Goal: Task Accomplishment & Management: Use online tool/utility

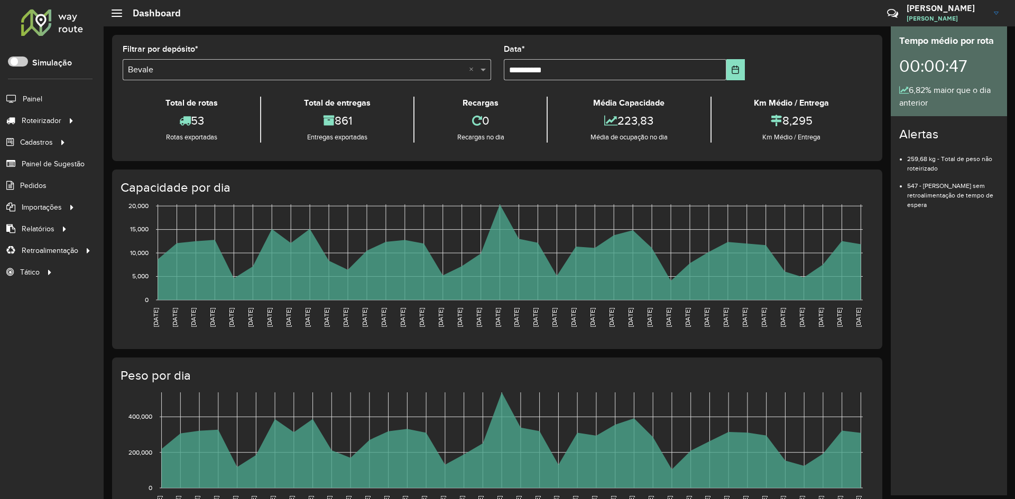
click at [58, 34] on div at bounding box center [52, 21] width 64 height 27
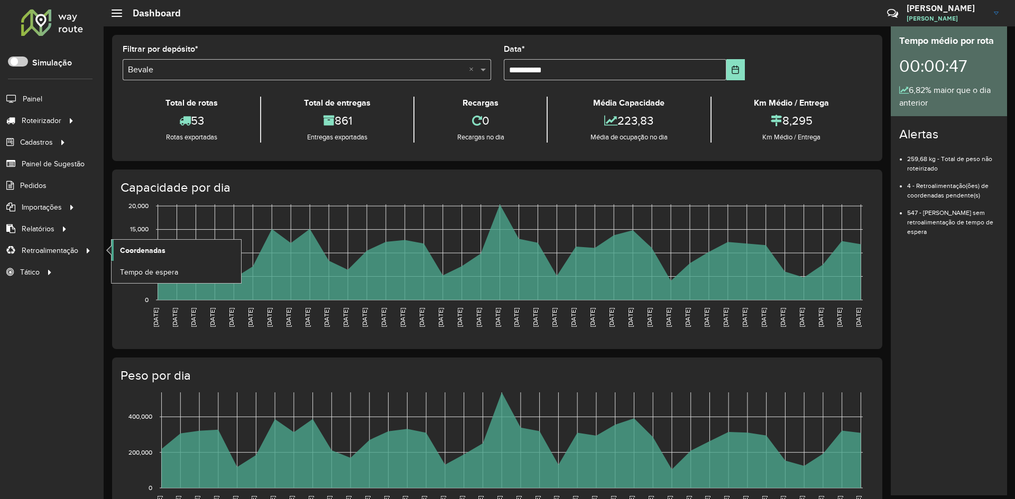
click at [182, 251] on link "Coordenadas" at bounding box center [176, 250] width 129 height 21
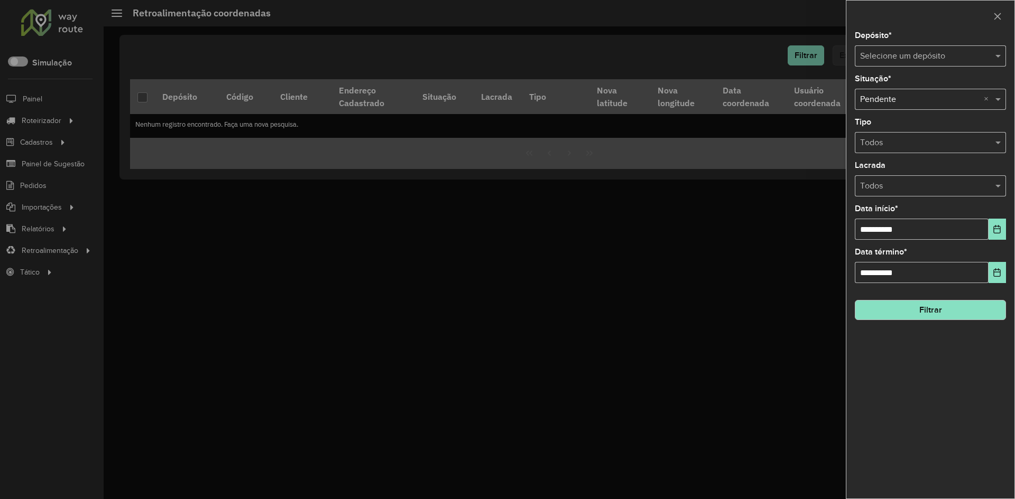
click at [920, 53] on input "text" at bounding box center [919, 56] width 119 height 13
click at [900, 93] on div "Bevale" at bounding box center [930, 87] width 150 height 18
click at [997, 229] on icon "Choose Date" at bounding box center [997, 229] width 7 height 8
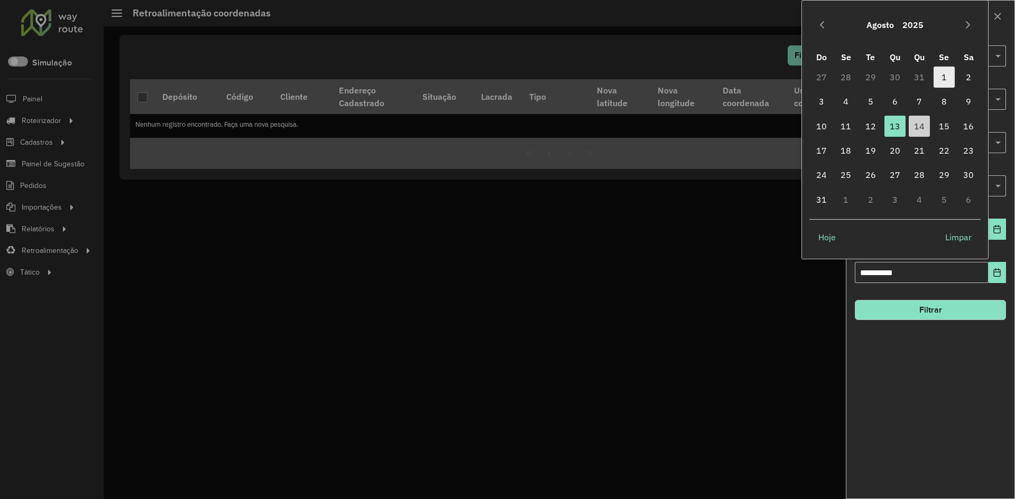
click at [935, 79] on span "1" at bounding box center [943, 77] width 21 height 21
type input "**********"
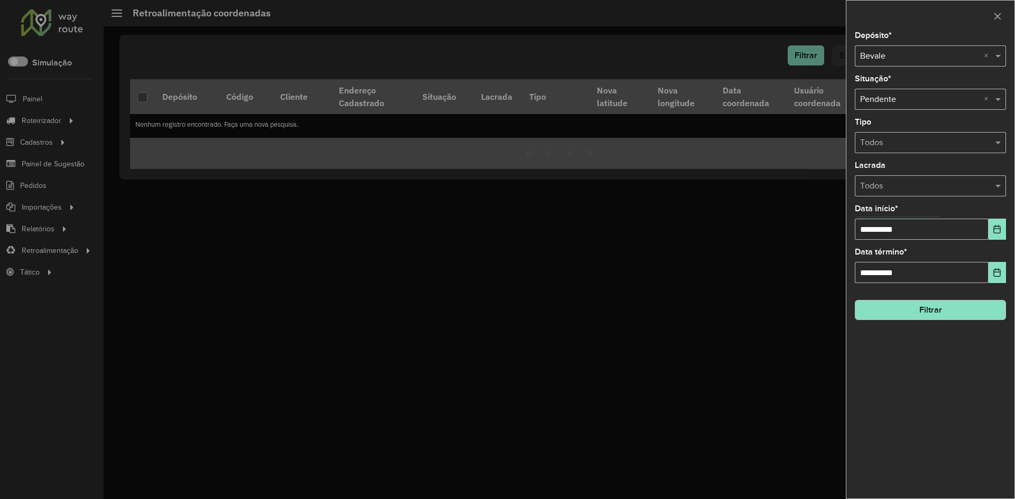
click at [907, 325] on div "**********" at bounding box center [930, 265] width 168 height 467
click at [909, 314] on button "Filtrar" at bounding box center [930, 310] width 151 height 20
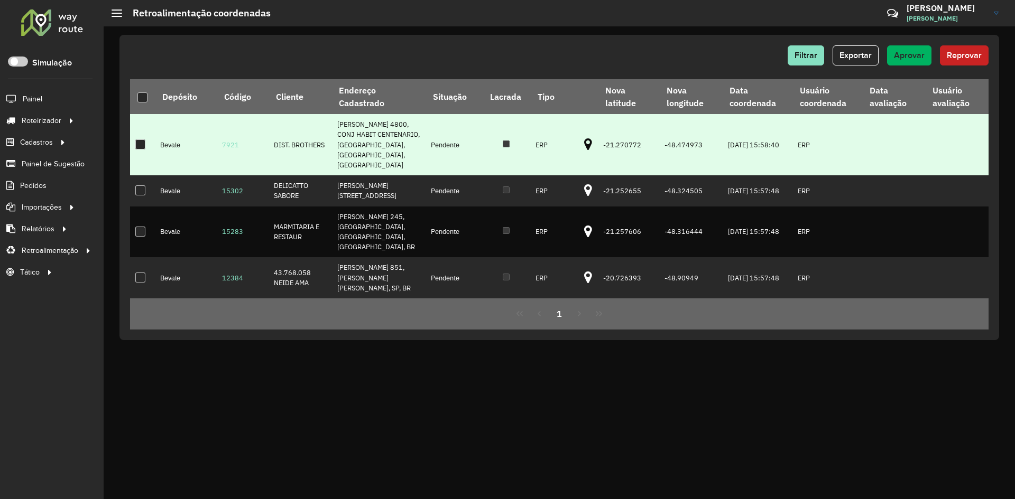
click at [586, 138] on icon at bounding box center [588, 145] width 8 height 14
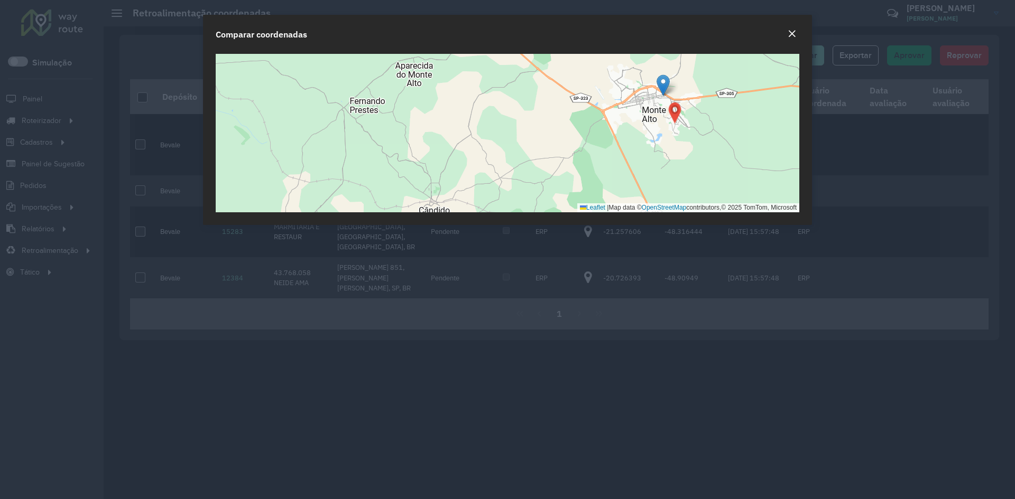
drag, startPoint x: 791, startPoint y: 35, endPoint x: 717, endPoint y: 56, distance: 77.3
click at [791, 35] on em "Close" at bounding box center [792, 34] width 8 height 8
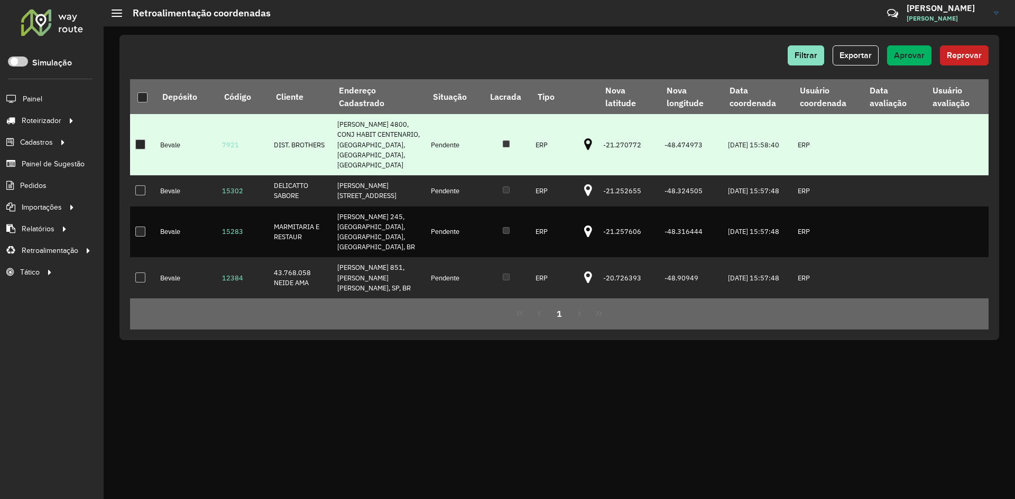
click at [143, 143] on div at bounding box center [140, 145] width 10 height 10
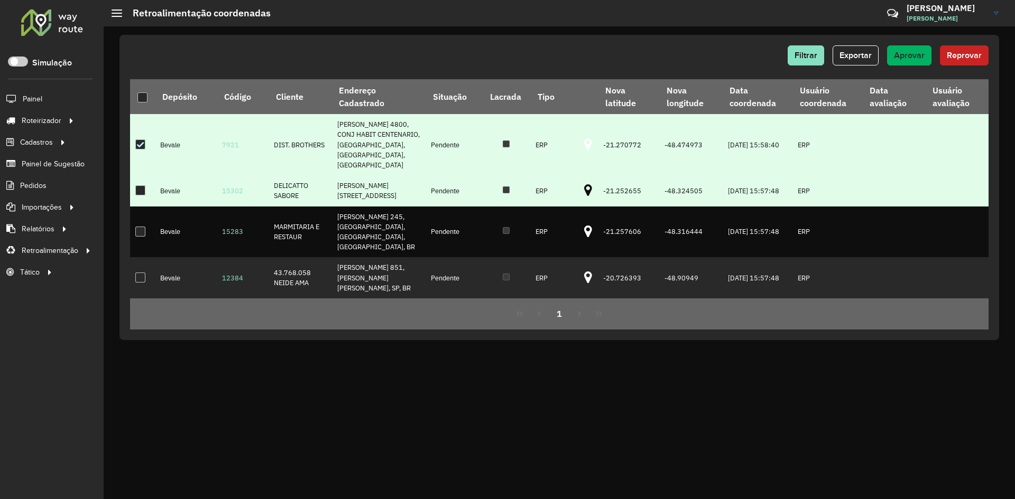
click at [584, 184] on icon at bounding box center [588, 191] width 8 height 14
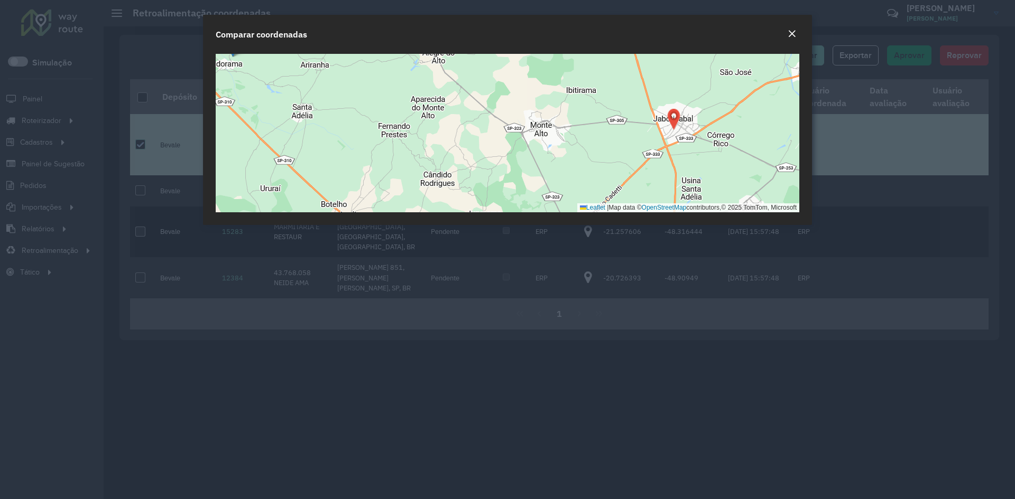
click at [640, 139] on div "Leaflet | Map data © OpenStreetMap contributors,© 2025 TomTom, Microsoft" at bounding box center [507, 133] width 583 height 159
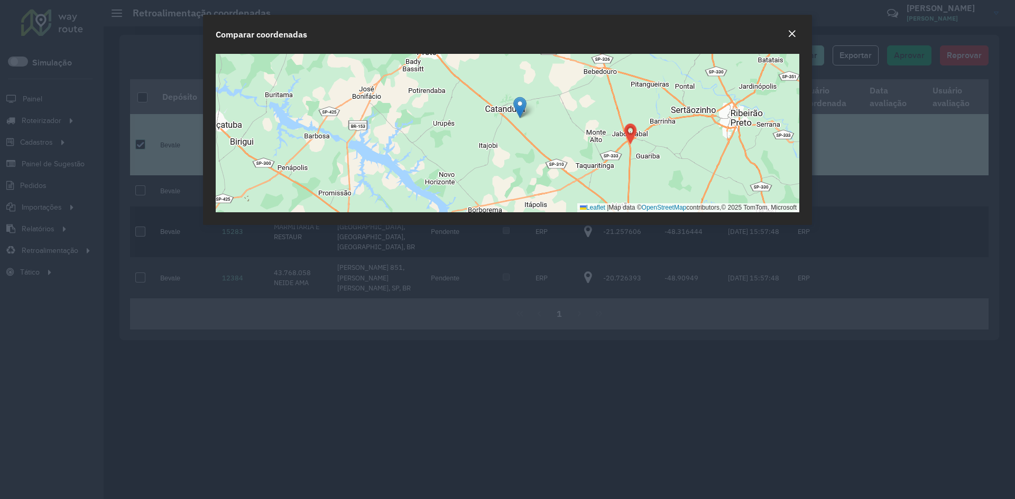
click at [789, 32] on em "Close" at bounding box center [792, 34] width 8 height 8
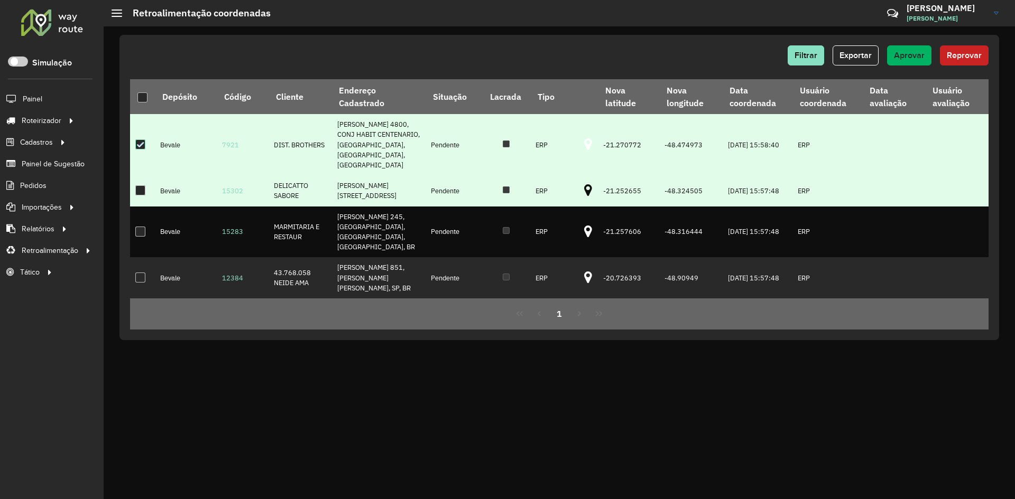
click at [136, 186] on div at bounding box center [140, 191] width 10 height 10
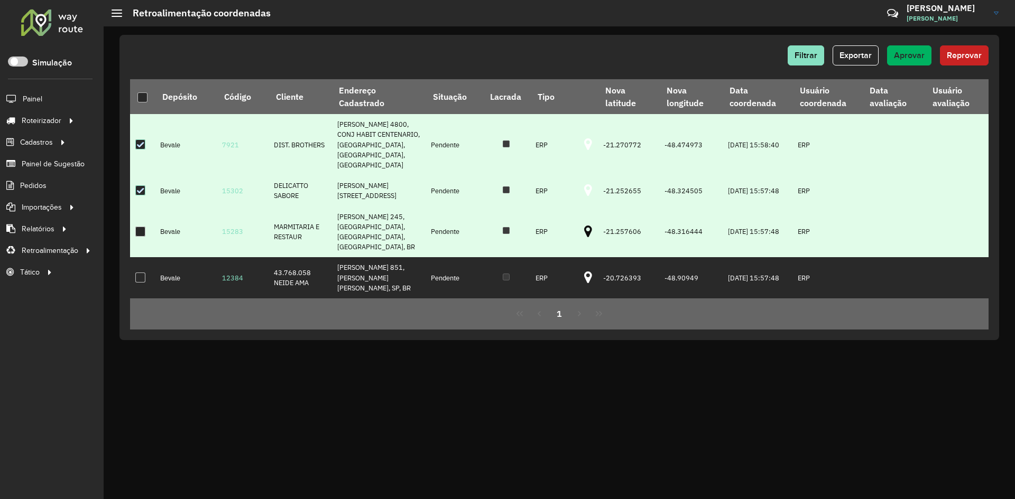
click at [579, 225] on td at bounding box center [588, 232] width 19 height 51
click at [584, 225] on icon at bounding box center [588, 232] width 8 height 14
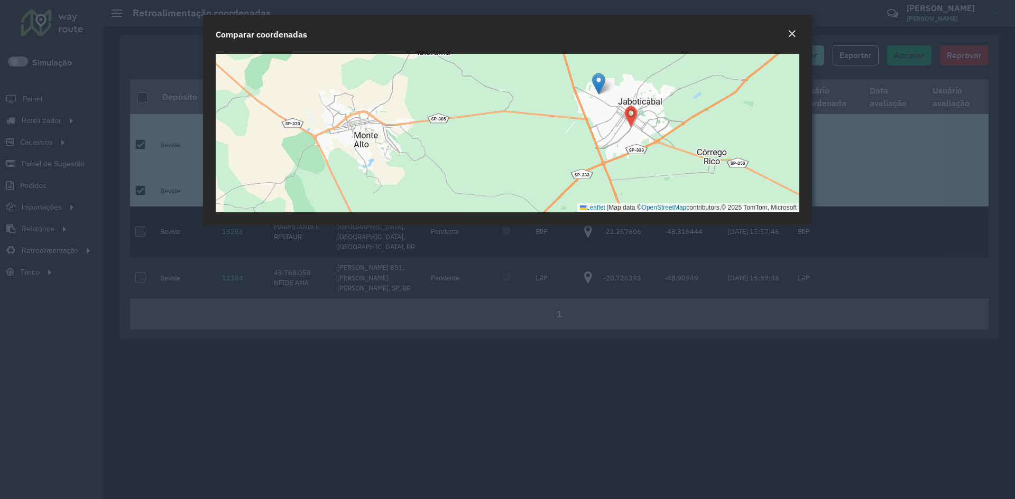
click at [794, 30] on em "Close" at bounding box center [792, 34] width 8 height 8
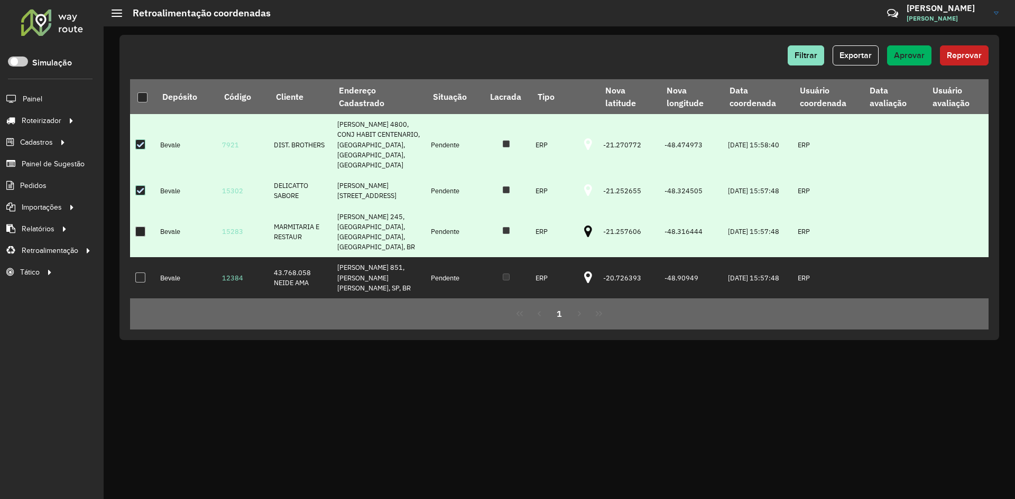
click at [138, 231] on div at bounding box center [140, 232] width 10 height 10
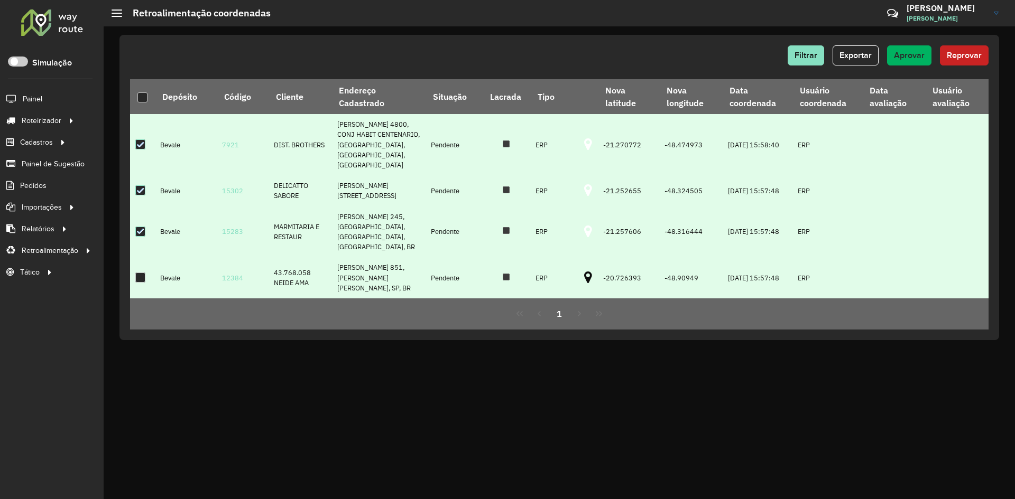
click at [584, 274] on icon at bounding box center [588, 278] width 8 height 14
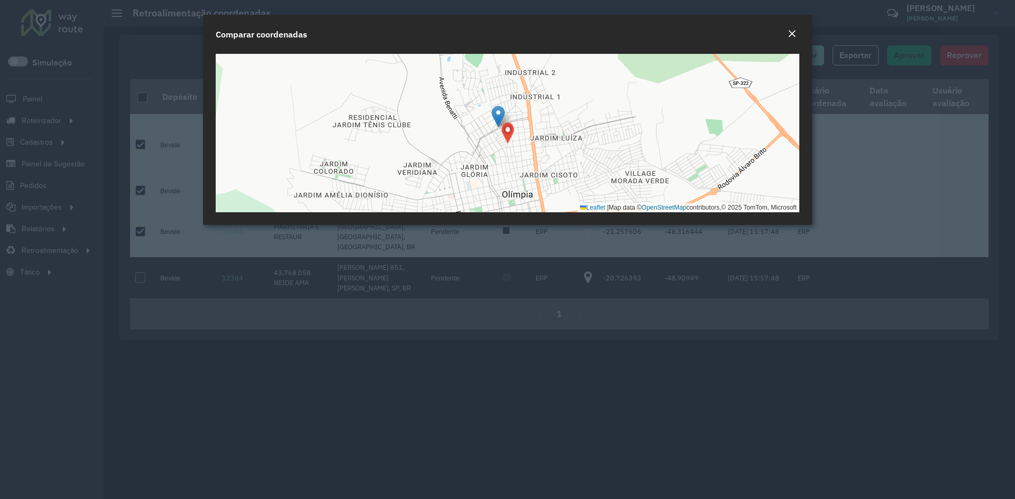
click at [793, 32] on em "Close" at bounding box center [792, 34] width 8 height 8
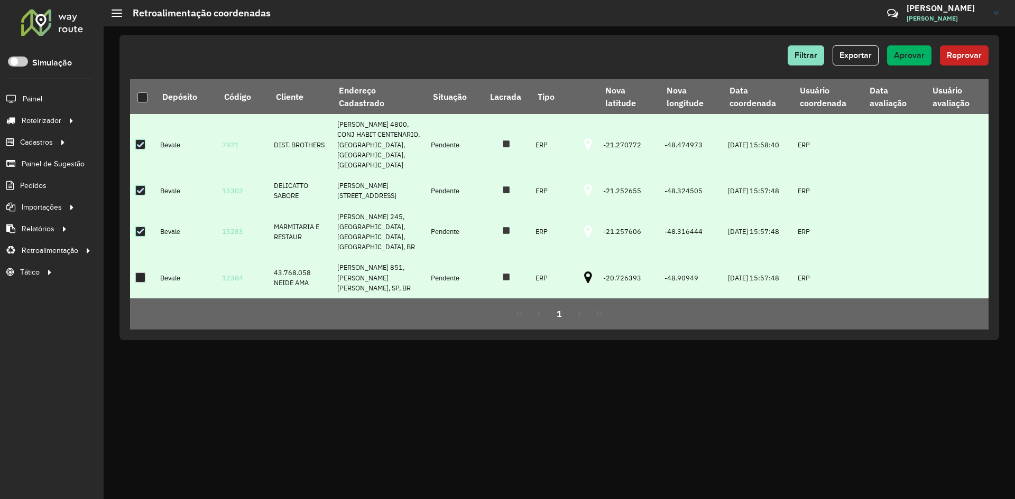
click at [140, 280] on td at bounding box center [142, 277] width 25 height 41
click at [141, 275] on div at bounding box center [140, 278] width 10 height 10
click at [920, 56] on span "Aprovar" at bounding box center [909, 55] width 31 height 9
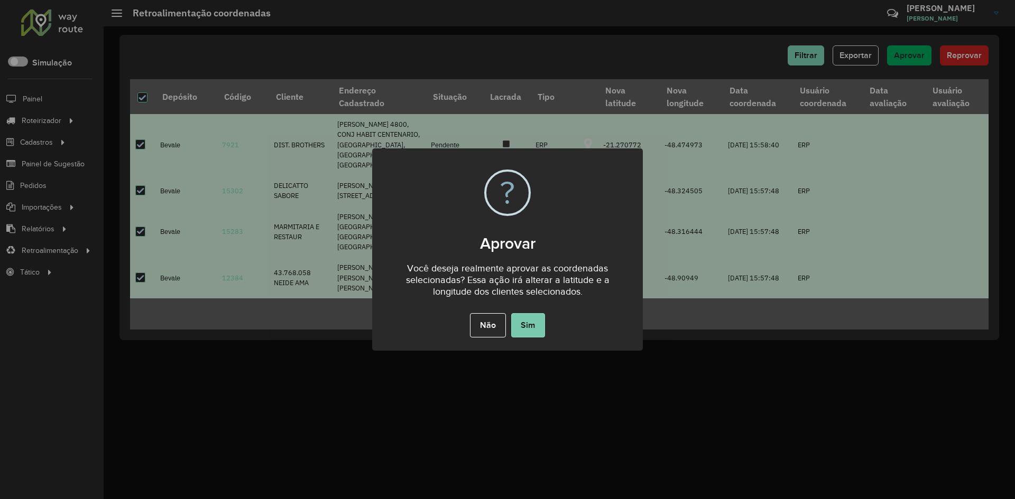
click at [518, 330] on button "Sim" at bounding box center [528, 325] width 34 height 24
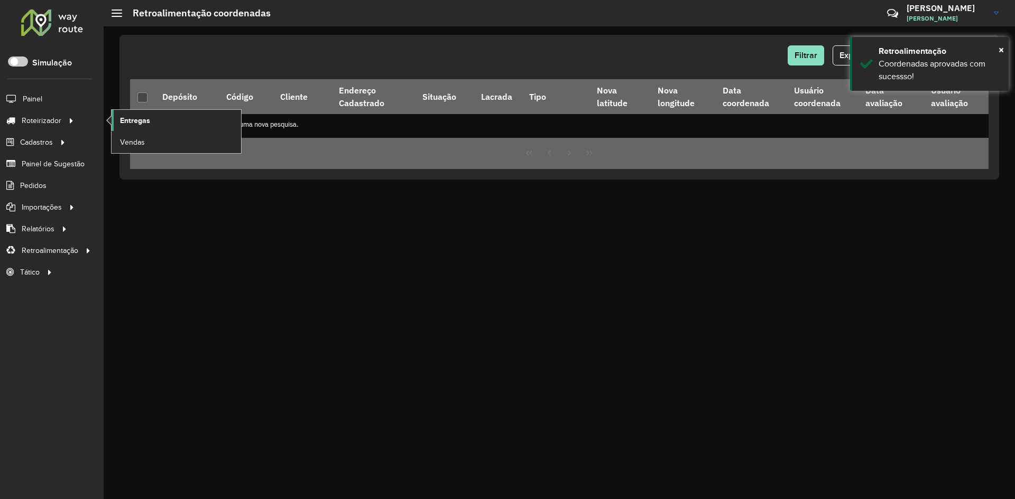
click at [126, 118] on span "Entregas" at bounding box center [135, 120] width 30 height 11
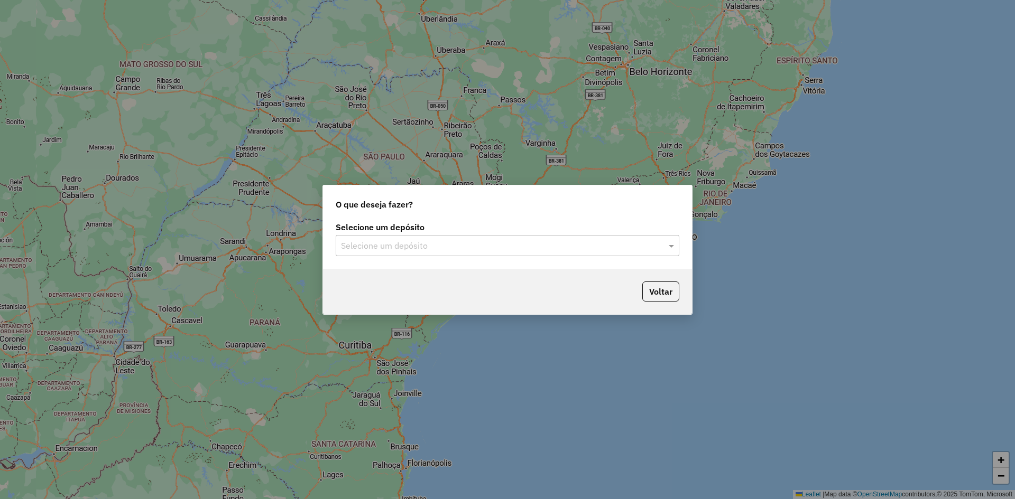
click at [369, 248] on input "text" at bounding box center [497, 246] width 312 height 13
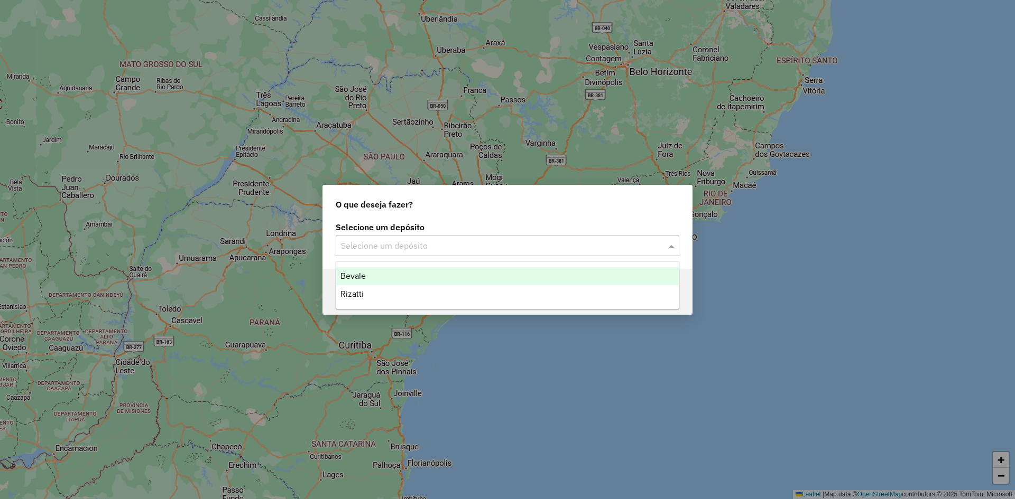
click at [368, 271] on div "Bevale" at bounding box center [507, 276] width 342 height 18
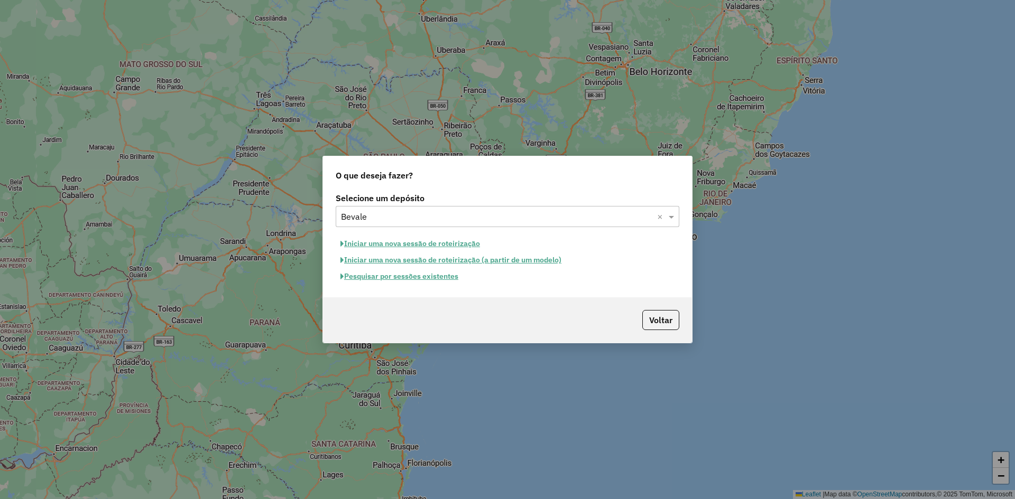
click at [420, 248] on button "Iniciar uma nova sessão de roteirização" at bounding box center [410, 244] width 149 height 16
select select "*"
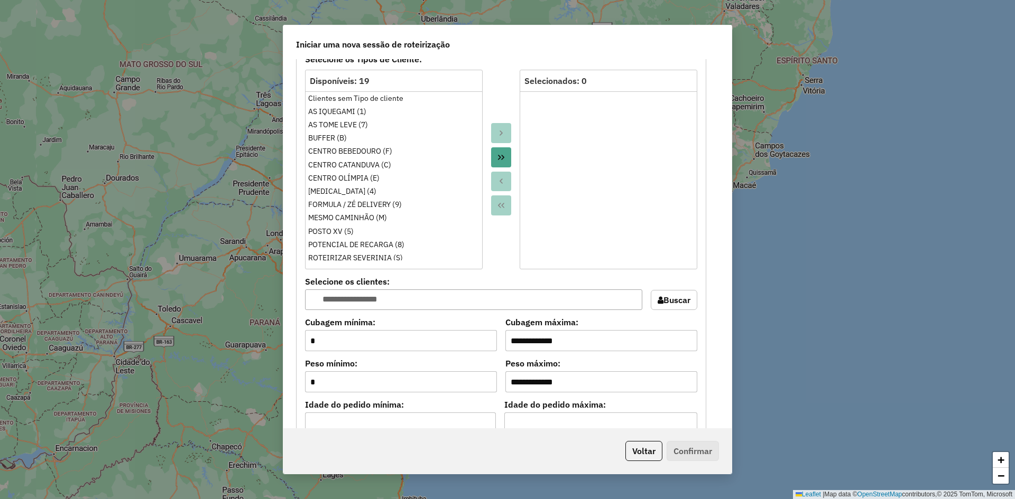
scroll to position [898, 0]
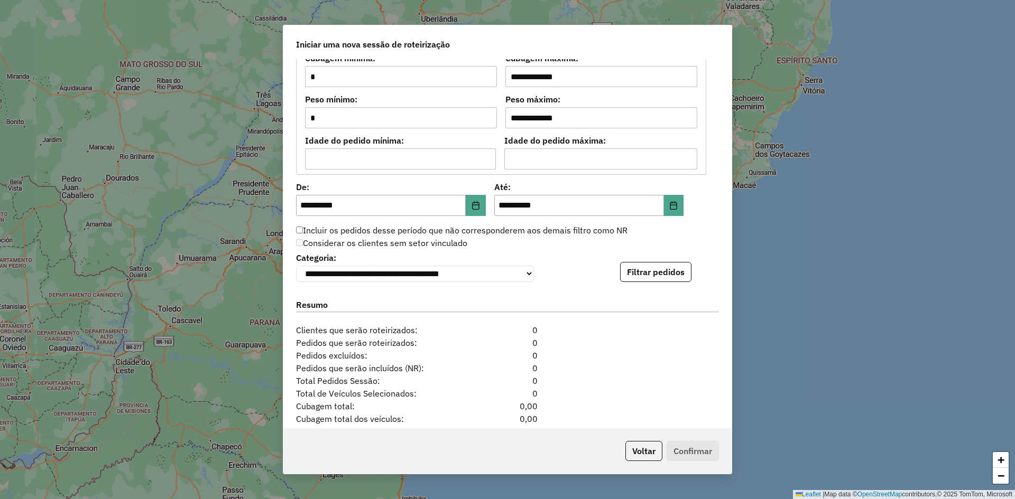
click at [666, 262] on div "**********" at bounding box center [507, 266] width 423 height 32
click at [662, 271] on button "Filtrar pedidos" at bounding box center [655, 272] width 71 height 20
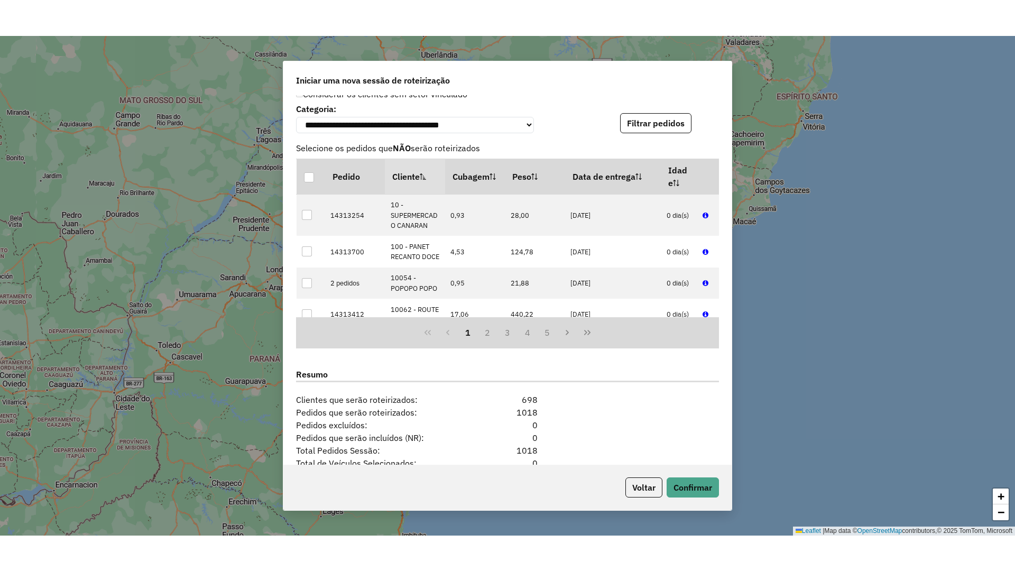
scroll to position [1110, 0]
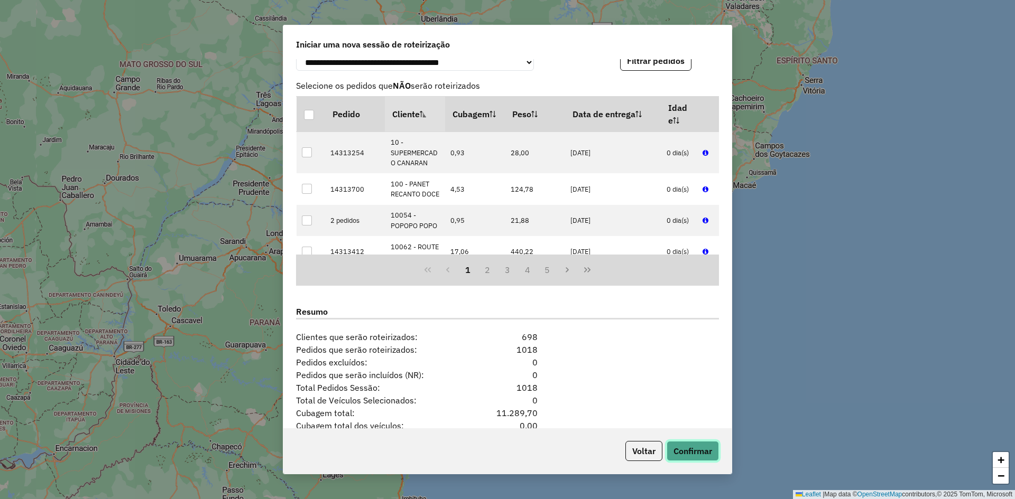
click at [682, 456] on button "Confirmar" at bounding box center [692, 451] width 52 height 20
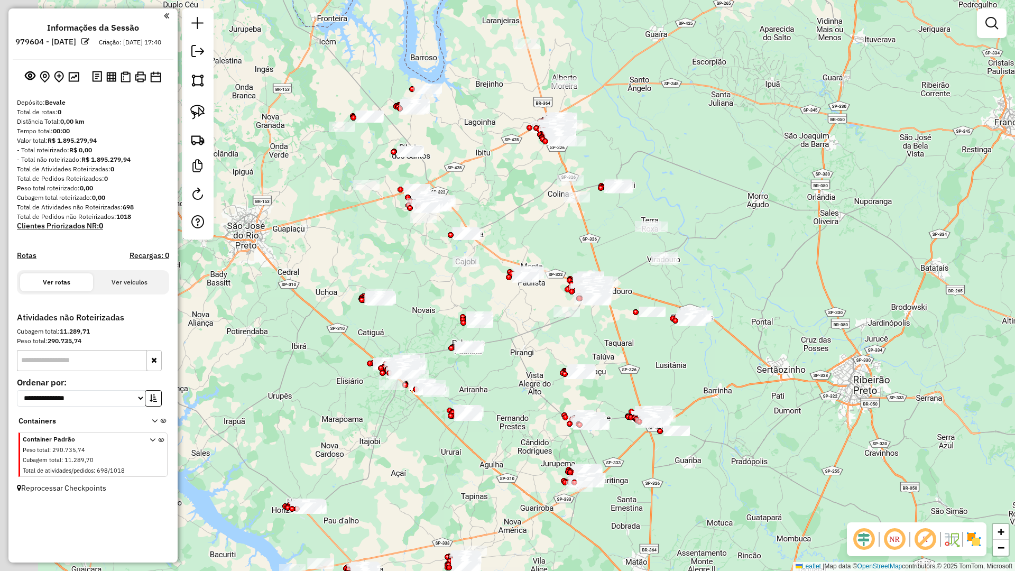
drag, startPoint x: 662, startPoint y: 410, endPoint x: 759, endPoint y: 414, distance: 97.9
click at [759, 414] on div "Janela de atendimento Grade de atendimento Capacidade Transportadoras Veículos …" at bounding box center [507, 285] width 1015 height 571
click at [979, 24] on div at bounding box center [992, 23] width 30 height 30
click at [984, 23] on link at bounding box center [991, 23] width 21 height 21
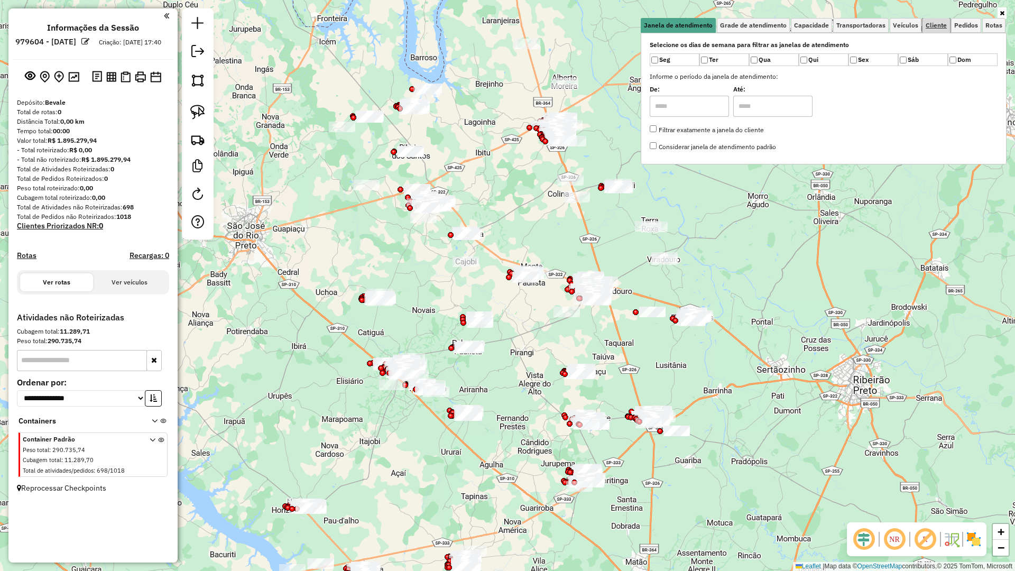
click at [927, 22] on span "Cliente" at bounding box center [935, 25] width 21 height 6
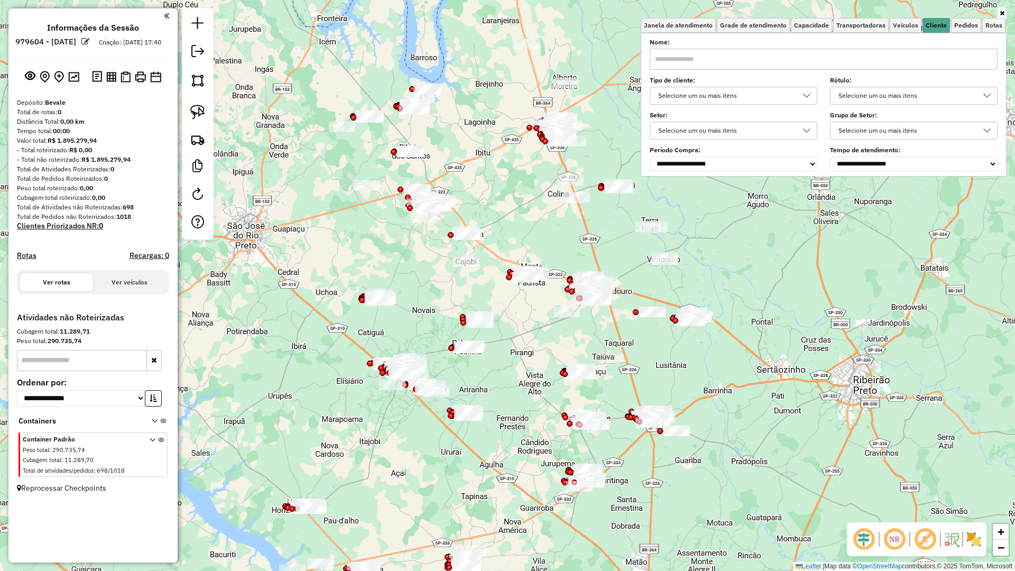
click at [756, 100] on div "Selecione um ou mais itens" at bounding box center [725, 95] width 142 height 17
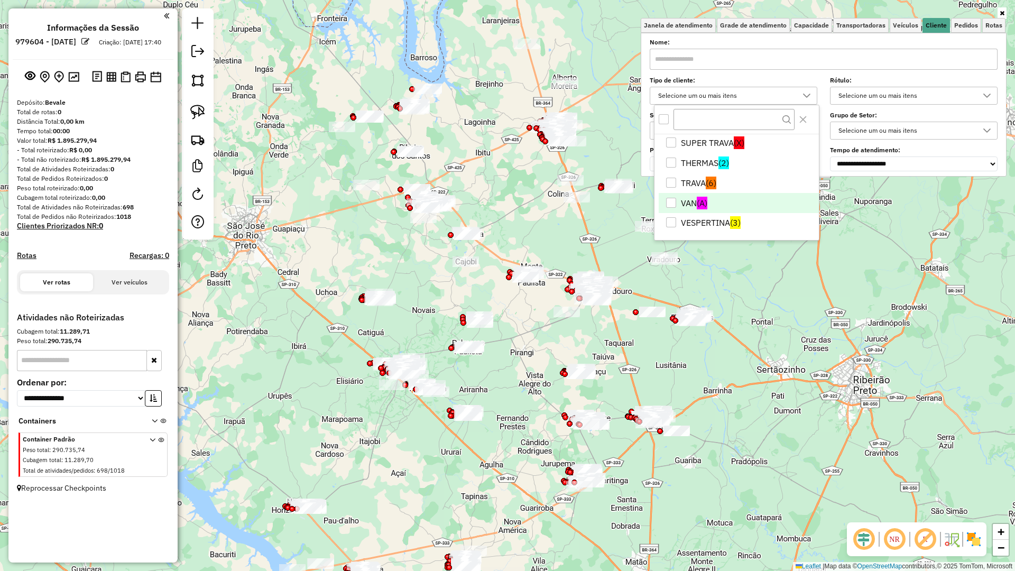
scroll to position [281, 0]
click at [729, 218] on li "VESPERTINA (3)" at bounding box center [739, 222] width 160 height 20
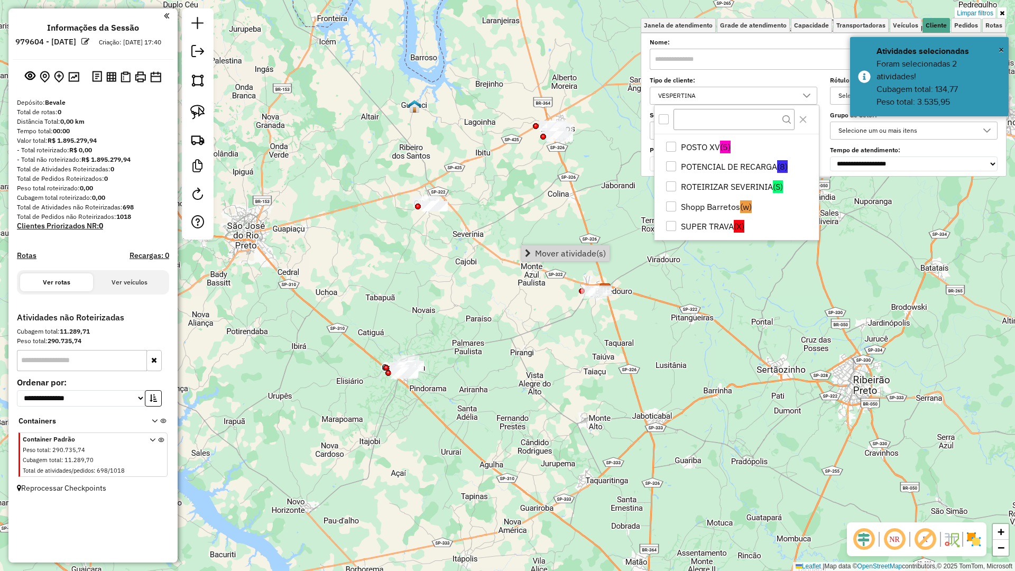
scroll to position [175, 0]
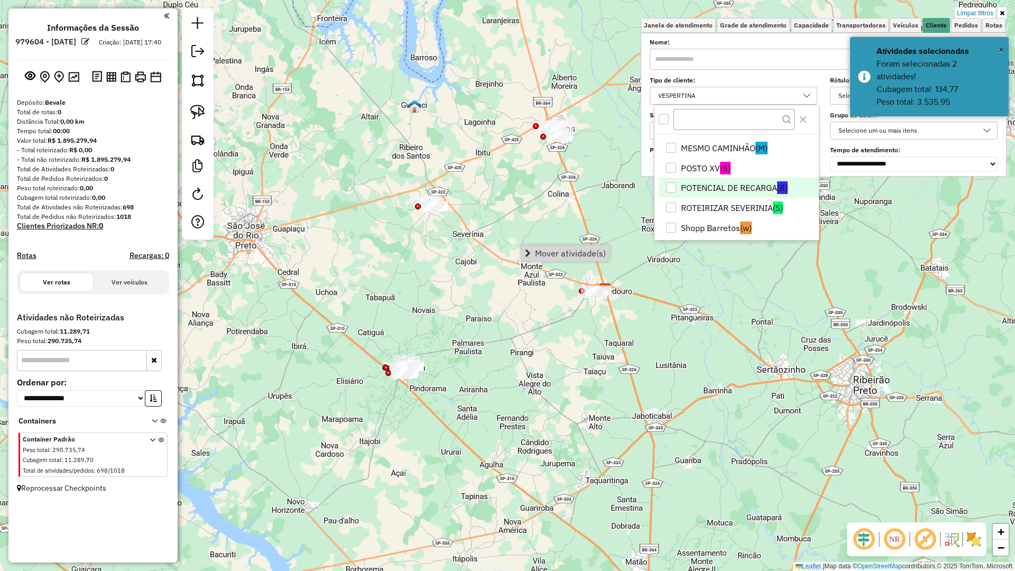
click at [743, 189] on li "POTENCIAL DE RECARGA (8)" at bounding box center [739, 188] width 160 height 20
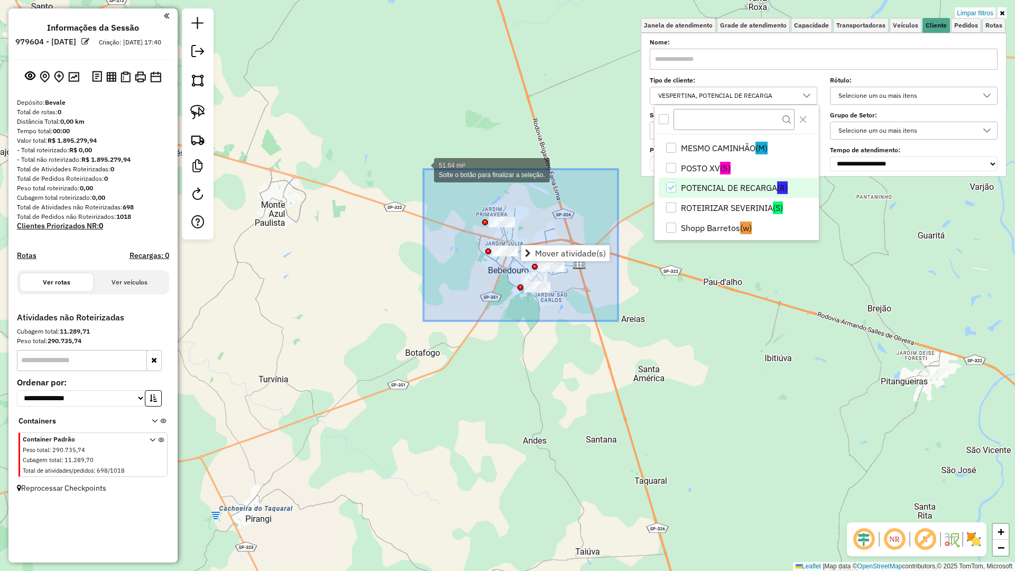
drag, startPoint x: 580, startPoint y: 303, endPoint x: 423, endPoint y: 169, distance: 206.2
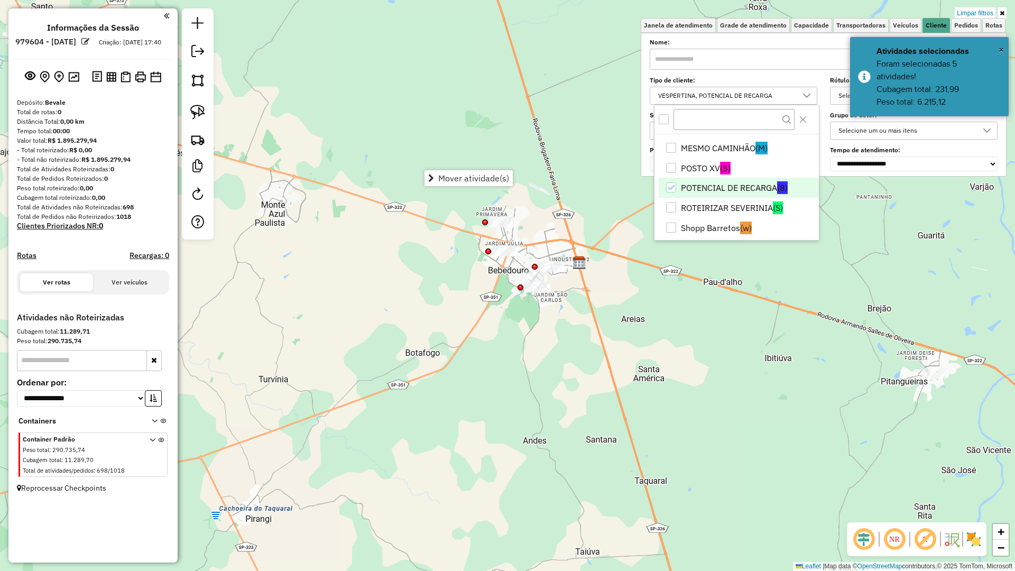
click at [437, 310] on div "Limpar filtros Janela de atendimento Grade de atendimento Capacidade Transporta…" at bounding box center [507, 285] width 1015 height 571
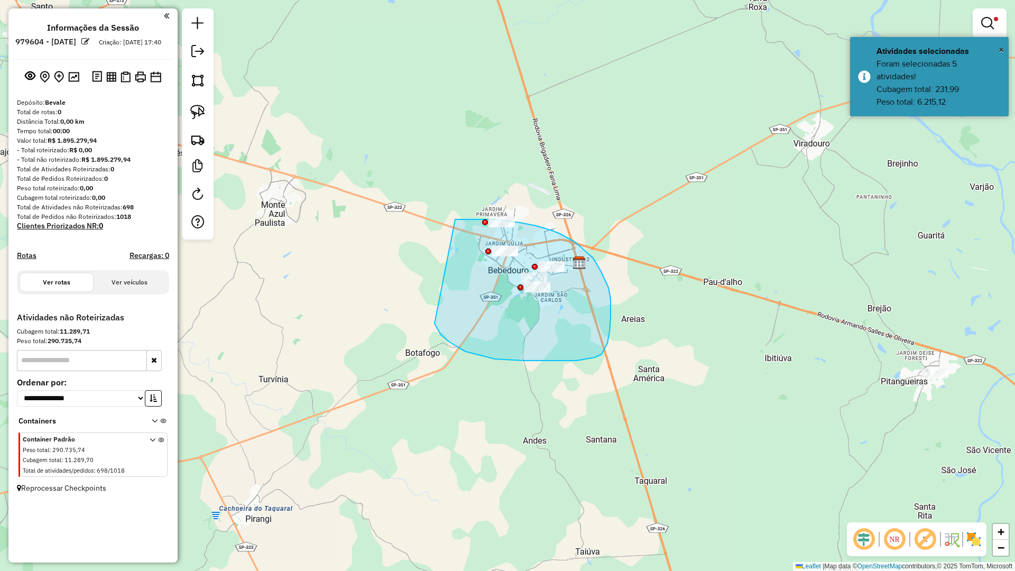
drag, startPoint x: 546, startPoint y: 360, endPoint x: 455, endPoint y: 219, distance: 167.9
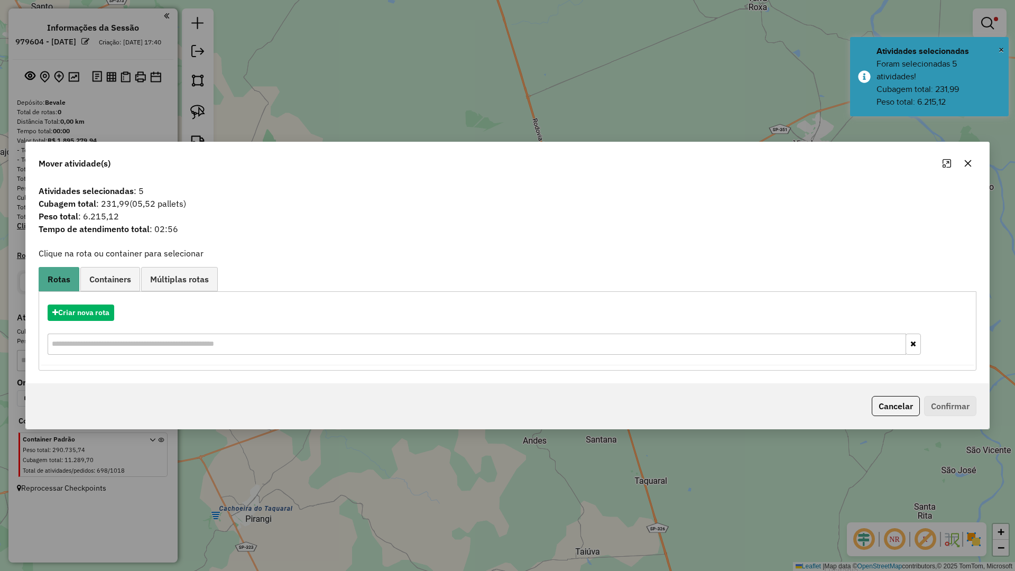
click at [108, 299] on div "Criar nova rota" at bounding box center [507, 331] width 932 height 69
click at [101, 307] on button "Criar nova rota" at bounding box center [81, 312] width 67 height 16
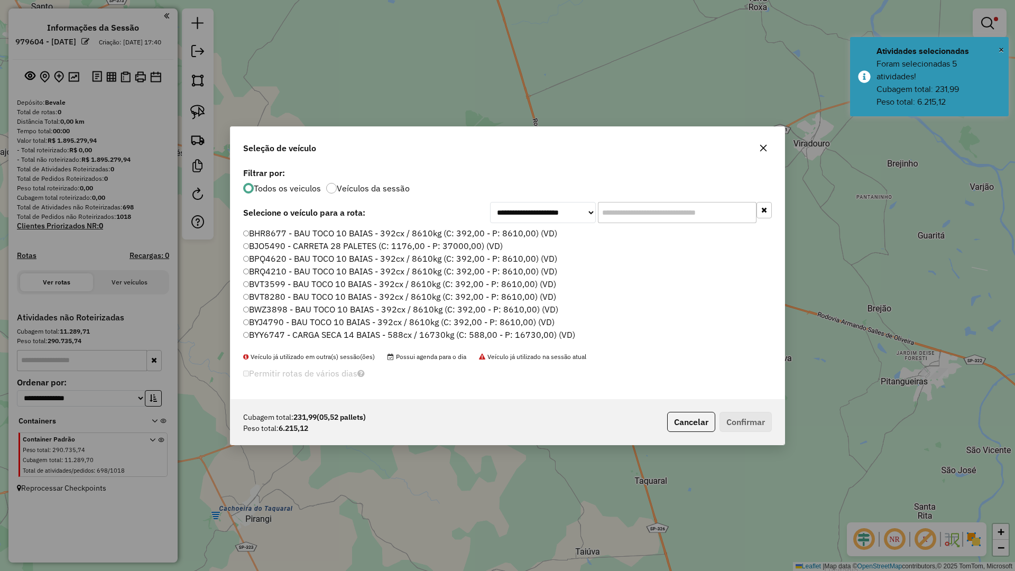
scroll to position [6, 3]
click at [643, 208] on input "text" at bounding box center [677, 212] width 159 height 21
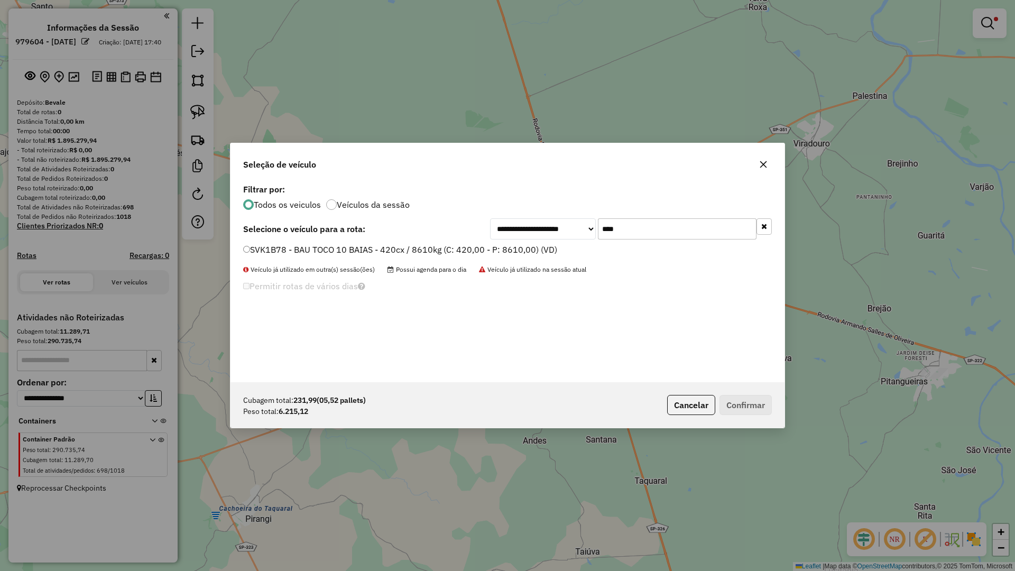
type input "****"
click at [495, 252] on label "SVK1B78 - BAU TOCO 10 BAIAS - 420cx / 8610kg (C: 420,00 - P: 8610,00) (VD)" at bounding box center [400, 249] width 314 height 13
click at [733, 407] on button "Confirmar" at bounding box center [745, 405] width 52 height 20
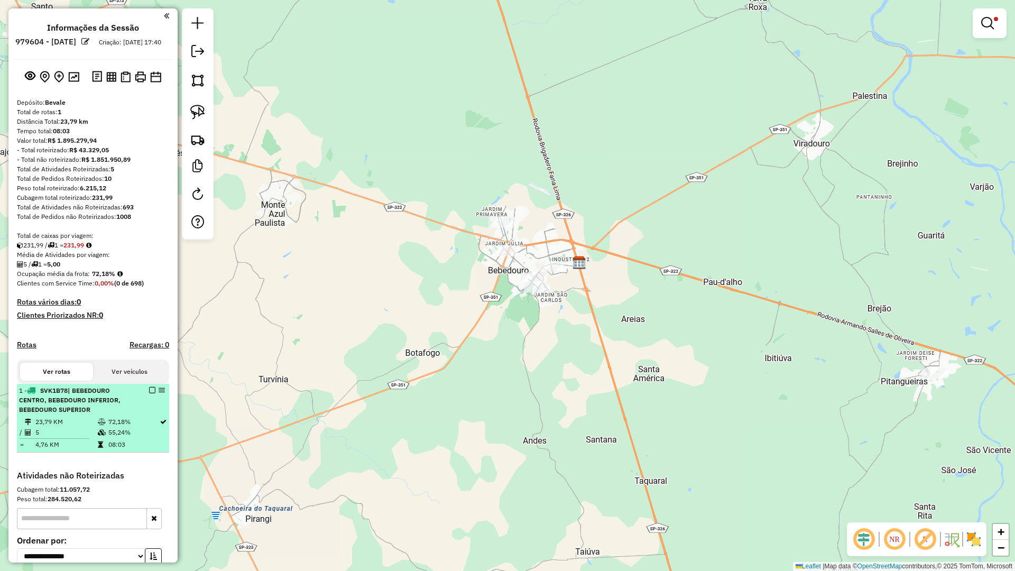
click at [149, 393] on em at bounding box center [152, 390] width 6 height 6
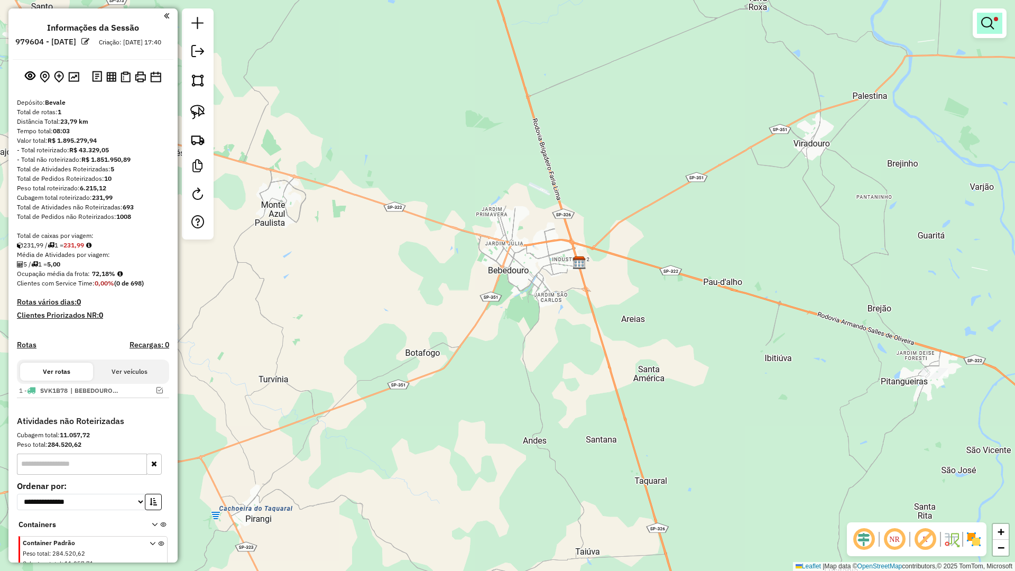
click at [987, 22] on em at bounding box center [987, 23] width 13 height 13
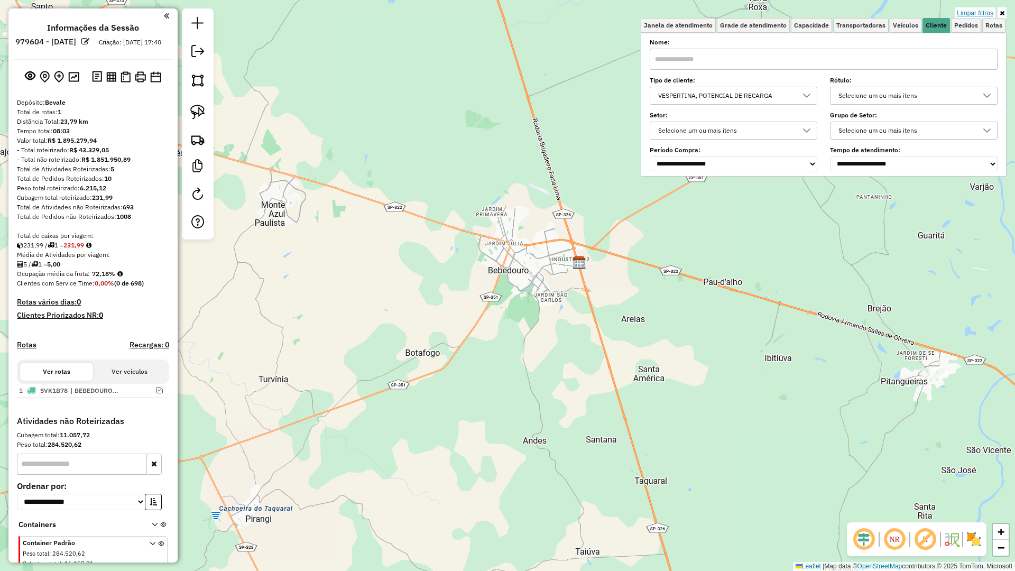
click at [978, 13] on link "Limpar filtros" at bounding box center [975, 13] width 41 height 12
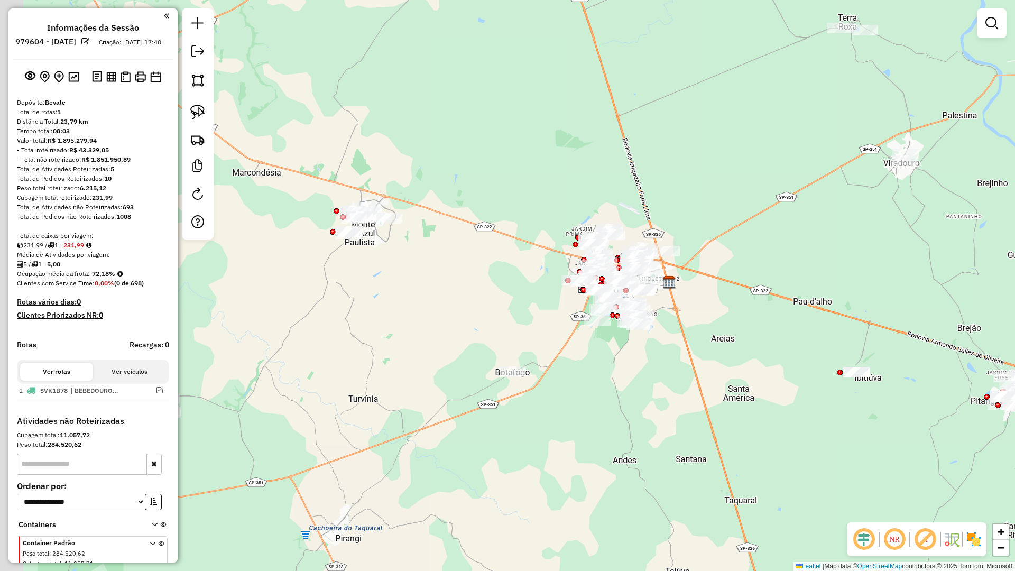
drag, startPoint x: 653, startPoint y: 219, endPoint x: 706, endPoint y: 253, distance: 62.7
click at [730, 228] on div "Janela de atendimento Grade de atendimento Capacidade Transportadoras Veículos …" at bounding box center [507, 285] width 1015 height 571
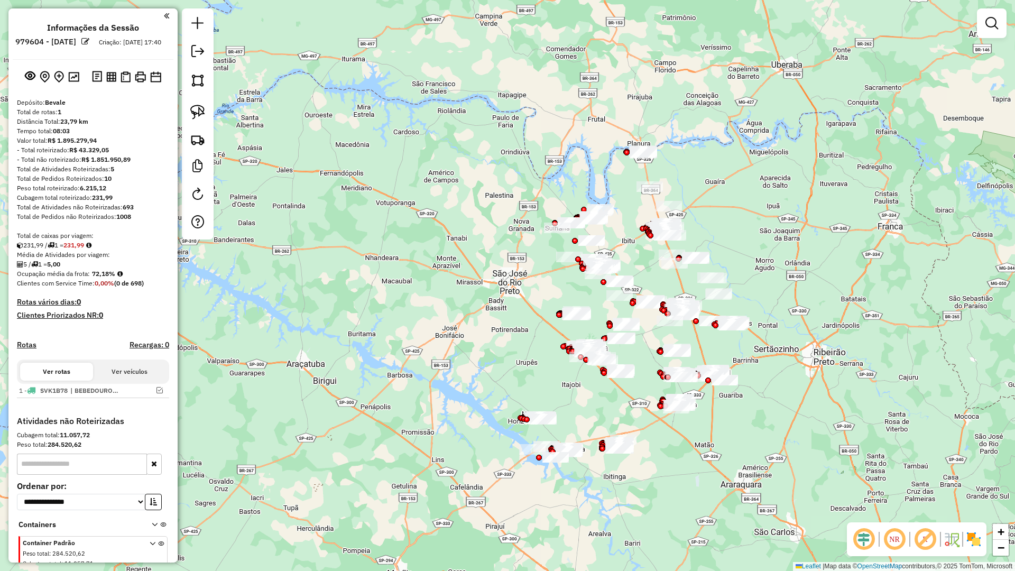
drag, startPoint x: 579, startPoint y: 242, endPoint x: 544, endPoint y: 335, distance: 99.3
click at [544, 335] on div "Janela de atendimento Grade de atendimento Capacidade Transportadoras Veículos …" at bounding box center [507, 285] width 1015 height 571
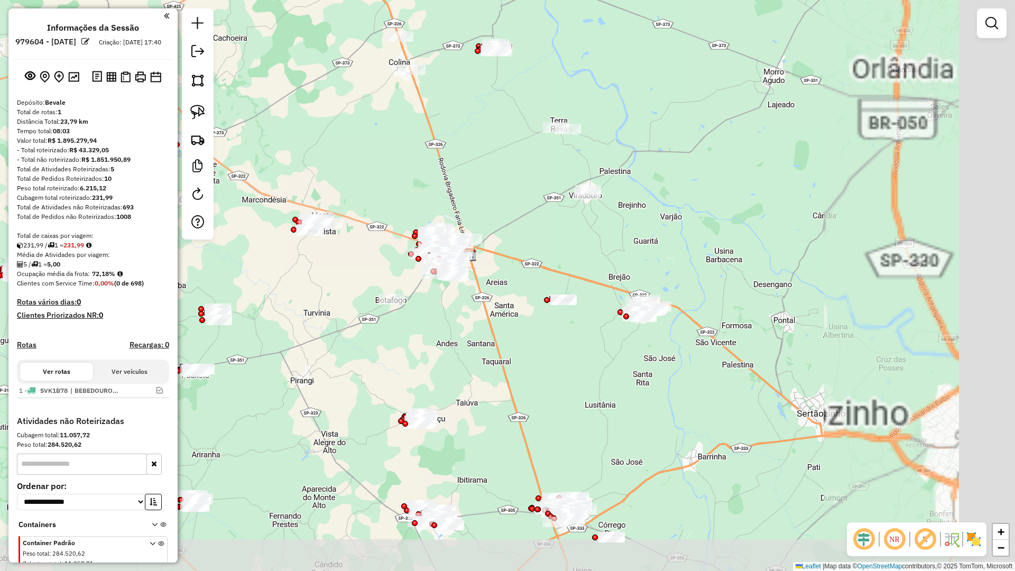
drag, startPoint x: 754, startPoint y: 408, endPoint x: 477, endPoint y: 340, distance: 285.6
click at [477, 340] on div "Janela de atendimento Grade de atendimento Capacidade Transportadoras Veículos …" at bounding box center [507, 285] width 1015 height 571
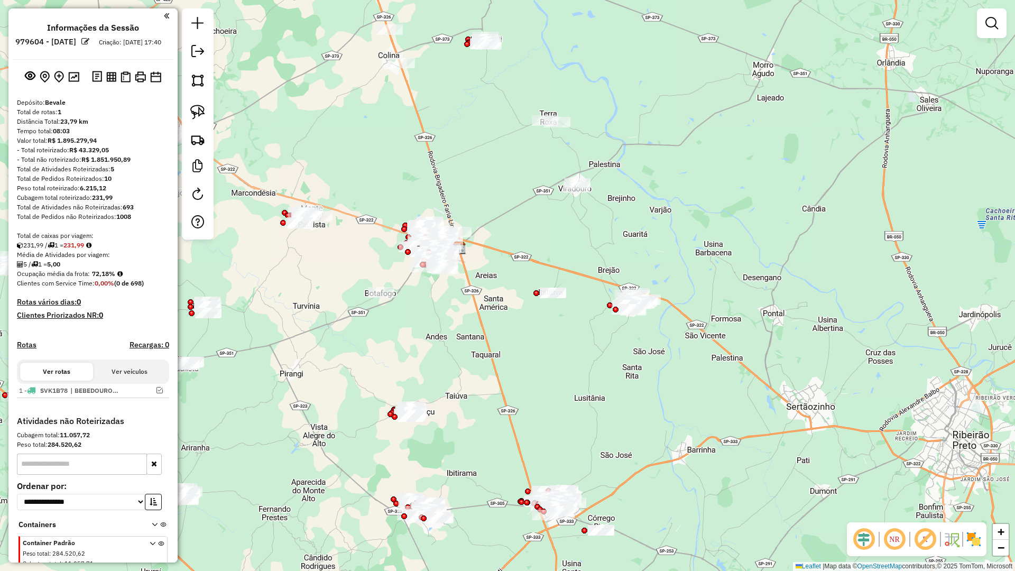
click at [865, 499] on em at bounding box center [863, 538] width 25 height 25
click at [964, 499] on img at bounding box center [962, 539] width 5 height 17
click at [974, 499] on img at bounding box center [973, 539] width 17 height 17
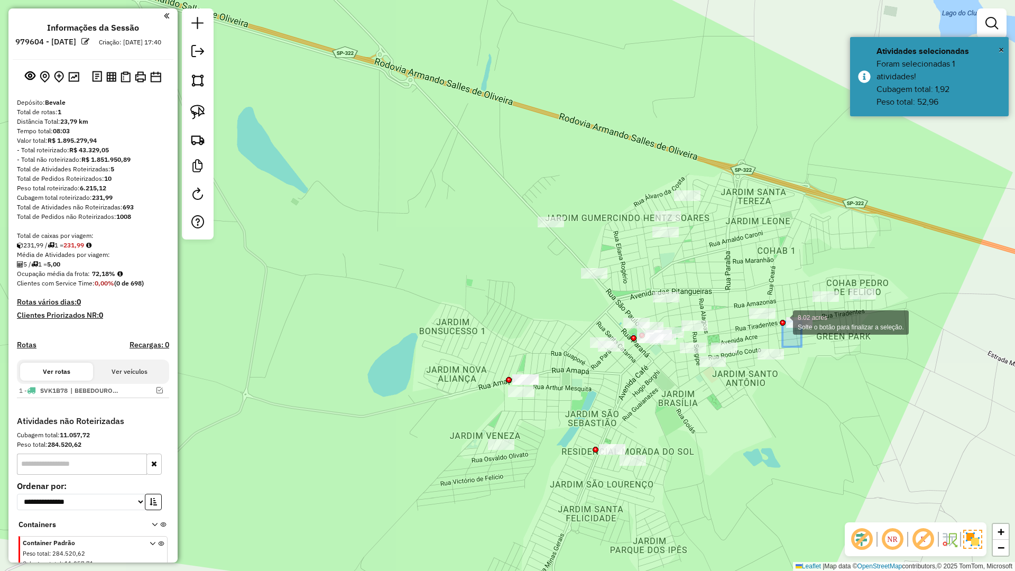
drag, startPoint x: 790, startPoint y: 329, endPoint x: 782, endPoint y: 321, distance: 10.5
click at [782, 321] on div "8.02 acres Solte o botão para finalizar a seleção. Janela de atendimento Grade …" at bounding box center [507, 285] width 1015 height 571
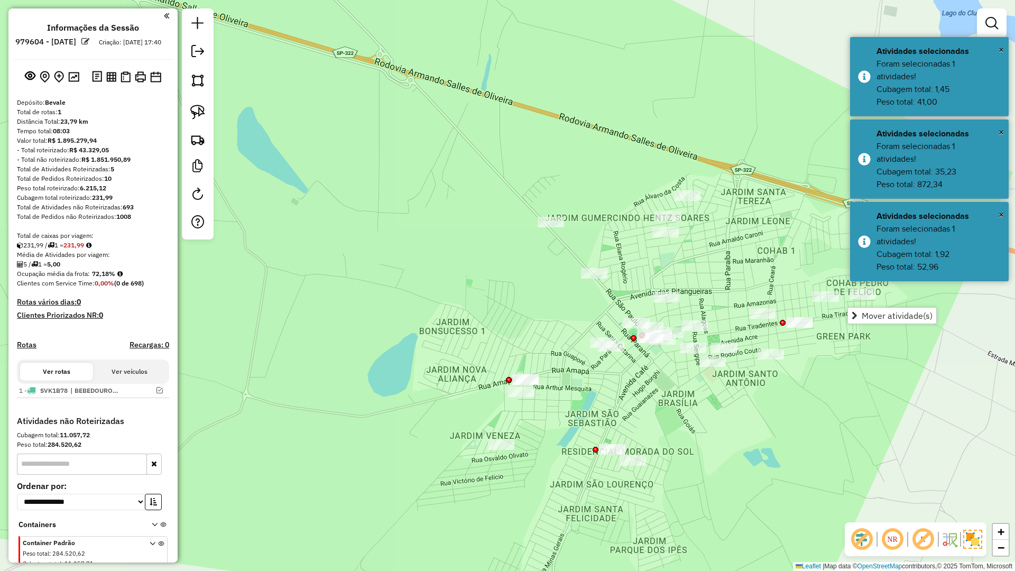
click at [869, 342] on div "Janela de atendimento Grade de atendimento Capacidade Transportadoras Veículos …" at bounding box center [507, 285] width 1015 height 571
click at [826, 369] on div "Janela de atendimento Grade de atendimento Capacidade Transportadoras Veículos …" at bounding box center [507, 285] width 1015 height 571
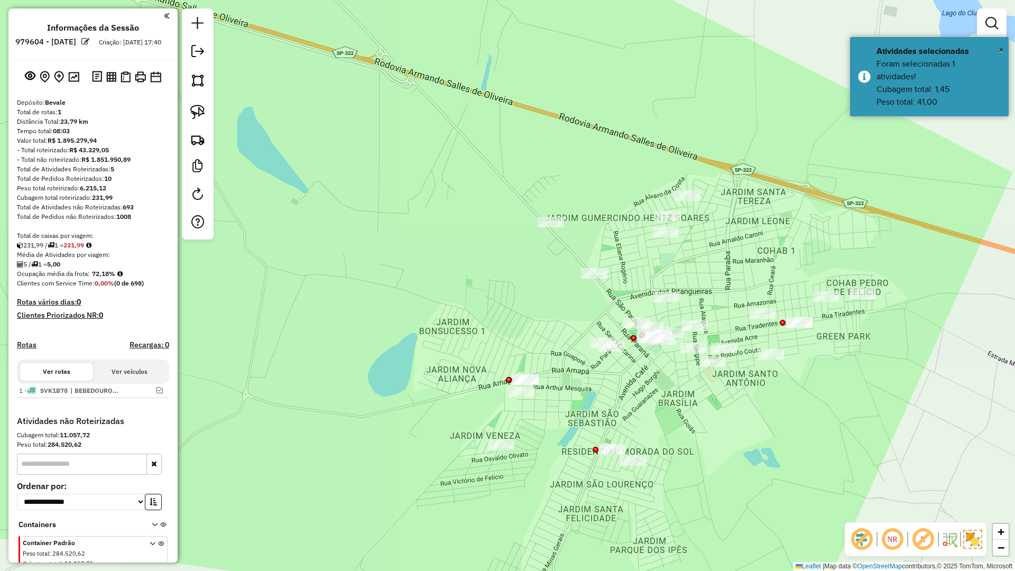
click at [679, 413] on div "Janela de atendimento Grade de atendimento Capacidade Transportadoras Veículos …" at bounding box center [507, 285] width 1015 height 571
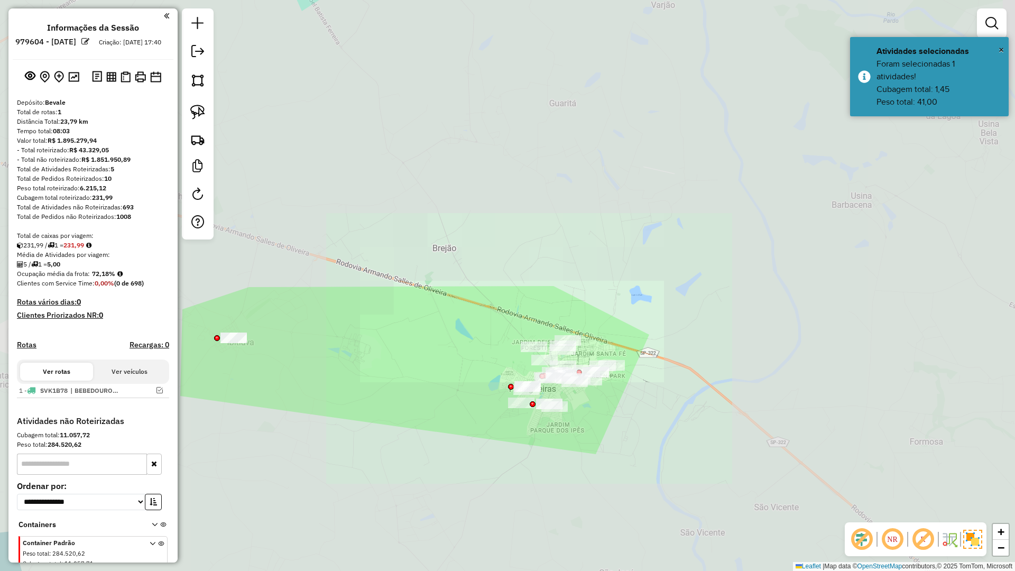
drag, startPoint x: 493, startPoint y: 410, endPoint x: 573, endPoint y: 409, distance: 79.8
click at [576, 409] on div "Janela de atendimento Grade de atendimento Capacidade Transportadoras Veículos …" at bounding box center [507, 285] width 1015 height 571
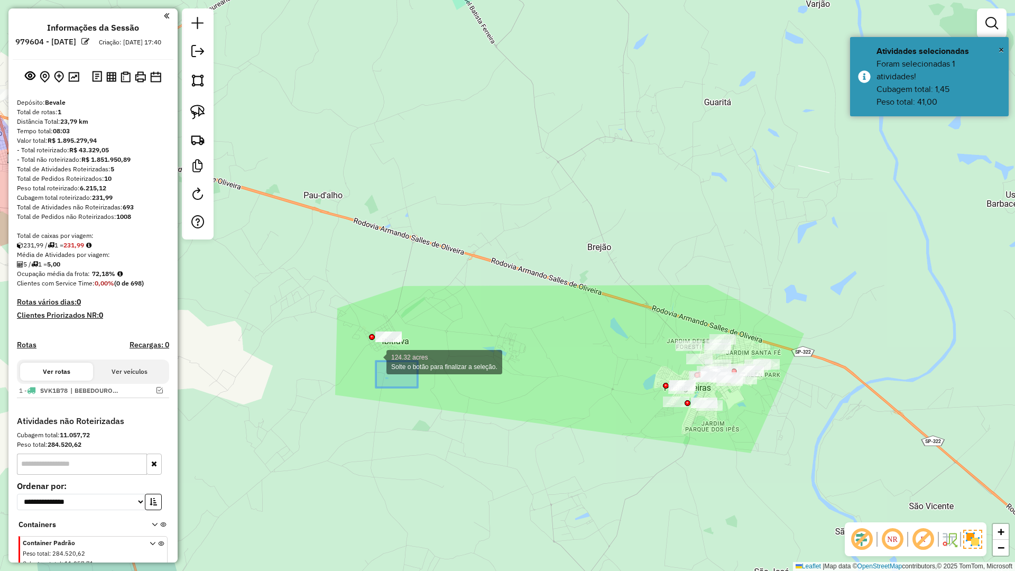
drag, startPoint x: 376, startPoint y: 361, endPoint x: 311, endPoint y: 298, distance: 90.4
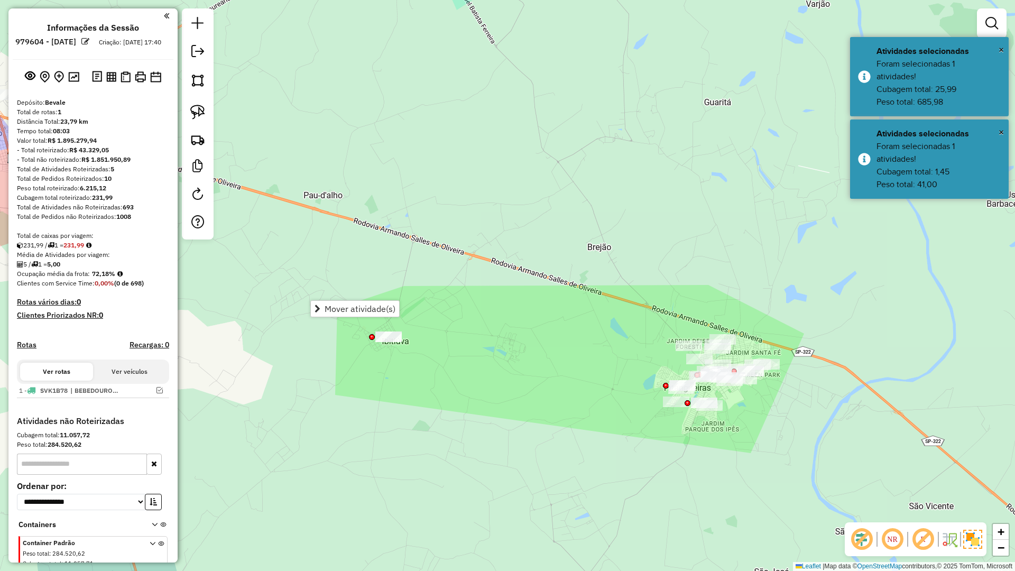
drag, startPoint x: 471, startPoint y: 376, endPoint x: 485, endPoint y: 376, distance: 13.2
click at [472, 376] on div "Janela de atendimento Grade de atendimento Capacidade Transportadoras Veículos …" at bounding box center [507, 285] width 1015 height 571
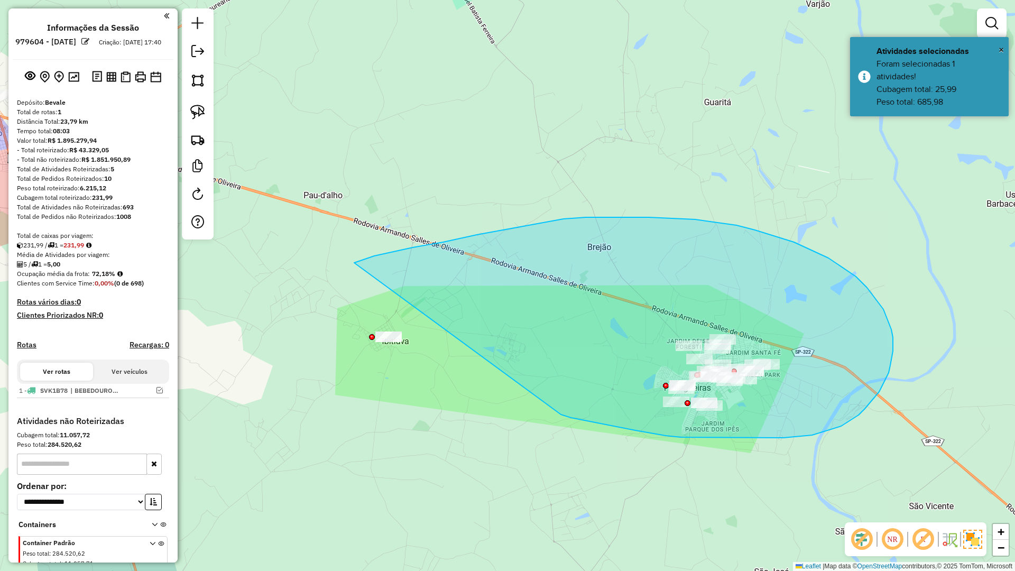
drag, startPoint x: 592, startPoint y: 422, endPoint x: 257, endPoint y: 346, distance: 343.6
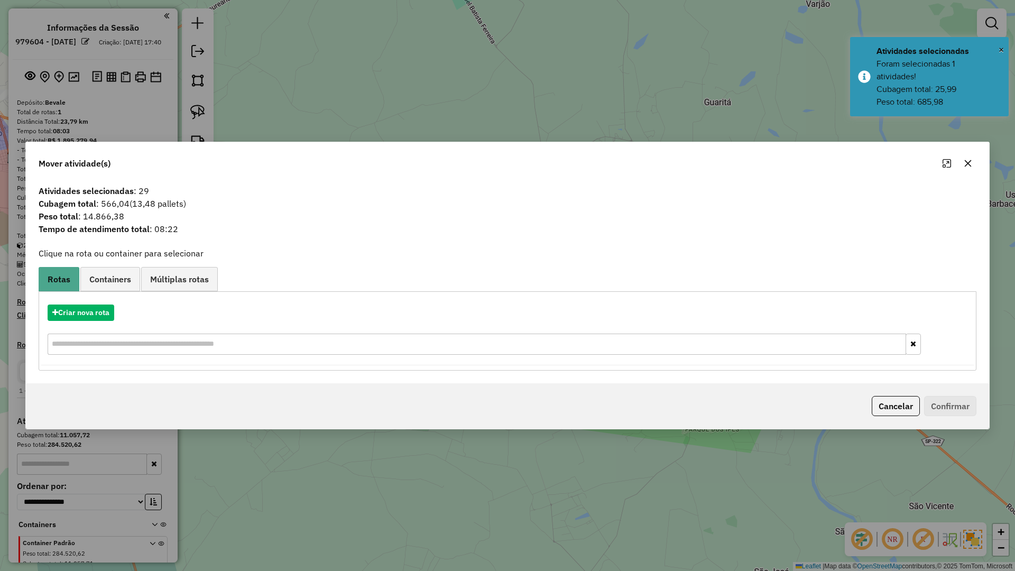
drag, startPoint x: 968, startPoint y: 161, endPoint x: 975, endPoint y: 141, distance: 21.2
click at [968, 161] on icon "button" at bounding box center [968, 163] width 8 height 8
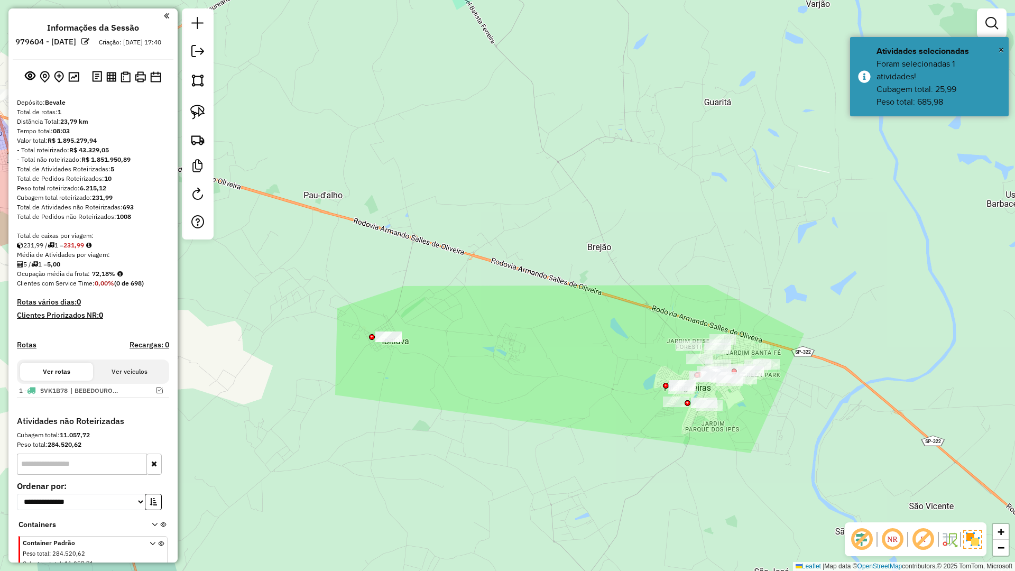
click at [1003, 20] on div at bounding box center [992, 23] width 30 height 30
click at [990, 23] on em at bounding box center [991, 23] width 13 height 13
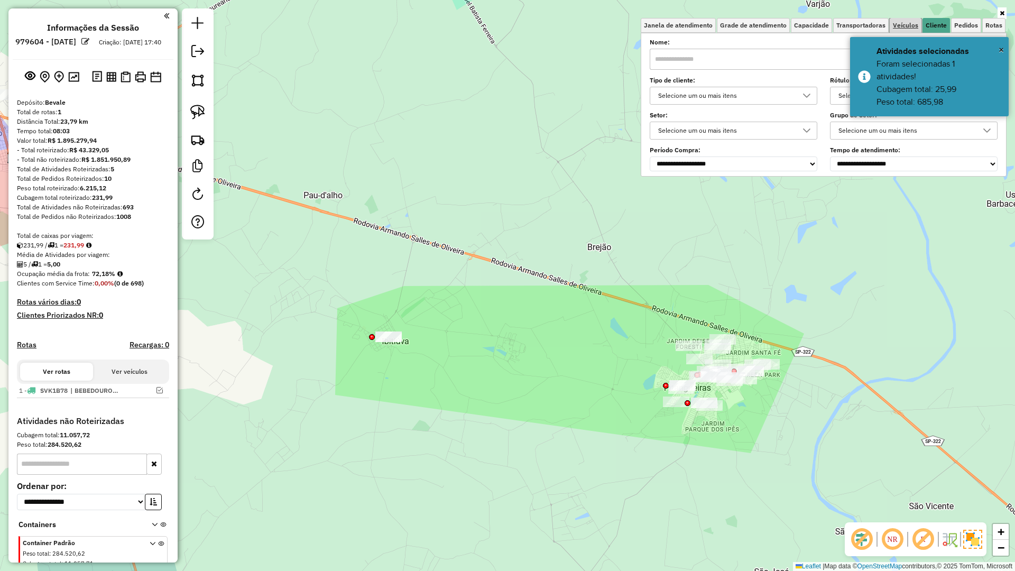
click at [902, 25] on span "Veículos" at bounding box center [905, 25] width 25 height 6
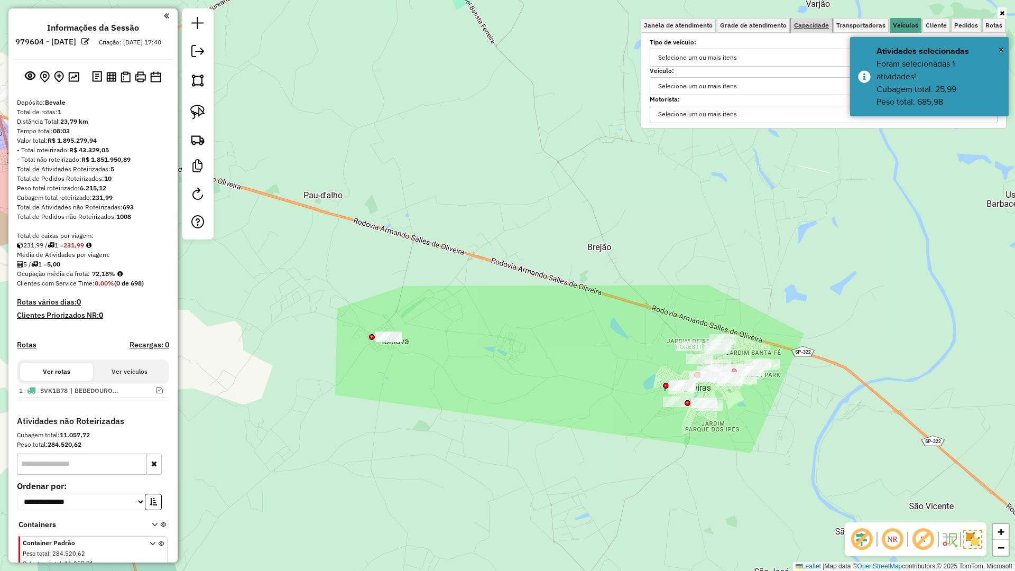
click at [809, 28] on span "Capacidade" at bounding box center [811, 25] width 35 height 6
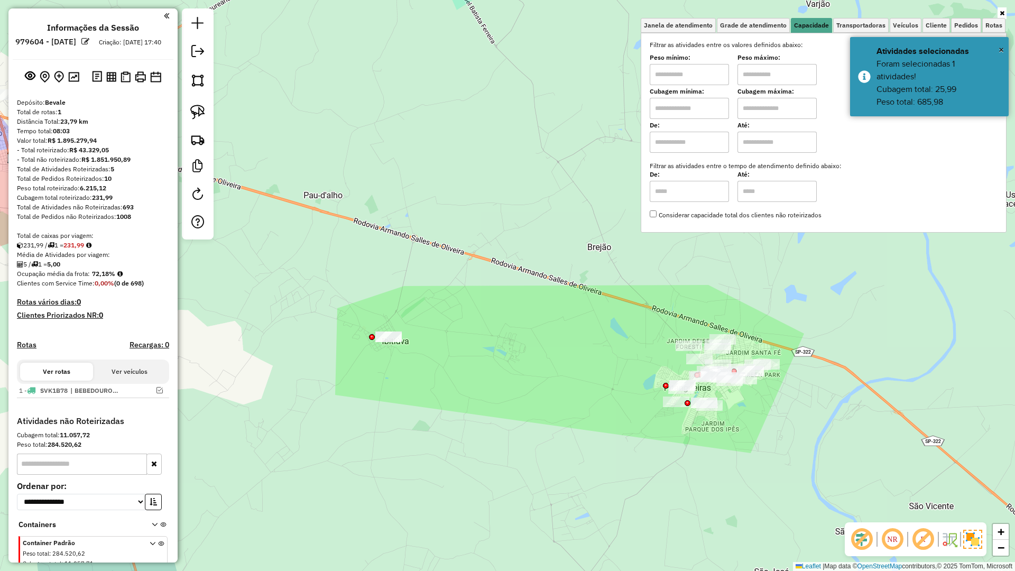
click at [700, 109] on input "text" at bounding box center [689, 108] width 79 height 21
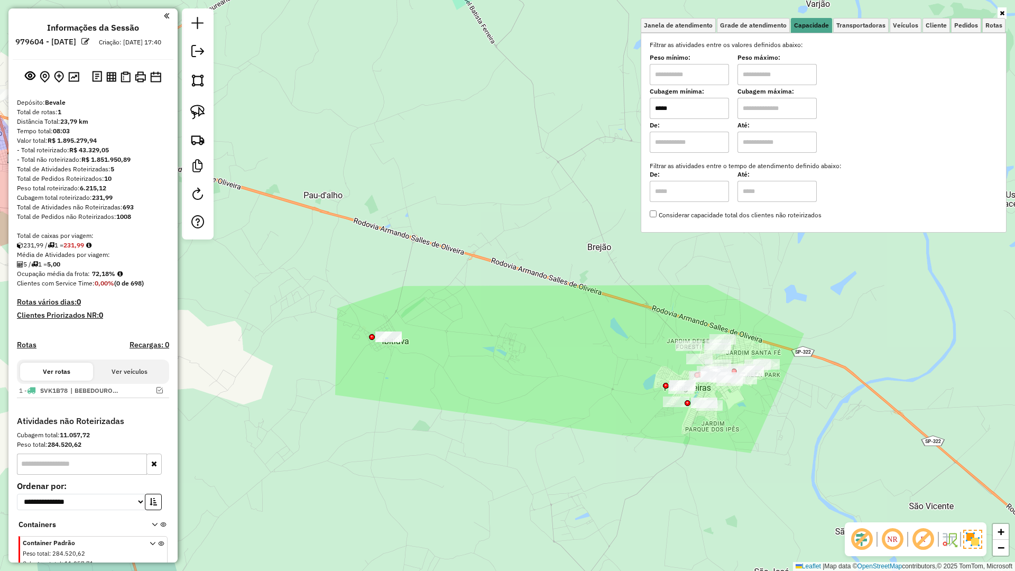
type input "*****"
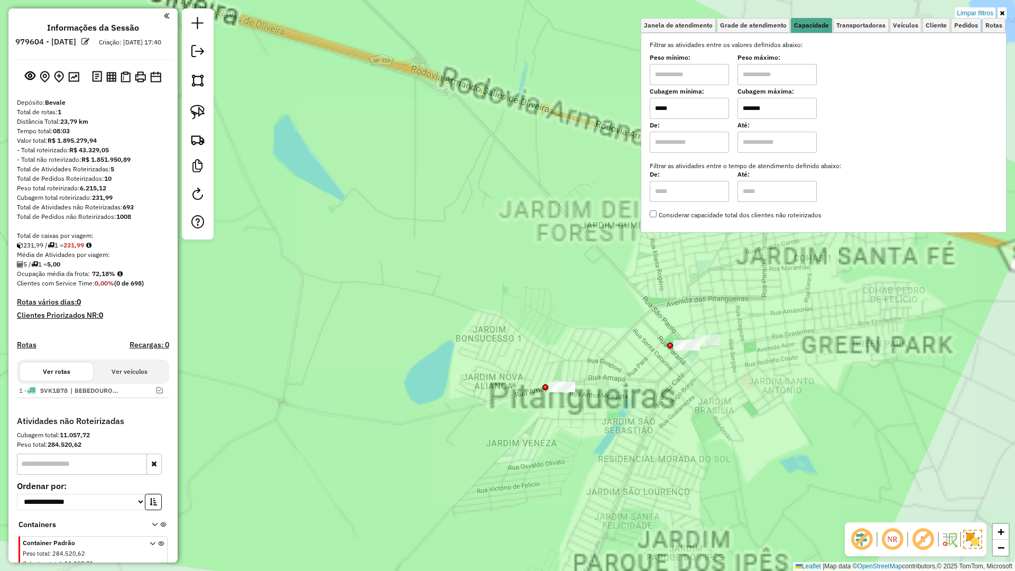
type input "*******"
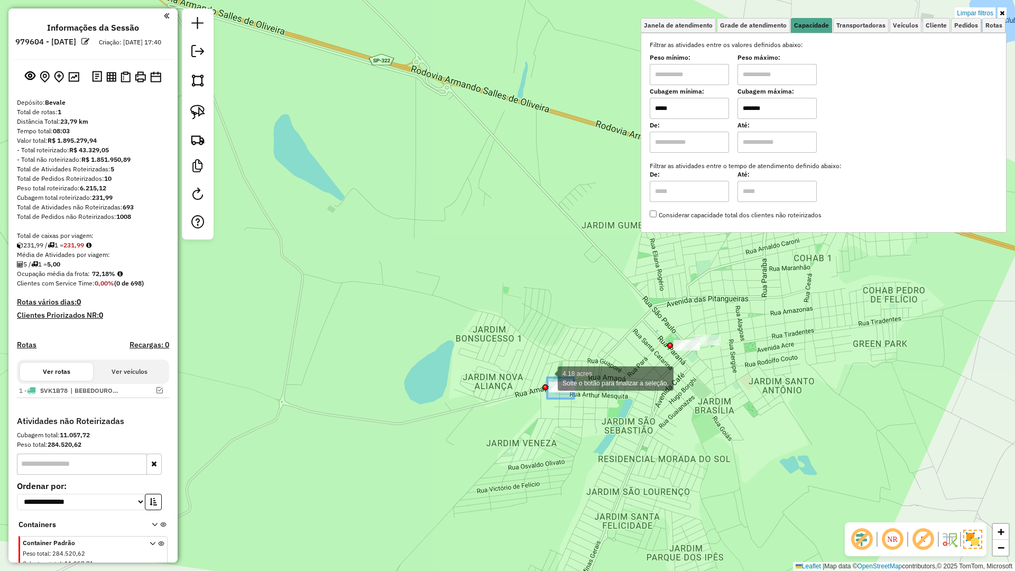
drag, startPoint x: 547, startPoint y: 377, endPoint x: 512, endPoint y: 347, distance: 46.4
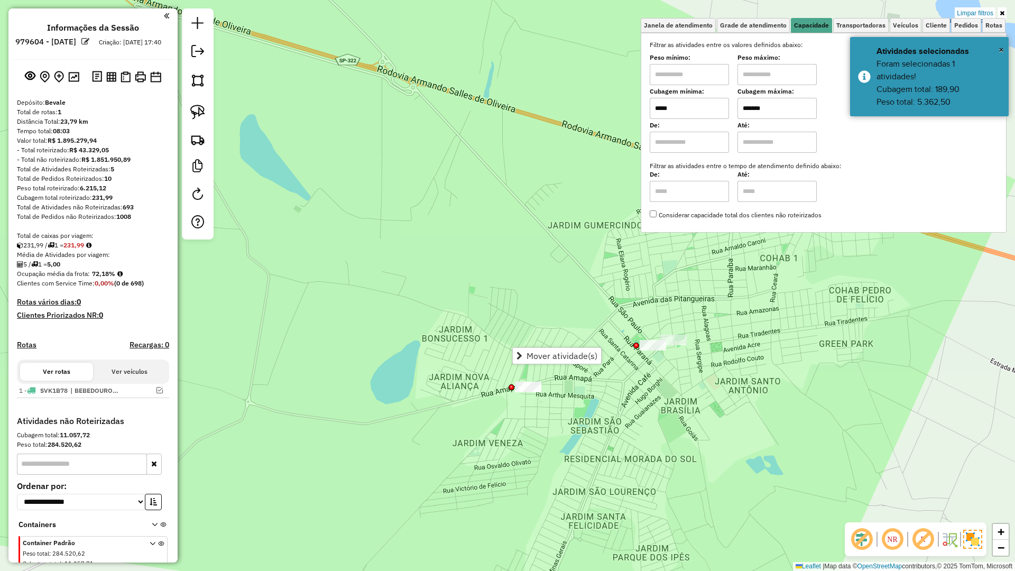
drag, startPoint x: 634, startPoint y: 399, endPoint x: 547, endPoint y: 402, distance: 87.3
click at [547, 402] on div "Limpar filtros Janela de atendimento Grade de atendimento Capacidade Transporta…" at bounding box center [507, 285] width 1015 height 571
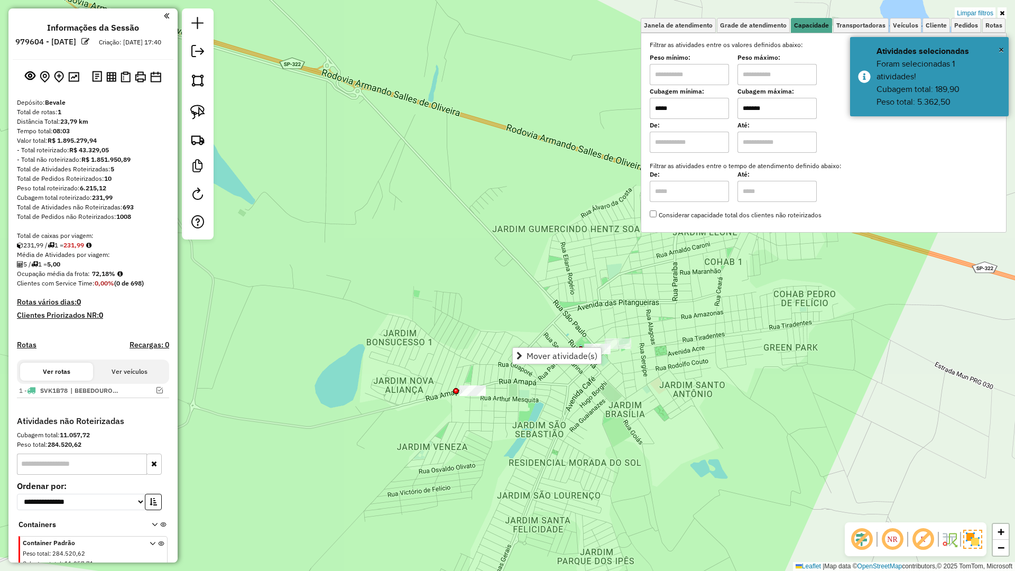
click at [547, 402] on div "Limpar filtros Janela de atendimento Grade de atendimento Capacidade Transporta…" at bounding box center [507, 285] width 1015 height 571
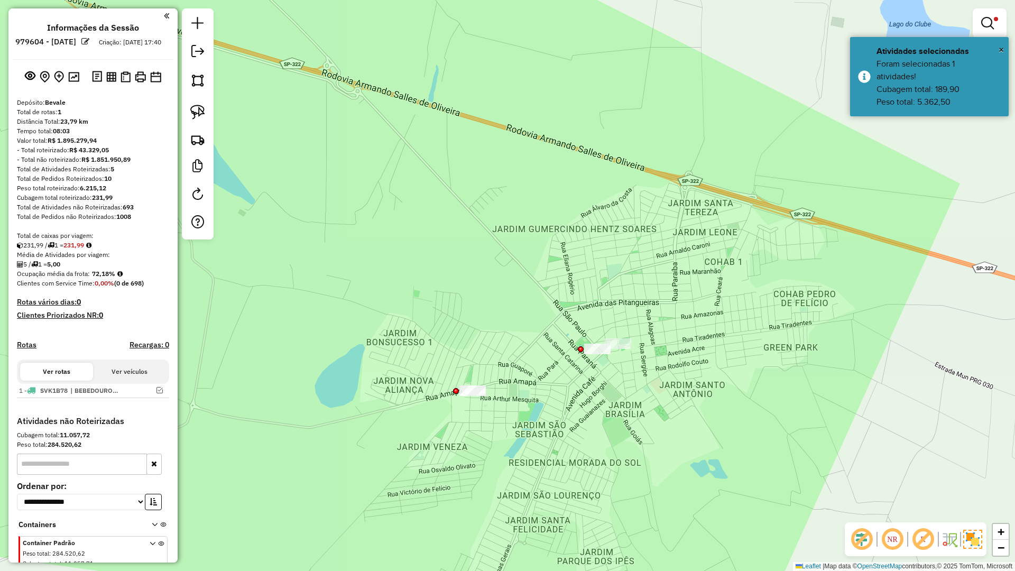
click at [486, 392] on div "Limpar filtros Janela de atendimento Grade de atendimento Capacidade Transporta…" at bounding box center [507, 285] width 1015 height 571
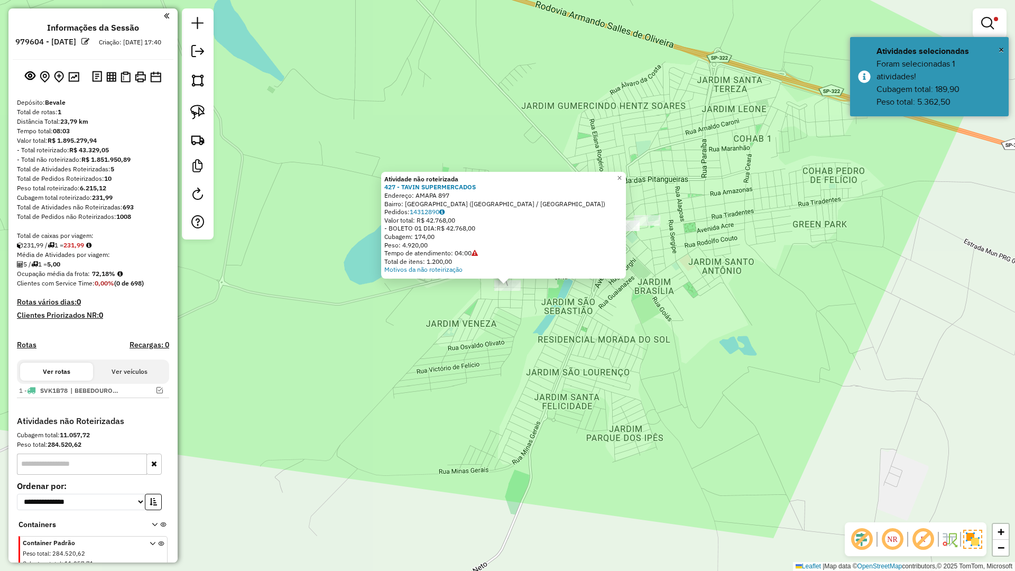
click at [550, 342] on div "Atividade não roteirizada 427 - TAVIN SUPERMERCADOS Endereço: AMAPA 897 Bairro:…" at bounding box center [507, 285] width 1015 height 571
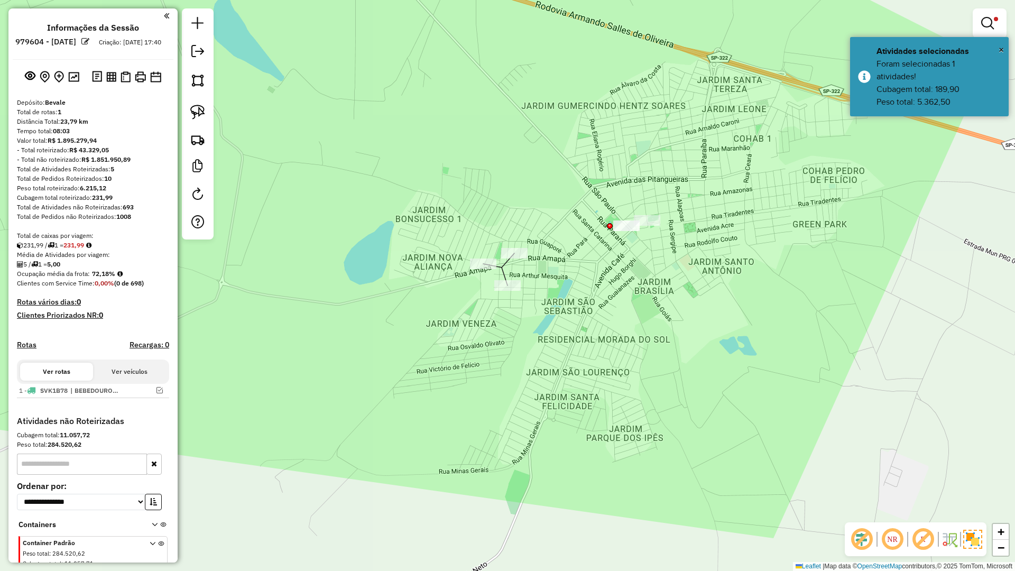
drag, startPoint x: 600, startPoint y: 280, endPoint x: 525, endPoint y: 347, distance: 100.7
click at [526, 347] on div "Limpar filtros Janela de atendimento Grade de atendimento Capacidade Transporta…" at bounding box center [507, 285] width 1015 height 571
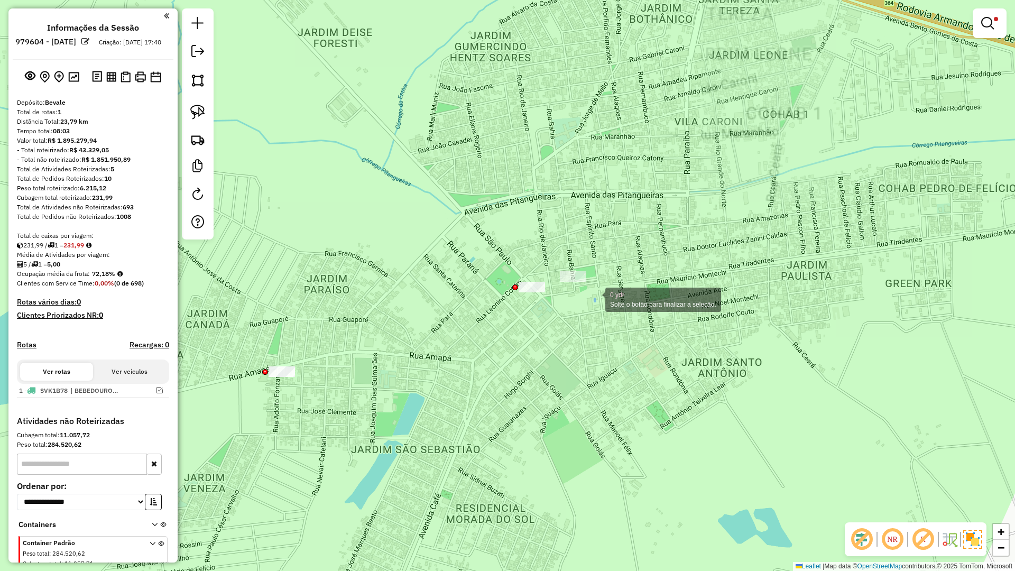
drag, startPoint x: 595, startPoint y: 299, endPoint x: 544, endPoint y: 216, distance: 96.8
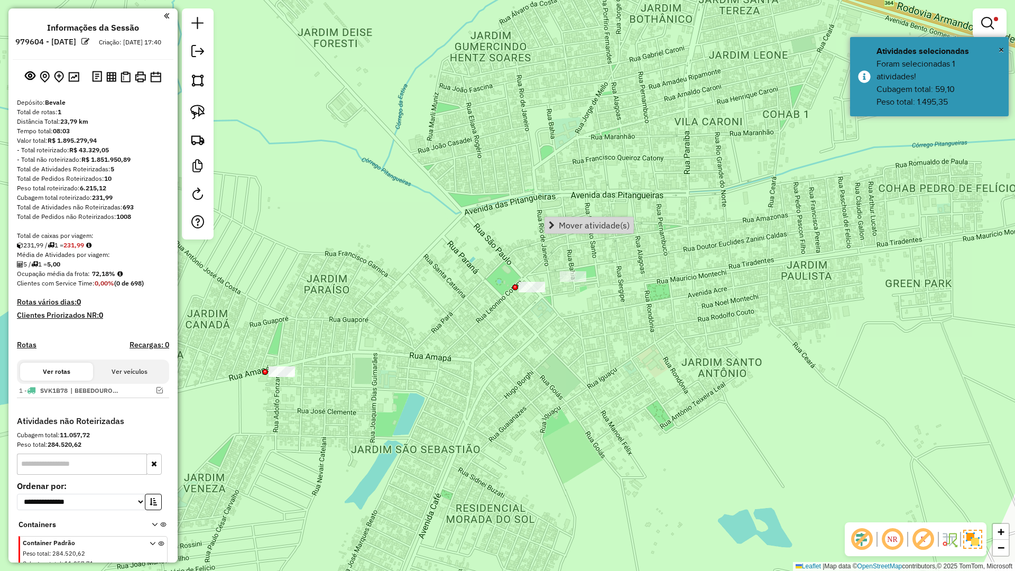
click at [545, 320] on div "Limpar filtros Janela de atendimento Grade de atendimento Capacidade Transporta…" at bounding box center [507, 285] width 1015 height 571
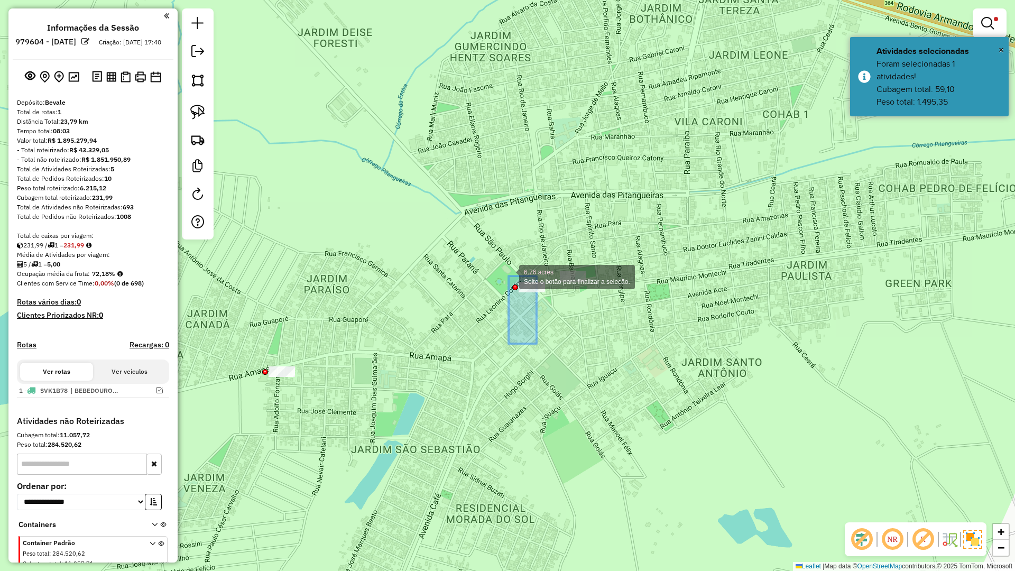
drag, startPoint x: 508, startPoint y: 276, endPoint x: 501, endPoint y: 264, distance: 14.1
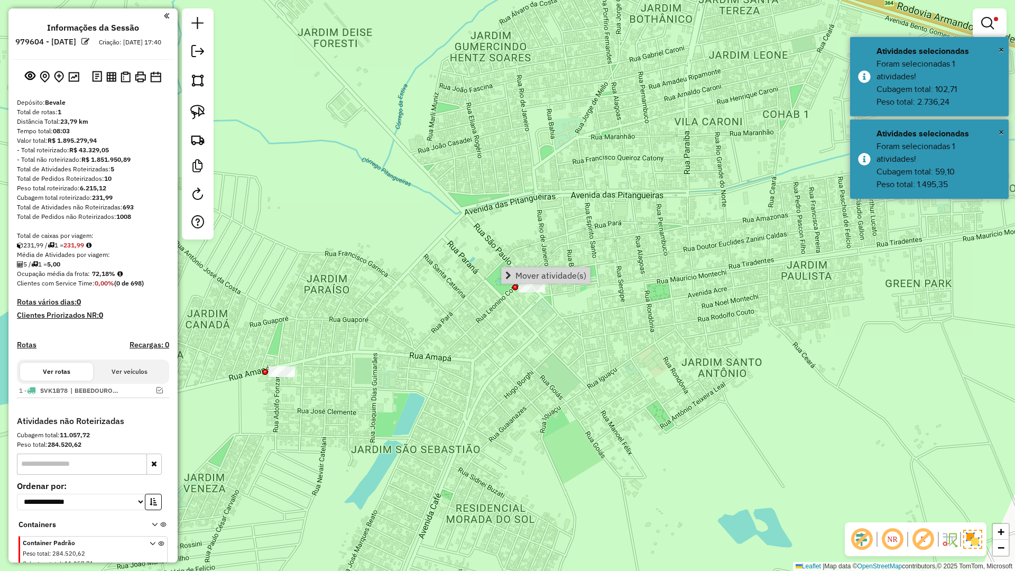
click at [506, 310] on div "Limpar filtros Janela de atendimento Grade de atendimento Capacidade Transporta…" at bounding box center [507, 285] width 1015 height 571
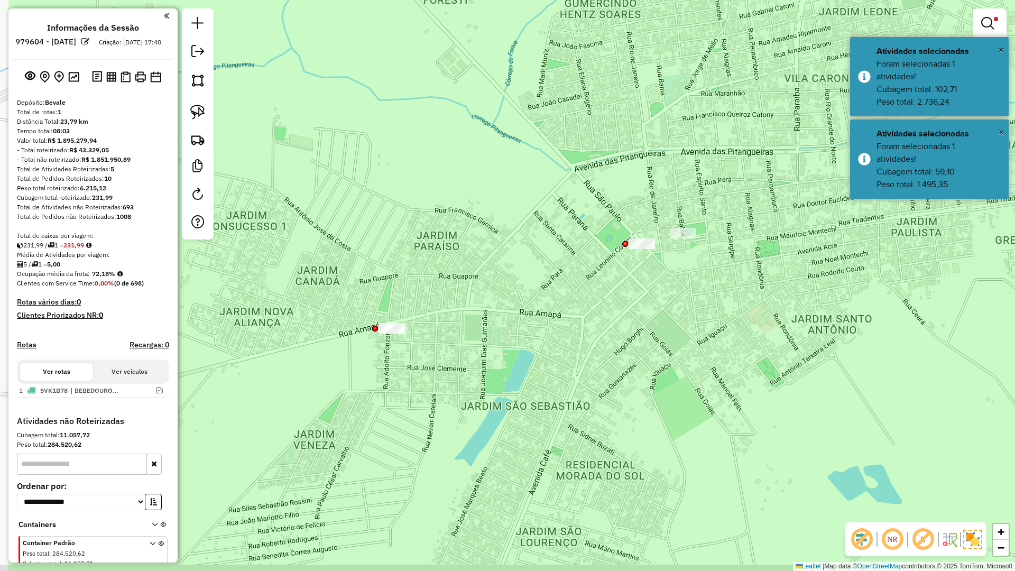
drag, startPoint x: 579, startPoint y: 288, endPoint x: 551, endPoint y: 296, distance: 29.8
click at [581, 286] on div "Limpar filtros Janela de atendimento Grade de atendimento Capacidade Transporta…" at bounding box center [507, 285] width 1015 height 571
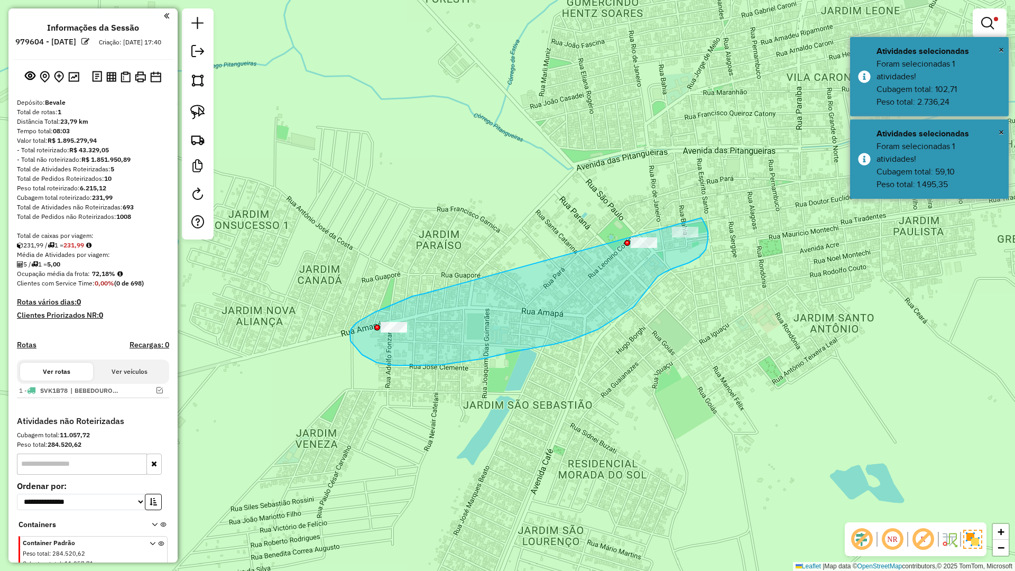
drag, startPoint x: 351, startPoint y: 329, endPoint x: 616, endPoint y: 196, distance: 296.4
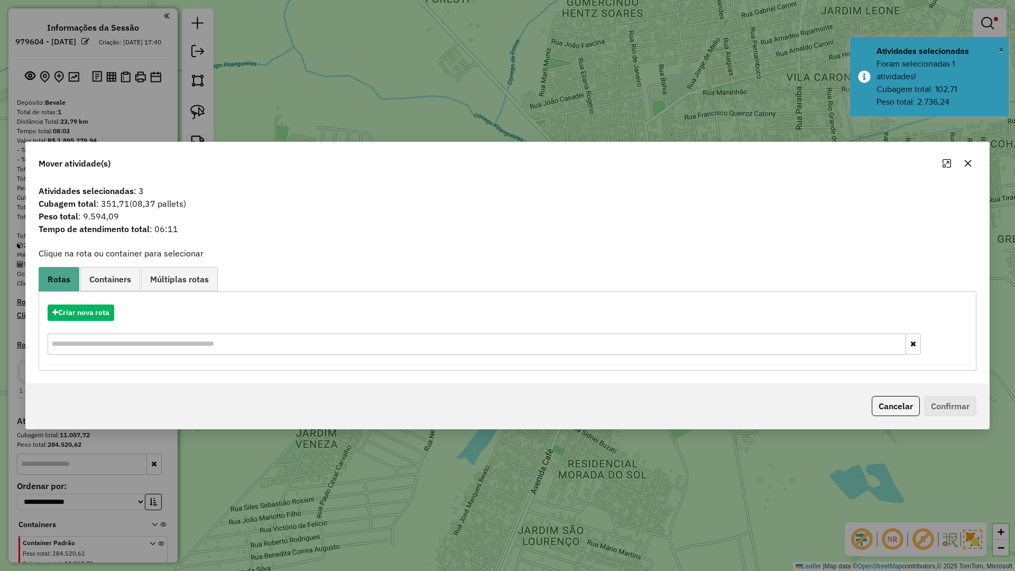
click at [972, 156] on button "button" at bounding box center [967, 163] width 17 height 17
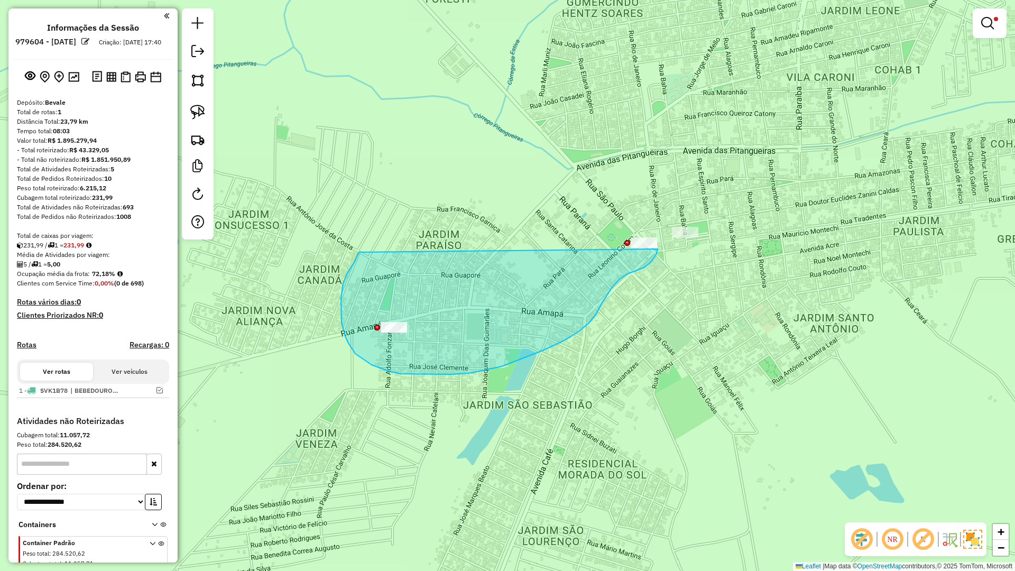
drag, startPoint x: 354, startPoint y: 262, endPoint x: 634, endPoint y: 217, distance: 283.2
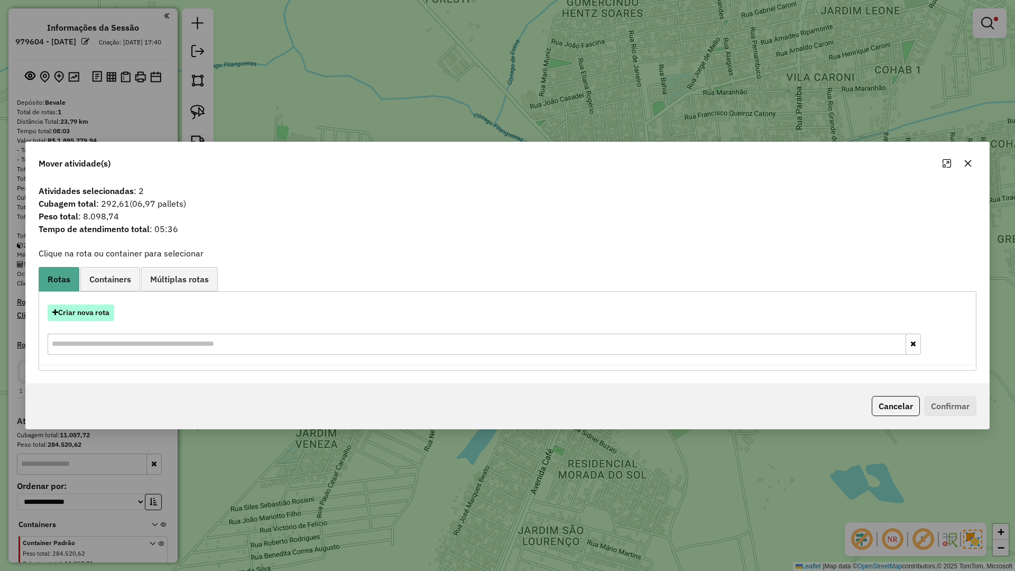
click at [92, 311] on button "Criar nova rota" at bounding box center [81, 312] width 67 height 16
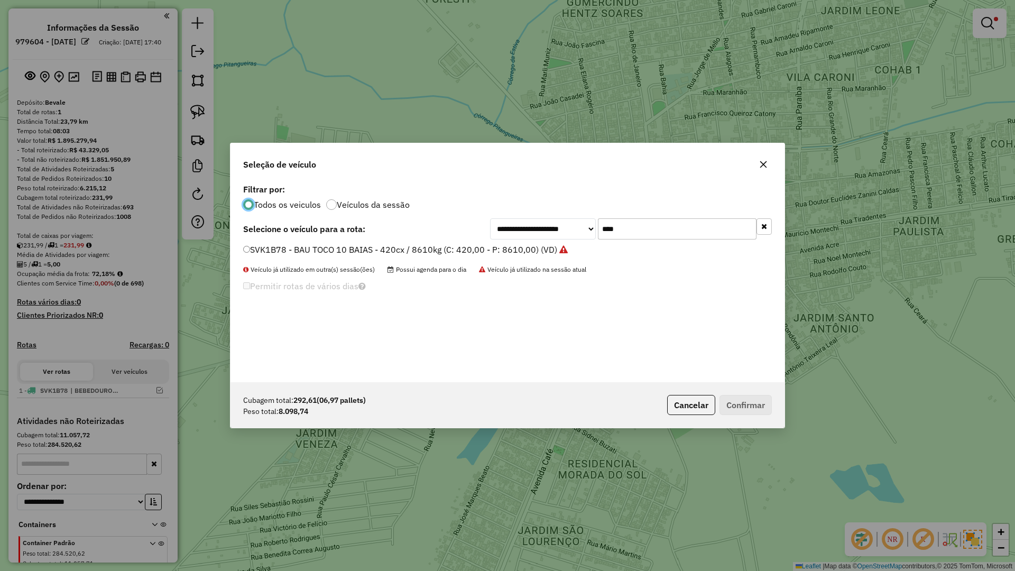
click at [650, 221] on input "****" at bounding box center [677, 228] width 159 height 21
type input "****"
click at [549, 247] on label "STU6I33 - BAU TOCO 10 BAIAS - 420cx / 8610kg (C: 420,00 - P: 8610,00) (VD)" at bounding box center [399, 249] width 312 height 13
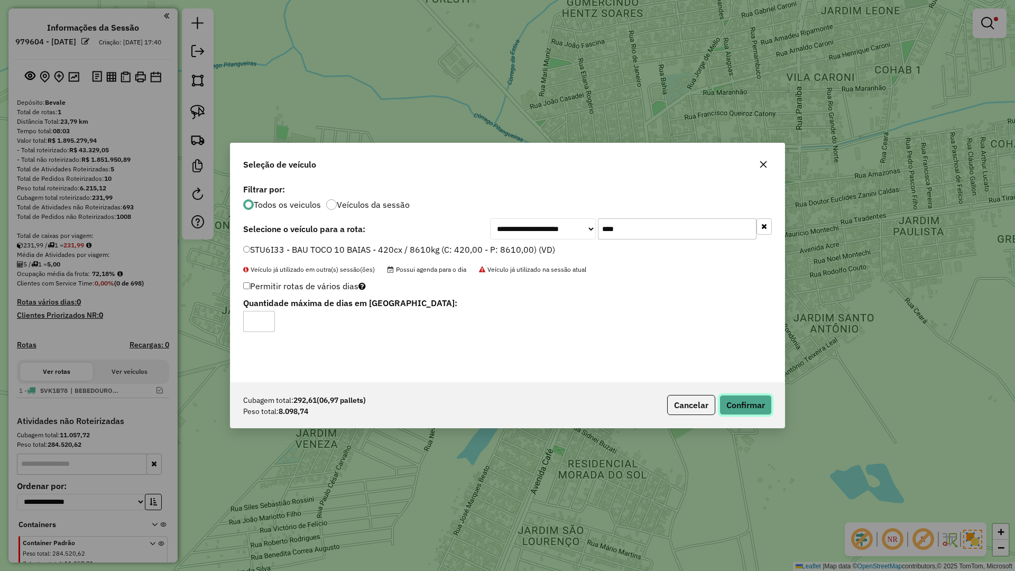
click at [747, 402] on button "Confirmar" at bounding box center [745, 405] width 52 height 20
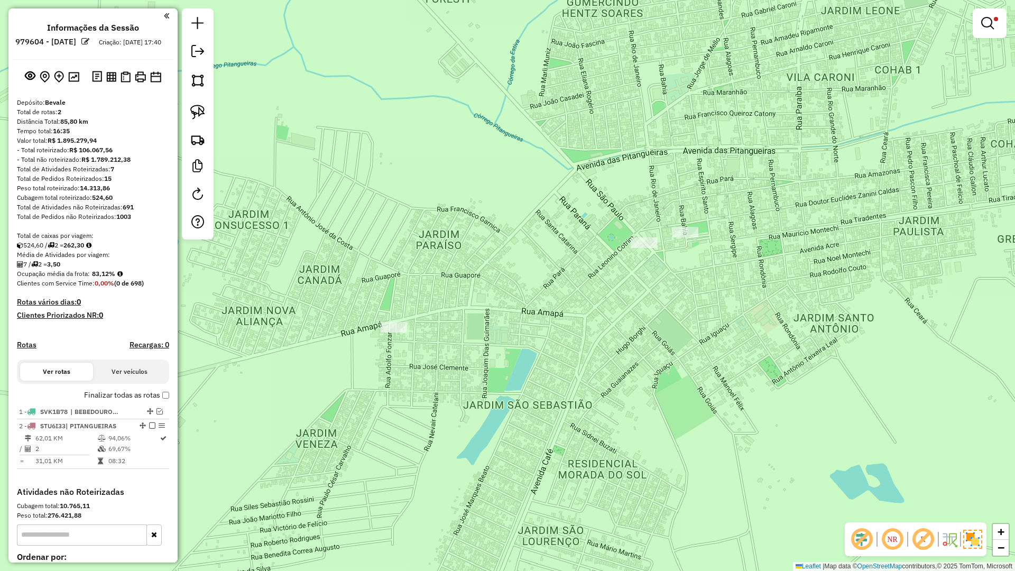
drag, startPoint x: 966, startPoint y: 39, endPoint x: 975, endPoint y: 34, distance: 9.7
click at [972, 35] on div "Limpar filtros Janela de atendimento Grade de atendimento Capacidade Transporta…" at bounding box center [507, 285] width 1015 height 571
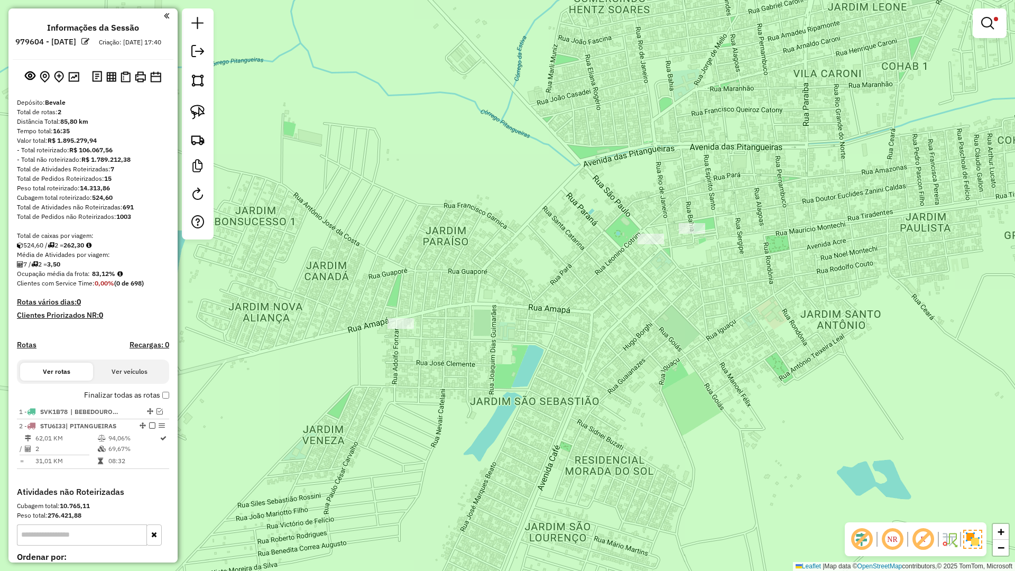
click at [984, 29] on link at bounding box center [989, 23] width 25 height 21
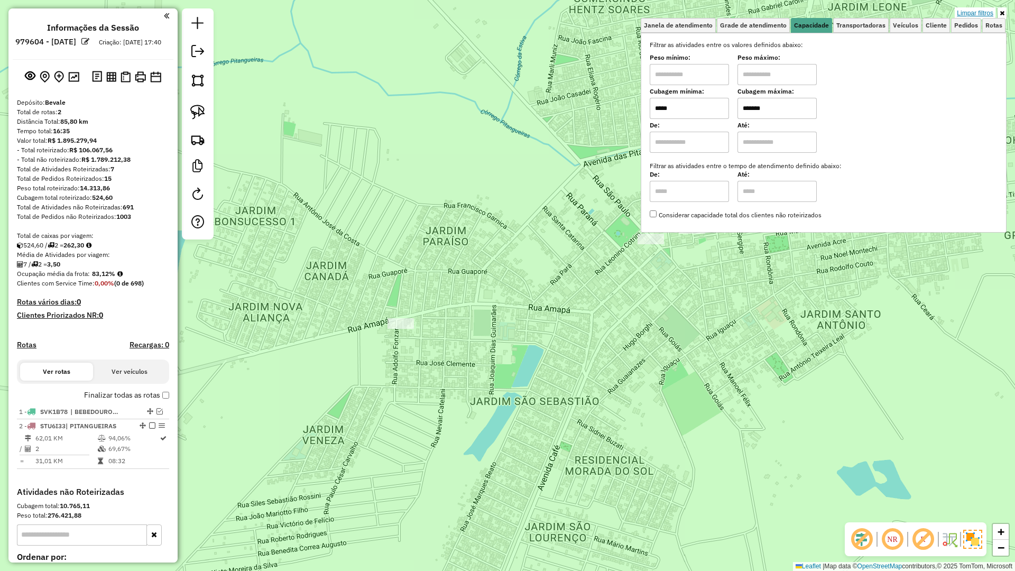
click at [982, 14] on link "Limpar filtros" at bounding box center [975, 13] width 41 height 12
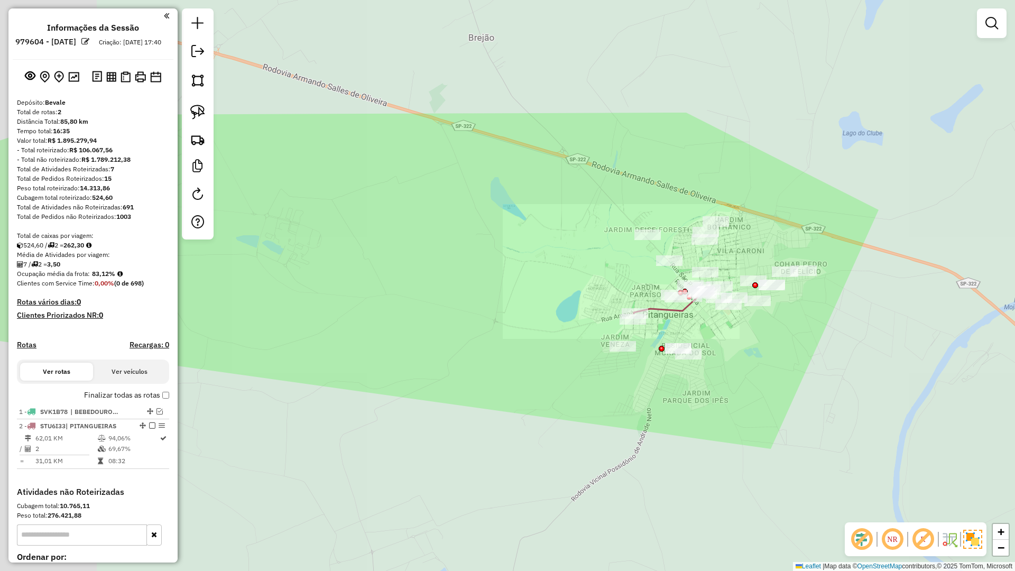
drag, startPoint x: 583, startPoint y: 366, endPoint x: 787, endPoint y: 319, distance: 208.8
click at [786, 320] on div "Janela de atendimento Grade de atendimento Capacidade Transportadoras Veículos …" at bounding box center [507, 285] width 1015 height 571
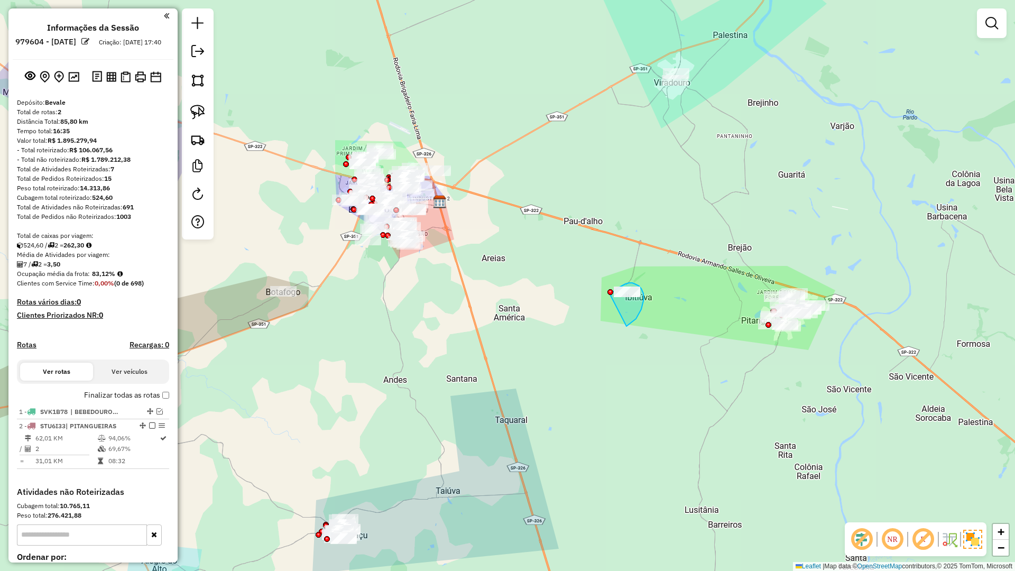
drag, startPoint x: 636, startPoint y: 319, endPoint x: 609, endPoint y: 298, distance: 33.8
click at [609, 298] on div "Janela de atendimento Grade de atendimento Capacidade Transportadoras Veículos …" at bounding box center [507, 285] width 1015 height 571
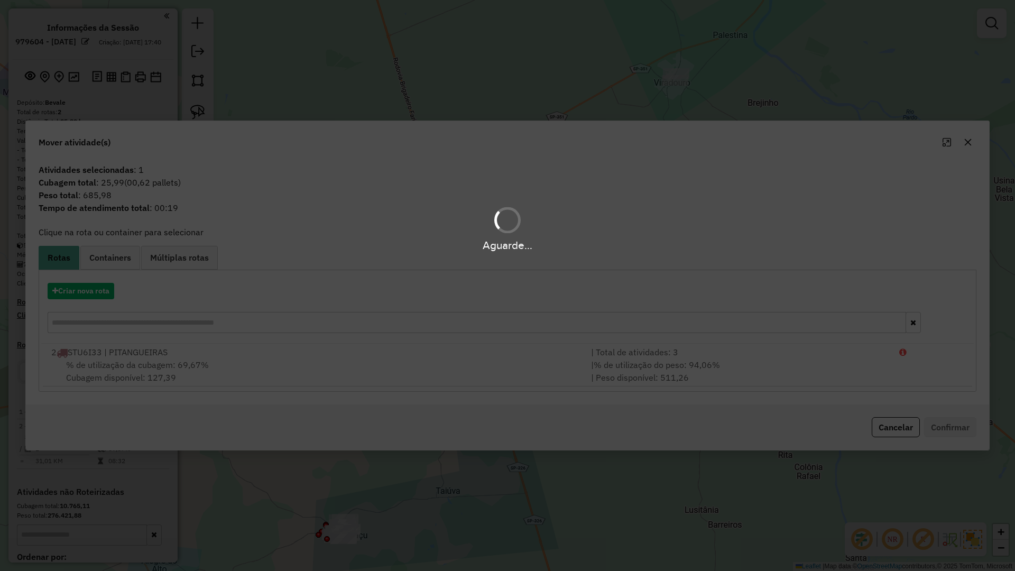
click at [494, 366] on div "Aguarde..." at bounding box center [507, 285] width 1015 height 571
click at [494, 366] on div "% de utilização da cubagem: 69,67% Cubagem disponível: 127,39" at bounding box center [315, 370] width 540 height 25
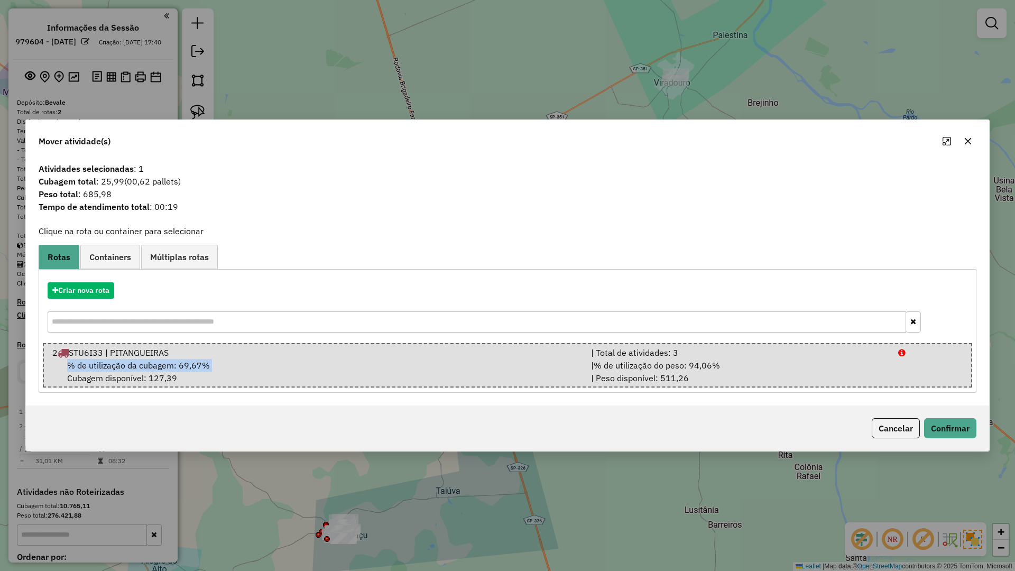
click at [968, 146] on button "button" at bounding box center [967, 141] width 17 height 17
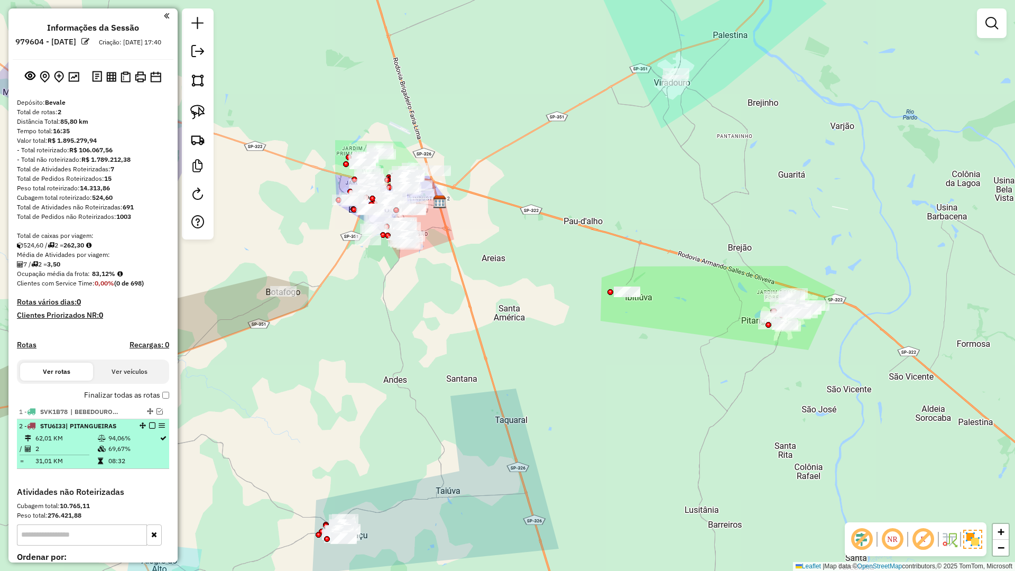
drag, startPoint x: 150, startPoint y: 436, endPoint x: 553, endPoint y: 401, distance: 404.8
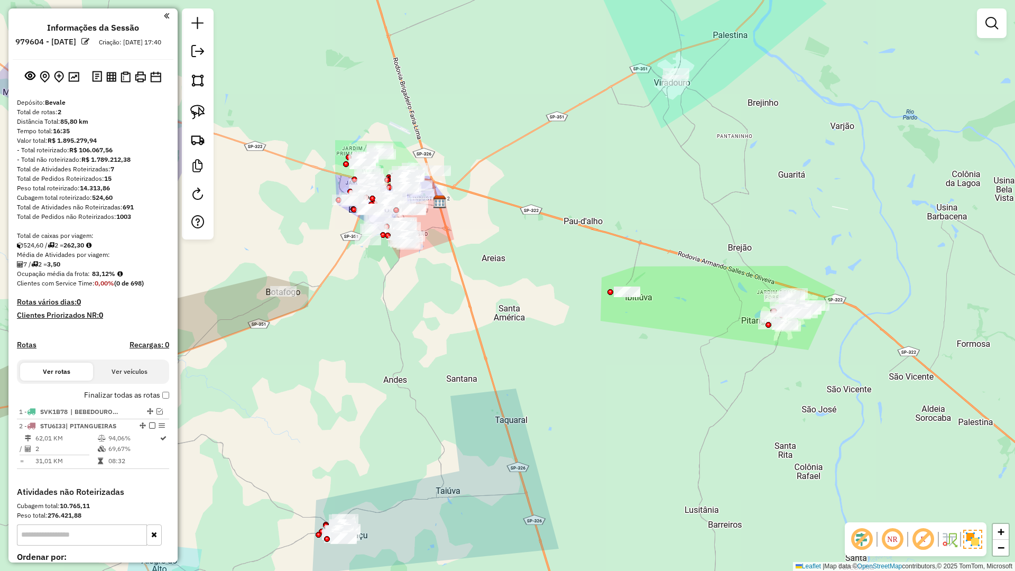
click at [150, 429] on em at bounding box center [152, 425] width 6 height 6
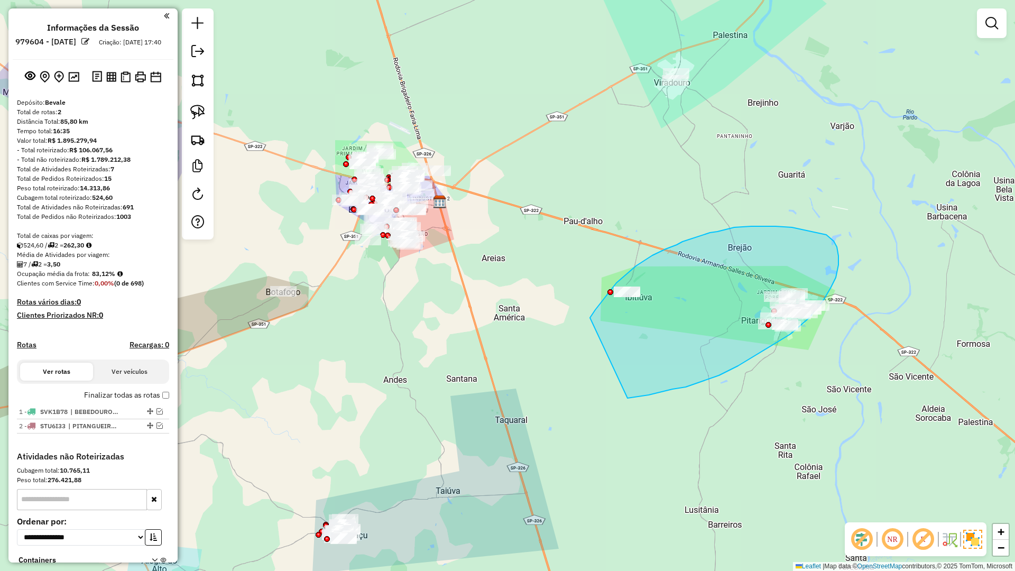
drag, startPoint x: 685, startPoint y: 387, endPoint x: 589, endPoint y: 319, distance: 117.6
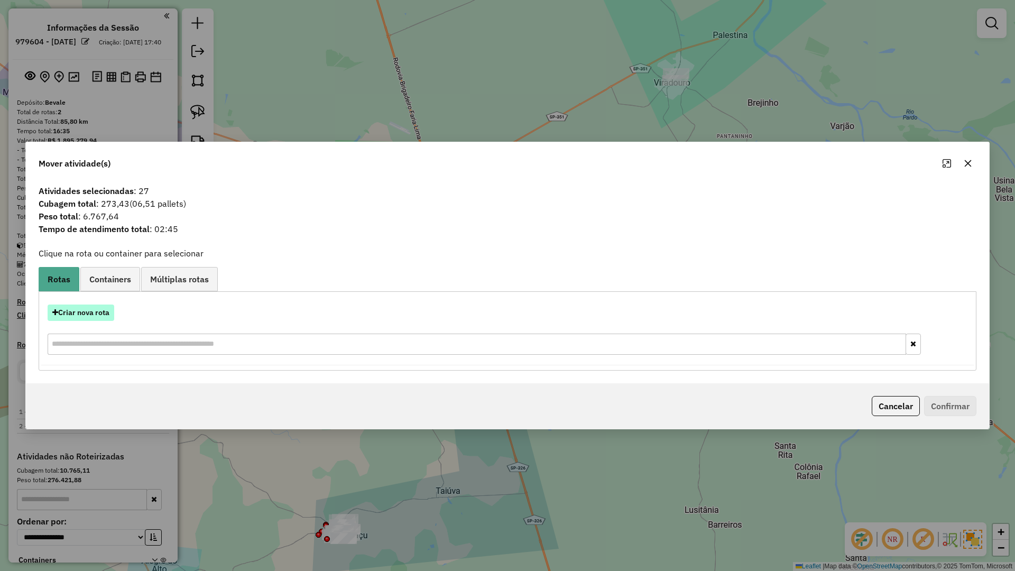
click at [86, 317] on button "Criar nova rota" at bounding box center [81, 312] width 67 height 16
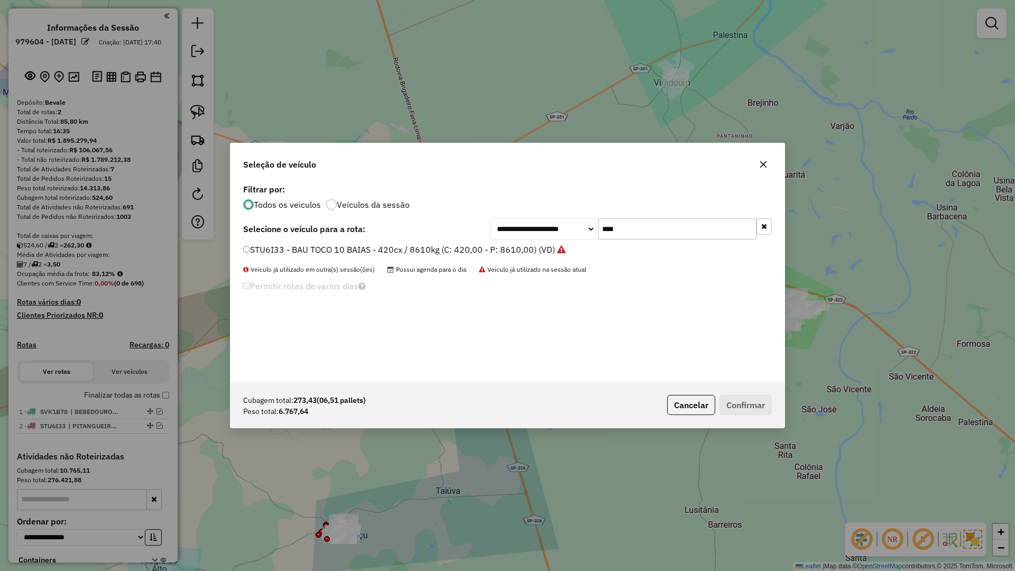
click at [640, 232] on input "****" at bounding box center [677, 228] width 159 height 21
type input "****"
click at [507, 246] on label "STE7G58 - BAU TOCO 10 BAIAS - 420cx / 8610kg (C: 420,00 - P: 8610,00) (VD)" at bounding box center [399, 249] width 313 height 13
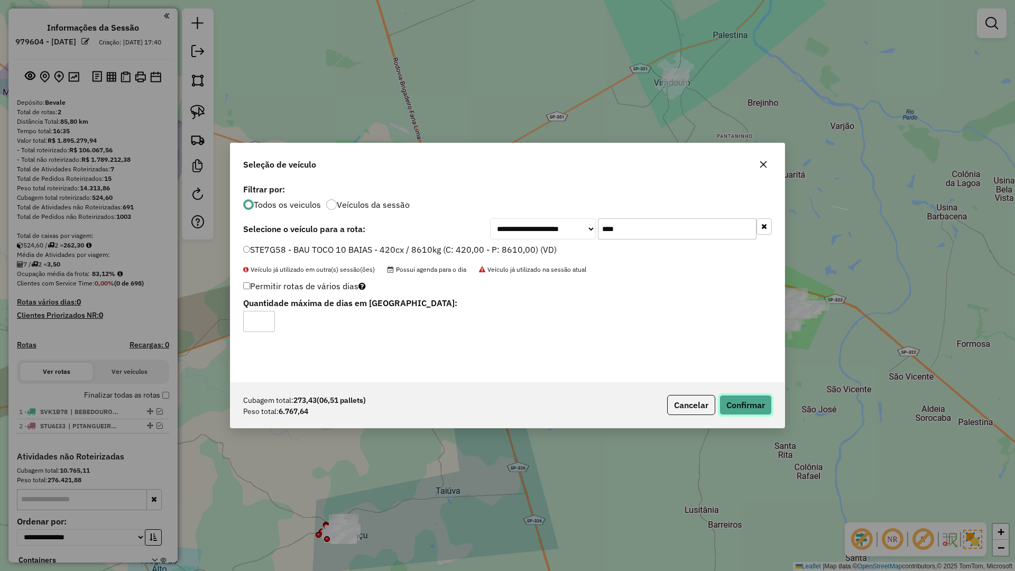
click at [749, 400] on button "Confirmar" at bounding box center [745, 405] width 52 height 20
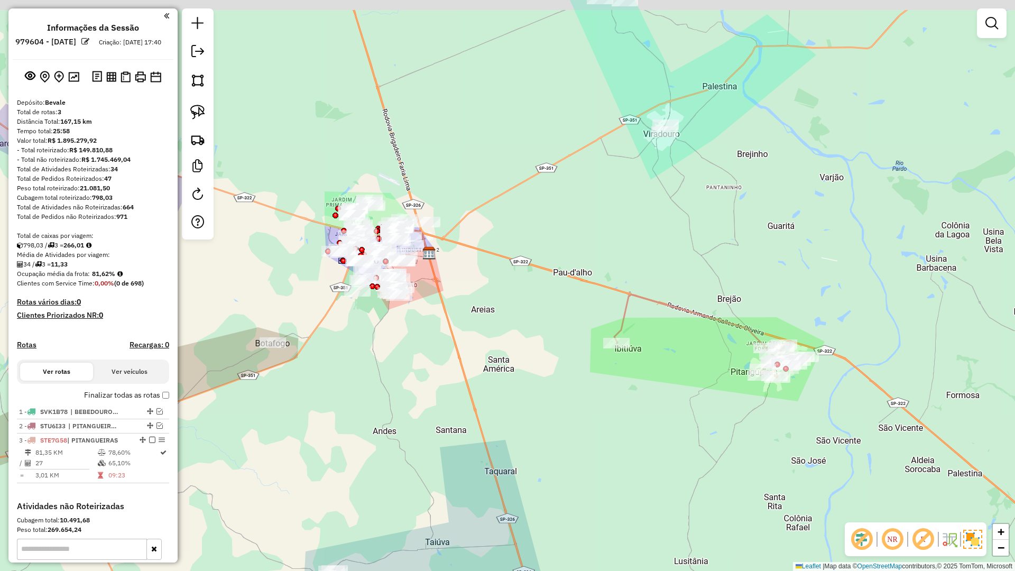
drag, startPoint x: 762, startPoint y: 218, endPoint x: 755, endPoint y: 236, distance: 19.2
click at [755, 236] on div "Janela de atendimento Grade de atendimento Capacidade Transportadoras Veículos …" at bounding box center [507, 285] width 1015 height 571
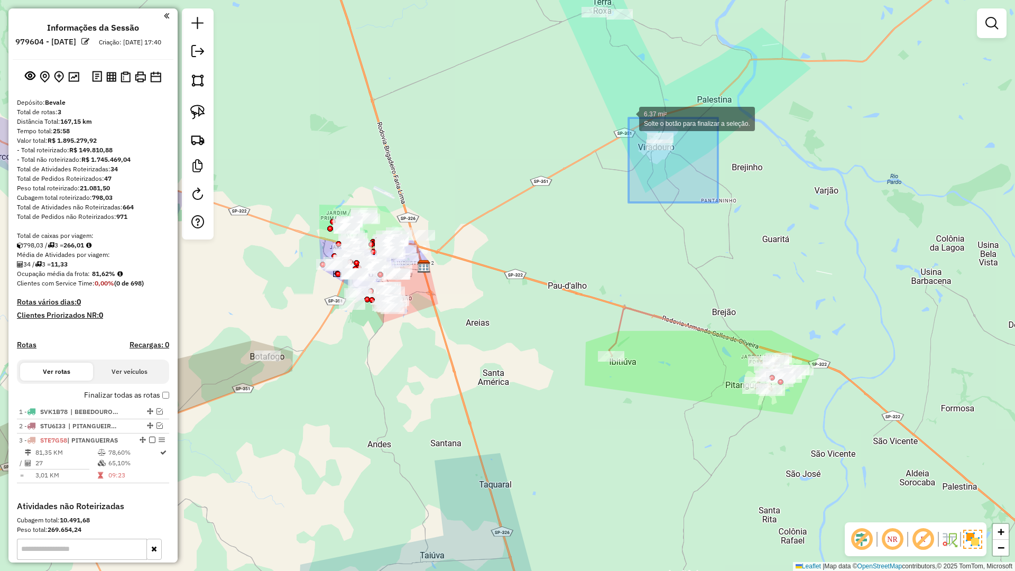
drag, startPoint x: 628, startPoint y: 118, endPoint x: 587, endPoint y: 74, distance: 60.2
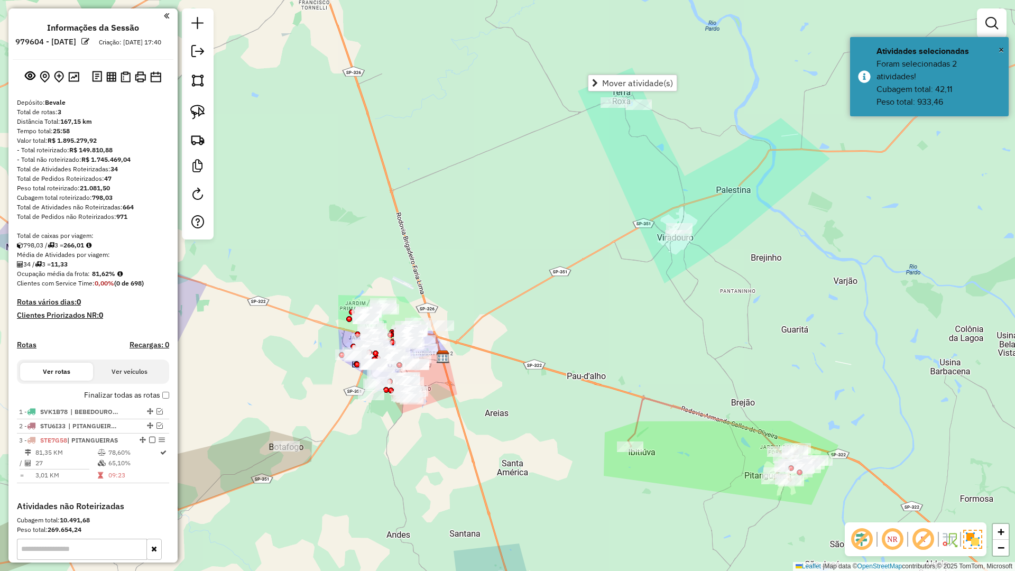
drag, startPoint x: 618, startPoint y: 192, endPoint x: 646, endPoint y: 229, distance: 46.4
click at [628, 234] on div "Janela de atendimento Grade de atendimento Capacidade Transportadoras Veículos …" at bounding box center [507, 285] width 1015 height 571
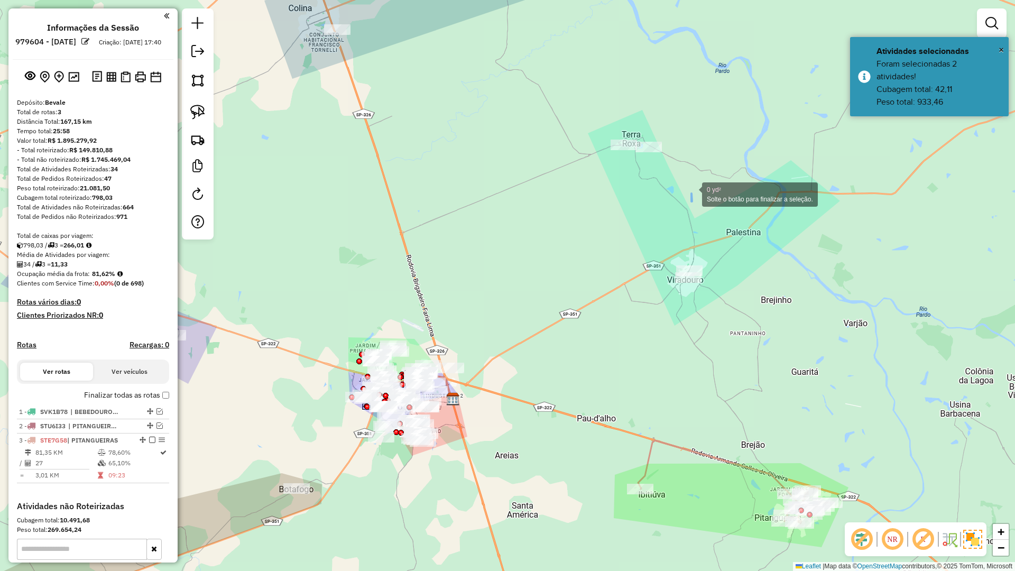
drag, startPoint x: 691, startPoint y: 193, endPoint x: 585, endPoint y: 88, distance: 149.9
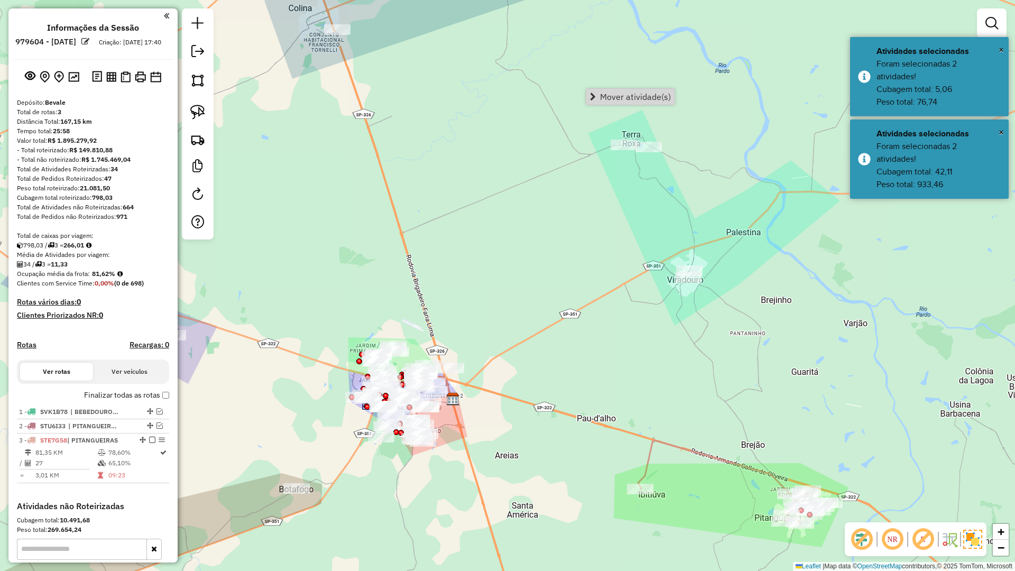
click at [662, 208] on div "Janela de atendimento Grade de atendimento Capacidade Transportadoras Veículos …" at bounding box center [507, 285] width 1015 height 571
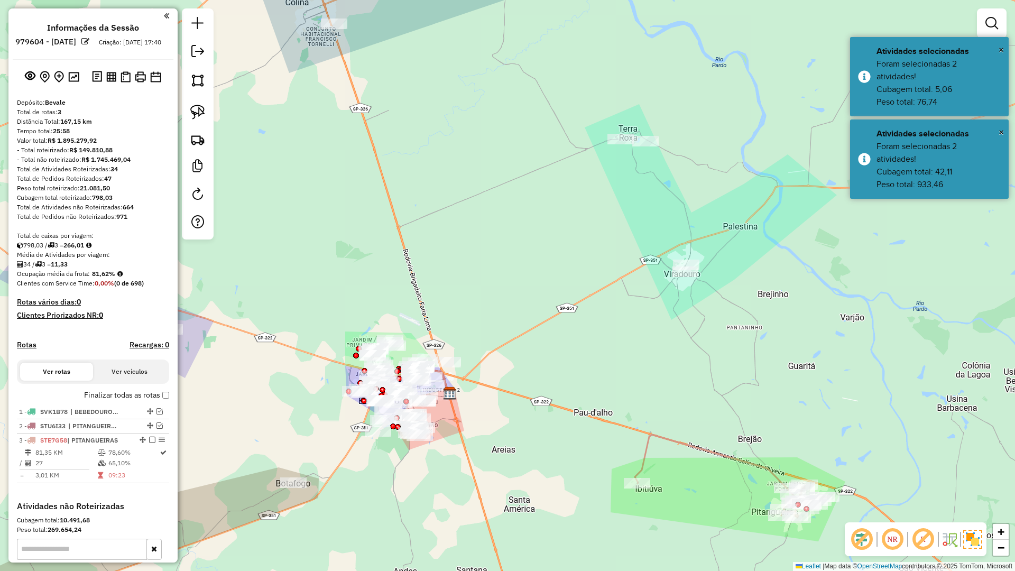
drag, startPoint x: 662, startPoint y: 208, endPoint x: 592, endPoint y: 90, distance: 136.5
click at [585, 73] on div "Janela de atendimento Grade de atendimento Capacidade Transportadoras Veículos …" at bounding box center [507, 285] width 1015 height 571
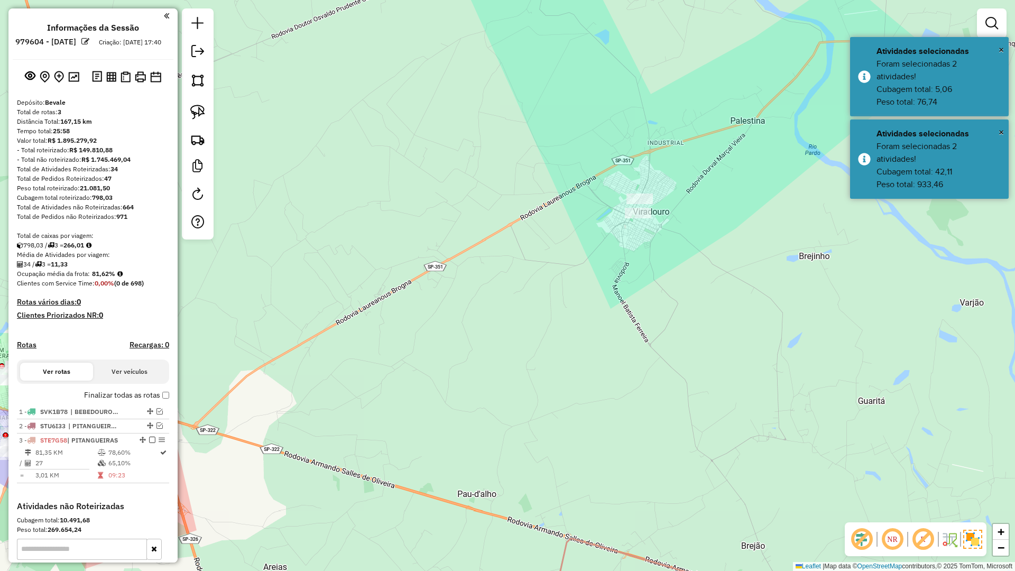
drag, startPoint x: 662, startPoint y: 340, endPoint x: 566, endPoint y: 159, distance: 205.0
click at [567, 159] on div "Janela de atendimento Grade de atendimento Capacidade Transportadoras Veículos …" at bounding box center [507, 285] width 1015 height 571
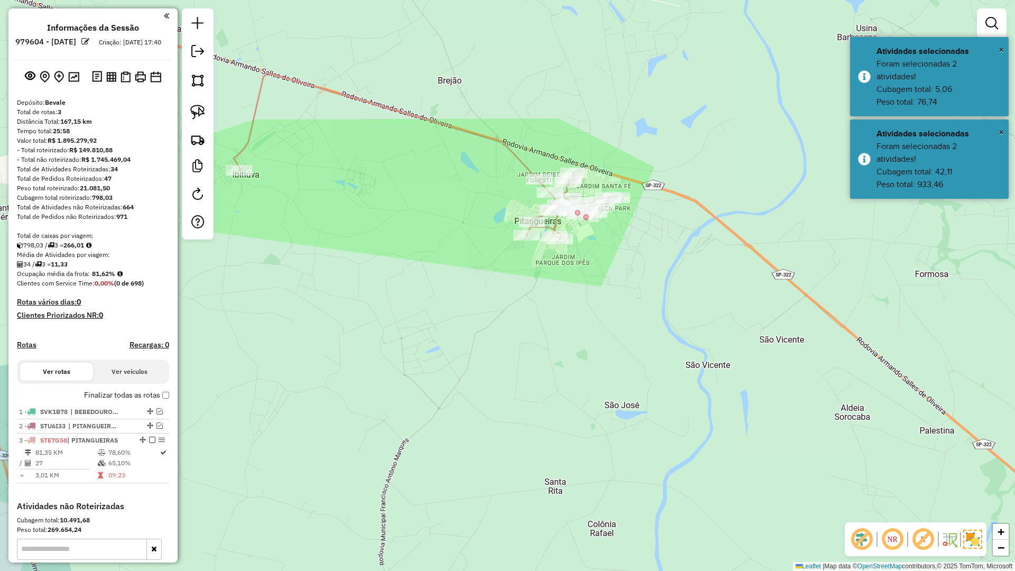
click at [558, 219] on icon at bounding box center [425, 155] width 383 height 165
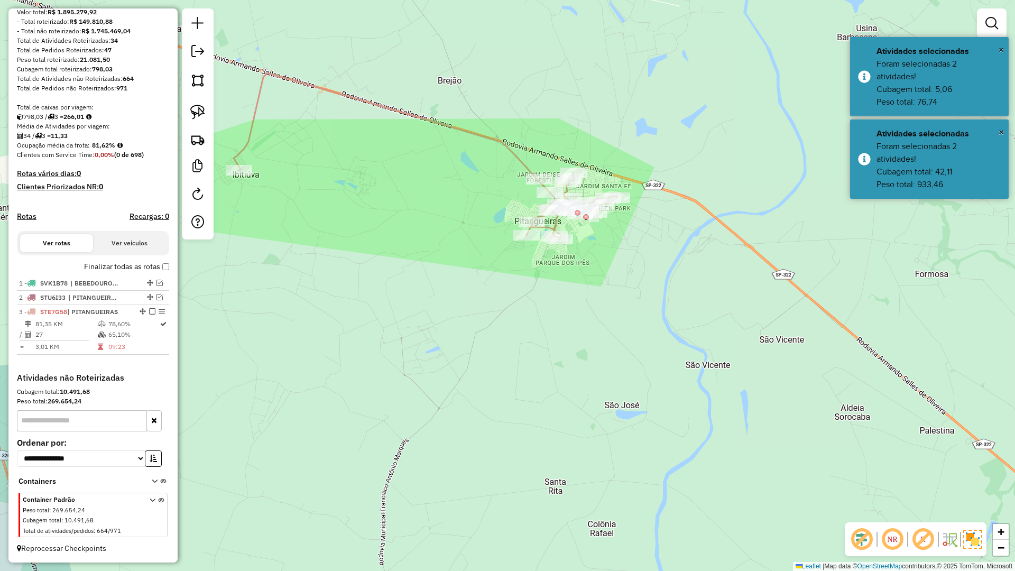
select select "**********"
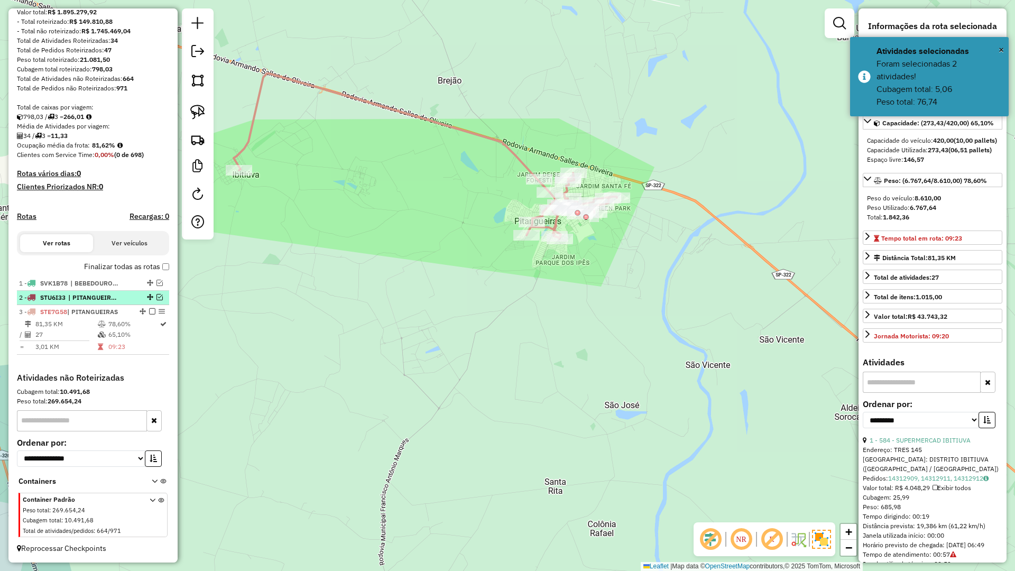
click at [156, 299] on em at bounding box center [159, 297] width 6 height 6
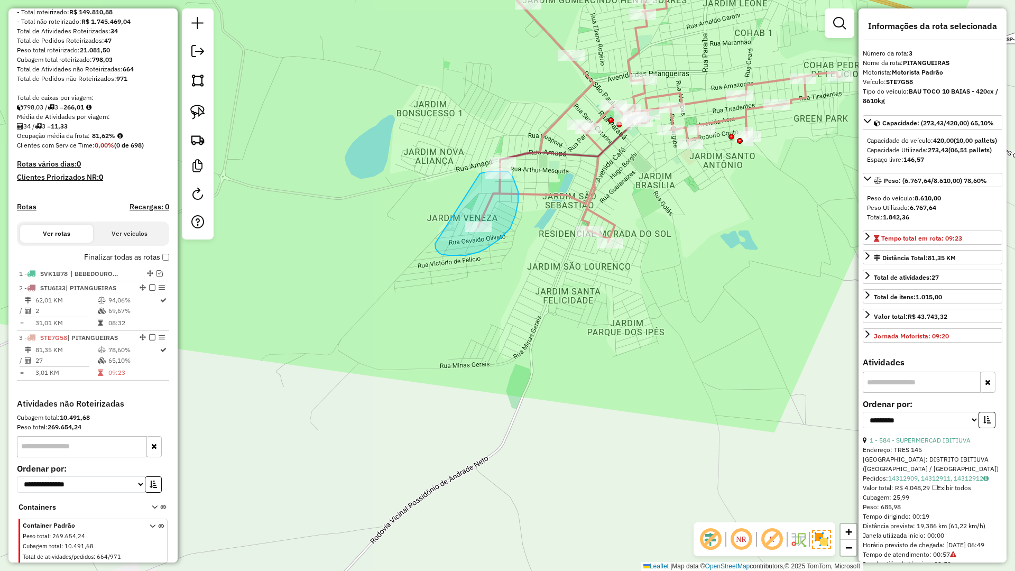
drag, startPoint x: 437, startPoint y: 250, endPoint x: 477, endPoint y: 174, distance: 86.1
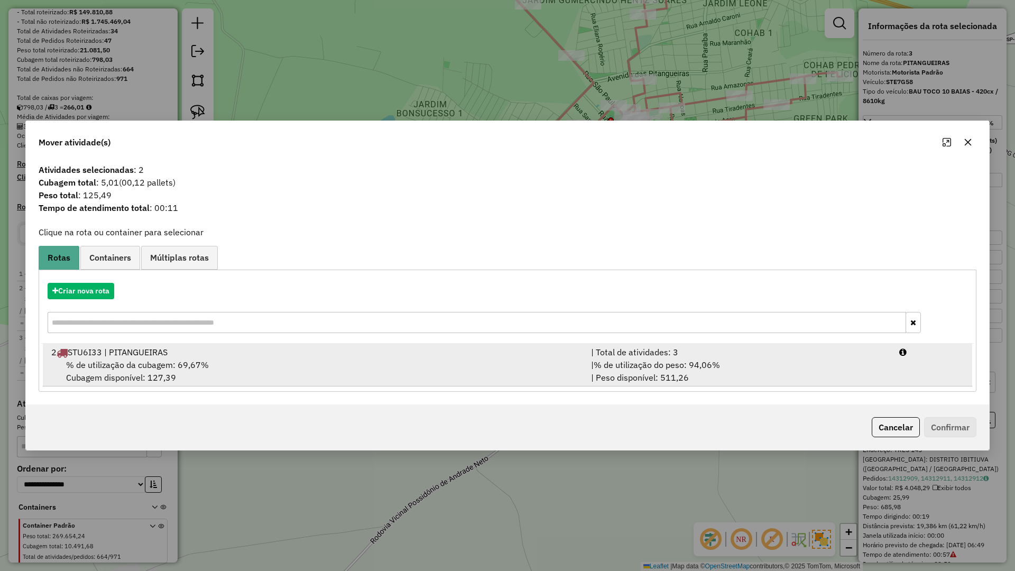
click at [377, 372] on div "% de utilização da cubagem: 69,67% Cubagem disponível: 127,39" at bounding box center [315, 370] width 540 height 25
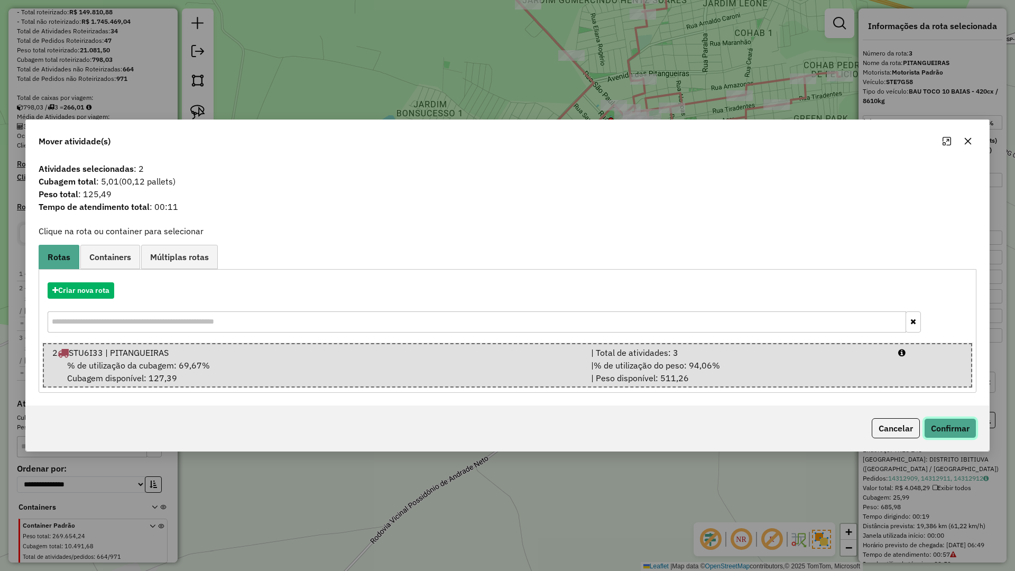
click at [945, 423] on button "Confirmar" at bounding box center [950, 428] width 52 height 20
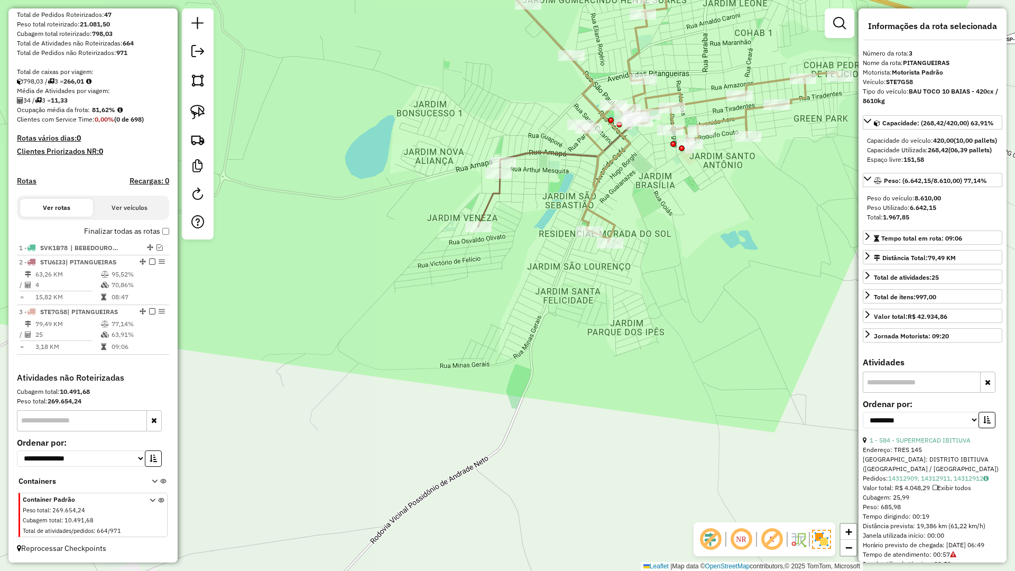
scroll to position [173, 0]
click at [591, 208] on icon at bounding box center [652, 92] width 376 height 299
drag, startPoint x: 549, startPoint y: 289, endPoint x: 527, endPoint y: 214, distance: 78.0
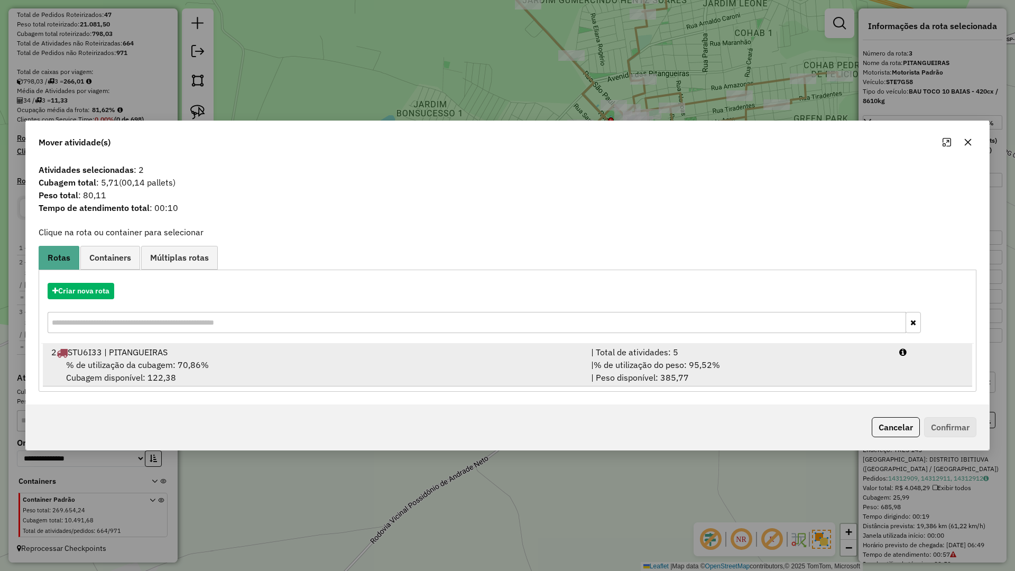
click at [624, 363] on span "% de utilização do peso: 95,52%" at bounding box center [657, 364] width 126 height 11
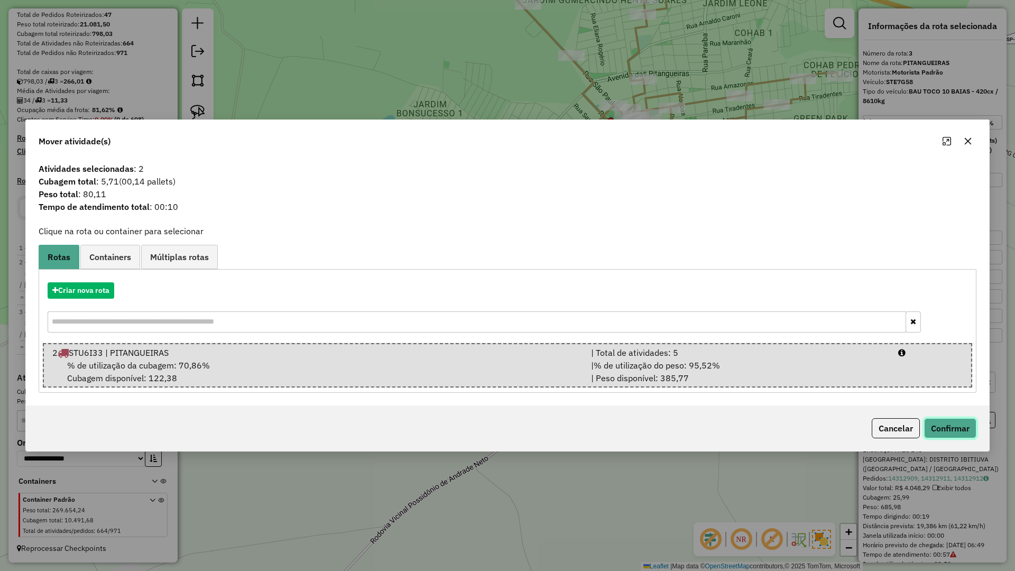
click at [940, 421] on button "Confirmar" at bounding box center [950, 428] width 52 height 20
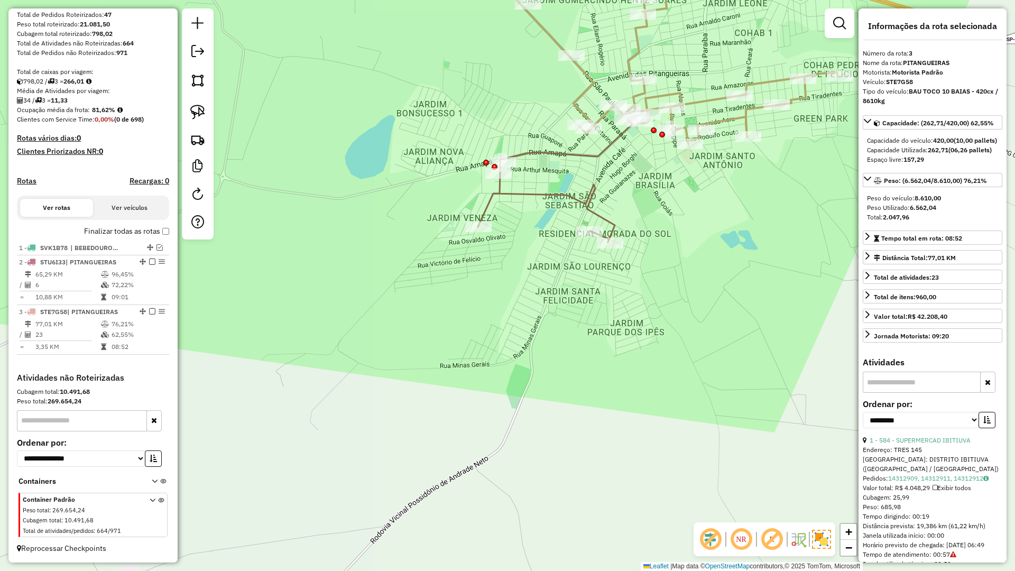
click at [599, 206] on div "Janela de atendimento Grade de atendimento Capacidade Transportadoras Veículos …" at bounding box center [507, 285] width 1015 height 571
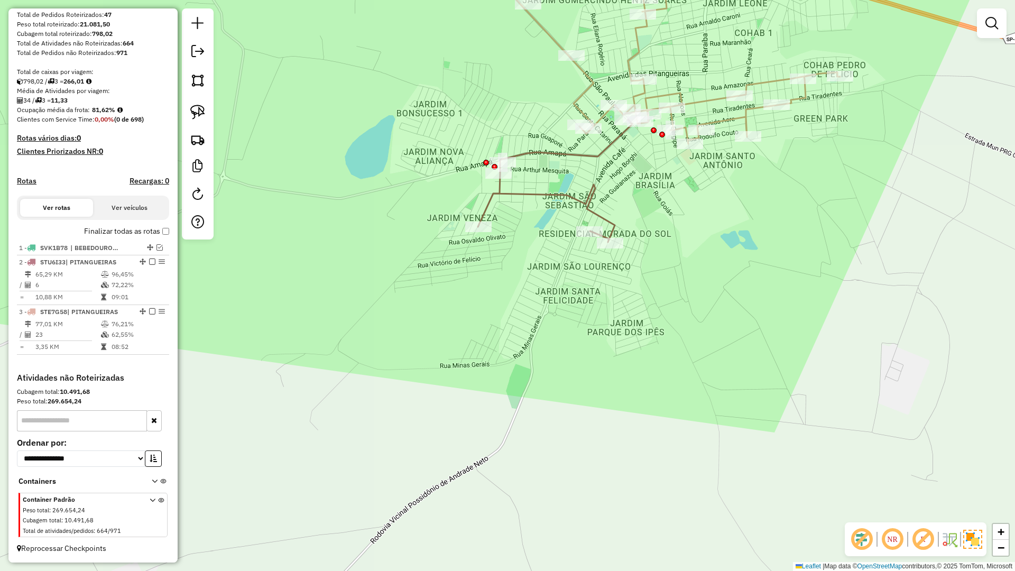
click at [591, 209] on icon at bounding box center [555, 180] width 154 height 123
click at [569, 211] on div "Janela de atendimento Grade de atendimento Capacidade Transportadoras Veículos …" at bounding box center [507, 285] width 1015 height 571
click at [579, 206] on icon at bounding box center [552, 182] width 154 height 123
select select "**********"
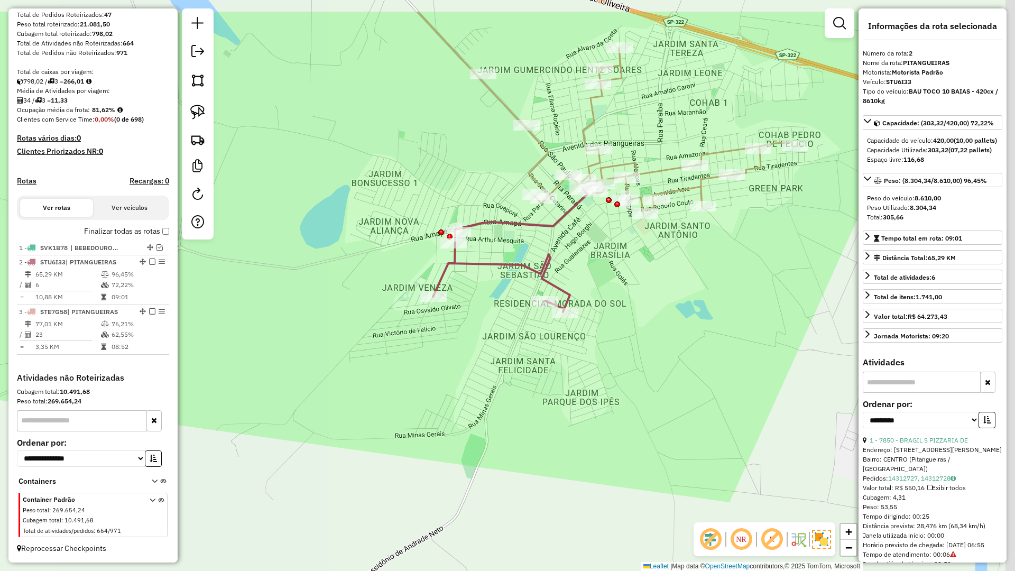
drag, startPoint x: 568, startPoint y: 230, endPoint x: 506, endPoint y: 321, distance: 110.1
click at [506, 321] on div "Janela de atendimento Grade de atendimento Capacidade Transportadoras Veículos …" at bounding box center [507, 285] width 1015 height 571
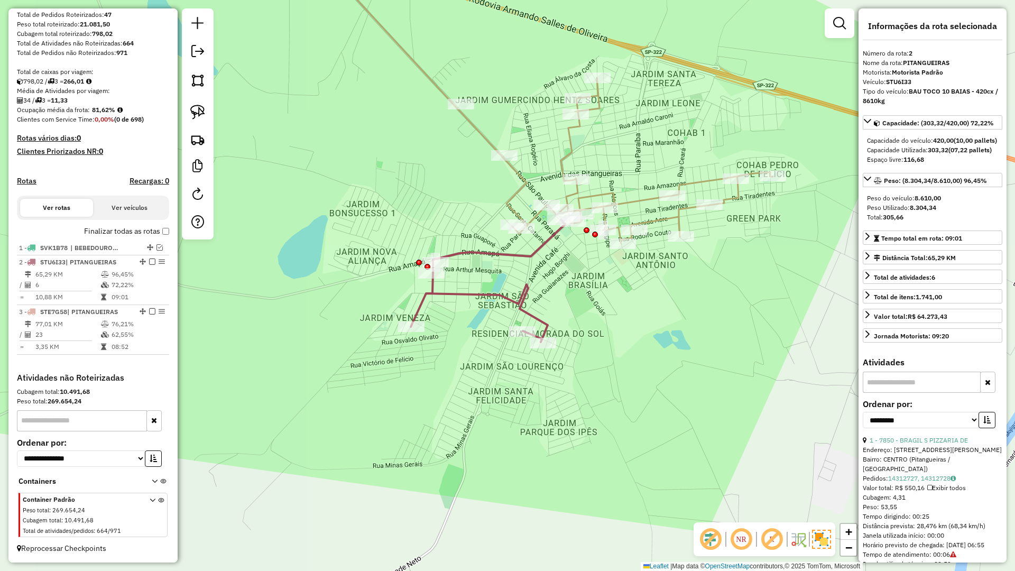
click at [512, 205] on icon at bounding box center [524, 93] width 498 height 301
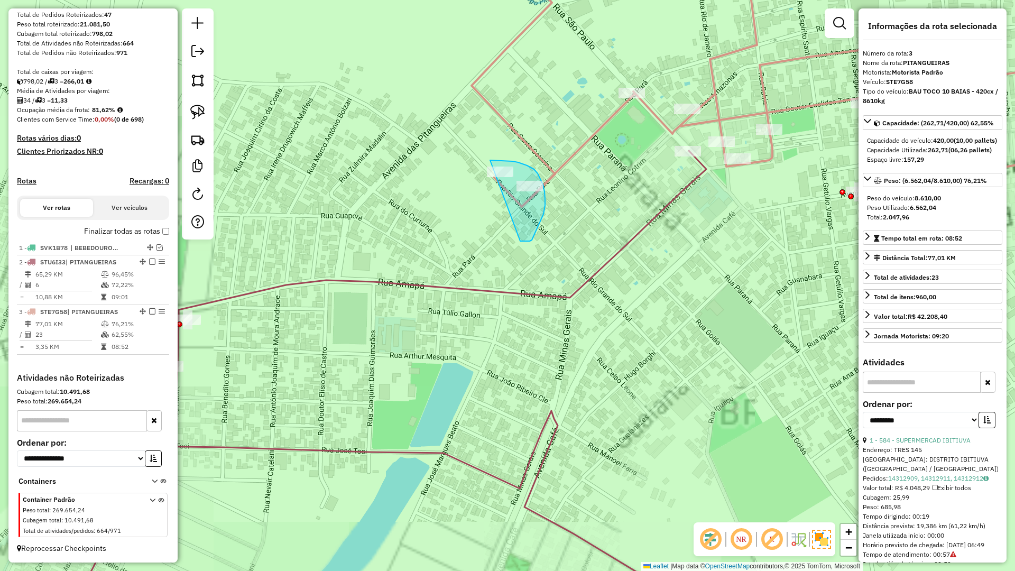
drag, startPoint x: 532, startPoint y: 240, endPoint x: 425, endPoint y: 164, distance: 130.8
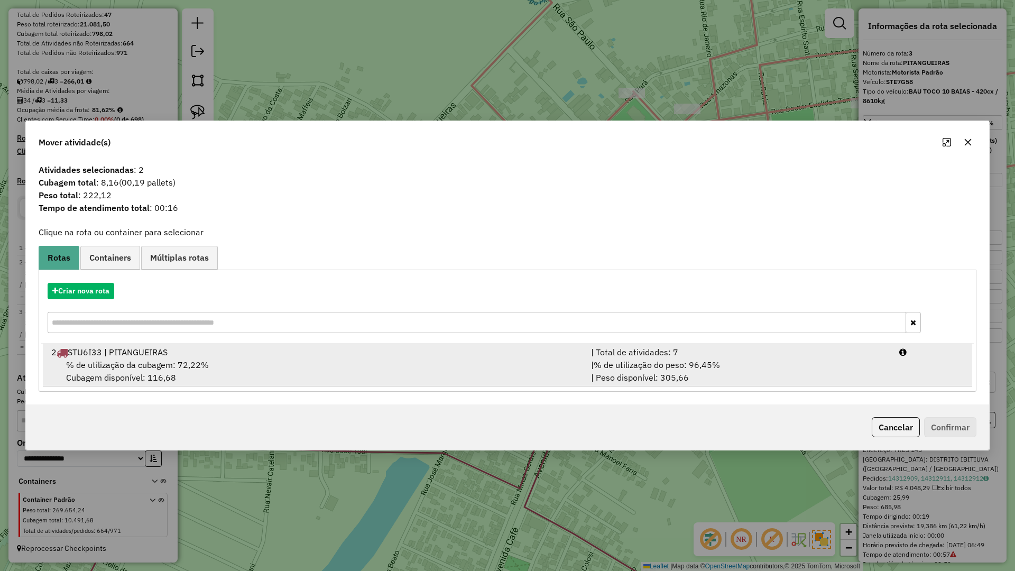
click at [607, 354] on div "| Total de atividades: 7" at bounding box center [739, 352] width 308 height 13
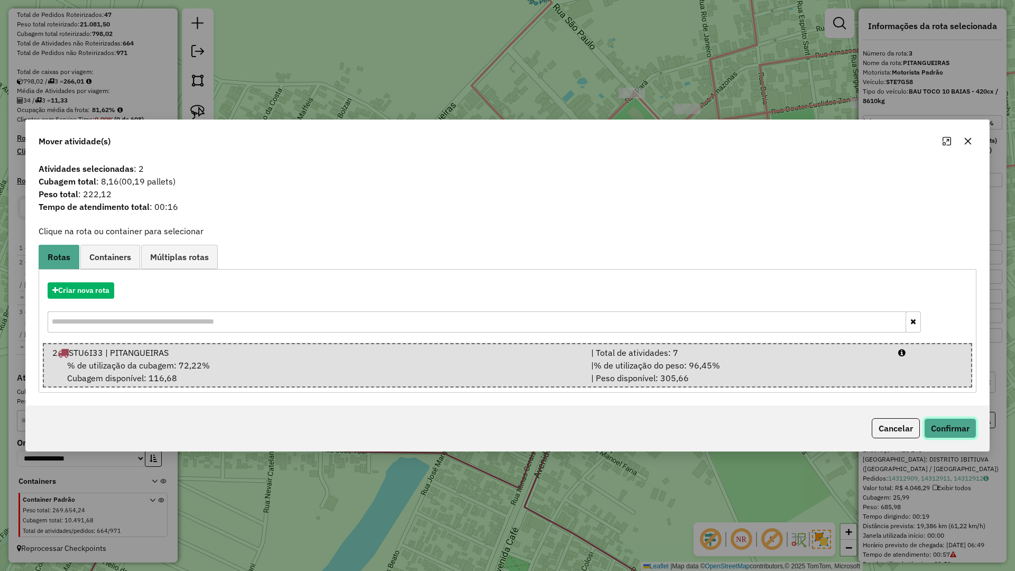
click at [952, 424] on button "Confirmar" at bounding box center [950, 428] width 52 height 20
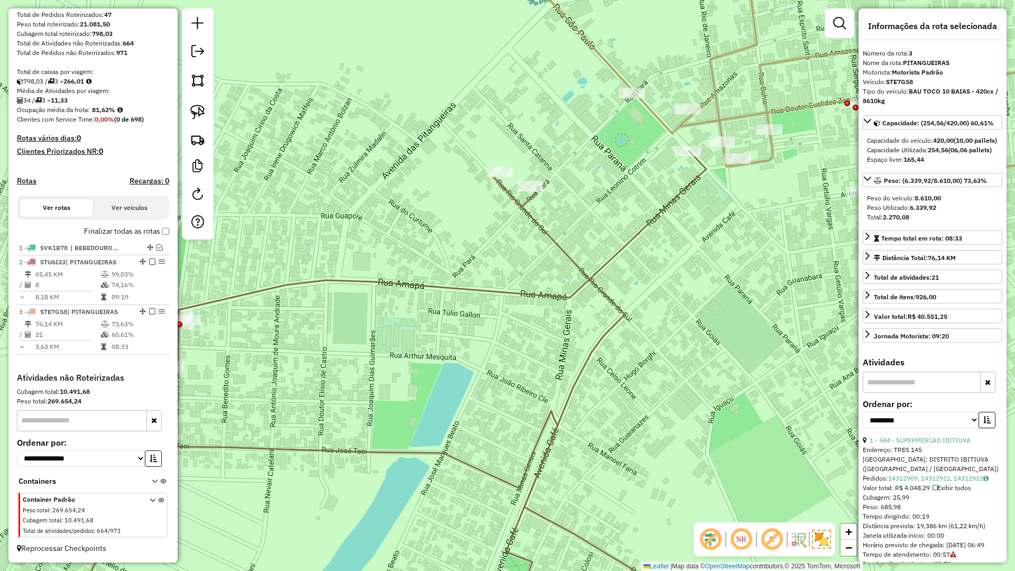
click at [602, 285] on icon at bounding box center [397, 389] width 618 height 477
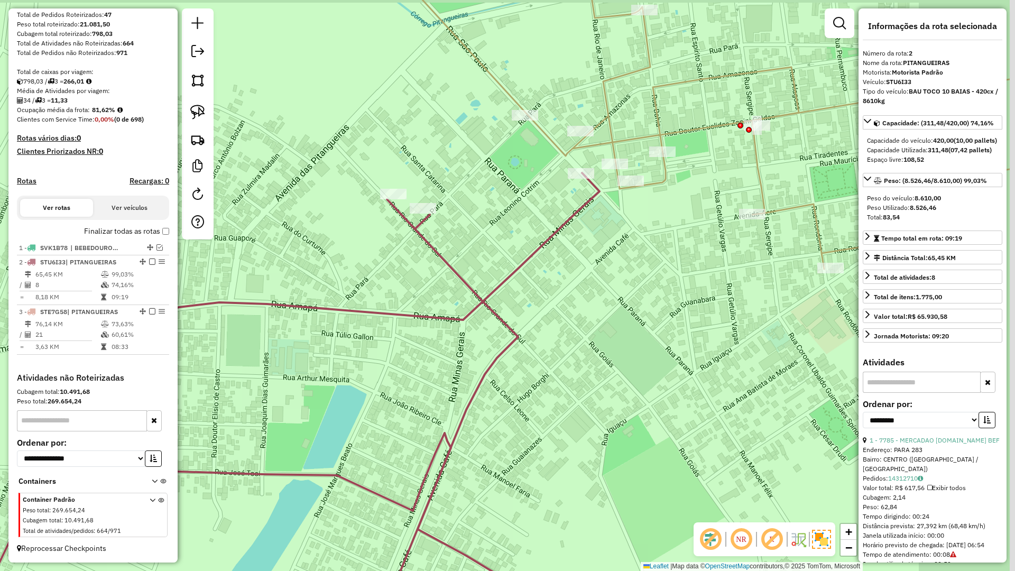
drag, startPoint x: 554, startPoint y: 288, endPoint x: 516, endPoint y: 295, distance: 38.8
click at [516, 295] on div "Janela de atendimento Grade de atendimento Capacidade Transportadoras Veículos …" at bounding box center [507, 285] width 1015 height 571
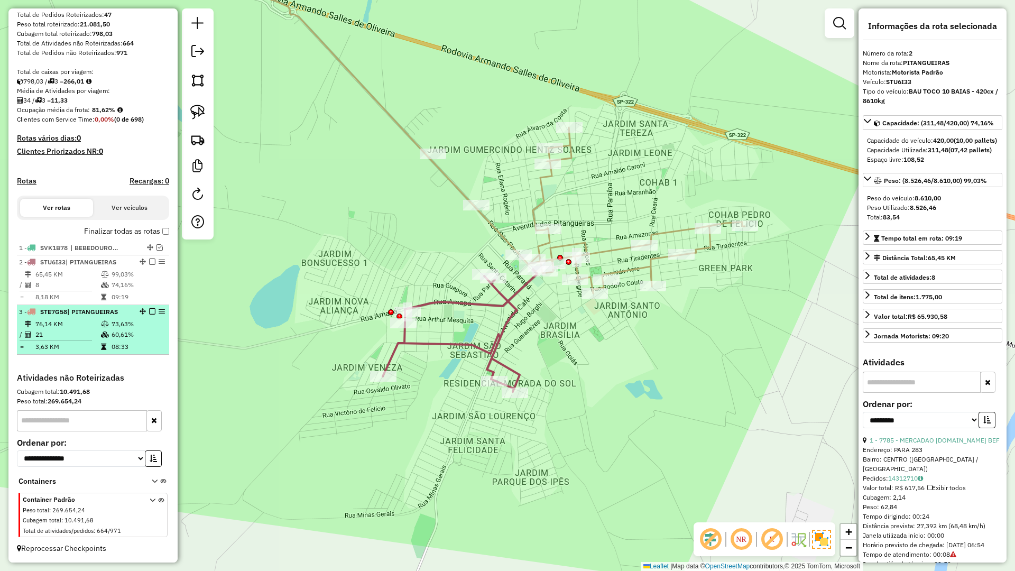
click at [150, 312] on em at bounding box center [152, 311] width 6 height 6
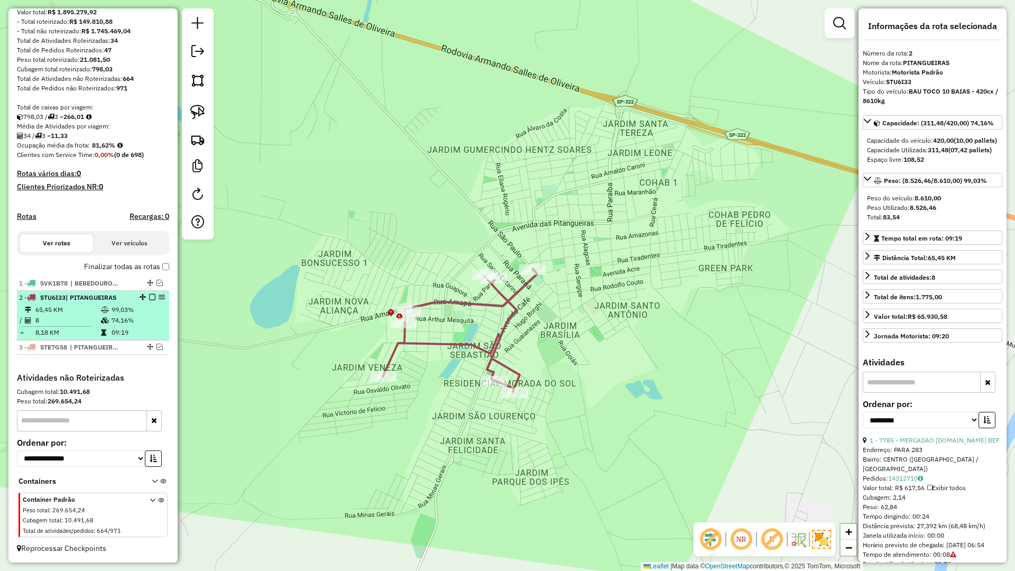
click at [151, 294] on em at bounding box center [152, 297] width 6 height 6
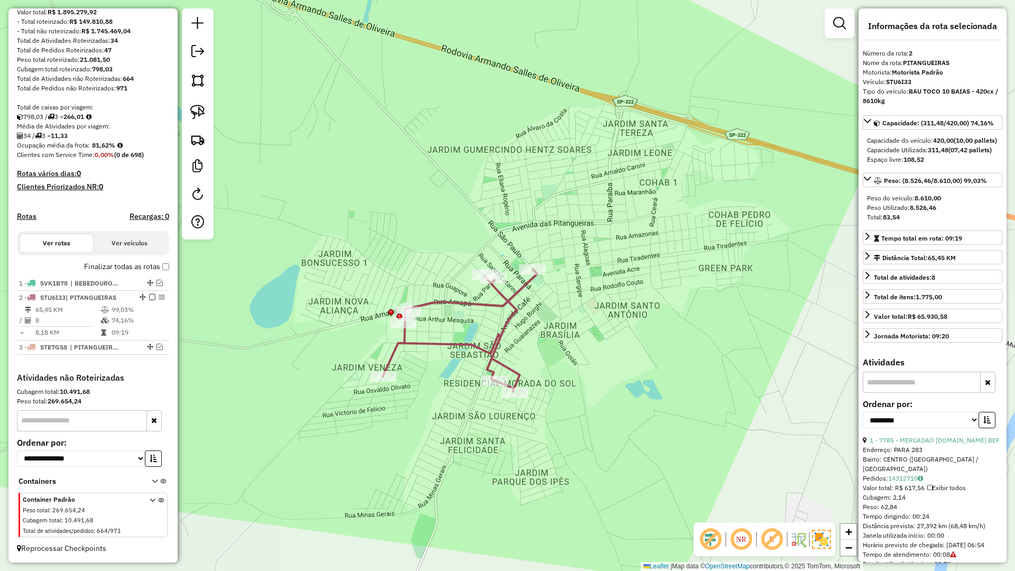
scroll to position [103, 0]
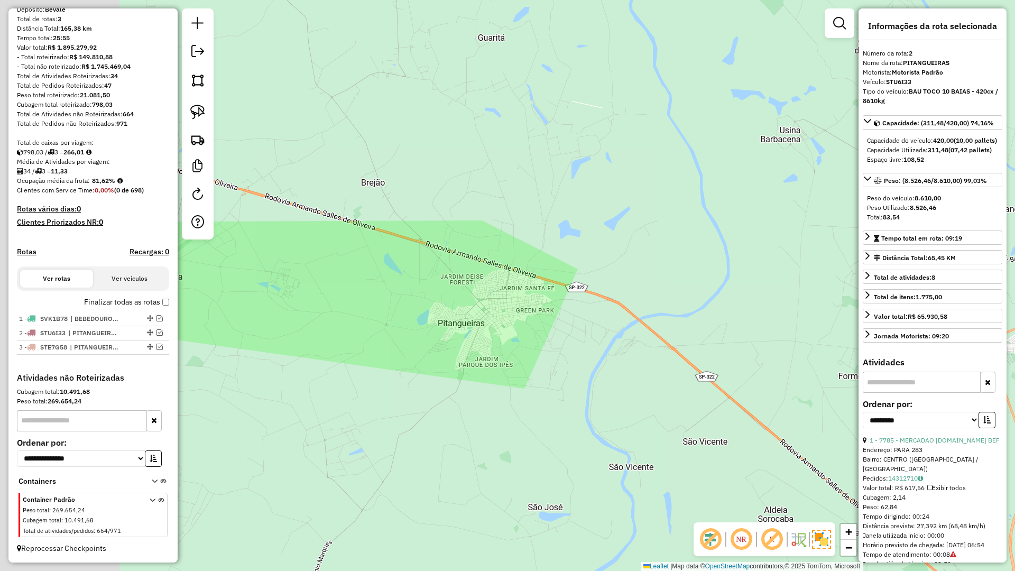
drag, startPoint x: 466, startPoint y: 344, endPoint x: 546, endPoint y: 340, distance: 80.4
click at [540, 343] on div "Janela de atendimento Grade de atendimento Capacidade Transportadoras Veículos …" at bounding box center [507, 285] width 1015 height 571
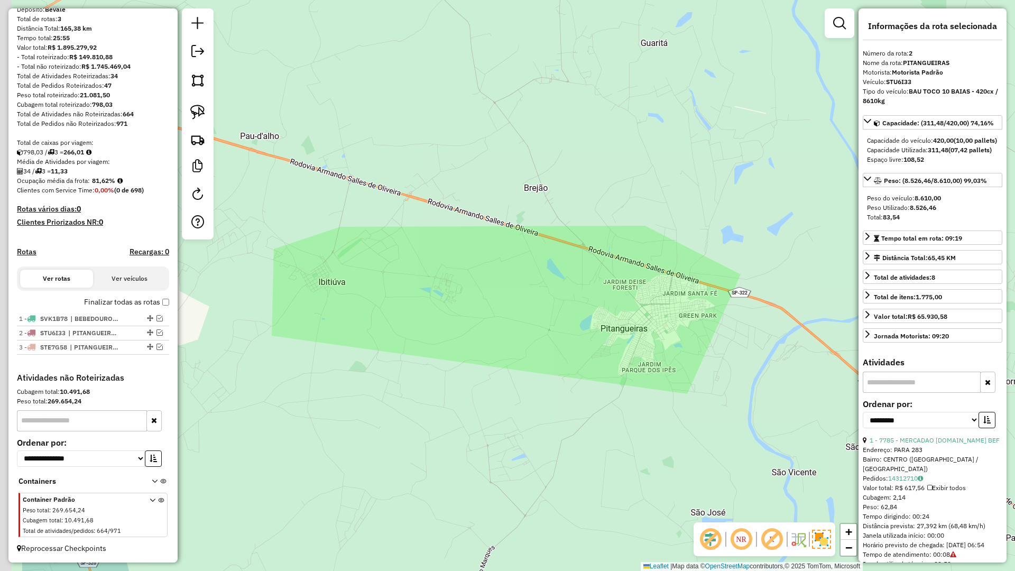
drag, startPoint x: 612, startPoint y: 228, endPoint x: 658, endPoint y: 228, distance: 46.0
click at [650, 228] on div "Janela de atendimento Grade de atendimento Capacidade Transportadoras Veículos …" at bounding box center [507, 285] width 1015 height 571
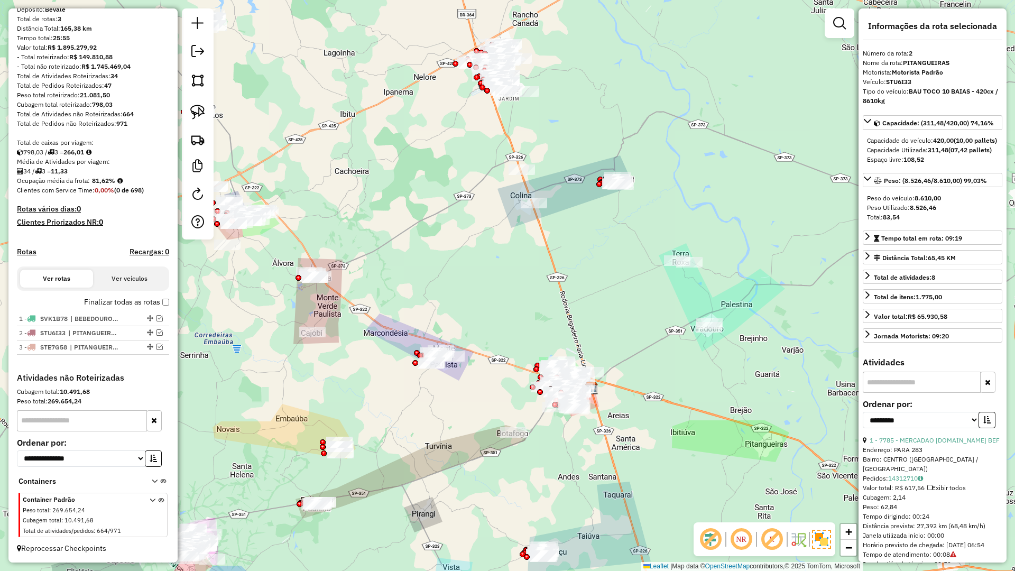
drag, startPoint x: 591, startPoint y: 210, endPoint x: 686, endPoint y: 403, distance: 215.1
click at [686, 402] on div "Janela de atendimento Grade de atendimento Capacidade Transportadoras Veículos …" at bounding box center [507, 285] width 1015 height 571
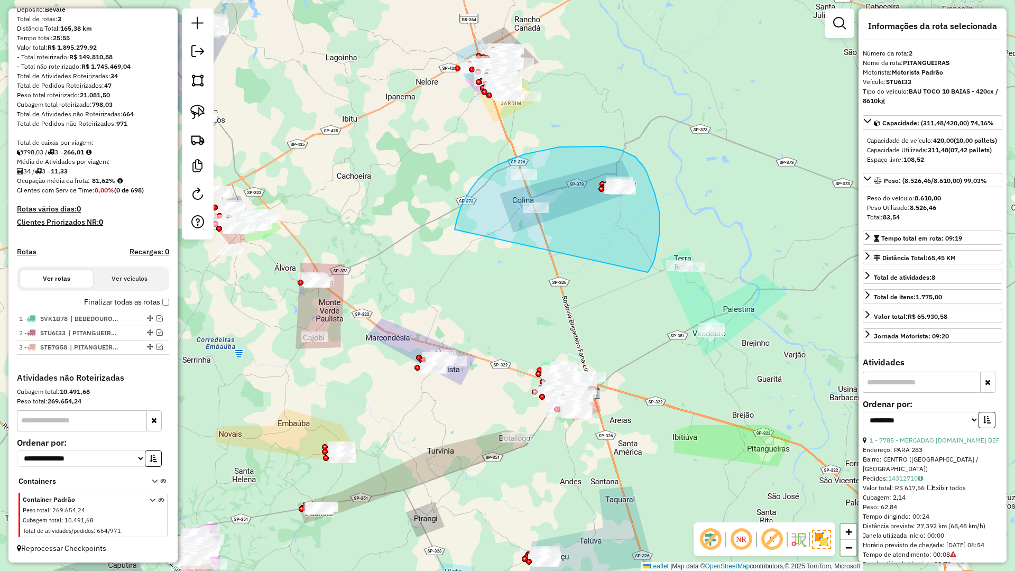
drag, startPoint x: 650, startPoint y: 268, endPoint x: 455, endPoint y: 232, distance: 198.9
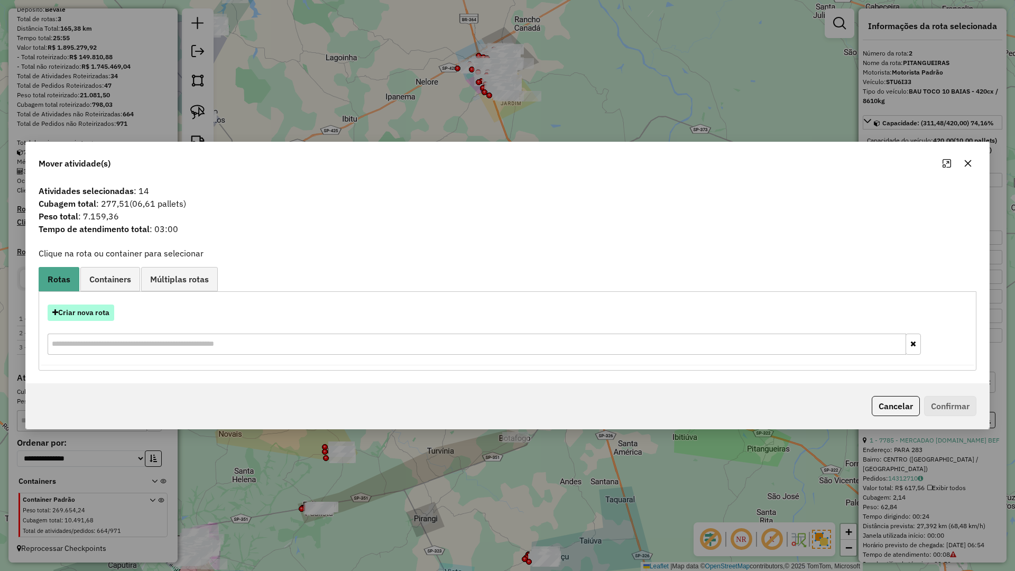
click at [107, 311] on button "Criar nova rota" at bounding box center [81, 312] width 67 height 16
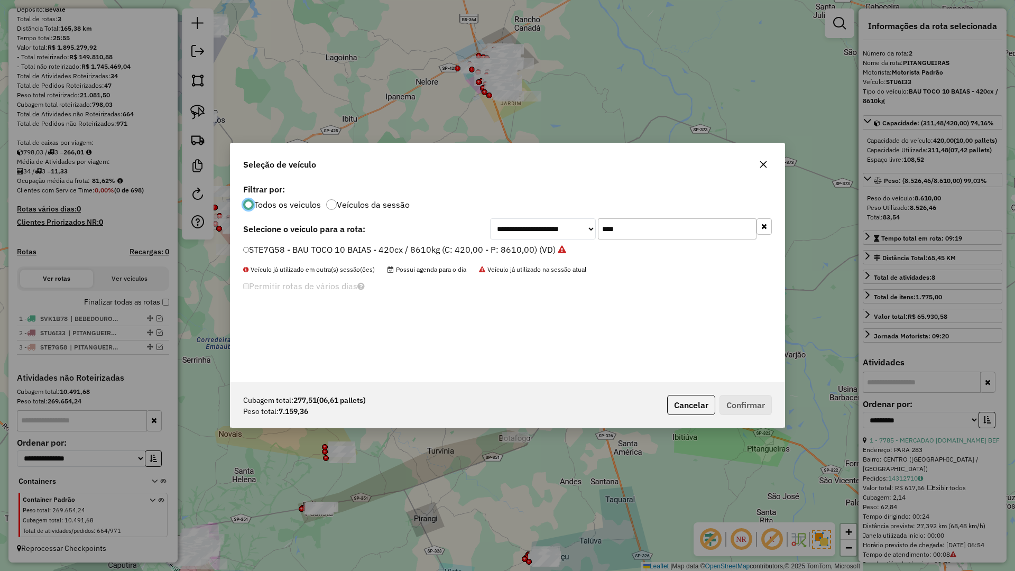
scroll to position [6, 3]
click at [654, 232] on input "****" at bounding box center [677, 228] width 159 height 21
type input "****"
click at [554, 250] on label "STW9H88 - BAU TOCO 10 BAIAS - 420cx / 8610kg (C: 420,00 - P: 8610,00) (VD)" at bounding box center [401, 249] width 316 height 13
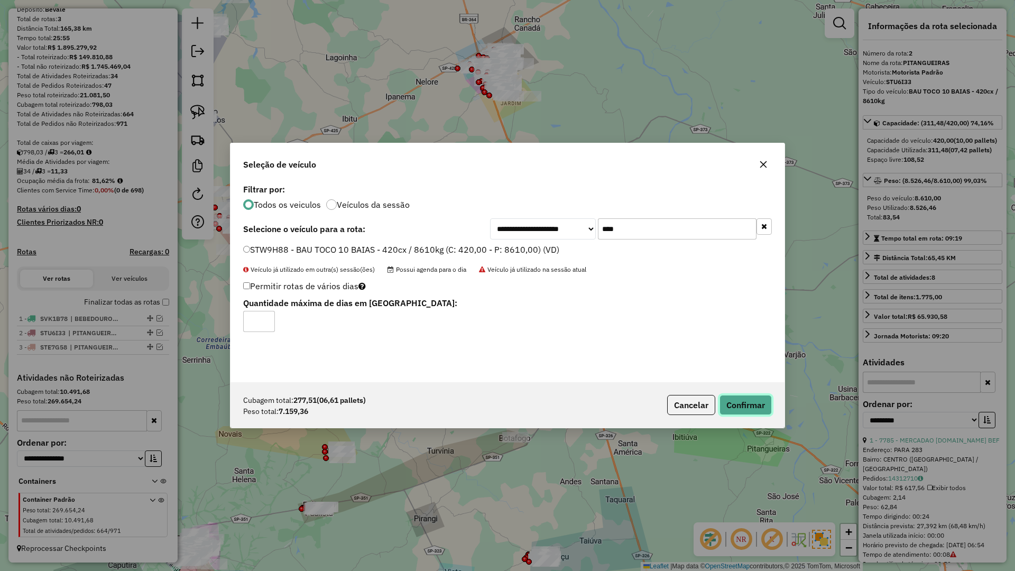
click at [740, 401] on button "Confirmar" at bounding box center [745, 405] width 52 height 20
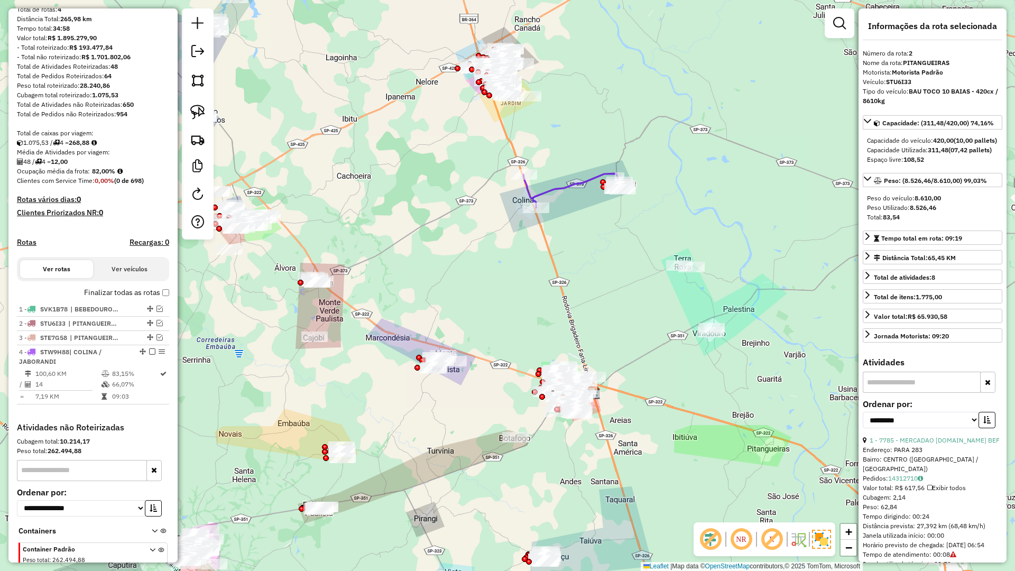
scroll to position [162, 0]
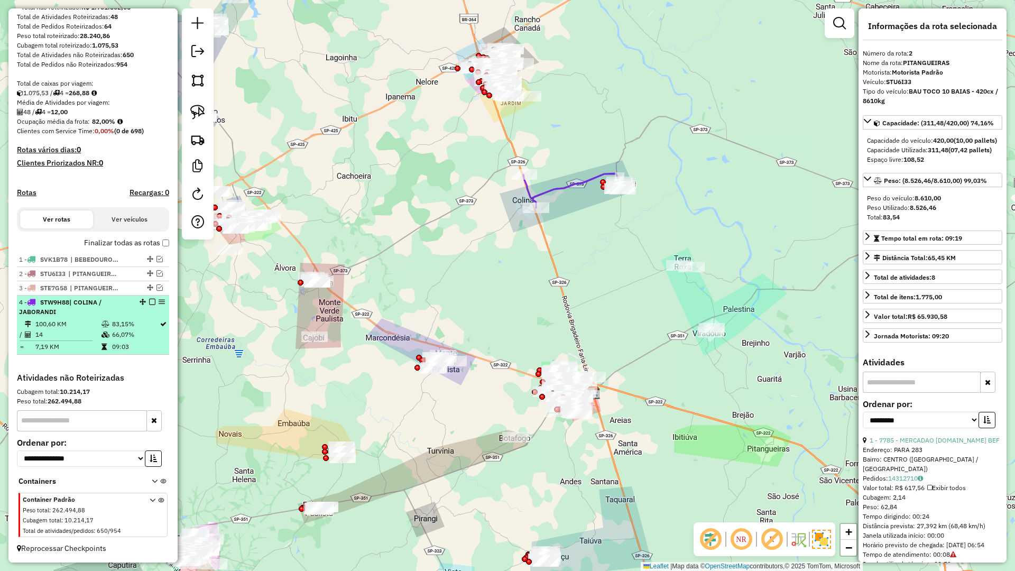
click at [144, 303] on div at bounding box center [149, 302] width 32 height 6
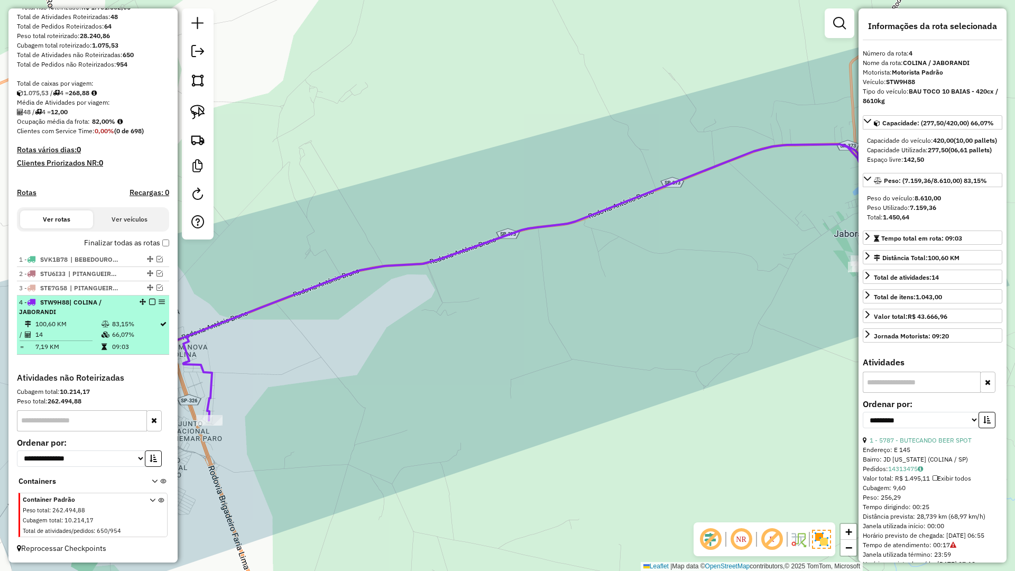
click at [151, 300] on em at bounding box center [152, 302] width 6 height 6
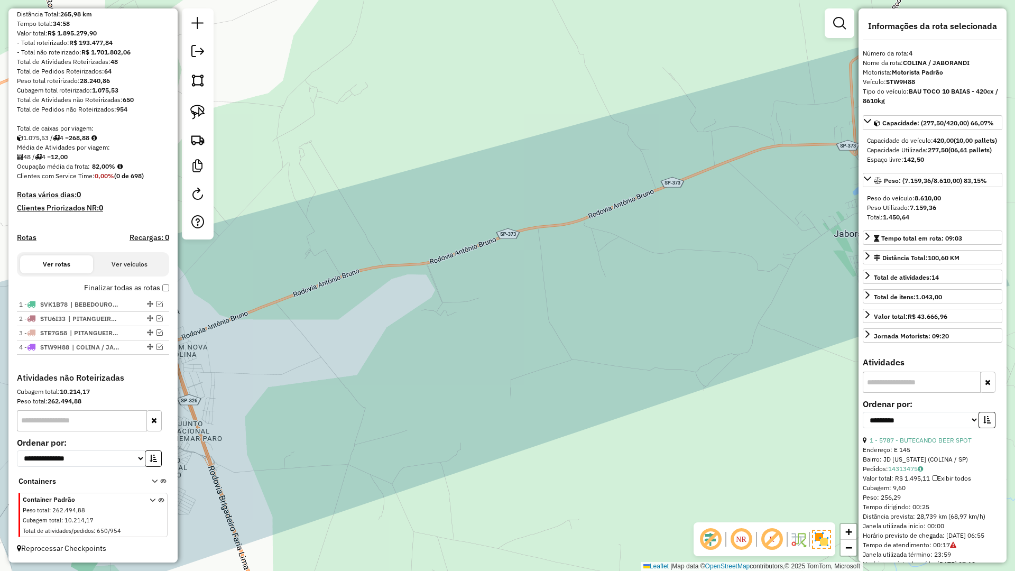
scroll to position [117, 0]
click at [488, 244] on div "Janela de atendimento Grade de atendimento Capacidade Transportadoras Veículos …" at bounding box center [507, 285] width 1015 height 571
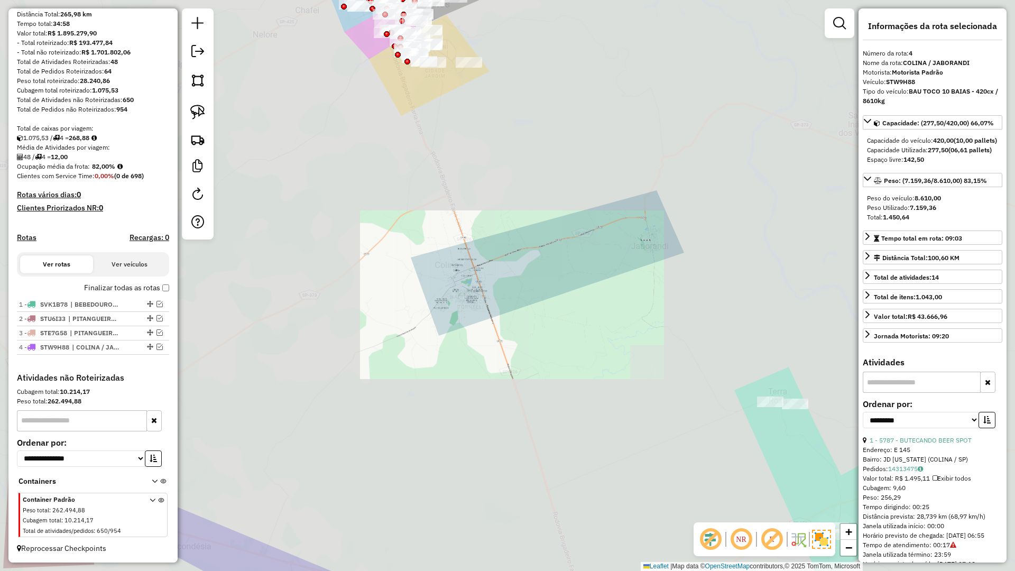
drag, startPoint x: 423, startPoint y: 374, endPoint x: 624, endPoint y: 337, distance: 204.1
click at [643, 327] on div "Janela de atendimento Grade de atendimento Capacidade Transportadoras Veículos …" at bounding box center [507, 285] width 1015 height 571
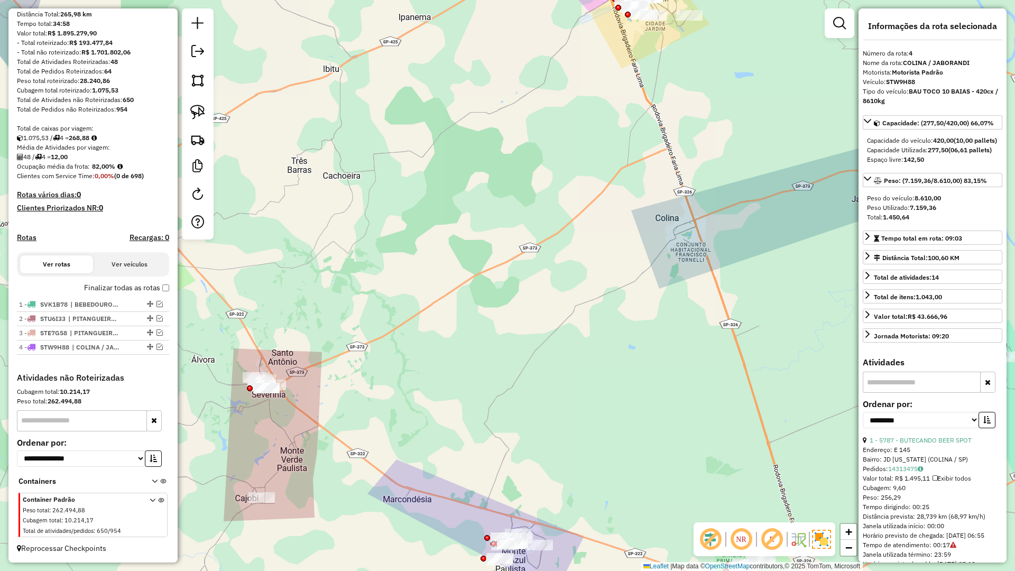
drag, startPoint x: 480, startPoint y: 366, endPoint x: 475, endPoint y: 368, distance: 5.7
click at [481, 365] on div "Janela de atendimento Grade de atendimento Capacidade Transportadoras Veículos …" at bounding box center [507, 285] width 1015 height 571
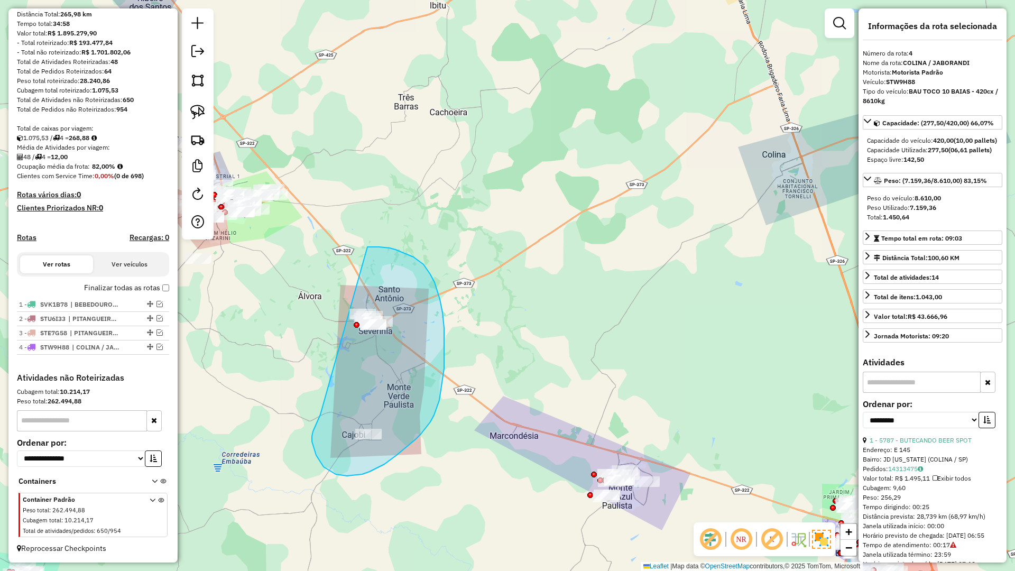
drag, startPoint x: 316, startPoint y: 425, endPoint x: 336, endPoint y: 273, distance: 153.6
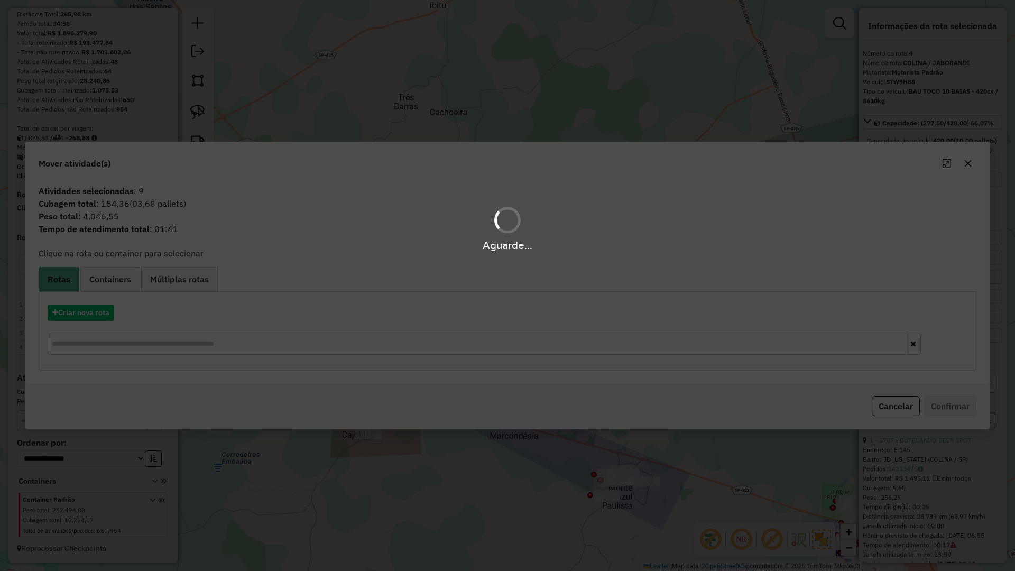
click at [97, 311] on div "Aguarde..." at bounding box center [507, 285] width 1015 height 571
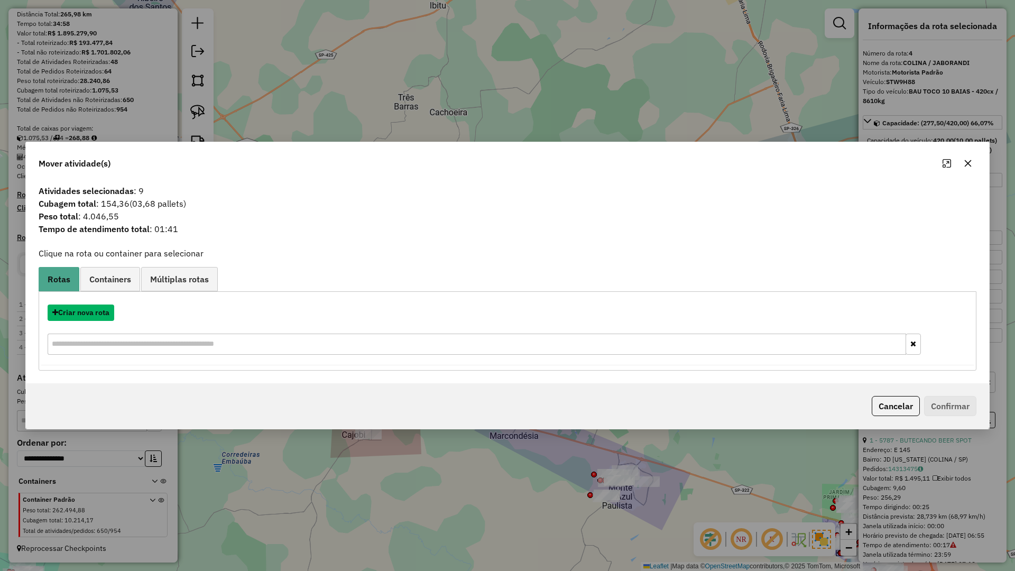
click at [97, 311] on button "Criar nova rota" at bounding box center [81, 312] width 67 height 16
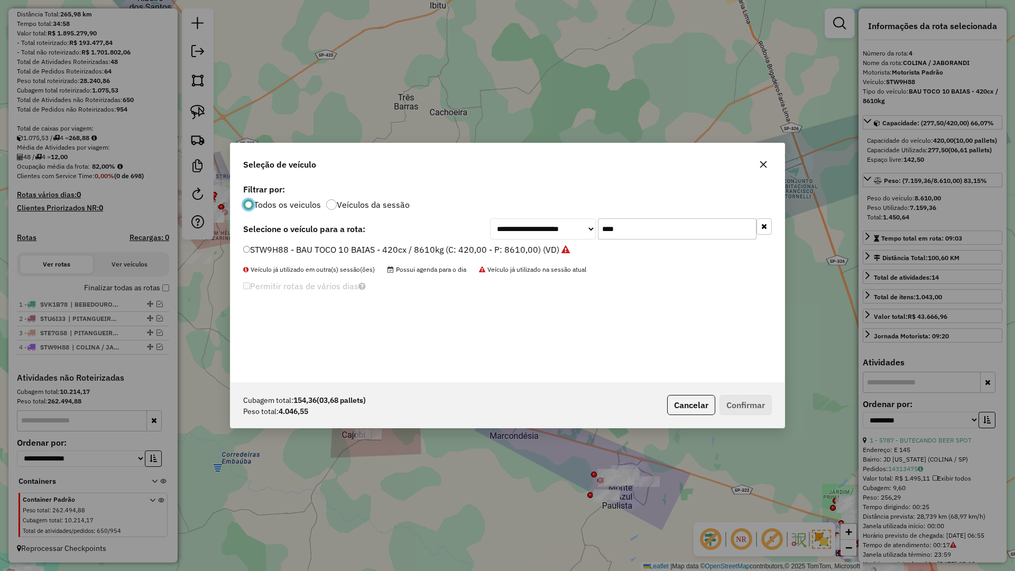
scroll to position [6, 3]
click at [617, 221] on input "****" at bounding box center [677, 228] width 159 height 21
type input "***"
click at [538, 245] on label "DML0580 - BAU TOCO 10 BAIAS - 392cx / 8610kg (C: 392,00 - P: 8610,00) (VD)" at bounding box center [401, 249] width 316 height 13
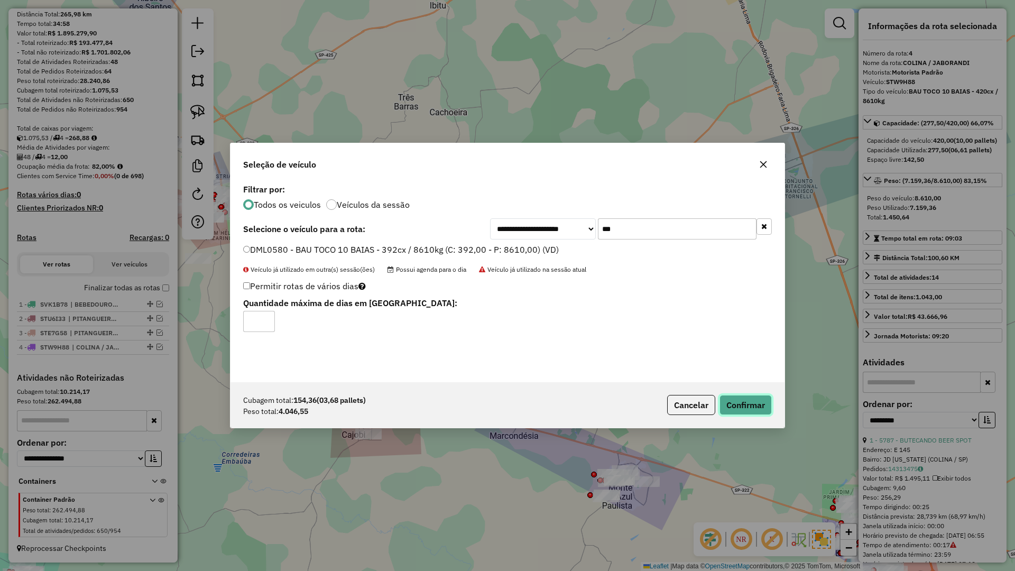
click at [727, 401] on button "Confirmar" at bounding box center [745, 405] width 52 height 20
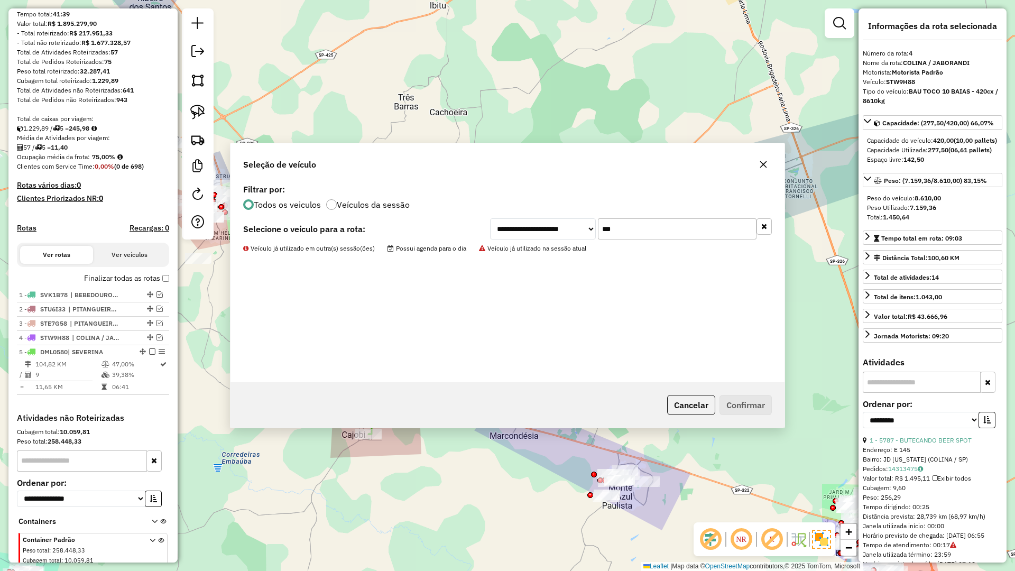
scroll to position [166, 0]
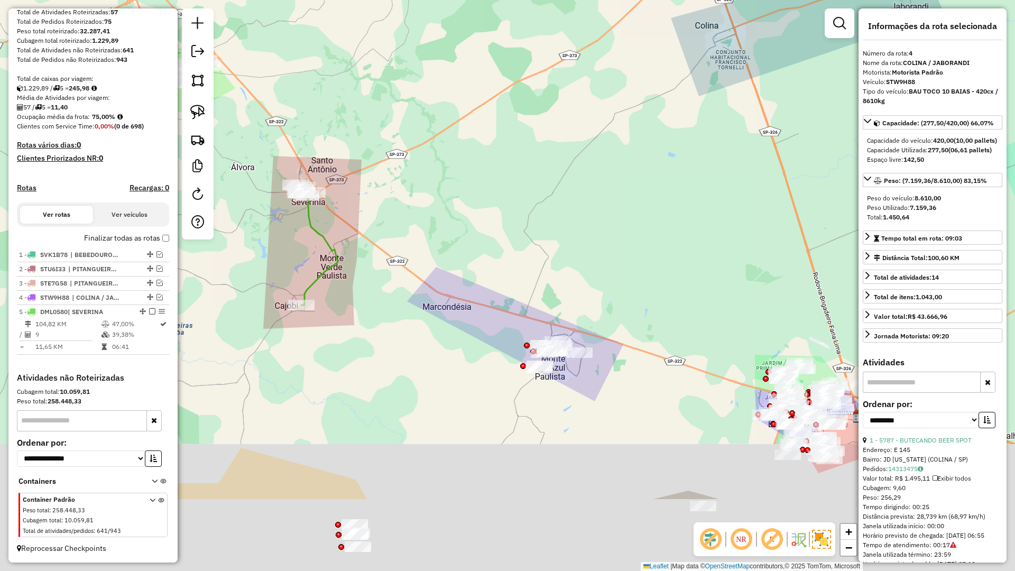
drag, startPoint x: 419, startPoint y: 396, endPoint x: 396, endPoint y: 354, distance: 47.3
click at [396, 355] on div "Janela de atendimento Grade de atendimento Capacidade Transportadoras Veículos …" at bounding box center [507, 285] width 1015 height 571
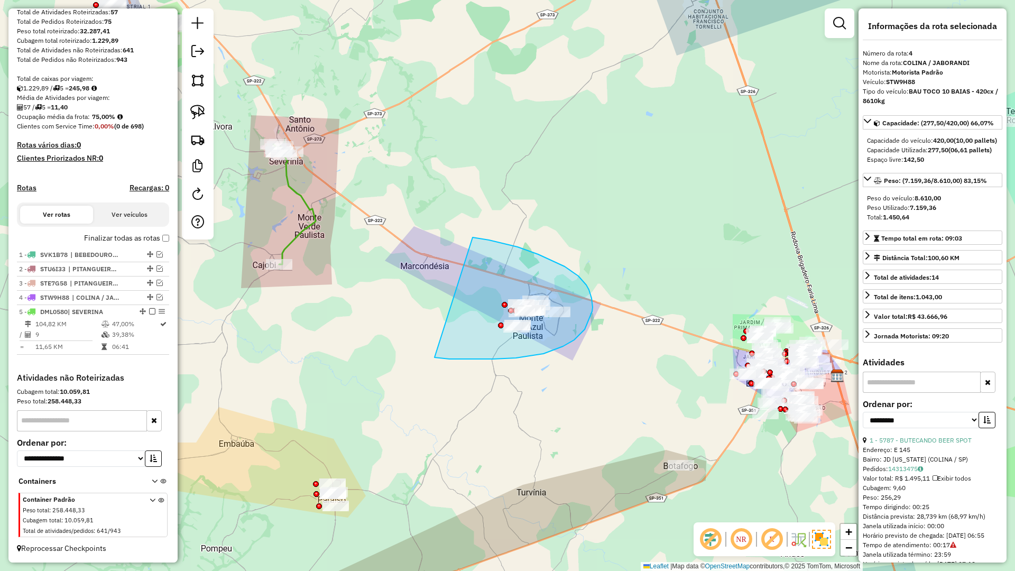
drag, startPoint x: 449, startPoint y: 359, endPoint x: 473, endPoint y: 237, distance: 123.8
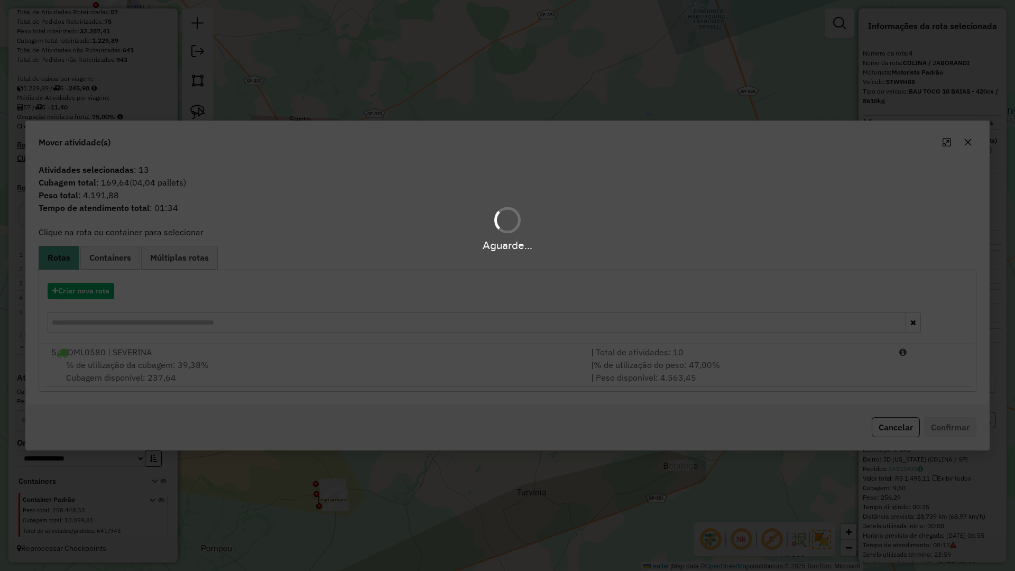
click at [96, 280] on div "Aguarde..." at bounding box center [507, 285] width 1015 height 571
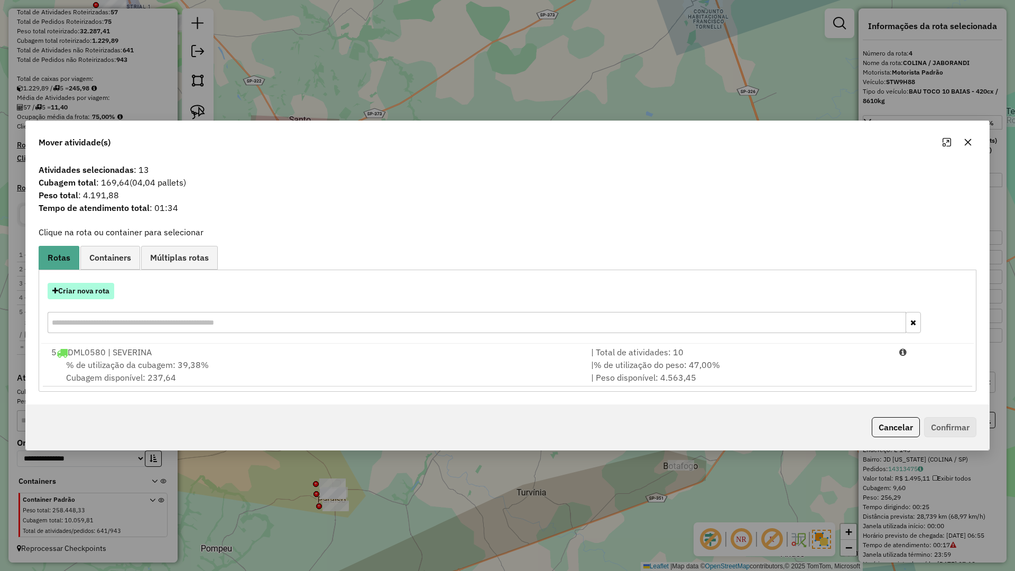
click at [92, 289] on button "Criar nova rota" at bounding box center [81, 291] width 67 height 16
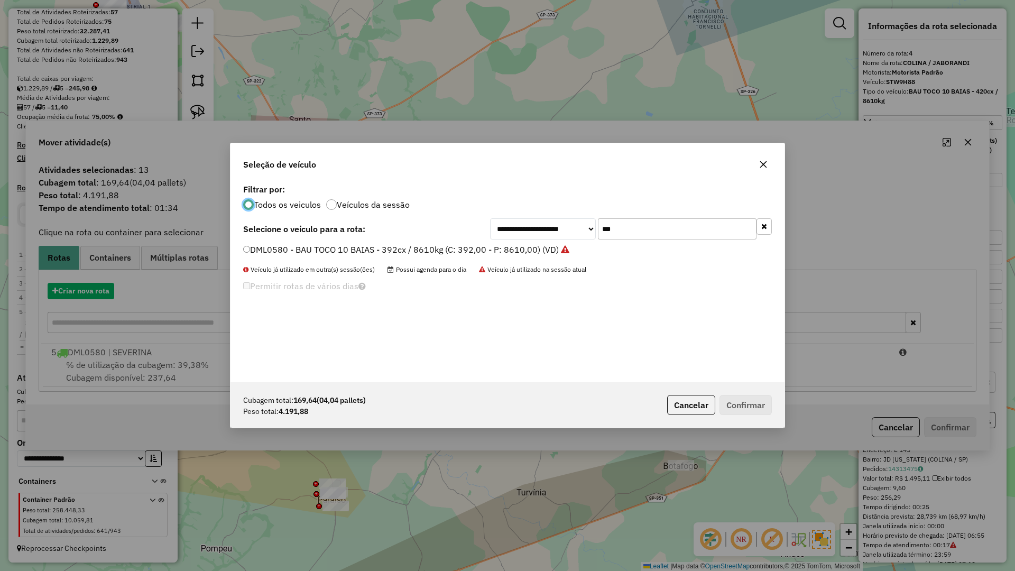
scroll to position [6, 3]
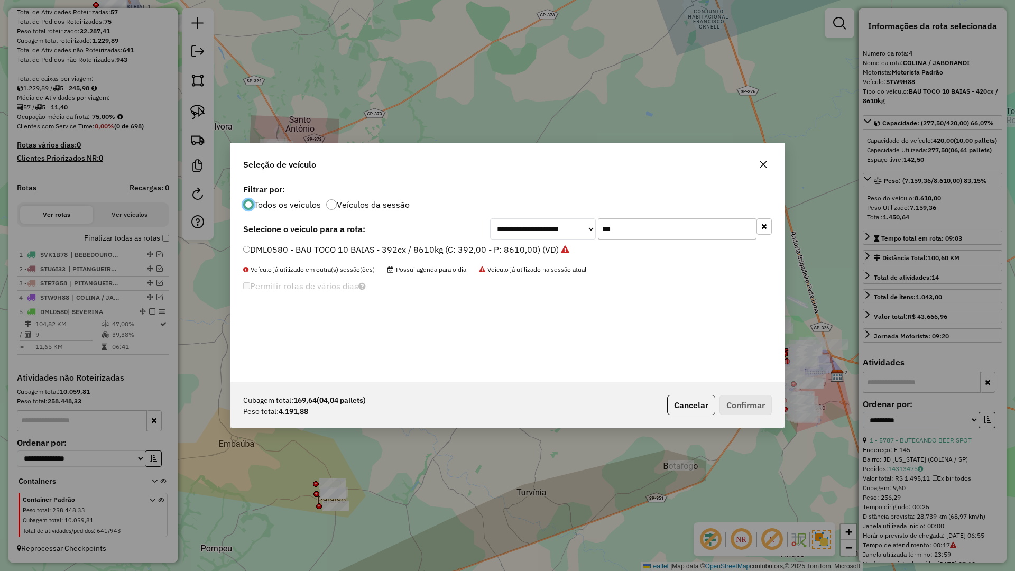
click at [670, 226] on input "***" at bounding box center [677, 228] width 159 height 21
type input "****"
click at [532, 255] on label "GJL6G04 - BAU TOCO 10 BAIAS - 420cx / 8610kg (C: 420,00 - P: 8610,00) (VD)" at bounding box center [399, 249] width 313 height 13
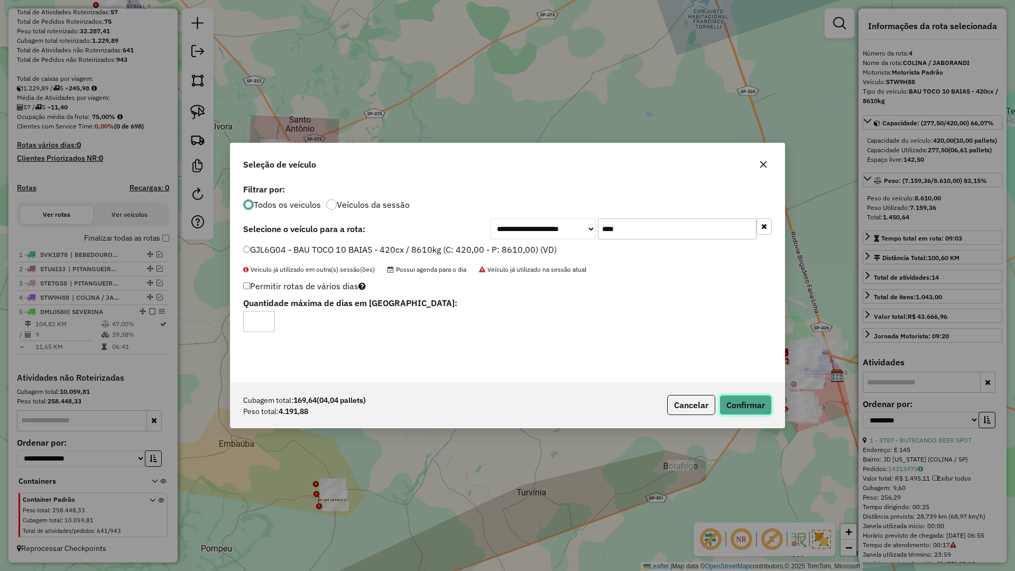
click at [742, 402] on button "Confirmar" at bounding box center [745, 405] width 52 height 20
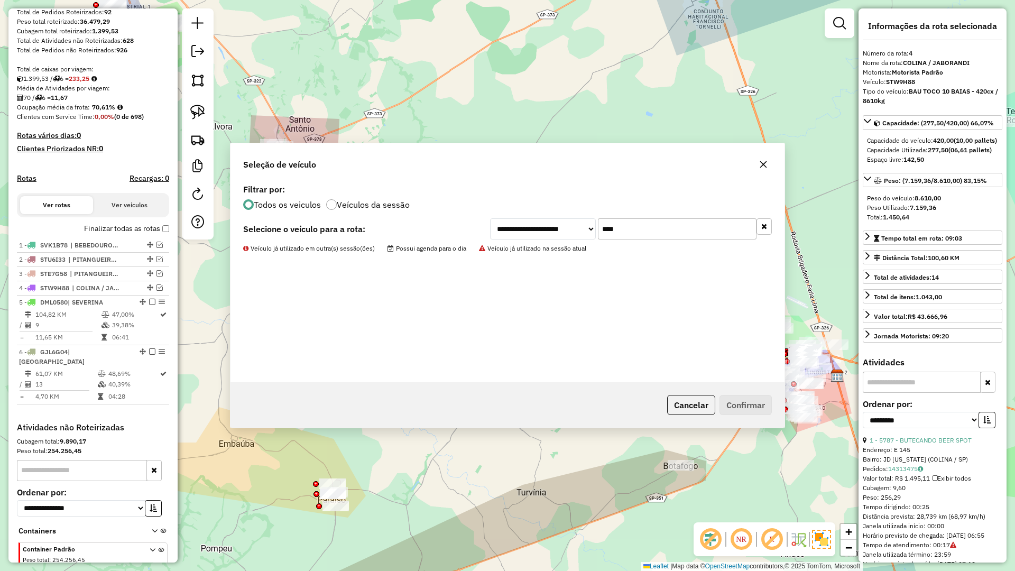
scroll to position [226, 0]
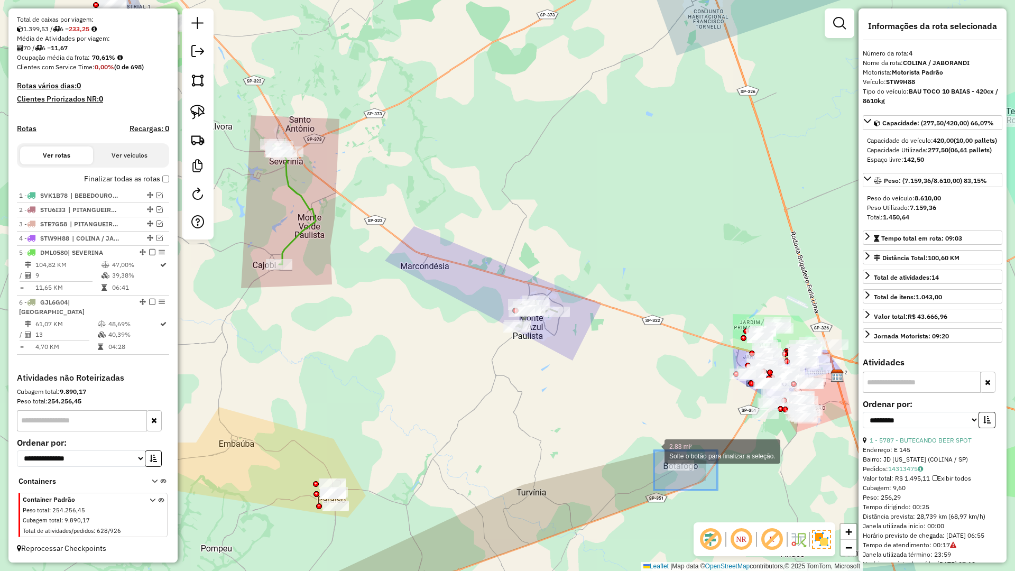
drag, startPoint x: 668, startPoint y: 457, endPoint x: 625, endPoint y: 441, distance: 46.1
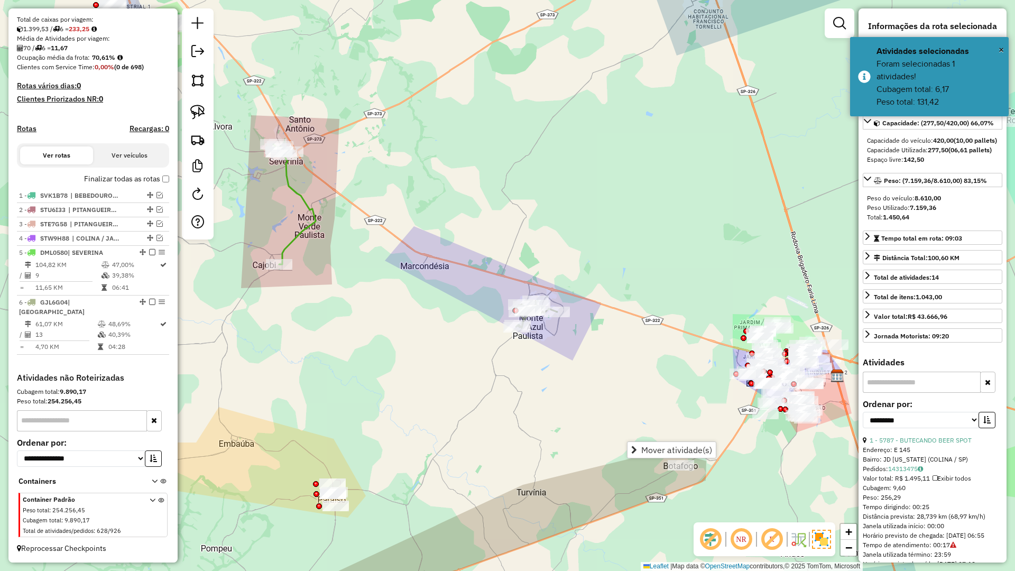
click at [625, 478] on div "Janela de atendimento Grade de atendimento Capacidade Transportadoras Veículos …" at bounding box center [507, 285] width 1015 height 571
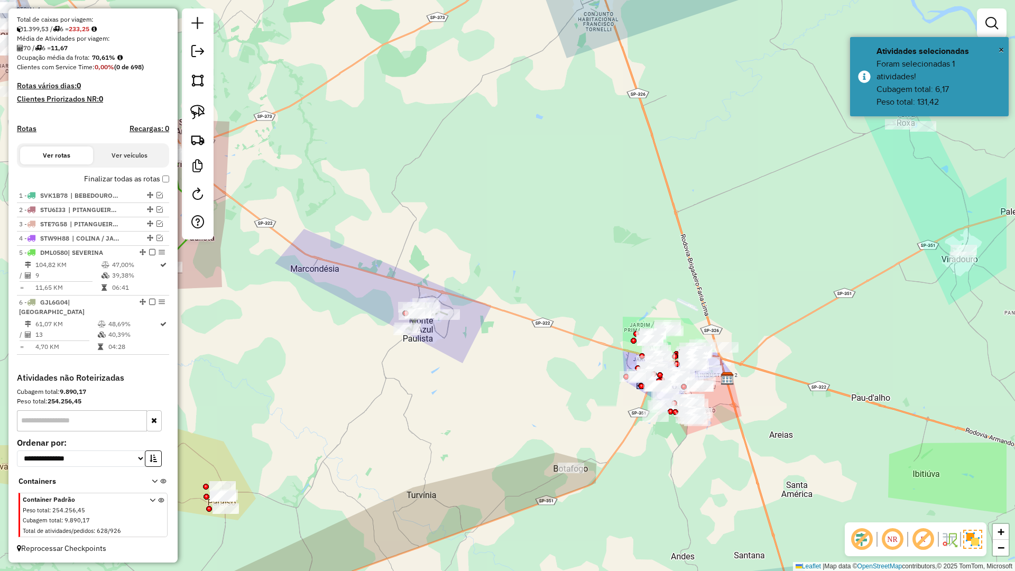
drag, startPoint x: 566, startPoint y: 418, endPoint x: 504, endPoint y: 427, distance: 62.4
click at [504, 427] on div "Janela de atendimento Grade de atendimento Capacidade Transportadoras Veículos …" at bounding box center [507, 285] width 1015 height 571
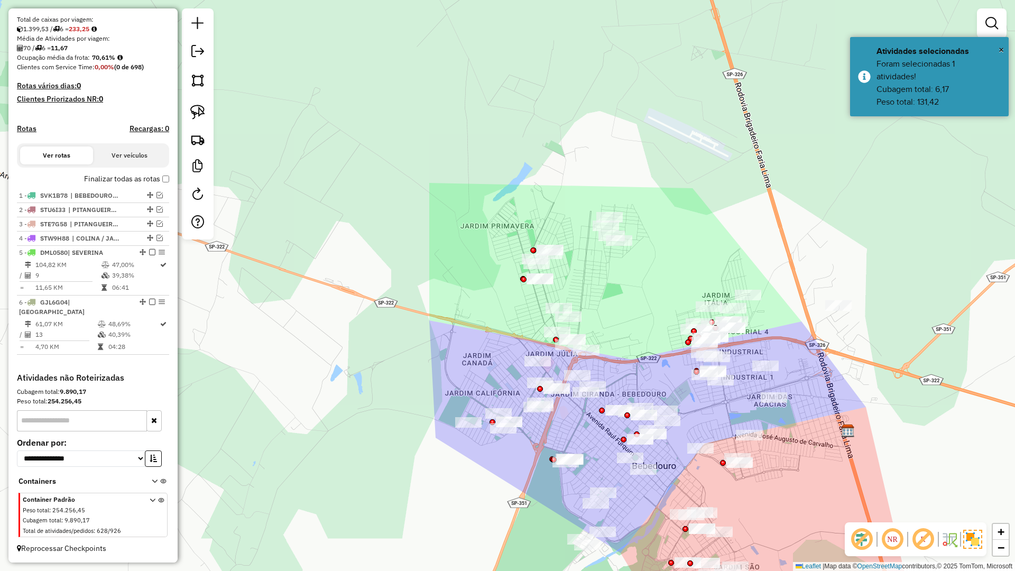
drag, startPoint x: 555, startPoint y: 360, endPoint x: 559, endPoint y: 354, distance: 6.9
click at [557, 359] on div "Janela de atendimento Grade de atendimento Capacidade Transportadoras Veículos …" at bounding box center [507, 285] width 1015 height 571
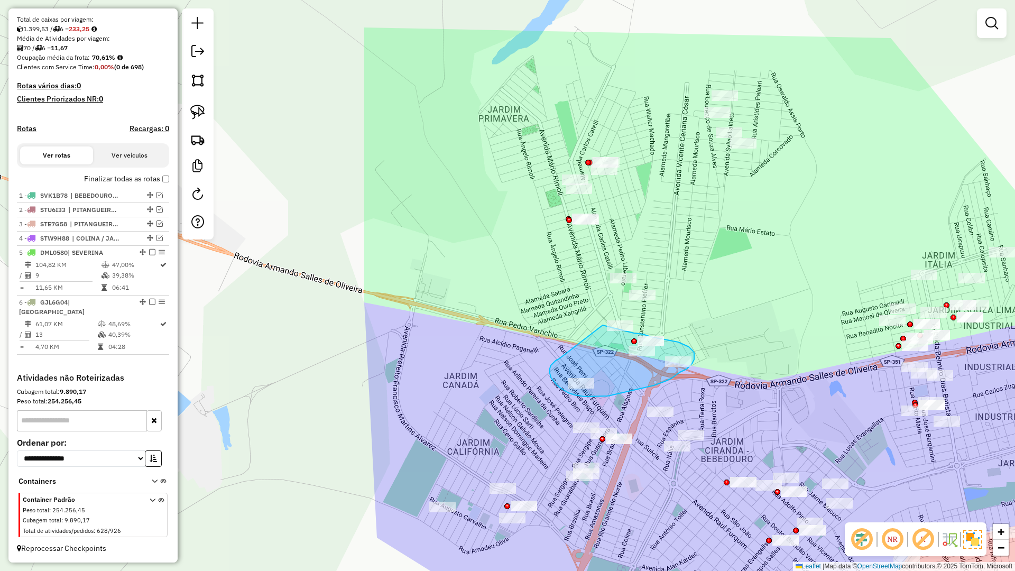
drag, startPoint x: 550, startPoint y: 369, endPoint x: 603, endPoint y: 325, distance: 69.0
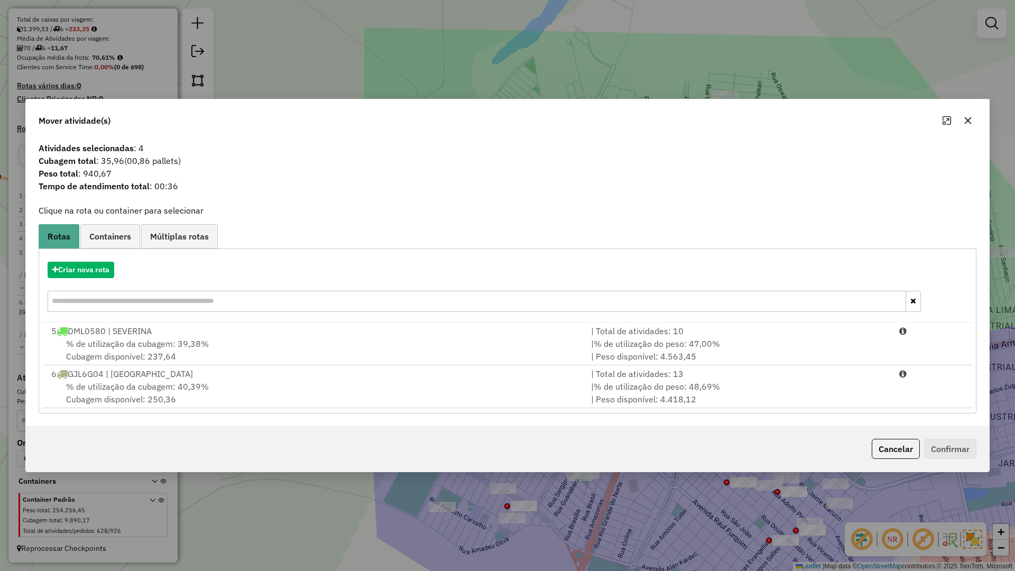
drag, startPoint x: 968, startPoint y: 121, endPoint x: 900, endPoint y: 171, distance: 85.0
click at [969, 121] on icon "button" at bounding box center [968, 120] width 7 height 7
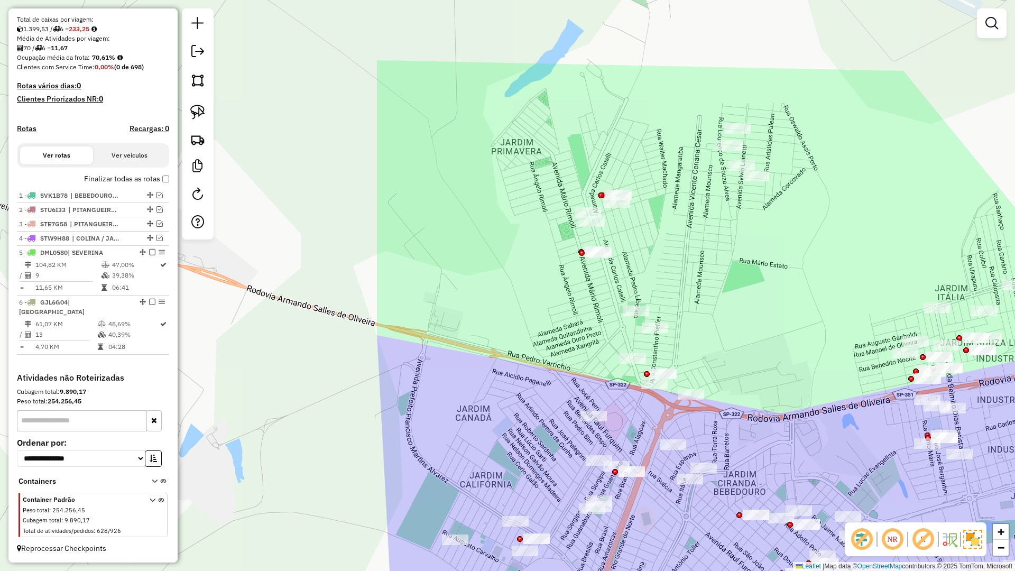
drag, startPoint x: 554, startPoint y: 365, endPoint x: 573, endPoint y: 397, distance: 37.7
click at [573, 397] on div "Janela de atendimento Grade de atendimento Capacidade Transportadoras Veículos …" at bounding box center [507, 285] width 1015 height 571
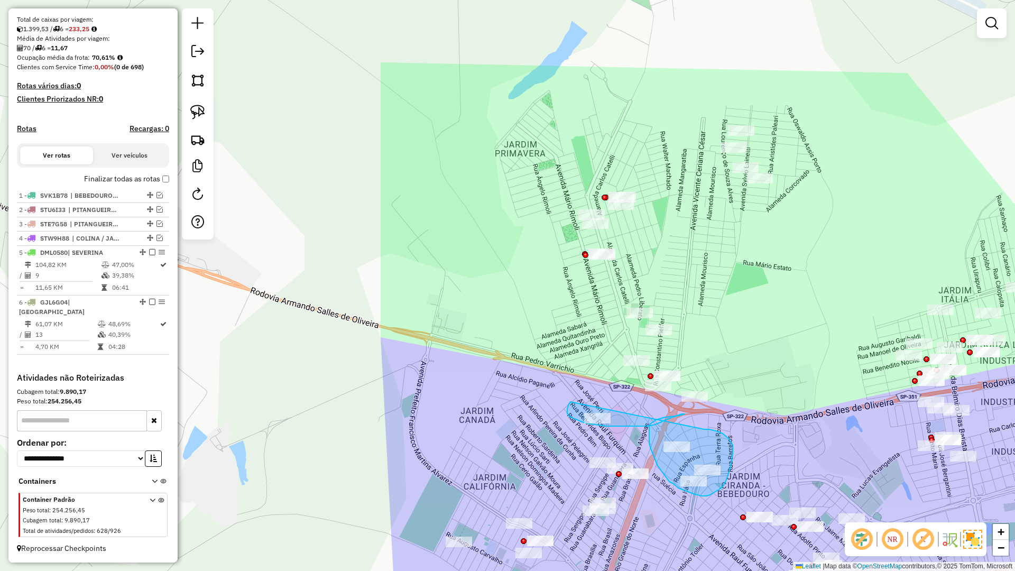
drag, startPoint x: 569, startPoint y: 416, endPoint x: 704, endPoint y: 429, distance: 135.4
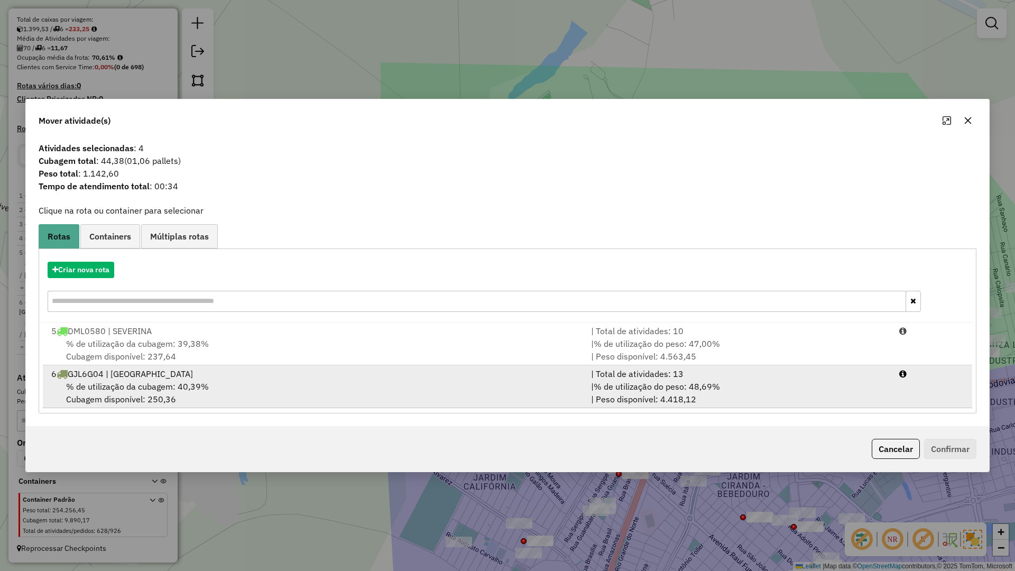
click at [456, 380] on div "% de utilização da cubagem: 40,39% Cubagem disponível: 250,36" at bounding box center [315, 392] width 540 height 25
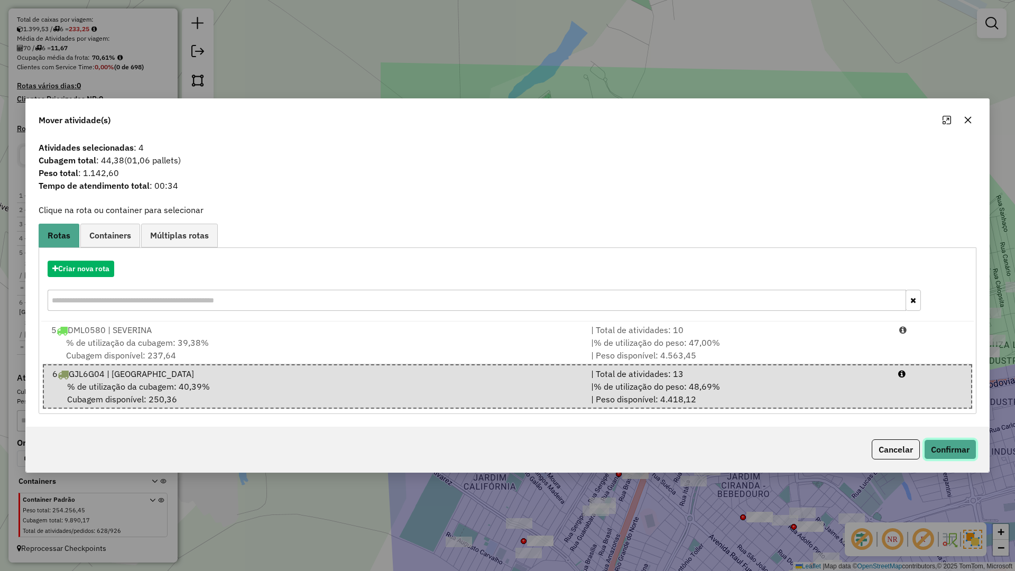
click at [941, 445] on button "Confirmar" at bounding box center [950, 449] width 52 height 20
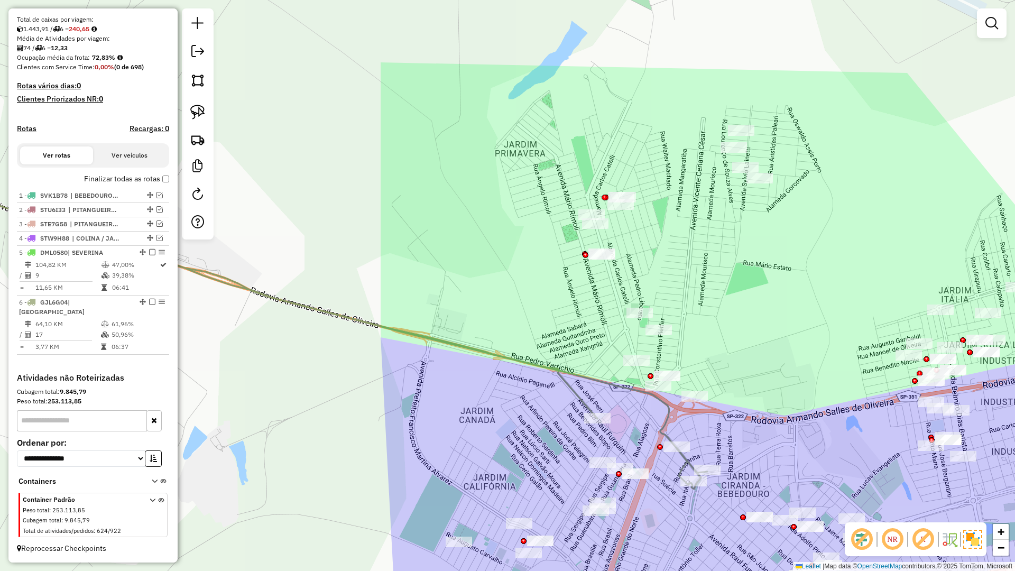
click at [688, 462] on icon at bounding box center [303, 330] width 809 height 318
select select "**********"
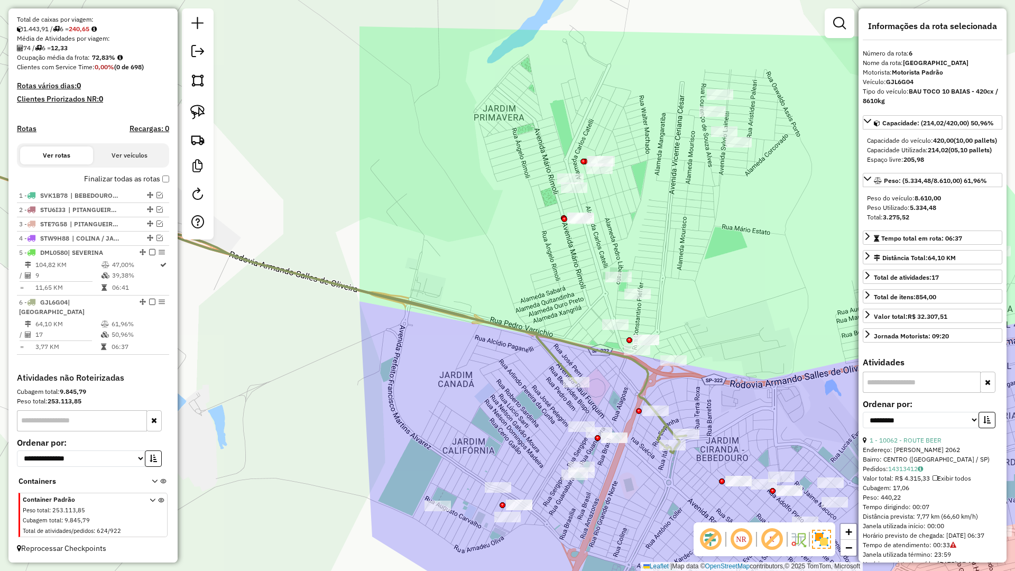
drag, startPoint x: 600, startPoint y: 393, endPoint x: 583, endPoint y: 374, distance: 25.9
click at [583, 374] on div "Janela de atendimento Grade de atendimento Capacidade Transportadoras Veículos …" at bounding box center [507, 285] width 1015 height 571
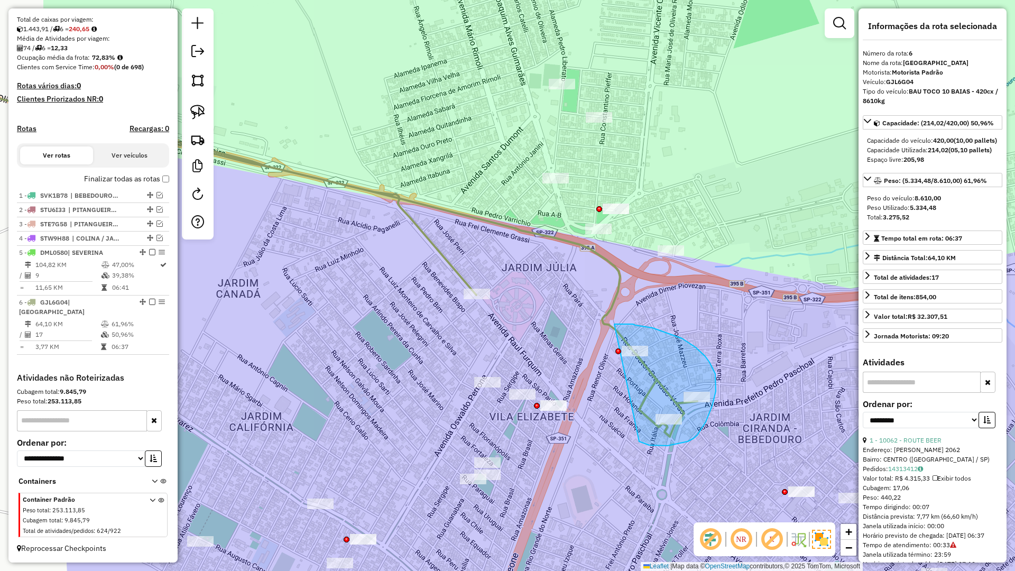
drag, startPoint x: 659, startPoint y: 446, endPoint x: 614, endPoint y: 324, distance: 129.4
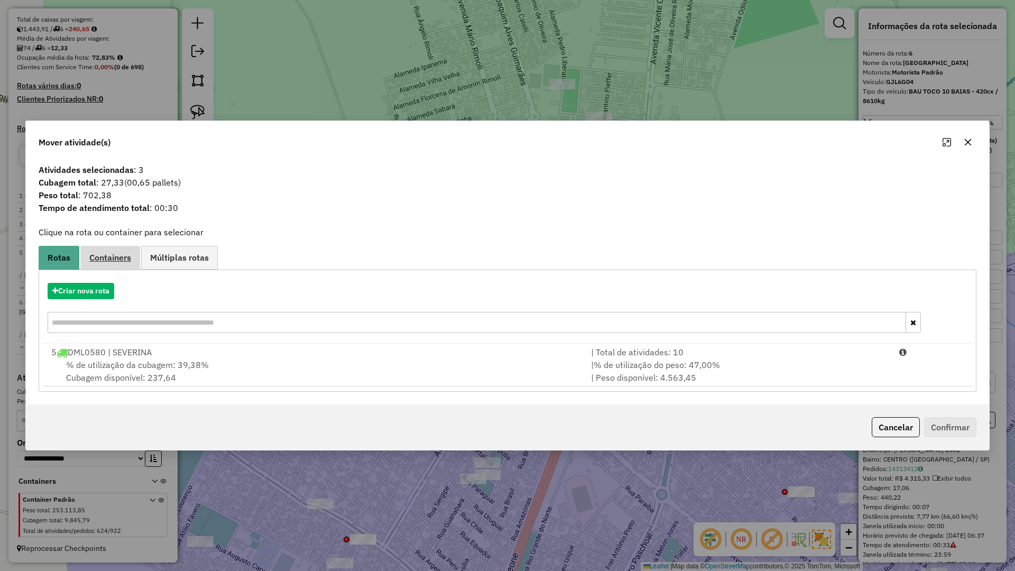
click at [115, 259] on span "Containers" at bounding box center [110, 257] width 42 height 8
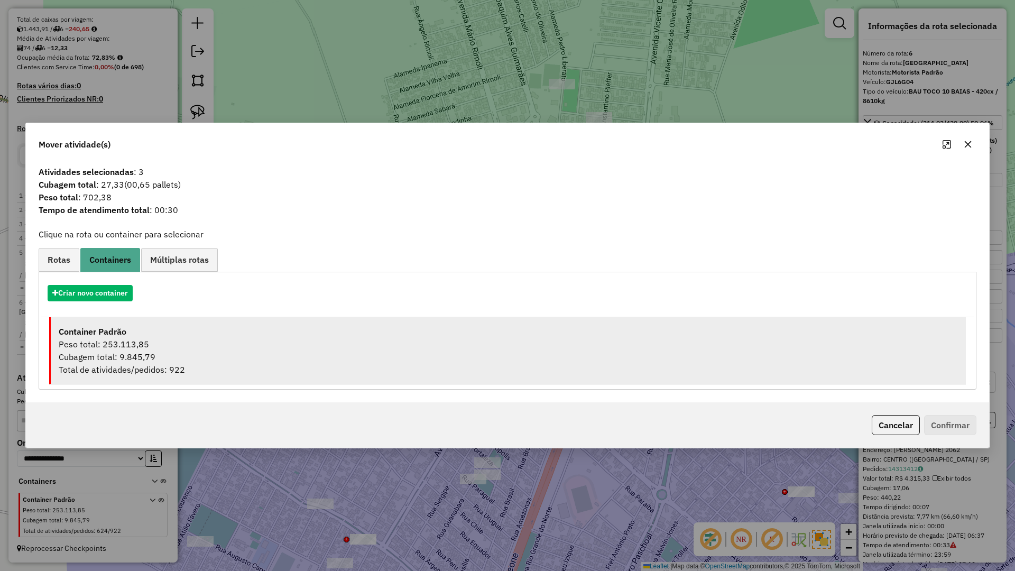
click at [144, 323] on li "Container Padrão Peso total: 253.113,85 Cubagem total: 9.845,79 Total de ativid…" at bounding box center [507, 350] width 916 height 67
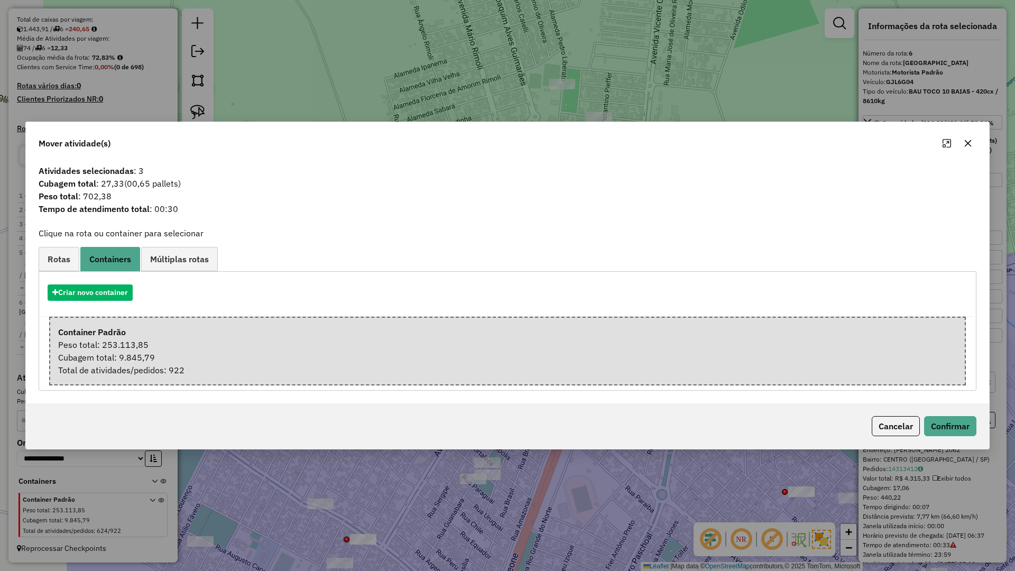
click at [921, 433] on p-footer "Cancelar Confirmar" at bounding box center [921, 426] width 109 height 20
click at [926, 430] on button "Confirmar" at bounding box center [950, 426] width 52 height 20
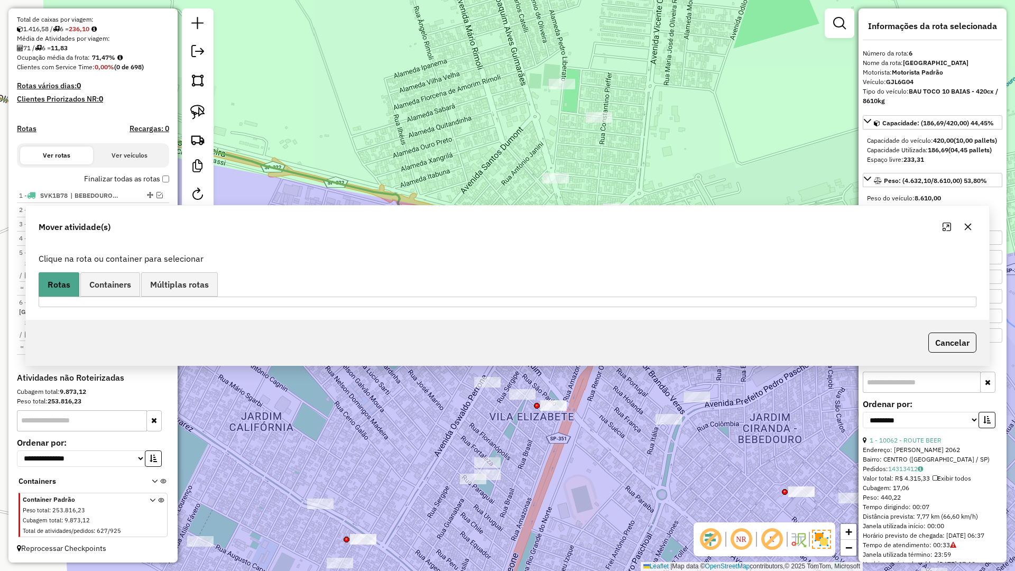
click at [455, 273] on icon at bounding box center [188, 183] width 578 height 223
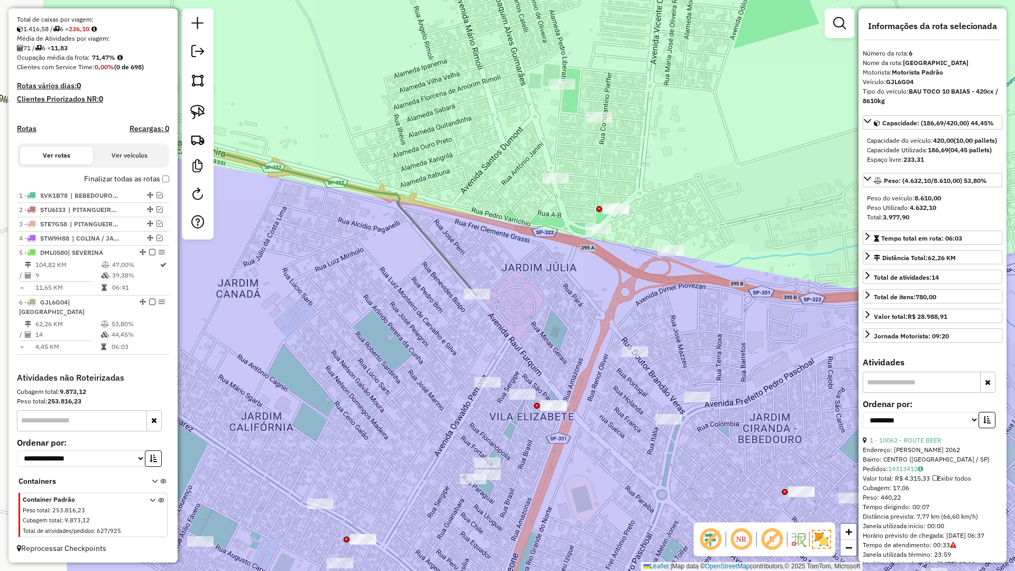
click at [455, 273] on icon at bounding box center [188, 183] width 578 height 223
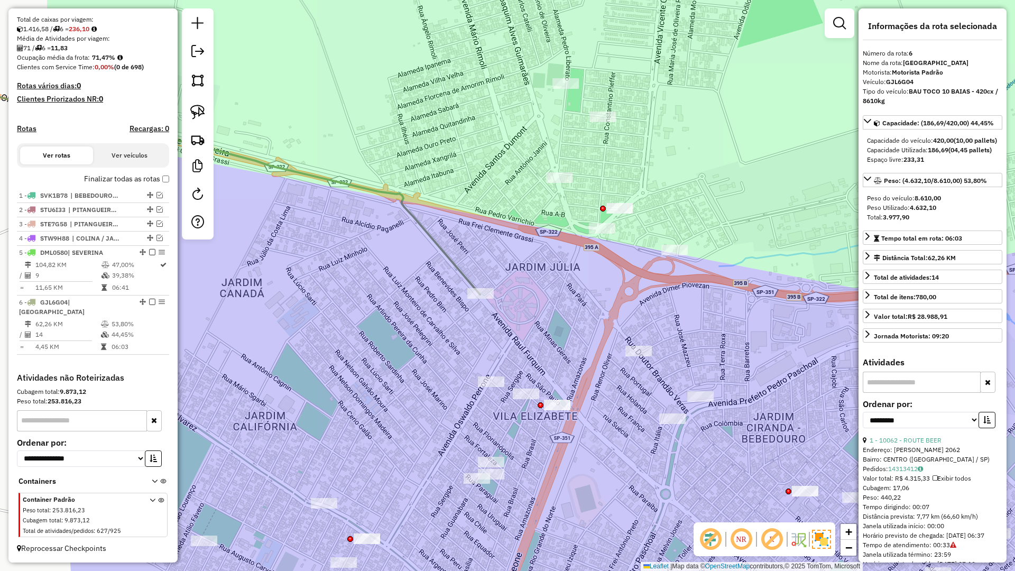
drag, startPoint x: 448, startPoint y: 314, endPoint x: 562, endPoint y: 309, distance: 114.3
click at [562, 309] on div "Janela de atendimento Grade de atendimento Capacidade Transportadoras Veículos …" at bounding box center [507, 285] width 1015 height 571
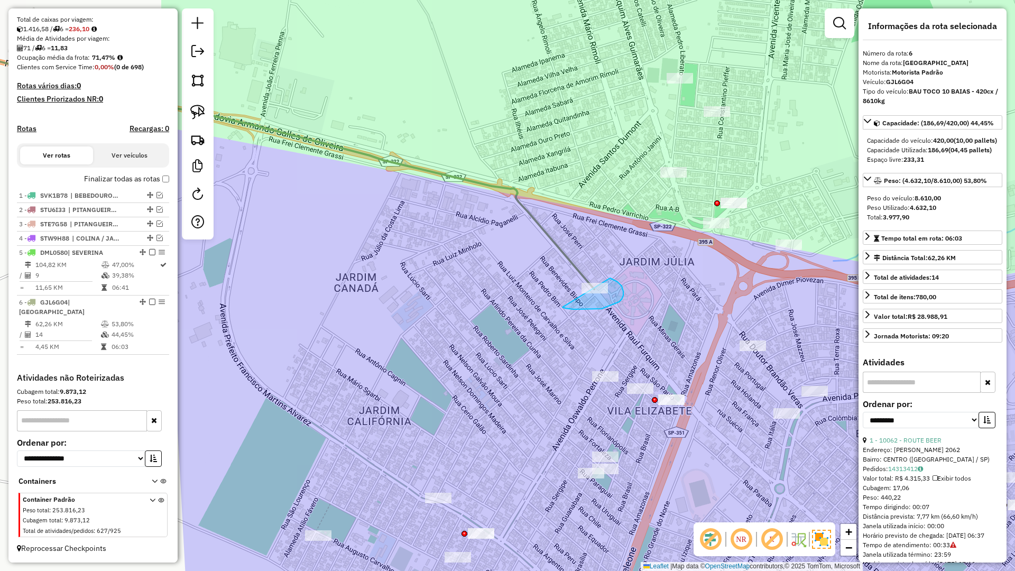
drag, startPoint x: 573, startPoint y: 309, endPoint x: 543, endPoint y: 272, distance: 47.7
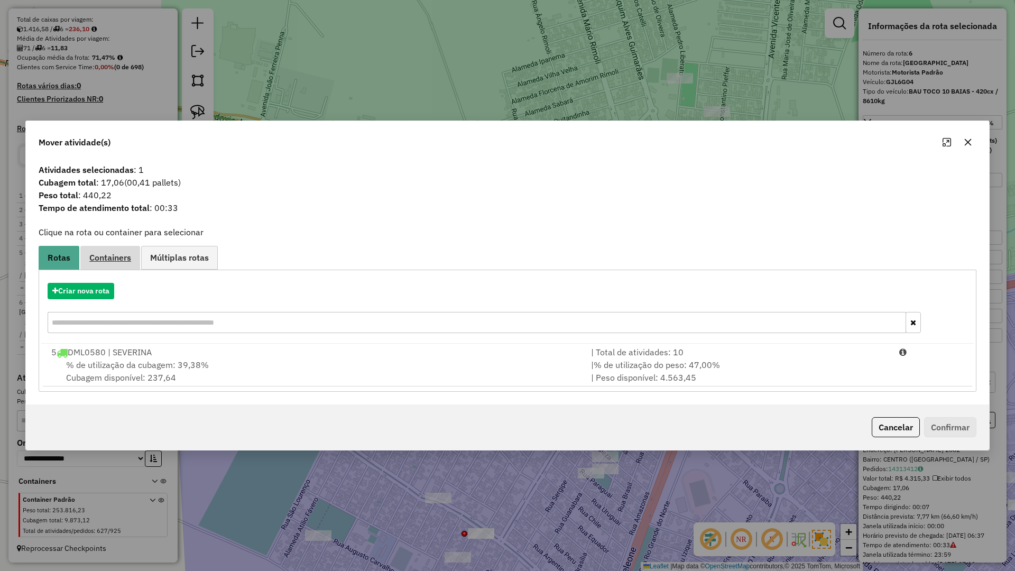
click at [99, 254] on span "Containers" at bounding box center [110, 257] width 42 height 8
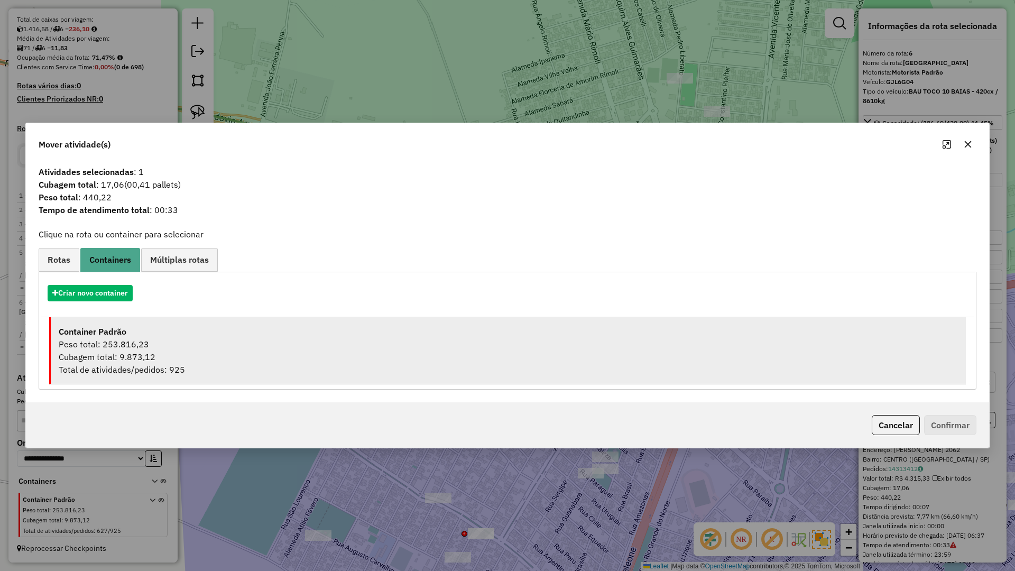
click at [174, 343] on div "Peso total: 253.816,23" at bounding box center [508, 344] width 899 height 13
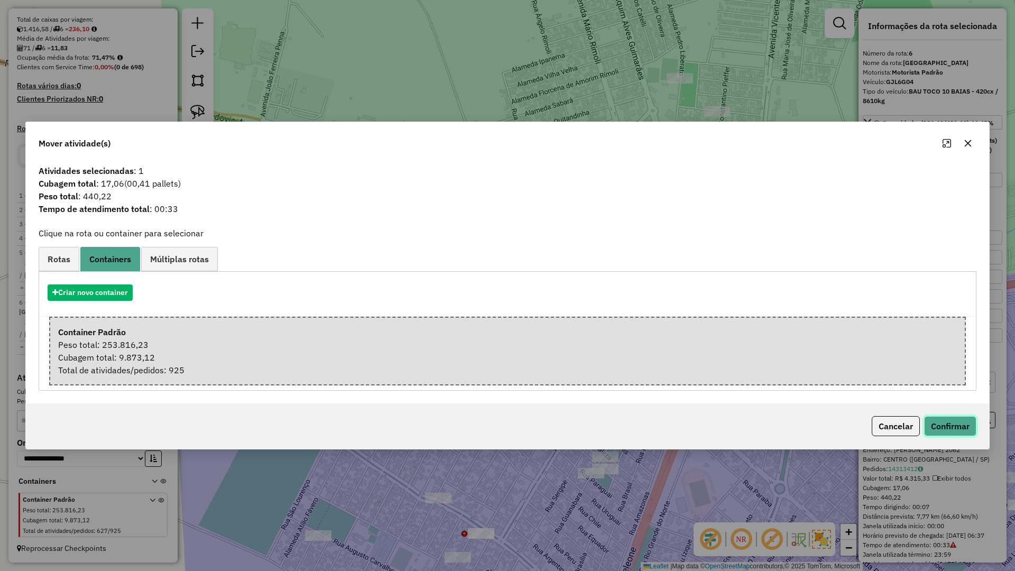
click at [969, 429] on button "Confirmar" at bounding box center [950, 426] width 52 height 20
click at [0, 0] on div "Aguarde..." at bounding box center [0, 0] width 0 height 0
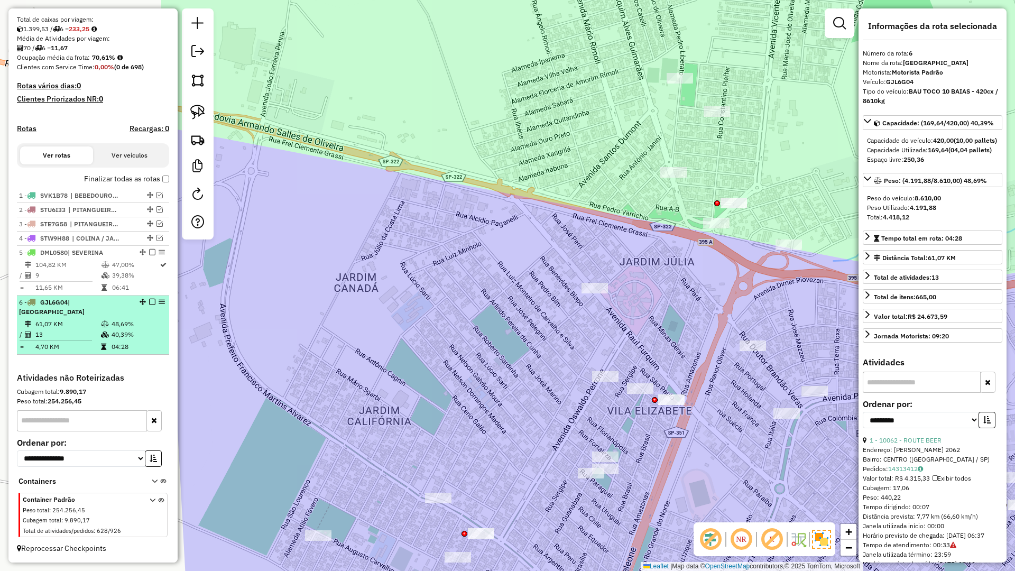
click at [149, 304] on em at bounding box center [152, 302] width 6 height 6
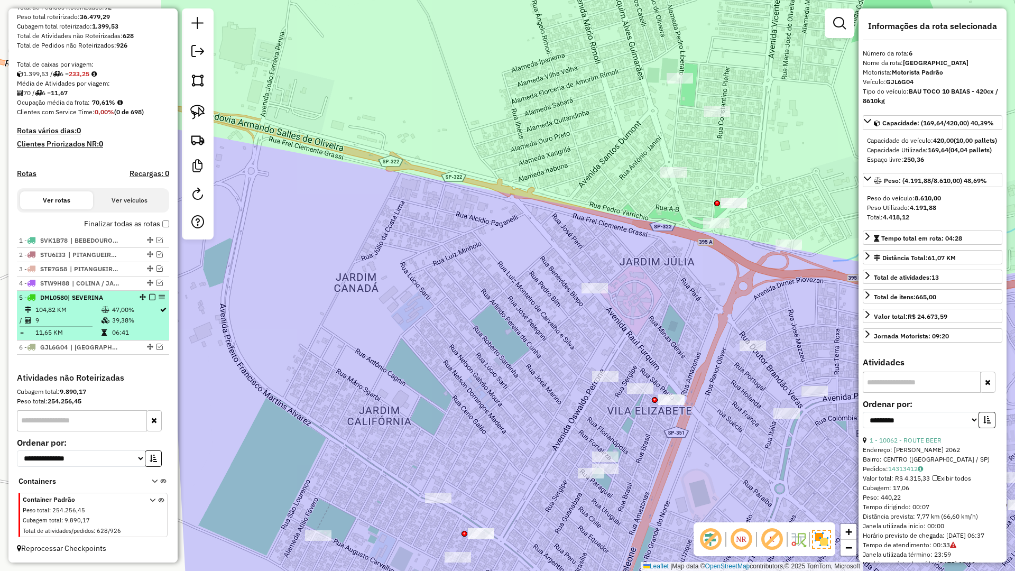
drag, startPoint x: 149, startPoint y: 295, endPoint x: 436, endPoint y: 336, distance: 289.9
click at [150, 295] on em at bounding box center [152, 297] width 6 height 6
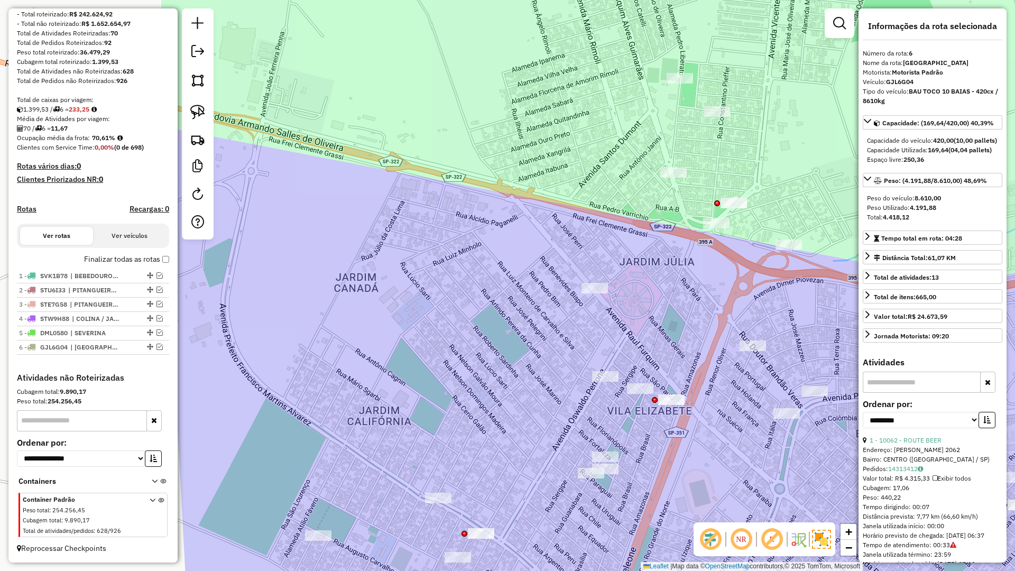
scroll to position [145, 0]
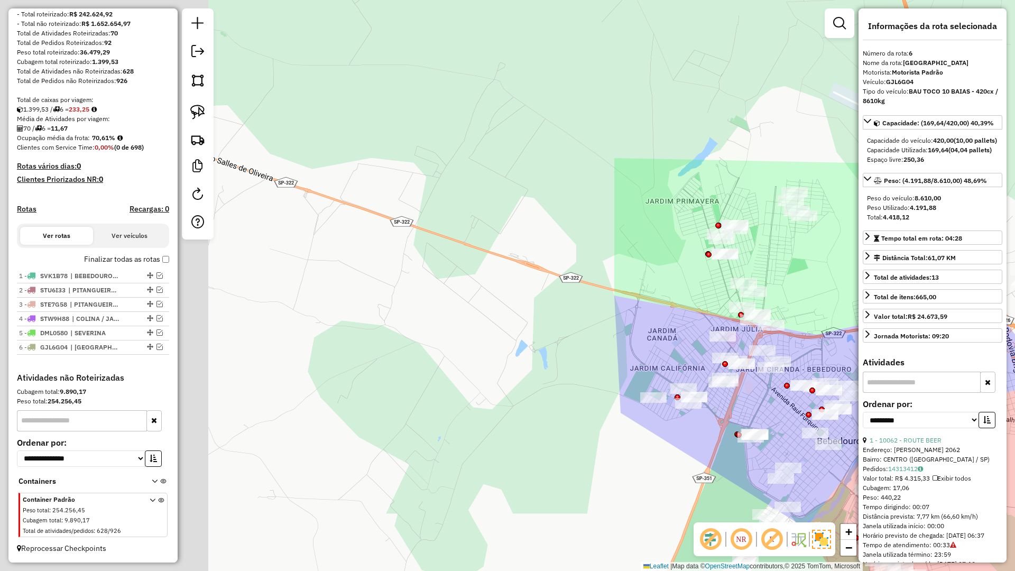
drag, startPoint x: 679, startPoint y: 381, endPoint x: 705, endPoint y: 379, distance: 26.0
click at [707, 379] on div "Janela de atendimento Grade de atendimento Capacidade Transportadoras Veículos …" at bounding box center [507, 285] width 1015 height 571
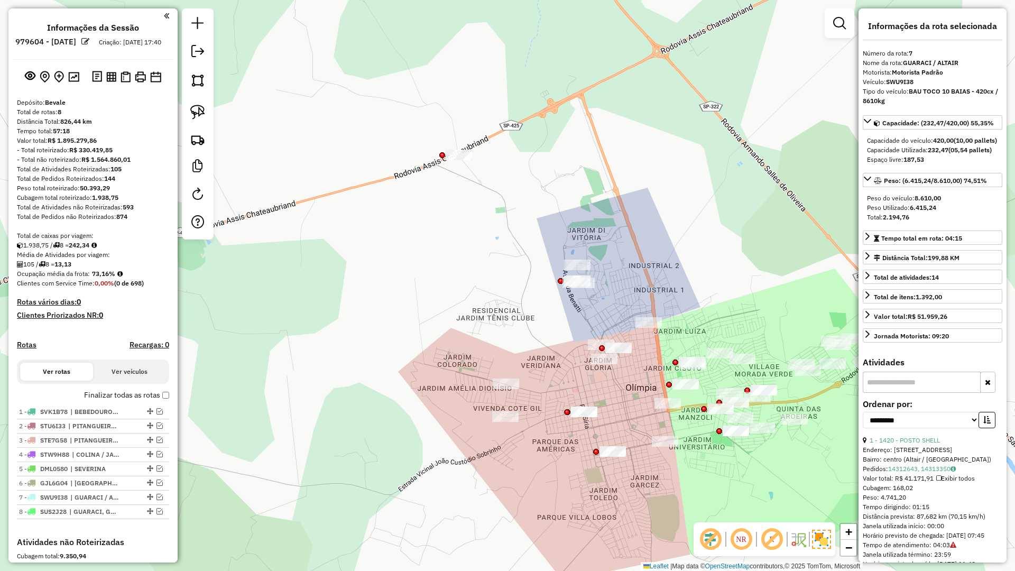
select select "**********"
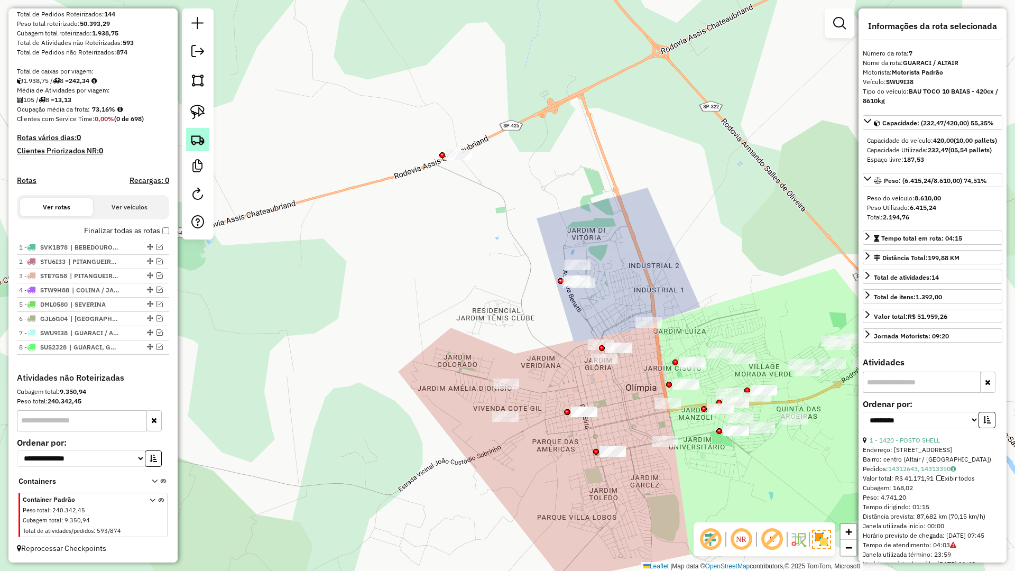
click at [196, 143] on img at bounding box center [197, 139] width 15 height 15
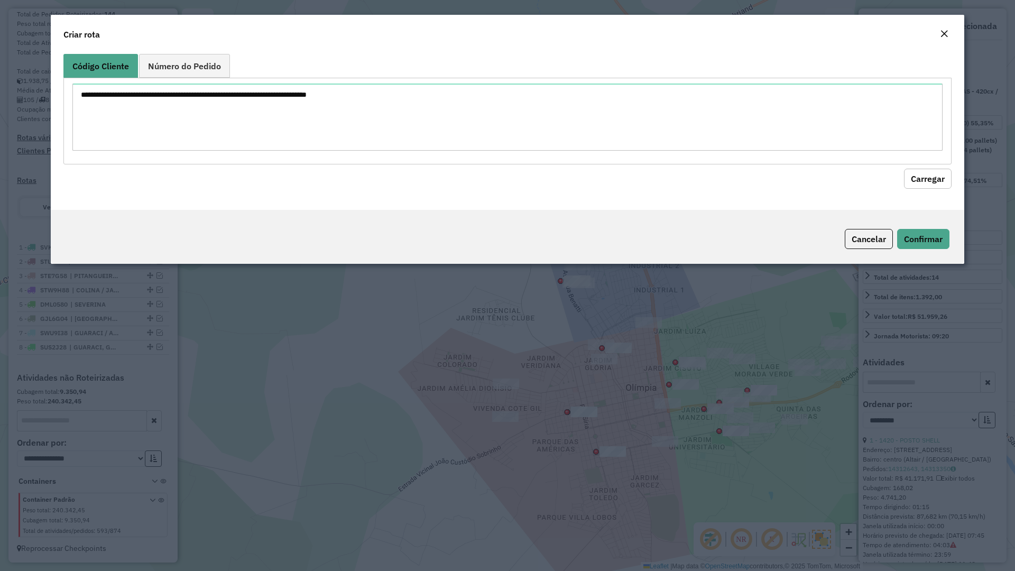
click at [245, 160] on formly-group "Código Cliente Número do Pedido Carregar" at bounding box center [507, 121] width 888 height 135
click at [262, 136] on textarea at bounding box center [507, 117] width 870 height 67
paste textarea "**** **** **** ****"
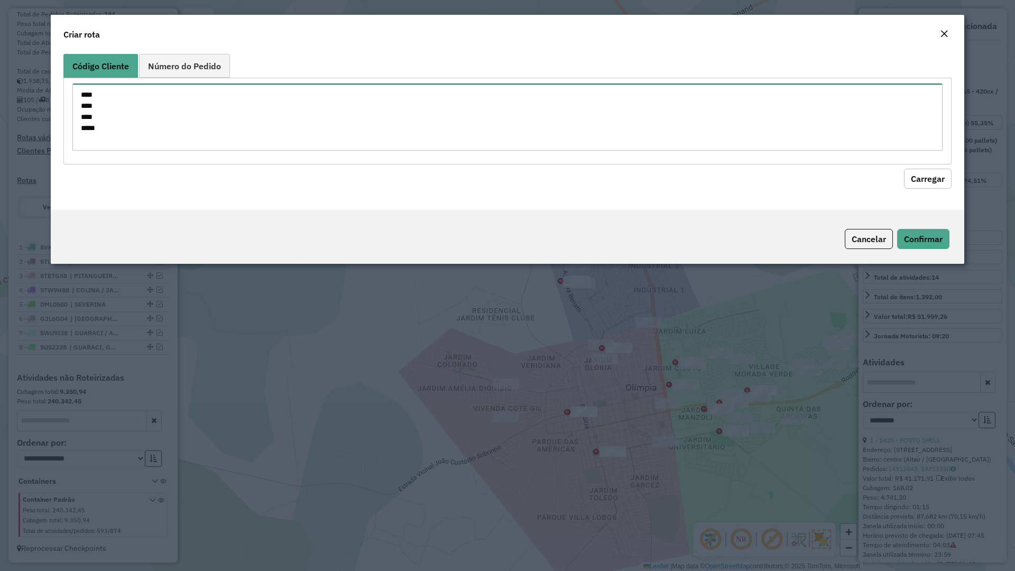
type textarea "**** **** **** ****"
click at [924, 167] on hb-field-button "Carregar" at bounding box center [507, 176] width 888 height 24
click at [921, 175] on button "Carregar" at bounding box center [928, 179] width 48 height 20
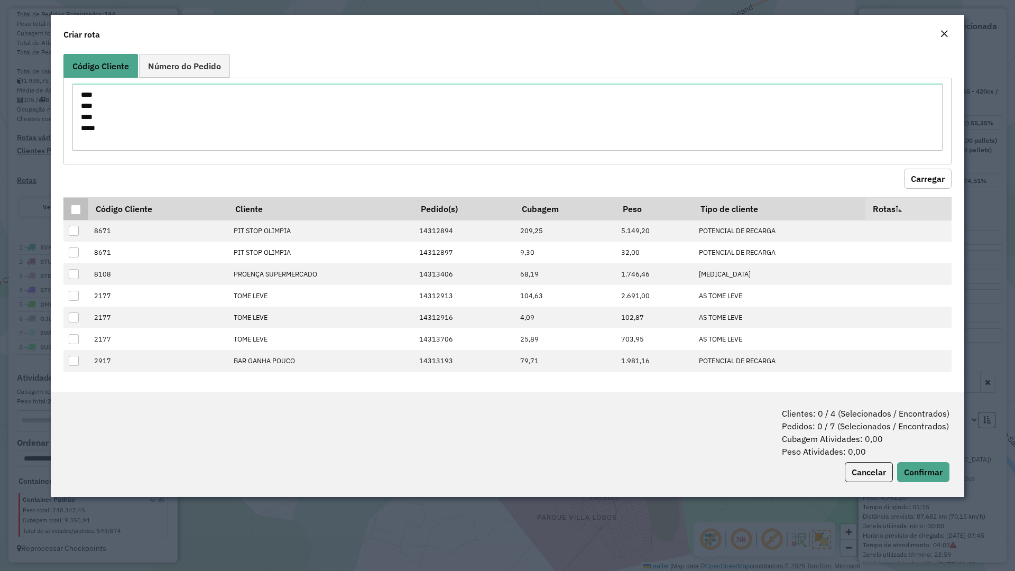
click at [72, 207] on div at bounding box center [76, 210] width 10 height 10
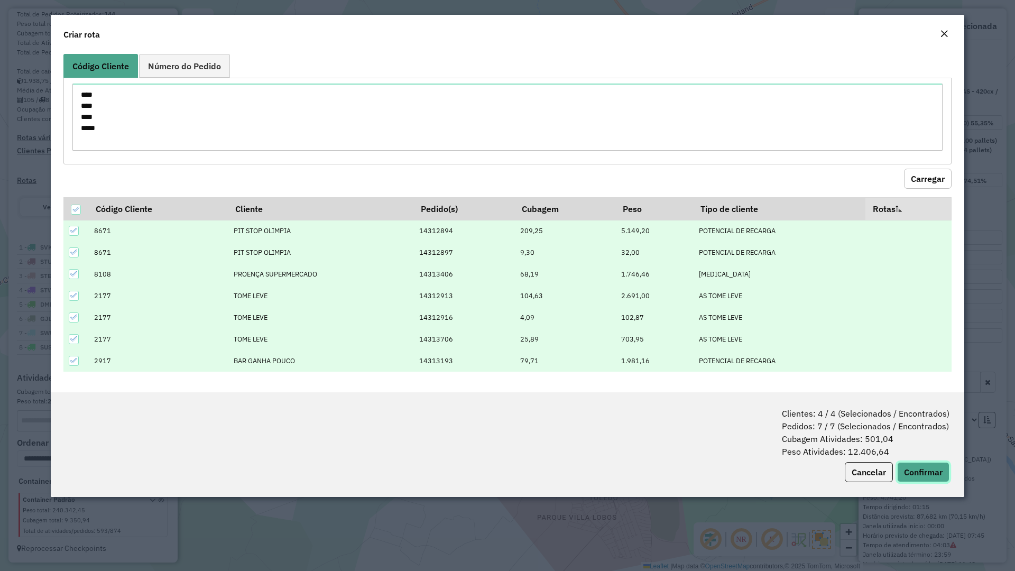
click at [915, 479] on button "Confirmar" at bounding box center [923, 472] width 52 height 20
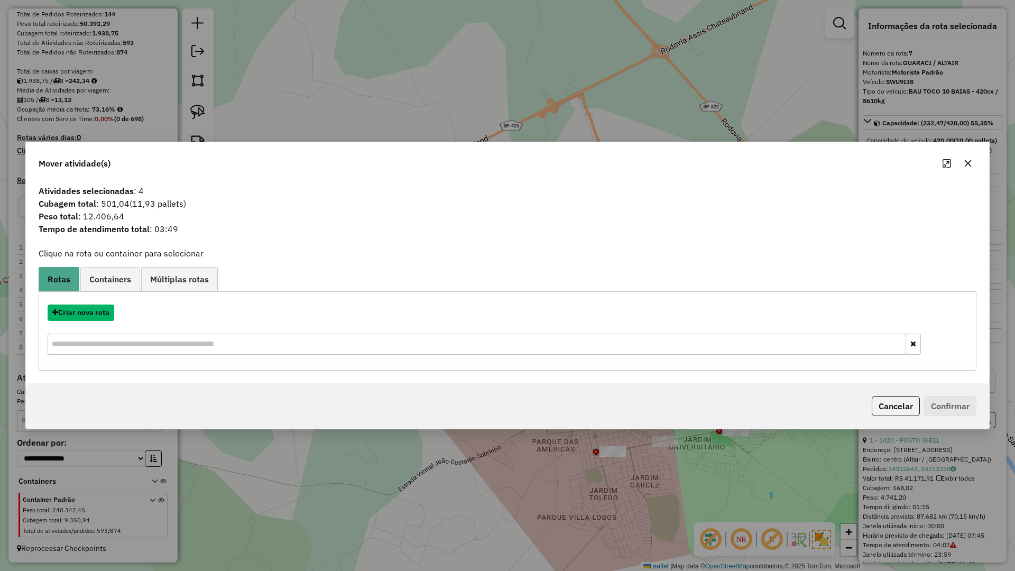
click at [94, 314] on button "Criar nova rota" at bounding box center [81, 312] width 67 height 16
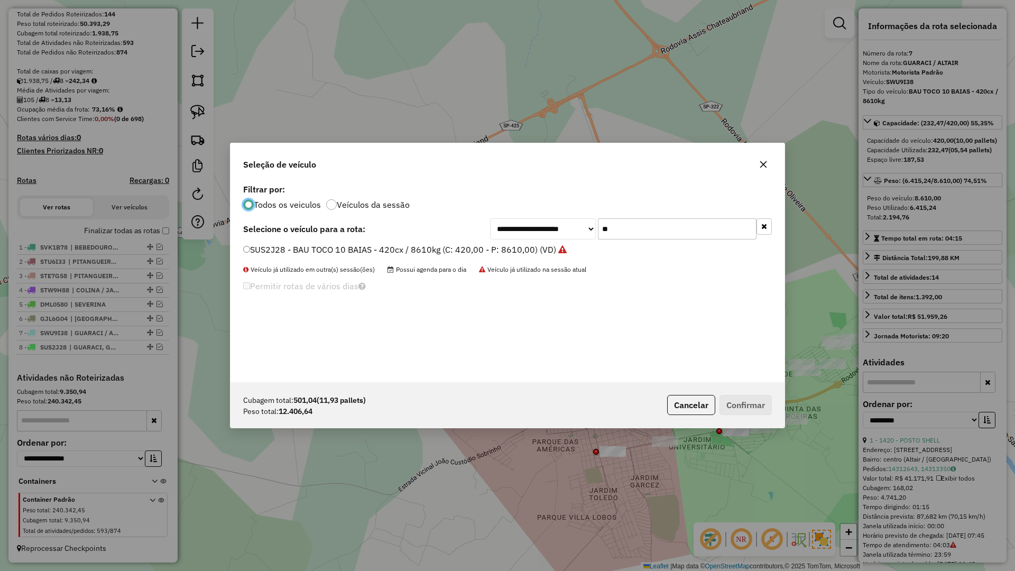
scroll to position [6, 3]
click at [699, 233] on input "**" at bounding box center [677, 228] width 159 height 21
type input "****"
click at [521, 253] on label "BYY6747 - CARGA SECA 14 BAIAS - 588cx / 16730kg (C: 588,00 - P: 16730,00) (VD)" at bounding box center [409, 249] width 333 height 13
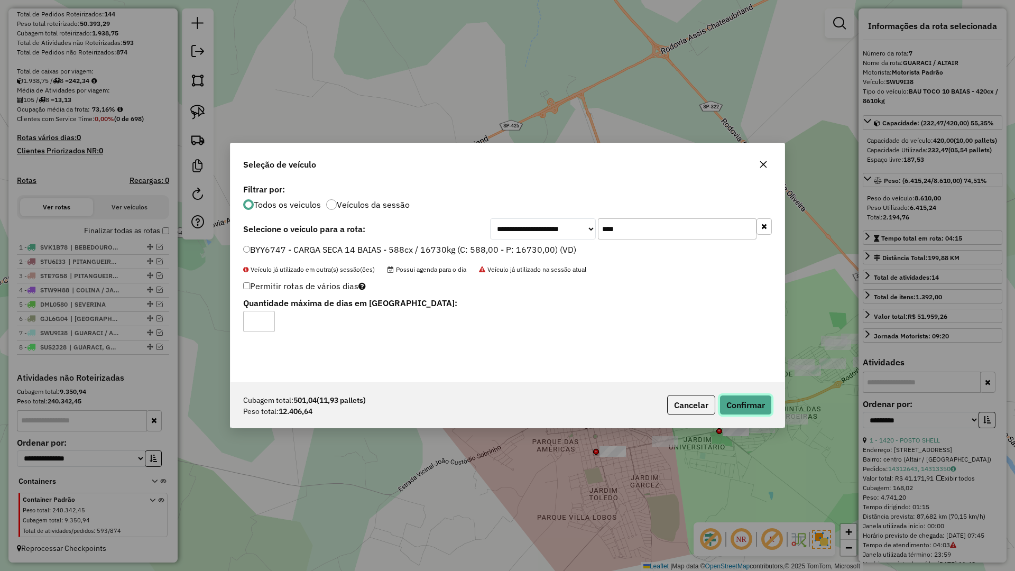
click at [747, 403] on button "Confirmar" at bounding box center [745, 405] width 52 height 20
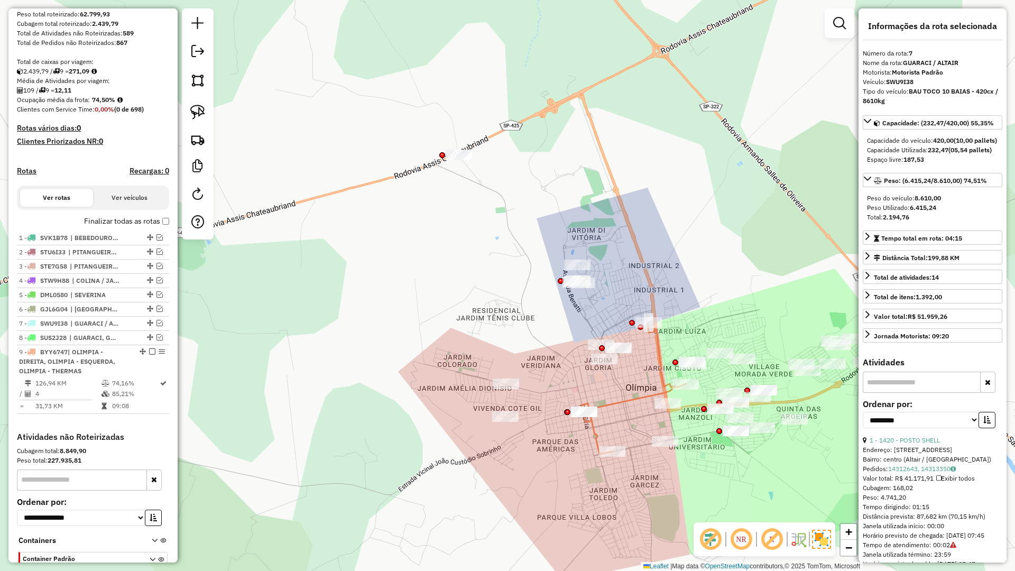
scroll to position [243, 0]
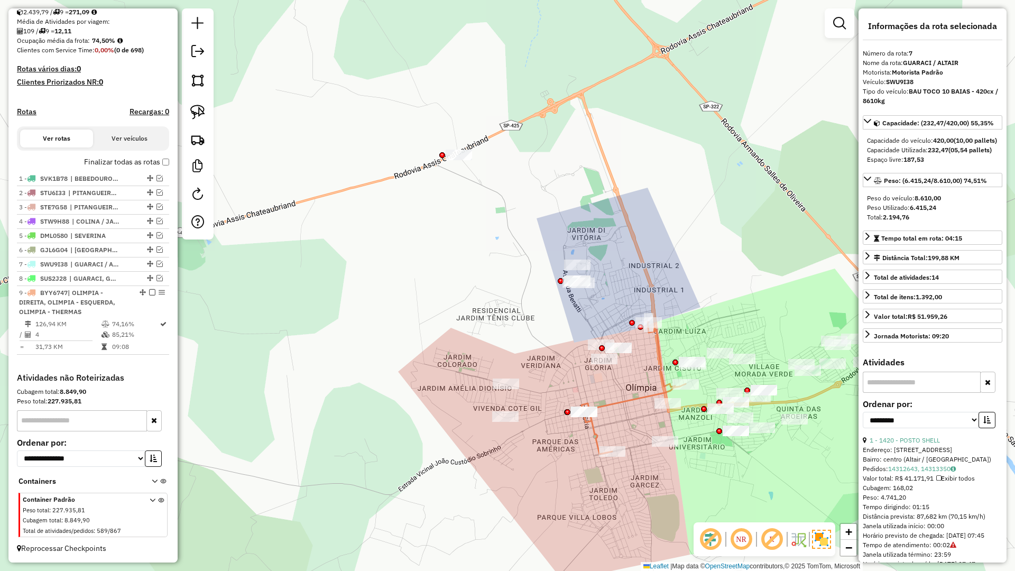
click at [666, 379] on icon at bounding box center [633, 388] width 104 height 132
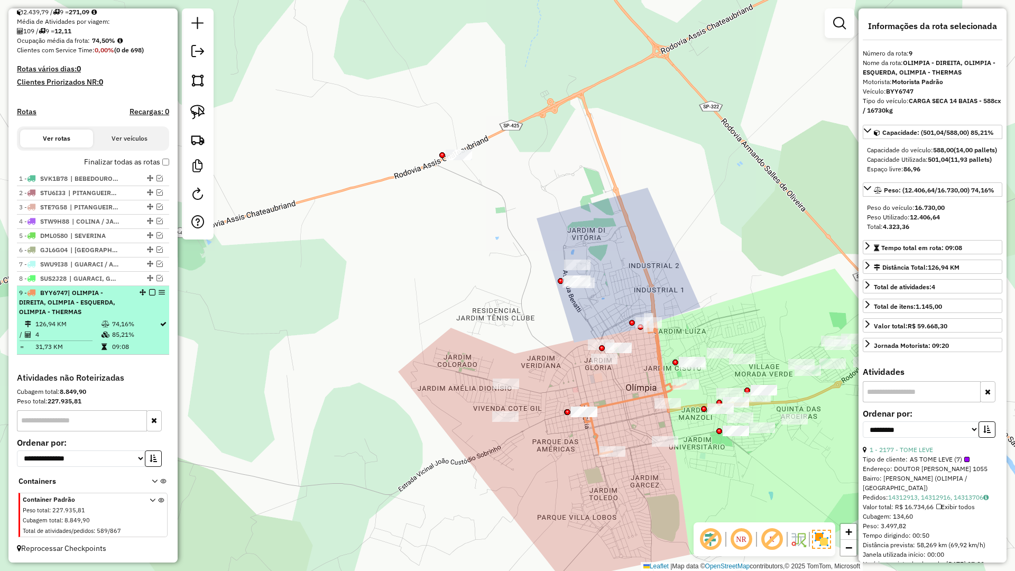
click at [149, 292] on em at bounding box center [152, 292] width 6 height 6
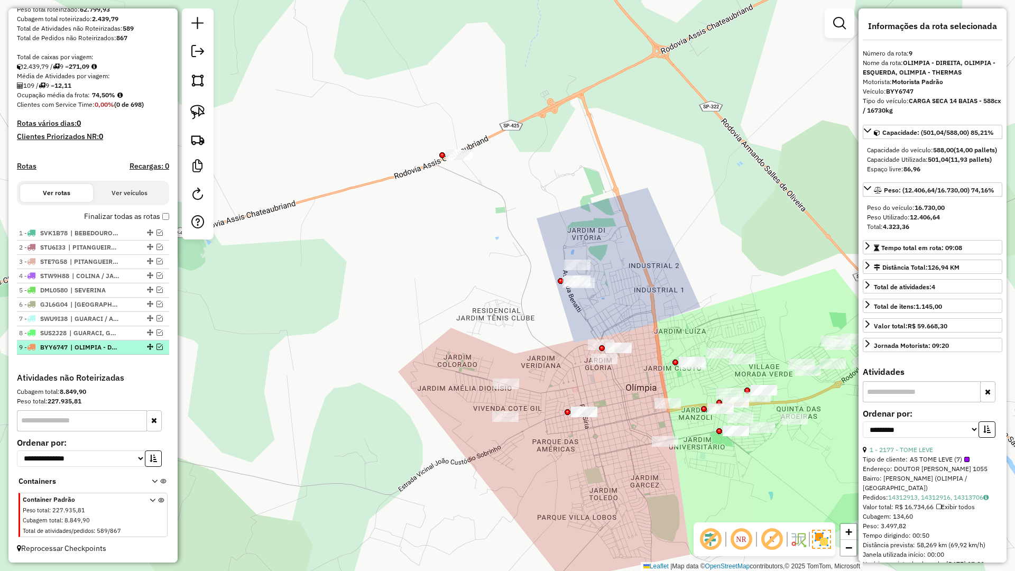
scroll to position [188, 0]
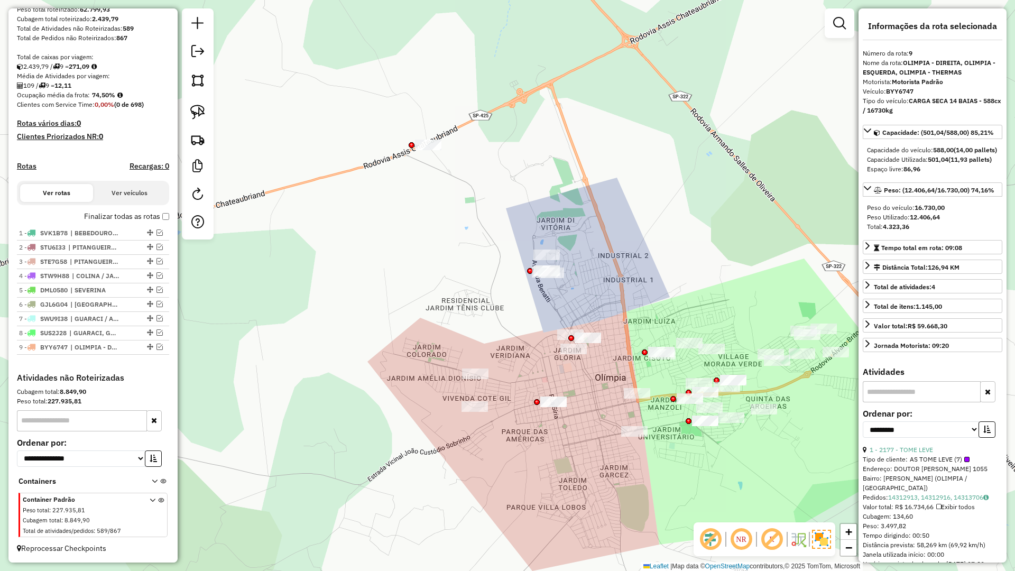
drag, startPoint x: 500, startPoint y: 372, endPoint x: 489, endPoint y: 367, distance: 11.4
click at [489, 367] on div "Janela de atendimento Grade de atendimento Capacidade Transportadoras Veículos …" at bounding box center [507, 285] width 1015 height 571
drag, startPoint x: 549, startPoint y: 305, endPoint x: 492, endPoint y: 216, distance: 106.0
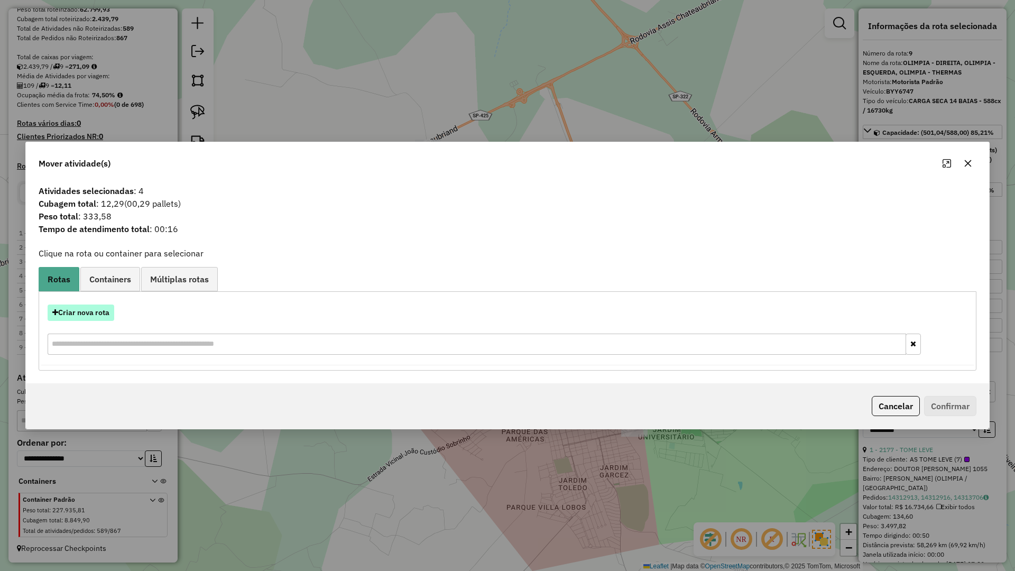
click at [95, 307] on button "Criar nova rota" at bounding box center [81, 312] width 67 height 16
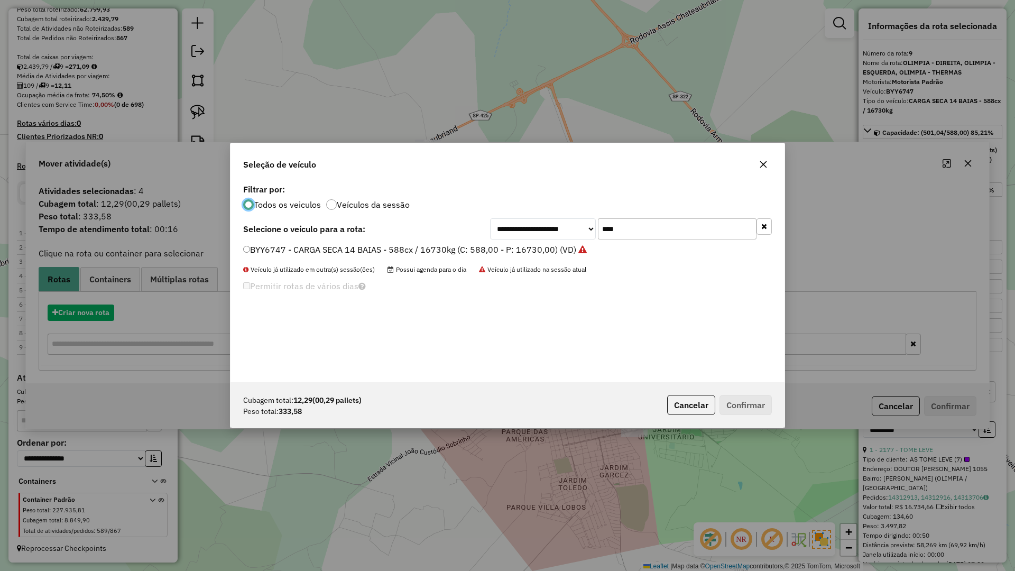
scroll to position [6, 3]
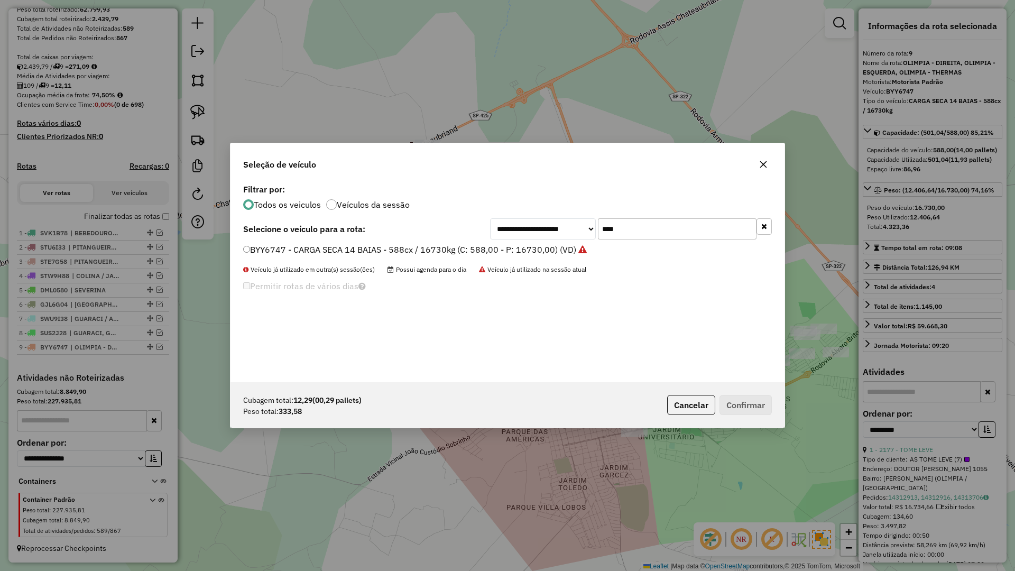
click at [668, 232] on input "****" at bounding box center [677, 228] width 159 height 21
type input "****"
click at [499, 243] on div "**********" at bounding box center [507, 281] width 554 height 201
drag, startPoint x: 493, startPoint y: 248, endPoint x: 692, endPoint y: 329, distance: 214.8
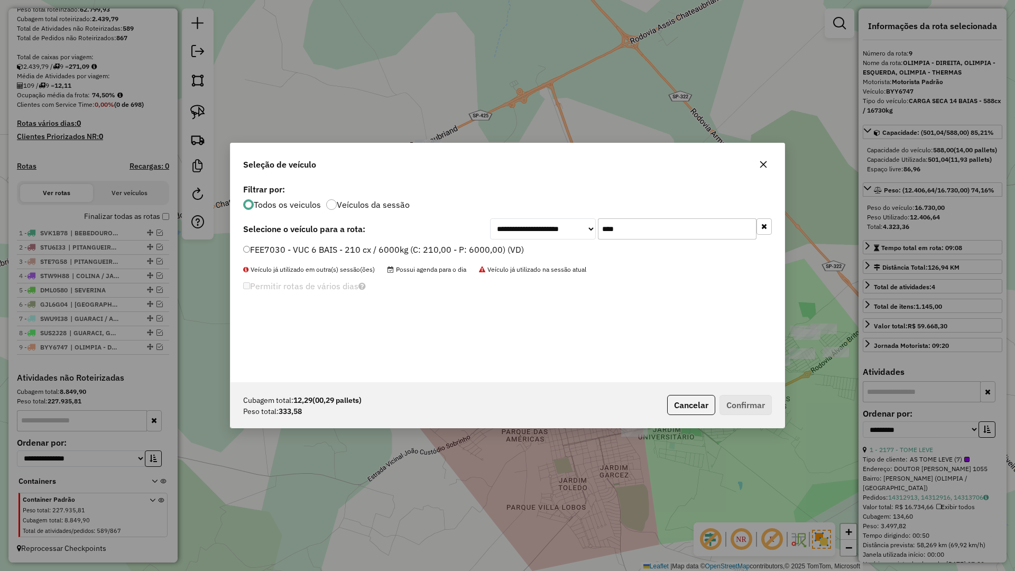
click at [494, 248] on label "FEE7030 - VUC 6 BAIS - 210 cx / 6000kg (C: 210,00 - P: 6000,00) (VD)" at bounding box center [383, 249] width 281 height 13
click at [759, 405] on button "Confirmar" at bounding box center [745, 405] width 52 height 20
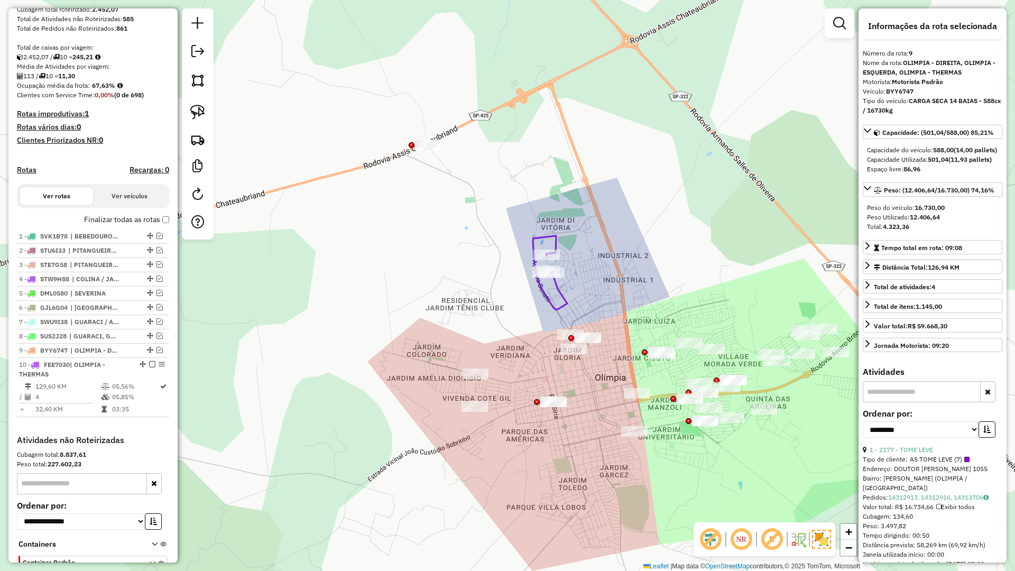
scroll to position [261, 0]
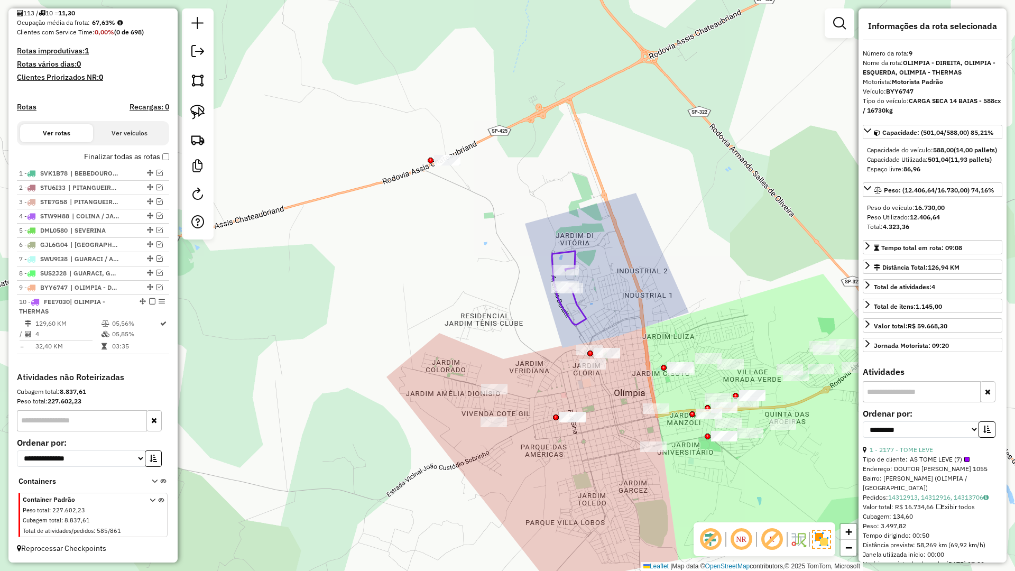
drag, startPoint x: 538, startPoint y: 394, endPoint x: 548, endPoint y: 387, distance: 11.7
click at [551, 398] on div "Janela de atendimento Grade de atendimento Capacidade Transportadoras Veículos …" at bounding box center [507, 285] width 1015 height 571
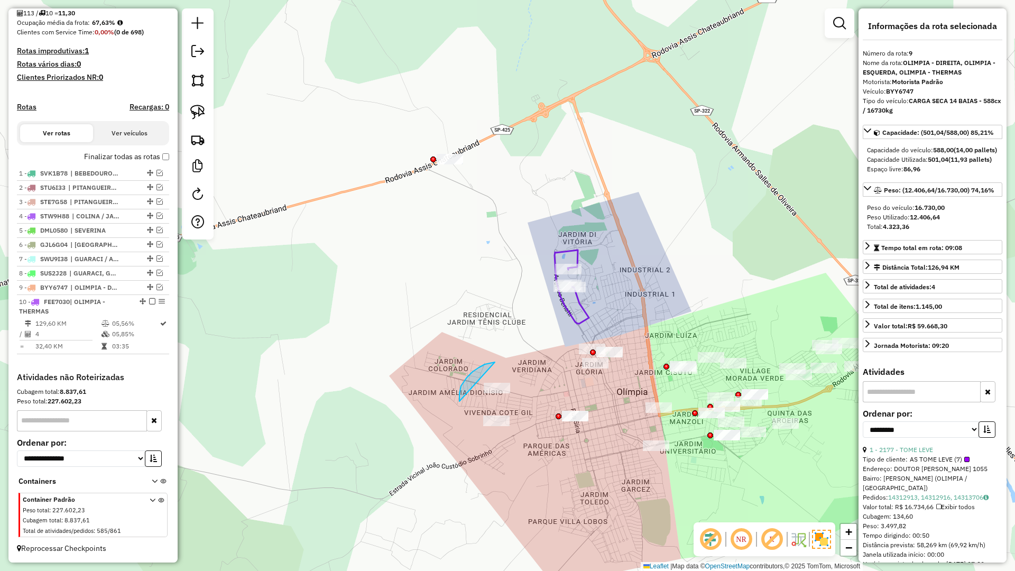
drag, startPoint x: 493, startPoint y: 363, endPoint x: 460, endPoint y: 402, distance: 50.7
drag, startPoint x: 561, startPoint y: 377, endPoint x: 562, endPoint y: 337, distance: 40.2
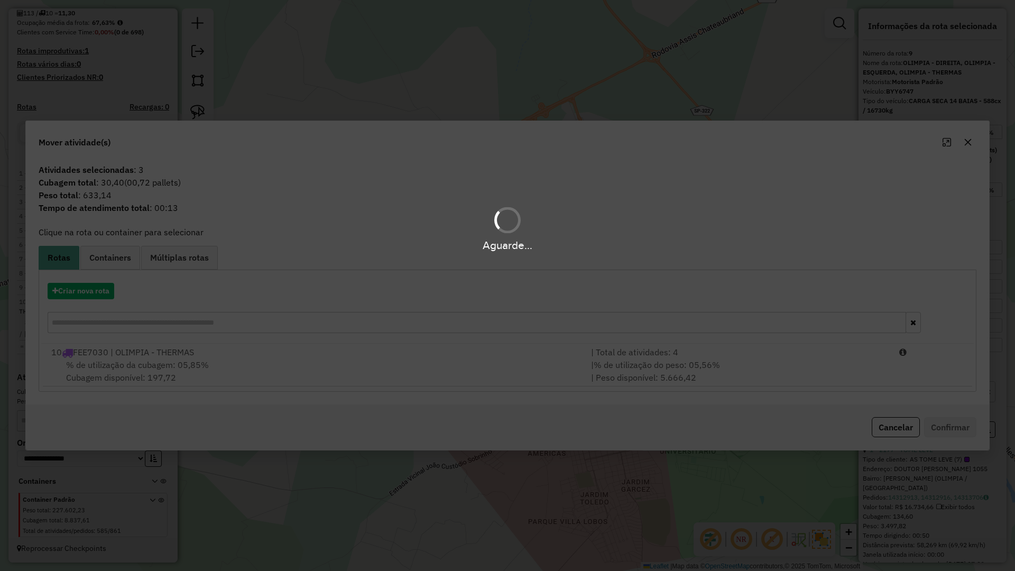
click at [426, 365] on div "Aguarde..." at bounding box center [507, 285] width 1015 height 571
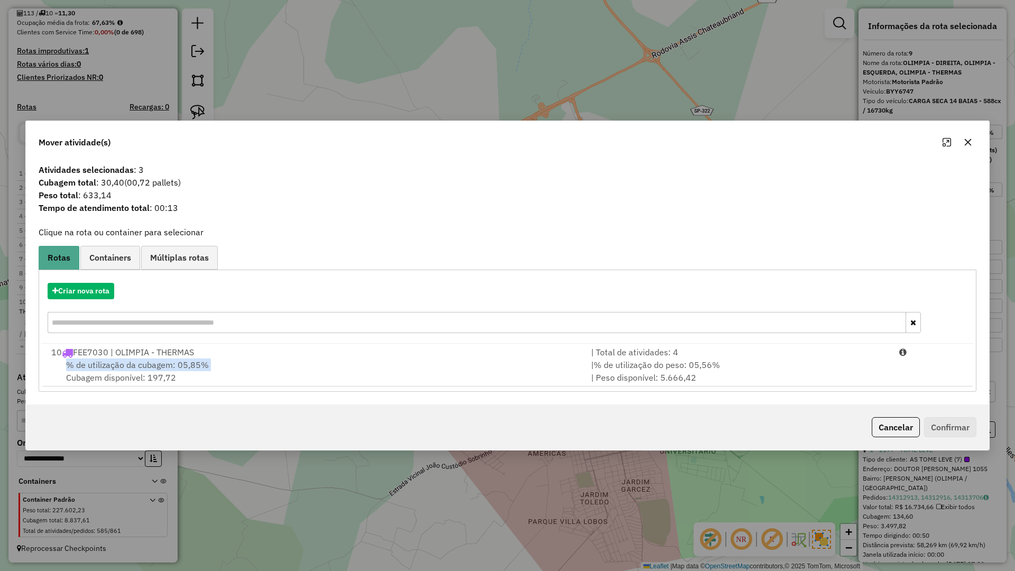
click at [426, 365] on div "% de utilização da cubagem: 05,85% Cubagem disponível: 197,72" at bounding box center [315, 370] width 540 height 25
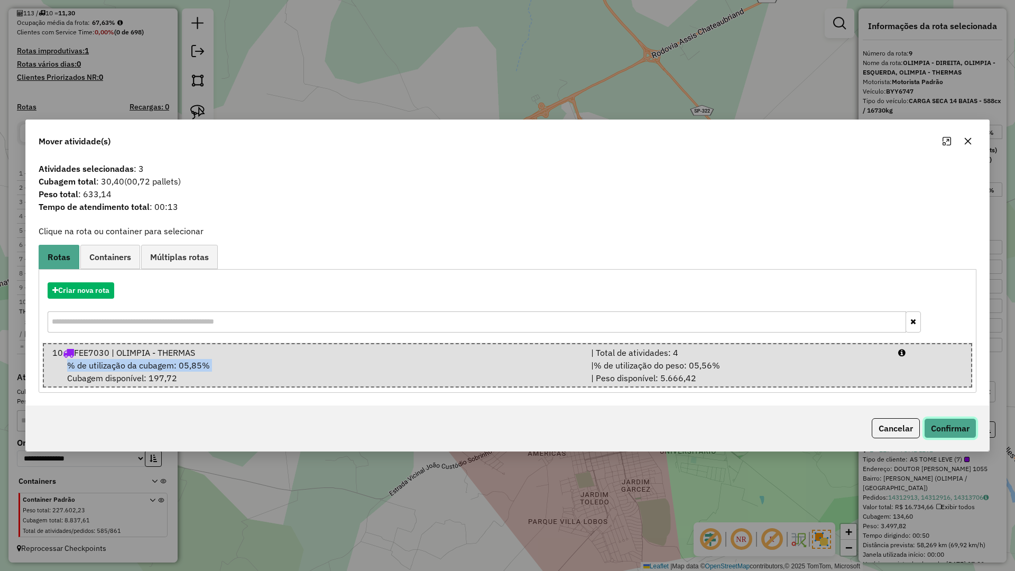
click at [950, 429] on button "Confirmar" at bounding box center [950, 428] width 52 height 20
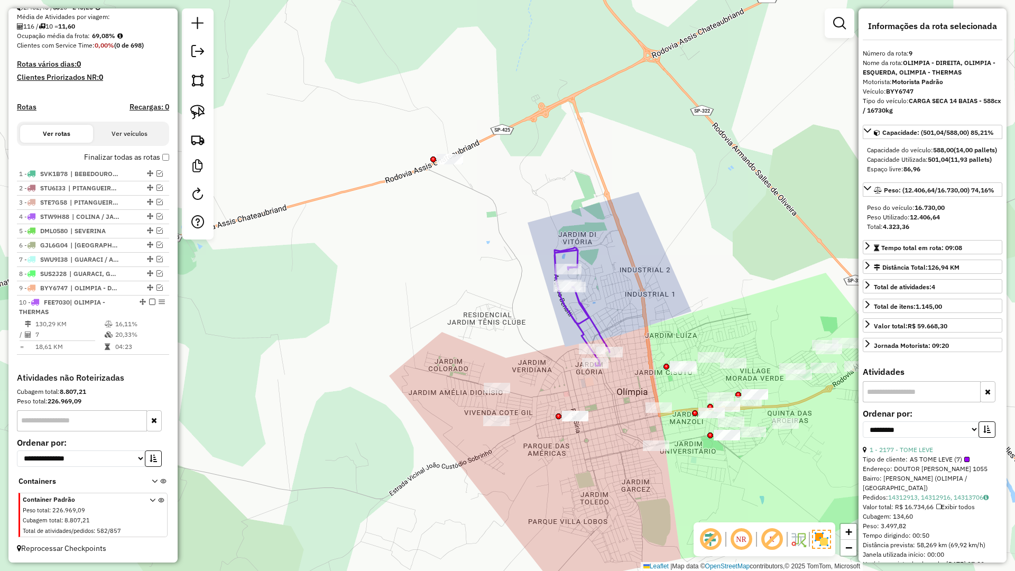
scroll to position [247, 0]
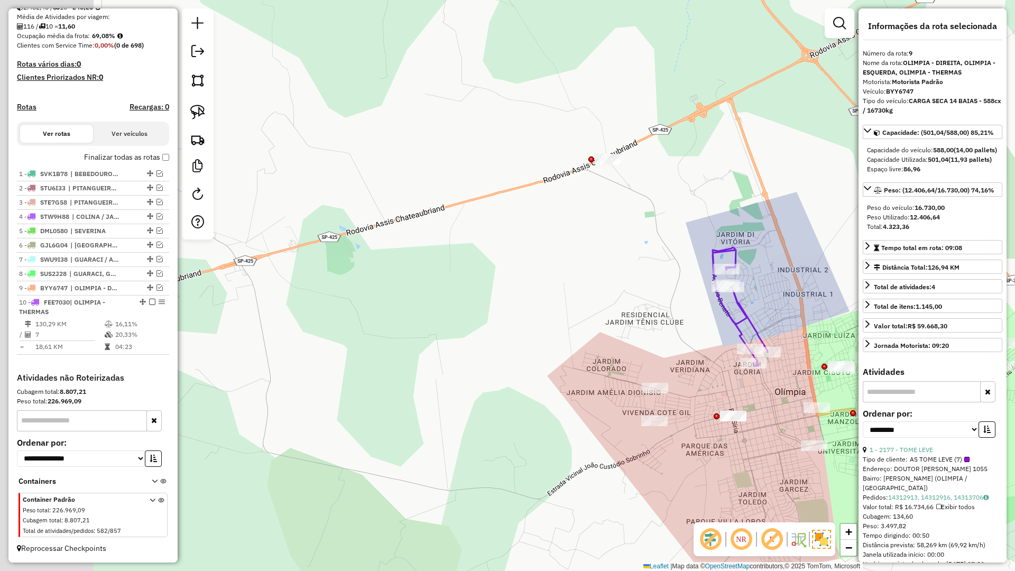
drag, startPoint x: 543, startPoint y: 348, endPoint x: 622, endPoint y: 350, distance: 79.3
click at [601, 348] on div "Janela de atendimento Grade de atendimento Capacidade Transportadoras Veículos …" at bounding box center [507, 285] width 1015 height 571
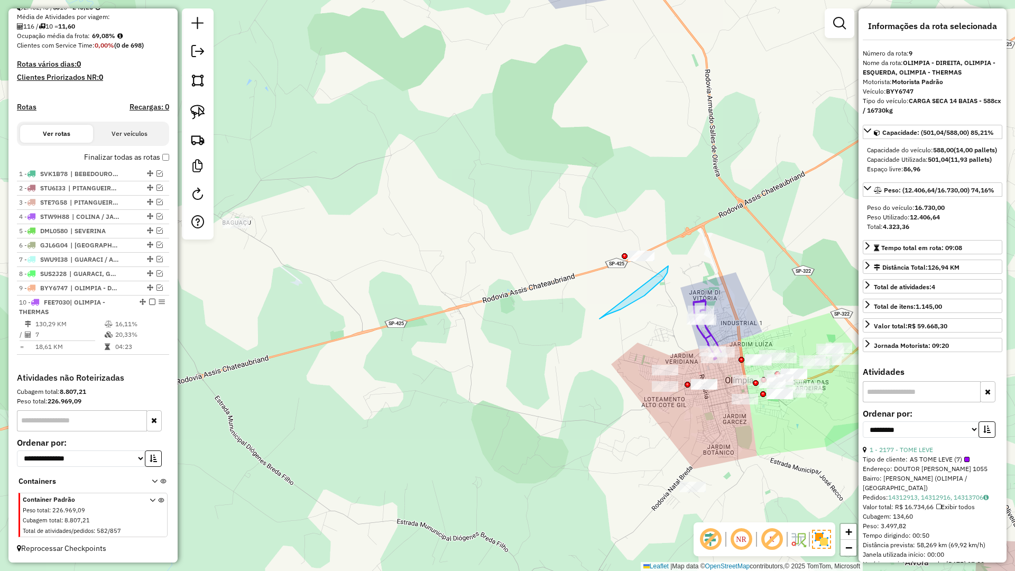
drag, startPoint x: 603, startPoint y: 317, endPoint x: 646, endPoint y: 247, distance: 82.1
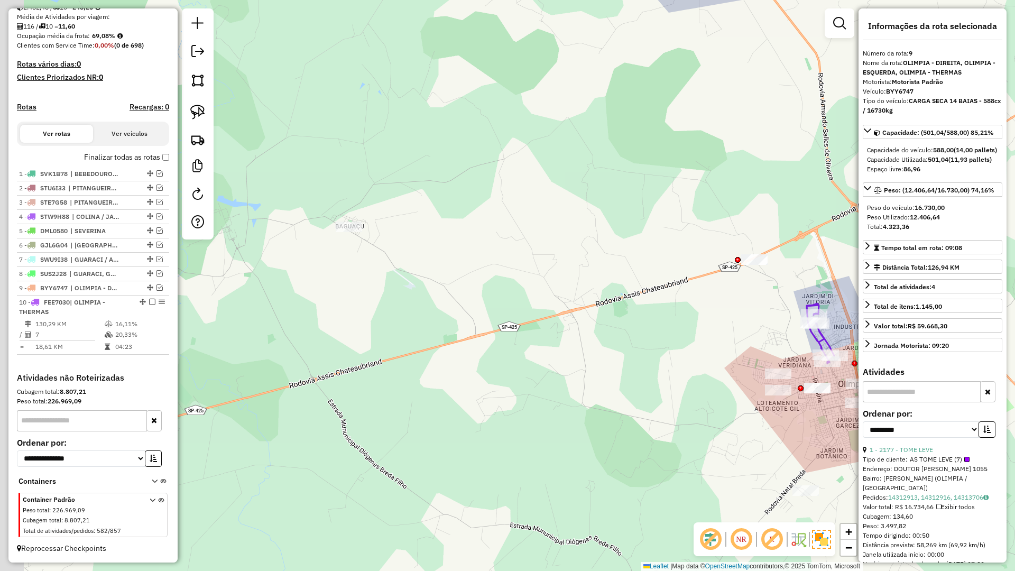
drag, startPoint x: 521, startPoint y: 335, endPoint x: 618, endPoint y: 330, distance: 97.4
click at [578, 334] on div "Janela de atendimento Grade de atendimento Capacidade Transportadoras Veículos …" at bounding box center [507, 285] width 1015 height 571
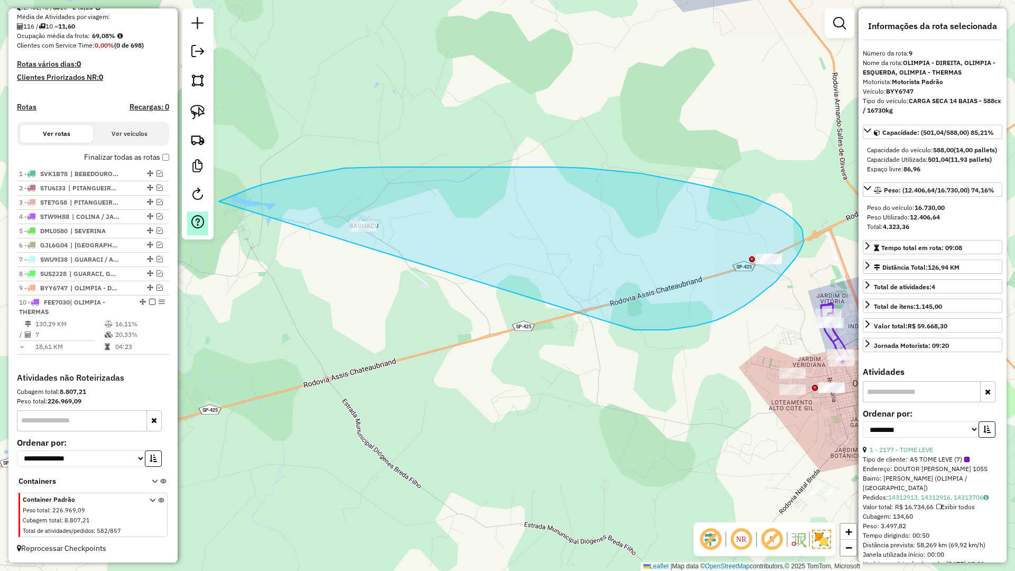
drag, startPoint x: 744, startPoint y: 306, endPoint x: 194, endPoint y: 219, distance: 556.5
click at [194, 219] on hb-router-mapa "Informações da Sessão 979604 - 15/08/2025 Criação: 14/08/2025 17:40 Depósito: B…" at bounding box center [507, 285] width 1015 height 571
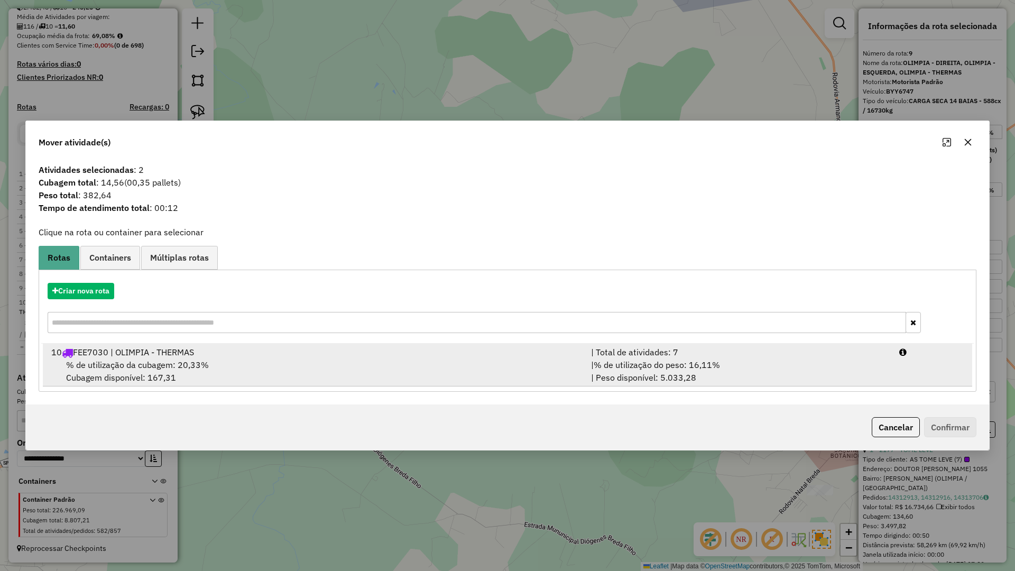
click at [295, 348] on div "10 FEE7030 | OLIMPIA - THERMAS" at bounding box center [315, 352] width 540 height 13
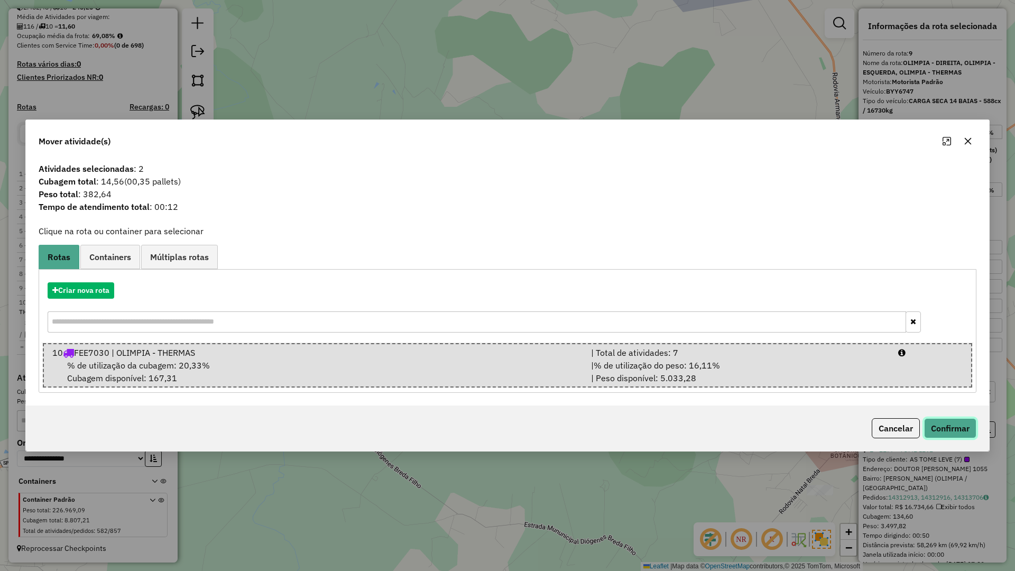
click at [962, 436] on button "Confirmar" at bounding box center [950, 428] width 52 height 20
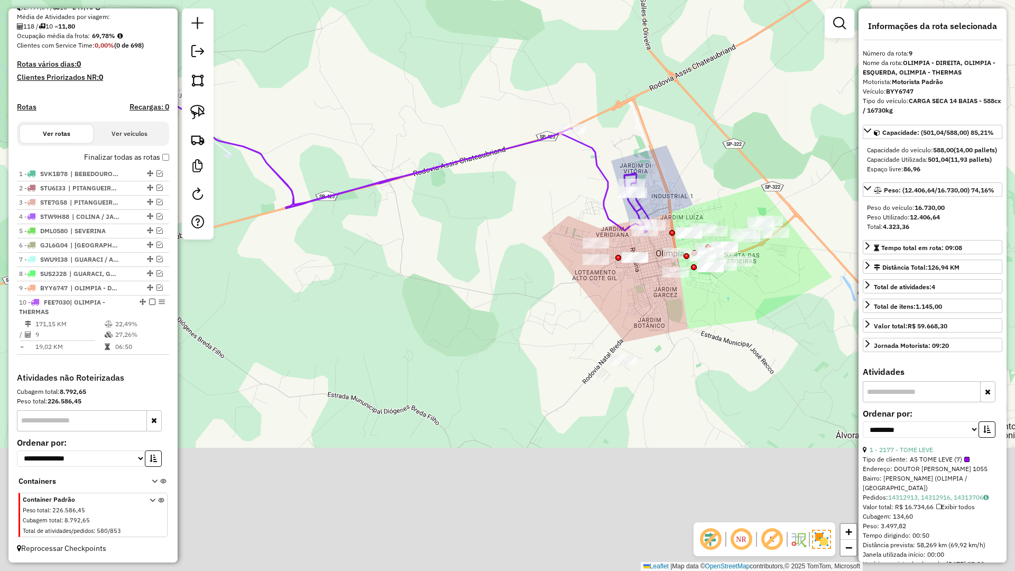
drag, startPoint x: 585, startPoint y: 413, endPoint x: 384, endPoint y: 276, distance: 243.1
click at [381, 277] on div "Janela de atendimento Grade de atendimento Capacidade Transportadoras Veículos …" at bounding box center [507, 285] width 1015 height 571
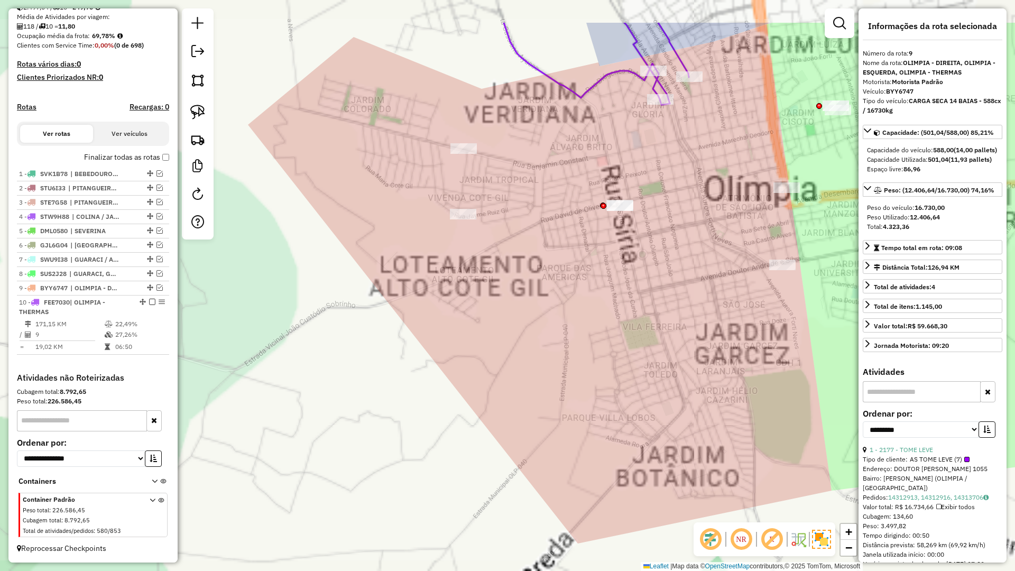
drag, startPoint x: 594, startPoint y: 279, endPoint x: 620, endPoint y: 385, distance: 110.0
click at [620, 385] on div "Janela de atendimento Grade de atendimento Capacidade Transportadoras Veículos …" at bounding box center [507, 285] width 1015 height 571
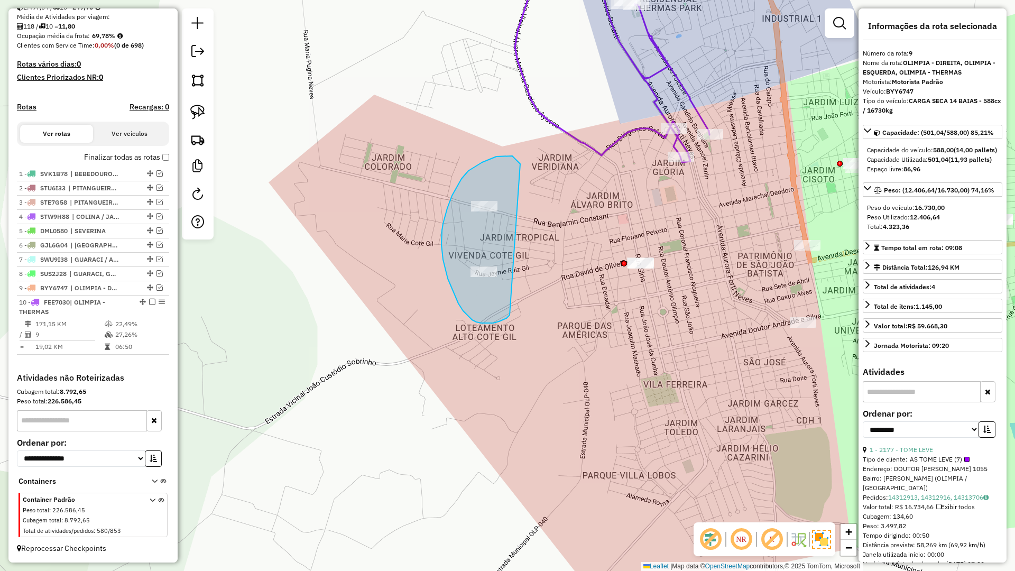
drag, startPoint x: 513, startPoint y: 157, endPoint x: 509, endPoint y: 315, distance: 158.1
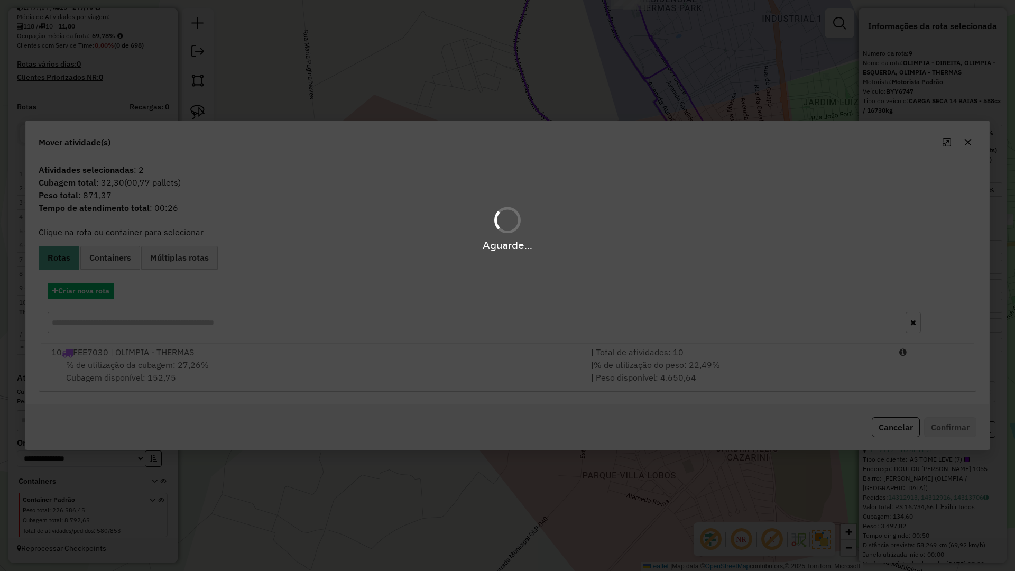
click at [478, 356] on div "Aguarde..." at bounding box center [507, 285] width 1015 height 571
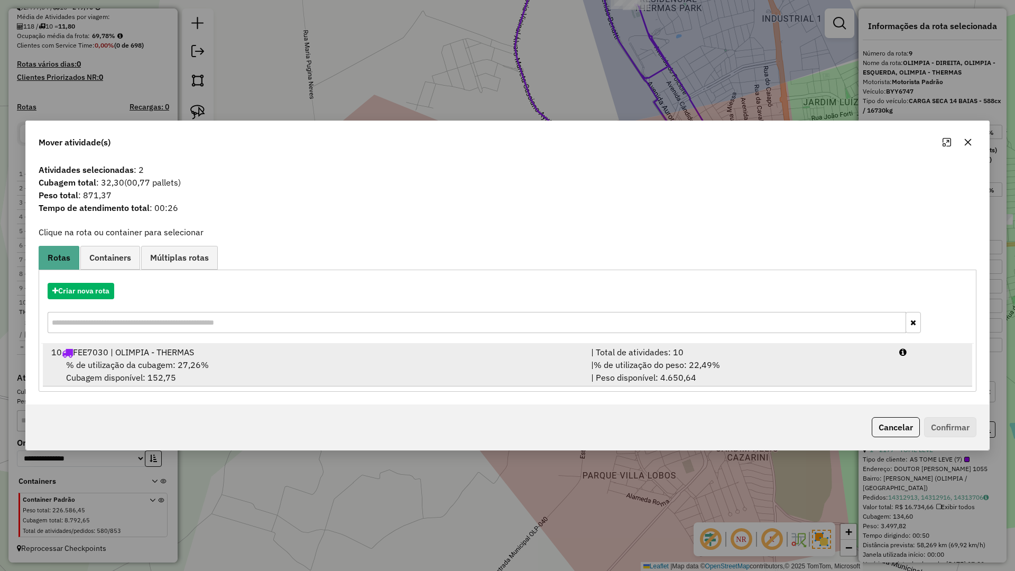
click at [483, 358] on div "10 FEE7030 | OLIMPIA - THERMAS" at bounding box center [315, 352] width 540 height 13
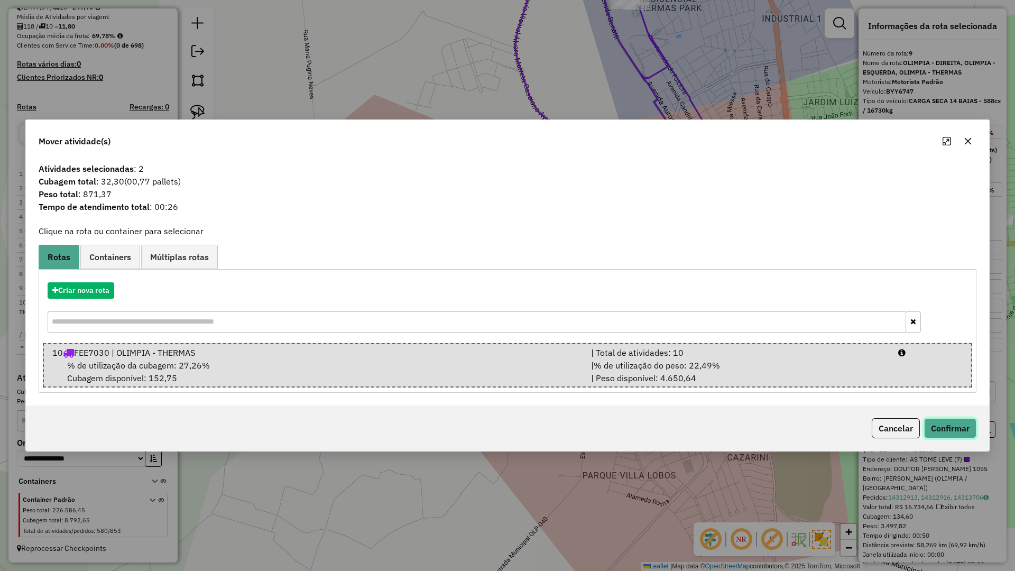
click at [954, 426] on button "Confirmar" at bounding box center [950, 428] width 52 height 20
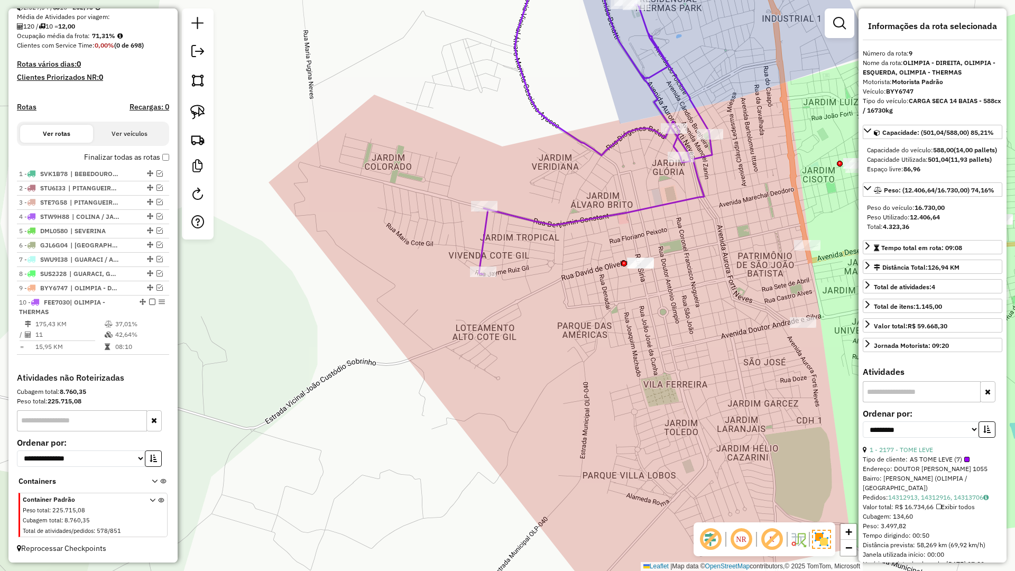
click at [595, 212] on icon at bounding box center [595, 108] width 233 height 331
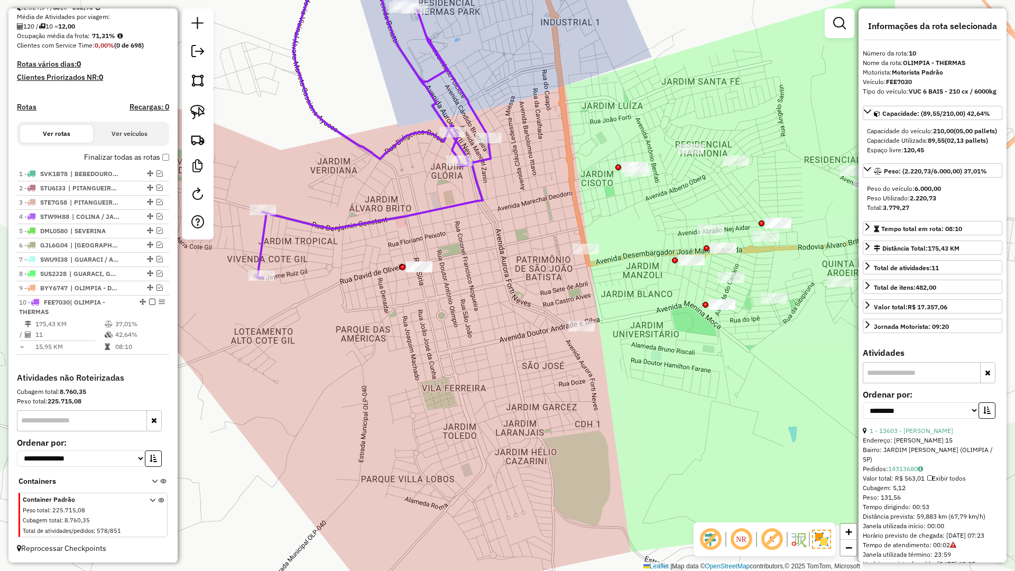
drag, startPoint x: 589, startPoint y: 251, endPoint x: 394, endPoint y: 259, distance: 195.2
click at [395, 258] on div "Janela de atendimento Grade de atendimento Capacidade Transportadoras Veículos …" at bounding box center [507, 285] width 1015 height 571
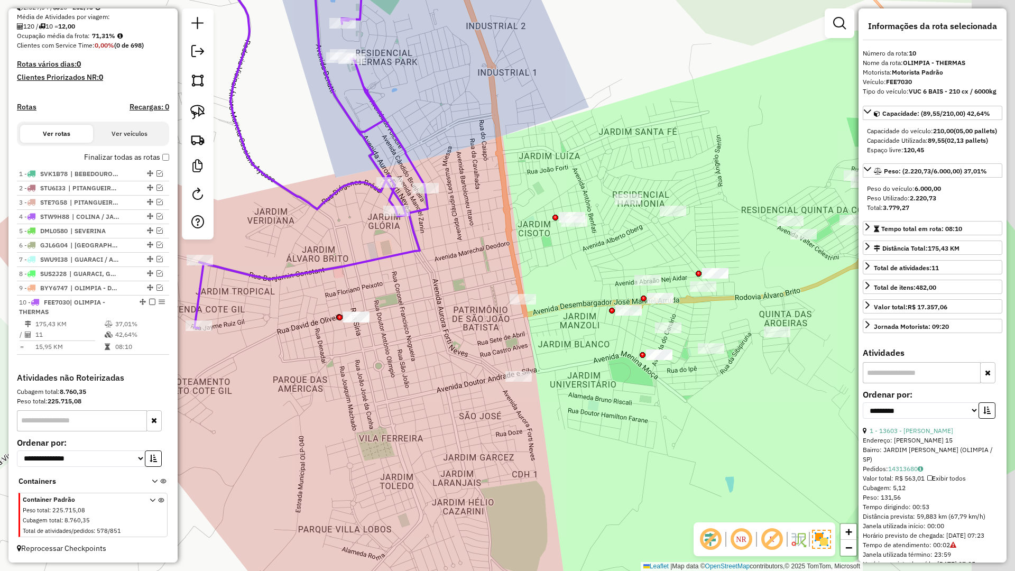
drag, startPoint x: 507, startPoint y: 231, endPoint x: 442, endPoint y: 303, distance: 96.9
click at [433, 299] on div "Janela de atendimento Grade de atendimento Capacidade Transportadoras Veículos …" at bounding box center [507, 285] width 1015 height 571
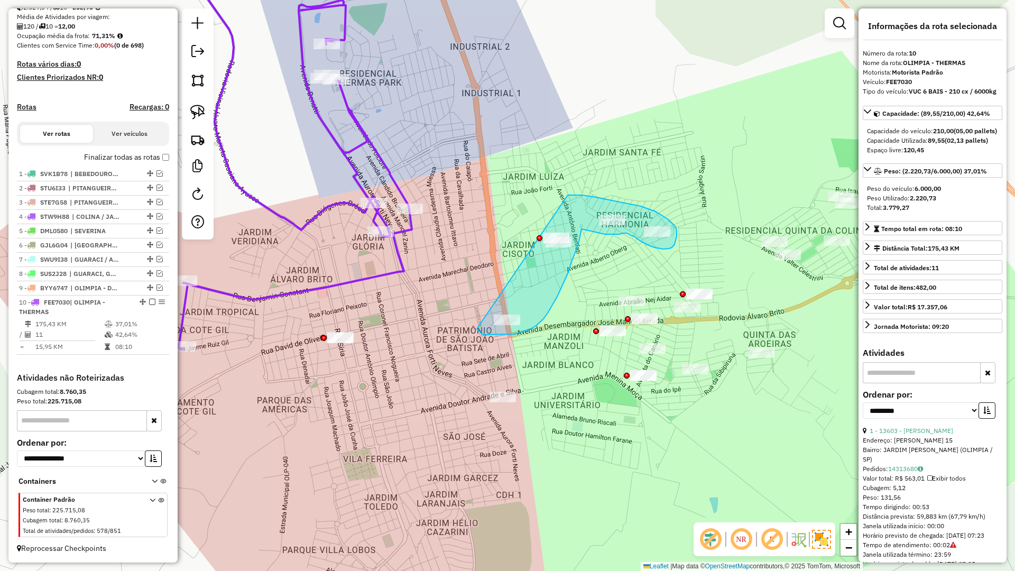
drag, startPoint x: 502, startPoint y: 335, endPoint x: 530, endPoint y: 220, distance: 117.5
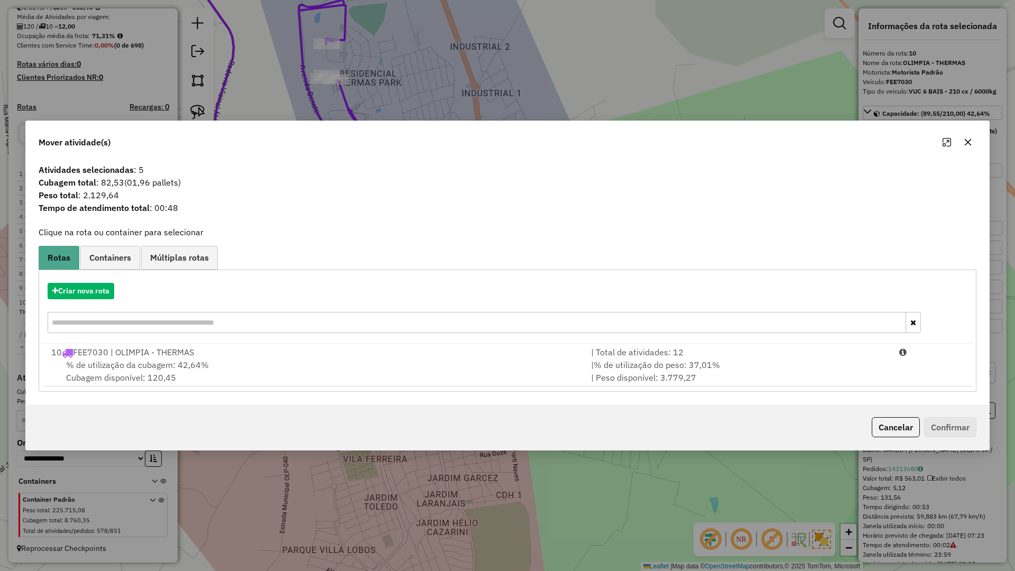
drag, startPoint x: 966, startPoint y: 145, endPoint x: 766, endPoint y: 225, distance: 215.3
click at [965, 145] on icon "button" at bounding box center [968, 142] width 8 height 8
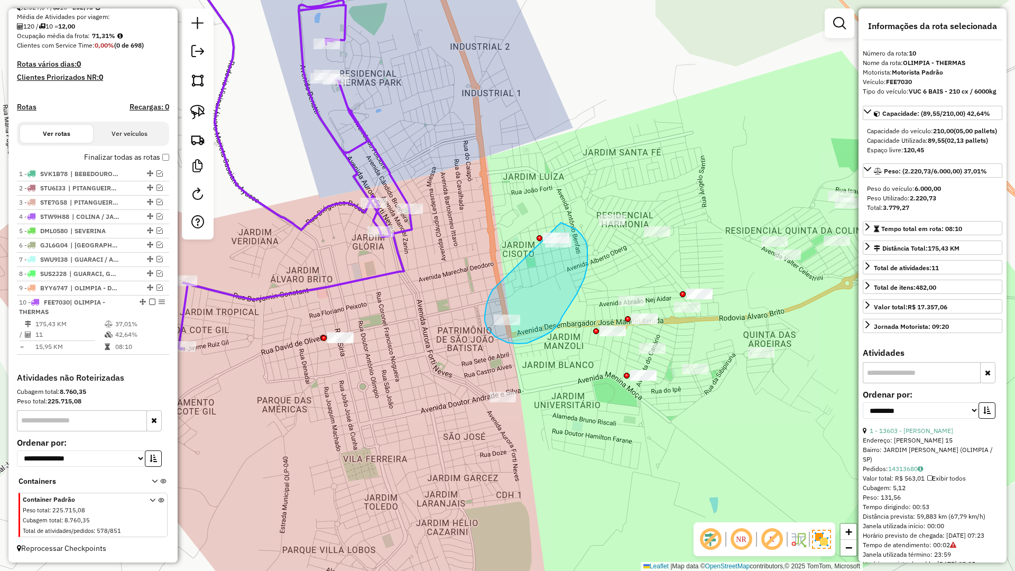
drag, startPoint x: 485, startPoint y: 321, endPoint x: 477, endPoint y: 211, distance: 109.7
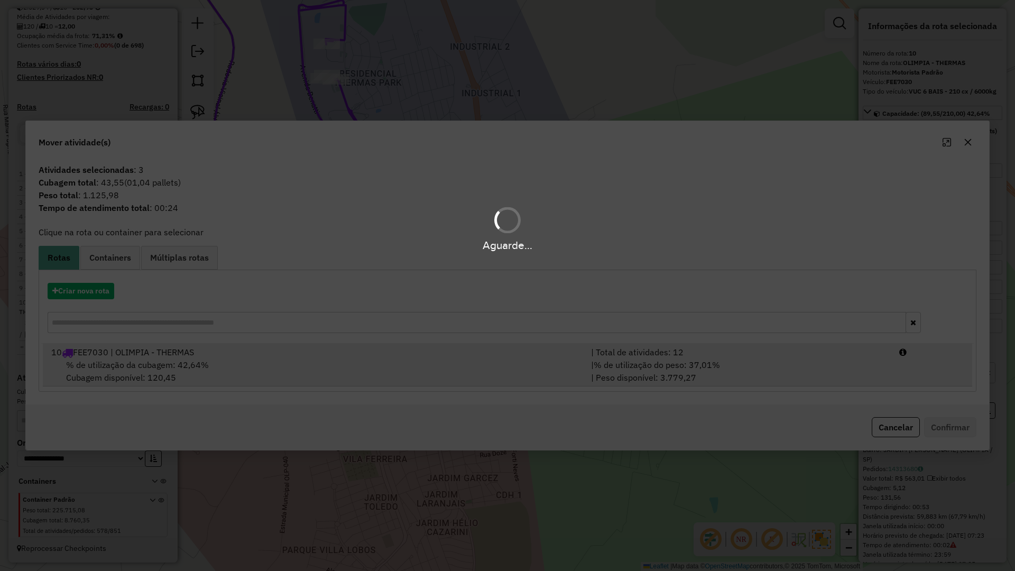
click at [533, 372] on div "% de utilização da cubagem: 42,64% Cubagem disponível: 120,45" at bounding box center [315, 370] width 540 height 25
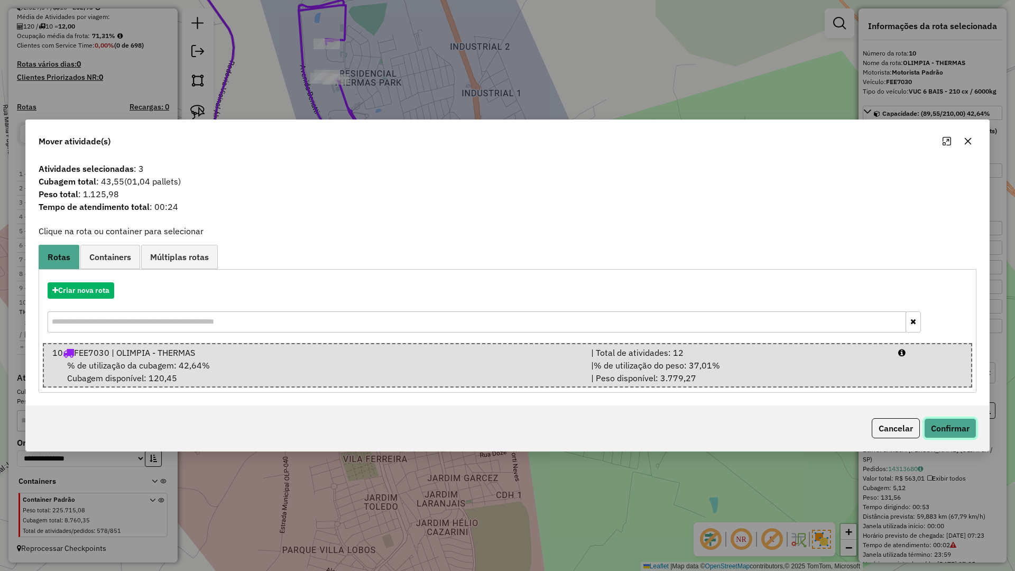
click at [928, 425] on button "Confirmar" at bounding box center [950, 428] width 52 height 20
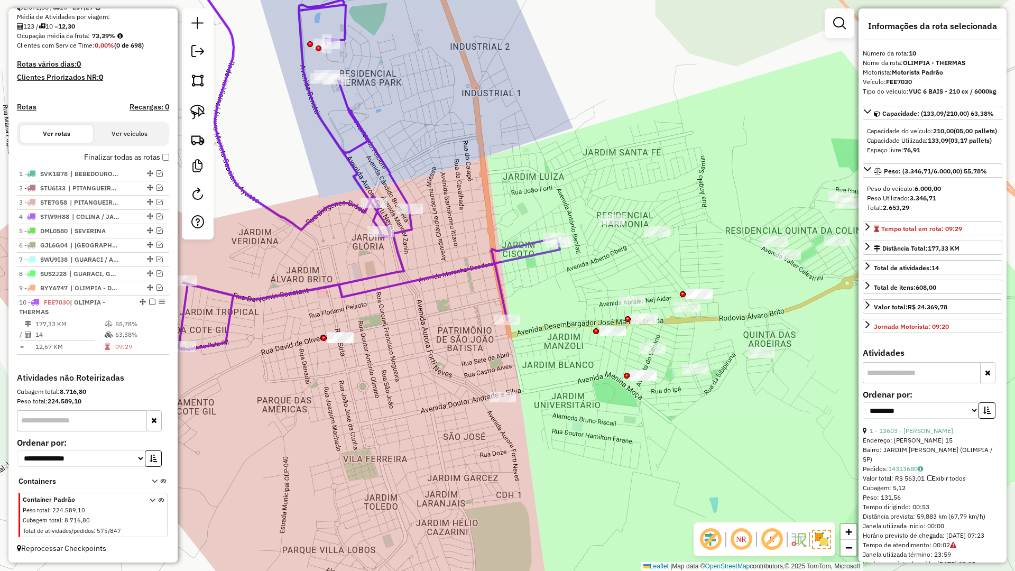
click at [507, 283] on div "Janela de atendimento Grade de atendimento Capacidade Transportadoras Veículos …" at bounding box center [507, 285] width 1015 height 571
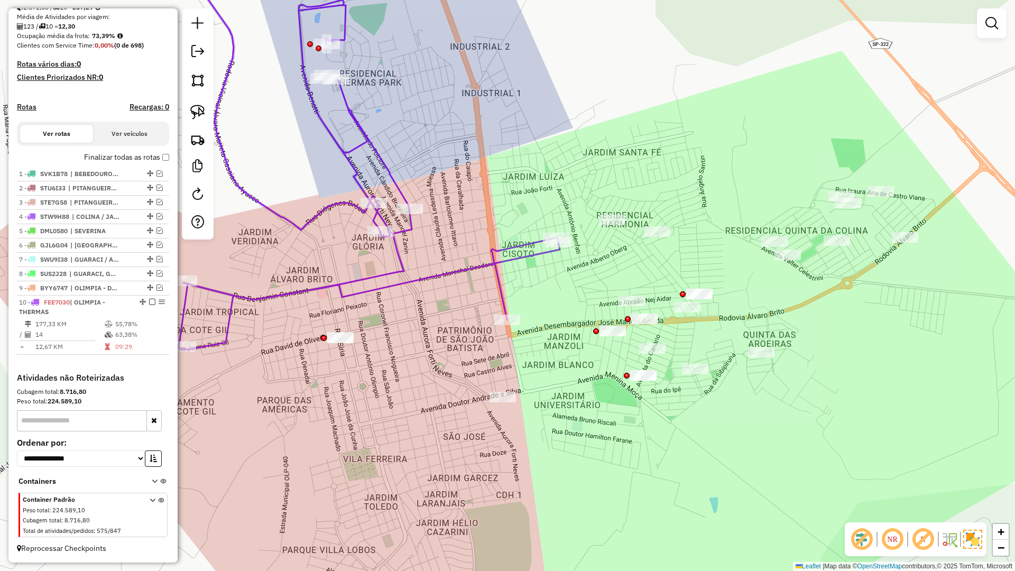
click at [496, 275] on icon at bounding box center [369, 146] width 381 height 406
select select "**********"
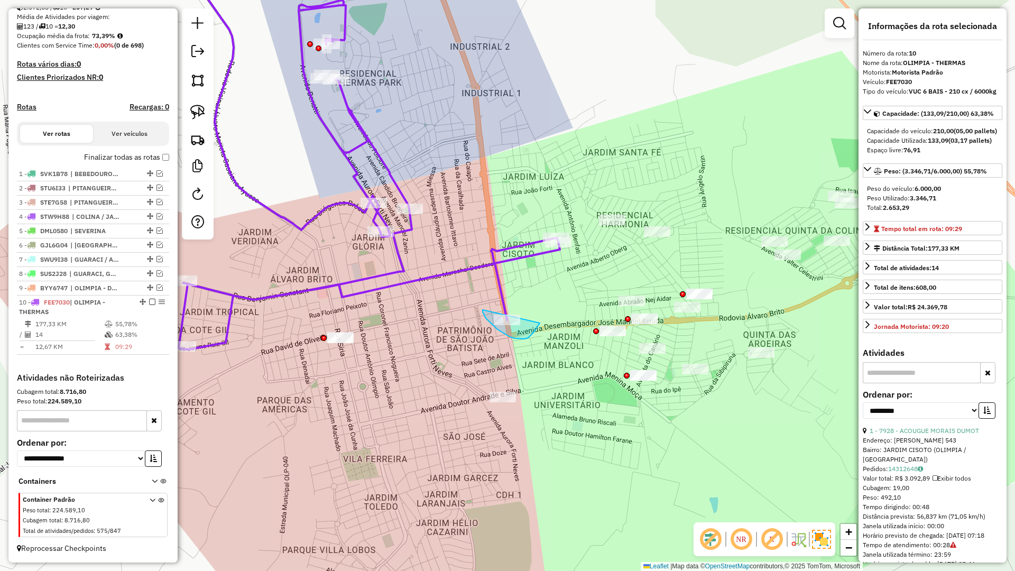
drag, startPoint x: 495, startPoint y: 327, endPoint x: 539, endPoint y: 301, distance: 50.8
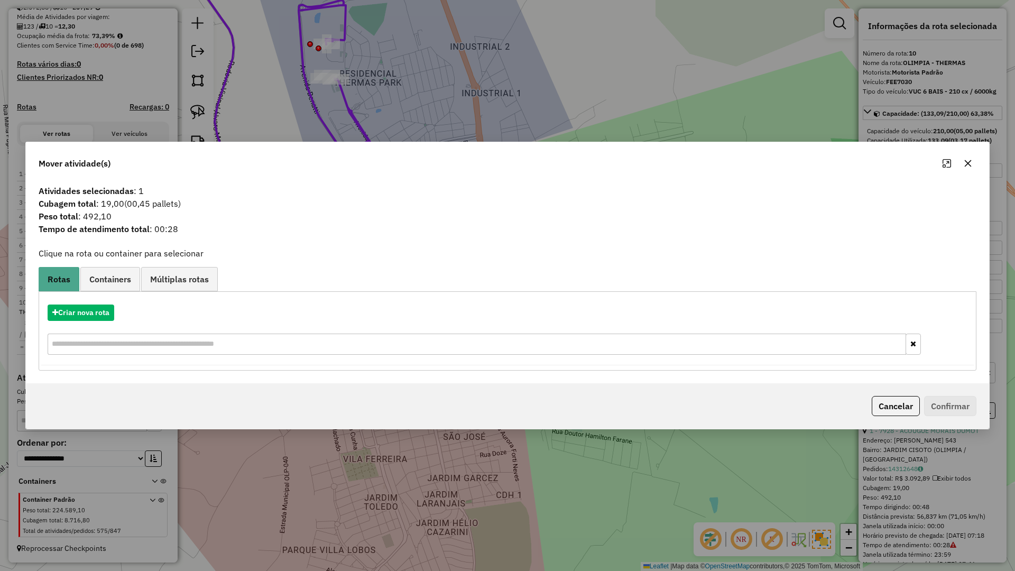
drag, startPoint x: 114, startPoint y: 276, endPoint x: 139, endPoint y: 316, distance: 46.8
click at [114, 277] on span "Containers" at bounding box center [110, 279] width 42 height 8
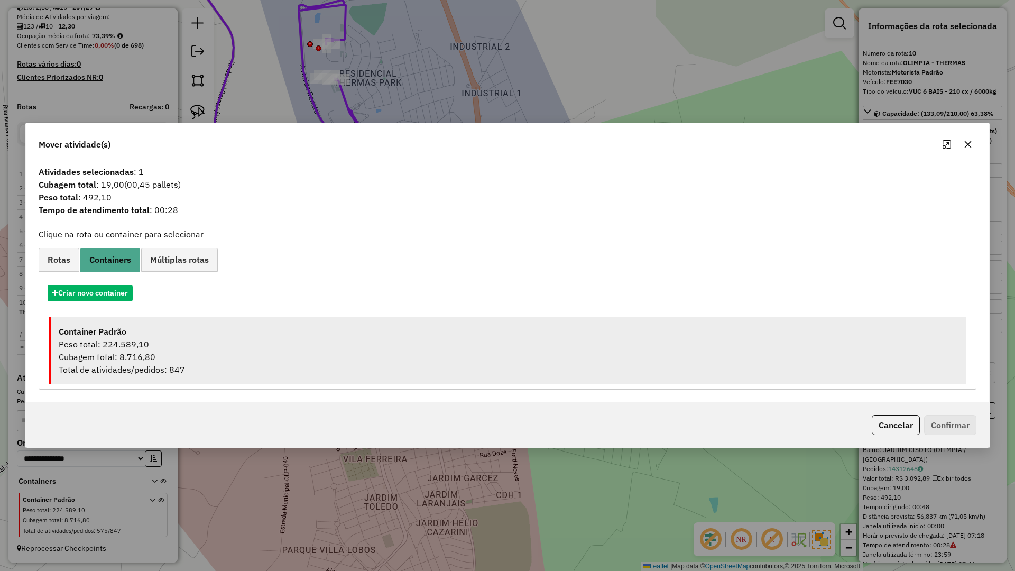
drag, startPoint x: 140, startPoint y: 316, endPoint x: 158, endPoint y: 324, distance: 19.2
click at [142, 317] on div "Criar novo container Container Padrão Peso total: 224.589,10 Cubagem total: 8.7…" at bounding box center [508, 330] width 920 height 107
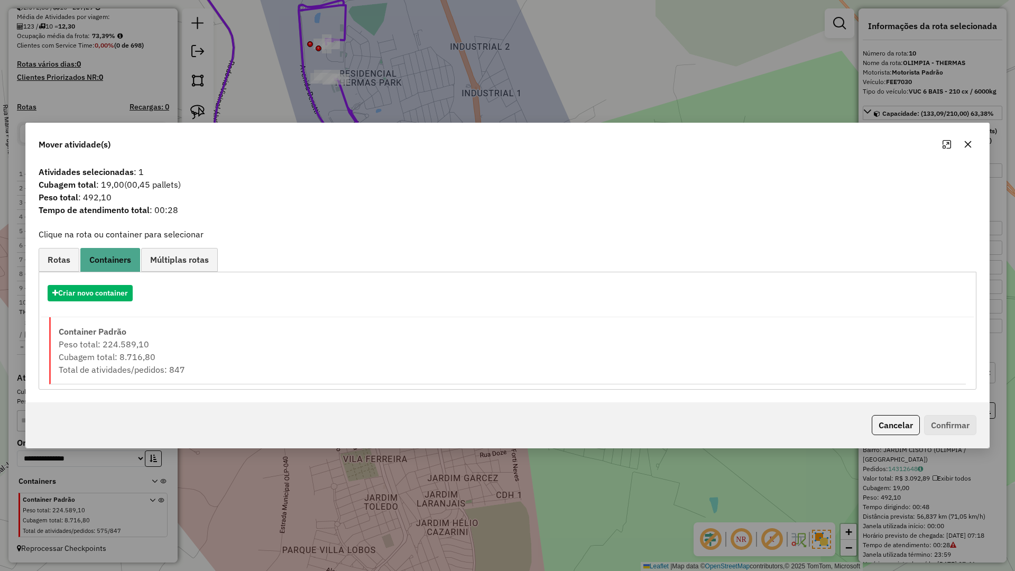
click at [469, 390] on div "Atividades selecionadas : 1 Cubagem total : 19,00 (00,45 pallets) Peso total : …" at bounding box center [507, 282] width 963 height 242
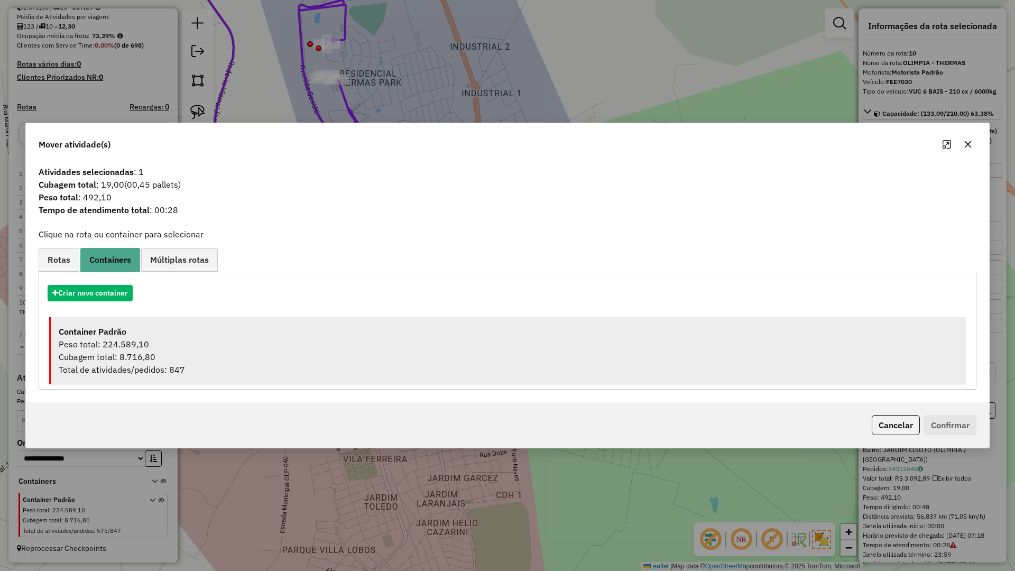
click at [632, 355] on div "Cubagem total: 8.716,80" at bounding box center [508, 356] width 899 height 13
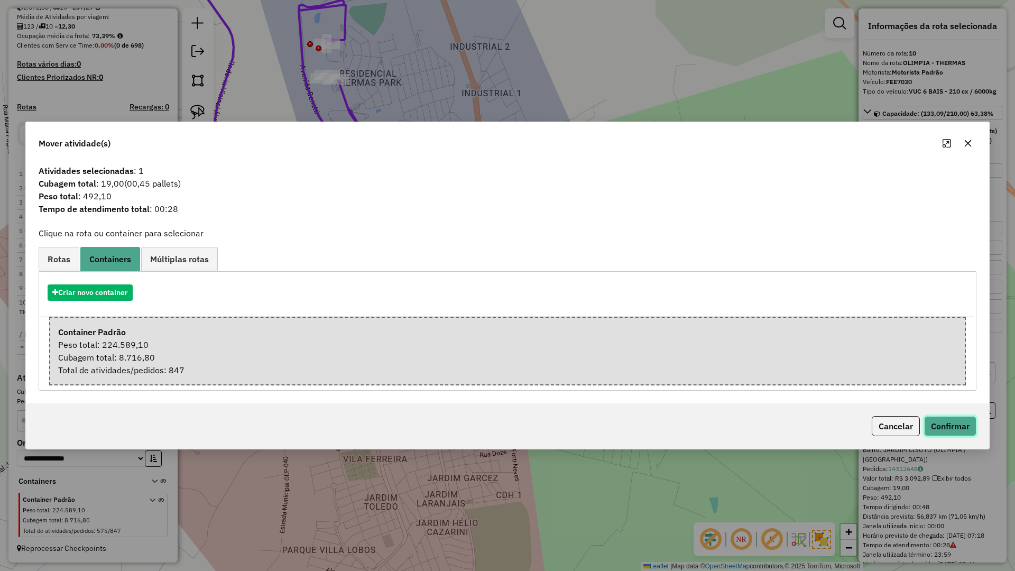
click at [937, 420] on button "Confirmar" at bounding box center [950, 426] width 52 height 20
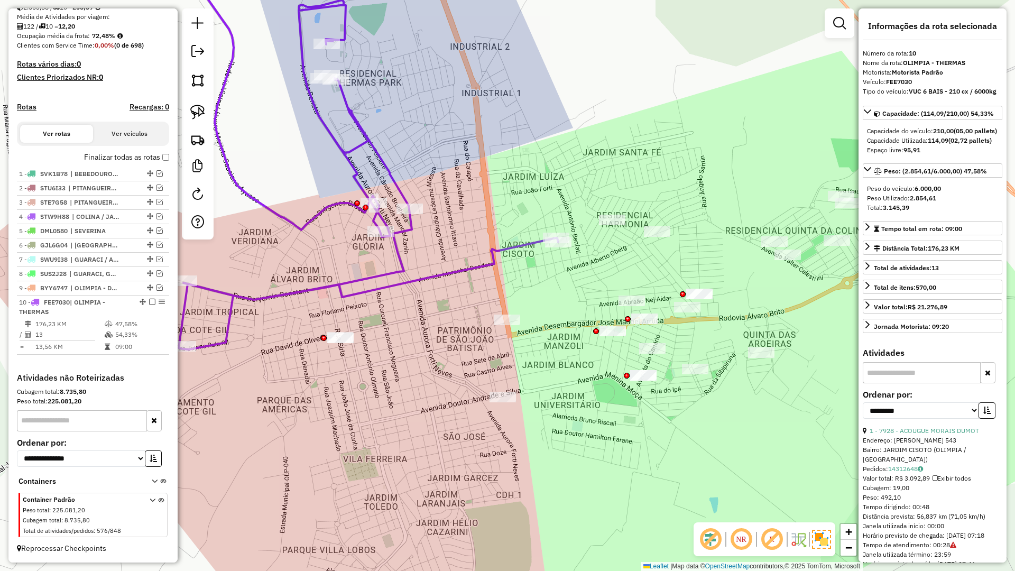
click at [492, 259] on icon at bounding box center [368, 146] width 379 height 406
click at [492, 259] on icon at bounding box center [367, 146] width 379 height 407
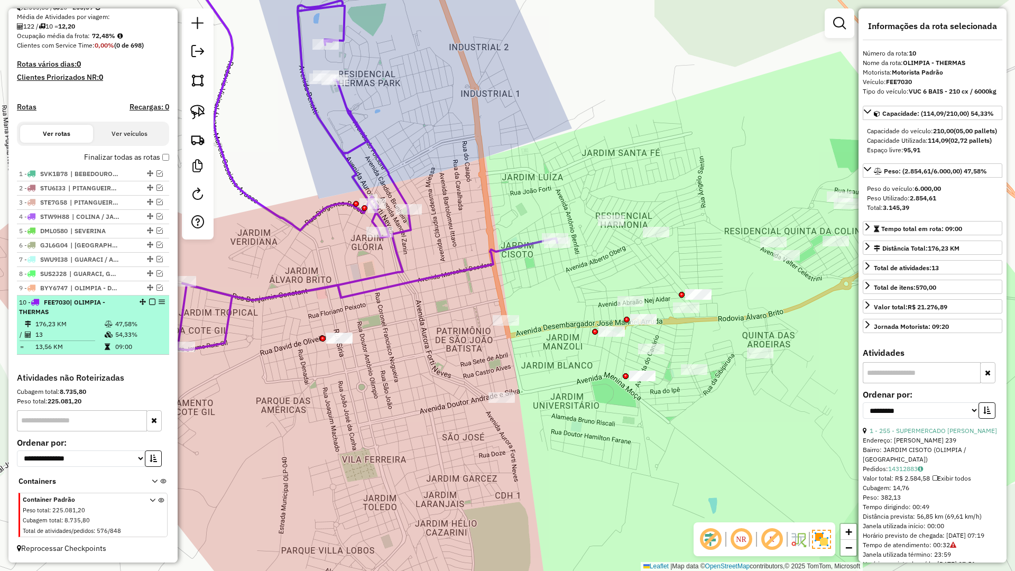
click at [145, 303] on div at bounding box center [149, 302] width 32 height 6
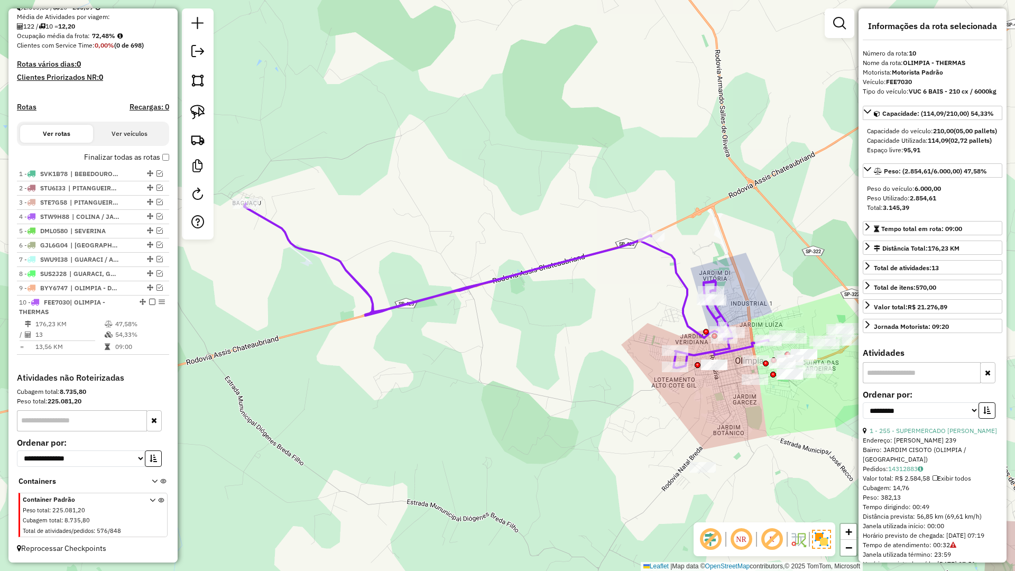
drag, startPoint x: 147, startPoint y: 300, endPoint x: 178, endPoint y: 312, distance: 33.0
click at [149, 301] on em at bounding box center [152, 302] width 6 height 6
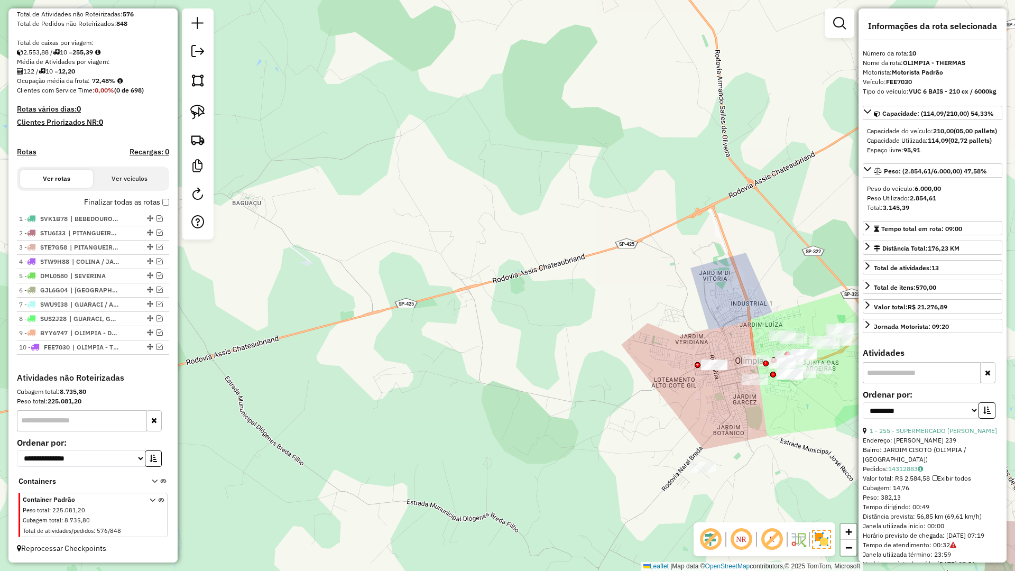
scroll to position [202, 0]
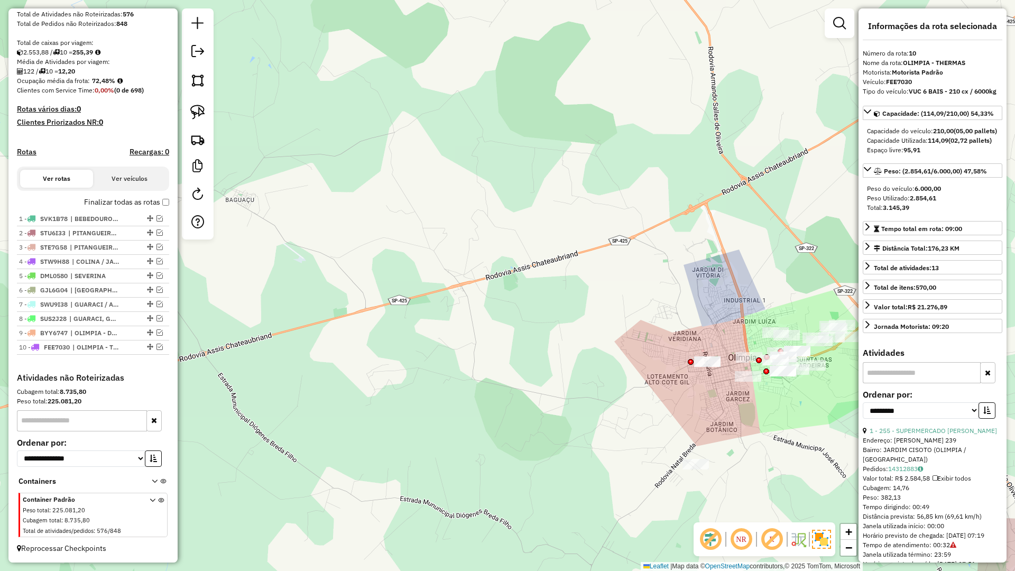
drag, startPoint x: 575, startPoint y: 391, endPoint x: 459, endPoint y: 360, distance: 119.6
click at [459, 358] on div "Janela de atendimento Grade de atendimento Capacidade Transportadoras Veículos …" at bounding box center [507, 285] width 1015 height 571
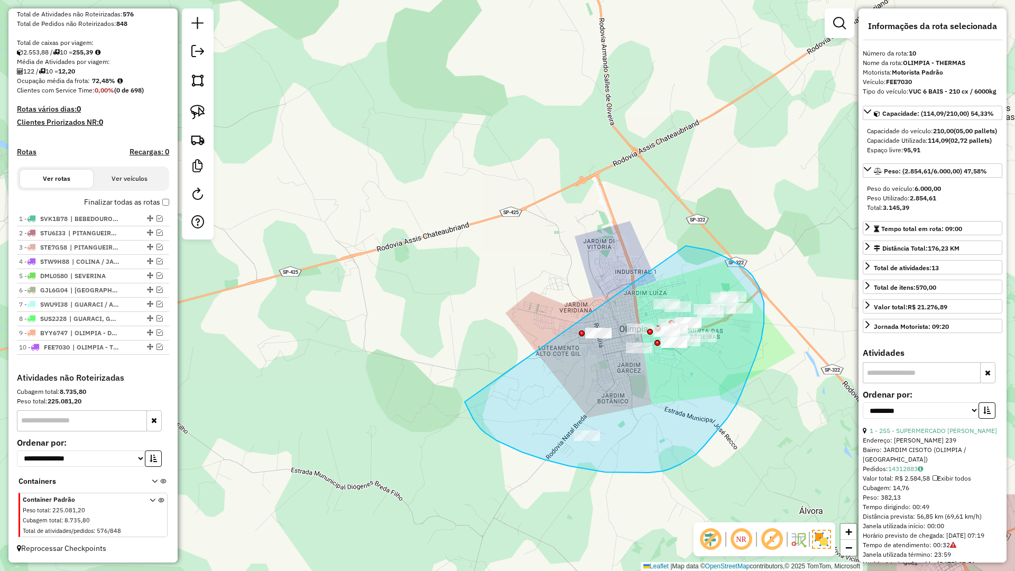
drag, startPoint x: 513, startPoint y: 448, endPoint x: 672, endPoint y: 245, distance: 258.2
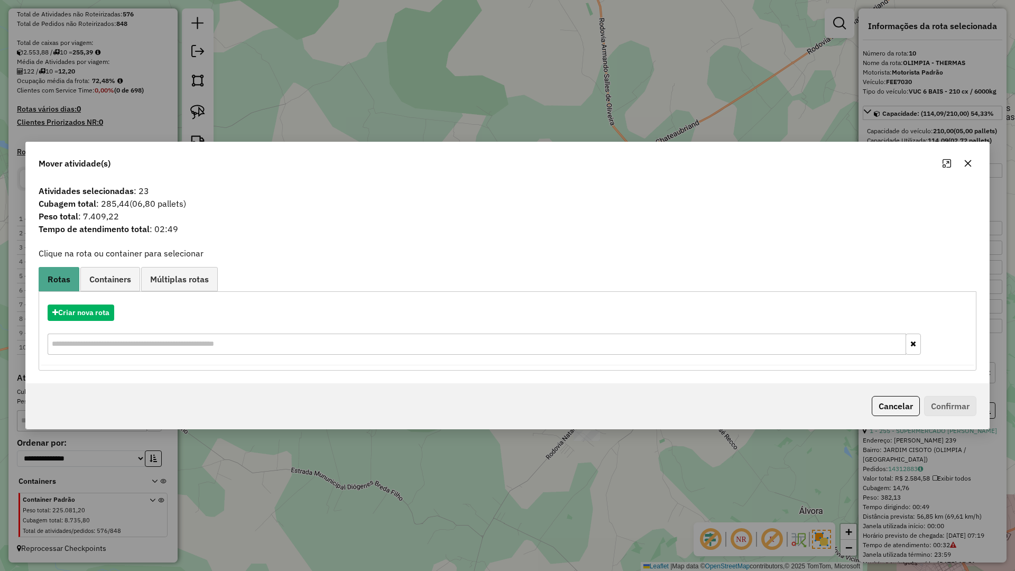
drag, startPoint x: 969, startPoint y: 162, endPoint x: 950, endPoint y: 173, distance: 22.2
click at [965, 164] on icon "button" at bounding box center [968, 163] width 7 height 7
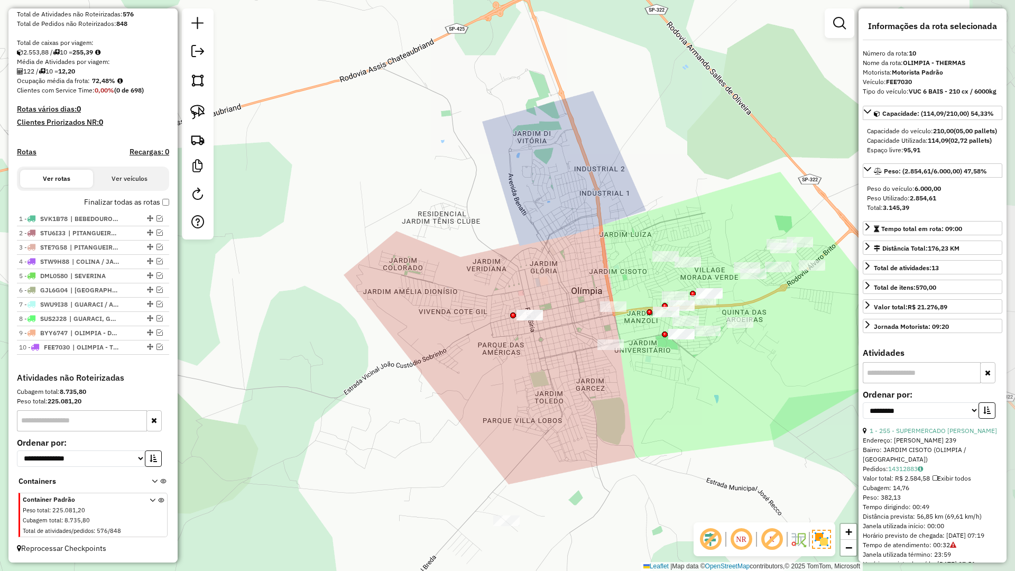
drag, startPoint x: 604, startPoint y: 366, endPoint x: 568, endPoint y: 368, distance: 36.5
click at [569, 367] on div "Janela de atendimento Grade de atendimento Capacidade Transportadoras Veículos …" at bounding box center [507, 285] width 1015 height 571
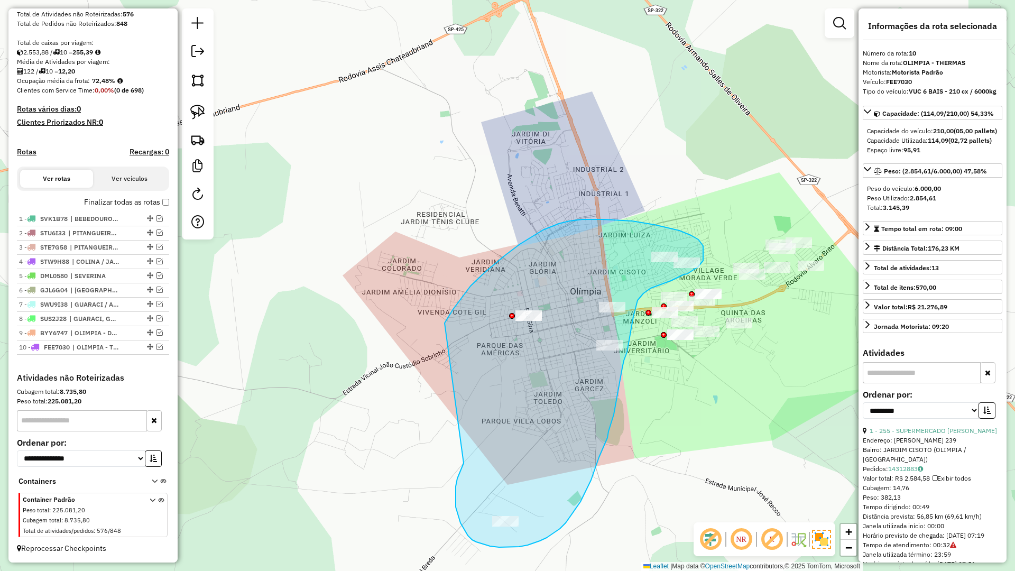
drag, startPoint x: 462, startPoint y: 466, endPoint x: 444, endPoint y: 323, distance: 144.3
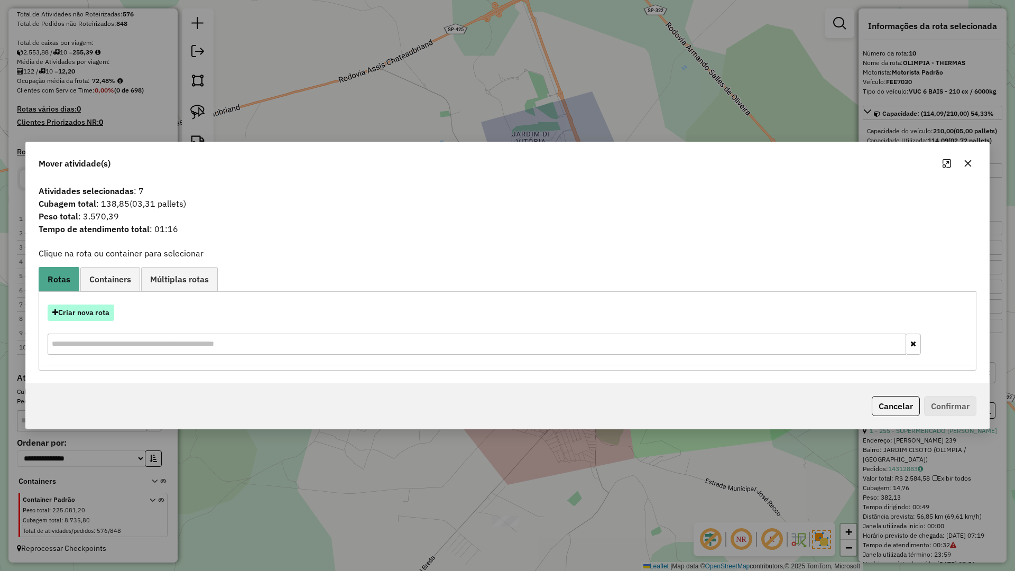
click at [109, 318] on button "Criar nova rota" at bounding box center [81, 312] width 67 height 16
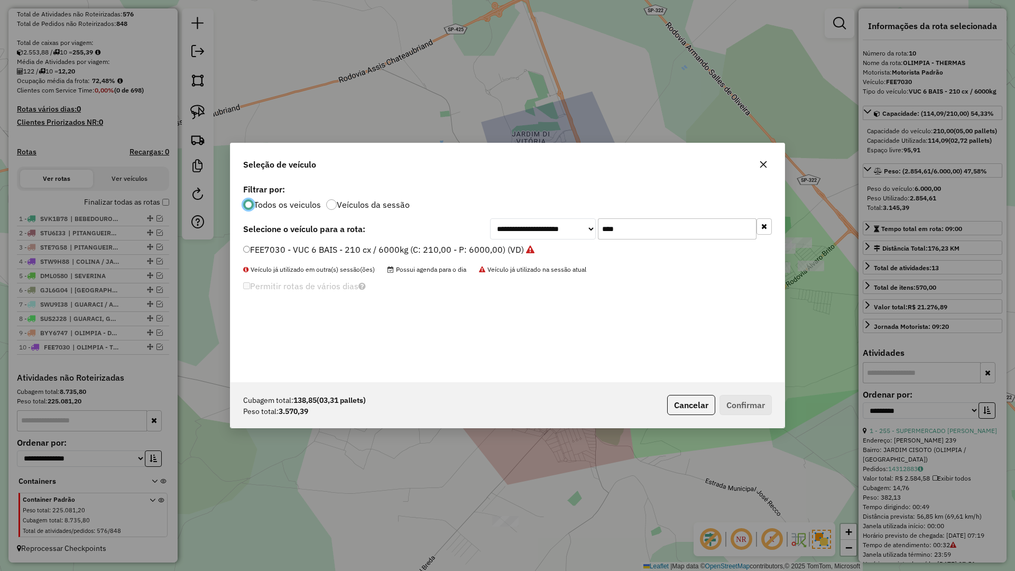
scroll to position [6, 3]
click at [680, 230] on input "****" at bounding box center [677, 228] width 159 height 21
type input "****"
drag, startPoint x: 534, startPoint y: 247, endPoint x: 570, endPoint y: 282, distance: 50.1
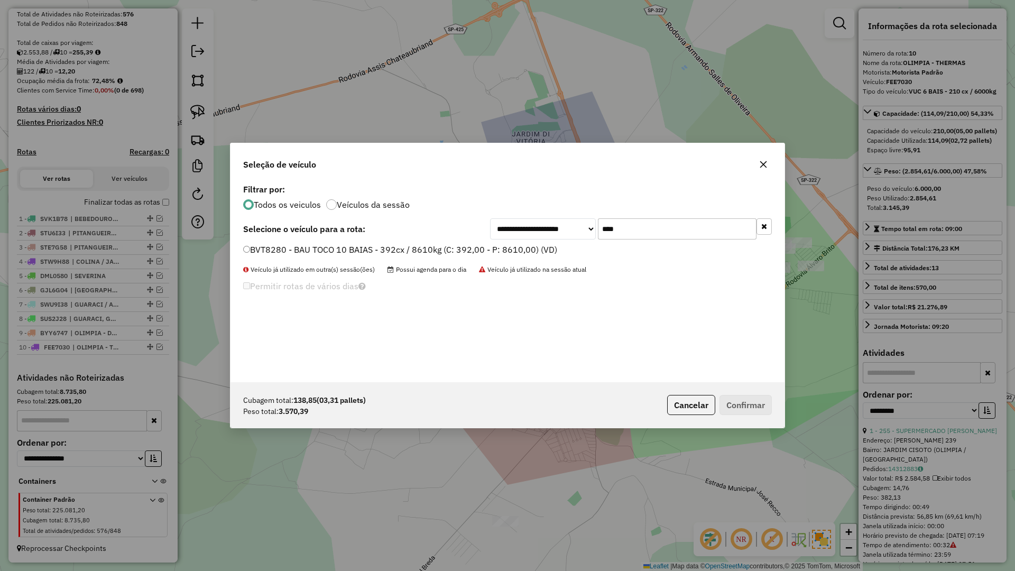
click at [534, 248] on label "BVT8280 - BAU TOCO 10 BAIAS - 392cx / 8610kg (C: 392,00 - P: 8610,00) (VD)" at bounding box center [400, 249] width 314 height 13
click at [752, 403] on button "Confirmar" at bounding box center [745, 405] width 52 height 20
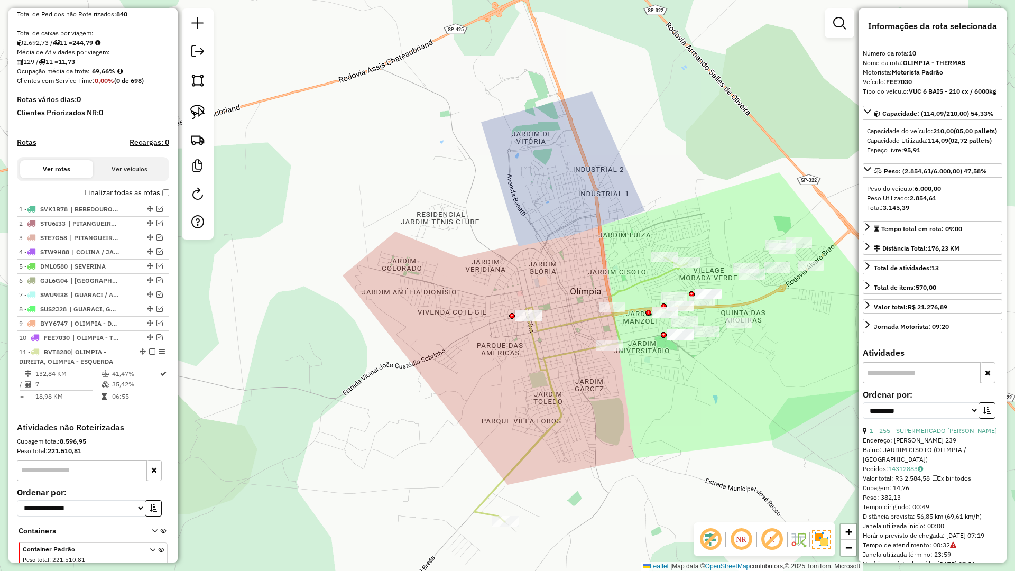
scroll to position [262, 0]
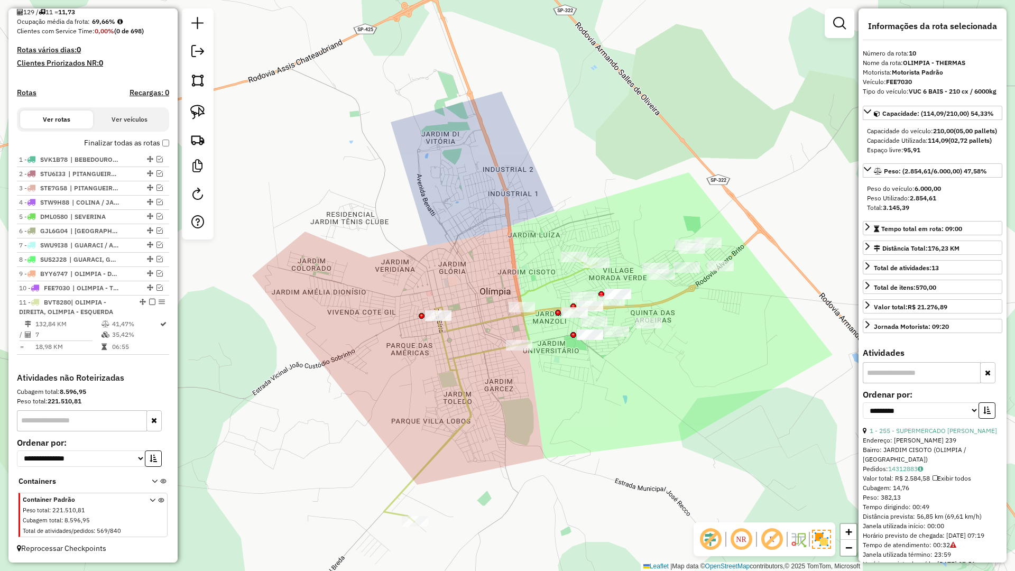
drag, startPoint x: 558, startPoint y: 353, endPoint x: 517, endPoint y: 349, distance: 40.9
click at [517, 351] on div "Janela de atendimento Grade de atendimento Capacidade Transportadoras Veículos …" at bounding box center [507, 285] width 1015 height 571
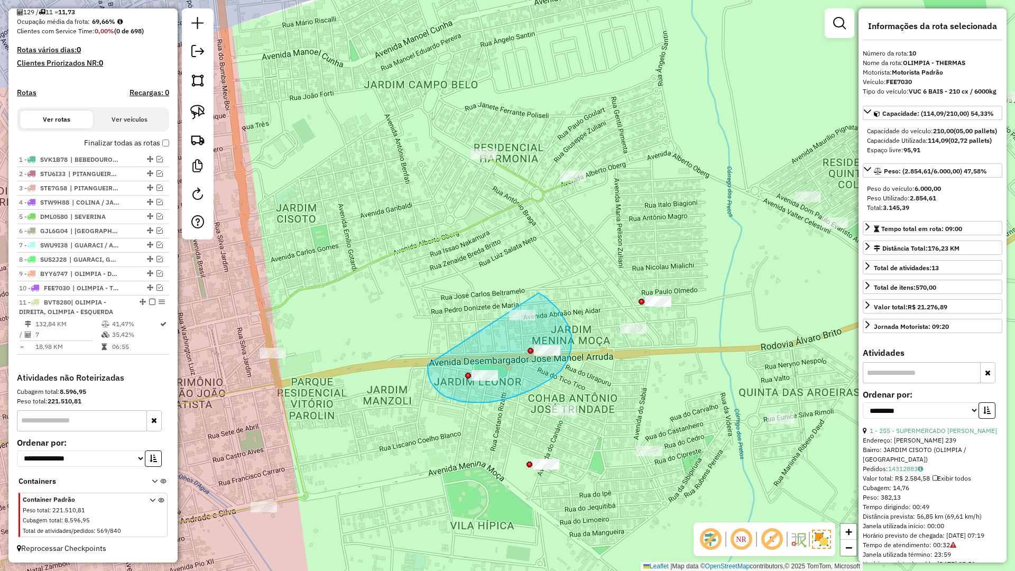
drag, startPoint x: 428, startPoint y: 375, endPoint x: 514, endPoint y: 287, distance: 123.0
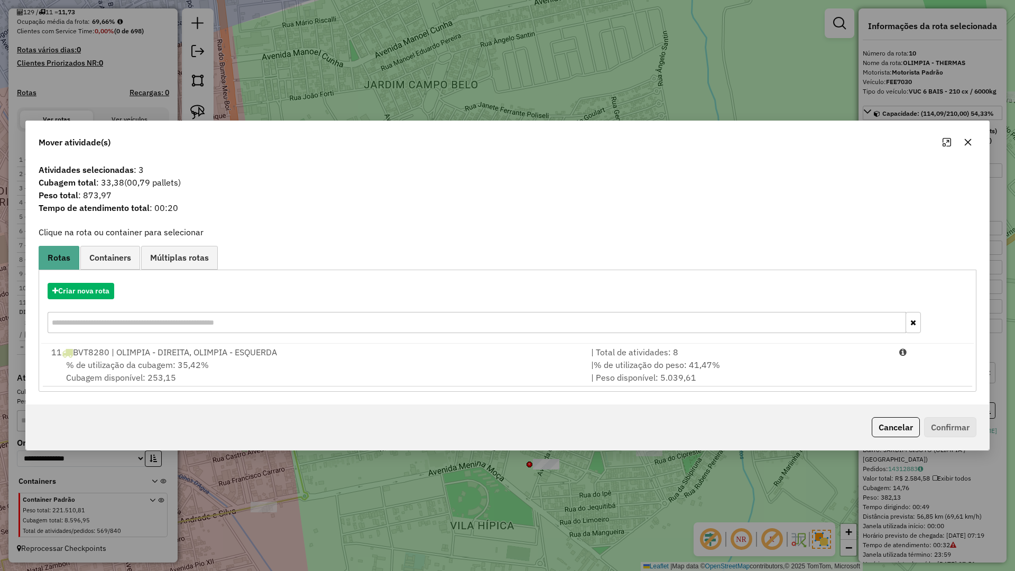
click at [383, 371] on hb-app "Aguarde... Pop-up bloqueado! Seu navegador bloqueou automáticamente a abertura …" at bounding box center [507, 285] width 1015 height 571
click at [383, 371] on div "% de utilização da cubagem: 35,42% Cubagem disponível: 253,15" at bounding box center [315, 370] width 540 height 25
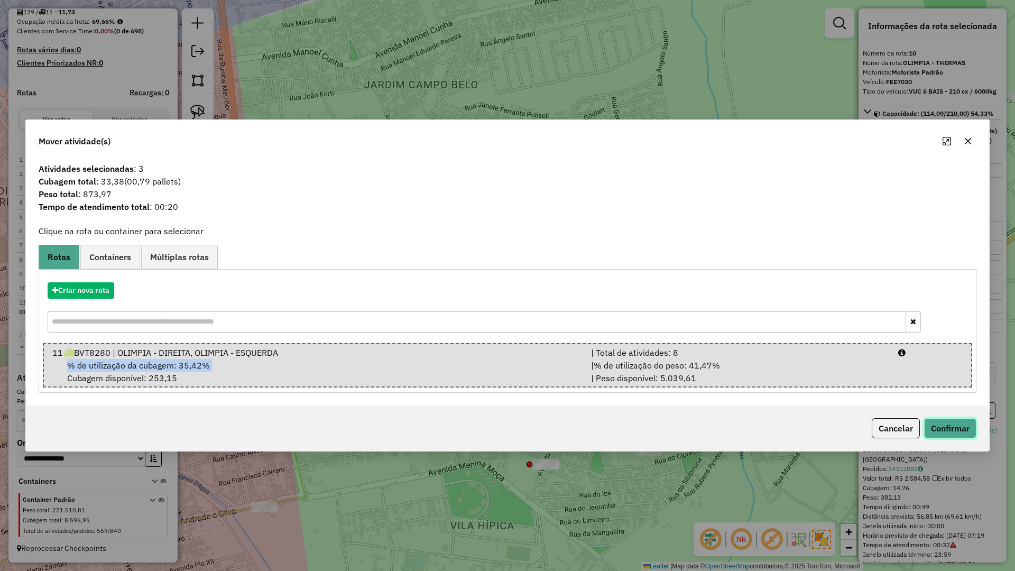
click at [952, 430] on button "Confirmar" at bounding box center [950, 428] width 52 height 20
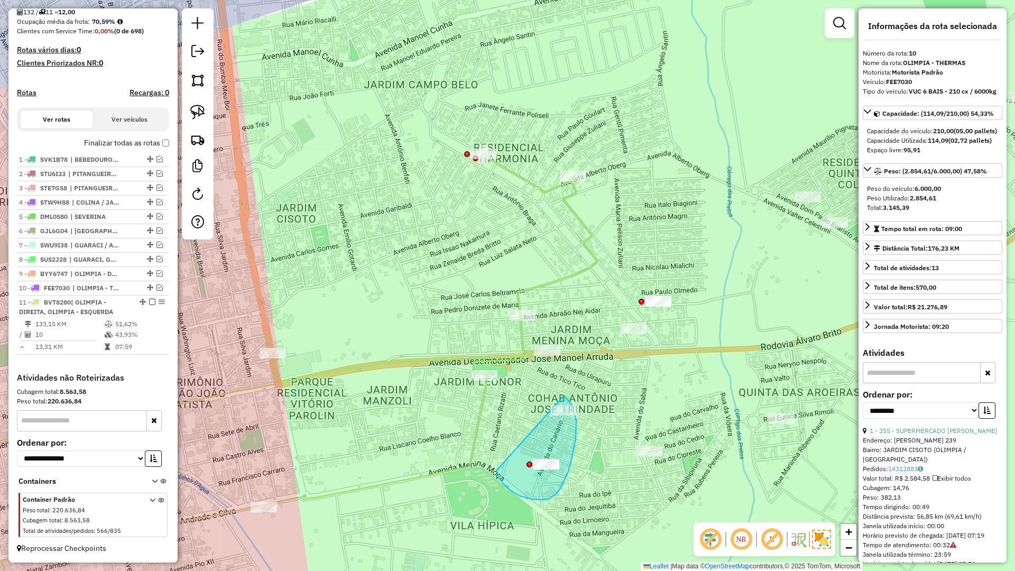
drag, startPoint x: 532, startPoint y: 499, endPoint x: 545, endPoint y: 390, distance: 110.2
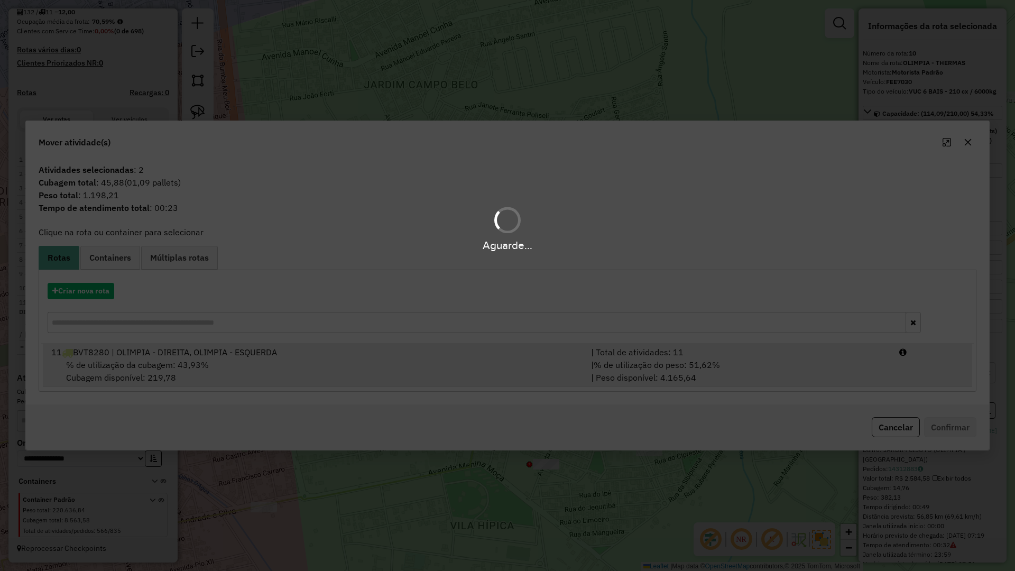
drag, startPoint x: 600, startPoint y: 372, endPoint x: 859, endPoint y: 410, distance: 261.2
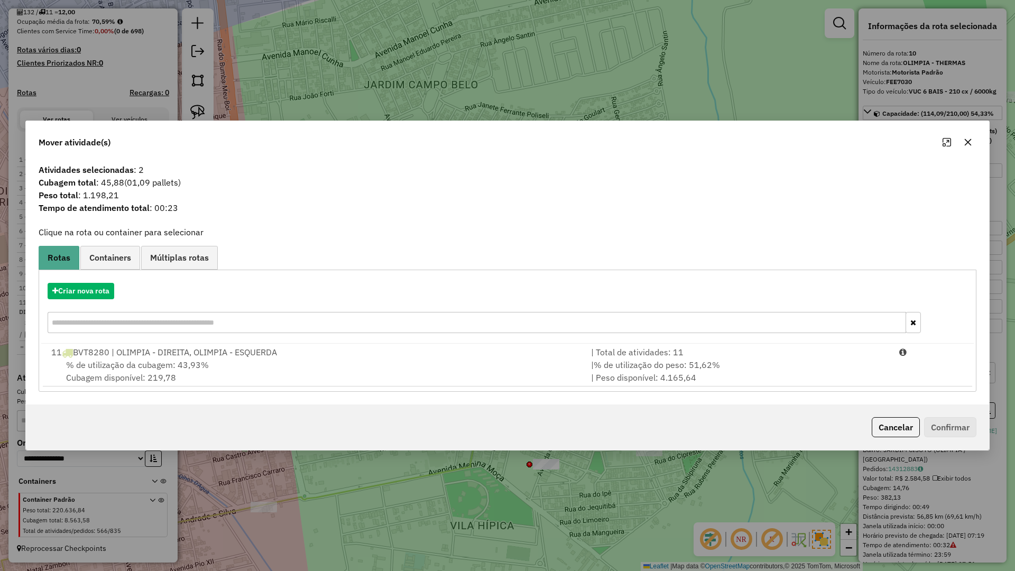
click at [601, 372] on div "| % de utilização do peso: 51,62% | Peso disponível: 4.165,64" at bounding box center [739, 370] width 308 height 25
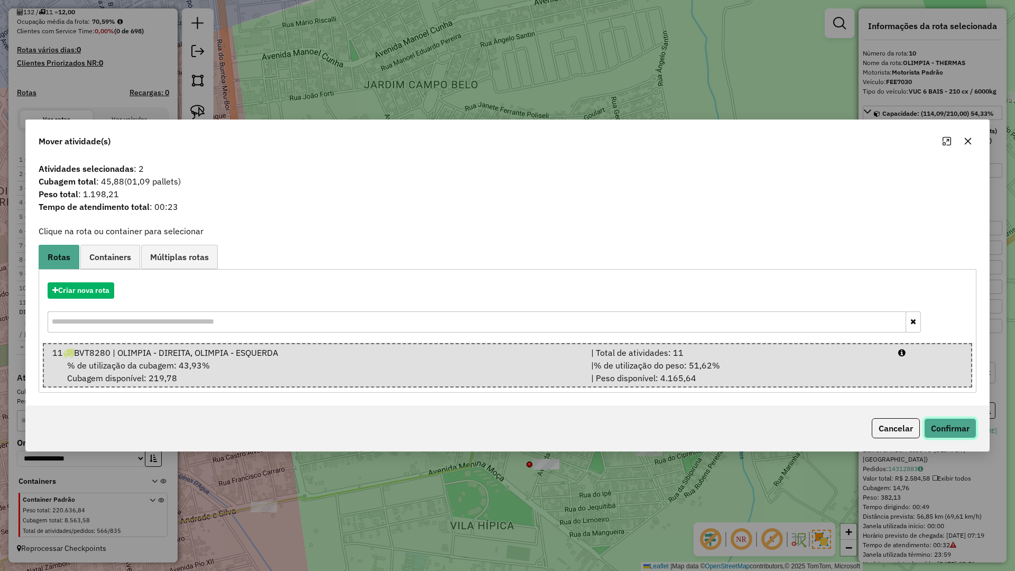
click at [938, 429] on button "Confirmar" at bounding box center [950, 428] width 52 height 20
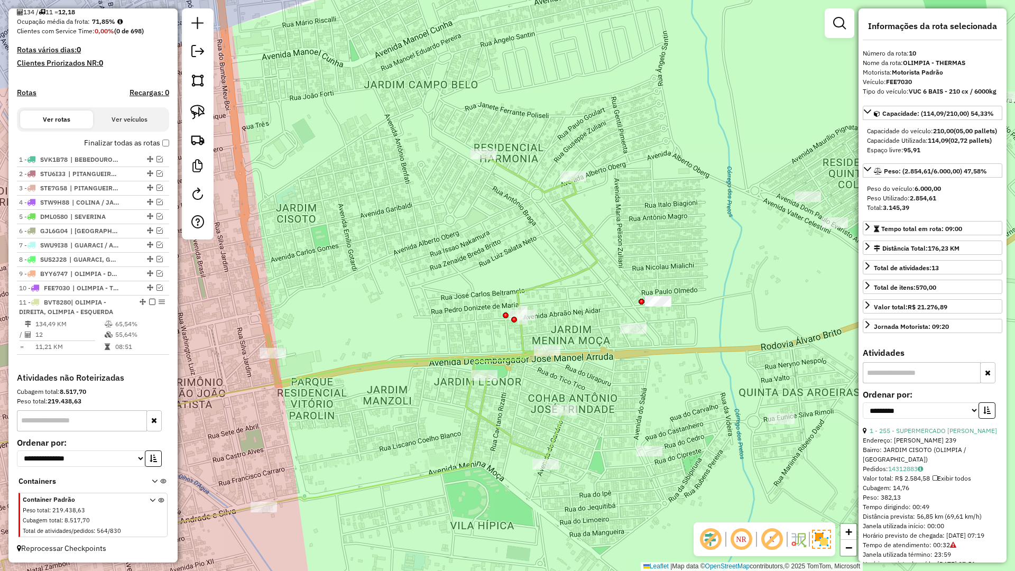
click at [550, 441] on icon at bounding box center [263, 391] width 667 height 473
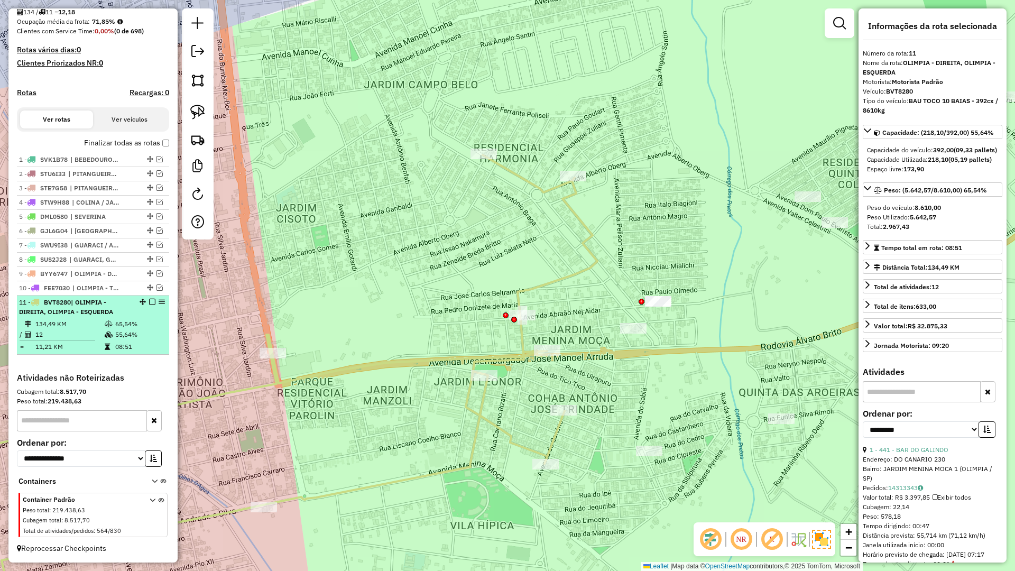
click at [149, 302] on em at bounding box center [152, 302] width 6 height 6
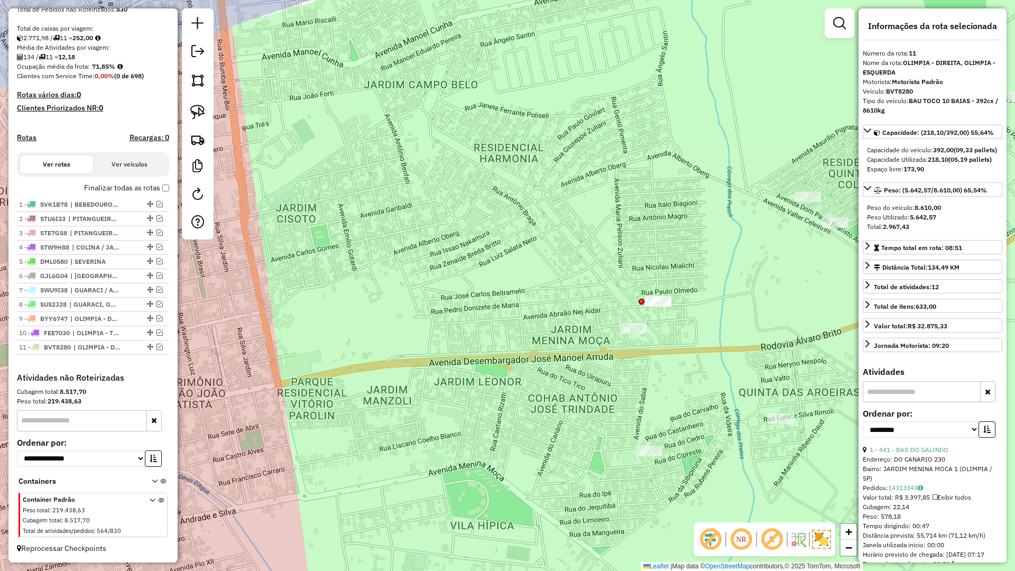
scroll to position [217, 0]
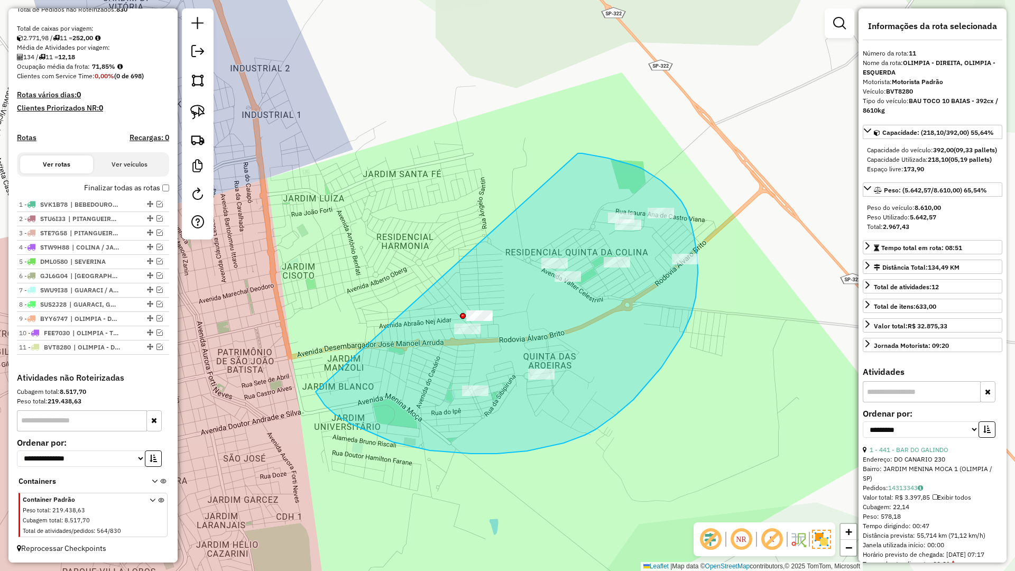
drag, startPoint x: 430, startPoint y: 450, endPoint x: 578, endPoint y: 153, distance: 331.9
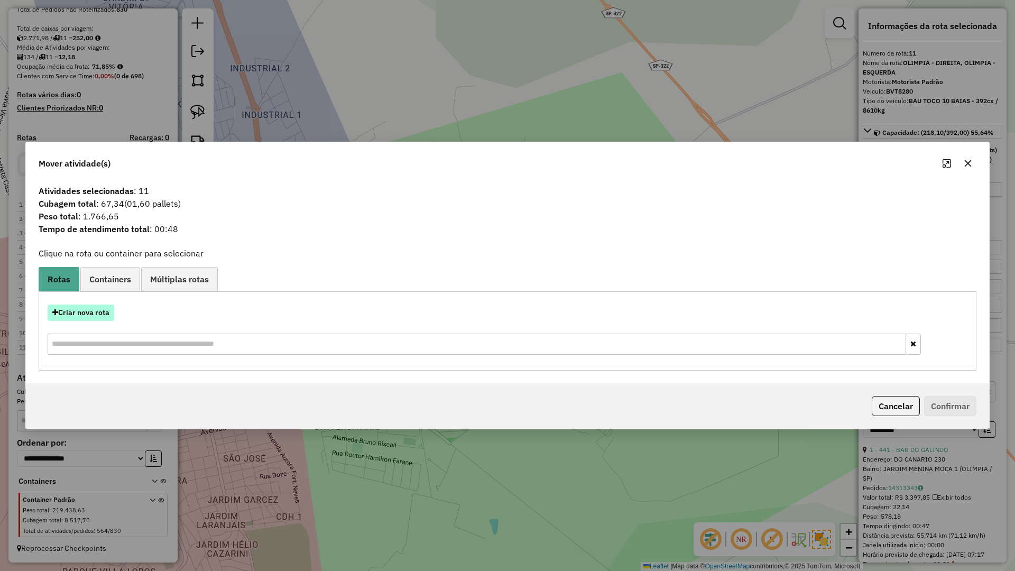
click at [97, 312] on button "Criar nova rota" at bounding box center [81, 312] width 67 height 16
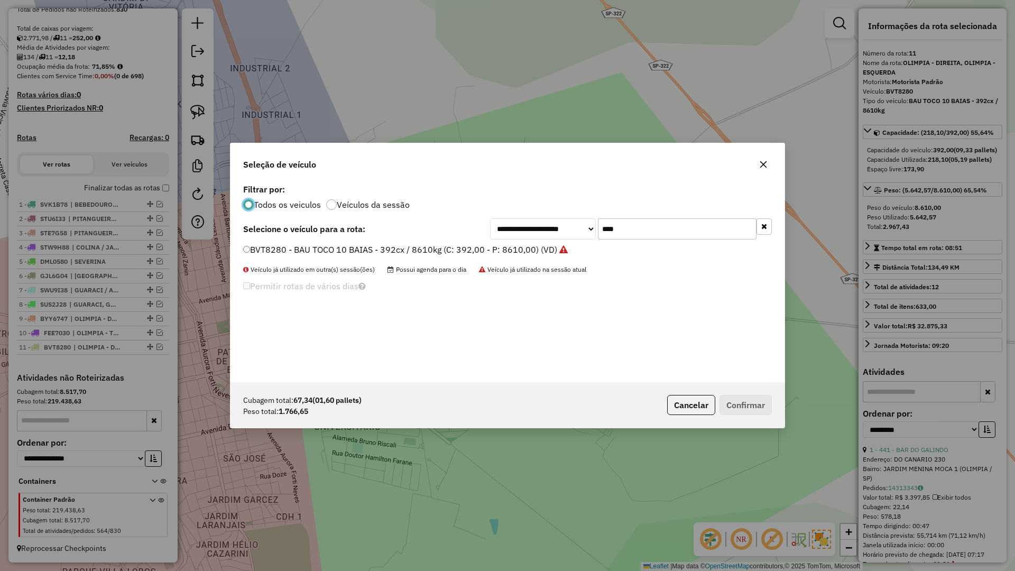
scroll to position [6, 3]
click at [668, 230] on input "****" at bounding box center [677, 228] width 159 height 21
type input "****"
drag, startPoint x: 517, startPoint y: 248, endPoint x: 535, endPoint y: 263, distance: 22.9
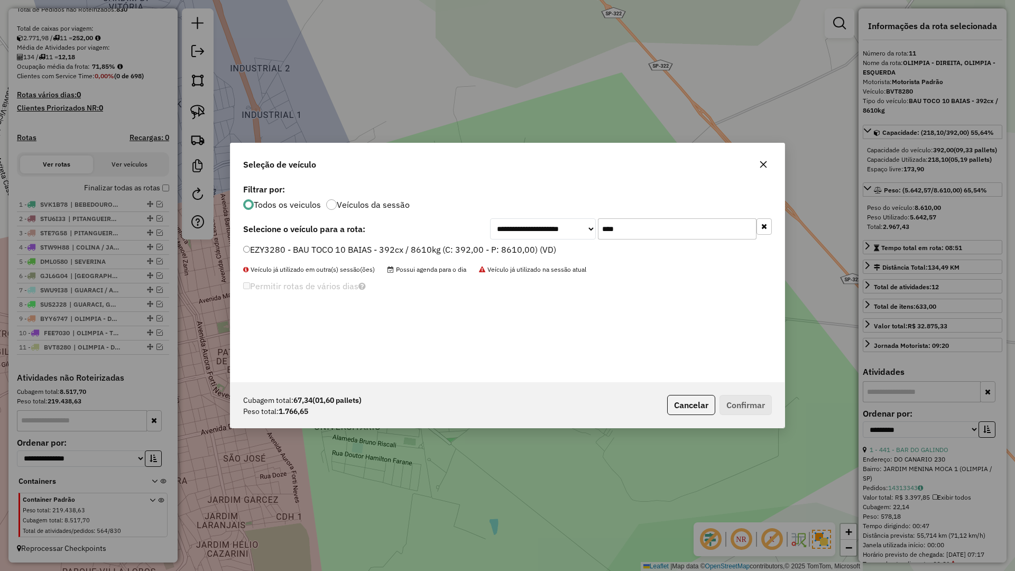
click at [517, 248] on label "EZY3280 - BAU TOCO 10 BAIAS - 392cx / 8610kg (C: 392,00 - P: 8610,00) (VD)" at bounding box center [399, 249] width 313 height 13
click at [771, 429] on div "**********" at bounding box center [507, 285] width 1015 height 571
click at [748, 397] on button "Confirmar" at bounding box center [745, 405] width 52 height 20
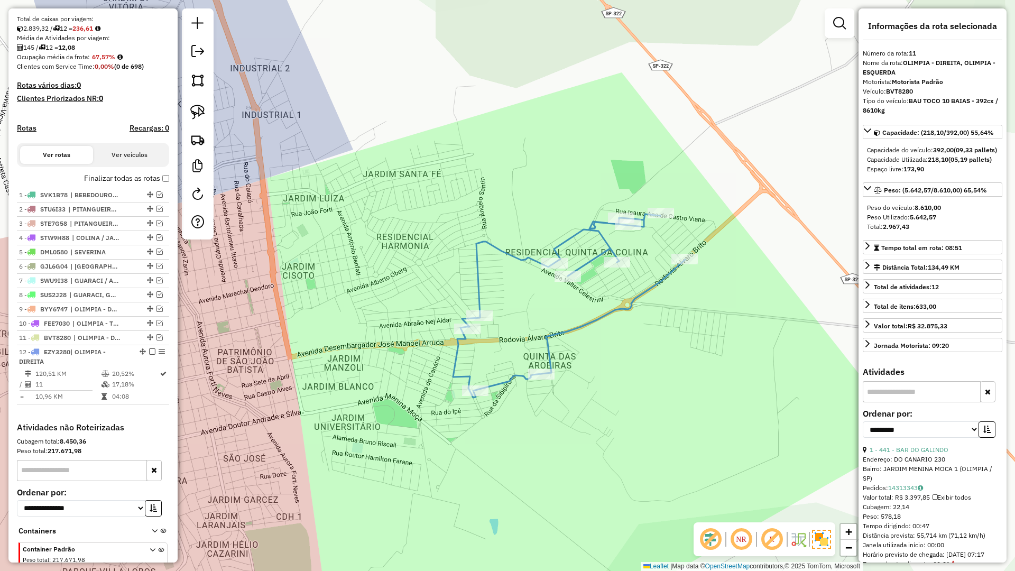
scroll to position [276, 0]
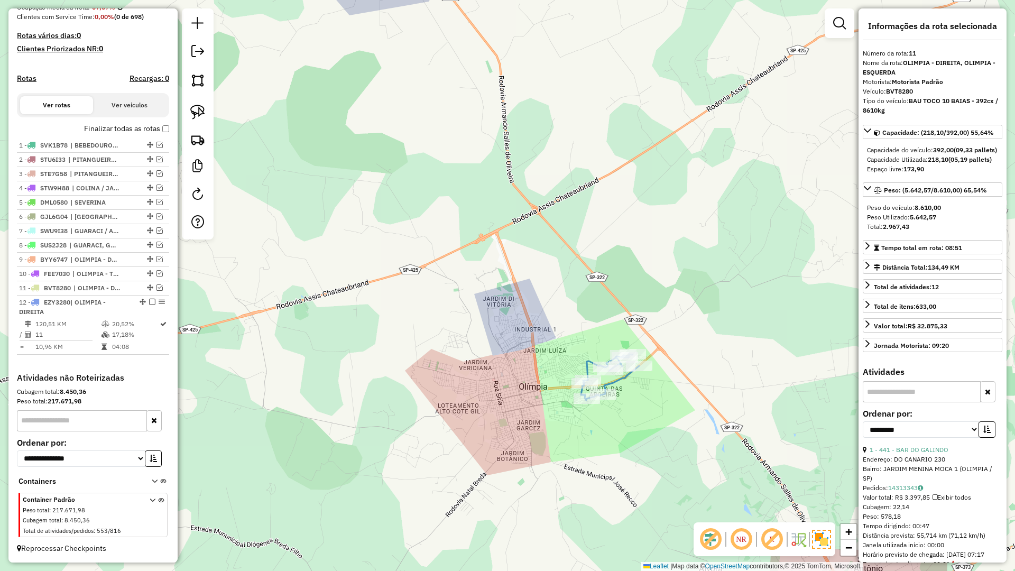
drag, startPoint x: 641, startPoint y: 407, endPoint x: 591, endPoint y: 404, distance: 50.3
click at [649, 412] on div "Janela de atendimento Grade de atendimento Capacidade Transportadoras Veículos …" at bounding box center [507, 285] width 1015 height 571
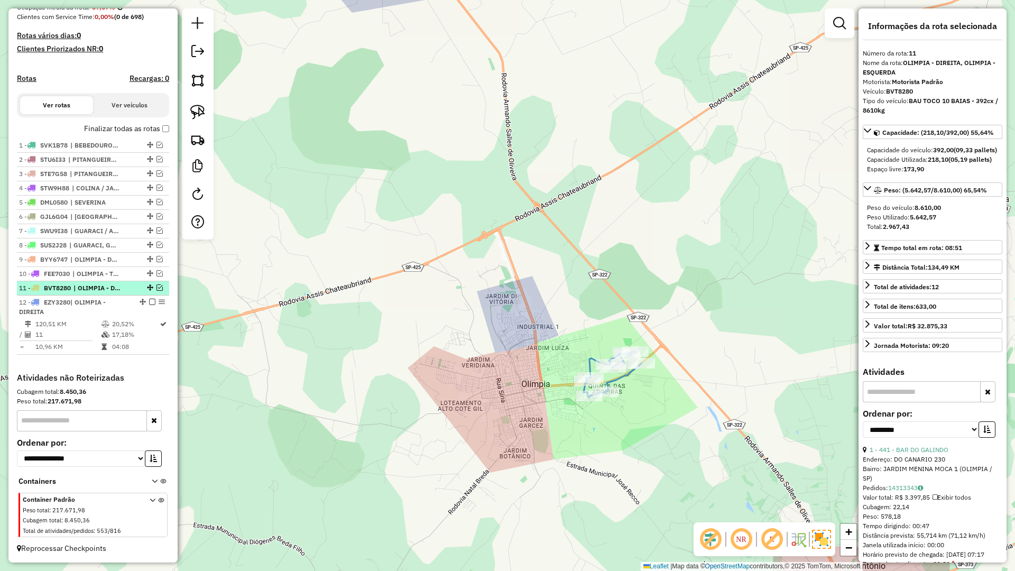
click at [157, 290] on em at bounding box center [159, 287] width 6 height 6
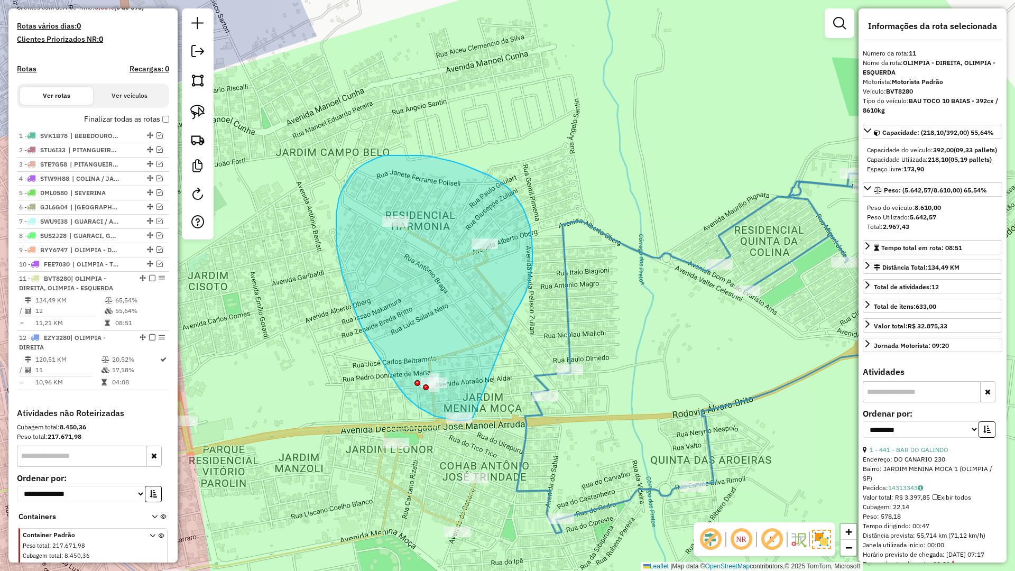
drag, startPoint x: 517, startPoint y: 308, endPoint x: 473, endPoint y: 417, distance: 118.1
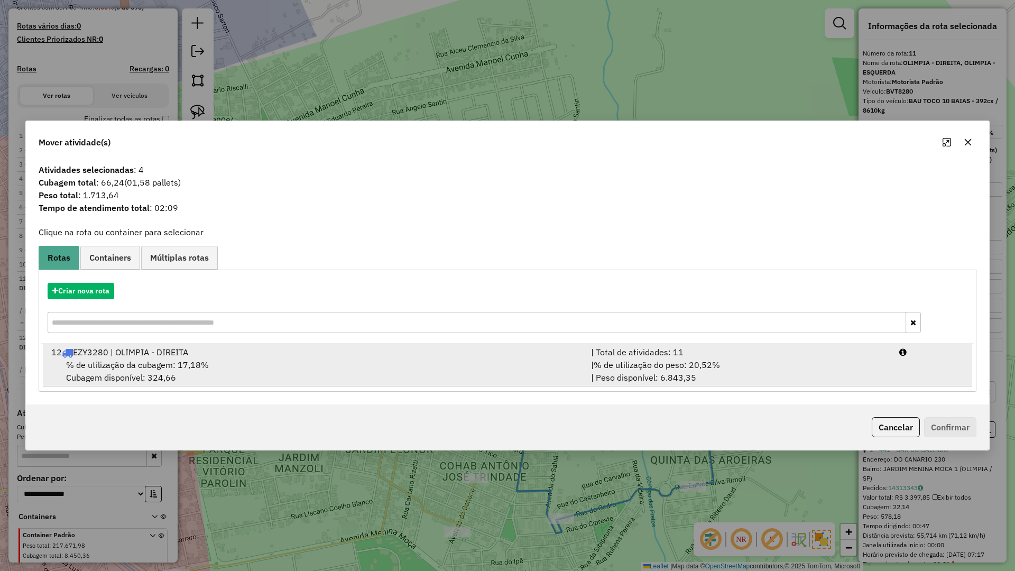
click at [495, 378] on div "% de utilização da cubagem: 17,18% Cubagem disponível: 324,66" at bounding box center [315, 370] width 540 height 25
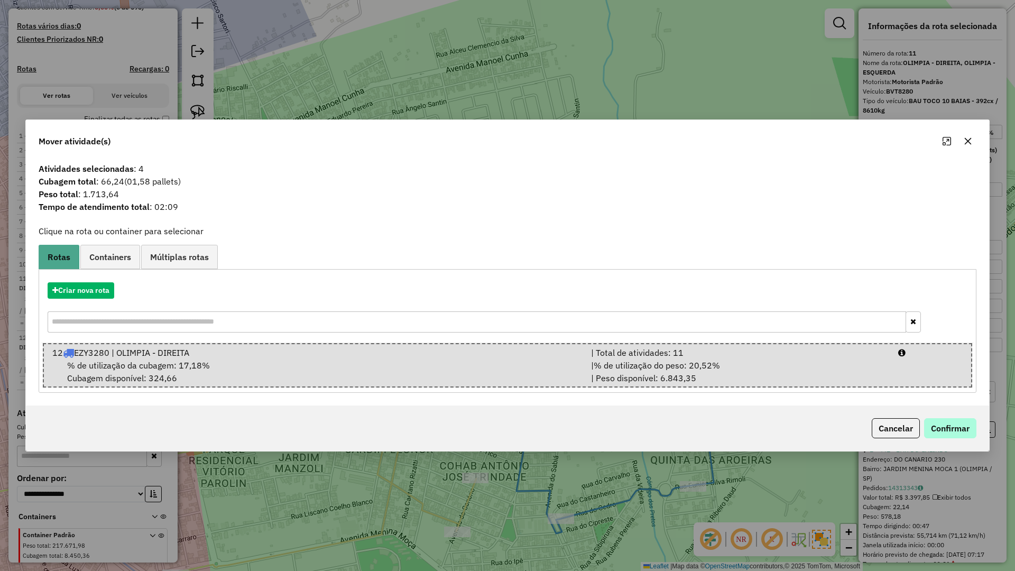
click at [951, 421] on div "Cancelar Confirmar" at bounding box center [507, 427] width 963 height 45
click at [950, 423] on button "Confirmar" at bounding box center [950, 428] width 52 height 20
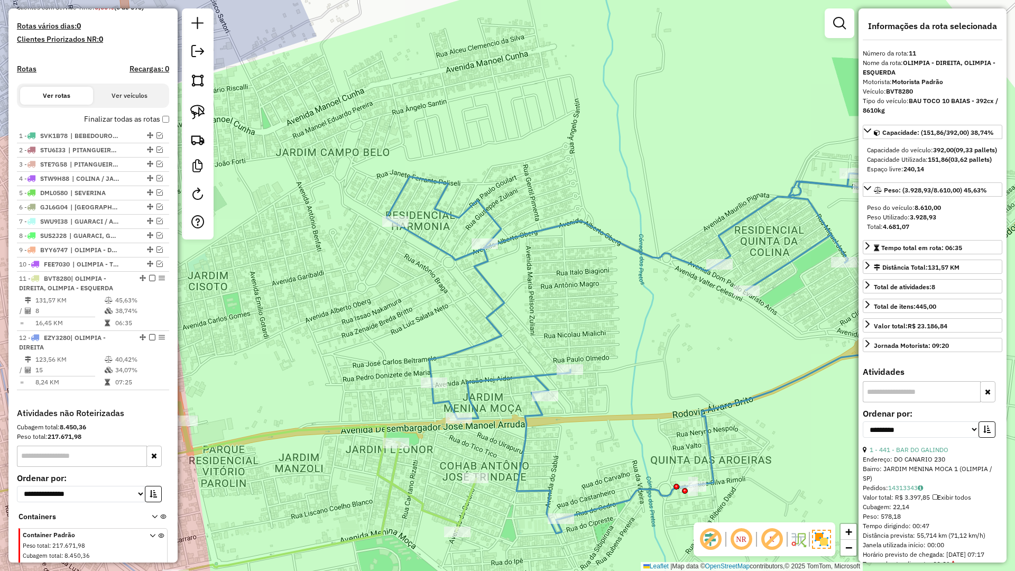
scroll to position [321, 0]
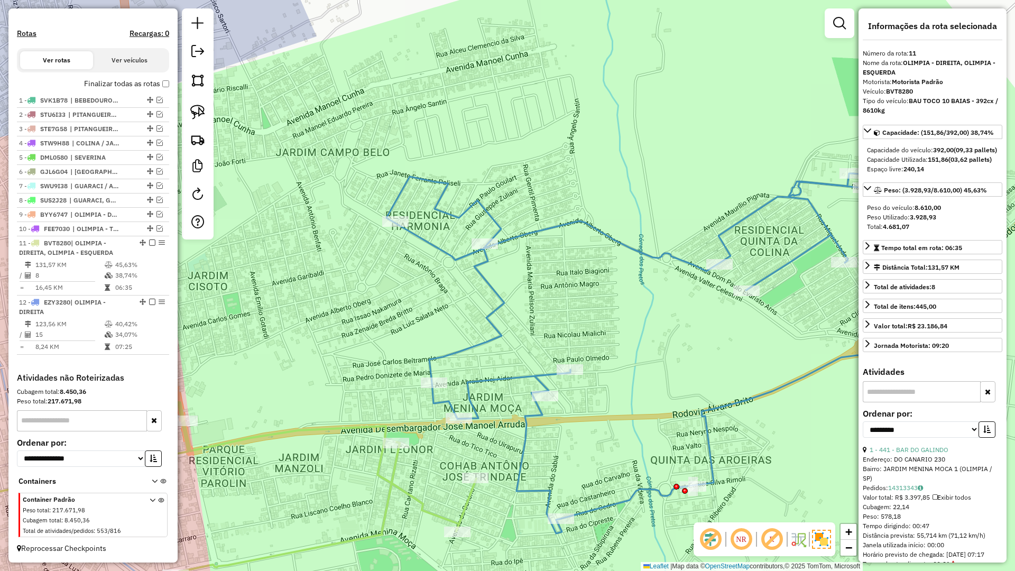
click at [541, 490] on icon at bounding box center [683, 349] width 595 height 367
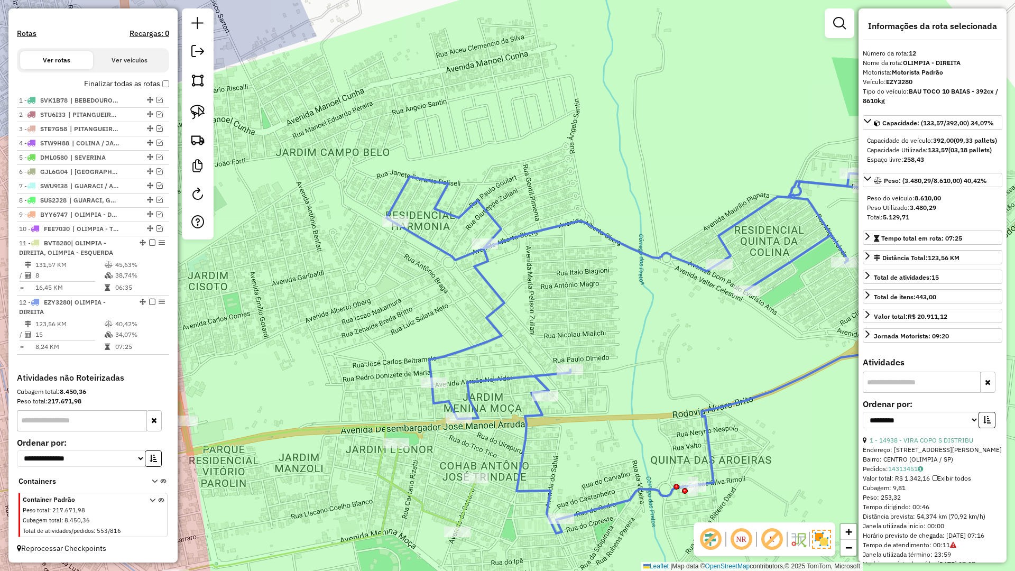
click at [465, 500] on icon at bounding box center [188, 515] width 578 height 226
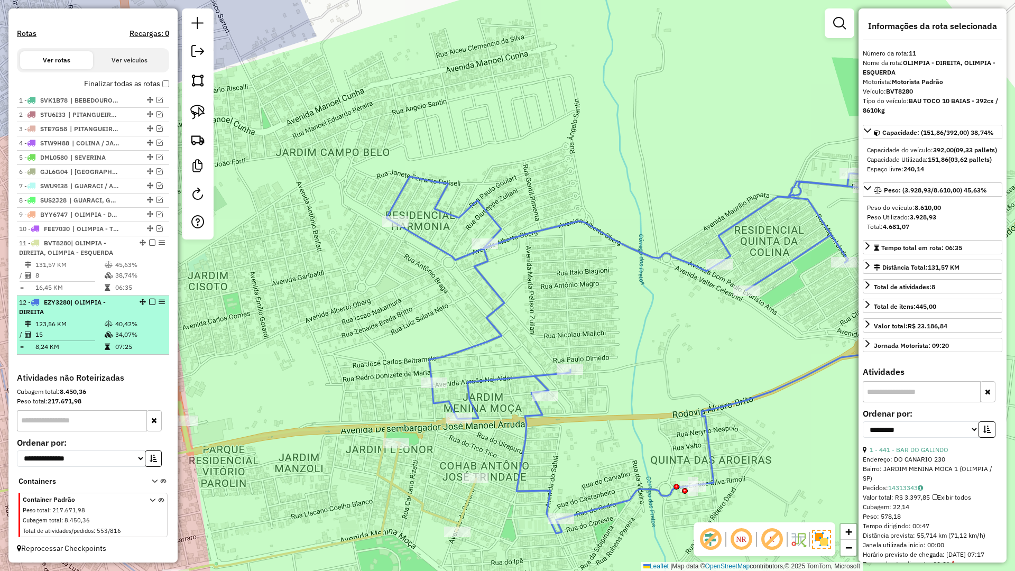
click at [150, 303] on em at bounding box center [152, 302] width 6 height 6
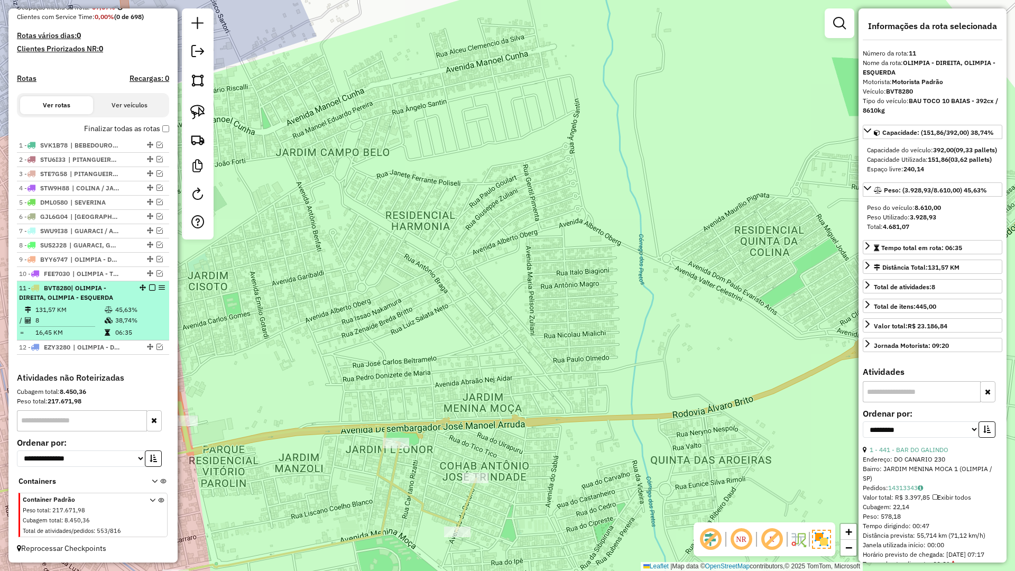
click at [149, 289] on em at bounding box center [152, 287] width 6 height 6
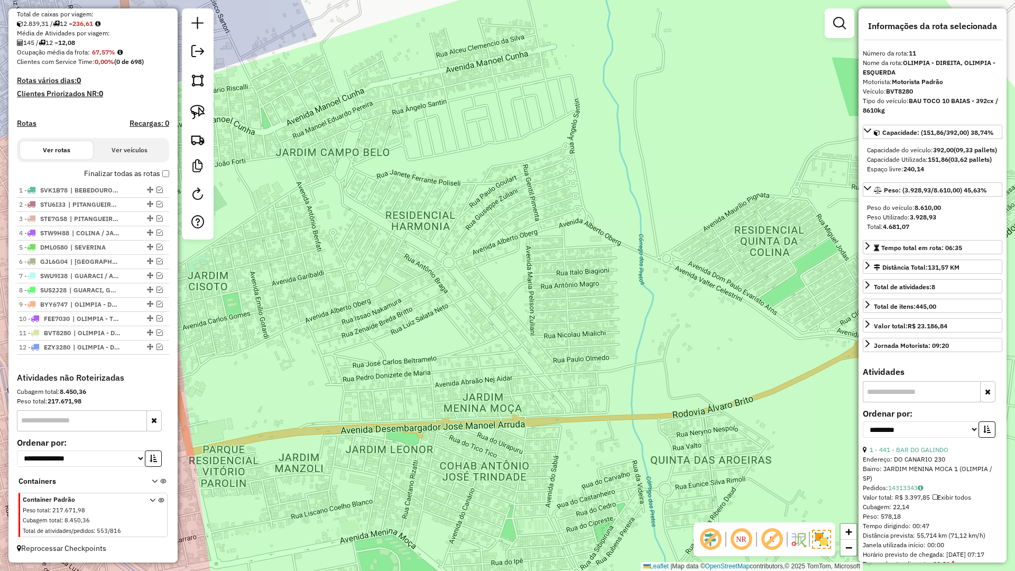
scroll to position [231, 0]
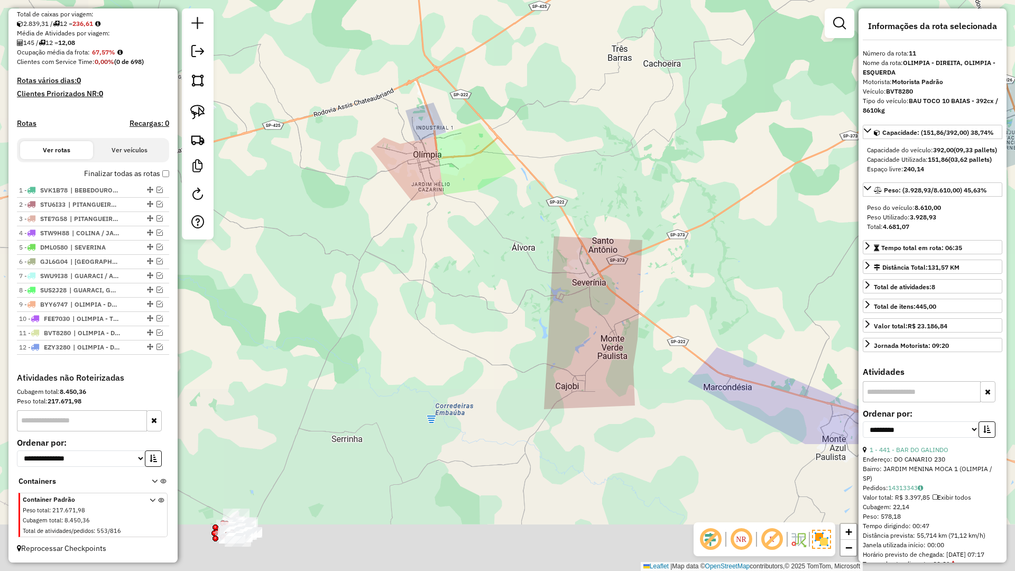
drag, startPoint x: 549, startPoint y: 345, endPoint x: 604, endPoint y: 184, distance: 169.6
click at [603, 184] on div "Janela de atendimento Grade de atendimento Capacidade Transportadoras Veículos …" at bounding box center [507, 285] width 1015 height 571
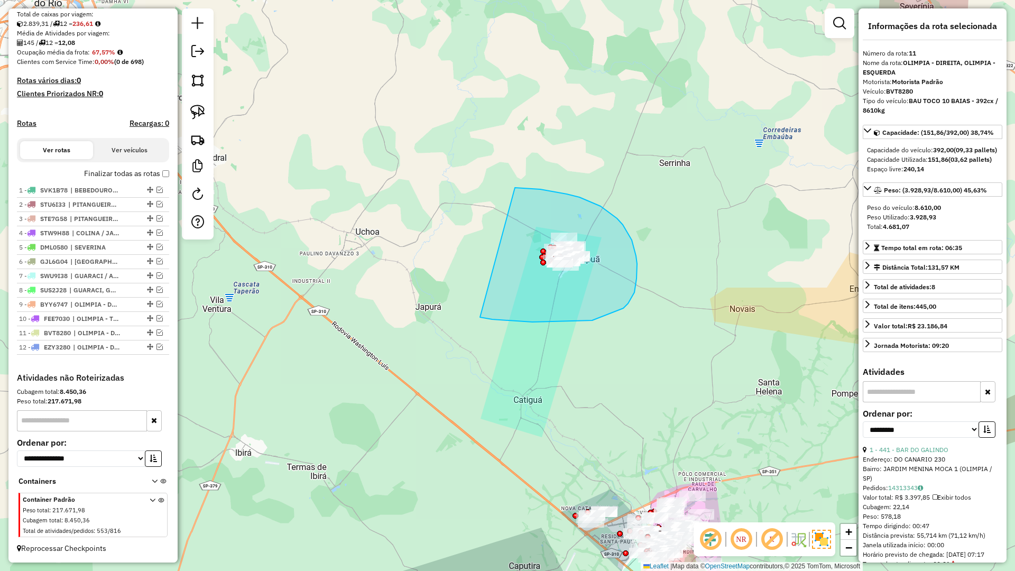
drag, startPoint x: 592, startPoint y: 320, endPoint x: 462, endPoint y: 193, distance: 181.6
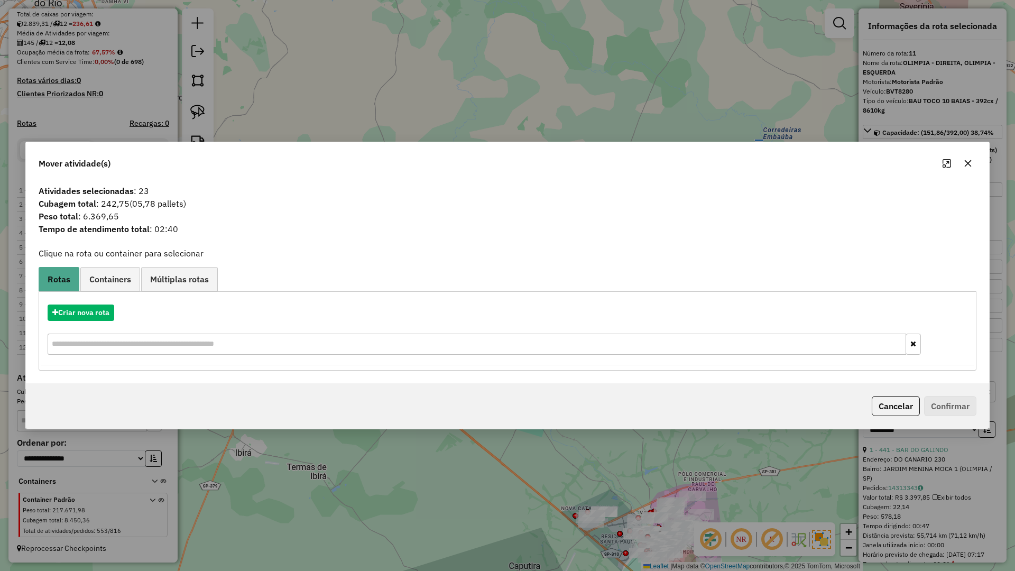
click at [972, 165] on button "button" at bounding box center [967, 163] width 17 height 17
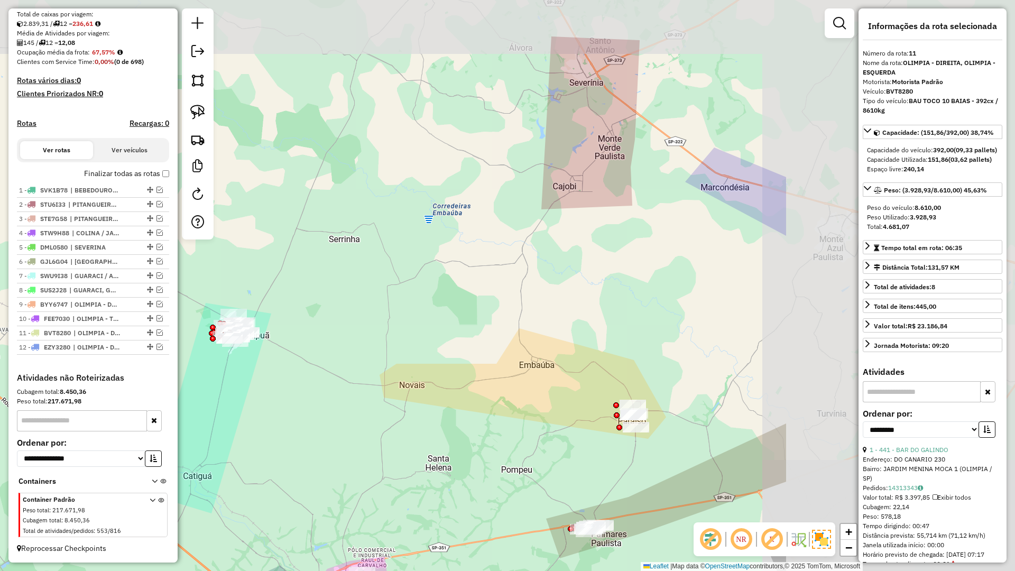
drag, startPoint x: 647, startPoint y: 308, endPoint x: 309, endPoint y: 388, distance: 347.2
click at [315, 385] on div "Janela de atendimento Grade de atendimento Capacidade Transportadoras Veículos …" at bounding box center [507, 285] width 1015 height 571
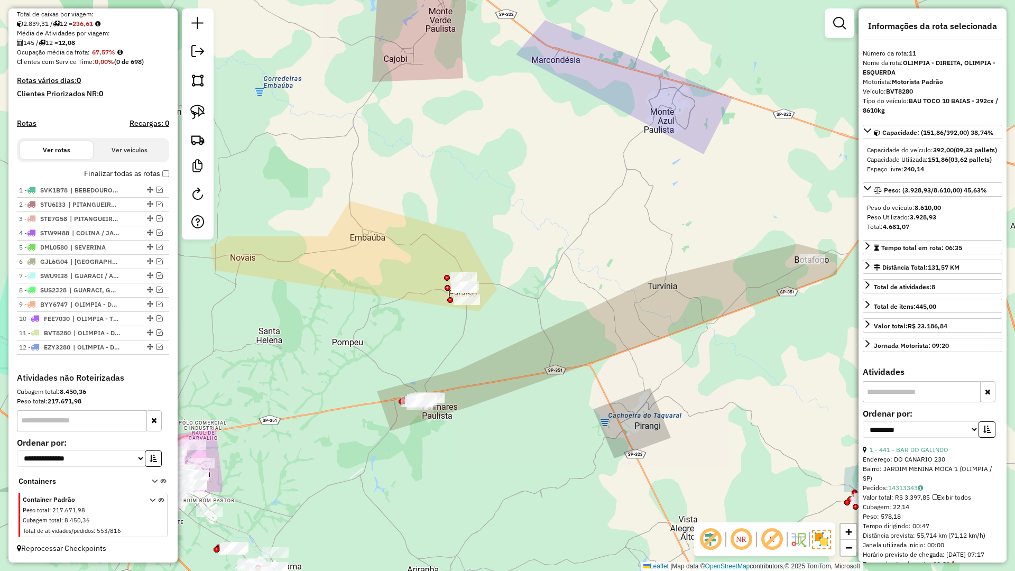
drag, startPoint x: 381, startPoint y: 364, endPoint x: 310, endPoint y: 258, distance: 126.8
click at [310, 258] on div "Janela de atendimento Grade de atendimento Capacidade Transportadoras Veículos …" at bounding box center [507, 285] width 1015 height 571
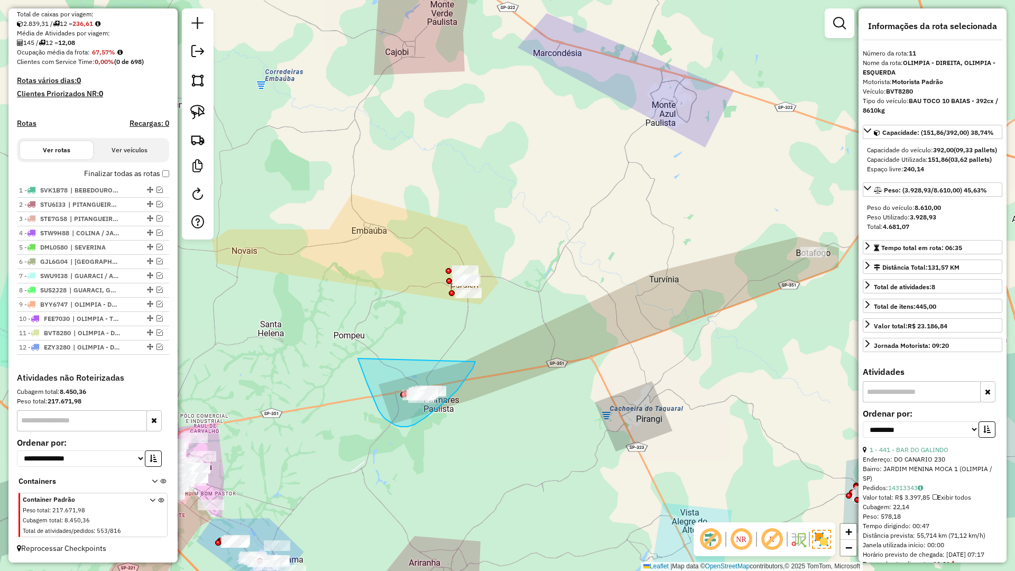
drag, startPoint x: 367, startPoint y: 383, endPoint x: 475, endPoint y: 362, distance: 110.4
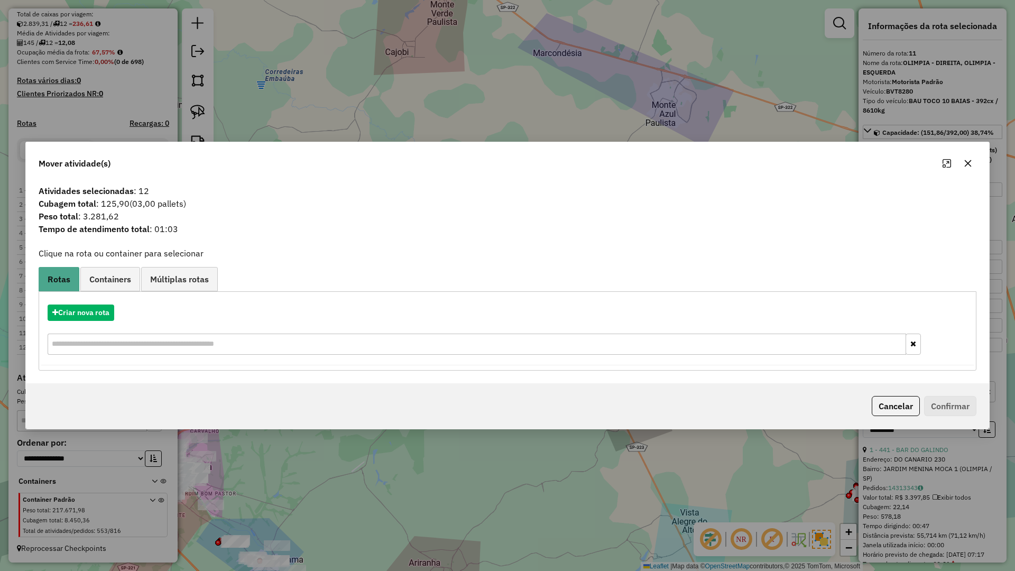
drag, startPoint x: 961, startPoint y: 162, endPoint x: 826, endPoint y: 213, distance: 145.0
click at [961, 163] on button "button" at bounding box center [967, 163] width 17 height 17
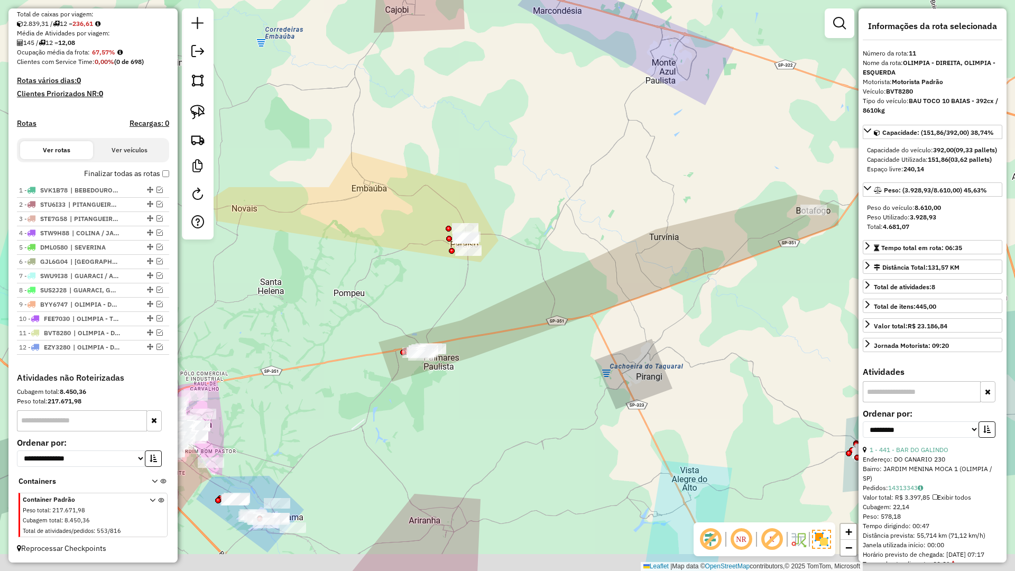
drag, startPoint x: 450, startPoint y: 299, endPoint x: 434, endPoint y: 120, distance: 179.3
click at [434, 120] on div "Janela de atendimento Grade de atendimento Capacidade Transportadoras Veículos …" at bounding box center [507, 285] width 1015 height 571
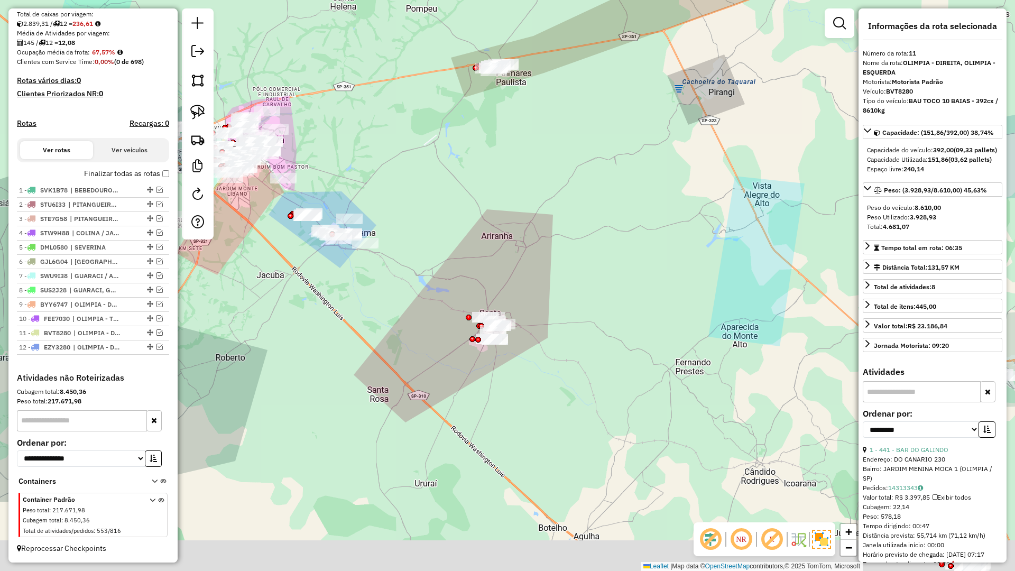
drag, startPoint x: 512, startPoint y: 317, endPoint x: 580, endPoint y: 228, distance: 112.3
click at [578, 212] on div "Janela de atendimento Grade de atendimento Capacidade Transportadoras Veículos …" at bounding box center [507, 285] width 1015 height 571
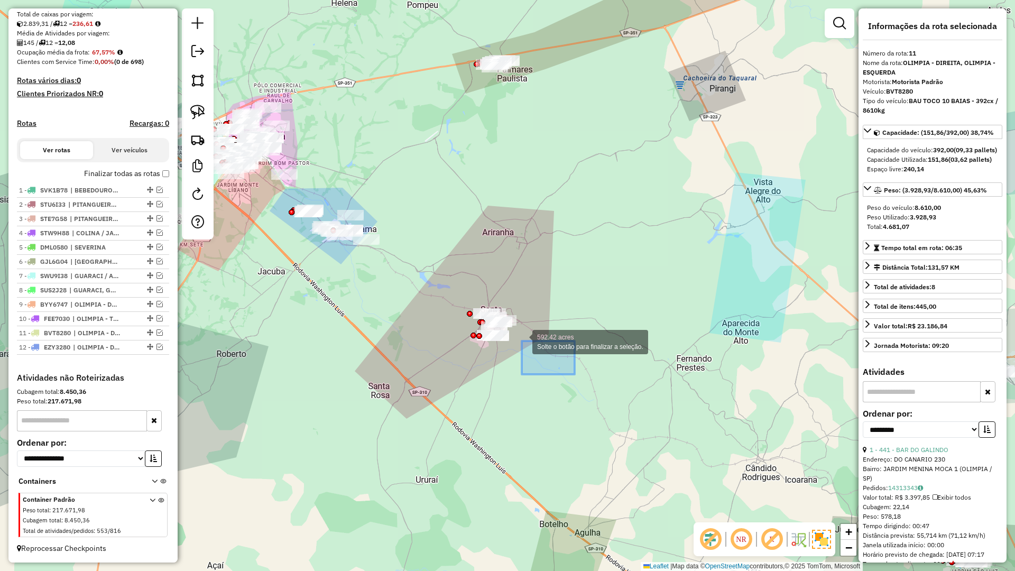
drag, startPoint x: 554, startPoint y: 362, endPoint x: 431, endPoint y: 270, distance: 154.0
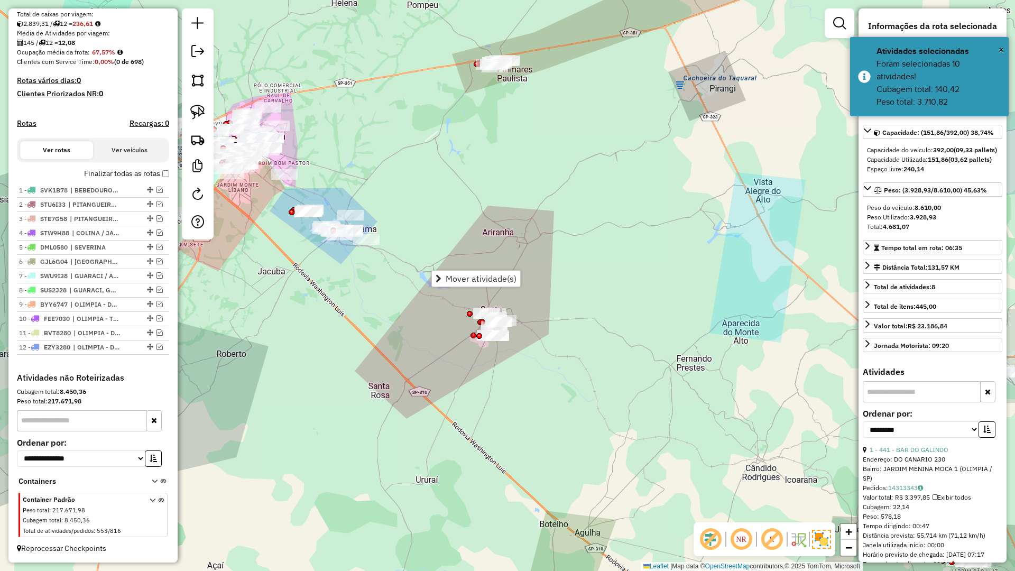
click at [430, 372] on div "Janela de atendimento Grade de atendimento Capacidade Transportadoras Veículos …" at bounding box center [507, 285] width 1015 height 571
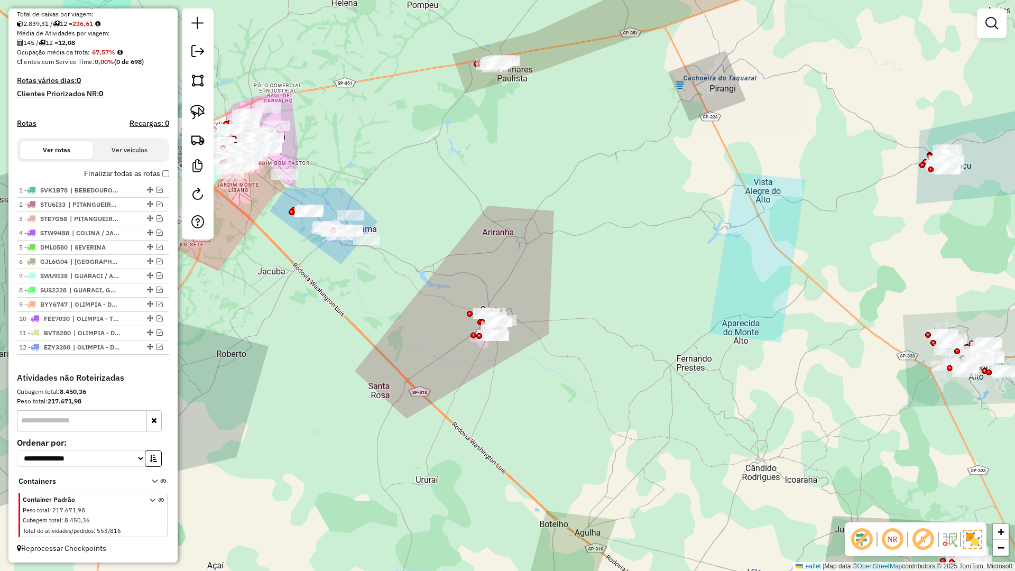
click at [506, 252] on div "Janela de atendimento Grade de atendimento Capacidade Transportadoras Veículos …" at bounding box center [507, 285] width 1015 height 571
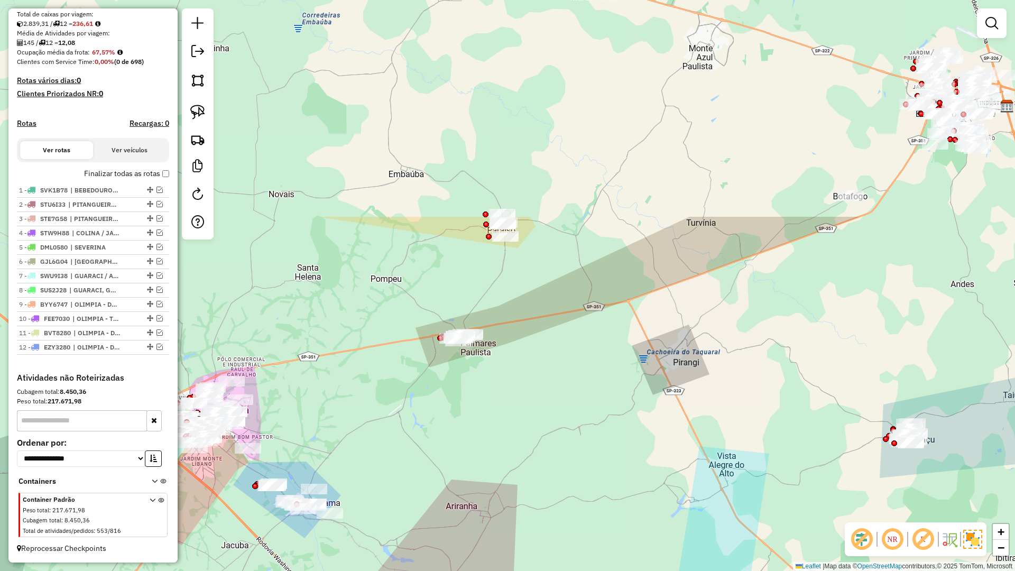
drag, startPoint x: 506, startPoint y: 243, endPoint x: 469, endPoint y: 499, distance: 258.9
click at [469, 499] on div "Janela de atendimento Grade de atendimento Capacidade Transportadoras Veículos …" at bounding box center [507, 285] width 1015 height 571
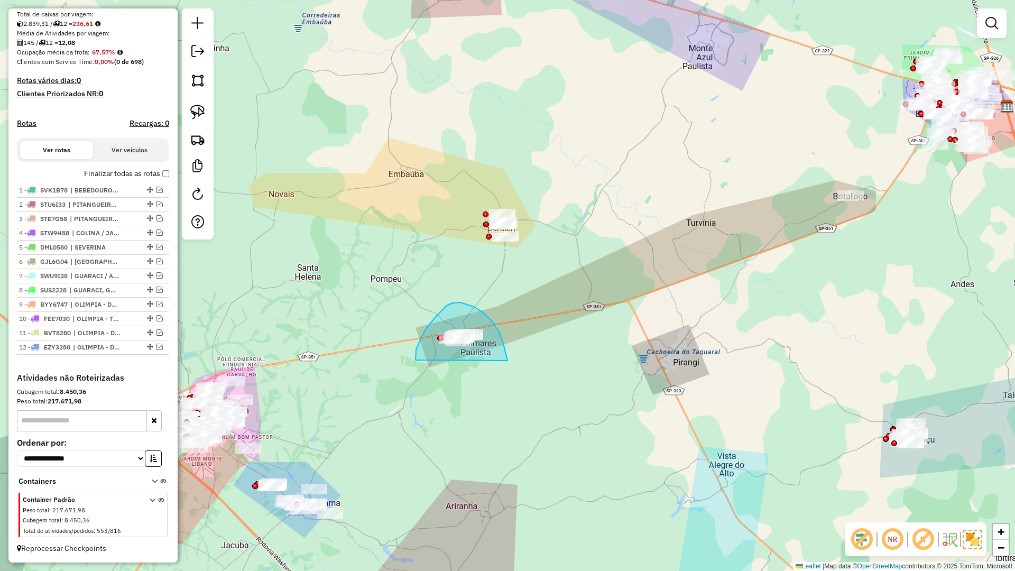
drag, startPoint x: 501, startPoint y: 337, endPoint x: 415, endPoint y: 360, distance: 88.7
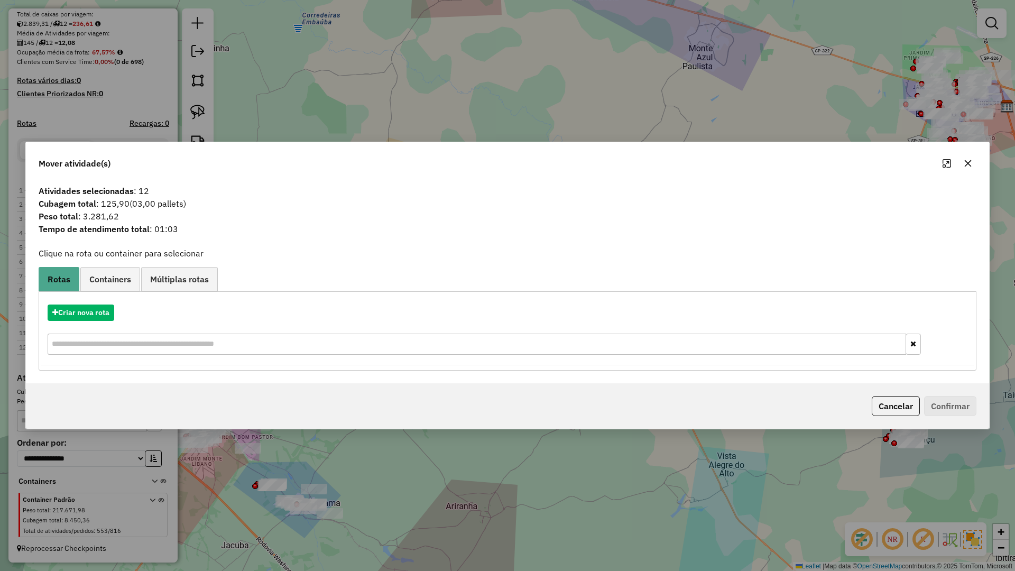
drag, startPoint x: 970, startPoint y: 161, endPoint x: 953, endPoint y: 170, distance: 19.4
click at [968, 163] on icon "button" at bounding box center [968, 163] width 7 height 7
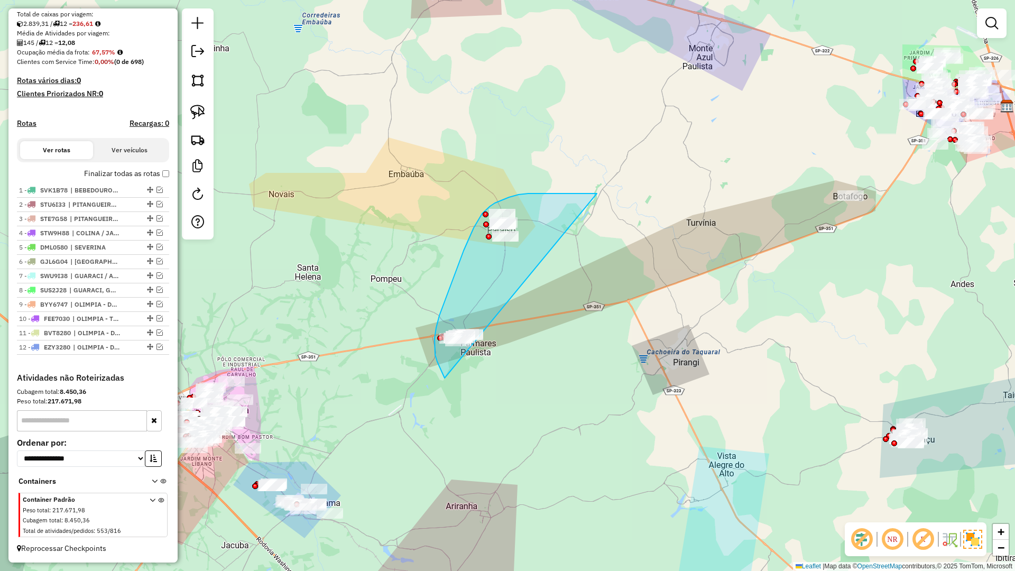
drag, startPoint x: 588, startPoint y: 193, endPoint x: 444, endPoint y: 378, distance: 233.5
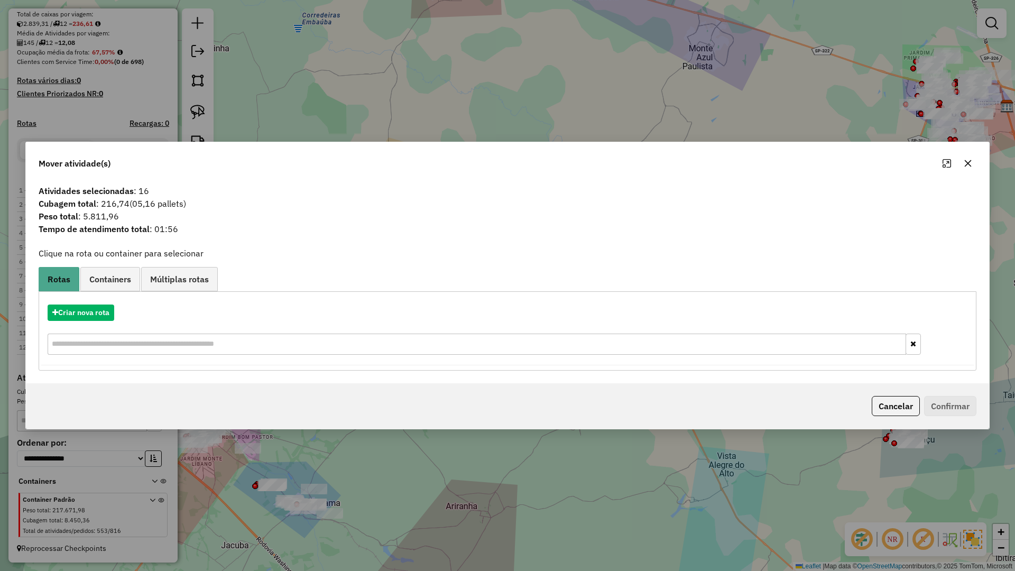
click at [965, 165] on icon "button" at bounding box center [968, 163] width 8 height 8
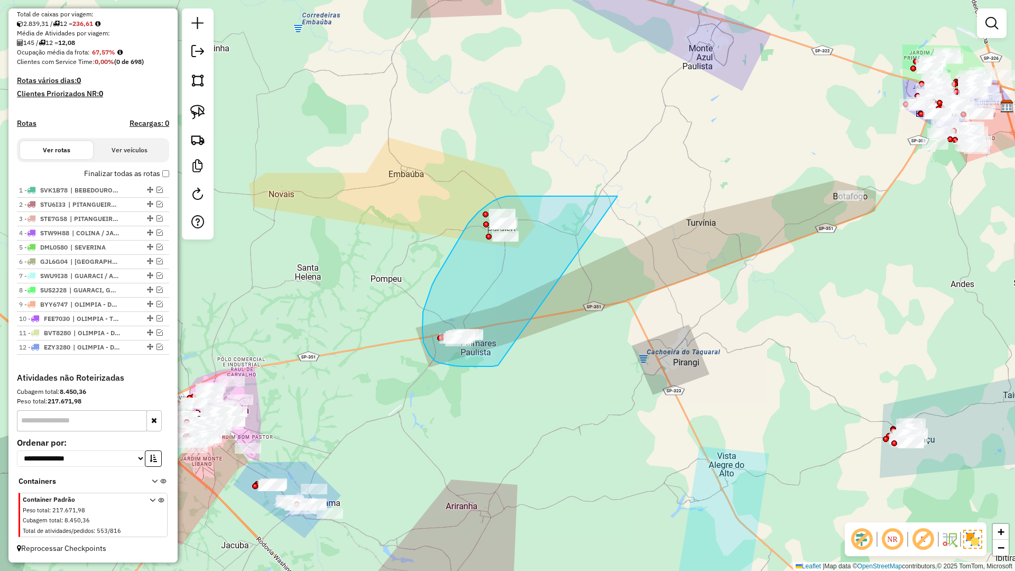
drag, startPoint x: 586, startPoint y: 196, endPoint x: 498, endPoint y: 365, distance: 190.8
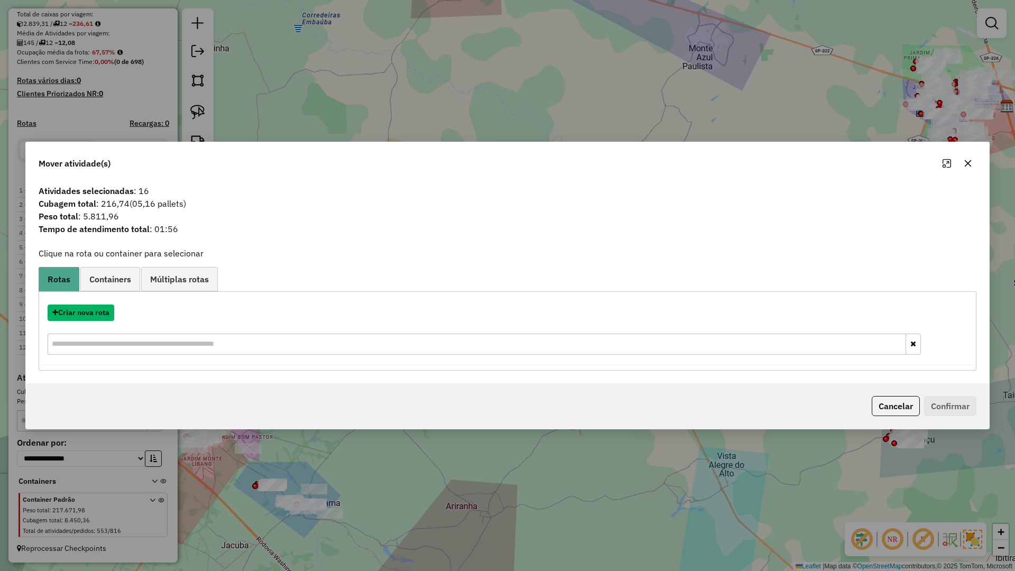
click at [76, 312] on button "Criar nova rota" at bounding box center [81, 312] width 67 height 16
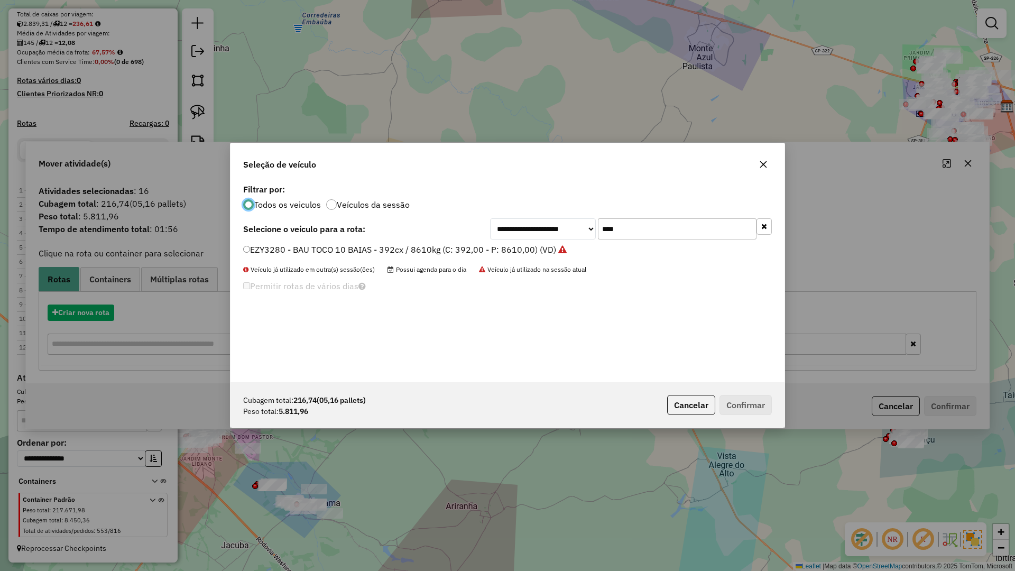
scroll to position [6, 3]
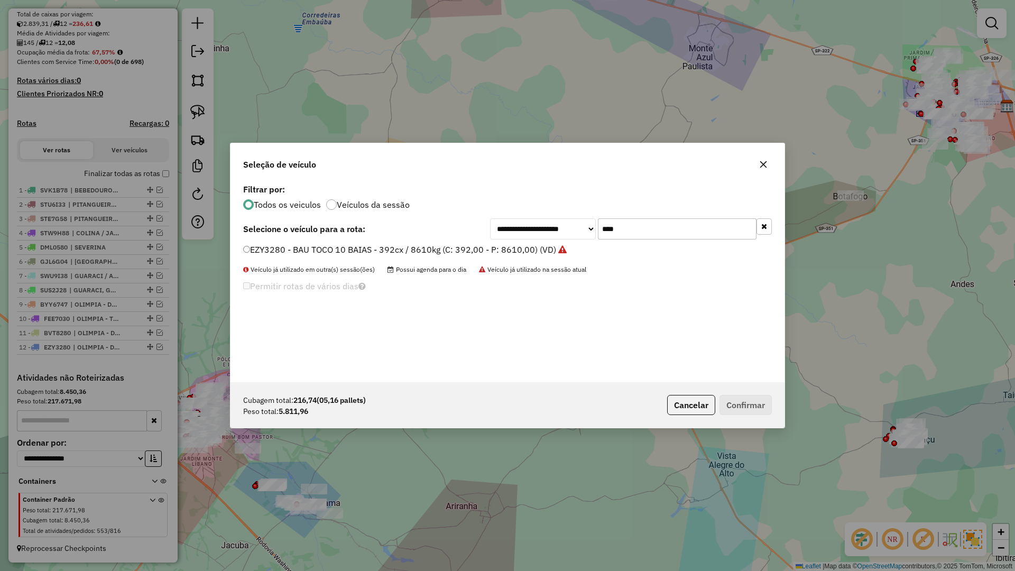
click at [690, 234] on input "****" at bounding box center [677, 228] width 159 height 21
type input "****"
click at [538, 246] on label "SUQ0C68 - BAU TOCO 10 BAIAS - 420cx / 8610kg (C: 420,00 - P: 8610,00) (VD)" at bounding box center [400, 249] width 315 height 13
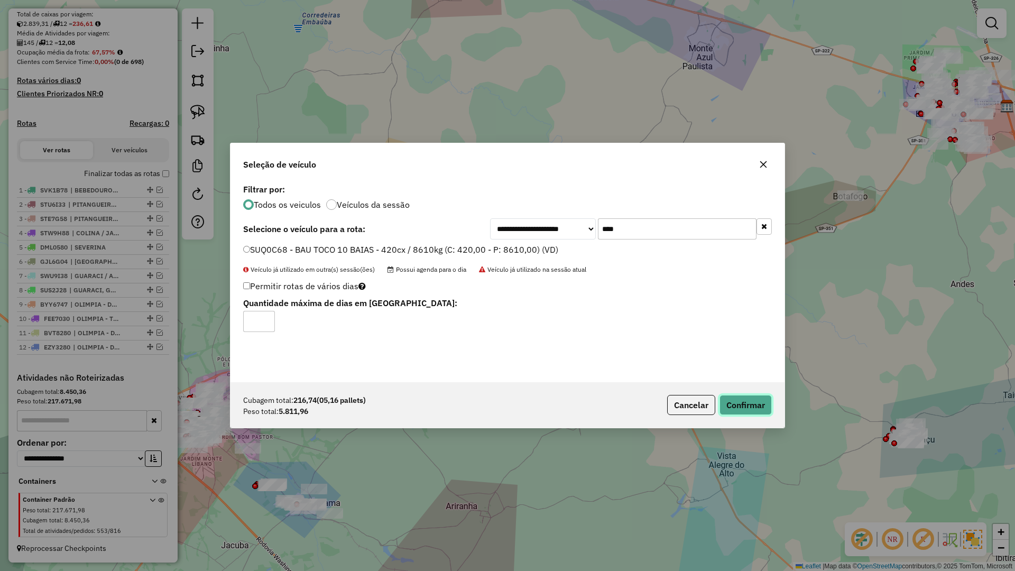
click at [737, 407] on button "Confirmar" at bounding box center [745, 405] width 52 height 20
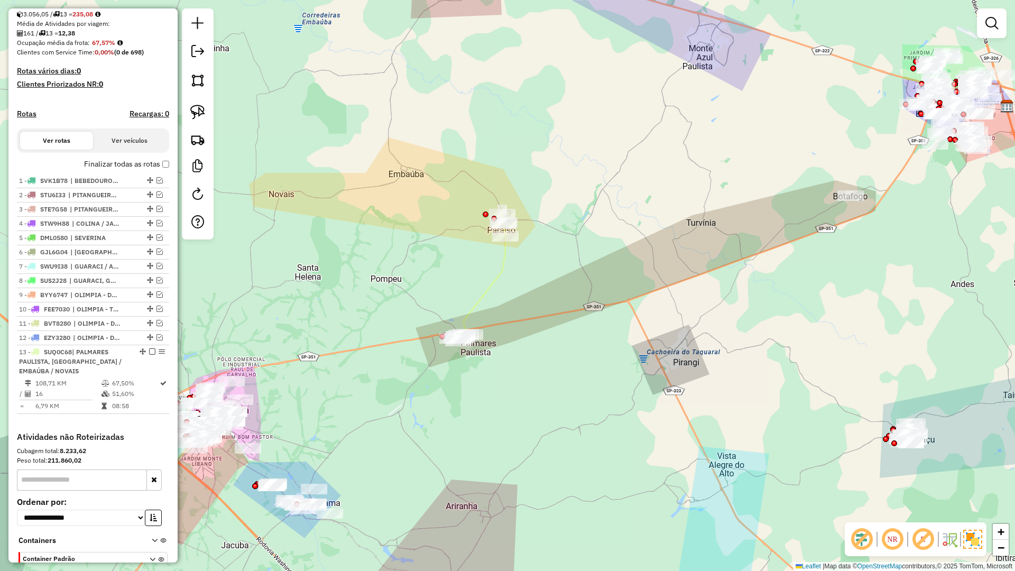
scroll to position [300, 0]
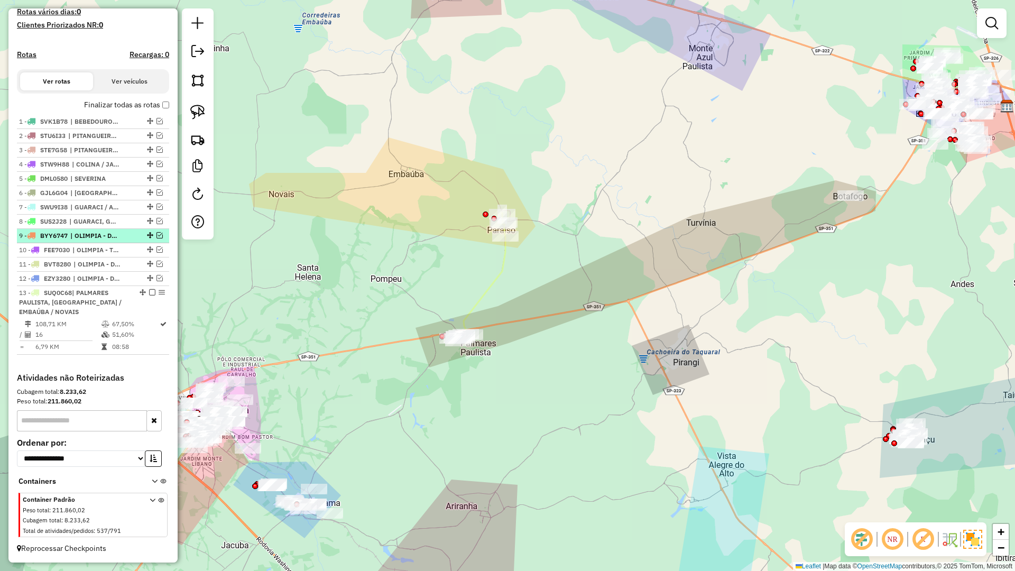
click at [149, 291] on em at bounding box center [152, 292] width 6 height 6
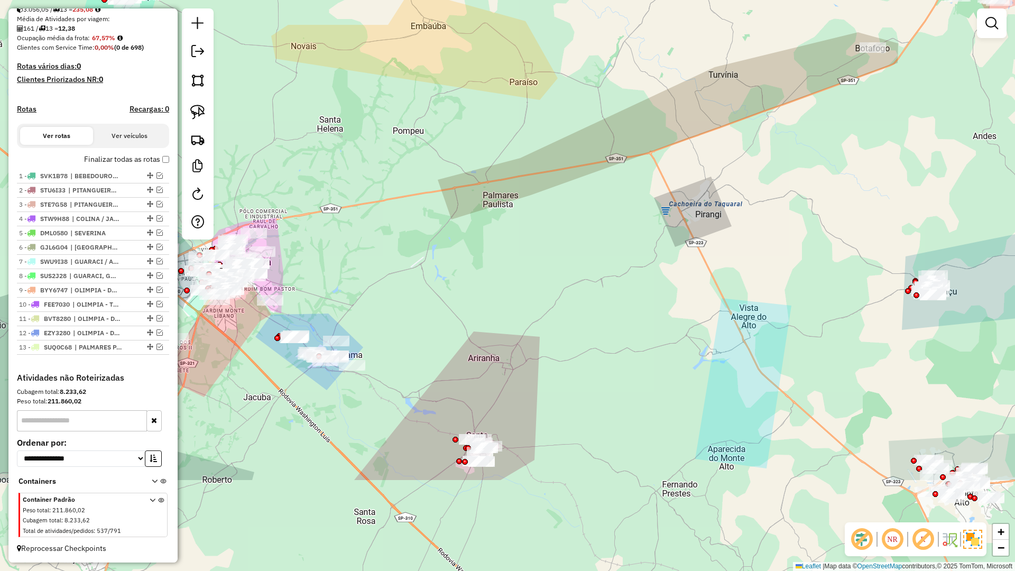
drag, startPoint x: 441, startPoint y: 331, endPoint x: 467, endPoint y: 171, distance: 162.3
click at [458, 144] on div "Janela de atendimento Grade de atendimento Capacidade Transportadoras Veículos …" at bounding box center [507, 285] width 1015 height 571
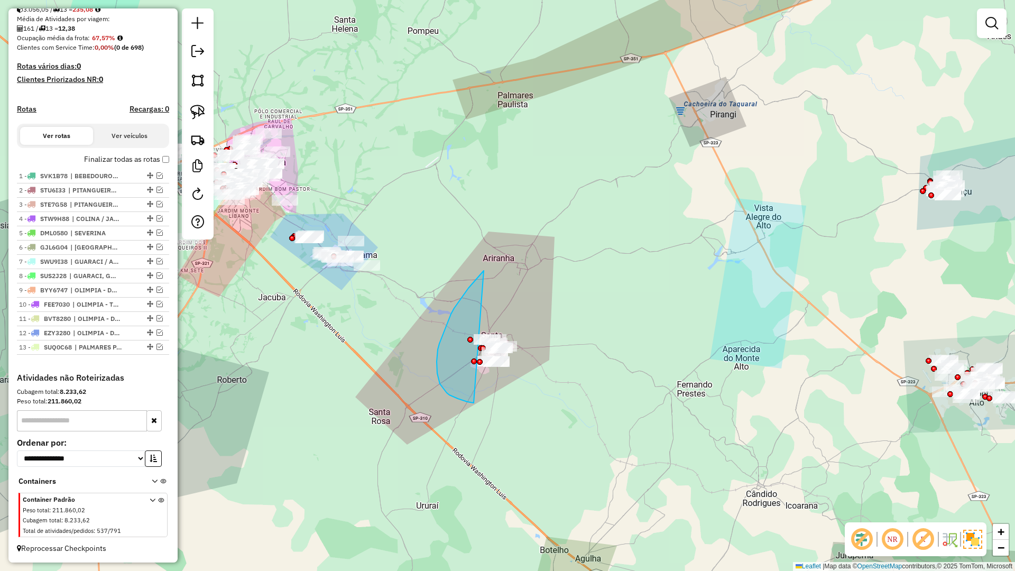
drag, startPoint x: 482, startPoint y: 273, endPoint x: 583, endPoint y: 336, distance: 118.9
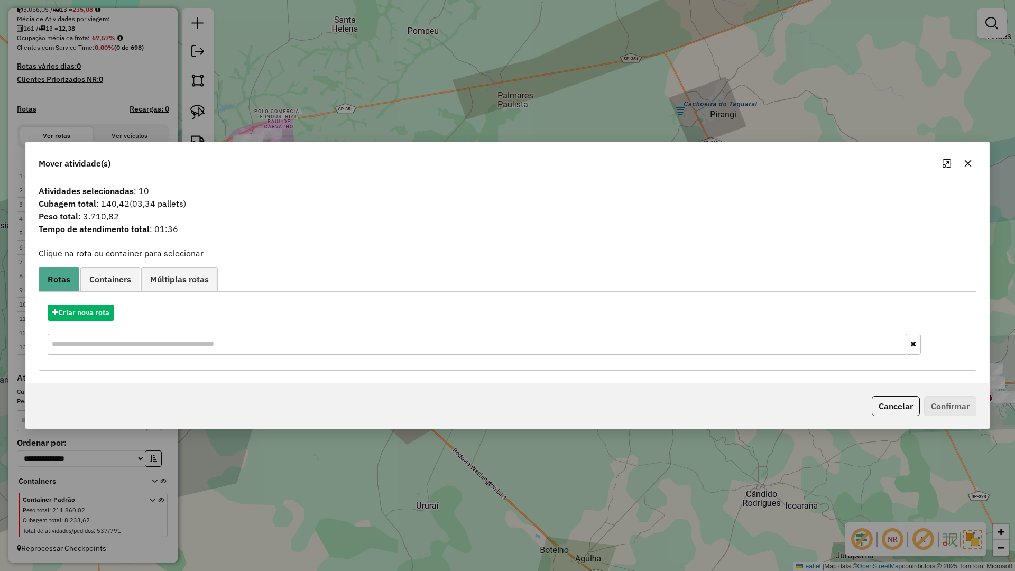
click at [969, 163] on icon "button" at bounding box center [968, 163] width 8 height 8
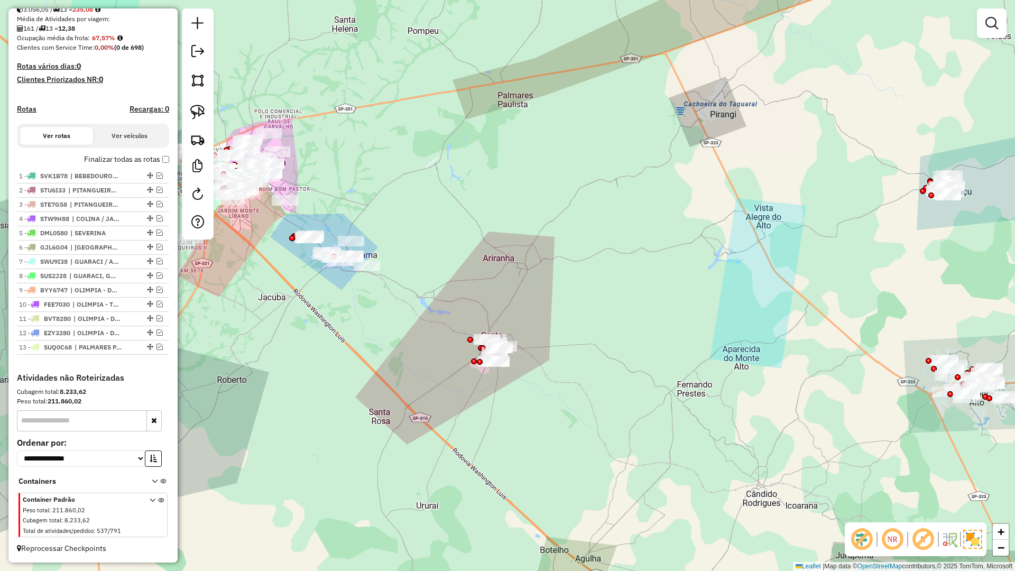
drag, startPoint x: 683, startPoint y: 251, endPoint x: 633, endPoint y: 314, distance: 80.5
click at [627, 323] on div "Janela de atendimento Grade de atendimento Capacidade Transportadoras Veículos …" at bounding box center [507, 285] width 1015 height 571
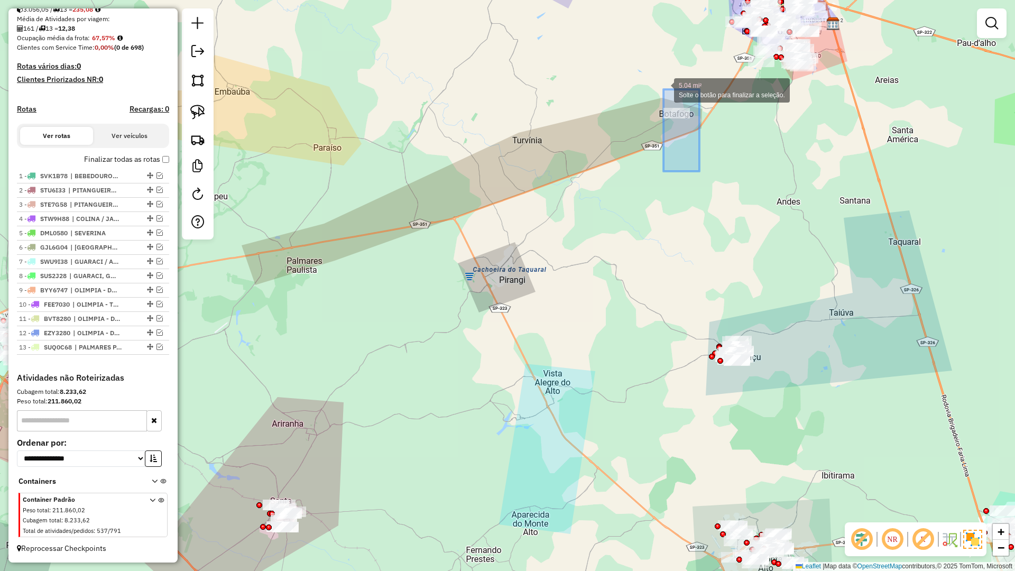
drag, startPoint x: 692, startPoint y: 137, endPoint x: 662, endPoint y: 89, distance: 56.3
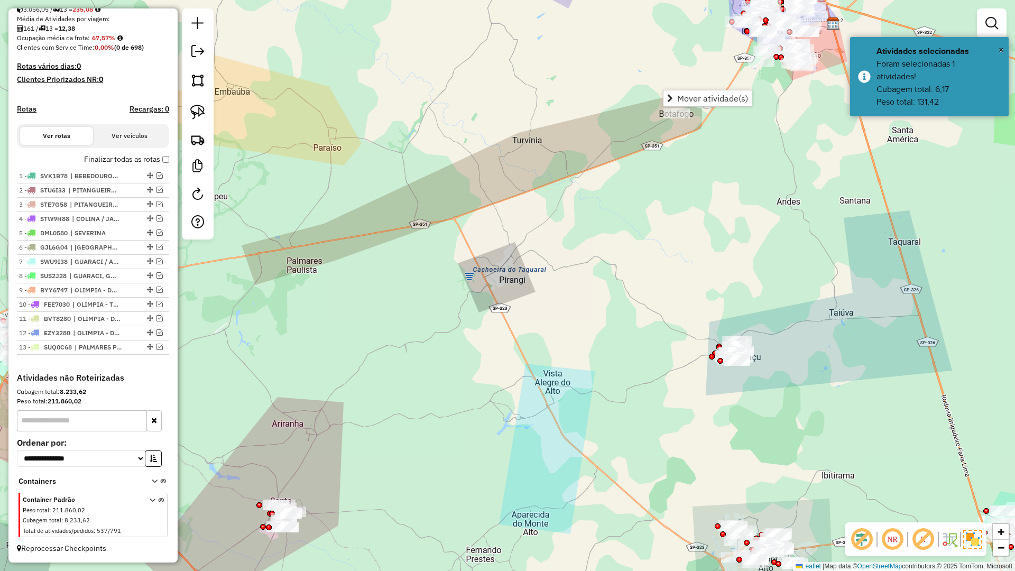
drag, startPoint x: 590, startPoint y: 191, endPoint x: 523, endPoint y: 261, distance: 96.4
click at [589, 193] on div "Janela de atendimento Grade de atendimento Capacidade Transportadoras Veículos …" at bounding box center [507, 285] width 1015 height 571
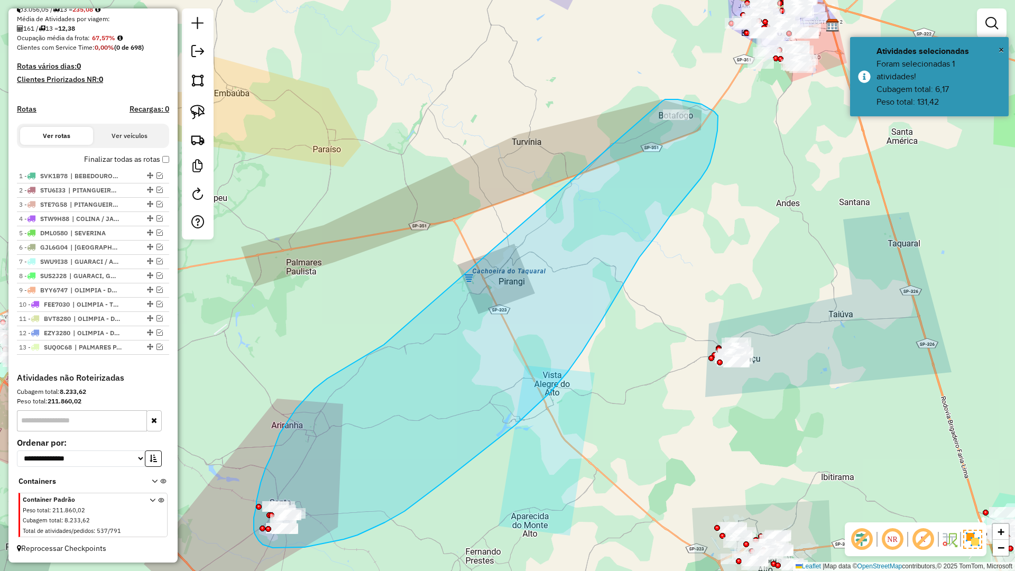
drag, startPoint x: 357, startPoint y: 360, endPoint x: 657, endPoint y: 105, distance: 394.1
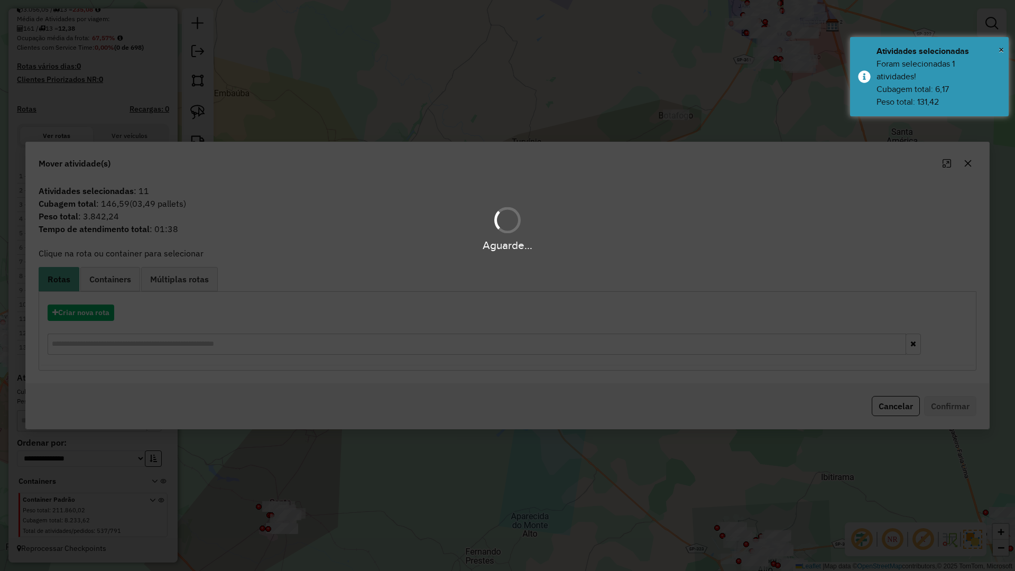
click at [81, 320] on hb-app "Aguarde... Pop-up bloqueado! Seu navegador bloqueou automáticamente a abertura …" at bounding box center [507, 285] width 1015 height 571
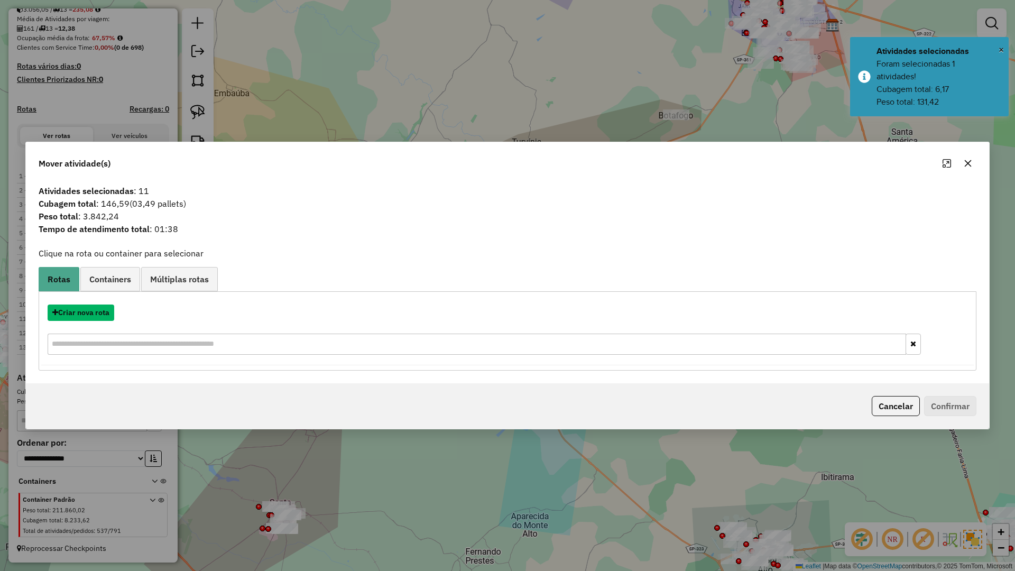
click at [81, 320] on button "Criar nova rota" at bounding box center [81, 312] width 67 height 16
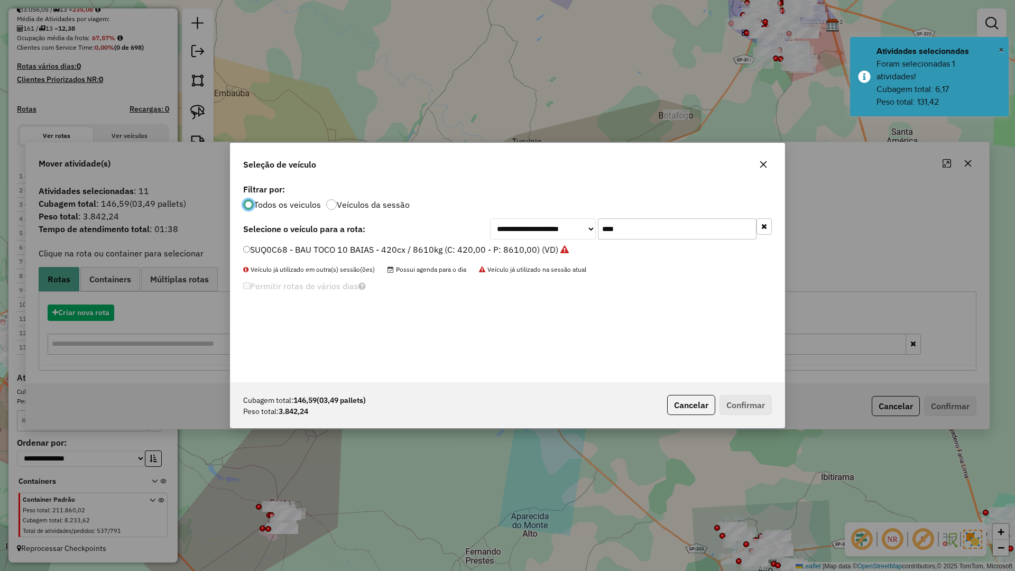
scroll to position [6, 3]
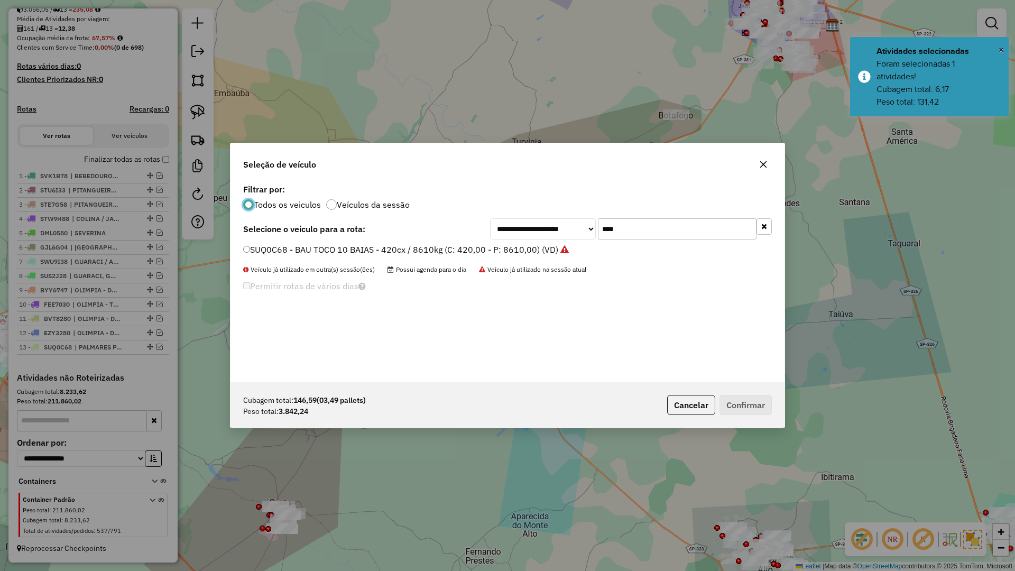
click at [661, 217] on div "**********" at bounding box center [507, 281] width 554 height 201
click at [659, 220] on input "****" at bounding box center [677, 228] width 159 height 21
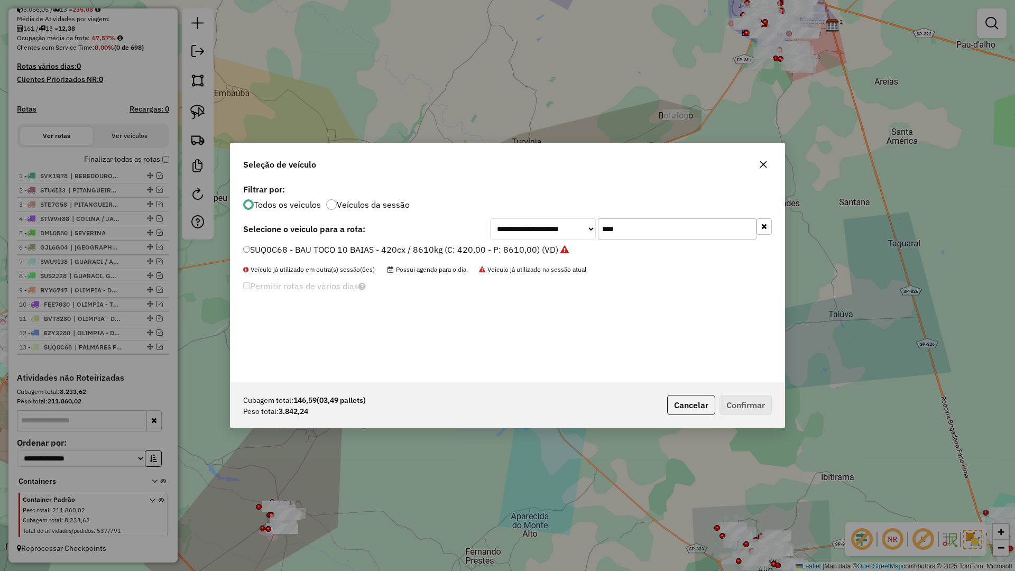
click at [659, 220] on input "****" at bounding box center [677, 228] width 159 height 21
type input "****"
click at [529, 246] on label "DIC9850 - BAU TOCO 10 BAIAS - 392cx / 8610kg (C: 392,00 - P: 8610,00) (VD)" at bounding box center [399, 249] width 313 height 13
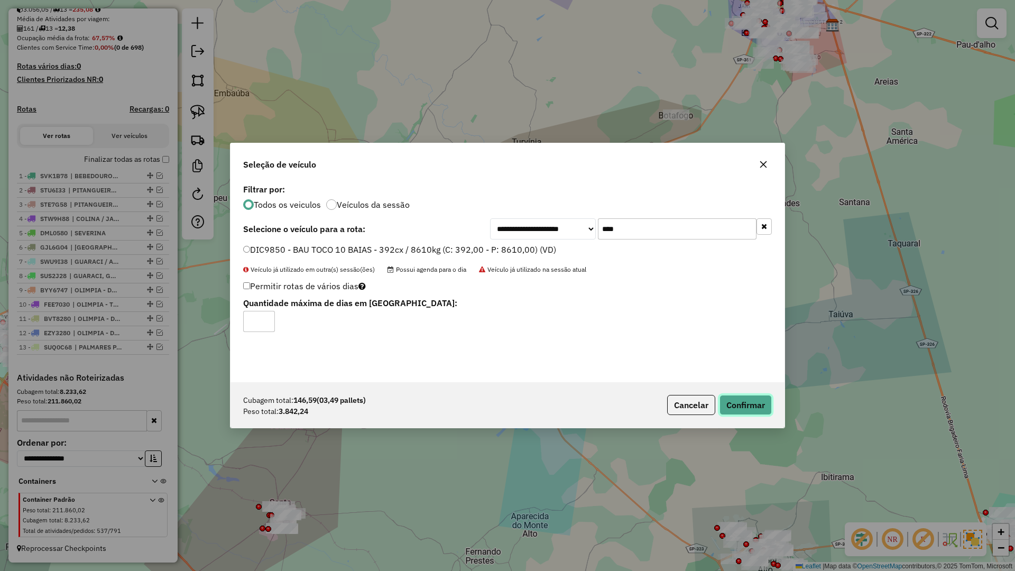
click at [739, 409] on button "Confirmar" at bounding box center [745, 405] width 52 height 20
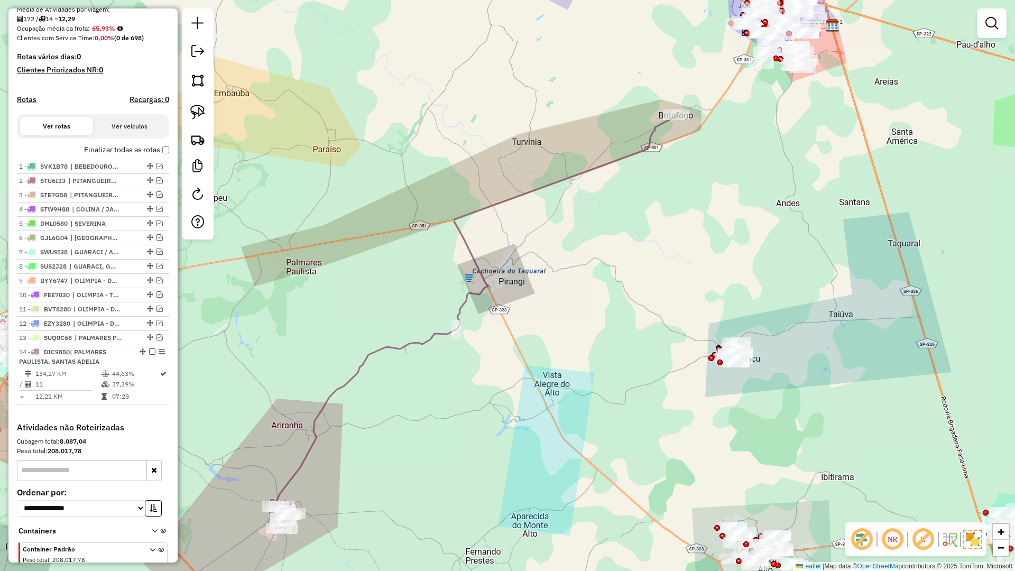
scroll to position [304, 0]
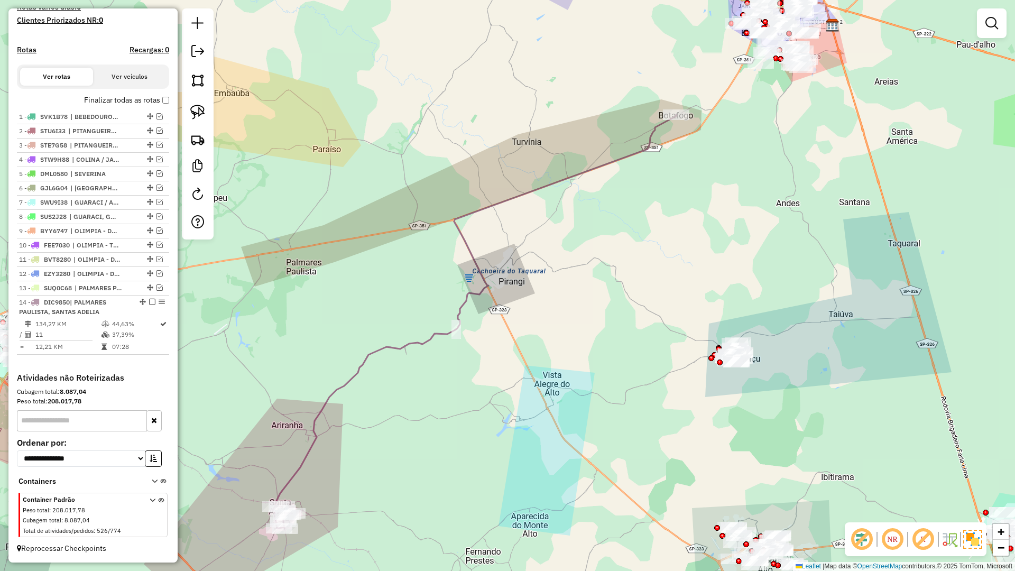
drag, startPoint x: 149, startPoint y: 302, endPoint x: 169, endPoint y: 321, distance: 27.7
click at [149, 302] on em at bounding box center [152, 302] width 6 height 6
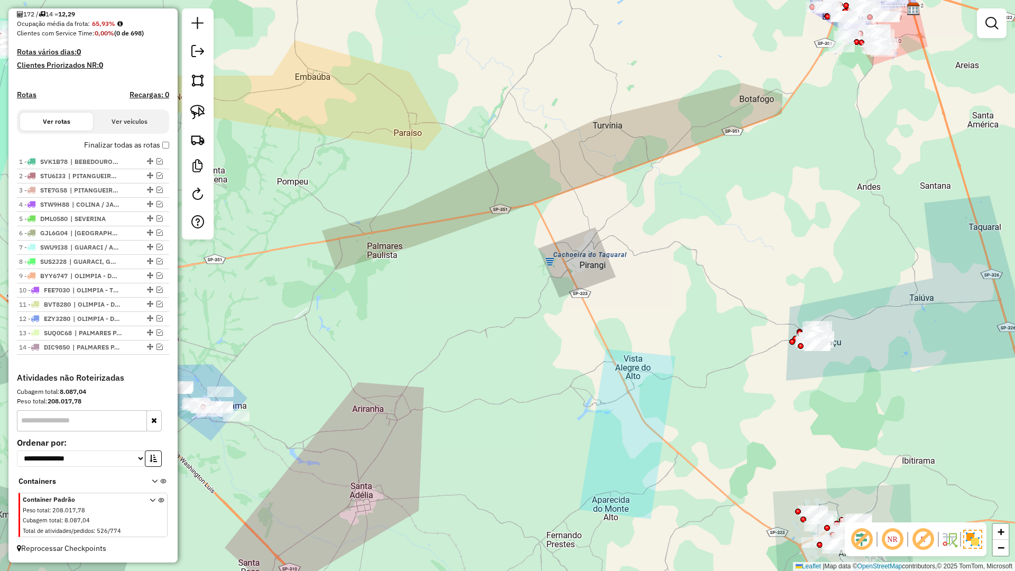
drag, startPoint x: 365, startPoint y: 359, endPoint x: 578, endPoint y: 324, distance: 215.3
click at [577, 323] on div "Janela de atendimento Grade de atendimento Capacidade Transportadoras Veículos …" at bounding box center [507, 285] width 1015 height 571
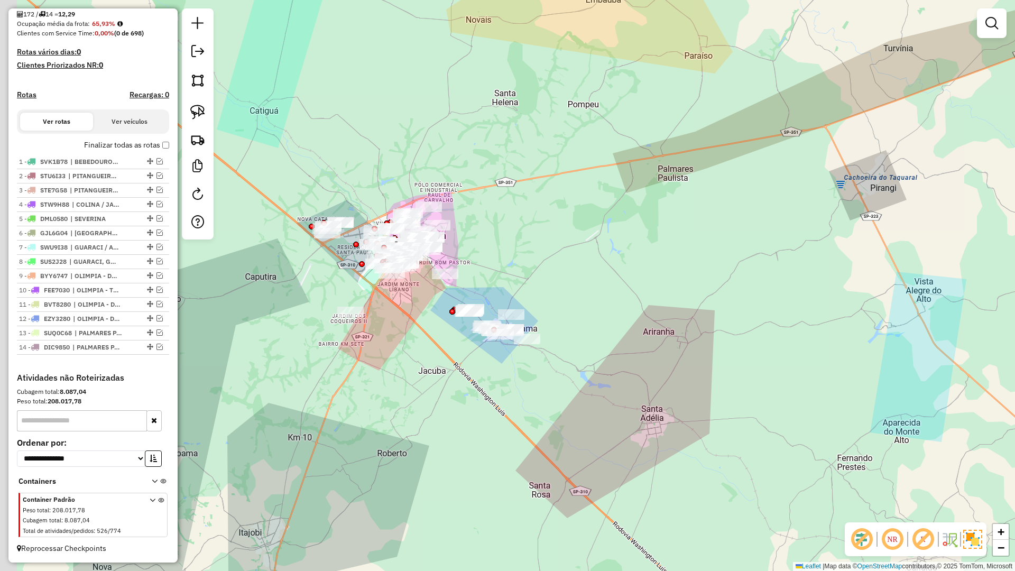
drag, startPoint x: 572, startPoint y: 374, endPoint x: 687, endPoint y: 328, distance: 123.6
click at [687, 328] on div "Janela de atendimento Grade de atendimento Capacidade Transportadoras Veículos …" at bounding box center [507, 285] width 1015 height 571
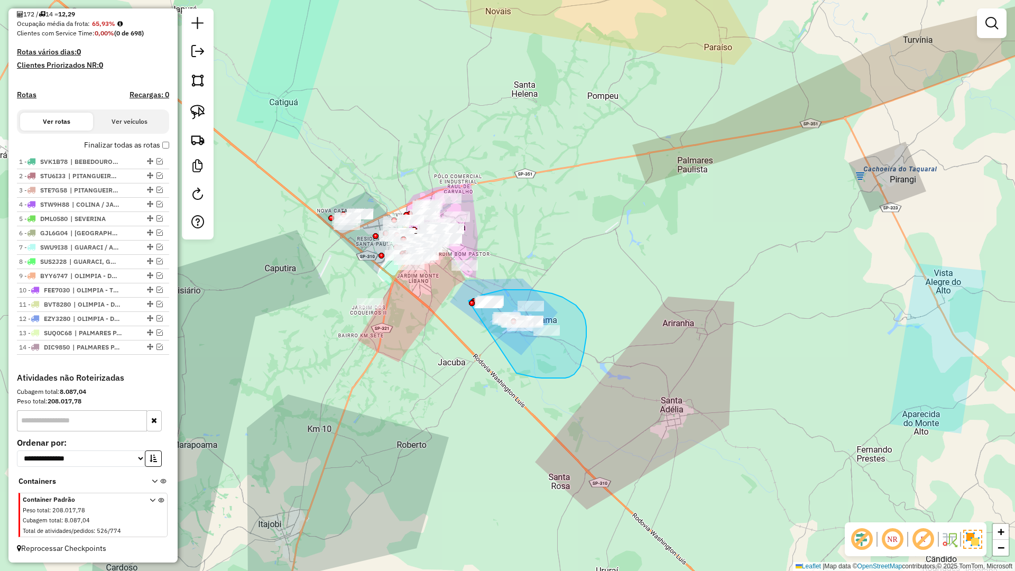
drag, startPoint x: 542, startPoint y: 378, endPoint x: 451, endPoint y: 311, distance: 112.6
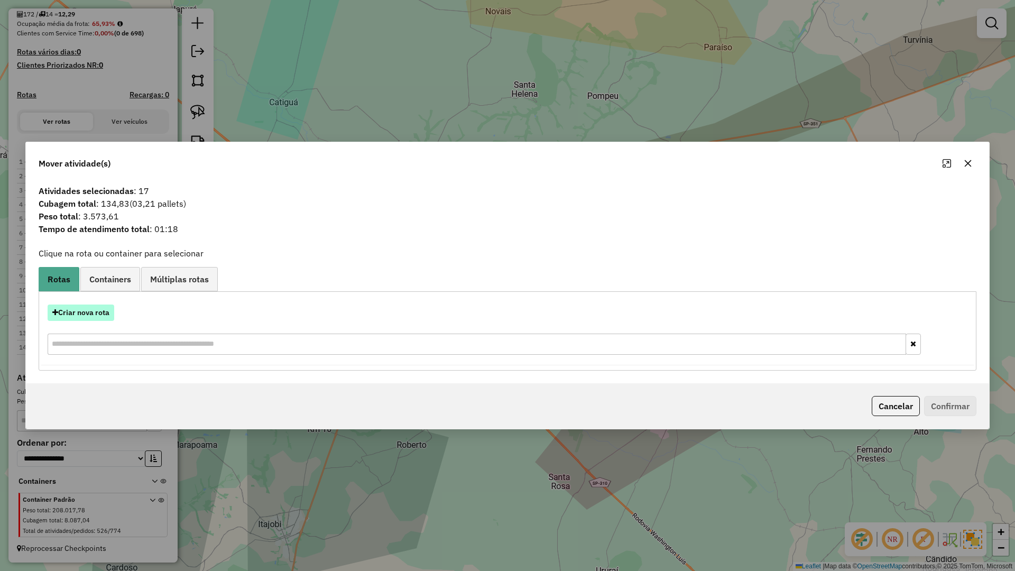
click at [81, 305] on button "Criar nova rota" at bounding box center [81, 312] width 67 height 16
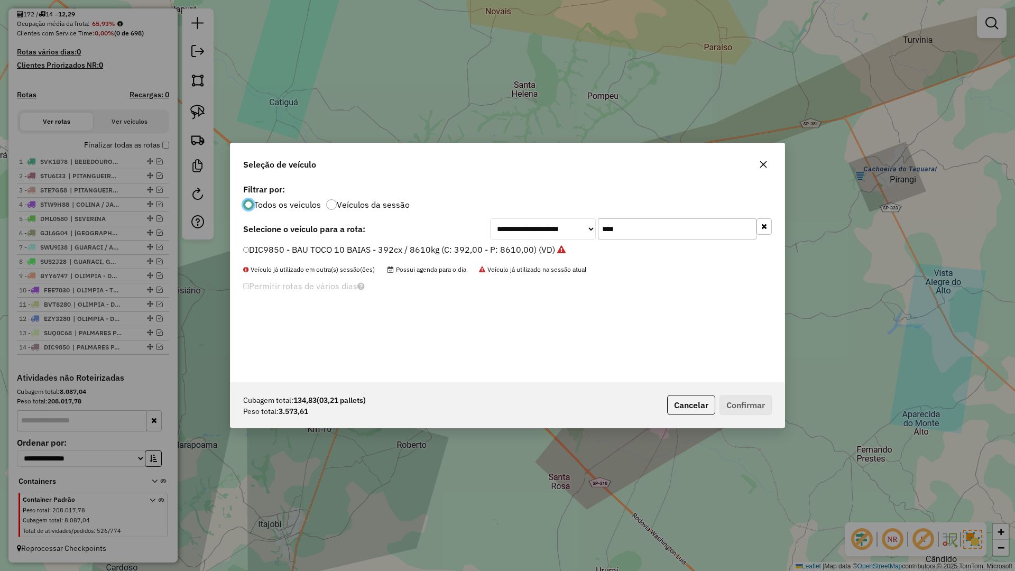
scroll to position [6, 3]
click at [675, 229] on input "****" at bounding box center [677, 228] width 159 height 21
type input "****"
click at [522, 255] on label "STT7F58 - BAU TOCO 10 BAIAS - 420cx / 8610kg (C: 420,00 - P: 8610,00) (VD)" at bounding box center [399, 249] width 312 height 13
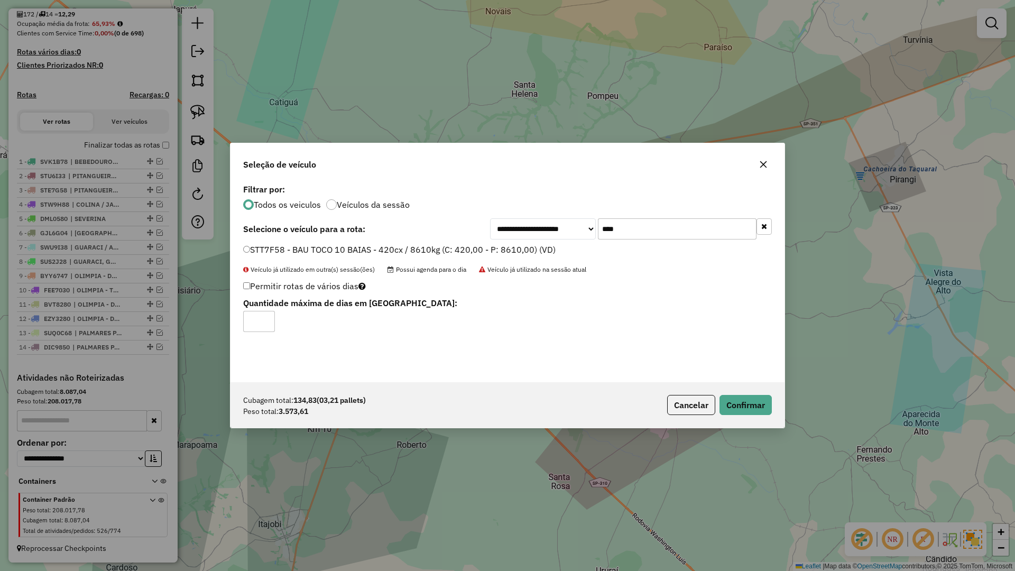
click at [777, 404] on div "Cubagem total: 134,83 (03,21 pallets) Peso total: 3.573,61 Cancelar Confirmar" at bounding box center [507, 404] width 554 height 45
click at [761, 407] on button "Confirmar" at bounding box center [745, 405] width 52 height 20
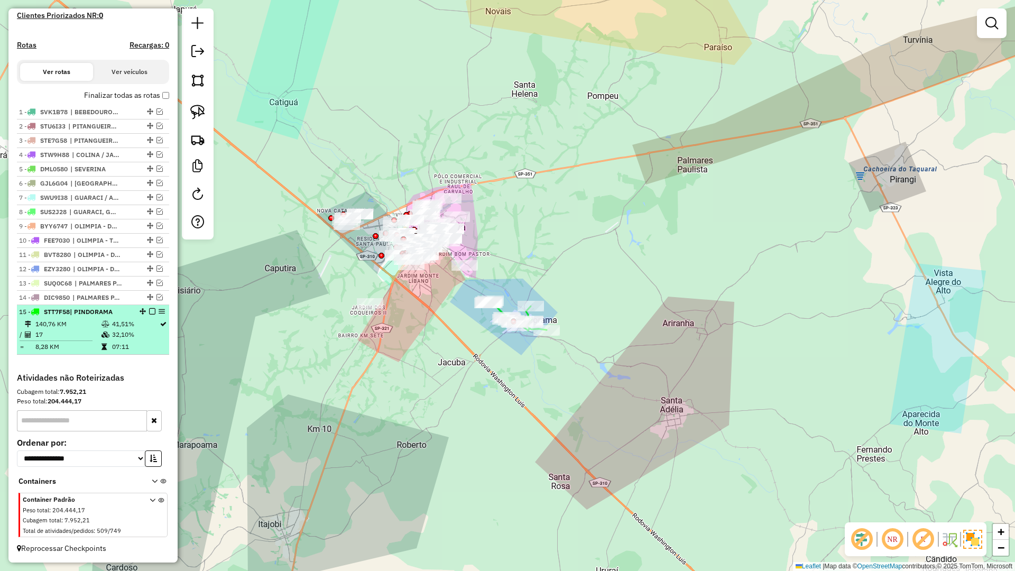
click at [151, 312] on em at bounding box center [152, 311] width 6 height 6
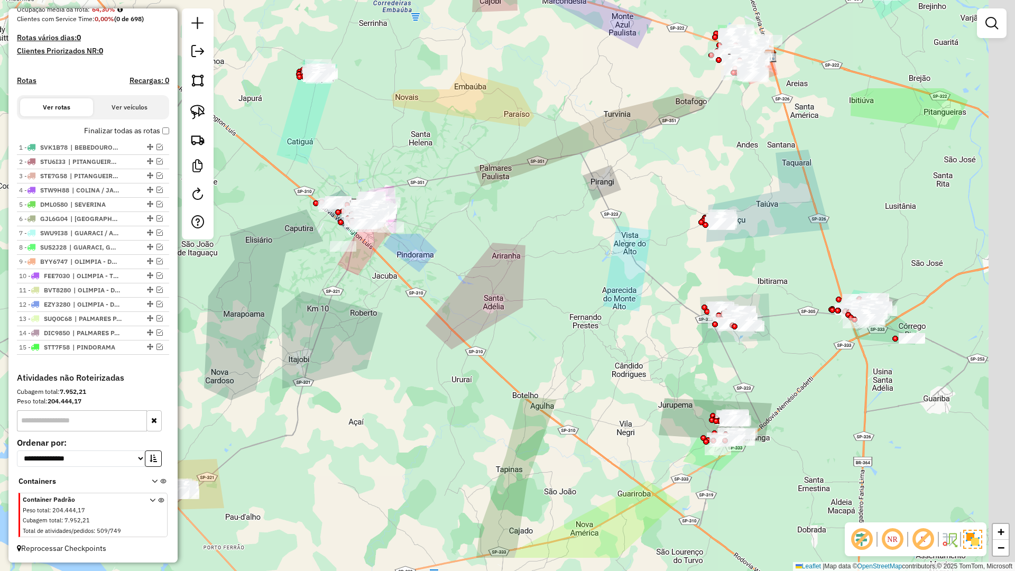
drag, startPoint x: 572, startPoint y: 348, endPoint x: 493, endPoint y: 300, distance: 93.0
click at [493, 300] on div "Janela de atendimento Grade de atendimento Capacidade Transportadoras Veículos …" at bounding box center [507, 285] width 1015 height 571
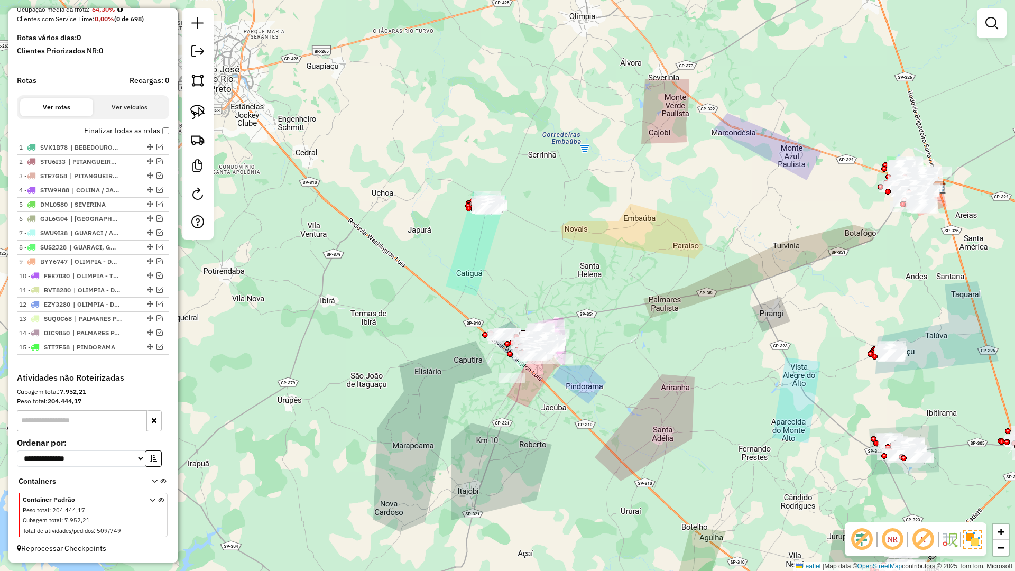
drag, startPoint x: 607, startPoint y: 309, endPoint x: 697, endPoint y: 416, distance: 139.5
click at [697, 416] on div "Janela de atendimento Grade de atendimento Capacidade Transportadoras Veículos …" at bounding box center [507, 285] width 1015 height 571
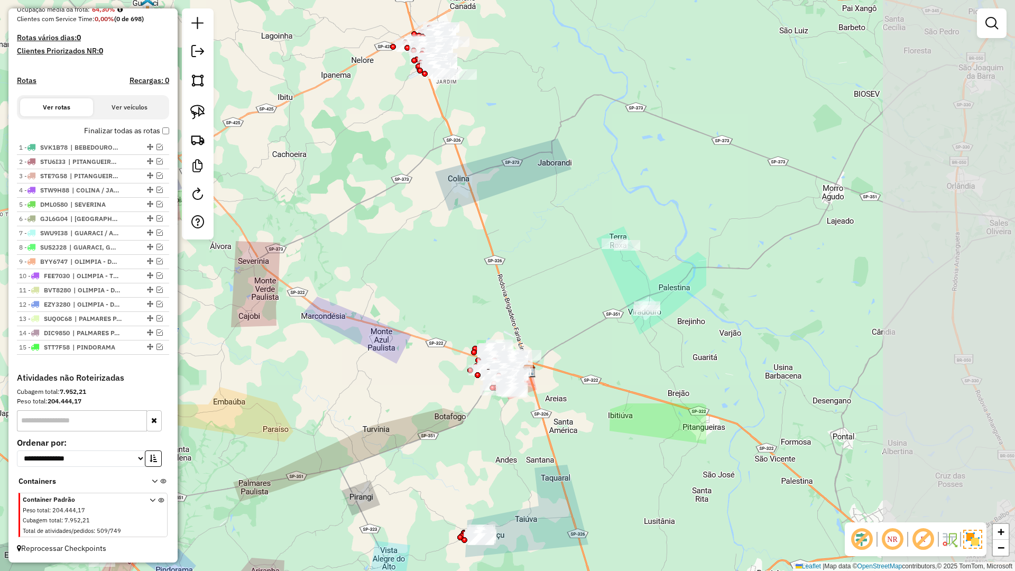
drag, startPoint x: 646, startPoint y: 347, endPoint x: 262, endPoint y: 513, distance: 418.5
click at [262, 513] on div "Janela de atendimento Grade de atendimento Capacidade Transportadoras Veículos …" at bounding box center [507, 285] width 1015 height 571
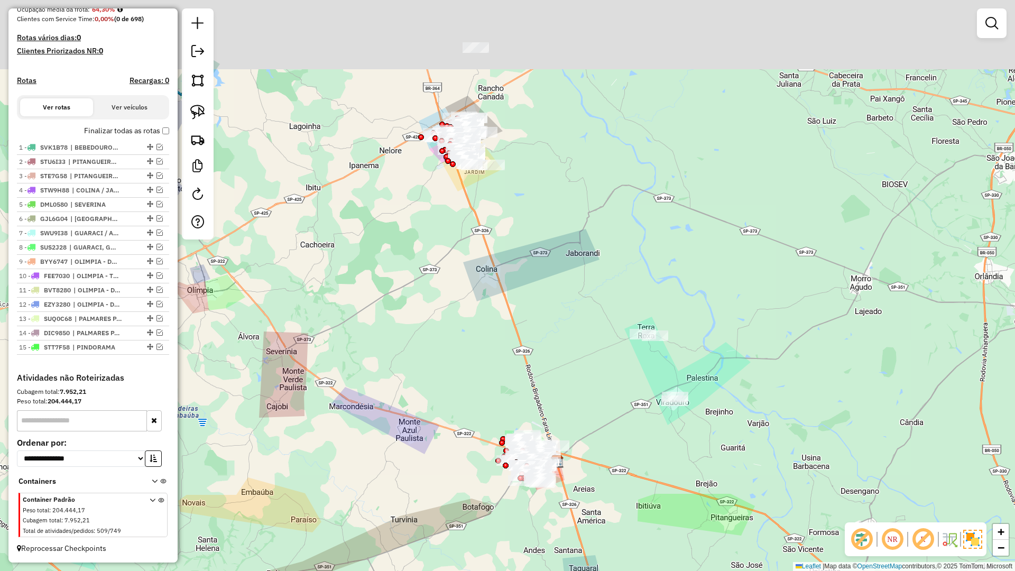
drag, startPoint x: 395, startPoint y: 189, endPoint x: 492, endPoint y: 401, distance: 232.7
click at [492, 401] on div "Janela de atendimento Grade de atendimento Capacidade Transportadoras Veículos …" at bounding box center [507, 285] width 1015 height 571
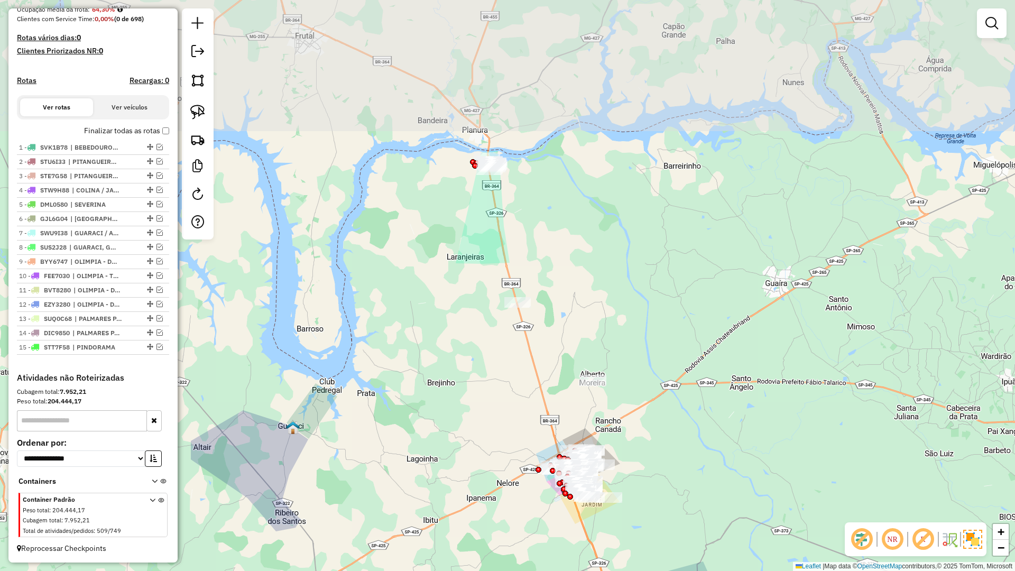
drag, startPoint x: 497, startPoint y: 210, endPoint x: 546, endPoint y: 437, distance: 232.6
click at [563, 443] on div "Janela de atendimento Grade de atendimento Capacidade Transportadoras Veículos …" at bounding box center [507, 285] width 1015 height 571
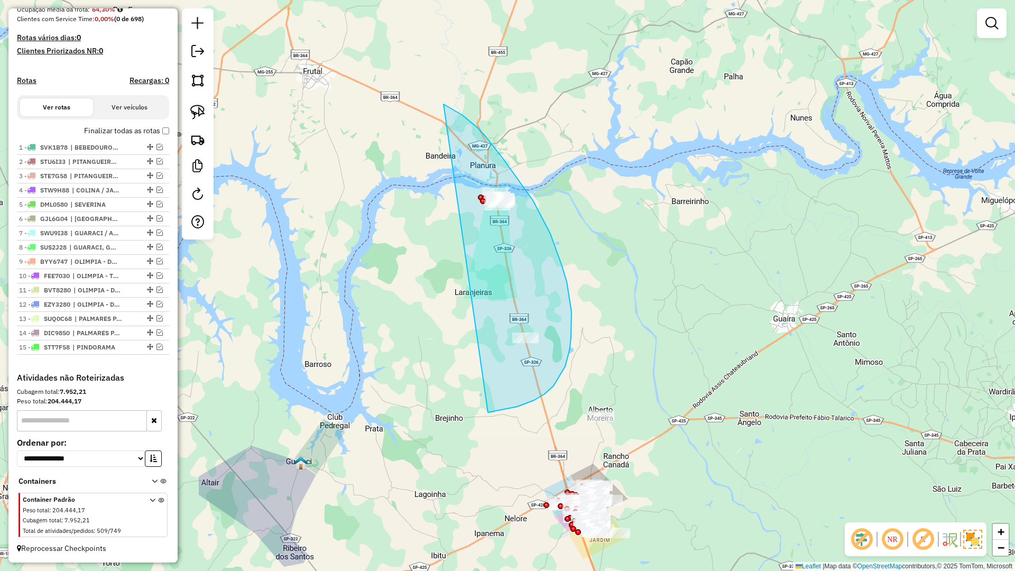
drag, startPoint x: 492, startPoint y: 412, endPoint x: 423, endPoint y: 99, distance: 320.3
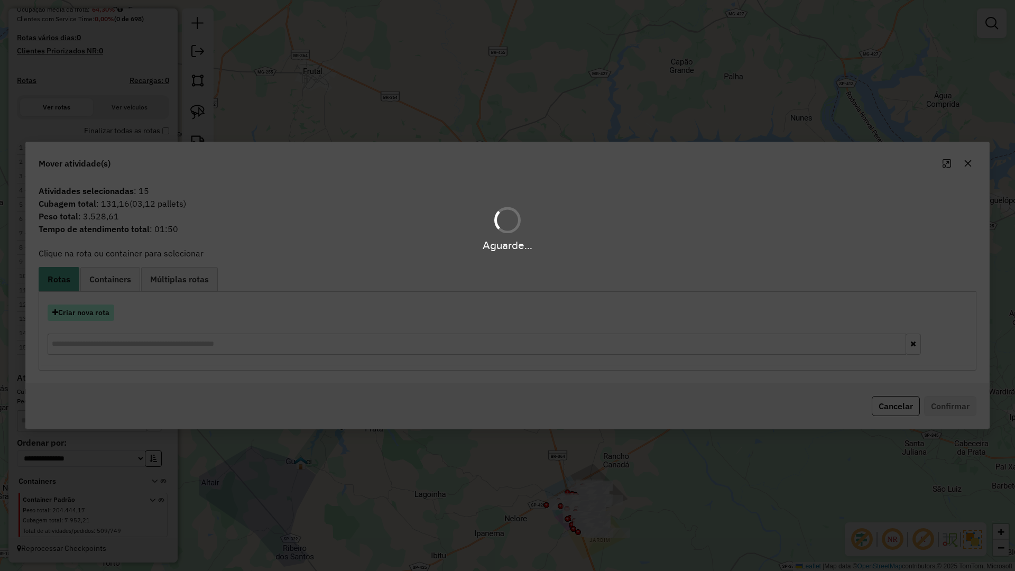
click at [91, 307] on button "Criar nova rota" at bounding box center [81, 312] width 67 height 16
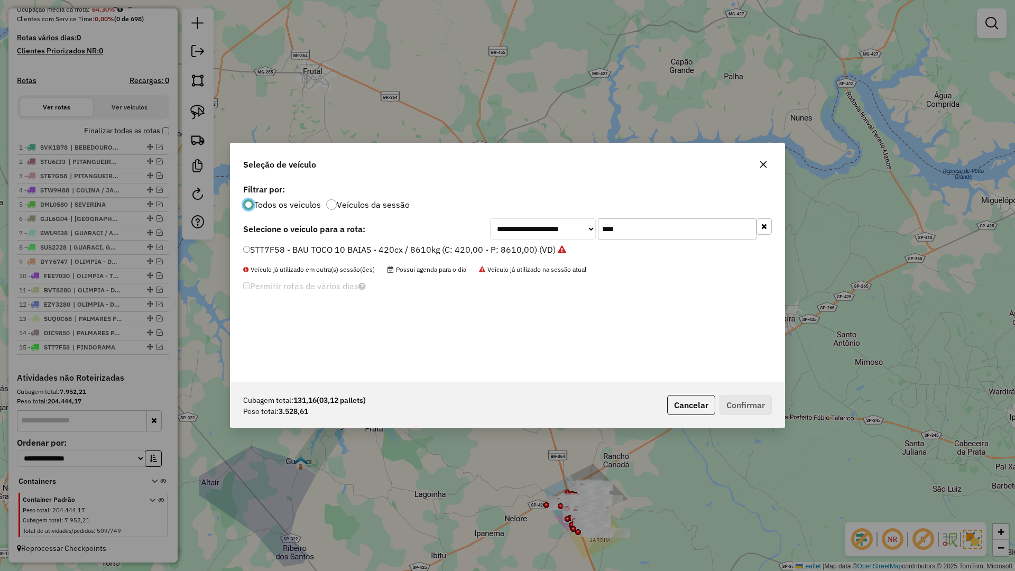
scroll to position [6, 3]
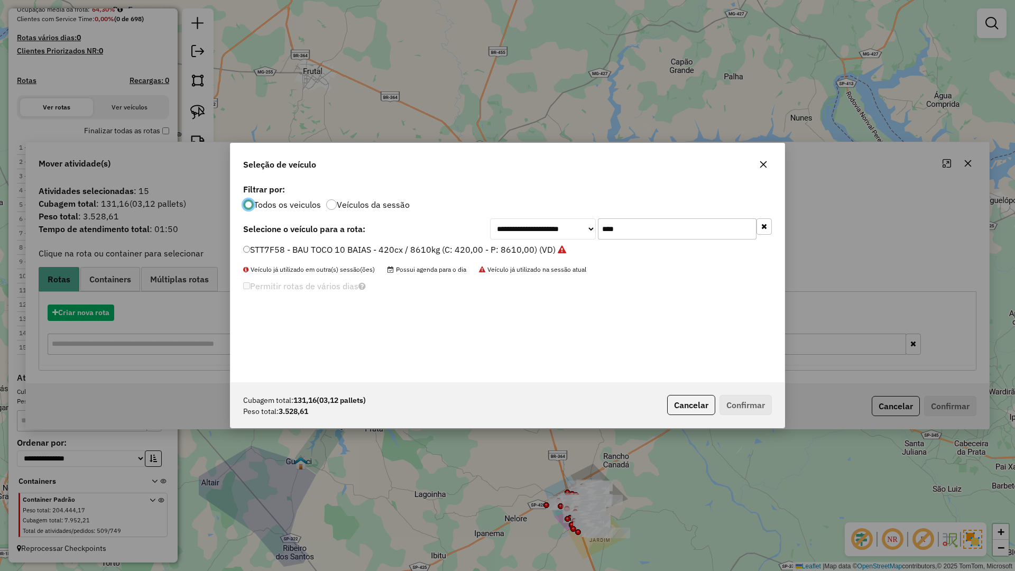
click at [90, 310] on div "**********" at bounding box center [507, 285] width 1015 height 571
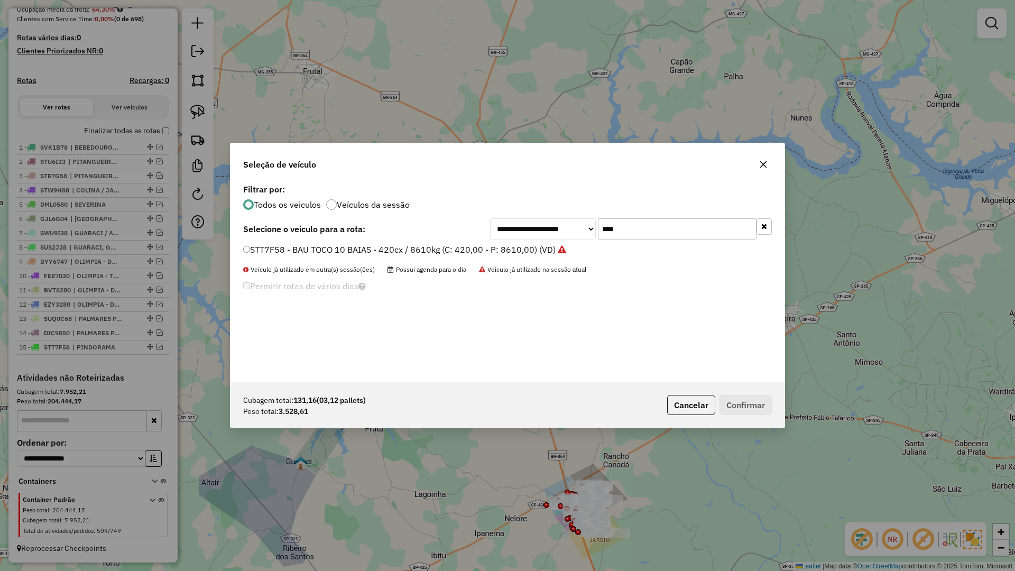
click at [689, 230] on input "****" at bounding box center [677, 228] width 159 height 21
type input "****"
click at [552, 244] on label "SUZ3D28 - BAU TOCO 10 BAIAS - 420cx / 8610kg (C: 420,00 - P: 8610,00) (VD)" at bounding box center [400, 249] width 314 height 13
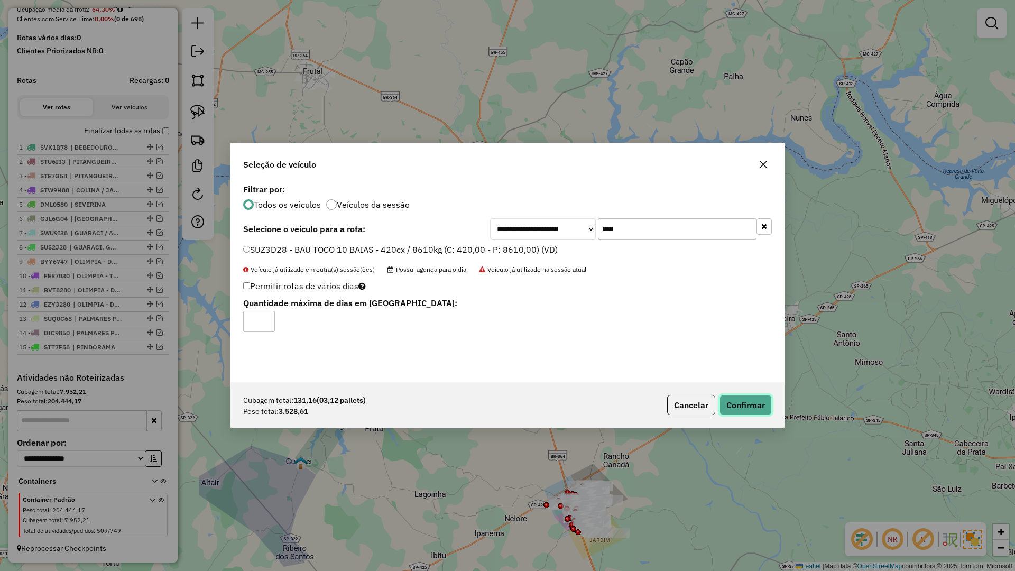
click at [741, 409] on button "Confirmar" at bounding box center [745, 405] width 52 height 20
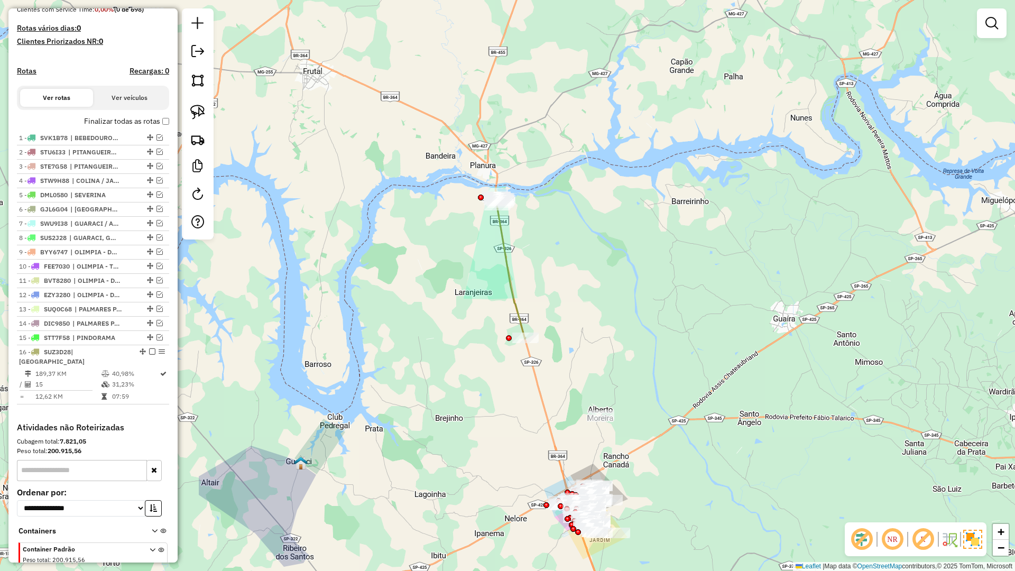
scroll to position [321, 0]
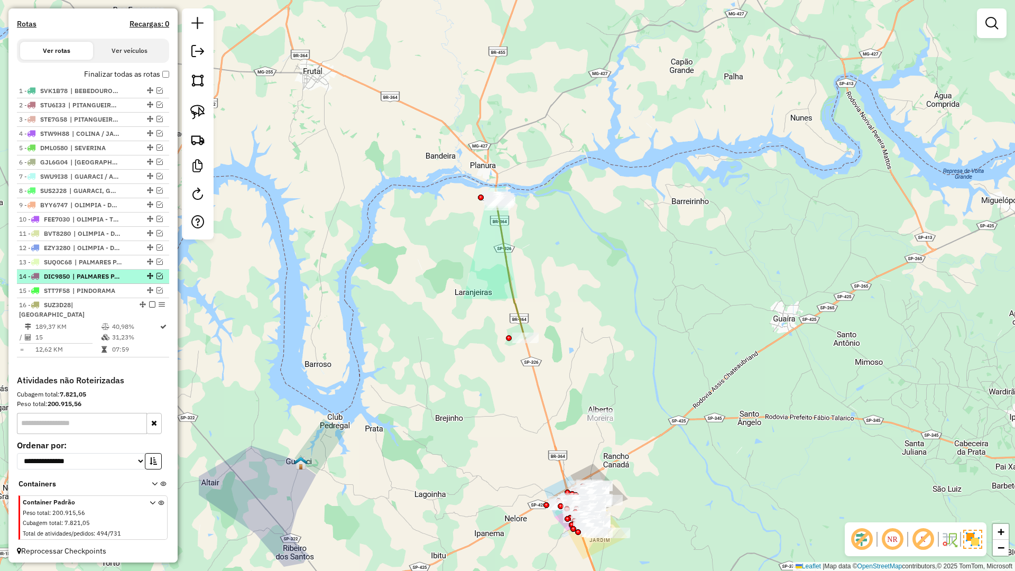
click at [149, 308] on em at bounding box center [152, 304] width 6 height 6
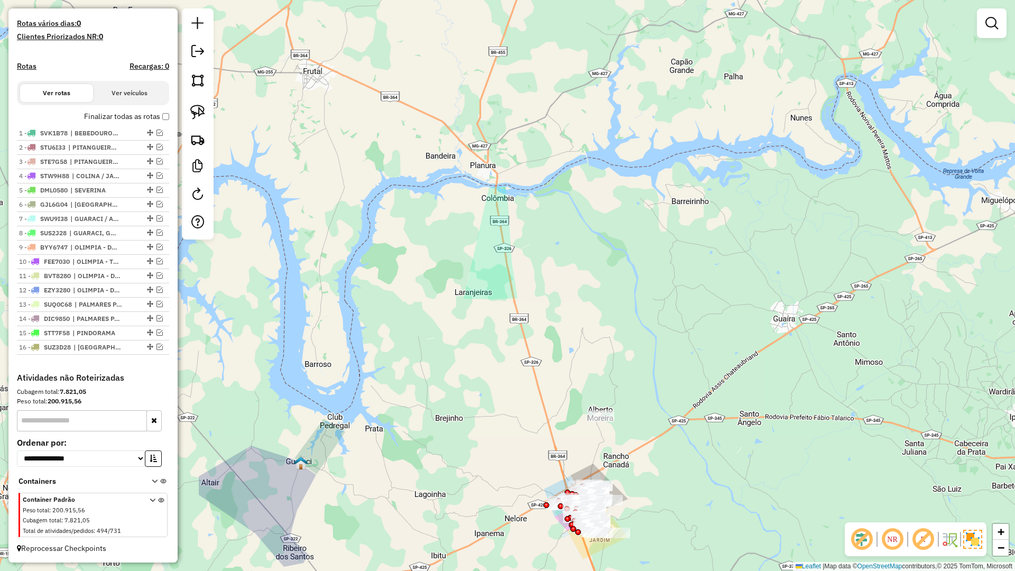
drag, startPoint x: 453, startPoint y: 310, endPoint x: 400, endPoint y: 233, distance: 93.4
click at [400, 233] on div "Janela de atendimento Grade de atendimento Capacidade Transportadoras Veículos …" at bounding box center [507, 285] width 1015 height 571
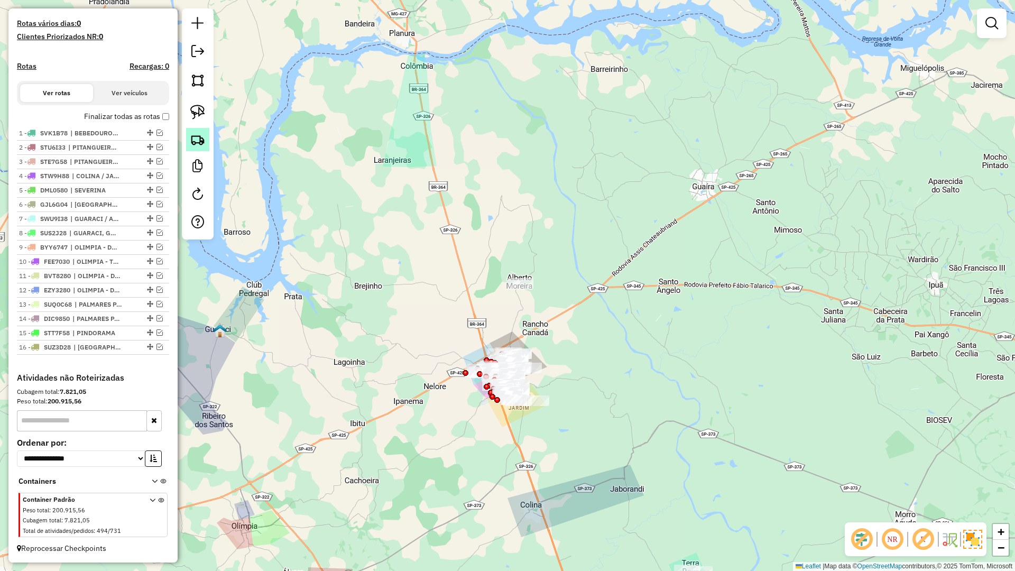
click at [205, 147] on link at bounding box center [197, 139] width 23 height 23
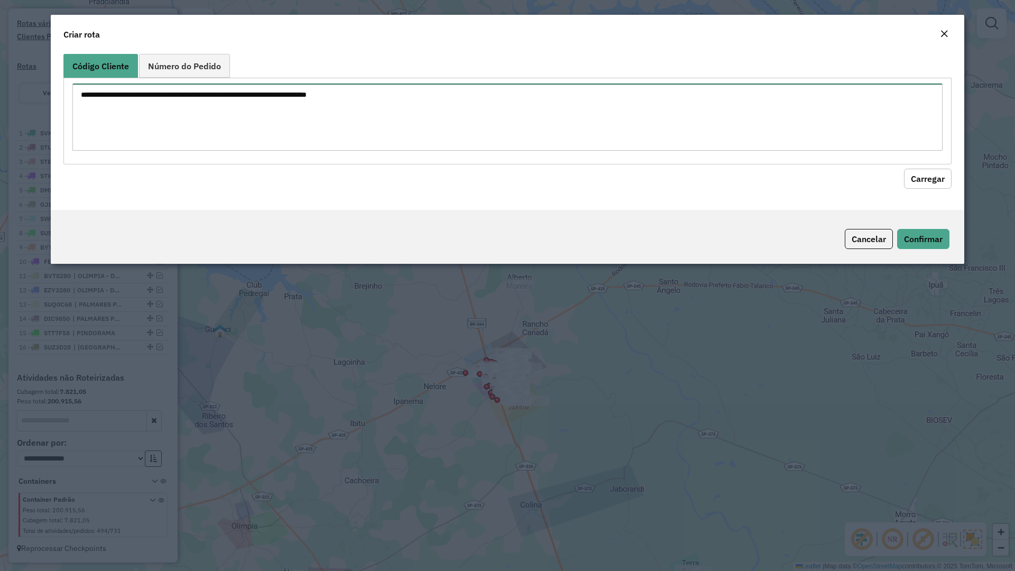
click at [215, 129] on textarea at bounding box center [507, 117] width 870 height 67
paste textarea "**** ***** ***** *****"
type textarea "**** ***** ***** *****"
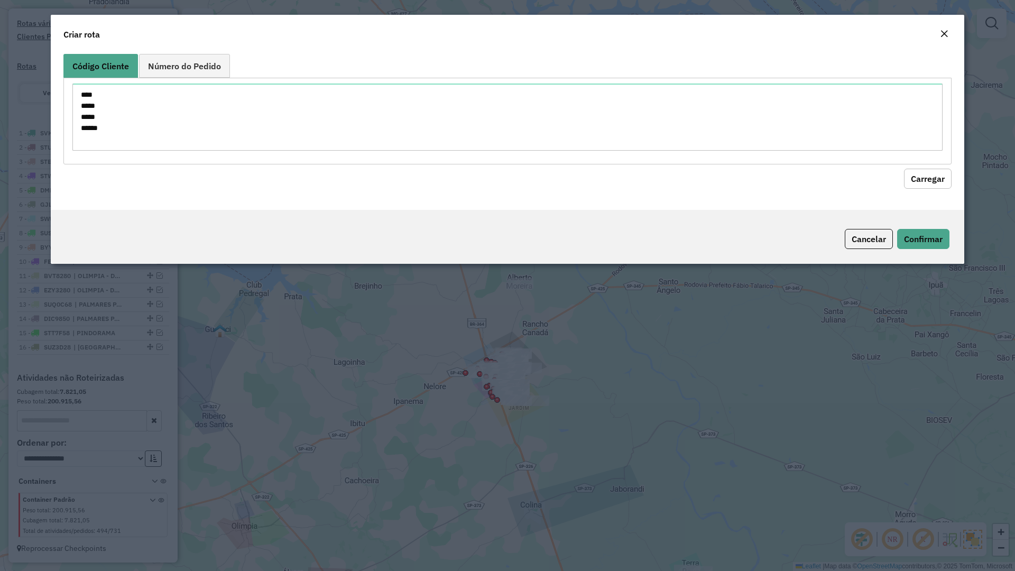
click at [927, 183] on button "Carregar" at bounding box center [928, 179] width 48 height 20
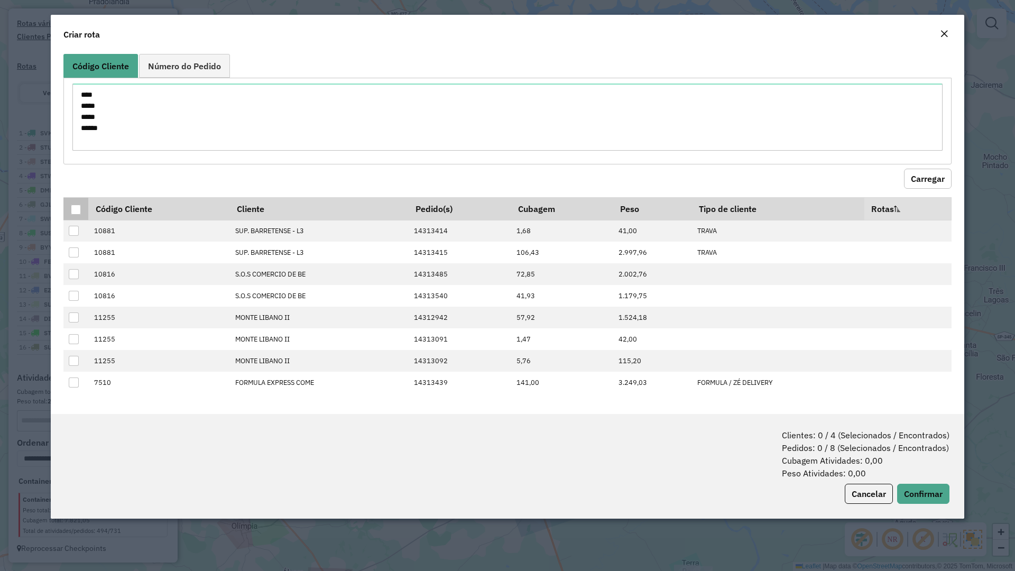
click at [76, 212] on div at bounding box center [76, 210] width 10 height 10
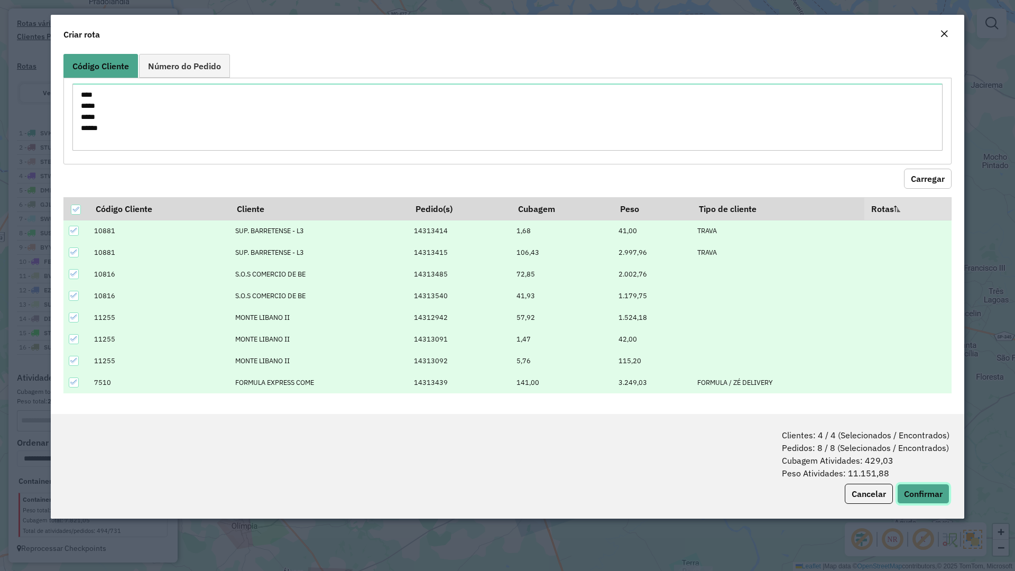
click at [934, 491] on button "Confirmar" at bounding box center [923, 494] width 52 height 20
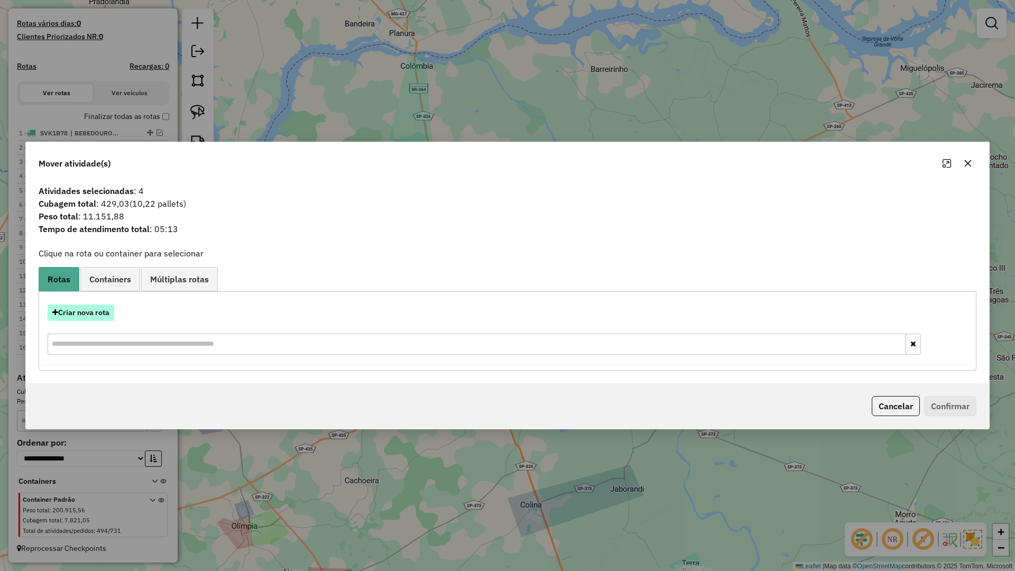
click at [87, 319] on button "Criar nova rota" at bounding box center [81, 312] width 67 height 16
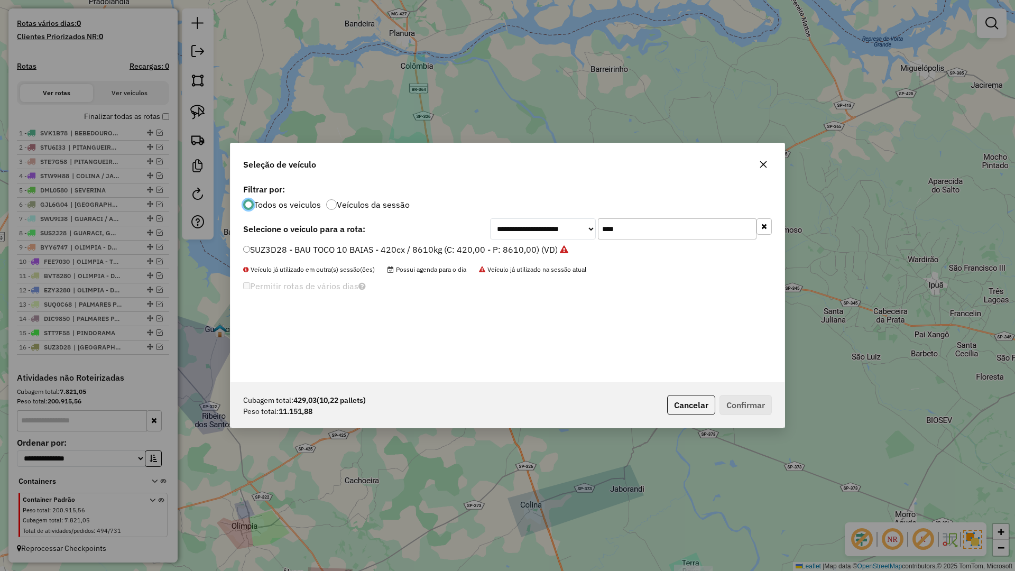
scroll to position [6, 3]
click at [725, 228] on input "****" at bounding box center [677, 228] width 159 height 21
type input "****"
click at [566, 251] on label "FYV9D22 - BAU TRUCK 14 BAIAS - 588cx / 16730kg (C: 588,00 - P: 16730,00) (VD)" at bounding box center [407, 249] width 329 height 13
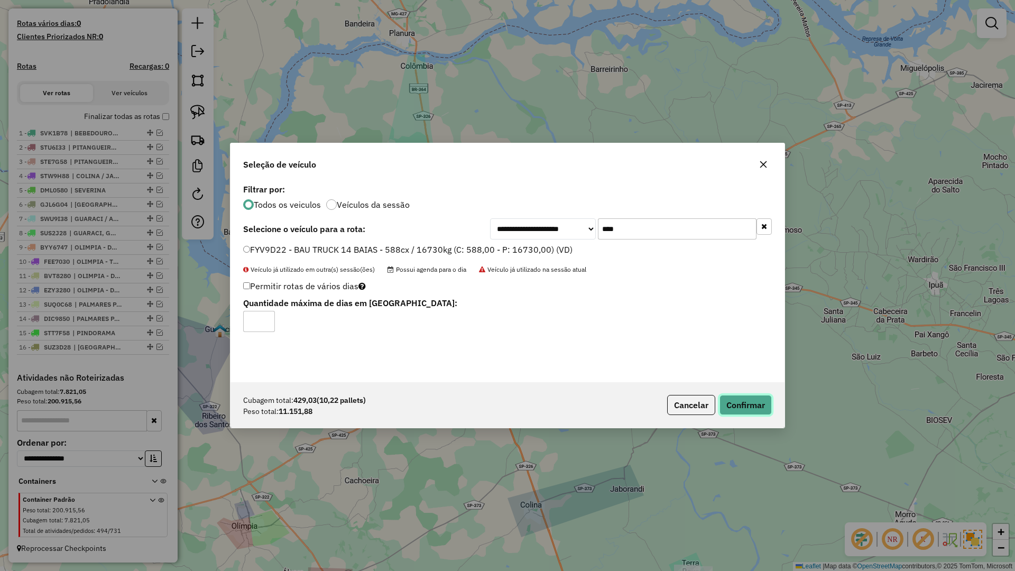
click at [738, 406] on button "Confirmar" at bounding box center [745, 405] width 52 height 20
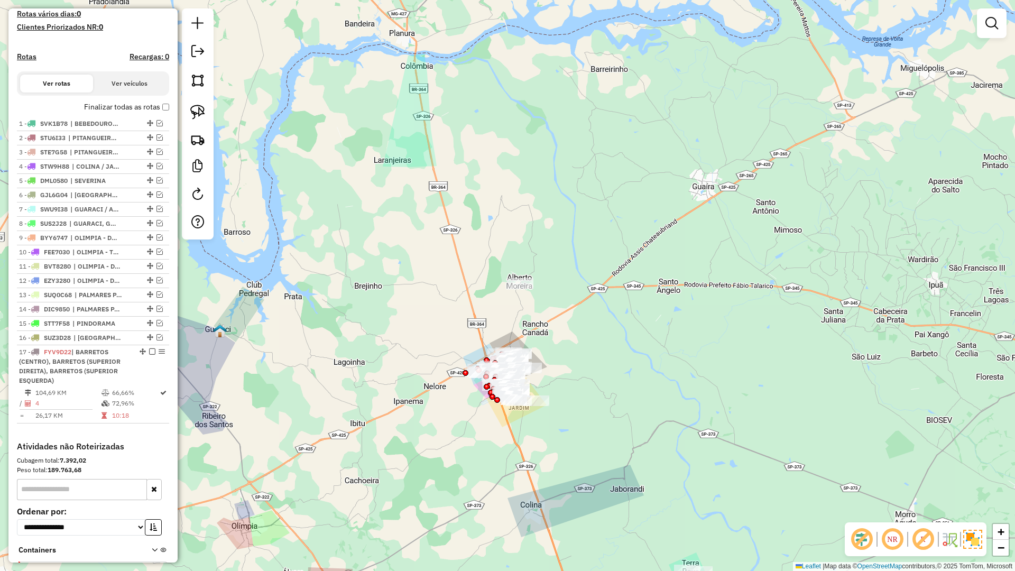
scroll to position [321, 0]
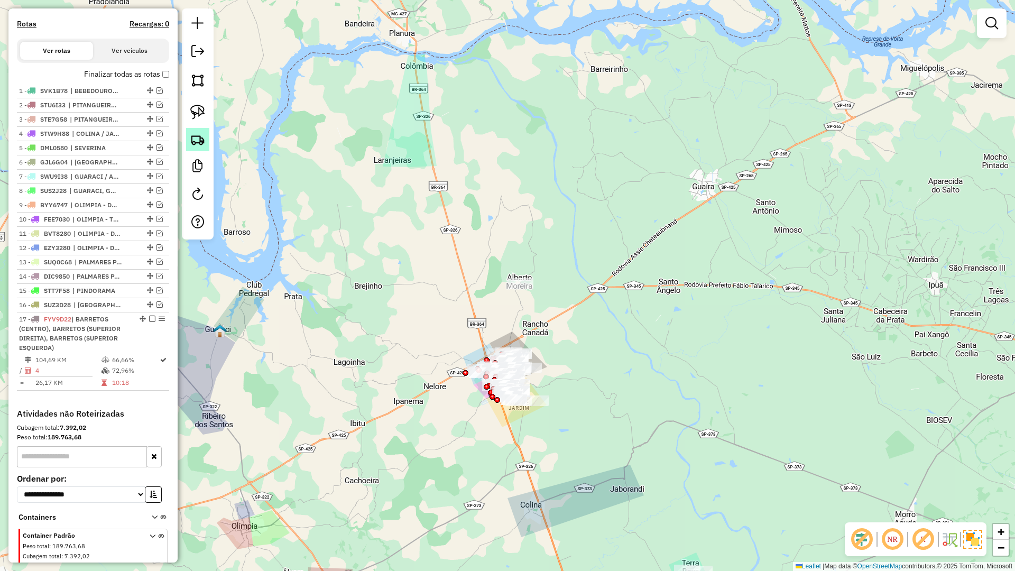
click at [200, 146] on img at bounding box center [197, 139] width 15 height 15
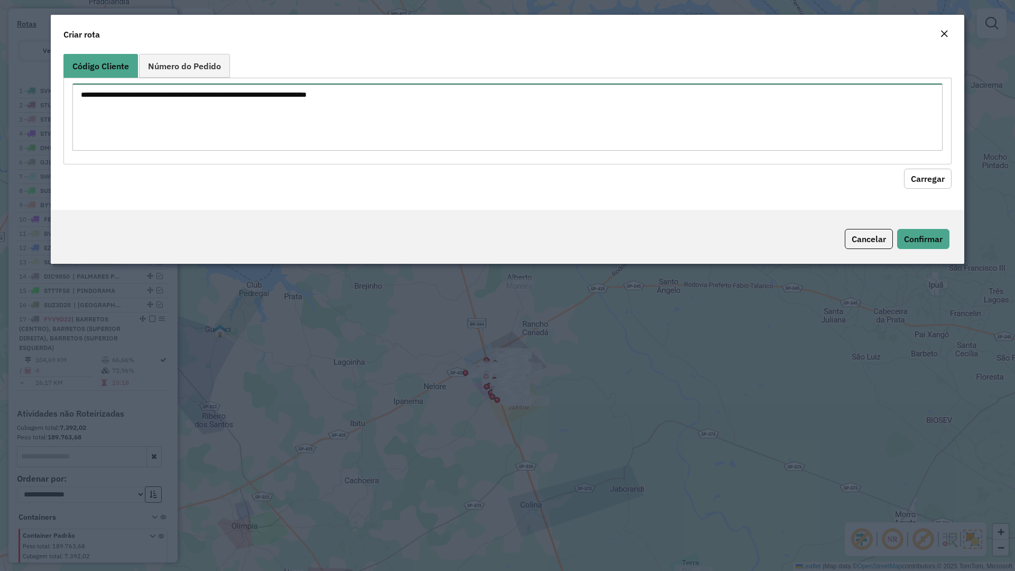
click at [301, 121] on textarea at bounding box center [507, 117] width 870 height 67
paste textarea "**** **** ****"
type textarea "**** **** ****"
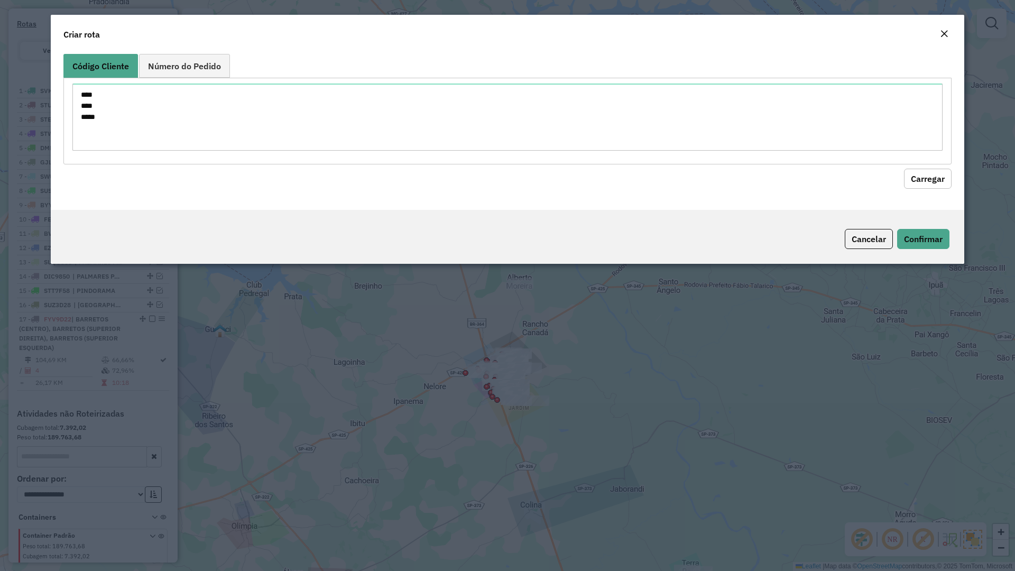
click at [942, 173] on button "Carregar" at bounding box center [928, 179] width 48 height 20
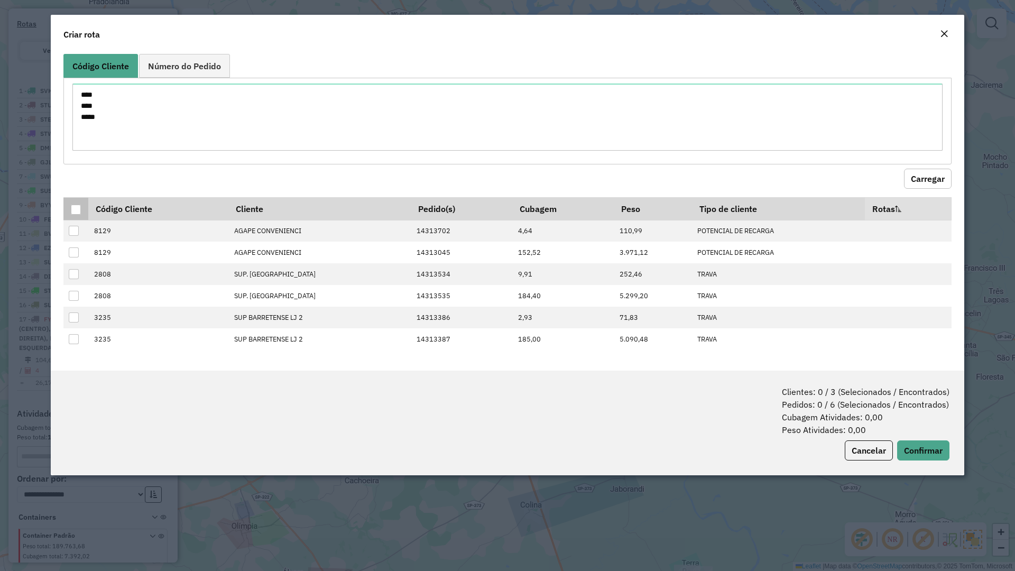
click at [74, 207] on div at bounding box center [76, 210] width 10 height 10
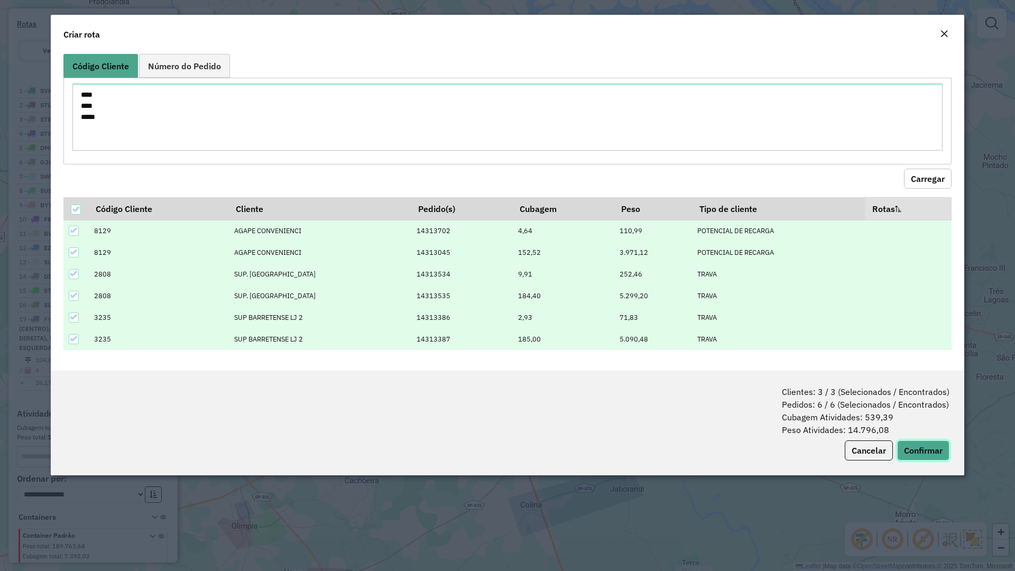
click at [935, 449] on button "Confirmar" at bounding box center [923, 450] width 52 height 20
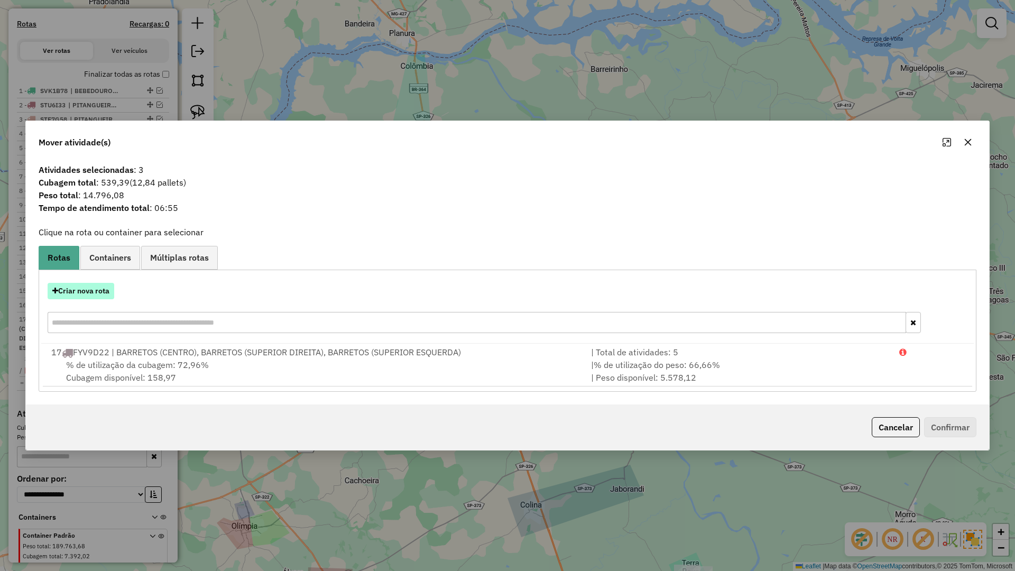
click at [90, 289] on button "Criar nova rota" at bounding box center [81, 291] width 67 height 16
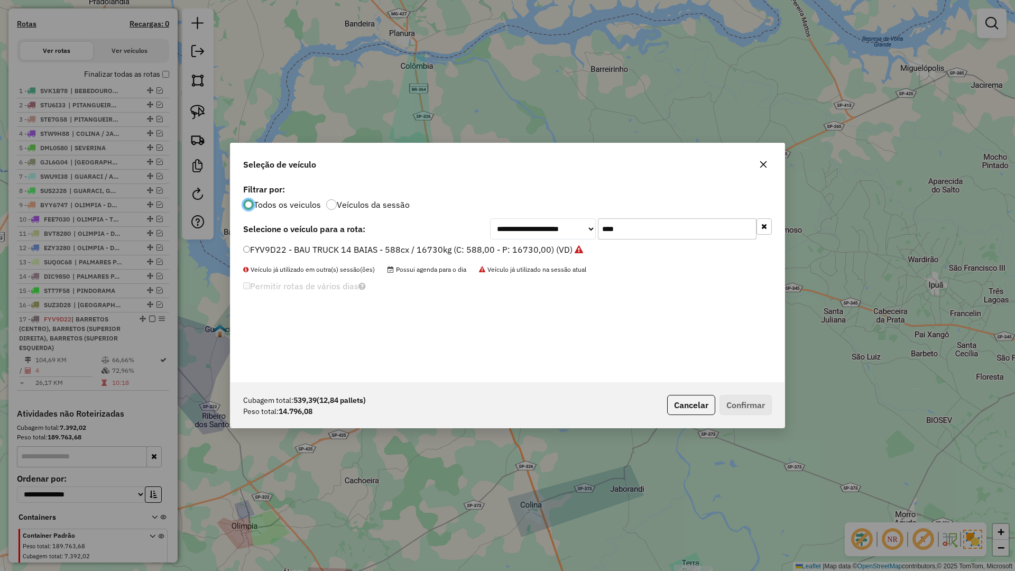
scroll to position [6, 3]
click at [672, 244] on li "FYV9D22 - BAU TRUCK 14 BAIAS - 588cx / 16730kg (C: 588,00 - P: 16730,00) (VD)" at bounding box center [507, 250] width 529 height 13
click at [666, 233] on input "****" at bounding box center [677, 228] width 159 height 21
type input "****"
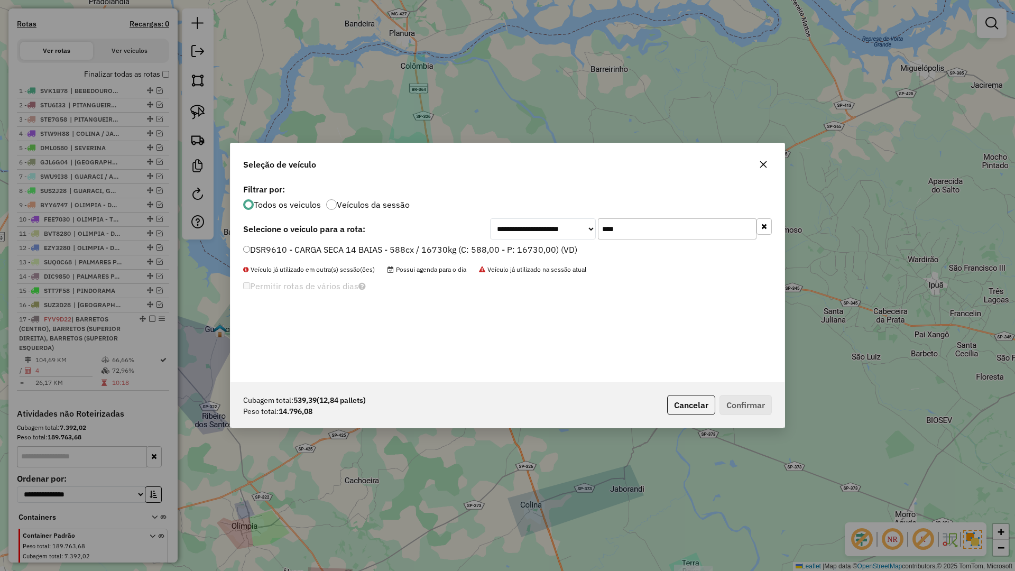
click at [521, 253] on label "DSR9610 - CARGA SECA 14 BAIAS - 588cx / 16730kg (C: 588,00 - P: 16730,00) (VD)" at bounding box center [410, 249] width 334 height 13
click at [731, 405] on button "Confirmar" at bounding box center [745, 405] width 52 height 20
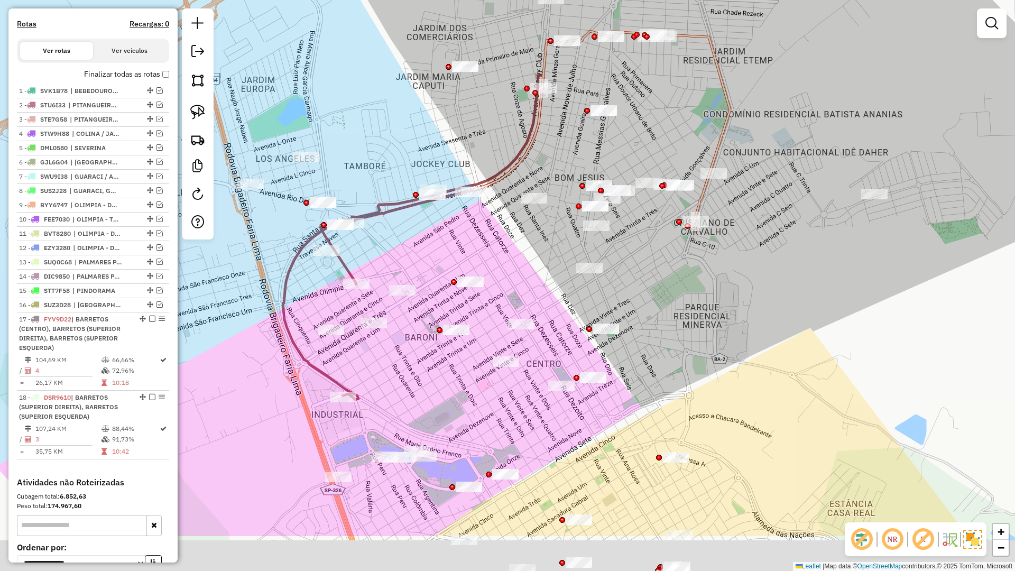
drag, startPoint x: 481, startPoint y: 338, endPoint x: 479, endPoint y: 318, distance: 19.6
click at [479, 318] on div "Janela de atendimento Grade de atendimento Capacidade Transportadoras Veículos …" at bounding box center [507, 285] width 1015 height 571
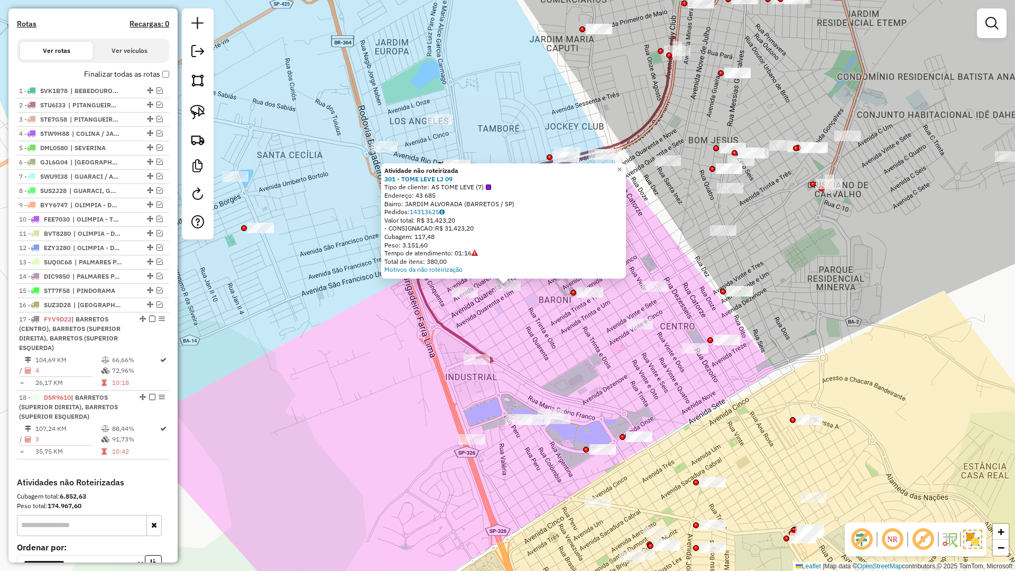
click at [527, 299] on div "Atividade não roteirizada 301 - TOME LEVE LJ 09 Tipo de cliente: AS TOME LEVE (…" at bounding box center [507, 285] width 1015 height 571
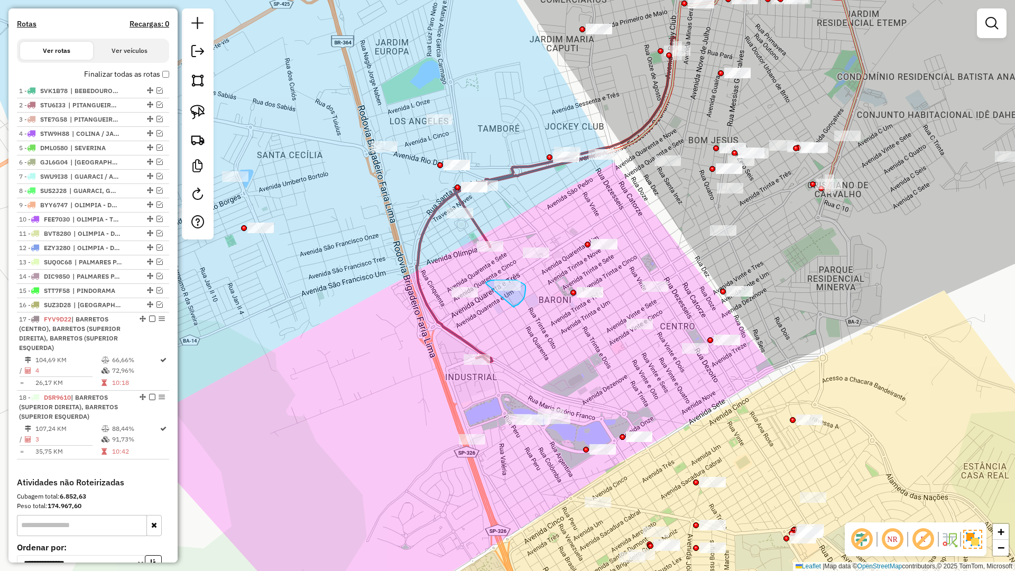
drag, startPoint x: 514, startPoint y: 307, endPoint x: 485, endPoint y: 283, distance: 37.2
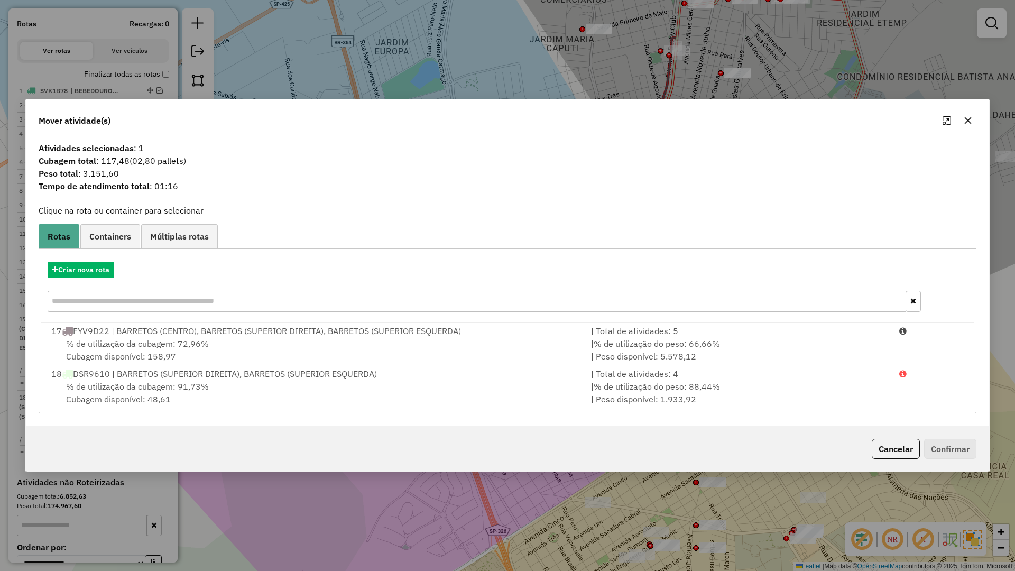
click at [975, 112] on div at bounding box center [957, 120] width 38 height 17
click at [969, 116] on icon "button" at bounding box center [968, 120] width 8 height 8
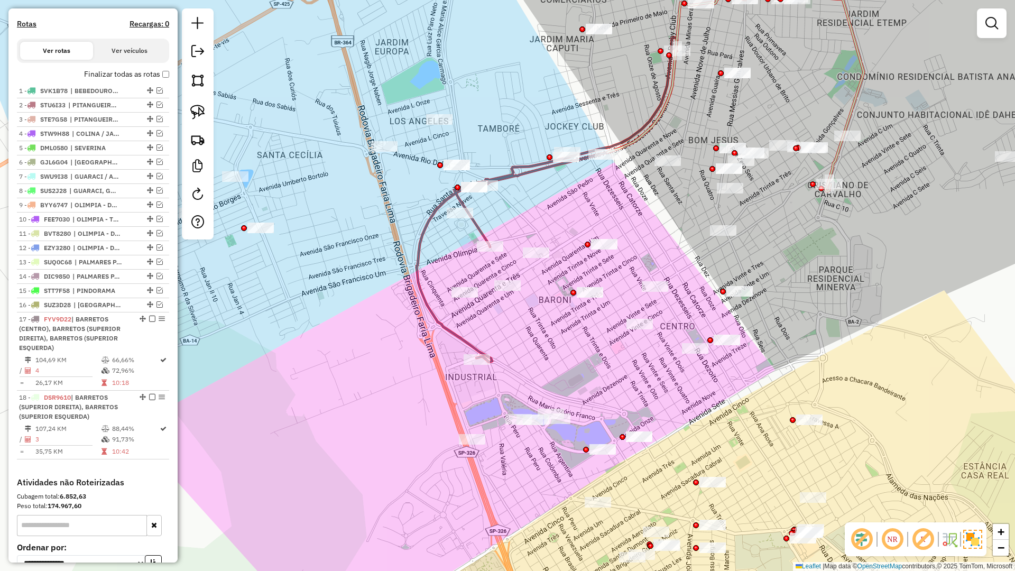
click at [473, 220] on icon at bounding box center [546, 200] width 261 height 325
select select "**********"
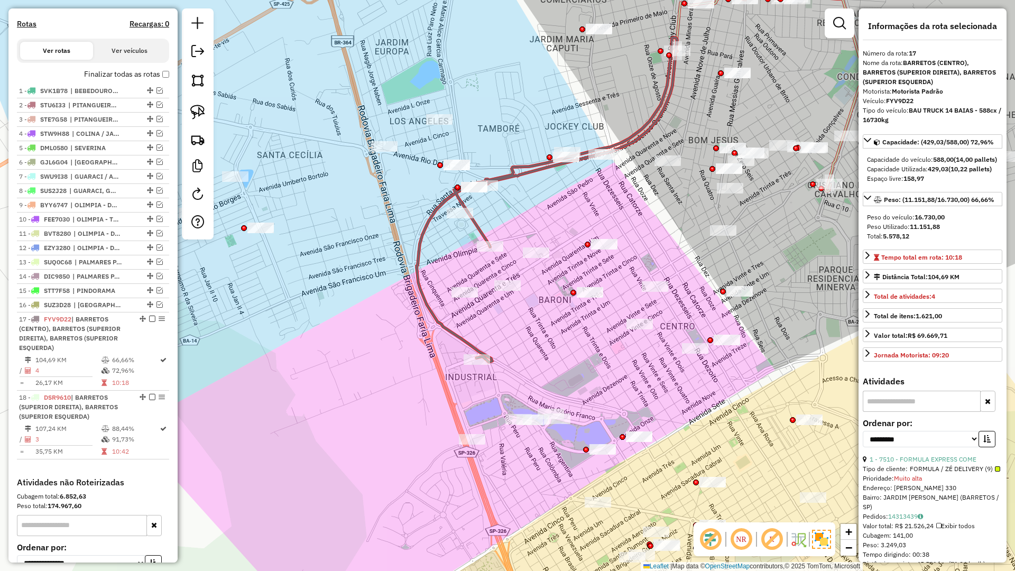
scroll to position [435, 0]
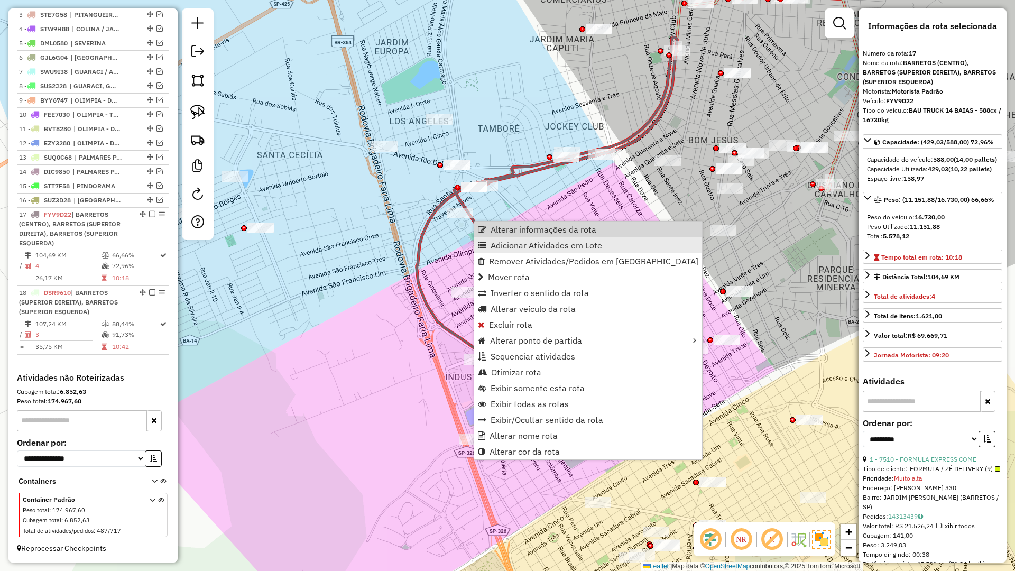
click at [557, 239] on link "Adicionar Atividades em Lote" at bounding box center [588, 245] width 228 height 16
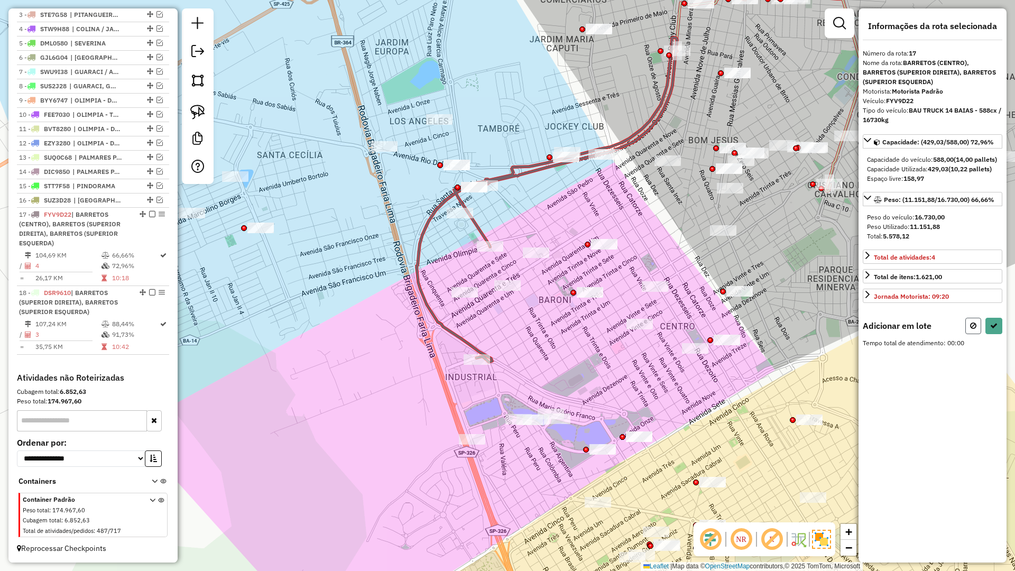
drag, startPoint x: 970, startPoint y: 339, endPoint x: 915, endPoint y: 313, distance: 61.0
click at [970, 329] on icon at bounding box center [973, 325] width 6 height 7
select select "**********"
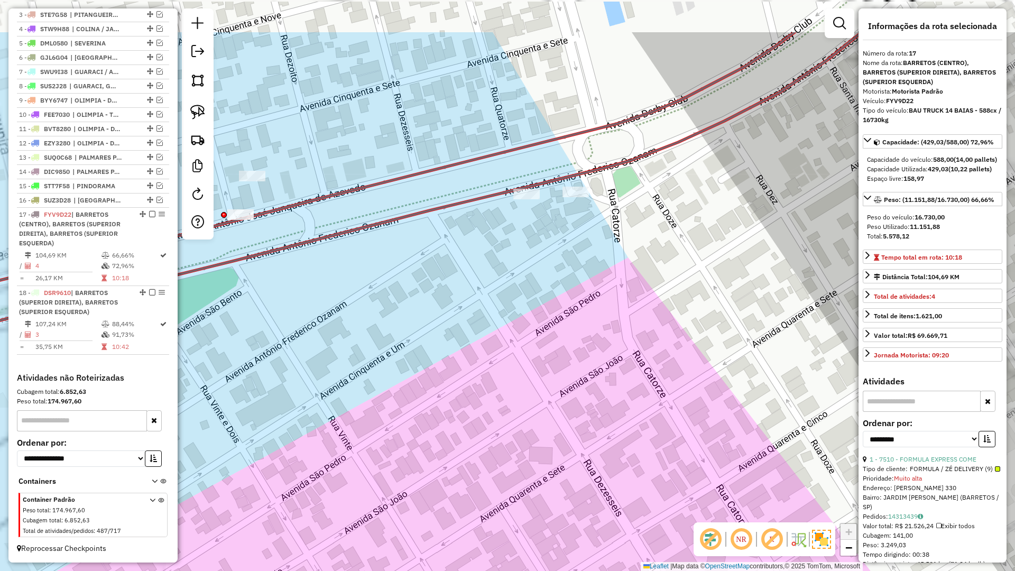
drag, startPoint x: 535, startPoint y: 199, endPoint x: 543, endPoint y: 226, distance: 28.1
click at [543, 226] on div "Janela de atendimento Grade de atendimento Capacidade Transportadoras Veículos …" at bounding box center [507, 285] width 1015 height 571
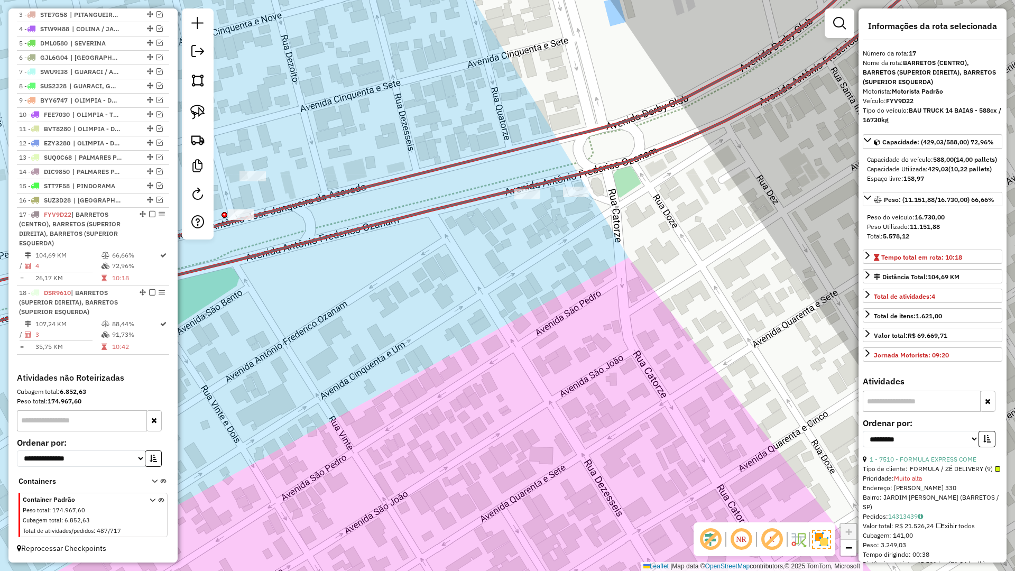
click at [622, 154] on div "Janela de atendimento Grade de atendimento Capacidade Transportadoras Veículos …" at bounding box center [507, 285] width 1015 height 571
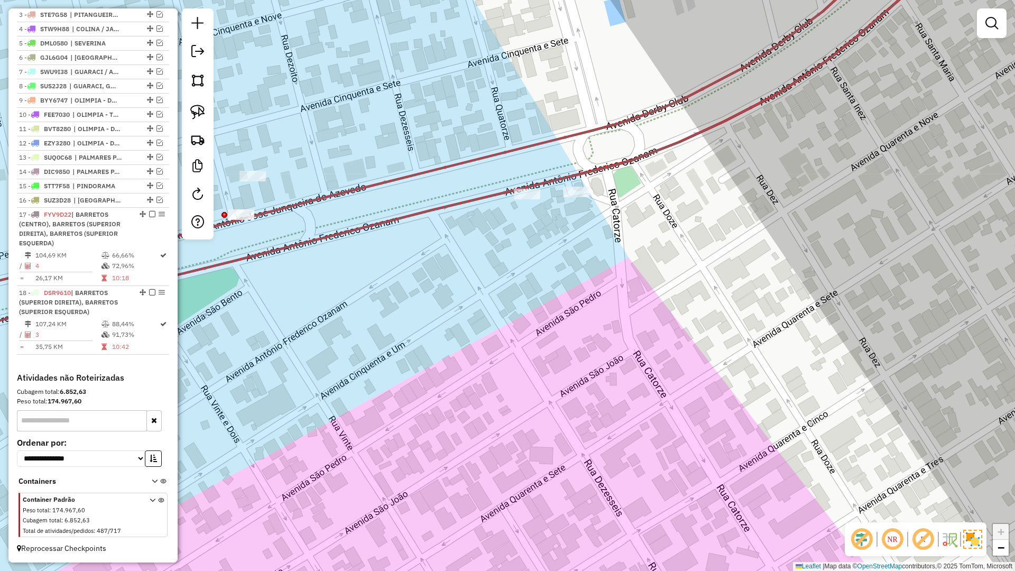
click at [621, 159] on icon at bounding box center [424, 145] width 1051 height 404
select select "**********"
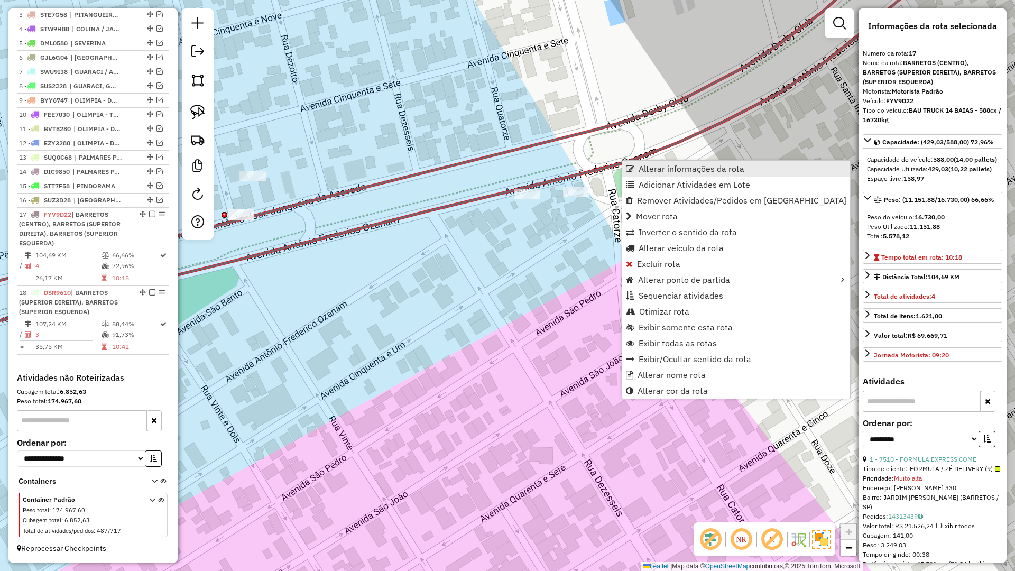
click at [652, 170] on span "Alterar informações da rota" at bounding box center [691, 168] width 106 height 8
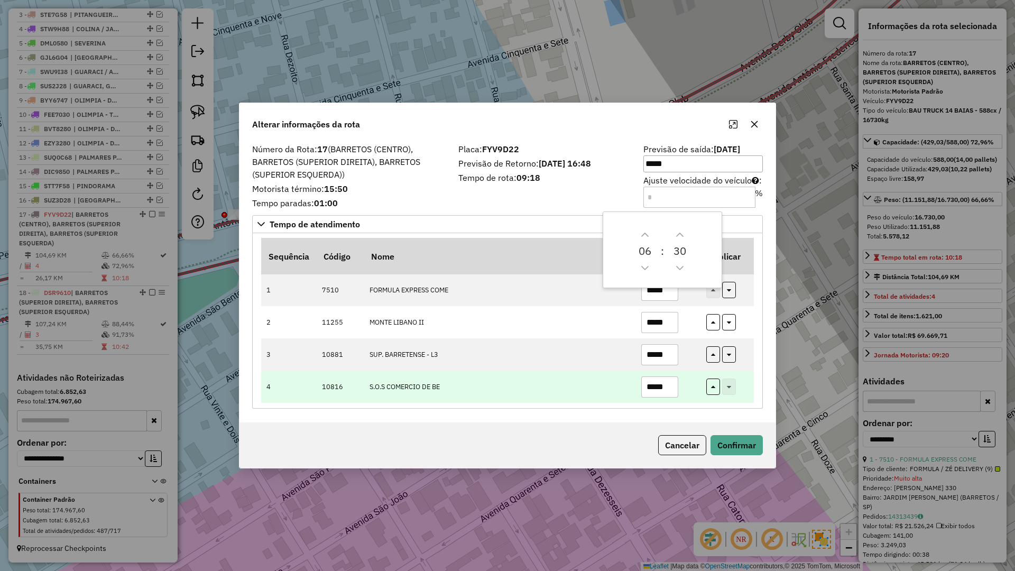
drag, startPoint x: 670, startPoint y: 389, endPoint x: 594, endPoint y: 390, distance: 76.1
click at [594, 390] on tr "4 10816 S.O.S COMERCIO DE BE *****" at bounding box center [507, 386] width 493 height 32
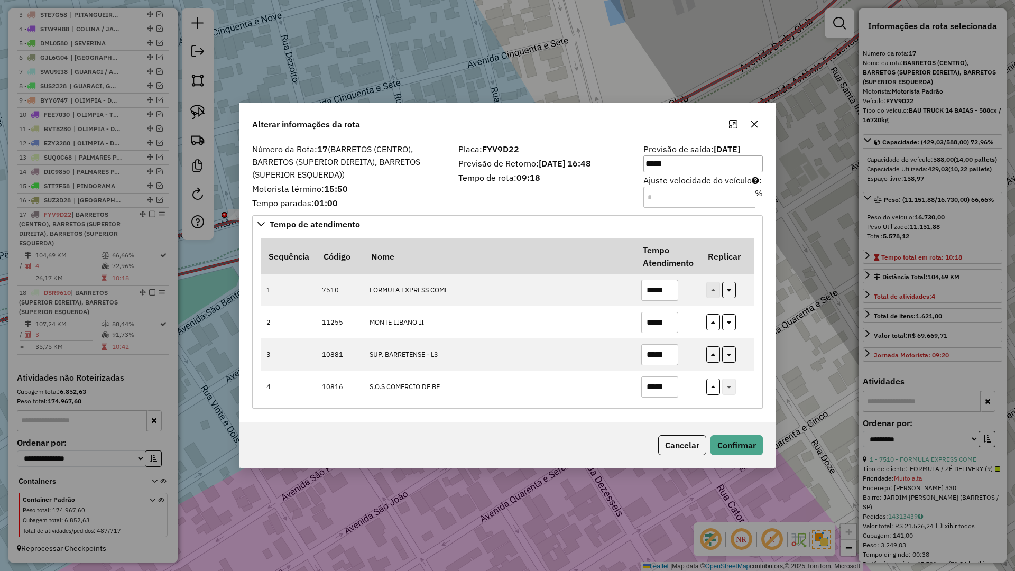
type input "*****"
click at [726, 457] on div "Cancelar Confirmar" at bounding box center [507, 444] width 536 height 45
click at [736, 442] on button "Confirmar" at bounding box center [736, 445] width 52 height 20
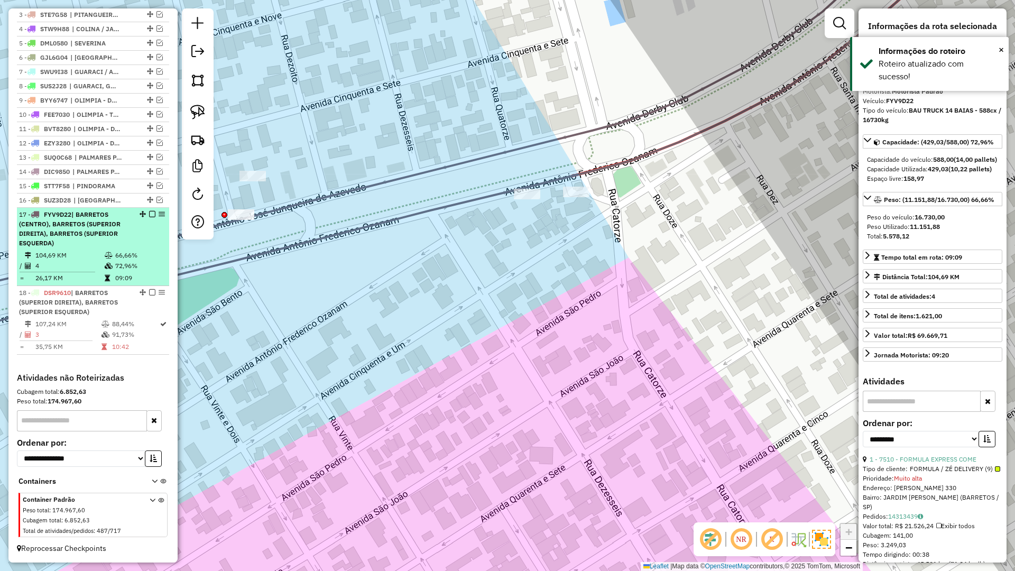
click at [151, 212] on em at bounding box center [152, 214] width 6 height 6
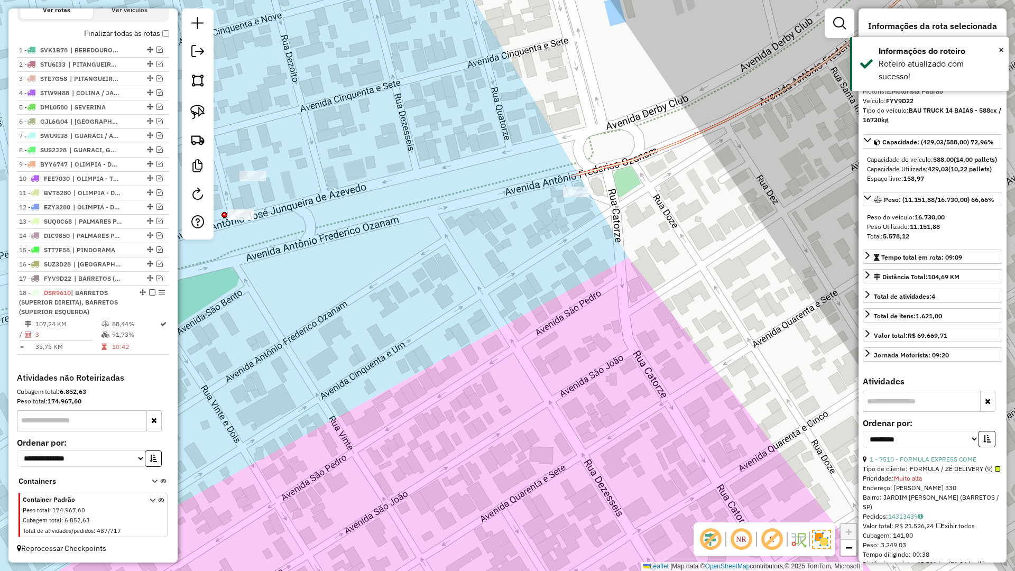
scroll to position [371, 0]
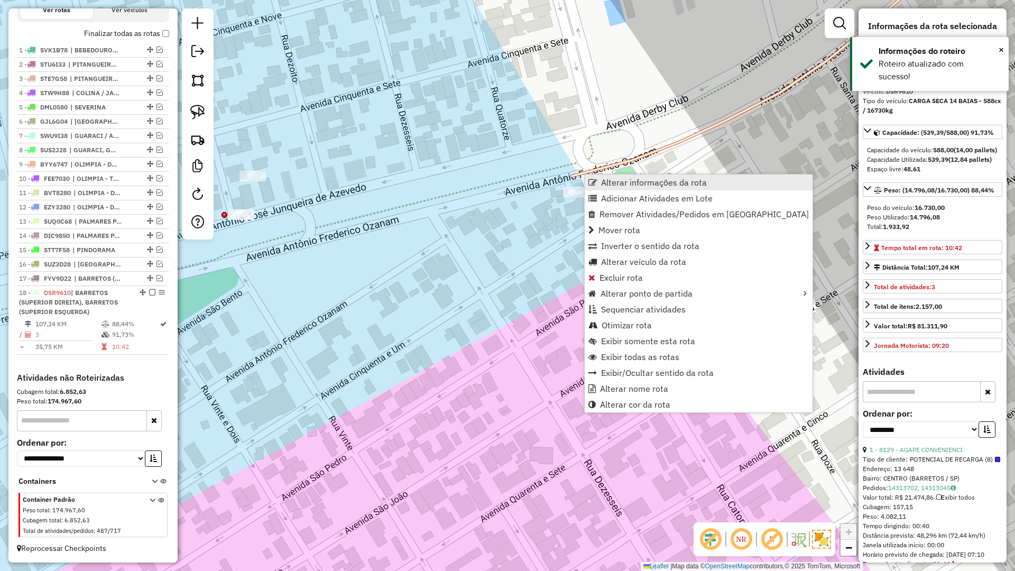
click at [614, 181] on span "Alterar informações da rota" at bounding box center [654, 182] width 106 height 8
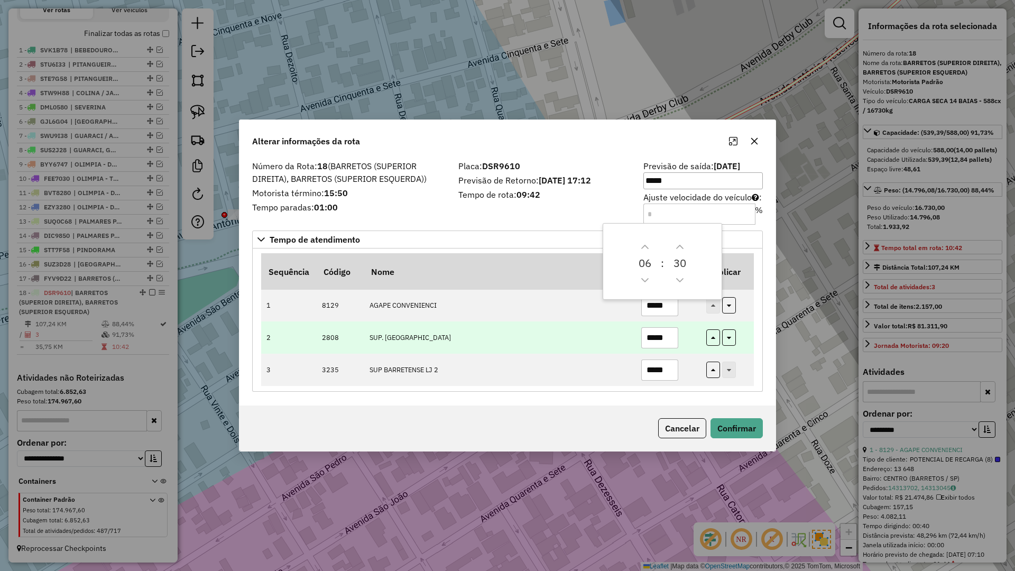
drag, startPoint x: 659, startPoint y: 338, endPoint x: 585, endPoint y: 338, distance: 74.5
click at [585, 338] on tr "2 2808 SUP. BARRETENSE *****" at bounding box center [507, 337] width 493 height 32
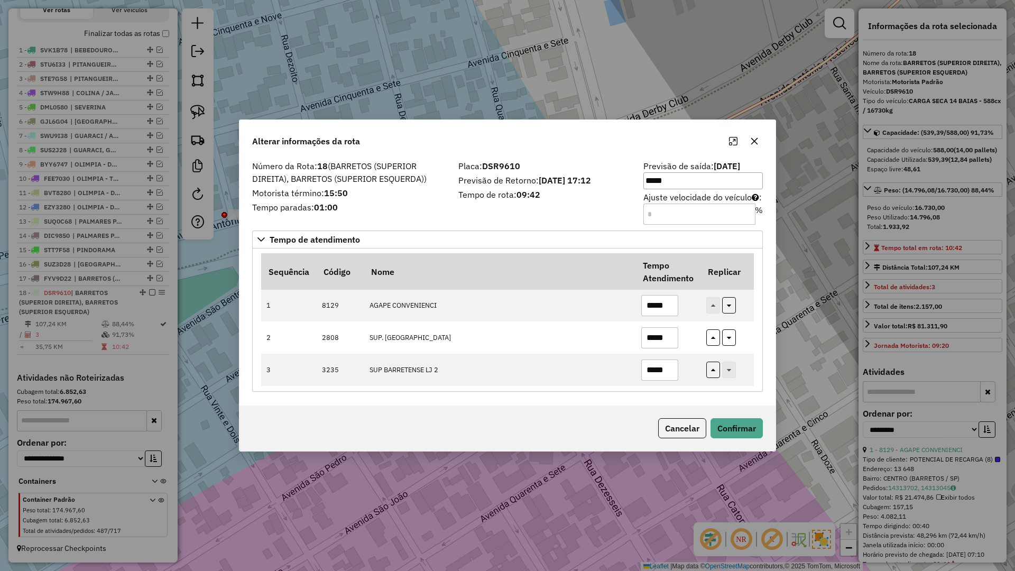
type input "*****"
drag, startPoint x: 770, startPoint y: 431, endPoint x: 754, endPoint y: 427, distance: 16.6
click at [765, 429] on div "Cancelar Confirmar" at bounding box center [507, 427] width 536 height 45
click at [749, 425] on button "Confirmar" at bounding box center [736, 428] width 52 height 20
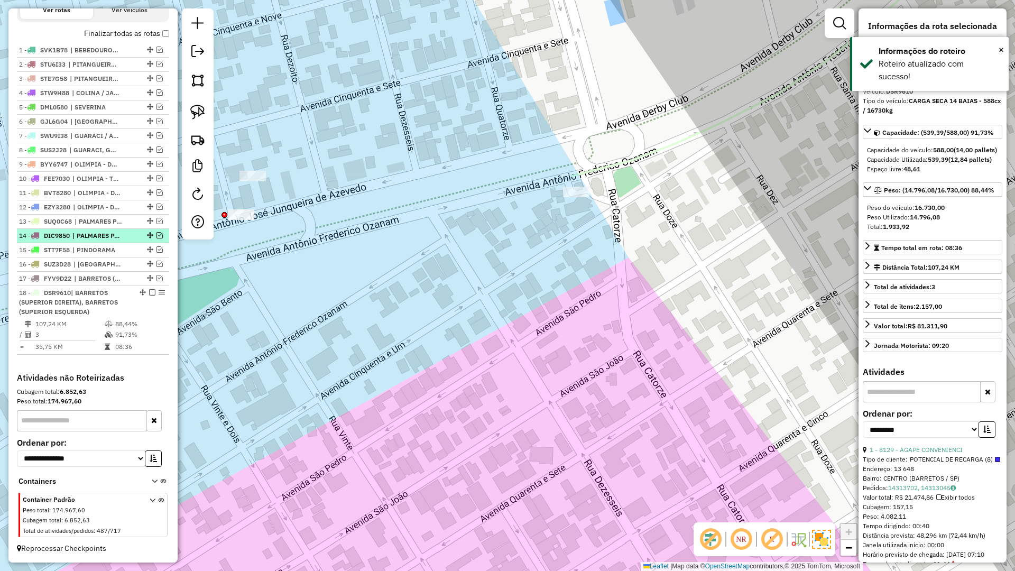
click at [149, 291] on em at bounding box center [152, 292] width 6 height 6
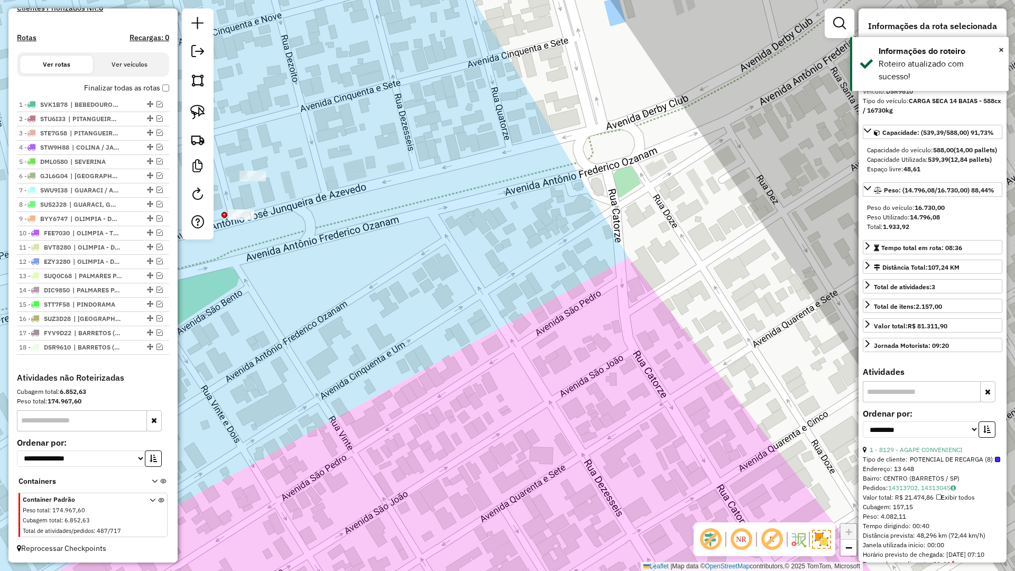
scroll to position [317, 0]
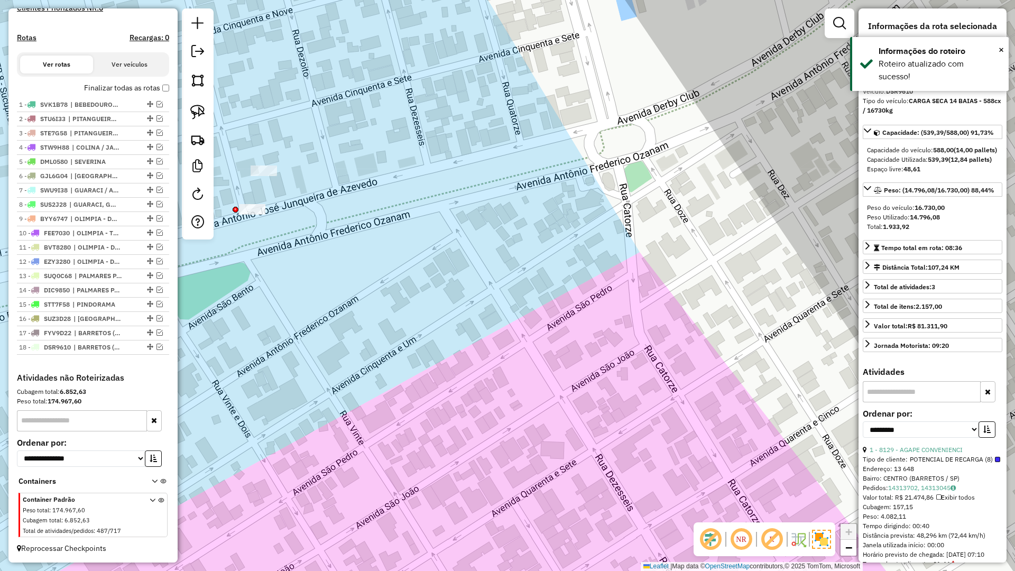
drag, startPoint x: 310, startPoint y: 330, endPoint x: 480, endPoint y: 186, distance: 223.5
click at [478, 165] on div "Janela de atendimento Grade de atendimento Capacidade Transportadoras Veículos …" at bounding box center [507, 285] width 1015 height 571
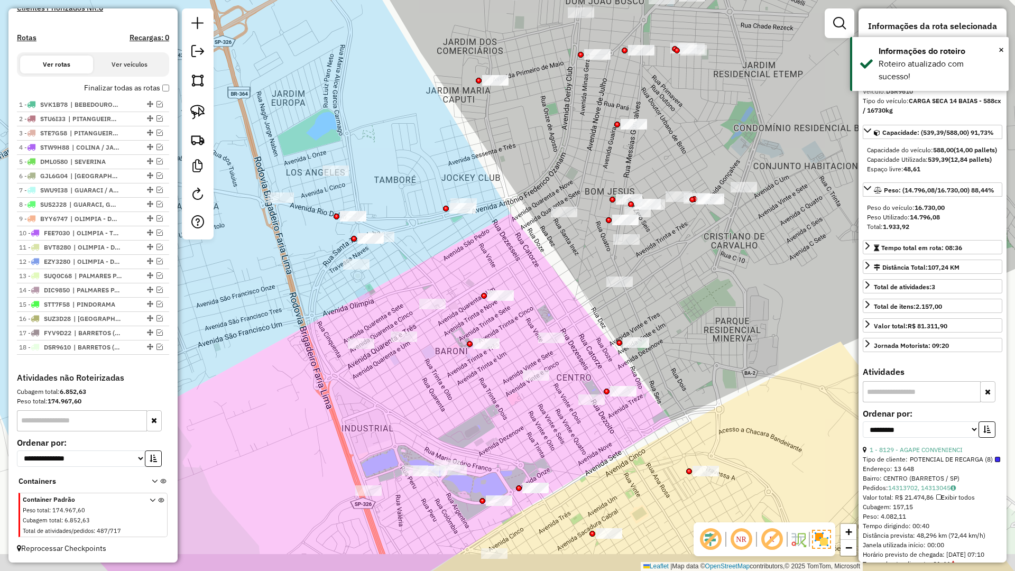
drag, startPoint x: 472, startPoint y: 382, endPoint x: 464, endPoint y: 235, distance: 147.7
click at [462, 237] on div "Janela de atendimento Grade de atendimento Capacidade Transportadoras Veículos …" at bounding box center [507, 285] width 1015 height 571
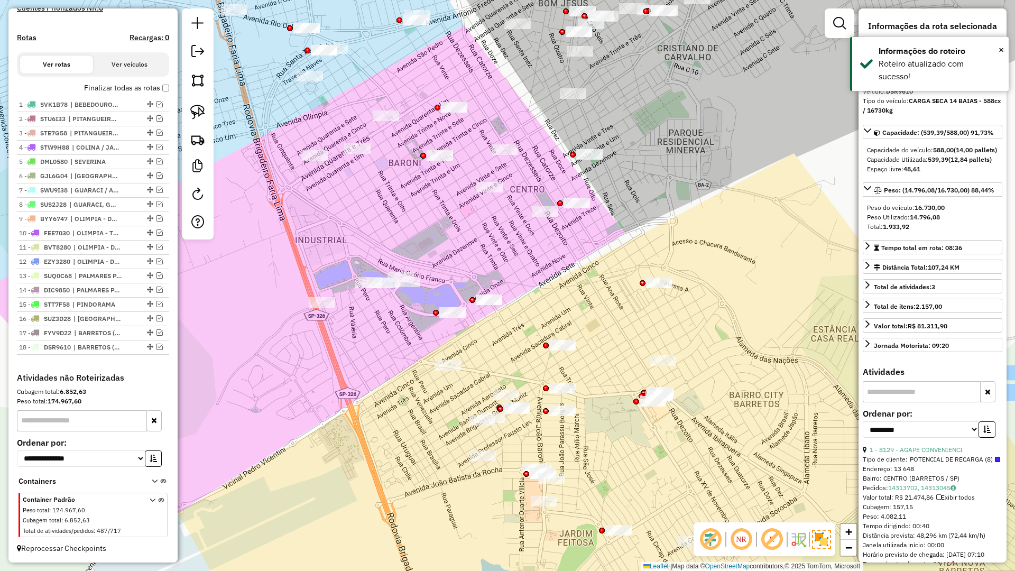
drag, startPoint x: 419, startPoint y: 395, endPoint x: 359, endPoint y: 200, distance: 204.0
click at [357, 206] on div "Janela de atendimento Grade de atendimento Capacidade Transportadoras Veículos …" at bounding box center [507, 285] width 1015 height 571
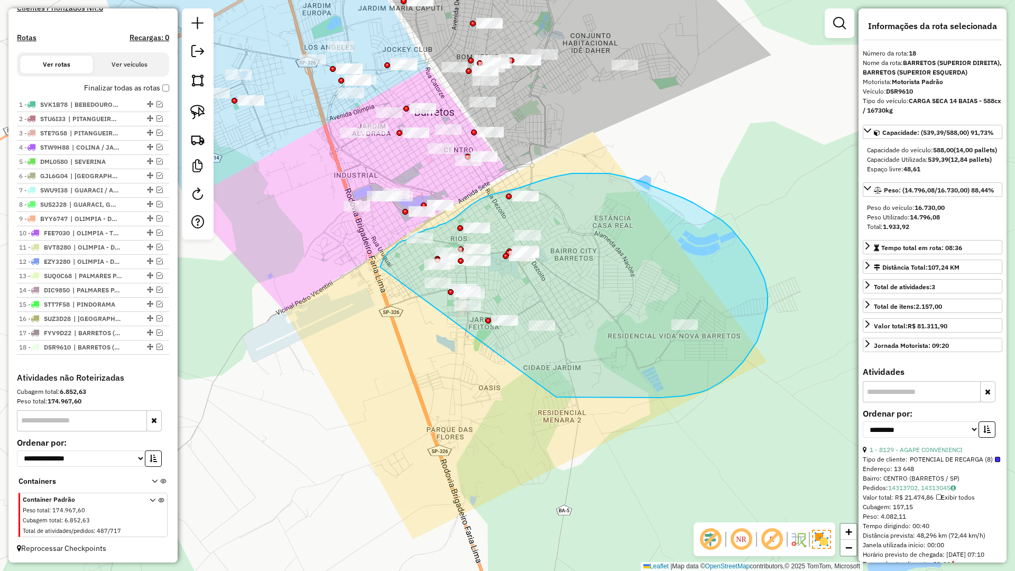
drag, startPoint x: 700, startPoint y: 392, endPoint x: 374, endPoint y: 279, distance: 345.2
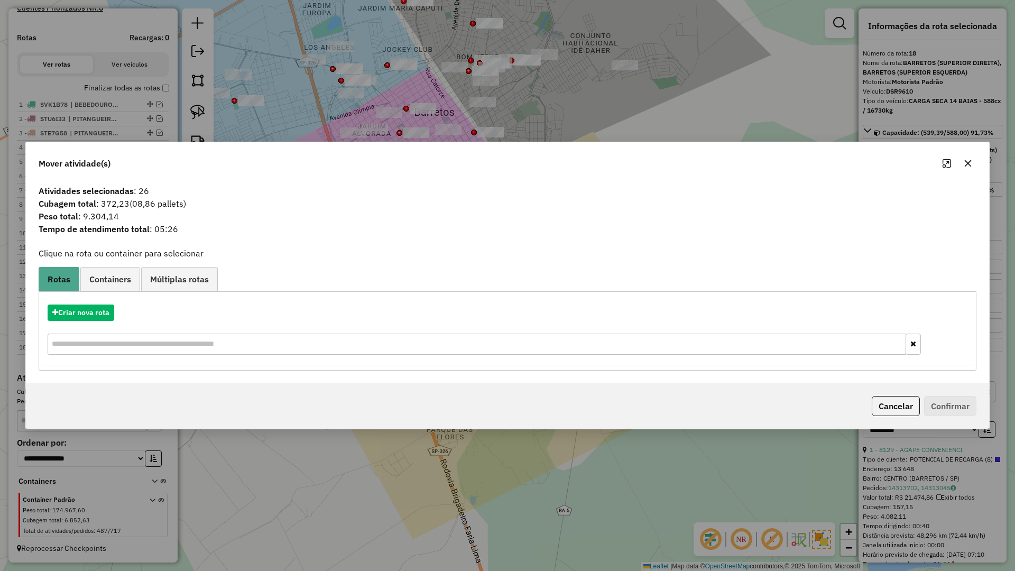
click at [960, 165] on button "button" at bounding box center [967, 163] width 17 height 17
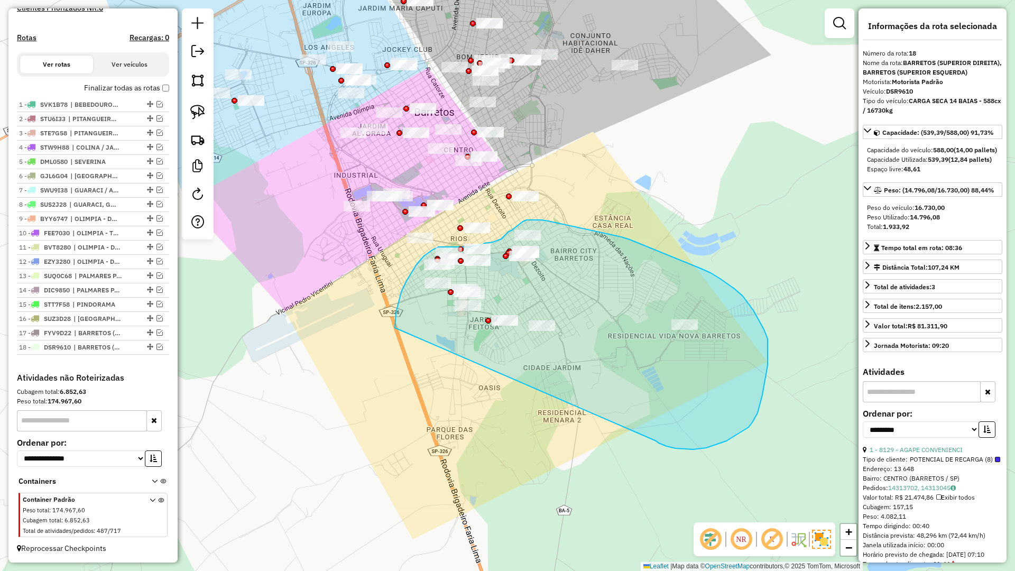
drag, startPoint x: 714, startPoint y: 446, endPoint x: 394, endPoint y: 331, distance: 339.0
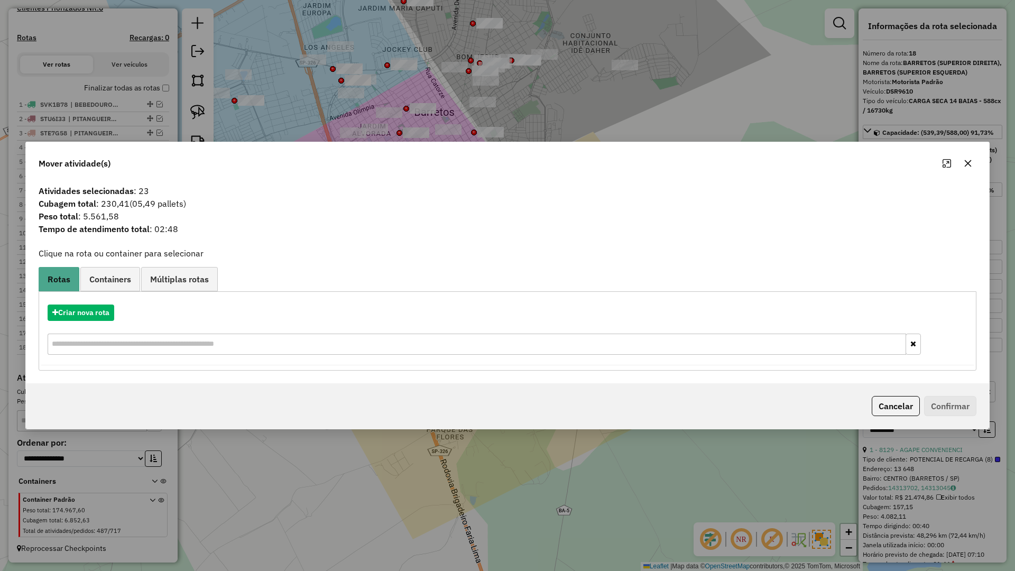
drag, startPoint x: 969, startPoint y: 163, endPoint x: 597, endPoint y: 267, distance: 386.4
click at [965, 167] on icon "button" at bounding box center [968, 163] width 7 height 7
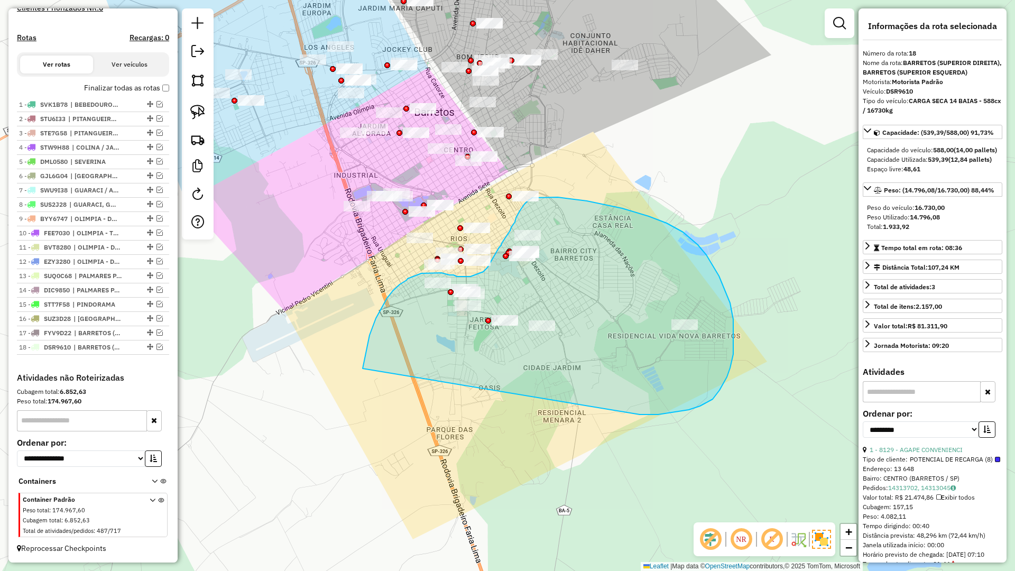
drag, startPoint x: 658, startPoint y: 414, endPoint x: 362, endPoint y: 369, distance: 299.4
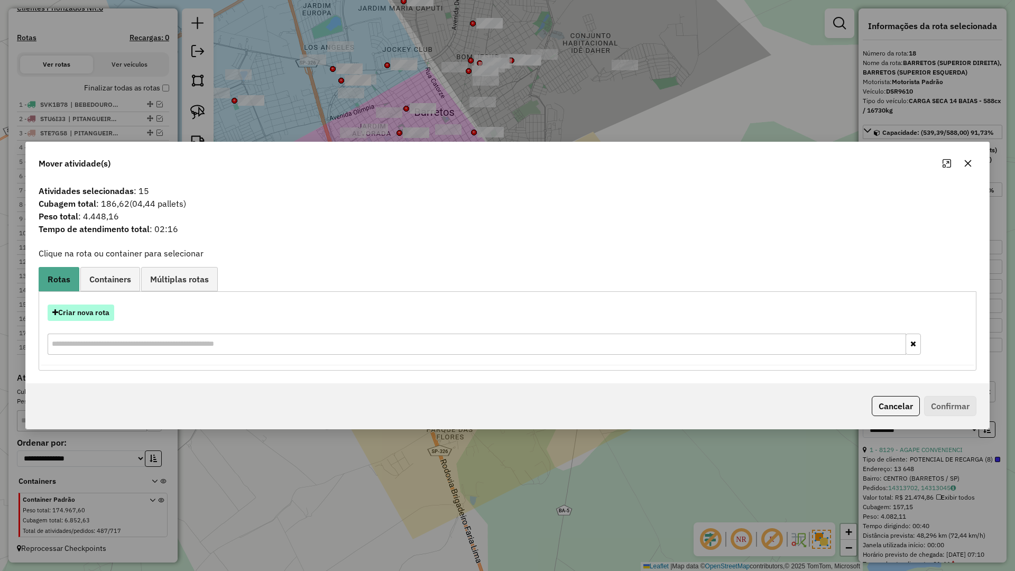
click at [88, 320] on button "Criar nova rota" at bounding box center [81, 312] width 67 height 16
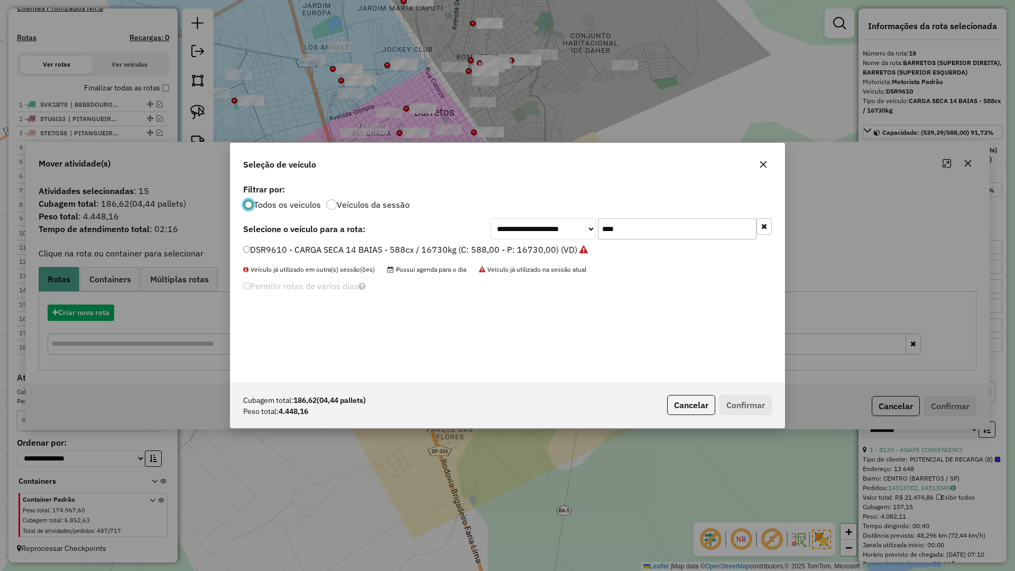
scroll to position [6, 3]
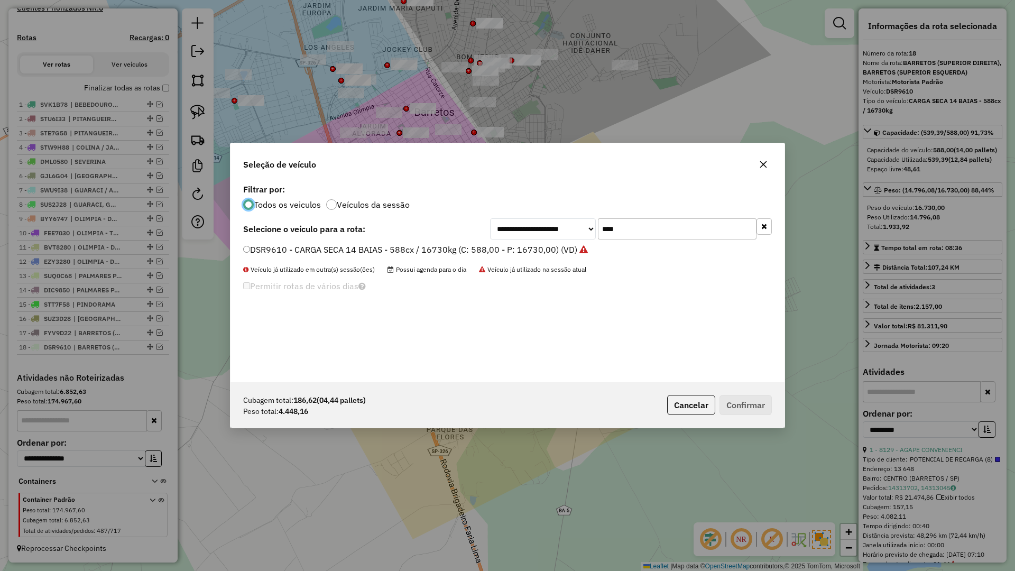
click at [645, 216] on div "**********" at bounding box center [507, 281] width 554 height 201
click at [644, 224] on input "****" at bounding box center [677, 228] width 159 height 21
drag, startPoint x: 644, startPoint y: 224, endPoint x: 638, endPoint y: 229, distance: 7.1
click at [643, 226] on input "****" at bounding box center [677, 228] width 159 height 21
click at [638, 229] on input "****" at bounding box center [677, 228] width 159 height 21
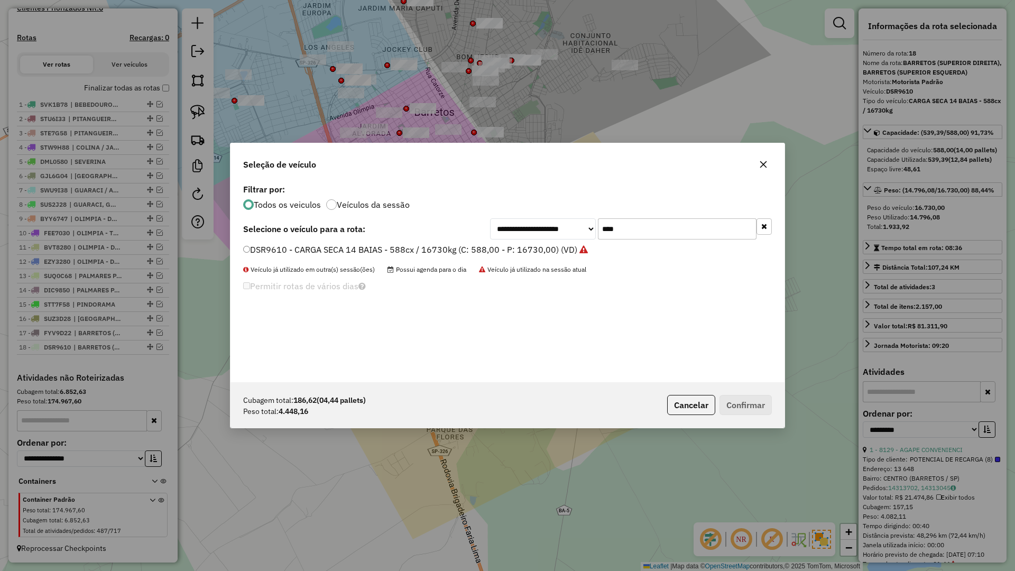
click at [638, 229] on input "****" at bounding box center [677, 228] width 159 height 21
type input "****"
click at [428, 246] on label "FKC0D43 - BAU TOCO 10 BAIAS - 420cx / 8610kg (C: 420,00 - P: 8610,00) (VD)" at bounding box center [400, 249] width 314 height 13
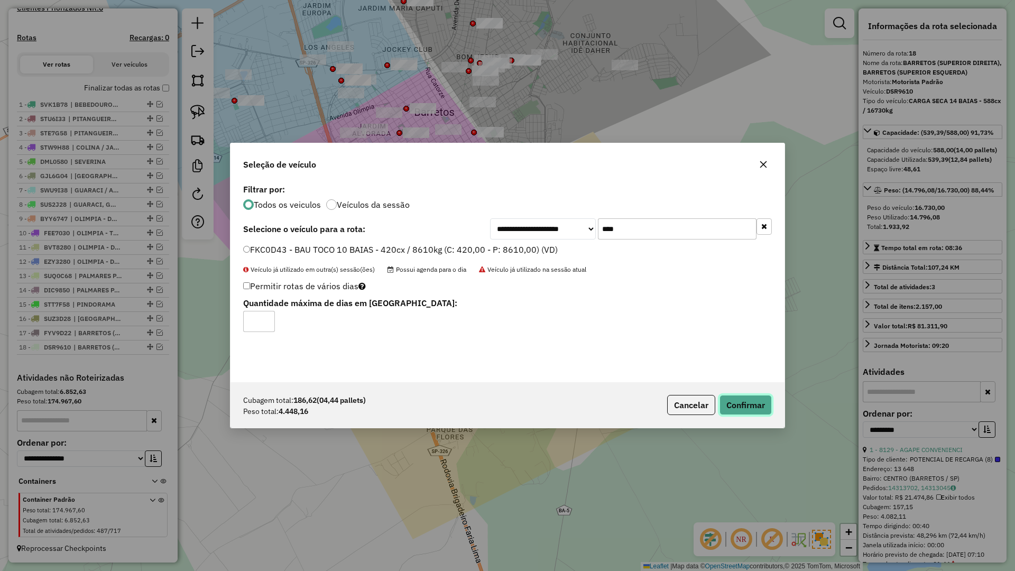
click at [742, 403] on button "Confirmar" at bounding box center [745, 405] width 52 height 20
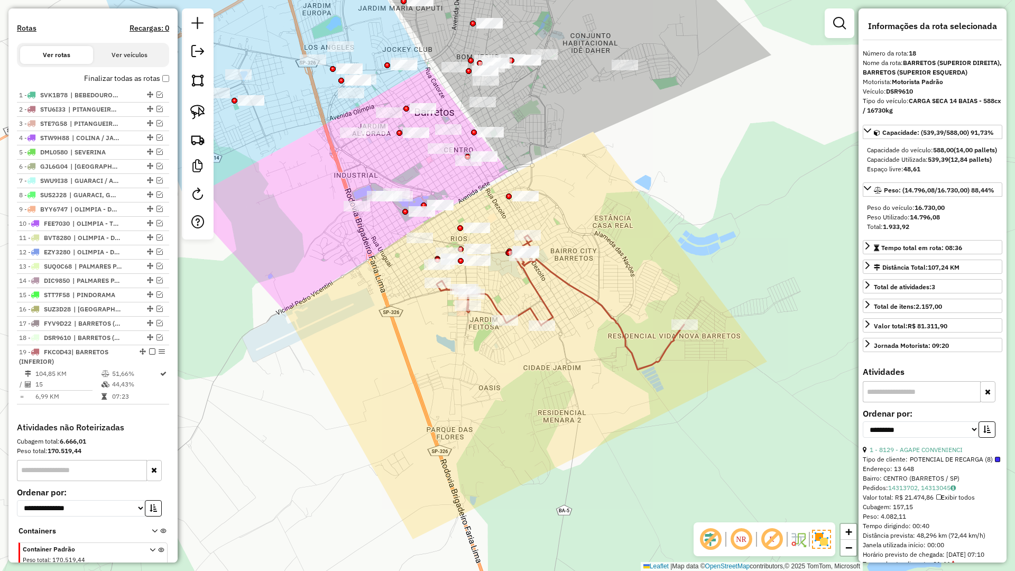
scroll to position [376, 0]
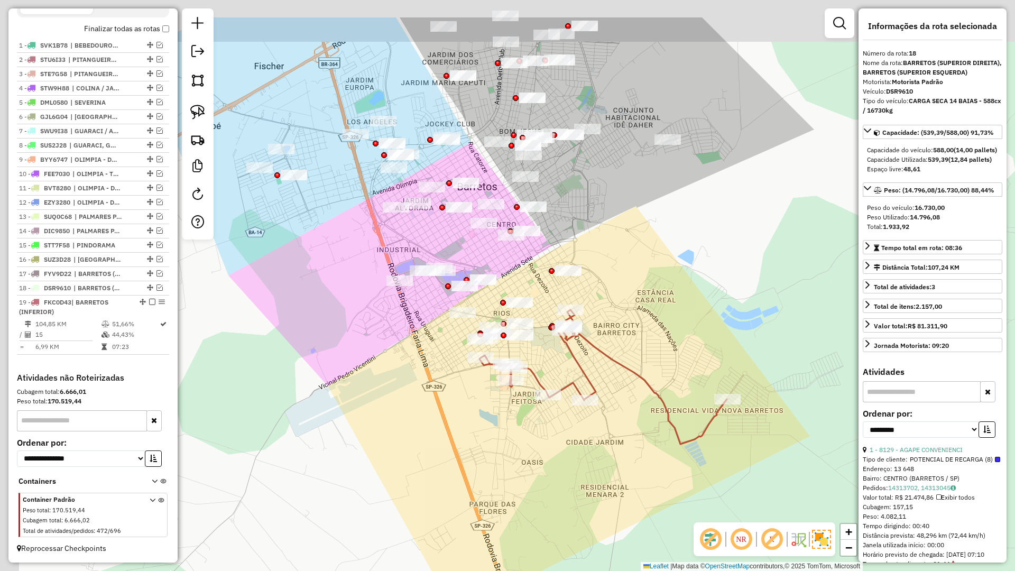
drag, startPoint x: 487, startPoint y: 363, endPoint x: 531, endPoint y: 447, distance: 94.8
click at [538, 450] on div "Janela de atendimento Grade de atendimento Capacidade Transportadoras Veículos …" at bounding box center [507, 285] width 1015 height 571
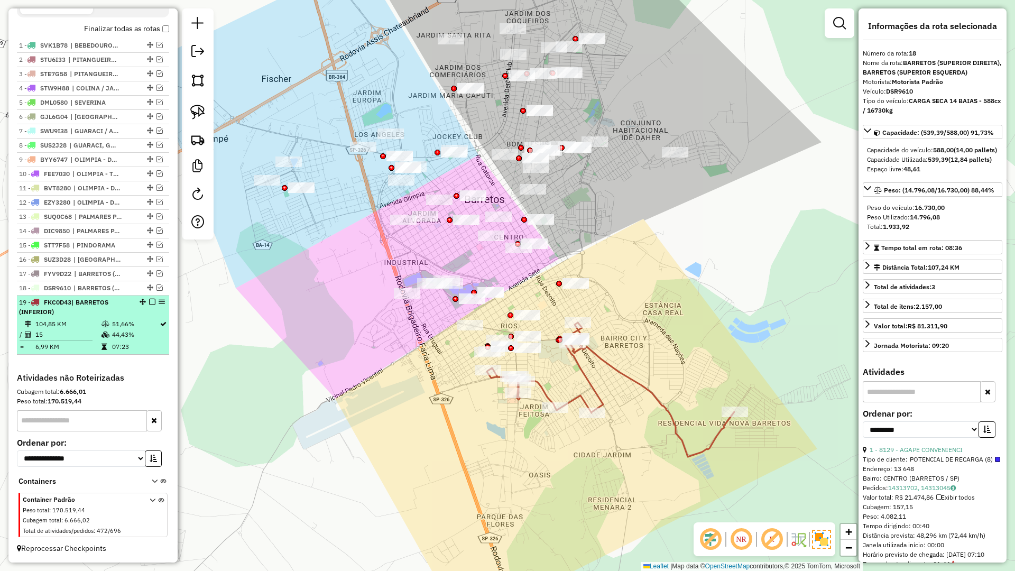
click at [151, 303] on em at bounding box center [152, 302] width 6 height 6
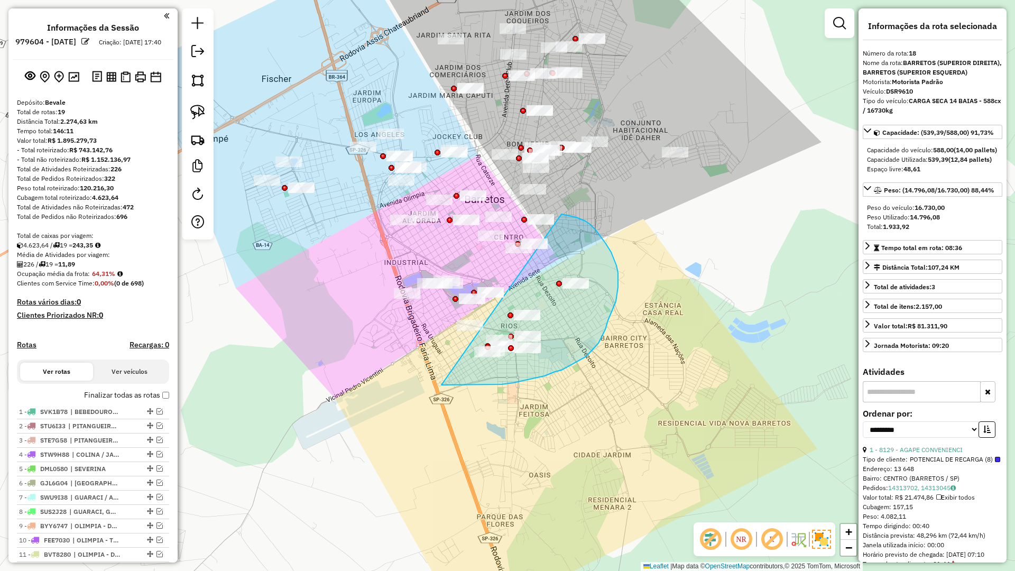
select select "**********"
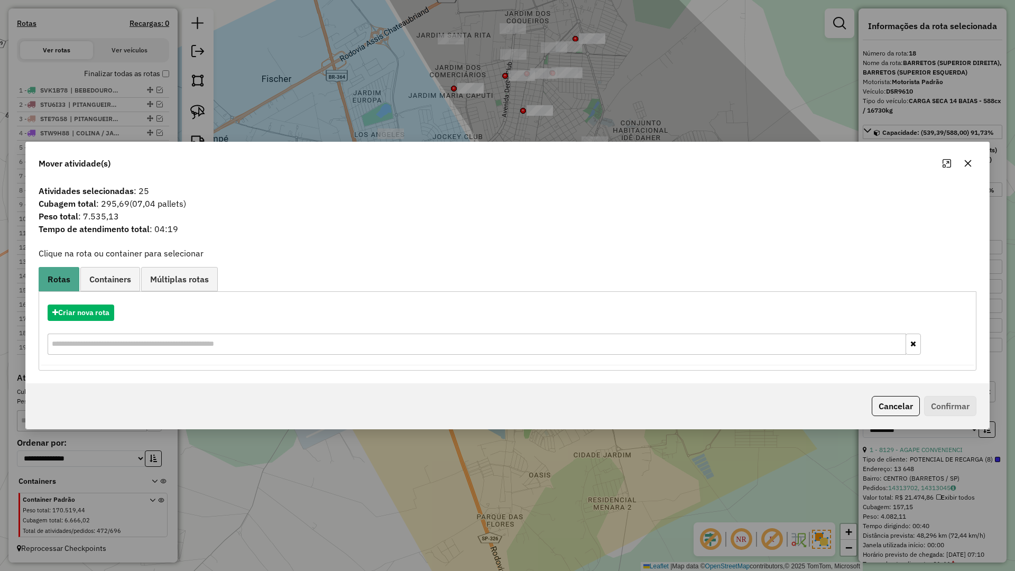
drag, startPoint x: 971, startPoint y: 162, endPoint x: 959, endPoint y: 166, distance: 12.9
click at [969, 162] on icon "button" at bounding box center [968, 163] width 8 height 8
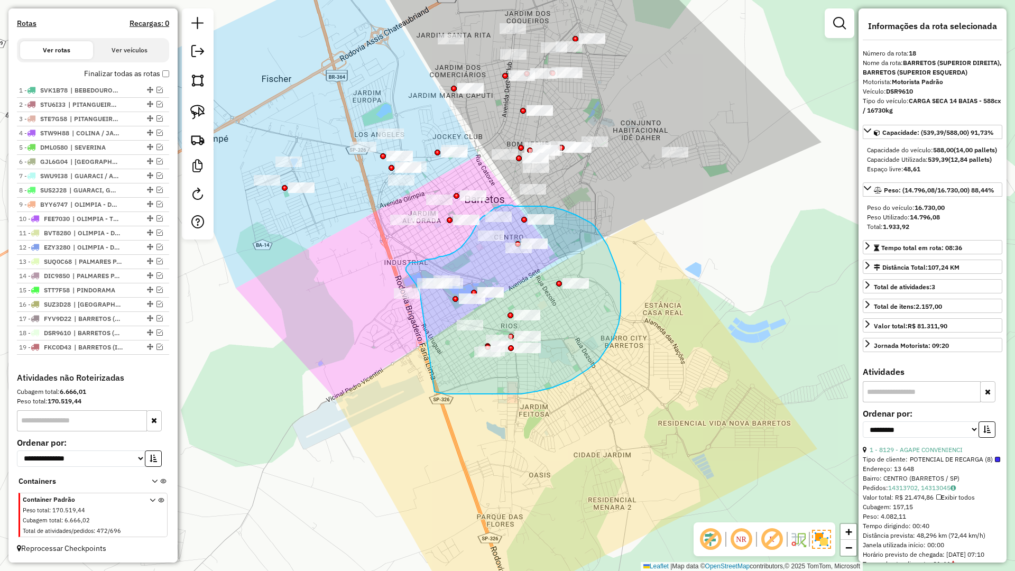
click at [420, 292] on div "Janela de atendimento Grade de atendimento Capacidade Transportadoras Veículos …" at bounding box center [507, 285] width 1015 height 571
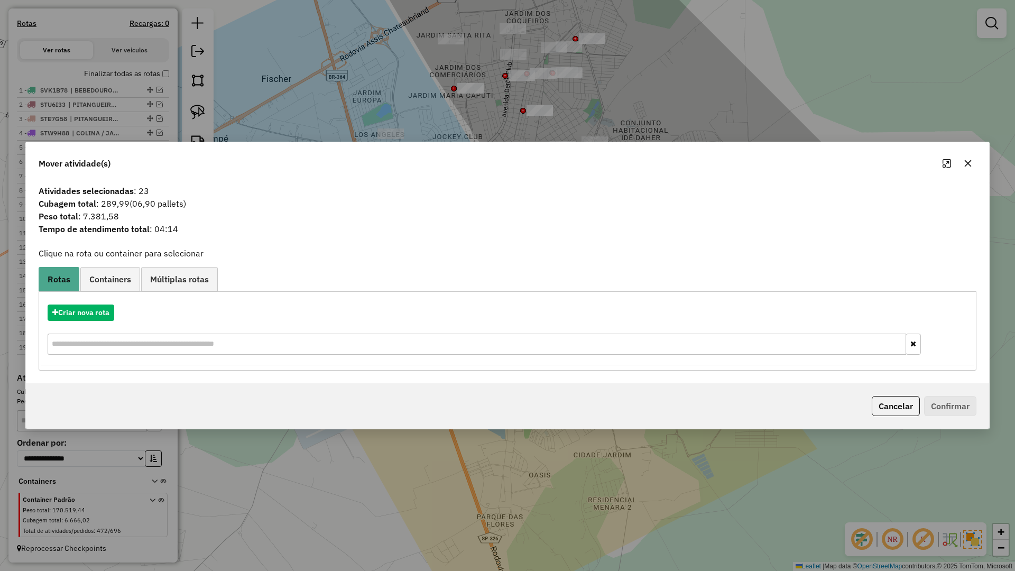
drag, startPoint x: 972, startPoint y: 163, endPoint x: 732, endPoint y: 240, distance: 251.9
click at [969, 163] on button "button" at bounding box center [967, 163] width 17 height 17
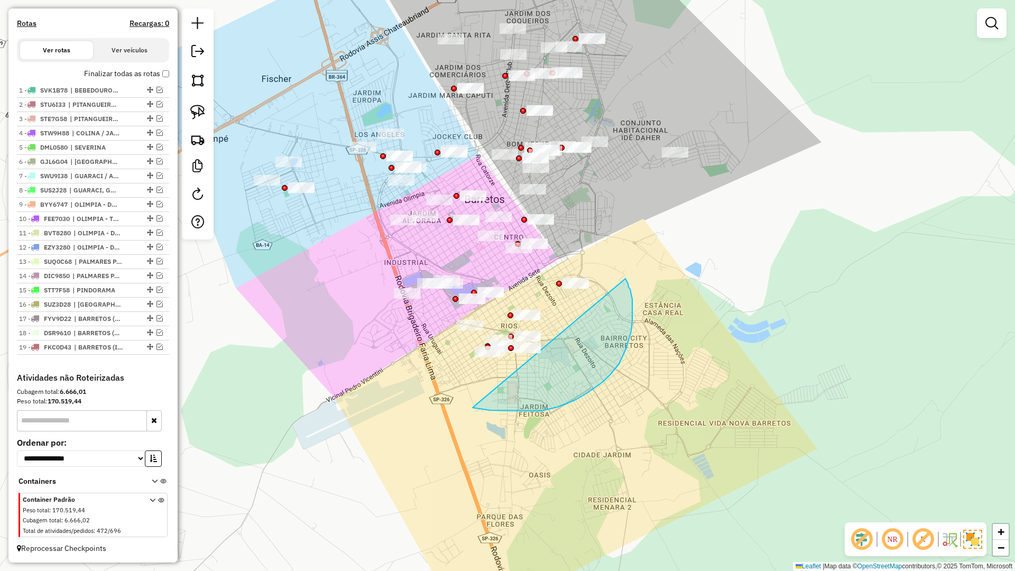
drag, startPoint x: 505, startPoint y: 411, endPoint x: 553, endPoint y: 378, distance: 57.9
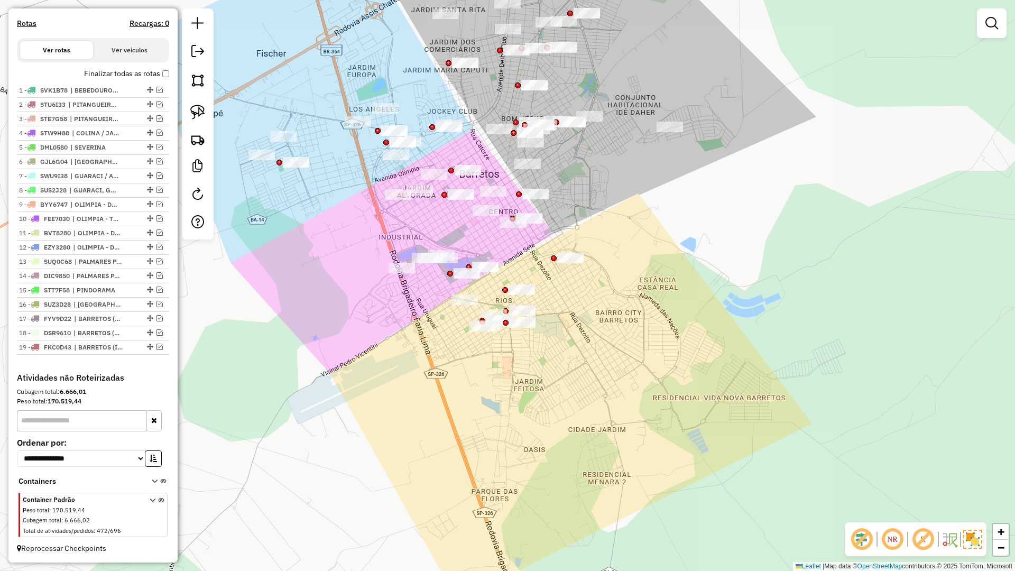
drag, startPoint x: 457, startPoint y: 354, endPoint x: 458, endPoint y: 376, distance: 22.2
click at [465, 376] on div "Janela de atendimento Grade de atendimento Capacidade Transportadoras Veículos …" at bounding box center [507, 285] width 1015 height 571
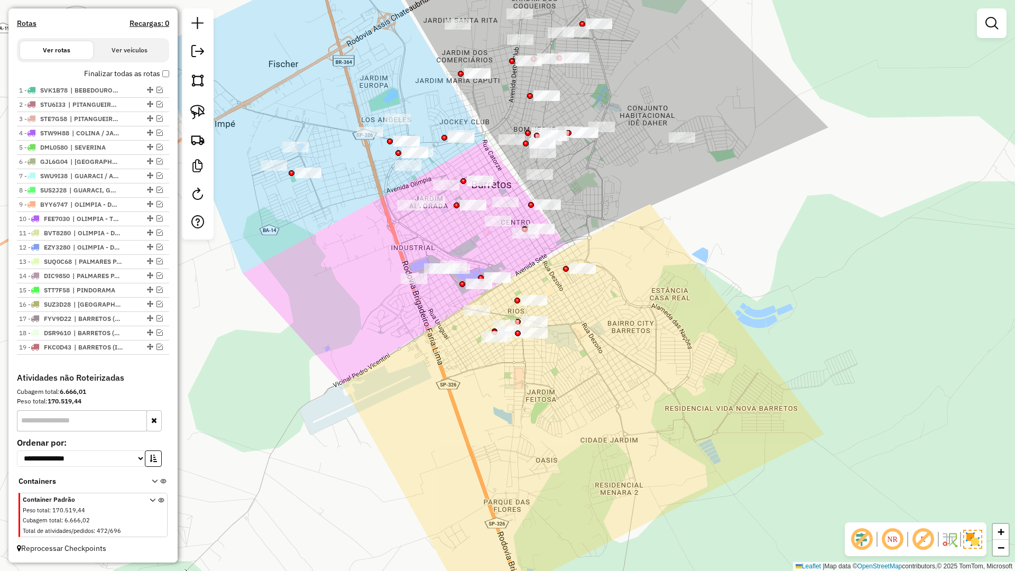
drag, startPoint x: 538, startPoint y: 374, endPoint x: 610, endPoint y: 291, distance: 110.5
click at [610, 291] on div "Janela de atendimento Grade de atendimento Capacidade Transportadoras Veículos …" at bounding box center [507, 285] width 1015 height 571
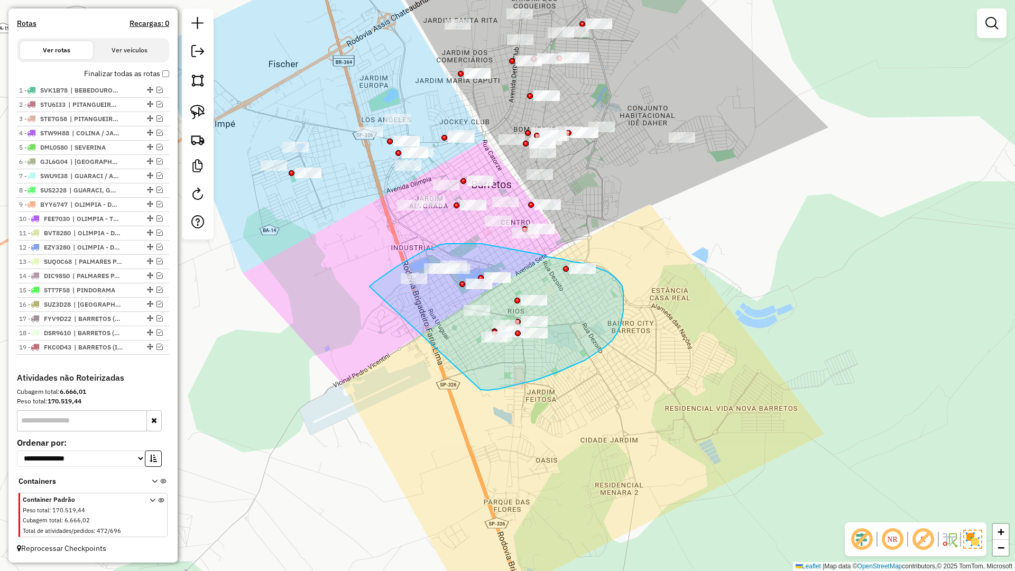
drag, startPoint x: 500, startPoint y: 388, endPoint x: 356, endPoint y: 300, distance: 168.7
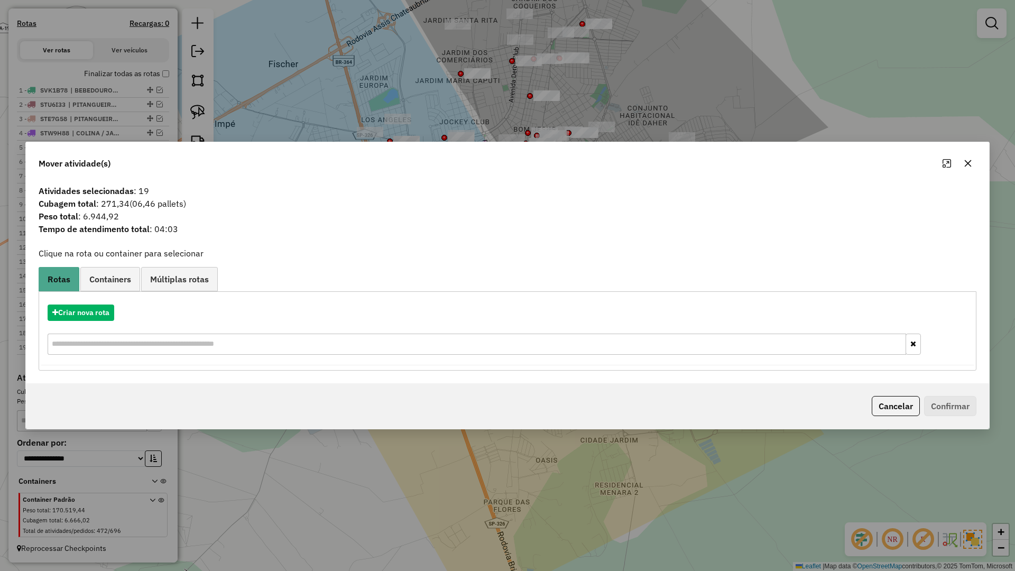
click at [976, 168] on div "Mover atividade(s)" at bounding box center [507, 161] width 963 height 38
click at [971, 165] on icon "button" at bounding box center [968, 163] width 8 height 8
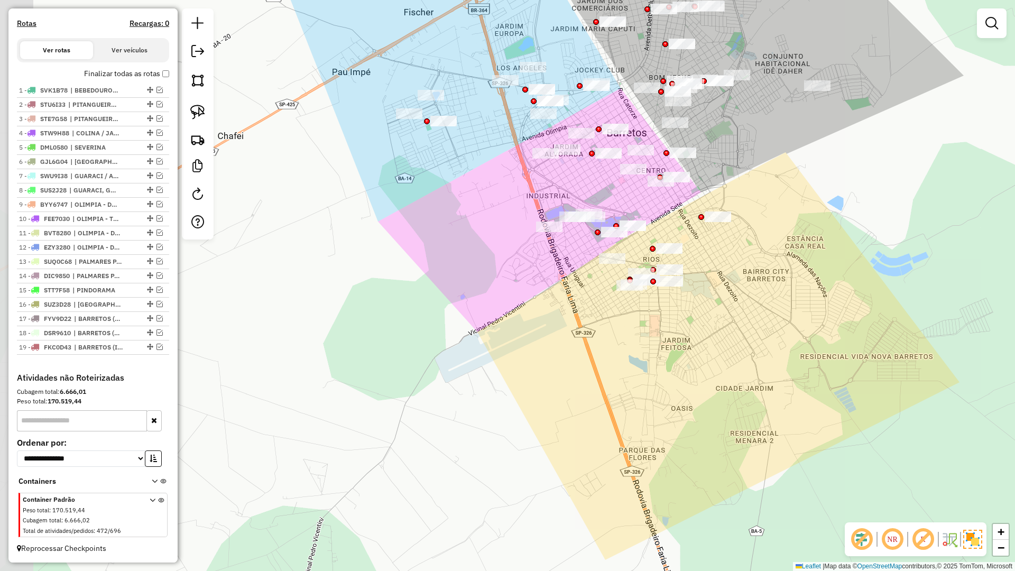
drag, startPoint x: 503, startPoint y: 380, endPoint x: 570, endPoint y: 331, distance: 82.9
click at [615, 329] on div "Janela de atendimento Grade de atendimento Capacidade Transportadoras Veículos …" at bounding box center [507, 285] width 1015 height 571
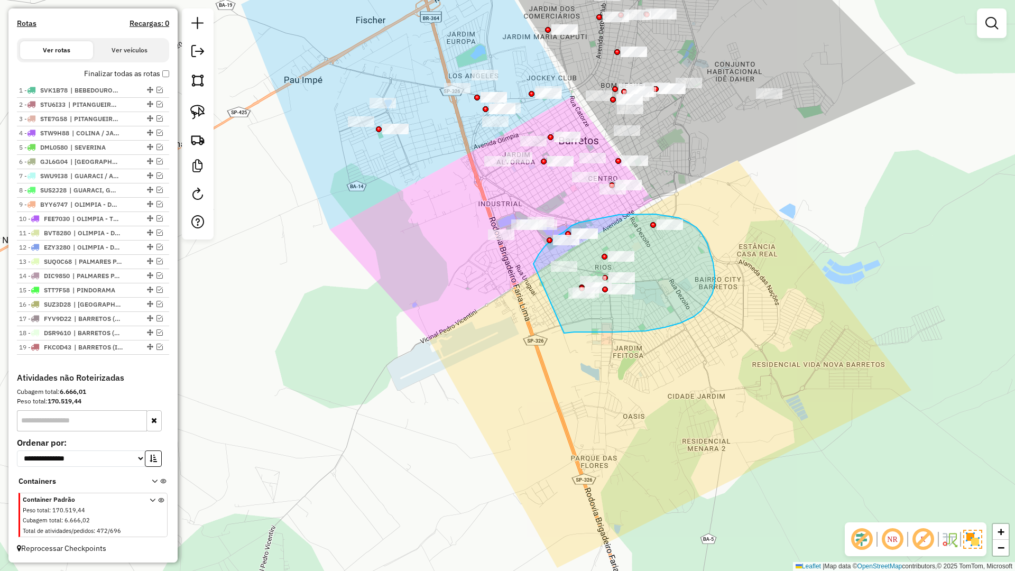
drag, startPoint x: 570, startPoint y: 331, endPoint x: 526, endPoint y: 279, distance: 68.3
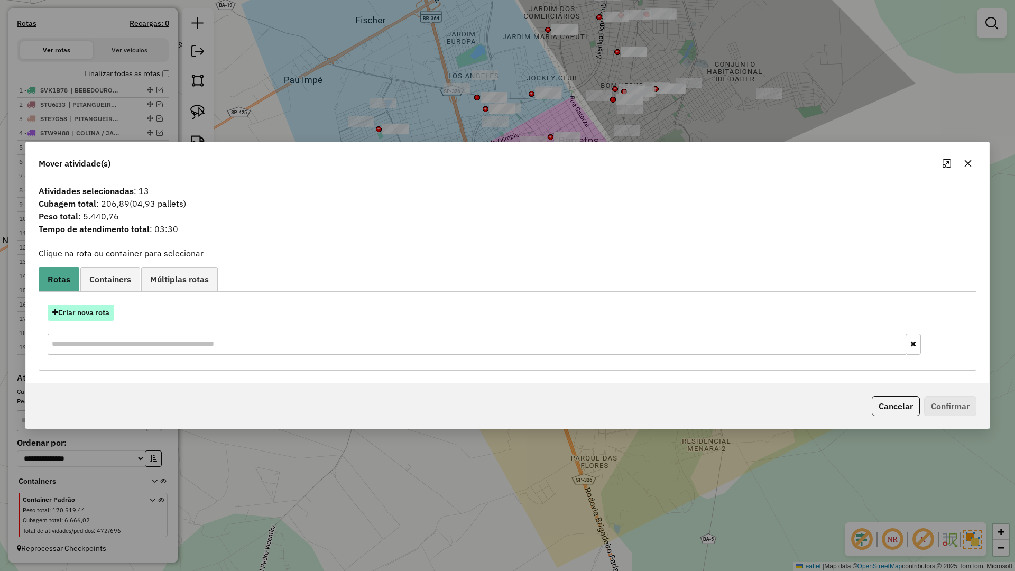
click at [98, 314] on button "Criar nova rota" at bounding box center [81, 312] width 67 height 16
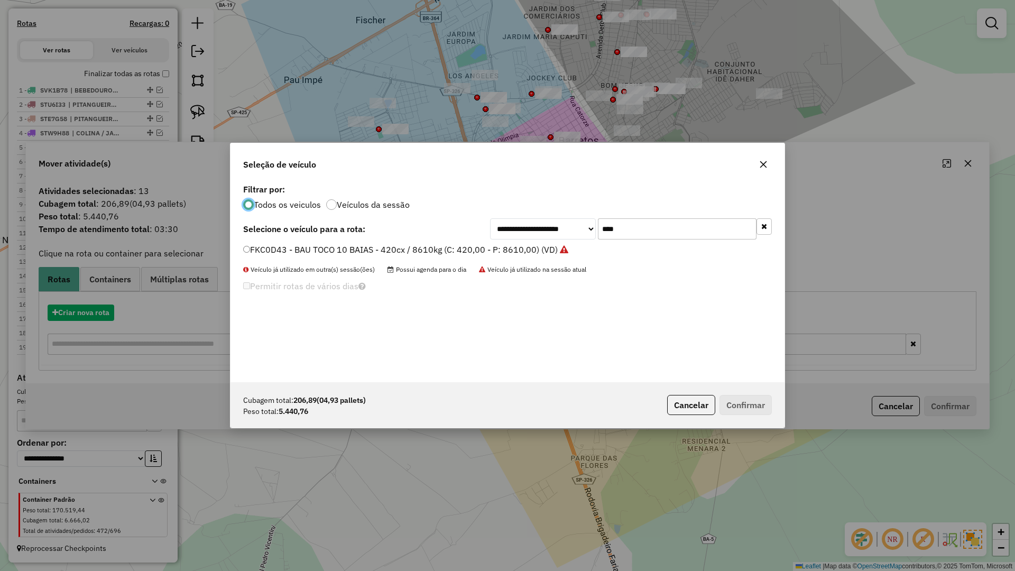
scroll to position [6, 3]
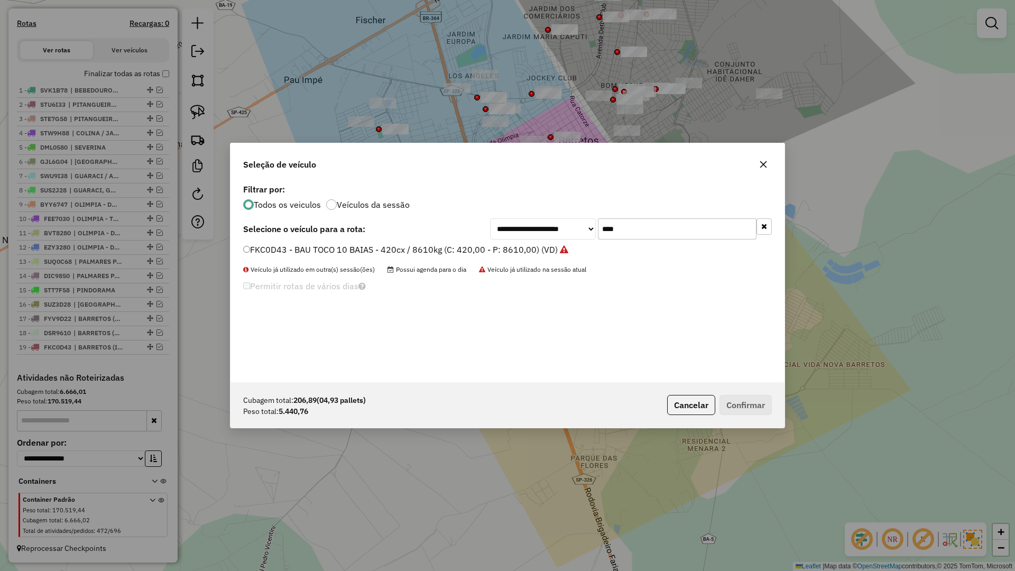
click at [687, 229] on input "****" at bounding box center [677, 228] width 159 height 21
type input "****"
click at [546, 243] on div "**********" at bounding box center [507, 281] width 554 height 201
click at [539, 247] on label "BZB5890 - BAU TOCO 10 BAIAS - 392cx / 8610kg (C: 392,00 - P: 8610,00) (VD)" at bounding box center [400, 249] width 314 height 13
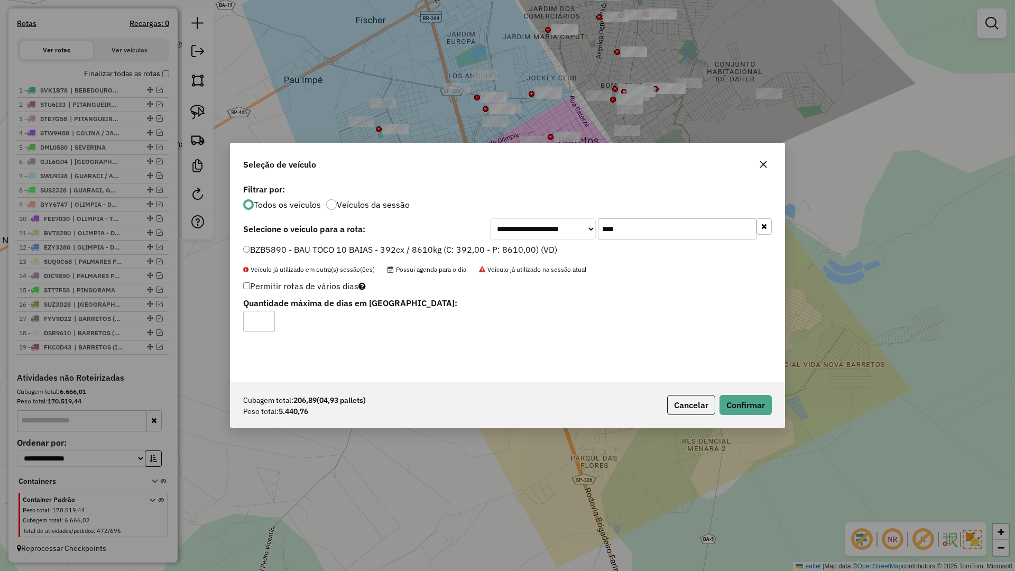
click at [761, 426] on div "Cubagem total: 206,89 (04,93 pallets) Peso total: 5.440,76 Cancelar Confirmar" at bounding box center [507, 404] width 554 height 45
click at [748, 407] on button "Confirmar" at bounding box center [745, 405] width 52 height 20
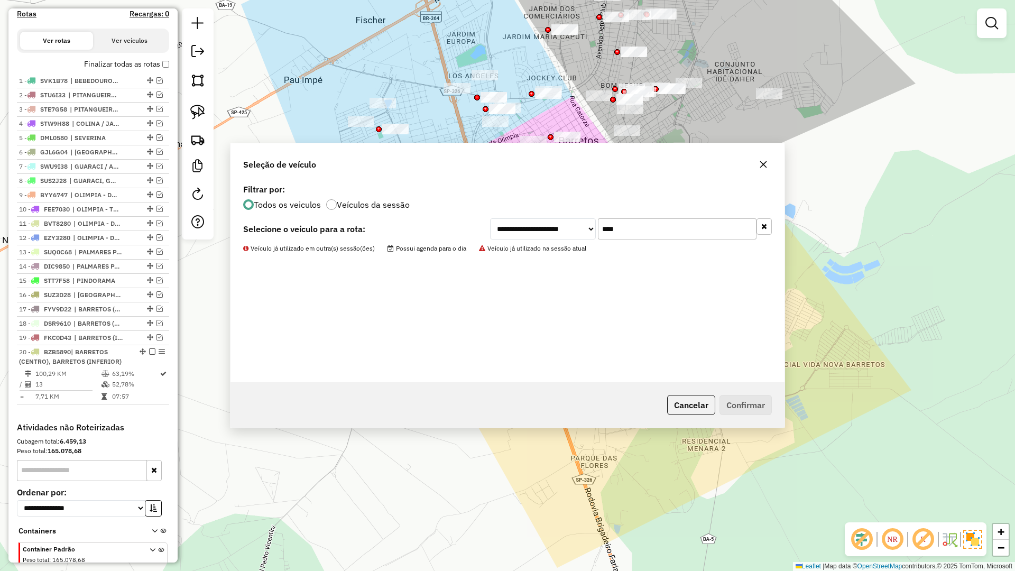
scroll to position [390, 0]
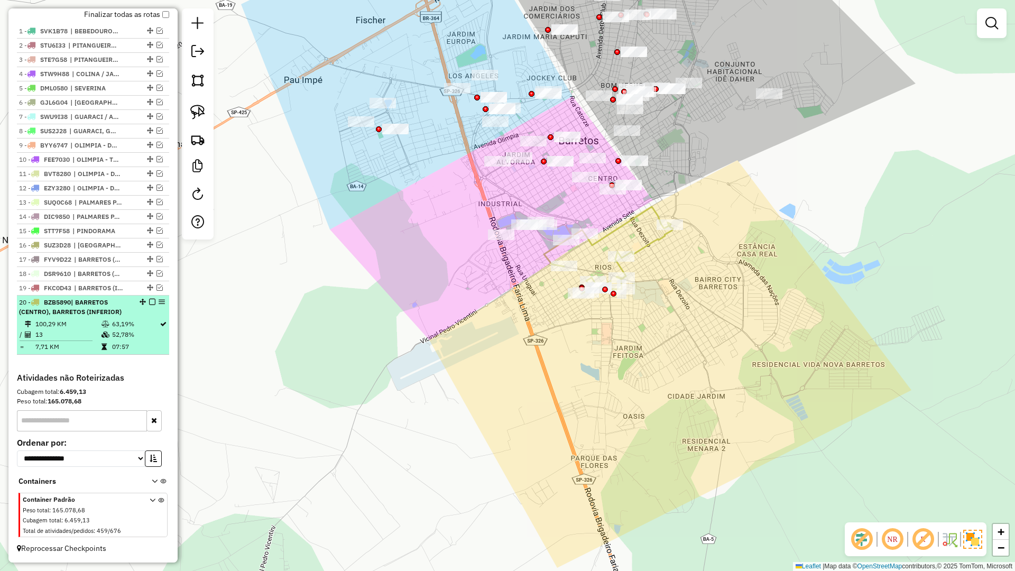
click at [149, 297] on li "20 - BZB5890 | BARRETOS (CENTRO), BARRETOS (INFERIOR) 100,29 KM 63,19% / 13 52,…" at bounding box center [93, 324] width 152 height 59
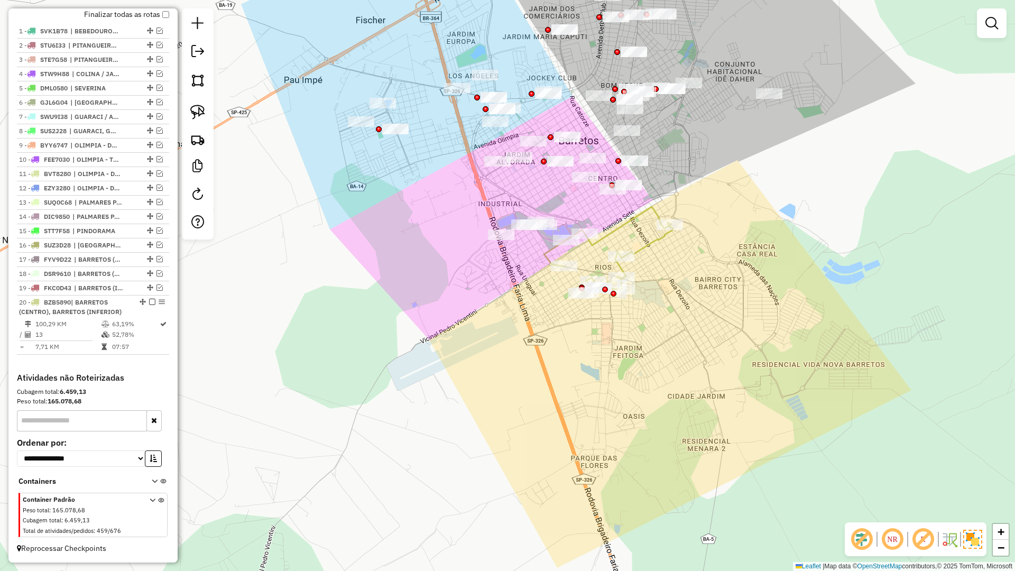
select select "**********"
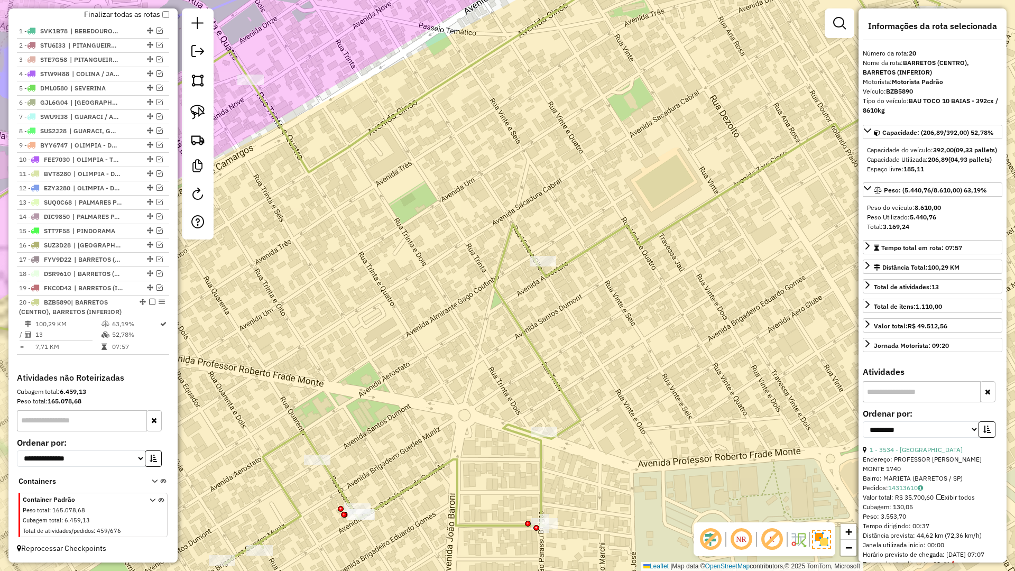
drag, startPoint x: 539, startPoint y: 303, endPoint x: 570, endPoint y: 293, distance: 32.8
click at [568, 293] on div "Janela de atendimento Grade de atendimento Capacidade Transportadoras Veículos …" at bounding box center [507, 285] width 1015 height 571
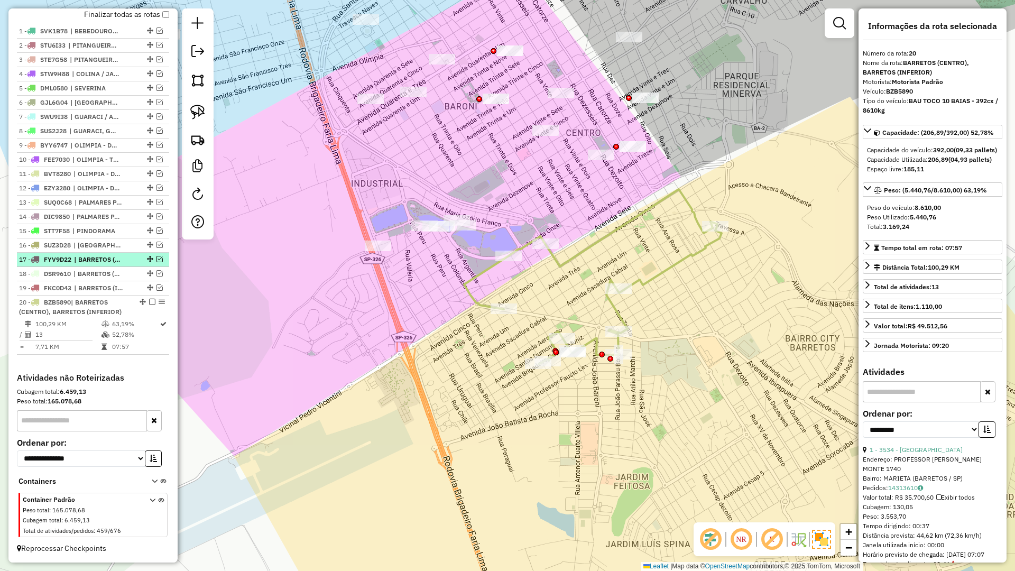
click at [149, 301] on em at bounding box center [152, 302] width 6 height 6
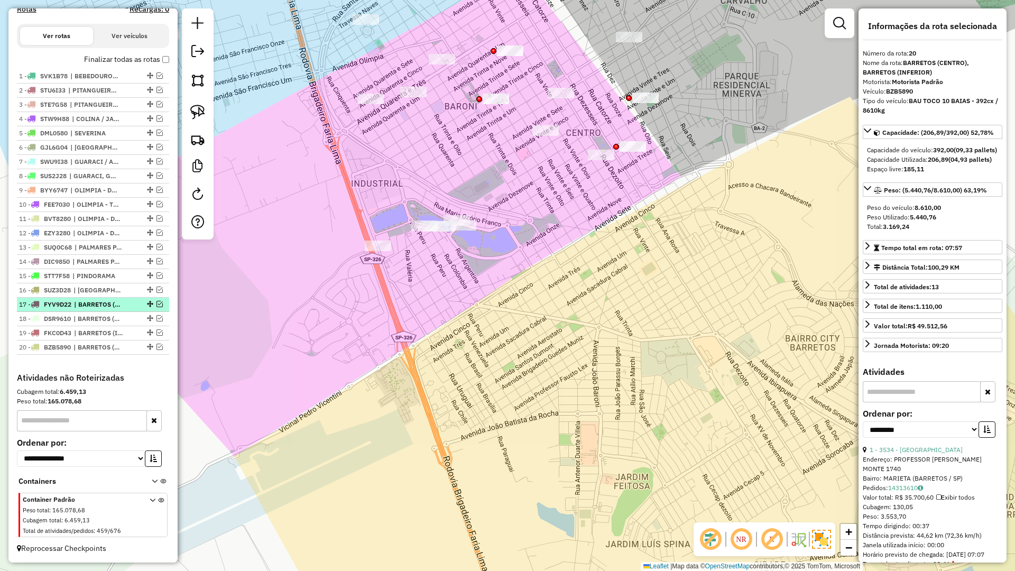
scroll to position [345, 0]
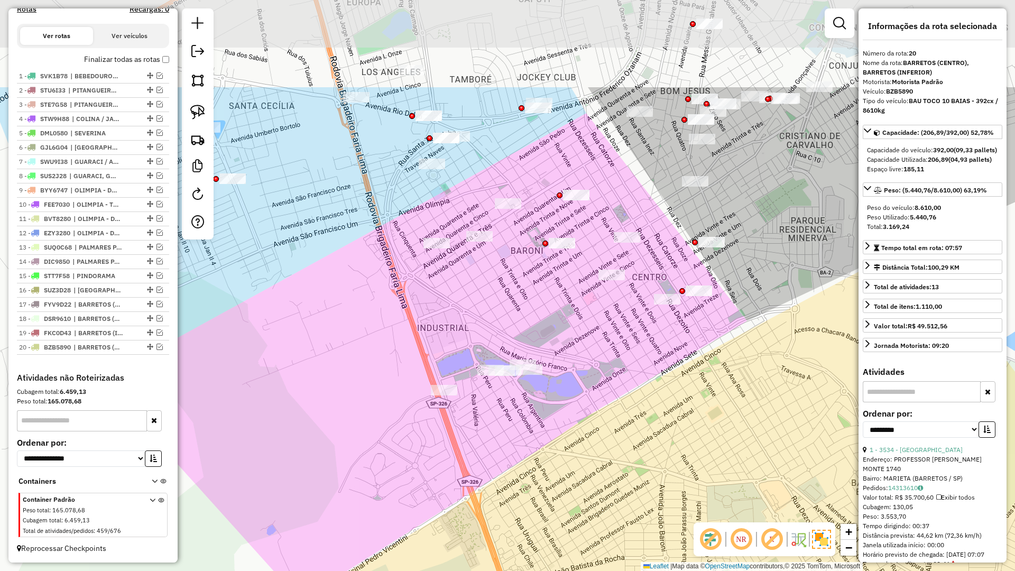
drag, startPoint x: 440, startPoint y: 355, endPoint x: 513, endPoint y: 454, distance: 122.8
click at [521, 455] on div "Janela de atendimento Grade de atendimento Capacidade Transportadoras Veículos …" at bounding box center [507, 285] width 1015 height 571
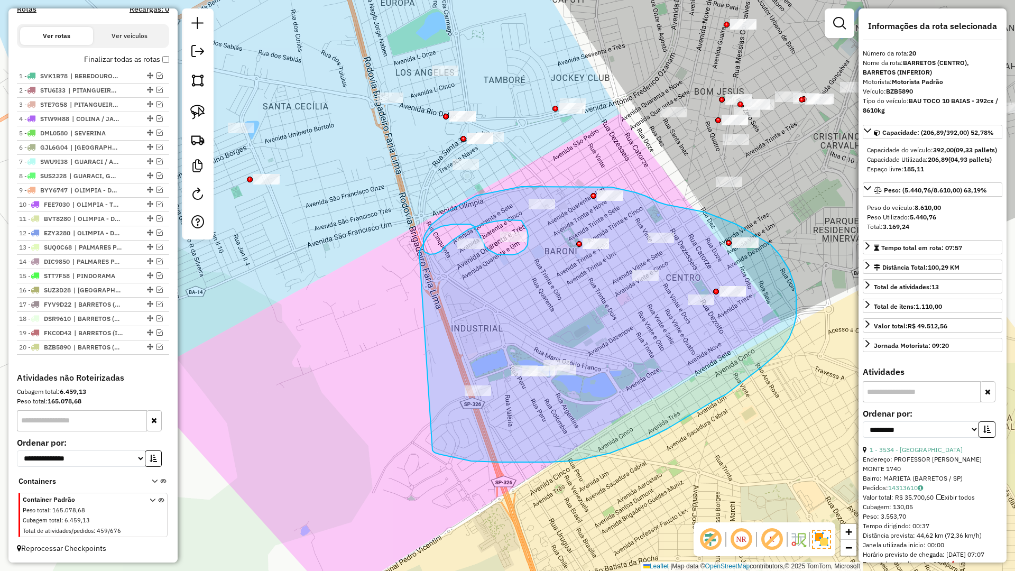
drag, startPoint x: 432, startPoint y: 450, endPoint x: 419, endPoint y: 252, distance: 199.2
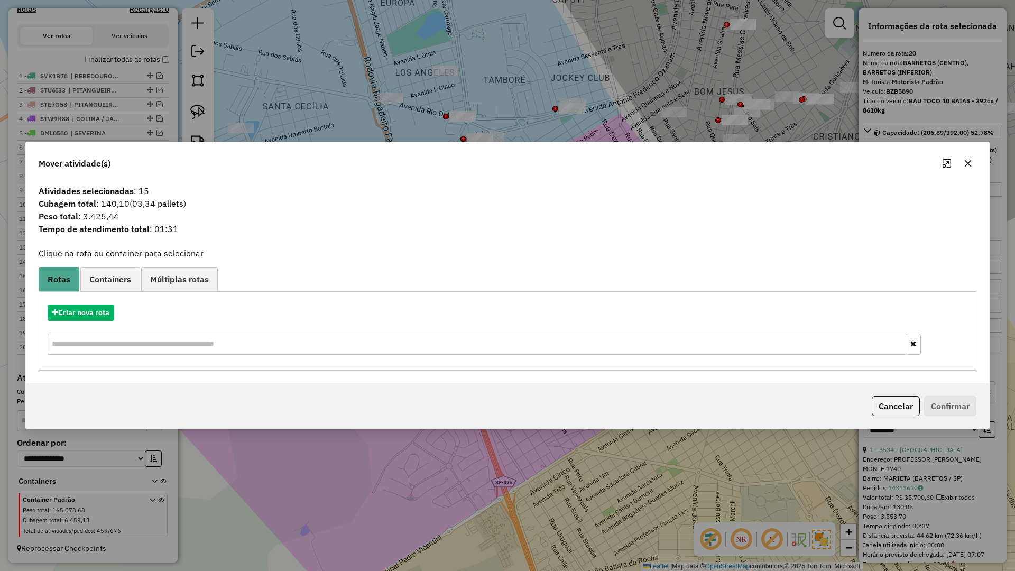
click at [92, 303] on div "Criar nova rota" at bounding box center [507, 331] width 932 height 69
click at [96, 312] on button "Criar nova rota" at bounding box center [81, 312] width 67 height 16
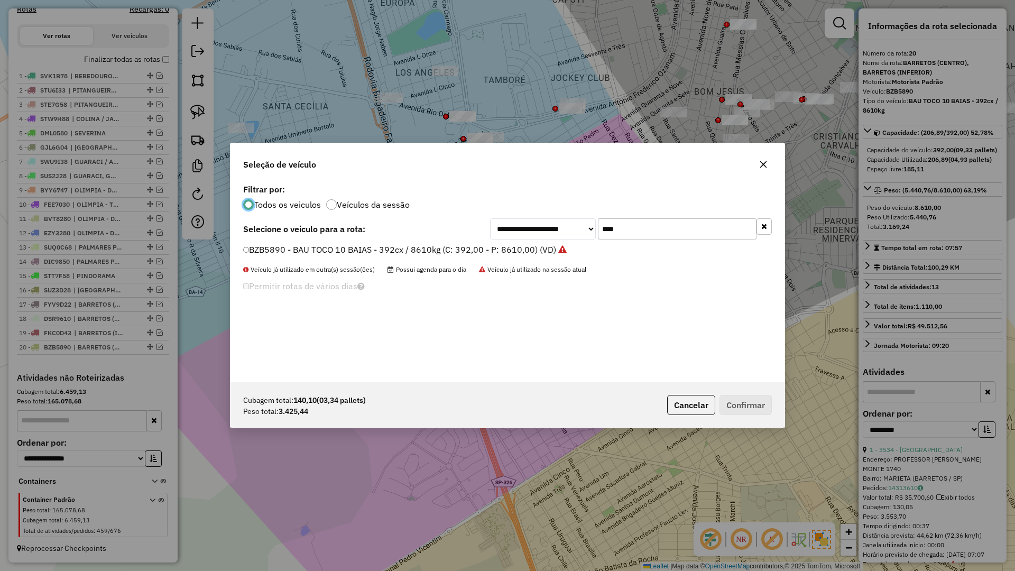
scroll to position [6, 3]
click at [650, 233] on input "****" at bounding box center [677, 228] width 159 height 21
type input "***"
drag, startPoint x: 546, startPoint y: 248, endPoint x: 618, endPoint y: 307, distance: 93.5
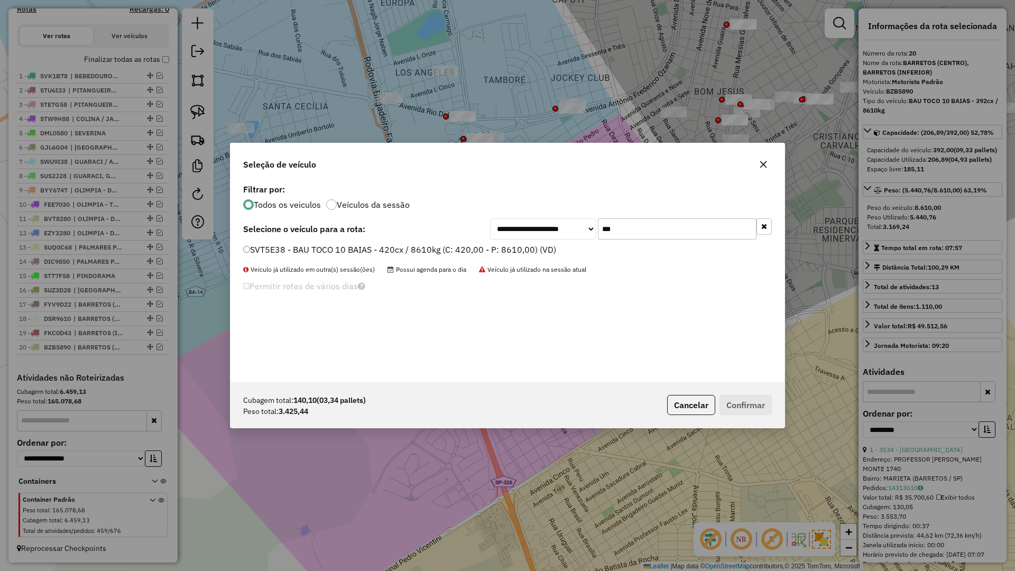
click at [545, 248] on label "SVT5E38 - BAU TOCO 10 BAIAS - 420cx / 8610kg (C: 420,00 - P: 8610,00) (VD)" at bounding box center [399, 249] width 313 height 13
click at [742, 402] on button "Confirmar" at bounding box center [745, 405] width 52 height 20
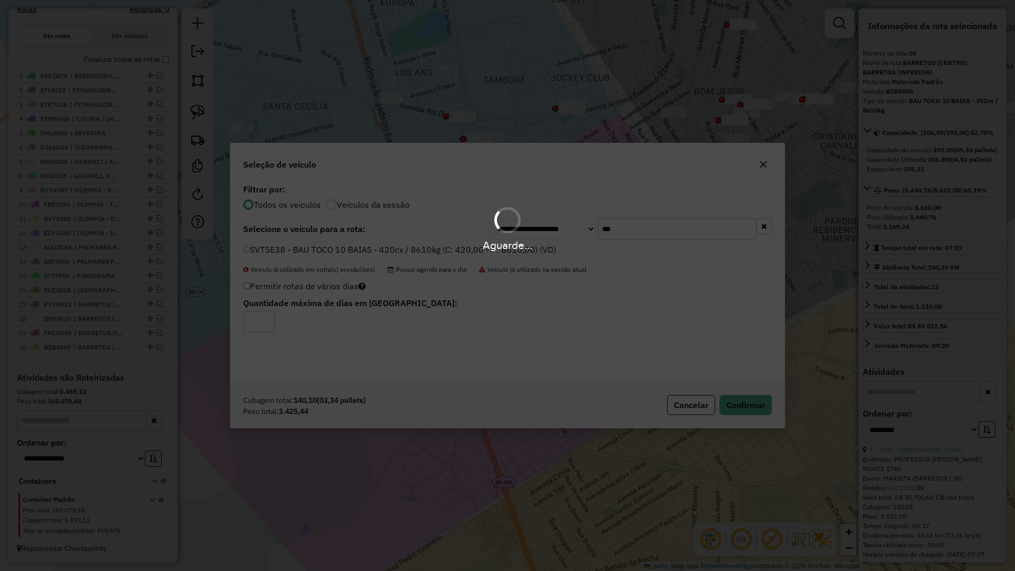
click at [742, 402] on div "Aguarde..." at bounding box center [507, 285] width 1015 height 571
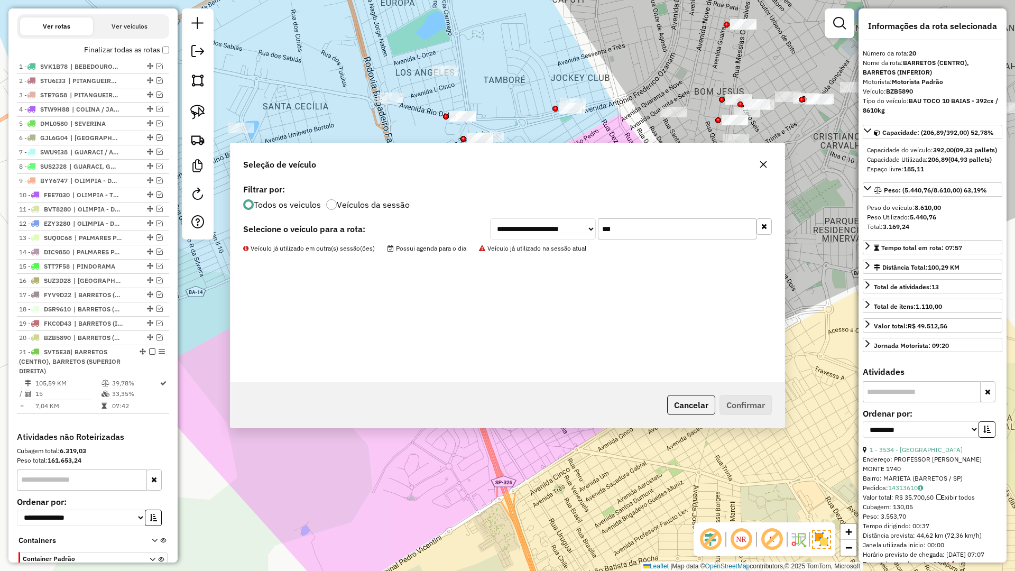
scroll to position [414, 0]
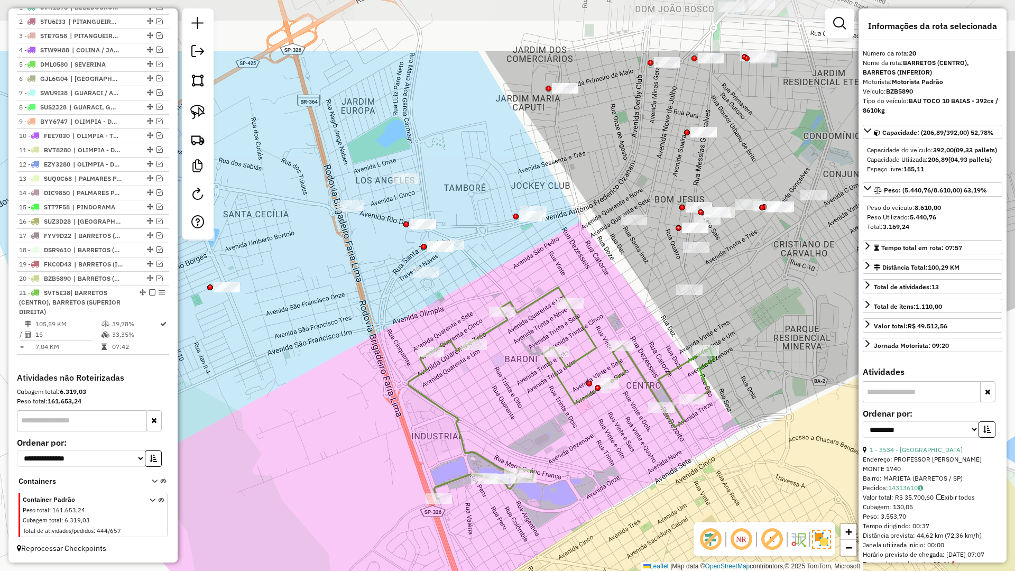
drag, startPoint x: 576, startPoint y: 328, endPoint x: 562, endPoint y: 388, distance: 61.8
click at [557, 391] on icon at bounding box center [561, 393] width 306 height 212
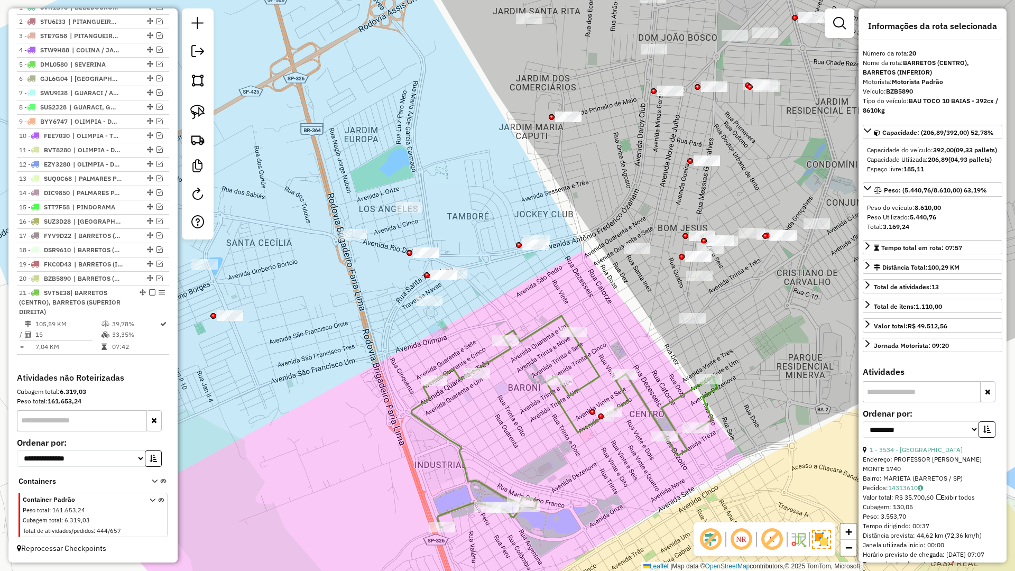
drag, startPoint x: 628, startPoint y: 315, endPoint x: 644, endPoint y: 341, distance: 30.8
click at [643, 340] on div "Janela de atendimento Grade de atendimento Capacidade Transportadoras Veículos …" at bounding box center [507, 285] width 1015 height 571
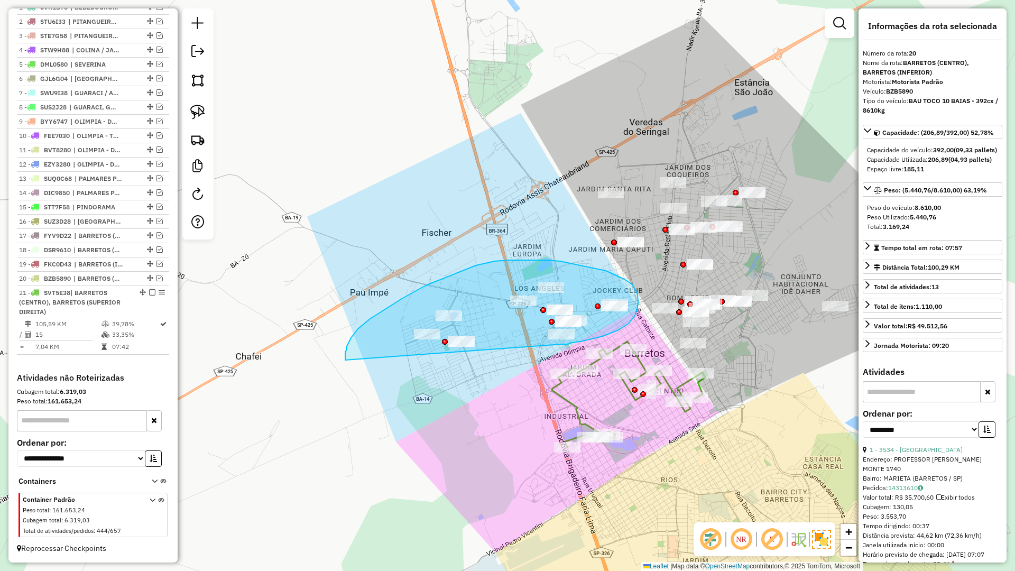
drag, startPoint x: 563, startPoint y: 344, endPoint x: 345, endPoint y: 360, distance: 218.3
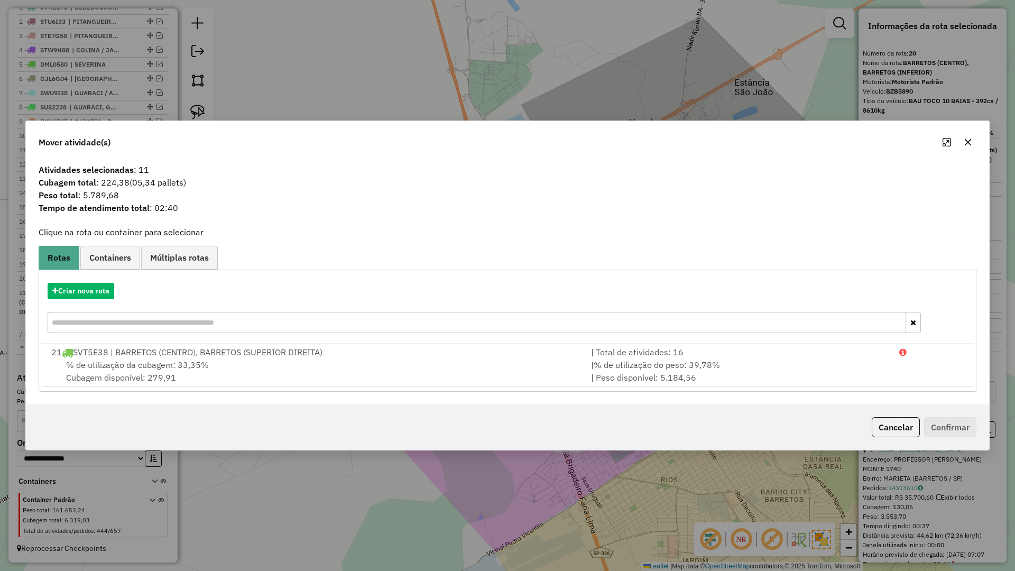
click at [961, 135] on div at bounding box center [957, 142] width 38 height 17
click at [965, 142] on icon "button" at bounding box center [968, 142] width 8 height 8
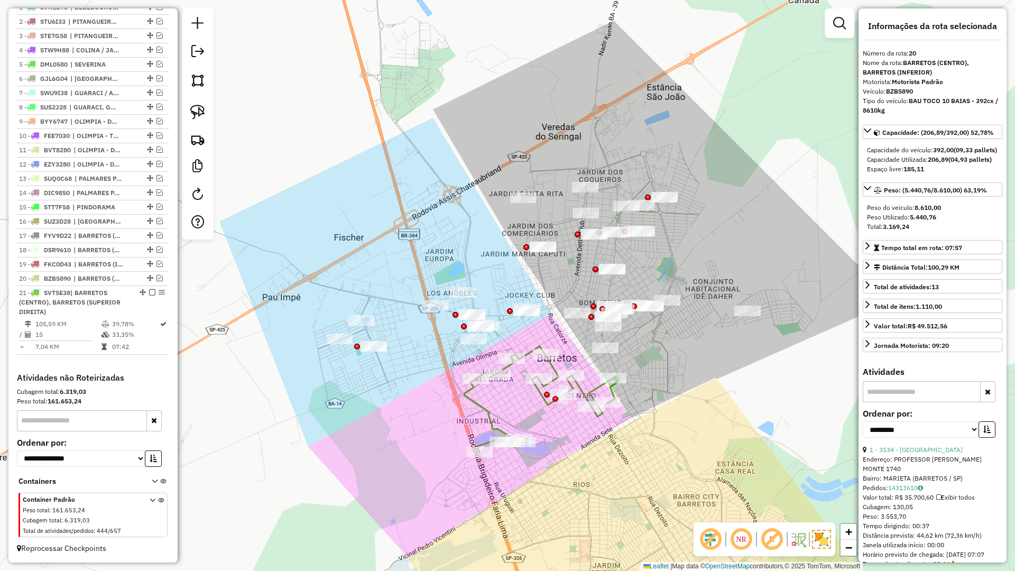
drag, startPoint x: 587, startPoint y: 288, endPoint x: 538, endPoint y: 331, distance: 64.8
click at [523, 290] on div "Janela de atendimento Grade de atendimento Capacidade Transportadoras Veículos …" at bounding box center [507, 285] width 1015 height 571
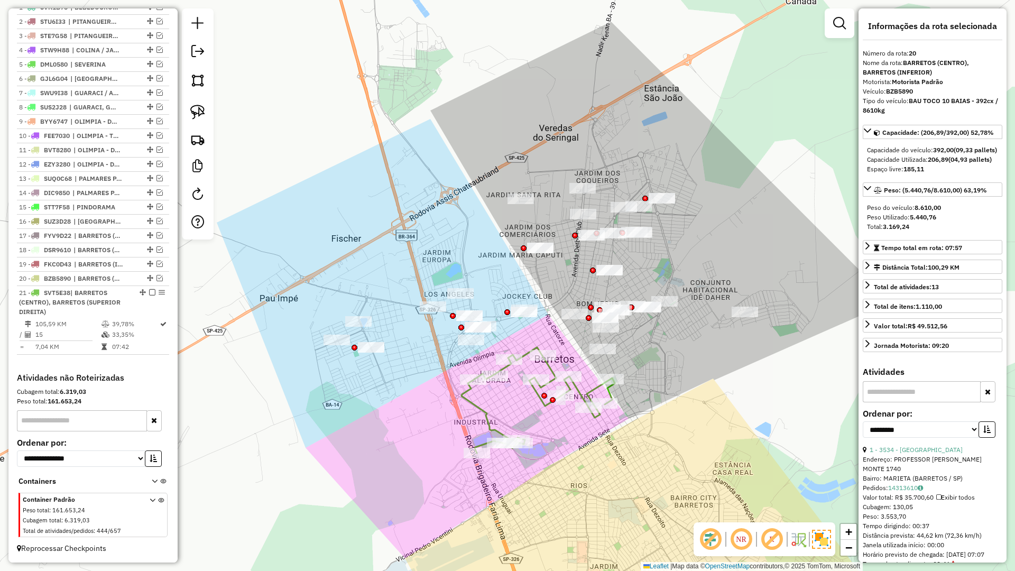
click at [540, 399] on icon at bounding box center [537, 400] width 153 height 106
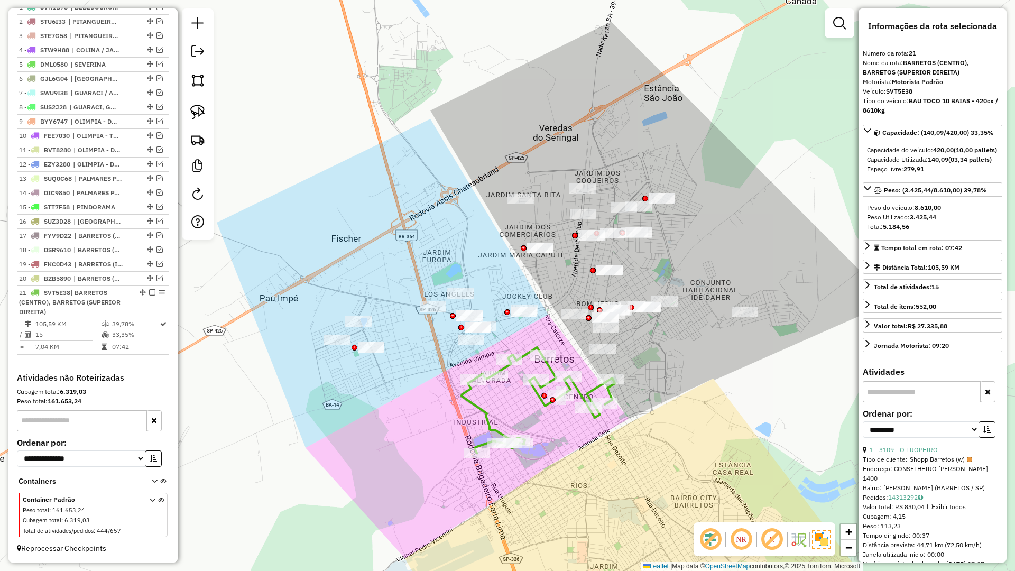
click at [484, 409] on icon at bounding box center [537, 400] width 153 height 106
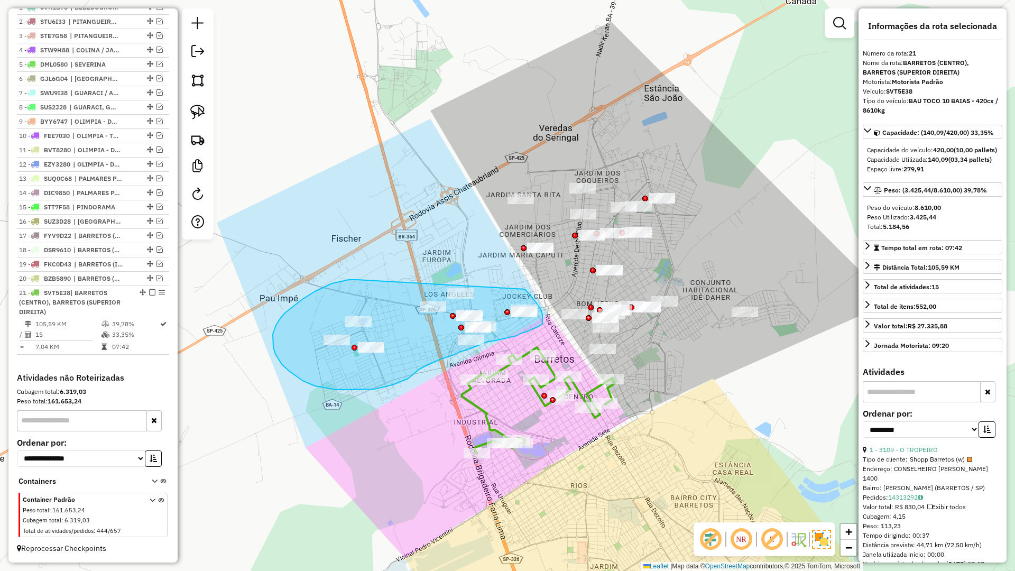
drag, startPoint x: 315, startPoint y: 291, endPoint x: 488, endPoint y: 275, distance: 173.6
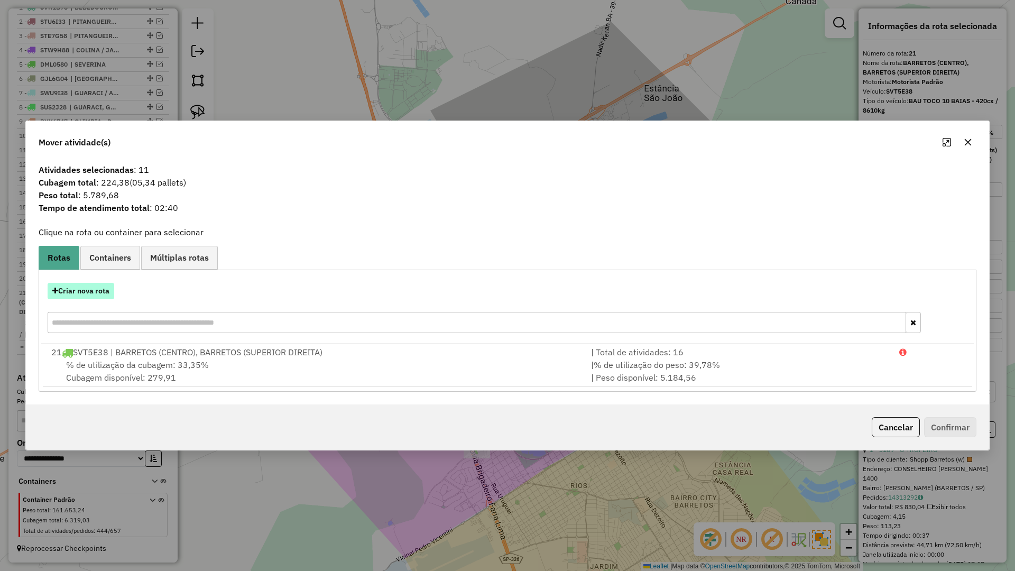
click at [81, 292] on button "Criar nova rota" at bounding box center [81, 291] width 67 height 16
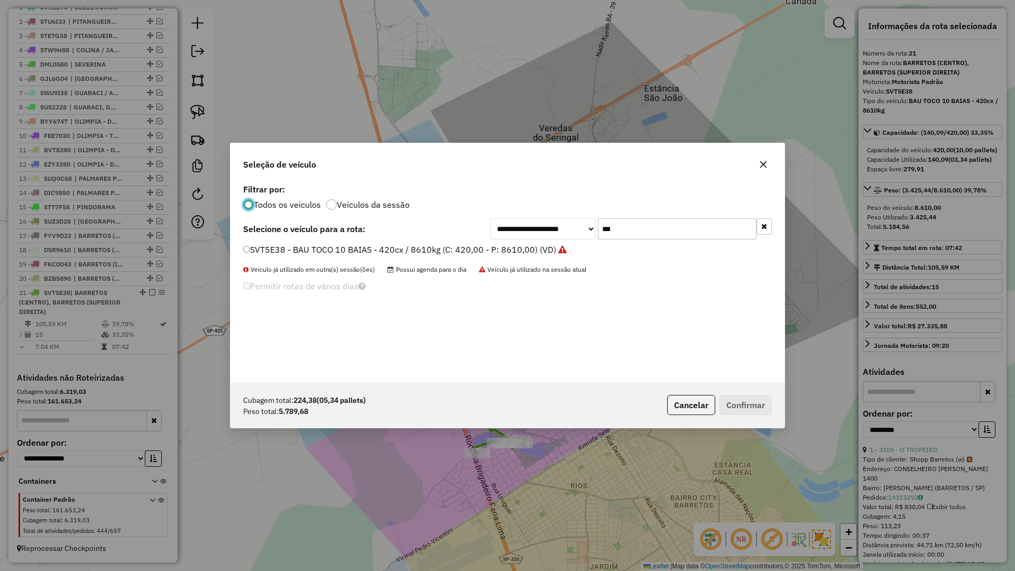
scroll to position [6, 3]
click at [644, 225] on input "***" at bounding box center [677, 228] width 159 height 21
type input "***"
click at [524, 247] on label "SVT5E38 - BAU TOCO 10 BAIAS - 420cx / 8610kg (C: 420,00 - P: 8610,00) (VD)" at bounding box center [404, 249] width 323 height 13
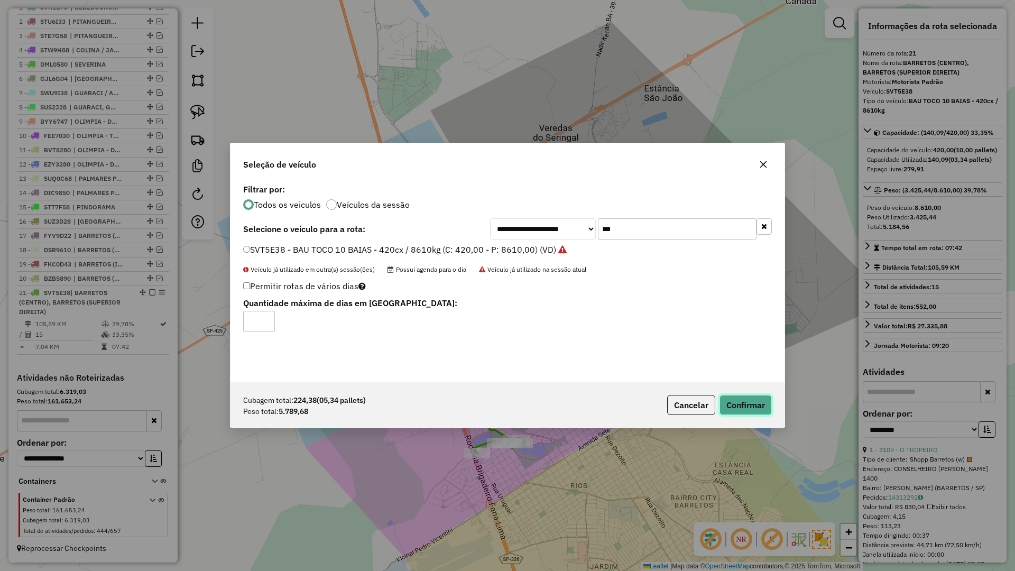
click at [734, 403] on button "Confirmar" at bounding box center [745, 405] width 52 height 20
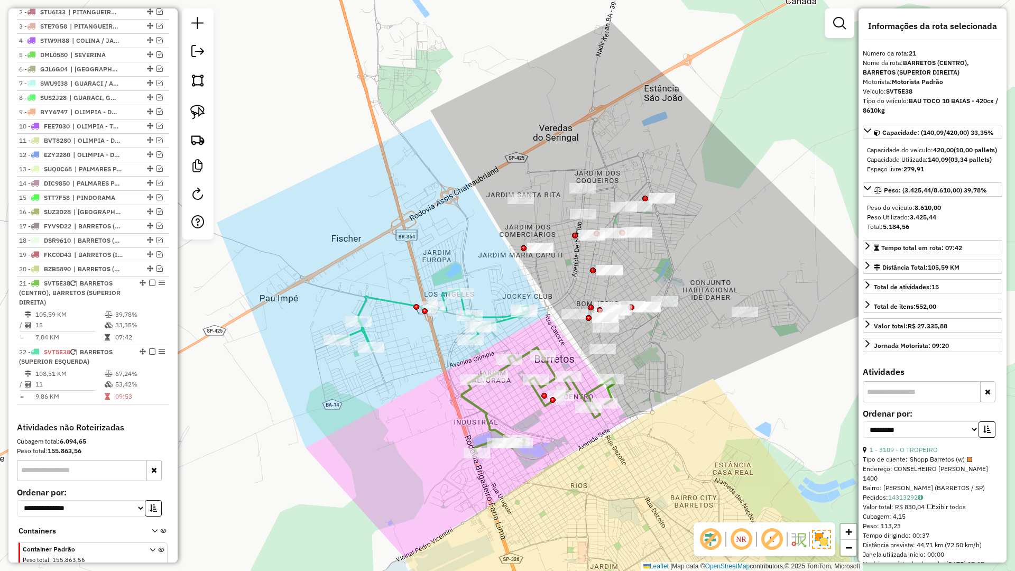
scroll to position [473, 0]
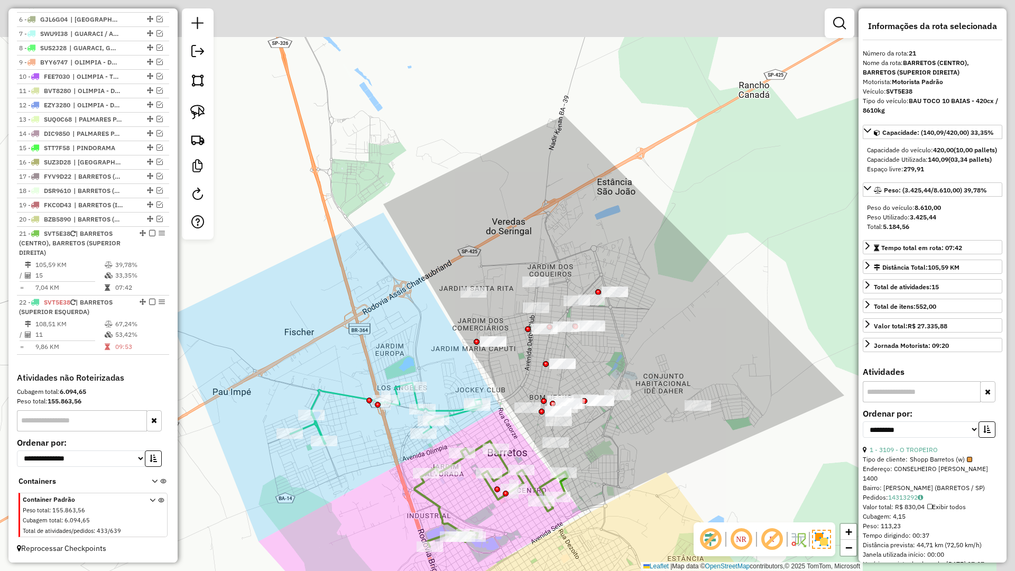
drag, startPoint x: 636, startPoint y: 454, endPoint x: 633, endPoint y: 468, distance: 14.7
click at [633, 468] on div "Janela de atendimento Grade de atendimento Capacidade Transportadoras Veículos …" at bounding box center [507, 285] width 1015 height 571
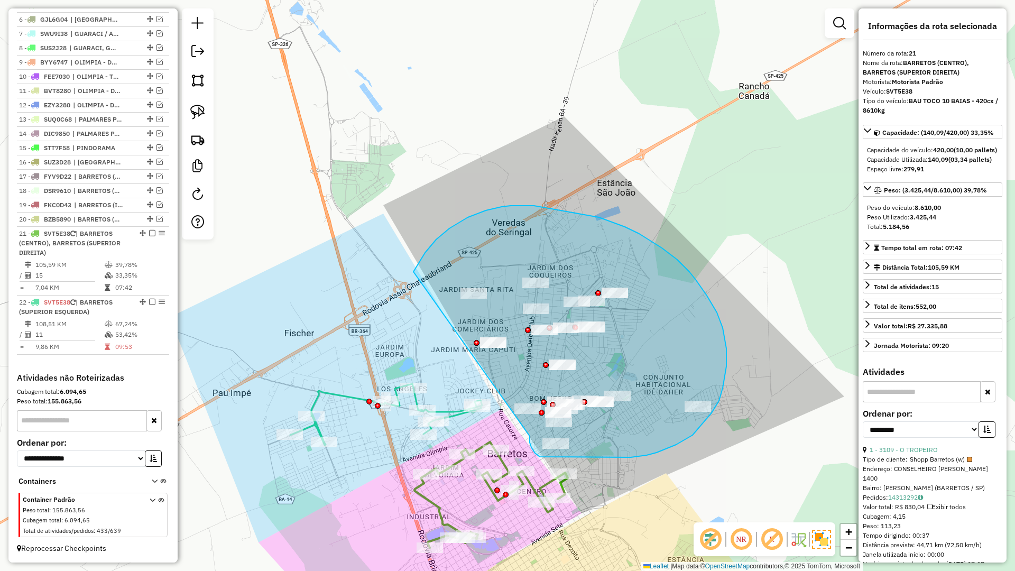
drag, startPoint x: 530, startPoint y: 439, endPoint x: 412, endPoint y: 273, distance: 203.1
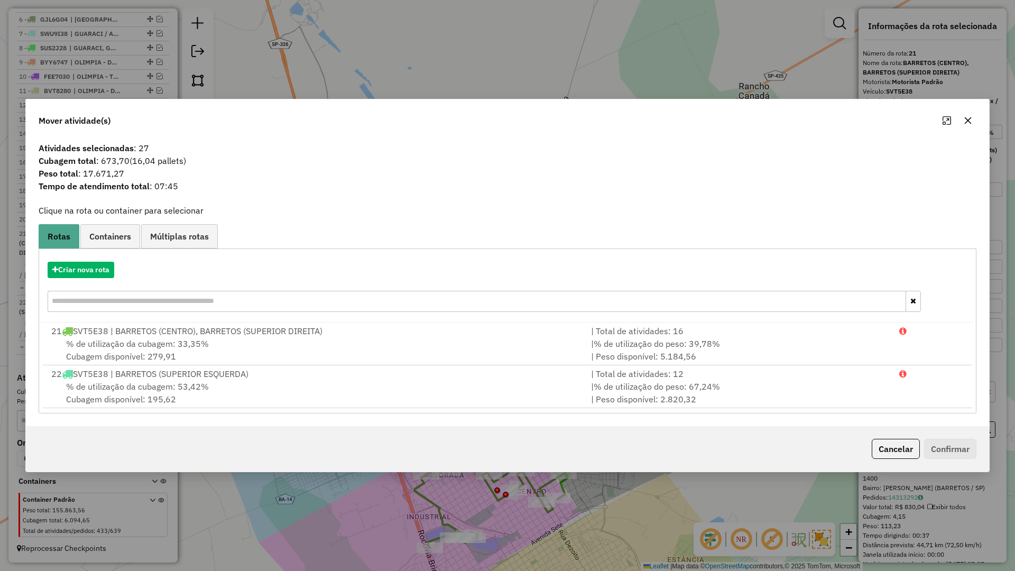
drag, startPoint x: 967, startPoint y: 122, endPoint x: 865, endPoint y: 195, distance: 125.7
click at [966, 122] on icon "button" at bounding box center [968, 120] width 7 height 7
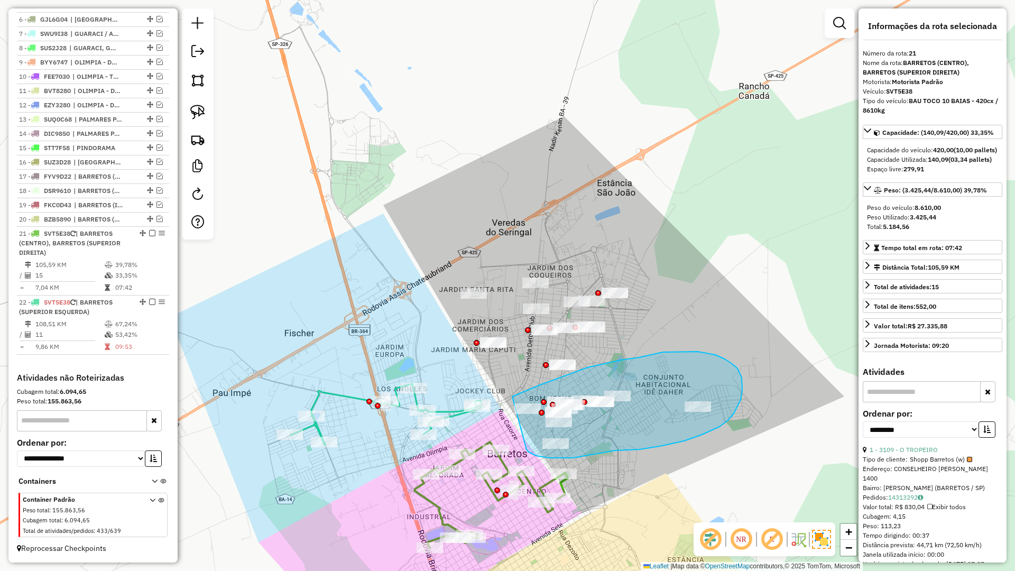
drag, startPoint x: 527, startPoint y: 451, endPoint x: 505, endPoint y: 400, distance: 55.9
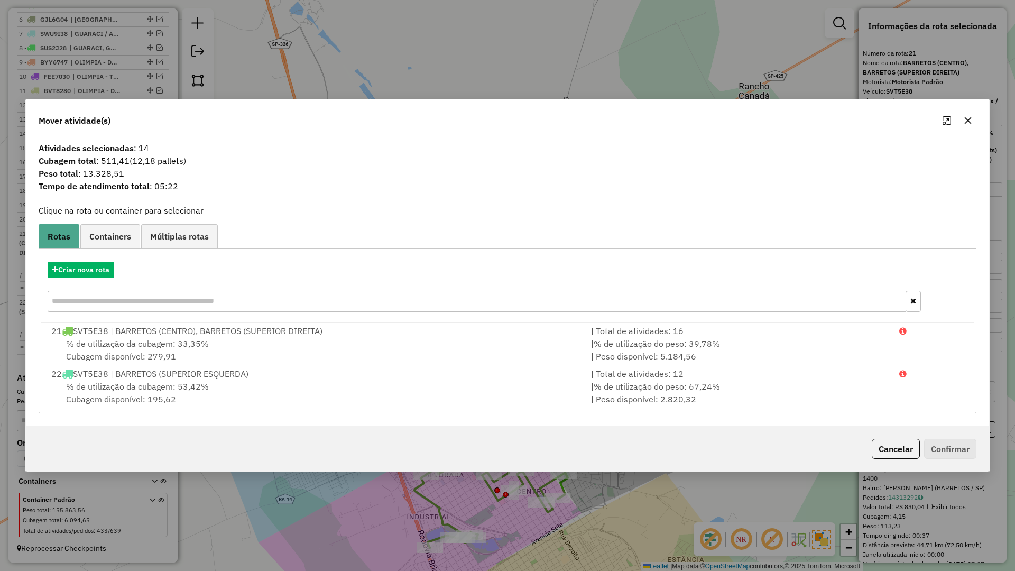
drag, startPoint x: 982, startPoint y: 119, endPoint x: 974, endPoint y: 119, distance: 8.5
click at [978, 119] on div "Mover atividade(s)" at bounding box center [507, 118] width 963 height 38
click at [972, 119] on div "Mover atividade(s)" at bounding box center [507, 118] width 963 height 38
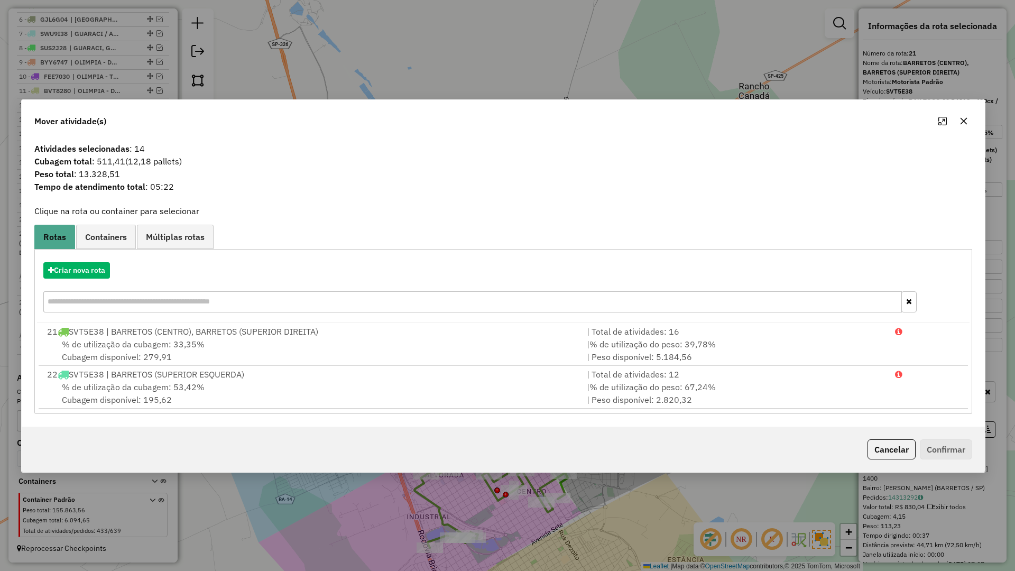
click at [966, 123] on icon "button" at bounding box center [963, 121] width 8 height 8
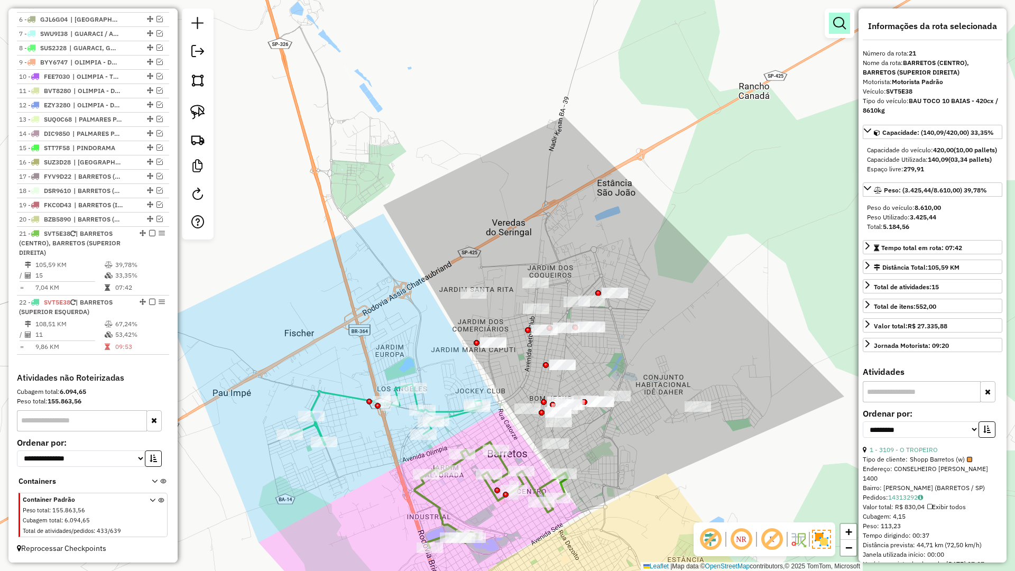
click at [838, 14] on link at bounding box center [839, 23] width 21 height 21
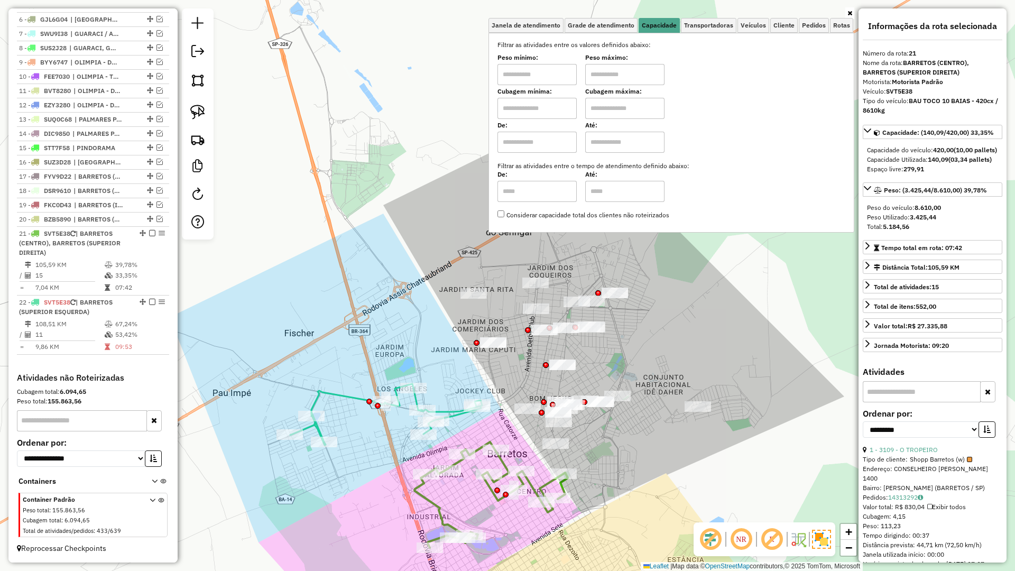
click at [524, 109] on input "text" at bounding box center [536, 108] width 79 height 21
type input "*****"
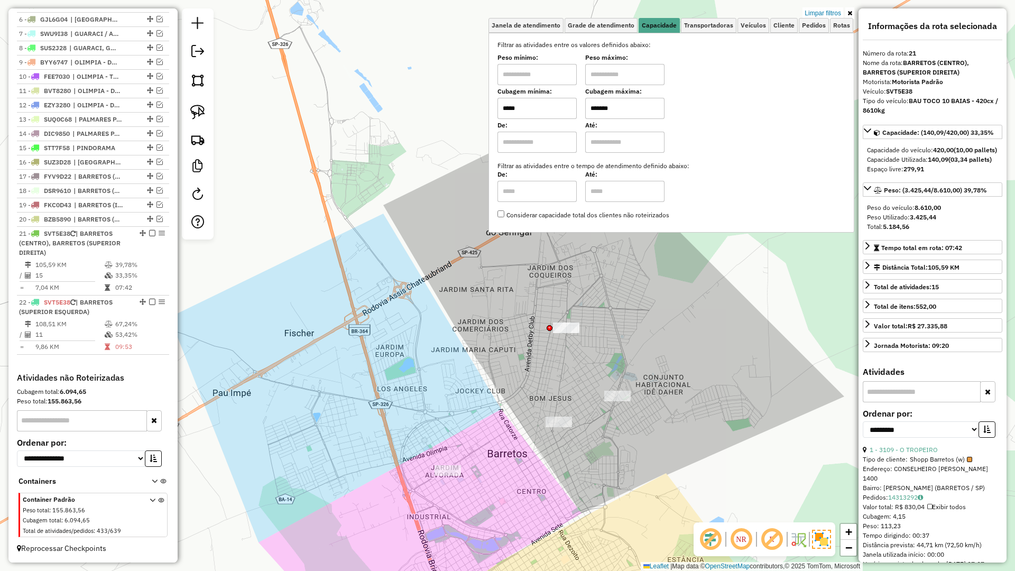
type input "*******"
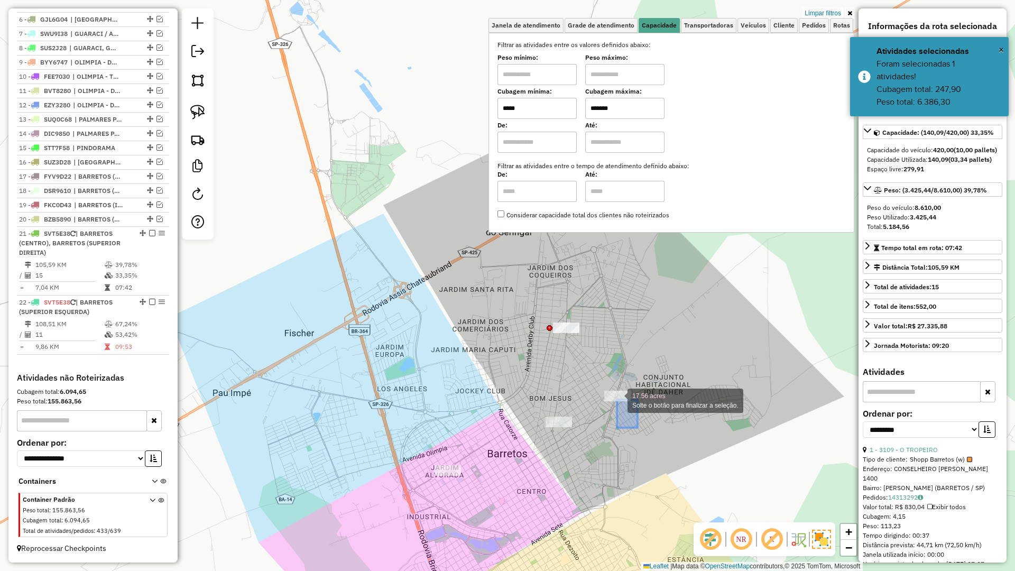
drag, startPoint x: 637, startPoint y: 424, endPoint x: 591, endPoint y: 383, distance: 62.1
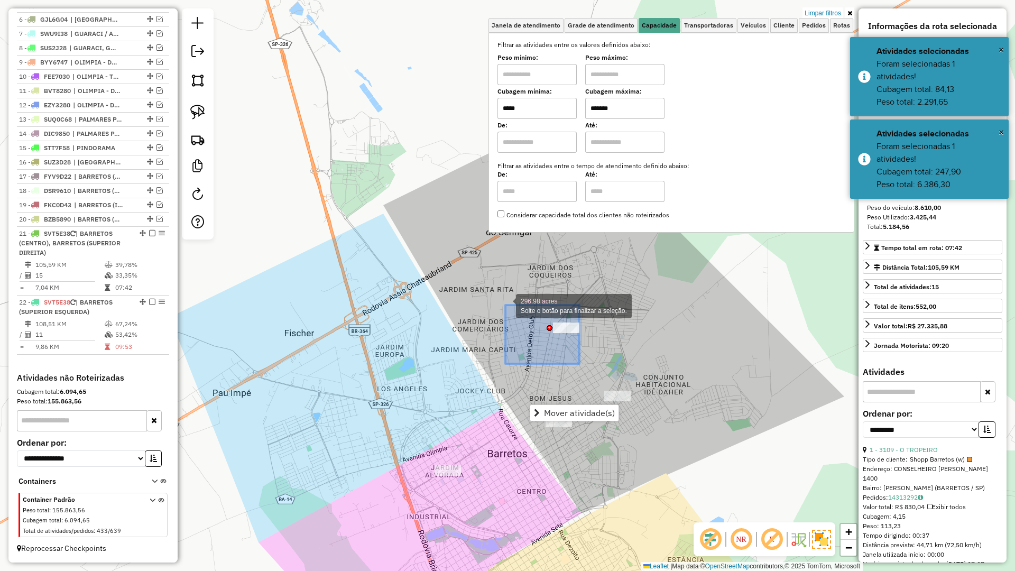
drag, startPoint x: 575, startPoint y: 362, endPoint x: 505, endPoint y: 305, distance: 90.1
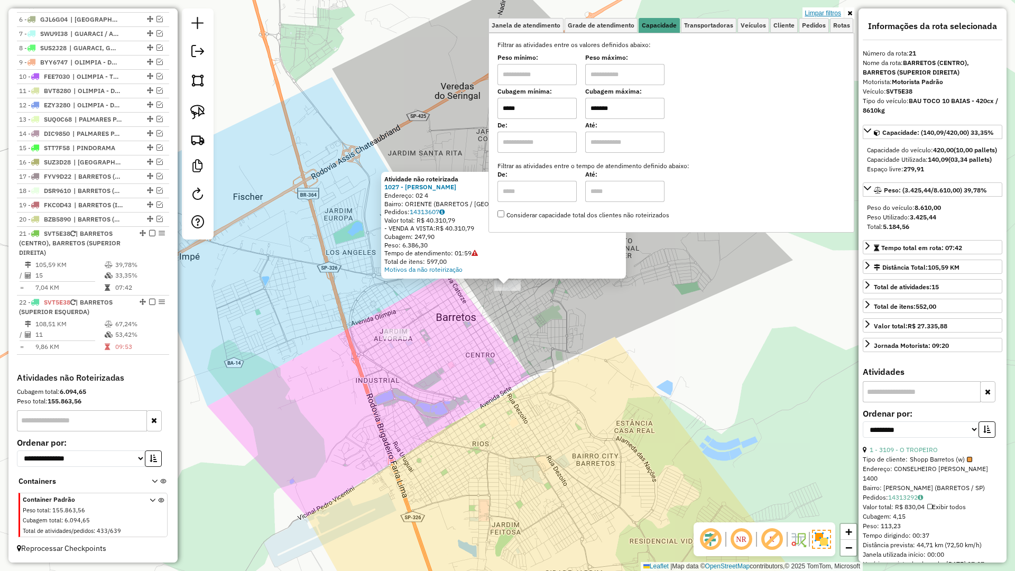
click at [826, 11] on link "Limpar filtros" at bounding box center [822, 13] width 41 height 12
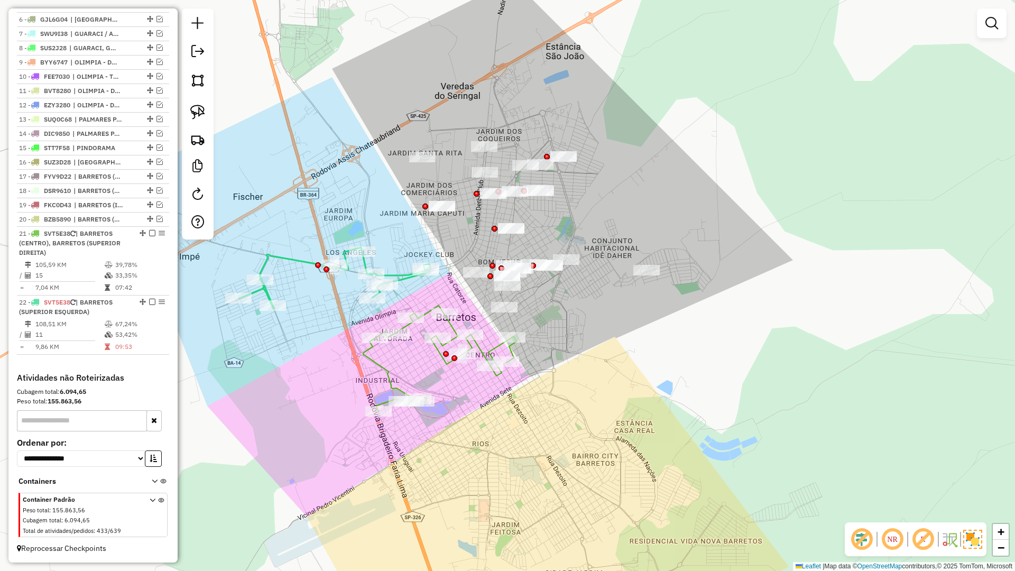
click at [388, 369] on icon at bounding box center [439, 358] width 153 height 106
select select "**********"
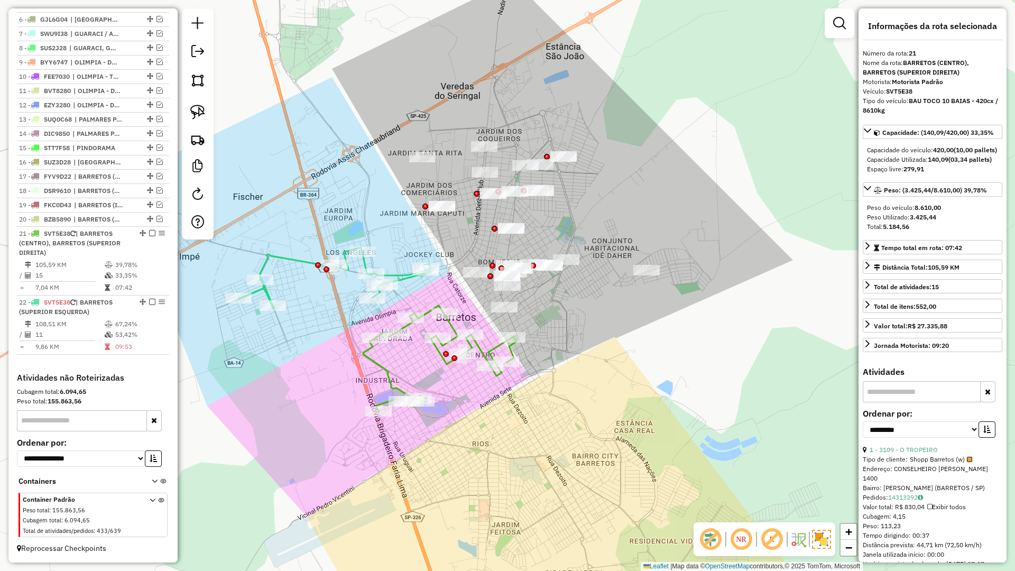
click at [390, 384] on icon at bounding box center [439, 358] width 153 height 106
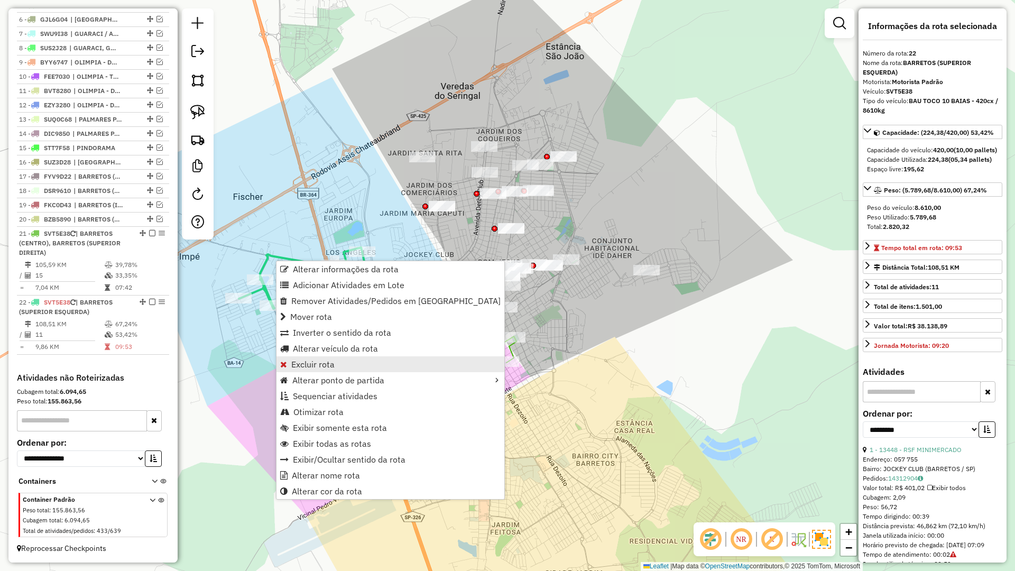
click at [331, 366] on span "Excluir rota" at bounding box center [312, 364] width 43 height 8
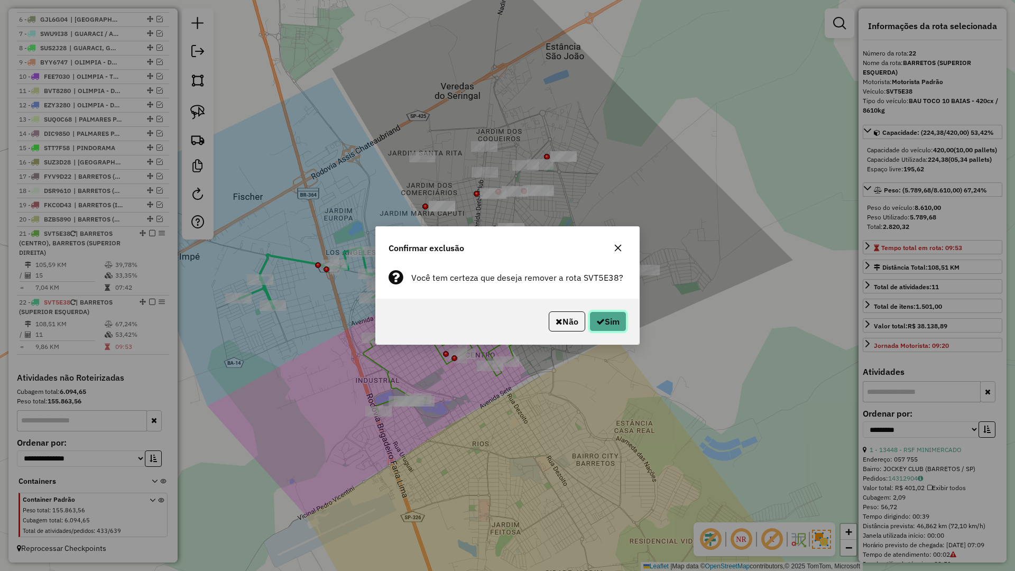
click at [594, 322] on button "Sim" at bounding box center [607, 321] width 37 height 20
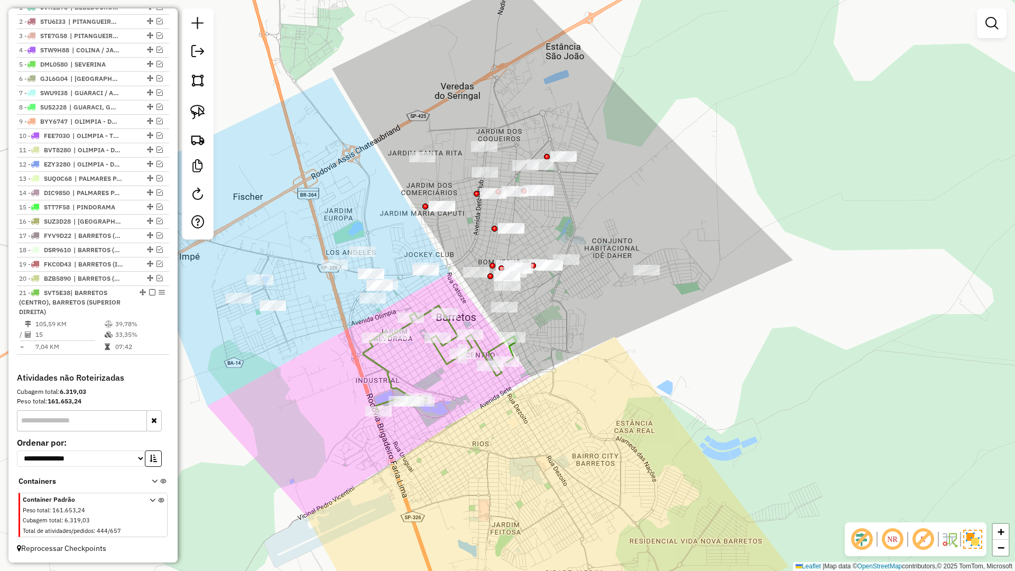
scroll to position [414, 0]
click at [156, 223] on em at bounding box center [159, 221] width 6 height 6
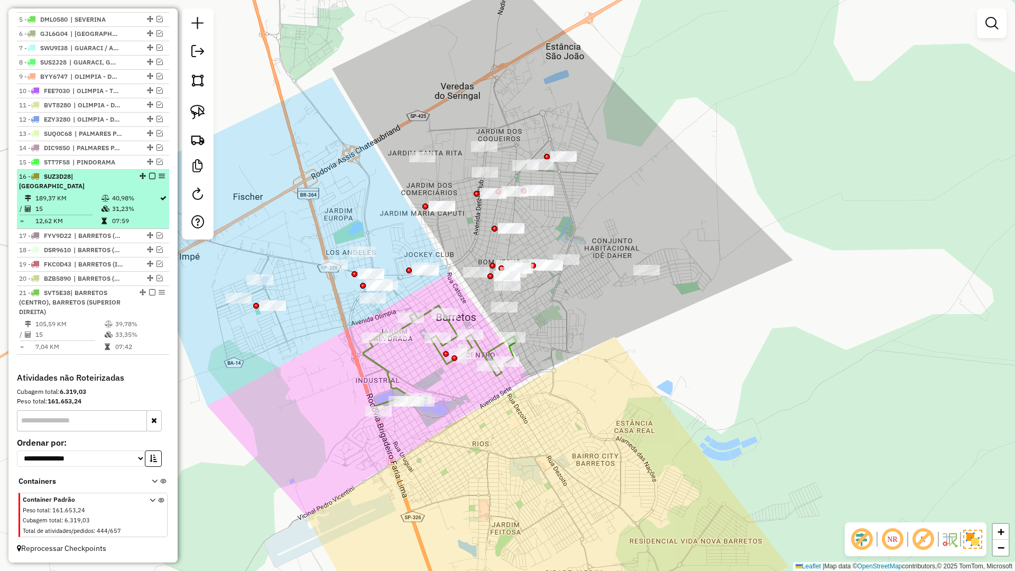
click at [150, 201] on td "40,98%" at bounding box center [136, 198] width 48 height 11
select select "**********"
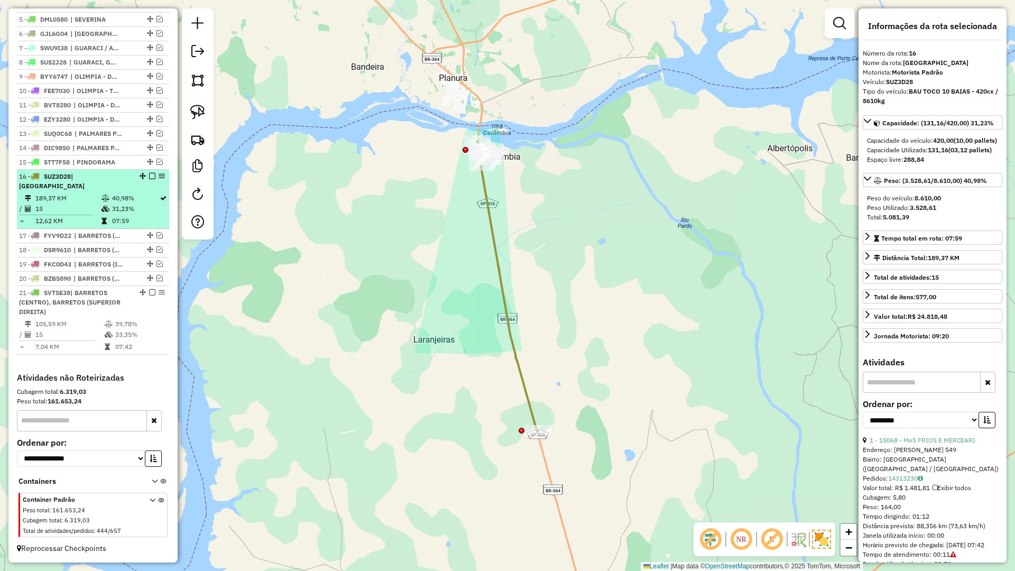
click at [152, 179] on em at bounding box center [152, 176] width 6 height 6
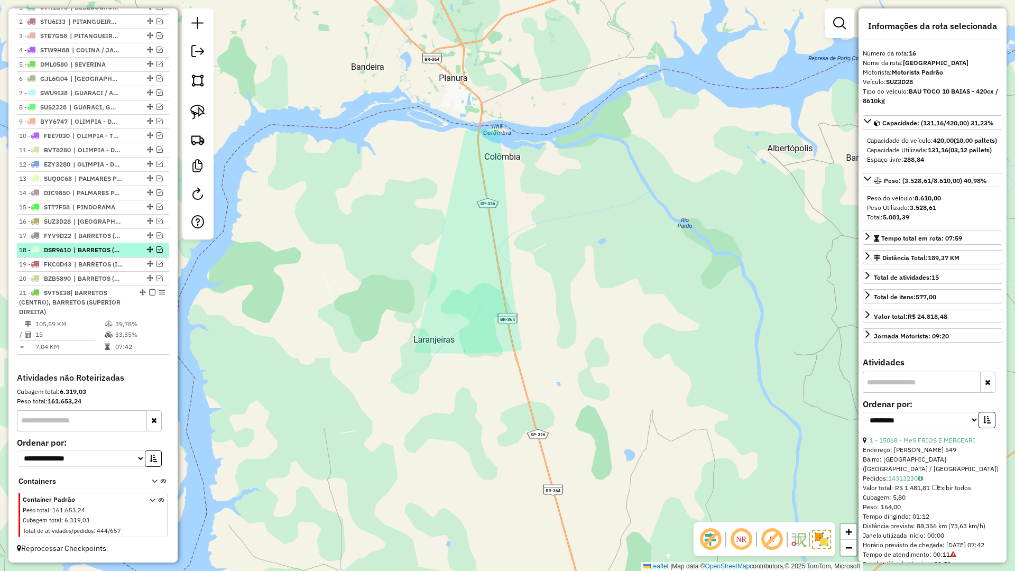
click at [156, 249] on em at bounding box center [159, 249] width 6 height 6
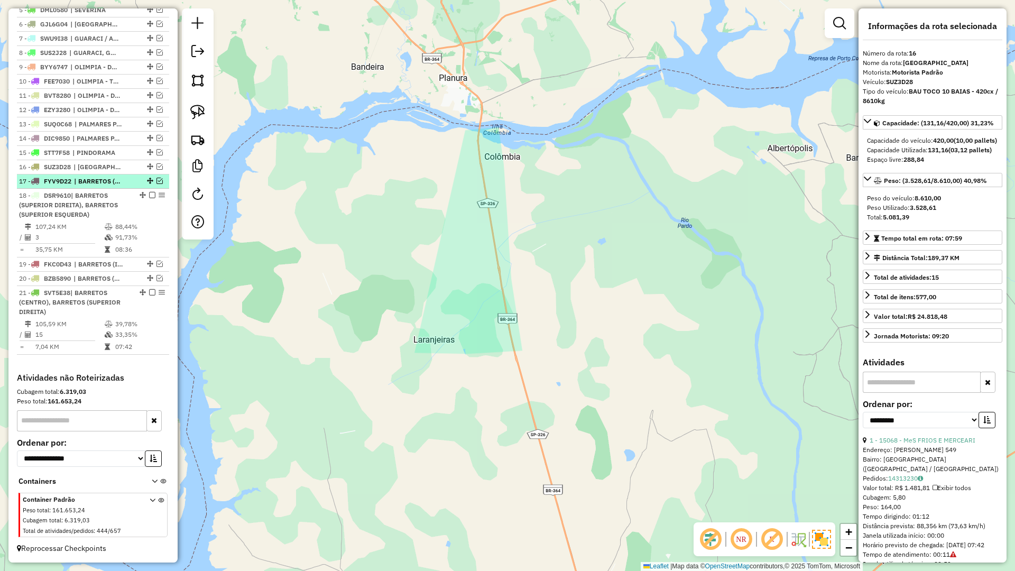
click at [156, 180] on em at bounding box center [159, 181] width 6 height 6
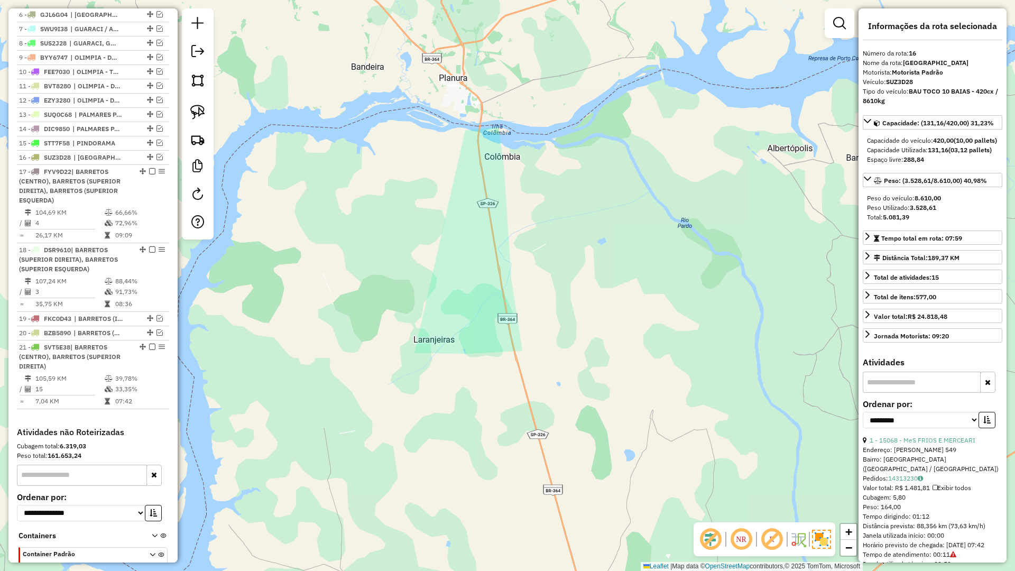
scroll to position [473, 0]
drag, startPoint x: 407, startPoint y: 289, endPoint x: 356, endPoint y: 228, distance: 79.5
click at [360, 224] on div "Janela de atendimento Grade de atendimento Capacidade Transportadoras Veículos …" at bounding box center [507, 285] width 1015 height 571
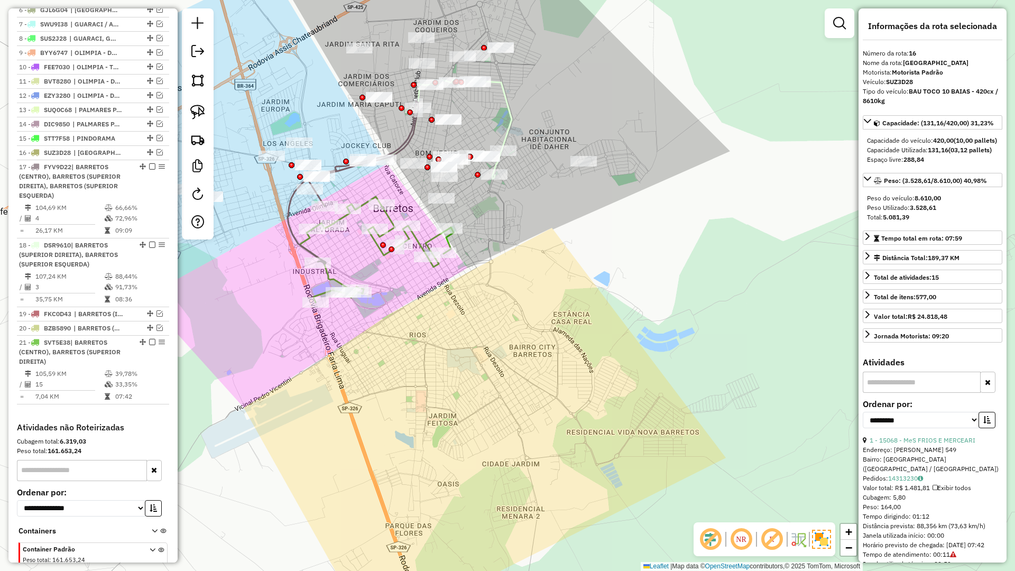
drag, startPoint x: 445, startPoint y: 319, endPoint x: 465, endPoint y: 434, distance: 116.4
click at [465, 434] on div "Janela de atendimento Grade de atendimento Capacidade Transportadoras Veículos …" at bounding box center [507, 285] width 1015 height 571
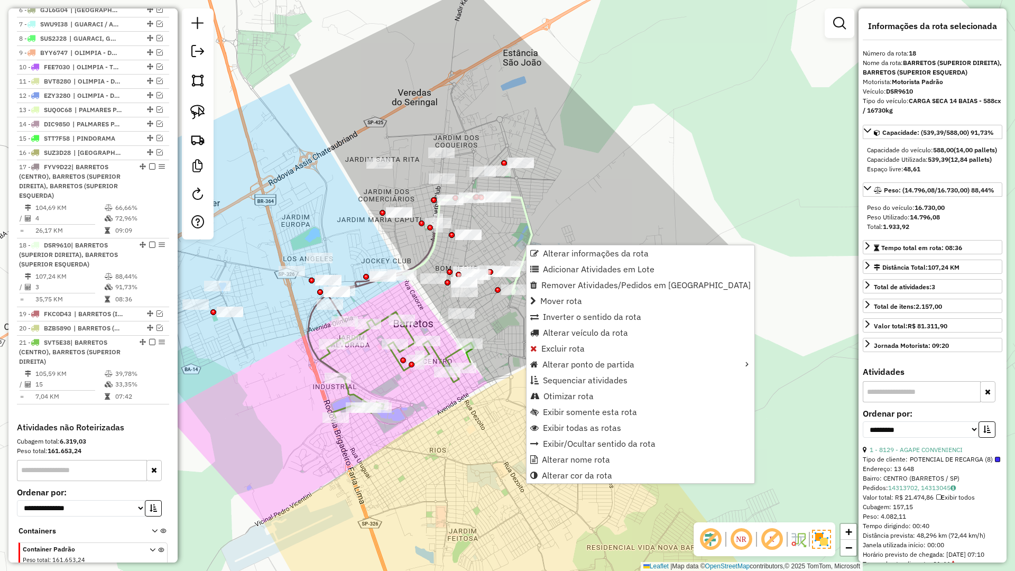
scroll to position [532, 0]
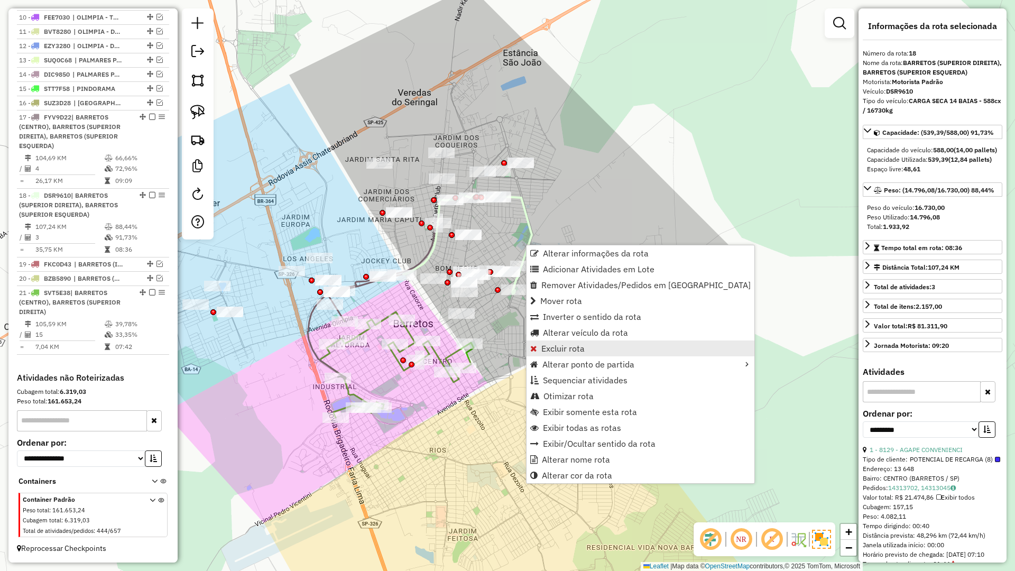
click at [569, 345] on span "Excluir rota" at bounding box center [562, 348] width 43 height 8
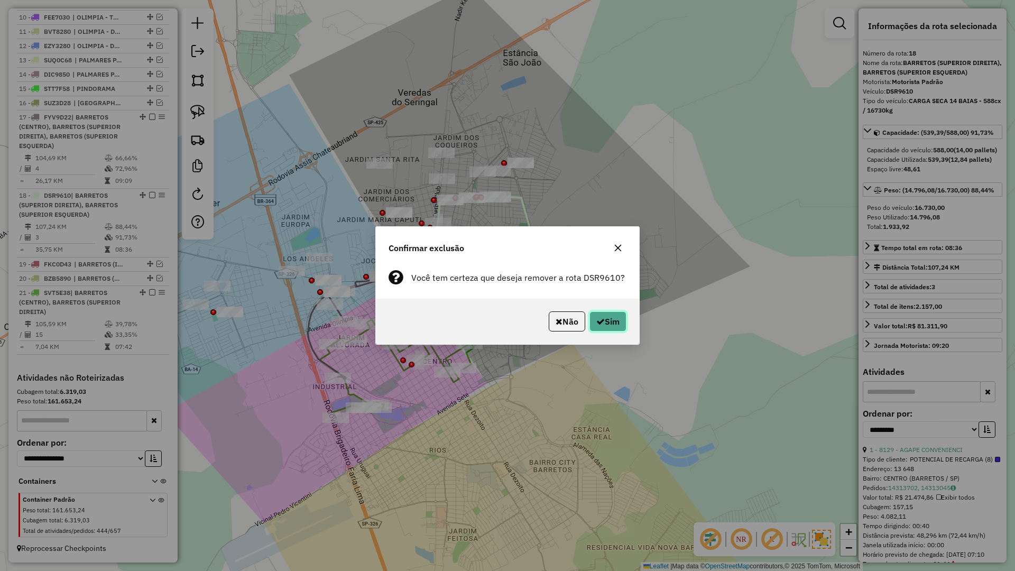
click at [612, 323] on button "Sim" at bounding box center [607, 321] width 37 height 20
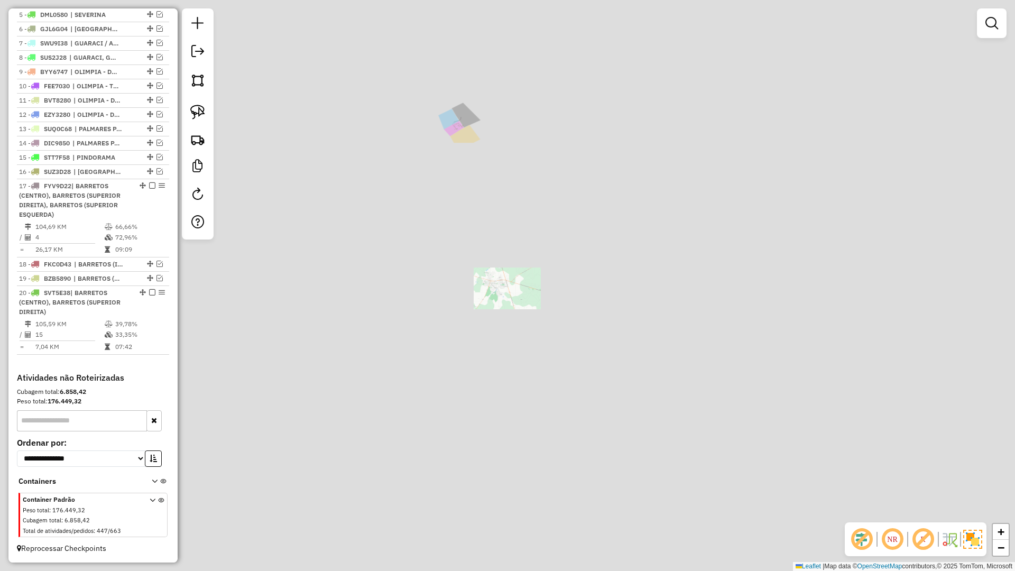
scroll to position [464, 0]
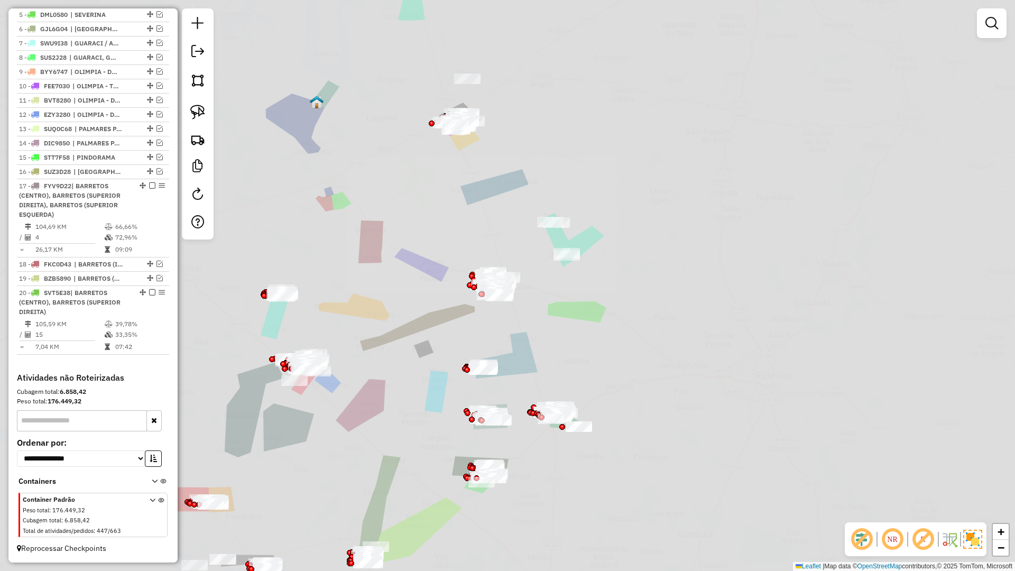
drag, startPoint x: 311, startPoint y: 328, endPoint x: 312, endPoint y: 321, distance: 7.0
click at [311, 328] on div "Janela de atendimento Grade de atendimento Capacidade Transportadoras Veículos …" at bounding box center [507, 285] width 1015 height 571
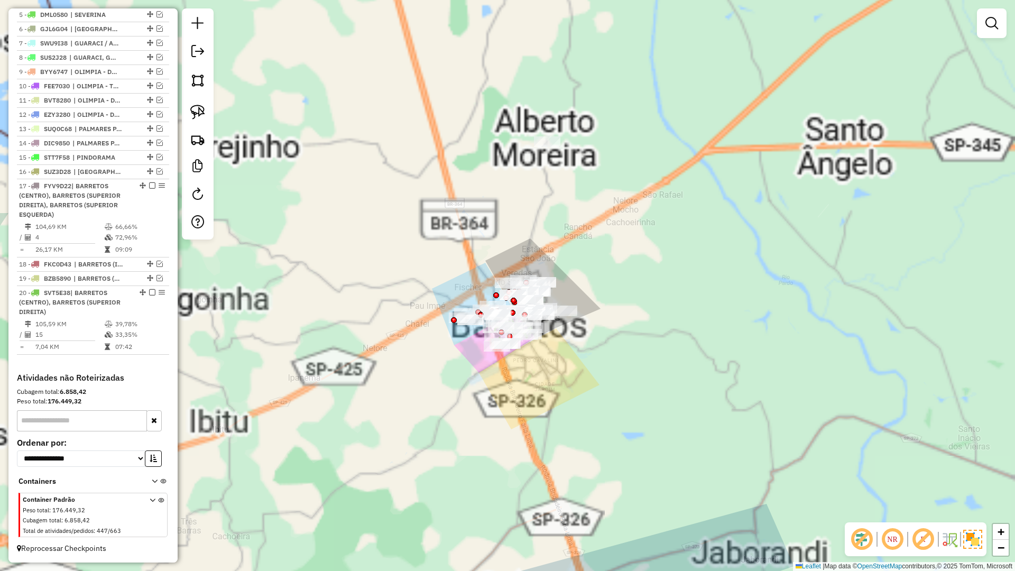
drag, startPoint x: 437, startPoint y: 459, endPoint x: 449, endPoint y: 442, distance: 20.5
click at [434, 475] on div "Janela de atendimento Grade de atendimento Capacidade Transportadoras Veículos …" at bounding box center [507, 285] width 1015 height 571
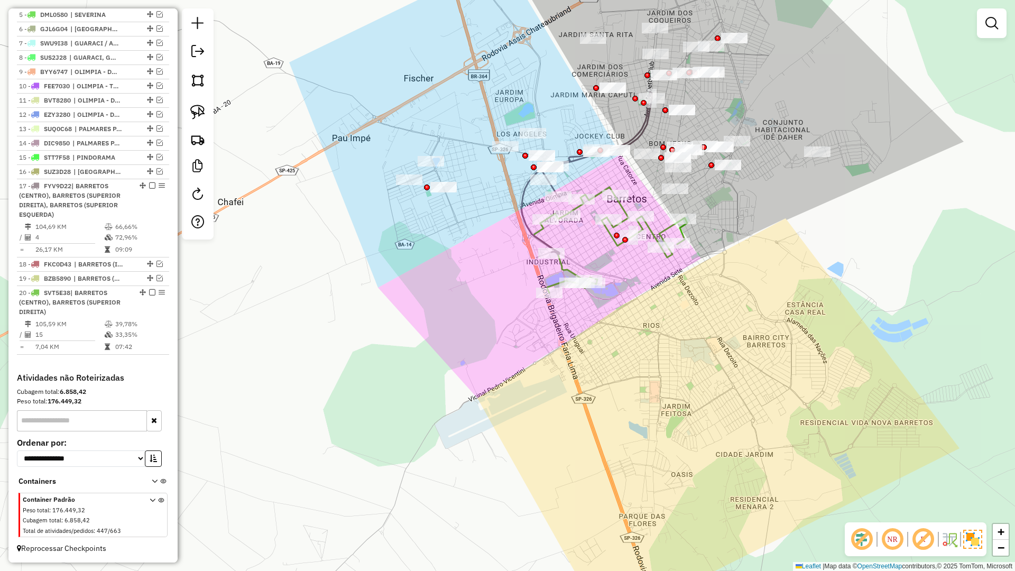
click at [532, 229] on icon at bounding box center [586, 173] width 131 height 162
select select "**********"
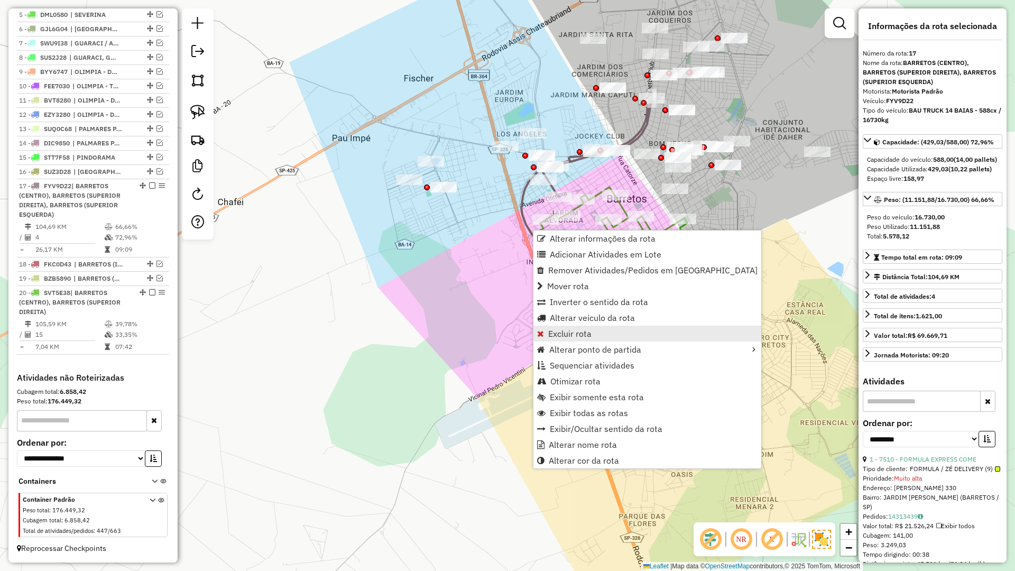
click at [562, 333] on span "Excluir rota" at bounding box center [569, 333] width 43 height 8
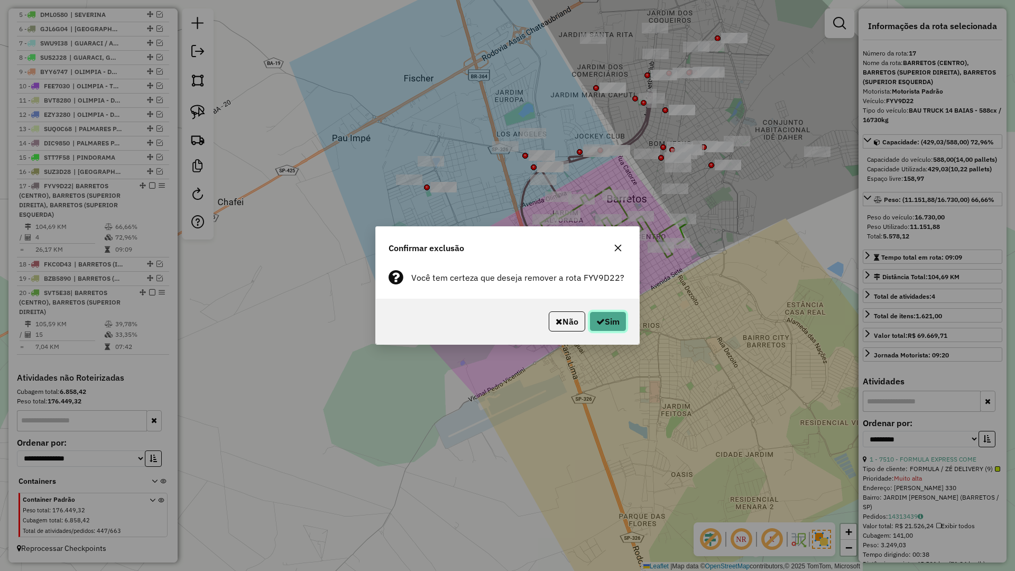
click at [614, 322] on button "Sim" at bounding box center [607, 321] width 37 height 20
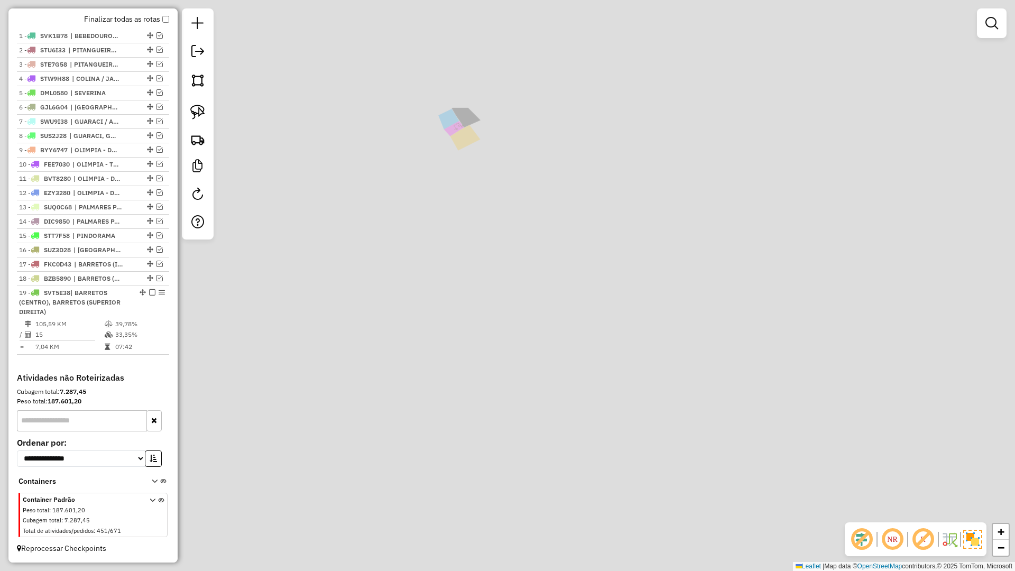
scroll to position [385, 0]
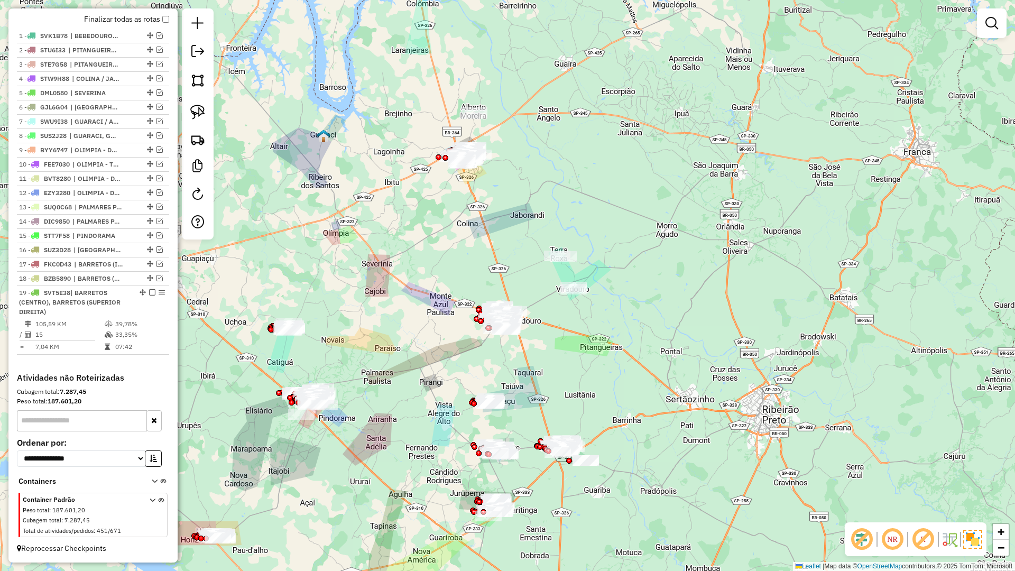
drag, startPoint x: 420, startPoint y: 153, endPoint x: 431, endPoint y: 326, distance: 173.7
click at [431, 323] on div "Janela de atendimento Grade de atendimento Capacidade Transportadoras Veículos …" at bounding box center [507, 285] width 1015 height 571
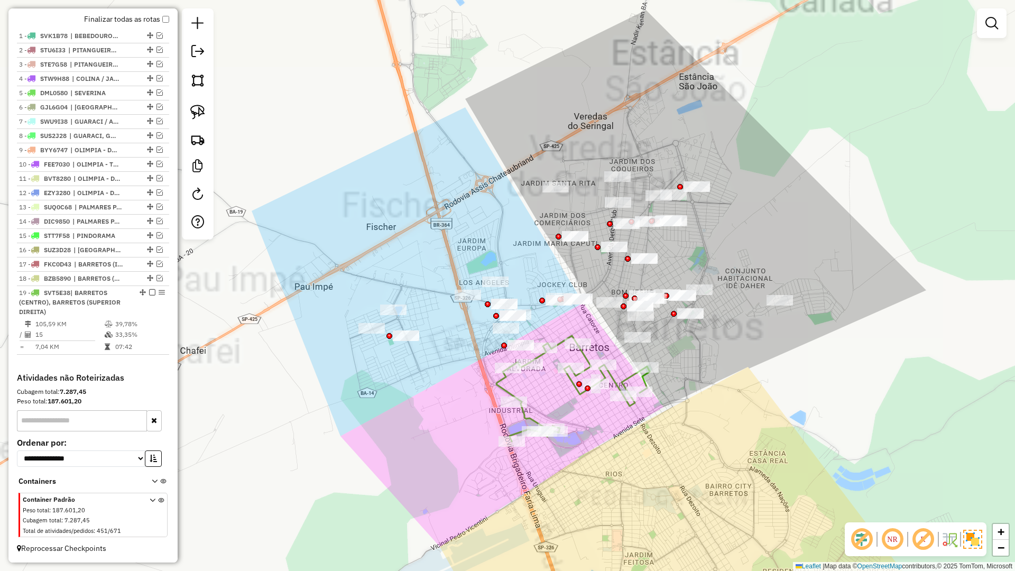
drag, startPoint x: 421, startPoint y: 438, endPoint x: 379, endPoint y: 437, distance: 41.2
click at [379, 437] on div "Janela de atendimento Grade de atendimento Capacidade Transportadoras Veículos …" at bounding box center [507, 285] width 1015 height 571
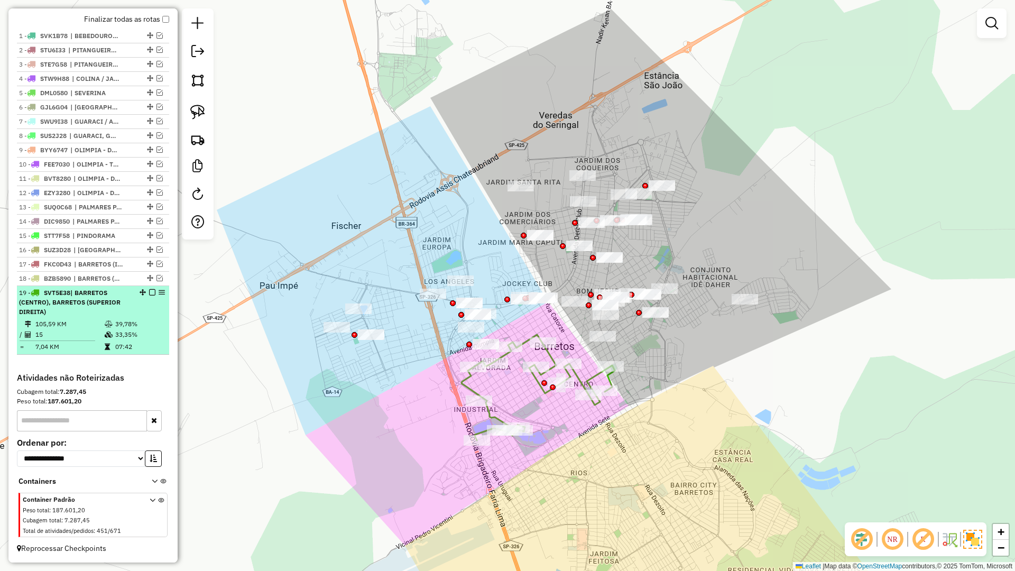
click at [149, 293] on em at bounding box center [152, 292] width 6 height 6
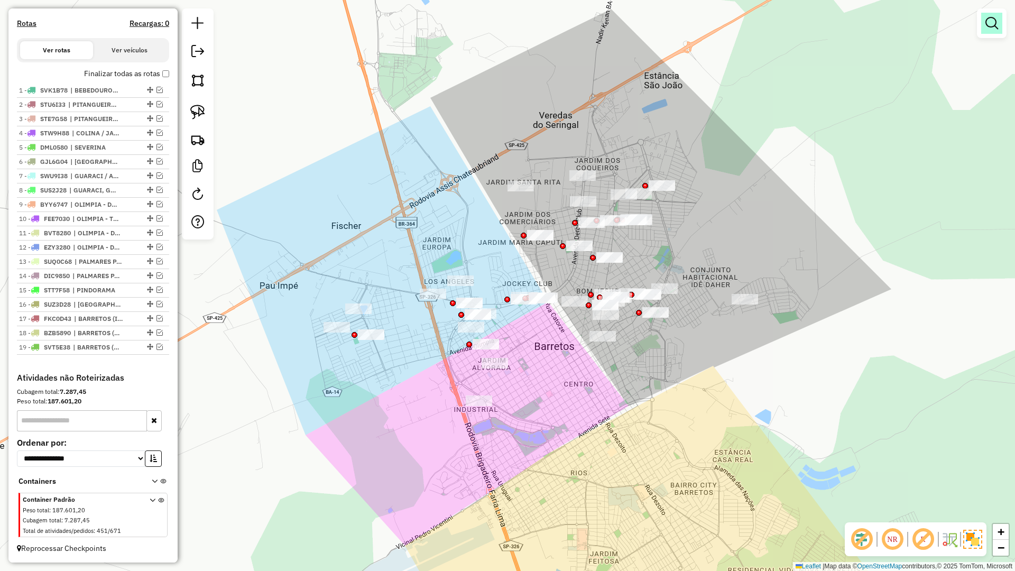
click at [999, 21] on link at bounding box center [991, 23] width 21 height 21
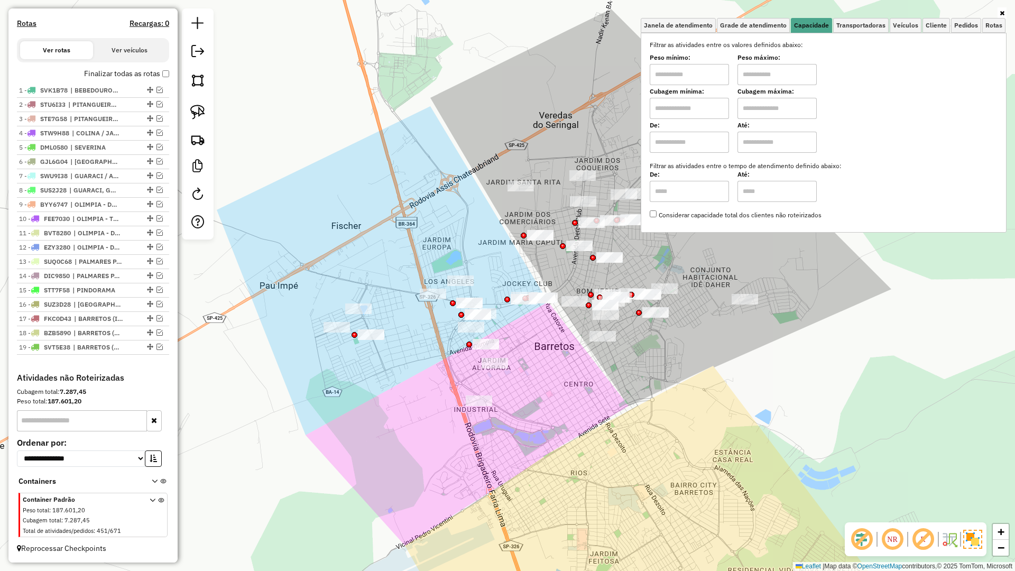
click at [703, 105] on input "text" at bounding box center [689, 108] width 79 height 21
type input "*****"
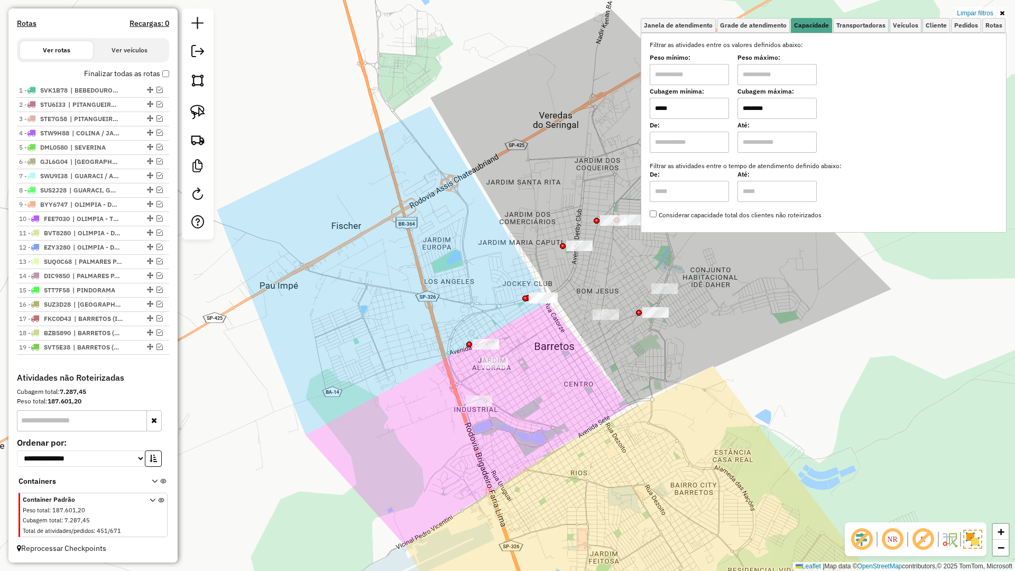
type input "********"
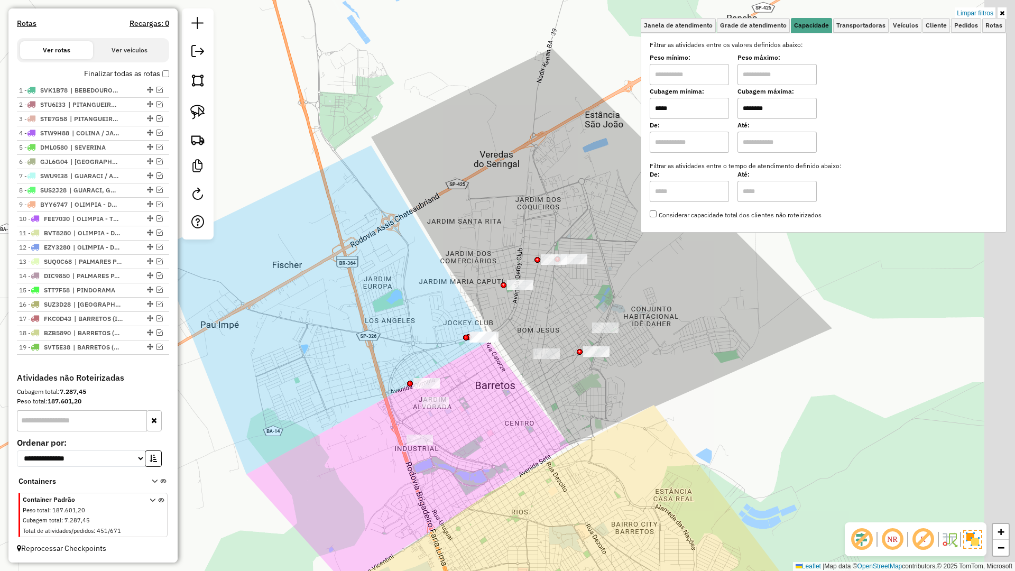
drag, startPoint x: 610, startPoint y: 365, endPoint x: 564, endPoint y: 393, distance: 53.4
click at [571, 391] on div "Limpar filtros Janela de atendimento Grade de atendimento Capacidade Transporta…" at bounding box center [507, 285] width 1015 height 571
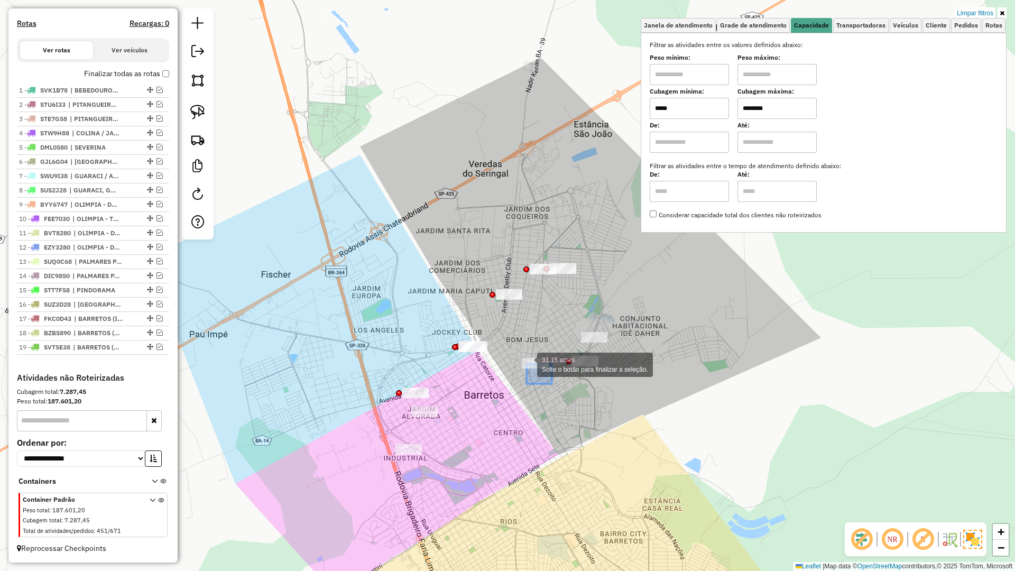
drag, startPoint x: 549, startPoint y: 382, endPoint x: 520, endPoint y: 358, distance: 37.6
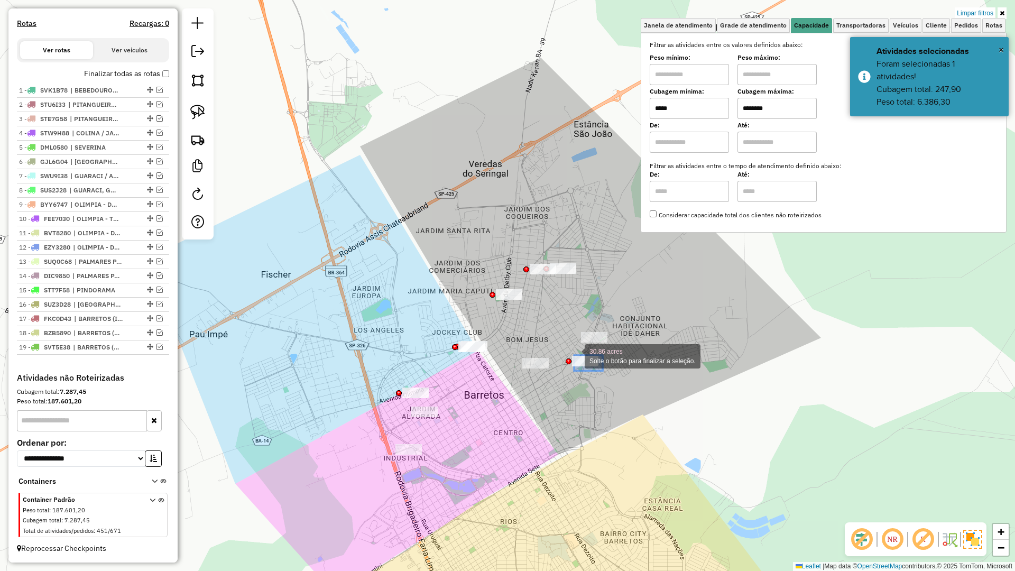
drag, startPoint x: 603, startPoint y: 371, endPoint x: 575, endPoint y: 355, distance: 31.7
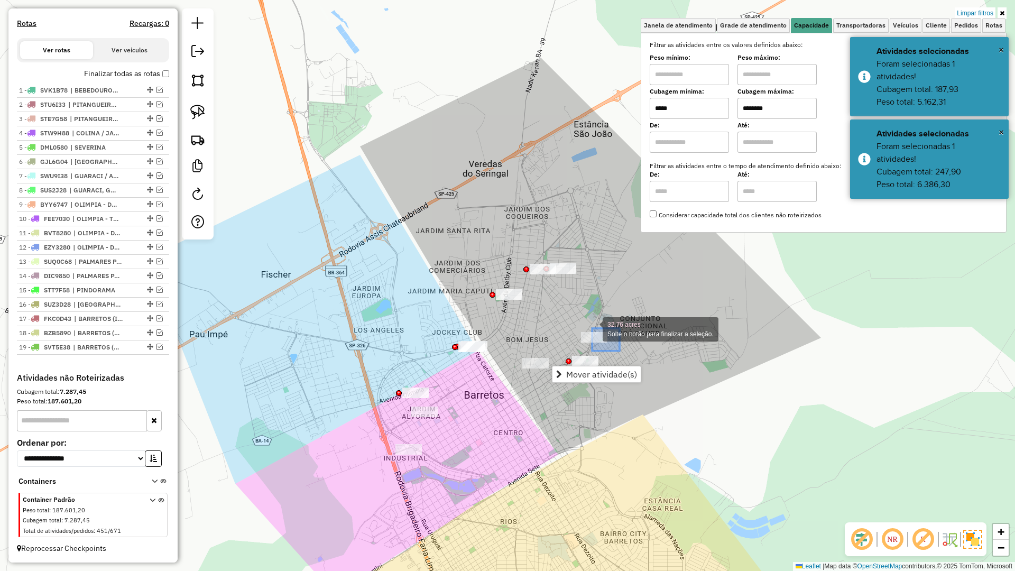
drag, startPoint x: 592, startPoint y: 328, endPoint x: 579, endPoint y: 319, distance: 16.3
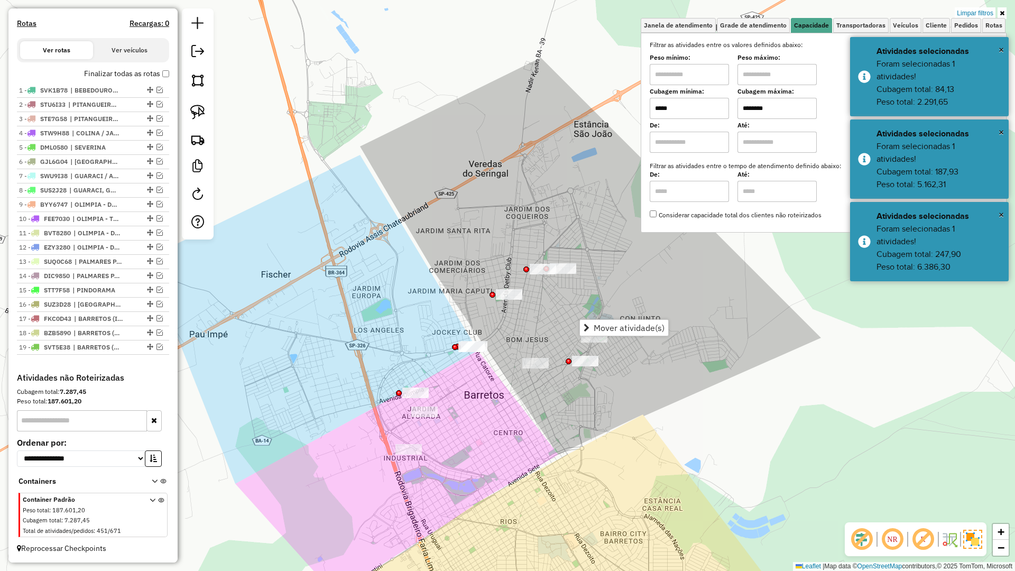
click at [677, 345] on div "Limpar filtros Janela de atendimento Grade de atendimento Capacidade Transporta…" at bounding box center [507, 285] width 1015 height 571
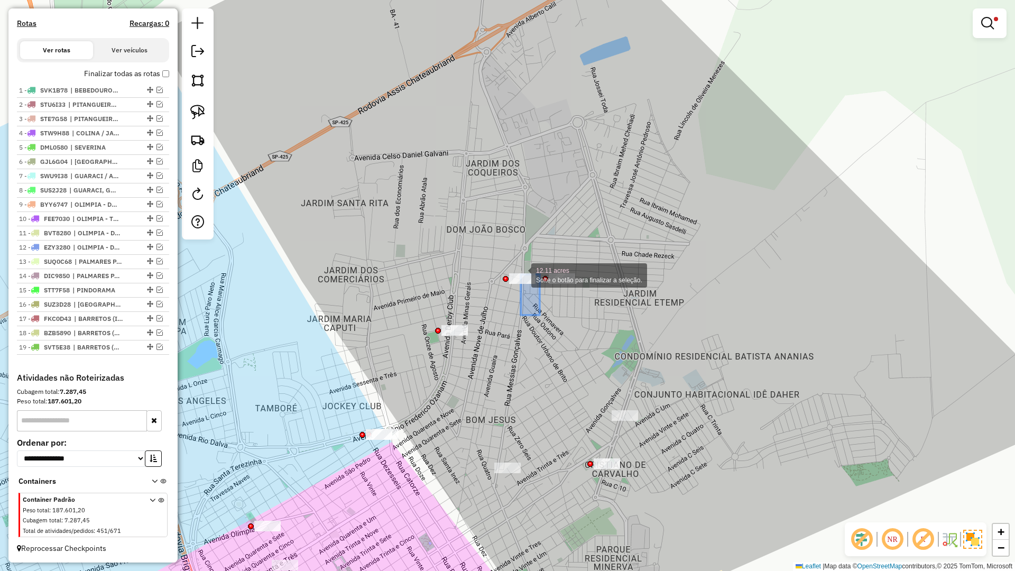
drag, startPoint x: 525, startPoint y: 284, endPoint x: 515, endPoint y: 265, distance: 21.8
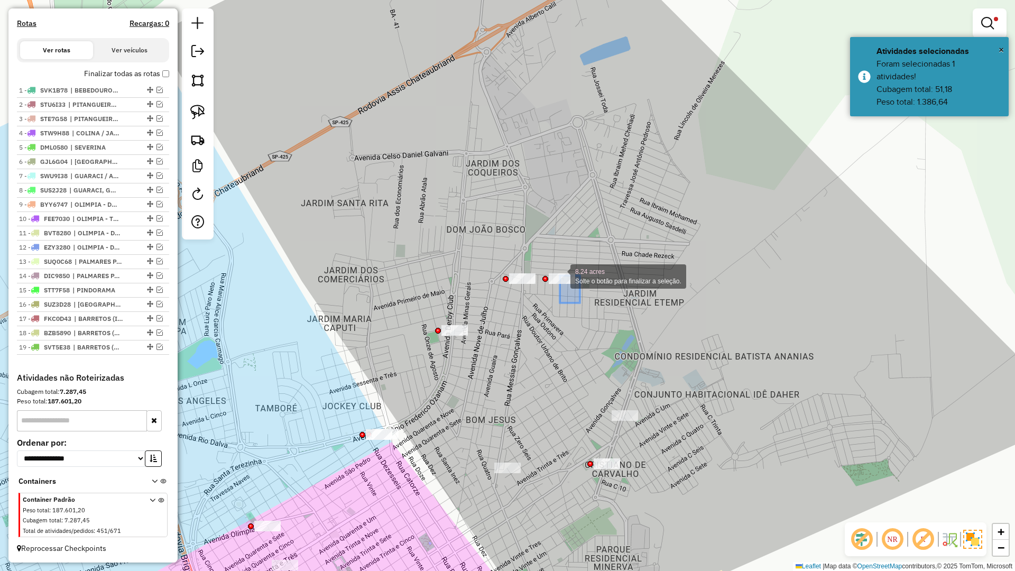
drag, startPoint x: 580, startPoint y: 303, endPoint x: 548, endPoint y: 258, distance: 55.0
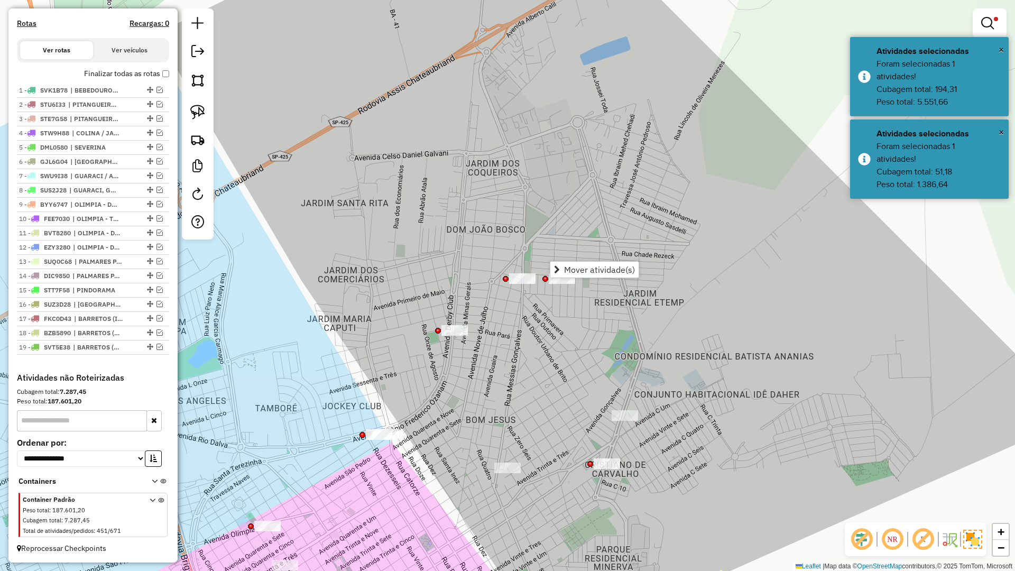
click at [583, 338] on div "Limpar filtros Janela de atendimento Grade de atendimento Capacidade Transporta…" at bounding box center [507, 285] width 1015 height 571
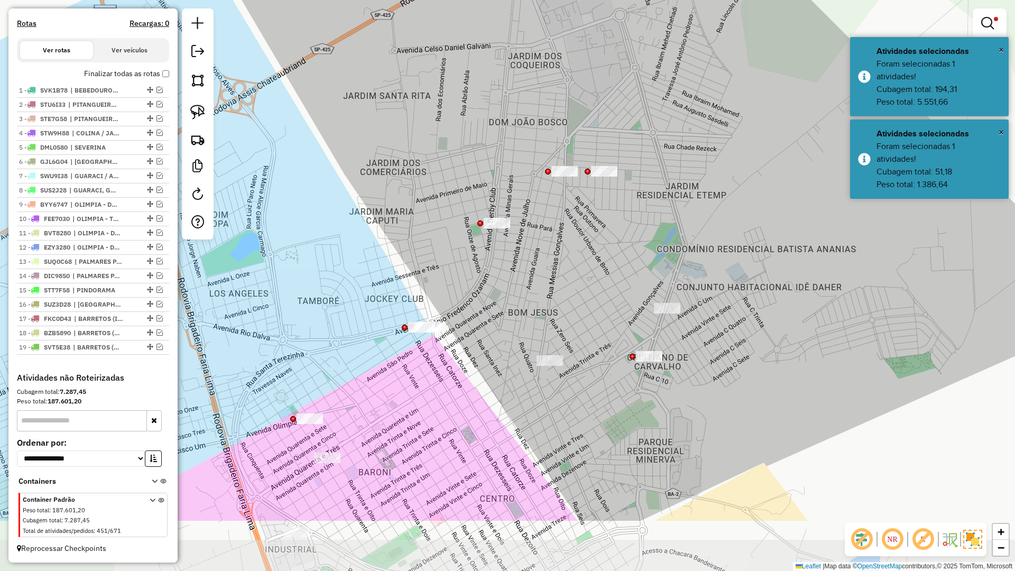
drag, startPoint x: 580, startPoint y: 359, endPoint x: 624, endPoint y: 252, distance: 116.4
click at [624, 252] on div "Limpar filtros Janela de atendimento Grade de atendimento Capacidade Transporta…" at bounding box center [507, 285] width 1015 height 571
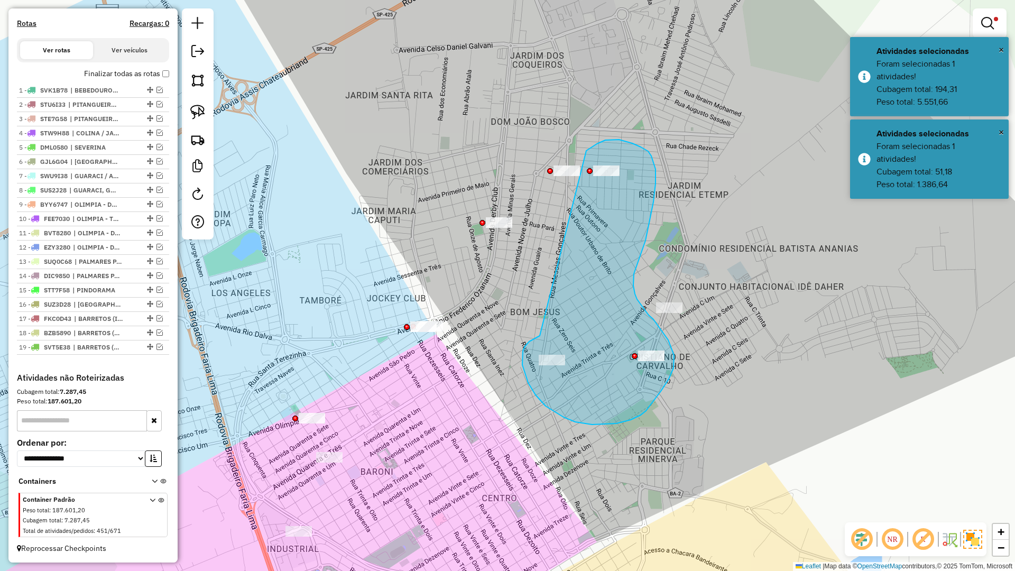
drag, startPoint x: 529, startPoint y: 341, endPoint x: 586, endPoint y: 151, distance: 199.2
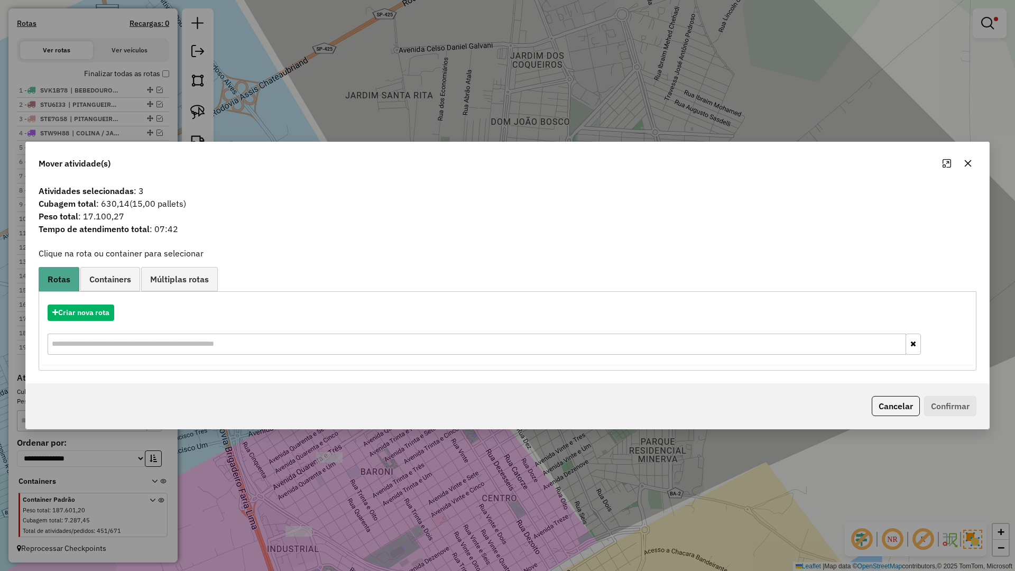
drag, startPoint x: 967, startPoint y: 160, endPoint x: 955, endPoint y: 167, distance: 14.7
click at [965, 161] on icon "button" at bounding box center [968, 163] width 8 height 8
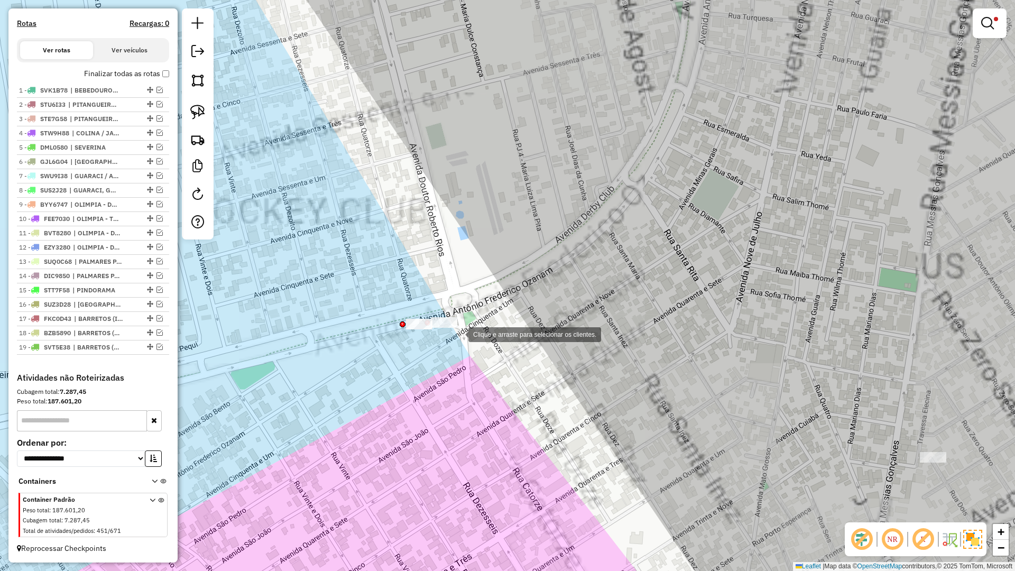
click at [441, 317] on div at bounding box center [444, 322] width 26 height 11
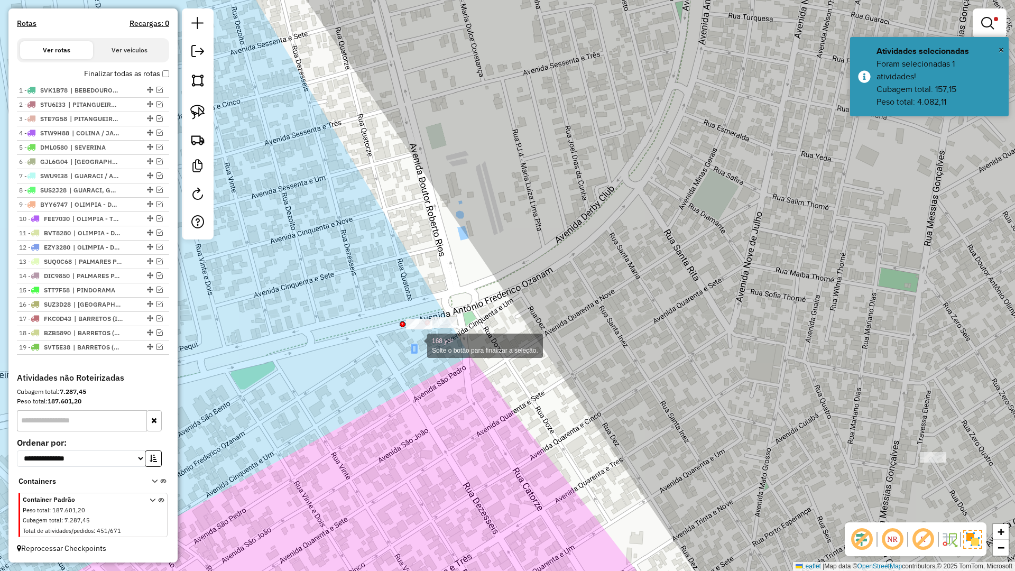
drag, startPoint x: 416, startPoint y: 345, endPoint x: 429, endPoint y: 350, distance: 14.0
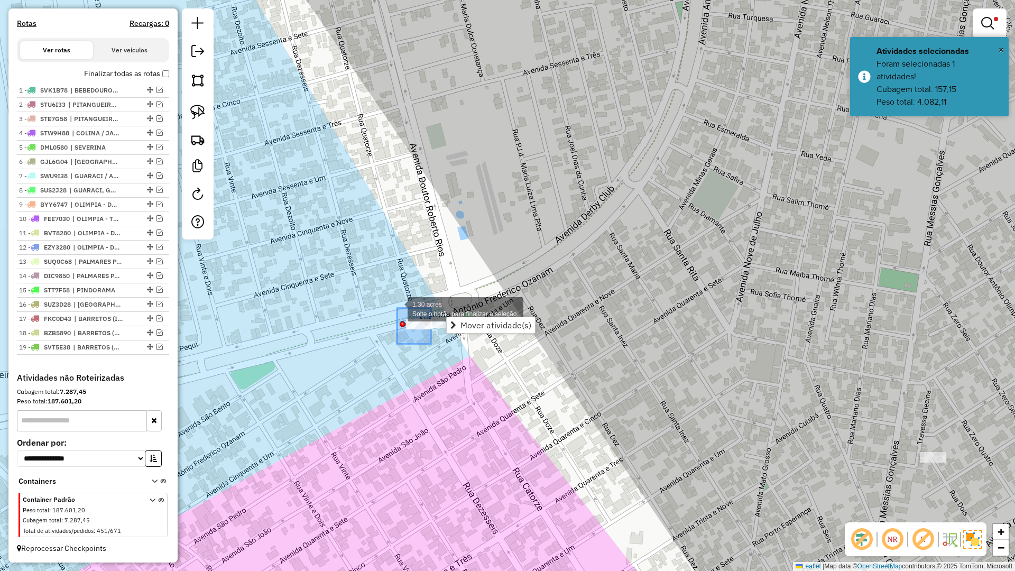
drag, startPoint x: 430, startPoint y: 341, endPoint x: 397, endPoint y: 308, distance: 46.7
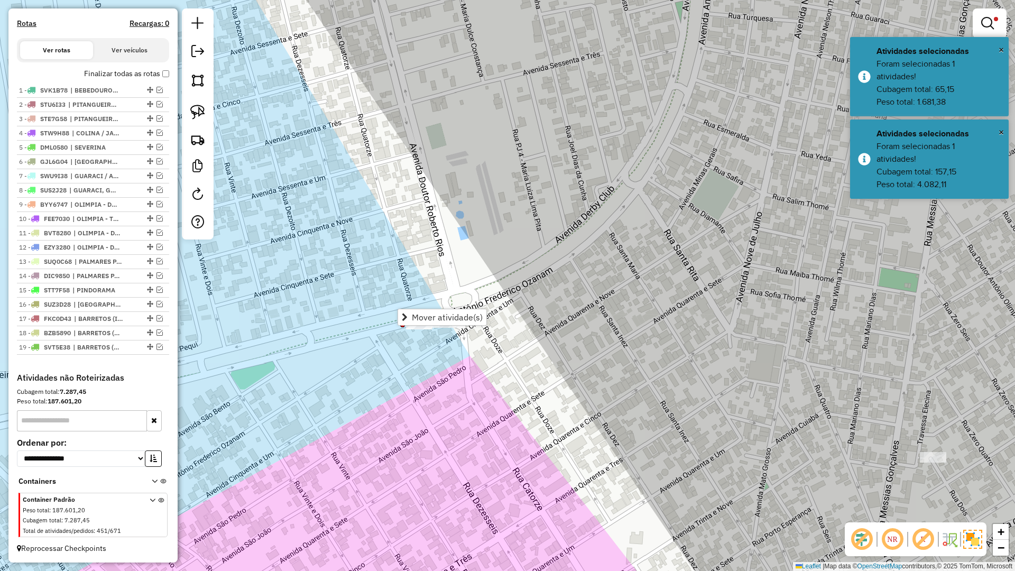
click at [426, 381] on div "Limpar filtros Janela de atendimento Grade de atendimento Capacidade Transporta…" at bounding box center [507, 285] width 1015 height 571
drag, startPoint x: 478, startPoint y: 396, endPoint x: 526, endPoint y: 323, distance: 87.5
click at [524, 325] on div "Limpar filtros Janela de atendimento Grade de atendimento Capacidade Transporta…" at bounding box center [507, 285] width 1015 height 571
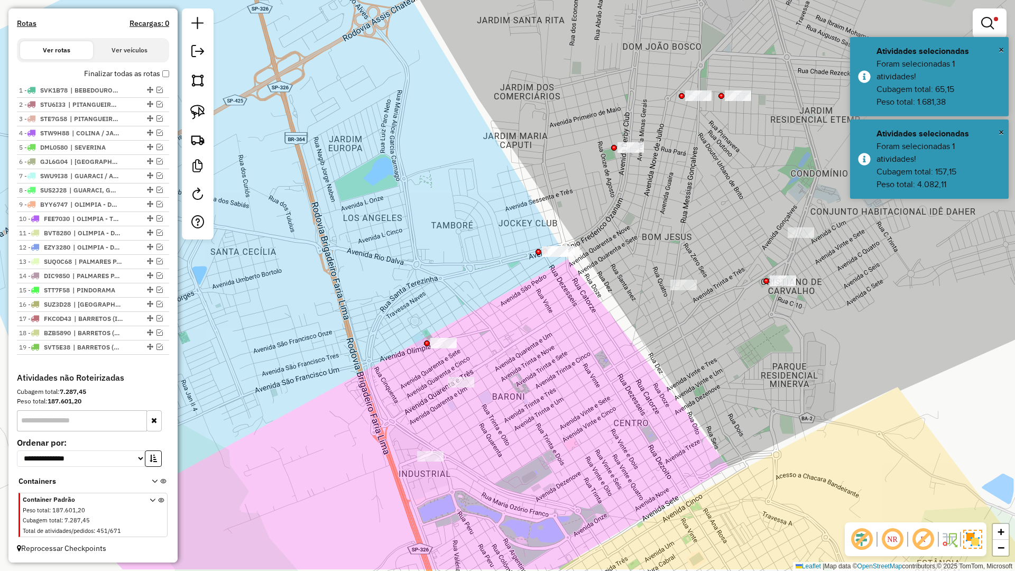
drag, startPoint x: 459, startPoint y: 423, endPoint x: 497, endPoint y: 368, distance: 67.3
click at [497, 368] on div "Limpar filtros Janela de atendimento Grade de atendimento Capacidade Transporta…" at bounding box center [507, 285] width 1015 height 571
drag, startPoint x: 459, startPoint y: 345, endPoint x: 409, endPoint y: 318, distance: 57.2
click at [579, 408] on div "Limpar filtros Janela de atendimento Grade de atendimento Capacidade Transporta…" at bounding box center [507, 285] width 1015 height 571
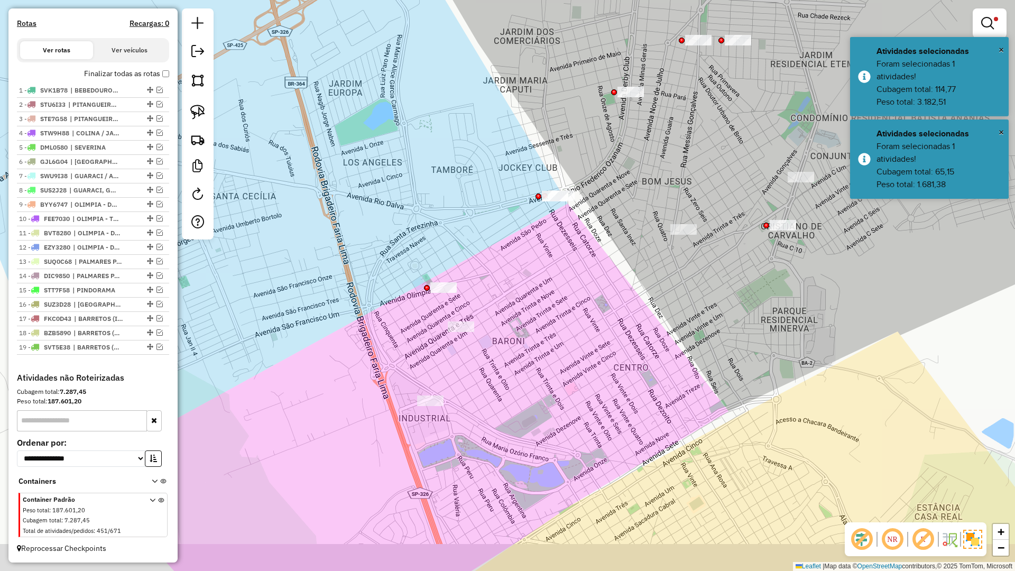
drag, startPoint x: 579, startPoint y: 410, endPoint x: 576, endPoint y: 353, distance: 57.2
click at [579, 353] on div "Limpar filtros Janela de atendimento Grade de atendimento Capacidade Transporta…" at bounding box center [507, 285] width 1015 height 571
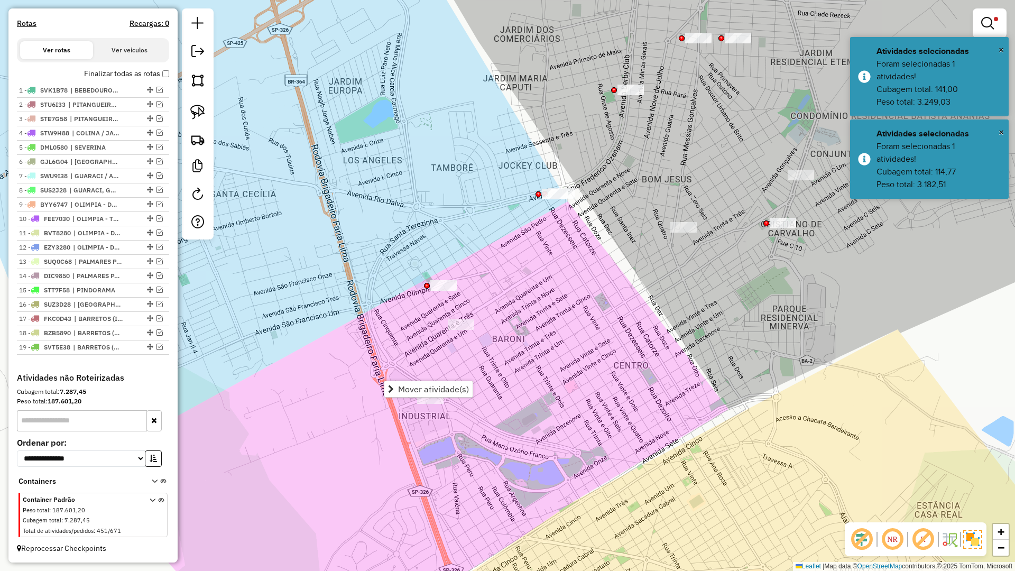
click at [539, 390] on div "Limpar filtros Janela de atendimento Grade de atendimento Capacidade Transporta…" at bounding box center [507, 285] width 1015 height 571
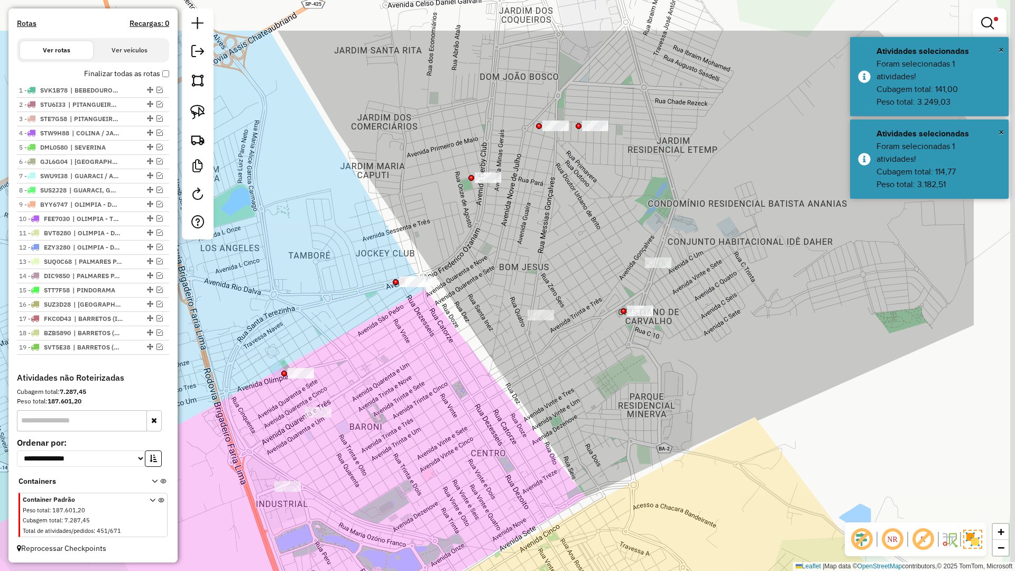
drag, startPoint x: 628, startPoint y: 311, endPoint x: 483, endPoint y: 405, distance: 172.8
click at [483, 405] on div "Limpar filtros Janela de atendimento Grade de atendimento Capacidade Transporta…" at bounding box center [507, 285] width 1015 height 571
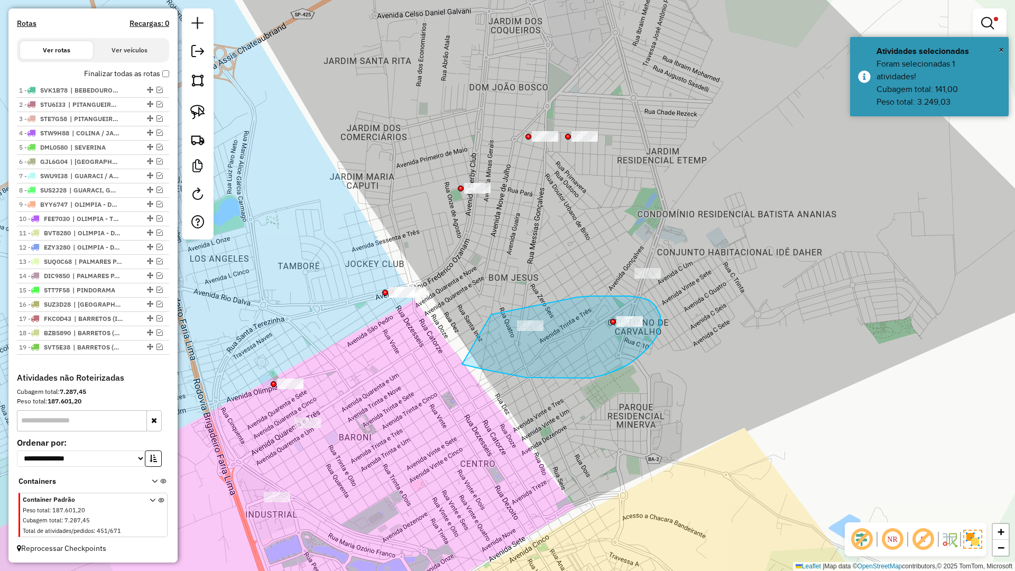
drag, startPoint x: 505, startPoint y: 373, endPoint x: 491, endPoint y: 314, distance: 60.3
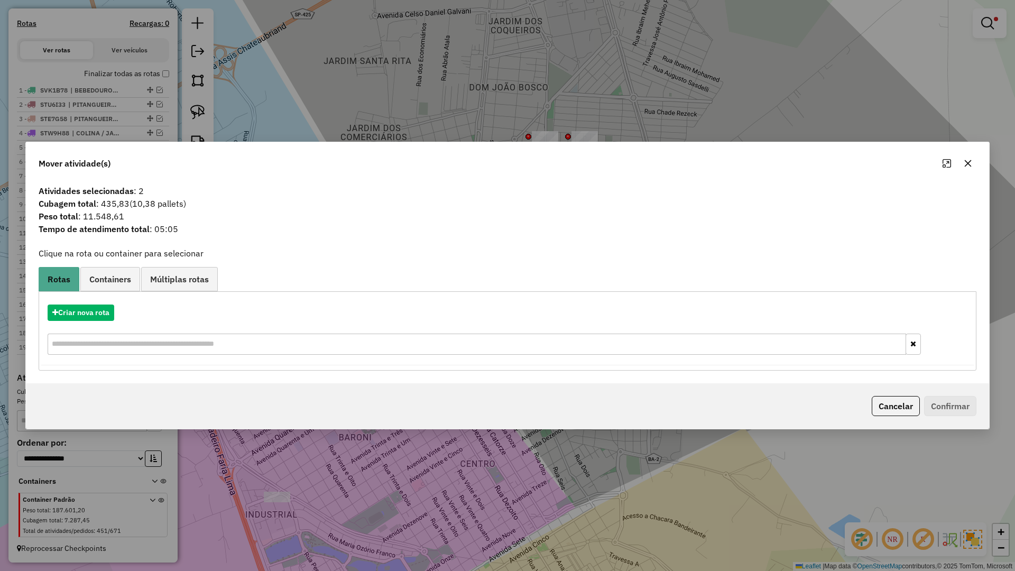
click at [976, 164] on button "button" at bounding box center [967, 163] width 17 height 17
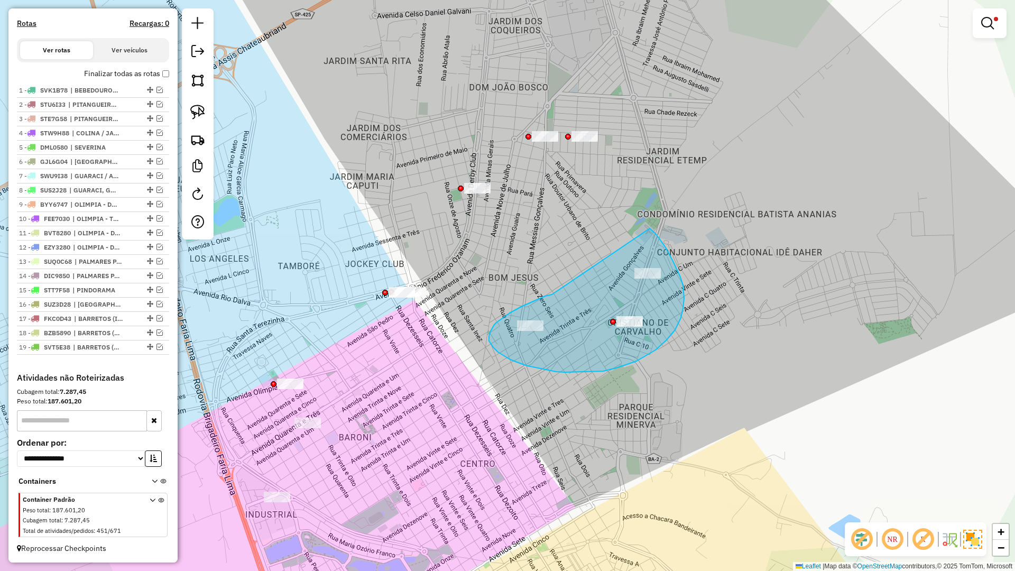
drag, startPoint x: 514, startPoint y: 311, endPoint x: 650, endPoint y: 228, distance: 158.9
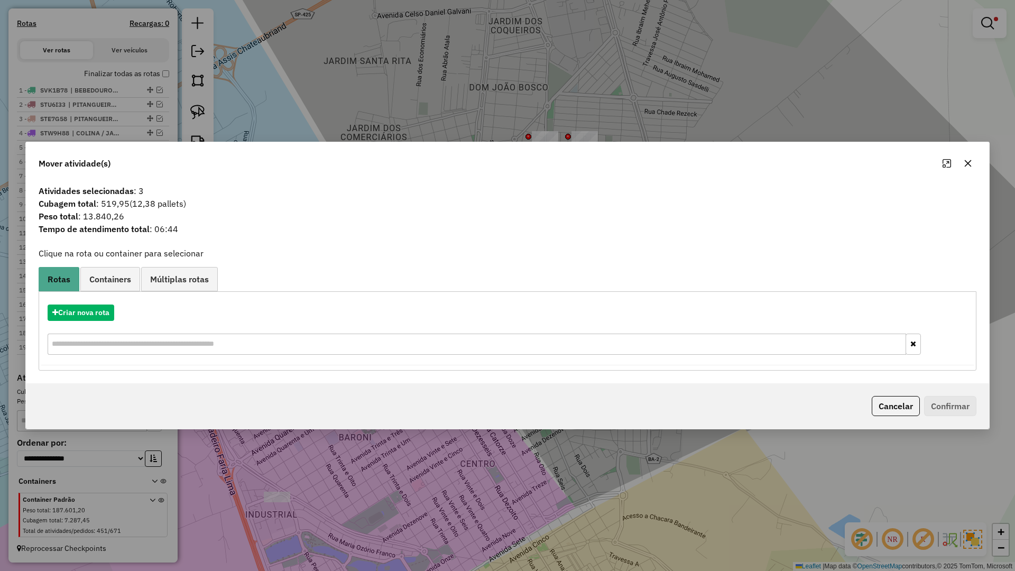
click at [968, 158] on button "button" at bounding box center [967, 163] width 17 height 17
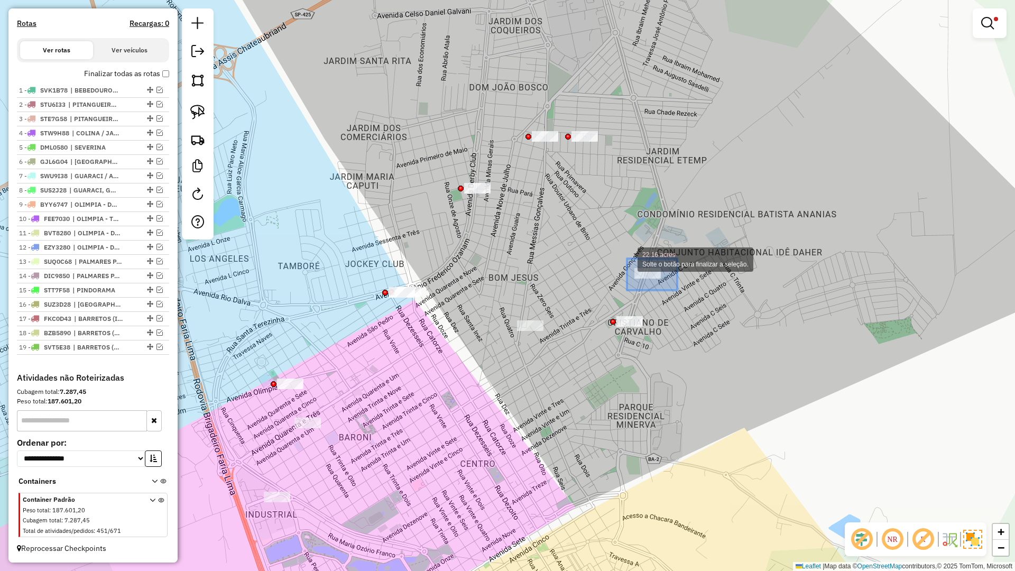
drag, startPoint x: 645, startPoint y: 267, endPoint x: 620, endPoint y: 256, distance: 27.7
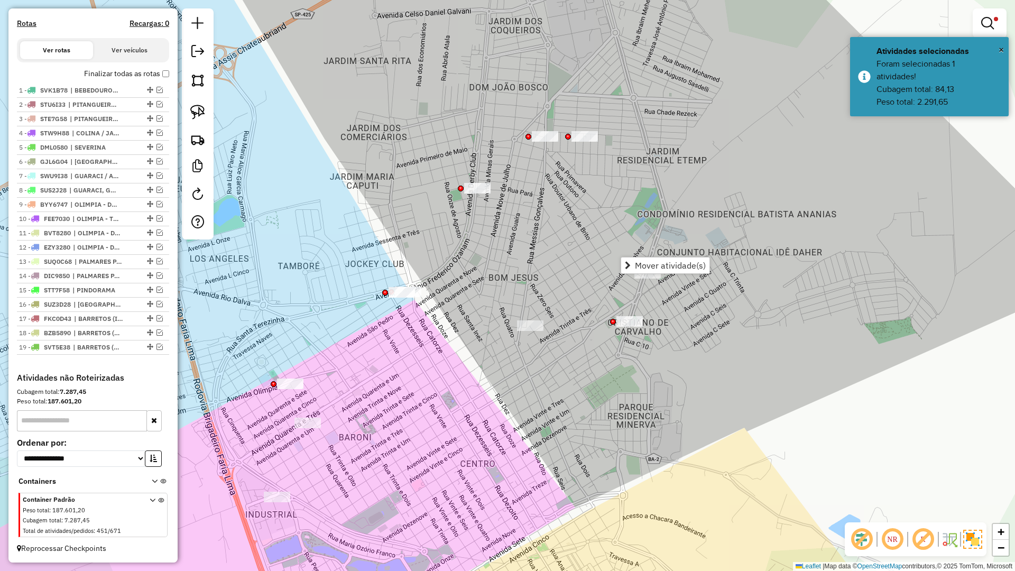
click at [694, 318] on div "Limpar filtros Janela de atendimento Grade de atendimento Capacidade Transporta…" at bounding box center [507, 285] width 1015 height 571
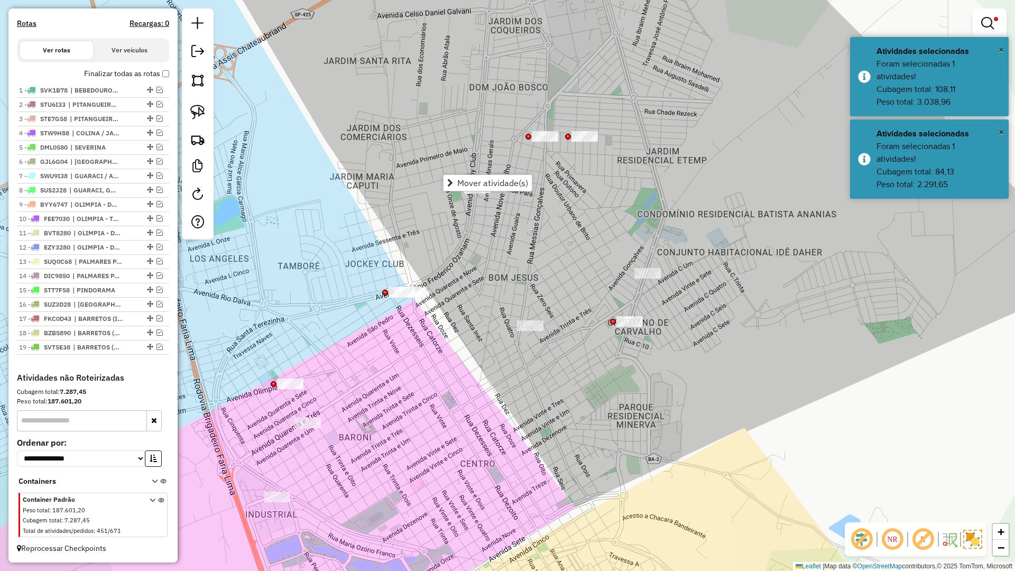
click at [490, 298] on div "Limpar filtros Janela de atendimento Grade de atendimento Capacidade Transporta…" at bounding box center [507, 285] width 1015 height 571
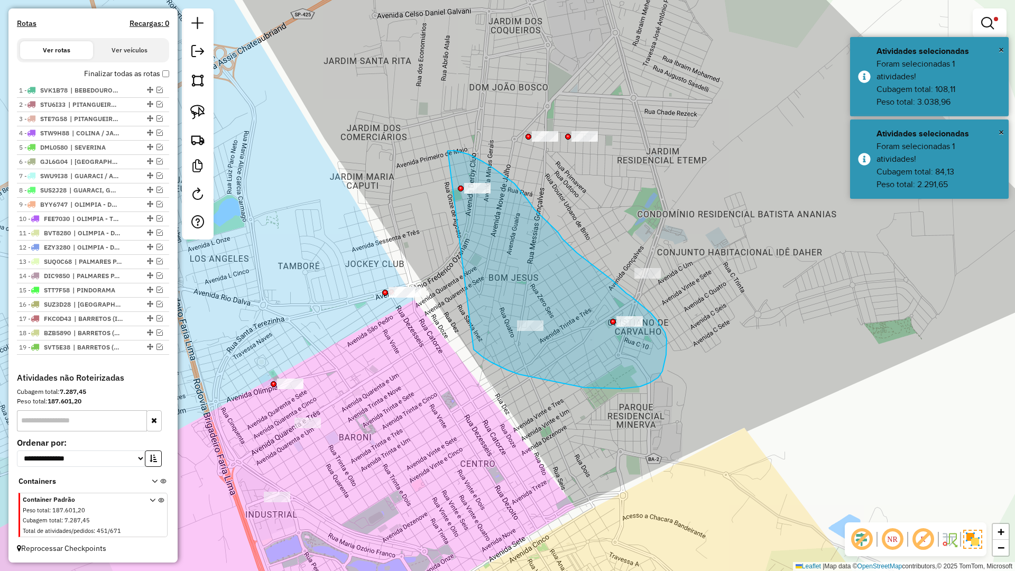
drag, startPoint x: 474, startPoint y: 349, endPoint x: 448, endPoint y: 151, distance: 200.4
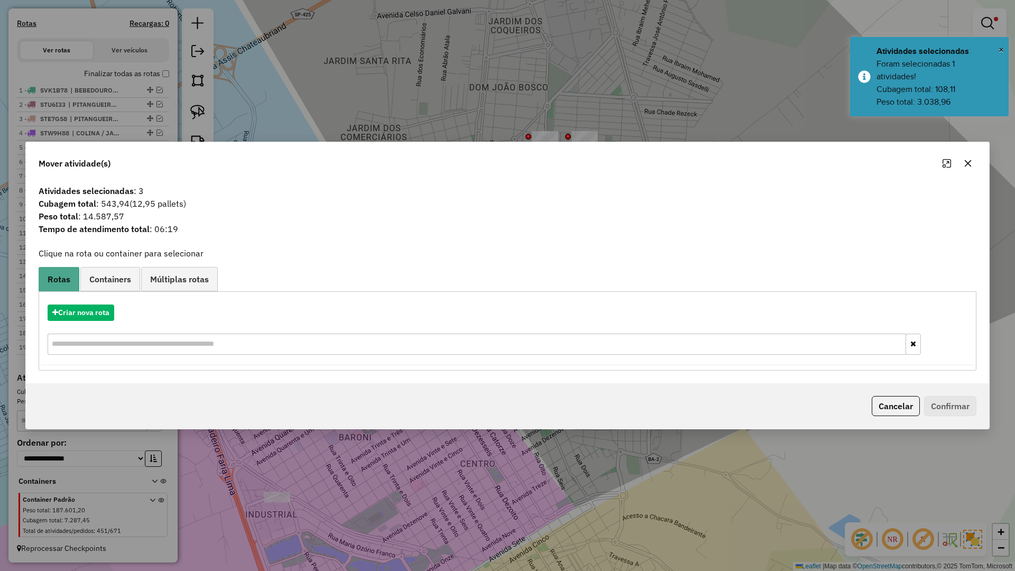
click at [968, 162] on icon "button" at bounding box center [968, 163] width 8 height 8
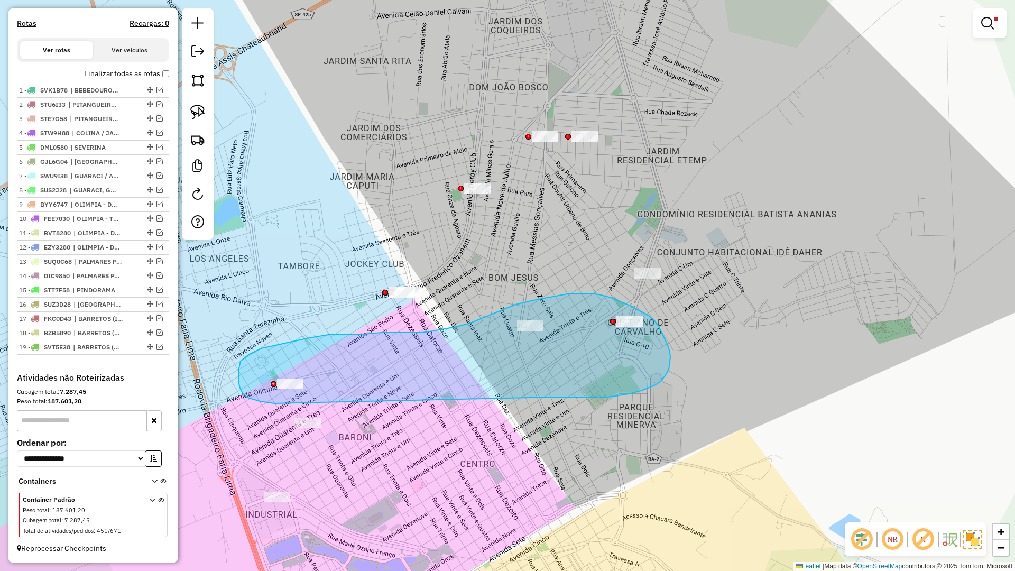
drag, startPoint x: 576, startPoint y: 397, endPoint x: 276, endPoint y: 403, distance: 299.2
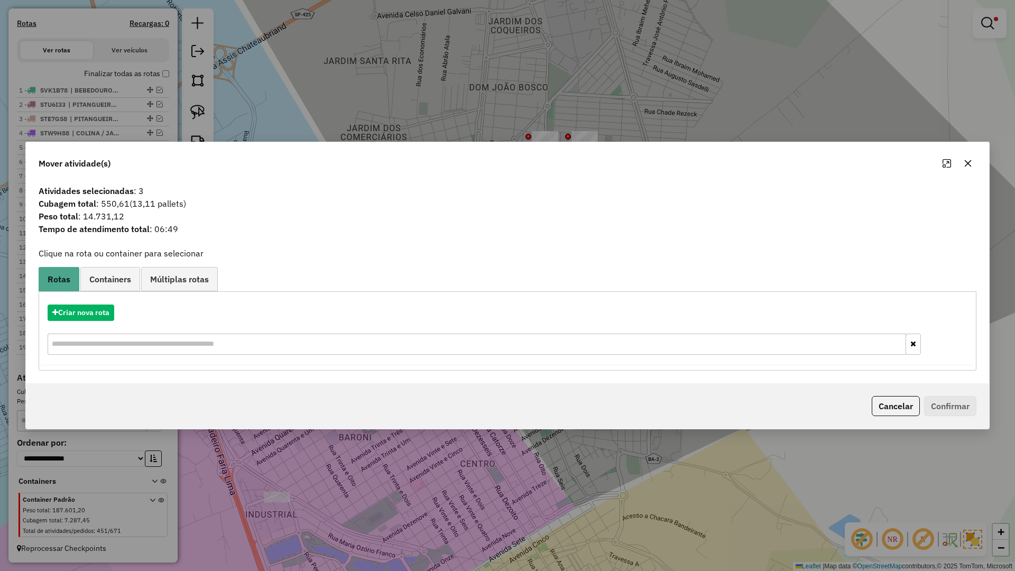
click at [974, 163] on button "button" at bounding box center [967, 163] width 17 height 17
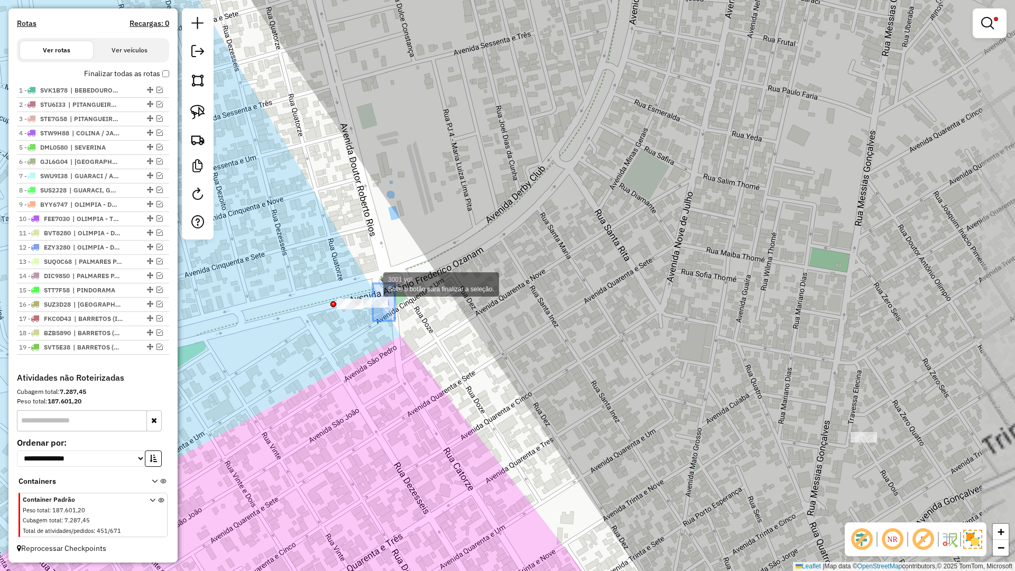
drag, startPoint x: 377, startPoint y: 290, endPoint x: 368, endPoint y: 276, distance: 15.7
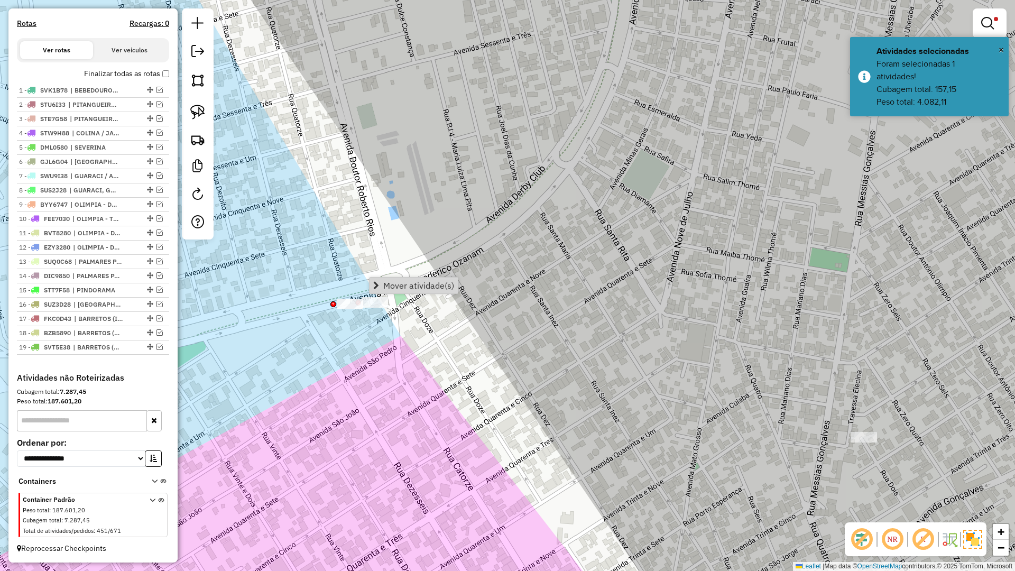
click at [427, 347] on div "Limpar filtros Janela de atendimento Grade de atendimento Capacidade Transporta…" at bounding box center [507, 285] width 1015 height 571
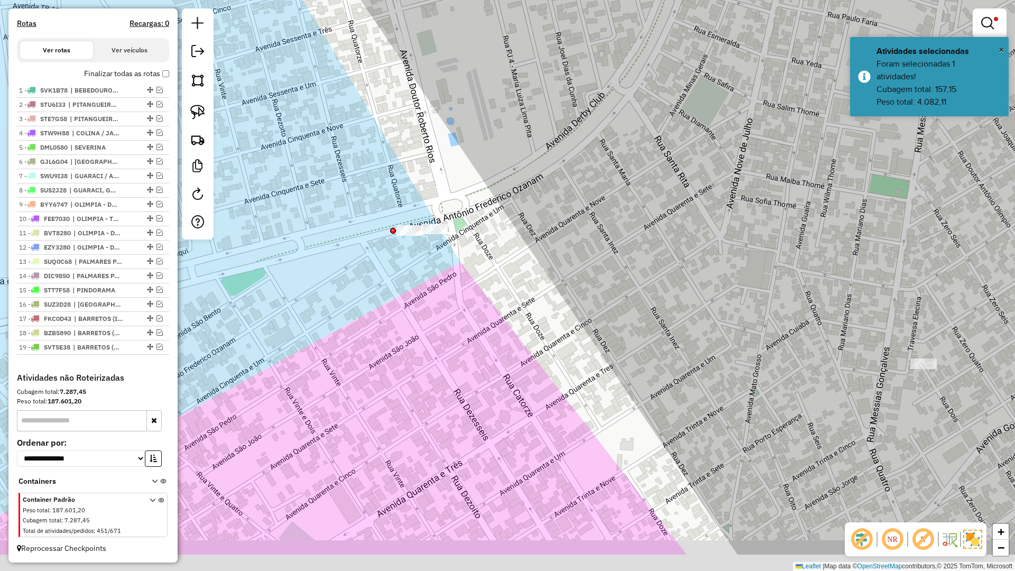
drag, startPoint x: 481, startPoint y: 288, endPoint x: 486, endPoint y: 280, distance: 9.0
click at [485, 281] on div "Limpar filtros Janela de atendimento Grade de atendimento Capacidade Transporta…" at bounding box center [507, 285] width 1015 height 571
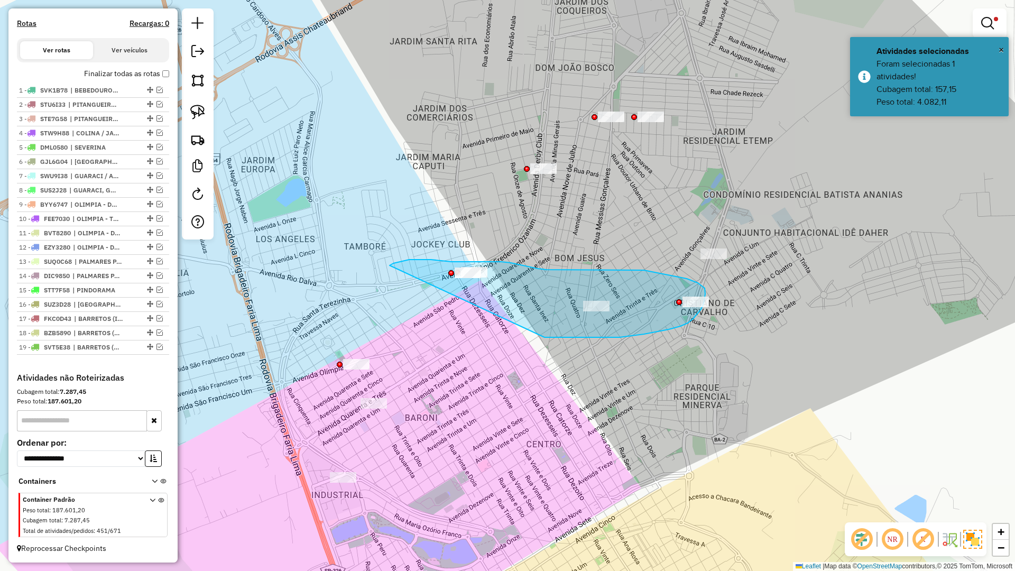
drag, startPoint x: 603, startPoint y: 337, endPoint x: 380, endPoint y: 271, distance: 232.8
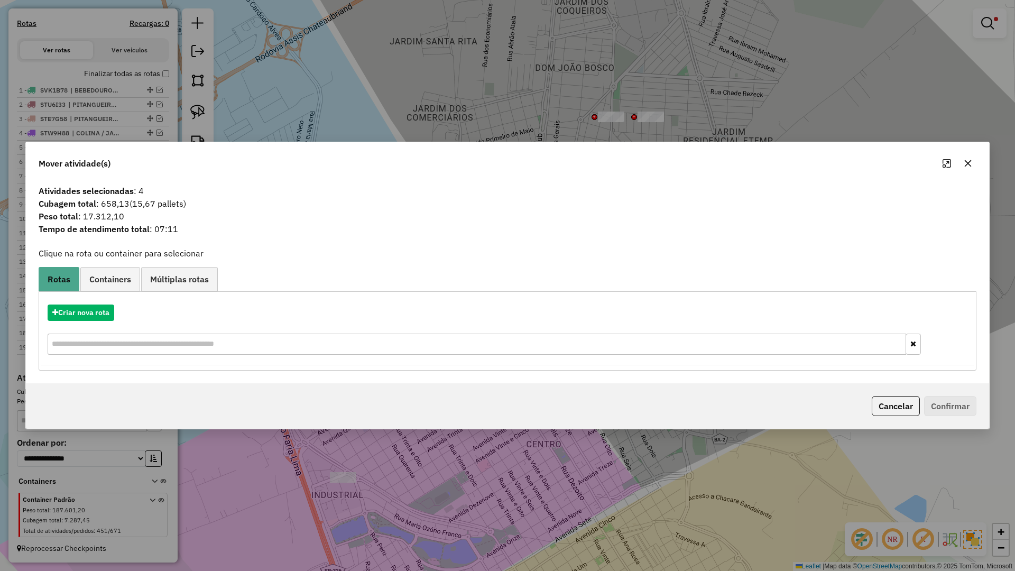
click at [965, 167] on icon "button" at bounding box center [968, 163] width 7 height 7
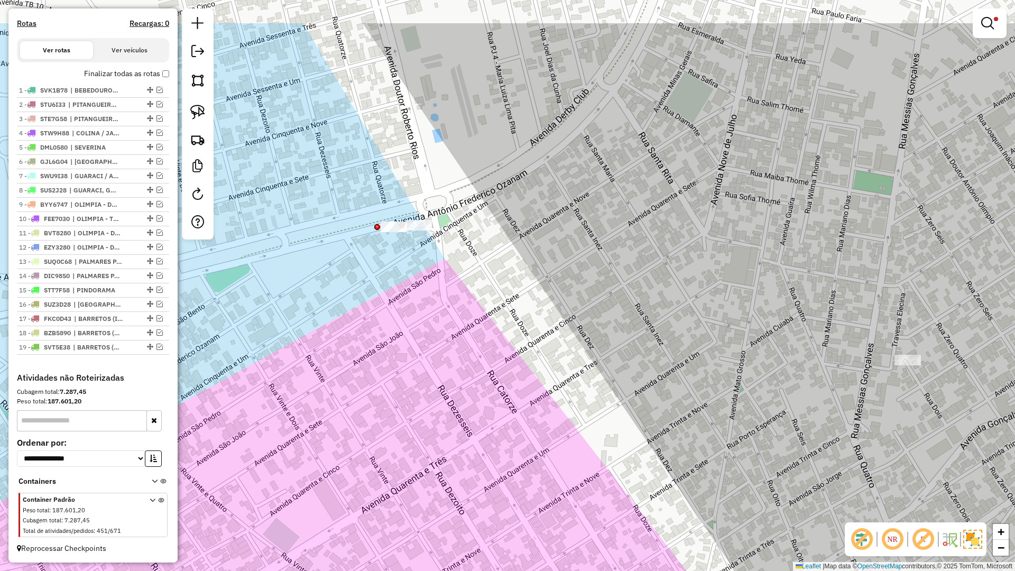
drag, startPoint x: 481, startPoint y: 226, endPoint x: 483, endPoint y: 306, distance: 80.4
click at [483, 306] on div "Limpar filtros Janela de atendimento Grade de atendimento Capacidade Transporta…" at bounding box center [507, 285] width 1015 height 571
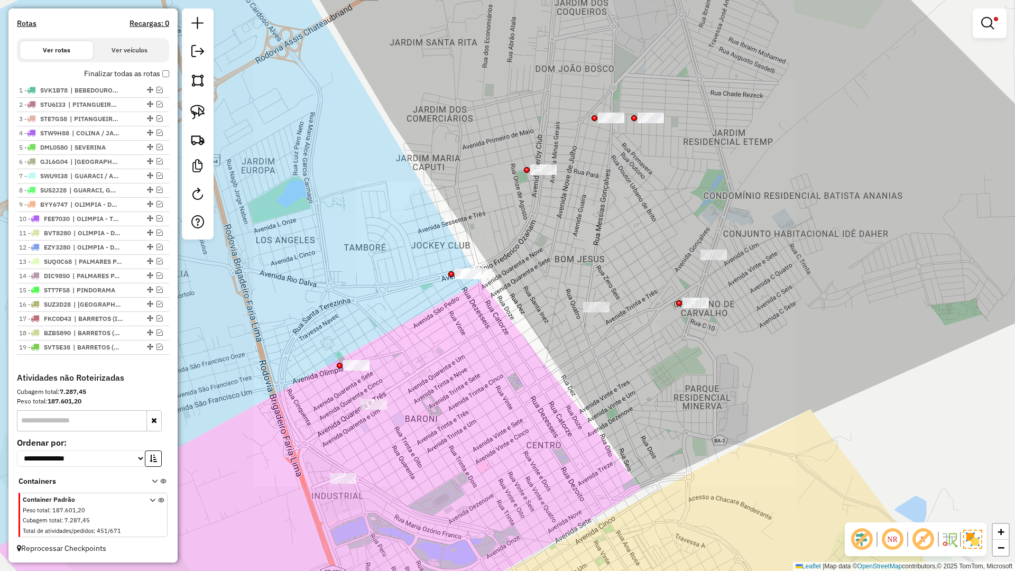
drag, startPoint x: 524, startPoint y: 349, endPoint x: 514, endPoint y: 304, distance: 45.5
click at [514, 304] on div "Limpar filtros Janela de atendimento Grade de atendimento Capacidade Transporta…" at bounding box center [507, 285] width 1015 height 571
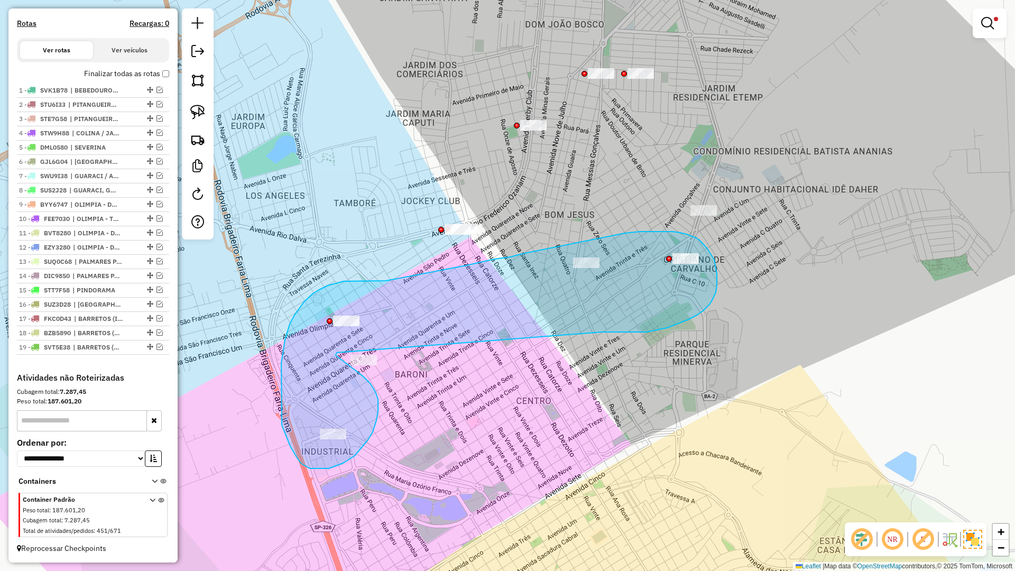
drag, startPoint x: 624, startPoint y: 332, endPoint x: 352, endPoint y: 345, distance: 272.0
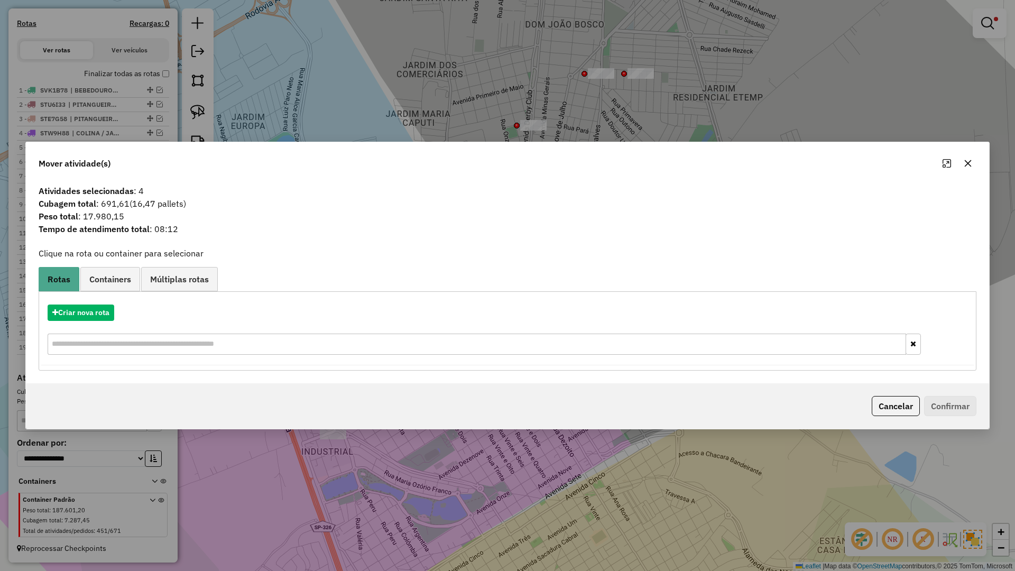
drag, startPoint x: 962, startPoint y: 163, endPoint x: 601, endPoint y: 351, distance: 407.1
click at [961, 165] on button "button" at bounding box center [967, 163] width 17 height 17
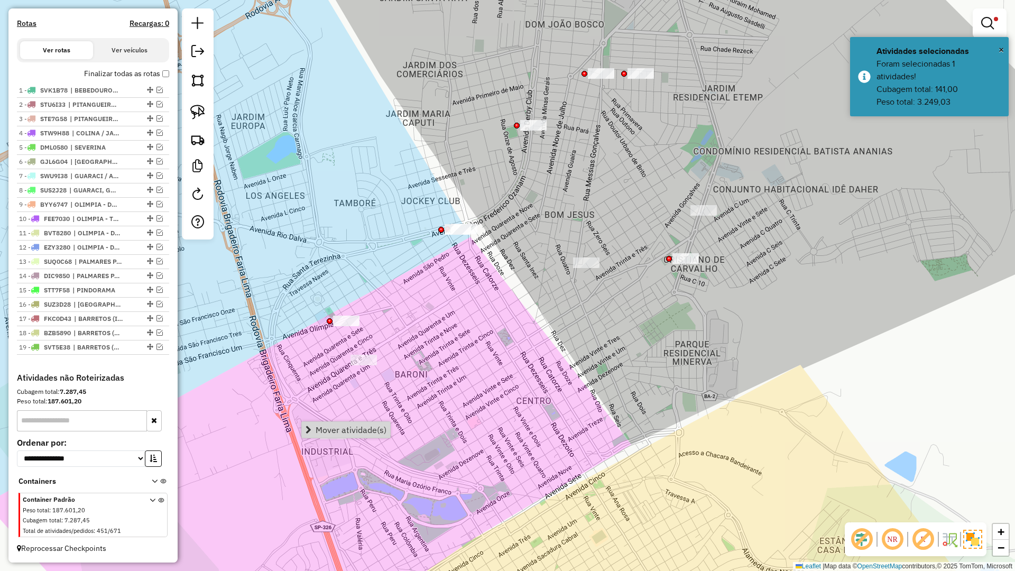
click at [419, 446] on div "Limpar filtros Janela de atendimento Grade de atendimento Capacidade Transporta…" at bounding box center [507, 285] width 1015 height 571
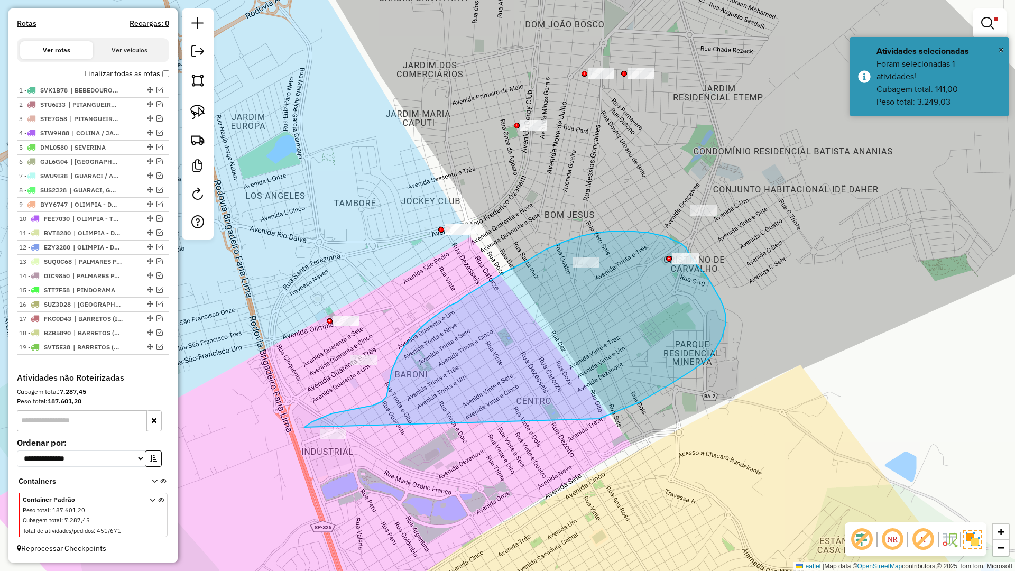
drag, startPoint x: 640, startPoint y: 402, endPoint x: 309, endPoint y: 471, distance: 338.6
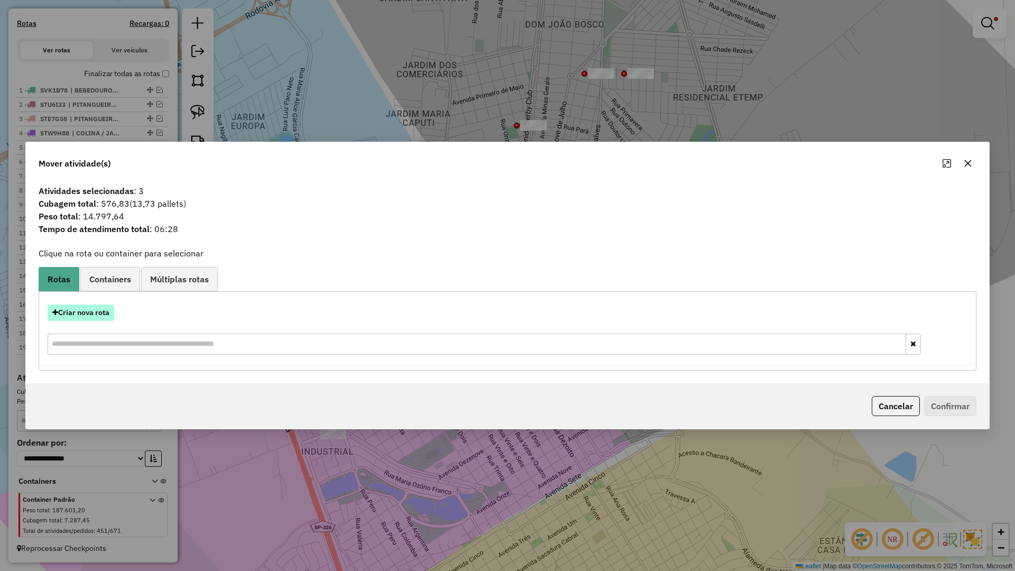
click at [112, 309] on button "Criar nova rota" at bounding box center [81, 312] width 67 height 16
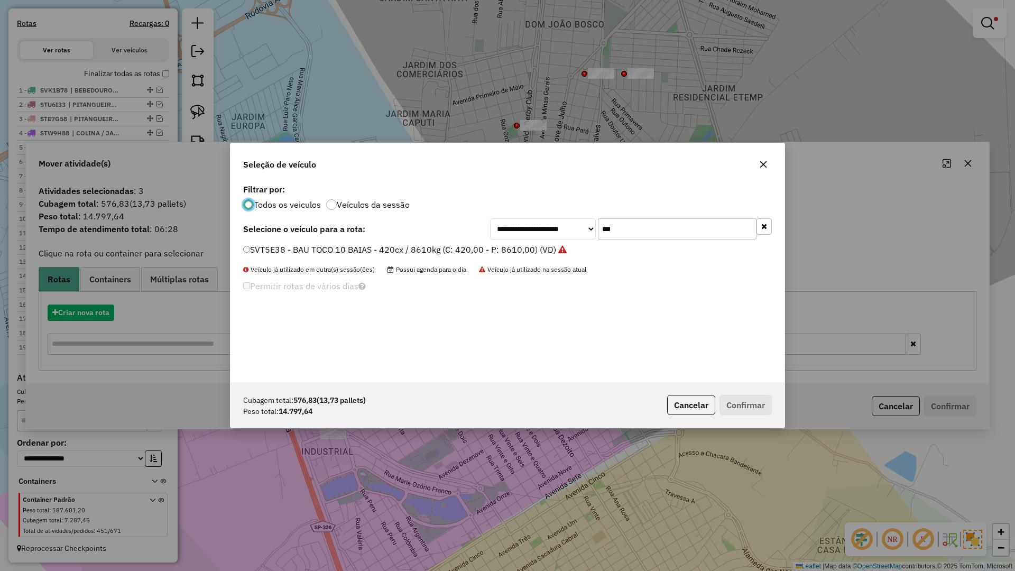
scroll to position [6, 3]
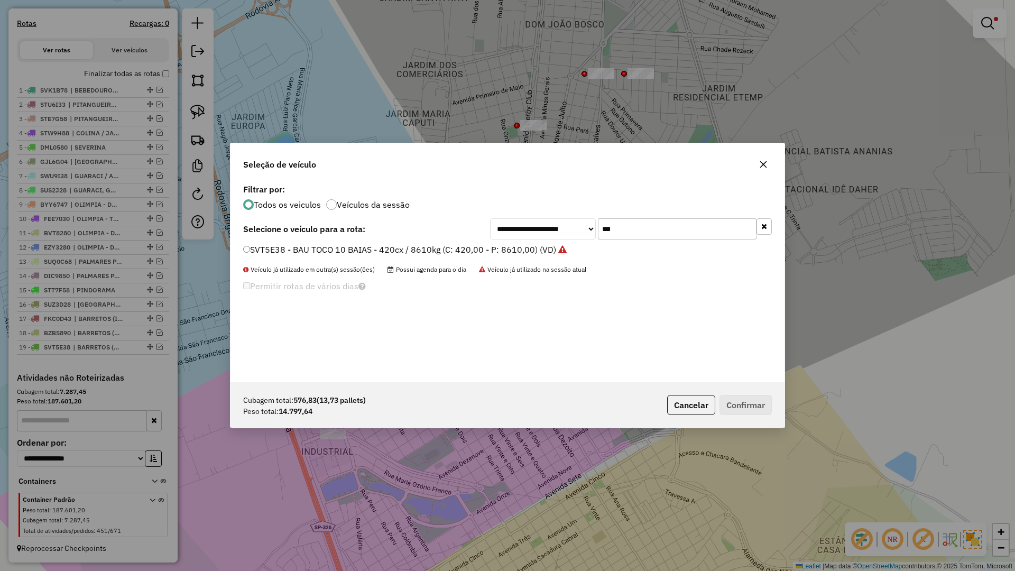
click at [643, 222] on input "***" at bounding box center [677, 228] width 159 height 21
type input "****"
click at [554, 256] on li "DSR9610 - CARGA SECA 14 BAIAS - 588cx / 16730kg (C: 588,00 - P: 16730,00) (VD)" at bounding box center [507, 250] width 529 height 13
click at [556, 255] on label "DSR9610 - CARGA SECA 14 BAIAS - 588cx / 16730kg (C: 588,00 - P: 16730,00) (VD)" at bounding box center [410, 249] width 334 height 13
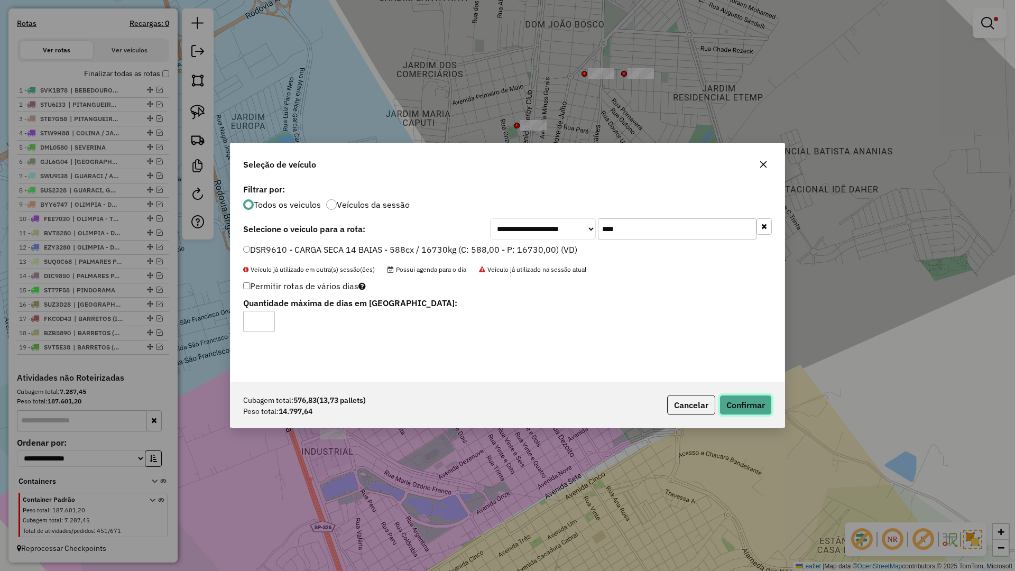
click at [743, 407] on button "Confirmar" at bounding box center [745, 405] width 52 height 20
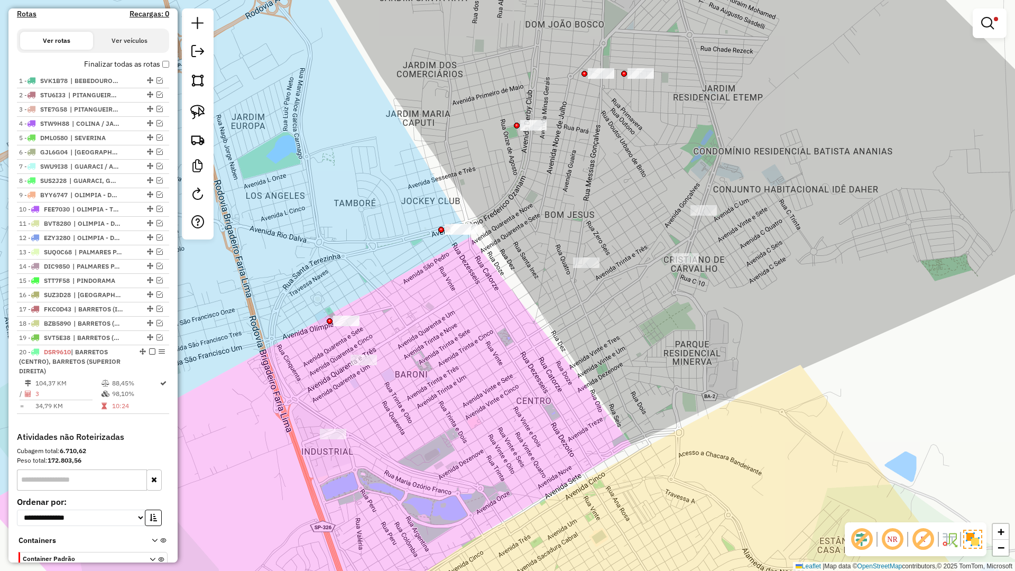
scroll to position [400, 0]
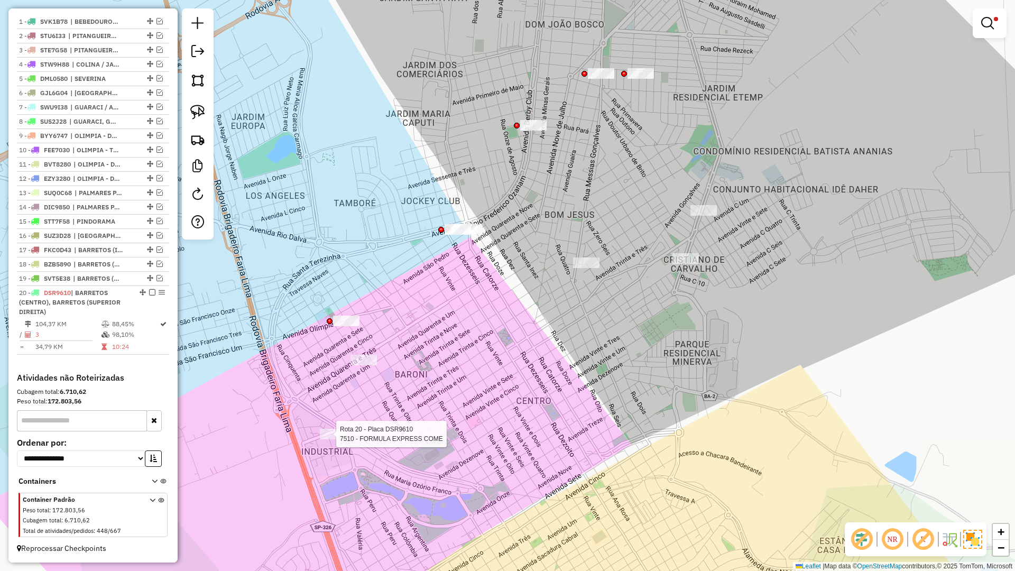
select select "**********"
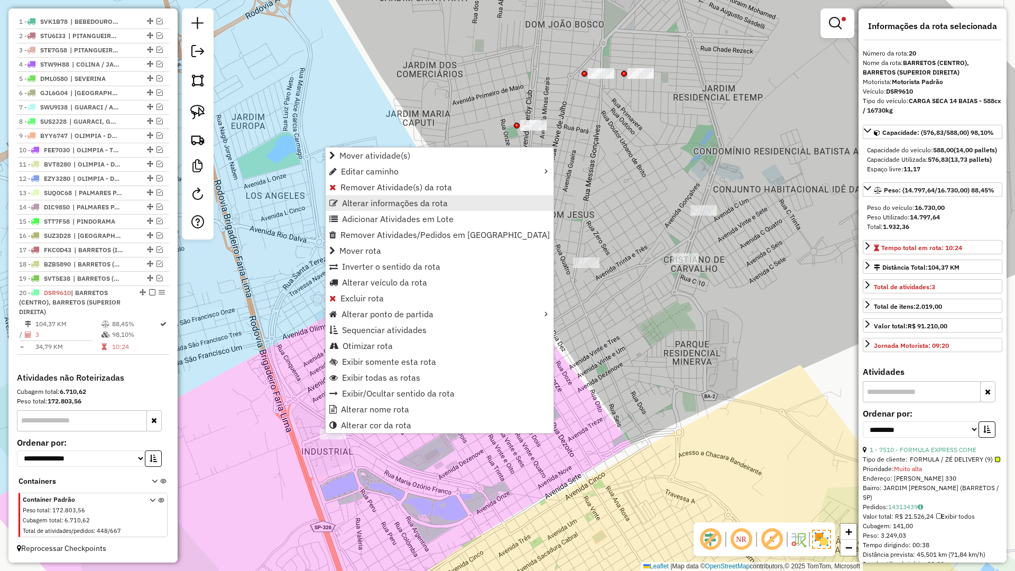
click at [410, 206] on span "Alterar informações da rota" at bounding box center [395, 203] width 106 height 8
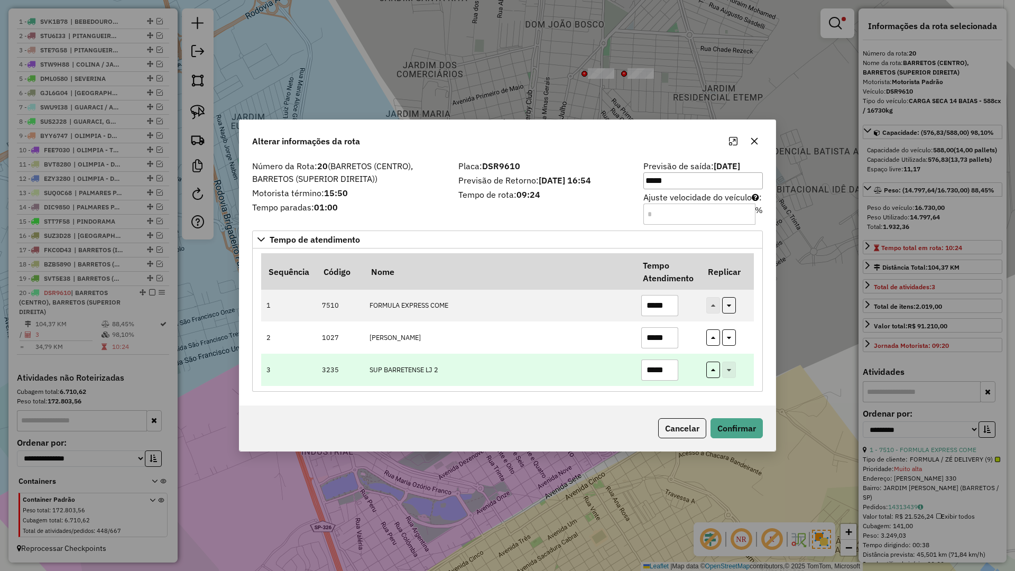
drag, startPoint x: 673, startPoint y: 371, endPoint x: 623, endPoint y: 374, distance: 50.3
click at [623, 374] on tr "3 3235 SUP BARRETENSE LJ 2 *****" at bounding box center [507, 370] width 493 height 32
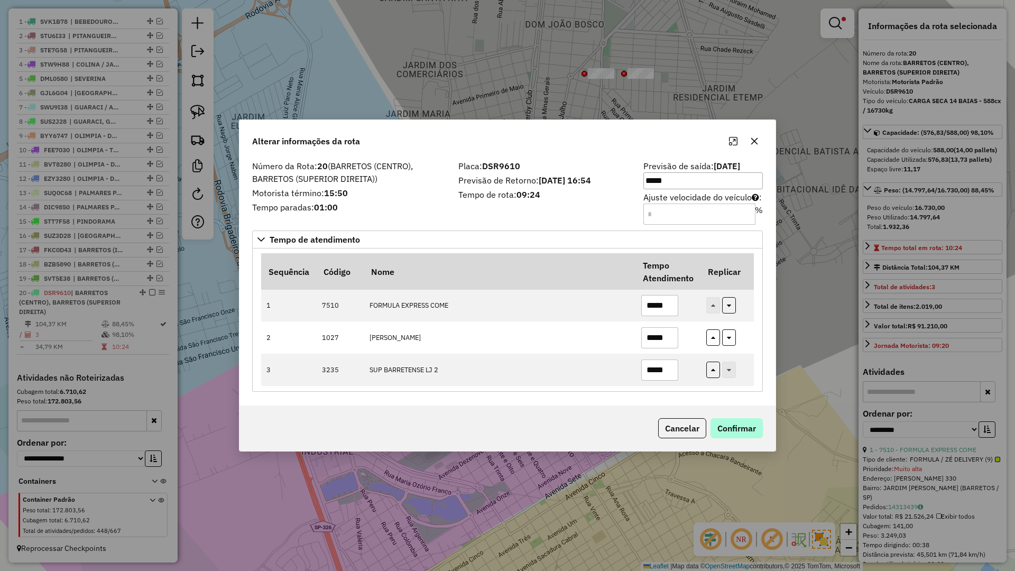
type input "*****"
click at [746, 429] on button "Confirmar" at bounding box center [736, 428] width 52 height 20
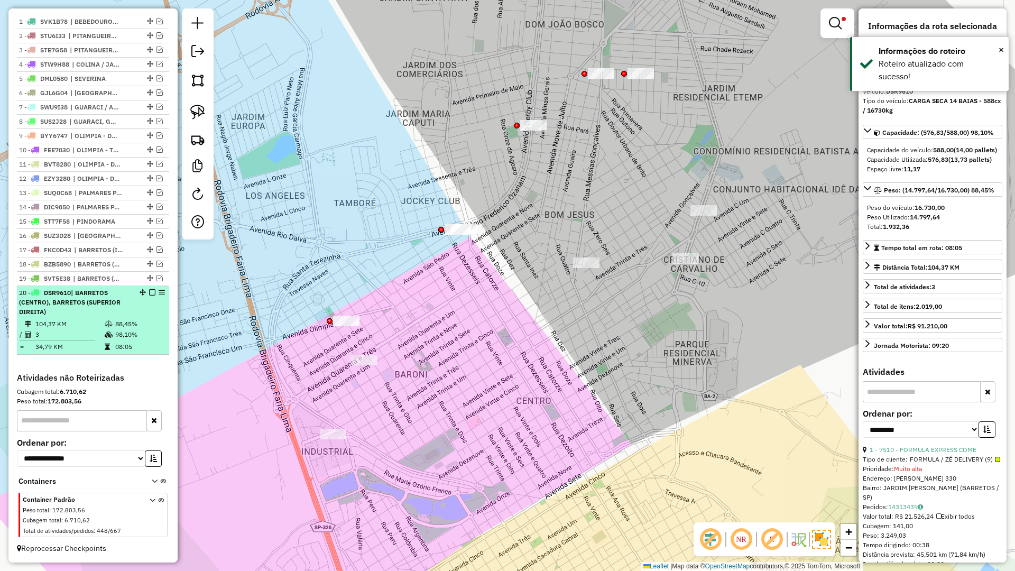
click at [149, 292] on em at bounding box center [152, 292] width 6 height 6
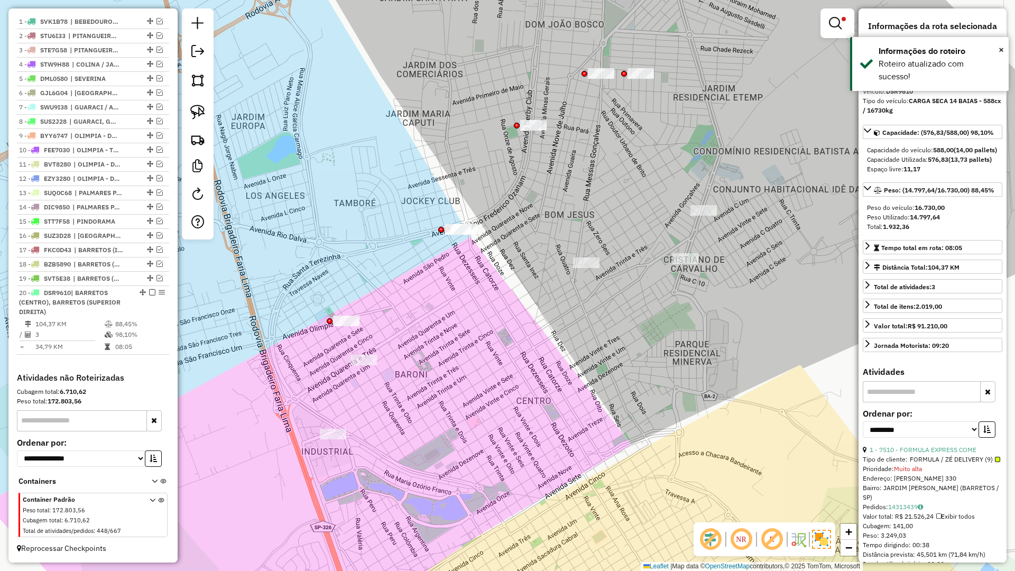
scroll to position [345, 0]
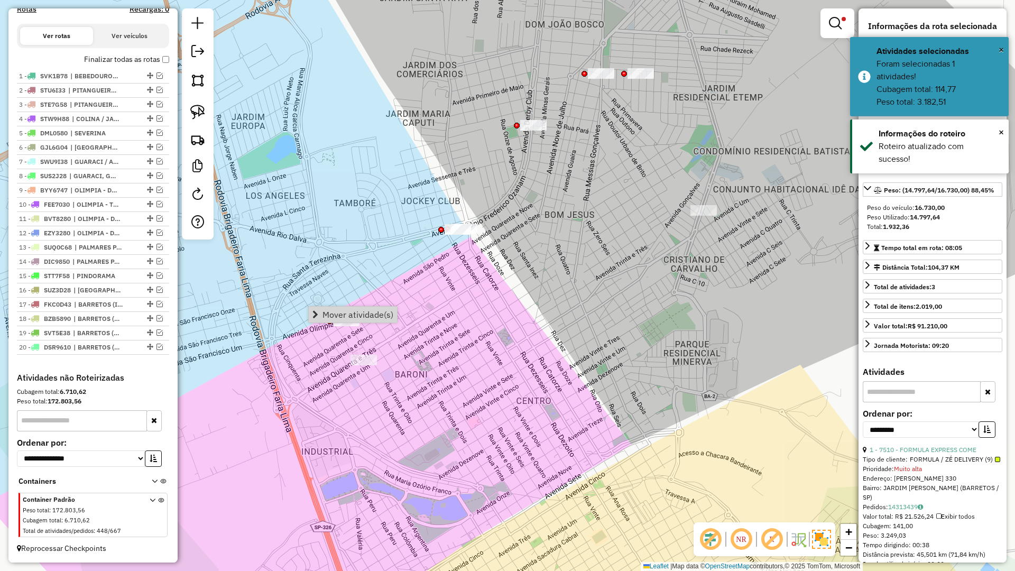
click at [439, 304] on div "Limpar filtros Janela de atendimento Grade de atendimento Capacidade Transporta…" at bounding box center [507, 285] width 1015 height 571
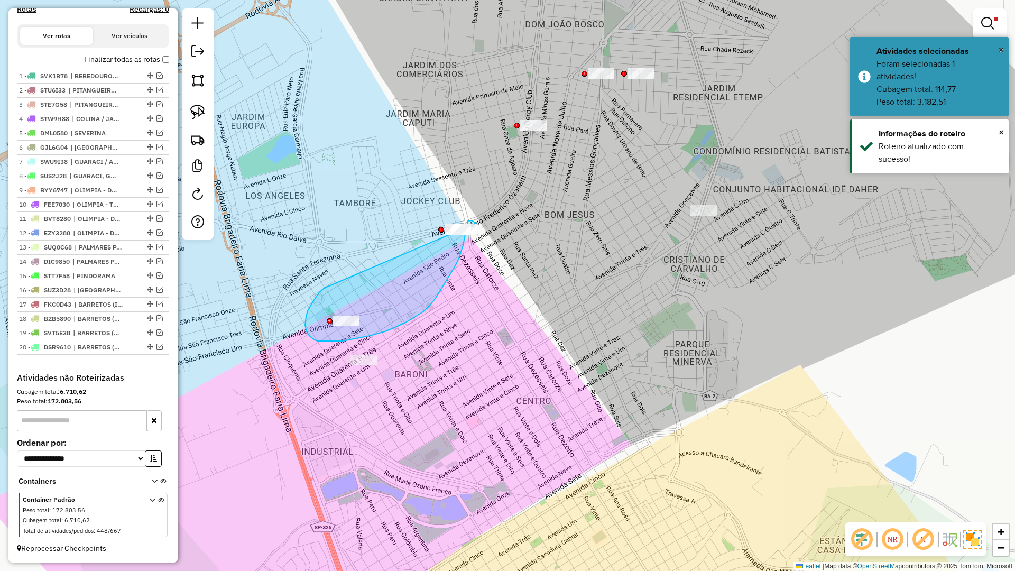
drag, startPoint x: 319, startPoint y: 292, endPoint x: 468, endPoint y: 201, distance: 174.9
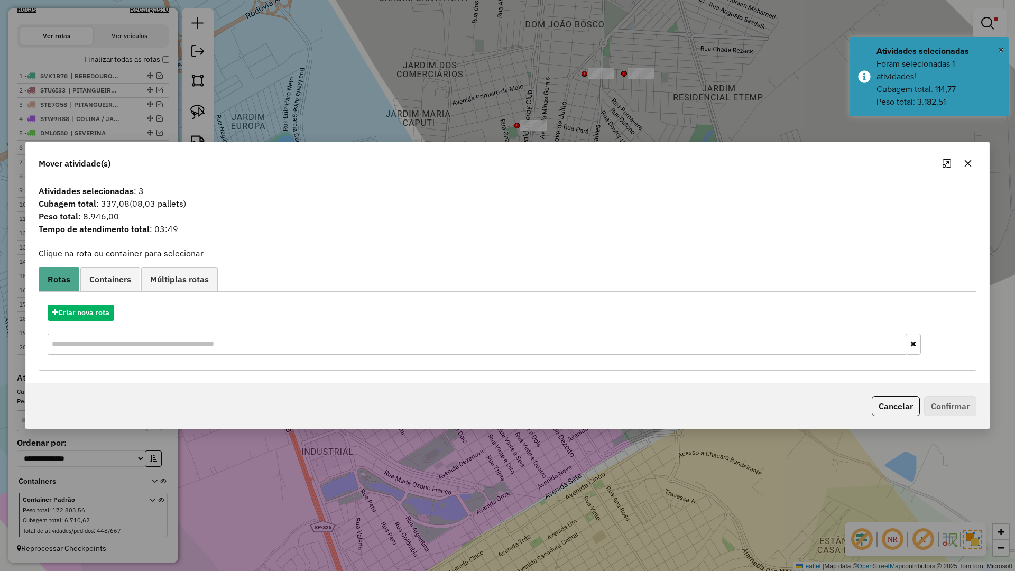
click at [974, 155] on div at bounding box center [957, 163] width 38 height 17
click at [967, 161] on icon "button" at bounding box center [968, 163] width 8 height 8
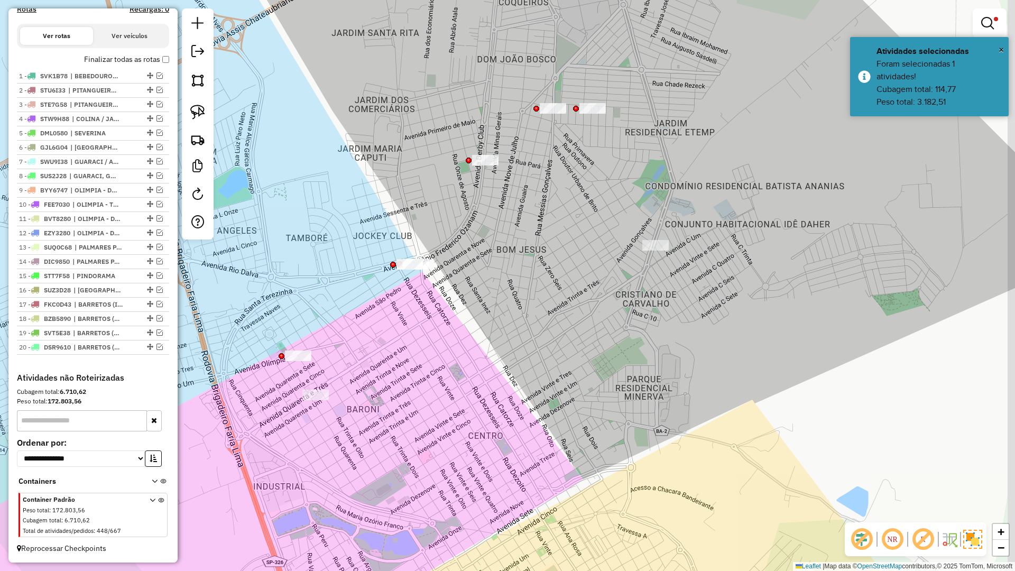
drag, startPoint x: 563, startPoint y: 178, endPoint x: 515, endPoint y: 219, distance: 63.0
click at [515, 217] on div "Limpar filtros Janela de atendimento Grade de atendimento Capacidade Transporta…" at bounding box center [507, 285] width 1015 height 571
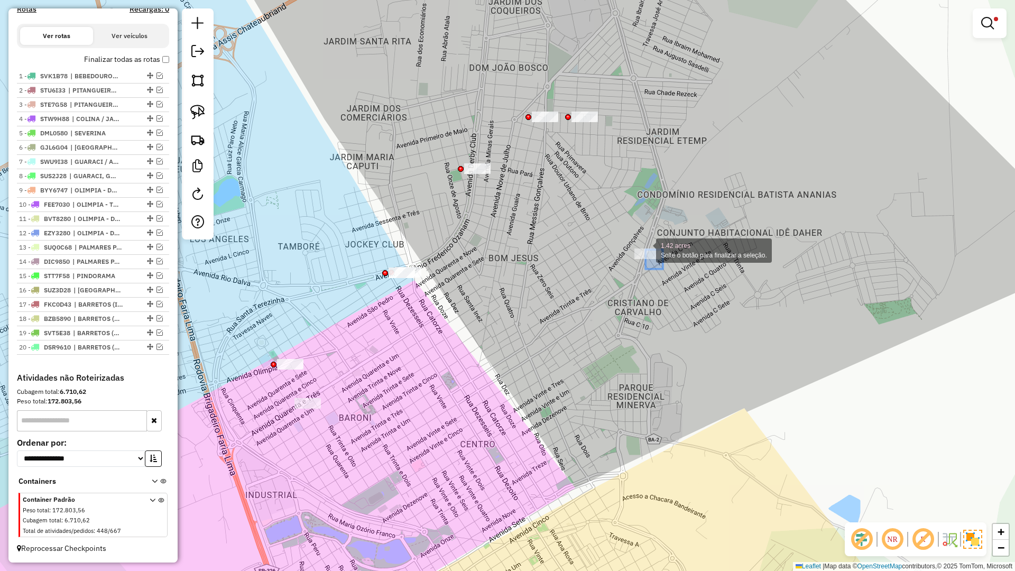
drag, startPoint x: 663, startPoint y: 269, endPoint x: 617, endPoint y: 228, distance: 61.0
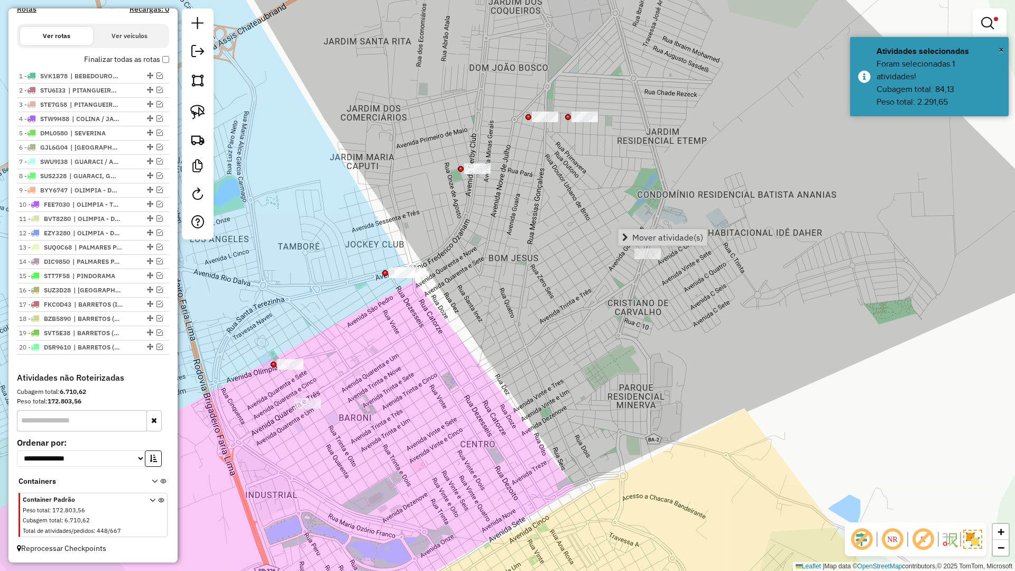
click at [629, 197] on div "Limpar filtros Janela de atendimento Grade de atendimento Capacidade Transporta…" at bounding box center [507, 285] width 1015 height 571
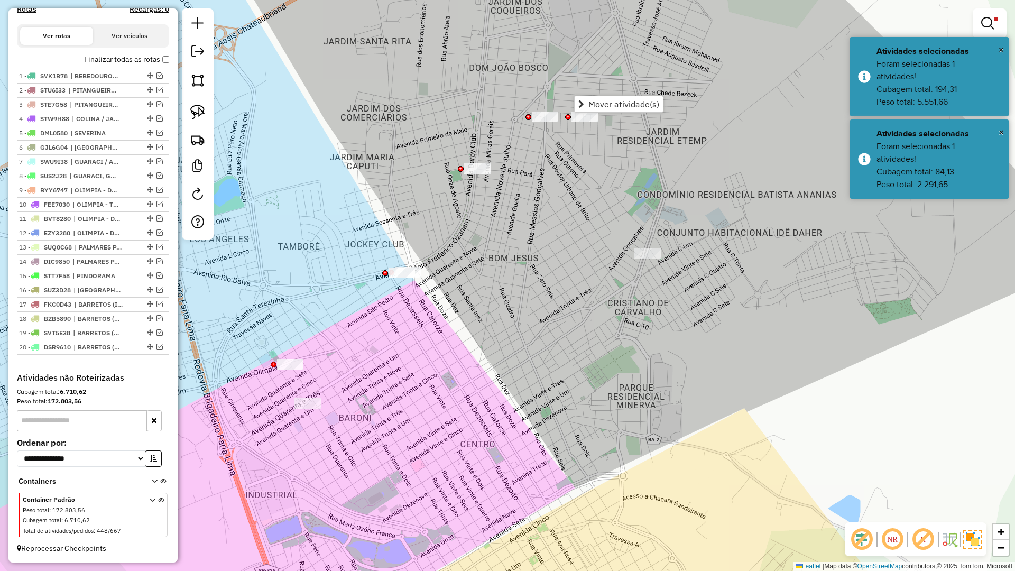
click at [574, 154] on div "Limpar filtros Janela de atendimento Grade de atendimento Capacidade Transporta…" at bounding box center [507, 285] width 1015 height 571
drag, startPoint x: 558, startPoint y: 127, endPoint x: 515, endPoint y: 100, distance: 50.1
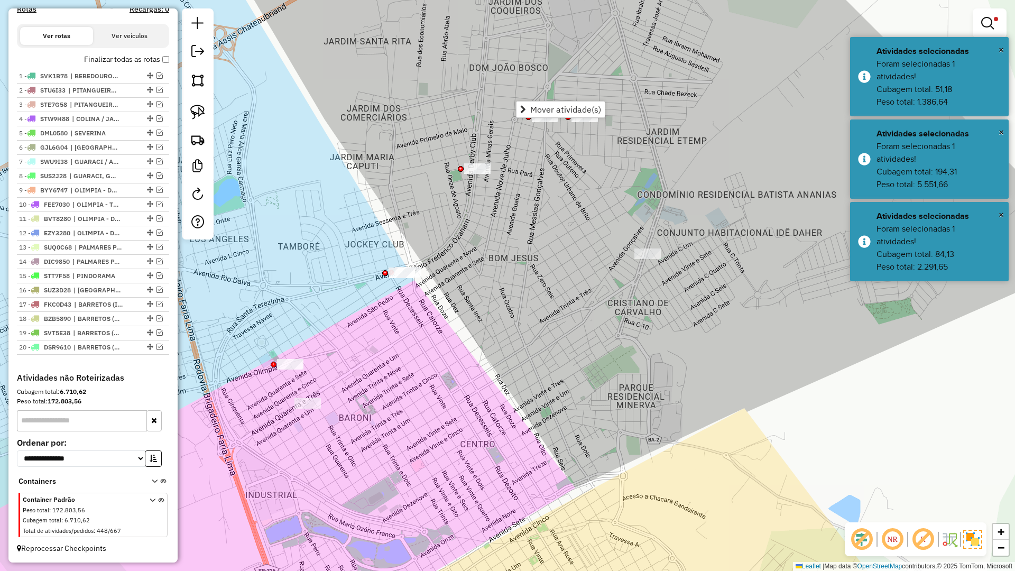
click at [543, 162] on div "Limpar filtros Janela de atendimento Grade de atendimento Capacidade Transporta…" at bounding box center [507, 285] width 1015 height 571
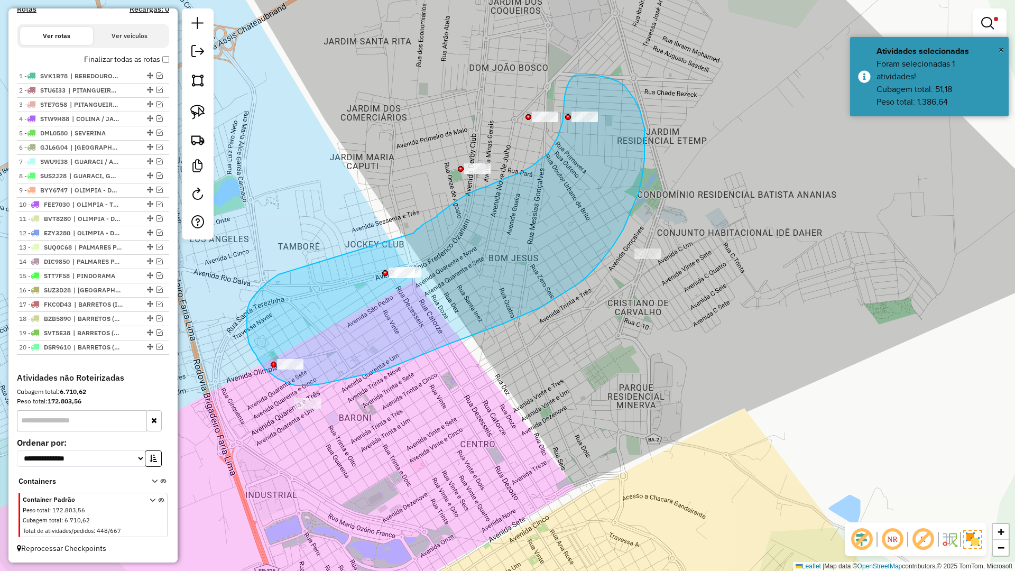
drag, startPoint x: 260, startPoint y: 289, endPoint x: 413, endPoint y: 233, distance: 163.2
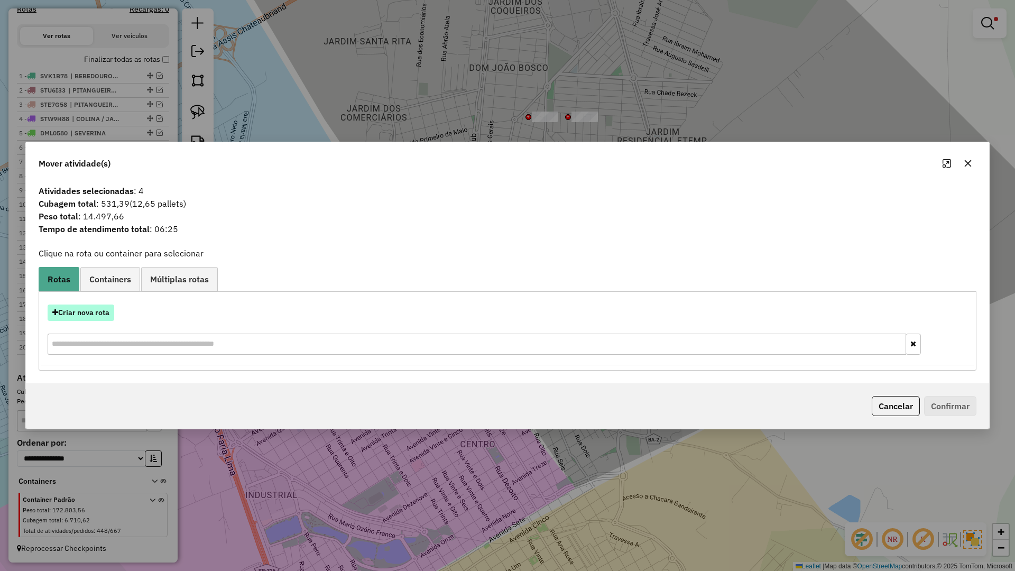
click at [99, 312] on button "Criar nova rota" at bounding box center [81, 312] width 67 height 16
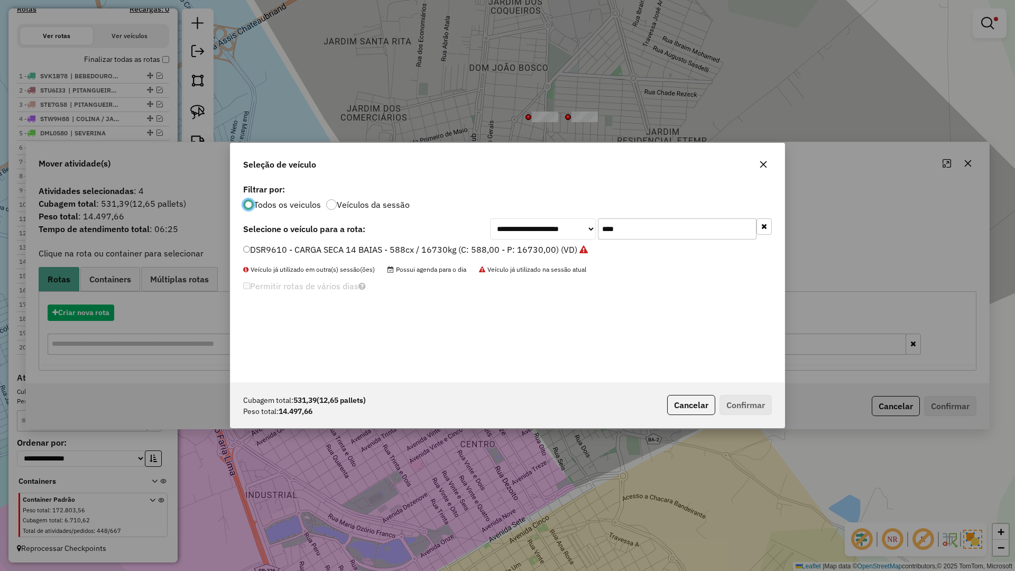
scroll to position [6, 3]
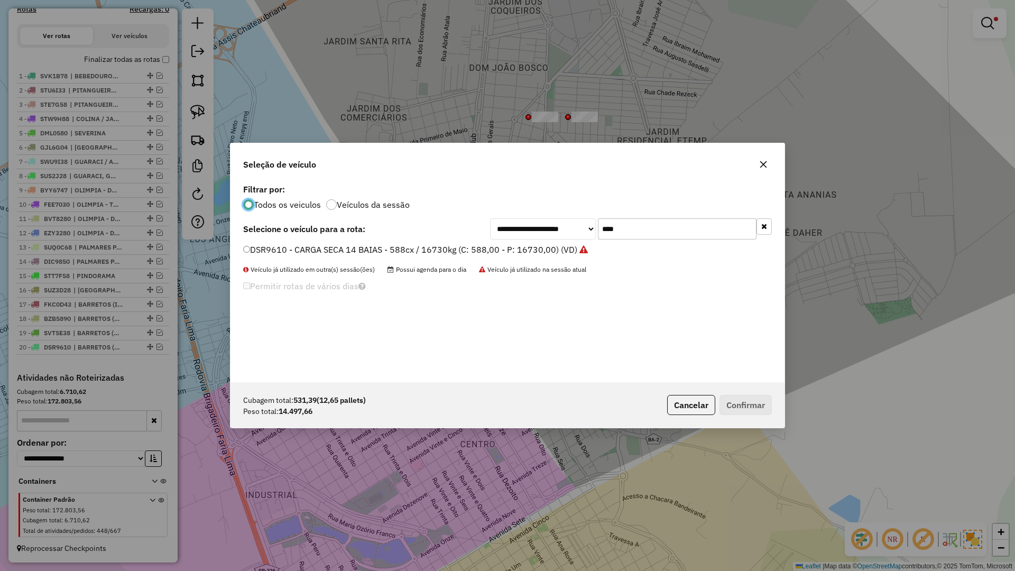
click at [629, 232] on input "****" at bounding box center [677, 228] width 159 height 21
type input "****"
drag, startPoint x: 457, startPoint y: 249, endPoint x: 692, endPoint y: 342, distance: 252.4
click at [457, 249] on label "FYV9D22 - BAU TRUCK 14 BAIAS - 588cx / 16730kg (C: 588,00 - P: 16730,00) (VD)" at bounding box center [407, 249] width 329 height 13
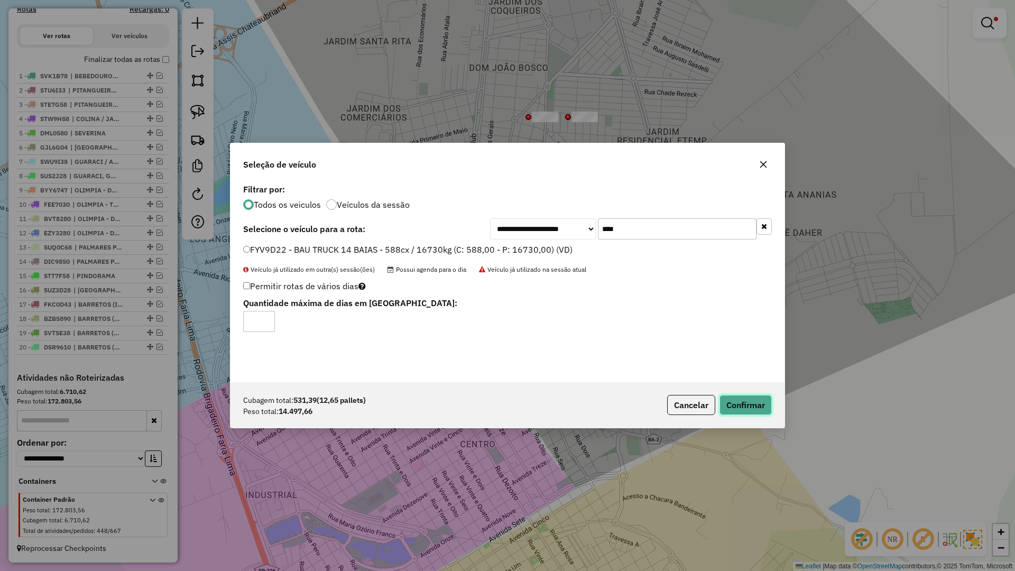
click at [757, 405] on button "Confirmar" at bounding box center [745, 405] width 52 height 20
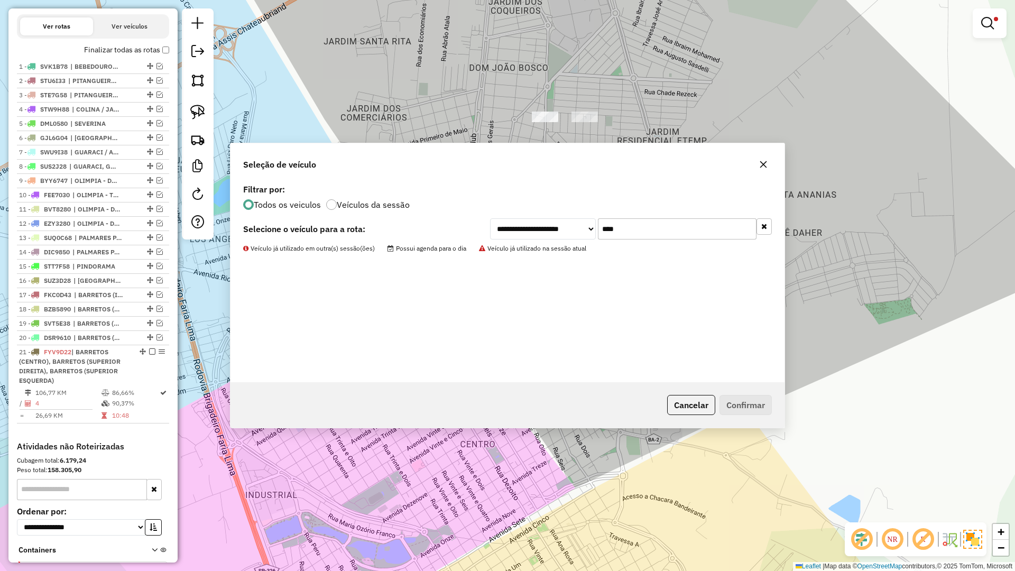
scroll to position [423, 0]
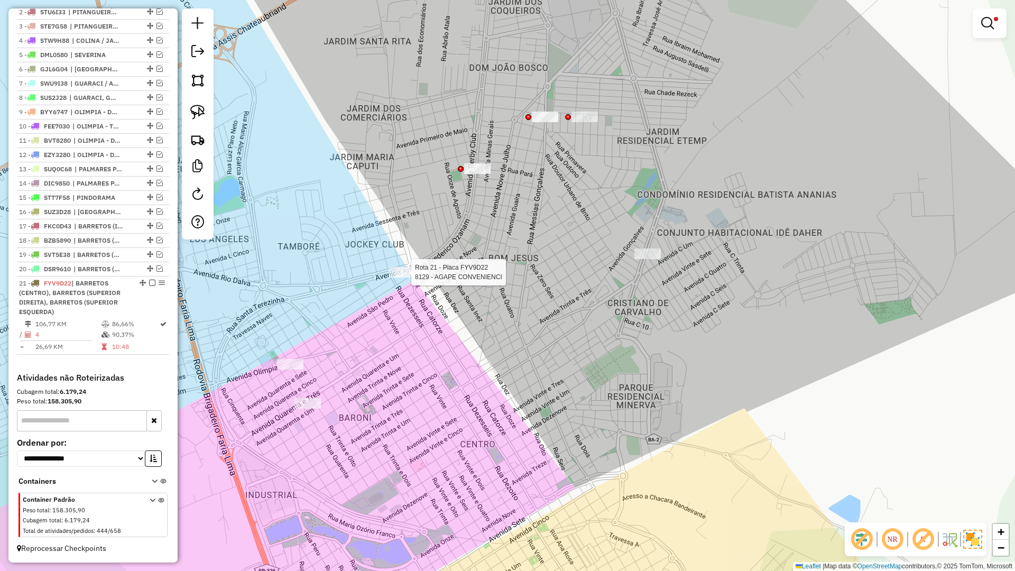
select select "**********"
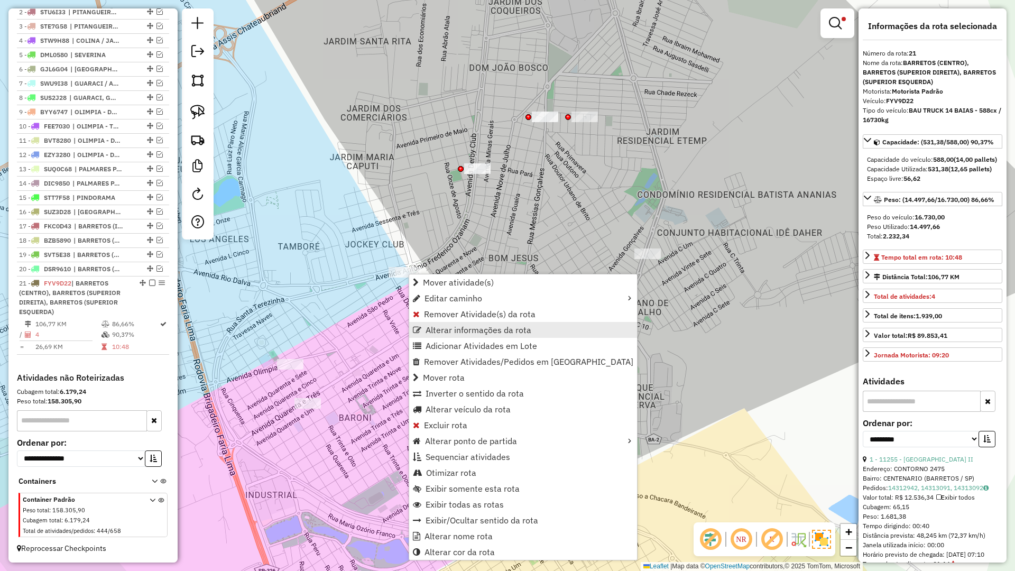
click at [452, 332] on span "Alterar informações da rota" at bounding box center [478, 330] width 106 height 8
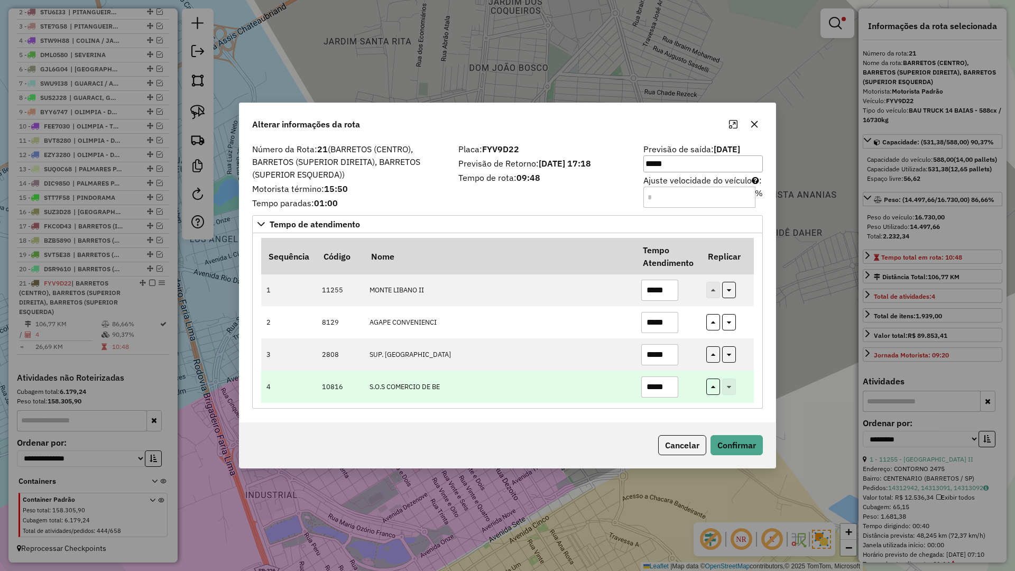
drag, startPoint x: 670, startPoint y: 388, endPoint x: 587, endPoint y: 389, distance: 83.0
click at [587, 389] on tr "4 10816 S.O.S COMERCIO DE BE *****" at bounding box center [507, 386] width 493 height 32
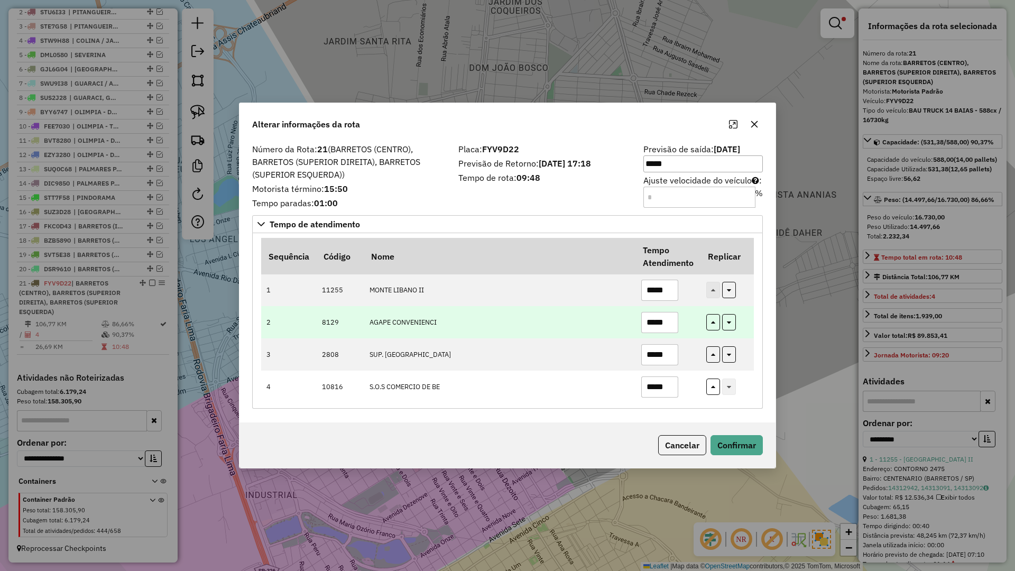
type input "*****"
click at [670, 328] on input "*****" at bounding box center [659, 322] width 37 height 21
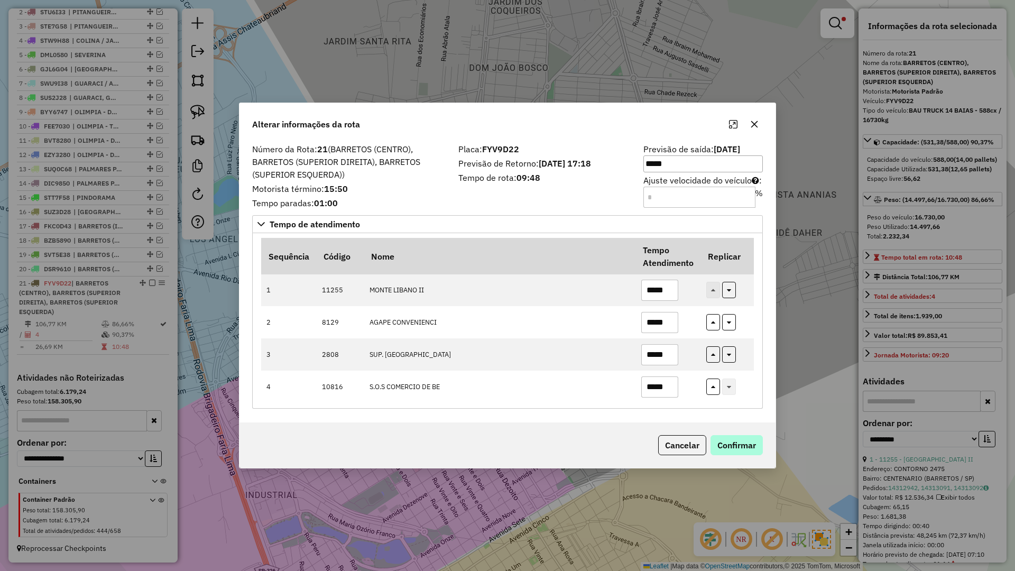
type input "*****"
click at [735, 442] on button "Confirmar" at bounding box center [736, 445] width 52 height 20
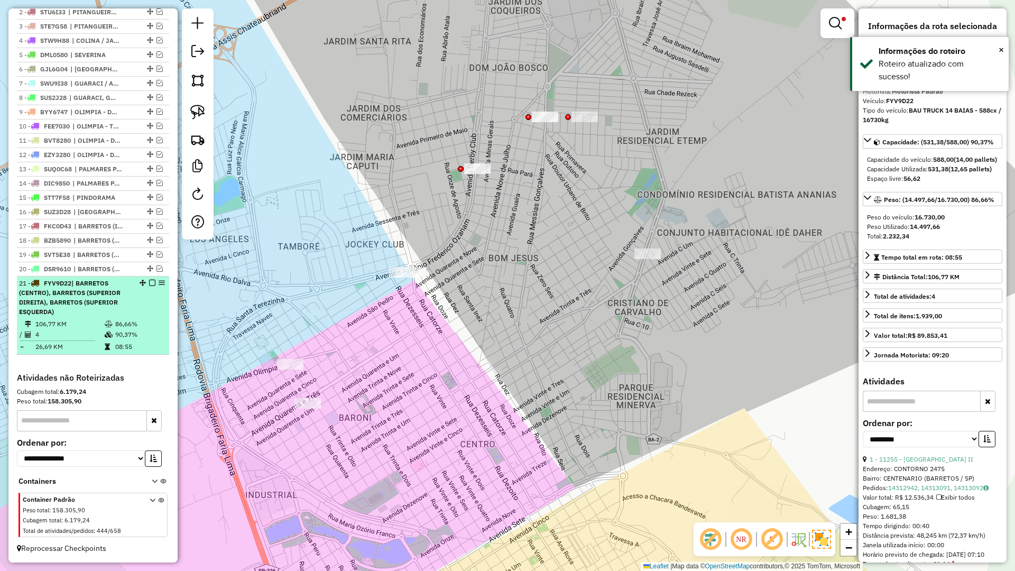
click at [151, 281] on em at bounding box center [152, 283] width 6 height 6
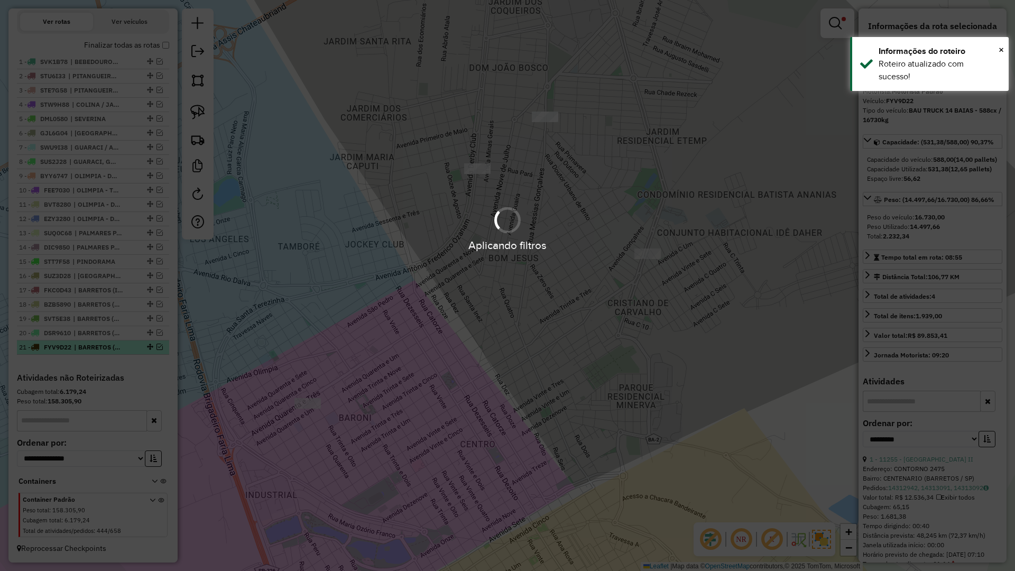
scroll to position [359, 0]
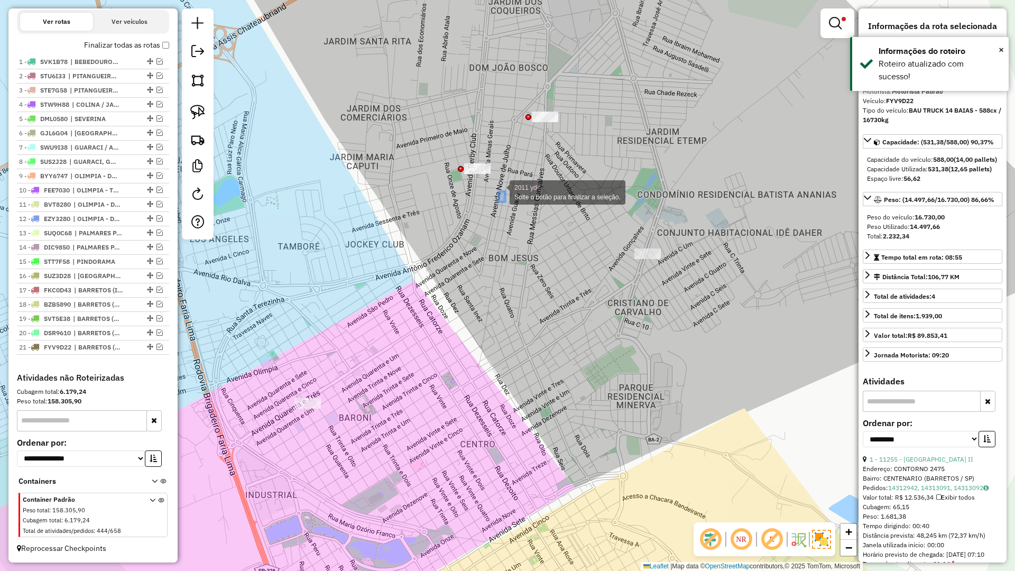
drag, startPoint x: 499, startPoint y: 191, endPoint x: 440, endPoint y: 149, distance: 72.6
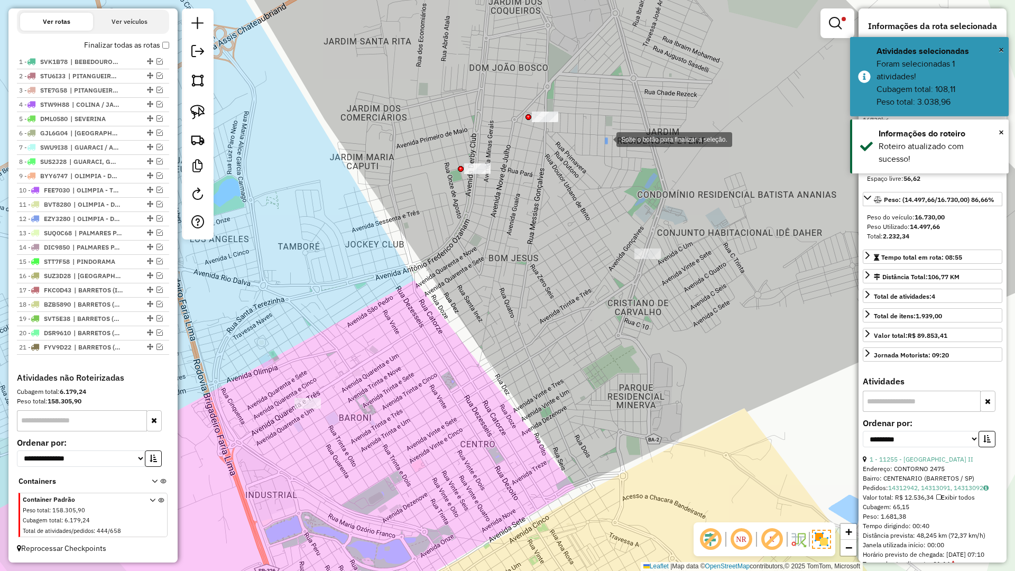
drag, startPoint x: 606, startPoint y: 138, endPoint x: 512, endPoint y: 54, distance: 126.1
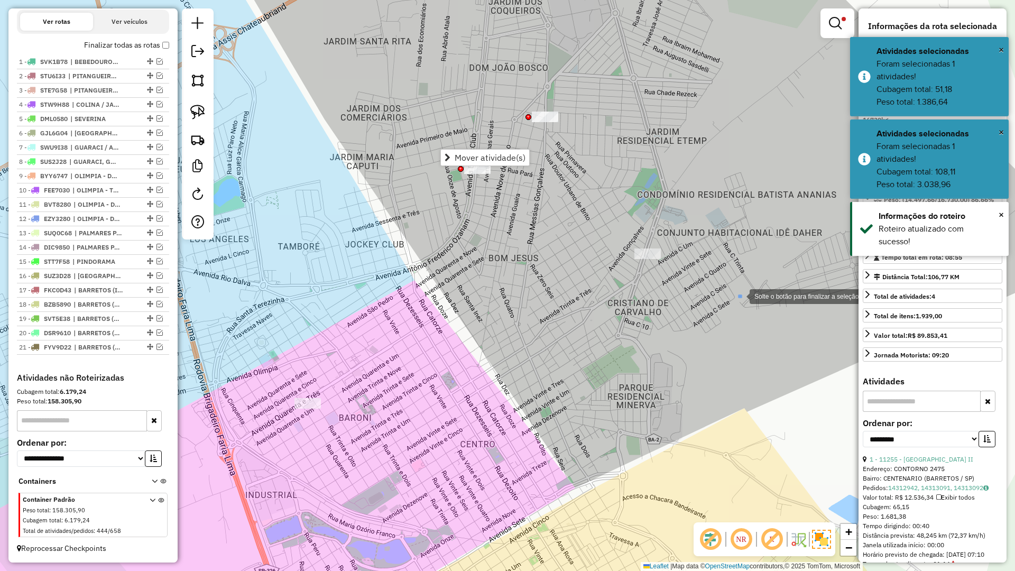
drag, startPoint x: 739, startPoint y: 295, endPoint x: 561, endPoint y: 205, distance: 199.5
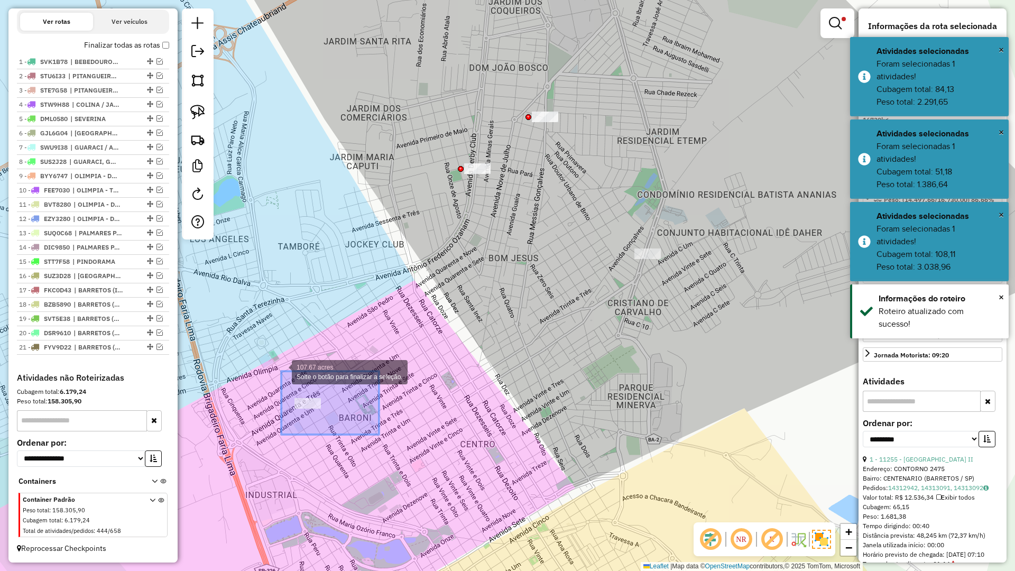
drag, startPoint x: 291, startPoint y: 377, endPoint x: 281, endPoint y: 370, distance: 12.6
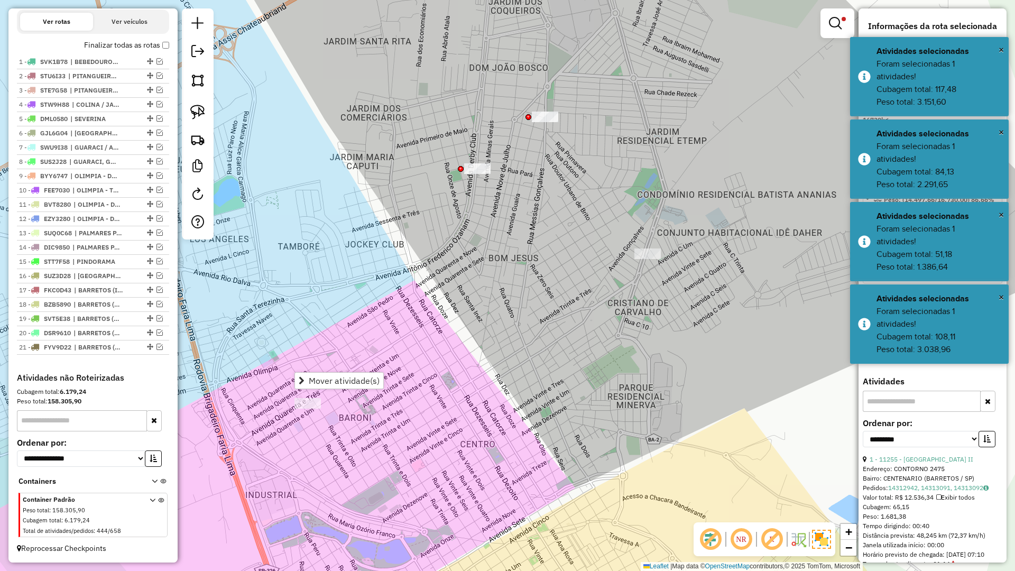
click at [496, 340] on div "Limpar filtros Janela de atendimento Grade de atendimento Capacidade Transporta…" at bounding box center [507, 285] width 1015 height 571
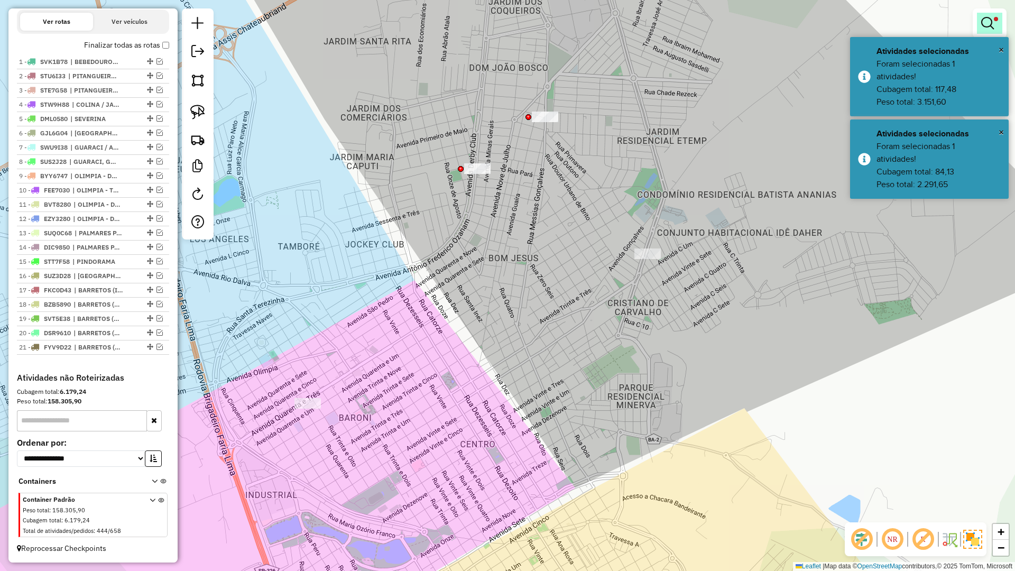
click at [993, 25] on em at bounding box center [987, 23] width 13 height 13
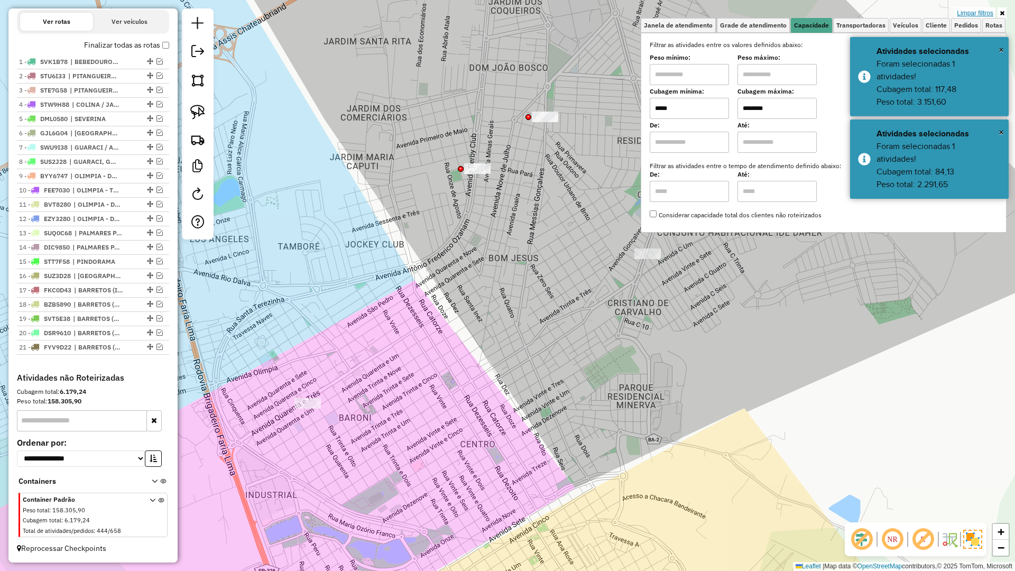
click at [978, 12] on link "Limpar filtros" at bounding box center [975, 13] width 41 height 12
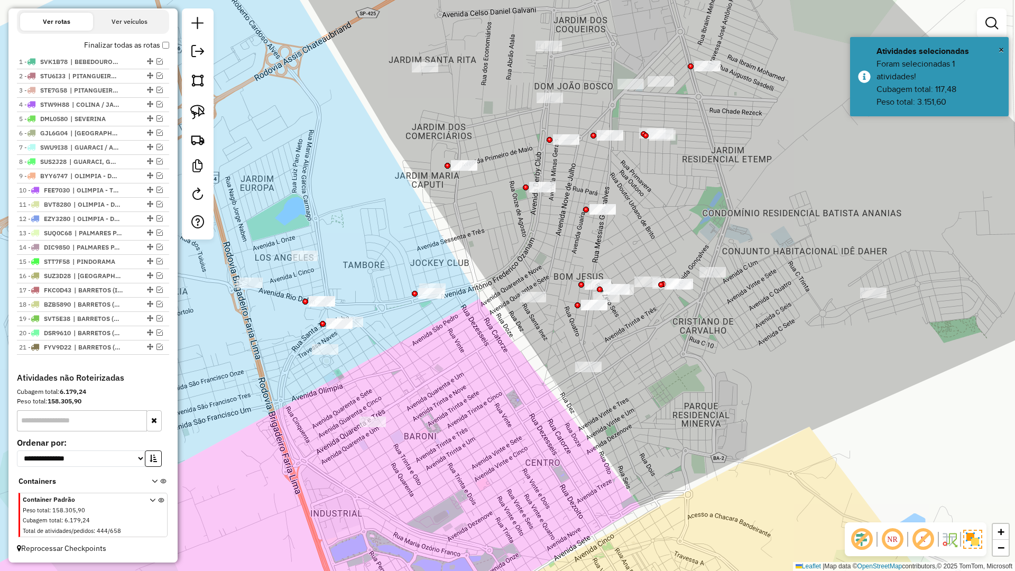
drag, startPoint x: 568, startPoint y: 384, endPoint x: 631, endPoint y: 401, distance: 65.3
click at [631, 401] on div "Janela de atendimento Grade de atendimento Capacidade Transportadoras Veículos …" at bounding box center [507, 285] width 1015 height 571
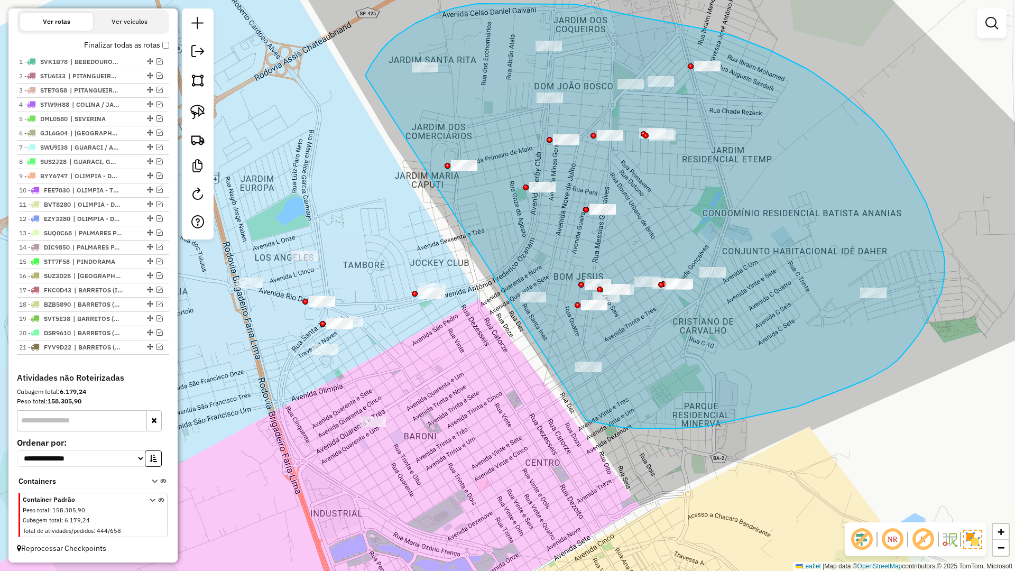
drag, startPoint x: 597, startPoint y: 422, endPoint x: 365, endPoint y: 76, distance: 416.9
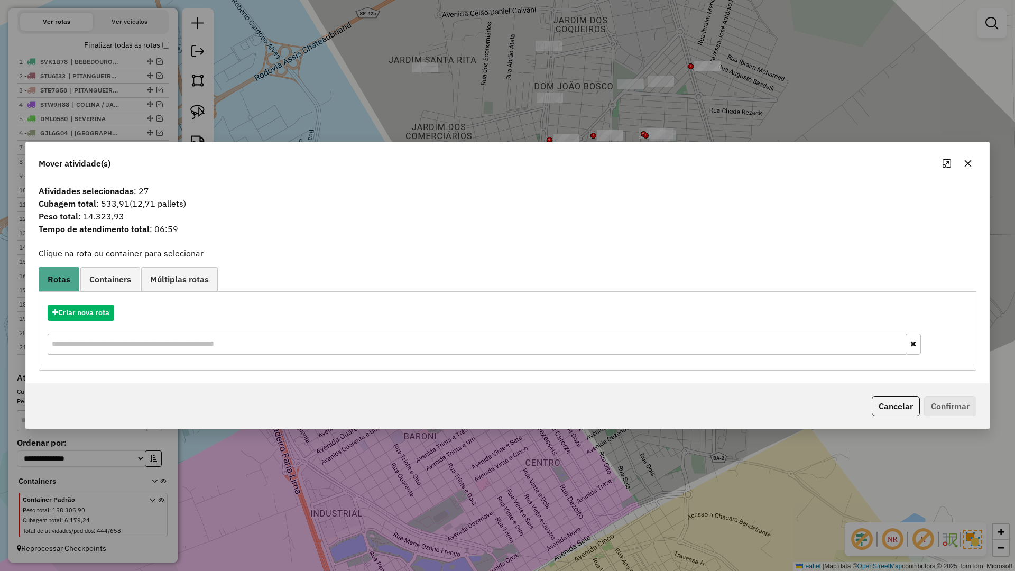
click at [970, 162] on button "button" at bounding box center [967, 163] width 17 height 17
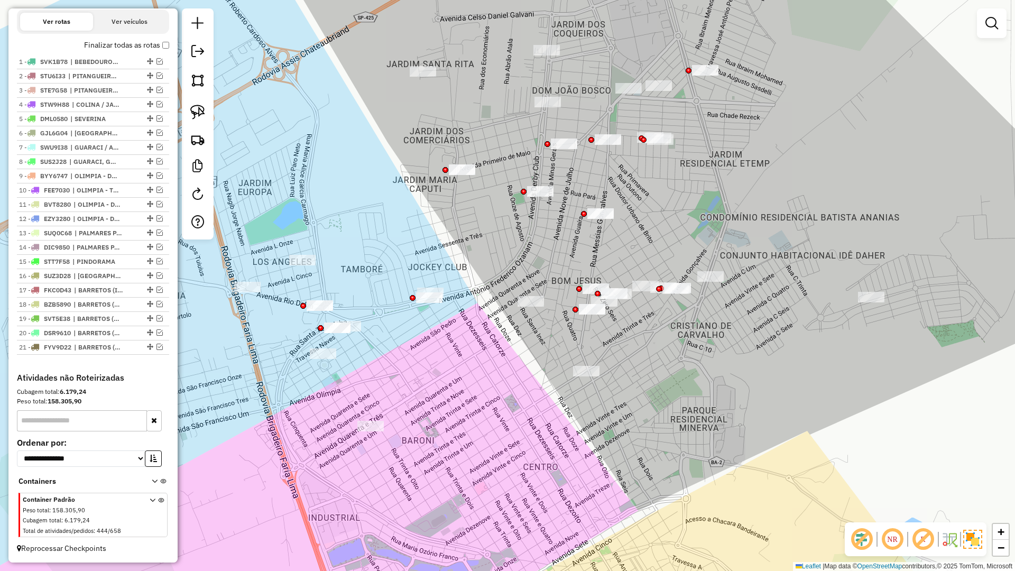
drag, startPoint x: 764, startPoint y: 199, endPoint x: 713, endPoint y: 304, distance: 116.3
click at [715, 303] on div "Janela de atendimento Grade de atendimento Capacidade Transportadoras Veículos …" at bounding box center [507, 285] width 1015 height 571
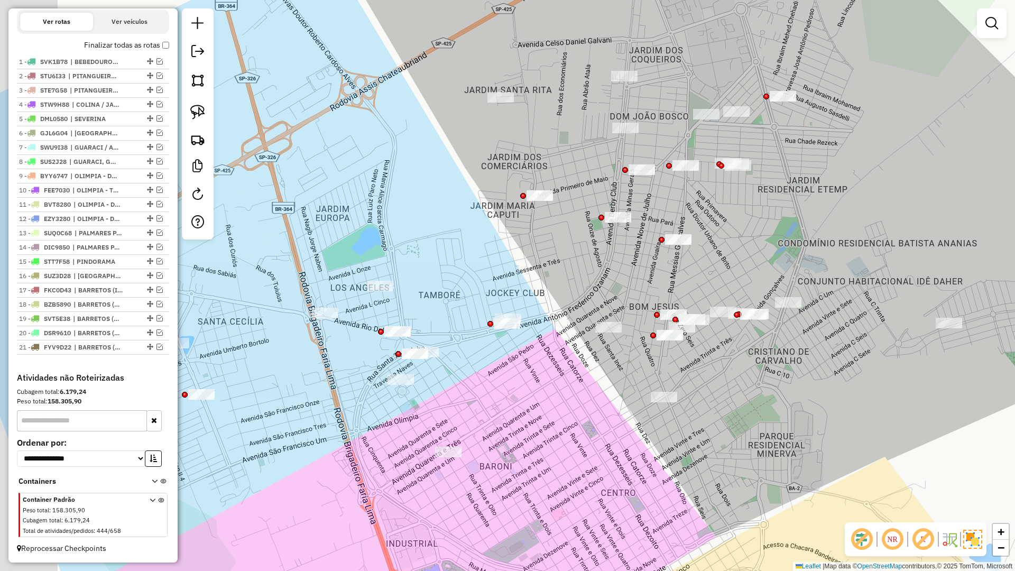
drag, startPoint x: 541, startPoint y: 401, endPoint x: 609, endPoint y: 394, distance: 69.1
click at [609, 396] on div "Janela de atendimento Grade de atendimento Capacidade Transportadoras Veículos …" at bounding box center [507, 285] width 1015 height 571
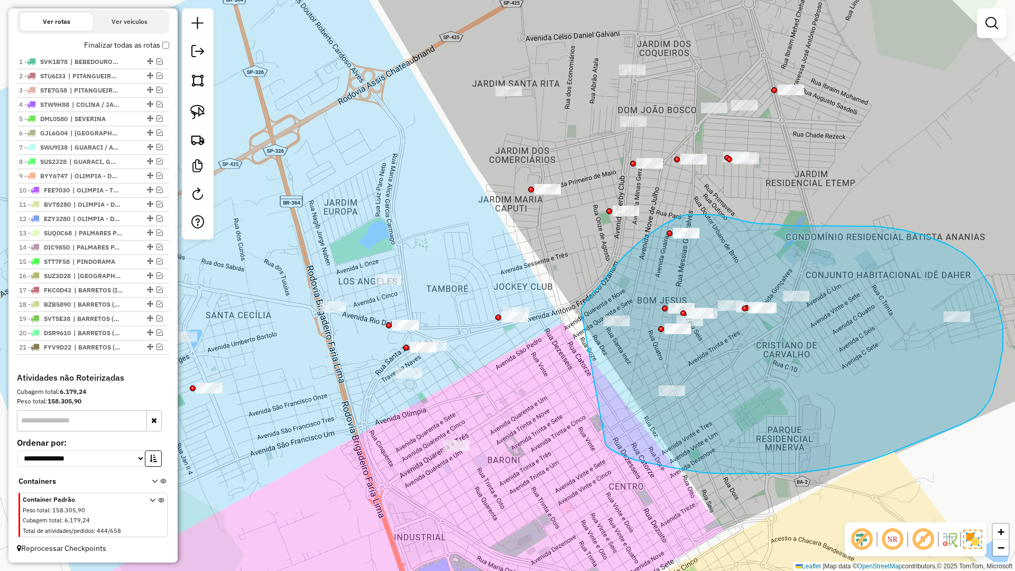
drag, startPoint x: 635, startPoint y: 460, endPoint x: 581, endPoint y: 309, distance: 160.0
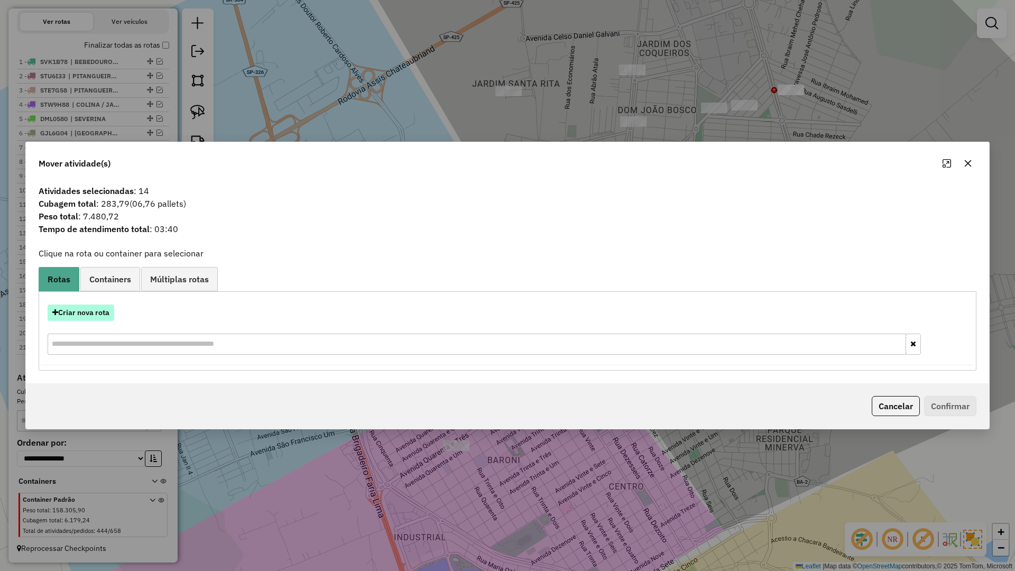
click at [105, 313] on button "Criar nova rota" at bounding box center [81, 312] width 67 height 16
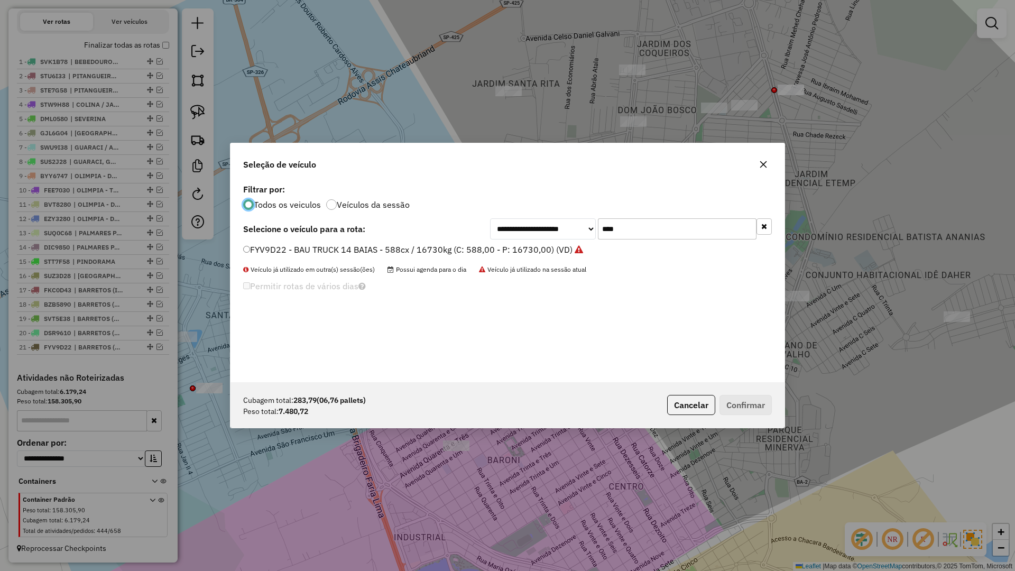
scroll to position [6, 3]
click at [680, 227] on input "****" at bounding box center [677, 228] width 159 height 21
type input "****"
drag, startPoint x: 537, startPoint y: 248, endPoint x: 546, endPoint y: 255, distance: 11.3
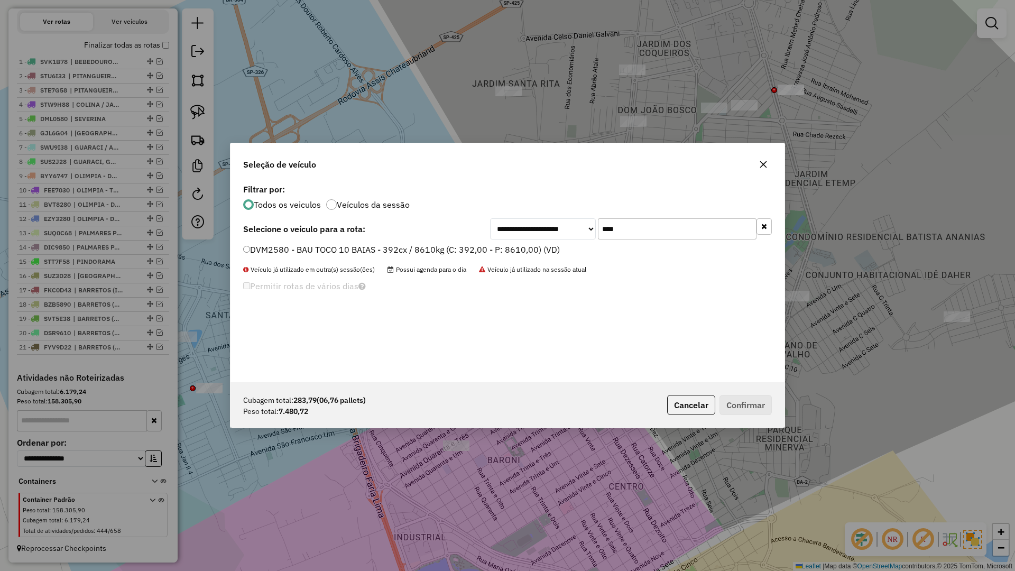
click at [537, 248] on label "DVM2580 - BAU TOCO 10 BAIAS - 392cx / 8610kg (C: 392,00 - P: 8610,00) (VD)" at bounding box center [401, 249] width 317 height 13
click at [727, 388] on div "Cubagem total: 283,79 (06,76 pallets) Peso total: 7.480,72 Cancelar Confirmar" at bounding box center [507, 404] width 554 height 45
click at [728, 399] on button "Confirmar" at bounding box center [745, 405] width 52 height 20
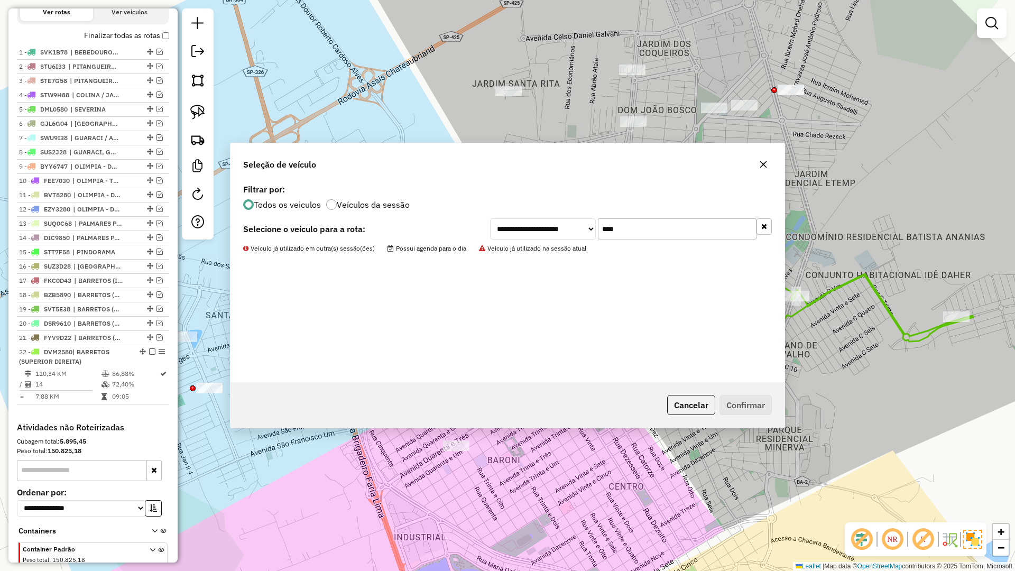
scroll to position [419, 0]
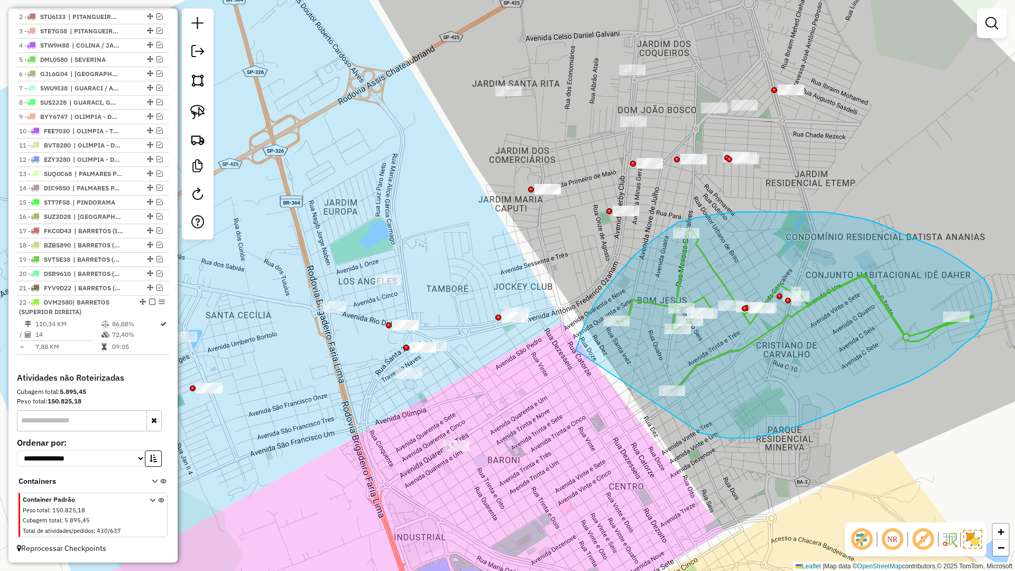
drag, startPoint x: 728, startPoint y: 438, endPoint x: 576, endPoint y: 350, distance: 175.7
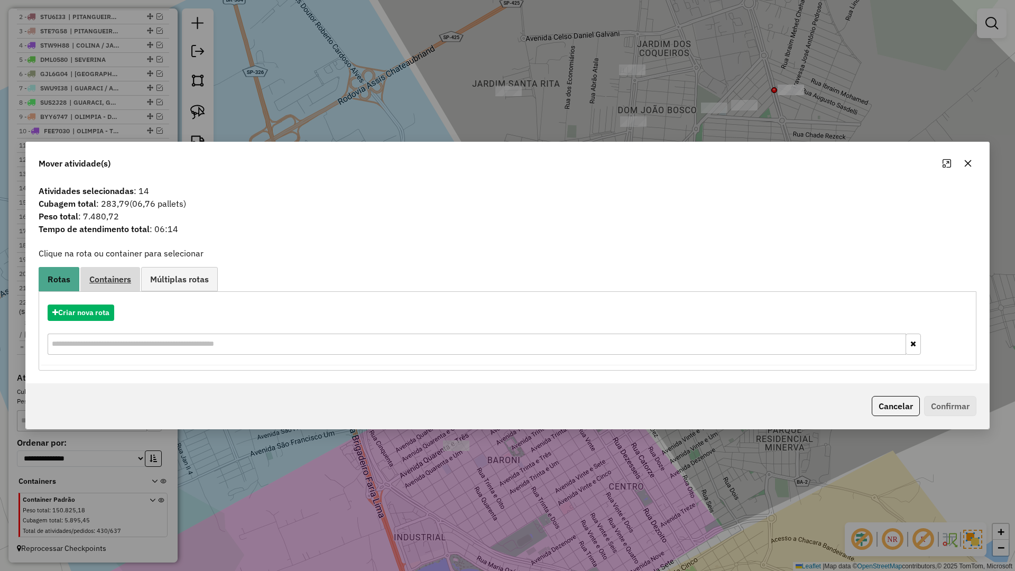
click at [97, 281] on span "Containers" at bounding box center [110, 279] width 42 height 8
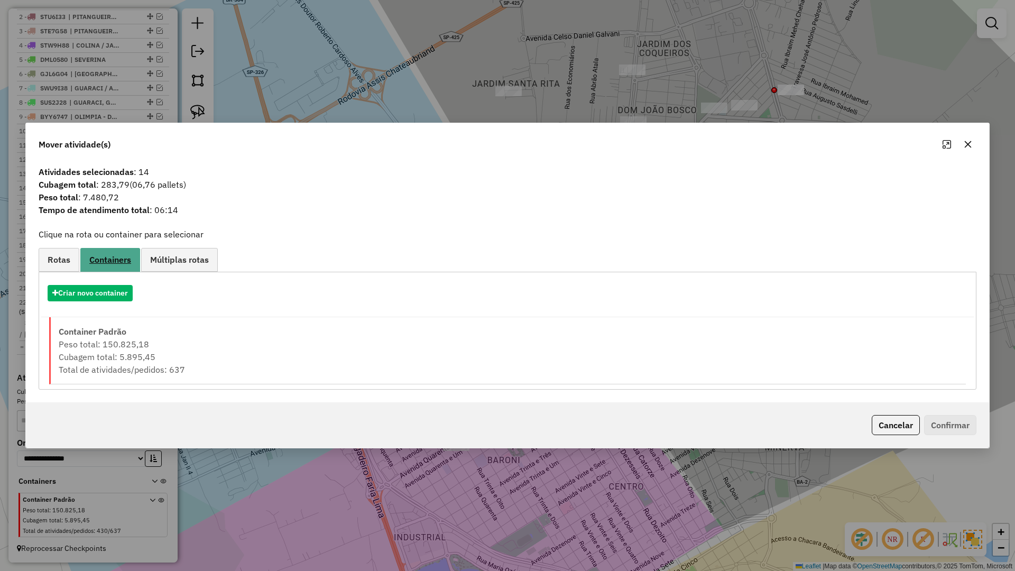
drag, startPoint x: 51, startPoint y: 259, endPoint x: 86, endPoint y: 272, distance: 36.8
click at [51, 258] on span "Rotas" at bounding box center [59, 259] width 23 height 8
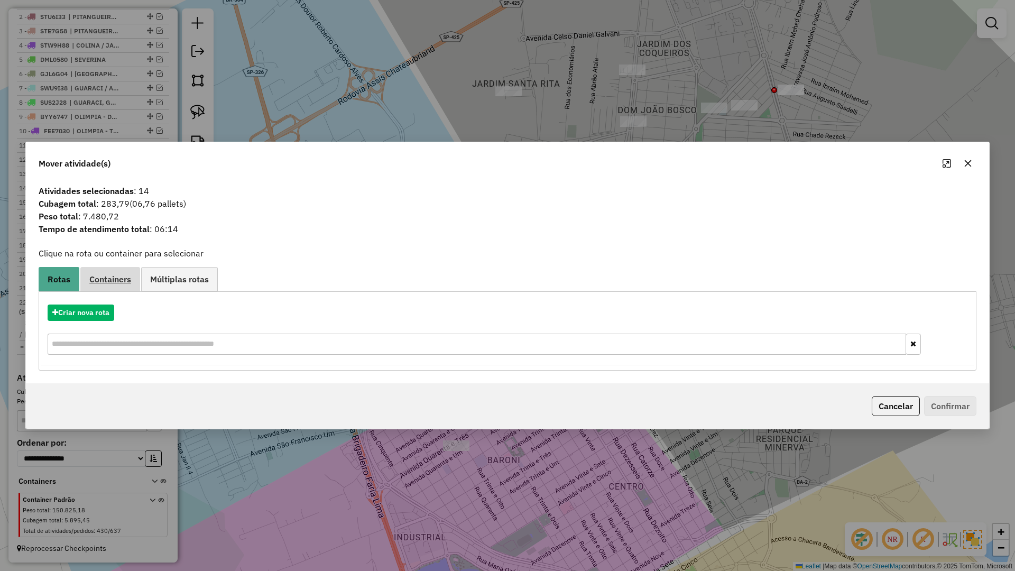
click at [110, 273] on link "Containers" at bounding box center [110, 279] width 60 height 24
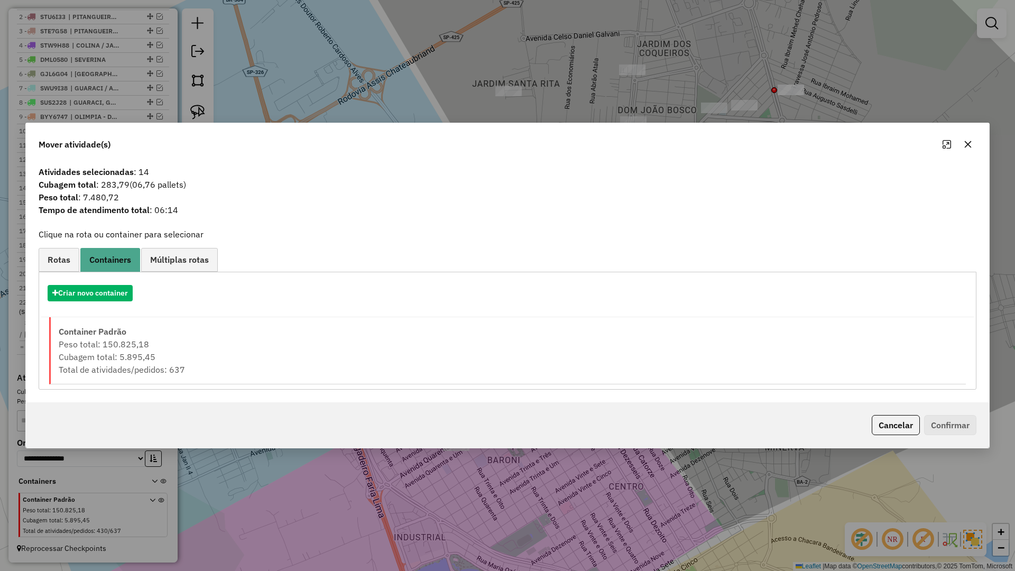
click at [103, 311] on div "Criar novo container" at bounding box center [507, 297] width 932 height 40
click at [109, 300] on button "Criar novo container" at bounding box center [90, 293] width 85 height 16
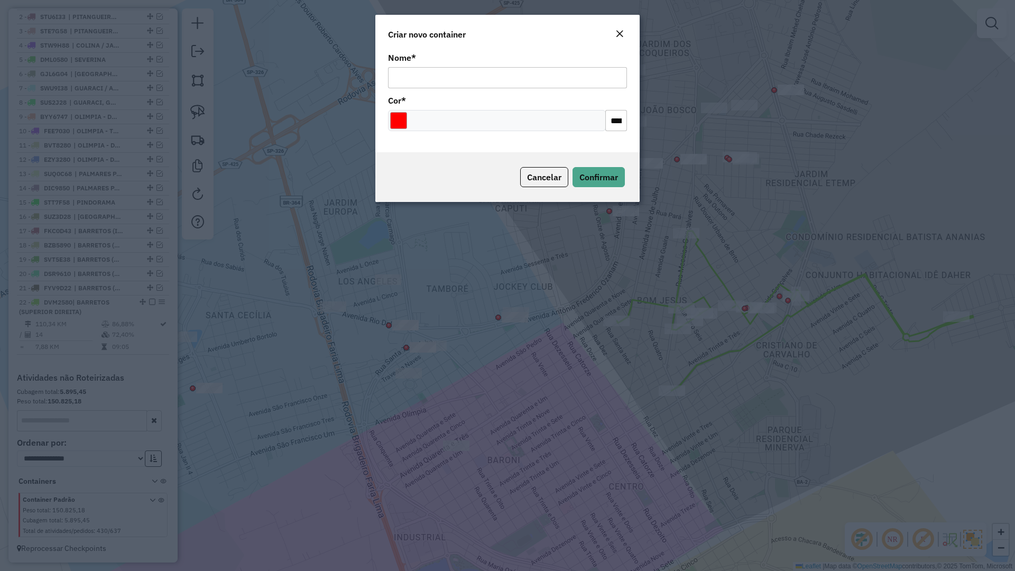
click at [622, 32] on button "Close" at bounding box center [619, 34] width 15 height 14
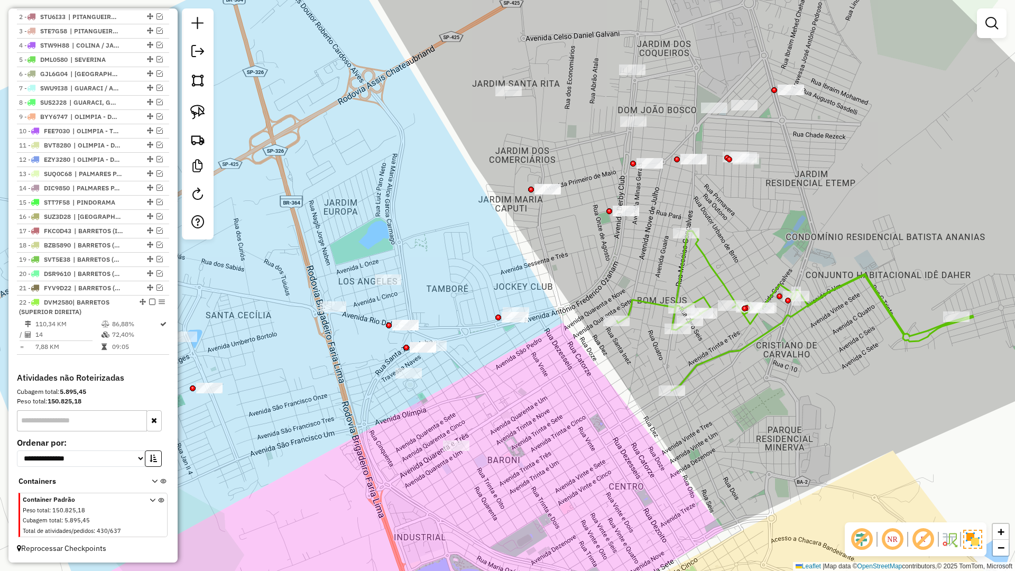
click at [622, 32] on div "Janela de atendimento Grade de atendimento Capacidade Transportadoras Veículos …" at bounding box center [507, 285] width 1015 height 571
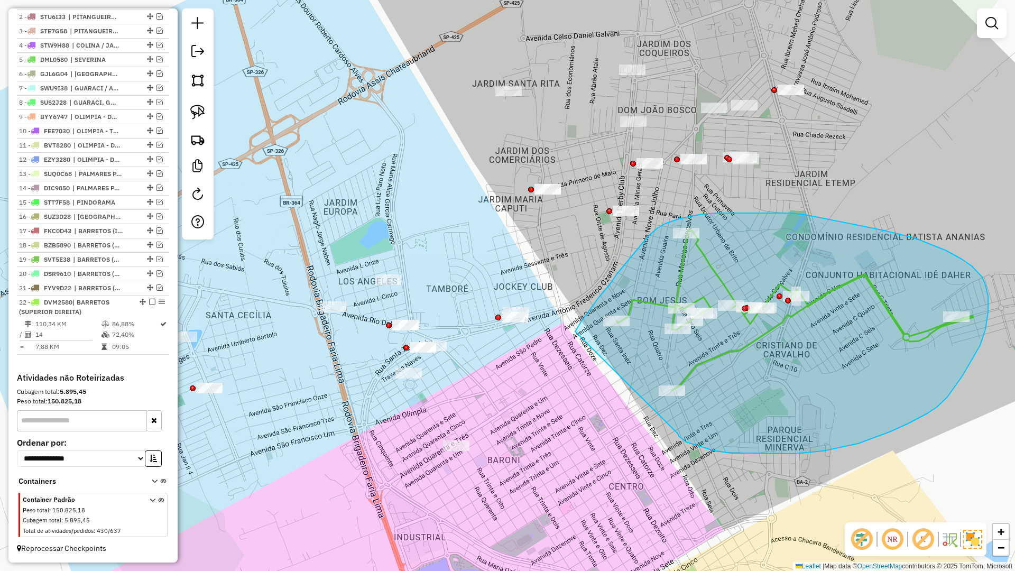
drag, startPoint x: 679, startPoint y: 436, endPoint x: 573, endPoint y: 339, distance: 143.3
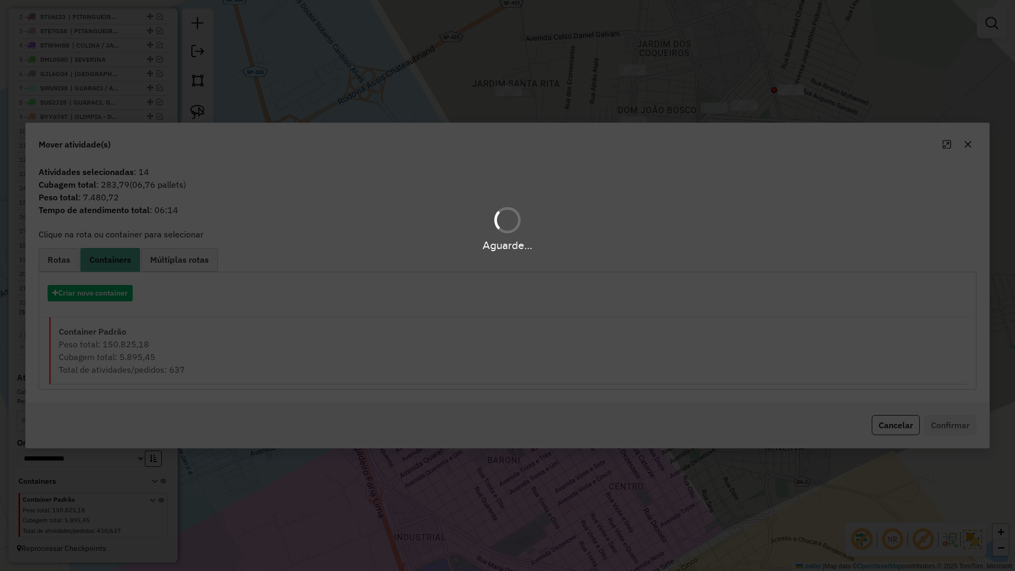
click at [60, 264] on hb-app "Aguarde... Pop-up bloqueado! Seu navegador bloqueou automáticamente a abertura …" at bounding box center [507, 285] width 1015 height 571
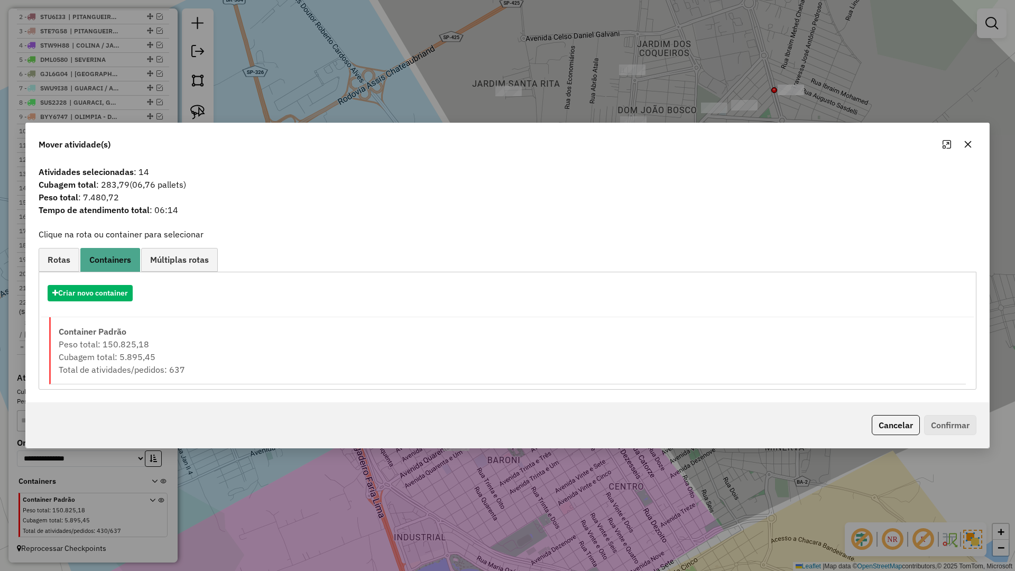
click at [60, 264] on span "Rotas" at bounding box center [59, 259] width 23 height 8
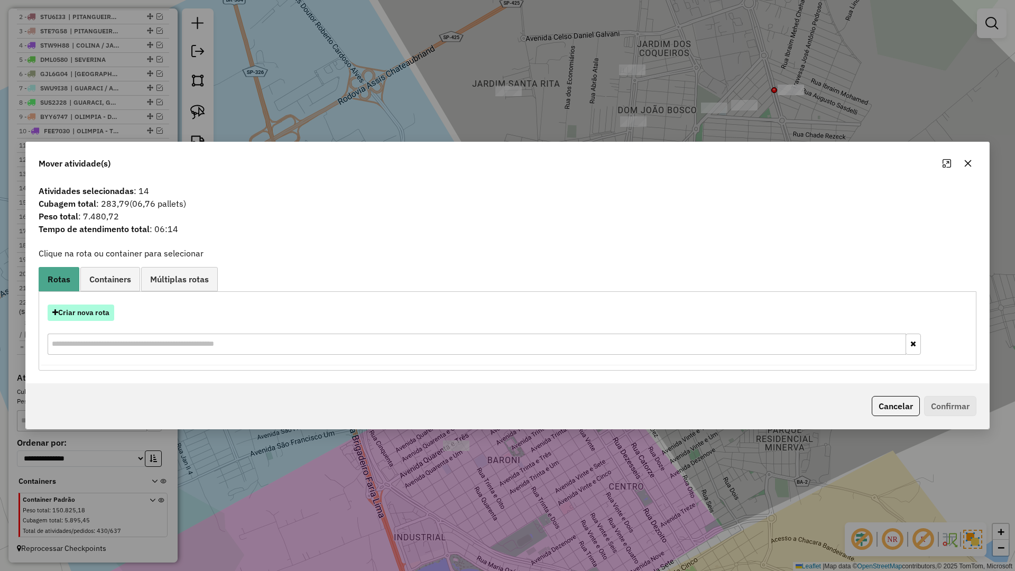
click at [106, 308] on button "Criar nova rota" at bounding box center [81, 312] width 67 height 16
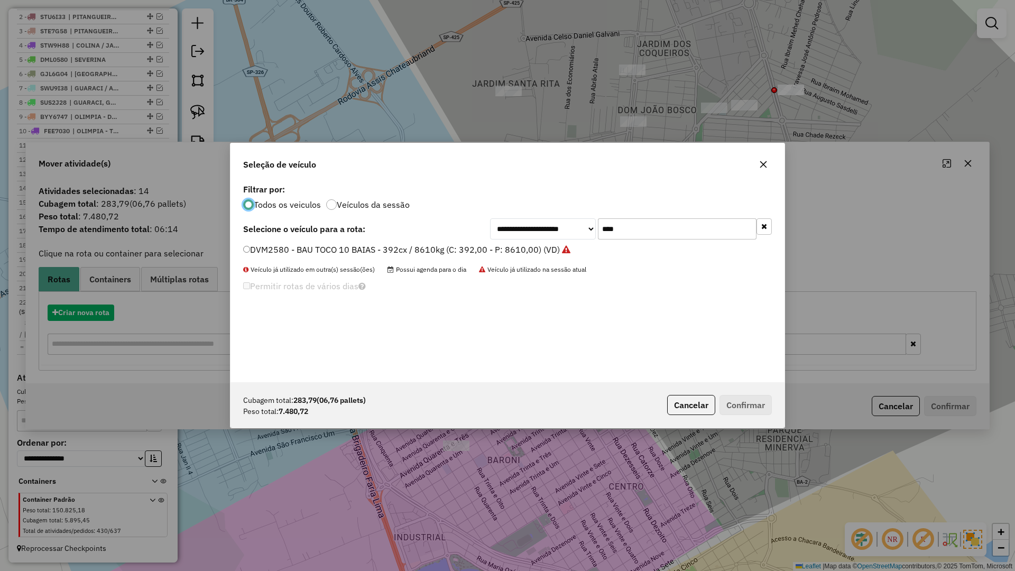
scroll to position [6, 3]
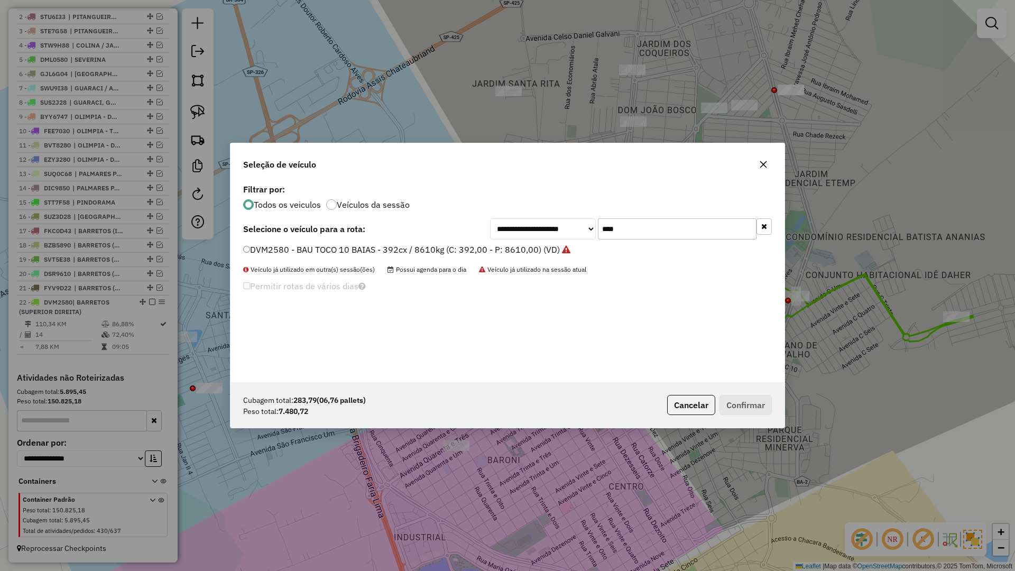
click at [657, 229] on input "****" at bounding box center [677, 228] width 159 height 21
type input "****"
click at [555, 248] on label "DJM9490 - BAU TOCO 10 BAIAS - 392cx / 8610kg (C: 392,00 - P: 8610,00) (VD)" at bounding box center [401, 249] width 316 height 13
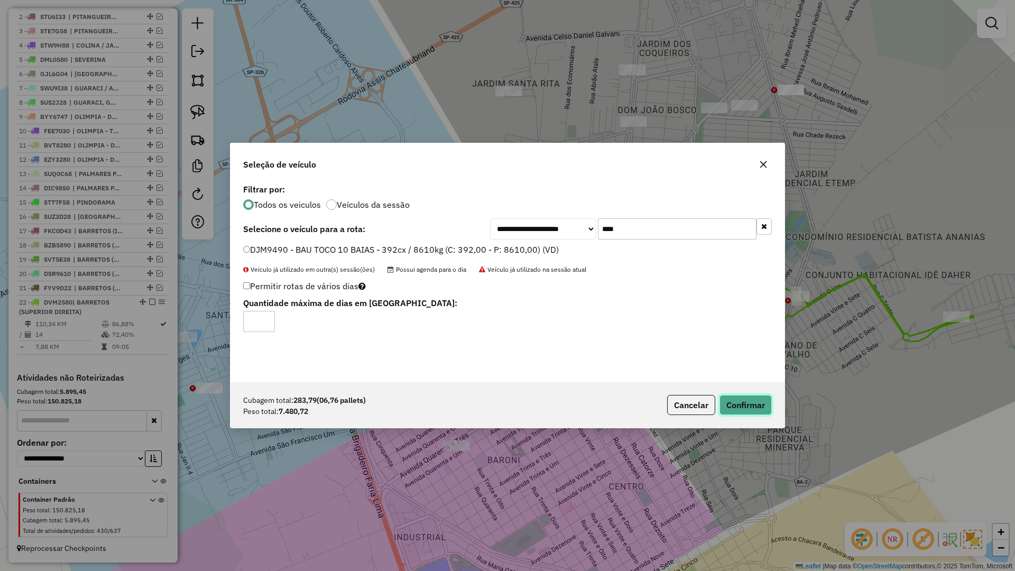
click at [749, 402] on button "Confirmar" at bounding box center [745, 405] width 52 height 20
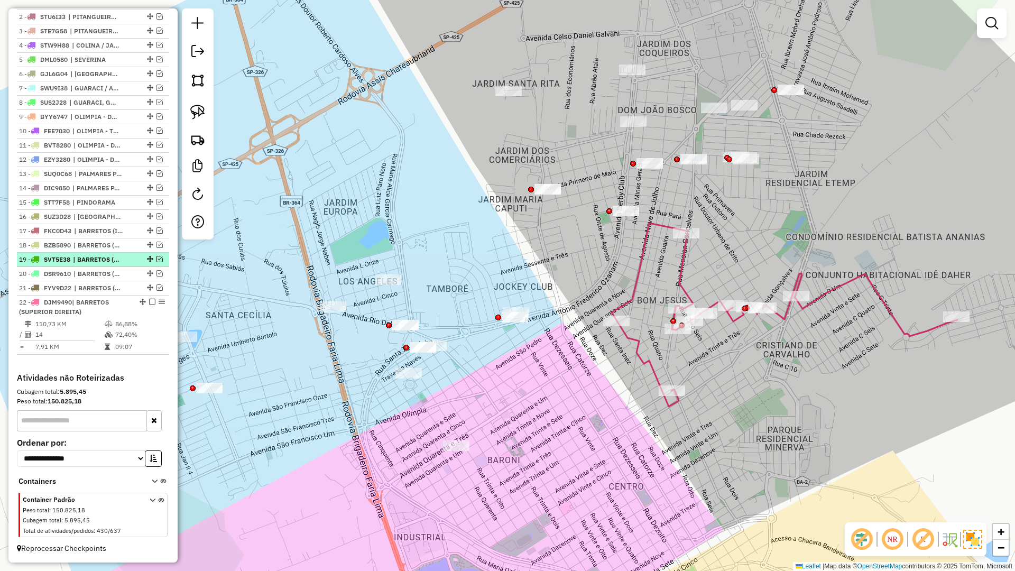
click at [150, 302] on em at bounding box center [152, 302] width 6 height 6
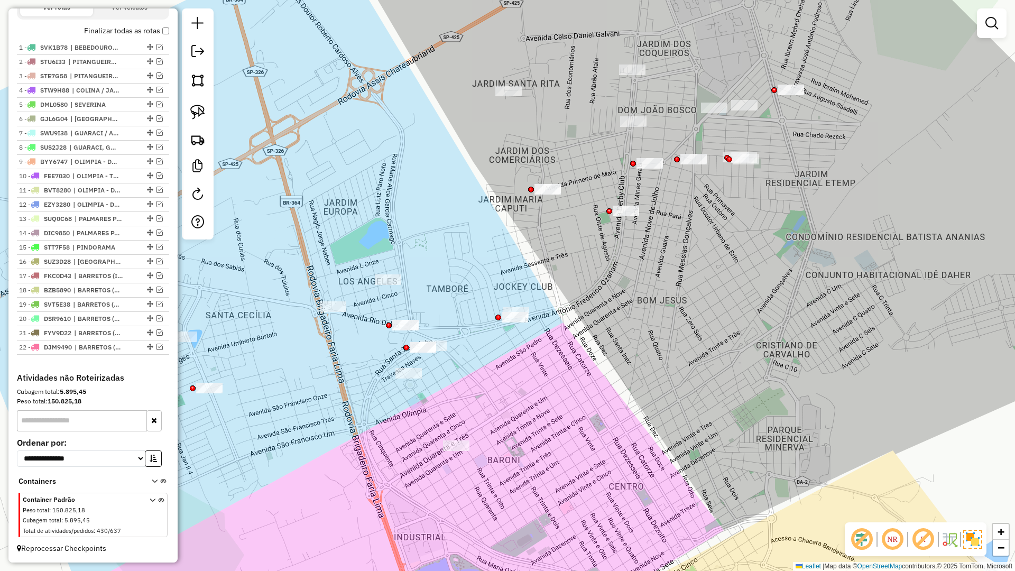
scroll to position [374, 0]
drag, startPoint x: 349, startPoint y: 344, endPoint x: 421, endPoint y: 344, distance: 71.4
click at [420, 344] on div "Janela de atendimento Grade de atendimento Capacidade Transportadoras Veículos …" at bounding box center [507, 285] width 1015 height 571
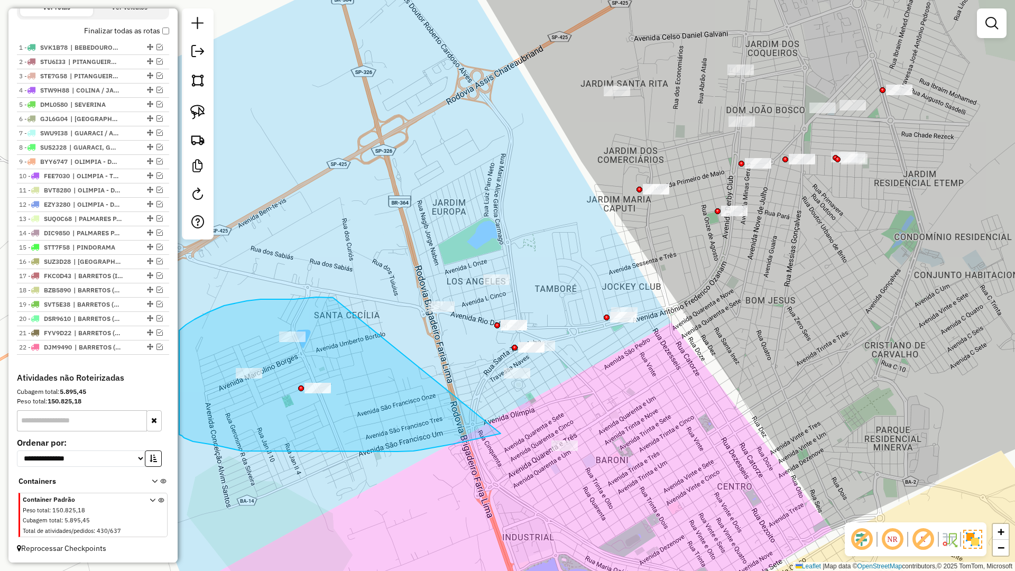
drag, startPoint x: 328, startPoint y: 297, endPoint x: 652, endPoint y: 386, distance: 336.1
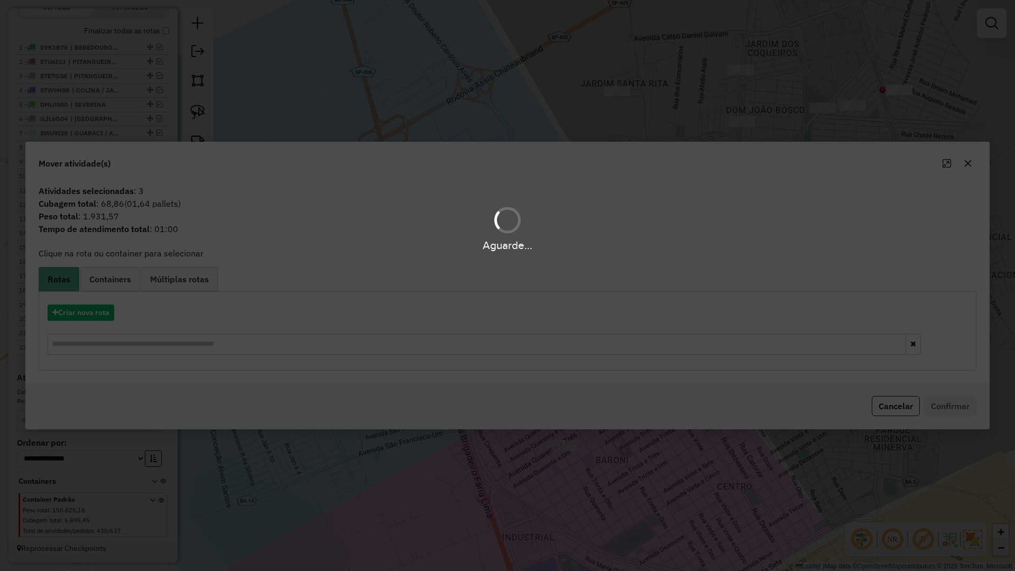
click at [830, 274] on hb-app "Aguarde... Pop-up bloqueado! Seu navegador bloqueou automáticamente a abertura …" at bounding box center [507, 285] width 1015 height 571
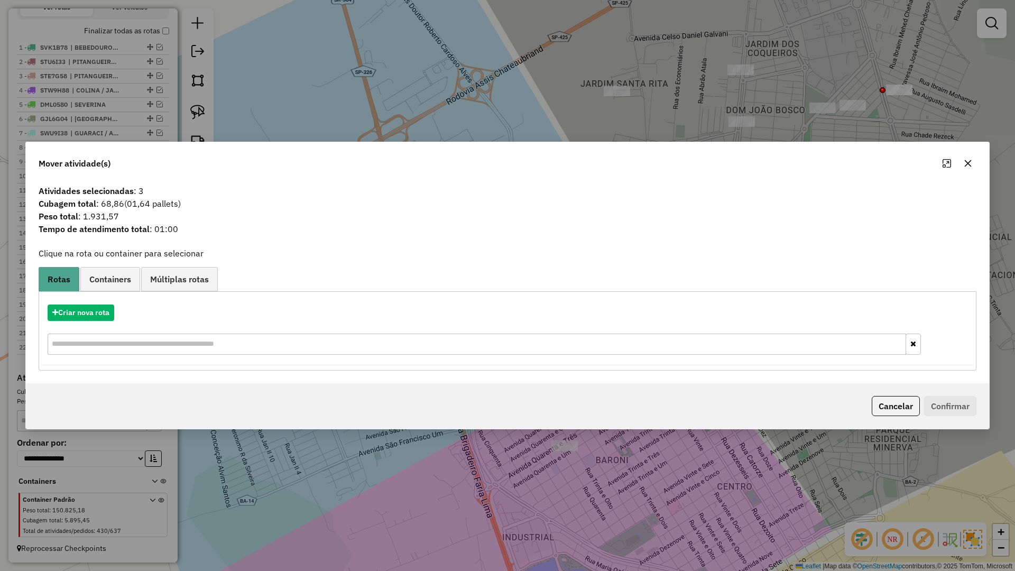
click at [974, 162] on button "button" at bounding box center [967, 163] width 17 height 17
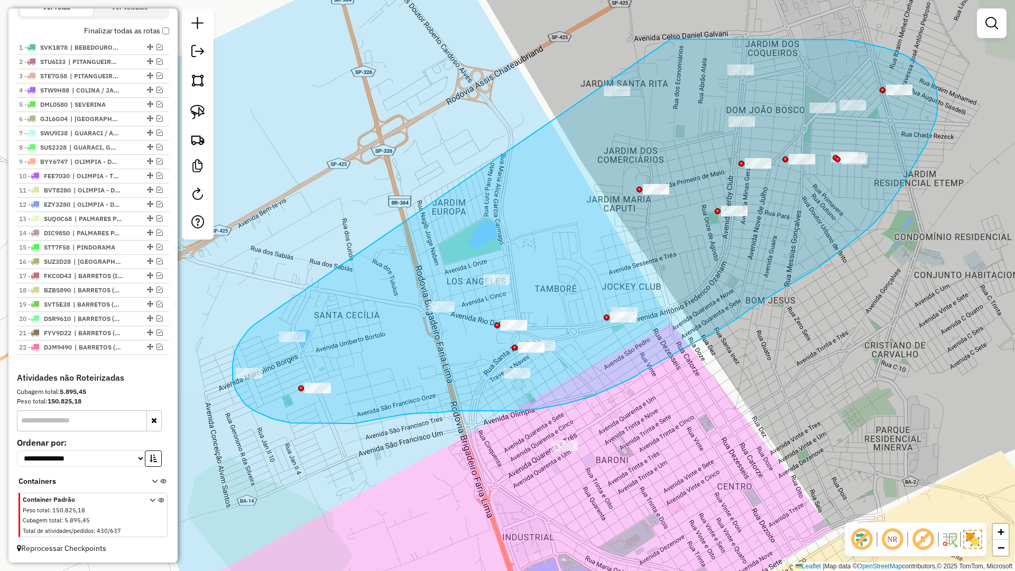
drag, startPoint x: 252, startPoint y: 327, endPoint x: 567, endPoint y: 52, distance: 418.0
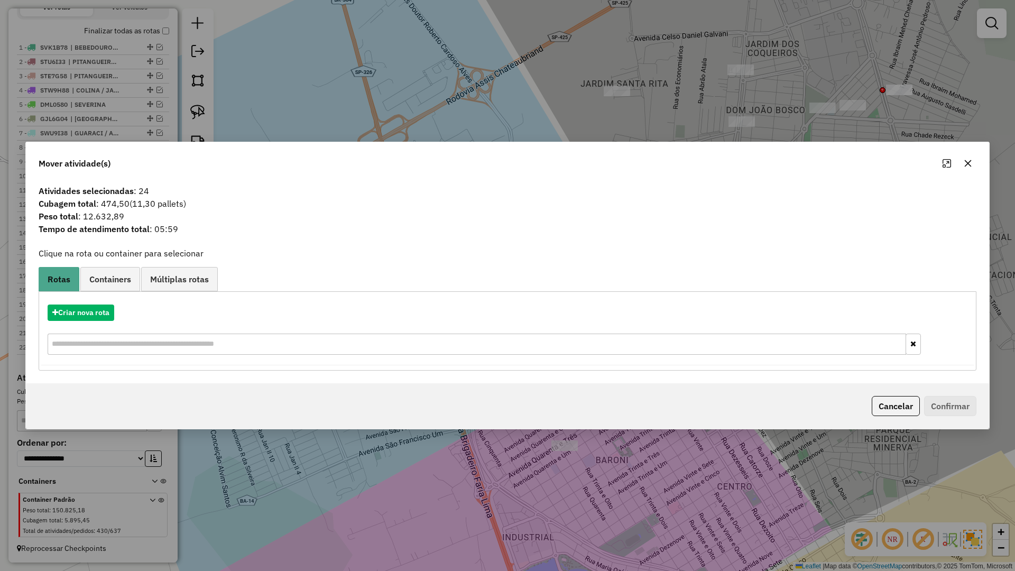
drag, startPoint x: 974, startPoint y: 160, endPoint x: 574, endPoint y: 262, distance: 412.9
click at [974, 161] on button "button" at bounding box center [967, 163] width 17 height 17
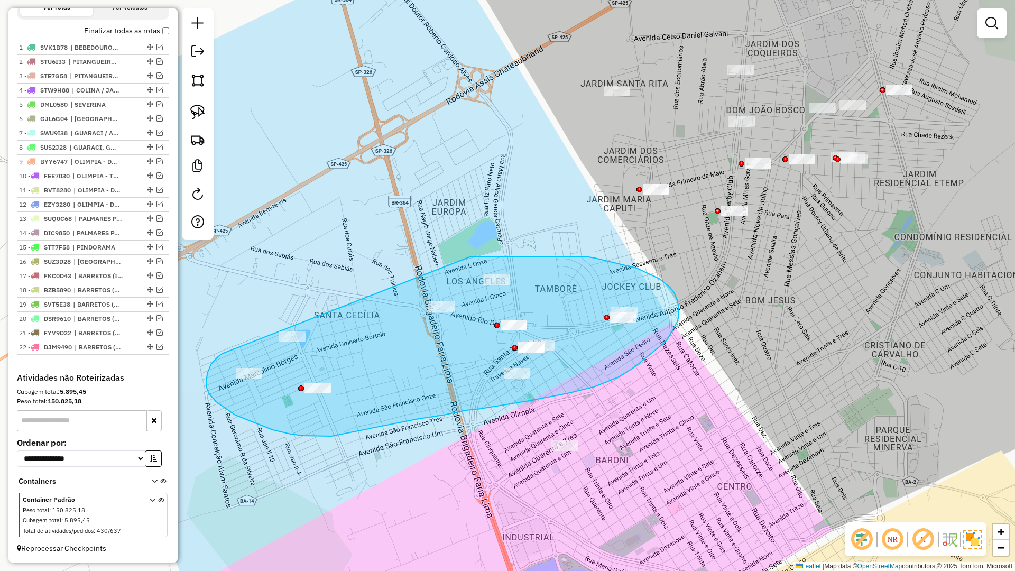
drag, startPoint x: 222, startPoint y: 354, endPoint x: 471, endPoint y: 256, distance: 267.3
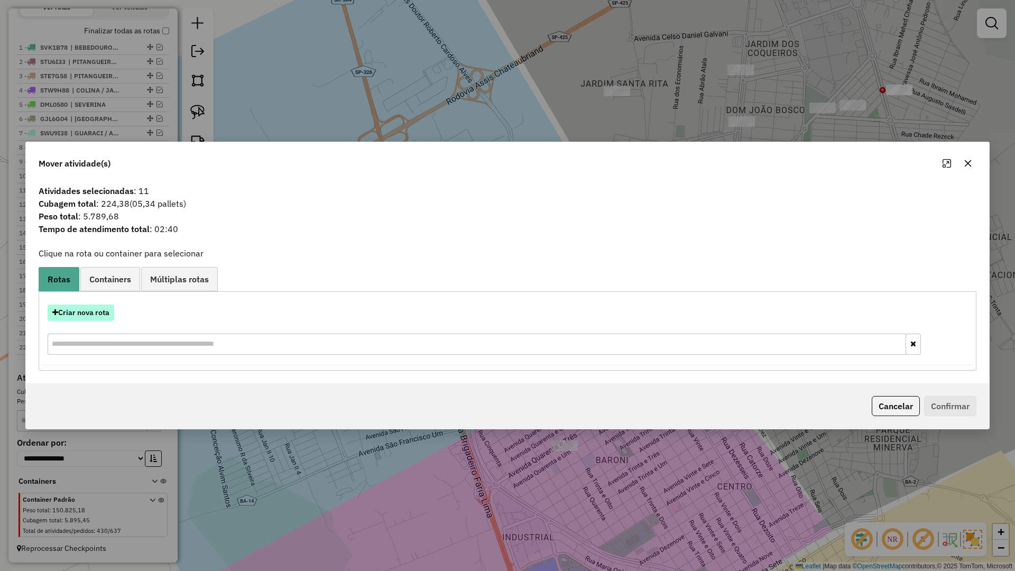
click at [85, 317] on button "Criar nova rota" at bounding box center [81, 312] width 67 height 16
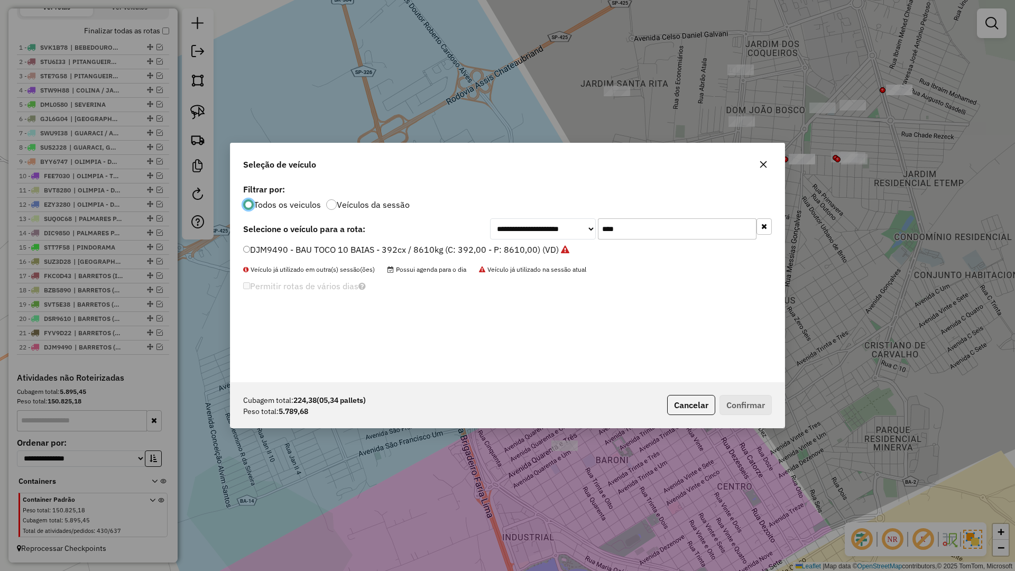
scroll to position [6, 3]
click at [642, 241] on div "**********" at bounding box center [507, 281] width 554 height 201
click at [642, 237] on input "****" at bounding box center [677, 228] width 159 height 21
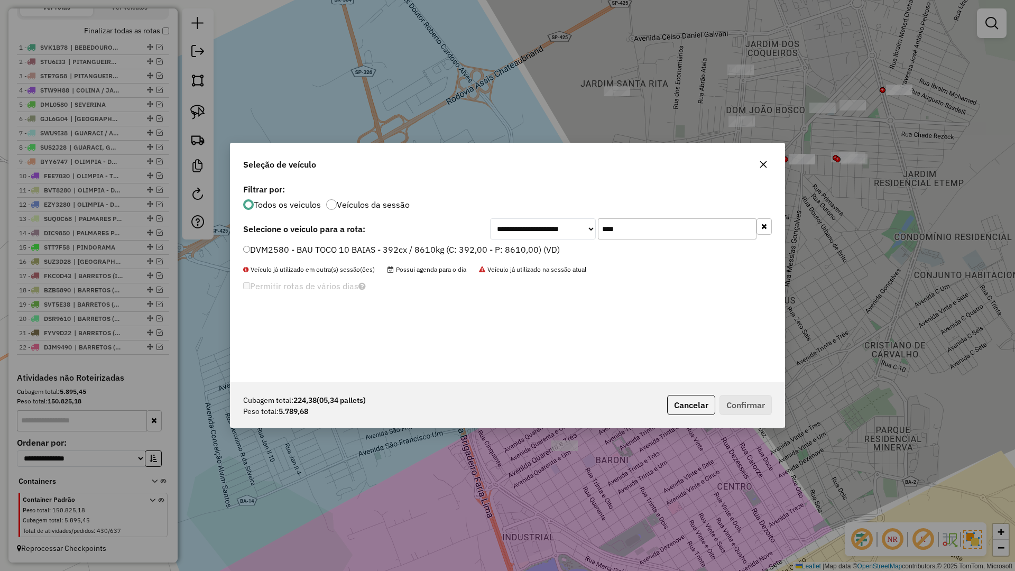
type input "****"
click at [545, 252] on label "DVM2580 - BAU TOCO 10 BAIAS - 392cx / 8610kg (C: 392,00 - P: 8610,00) (VD)" at bounding box center [401, 249] width 317 height 13
click at [737, 400] on button "Confirmar" at bounding box center [745, 405] width 52 height 20
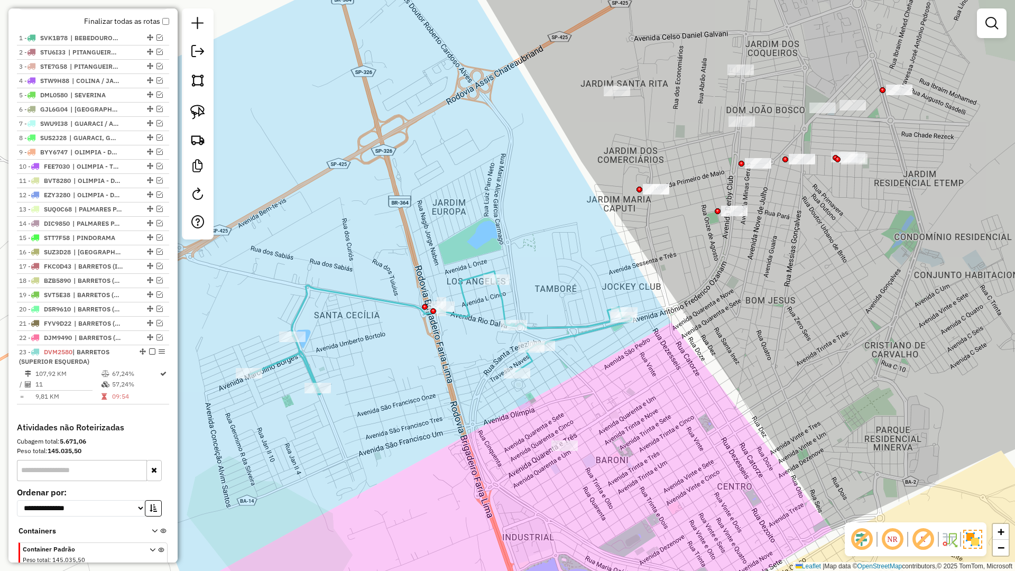
scroll to position [433, 0]
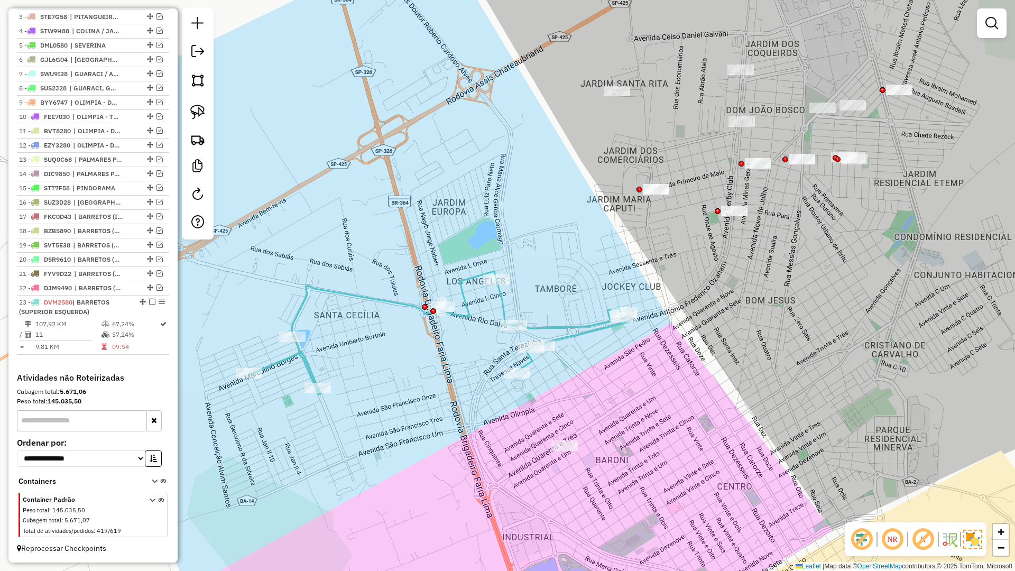
click at [564, 327] on icon at bounding box center [441, 332] width 382 height 123
select select "**********"
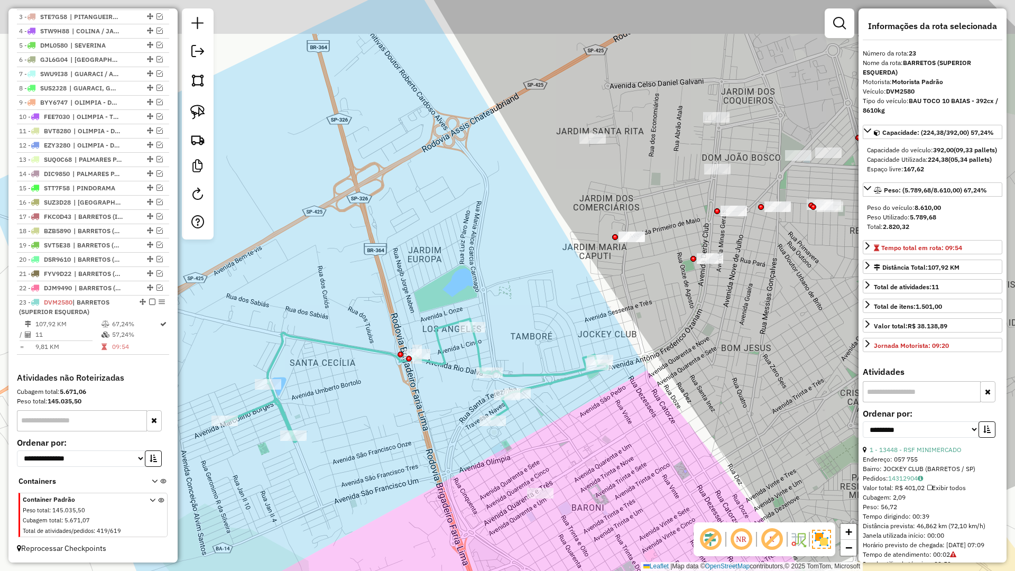
drag, startPoint x: 599, startPoint y: 372, endPoint x: 552, endPoint y: 435, distance: 78.5
click at [552, 435] on div "Janela de atendimento Grade de atendimento Capacidade Transportadoras Veículos …" at bounding box center [507, 285] width 1015 height 571
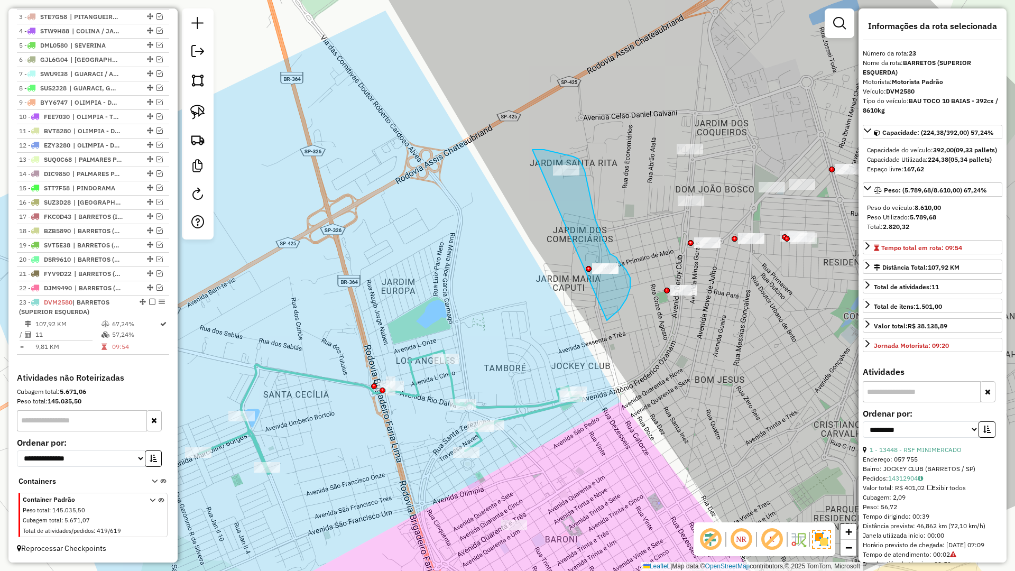
drag, startPoint x: 607, startPoint y: 320, endPoint x: 532, endPoint y: 150, distance: 186.0
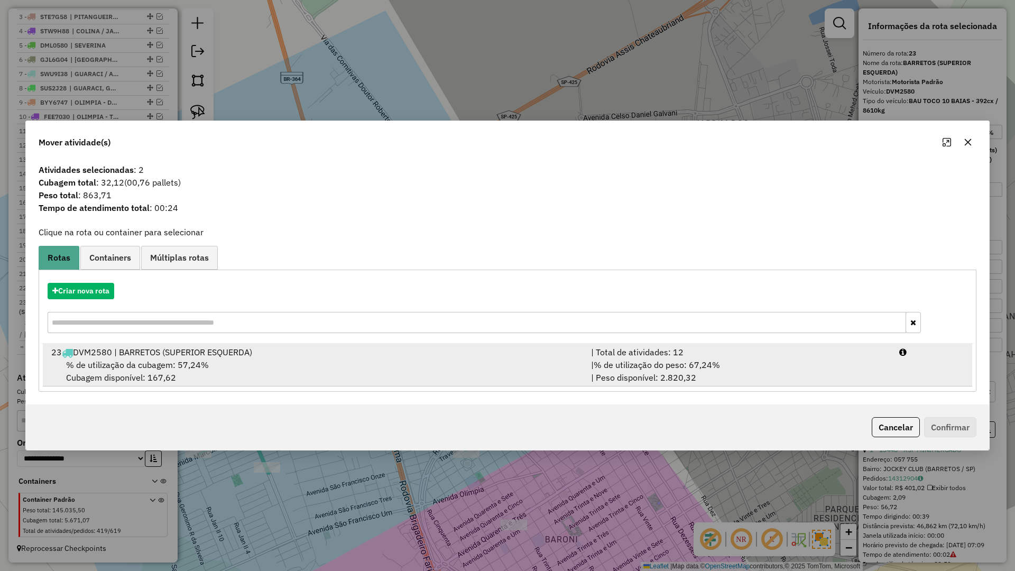
click at [377, 366] on div "% de utilização da cubagem: 57,24% Cubagem disponível: 167,62" at bounding box center [315, 370] width 540 height 25
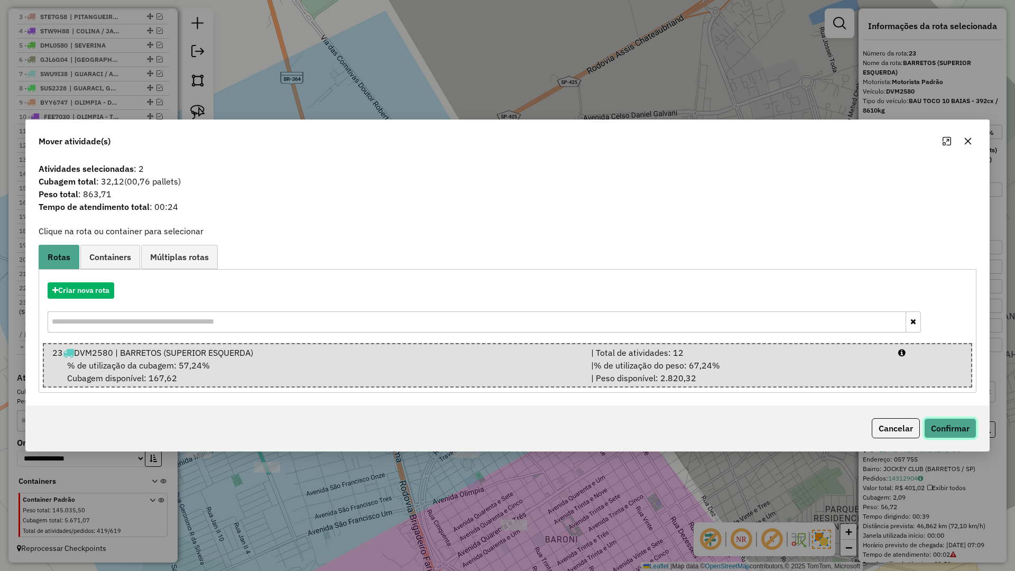
click at [959, 425] on button "Confirmar" at bounding box center [950, 428] width 52 height 20
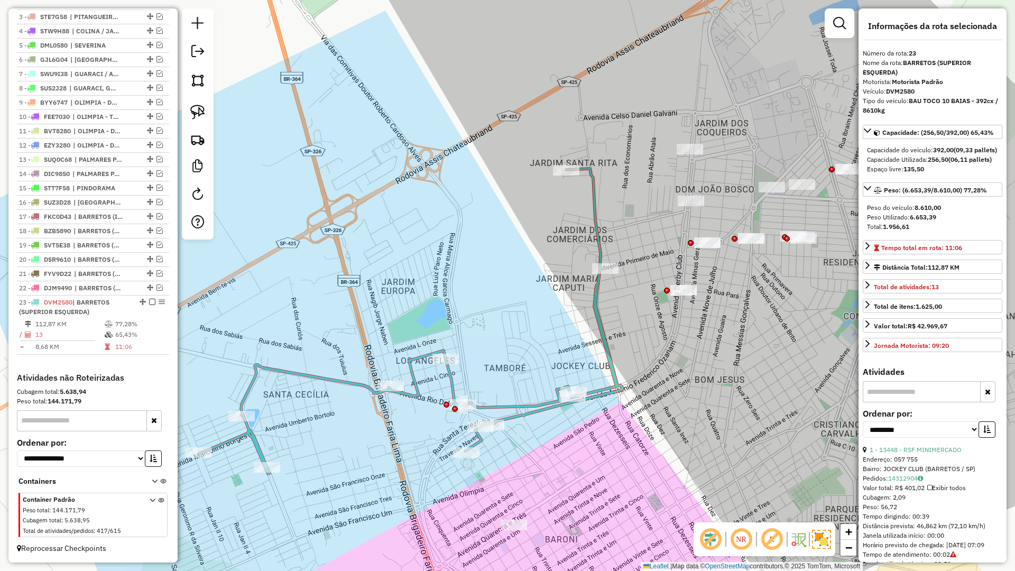
click at [520, 421] on icon at bounding box center [410, 321] width 423 height 305
click at [523, 414] on icon at bounding box center [410, 321] width 423 height 305
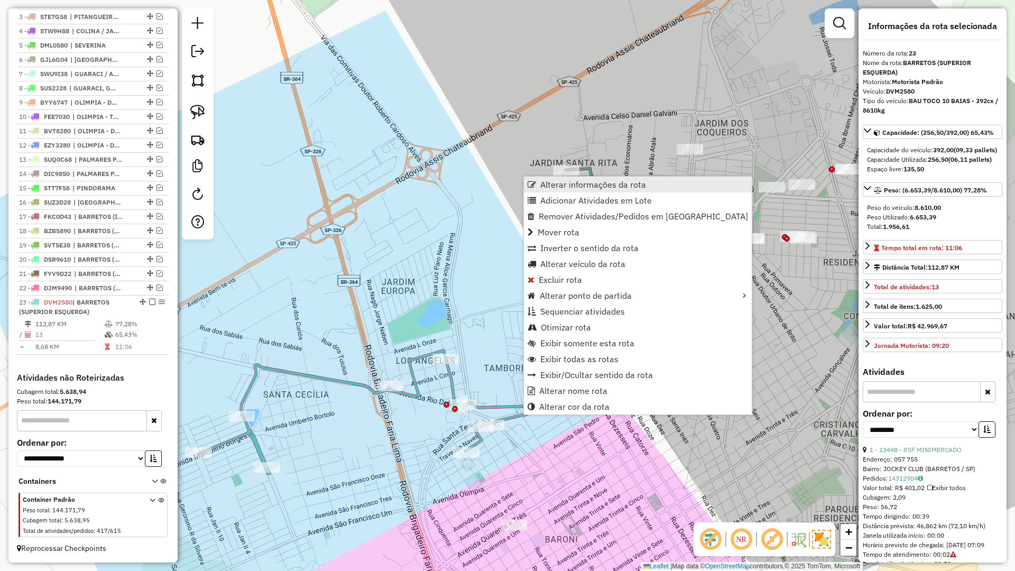
click at [582, 183] on span "Alterar informações da rota" at bounding box center [593, 184] width 106 height 8
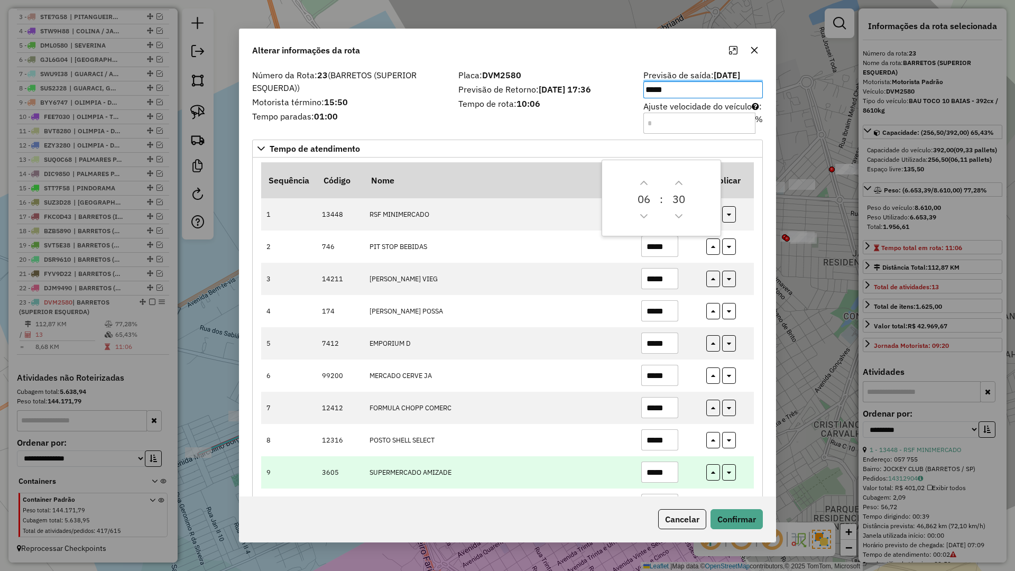
click at [668, 477] on input "*****" at bounding box center [659, 471] width 37 height 21
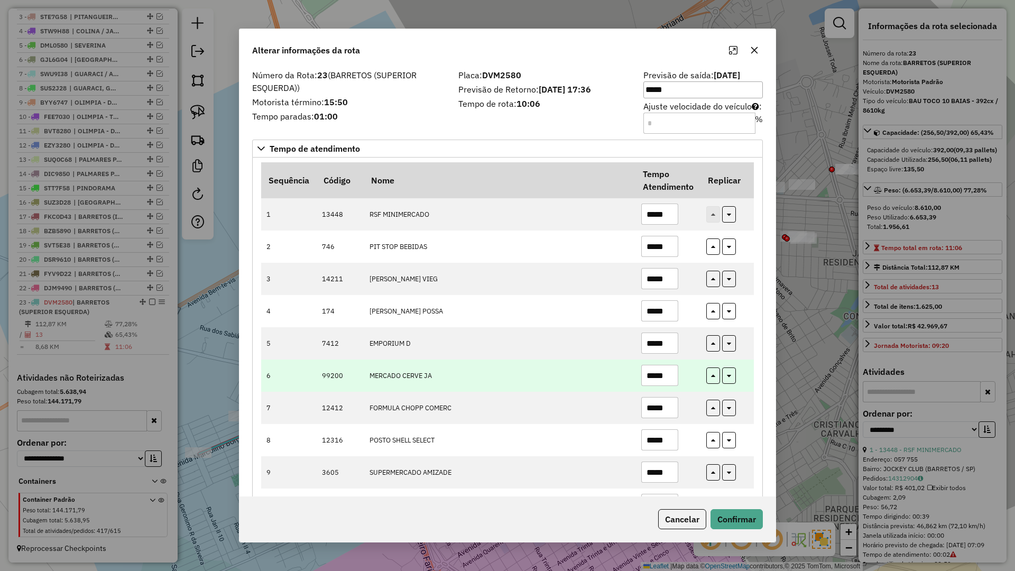
type input "*****"
drag, startPoint x: 672, startPoint y: 378, endPoint x: 552, endPoint y: 380, distance: 119.5
click at [552, 380] on tr "6 99200 MERCADO CERVE JA *****" at bounding box center [507, 375] width 493 height 32
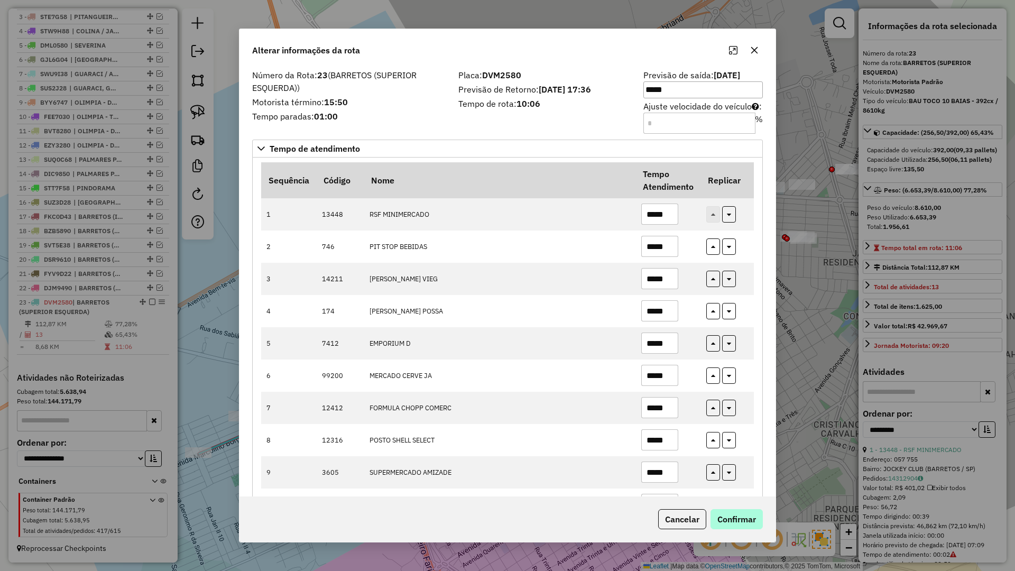
type input "*****"
click at [755, 518] on button "Confirmar" at bounding box center [736, 519] width 52 height 20
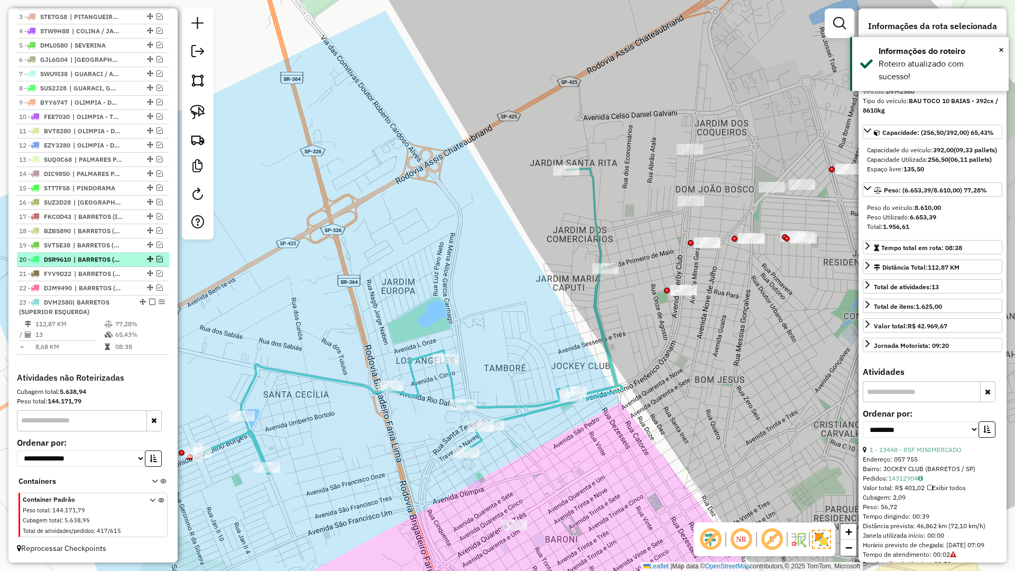
click at [149, 300] on em at bounding box center [152, 302] width 6 height 6
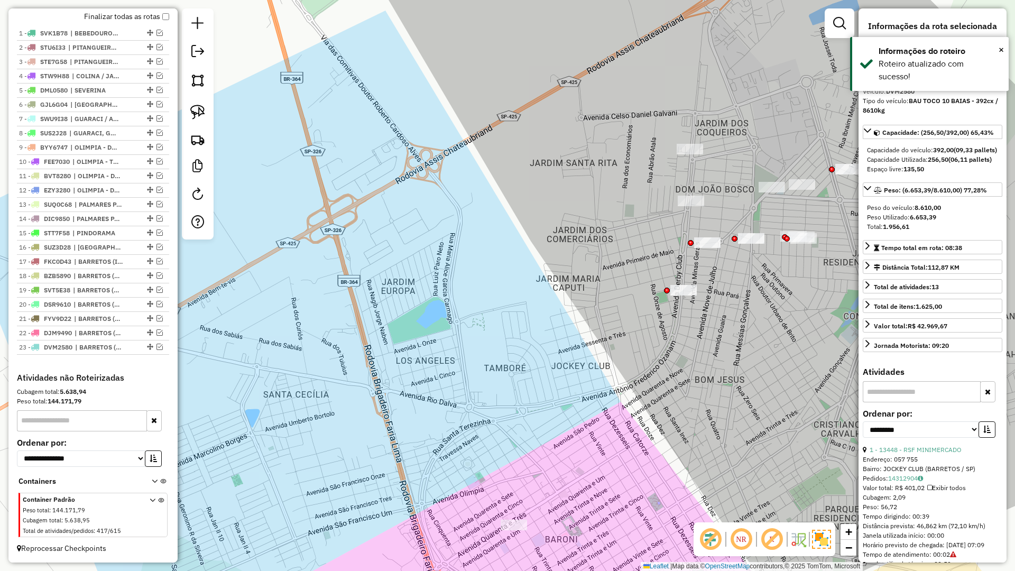
scroll to position [388, 0]
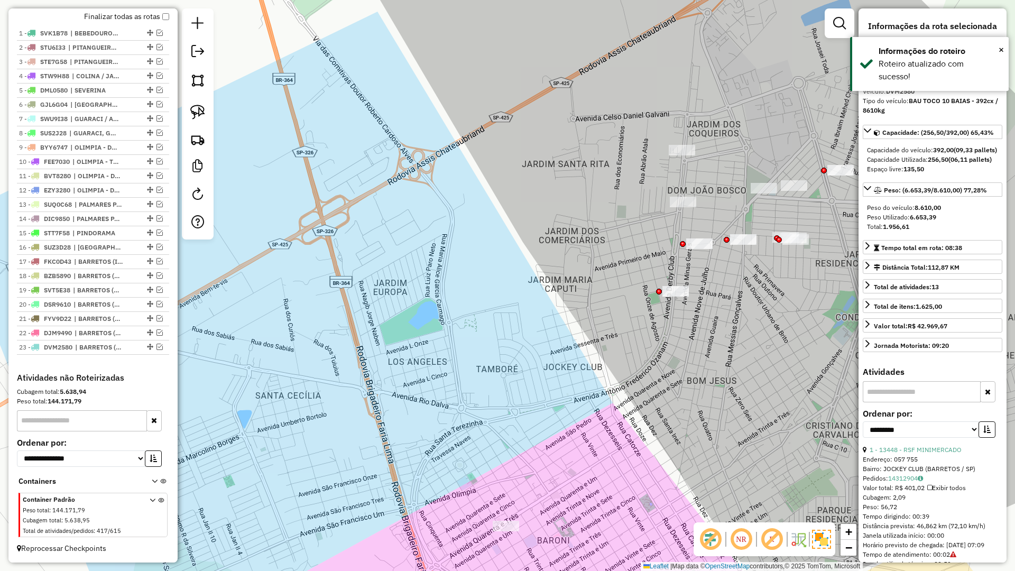
drag, startPoint x: 489, startPoint y: 302, endPoint x: 308, endPoint y: 310, distance: 181.5
click at [308, 310] on div "Janela de atendimento Grade de atendimento Capacidade Transportadoras Veículos …" at bounding box center [507, 285] width 1015 height 571
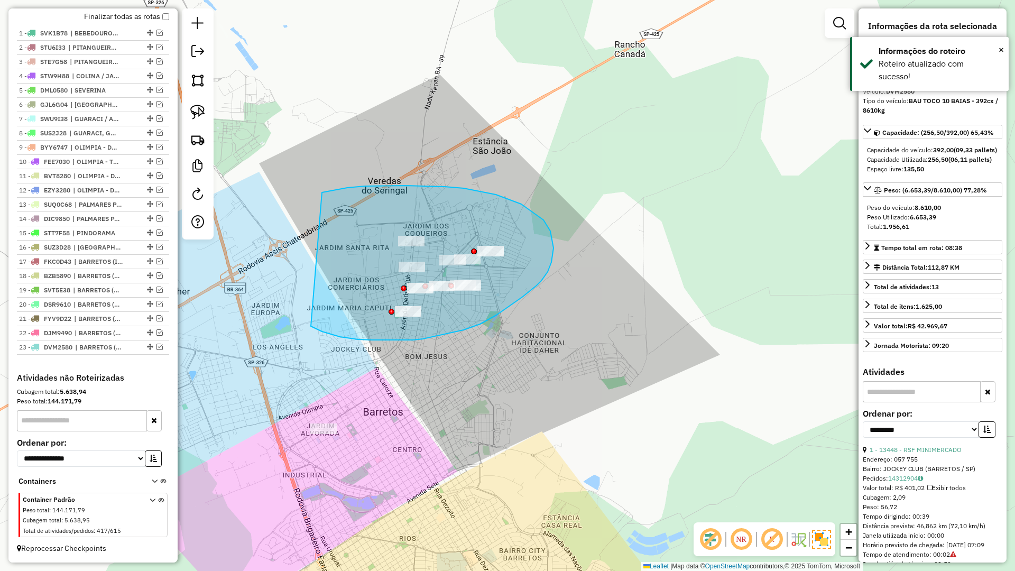
drag, startPoint x: 313, startPoint y: 327, endPoint x: 300, endPoint y: 200, distance: 128.1
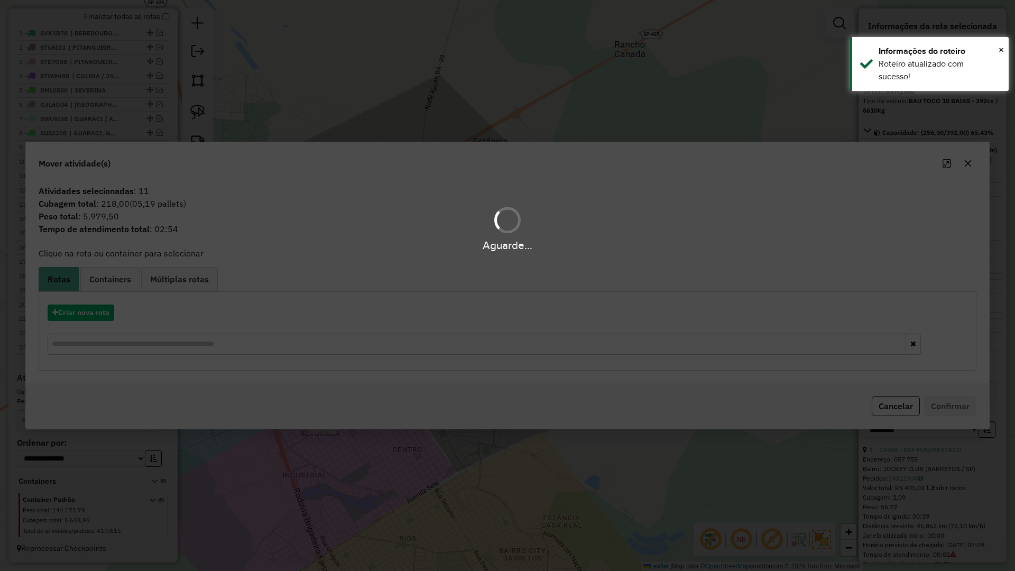
click at [86, 311] on div "Aguarde..." at bounding box center [507, 285] width 1015 height 571
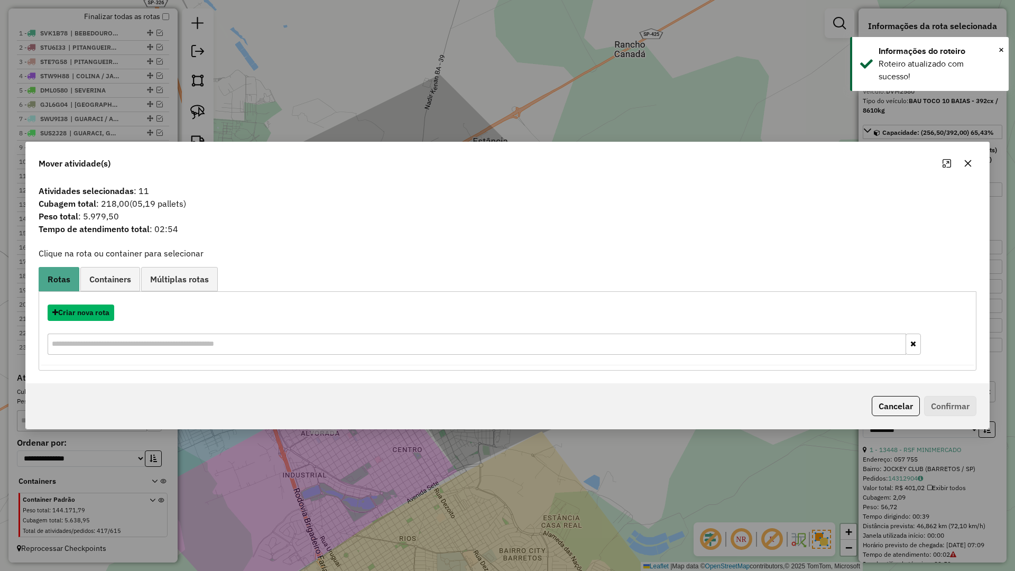
click at [86, 311] on button "Criar nova rota" at bounding box center [81, 312] width 67 height 16
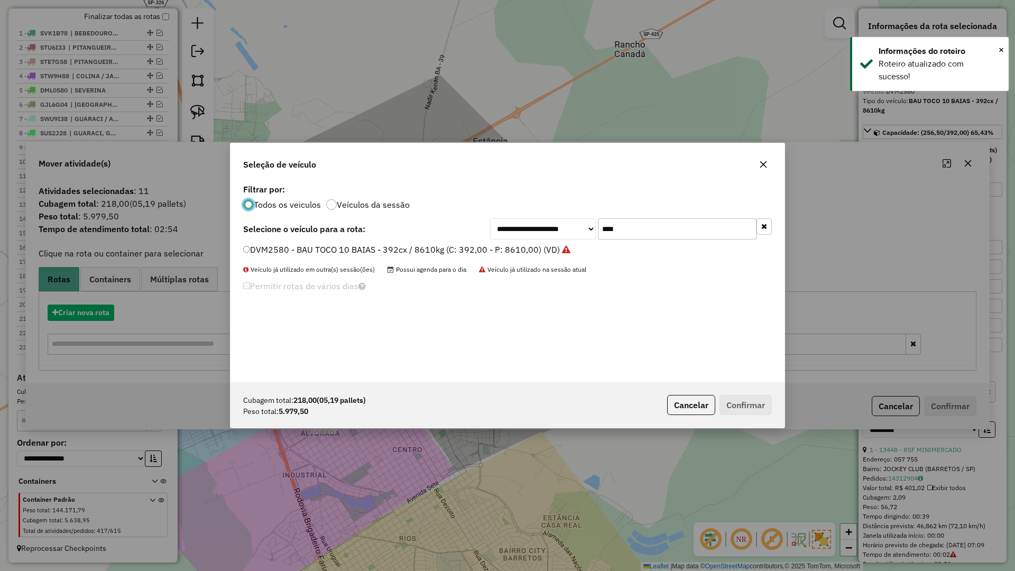
scroll to position [6, 3]
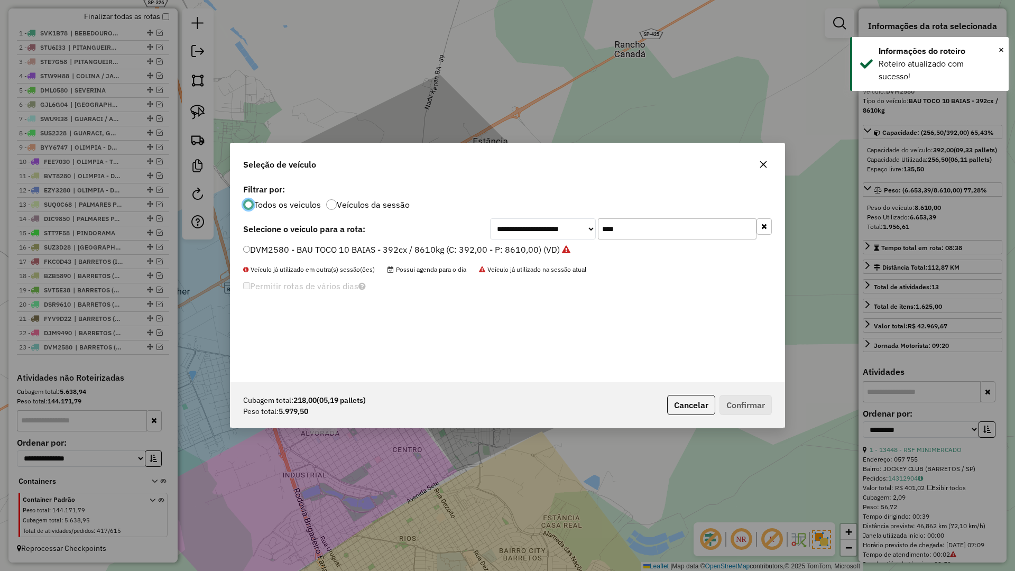
click at [648, 239] on input "****" at bounding box center [677, 228] width 159 height 21
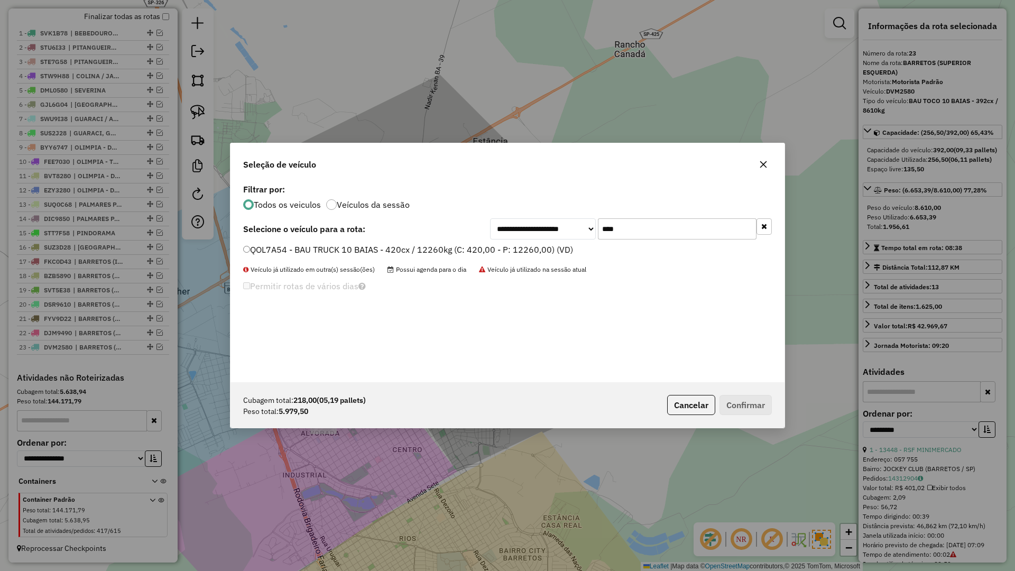
type input "****"
drag, startPoint x: 540, startPoint y: 245, endPoint x: 553, endPoint y: 261, distance: 20.3
click at [540, 245] on label "QOL7A54 - BAU TRUCK 10 BAIAS - 420cx / 12260kg (C: 420,00 - P: 12260,00) (VD)" at bounding box center [408, 249] width 330 height 13
click at [723, 407] on button "Confirmar" at bounding box center [745, 405] width 52 height 20
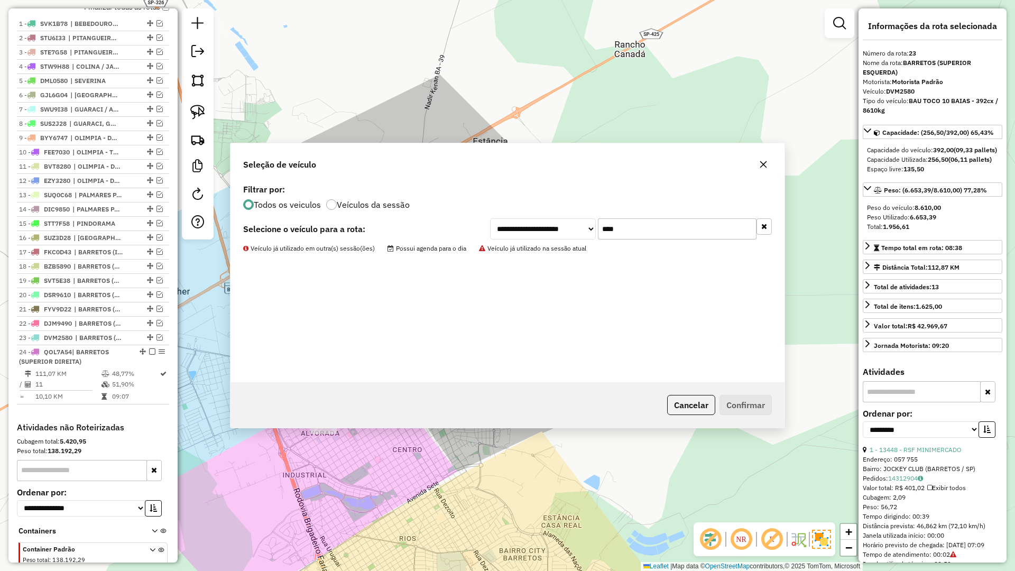
scroll to position [447, 0]
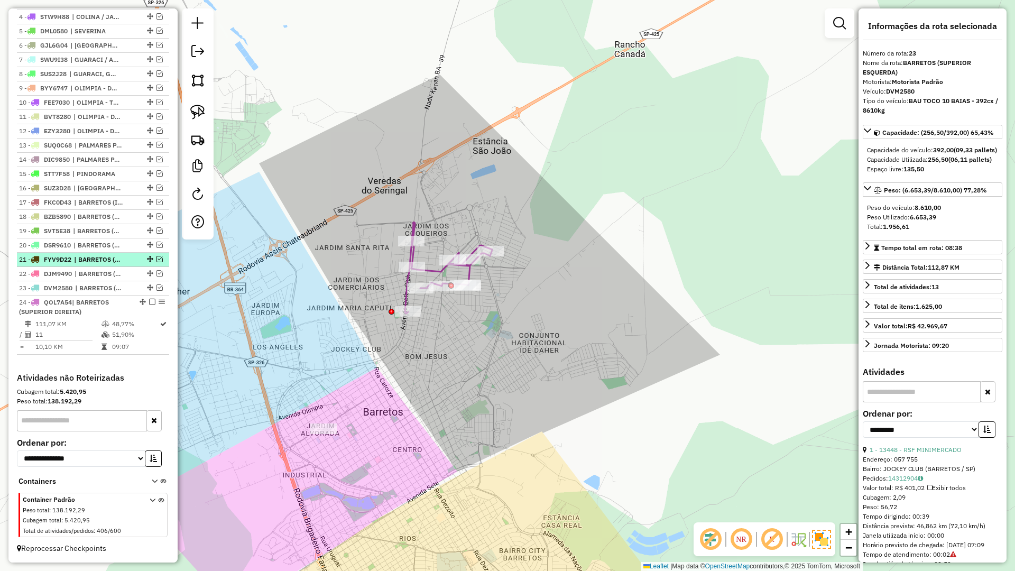
click at [152, 301] on em at bounding box center [152, 302] width 6 height 6
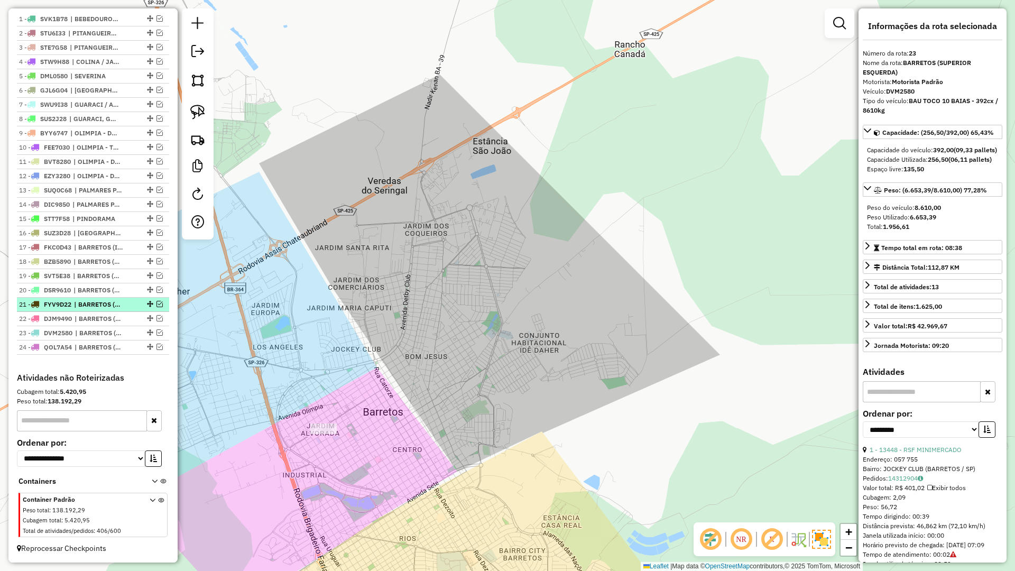
scroll to position [402, 0]
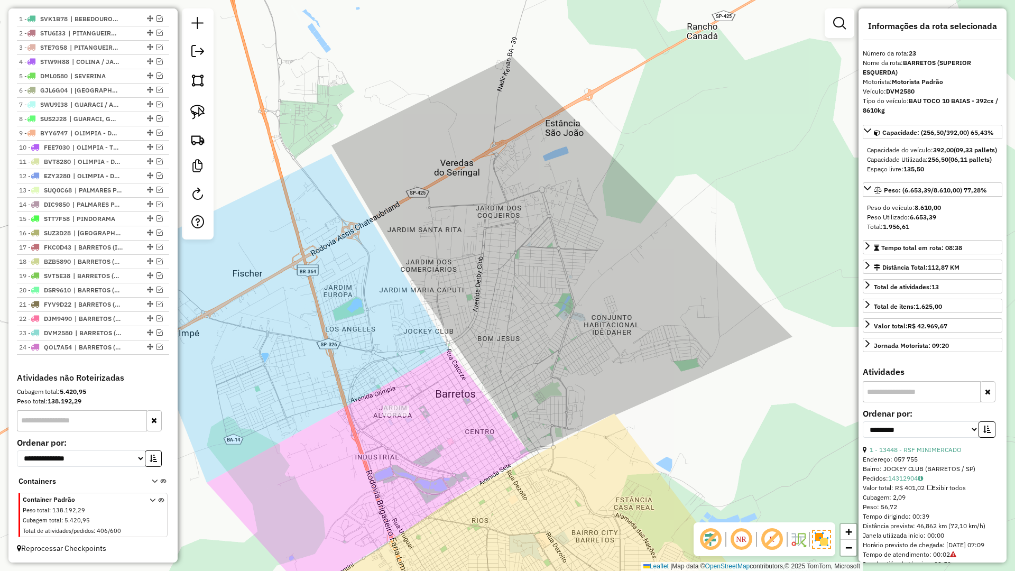
drag, startPoint x: 446, startPoint y: 307, endPoint x: 577, endPoint y: 255, distance: 140.3
click at [561, 259] on div "Janela de atendimento Grade de atendimento Capacidade Transportadoras Veículos …" at bounding box center [507, 285] width 1015 height 571
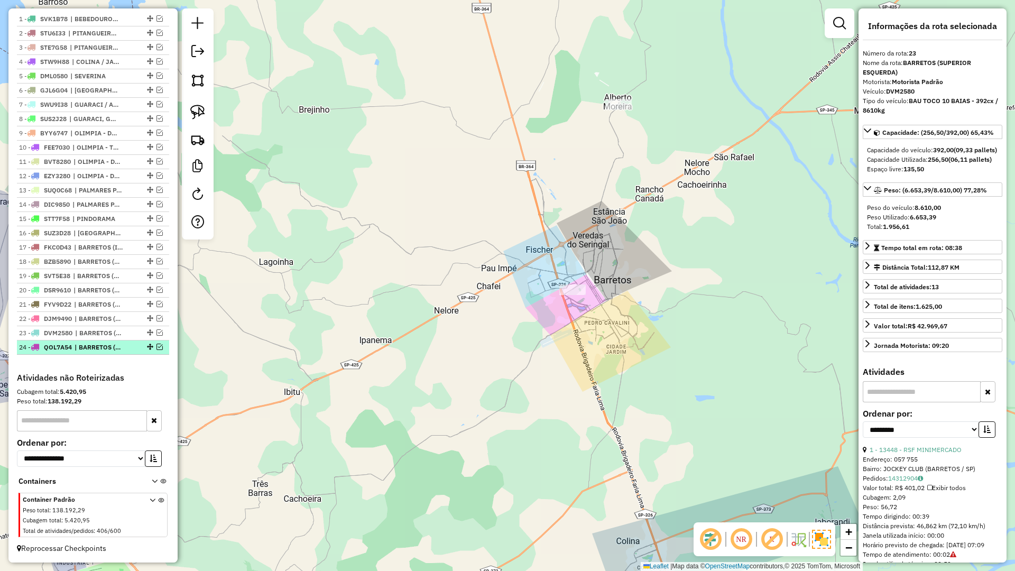
click at [158, 347] on em at bounding box center [159, 347] width 6 height 6
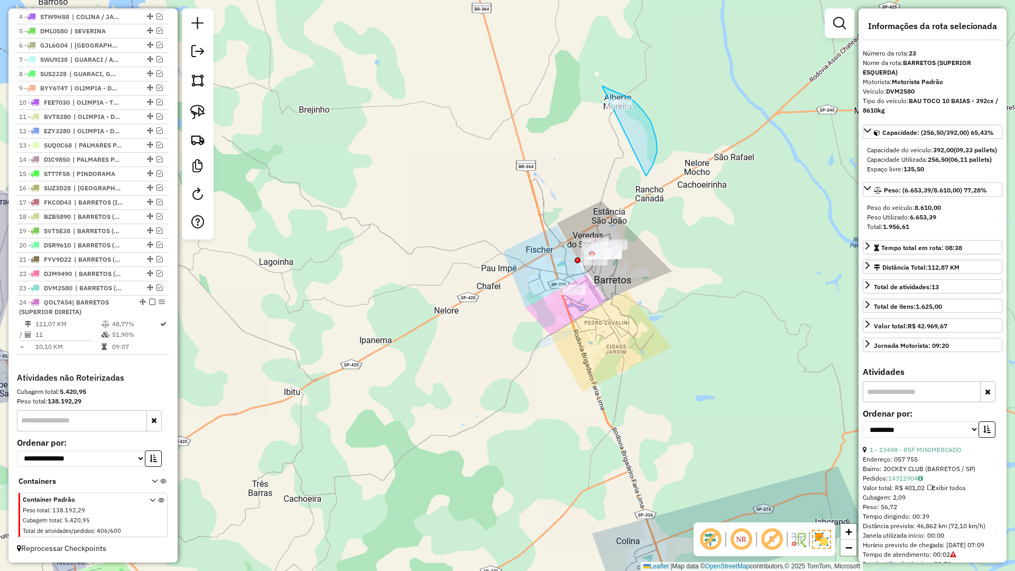
drag, startPoint x: 649, startPoint y: 171, endPoint x: 582, endPoint y: 84, distance: 110.0
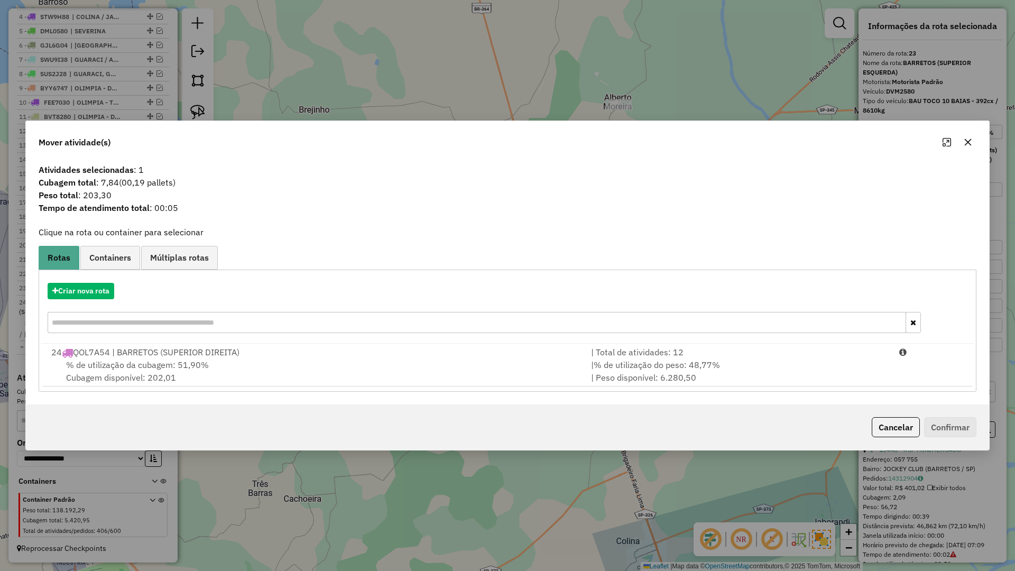
drag, startPoint x: 538, startPoint y: 380, endPoint x: 603, endPoint y: 389, distance: 65.6
click at [544, 380] on div "% de utilização da cubagem: 51,90% Cubagem disponível: 202,01" at bounding box center [315, 370] width 540 height 25
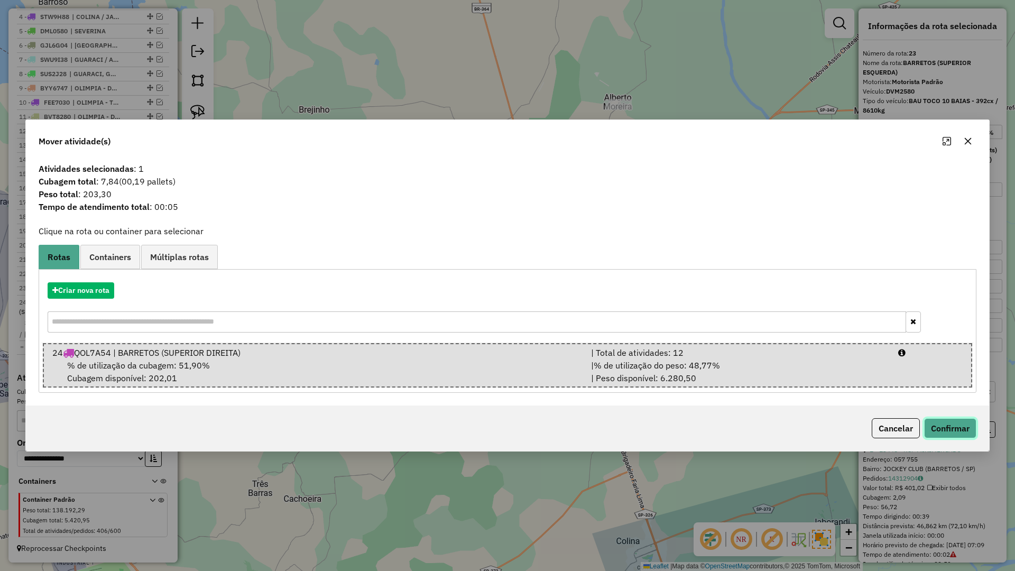
click at [953, 434] on button "Confirmar" at bounding box center [950, 428] width 52 height 20
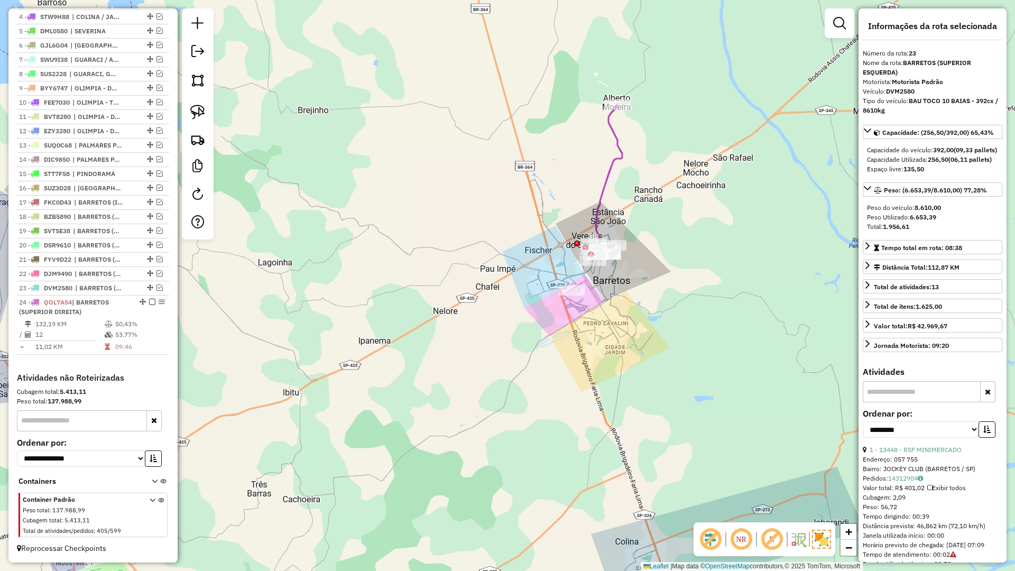
click at [599, 224] on icon at bounding box center [607, 183] width 30 height 156
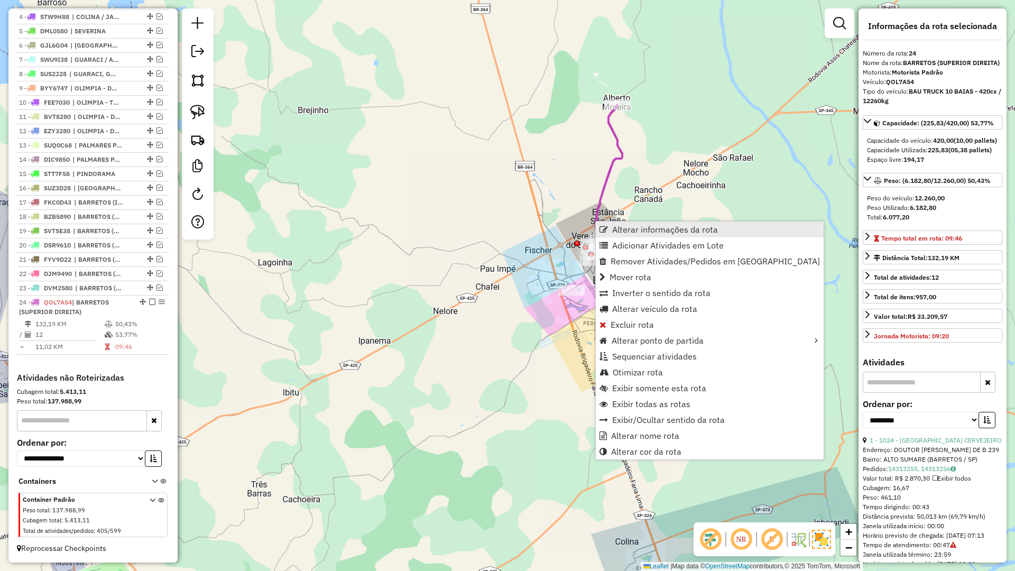
click at [607, 230] on span "Alterar informações da rota" at bounding box center [603, 229] width 8 height 8
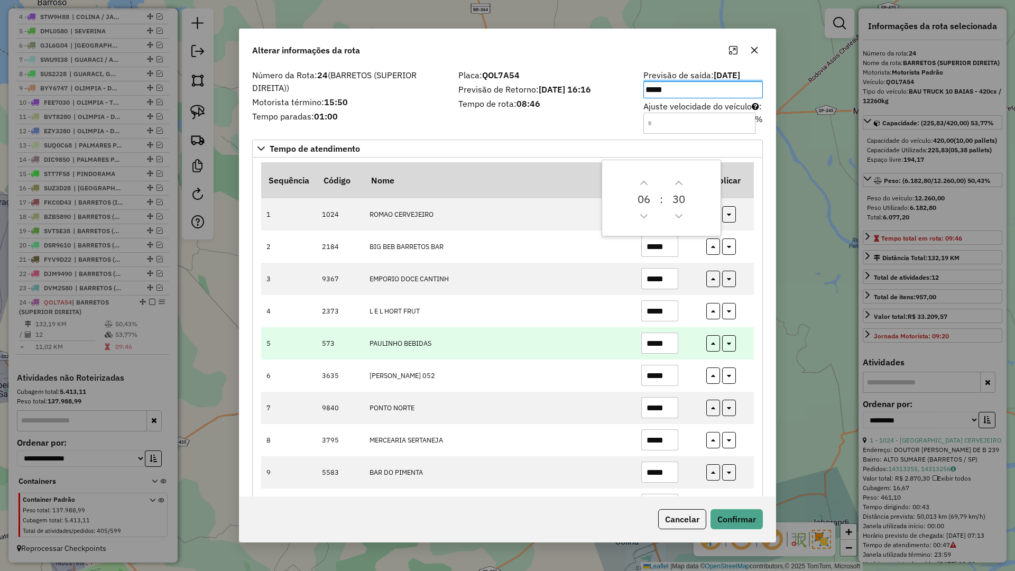
click at [668, 349] on input "*****" at bounding box center [659, 342] width 37 height 21
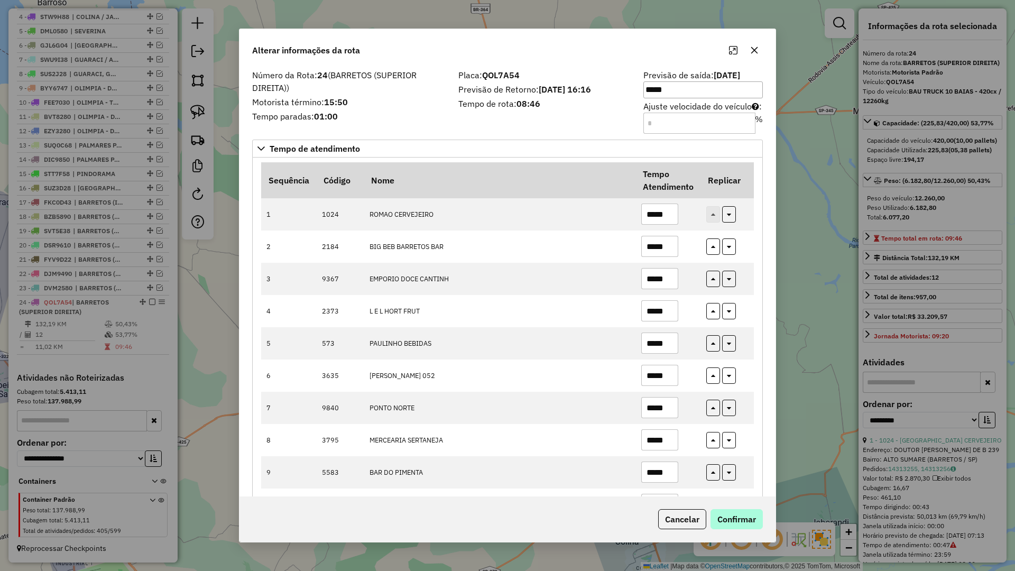
type input "*****"
drag, startPoint x: 755, startPoint y: 509, endPoint x: 751, endPoint y: 515, distance: 7.2
click at [755, 512] on button "Confirmar" at bounding box center [736, 519] width 52 height 20
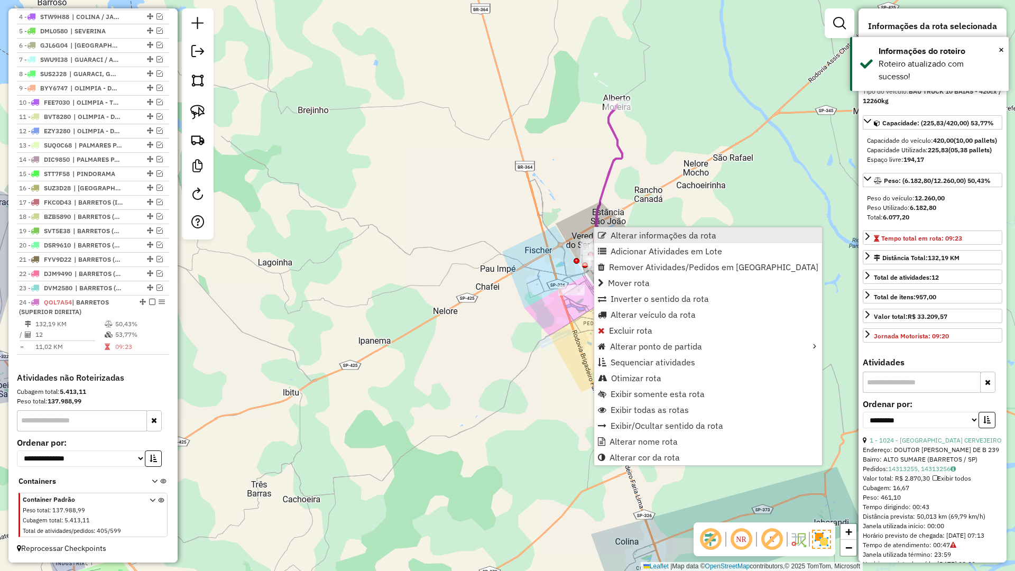
click at [600, 234] on span "Alterar informações da rota" at bounding box center [602, 235] width 8 height 8
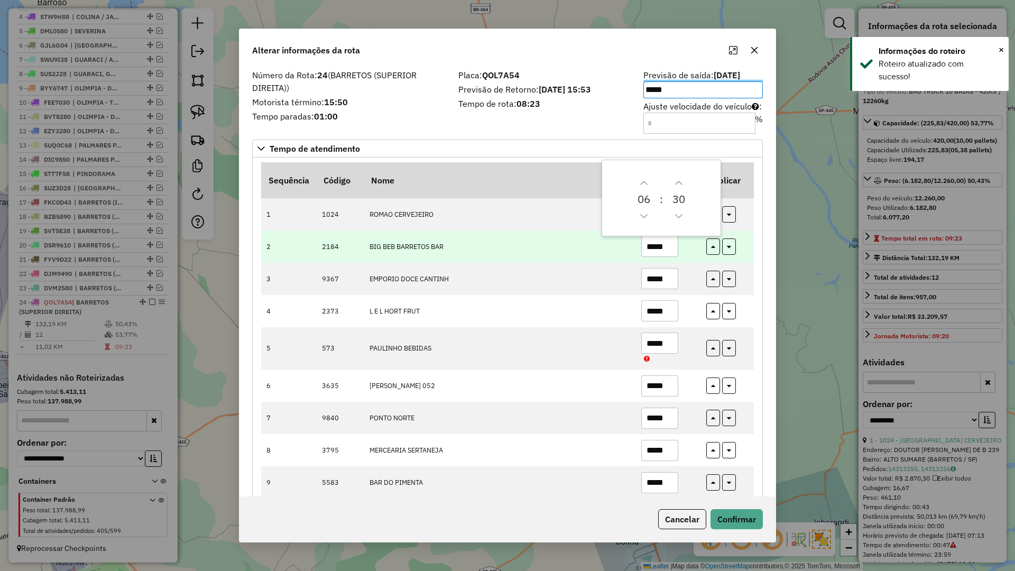
drag, startPoint x: 614, startPoint y: 241, endPoint x: 516, endPoint y: 241, distance: 98.3
click at [517, 241] on tr "2 2184 BIG BEB BARRETOS BAR *****" at bounding box center [507, 246] width 493 height 32
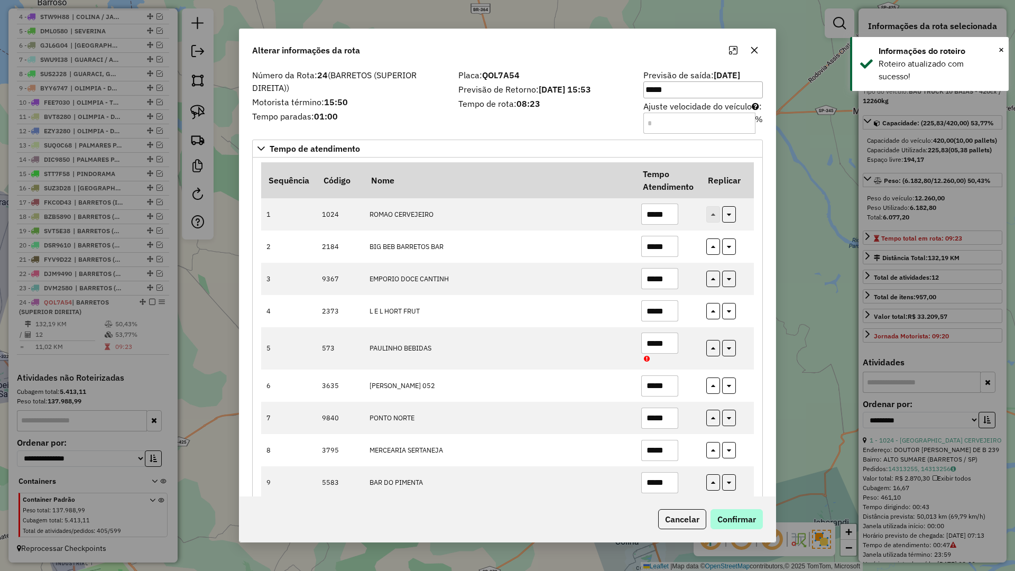
type input "*****"
click at [734, 526] on button "Confirmar" at bounding box center [736, 519] width 52 height 20
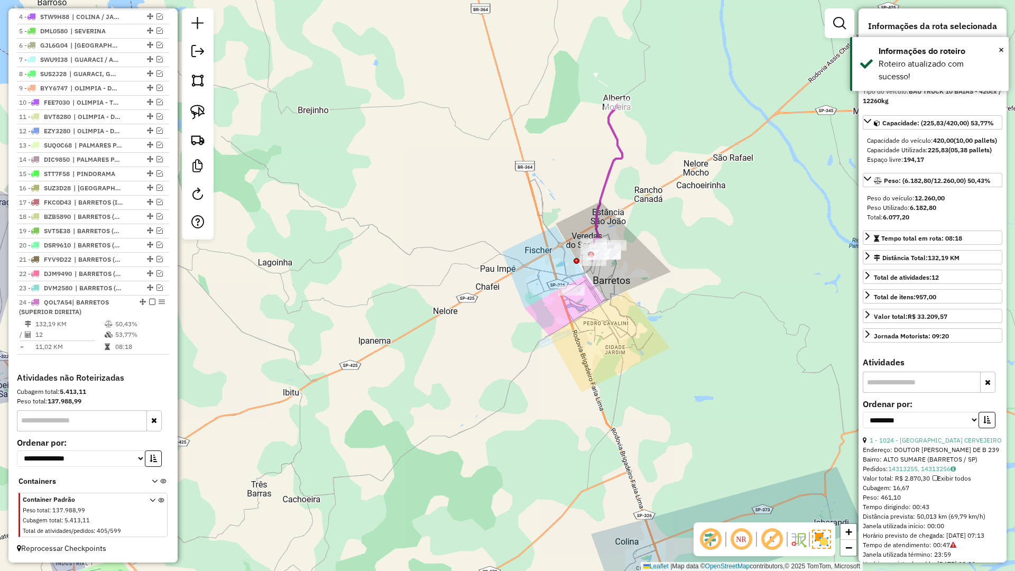
drag, startPoint x: 147, startPoint y: 304, endPoint x: 223, endPoint y: 312, distance: 76.0
click at [151, 303] on em at bounding box center [152, 302] width 6 height 6
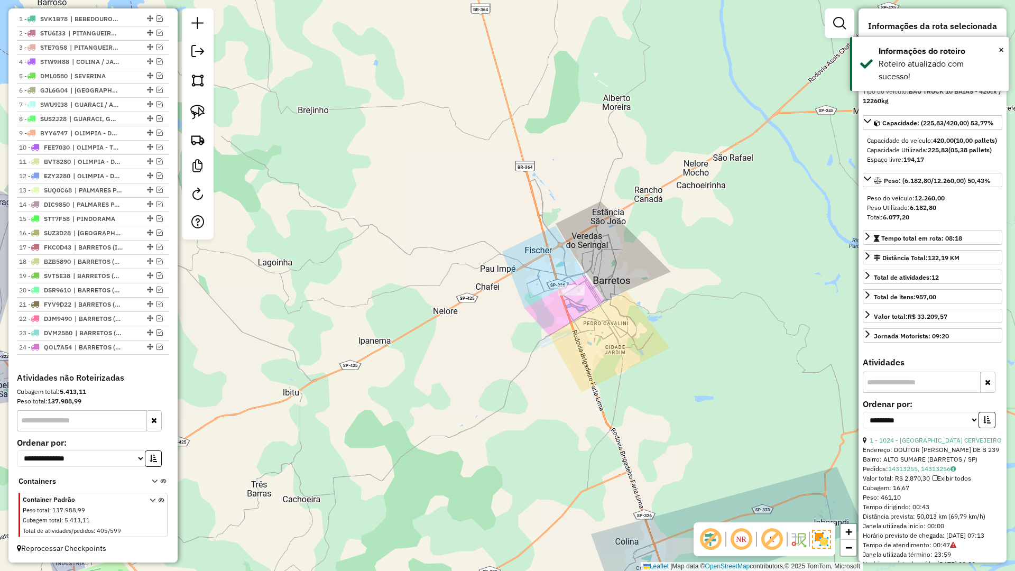
scroll to position [402, 0]
drag, startPoint x: 446, startPoint y: 285, endPoint x: 456, endPoint y: 270, distance: 17.6
click at [451, 274] on div "Janela de atendimento Grade de atendimento Capacidade Transportadoras Veículos …" at bounding box center [507, 285] width 1015 height 571
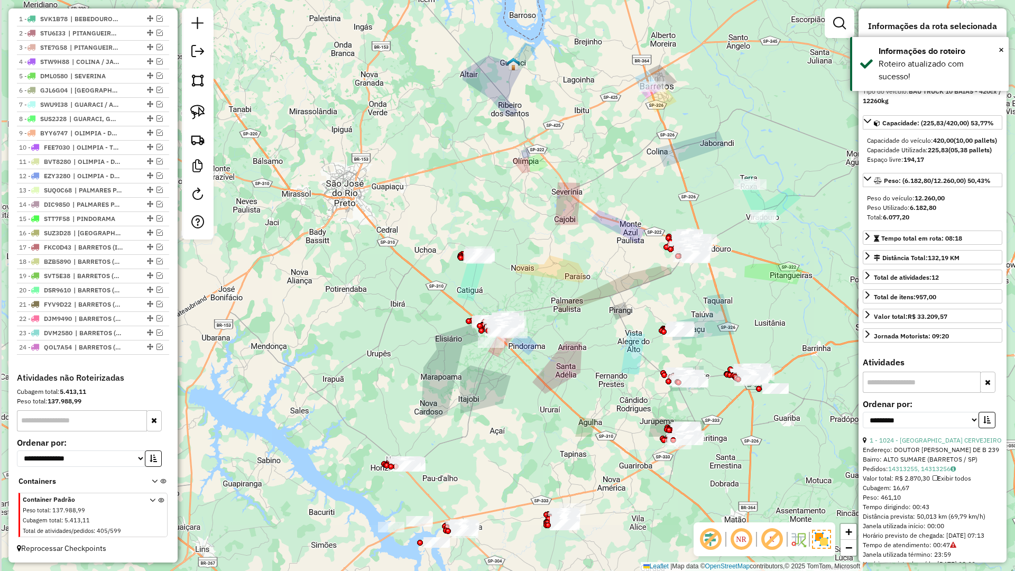
drag, startPoint x: 465, startPoint y: 344, endPoint x: 629, endPoint y: 152, distance: 251.9
click at [629, 152] on div "Janela de atendimento Grade de atendimento Capacidade Transportadoras Veículos …" at bounding box center [507, 285] width 1015 height 571
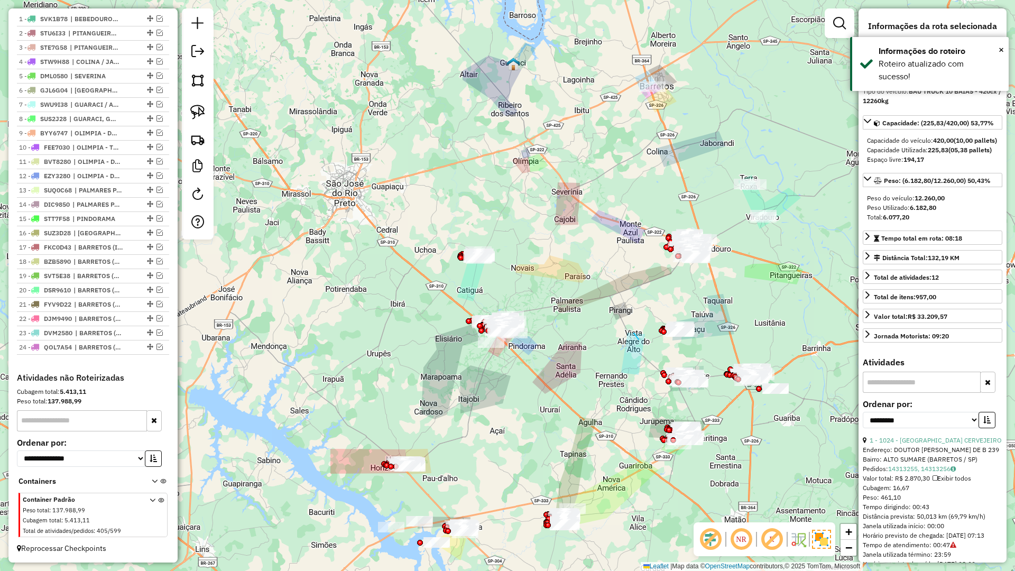
drag, startPoint x: 638, startPoint y: 339, endPoint x: 697, endPoint y: 340, distance: 58.1
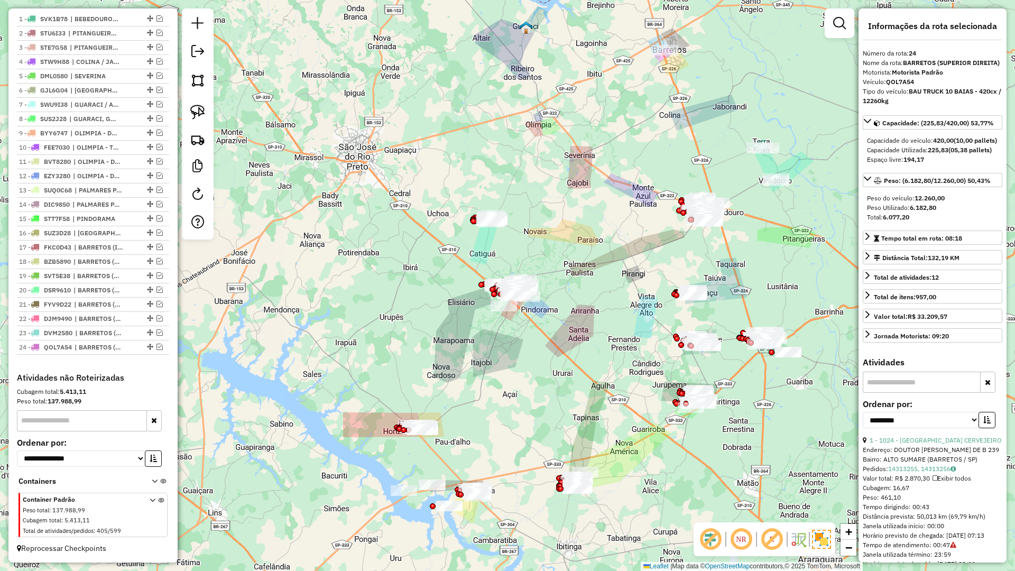
drag, startPoint x: 697, startPoint y: 340, endPoint x: 709, endPoint y: 303, distance: 38.6
click at [709, 303] on div "Janela de atendimento Grade de atendimento Capacidade Transportadoras Veículos …" at bounding box center [507, 285] width 1015 height 571
drag, startPoint x: 676, startPoint y: 316, endPoint x: 671, endPoint y: 255, distance: 61.0
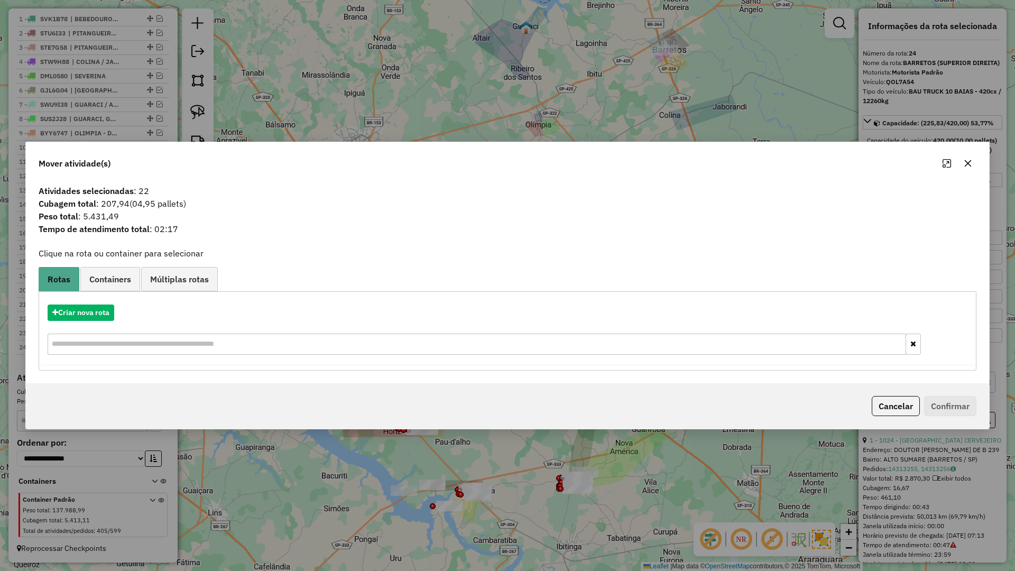
click at [89, 299] on div "Criar nova rota" at bounding box center [507, 331] width 932 height 69
click at [89, 307] on button "Criar nova rota" at bounding box center [81, 312] width 67 height 16
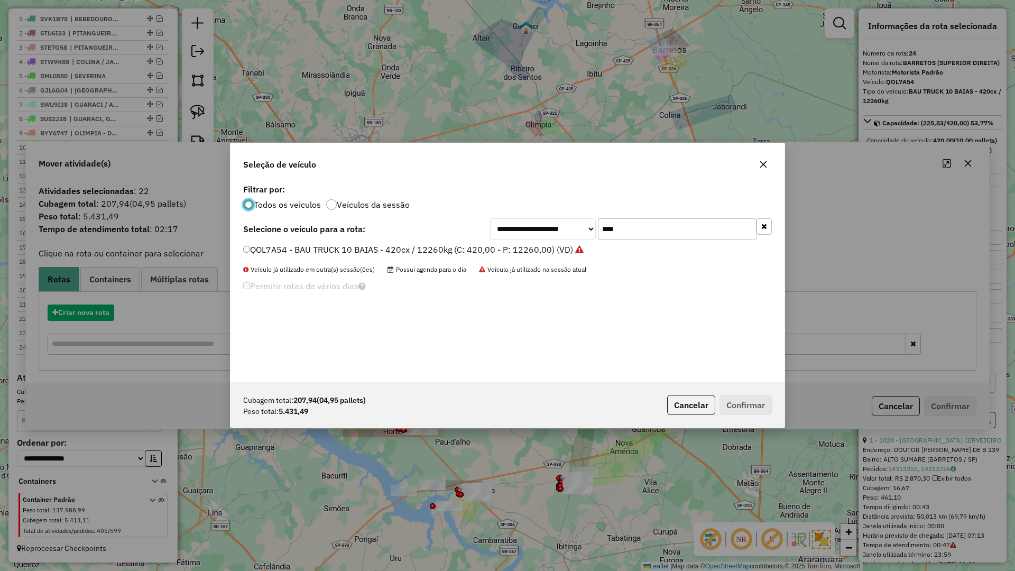
scroll to position [6, 3]
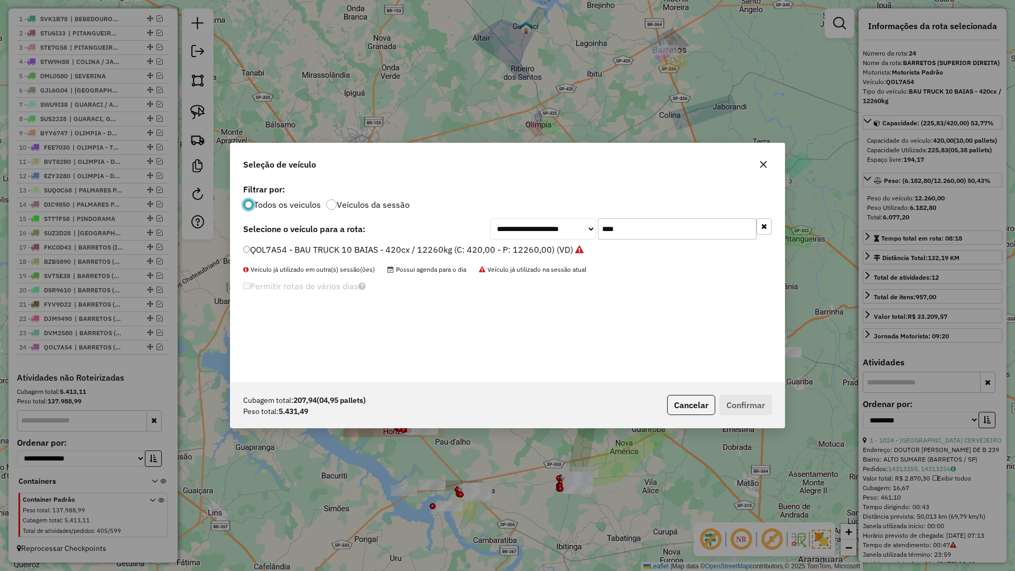
click at [631, 232] on input "****" at bounding box center [677, 228] width 159 height 21
type input "***"
click at [521, 254] on label "SVP8D58 - BAU TOCO 10 BAIAS - 420cx / 8610kg (C: 420,00 - P: 8610,00) (VD)" at bounding box center [400, 249] width 314 height 13
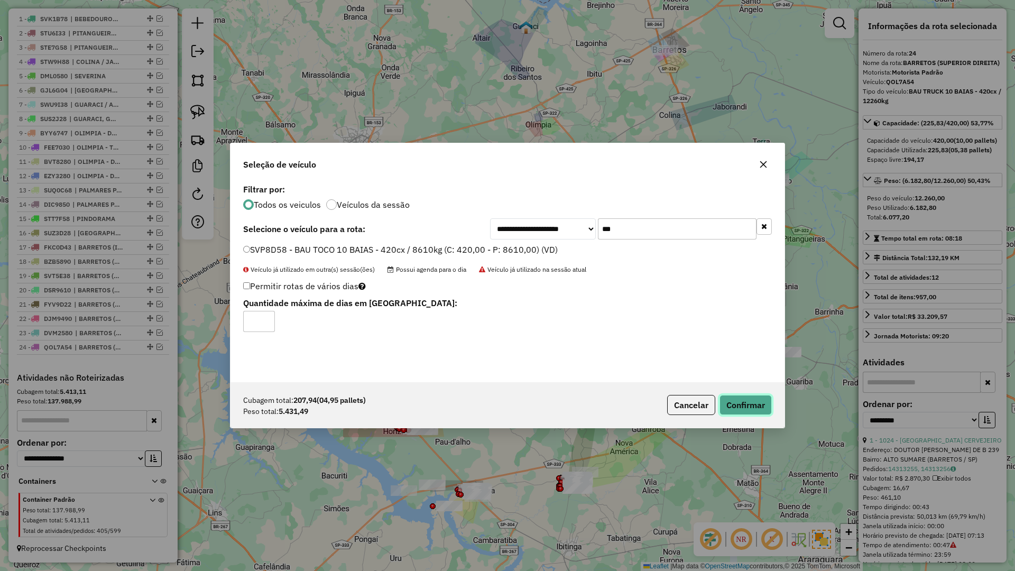
click at [750, 405] on button "Confirmar" at bounding box center [745, 405] width 52 height 20
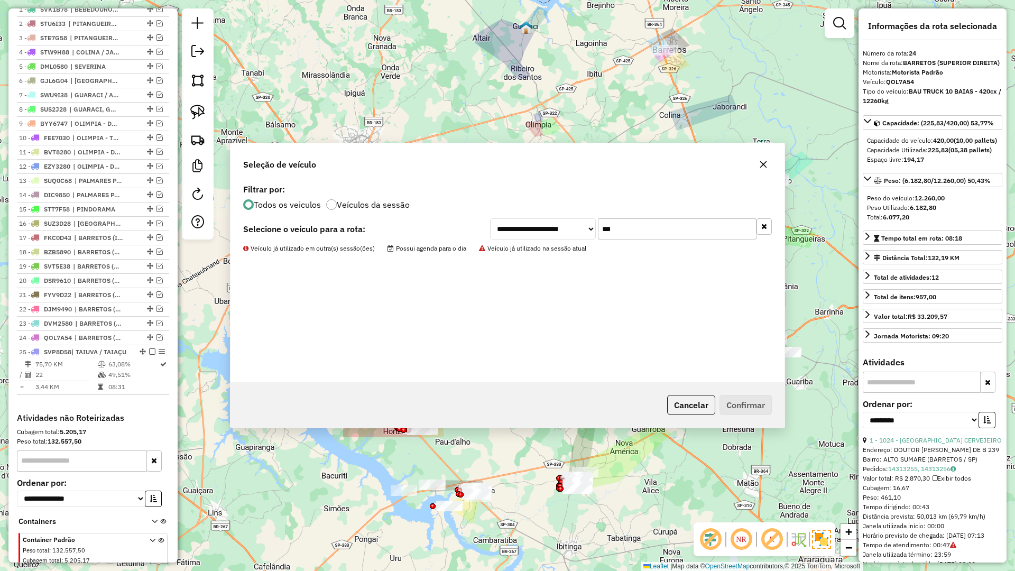
scroll to position [461, 0]
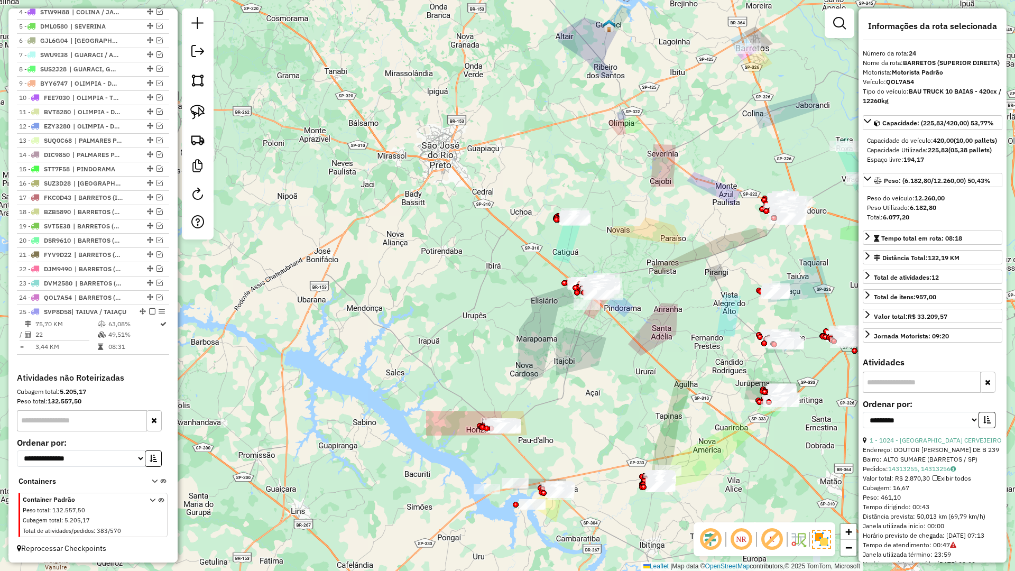
drag, startPoint x: 382, startPoint y: 471, endPoint x: 493, endPoint y: 465, distance: 110.6
click at [493, 464] on div "Janela de atendimento Grade de atendimento Capacidade Transportadoras Veículos …" at bounding box center [507, 285] width 1015 height 571
drag, startPoint x: 472, startPoint y: 471, endPoint x: 587, endPoint y: 468, distance: 115.3
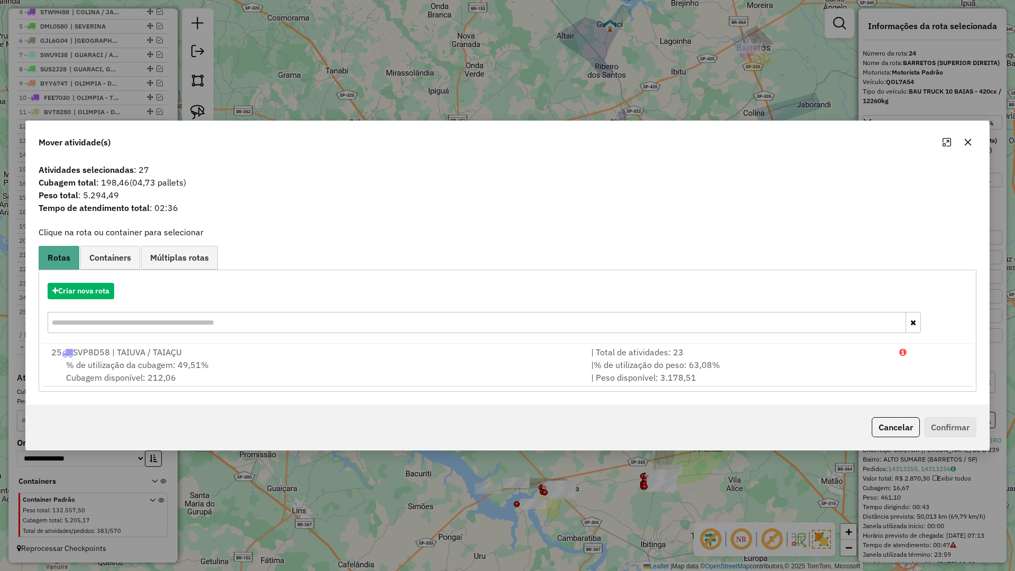
click at [960, 142] on button "button" at bounding box center [967, 142] width 17 height 17
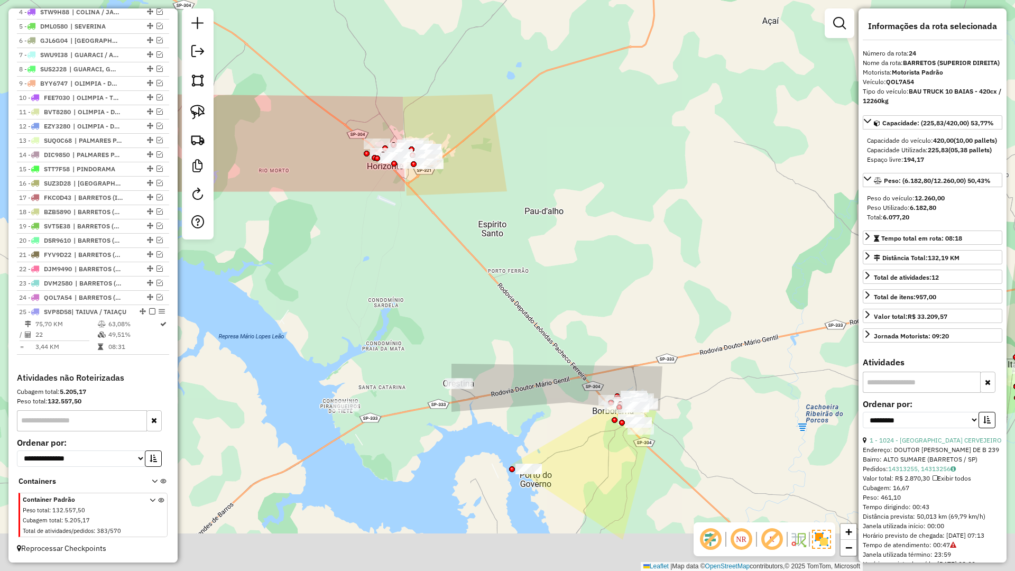
drag, startPoint x: 567, startPoint y: 493, endPoint x: 516, endPoint y: 438, distance: 75.2
click at [516, 438] on div "Janela de atendimento Grade de atendimento Capacidade Transportadoras Veículos …" at bounding box center [507, 285] width 1015 height 571
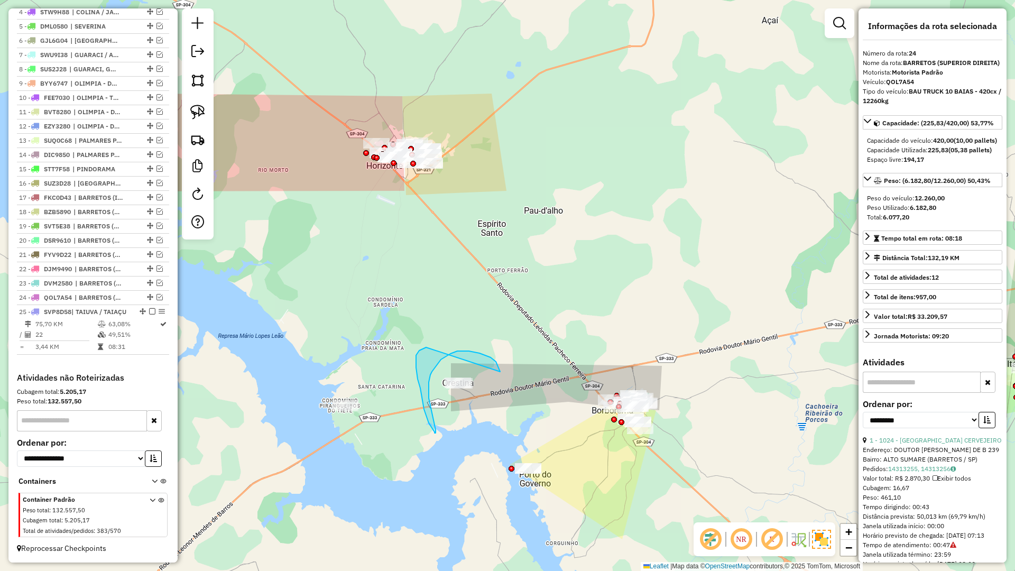
drag, startPoint x: 494, startPoint y: 360, endPoint x: 452, endPoint y: 342, distance: 45.9
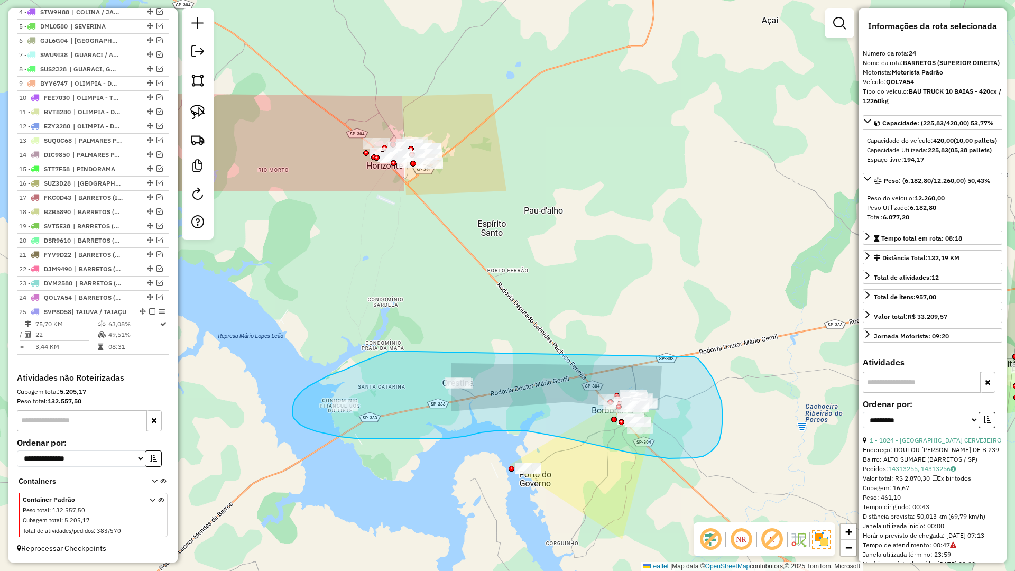
drag, startPoint x: 354, startPoint y: 365, endPoint x: 689, endPoint y: 356, distance: 334.7
click at [688, 356] on hb-app "Aguarde... Pop-up bloqueado! Seu navegador bloqueou automáticamente a abertura …" at bounding box center [507, 285] width 1015 height 571
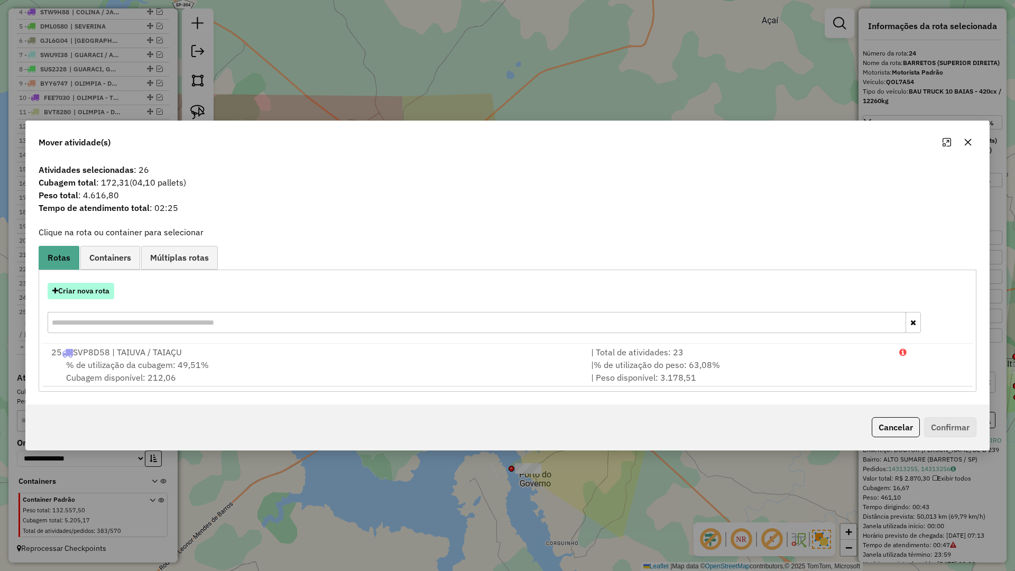
click at [84, 297] on button "Criar nova rota" at bounding box center [81, 291] width 67 height 16
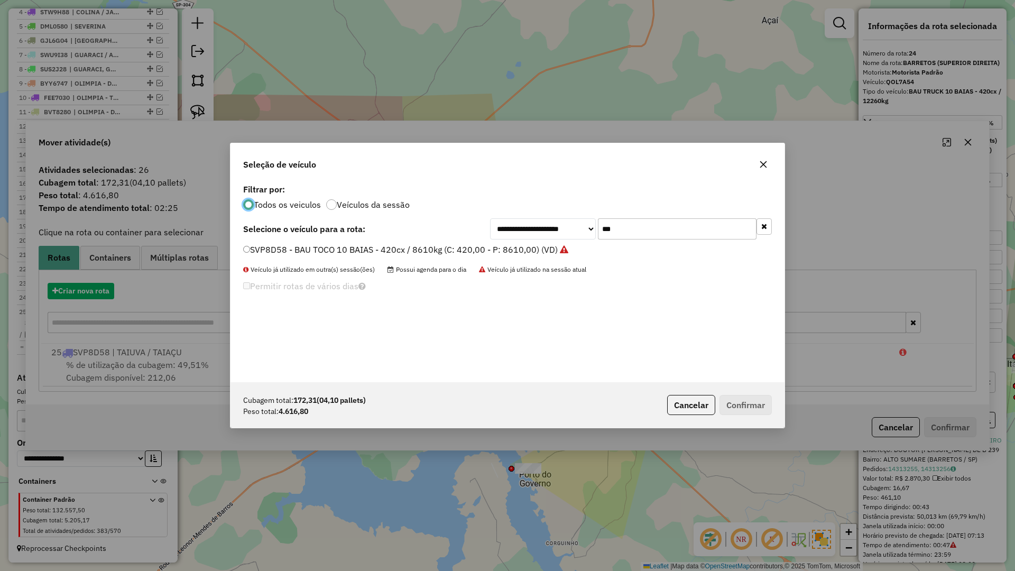
scroll to position [6, 3]
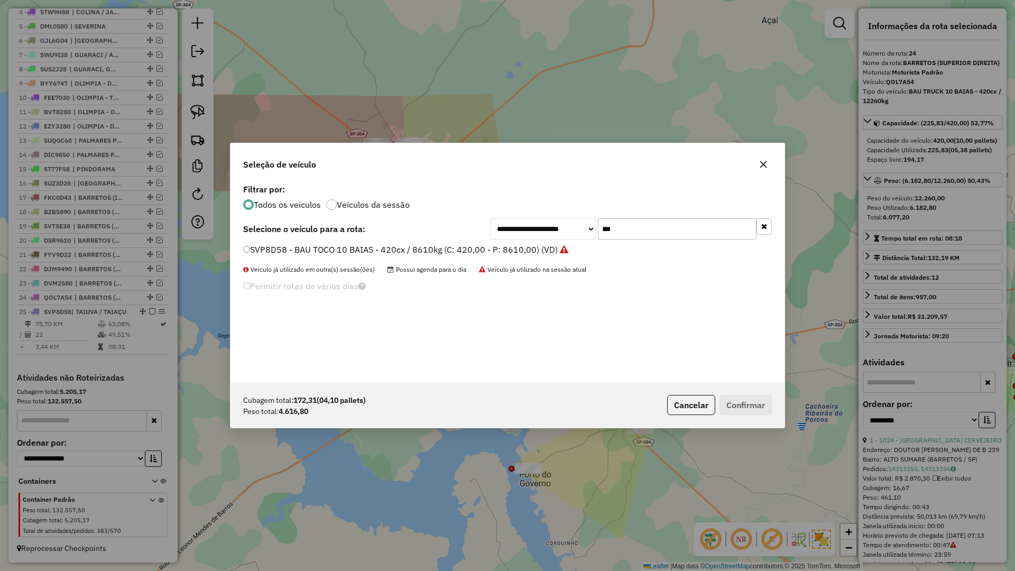
click at [653, 242] on div "**********" at bounding box center [507, 281] width 554 height 201
click at [651, 233] on input "***" at bounding box center [677, 228] width 159 height 21
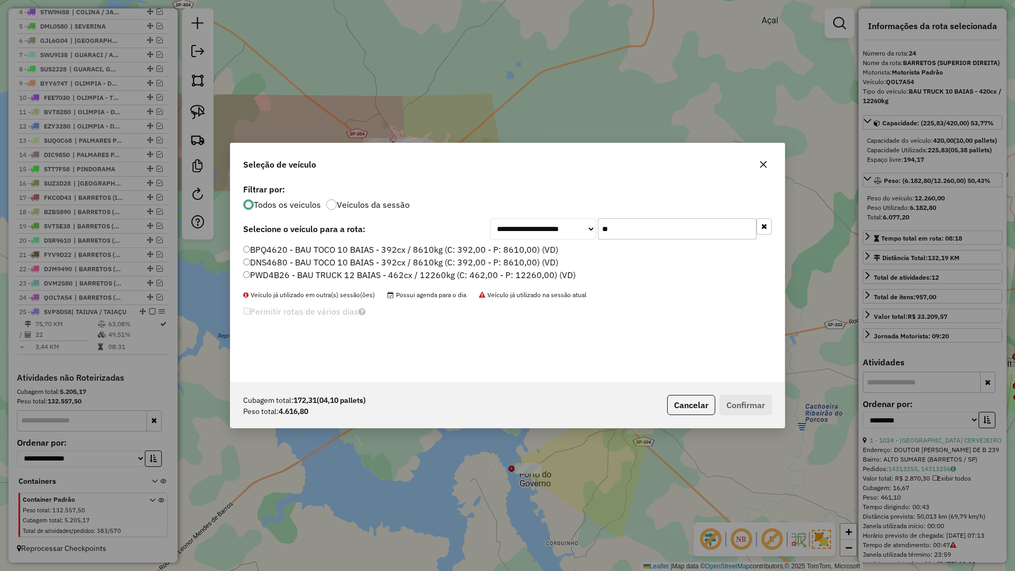
type input "***"
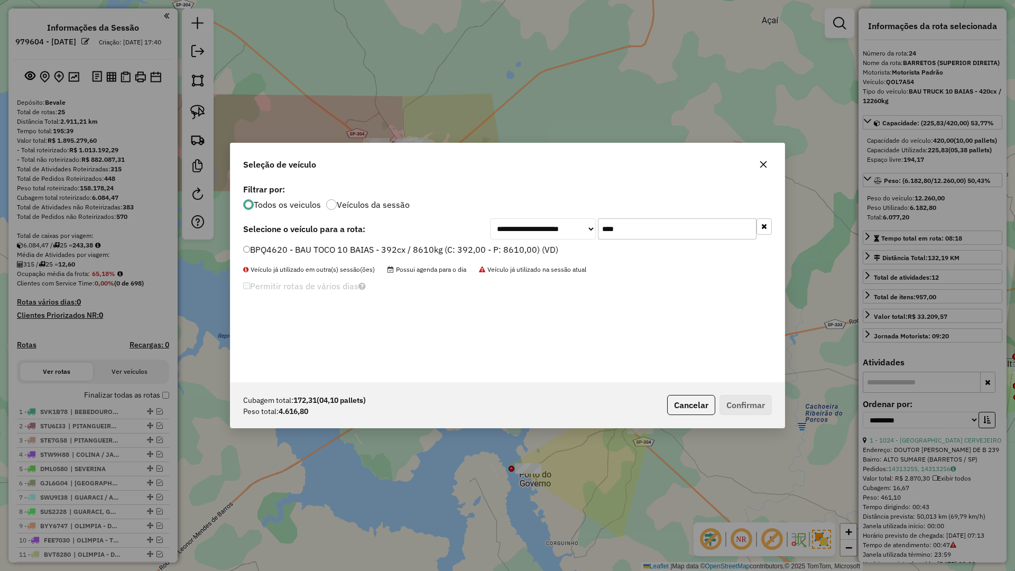
select select "**********"
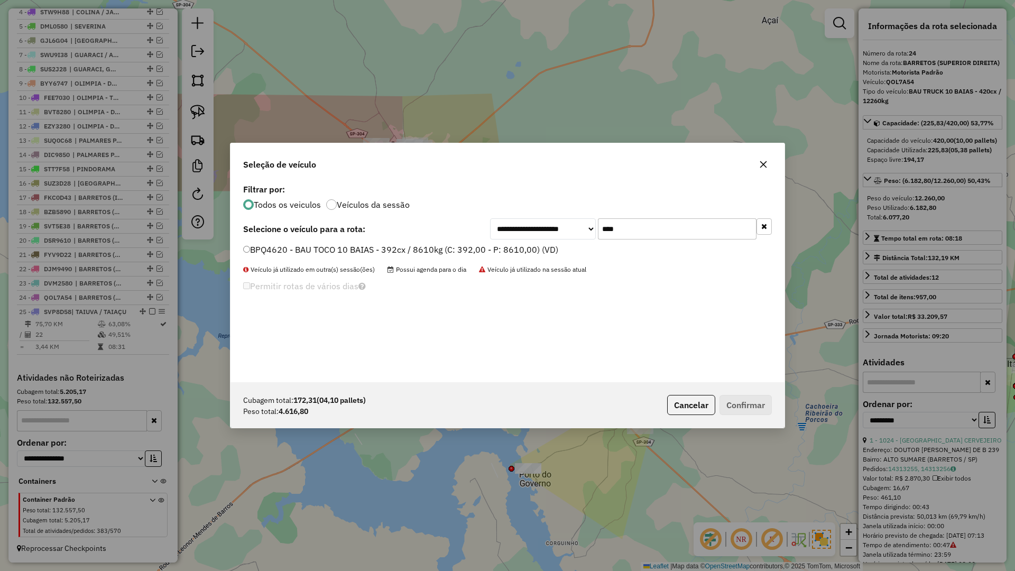
type input "****"
click at [547, 244] on label "BPQ4620 - BAU TOCO 10 BAIAS - 392cx / 8610kg (C: 392,00 - P: 8610,00) (VD)" at bounding box center [400, 249] width 315 height 13
click at [728, 399] on button "Confirmar" at bounding box center [745, 405] width 52 height 20
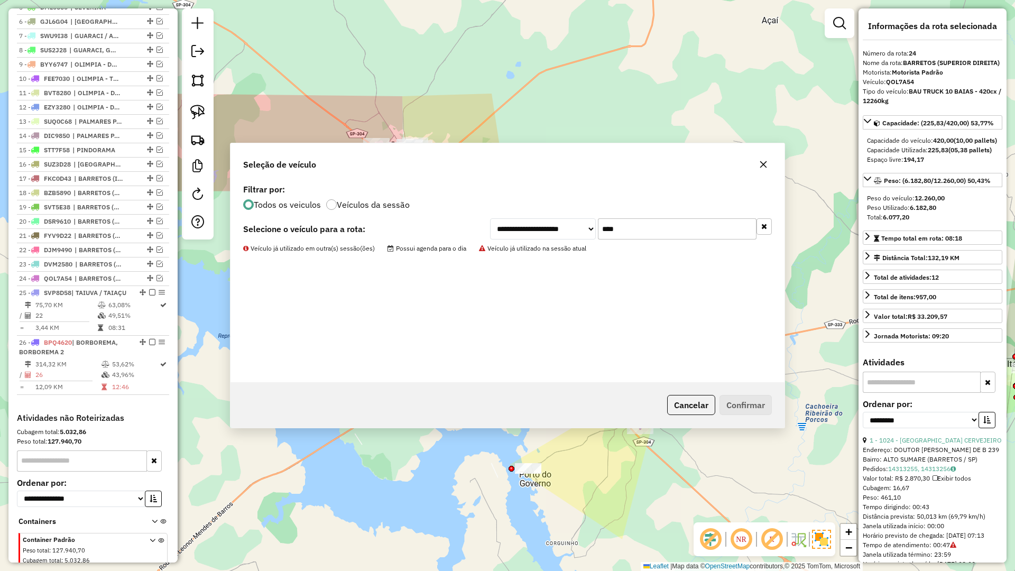
scroll to position [521, 0]
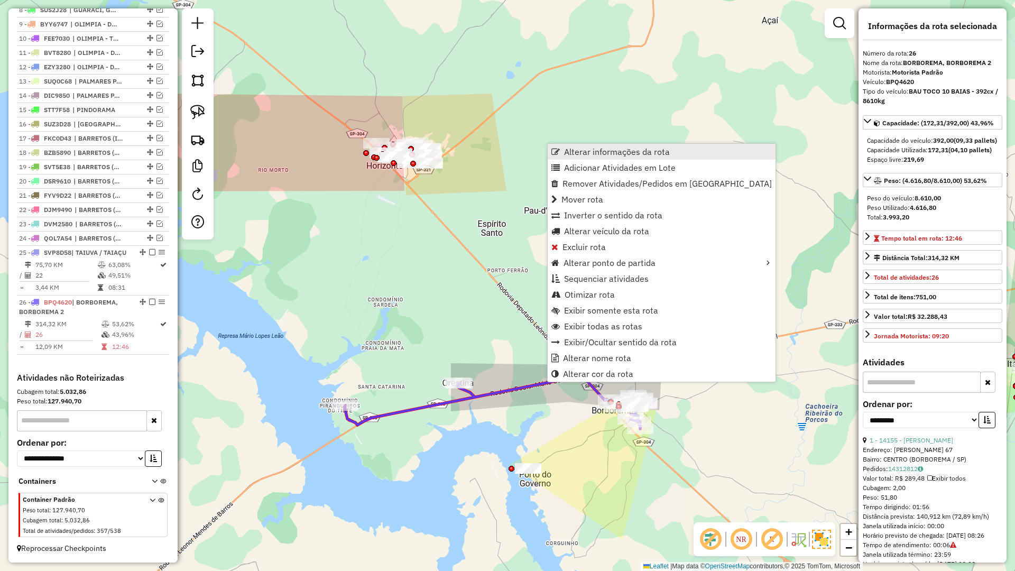
click at [566, 153] on span "Alterar informações da rota" at bounding box center [617, 151] width 106 height 8
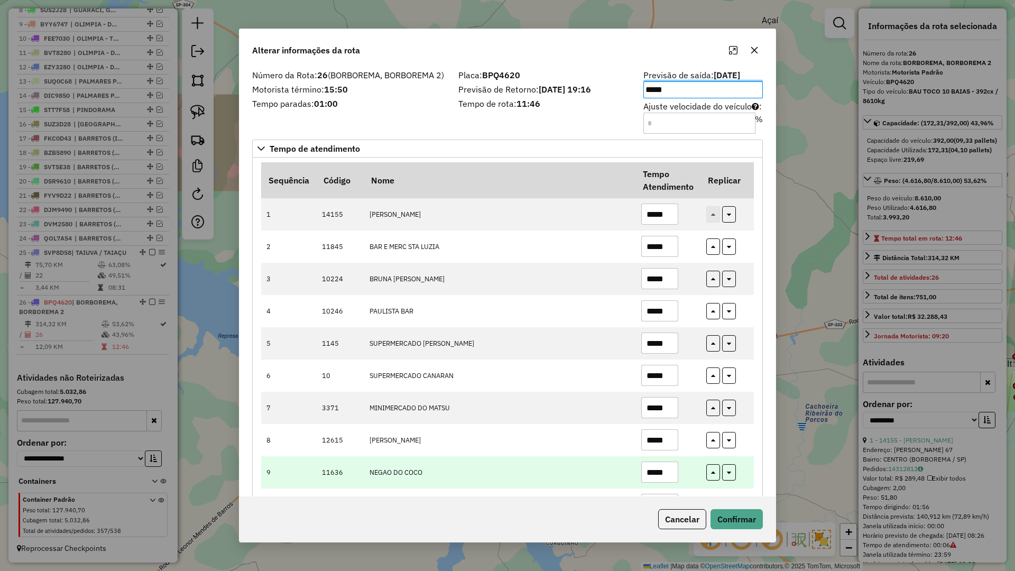
click at [669, 474] on input "*****" at bounding box center [659, 471] width 37 height 21
type input "*****"
click at [714, 475] on button "button" at bounding box center [713, 472] width 14 height 16
type input "*****"
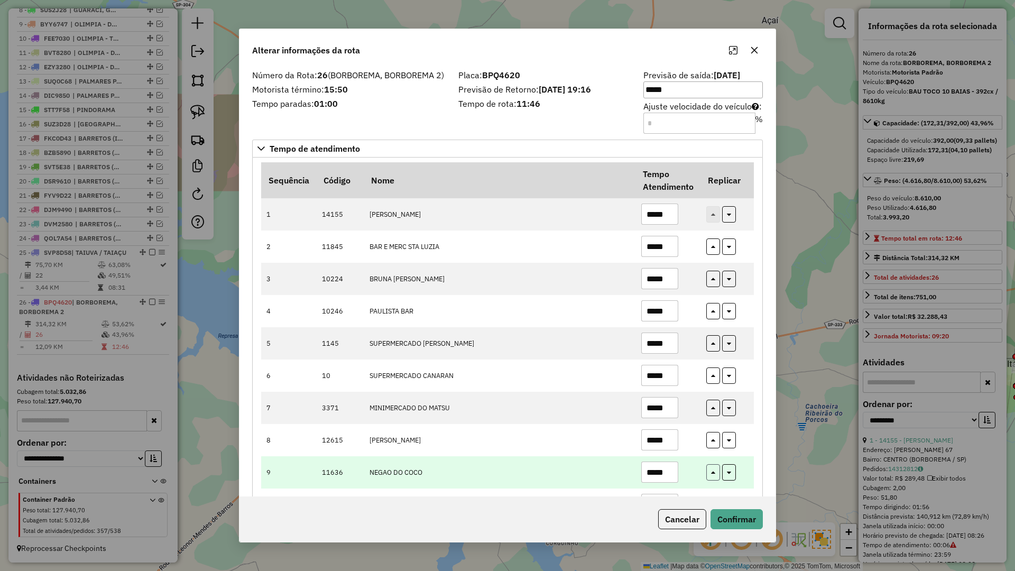
type input "*****"
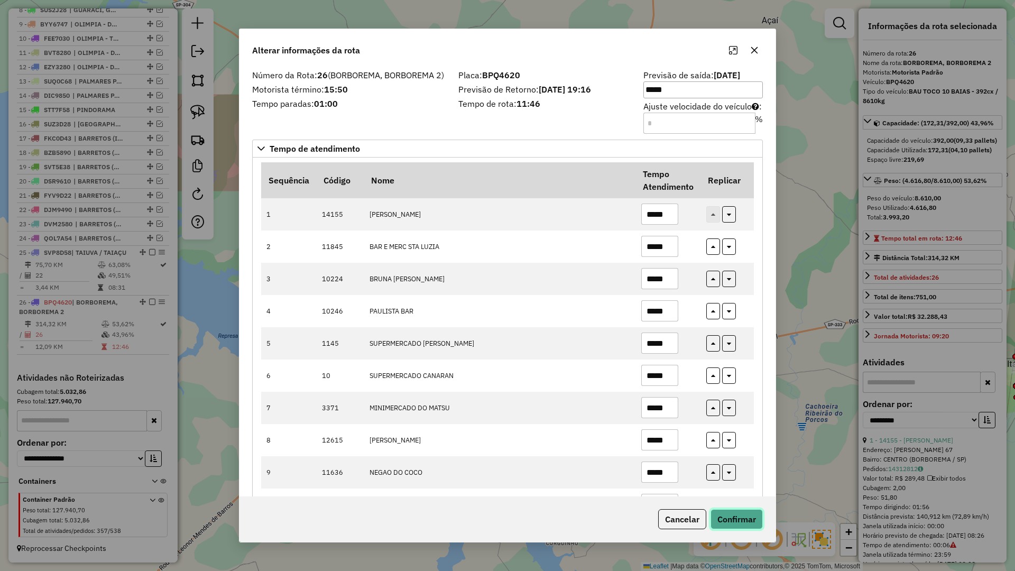
click at [728, 522] on button "Confirmar" at bounding box center [736, 519] width 52 height 20
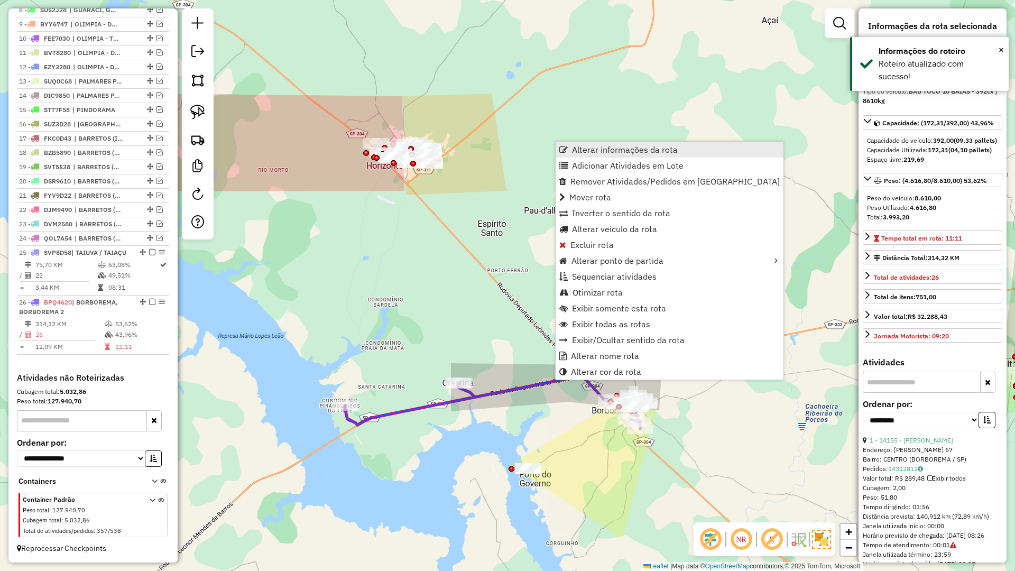
click at [594, 149] on span "Alterar informações da rota" at bounding box center [625, 149] width 106 height 8
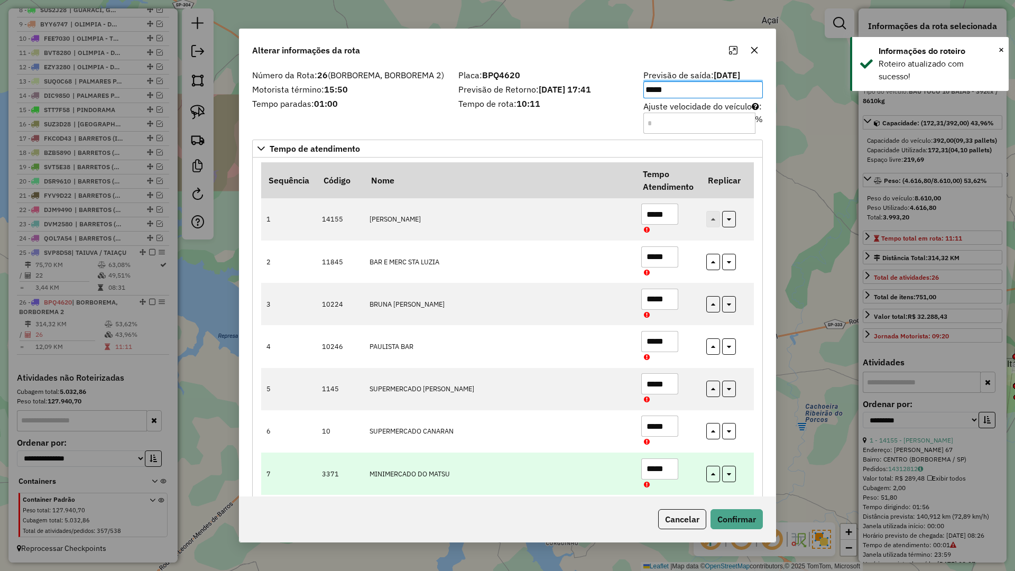
scroll to position [211, 0]
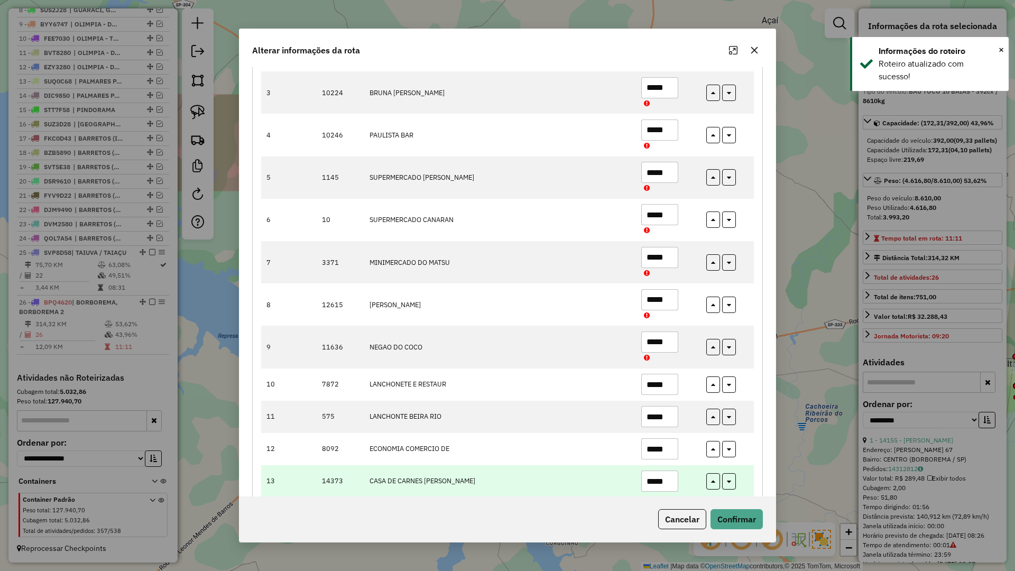
click at [673, 480] on input "*****" at bounding box center [659, 480] width 37 height 21
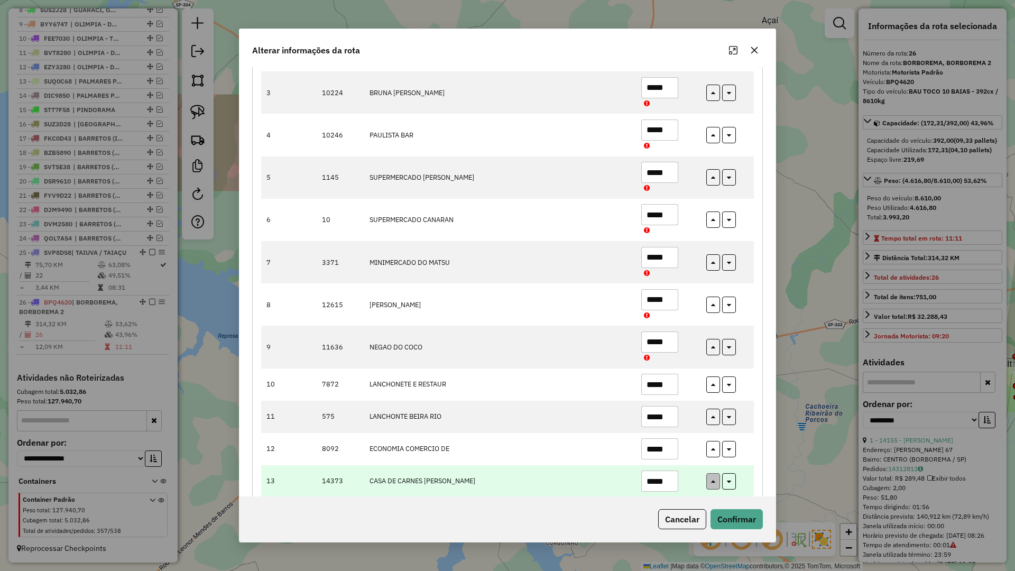
type input "*****"
click at [716, 478] on button "button" at bounding box center [713, 481] width 14 height 16
type input "*****"
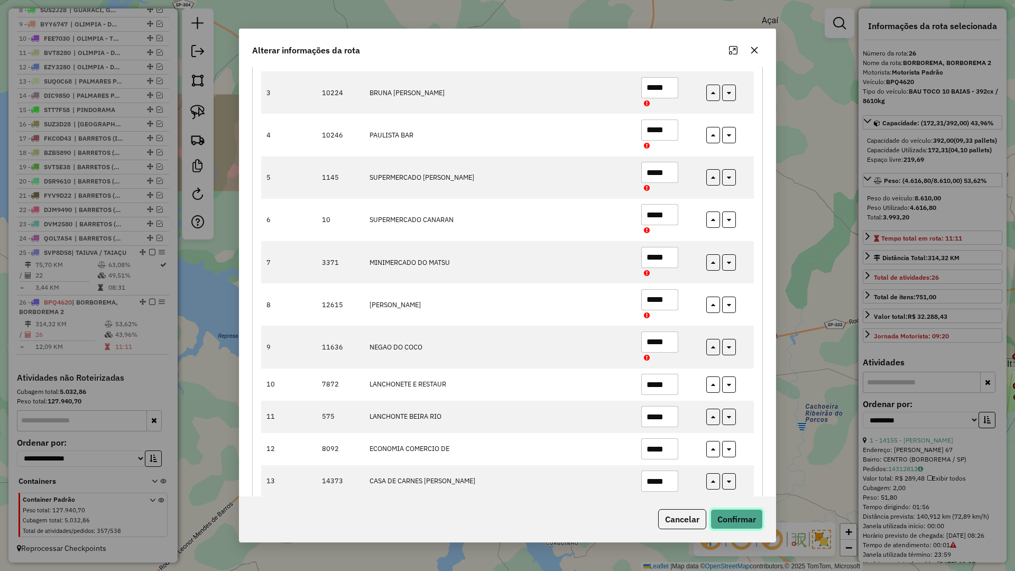
click at [729, 511] on button "Confirmar" at bounding box center [736, 519] width 52 height 20
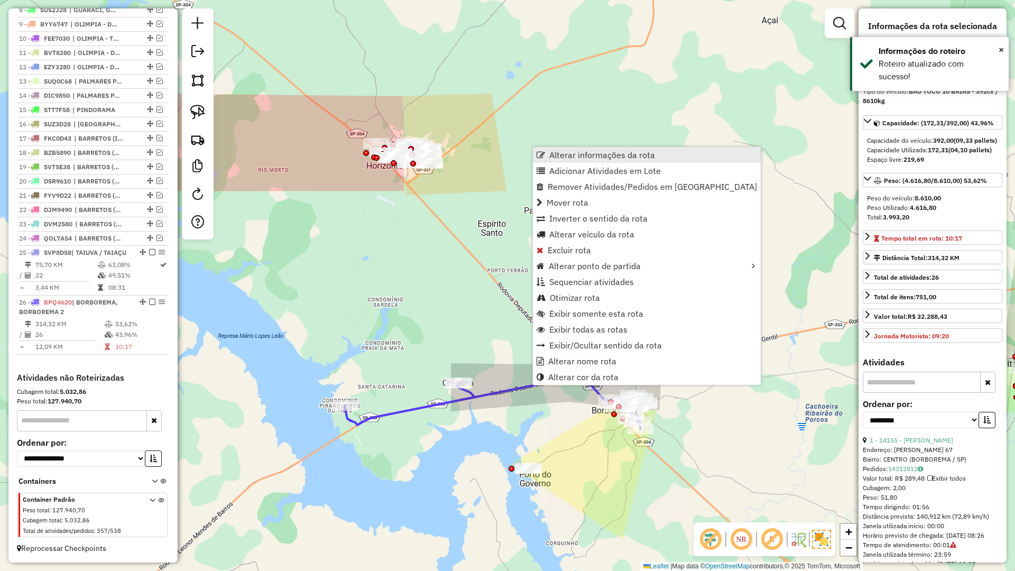
click at [569, 158] on span "Alterar informações da rota" at bounding box center [602, 155] width 106 height 8
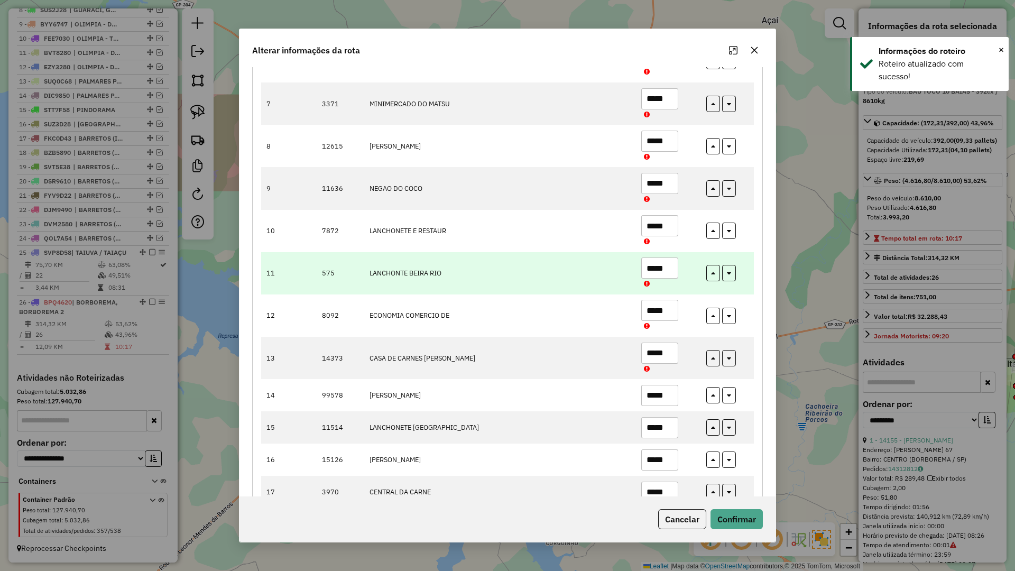
scroll to position [634, 0]
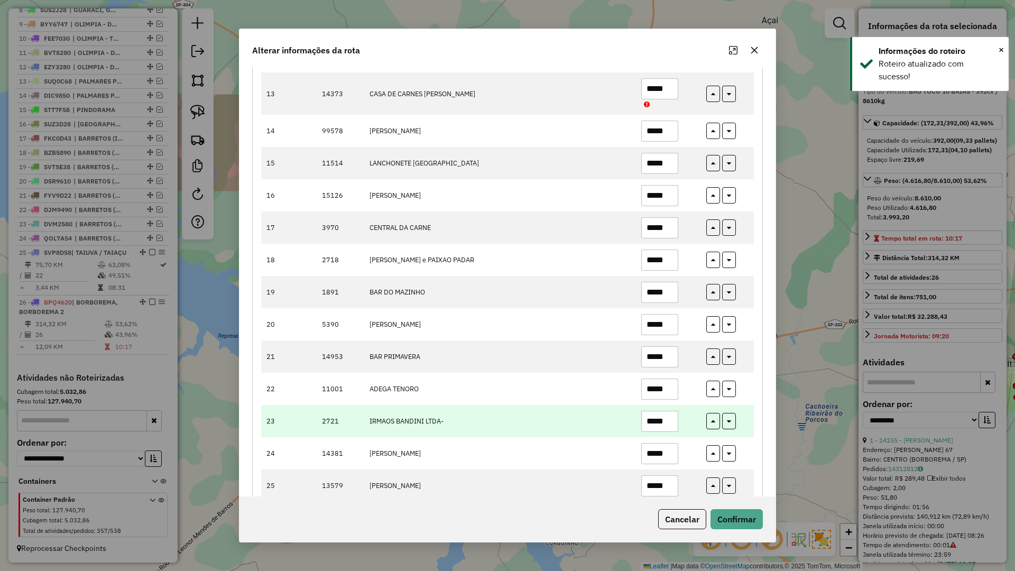
drag, startPoint x: 663, startPoint y: 420, endPoint x: 582, endPoint y: 426, distance: 81.6
click at [582, 426] on tr "23 2721 IRMAOS BANDINI LTDA- *****" at bounding box center [507, 421] width 493 height 32
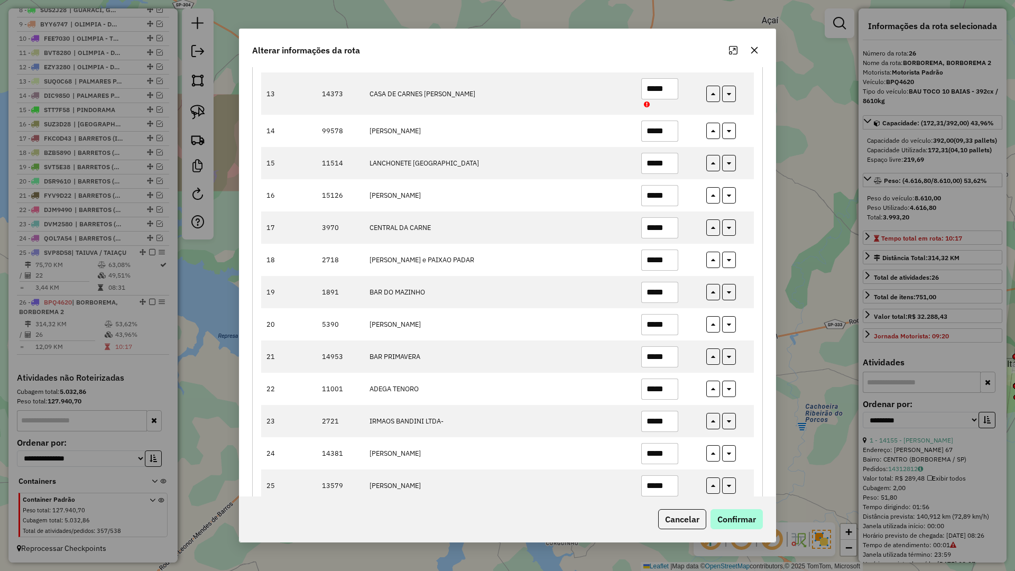
type input "*****"
click at [731, 518] on button "Confirmar" at bounding box center [736, 519] width 52 height 20
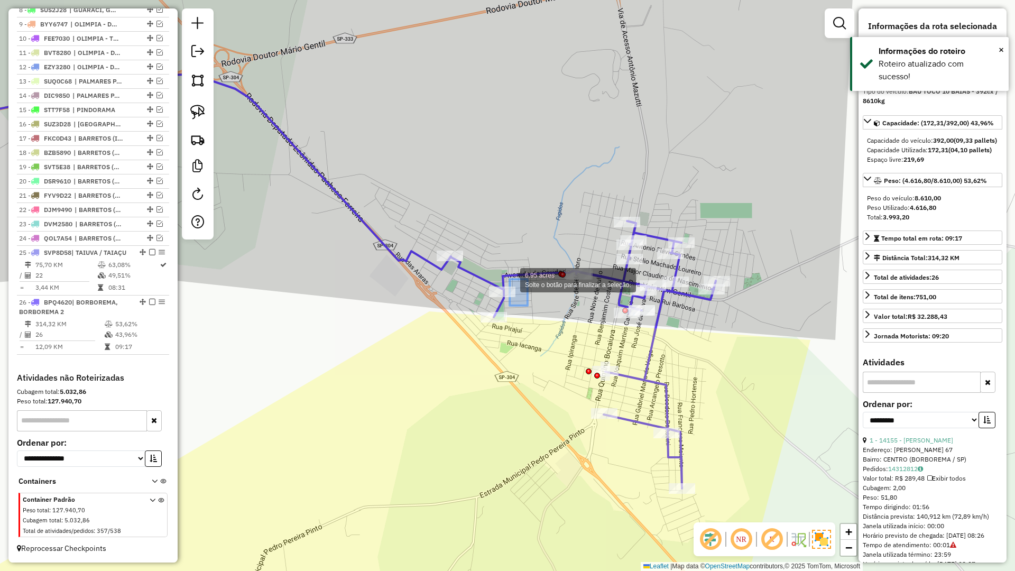
drag, startPoint x: 518, startPoint y: 290, endPoint x: 497, endPoint y: 268, distance: 30.3
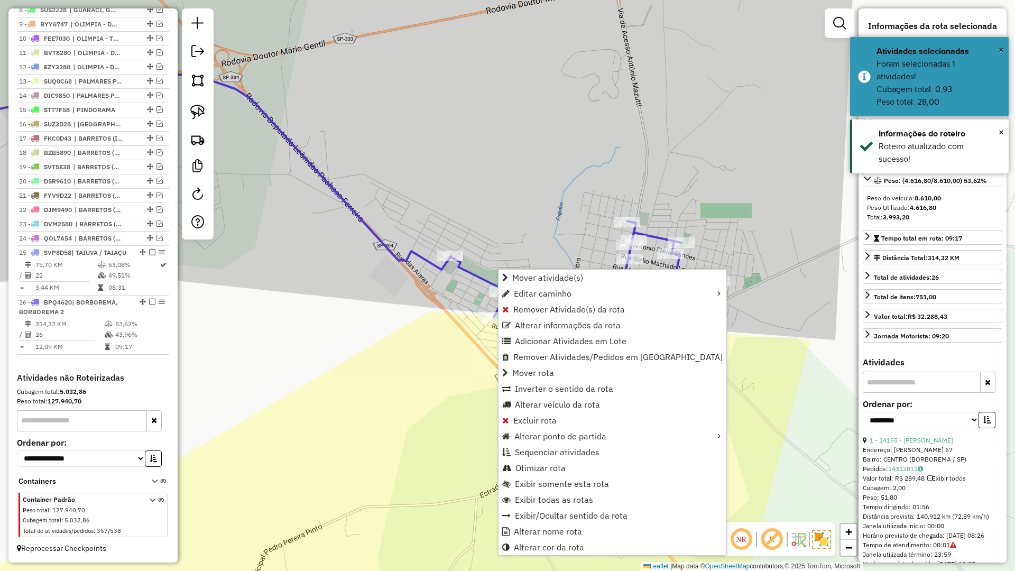
drag, startPoint x: 711, startPoint y: 385, endPoint x: 687, endPoint y: 382, distance: 24.1
click at [712, 385] on div "Janela de atendimento Grade de atendimento Capacidade Transportadoras Veículos …" at bounding box center [507, 285] width 1015 height 571
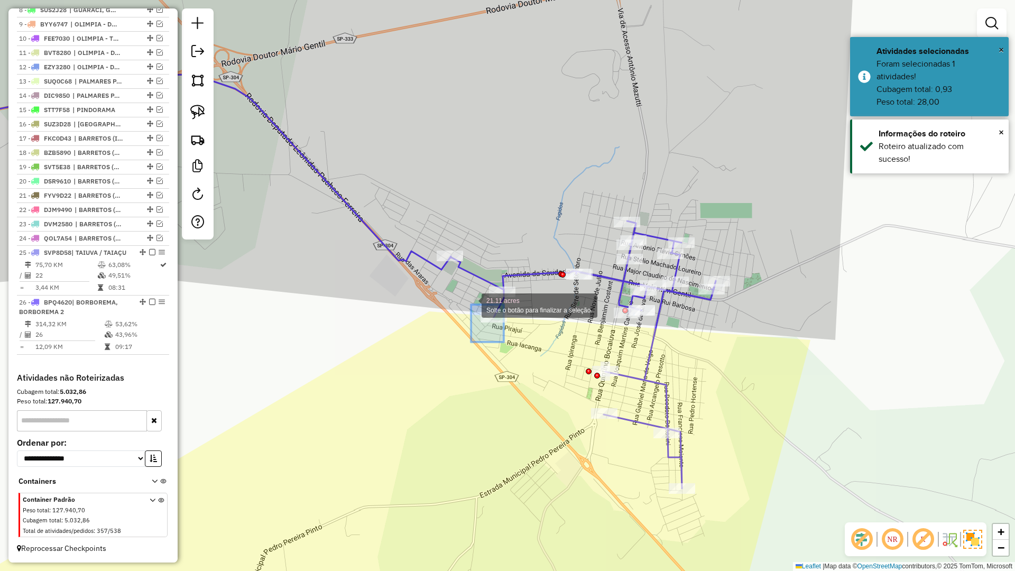
drag, startPoint x: 503, startPoint y: 339, endPoint x: 471, endPoint y: 304, distance: 47.1
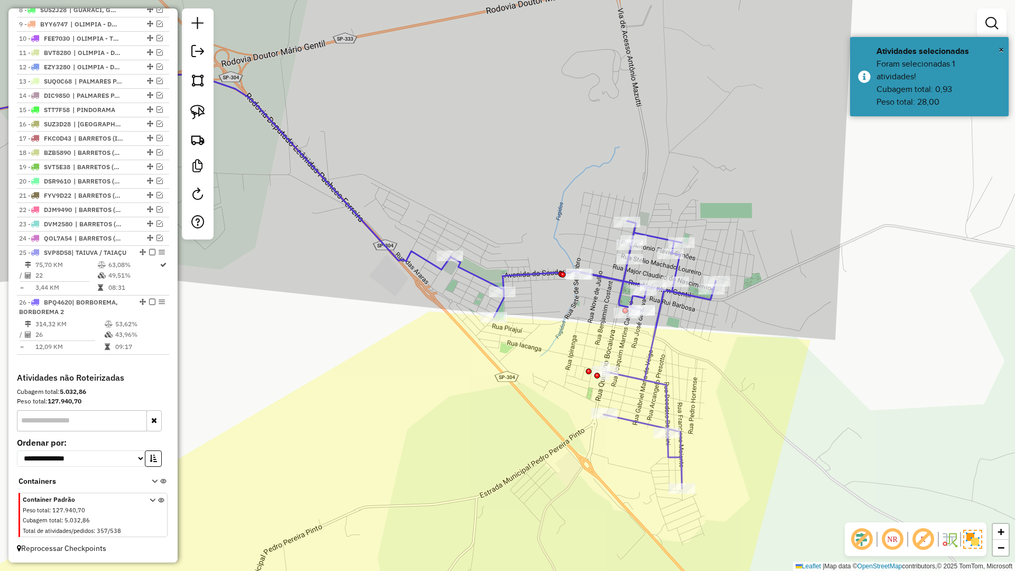
click at [530, 364] on div "Janela de atendimento Grade de atendimento Capacidade Transportadoras Veículos …" at bounding box center [507, 285] width 1015 height 571
drag, startPoint x: 523, startPoint y: 341, endPoint x: 459, endPoint y: 302, distance: 74.2
click at [522, 316] on div "Rota 26 - Placa BPQ4620 1145 - SUPERMERCADO [PERSON_NAME] de atendimento Grade …" at bounding box center [507, 285] width 1015 height 571
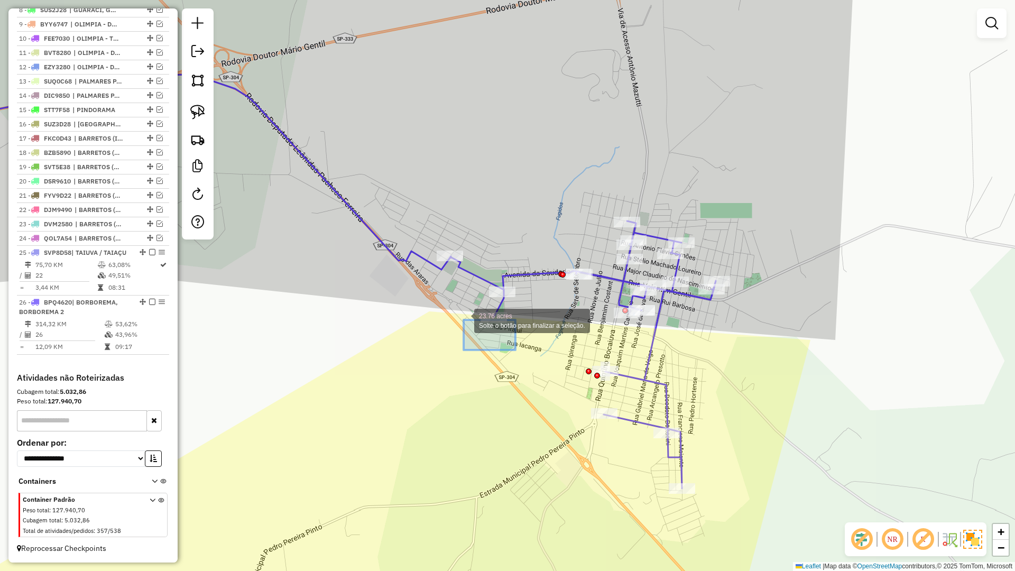
drag, startPoint x: 514, startPoint y: 350, endPoint x: 457, endPoint y: 314, distance: 66.7
drag, startPoint x: 515, startPoint y: 332, endPoint x: 480, endPoint y: 307, distance: 43.3
drag, startPoint x: 525, startPoint y: 348, endPoint x: 464, endPoint y: 310, distance: 72.2
click at [502, 369] on div "Janela de atendimento Grade de atendimento Capacidade Transportadoras Veículos …" at bounding box center [507, 285] width 1015 height 571
click at [503, 369] on div "Janela de atendimento Grade de atendimento Capacidade Transportadoras Veículos …" at bounding box center [507, 285] width 1015 height 571
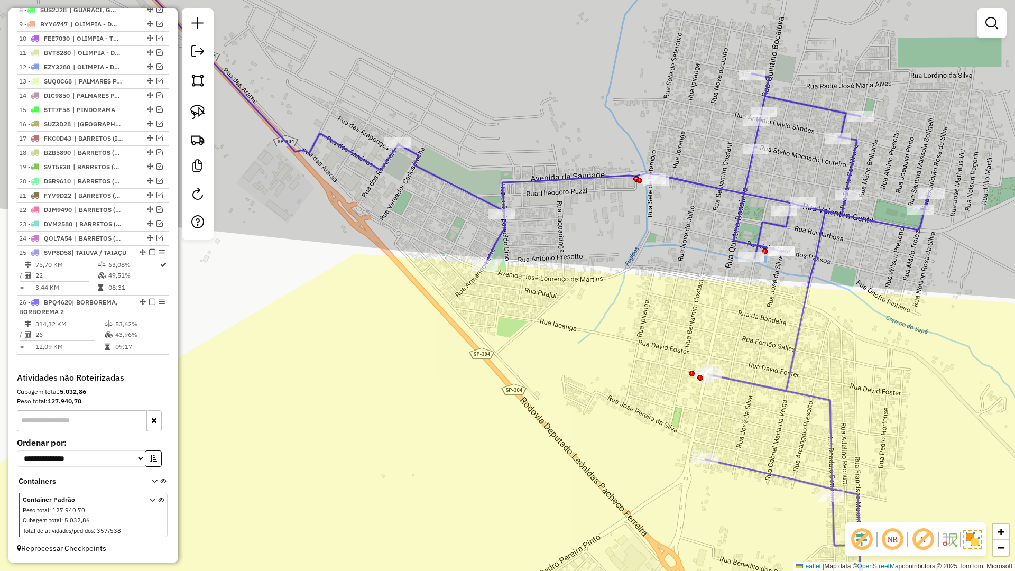
drag, startPoint x: 428, startPoint y: 317, endPoint x: 480, endPoint y: 335, distance: 55.2
click at [464, 326] on div "Janela de atendimento Grade de atendimento Capacidade Transportadoras Veículos …" at bounding box center [507, 285] width 1015 height 571
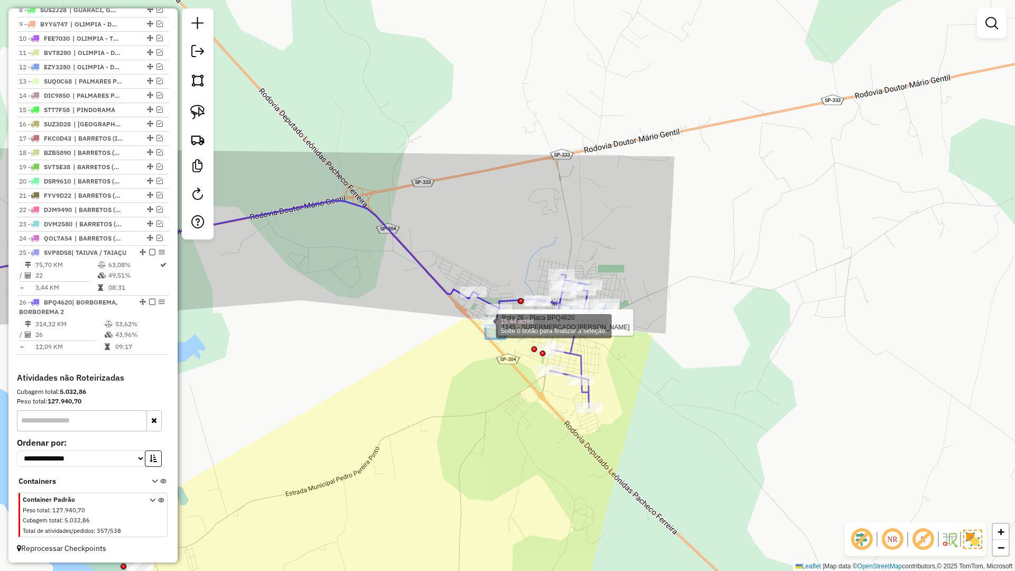
drag, startPoint x: 492, startPoint y: 328, endPoint x: 474, endPoint y: 320, distance: 20.1
click at [486, 357] on div "Janela de atendimento Grade de atendimento Capacidade Transportadoras Veículos …" at bounding box center [507, 285] width 1015 height 571
select select "**********"
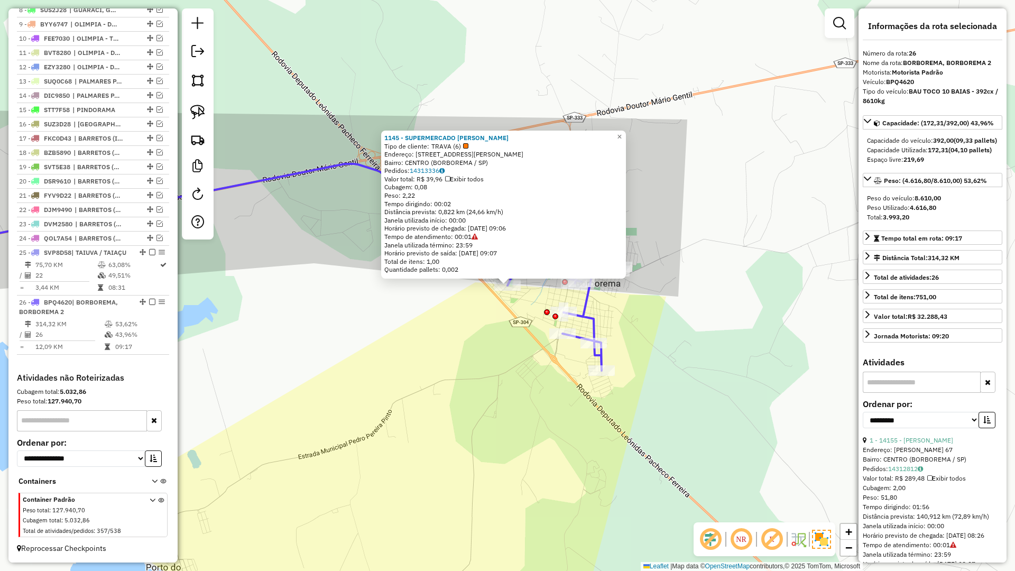
click at [493, 335] on div "1145 - SUPERMERCADO PATTY Tipo de cliente: TRAVA (6) Endereço: AV [PERSON_NAME]…" at bounding box center [507, 285] width 1015 height 571
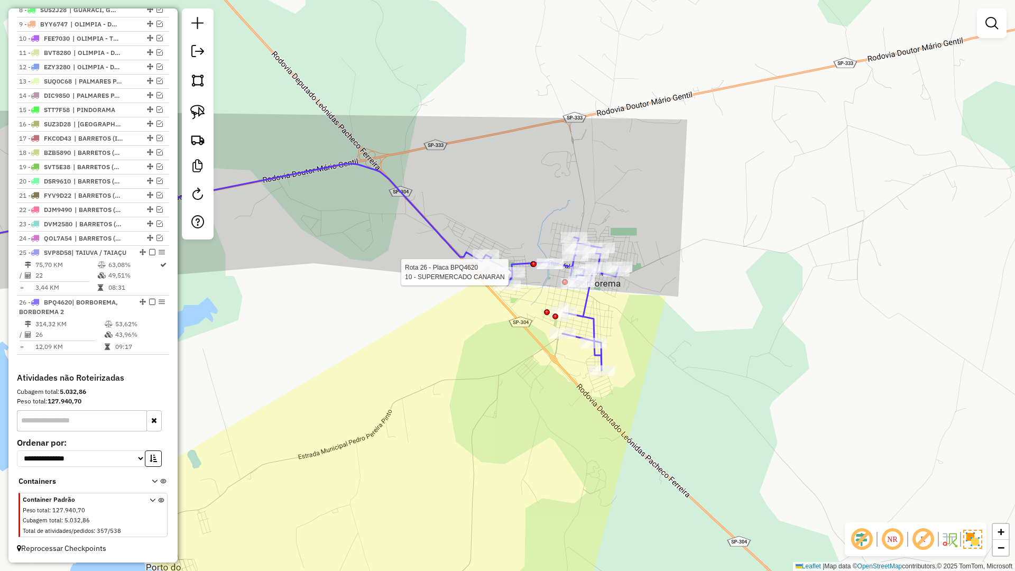
select select "**********"
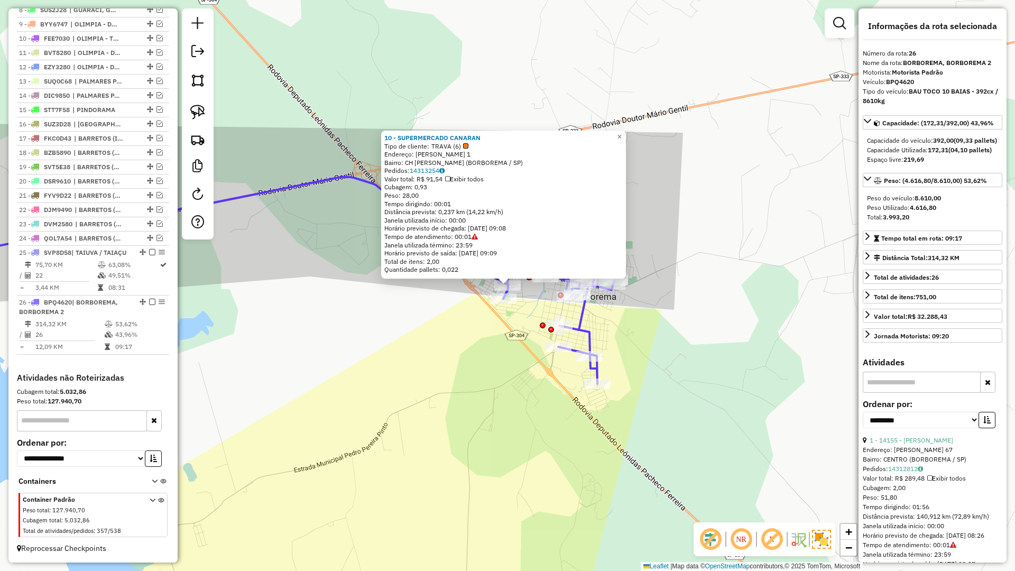
click at [492, 348] on div "10 - SUPERMERCADO CANARAN Tipo de cliente: TRAVA (6) Endereço: [PERSON_NAME] 1 …" at bounding box center [507, 285] width 1015 height 571
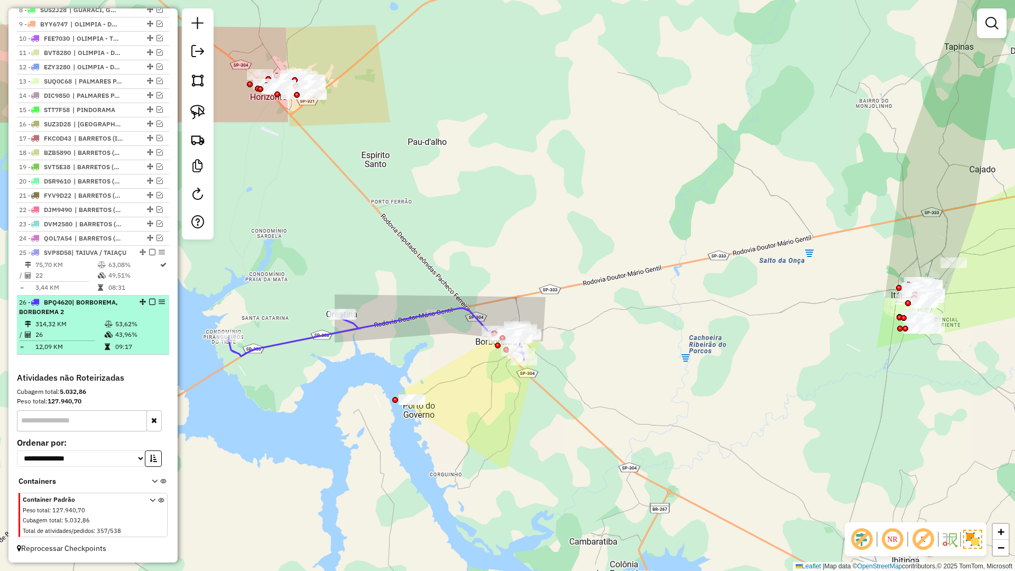
click at [149, 302] on em at bounding box center [152, 302] width 6 height 6
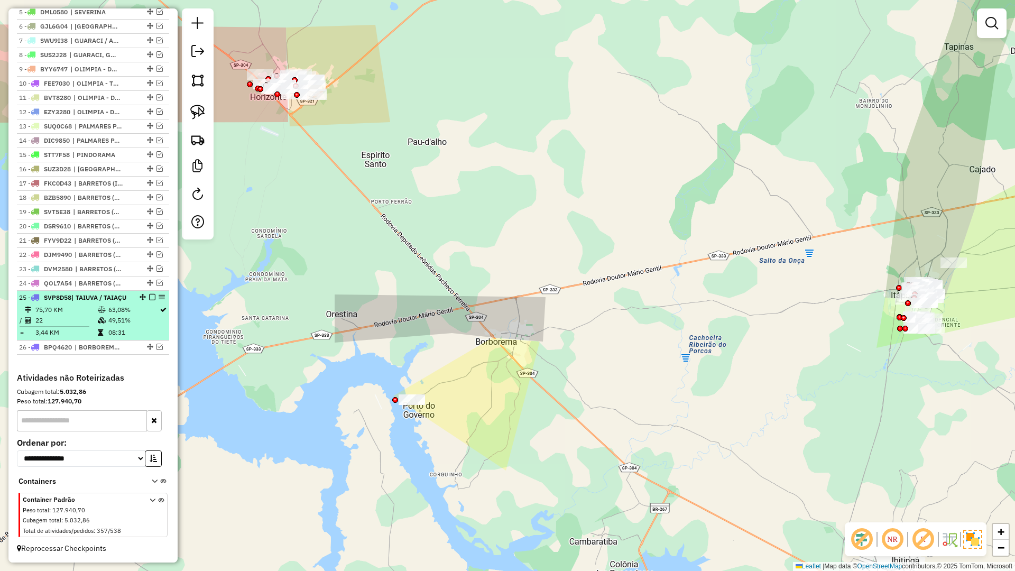
click at [153, 294] on div at bounding box center [149, 297] width 32 height 6
select select "**********"
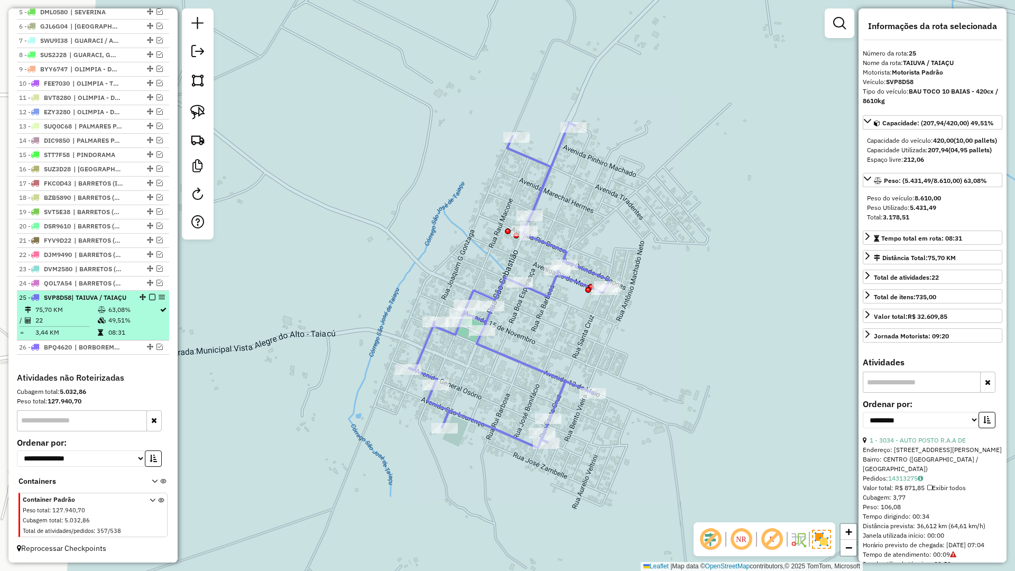
click at [149, 294] on em at bounding box center [152, 297] width 6 height 6
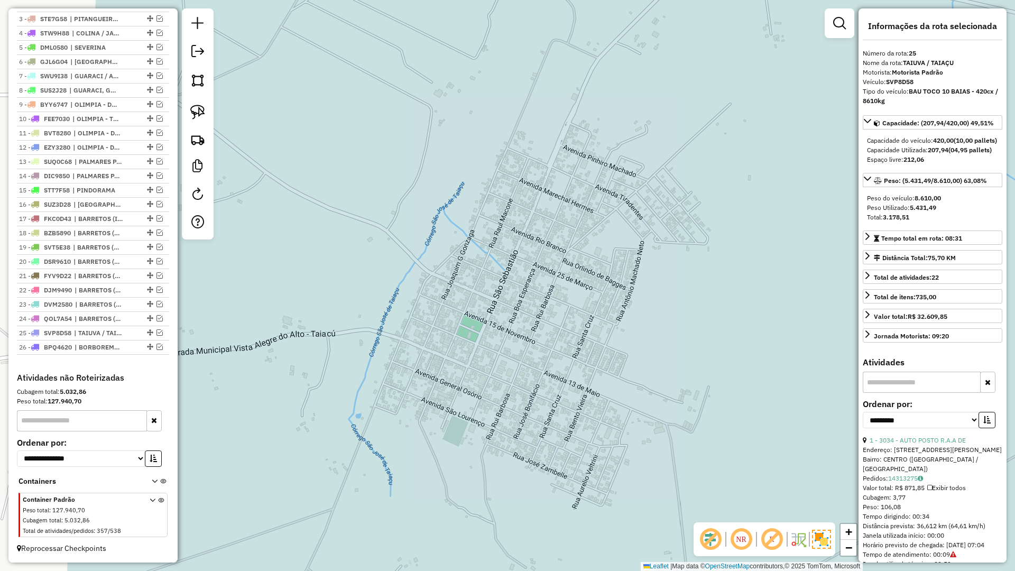
scroll to position [431, 0]
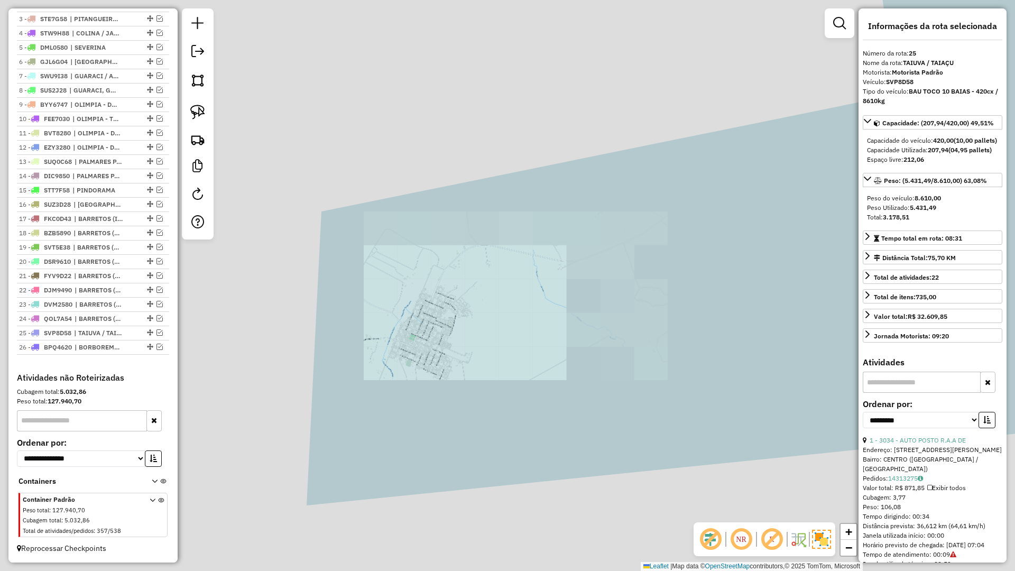
drag, startPoint x: 428, startPoint y: 360, endPoint x: 555, endPoint y: 353, distance: 127.6
click at [555, 353] on div "Janela de atendimento Grade de atendimento Capacidade Transportadoras Veículos …" at bounding box center [507, 285] width 1015 height 571
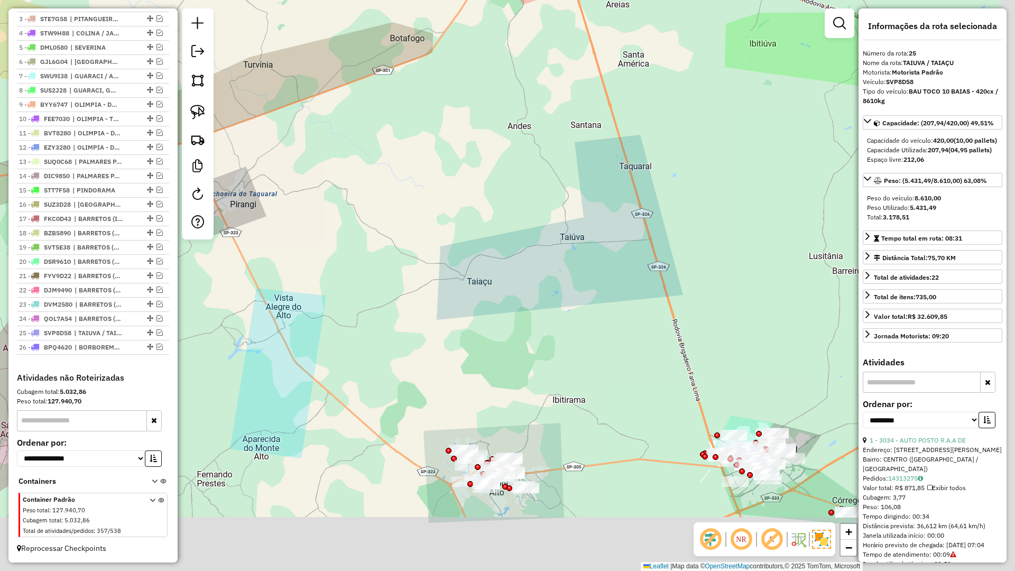
drag, startPoint x: 632, startPoint y: 403, endPoint x: 537, endPoint y: 331, distance: 118.5
click at [537, 331] on div "Janela de atendimento Grade de atendimento Capacidade Transportadoras Veículos …" at bounding box center [507, 285] width 1015 height 571
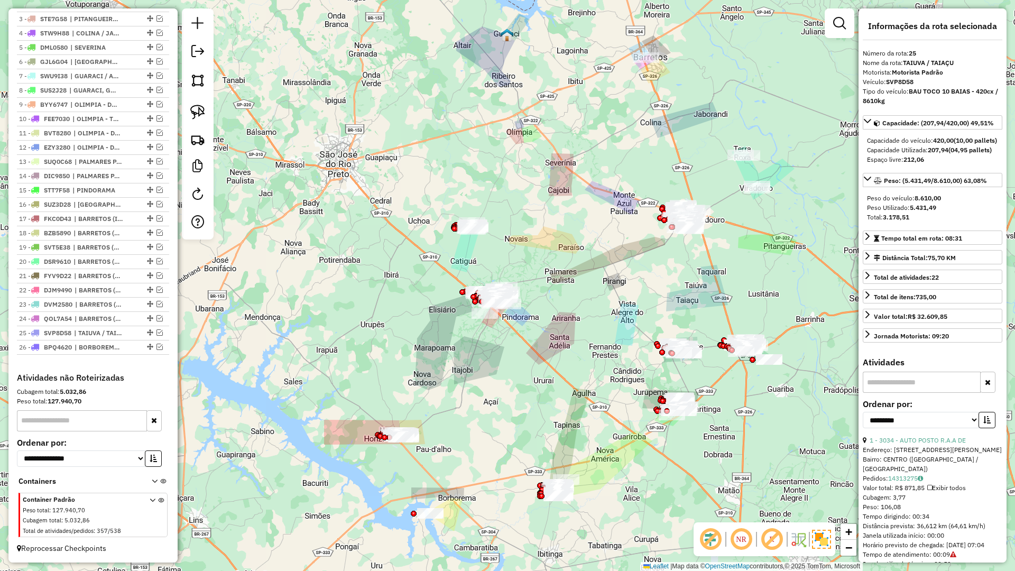
drag, startPoint x: 627, startPoint y: 328, endPoint x: 710, endPoint y: 292, distance: 90.2
click at [710, 292] on div "Janela de atendimento Grade de atendimento Capacidade Transportadoras Veículos …" at bounding box center [507, 285] width 1015 height 571
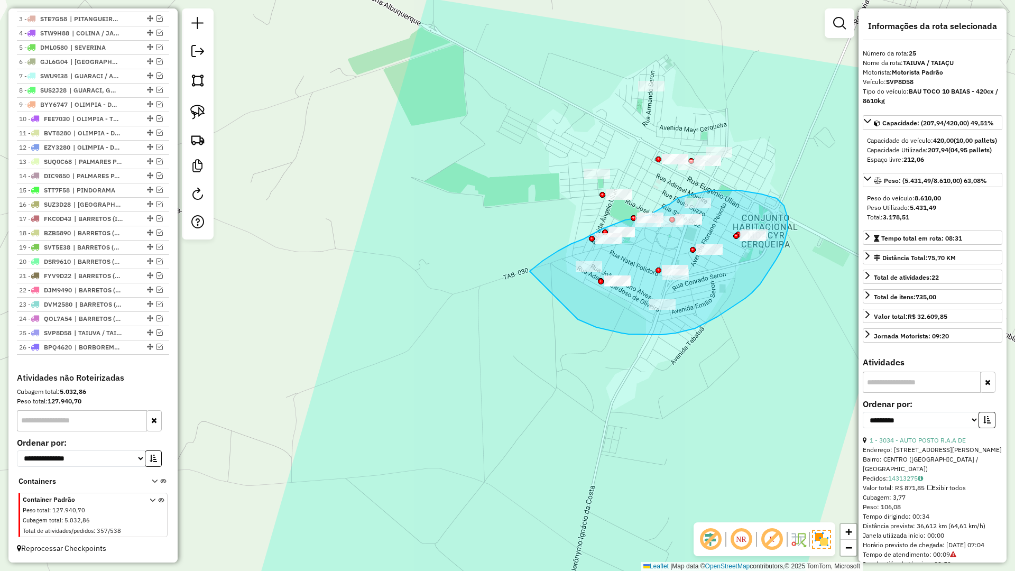
drag, startPoint x: 642, startPoint y: 335, endPoint x: 525, endPoint y: 276, distance: 130.5
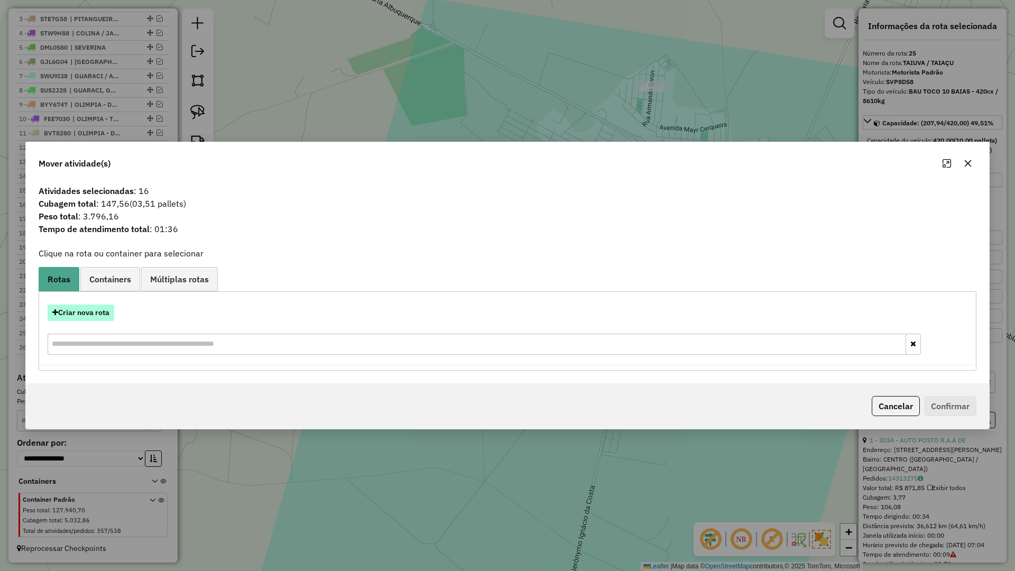
drag, startPoint x: 101, startPoint y: 304, endPoint x: 101, endPoint y: 311, distance: 7.4
click at [101, 305] on div "Criar nova rota" at bounding box center [507, 312] width 932 height 16
click at [101, 313] on button "Criar nova rota" at bounding box center [81, 312] width 67 height 16
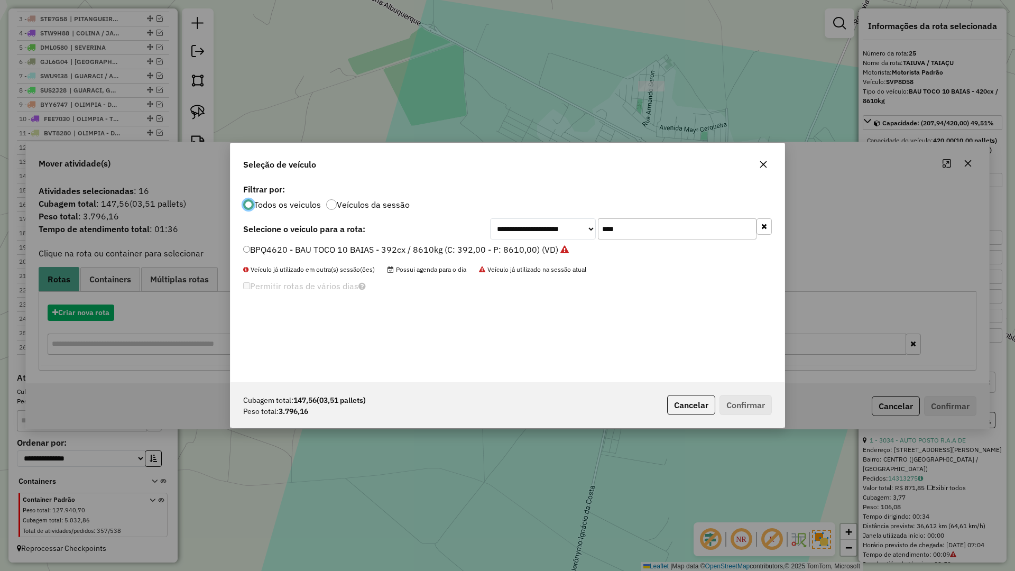
scroll to position [6, 3]
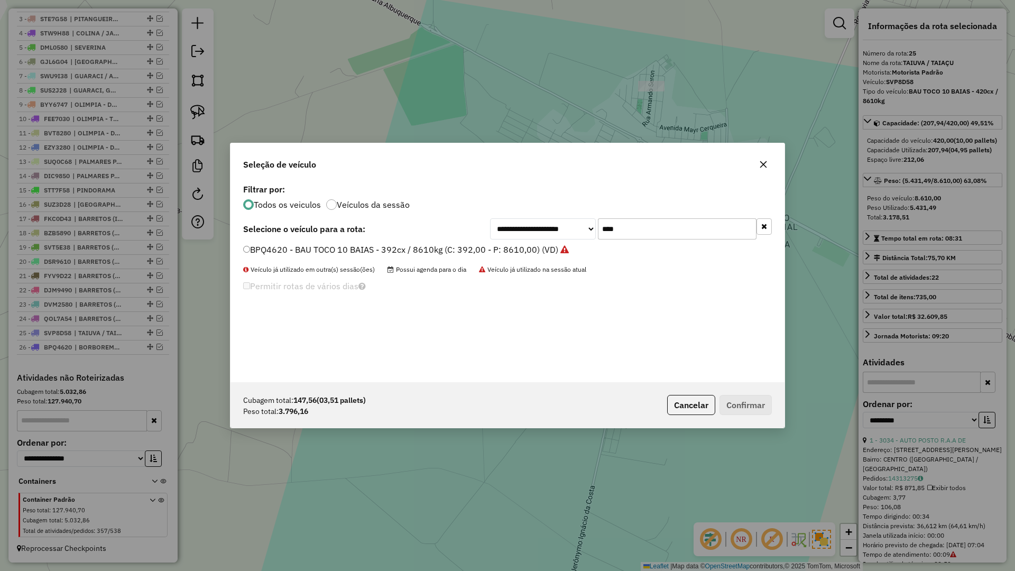
click at [653, 230] on input "****" at bounding box center [677, 228] width 159 height 21
type input "****"
click at [527, 255] on label "BYJ4790 - BAU TOCO 10 BAIAS - 392cx / 8610kg (C: 392,00 - P: 8610,00) (VD)" at bounding box center [399, 249] width 312 height 13
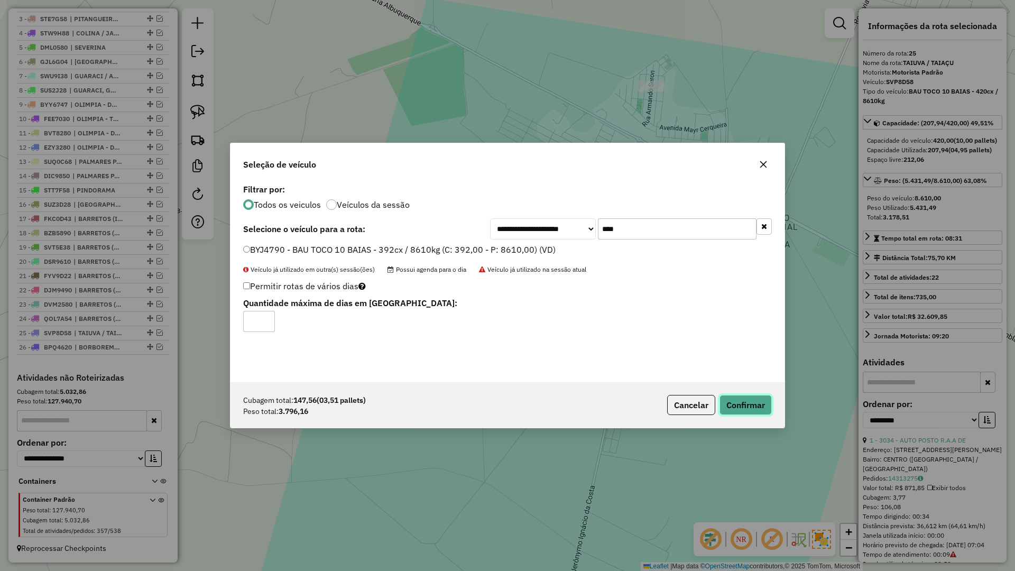
click at [733, 407] on button "Confirmar" at bounding box center [745, 405] width 52 height 20
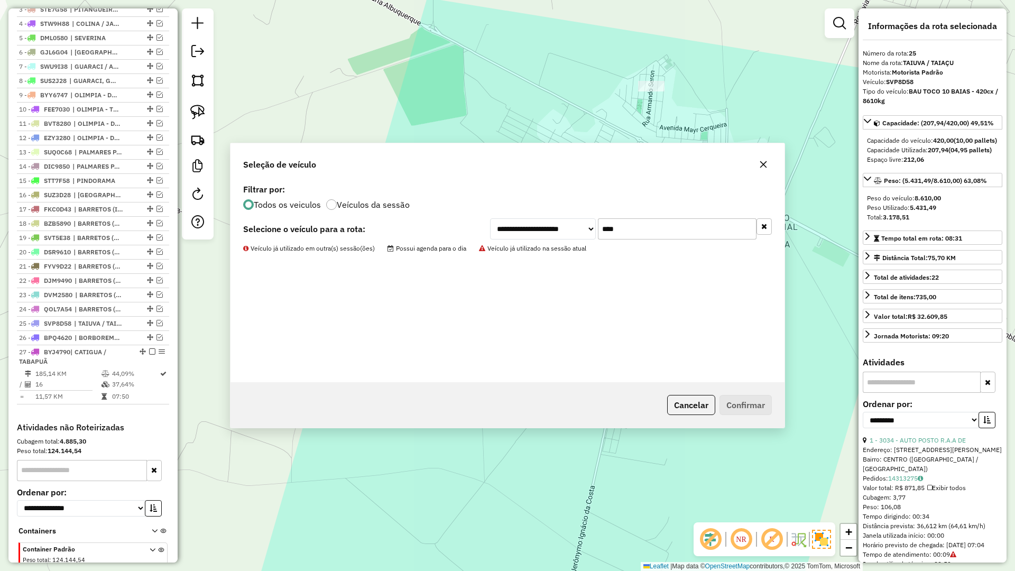
scroll to position [490, 0]
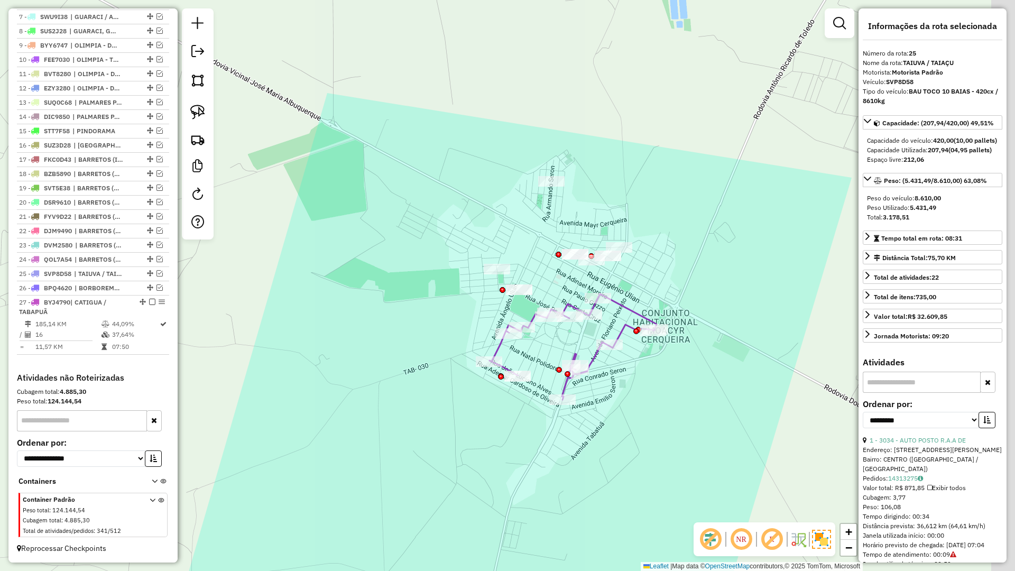
drag, startPoint x: 472, startPoint y: 387, endPoint x: 400, endPoint y: 445, distance: 92.4
click at [400, 445] on div "Janela de atendimento Grade de atendimento Capacidade Transportadoras Veículos …" at bounding box center [507, 285] width 1015 height 571
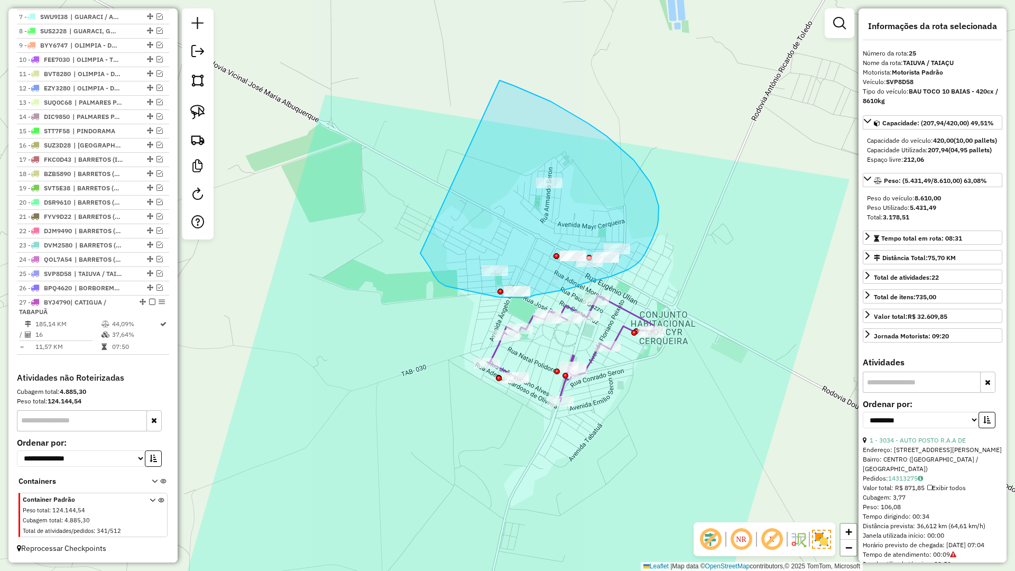
drag, startPoint x: 421, startPoint y: 254, endPoint x: 465, endPoint y: 72, distance: 187.0
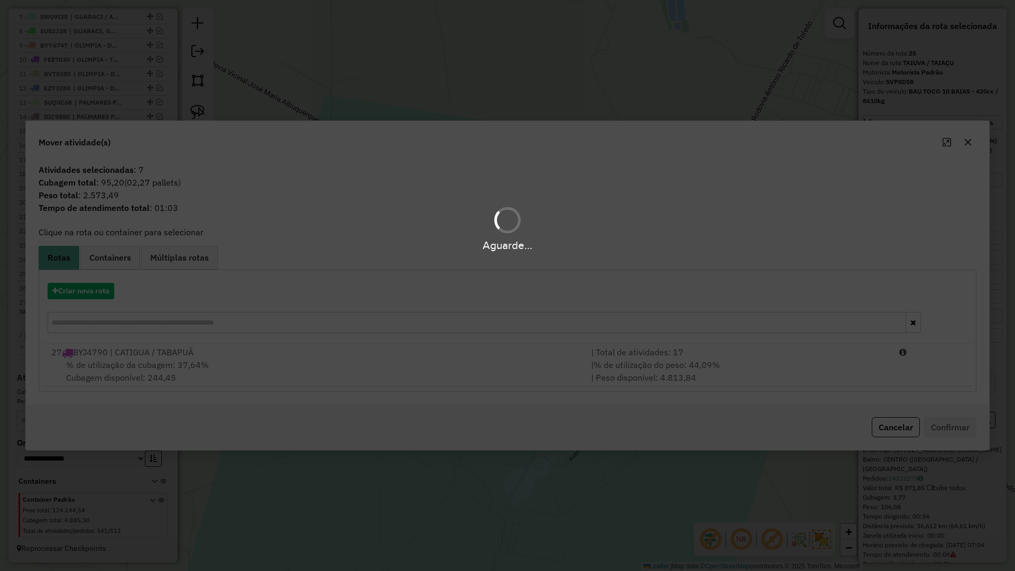
click at [116, 293] on div "Aguarde..." at bounding box center [507, 285] width 1015 height 571
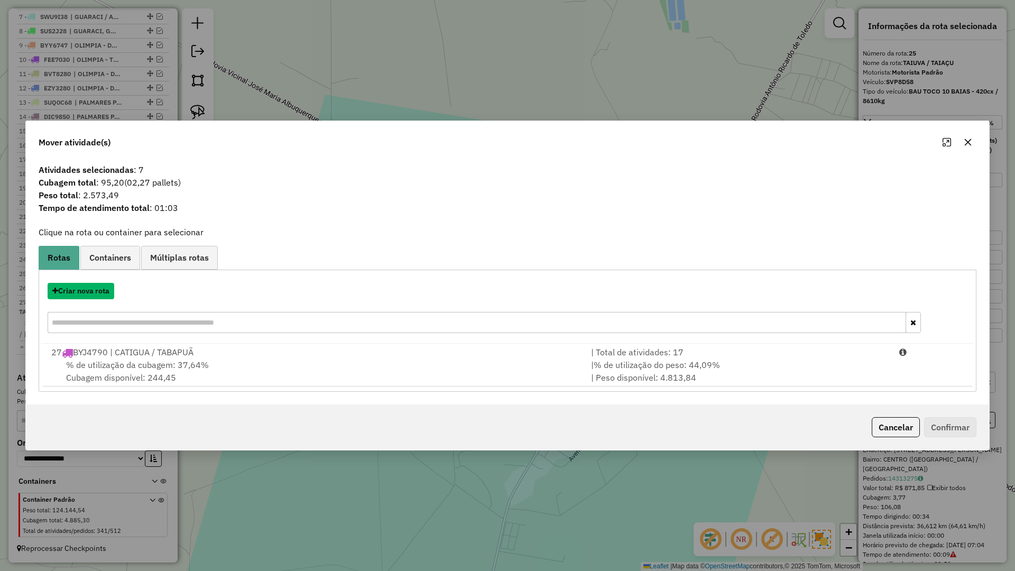
click at [110, 295] on button "Criar nova rota" at bounding box center [81, 291] width 67 height 16
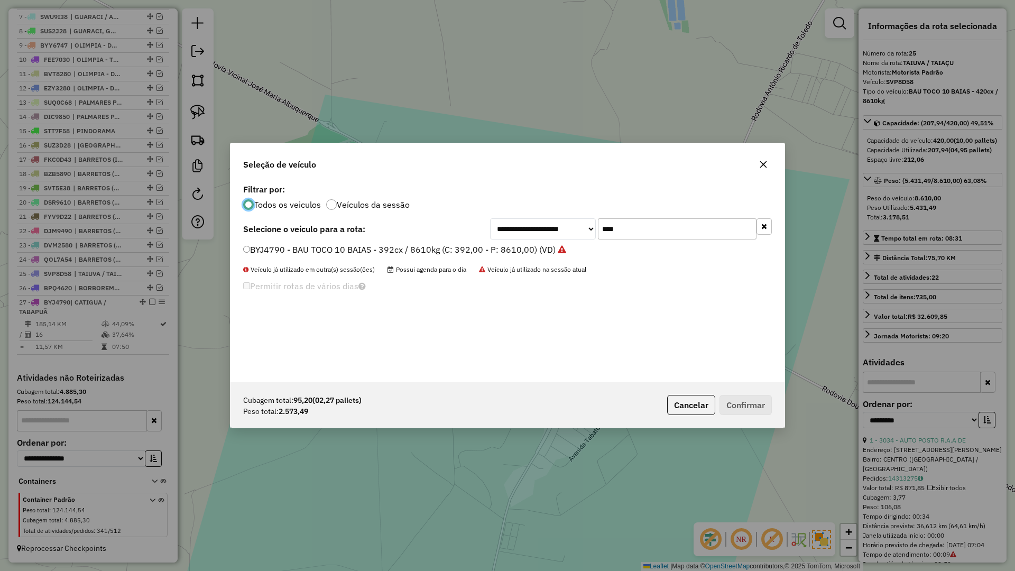
scroll to position [6, 3]
click at [690, 226] on input "****" at bounding box center [677, 228] width 159 height 21
type input "****"
click at [533, 257] on div "DWM6120 - BAU TOCO 10 BAIAS - 392cx / 8610kg (C: 392,00 - P: 8610,00) (VD)" at bounding box center [507, 254] width 541 height 21
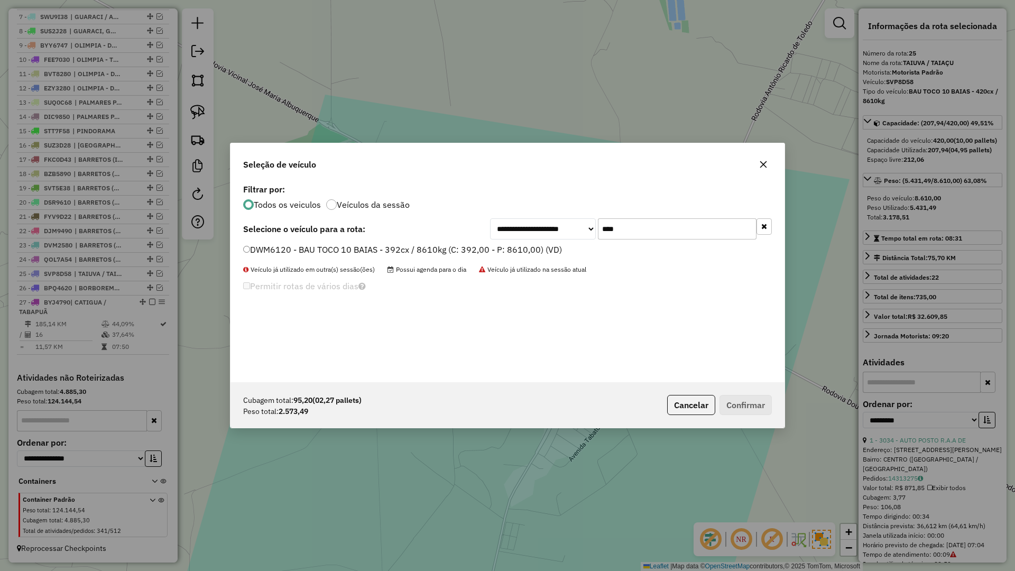
click at [543, 256] on li "DWM6120 - BAU TOCO 10 BAIAS - 392cx / 8610kg (C: 392,00 - P: 8610,00) (VD)" at bounding box center [507, 250] width 529 height 13
click at [546, 253] on label "DWM6120 - BAU TOCO 10 BAIAS - 392cx / 8610kg (C: 392,00 - P: 8610,00) (VD)" at bounding box center [402, 249] width 319 height 13
click at [737, 397] on button "Confirmar" at bounding box center [745, 405] width 52 height 20
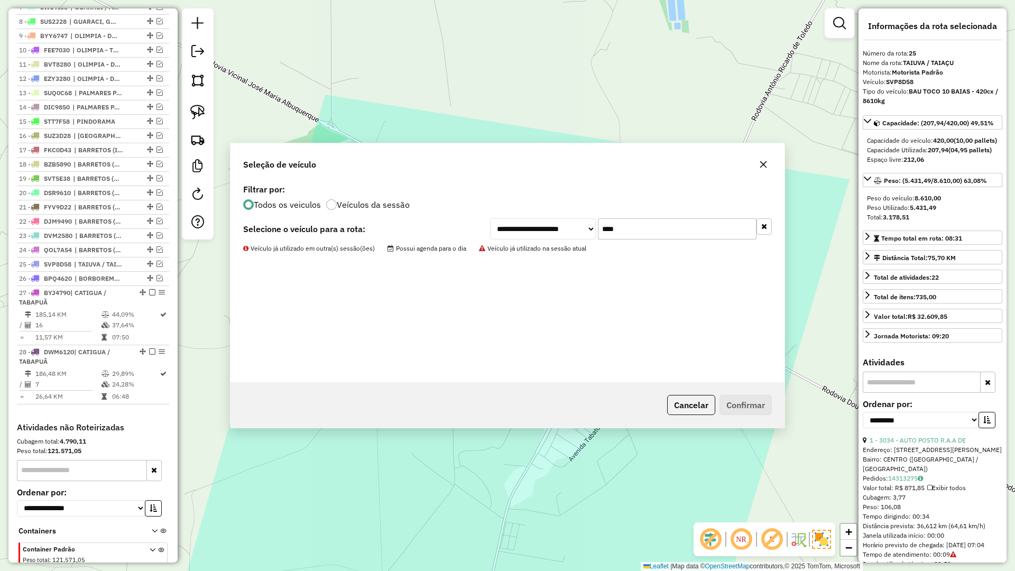
scroll to position [549, 0]
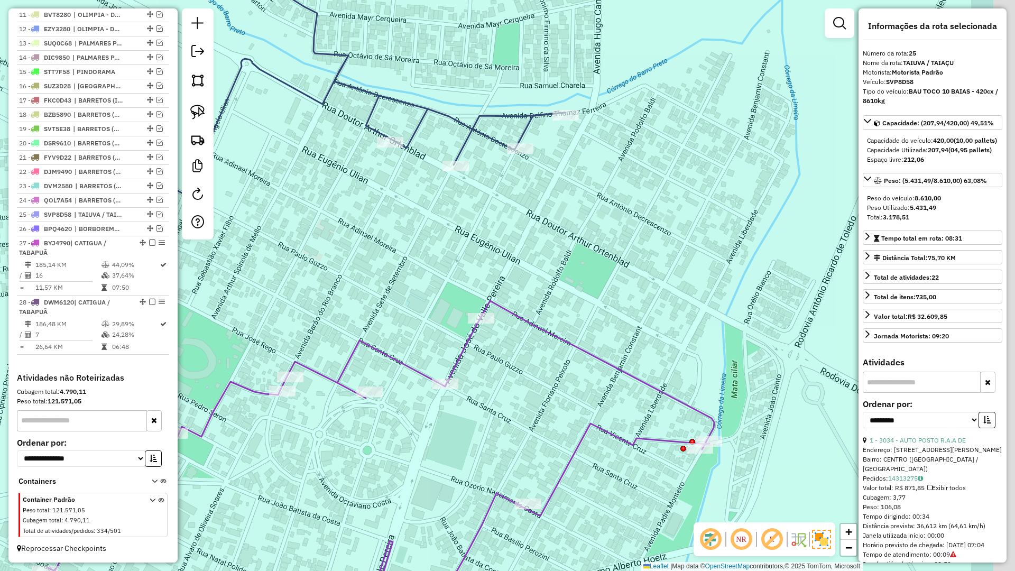
drag, startPoint x: 564, startPoint y: 303, endPoint x: 507, endPoint y: 285, distance: 59.7
click at [503, 289] on div "Janela de atendimento Grade de atendimento Capacidade Transportadoras Veículos …" at bounding box center [507, 285] width 1015 height 571
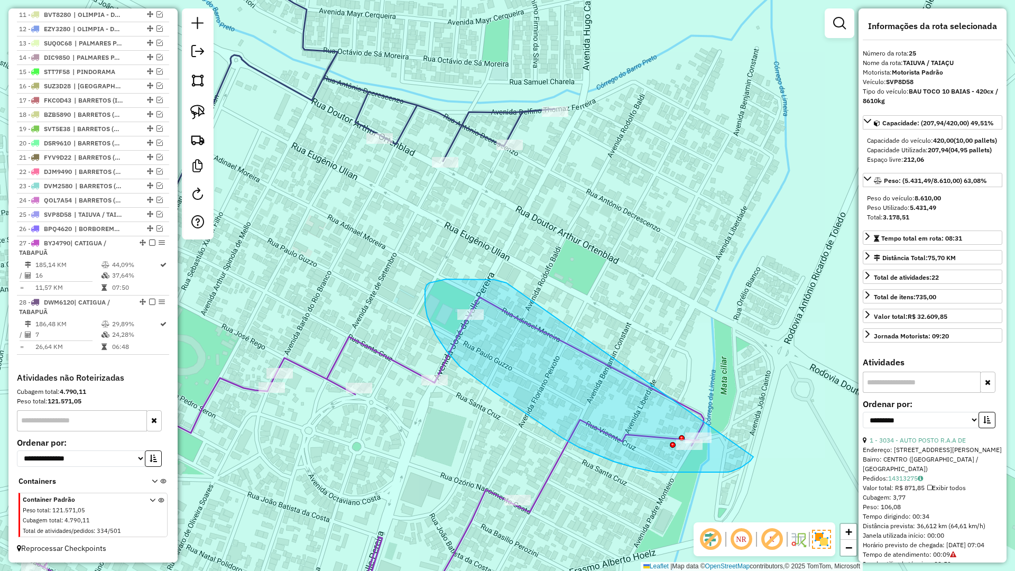
drag, startPoint x: 429, startPoint y: 283, endPoint x: 761, endPoint y: 441, distance: 367.4
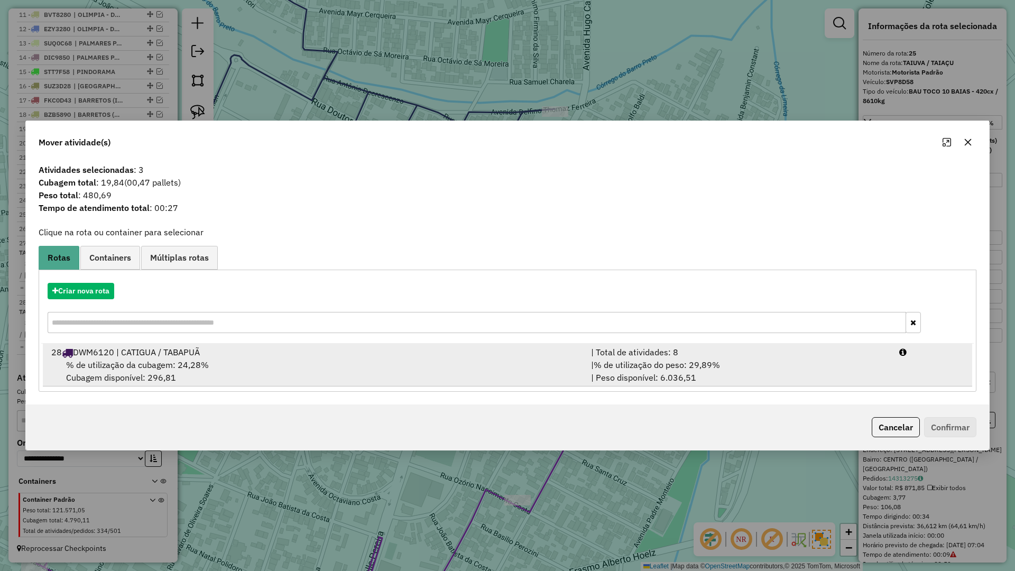
click at [495, 372] on div "% de utilização da cubagem: 24,28% Cubagem disponível: 296,81" at bounding box center [315, 370] width 540 height 25
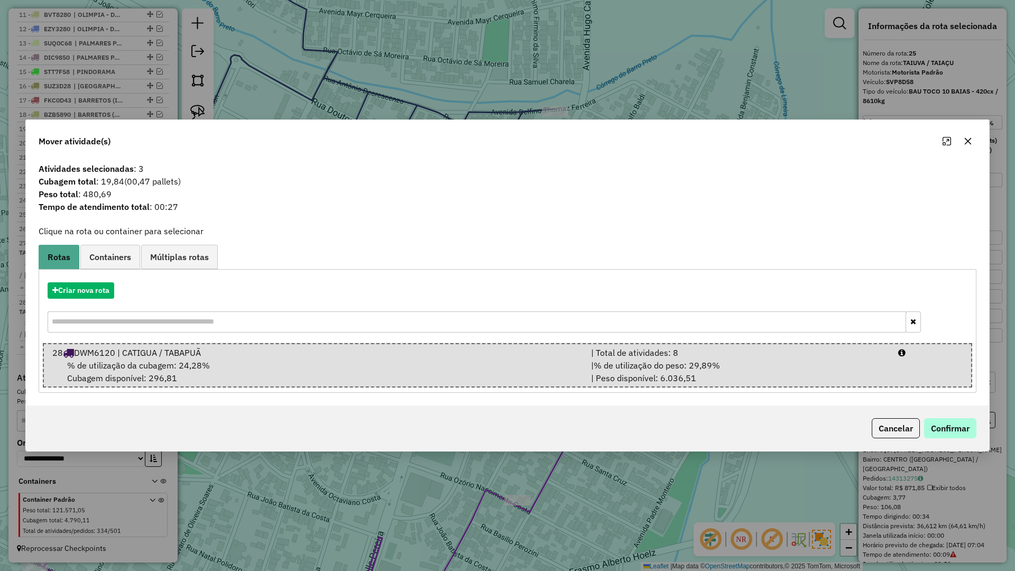
drag, startPoint x: 1005, startPoint y: 438, endPoint x: 950, endPoint y: 428, distance: 56.0
click at [989, 436] on div "Mover atividade(s) Atividades selecionadas : 3 Cubagem total : 19,84 (00,47 pal…" at bounding box center [507, 285] width 1015 height 571
click at [950, 428] on button "Confirmar" at bounding box center [950, 428] width 52 height 20
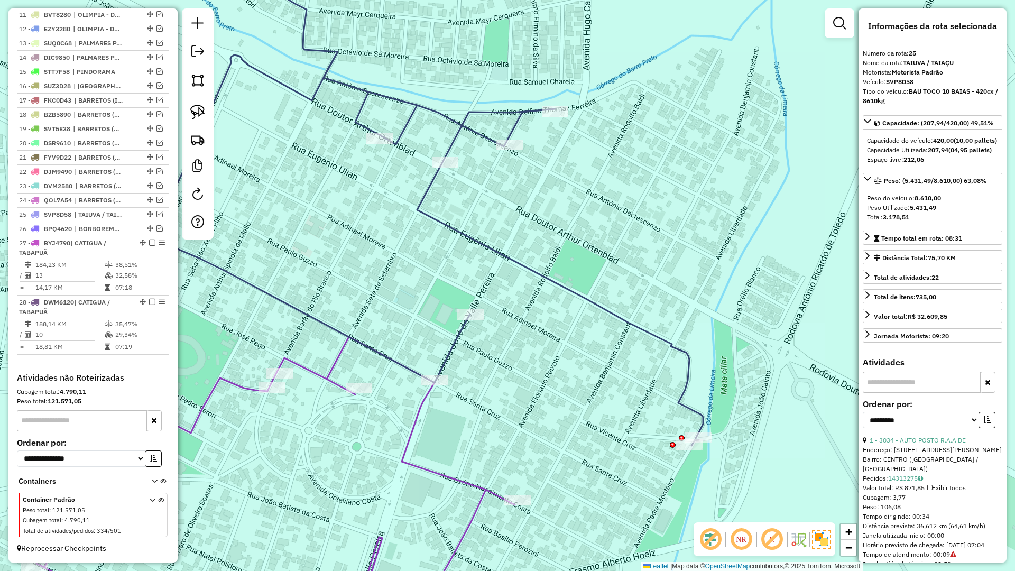
click at [683, 369] on icon at bounding box center [383, 194] width 640 height 503
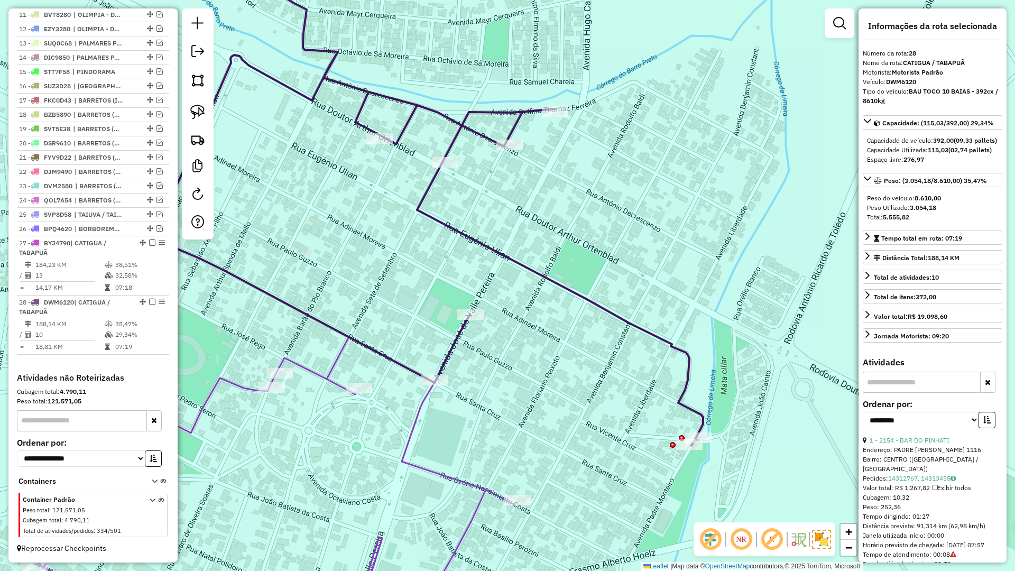
click at [429, 395] on icon at bounding box center [275, 482] width 478 height 291
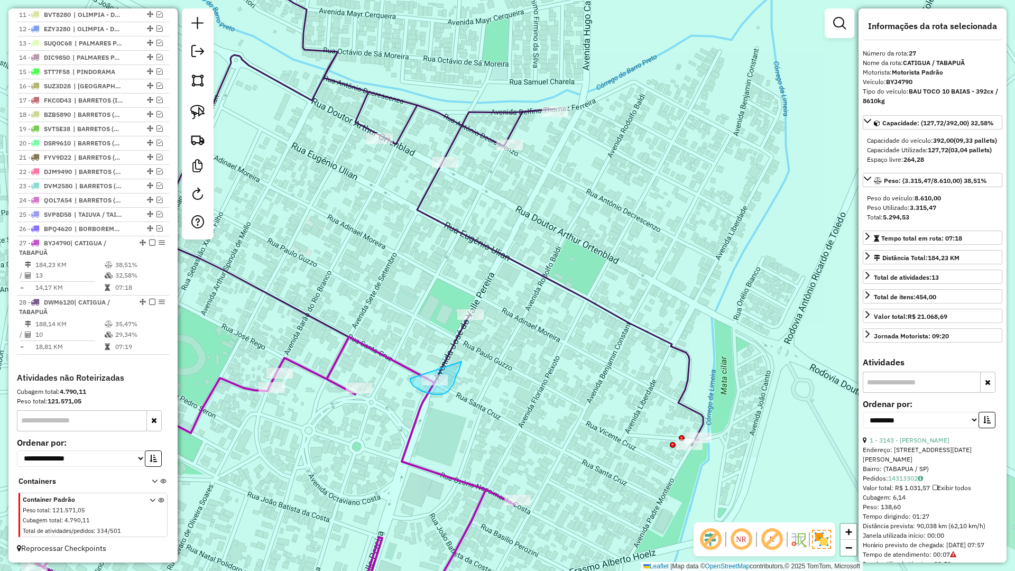
drag, startPoint x: 410, startPoint y: 378, endPoint x: 461, endPoint y: 362, distance: 54.0
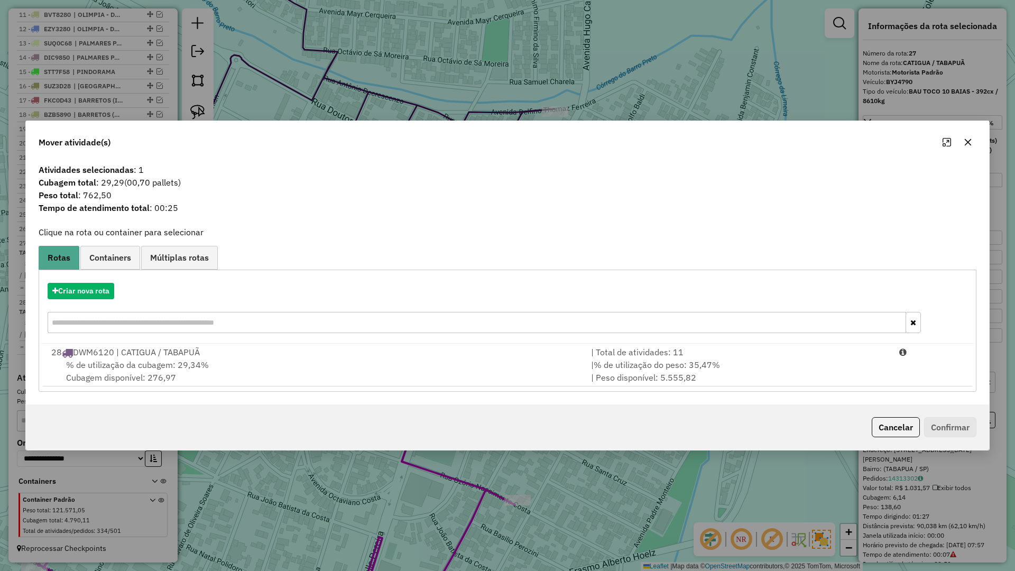
click at [561, 383] on div "% de utilização da cubagem: 29,34% Cubagem disponível: 276,97" at bounding box center [315, 370] width 540 height 25
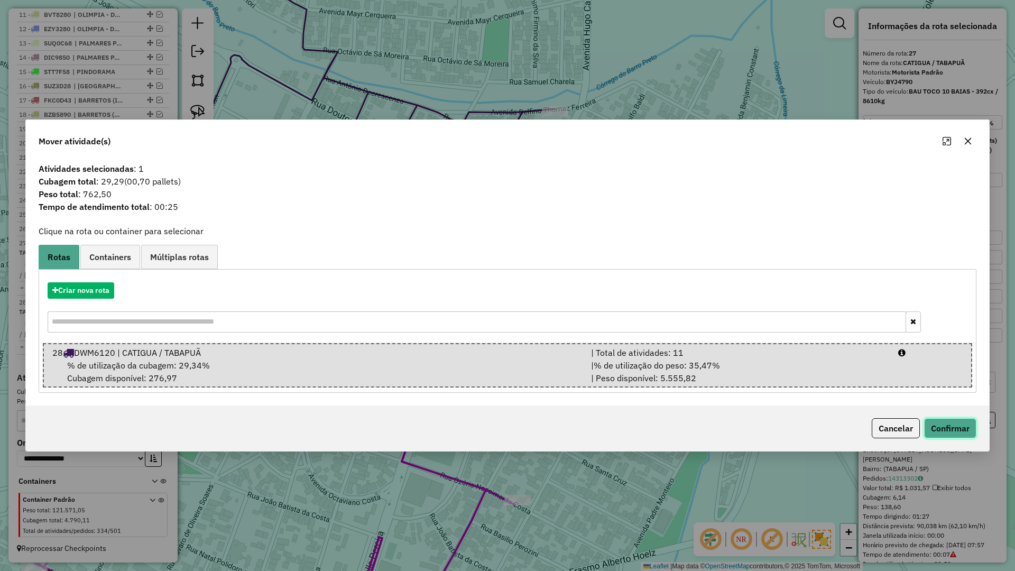
click at [949, 434] on button "Confirmar" at bounding box center [950, 428] width 52 height 20
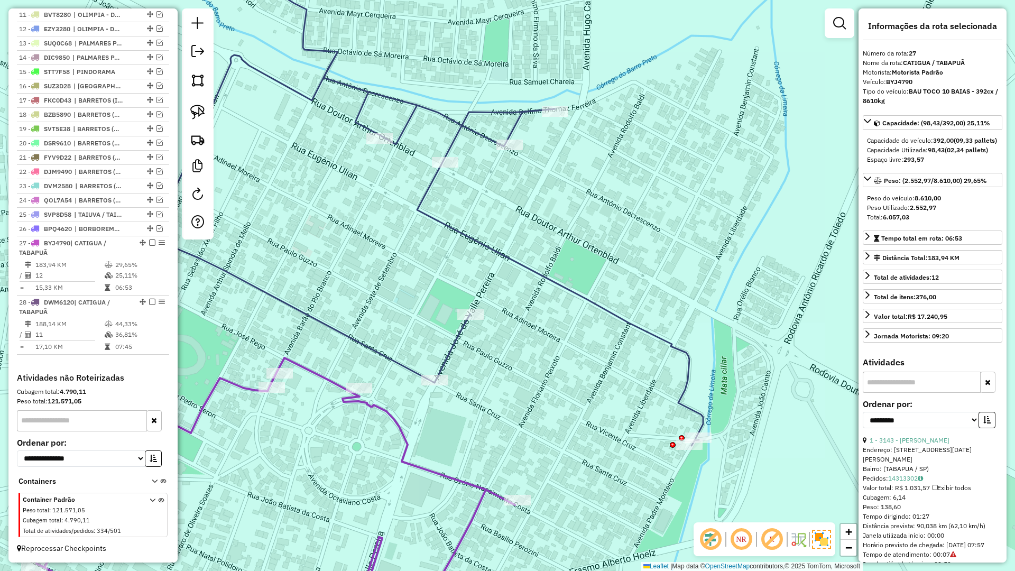
click at [411, 445] on icon at bounding box center [275, 493] width 478 height 270
click at [448, 358] on icon at bounding box center [383, 194] width 640 height 503
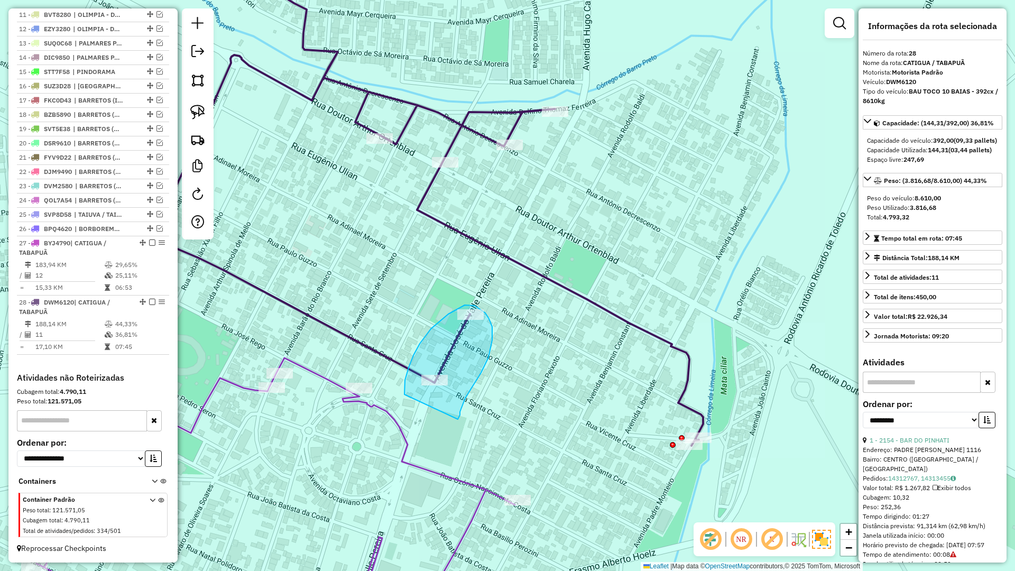
drag, startPoint x: 460, startPoint y: 415, endPoint x: 404, endPoint y: 394, distance: 59.2
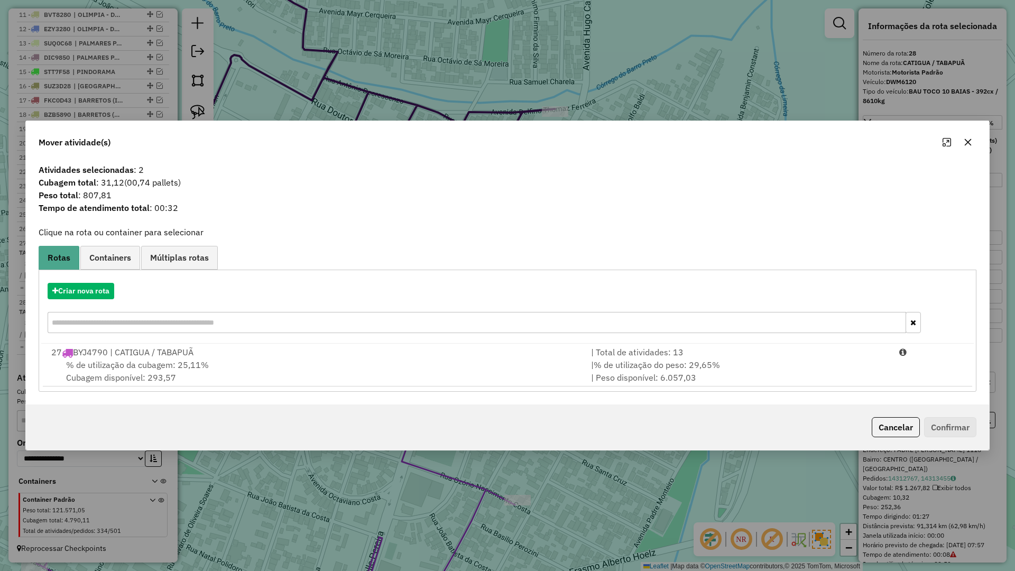
click at [463, 370] on div "% de utilização da cubagem: 25,11% Cubagem disponível: 293,57" at bounding box center [315, 370] width 540 height 25
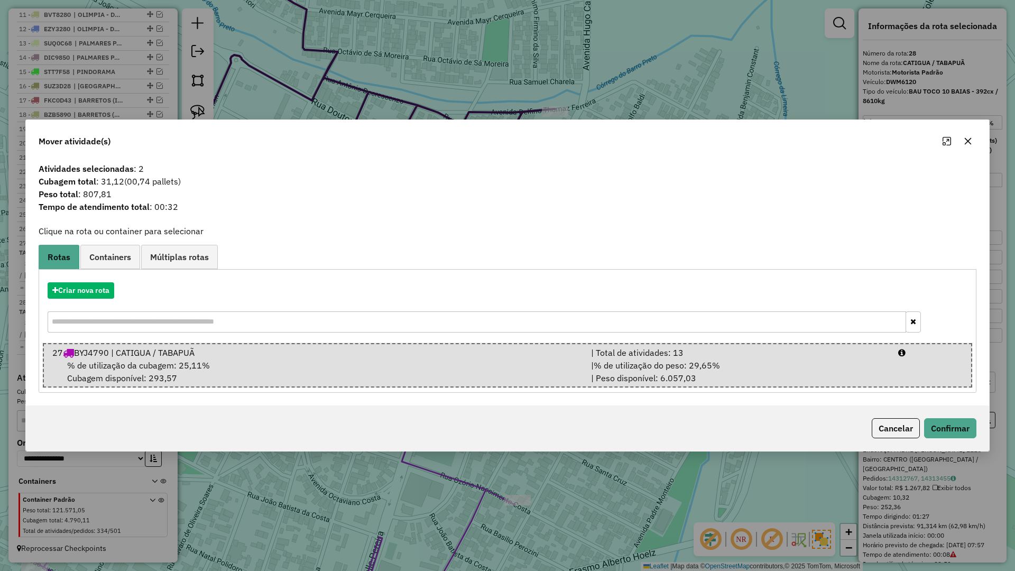
click at [980, 437] on div "Cancelar Confirmar" at bounding box center [507, 427] width 963 height 45
click at [974, 427] on button "Confirmar" at bounding box center [950, 428] width 52 height 20
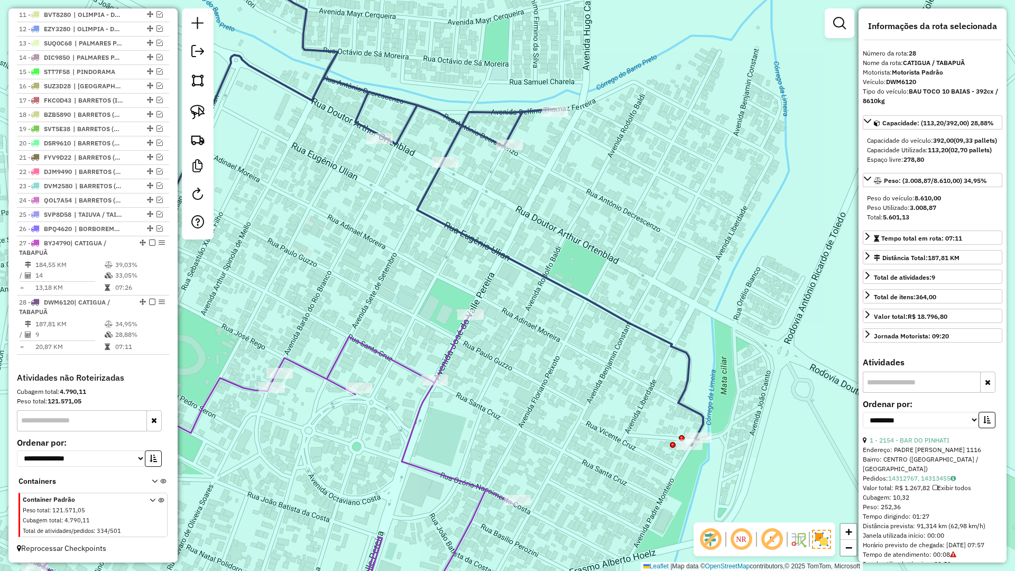
click at [665, 345] on icon at bounding box center [383, 194] width 640 height 503
click at [668, 341] on icon at bounding box center [383, 194] width 640 height 503
click at [447, 366] on icon at bounding box center [275, 471] width 478 height 314
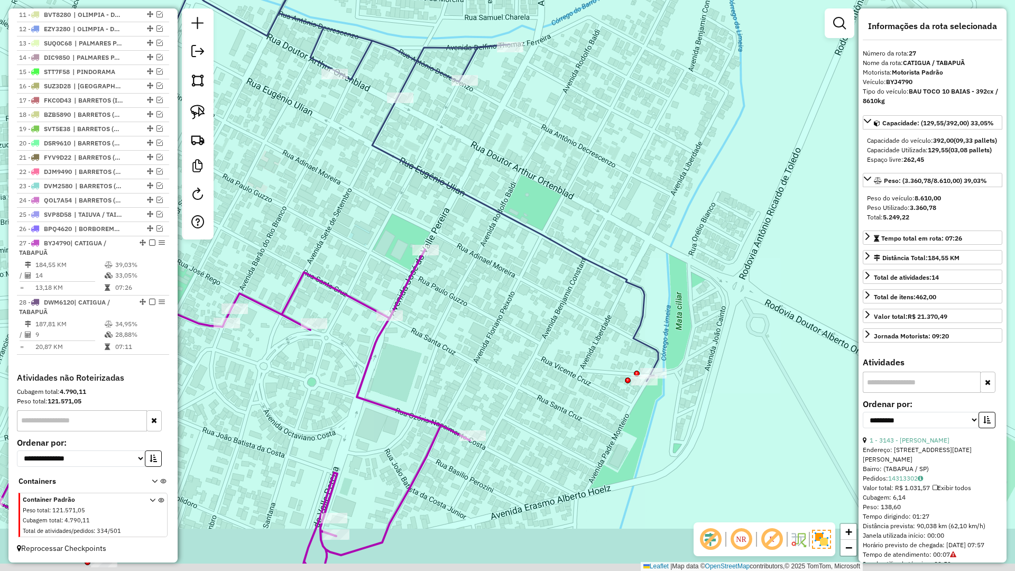
drag, startPoint x: 524, startPoint y: 413, endPoint x: 445, endPoint y: 319, distance: 123.1
click at [445, 319] on div "Janela de atendimento Grade de atendimento Capacidade Transportadoras Veículos …" at bounding box center [507, 285] width 1015 height 571
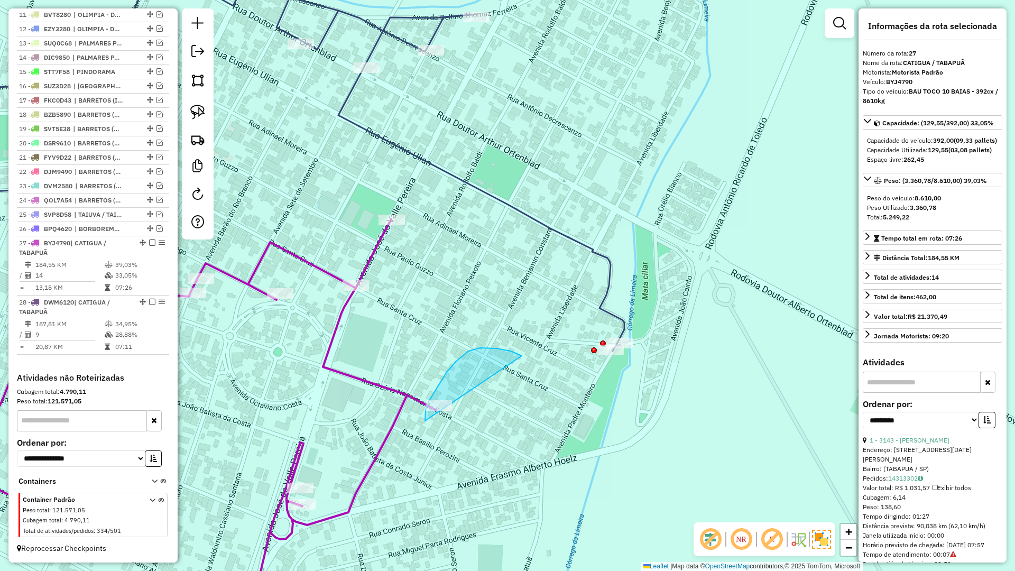
drag, startPoint x: 480, startPoint y: 348, endPoint x: 431, endPoint y: 432, distance: 97.4
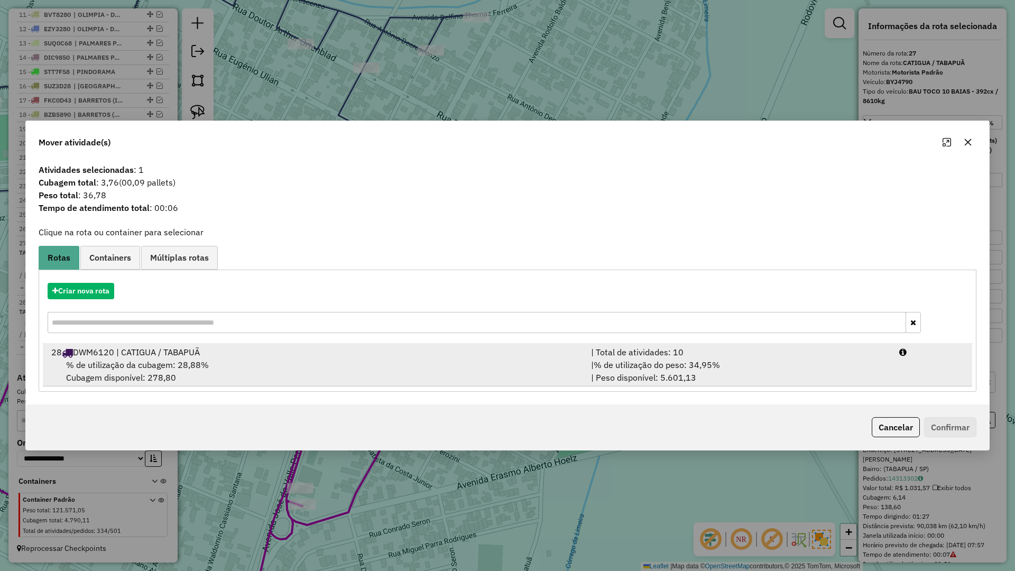
click at [499, 375] on div "% de utilização da cubagem: 28,88% Cubagem disponível: 278,80" at bounding box center [315, 370] width 540 height 25
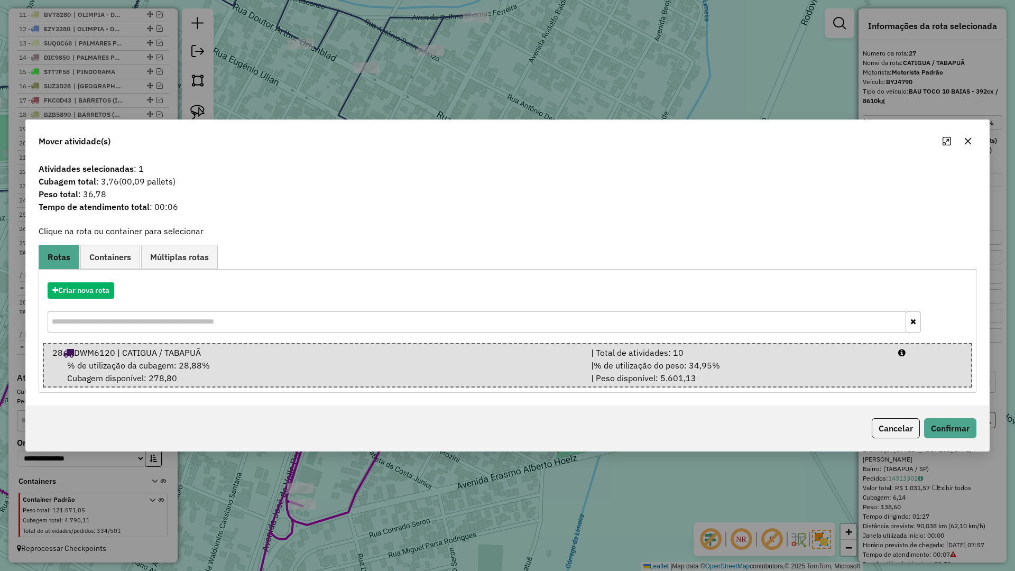
click at [961, 442] on div "Cancelar Confirmar" at bounding box center [507, 427] width 963 height 45
click at [955, 431] on button "Confirmar" at bounding box center [950, 428] width 52 height 20
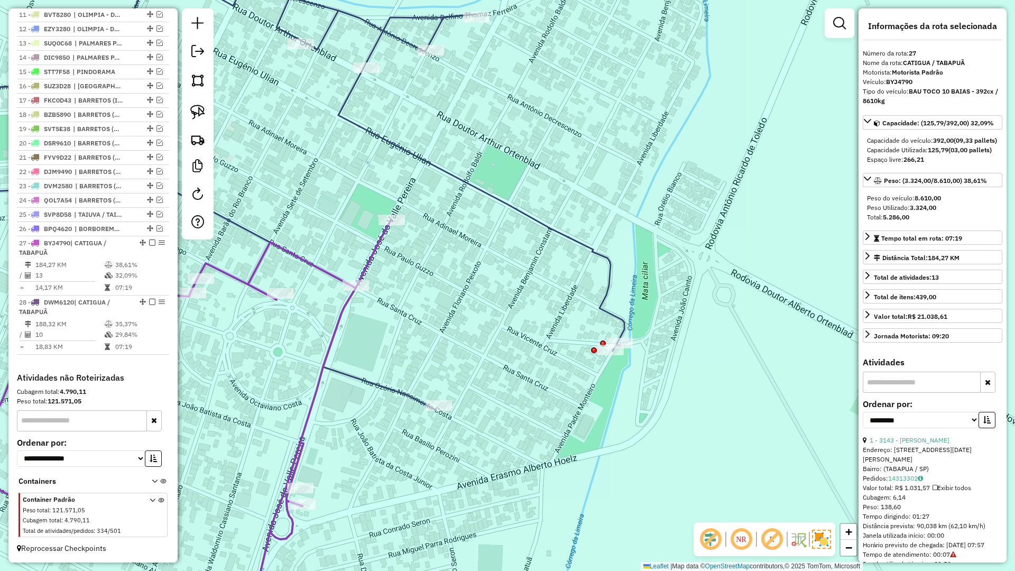
click at [371, 383] on icon at bounding box center [305, 176] width 640 height 467
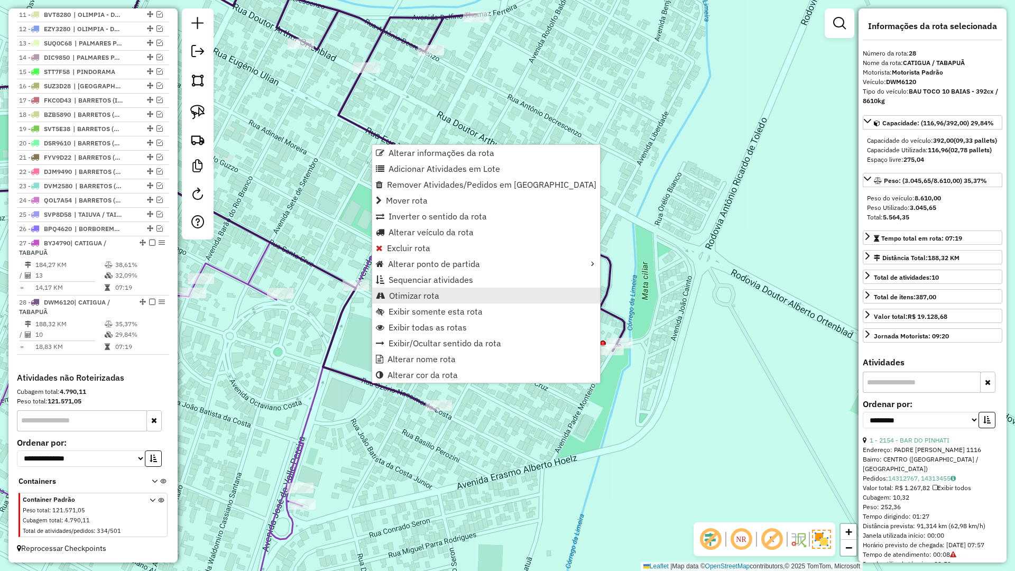
click at [405, 293] on span "Otimizar rota" at bounding box center [414, 295] width 50 height 8
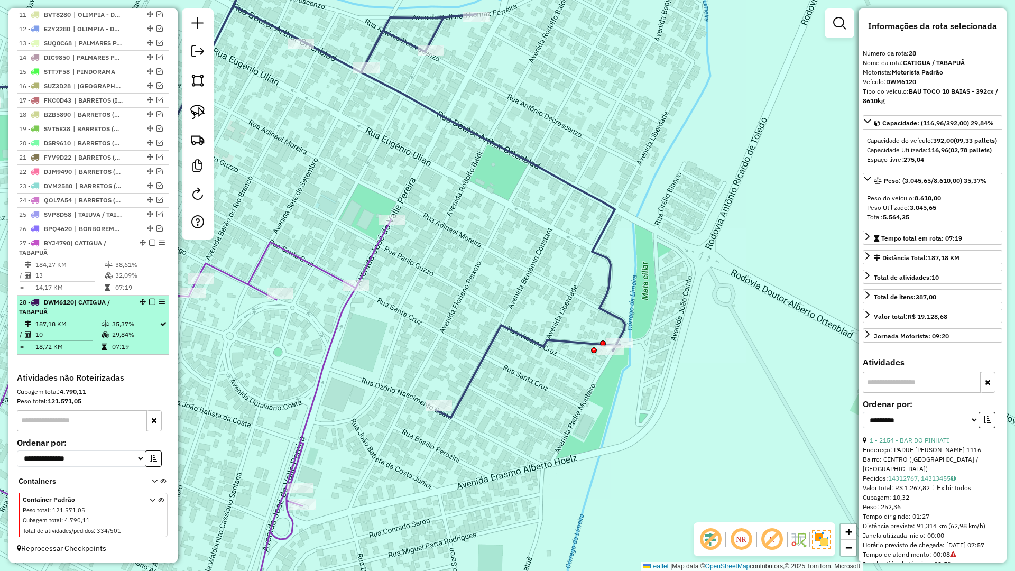
click at [149, 302] on em at bounding box center [152, 302] width 6 height 6
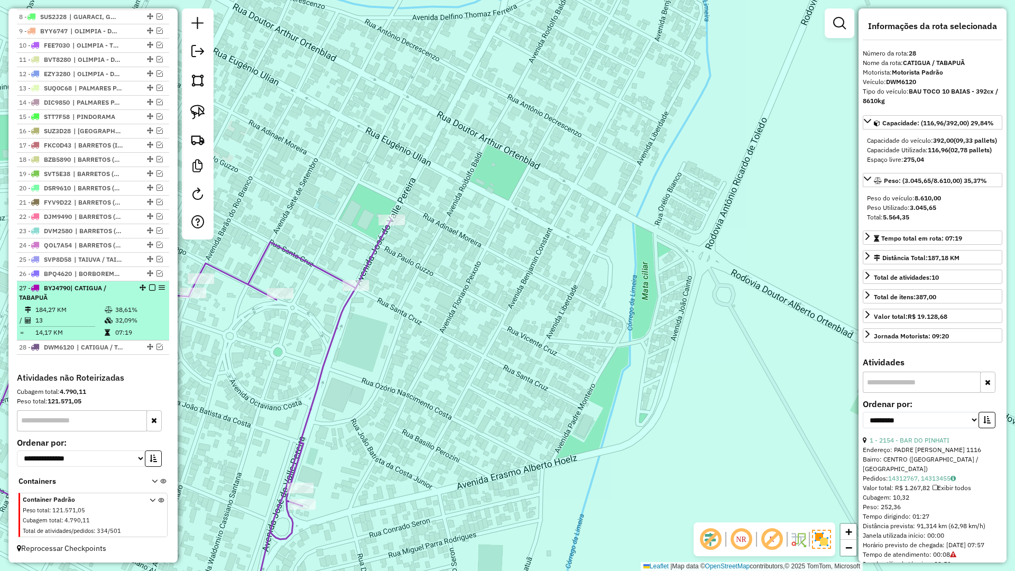
click at [150, 285] on em at bounding box center [152, 287] width 6 height 6
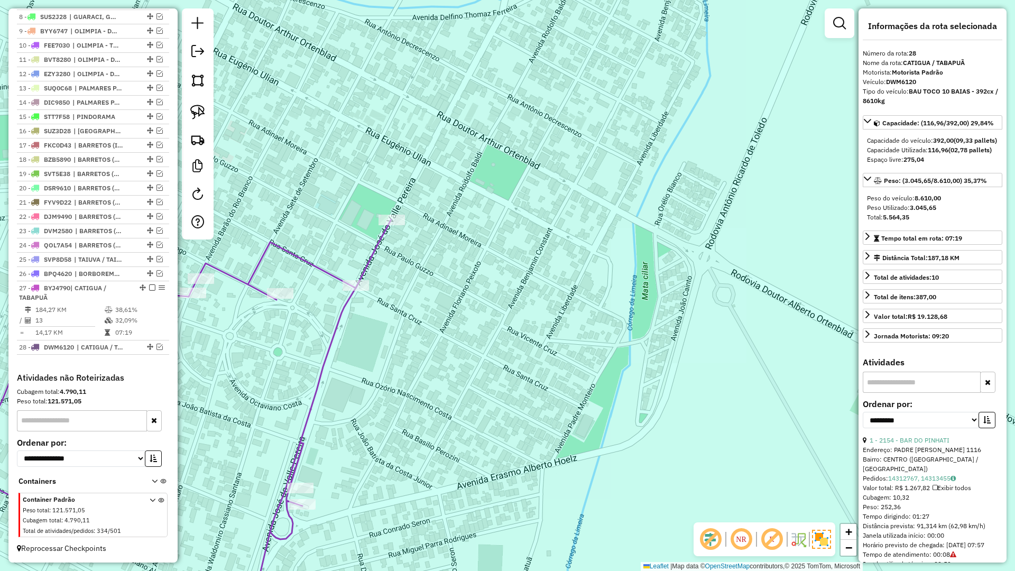
scroll to position [459, 0]
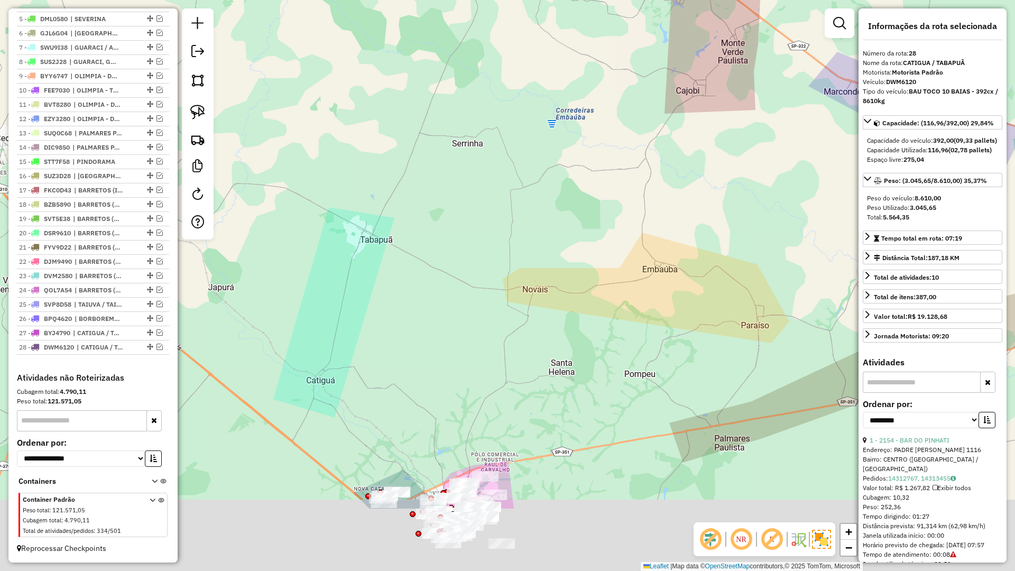
drag, startPoint x: 391, startPoint y: 289, endPoint x: 386, endPoint y: 283, distance: 7.2
click at [386, 283] on div "Janela de atendimento Grade de atendimento Capacidade Transportadoras Veículos …" at bounding box center [507, 285] width 1015 height 571
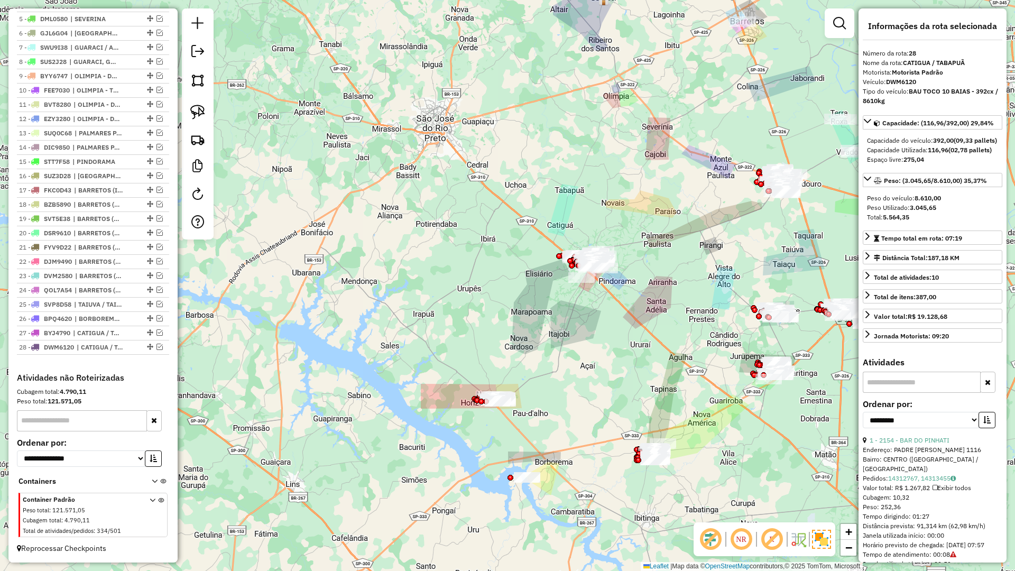
drag, startPoint x: 450, startPoint y: 447, endPoint x: 645, endPoint y: 363, distance: 212.2
click at [645, 363] on div "Janela de atendimento Grade de atendimento Capacidade Transportadoras Veículos …" at bounding box center [507, 285] width 1015 height 571
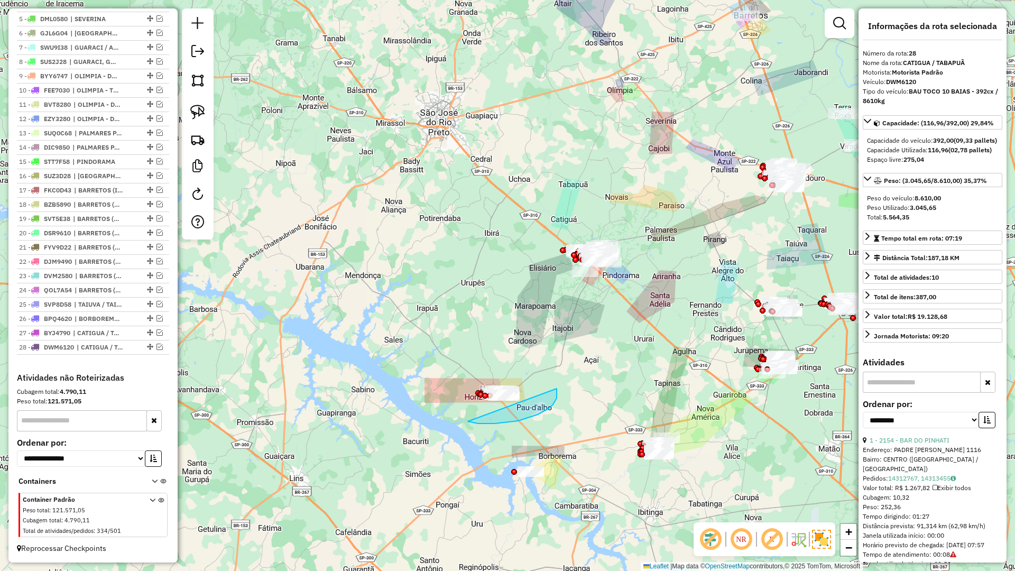
drag, startPoint x: 549, startPoint y: 408, endPoint x: 446, endPoint y: 378, distance: 107.2
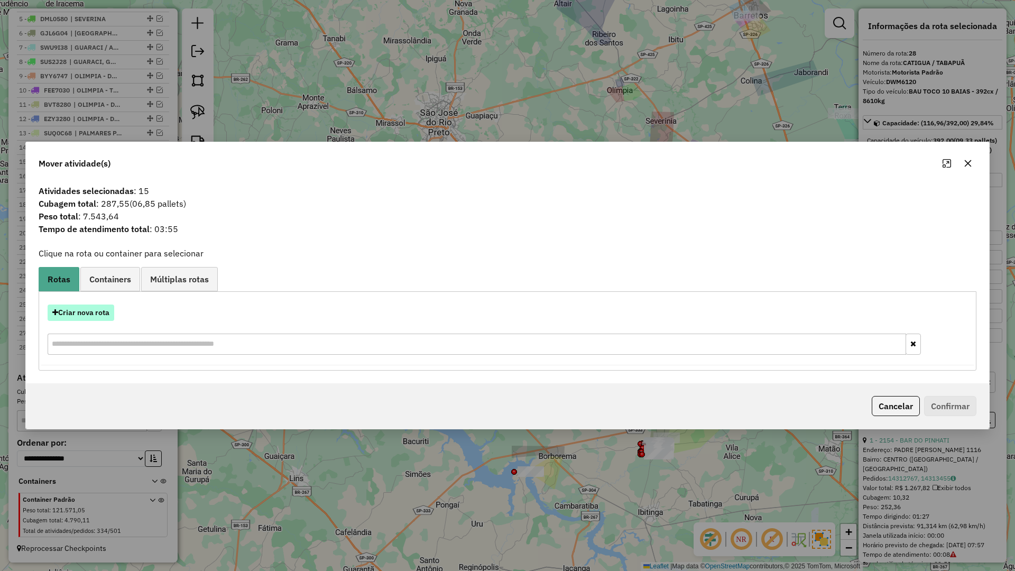
click at [99, 308] on button "Criar nova rota" at bounding box center [81, 312] width 67 height 16
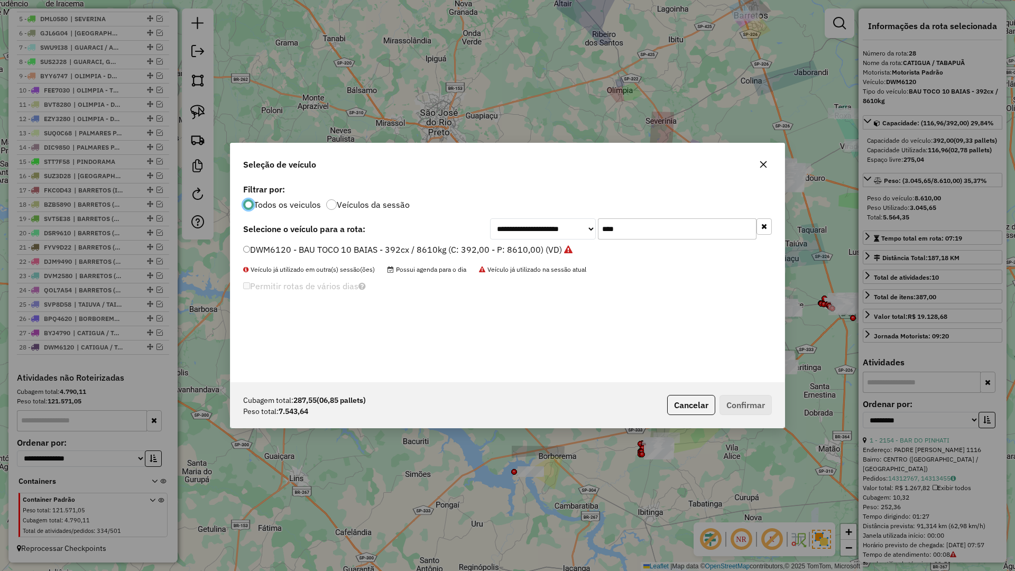
scroll to position [6, 3]
click at [657, 229] on input "****" at bounding box center [677, 228] width 159 height 21
type input "****"
click at [552, 249] on label "BWZ3898 - BAU TOCO 10 BAIAS - 392cx / 8610kg (C: 392,00 - P: 8610,00) (VD)" at bounding box center [401, 249] width 316 height 13
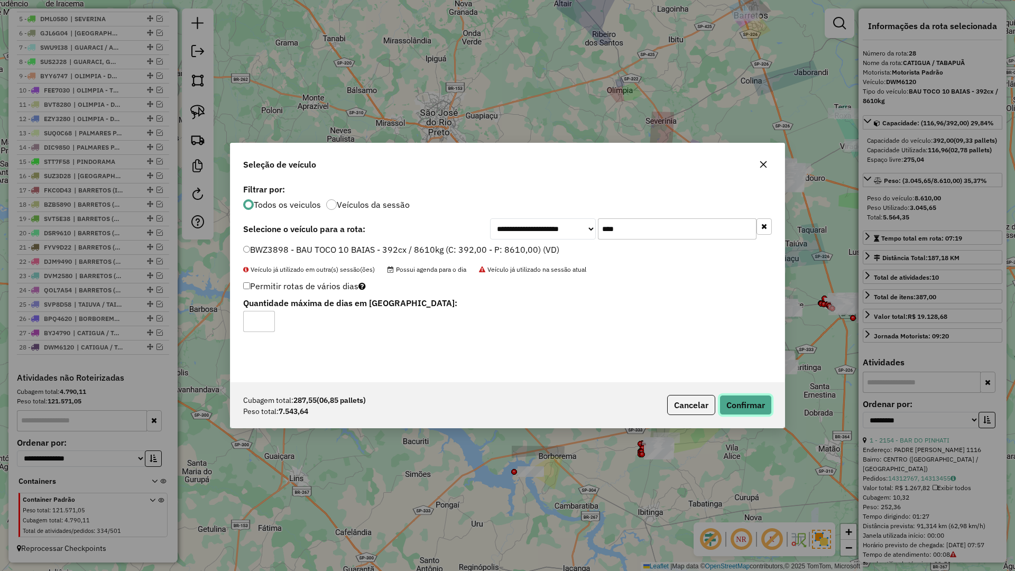
click at [724, 396] on button "Confirmar" at bounding box center [745, 405] width 52 height 20
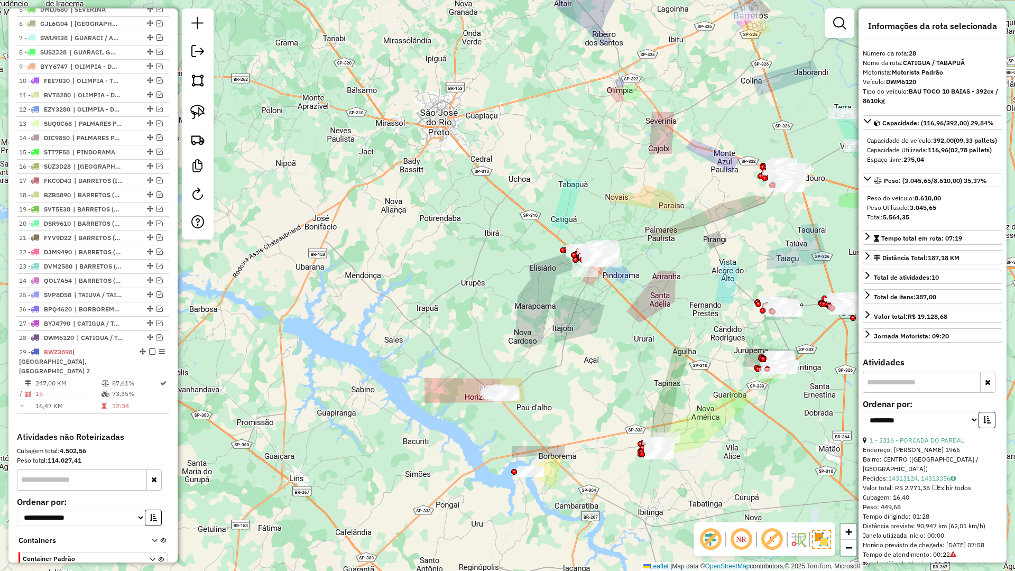
scroll to position [518, 0]
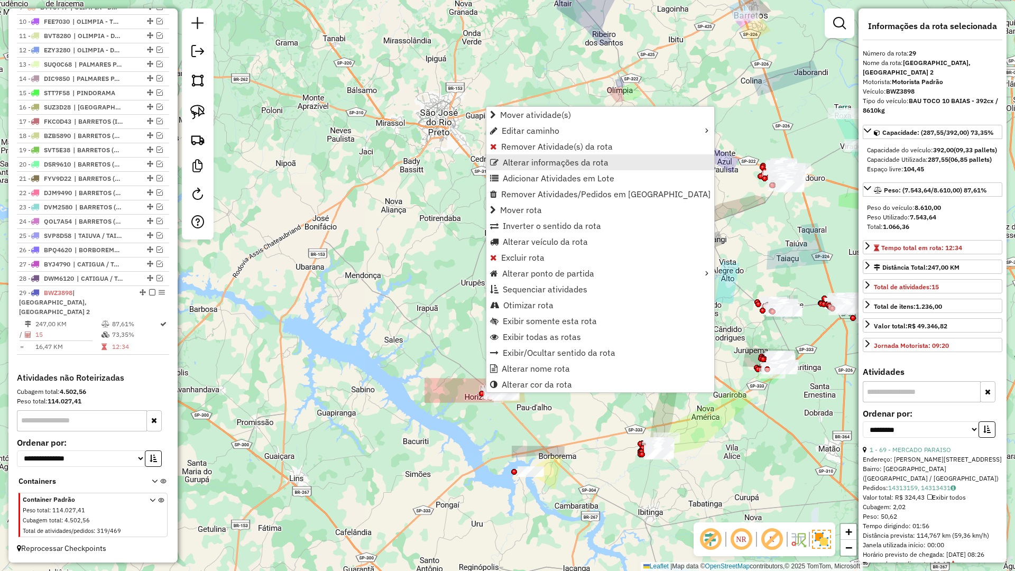
click at [555, 158] on span "Alterar informações da rota" at bounding box center [556, 162] width 106 height 8
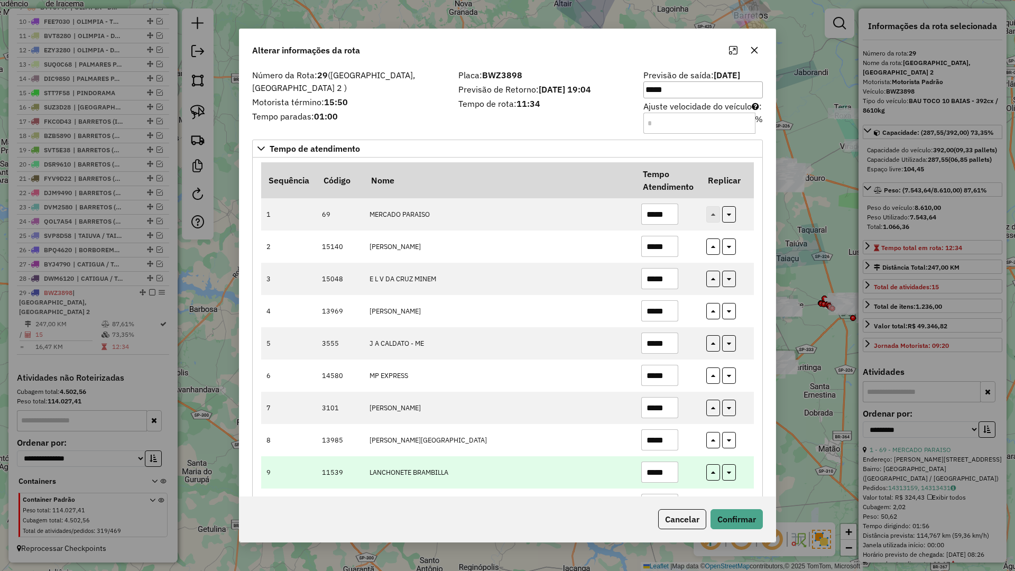
click at [671, 471] on input "*****" at bounding box center [659, 471] width 37 height 21
type input "*****"
click at [713, 473] on icon "button" at bounding box center [713, 473] width 4 height 7
type input "*****"
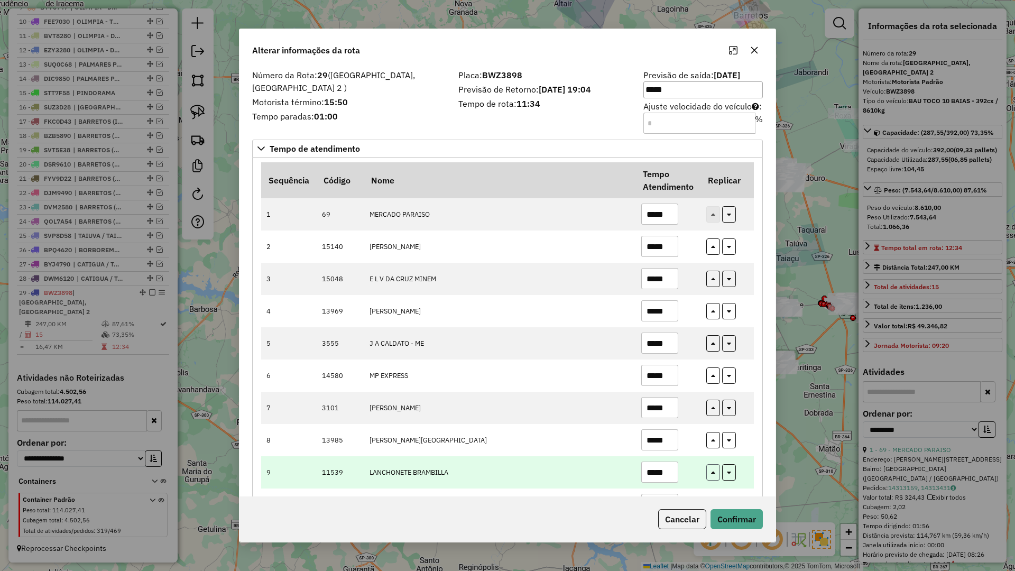
type input "*****"
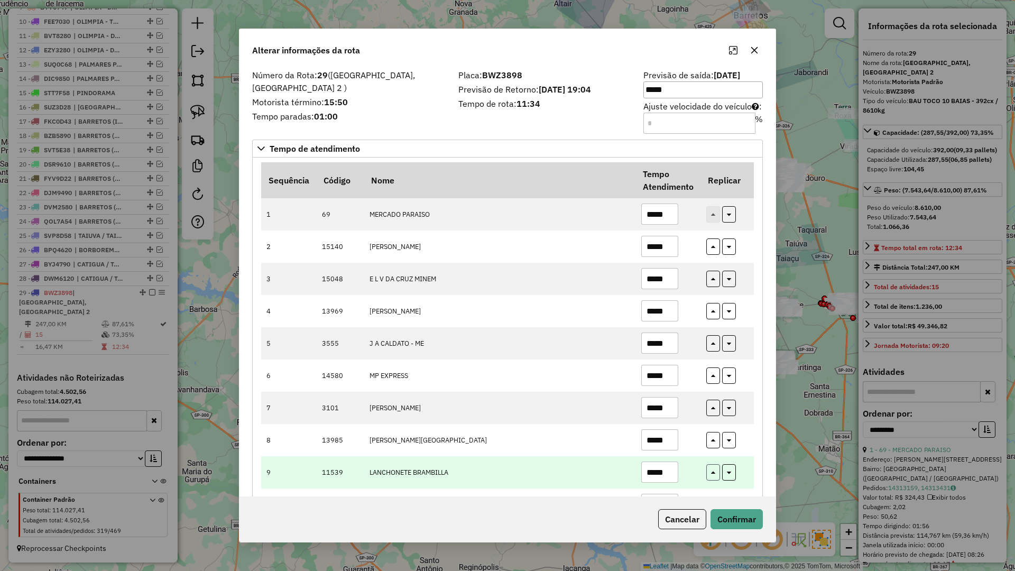
type input "*****"
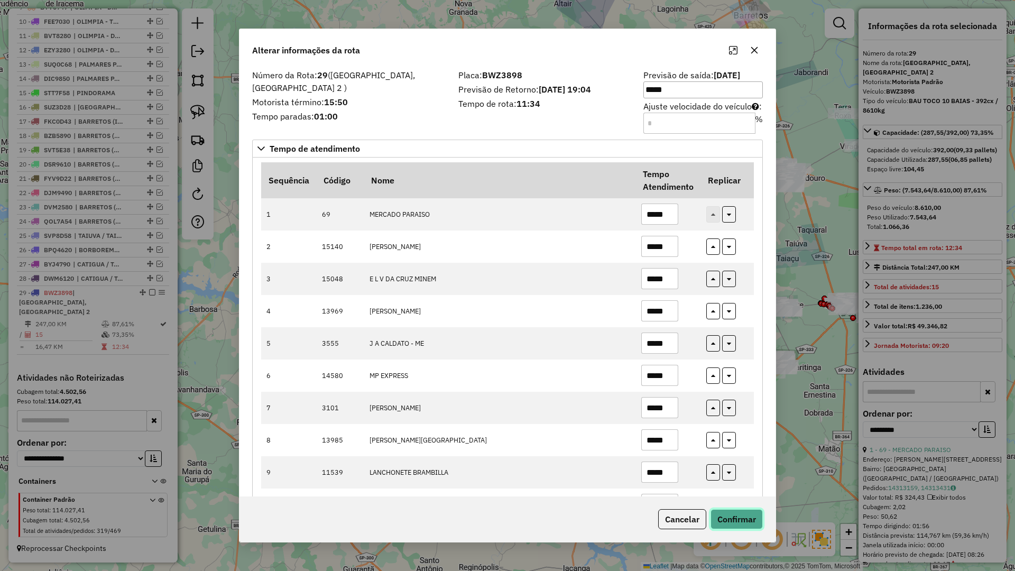
click at [738, 521] on button "Confirmar" at bounding box center [736, 519] width 52 height 20
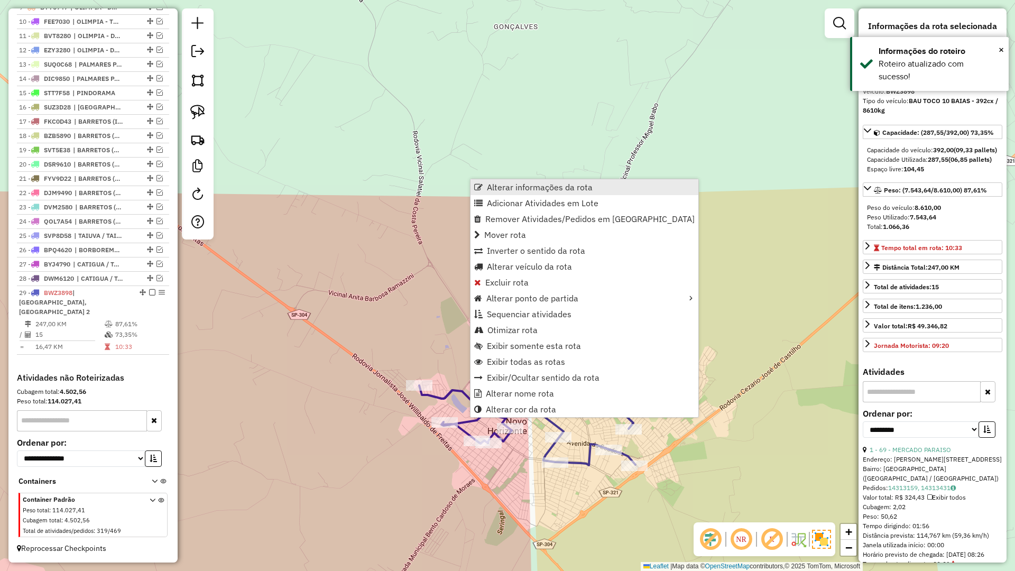
click at [513, 180] on link "Alterar informações da rota" at bounding box center [584, 187] width 228 height 16
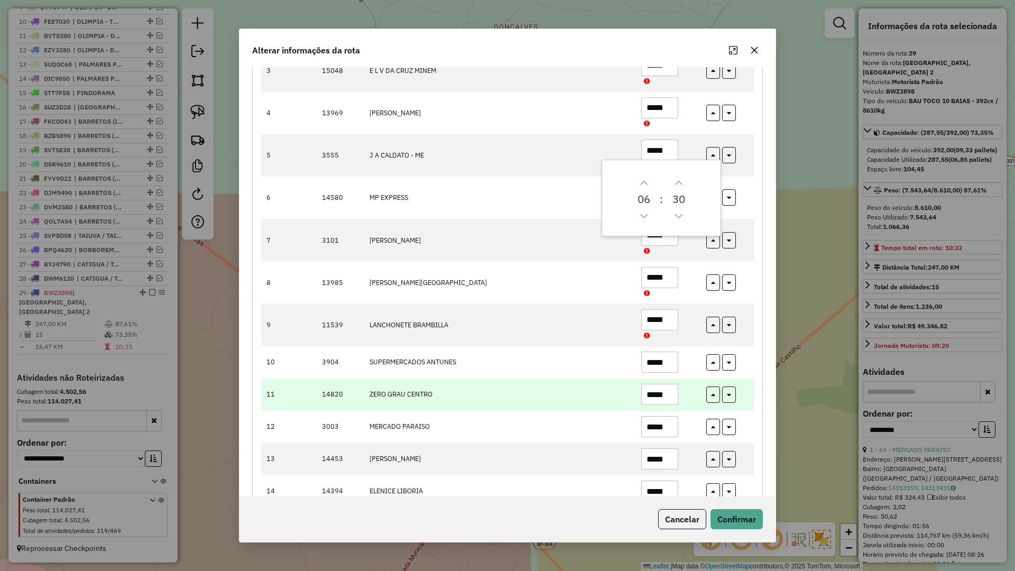
scroll to position [264, 0]
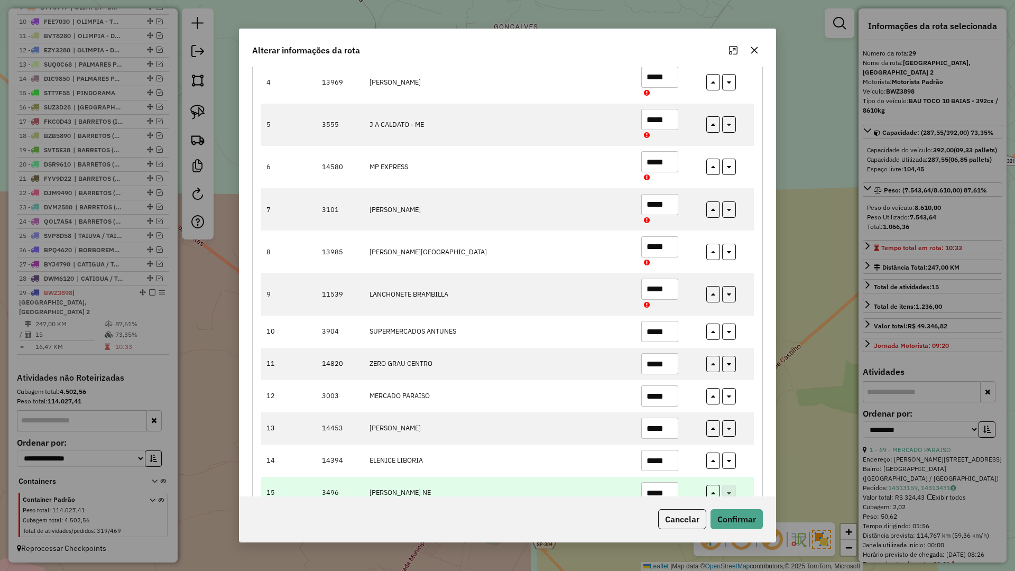
click at [668, 485] on input "*****" at bounding box center [659, 492] width 37 height 21
type input "*****"
click at [715, 489] on button "button" at bounding box center [713, 491] width 14 height 16
type input "*****"
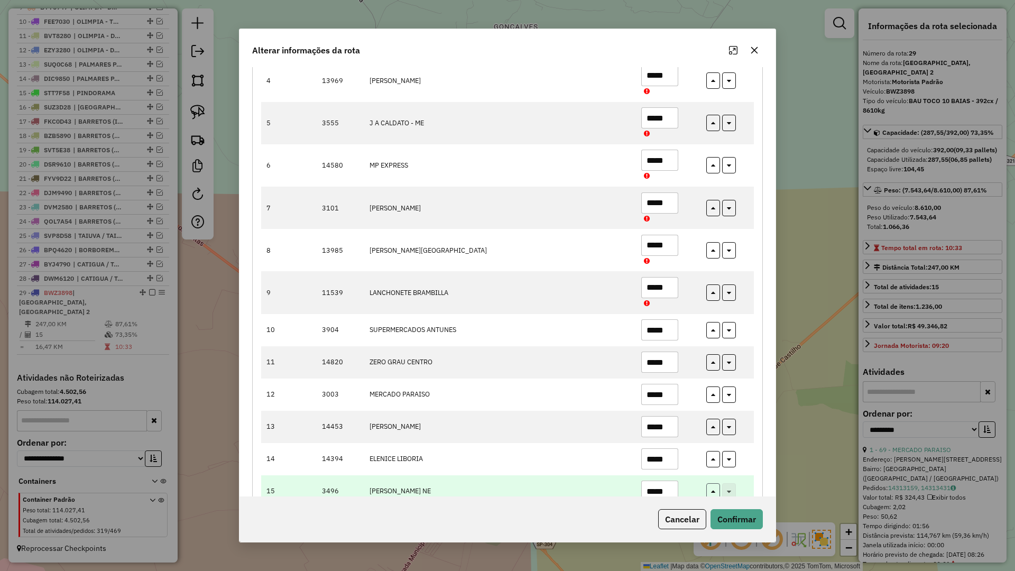
type input "*****"
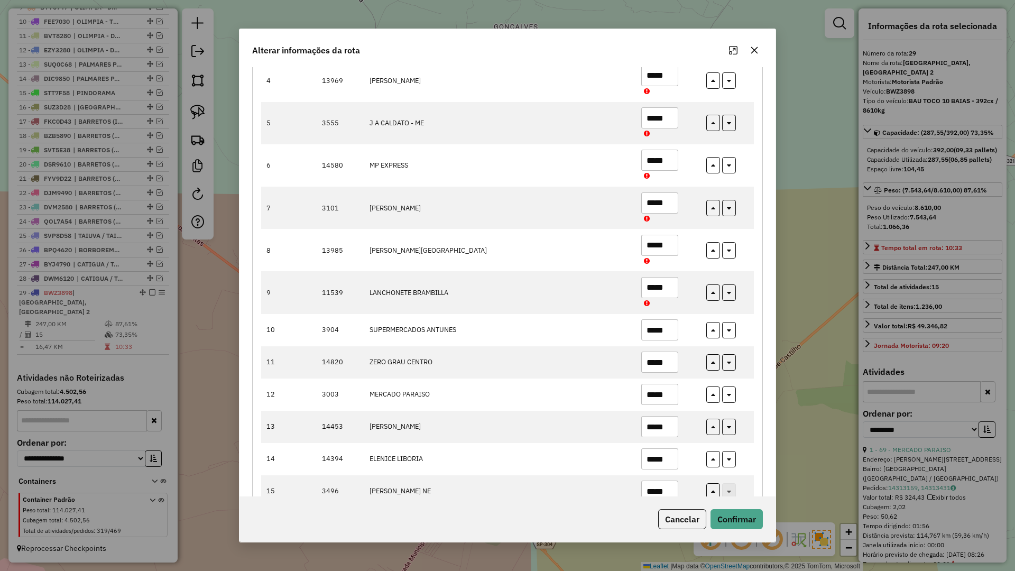
click at [724, 508] on div "Cancelar Confirmar" at bounding box center [507, 518] width 536 height 45
click at [725, 515] on button "Confirmar" at bounding box center [736, 519] width 52 height 20
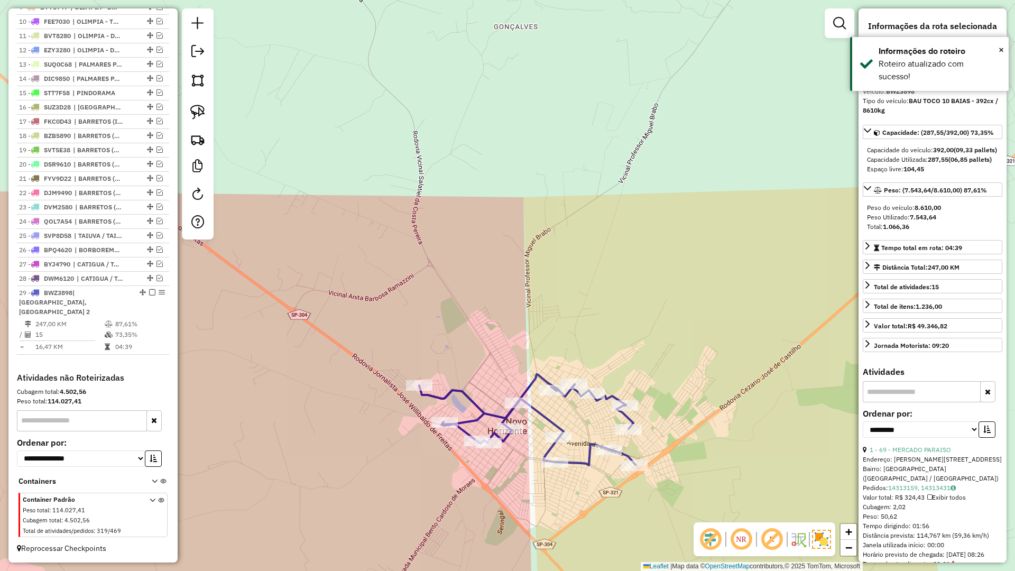
click at [151, 295] on em at bounding box center [152, 292] width 6 height 6
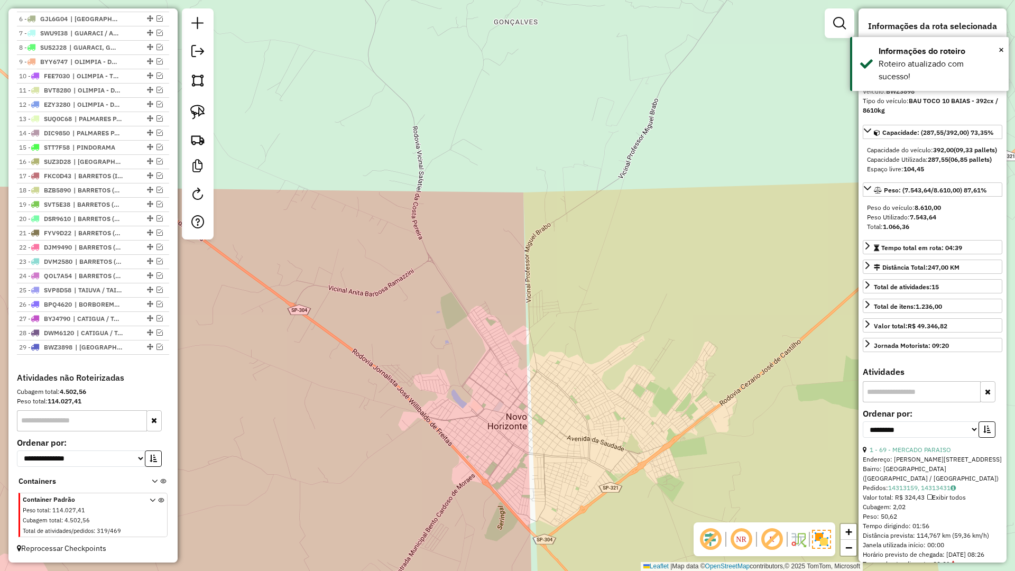
drag, startPoint x: 486, startPoint y: 358, endPoint x: 490, endPoint y: 287, distance: 70.9
click at [488, 299] on div "Janela de atendimento Grade de atendimento Capacidade Transportadoras Veículos …" at bounding box center [507, 285] width 1015 height 571
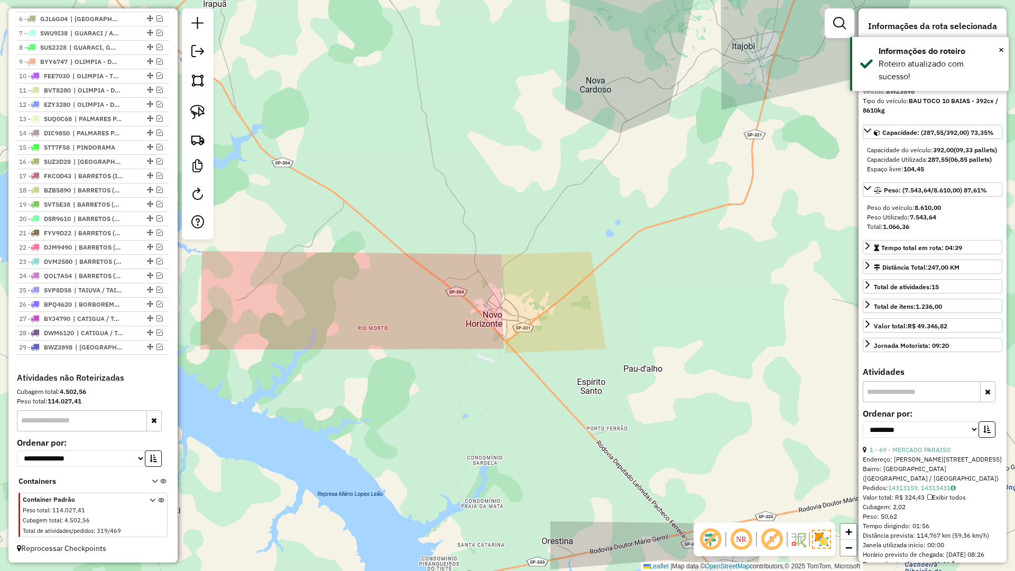
drag, startPoint x: 383, startPoint y: 283, endPoint x: 384, endPoint y: 263, distance: 19.6
click at [378, 273] on div "Janela de atendimento Grade de atendimento Capacidade Transportadoras Veículos …" at bounding box center [507, 285] width 1015 height 571
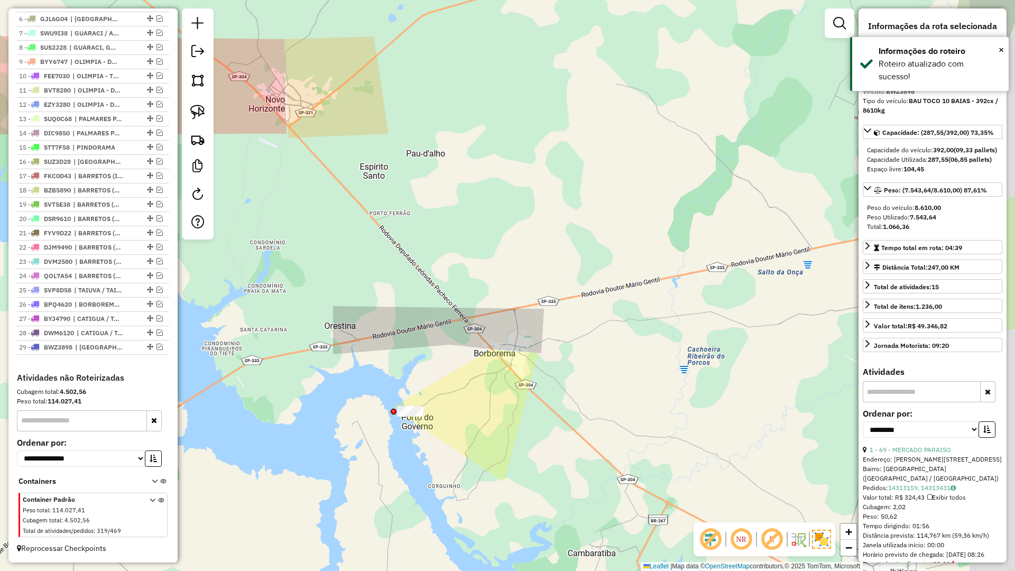
drag, startPoint x: 561, startPoint y: 433, endPoint x: 492, endPoint y: 289, distance: 159.8
click at [492, 294] on div "Janela de atendimento Grade de atendimento Capacidade Transportadoras Veículos …" at bounding box center [507, 285] width 1015 height 571
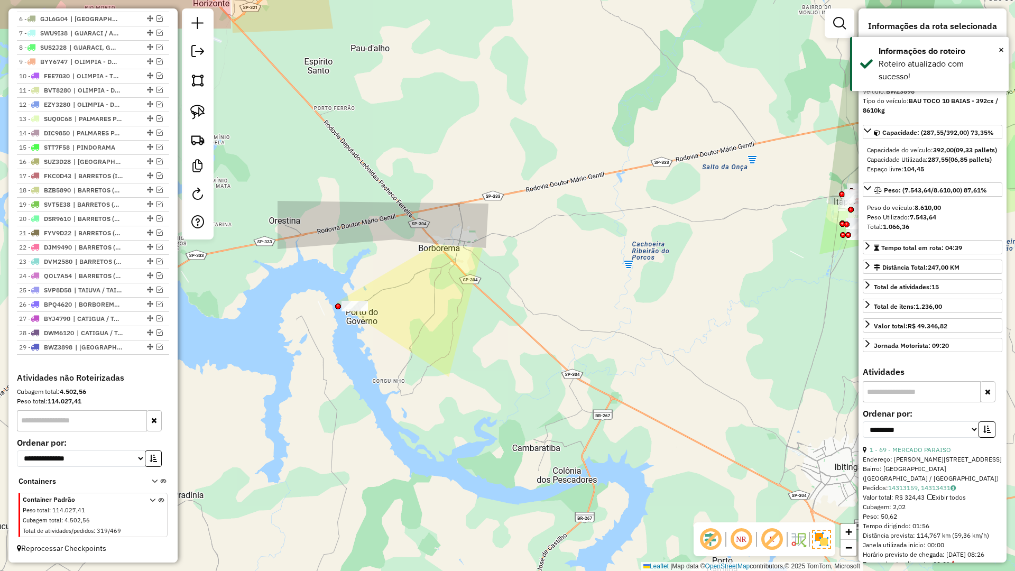
drag, startPoint x: 508, startPoint y: 374, endPoint x: 318, endPoint y: 221, distance: 243.6
click at [331, 230] on div "Janela de atendimento Grade de atendimento Capacidade Transportadoras Veículos …" at bounding box center [507, 285] width 1015 height 571
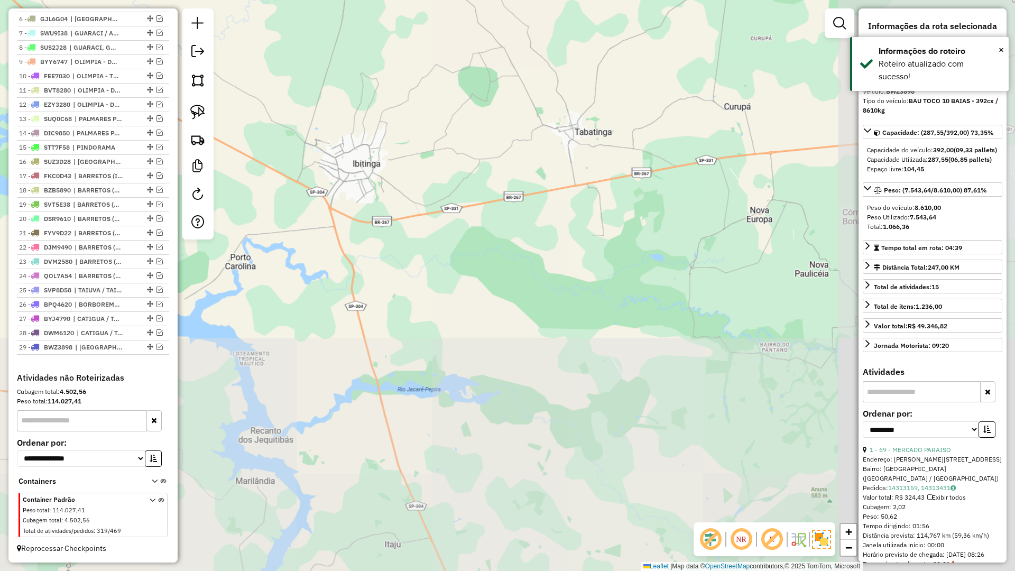
drag, startPoint x: 624, startPoint y: 341, endPoint x: 633, endPoint y: 460, distance: 119.8
click at [663, 521] on div "Janela de atendimento Grade de atendimento Capacidade Transportadoras Veículos …" at bounding box center [507, 285] width 1015 height 571
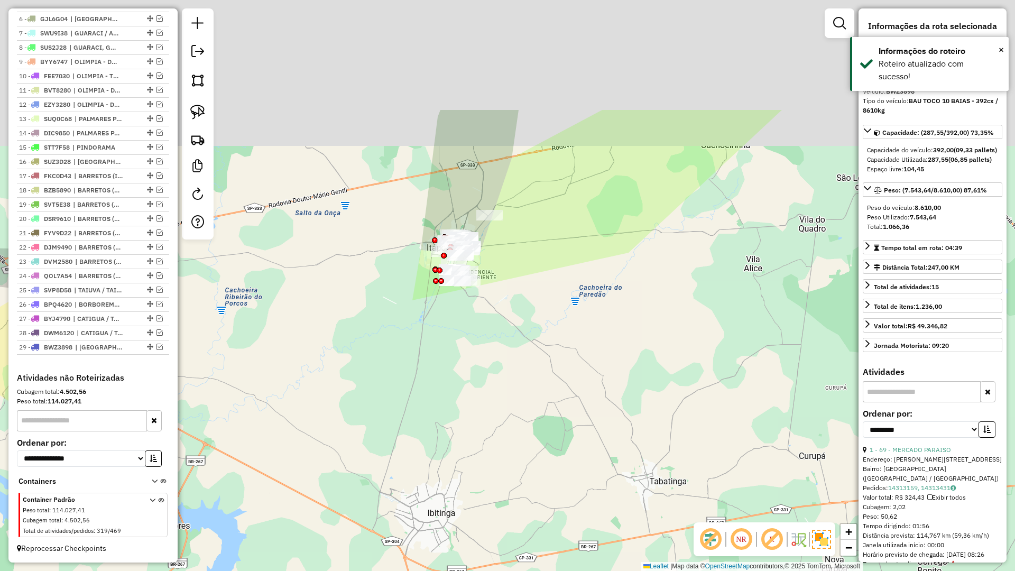
drag, startPoint x: 509, startPoint y: 268, endPoint x: 555, endPoint y: 509, distance: 245.3
click at [559, 518] on div "Janela de atendimento Grade de atendimento Capacidade Transportadoras Veículos …" at bounding box center [507, 285] width 1015 height 571
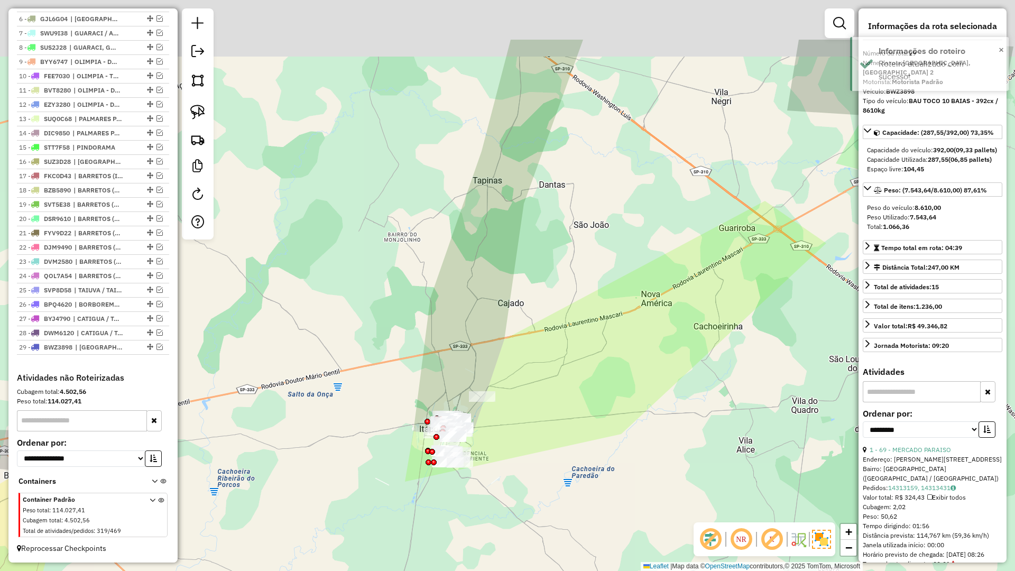
drag, startPoint x: 578, startPoint y: 300, endPoint x: 549, endPoint y: 458, distance: 160.1
click at [549, 458] on div "Janela de atendimento Grade de atendimento Capacidade Transportadoras Veículos …" at bounding box center [507, 285] width 1015 height 571
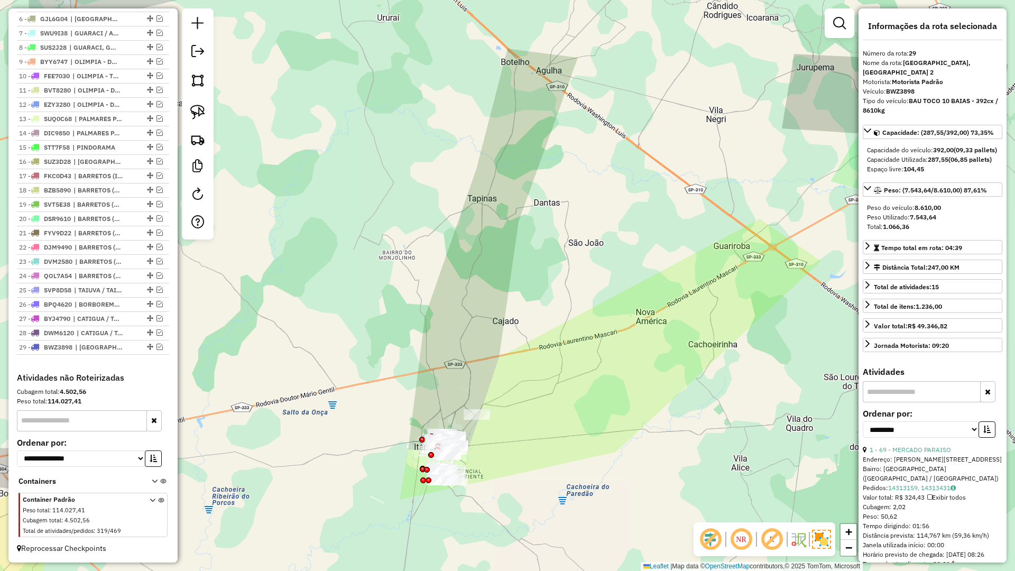
drag, startPoint x: 545, startPoint y: 400, endPoint x: 545, endPoint y: 346, distance: 53.9
click at [545, 346] on div "Janela de atendimento Grade de atendimento Capacidade Transportadoras Veículos …" at bounding box center [507, 285] width 1015 height 571
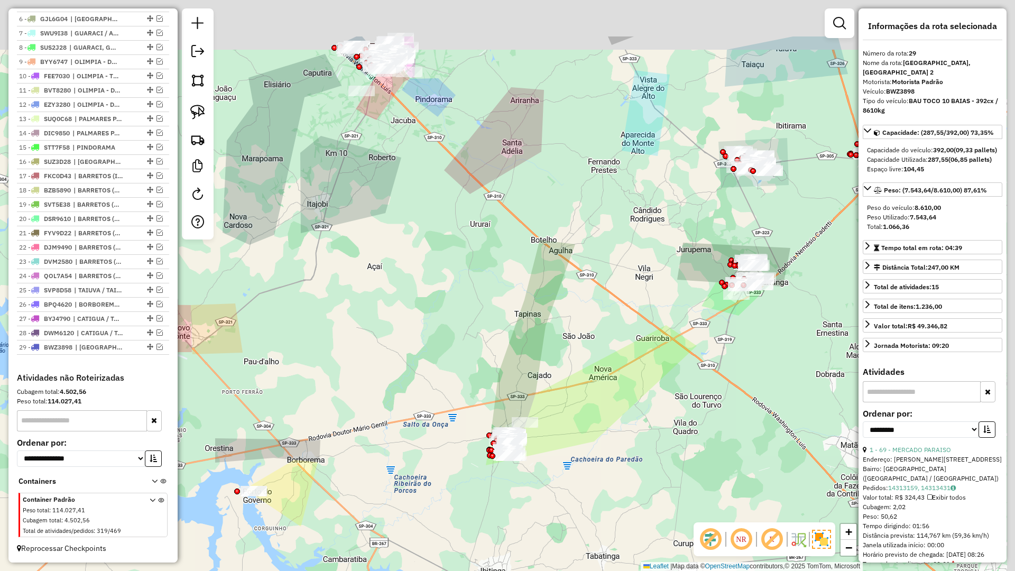
drag, startPoint x: 600, startPoint y: 400, endPoint x: 599, endPoint y: 313, distance: 86.7
click at [600, 313] on div "Janela de atendimento Grade de atendimento Capacidade Transportadoras Veículos …" at bounding box center [507, 285] width 1015 height 571
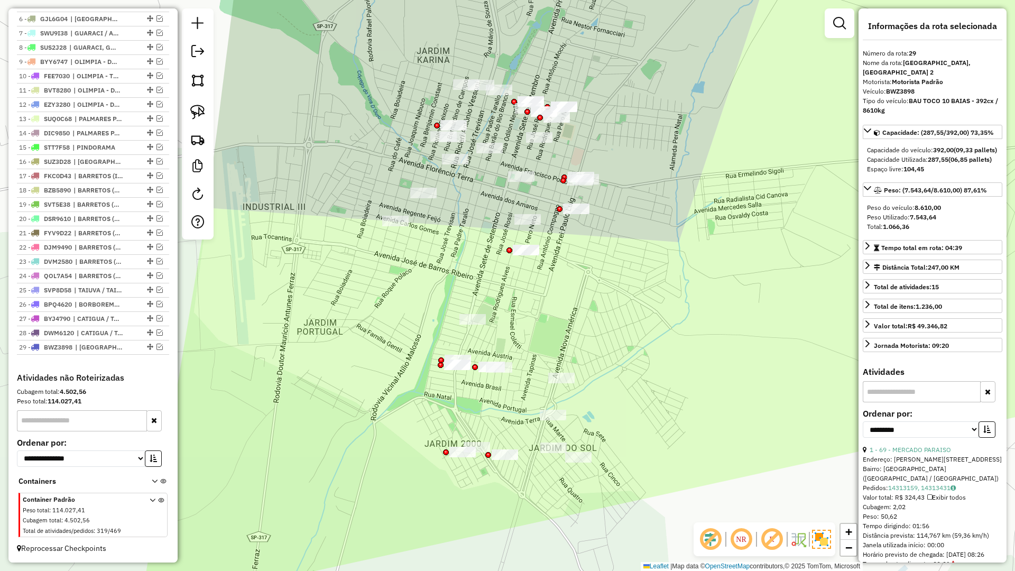
drag, startPoint x: 417, startPoint y: 419, endPoint x: 367, endPoint y: 439, distance: 54.1
click at [395, 415] on div "Janela de atendimento Grade de atendimento Capacidade Transportadoras Veículos …" at bounding box center [507, 285] width 1015 height 571
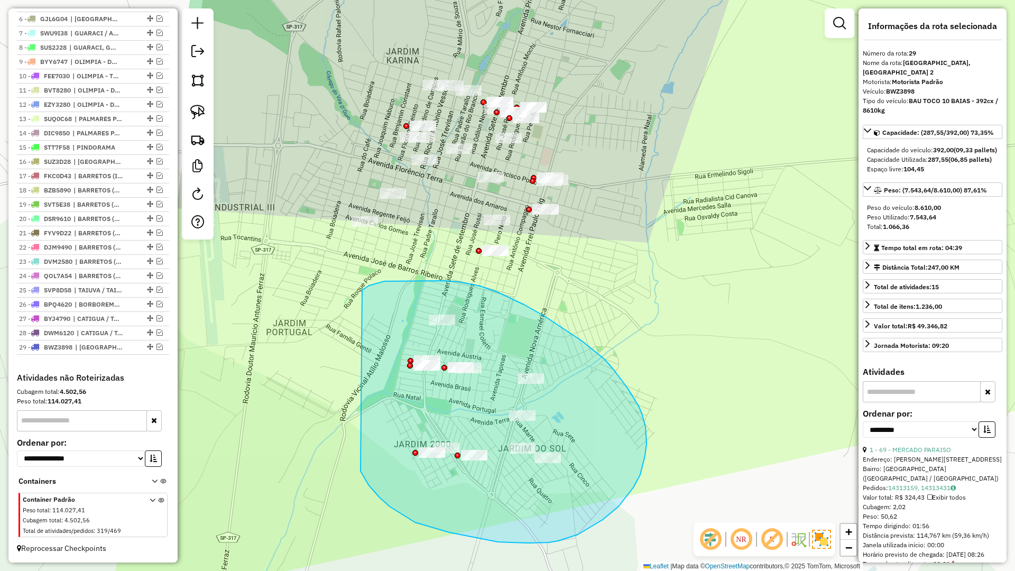
drag, startPoint x: 379, startPoint y: 497, endPoint x: 362, endPoint y: 291, distance: 206.9
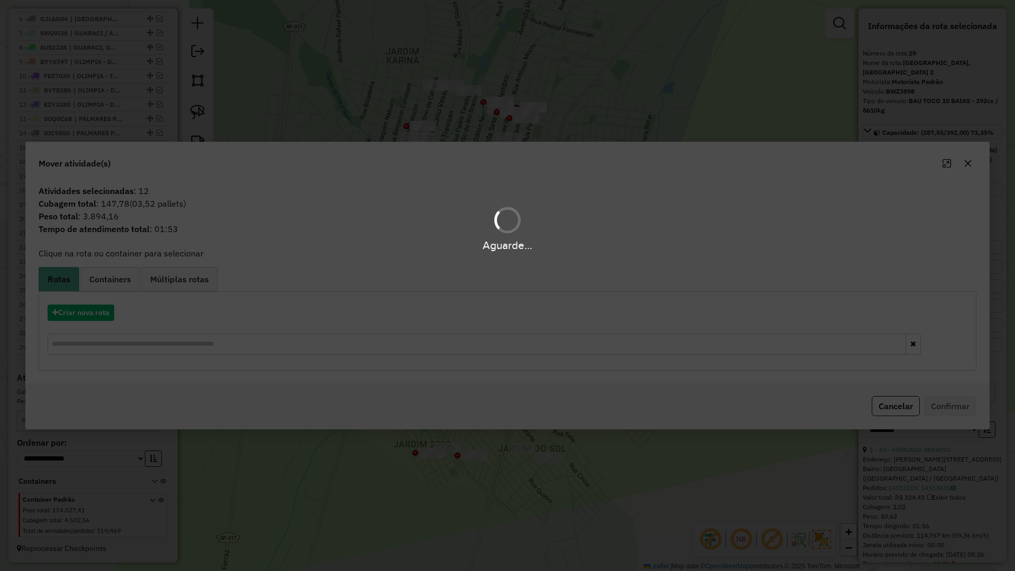
click at [95, 312] on hb-app "Aguarde... Pop-up bloqueado! Seu navegador bloqueou automáticamente a abertura …" at bounding box center [507, 285] width 1015 height 571
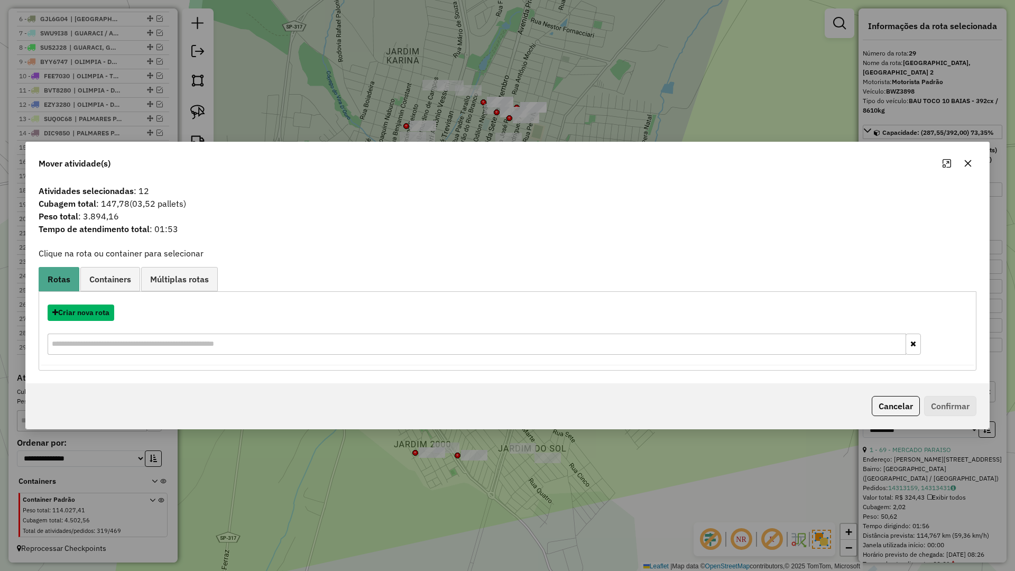
click at [95, 312] on button "Criar nova rota" at bounding box center [81, 312] width 67 height 16
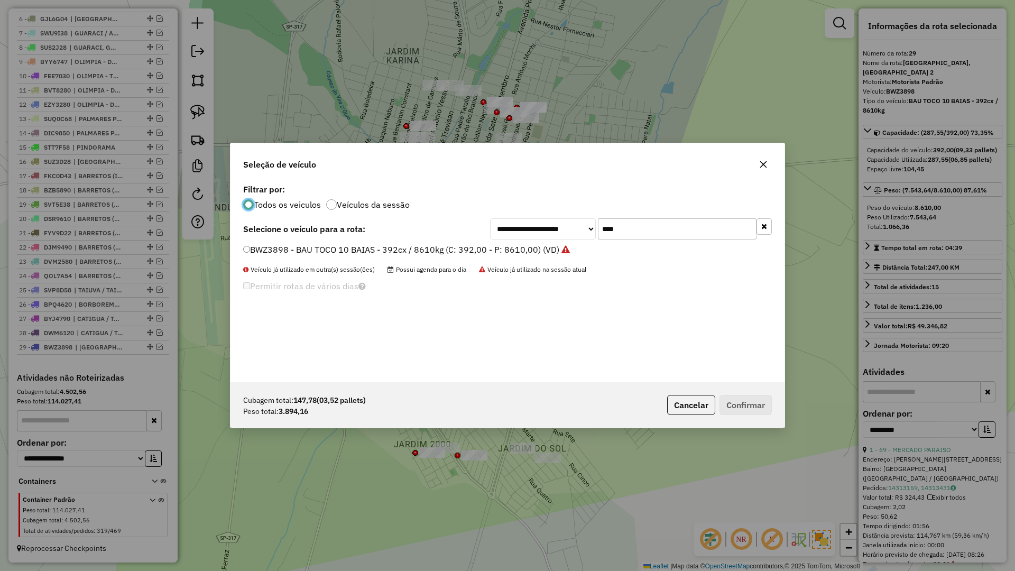
scroll to position [6, 3]
click at [652, 236] on input "****" at bounding box center [677, 228] width 159 height 21
type input "****"
click at [557, 251] on li "BZG3590 - BAU TOCO 10 BAIAS - 392cx / 8610kg (C: 392,00 - P: 8610,00) (VD)" at bounding box center [507, 250] width 529 height 13
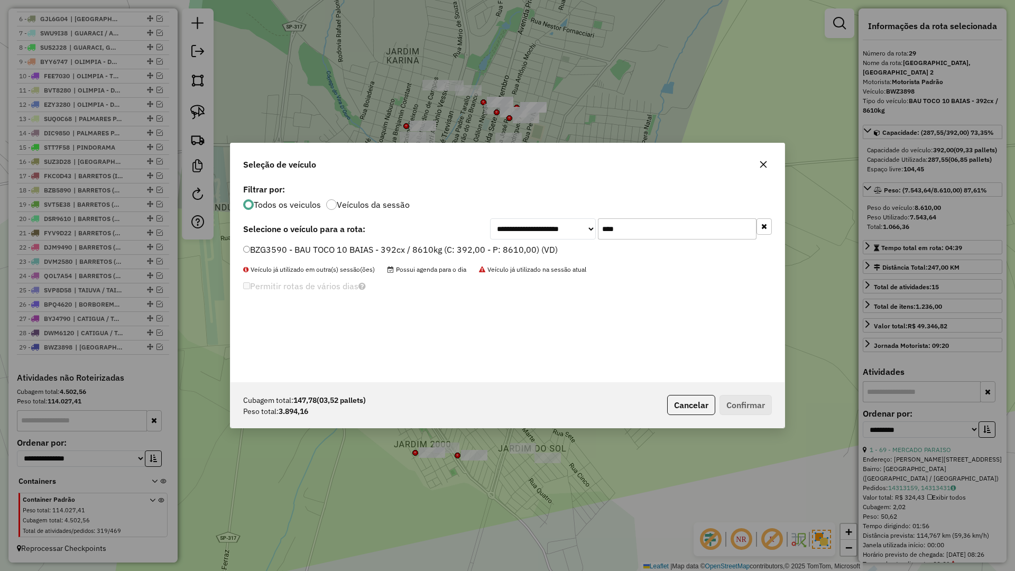
click at [555, 251] on label "BZG3590 - BAU TOCO 10 BAIAS - 392cx / 8610kg (C: 392,00 - P: 8610,00) (VD)" at bounding box center [400, 249] width 314 height 13
click at [737, 409] on button "Confirmar" at bounding box center [745, 405] width 52 height 20
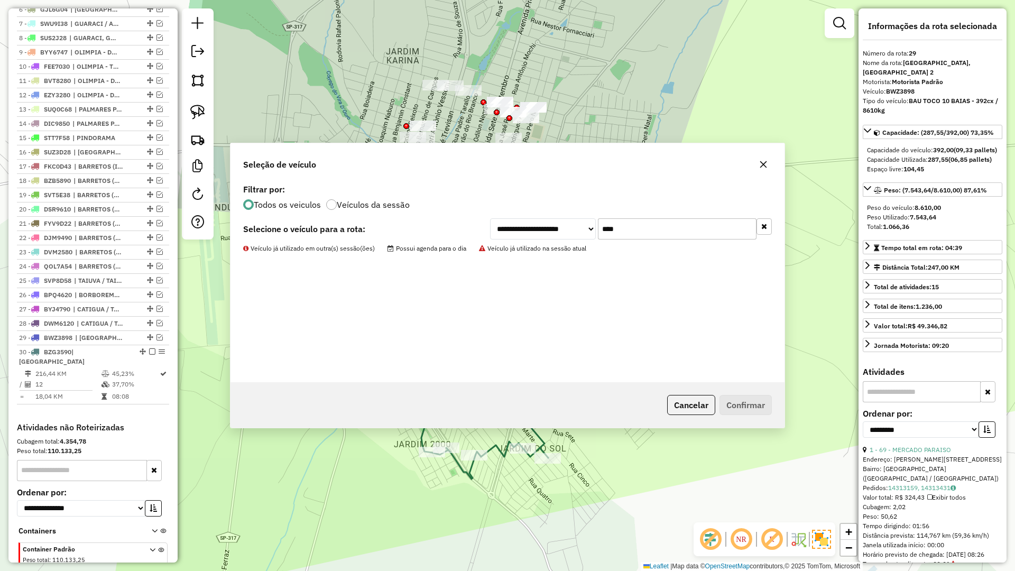
scroll to position [523, 0]
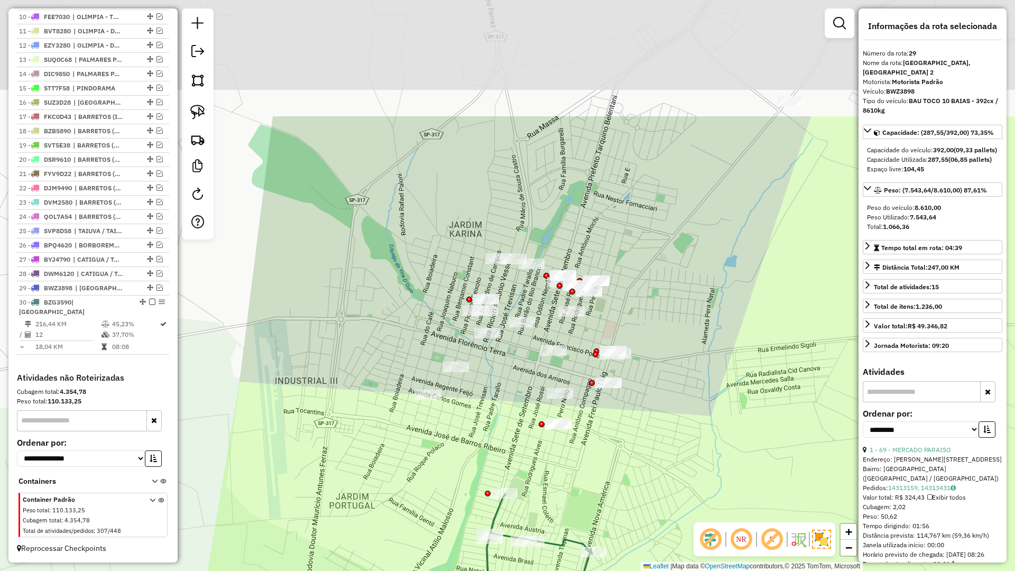
drag, startPoint x: 319, startPoint y: 364, endPoint x: 395, endPoint y: 516, distance: 170.2
click at [387, 542] on div "Janela de atendimento Grade de atendimento Capacidade Transportadoras Veículos …" at bounding box center [507, 285] width 1015 height 571
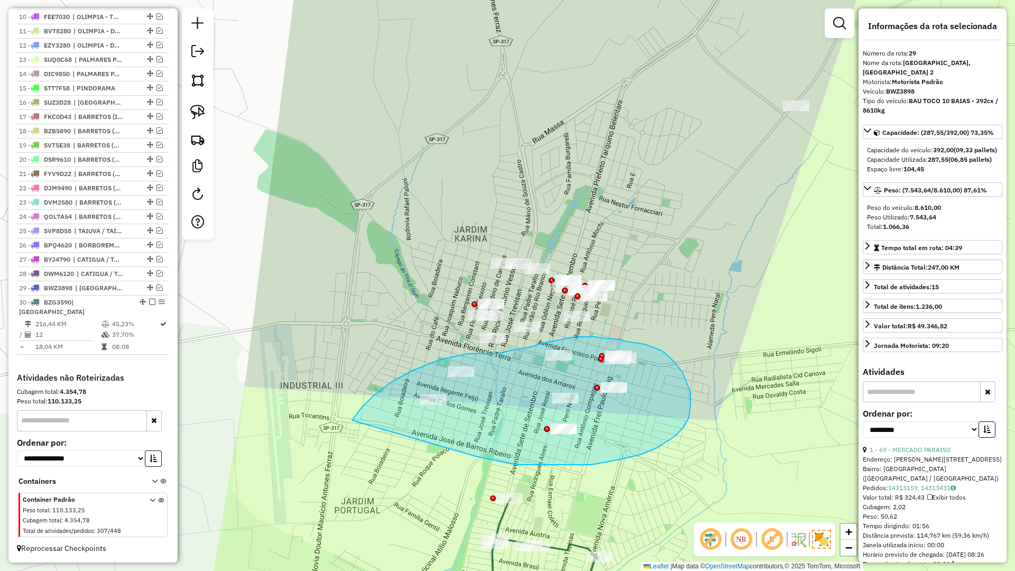
drag, startPoint x: 478, startPoint y: 457, endPoint x: 352, endPoint y: 421, distance: 131.3
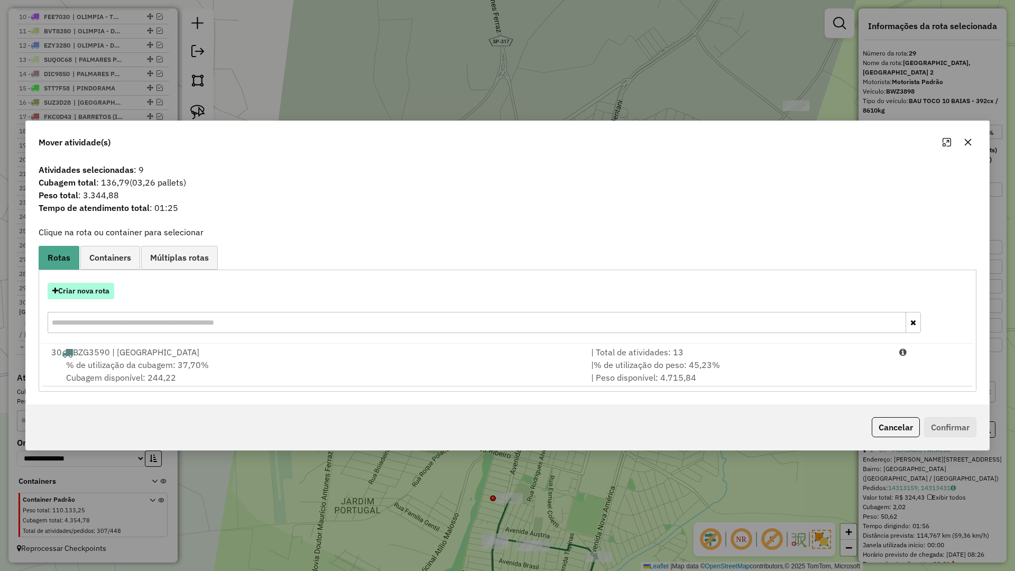
click at [103, 291] on button "Criar nova rota" at bounding box center [81, 291] width 67 height 16
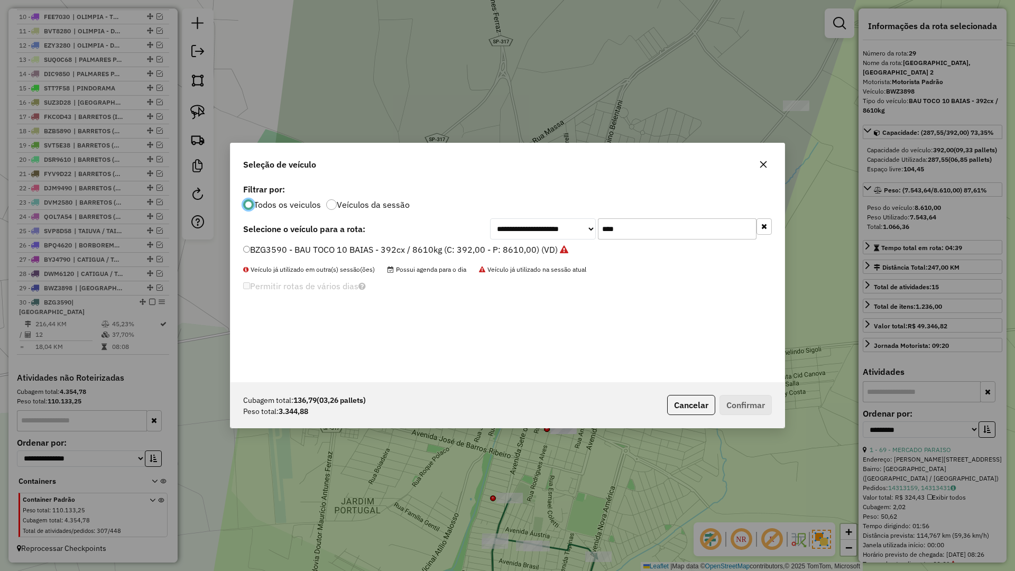
scroll to position [6, 3]
click at [626, 228] on input "****" at bounding box center [677, 228] width 159 height 21
type input "****"
click at [517, 252] on label "EOB9420 - BAU TOCO 10 BAIAS - 392cx / 8610kg (C: 392,00 - P: 8610,00) (VD)" at bounding box center [400, 249] width 314 height 13
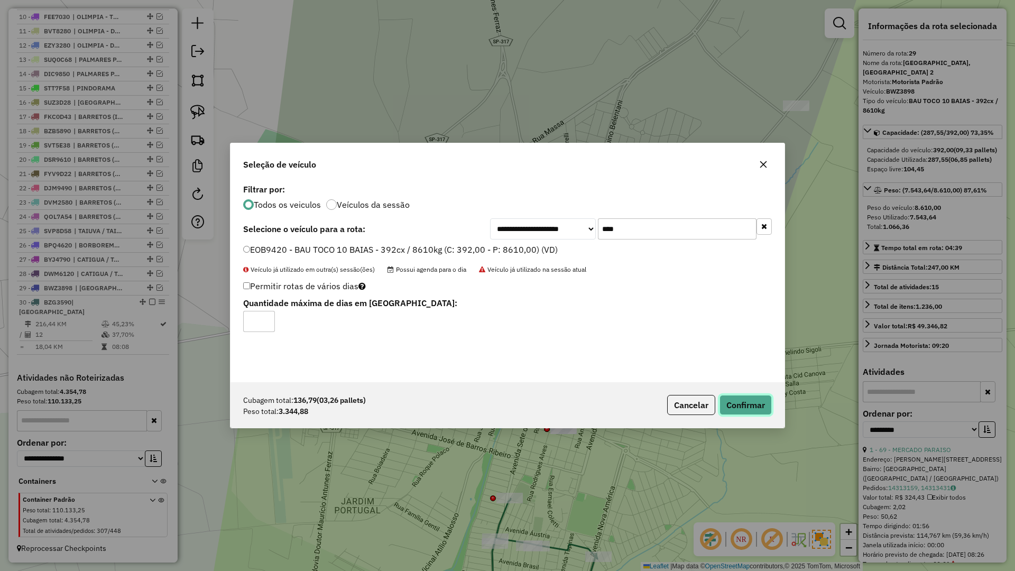
click at [727, 399] on button "Confirmar" at bounding box center [745, 405] width 52 height 20
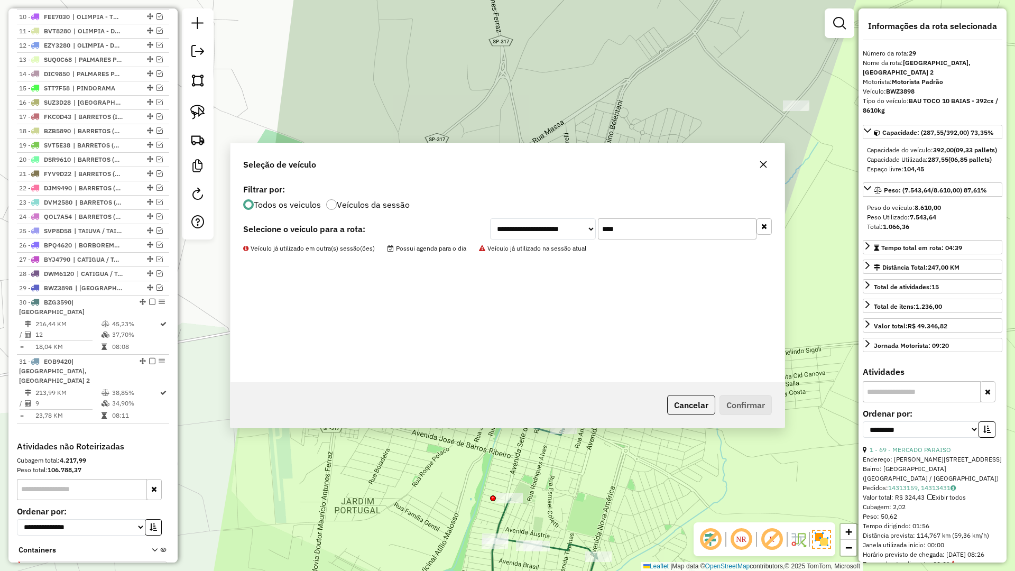
scroll to position [582, 0]
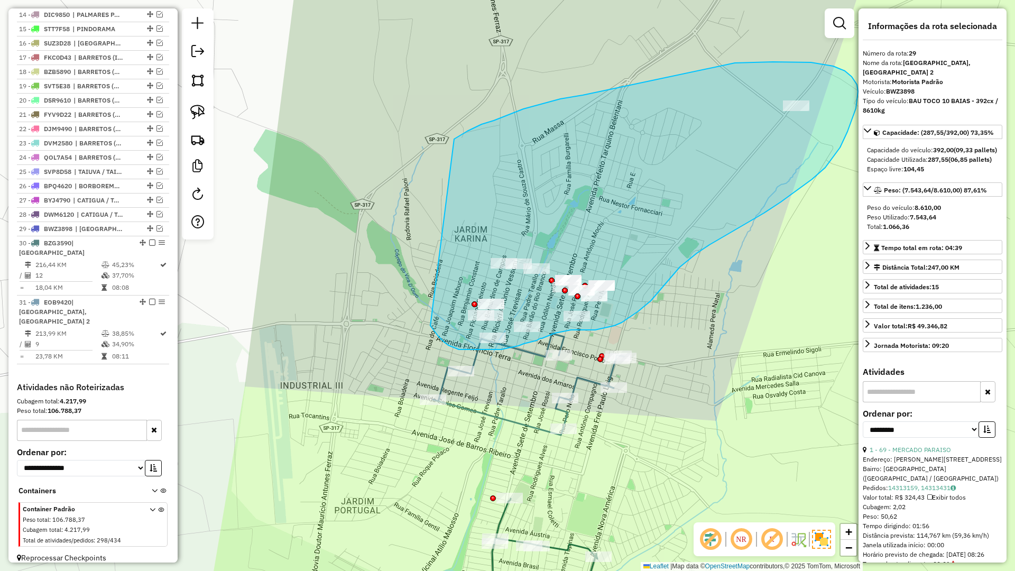
drag, startPoint x: 447, startPoint y: 344, endPoint x: 436, endPoint y: 169, distance: 175.8
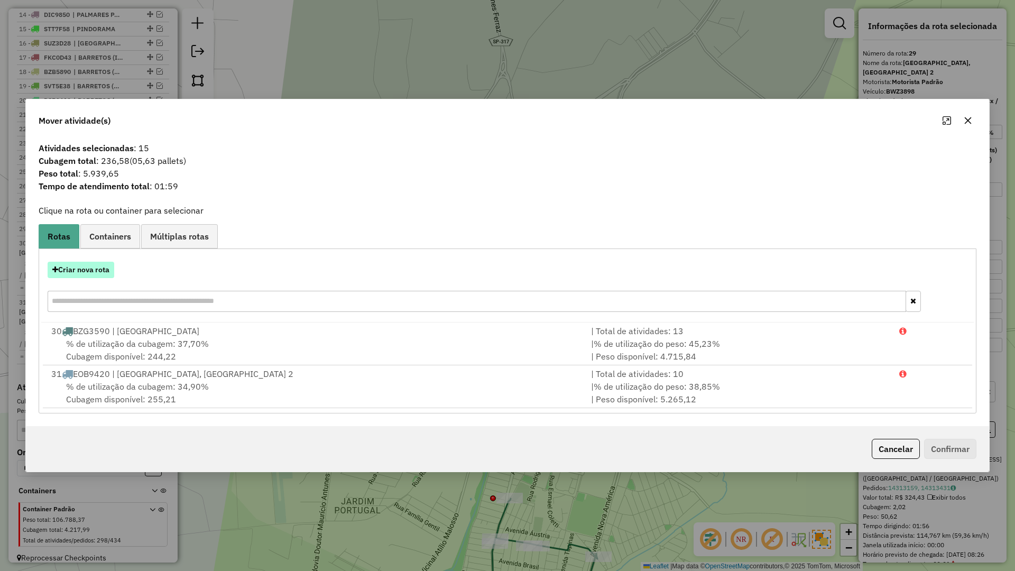
click at [90, 273] on button "Criar nova rota" at bounding box center [81, 270] width 67 height 16
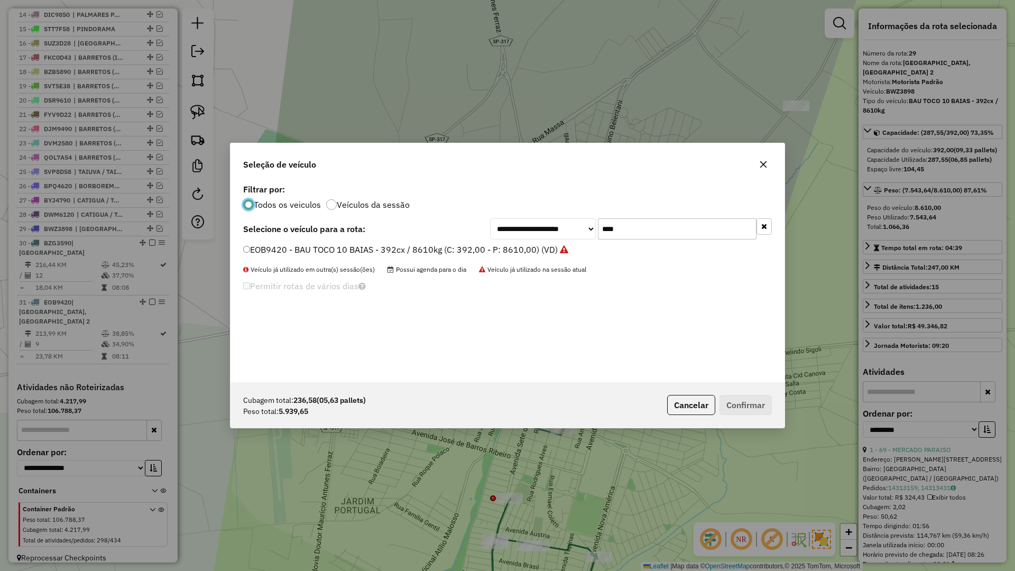
scroll to position [6, 3]
click at [663, 221] on input "****" at bounding box center [677, 228] width 159 height 21
click at [657, 236] on input "****" at bounding box center [677, 228] width 159 height 21
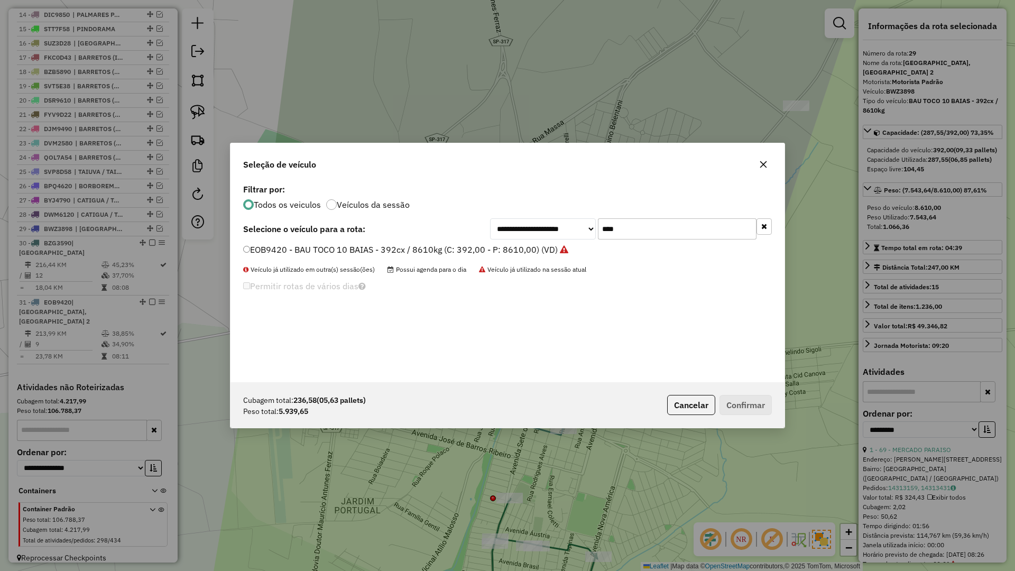
click at [653, 236] on input "****" at bounding box center [677, 228] width 159 height 21
type input "****"
click at [520, 247] on label "SSR6B77 - BAU TOCO 10 BAIAS - 420cx / 8610kg (C: 420,00 - P: 8610,00) (VD)" at bounding box center [399, 249] width 313 height 13
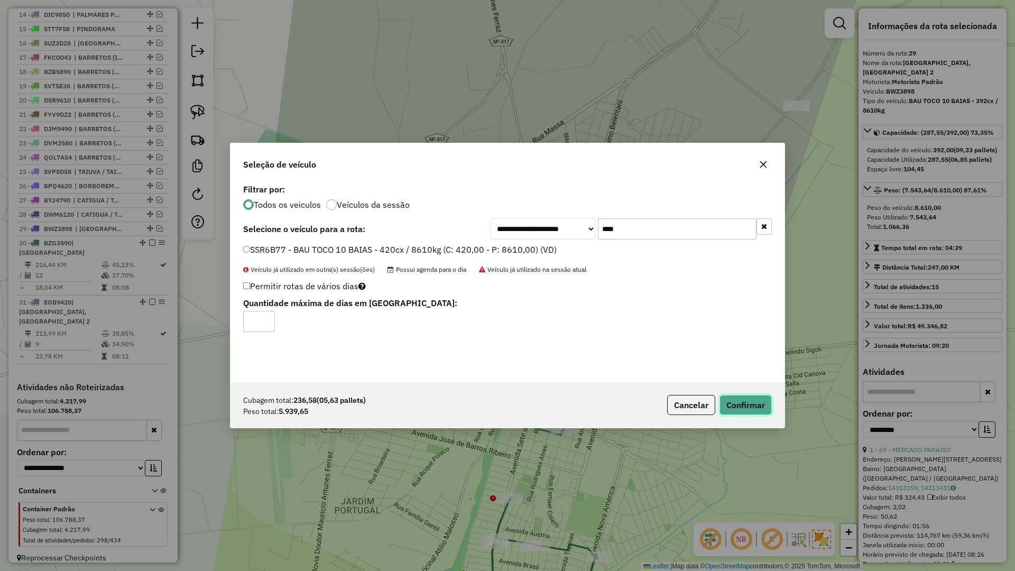
click at [747, 404] on button "Confirmar" at bounding box center [745, 405] width 52 height 20
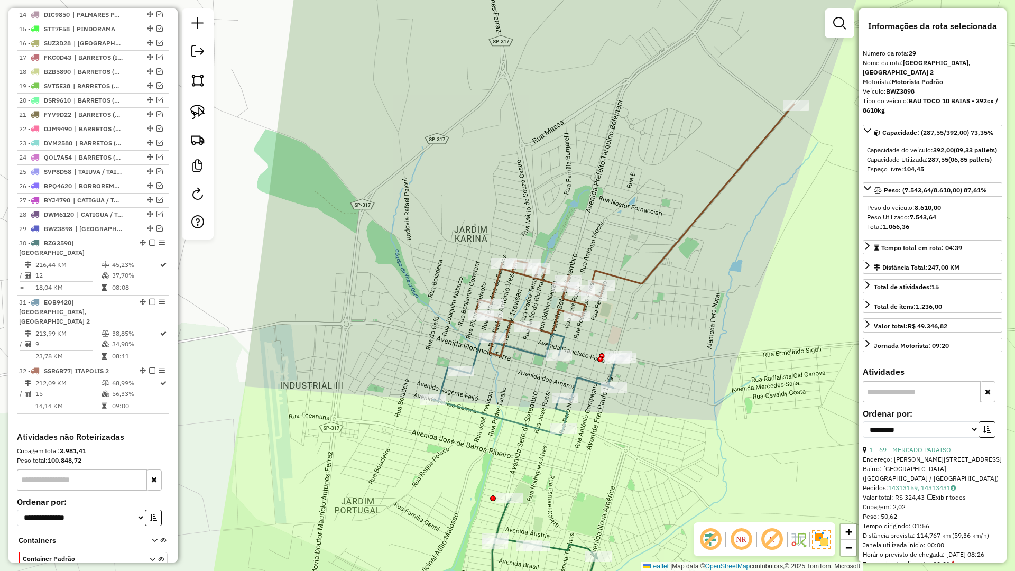
scroll to position [632, 0]
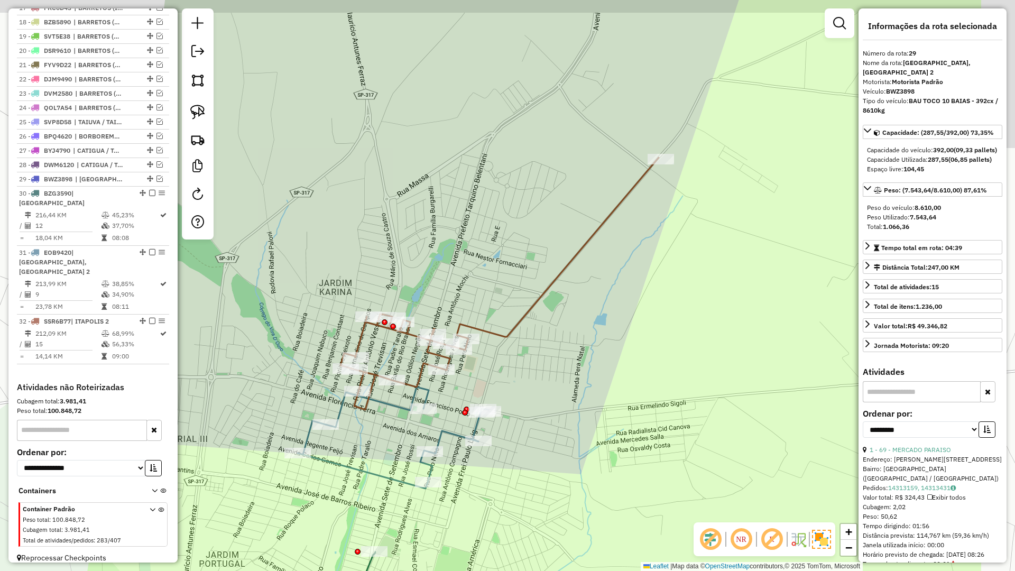
drag, startPoint x: 719, startPoint y: 321, endPoint x: 576, endPoint y: 391, distance: 160.0
click at [583, 384] on div "Janela de atendimento Grade de atendimento Capacidade Transportadoras Veículos …" at bounding box center [507, 285] width 1015 height 571
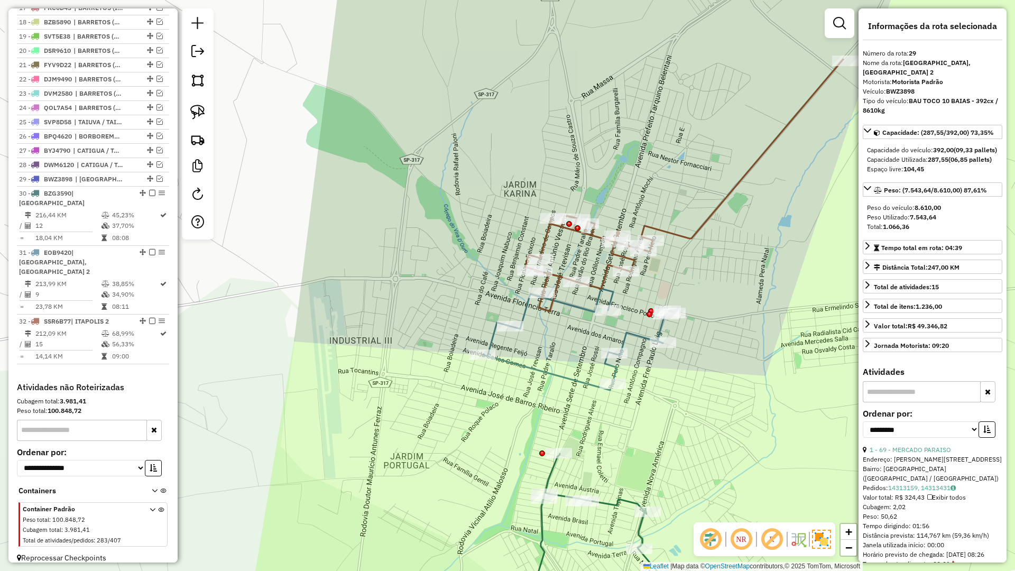
drag, startPoint x: 542, startPoint y: 391, endPoint x: 525, endPoint y: 265, distance: 126.9
click at [525, 265] on div "Janela de atendimento Grade de atendimento Capacidade Transportadoras Veículos …" at bounding box center [507, 285] width 1015 height 571
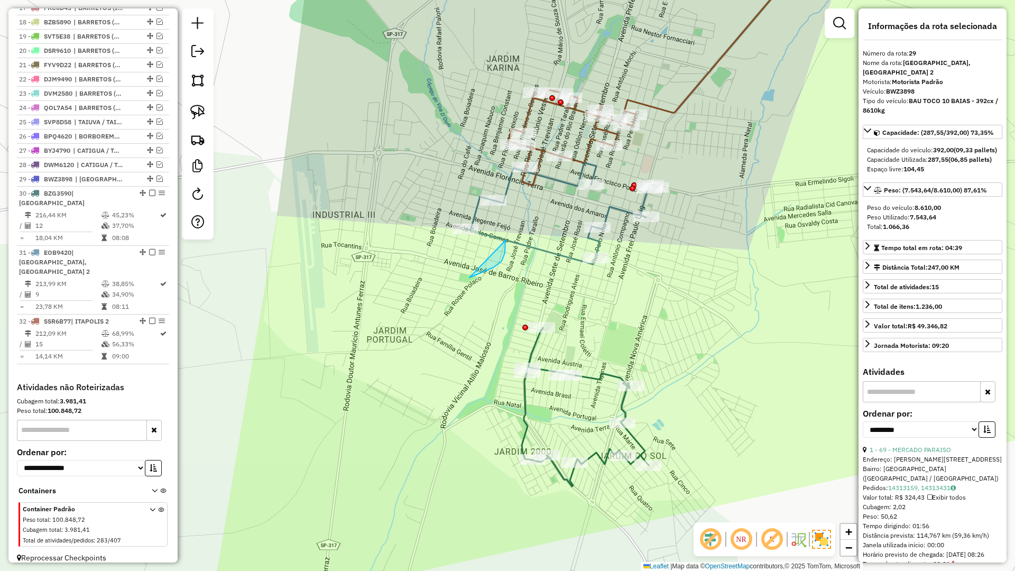
drag, startPoint x: 502, startPoint y: 260, endPoint x: 509, endPoint y: 257, distance: 7.9
drag, startPoint x: 615, startPoint y: 275, endPoint x: 576, endPoint y: 263, distance: 41.0
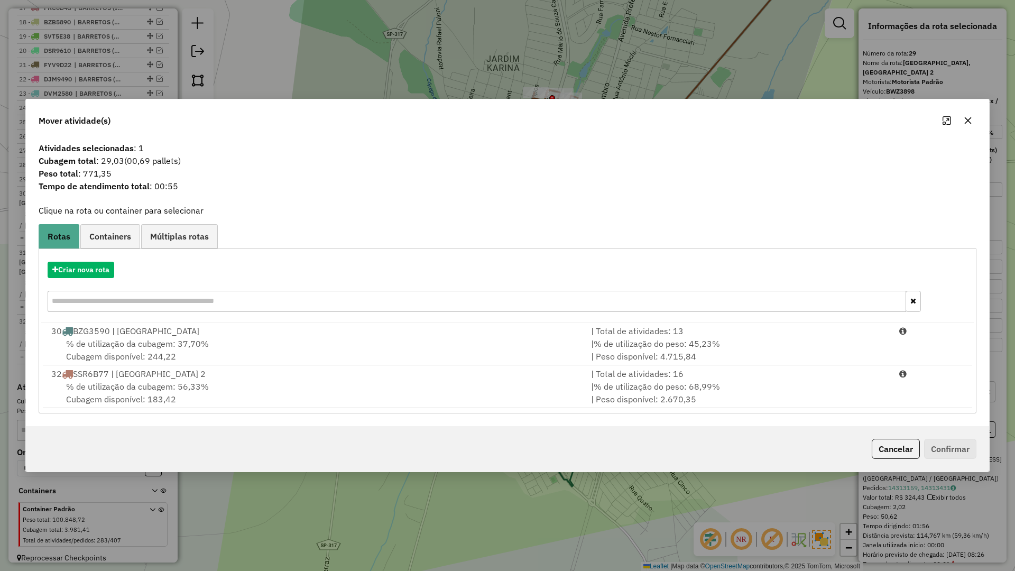
click at [369, 393] on div "% de utilização da cubagem: 56,33% Cubagem disponível: 183,42" at bounding box center [315, 392] width 540 height 25
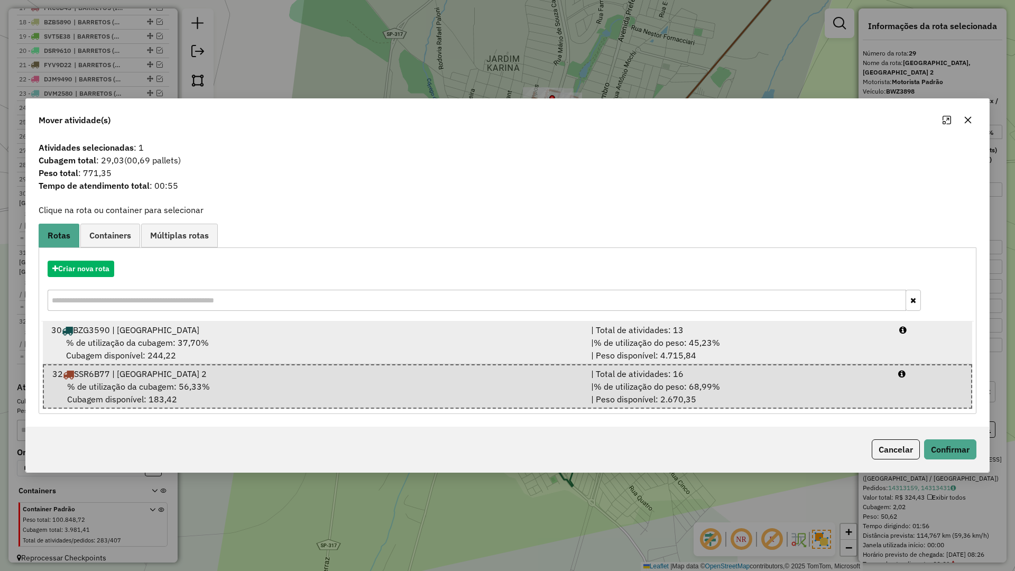
click at [446, 342] on div "% de utilização da cubagem: 37,70% Cubagem disponível: 244,22" at bounding box center [315, 348] width 540 height 25
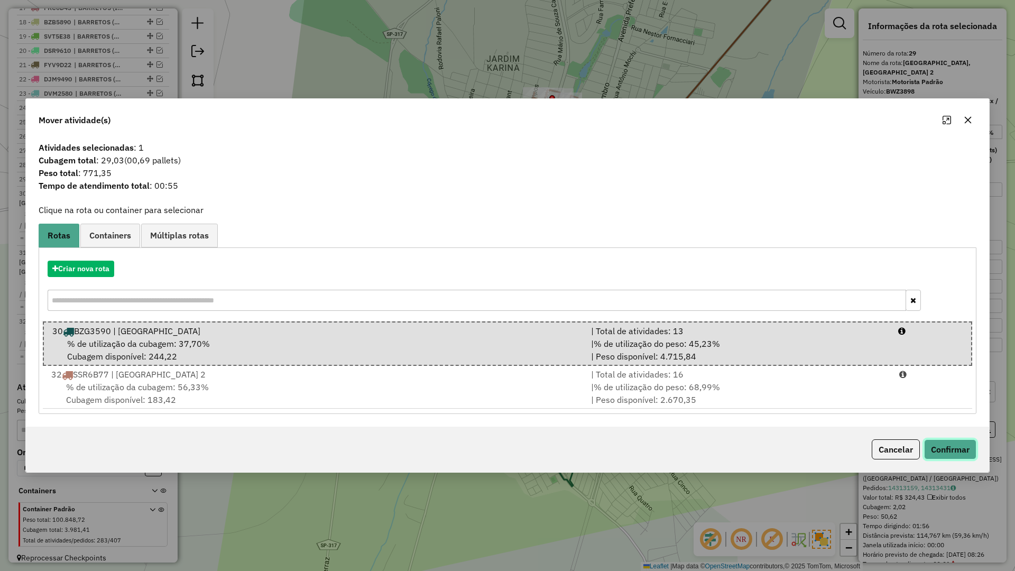
click at [947, 447] on button "Confirmar" at bounding box center [950, 449] width 52 height 20
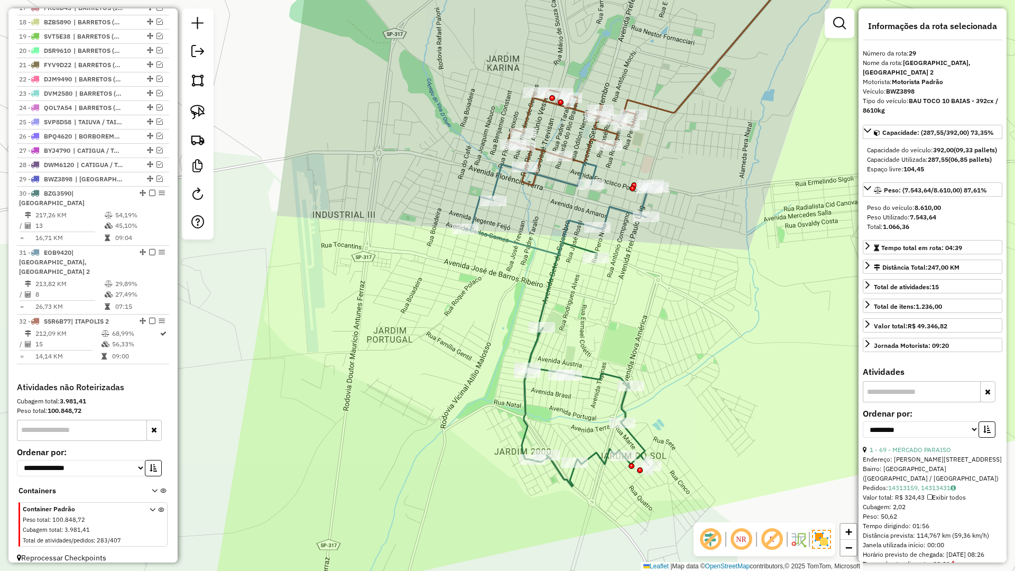
click at [546, 286] on icon at bounding box center [585, 365] width 127 height 244
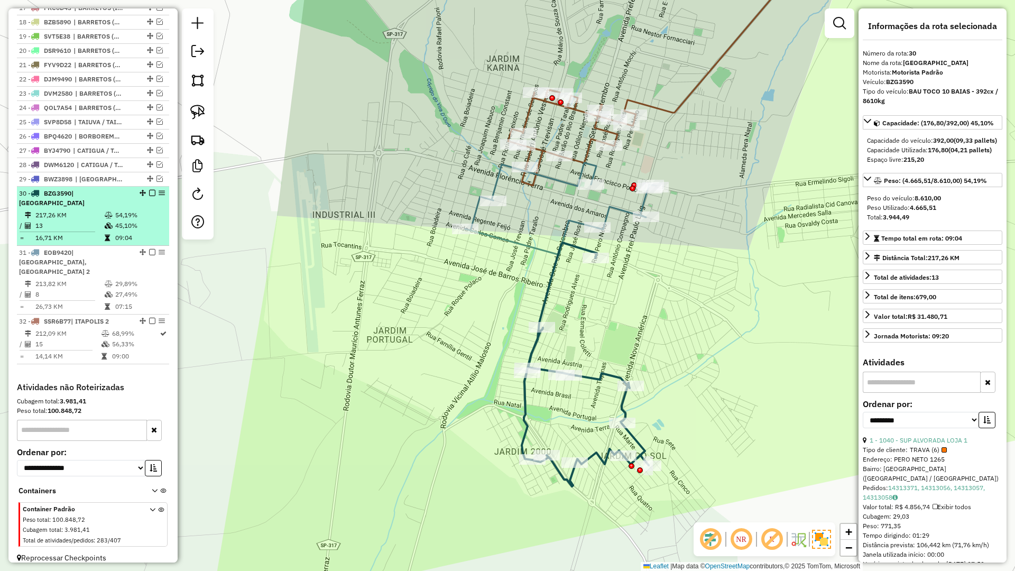
drag, startPoint x: 151, startPoint y: 201, endPoint x: 195, endPoint y: 210, distance: 44.8
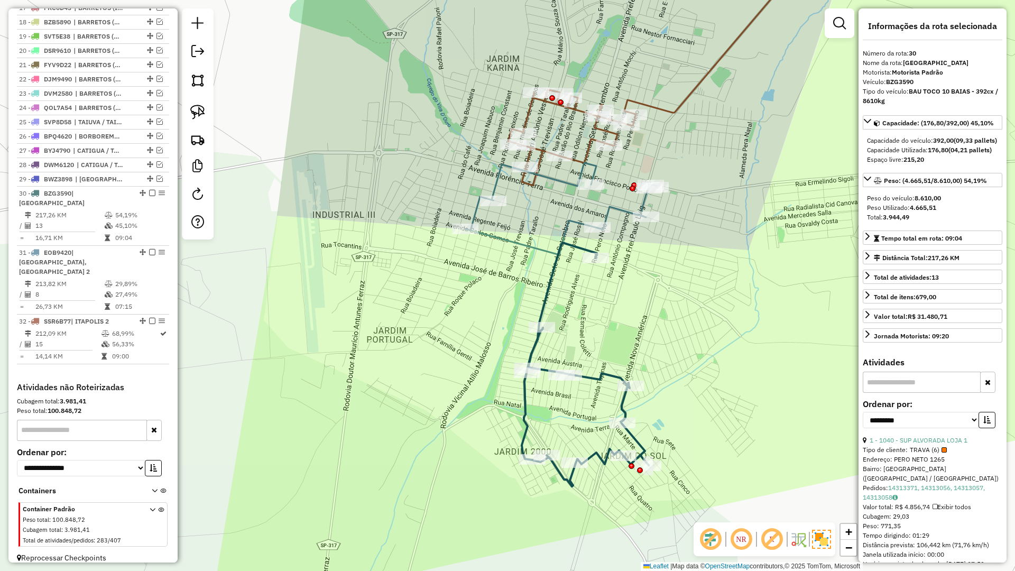
click at [151, 196] on em at bounding box center [152, 193] width 6 height 6
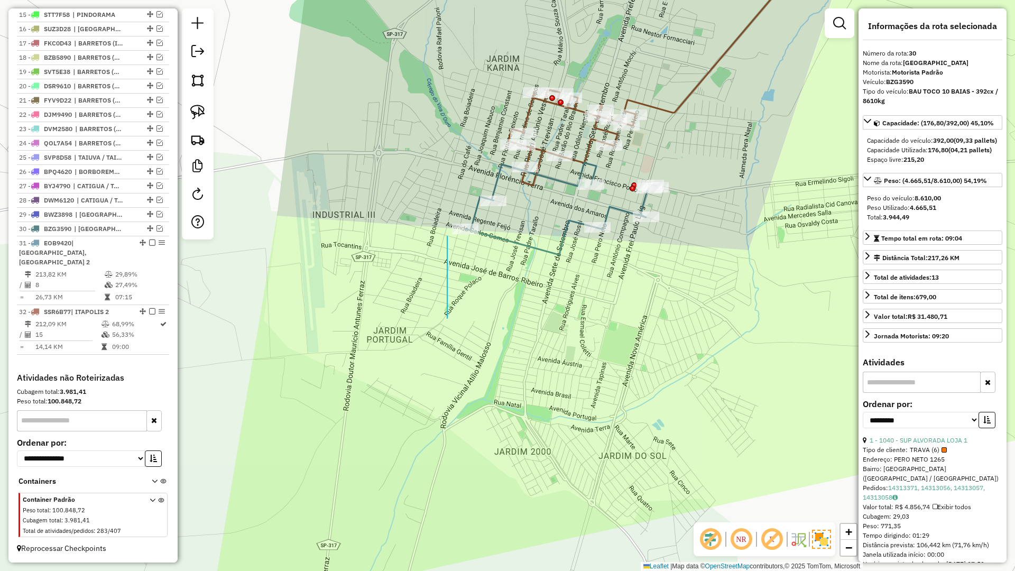
drag, startPoint x: 447, startPoint y: 303, endPoint x: 446, endPoint y: 341, distance: 38.6
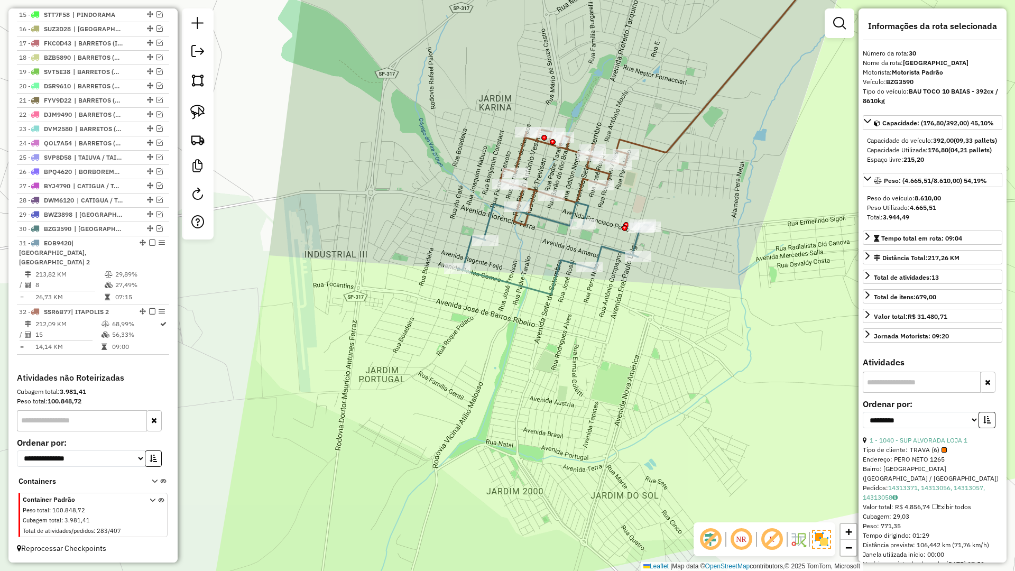
drag, startPoint x: 505, startPoint y: 269, endPoint x: 493, endPoint y: 356, distance: 87.5
click at [485, 370] on div "Janela de atendimento Grade de atendimento Capacidade Transportadoras Veículos …" at bounding box center [507, 285] width 1015 height 571
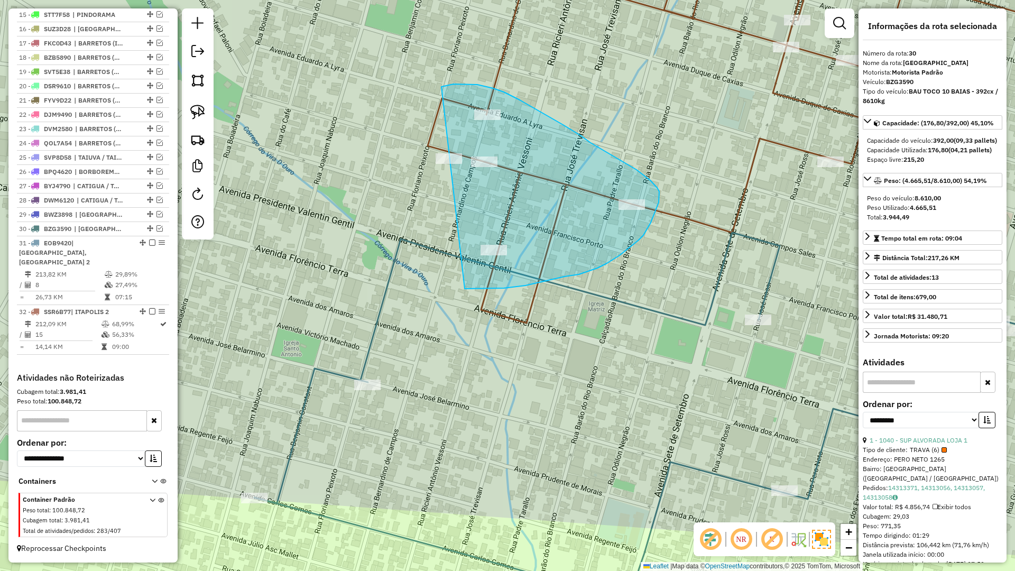
drag, startPoint x: 564, startPoint y: 276, endPoint x: 335, endPoint y: 172, distance: 252.1
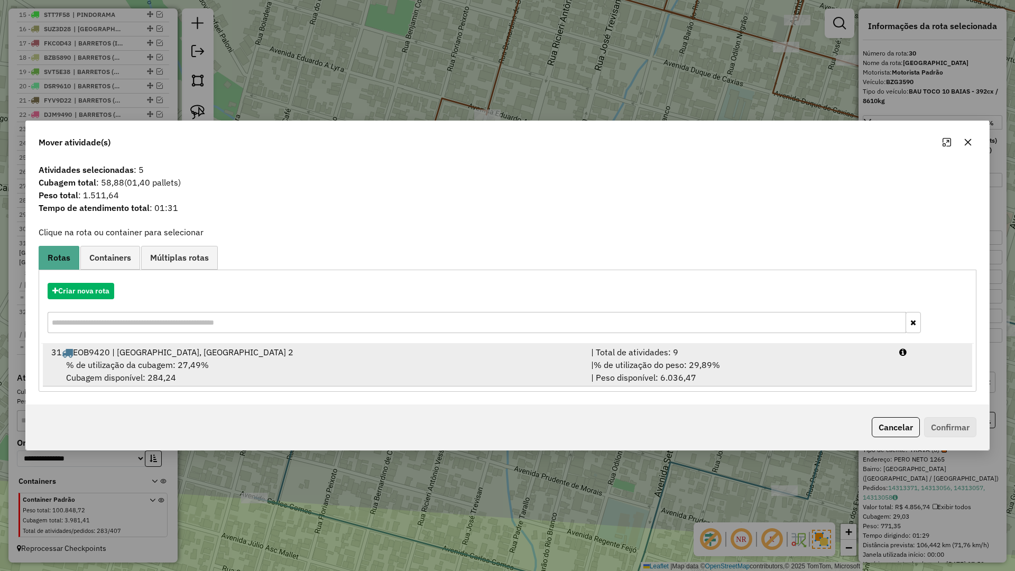
click at [394, 367] on div "% de utilização da cubagem: 27,49% Cubagem disponível: 284,24" at bounding box center [315, 370] width 540 height 25
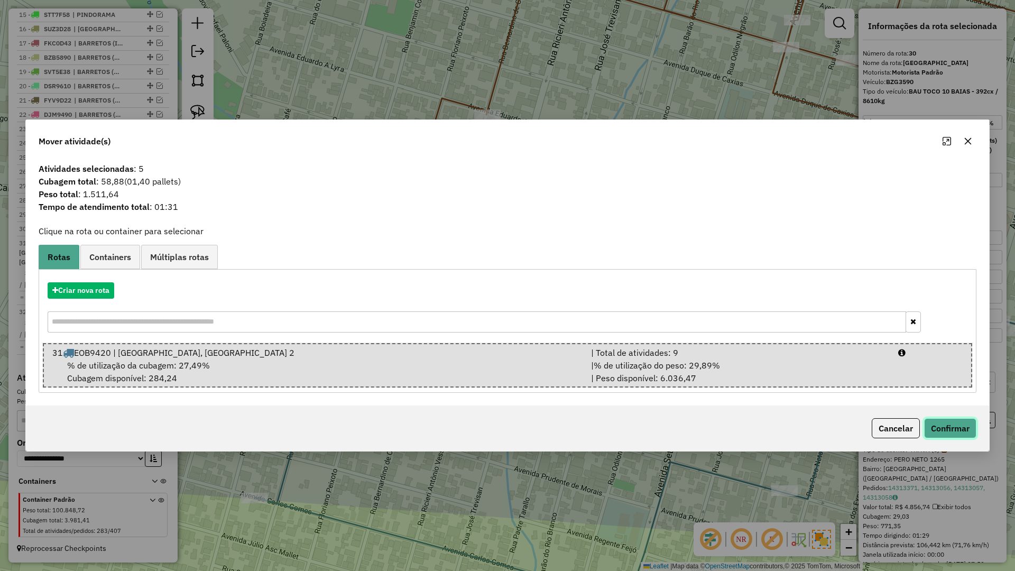
click at [951, 432] on button "Confirmar" at bounding box center [950, 428] width 52 height 20
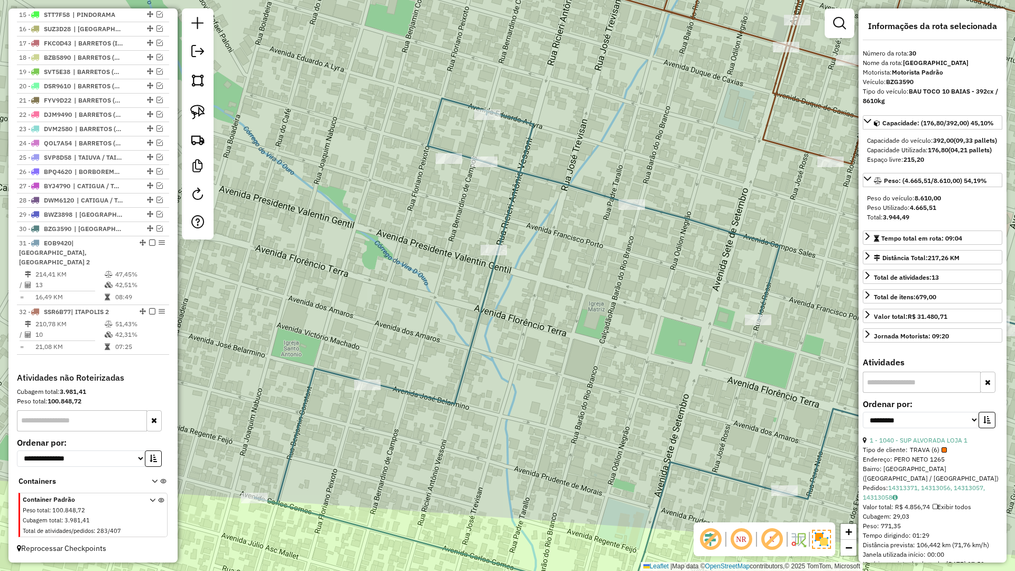
click at [668, 464] on icon at bounding box center [635, 348] width 763 height 501
click at [668, 464] on icon at bounding box center [636, 350] width 763 height 501
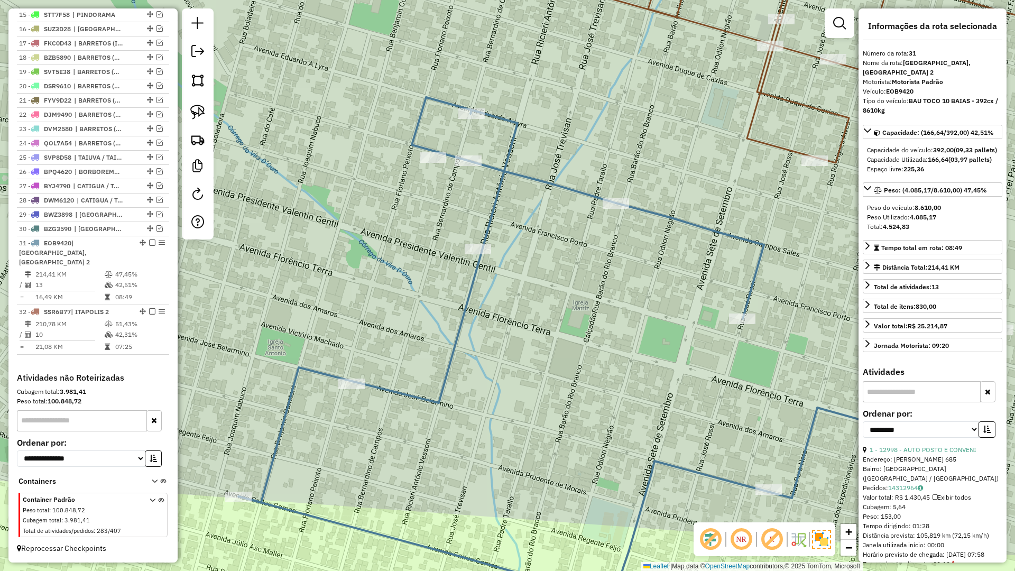
drag, startPoint x: 669, startPoint y: 447, endPoint x: 561, endPoint y: 479, distance: 113.2
click at [561, 479] on div "Janela de atendimento Grade de atendimento Capacidade Transportadoras Veículos …" at bounding box center [507, 285] width 1015 height 571
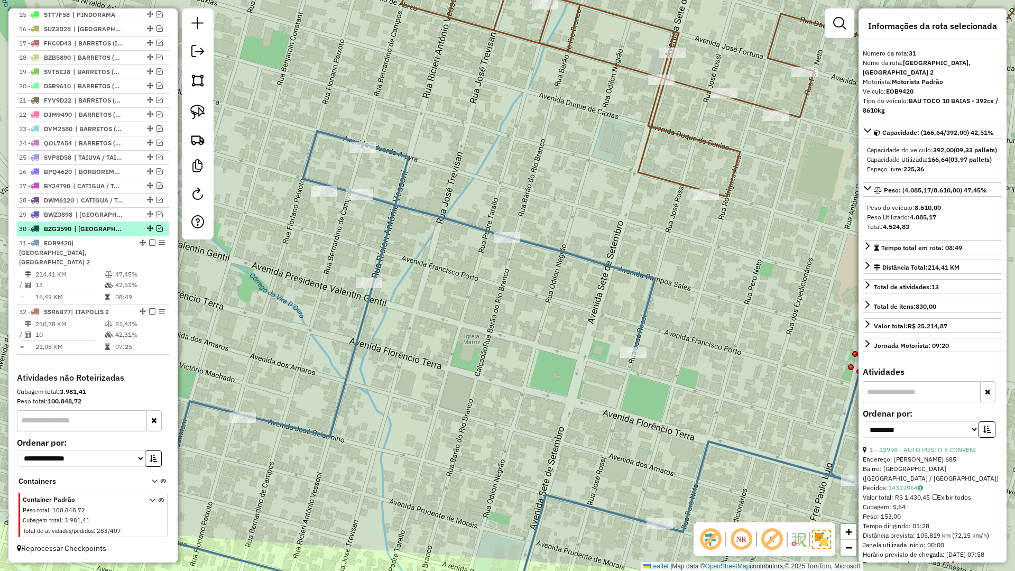
click at [106, 234] on span "| [GEOGRAPHIC_DATA]" at bounding box center [98, 229] width 49 height 10
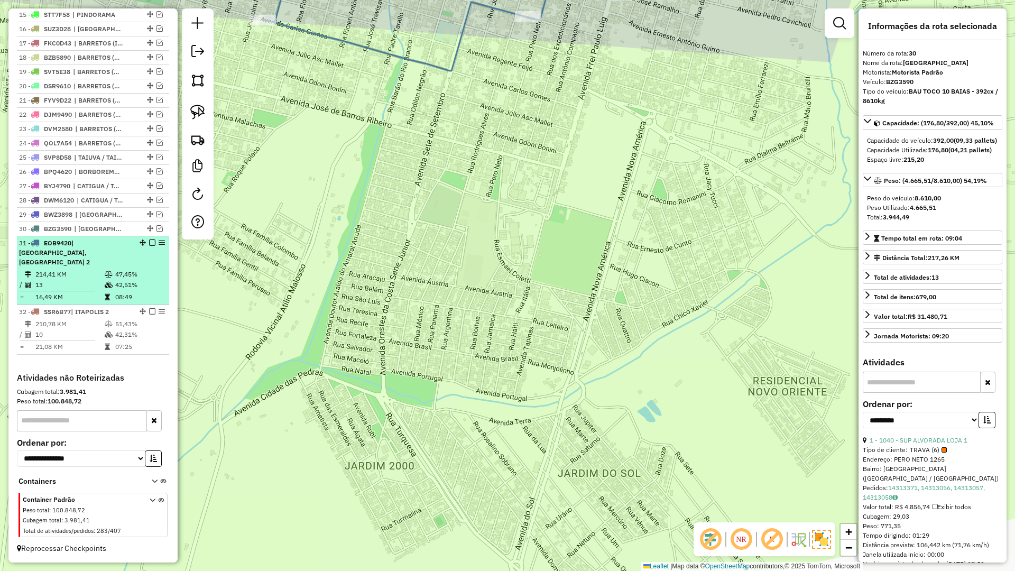
click at [83, 275] on td "214,41 KM" at bounding box center [69, 274] width 69 height 11
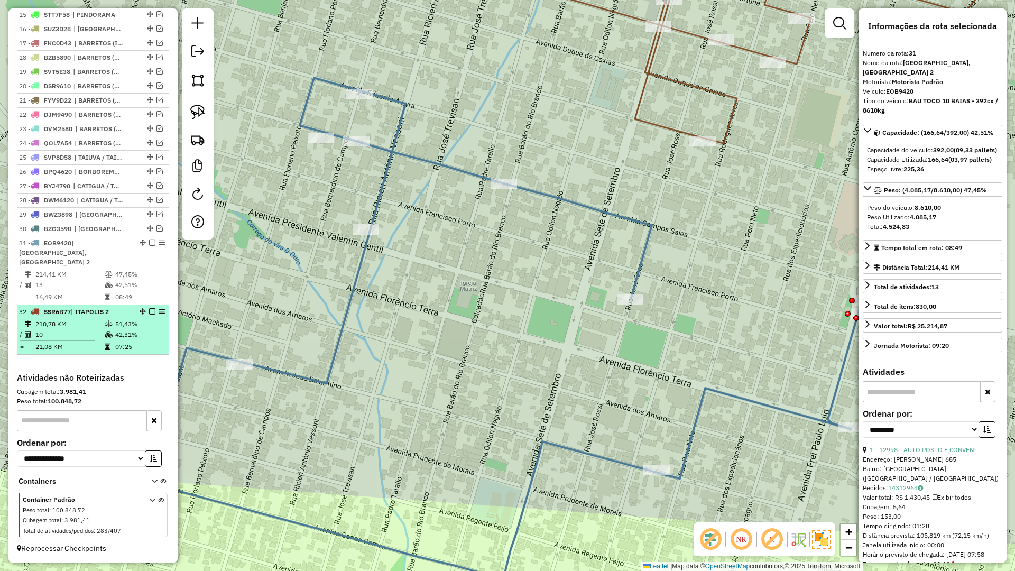
click at [117, 328] on td "51,43%" at bounding box center [140, 324] width 50 height 11
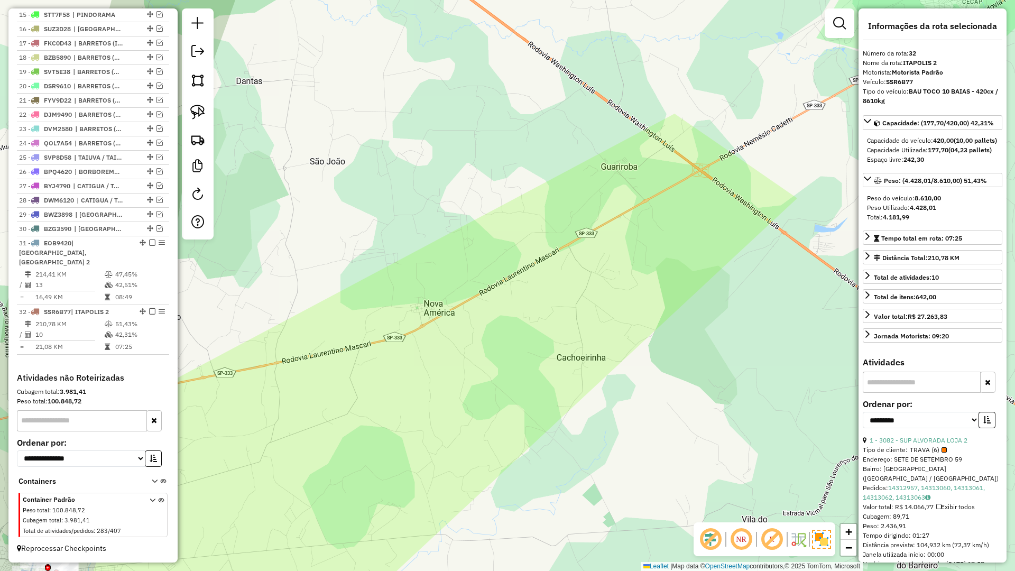
drag, startPoint x: 277, startPoint y: 342, endPoint x: 311, endPoint y: 336, distance: 33.9
click at [311, 337] on div "Janela de atendimento Grade de atendimento Capacidade Transportadoras Veículos …" at bounding box center [507, 285] width 1015 height 571
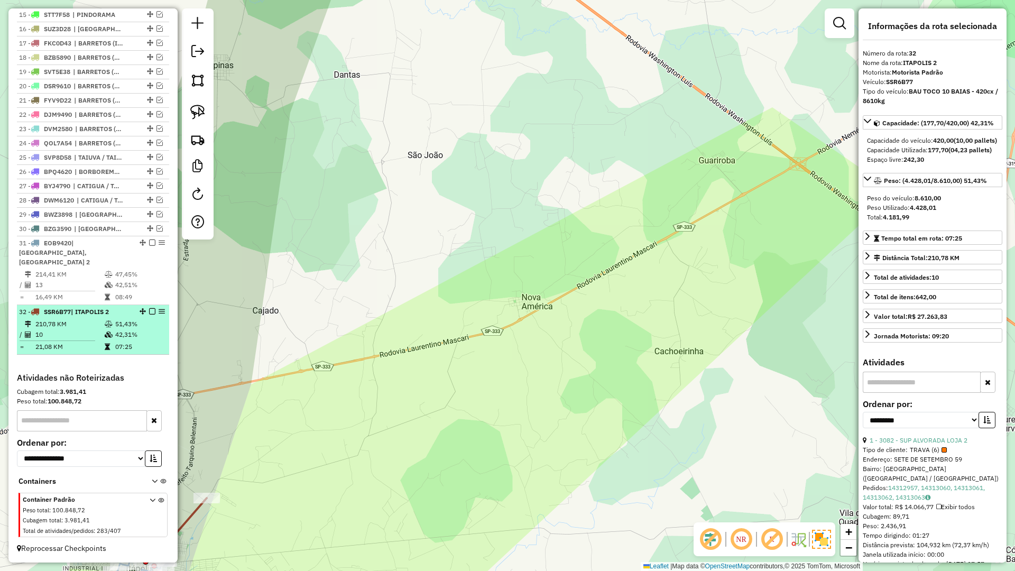
click at [149, 311] on em at bounding box center [152, 311] width 6 height 6
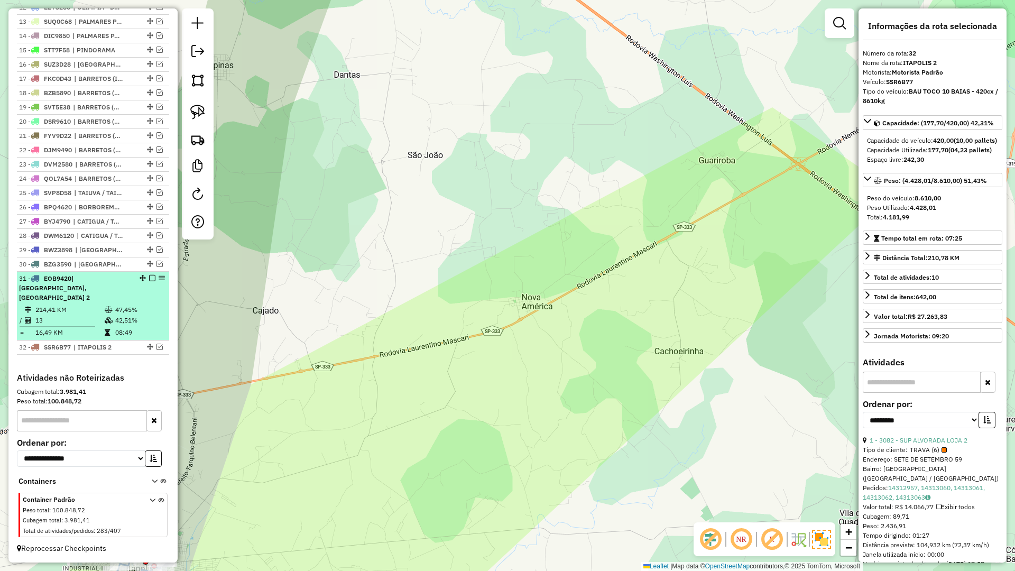
click at [150, 281] on em at bounding box center [152, 278] width 6 height 6
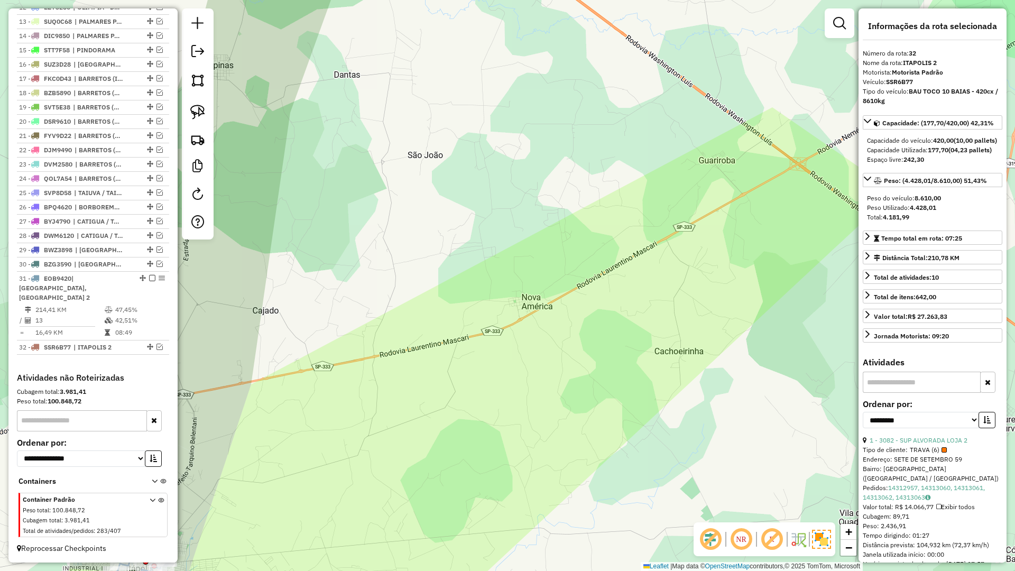
scroll to position [516, 0]
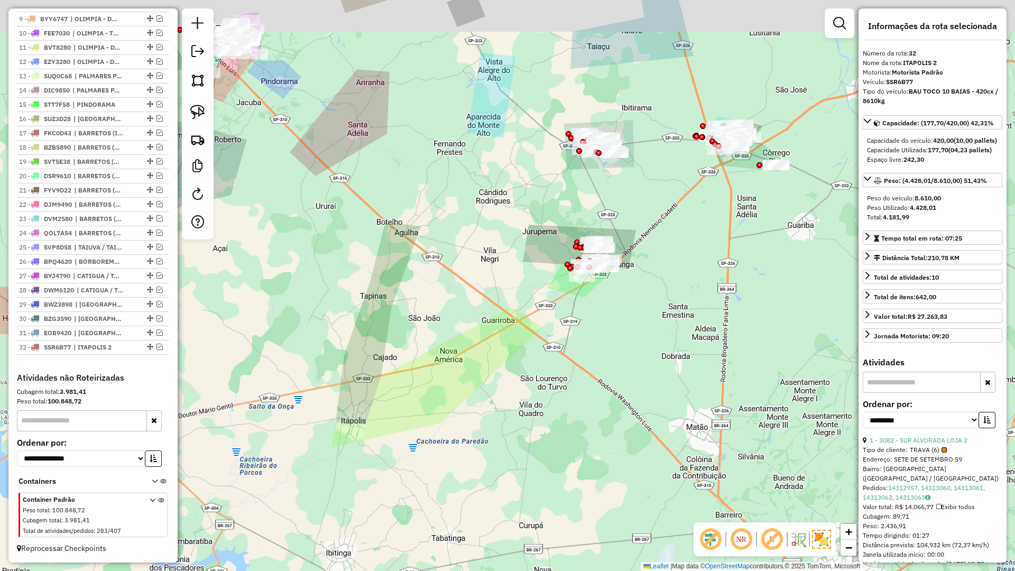
drag, startPoint x: 575, startPoint y: 277, endPoint x: 512, endPoint y: 439, distance: 173.5
click at [512, 439] on div "Janela de atendimento Grade de atendimento Capacidade Transportadoras Veículos …" at bounding box center [507, 285] width 1015 height 571
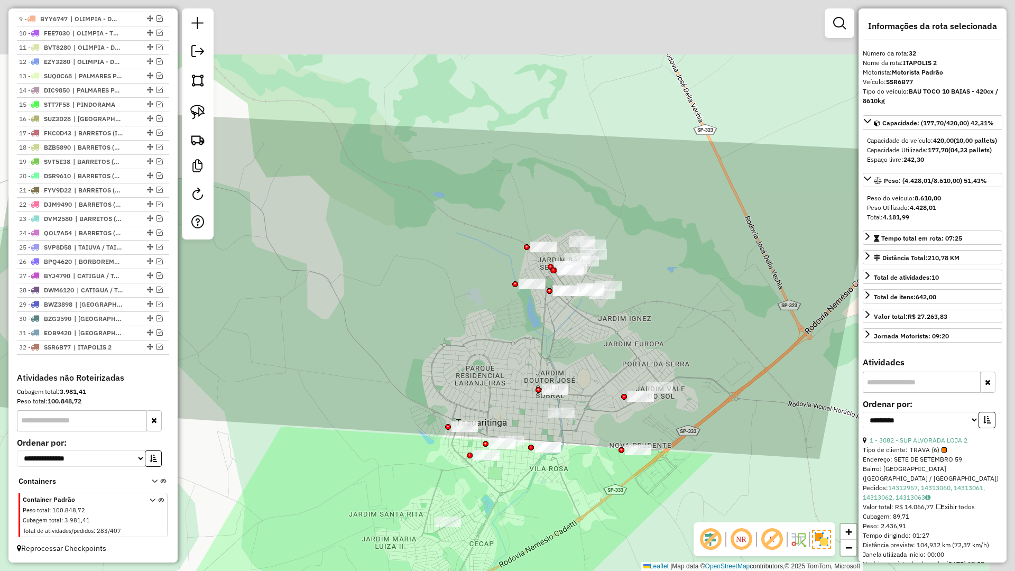
drag, startPoint x: 551, startPoint y: 447, endPoint x: 534, endPoint y: 470, distance: 28.3
click at [522, 487] on div "Janela de atendimento Grade de atendimento Capacidade Transportadoras Veículos …" at bounding box center [507, 285] width 1015 height 571
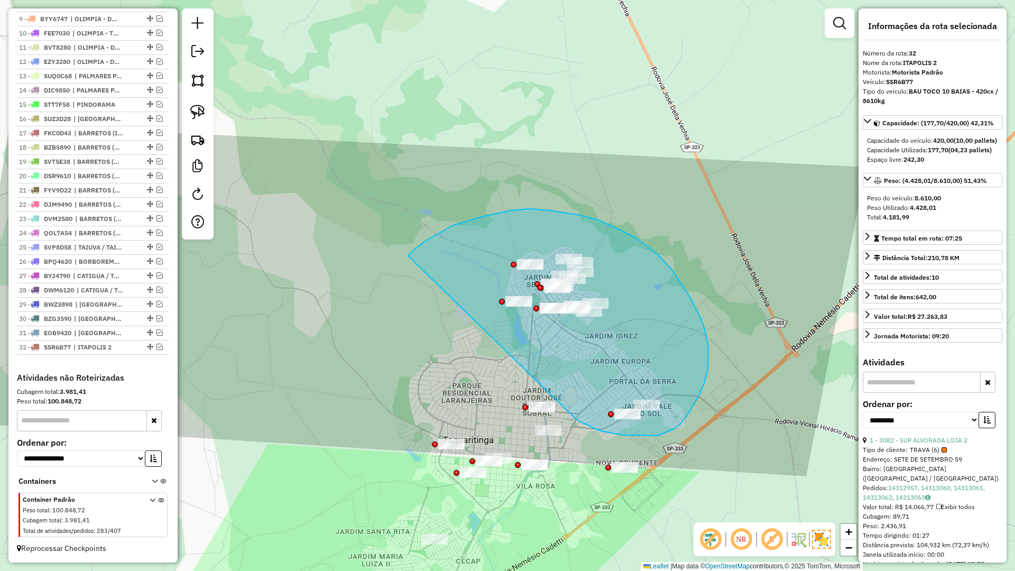
drag, startPoint x: 634, startPoint y: 436, endPoint x: 404, endPoint y: 263, distance: 287.7
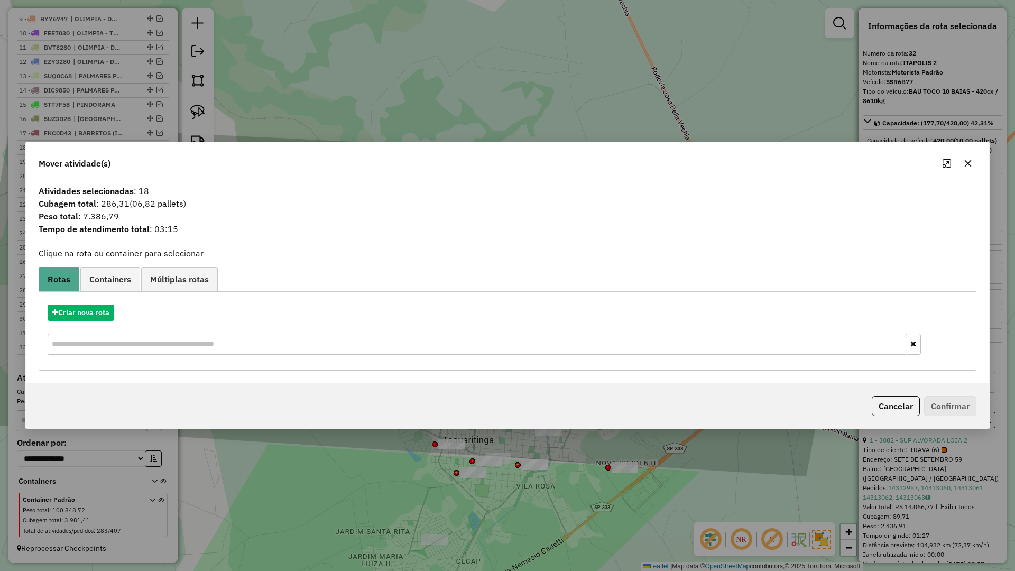
click at [965, 162] on icon "button" at bounding box center [968, 163] width 8 height 8
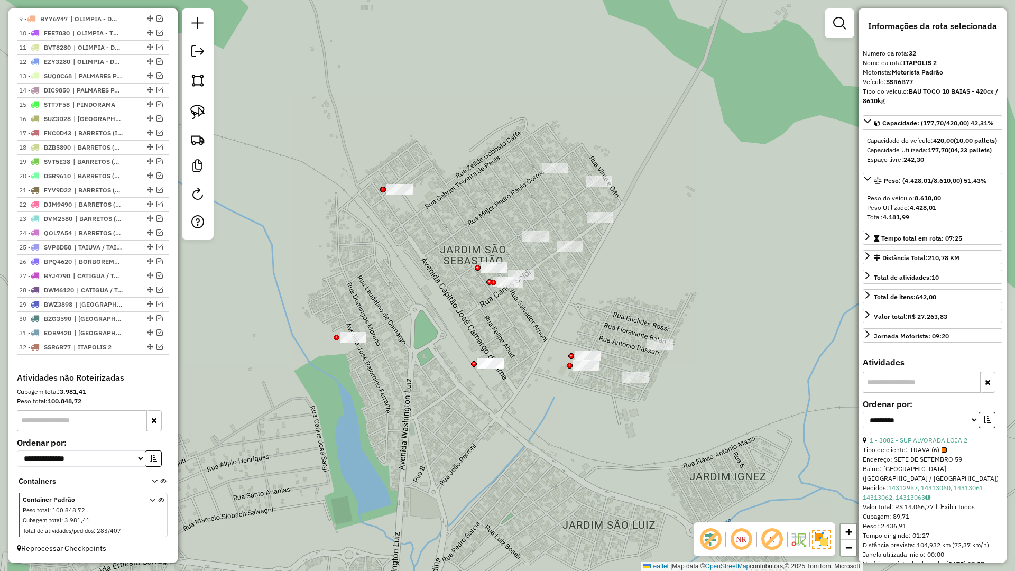
drag, startPoint x: 539, startPoint y: 369, endPoint x: 498, endPoint y: 336, distance: 53.0
click at [499, 336] on div "Janela de atendimento Grade de atendimento Capacidade Transportadoras Veículos …" at bounding box center [507, 285] width 1015 height 571
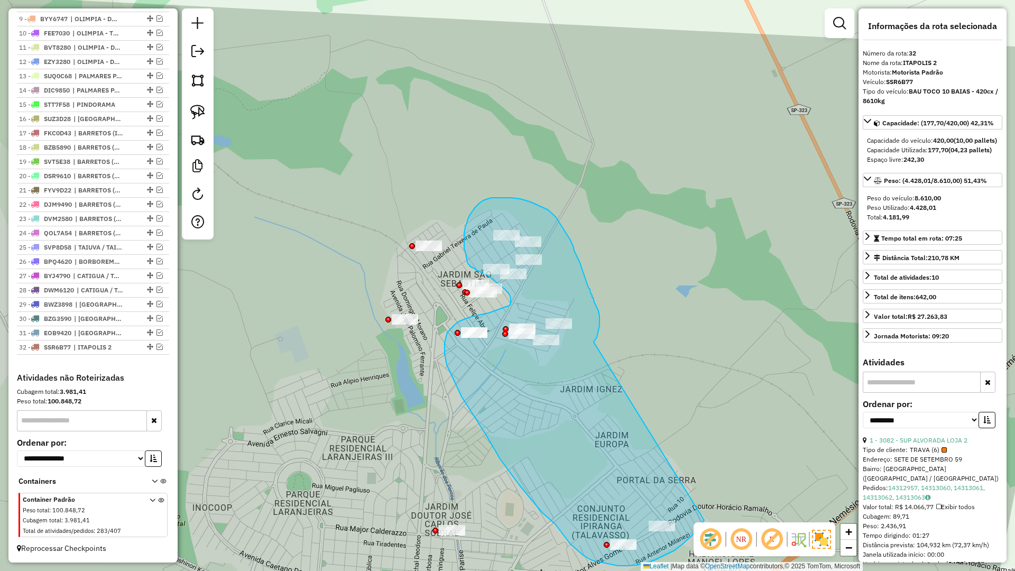
drag, startPoint x: 595, startPoint y: 340, endPoint x: 721, endPoint y: 478, distance: 187.0
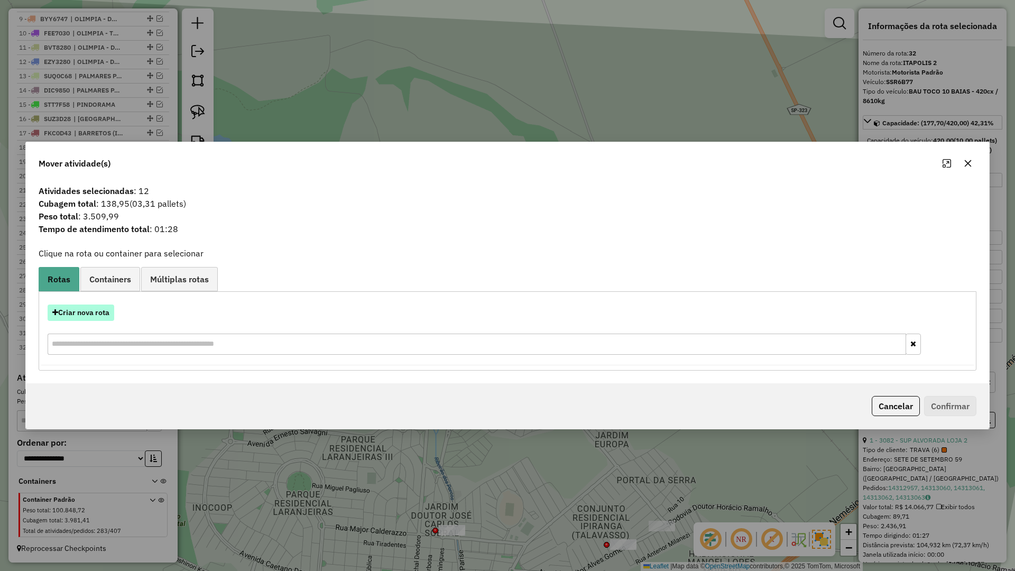
click at [95, 312] on button "Criar nova rota" at bounding box center [81, 312] width 67 height 16
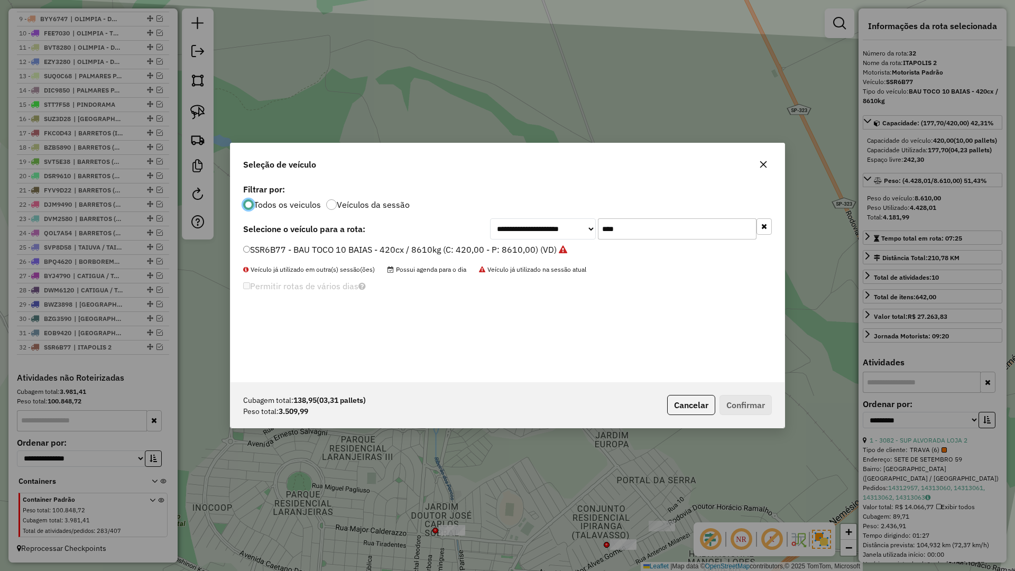
scroll to position [6, 3]
click at [641, 235] on input "****" at bounding box center [677, 228] width 159 height 21
type input "****"
click at [550, 249] on label "SWX7G67 - BAU TOCO 10 BAIAS - 420cx / 8610kg (C: 420,00 - P: 8610,00) (VD)" at bounding box center [401, 249] width 317 height 13
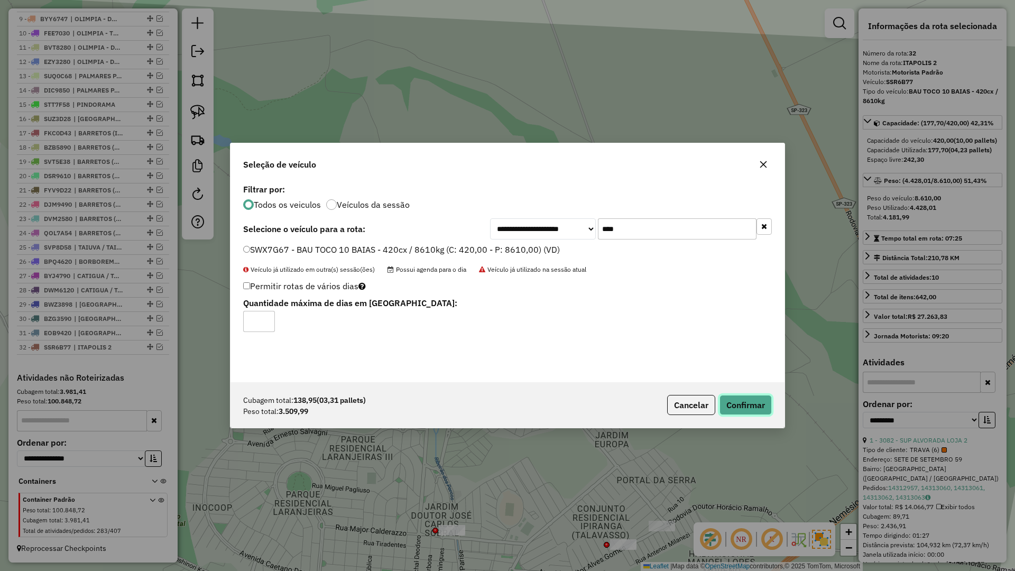
click at [751, 407] on button "Confirmar" at bounding box center [745, 405] width 52 height 20
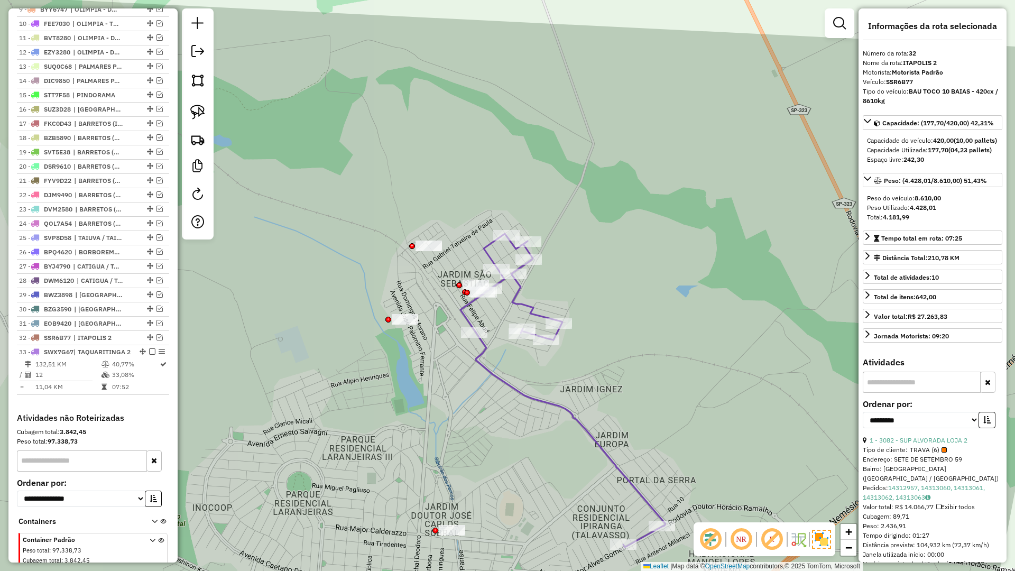
scroll to position [576, 0]
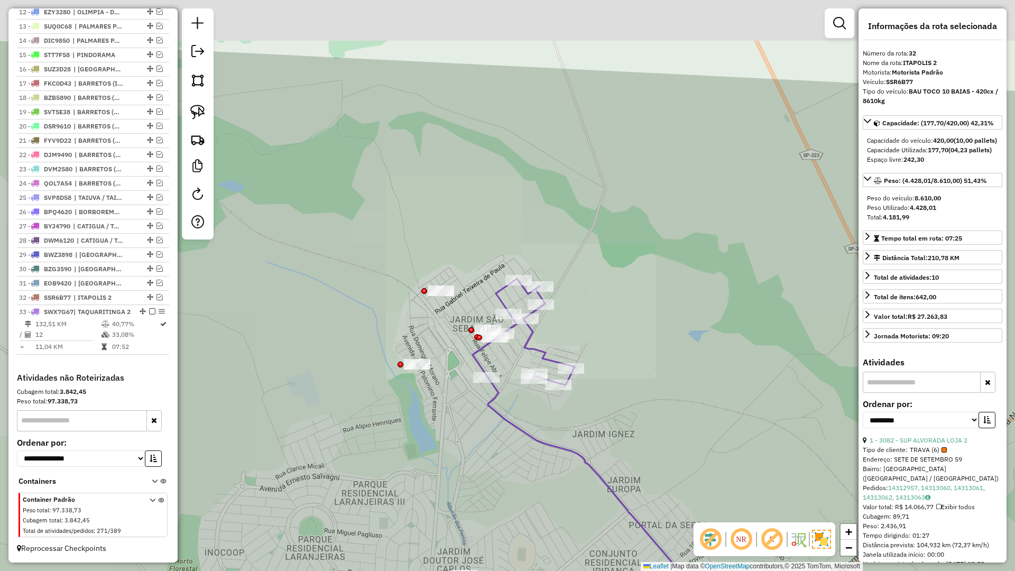
drag, startPoint x: 533, startPoint y: 452, endPoint x: 450, endPoint y: 206, distance: 259.9
click at [450, 206] on div "Janela de atendimento Grade de atendimento Capacidade Transportadoras Veículos …" at bounding box center [507, 285] width 1015 height 571
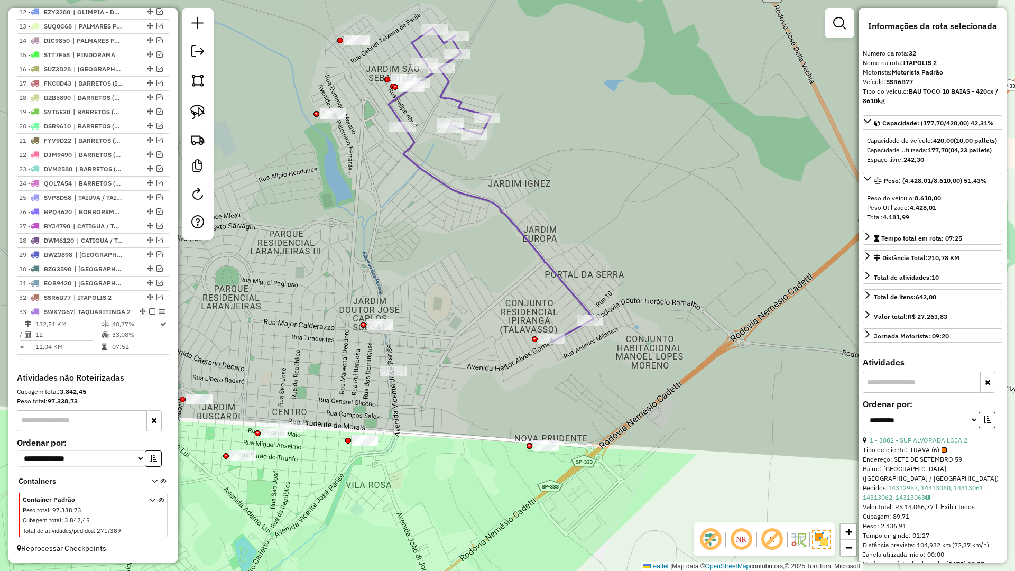
click at [560, 275] on icon at bounding box center [490, 184] width 205 height 313
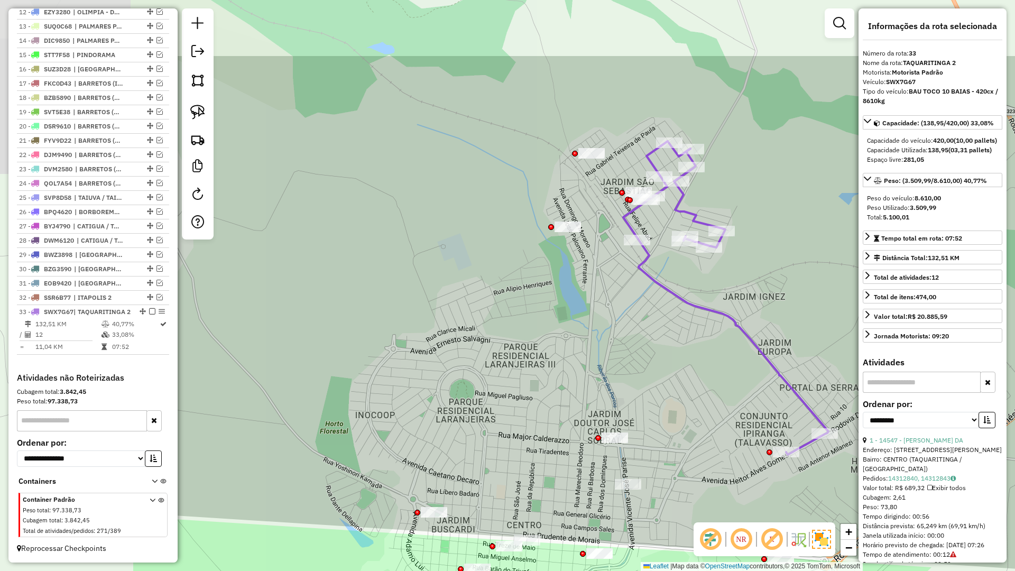
drag, startPoint x: 484, startPoint y: 297, endPoint x: 689, endPoint y: 387, distance: 223.4
click at [689, 387] on div "Janela de atendimento Grade de atendimento Capacidade Transportadoras Veículos …" at bounding box center [507, 285] width 1015 height 571
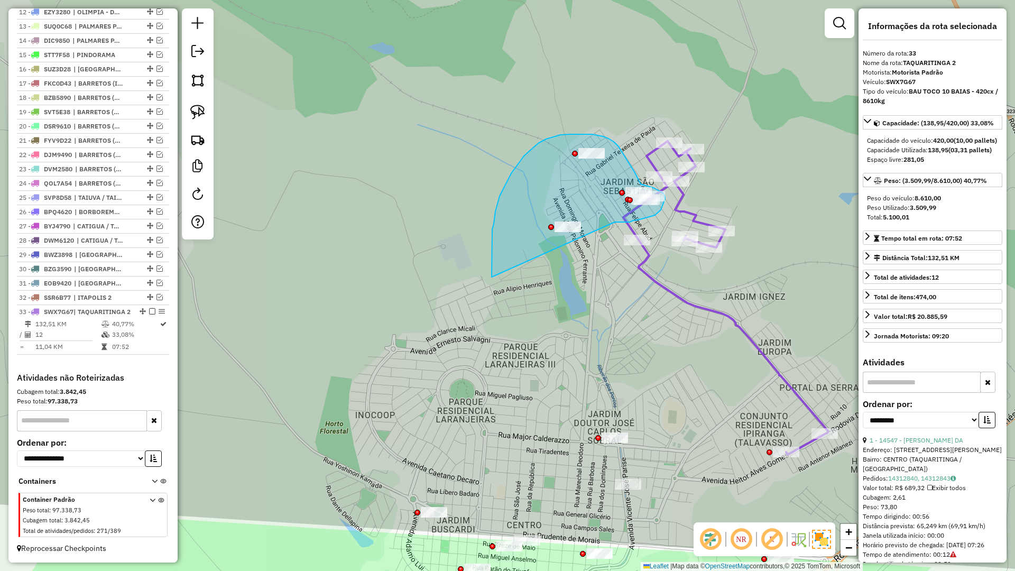
drag, startPoint x: 619, startPoint y: 222, endPoint x: 492, endPoint y: 277, distance: 139.4
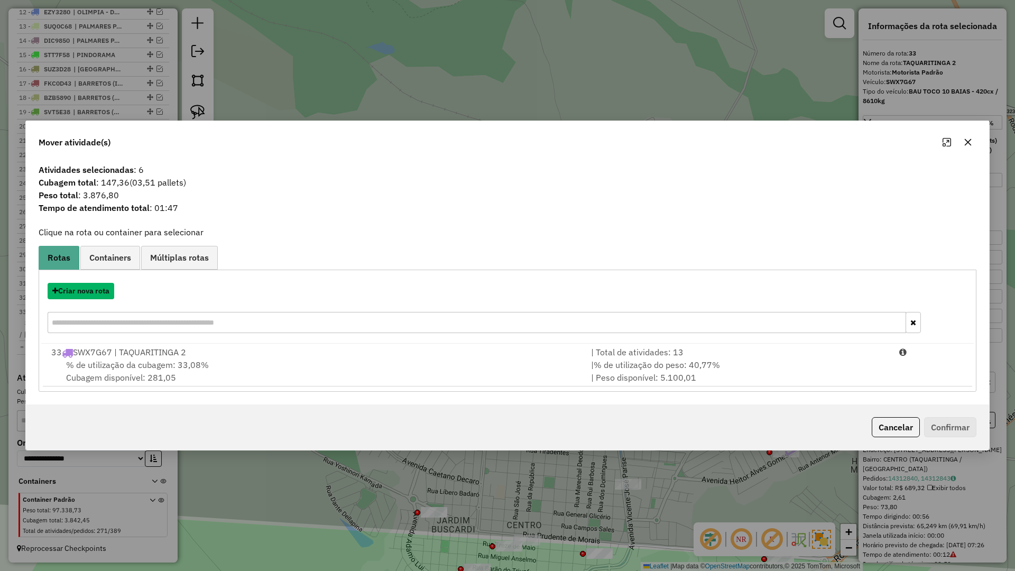
click at [111, 287] on button "Criar nova rota" at bounding box center [81, 291] width 67 height 16
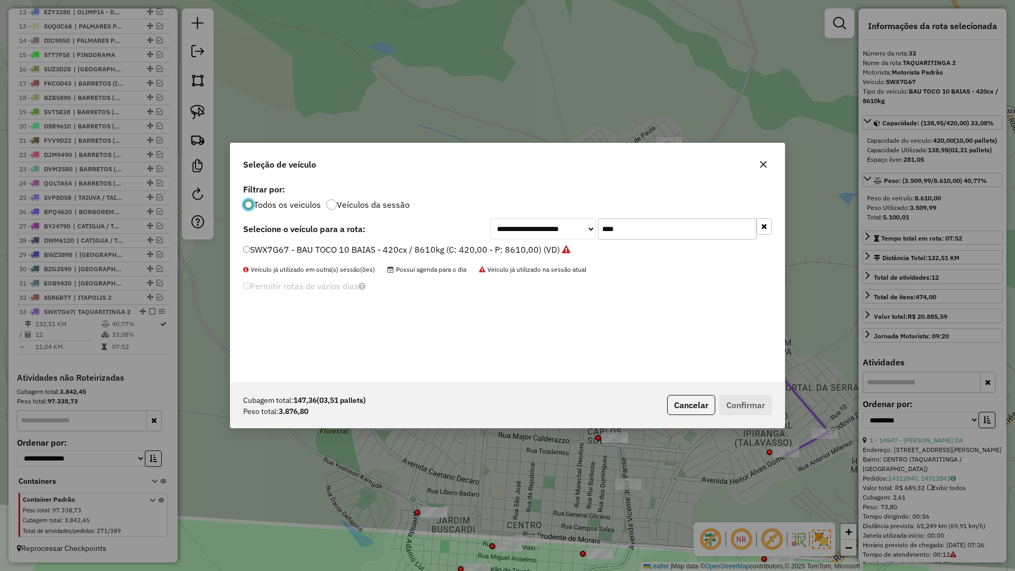
scroll to position [6, 3]
click at [691, 231] on input "****" at bounding box center [677, 228] width 159 height 21
click at [691, 232] on input "****" at bounding box center [677, 228] width 159 height 21
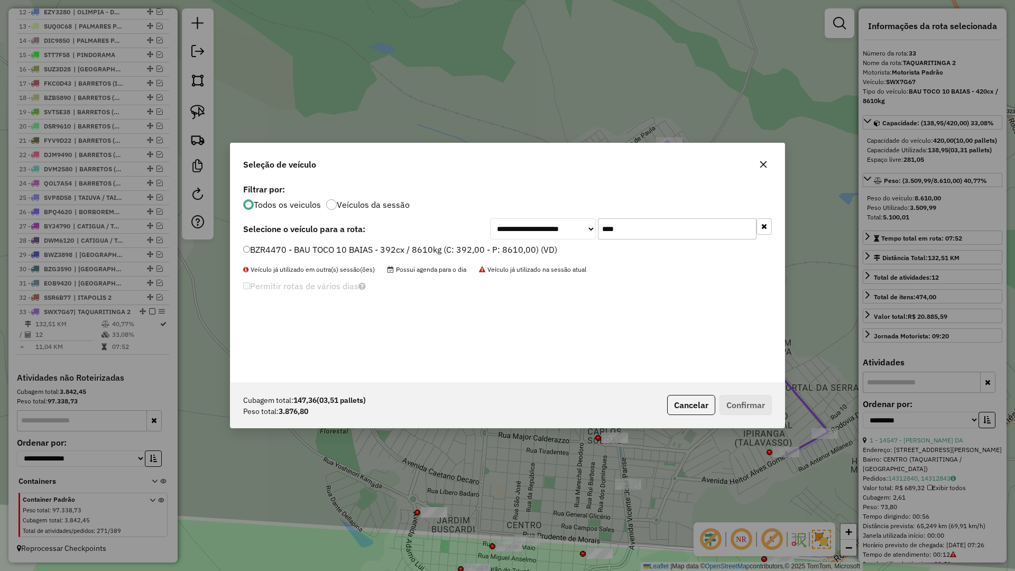
type input "****"
drag, startPoint x: 521, startPoint y: 250, endPoint x: 544, endPoint y: 261, distance: 26.0
click at [521, 250] on label "BZR4470 - BAU TOCO 10 BAIAS - 392cx / 8610kg (C: 392,00 - P: 8610,00) (VD)" at bounding box center [400, 249] width 314 height 13
click at [760, 397] on button "Confirmar" at bounding box center [745, 405] width 52 height 20
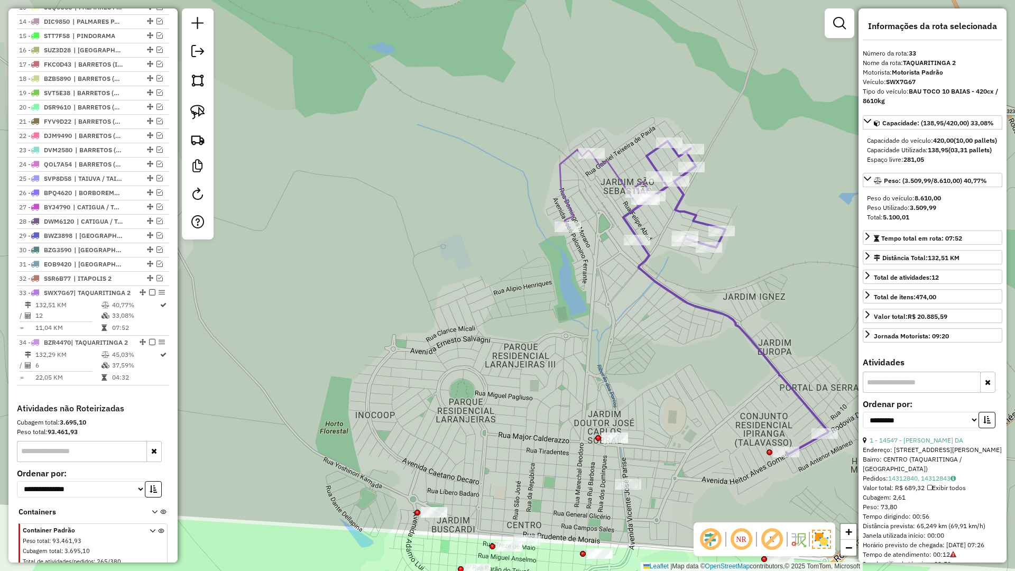
scroll to position [635, 0]
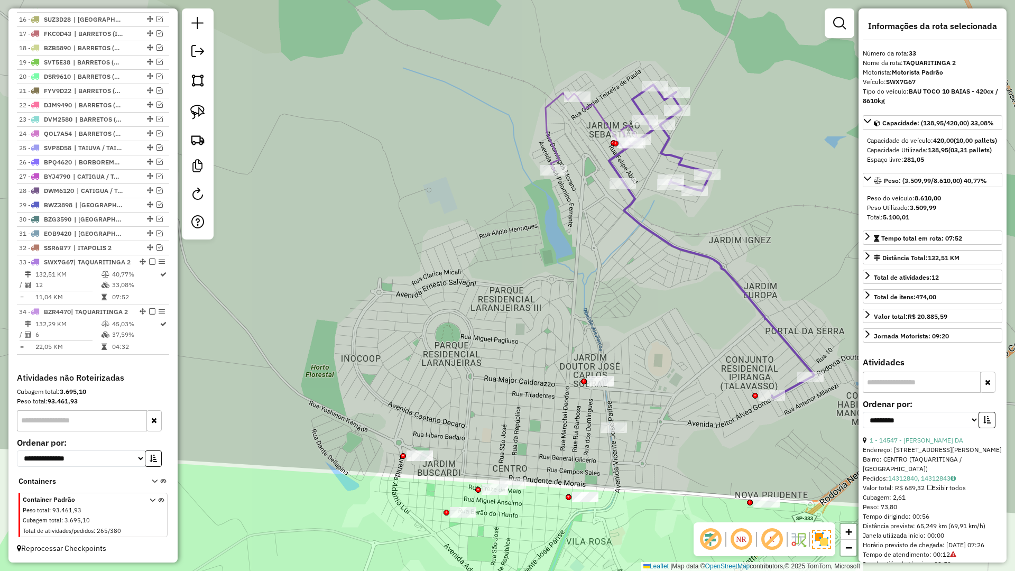
drag, startPoint x: 614, startPoint y: 510, endPoint x: 594, endPoint y: 429, distance: 83.8
click at [595, 429] on div "Janela de atendimento Grade de atendimento Capacidade Transportadoras Veículos …" at bounding box center [507, 285] width 1015 height 571
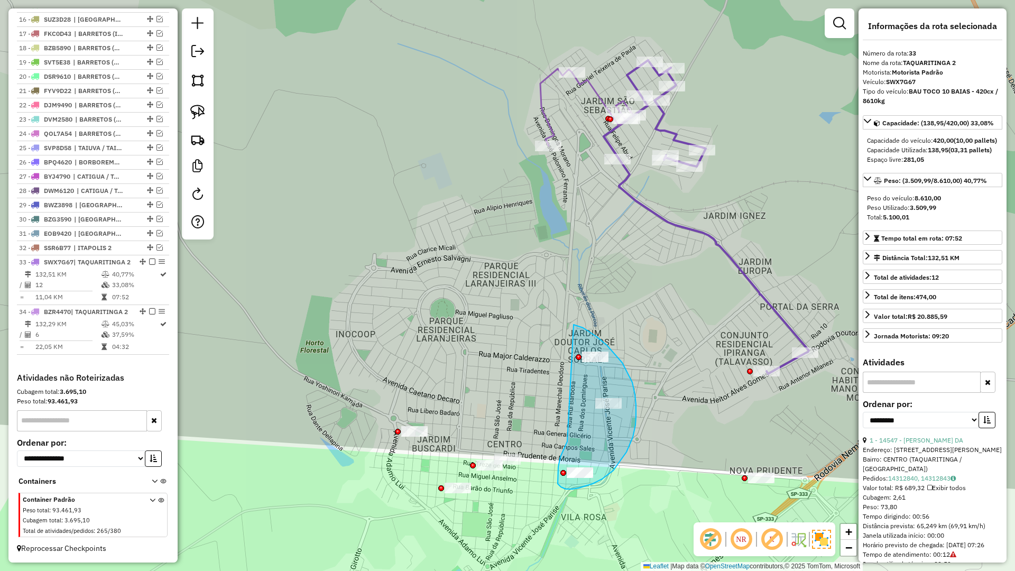
drag, startPoint x: 558, startPoint y: 475, endPoint x: 573, endPoint y: 325, distance: 151.5
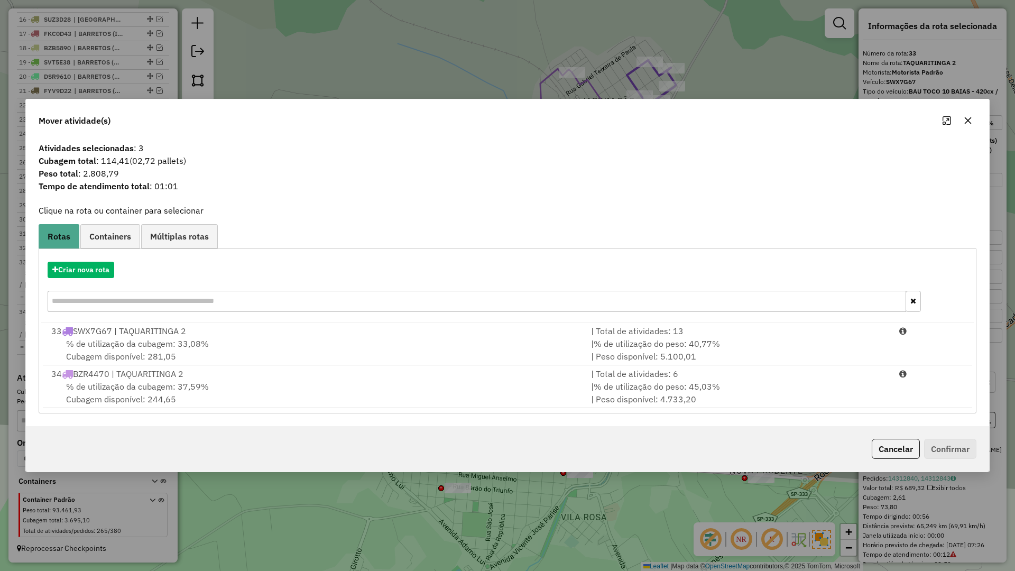
click at [977, 115] on div "Mover atividade(s)" at bounding box center [507, 118] width 963 height 38
click at [966, 125] on icon "button" at bounding box center [968, 120] width 8 height 8
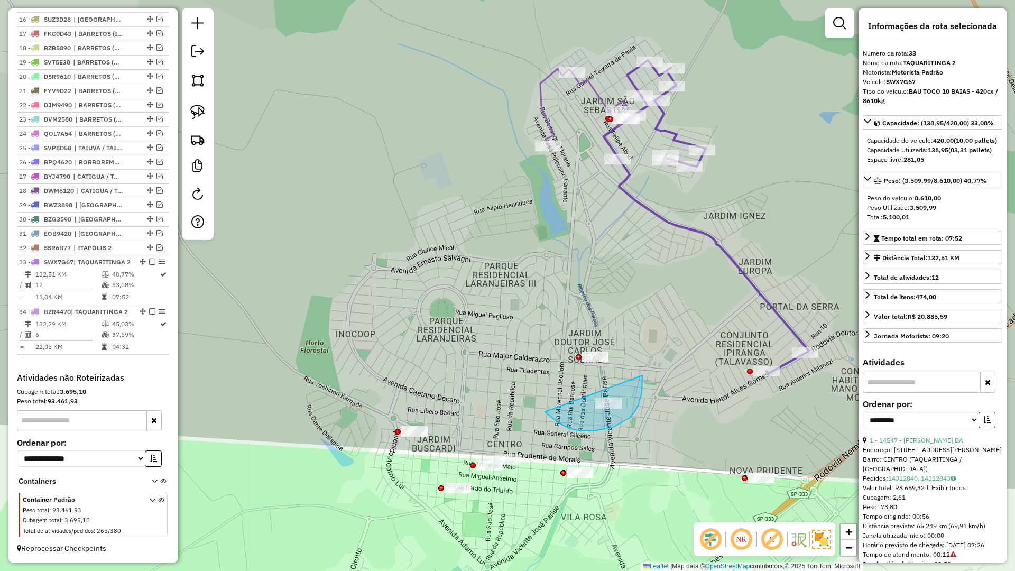
drag, startPoint x: 546, startPoint y: 412, endPoint x: 573, endPoint y: 318, distance: 98.0
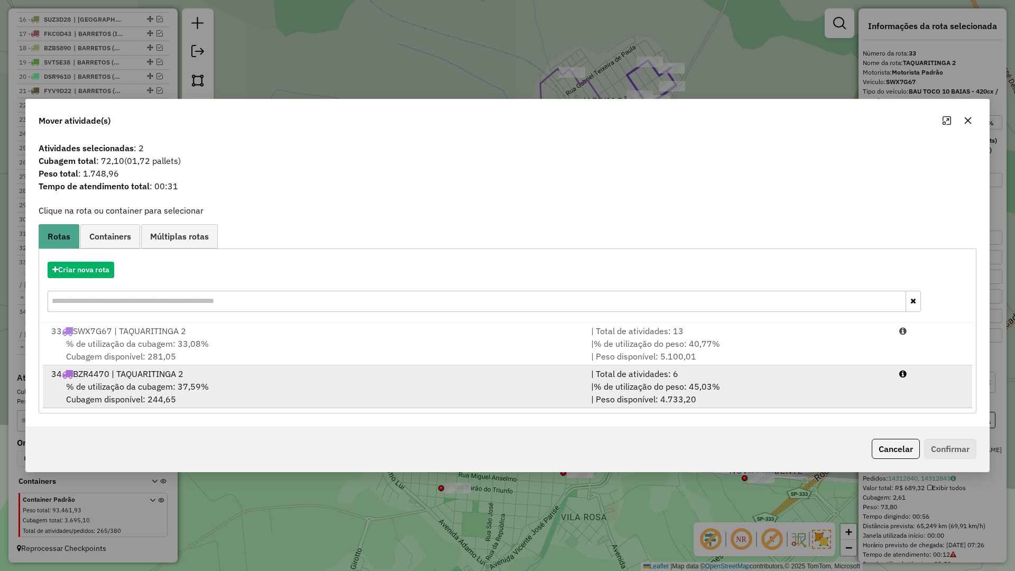
drag, startPoint x: 265, startPoint y: 376, endPoint x: 566, endPoint y: 381, distance: 301.3
click at [265, 377] on div "34 BZR4470 | TAQUARITINGA 2" at bounding box center [315, 373] width 540 height 13
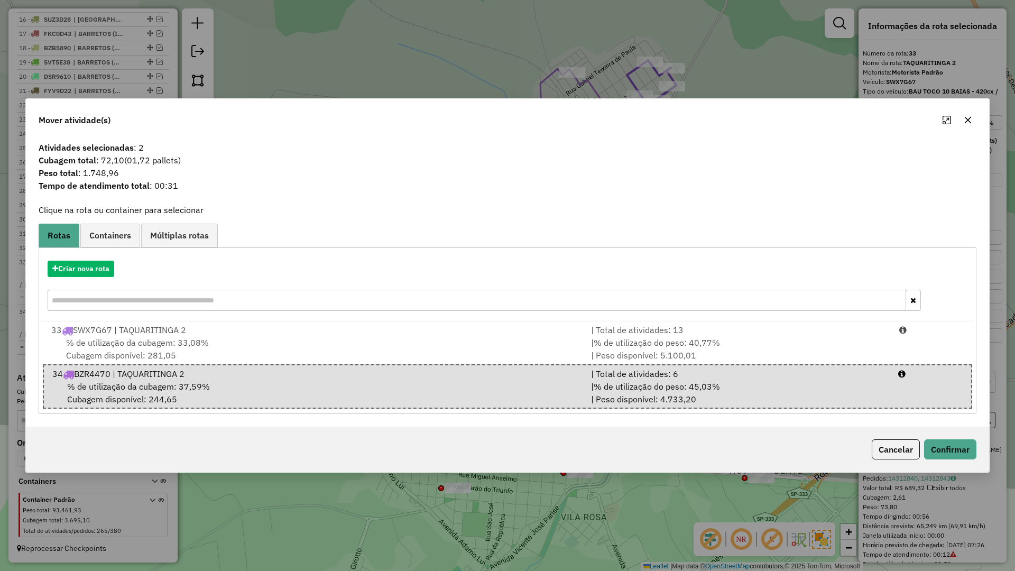
click at [927, 434] on div "Cancelar Confirmar" at bounding box center [507, 449] width 963 height 45
click at [929, 438] on div "Cancelar Confirmar" at bounding box center [507, 449] width 963 height 45
click at [929, 446] on button "Confirmar" at bounding box center [950, 449] width 52 height 20
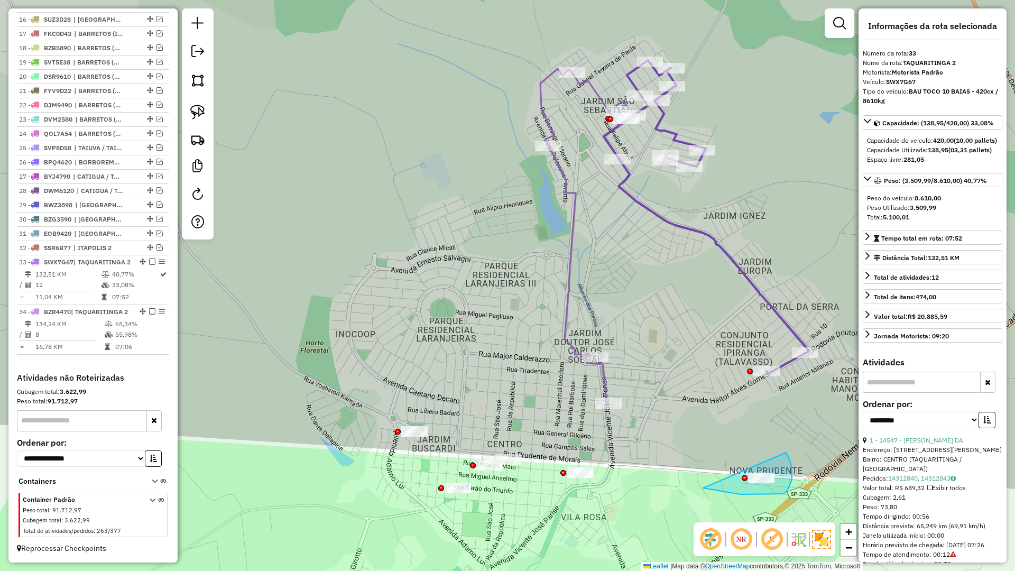
drag, startPoint x: 732, startPoint y: 493, endPoint x: 786, endPoint y: 452, distance: 67.5
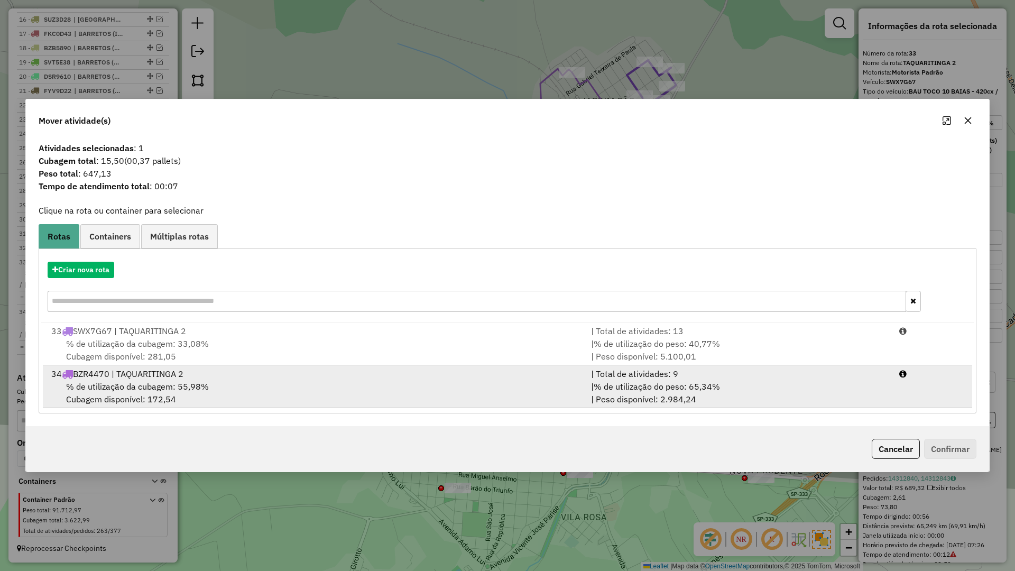
click at [357, 370] on div "34 BZR4470 | TAQUARITINGA 2" at bounding box center [315, 373] width 540 height 13
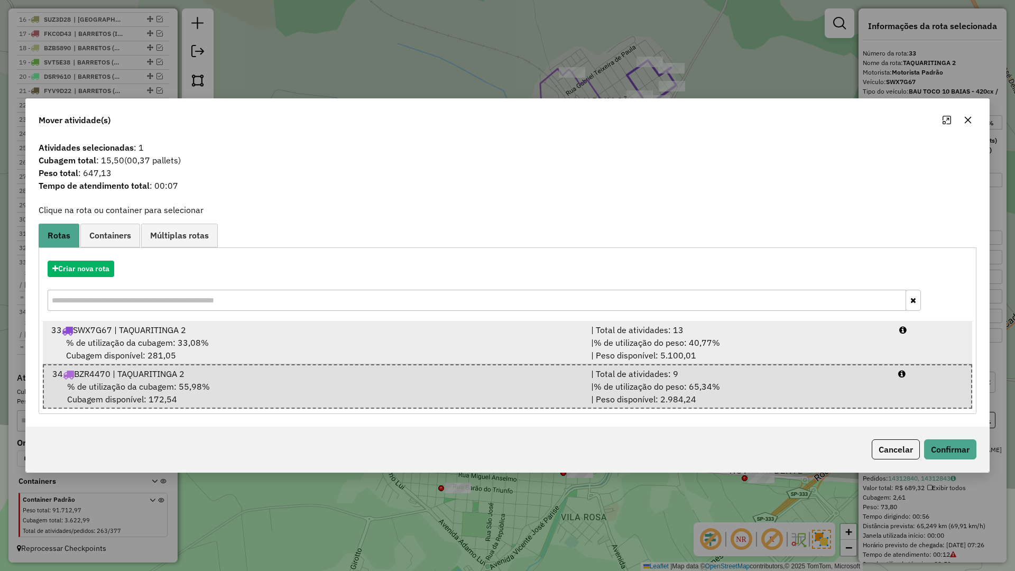
click at [368, 347] on div "% de utilização da cubagem: 33,08% Cubagem disponível: 281,05" at bounding box center [315, 348] width 540 height 25
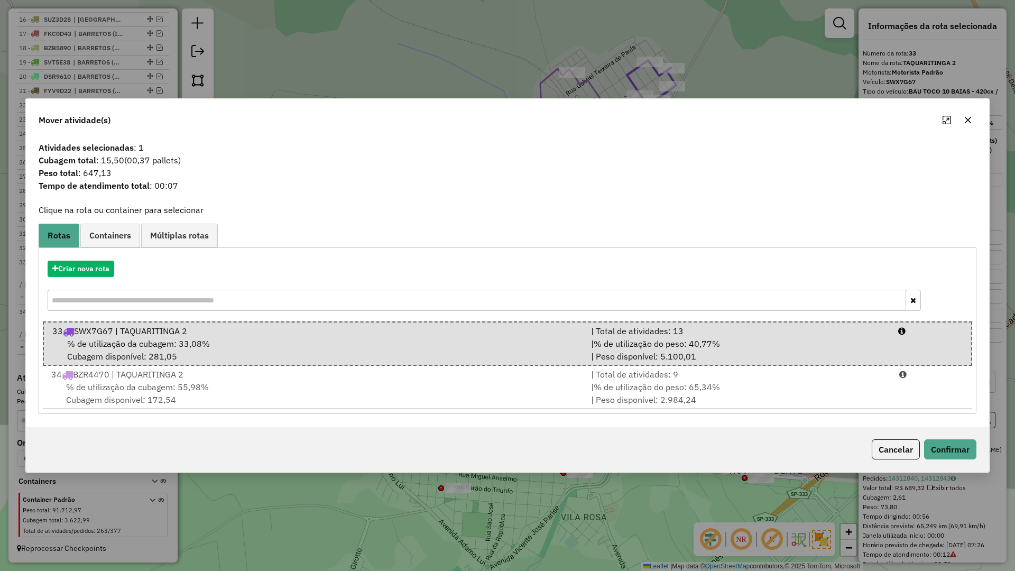
click at [973, 464] on div "Cancelar Confirmar" at bounding box center [507, 449] width 963 height 45
click at [962, 452] on button "Confirmar" at bounding box center [950, 449] width 52 height 20
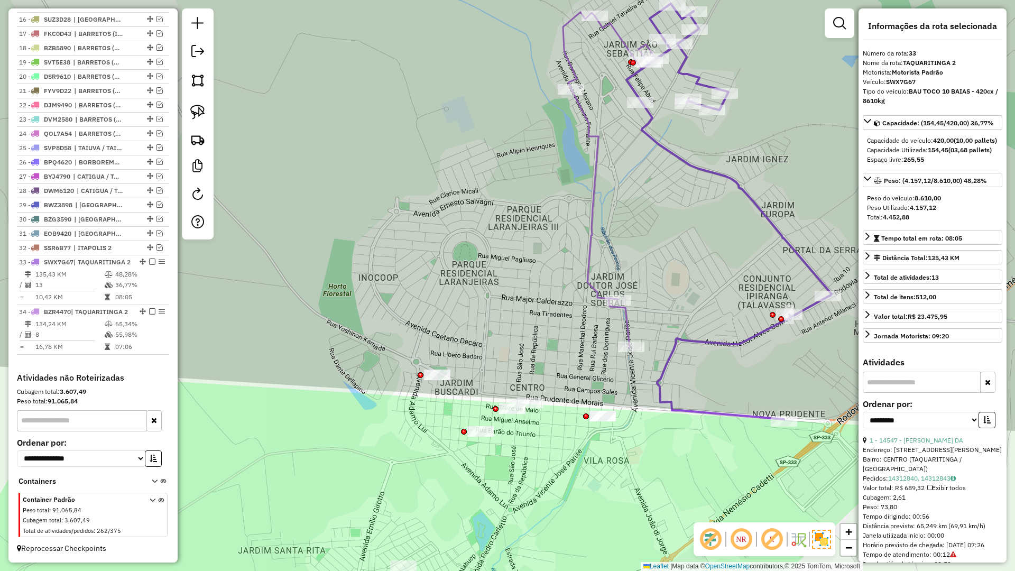
drag, startPoint x: 578, startPoint y: 503, endPoint x: 644, endPoint y: 368, distance: 149.9
click at [644, 368] on div "Janela de atendimento Grade de atendimento Capacidade Transportadoras Veículos …" at bounding box center [507, 285] width 1015 height 571
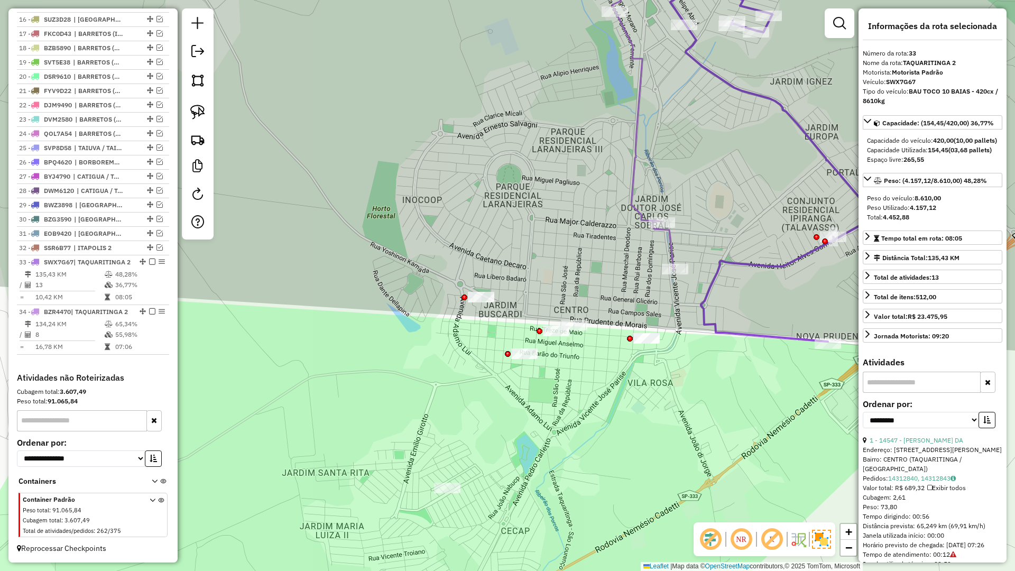
click at [743, 269] on icon at bounding box center [772, 142] width 205 height 399
click at [676, 243] on icon at bounding box center [653, 106] width 93 height 327
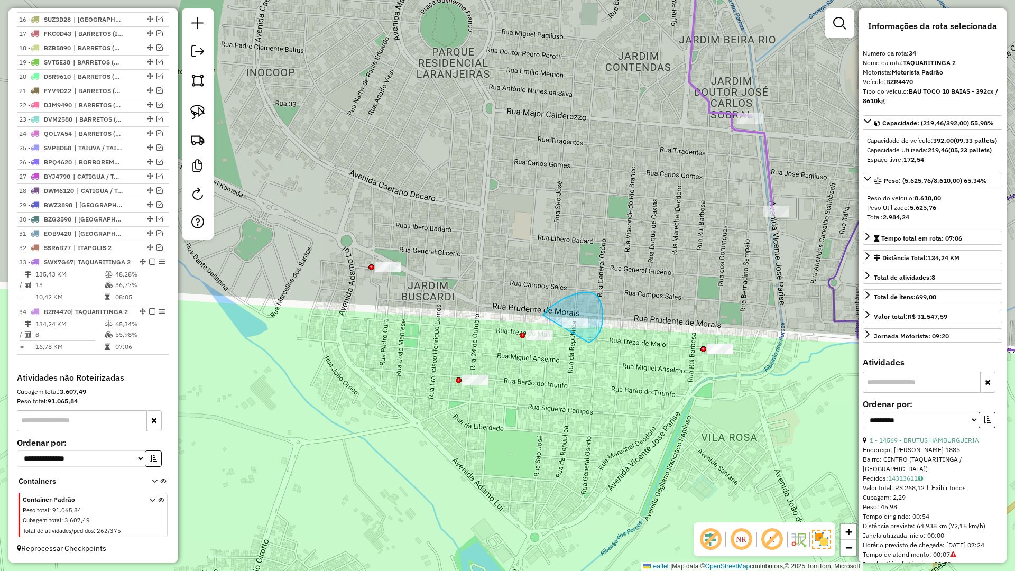
drag, startPoint x: 588, startPoint y: 342, endPoint x: 543, endPoint y: 315, distance: 52.4
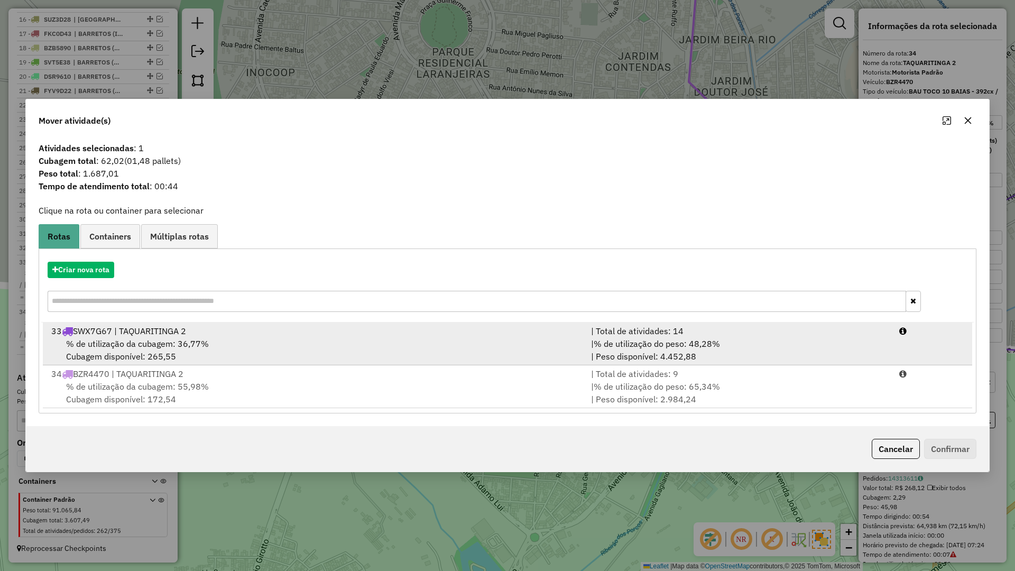
click at [289, 359] on div "% de utilização da cubagem: 36,77% Cubagem disponível: 265,55" at bounding box center [315, 349] width 540 height 25
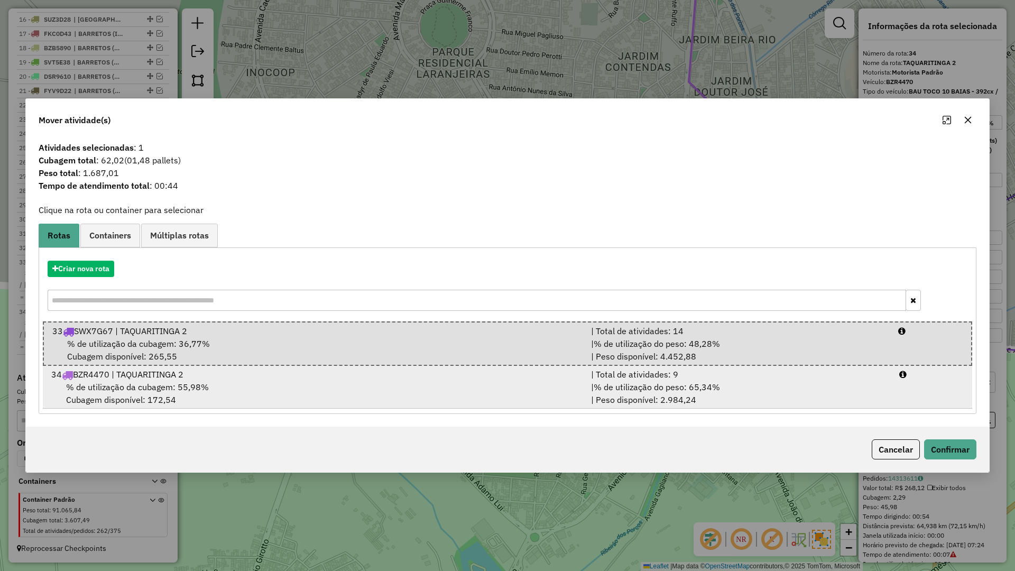
drag, startPoint x: 294, startPoint y: 370, endPoint x: 346, endPoint y: 373, distance: 51.9
click at [294, 371] on div "34 BZR4470 | TAQUARITINGA 2" at bounding box center [315, 374] width 540 height 13
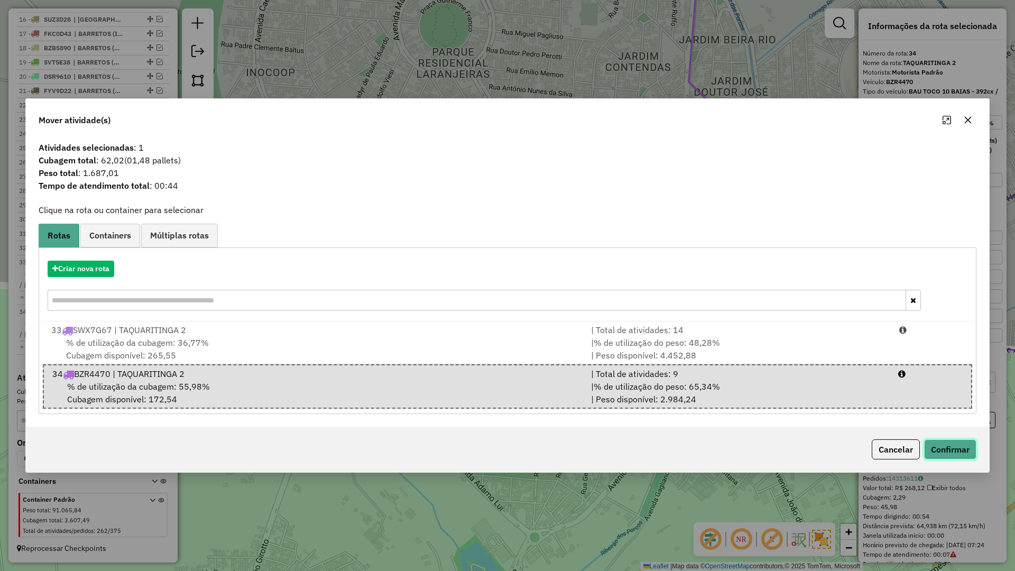
click at [961, 448] on button "Confirmar" at bounding box center [950, 449] width 52 height 20
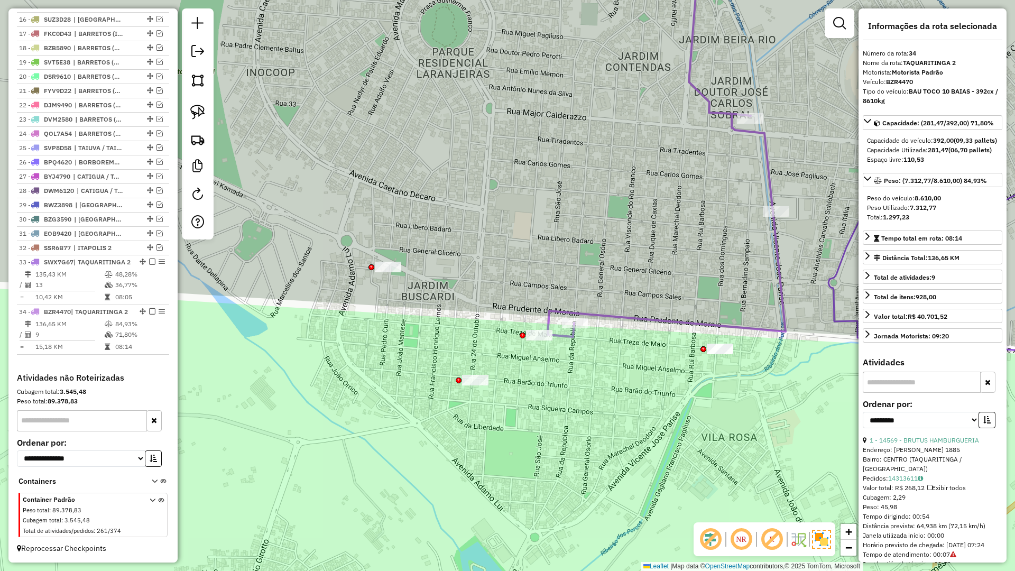
click at [618, 317] on icon at bounding box center [667, 140] width 238 height 394
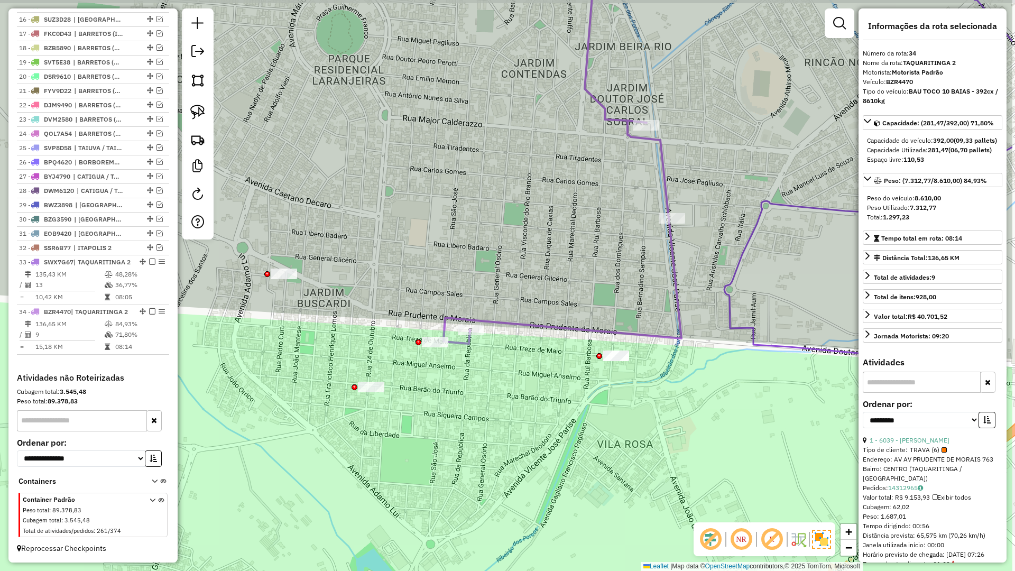
drag, startPoint x: 661, startPoint y: 333, endPoint x: 559, endPoint y: 340, distance: 102.2
click at [559, 340] on div "Janela de atendimento Grade de atendimento Capacidade Transportadoras Veículos …" at bounding box center [507, 285] width 1015 height 571
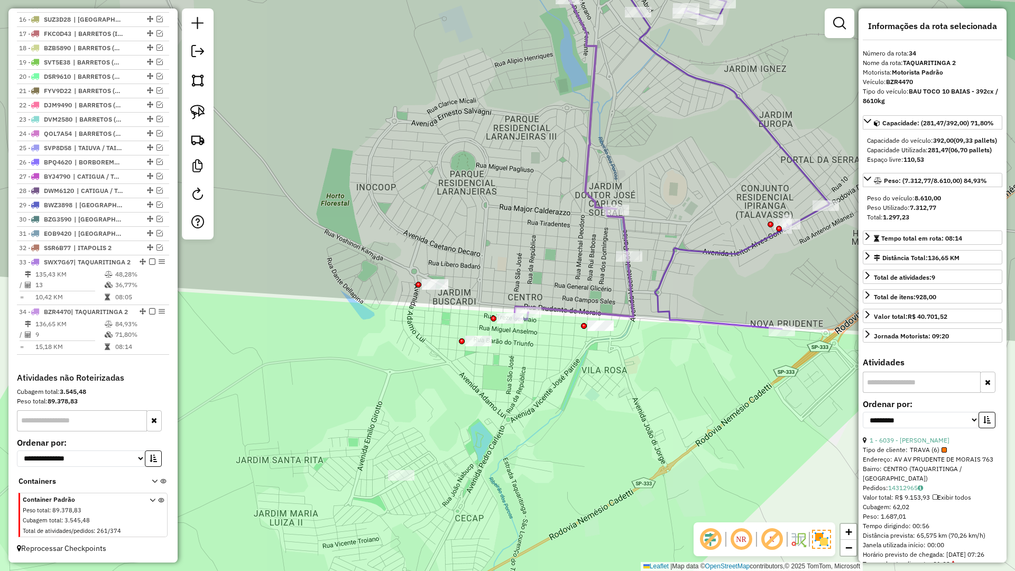
click at [591, 284] on div "Janela de atendimento Grade de atendimento Capacidade Transportadoras Veículos …" at bounding box center [507, 285] width 1015 height 571
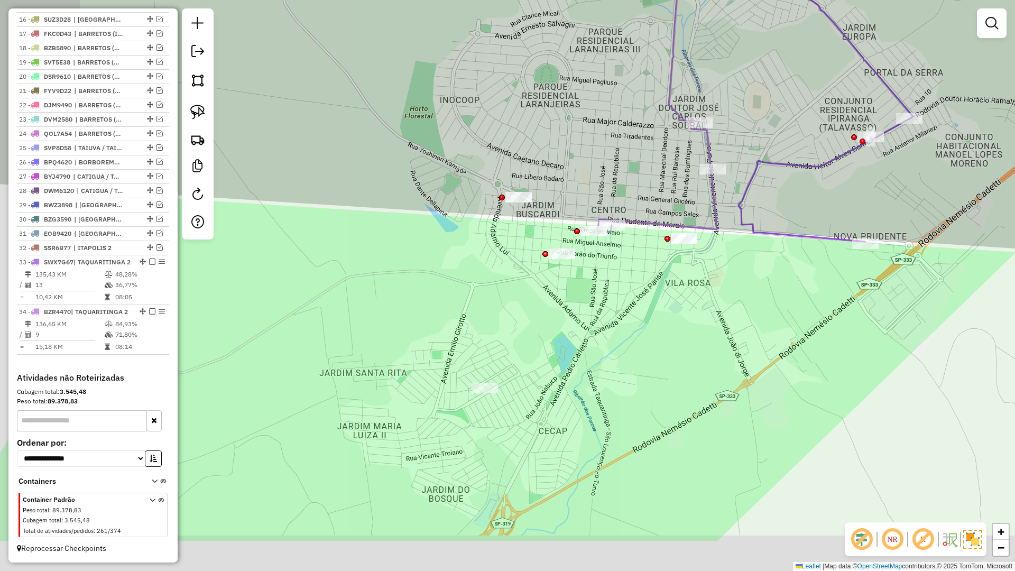
drag, startPoint x: 660, startPoint y: 221, endPoint x: 687, endPoint y: 198, distance: 35.2
click at [701, 160] on div "Janela de atendimento Grade de atendimento Capacidade Transportadoras Veículos …" at bounding box center [507, 285] width 1015 height 571
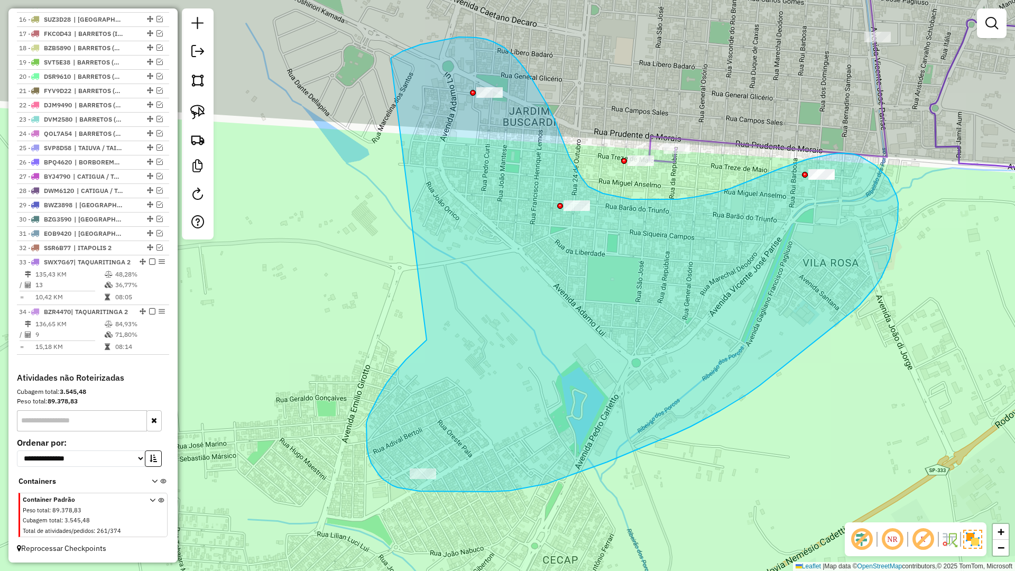
drag, startPoint x: 418, startPoint y: 348, endPoint x: 386, endPoint y: 63, distance: 286.6
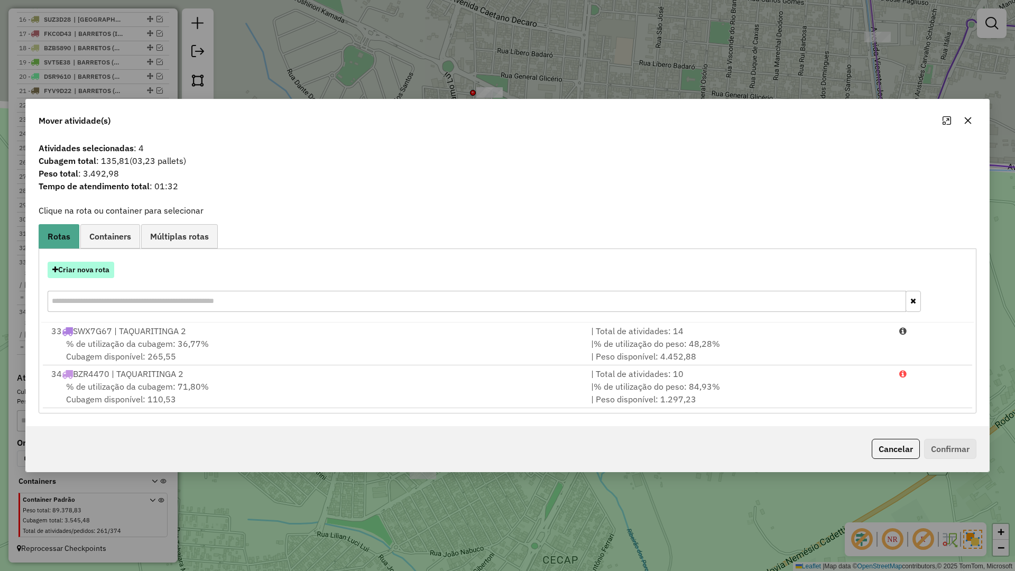
click at [86, 267] on button "Criar nova rota" at bounding box center [81, 270] width 67 height 16
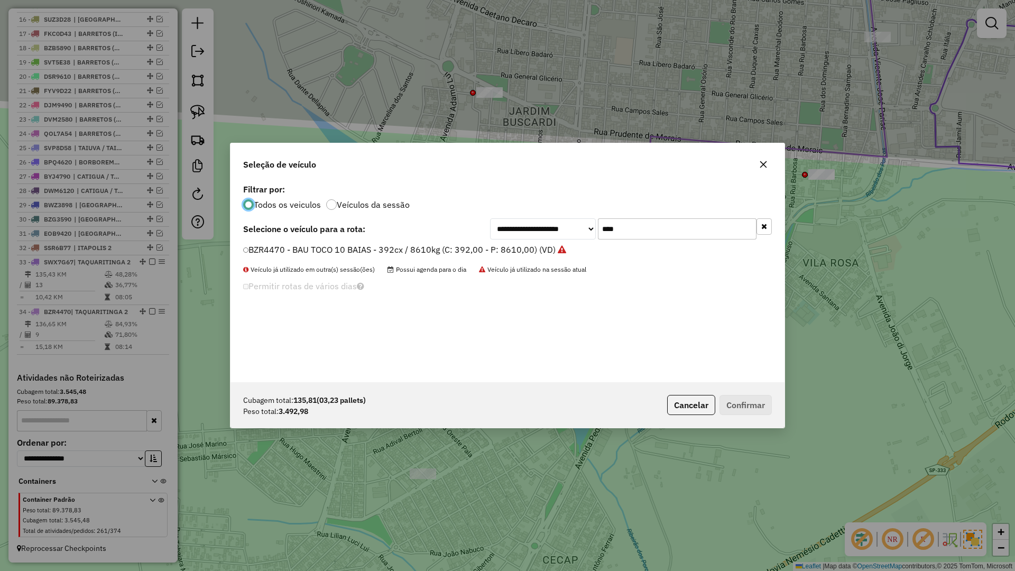
scroll to position [6, 3]
click at [761, 167] on icon "button" at bounding box center [763, 164] width 7 height 7
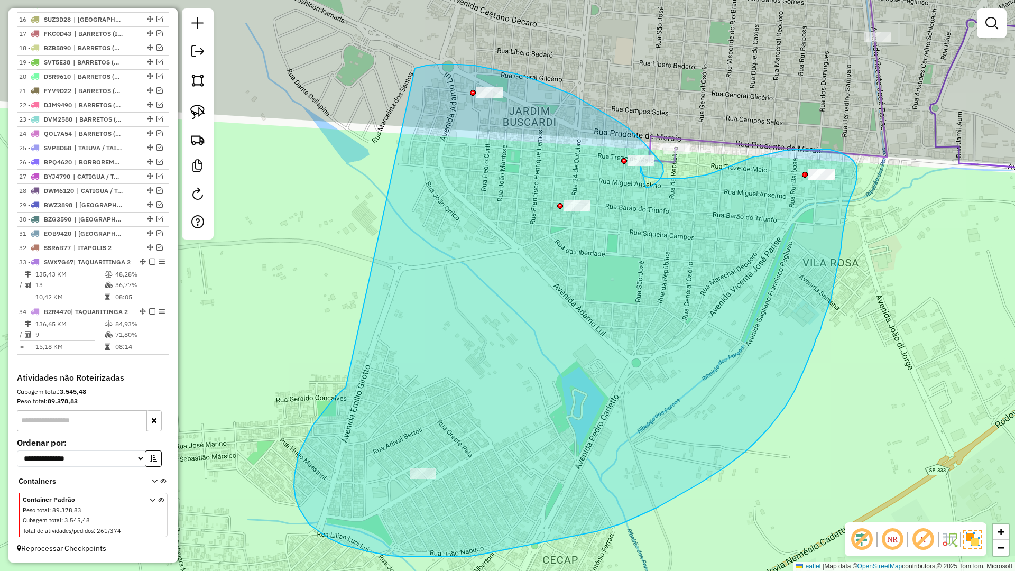
drag, startPoint x: 346, startPoint y: 387, endPoint x: 415, endPoint y: 68, distance: 326.7
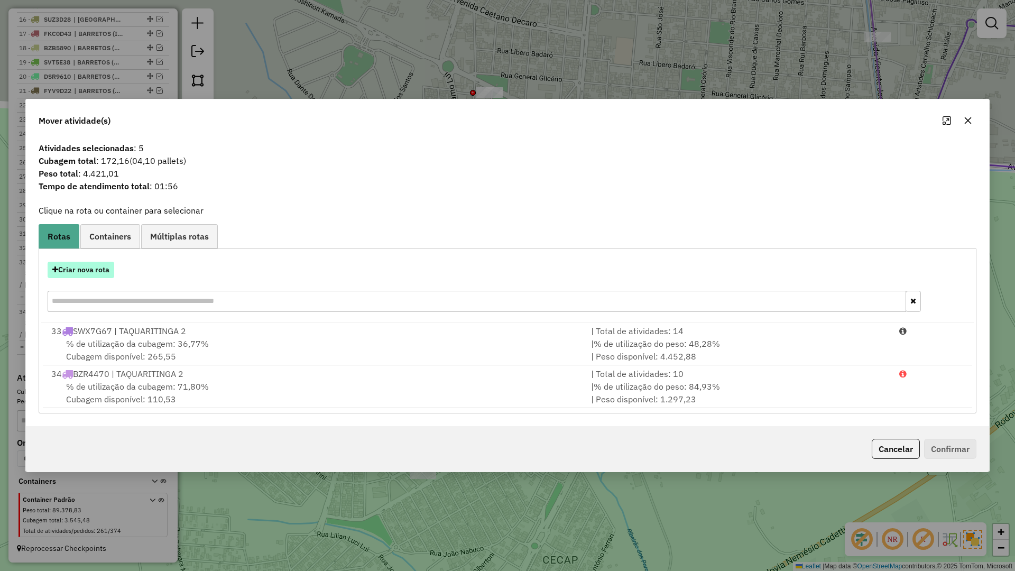
click at [100, 275] on button "Criar nova rota" at bounding box center [81, 270] width 67 height 16
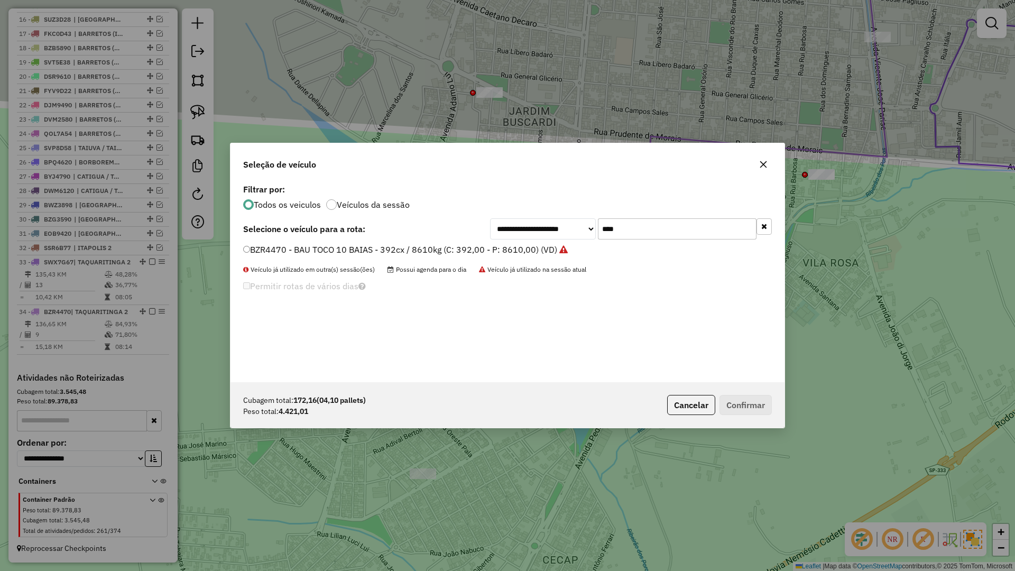
click at [627, 234] on input "****" at bounding box center [677, 228] width 159 height 21
type input "****"
drag, startPoint x: 547, startPoint y: 252, endPoint x: 571, endPoint y: 271, distance: 30.1
click at [547, 252] on label "DIE9840 - BAU TOCO 10 BAIAS - 392cx / 8610kg (C: 392,00 - P: 8610,00) (VD)" at bounding box center [399, 249] width 312 height 13
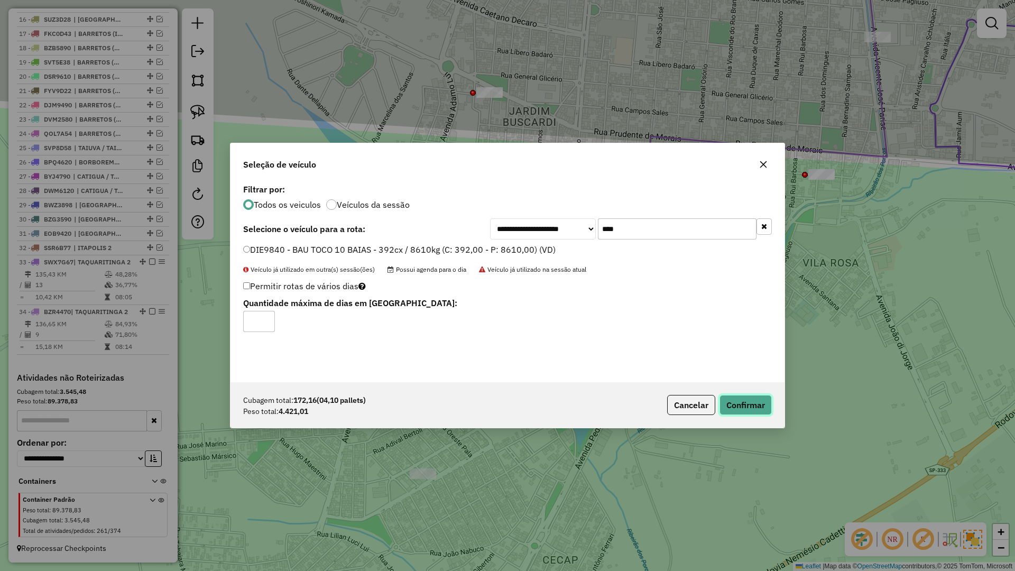
drag, startPoint x: 764, startPoint y: 401, endPoint x: 707, endPoint y: 429, distance: 63.4
click at [764, 402] on button "Confirmar" at bounding box center [745, 405] width 52 height 20
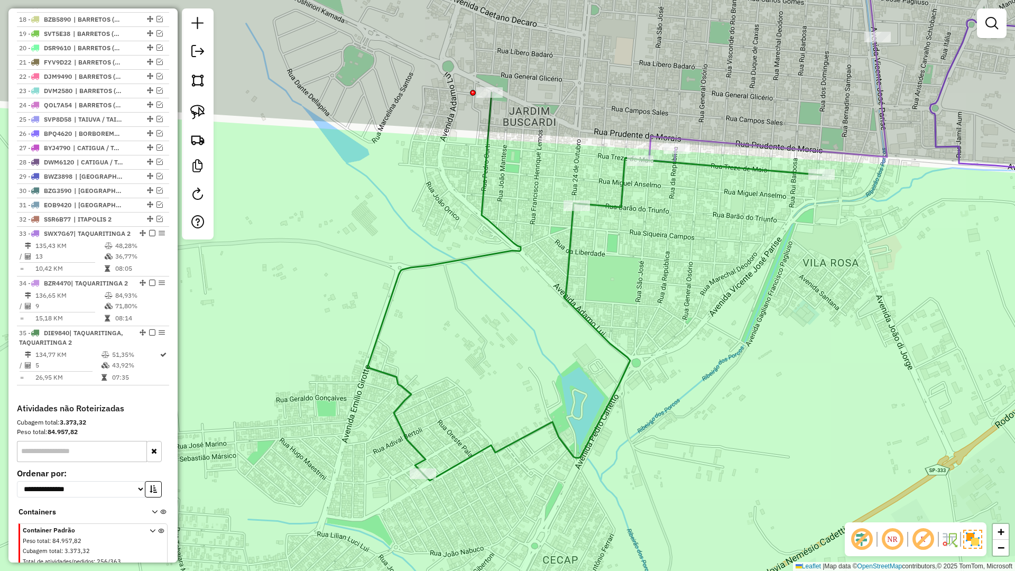
drag, startPoint x: 550, startPoint y: 255, endPoint x: 558, endPoint y: 260, distance: 10.0
click at [552, 257] on div "Janela de atendimento Grade de atendimento Capacidade Transportadoras Veículos …" at bounding box center [507, 285] width 1015 height 571
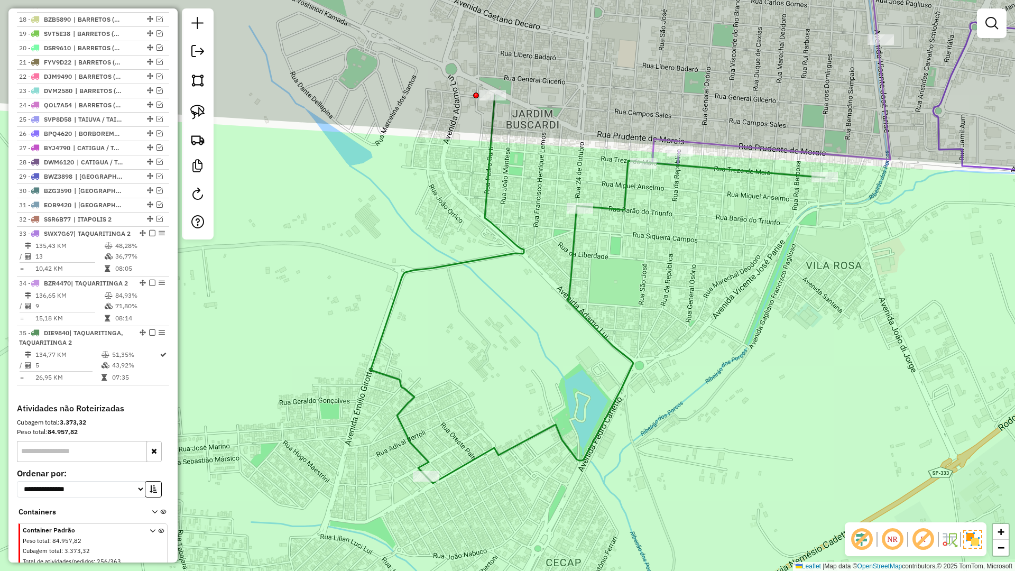
click at [567, 262] on icon at bounding box center [597, 289] width 454 height 388
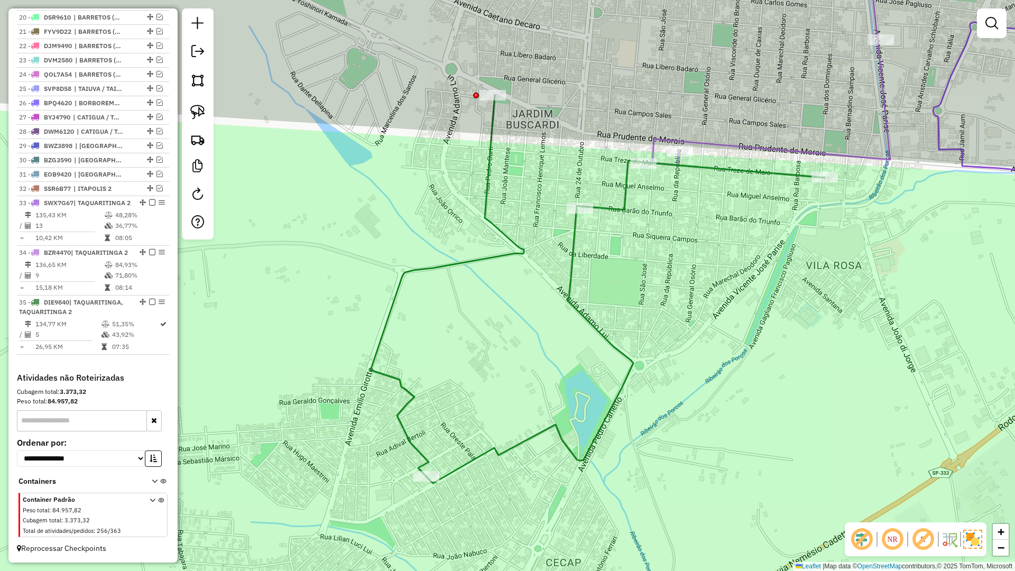
select select "**********"
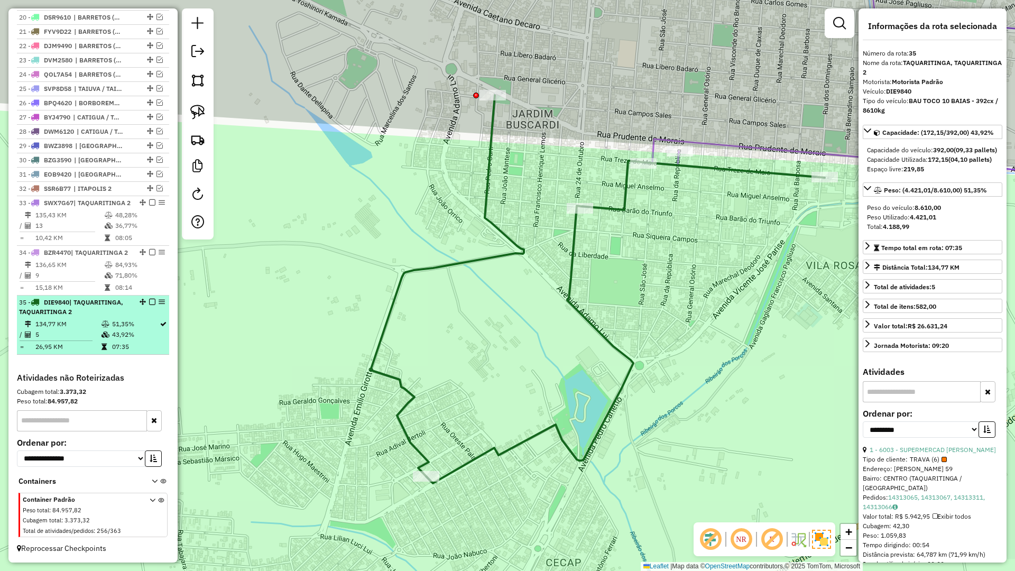
click at [152, 300] on em at bounding box center [152, 302] width 6 height 6
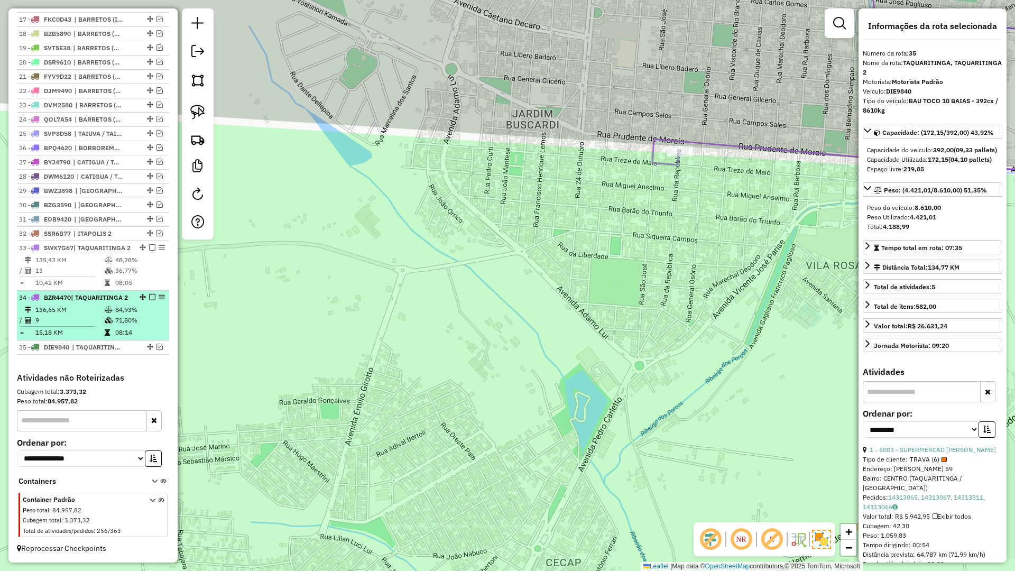
click at [149, 294] on em at bounding box center [152, 297] width 6 height 6
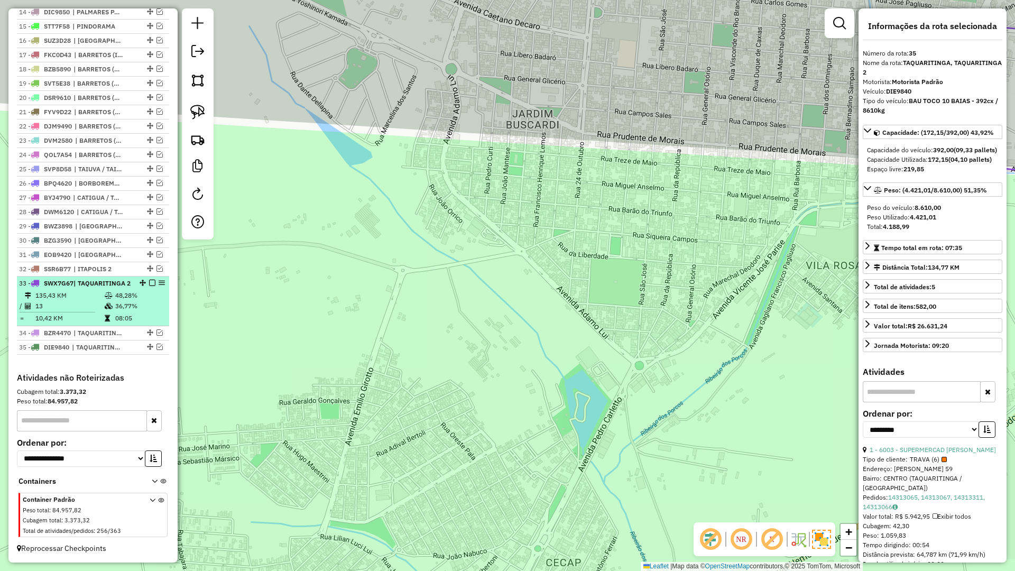
drag, startPoint x: 151, startPoint y: 273, endPoint x: 156, endPoint y: 273, distance: 5.8
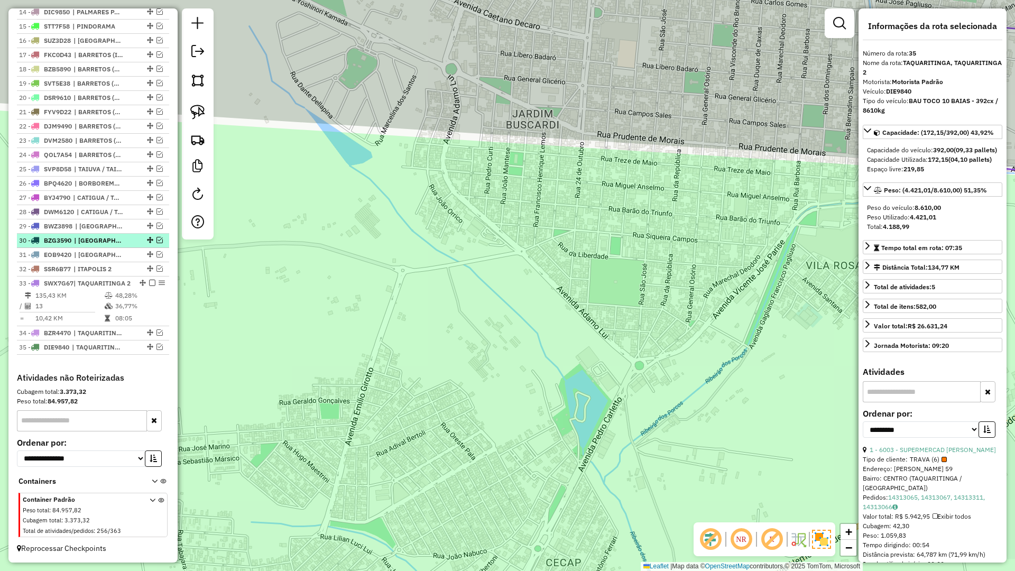
click at [151, 280] on em at bounding box center [152, 283] width 6 height 6
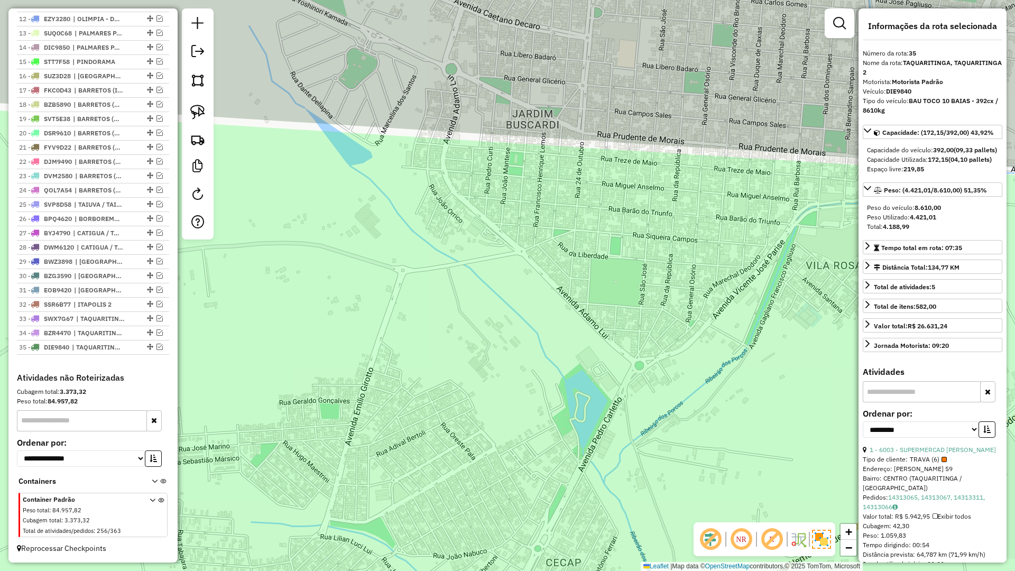
scroll to position [559, 0]
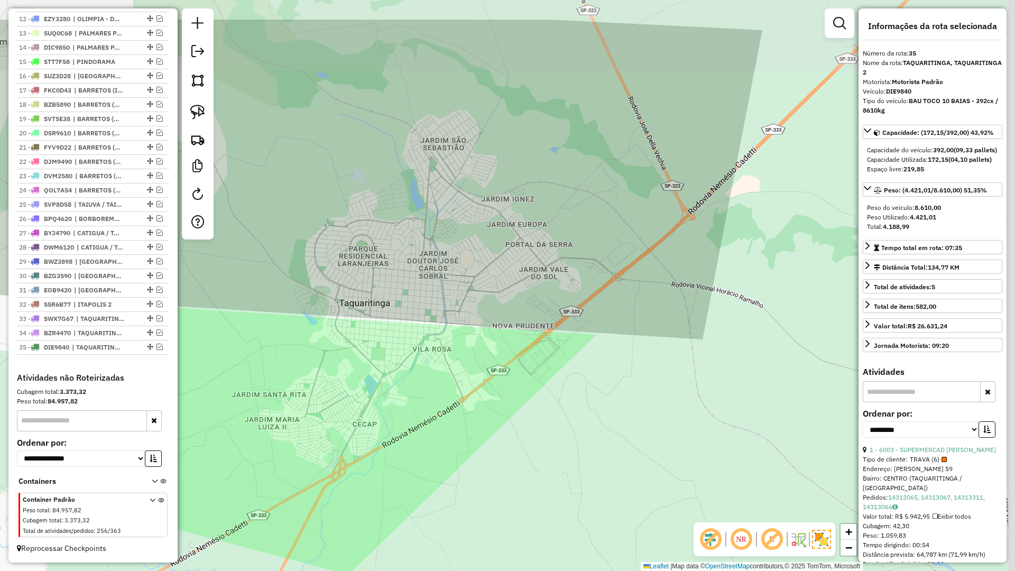
drag, startPoint x: 452, startPoint y: 321, endPoint x: 377, endPoint y: 412, distance: 118.3
click at [383, 408] on div "Janela de atendimento Grade de atendimento Capacidade Transportadoras Veículos …" at bounding box center [507, 285] width 1015 height 571
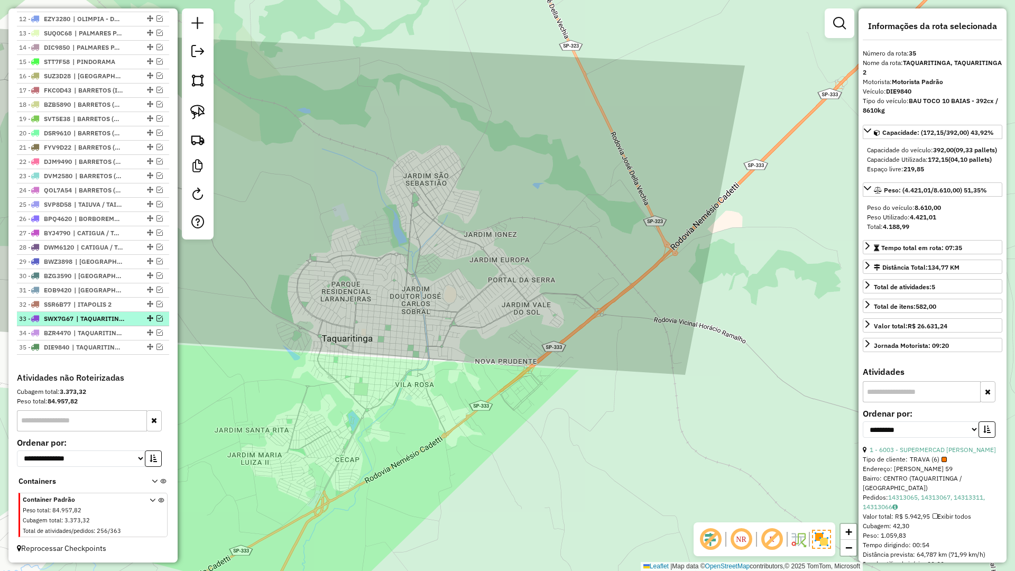
click at [156, 320] on em at bounding box center [159, 318] width 6 height 6
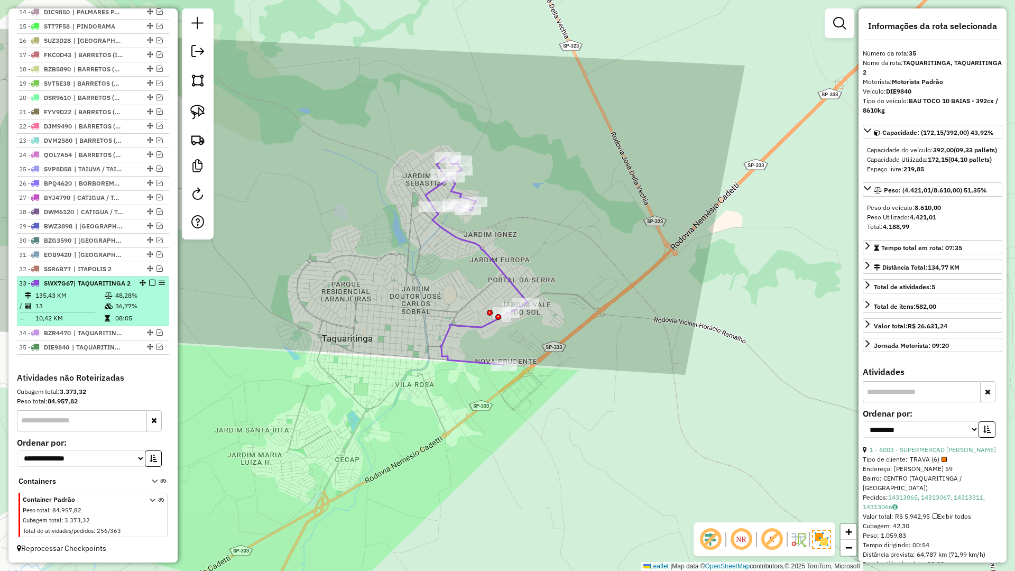
click at [151, 280] on em at bounding box center [152, 283] width 6 height 6
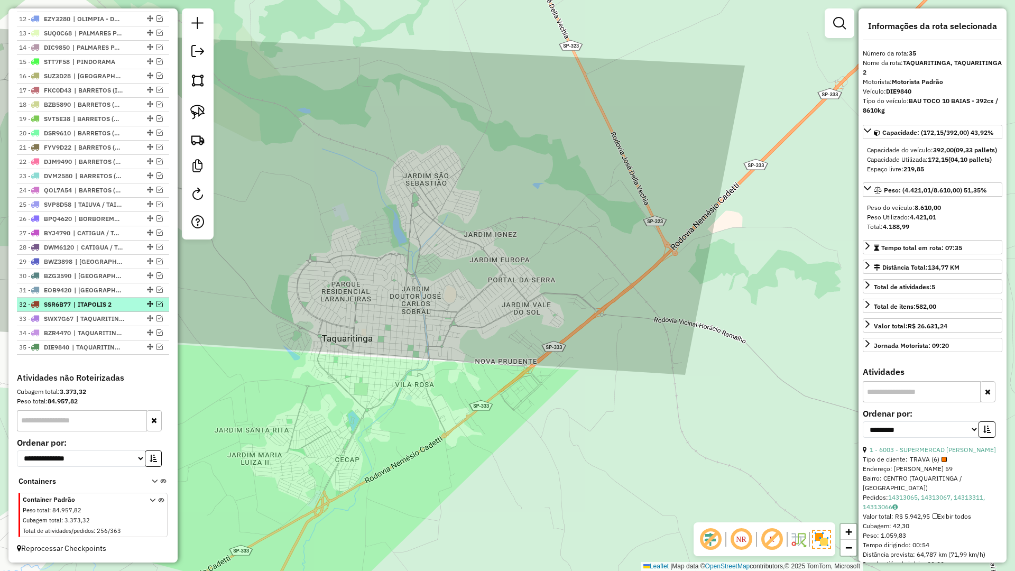
scroll to position [559, 0]
click at [151, 334] on div at bounding box center [149, 332] width 32 height 6
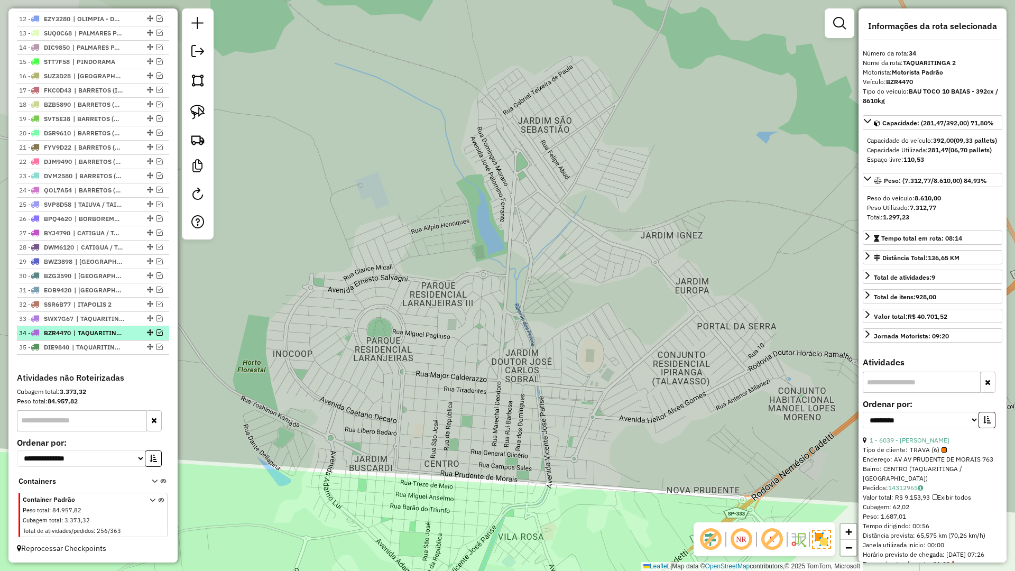
click at [156, 334] on em at bounding box center [159, 332] width 6 height 6
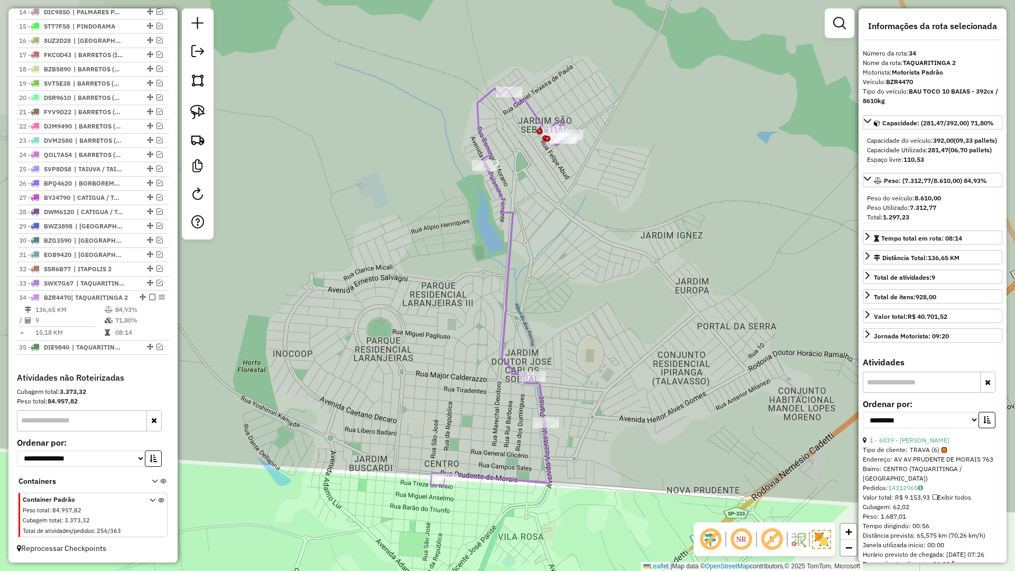
click at [548, 438] on icon at bounding box center [501, 286] width 140 height 397
click at [547, 439] on icon at bounding box center [501, 286] width 140 height 397
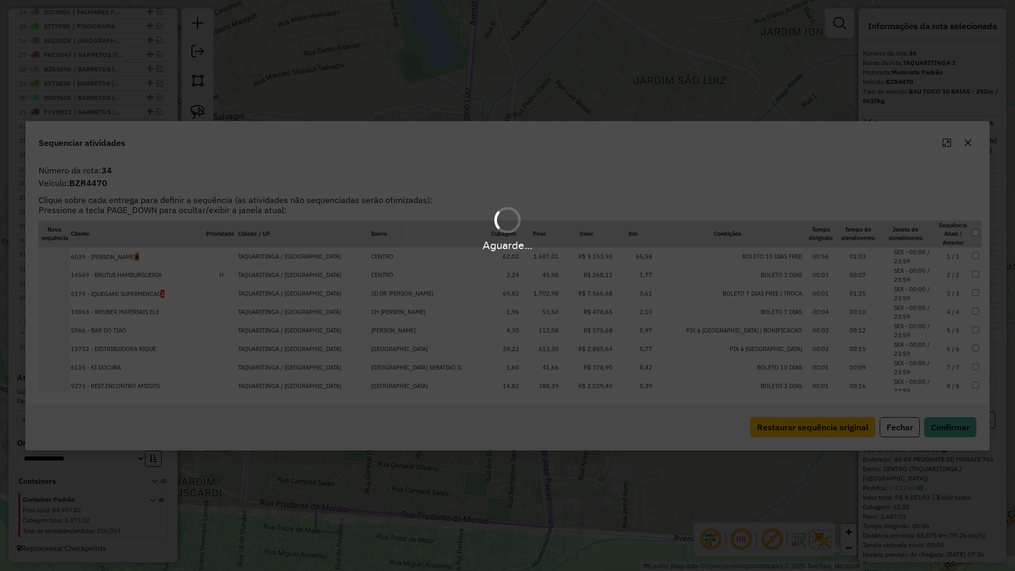
click at [959, 150] on div at bounding box center [957, 142] width 38 height 17
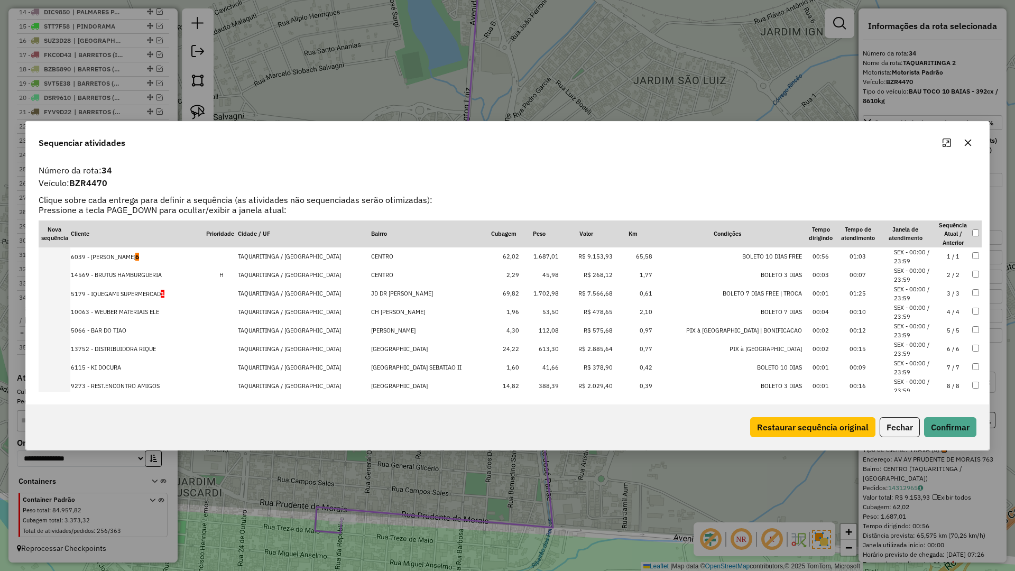
click at [965, 145] on icon "button" at bounding box center [968, 142] width 8 height 8
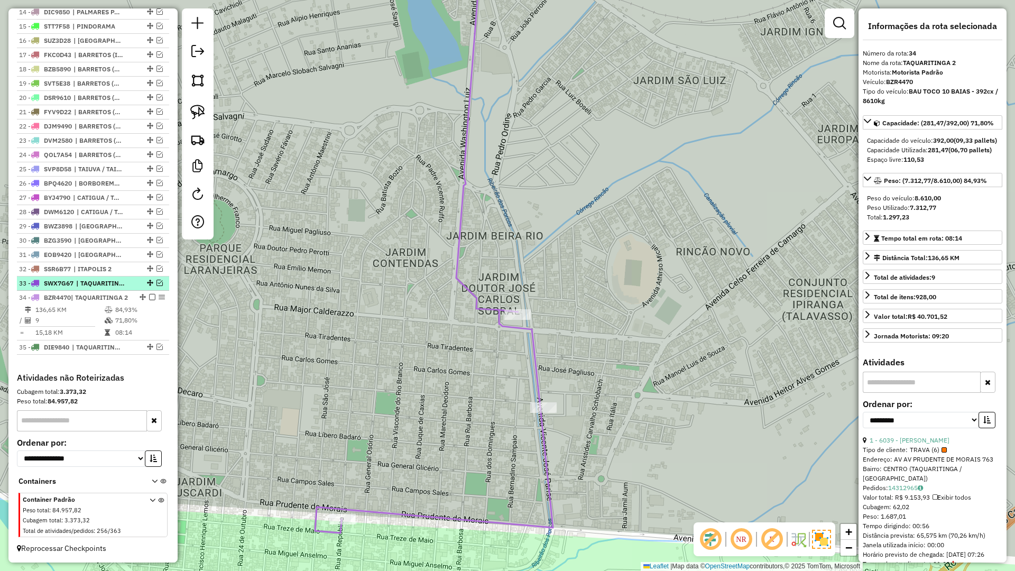
click at [129, 279] on div "33 - SWX7G67 | TAQUARITINGA 2" at bounding box center [93, 284] width 148 height 10
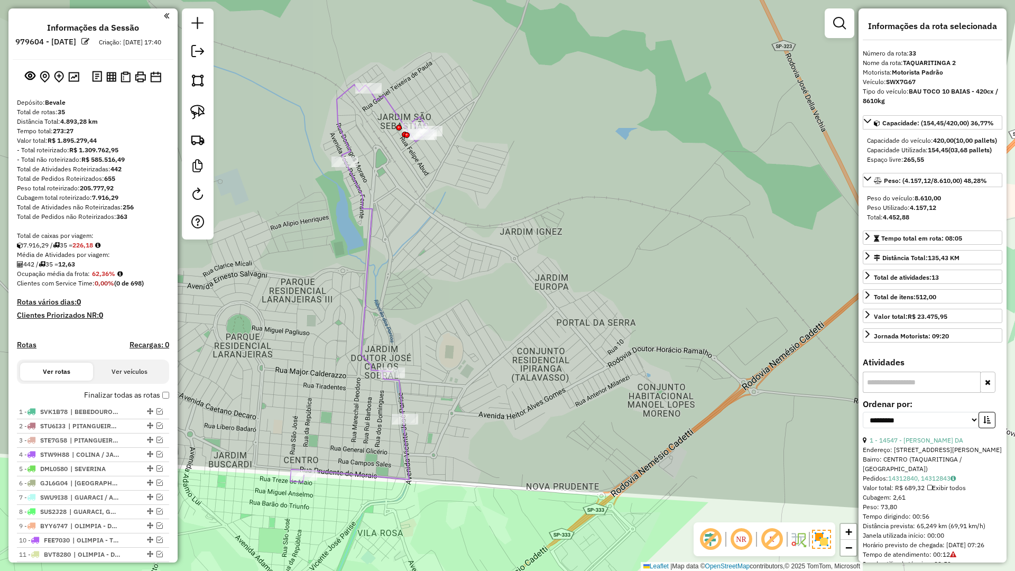
select select "**********"
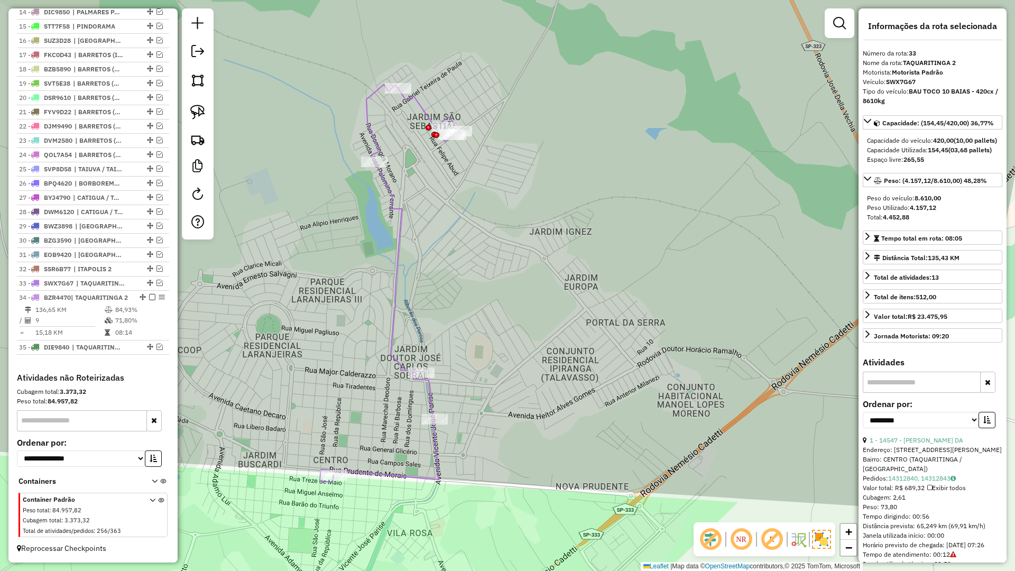
drag, startPoint x: 290, startPoint y: 342, endPoint x: 319, endPoint y: 342, distance: 29.1
click at [319, 342] on div "Janela de atendimento Grade de atendimento Capacidade Transportadoras Veículos …" at bounding box center [507, 285] width 1015 height 571
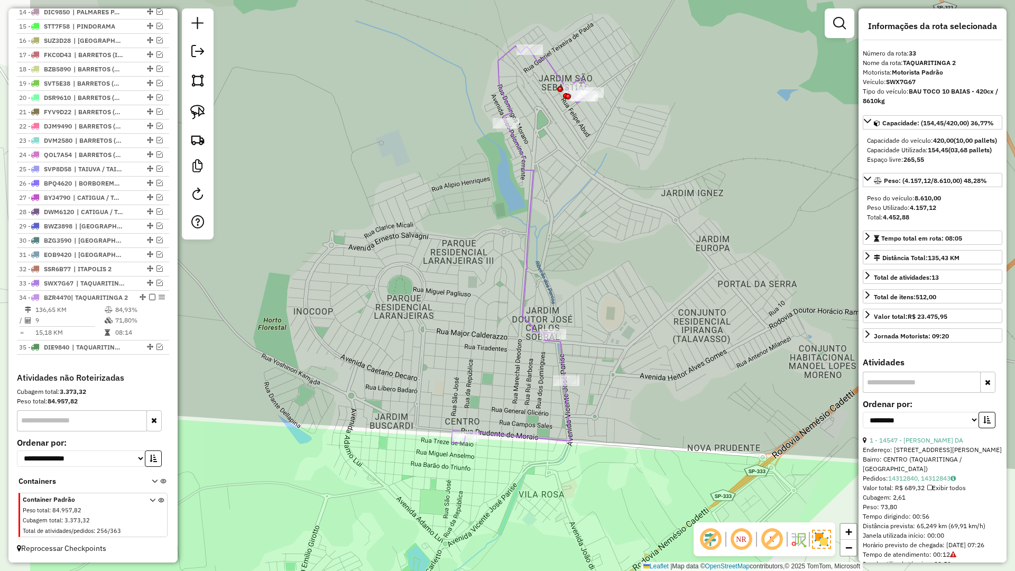
drag, startPoint x: 466, startPoint y: 479, endPoint x: 579, endPoint y: 447, distance: 118.1
click at [579, 447] on div "Janela de atendimento Grade de atendimento Capacidade Transportadoras Veículos …" at bounding box center [507, 285] width 1015 height 571
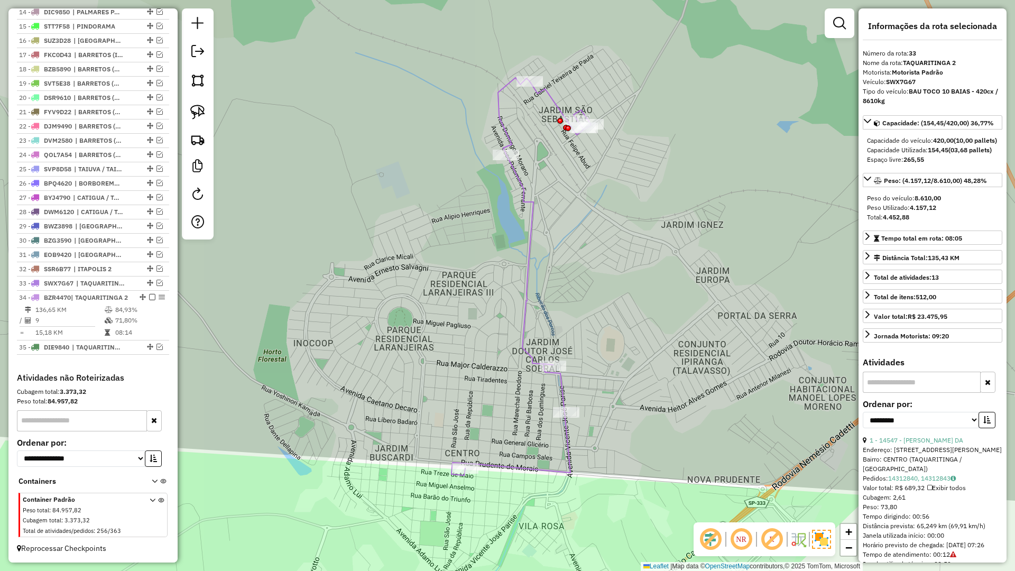
drag, startPoint x: 523, startPoint y: 215, endPoint x: 563, endPoint y: 287, distance: 82.3
click at [522, 328] on div "Janela de atendimento Grade de atendimento Capacidade Transportadoras Veículos …" at bounding box center [507, 285] width 1015 height 571
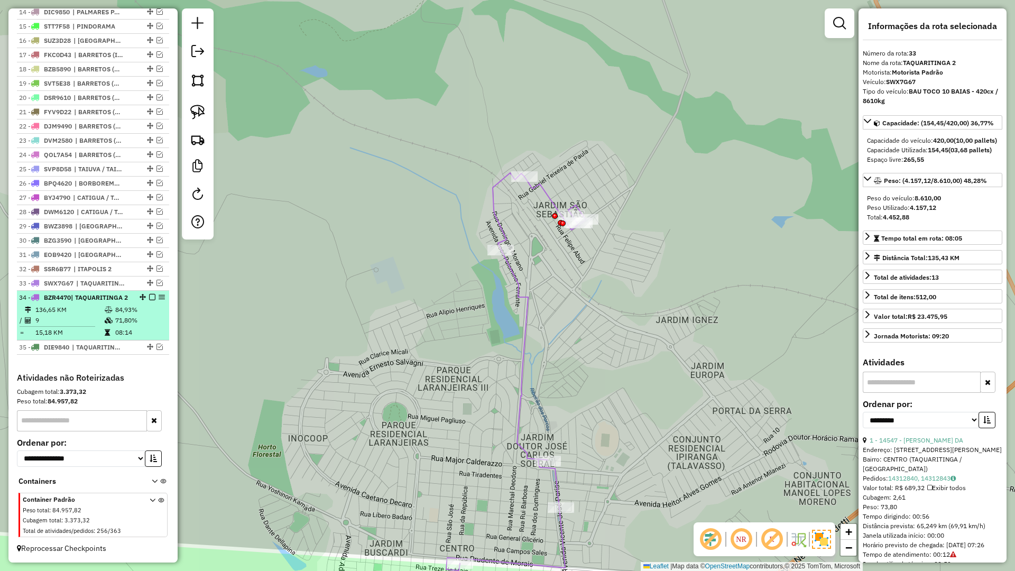
click at [122, 308] on td "84,93%" at bounding box center [140, 309] width 50 height 11
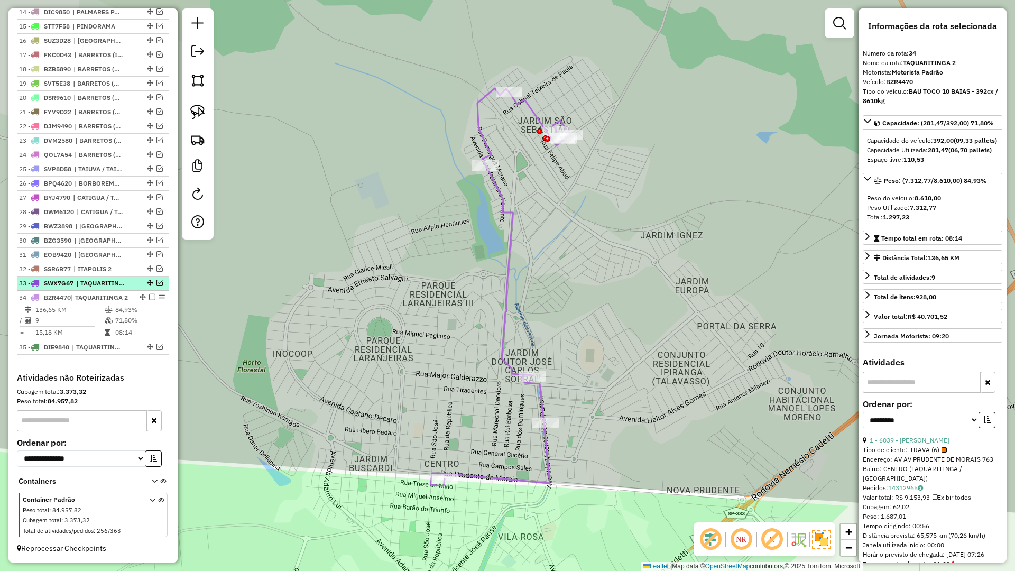
click at [156, 280] on em at bounding box center [159, 283] width 6 height 6
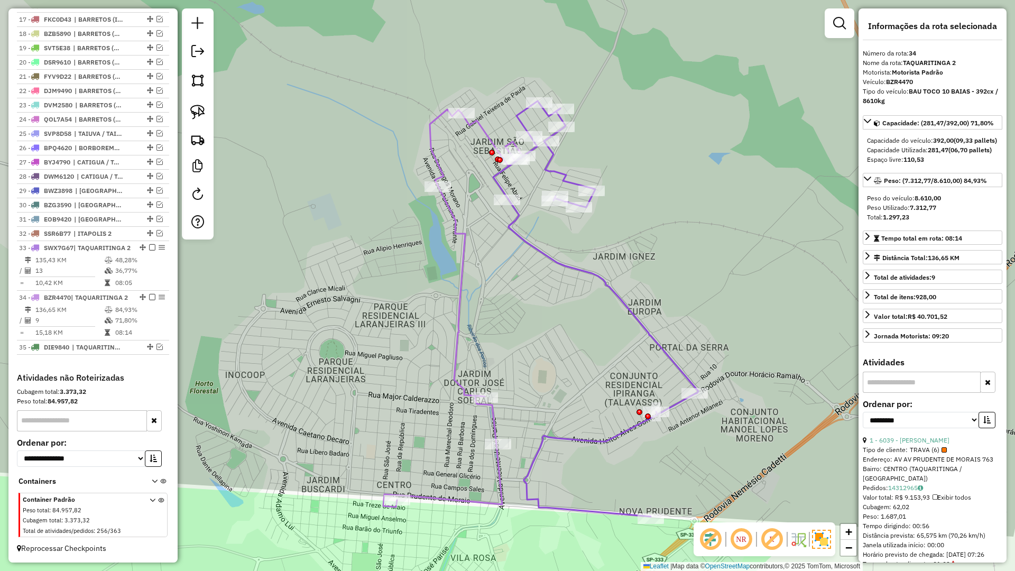
drag, startPoint x: 420, startPoint y: 293, endPoint x: 373, endPoint y: 314, distance: 52.1
click at [373, 314] on div "Janela de atendimento Grade de atendimento Capacidade Transportadoras Veículos …" at bounding box center [507, 285] width 1015 height 571
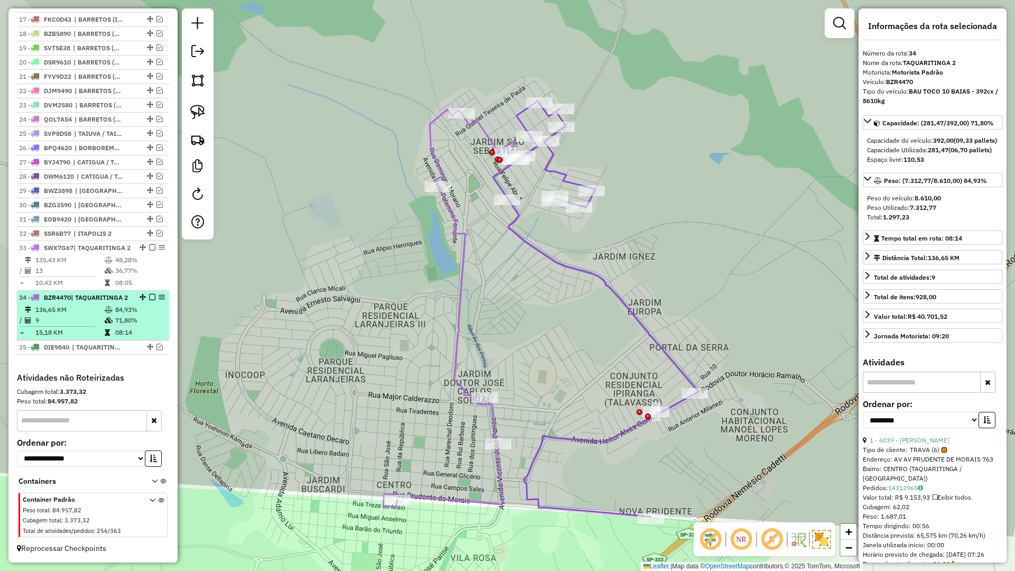
click at [149, 294] on em at bounding box center [152, 297] width 6 height 6
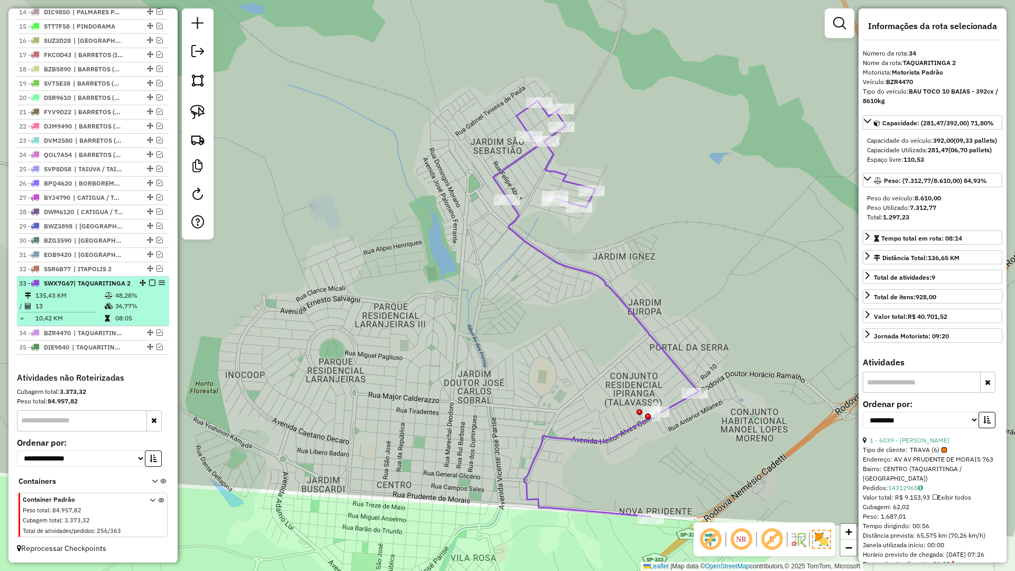
click at [149, 280] on em at bounding box center [152, 283] width 6 height 6
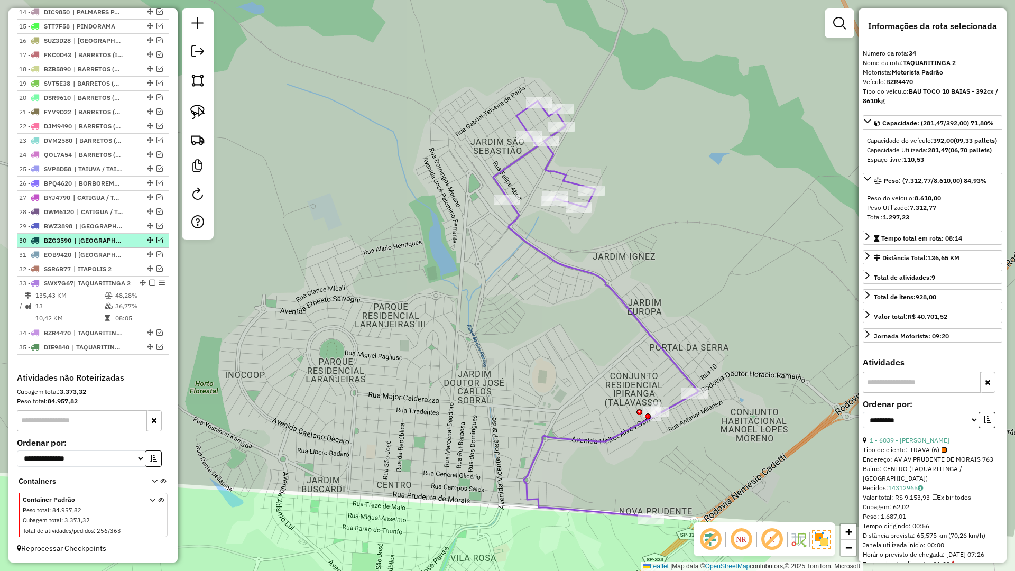
scroll to position [559, 0]
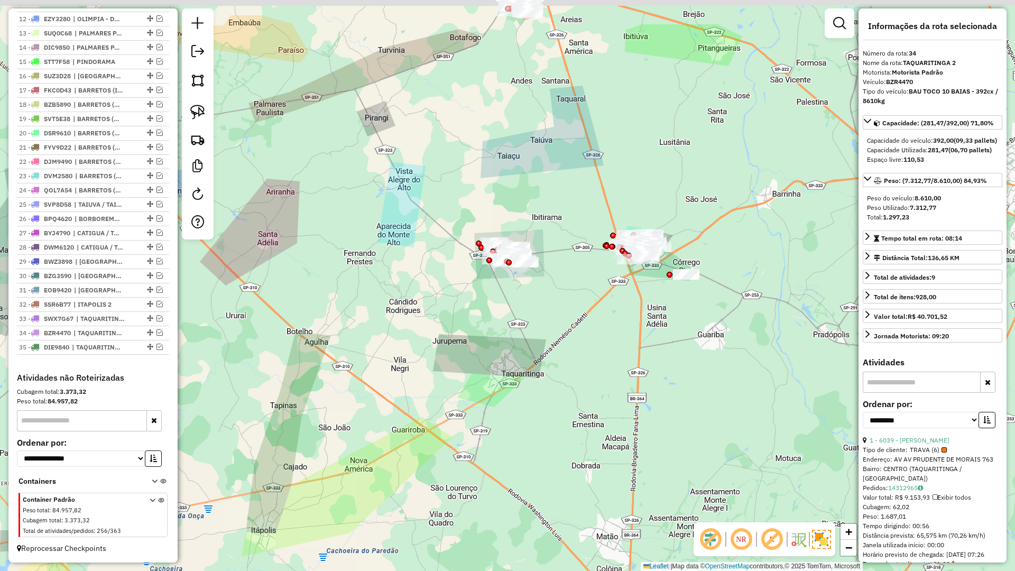
drag, startPoint x: 603, startPoint y: 358, endPoint x: 546, endPoint y: 440, distance: 100.0
click at [547, 440] on div "Janela de atendimento Grade de atendimento Capacidade Transportadoras Veículos …" at bounding box center [507, 285] width 1015 height 571
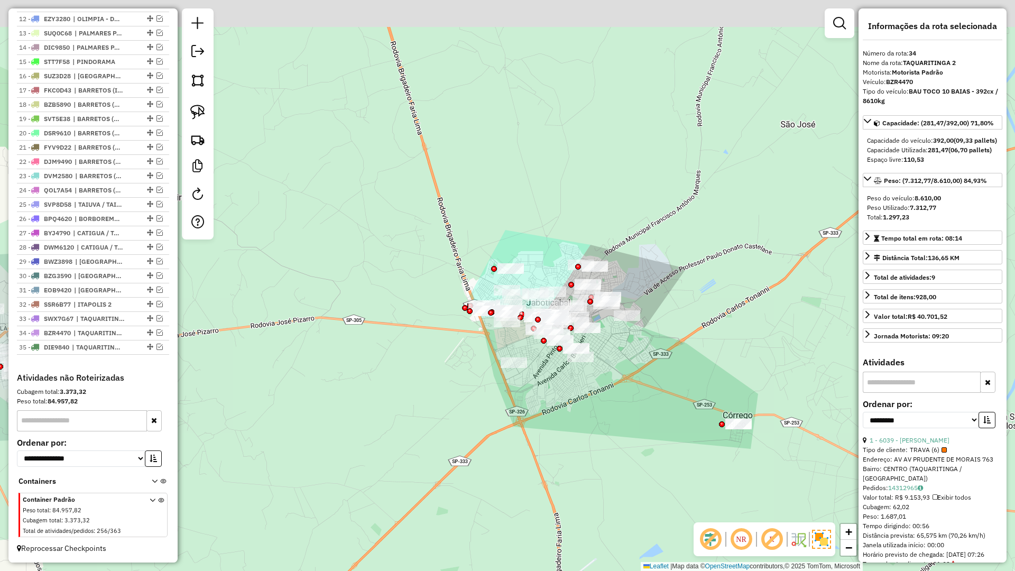
drag, startPoint x: 573, startPoint y: 297, endPoint x: 566, endPoint y: 409, distance: 112.8
click at [569, 413] on div "Janela de atendimento Grade de atendimento Capacidade Transportadoras Veículos …" at bounding box center [507, 285] width 1015 height 571
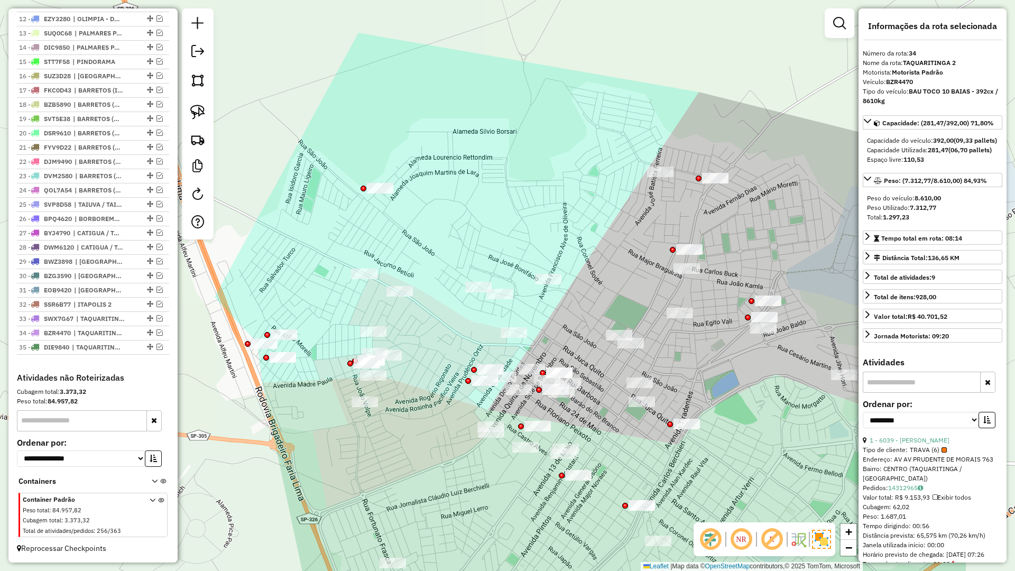
drag, startPoint x: 356, startPoint y: 313, endPoint x: 271, endPoint y: 321, distance: 84.9
click at [271, 321] on div "Janela de atendimento Grade de atendimento Capacidade Transportadoras Veículos …" at bounding box center [507, 285] width 1015 height 571
click at [206, 137] on link at bounding box center [197, 139] width 23 height 23
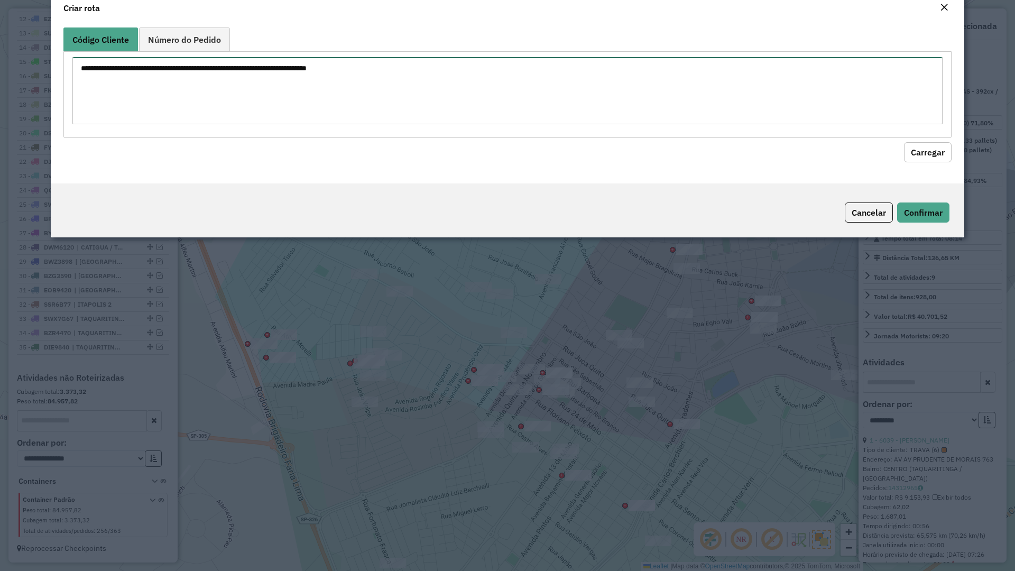
click at [221, 124] on textarea at bounding box center [507, 90] width 870 height 67
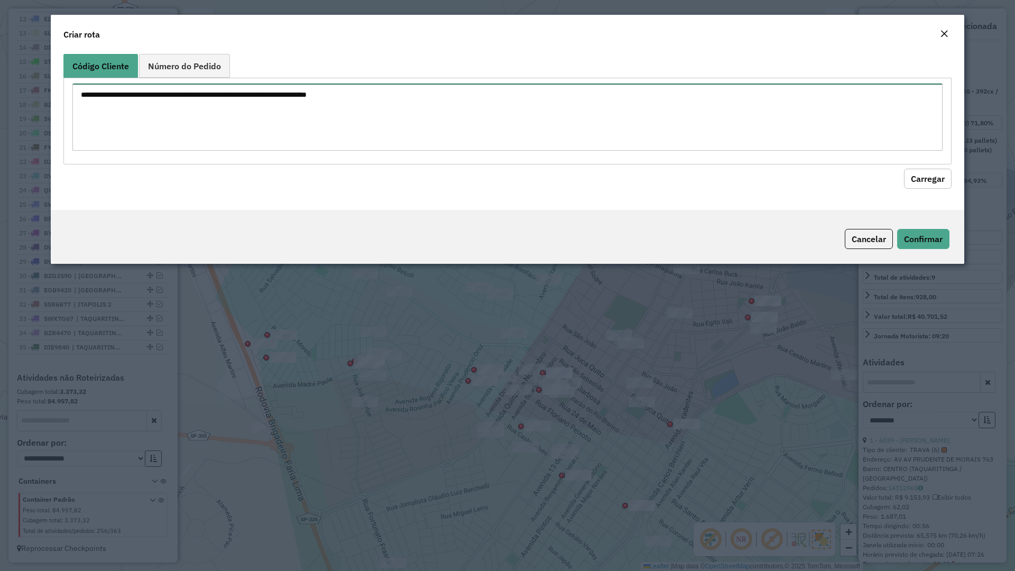
paste textarea "**** **** **** **** ***** ****"
type textarea "**** **** **** **** ***** ****"
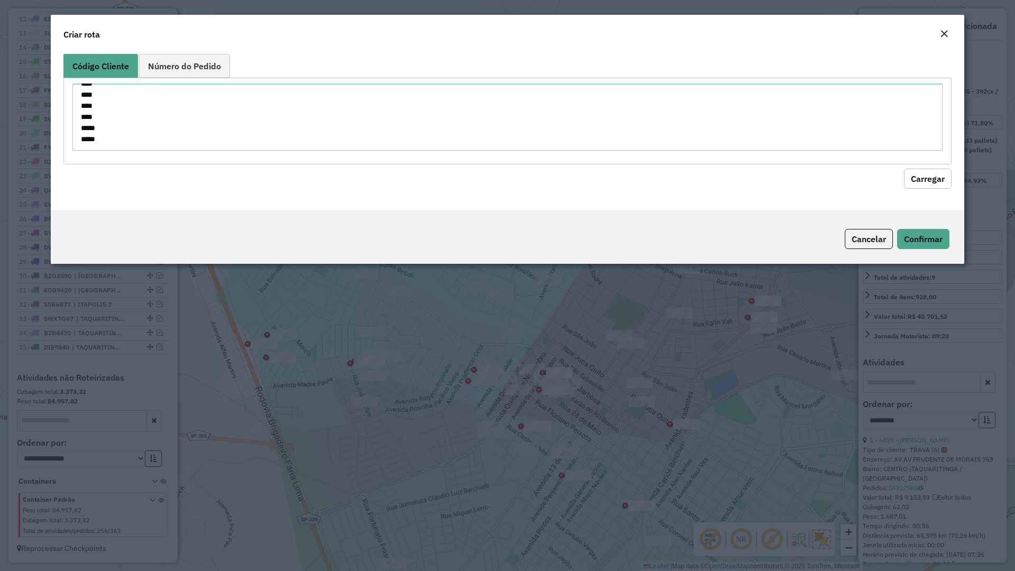
click at [930, 179] on button "Carregar" at bounding box center [928, 179] width 48 height 20
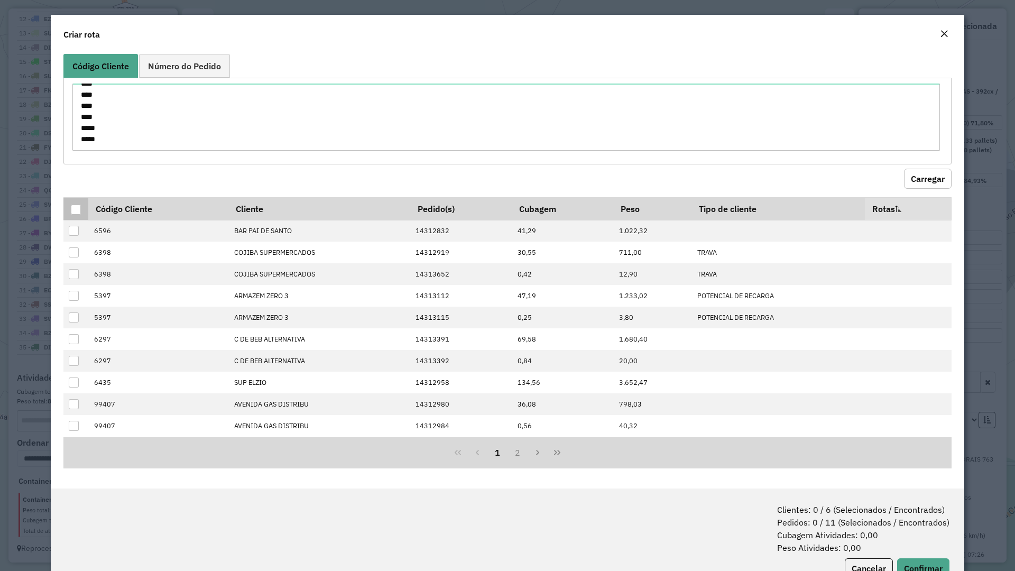
click at [73, 208] on div at bounding box center [76, 210] width 10 height 10
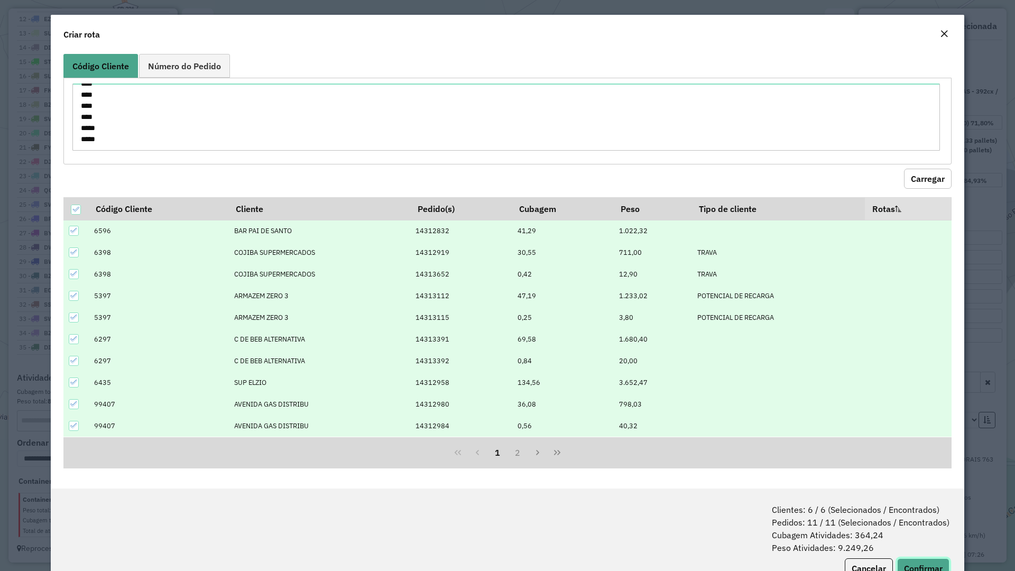
click at [916, 570] on button "Confirmar" at bounding box center [923, 568] width 52 height 20
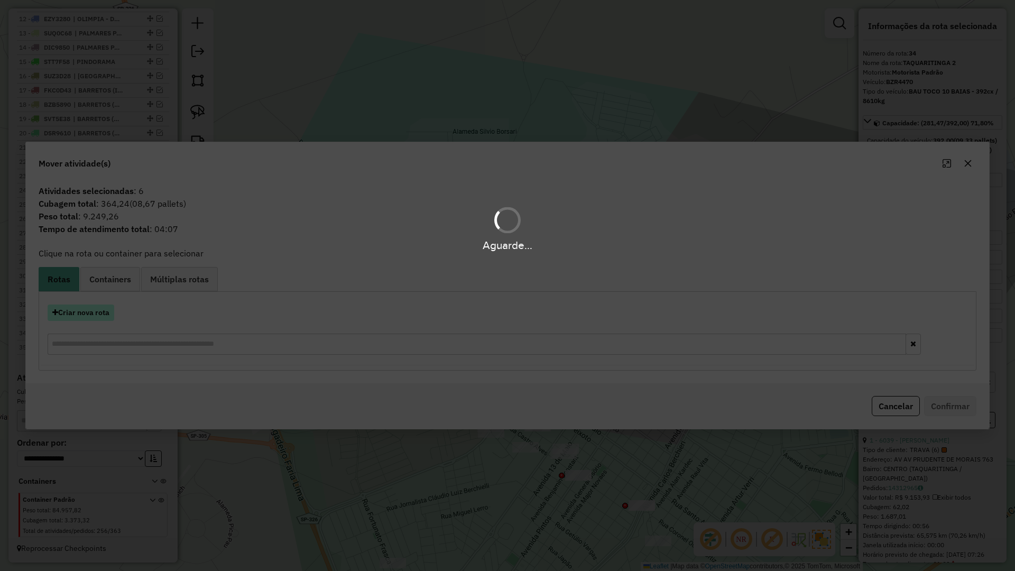
drag, startPoint x: 79, startPoint y: 309, endPoint x: 79, endPoint y: 314, distance: 5.3
click at [79, 312] on hb-app "Aguarde... Pop-up bloqueado! Seu navegador bloqueou automáticamente a abertura …" at bounding box center [507, 285] width 1015 height 571
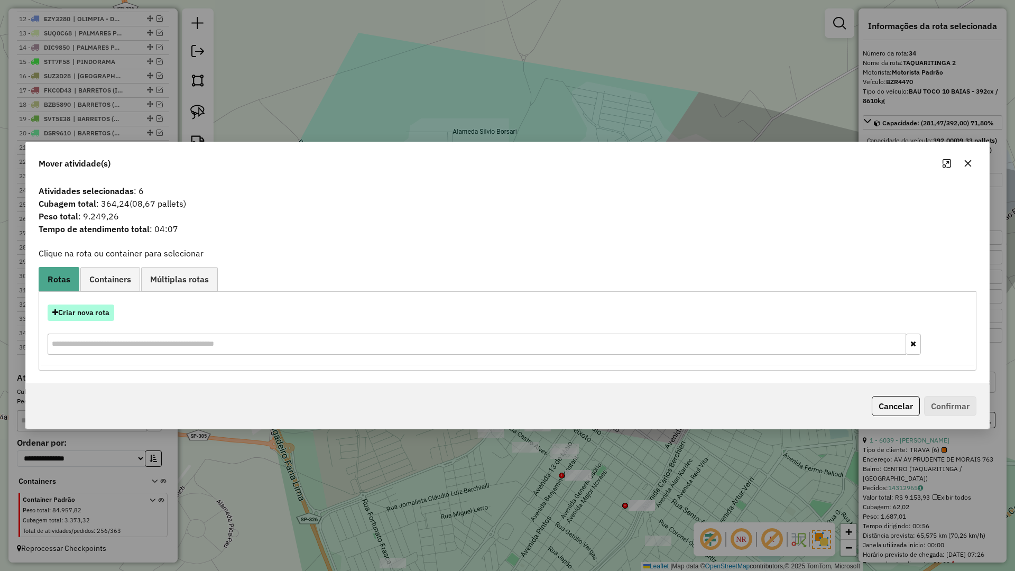
click at [79, 315] on button "Criar nova rota" at bounding box center [81, 312] width 67 height 16
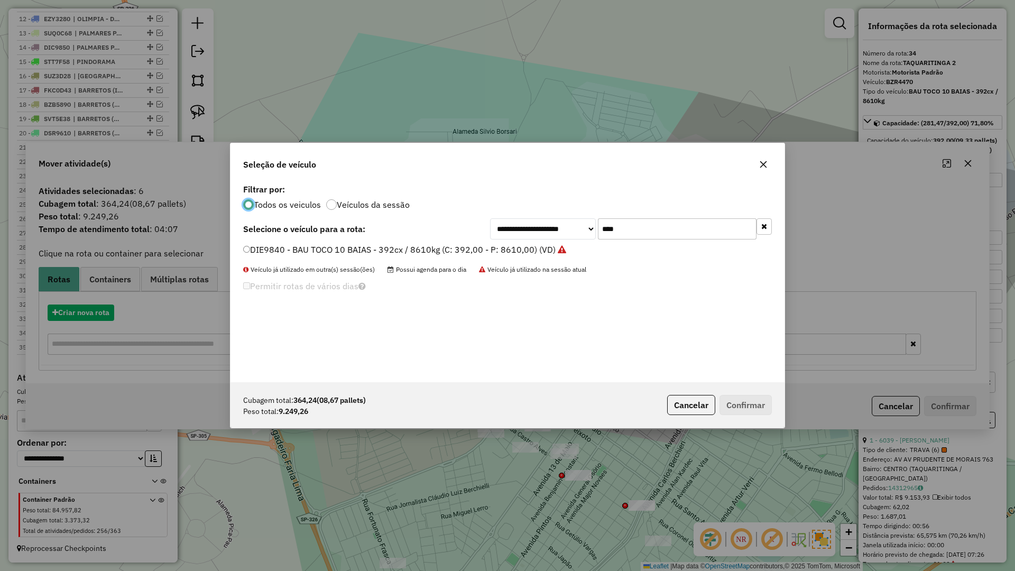
scroll to position [6, 3]
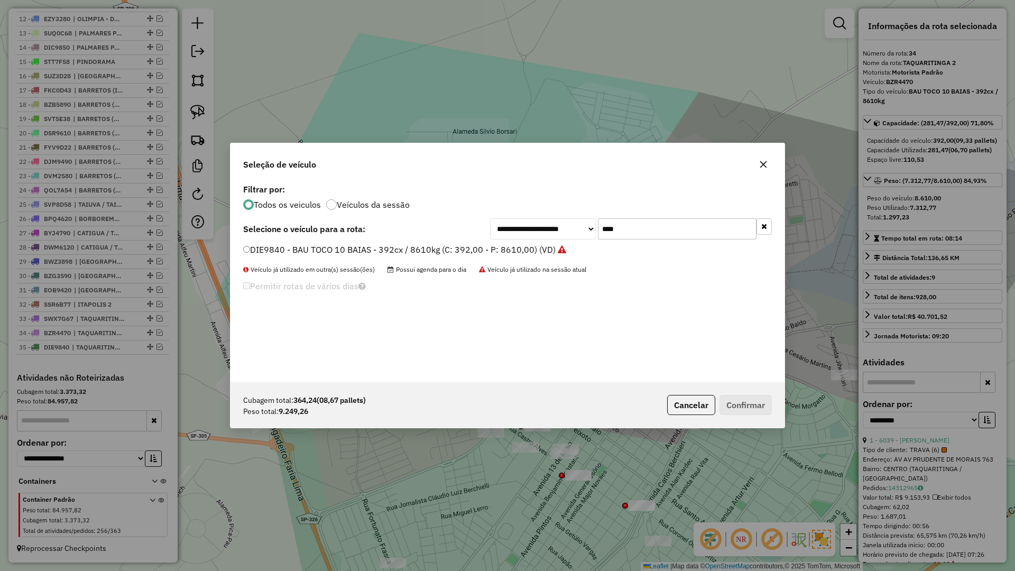
click at [661, 229] on input "****" at bounding box center [677, 228] width 159 height 21
type input "****"
drag, startPoint x: 532, startPoint y: 249, endPoint x: 534, endPoint y: 255, distance: 6.2
click at [532, 249] on label "QOL7A49 - BAU TRUCK 10 BAIAS - 420cx / 12260kg (C: 420,00 - P: 12260,00) (VD)" at bounding box center [408, 249] width 330 height 13
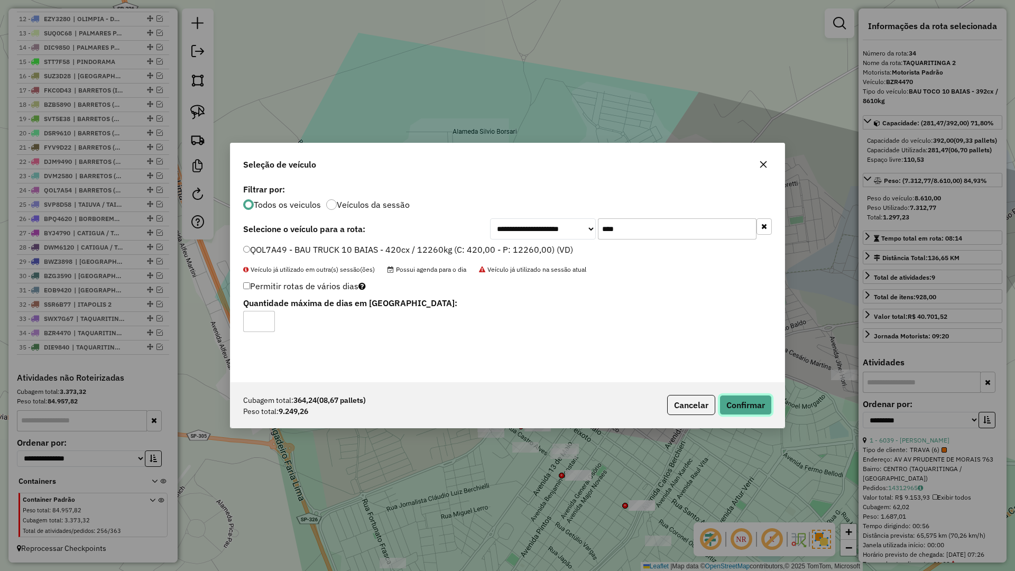
click at [725, 408] on button "Confirmar" at bounding box center [745, 405] width 52 height 20
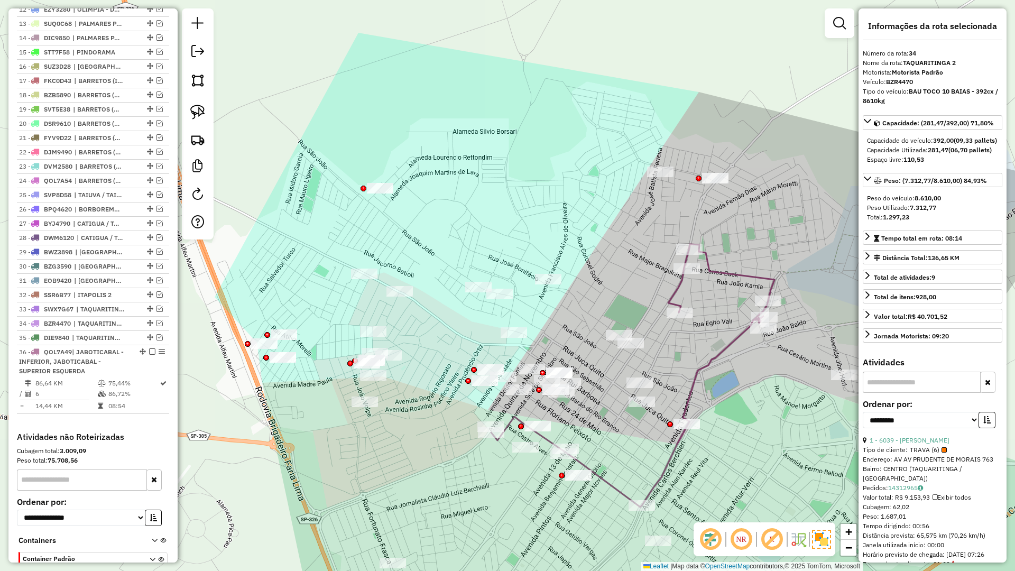
scroll to position [628, 0]
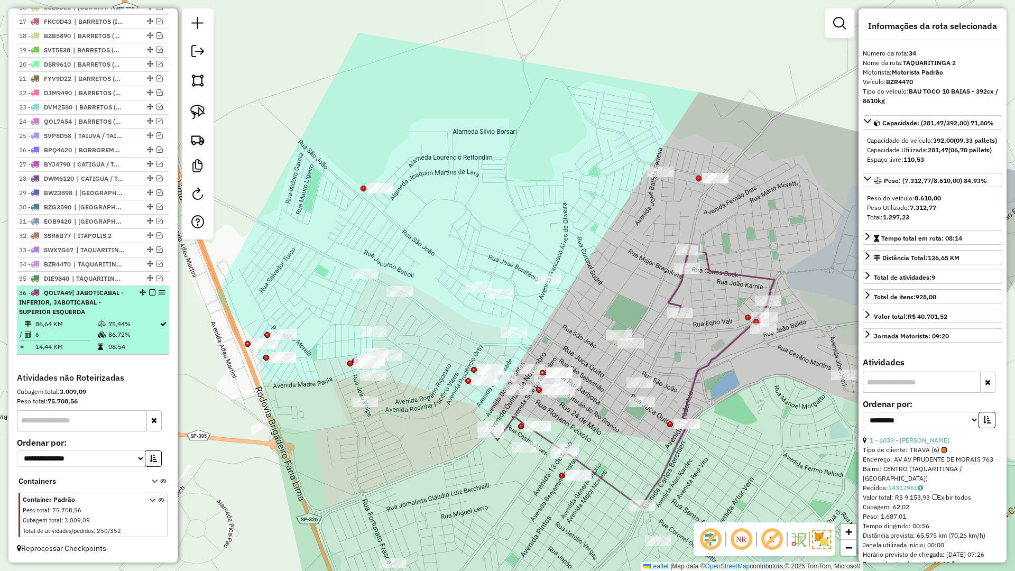
click at [149, 294] on em at bounding box center [152, 292] width 6 height 6
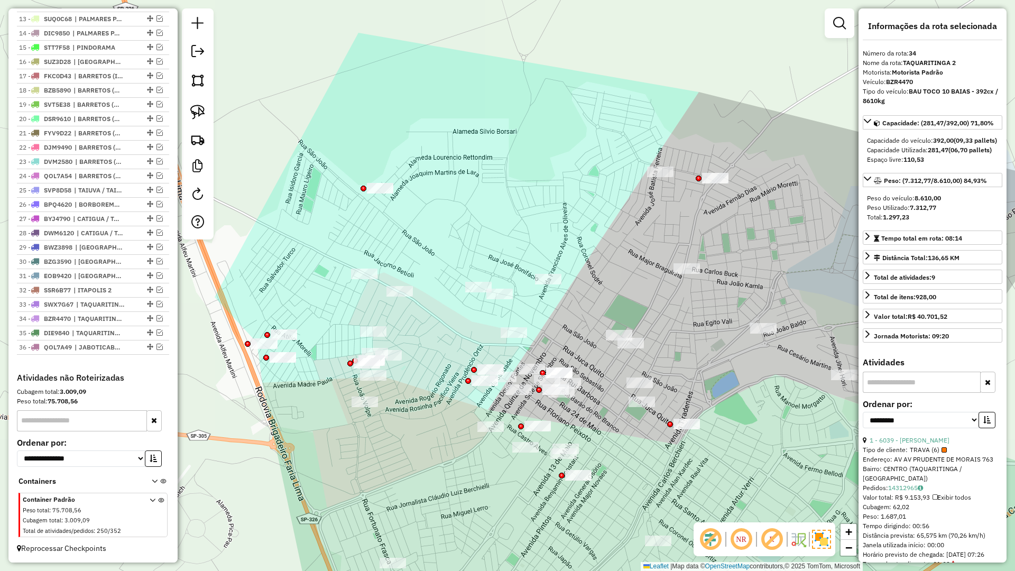
scroll to position [573, 0]
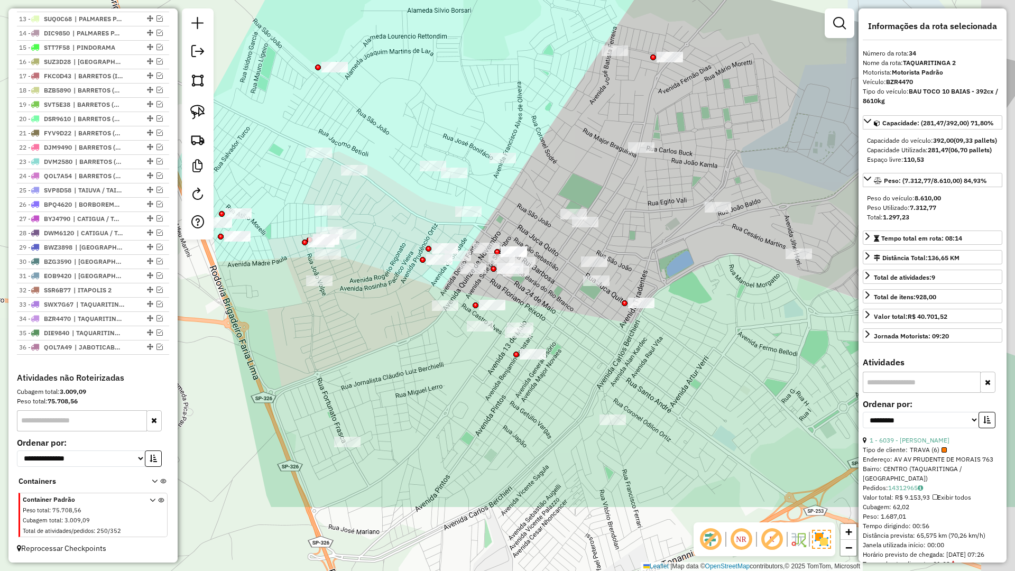
drag, startPoint x: 509, startPoint y: 365, endPoint x: 476, endPoint y: 285, distance: 87.0
click at [476, 285] on div "Janela de atendimento Grade de atendimento Capacidade Transportadoras Veículos …" at bounding box center [507, 285] width 1015 height 571
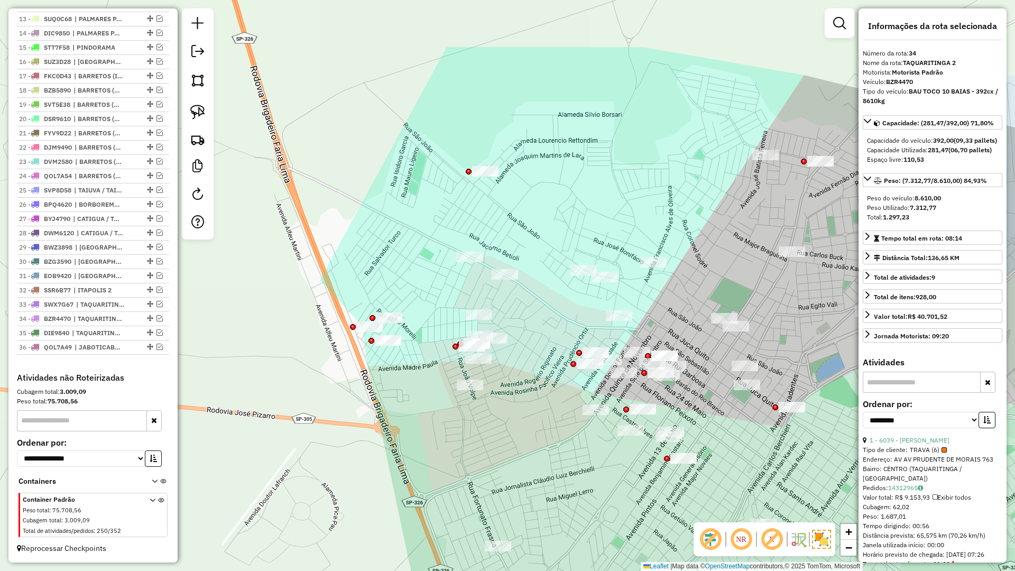
drag, startPoint x: 401, startPoint y: 365, endPoint x: 495, endPoint y: 378, distance: 95.5
click at [549, 458] on div "Janela de atendimento Grade de atendimento Capacidade Transportadoras Veículos …" at bounding box center [507, 285] width 1015 height 571
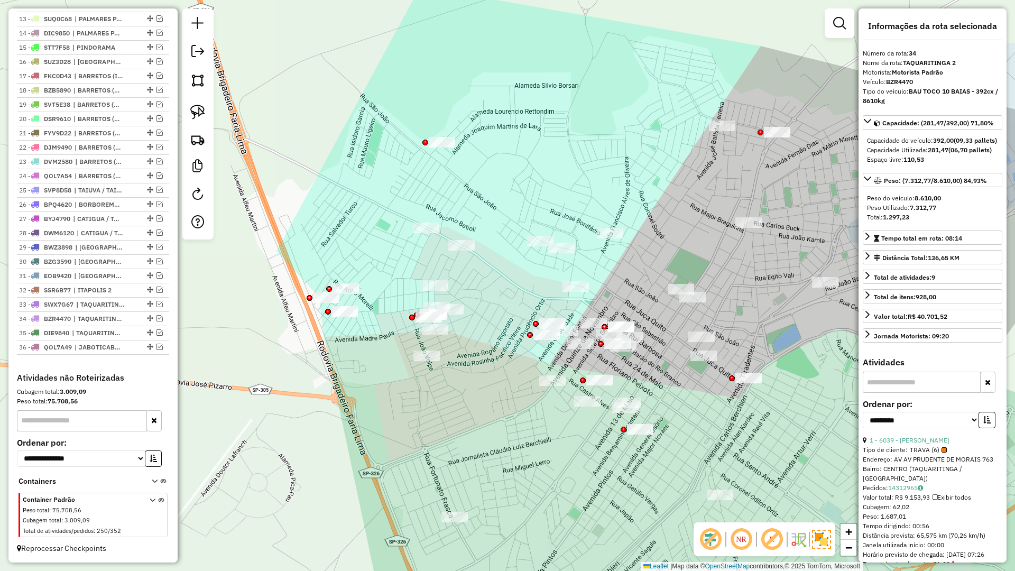
drag, startPoint x: 428, startPoint y: 385, endPoint x: 384, endPoint y: 386, distance: 44.4
click at [384, 386] on div "Janela de atendimento Grade de atendimento Capacidade Transportadoras Veículos …" at bounding box center [507, 285] width 1015 height 571
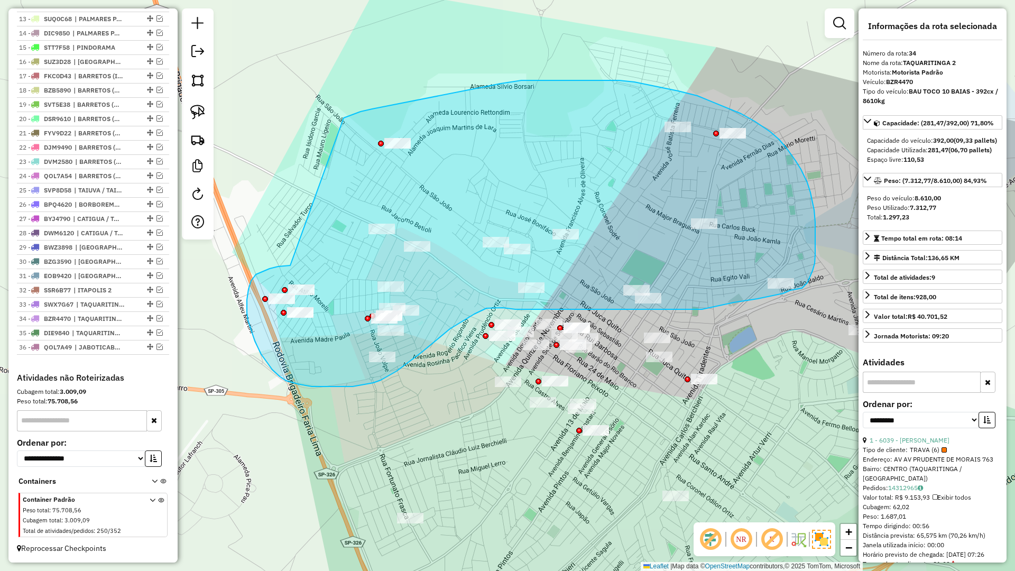
drag, startPoint x: 256, startPoint y: 274, endPoint x: 331, endPoint y: 127, distance: 165.2
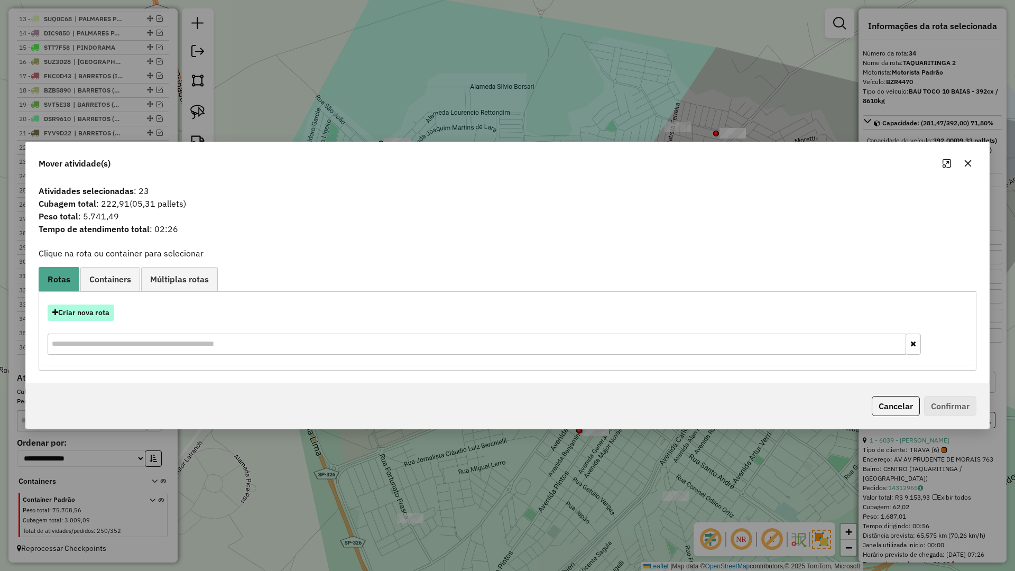
click at [101, 309] on button "Criar nova rota" at bounding box center [81, 312] width 67 height 16
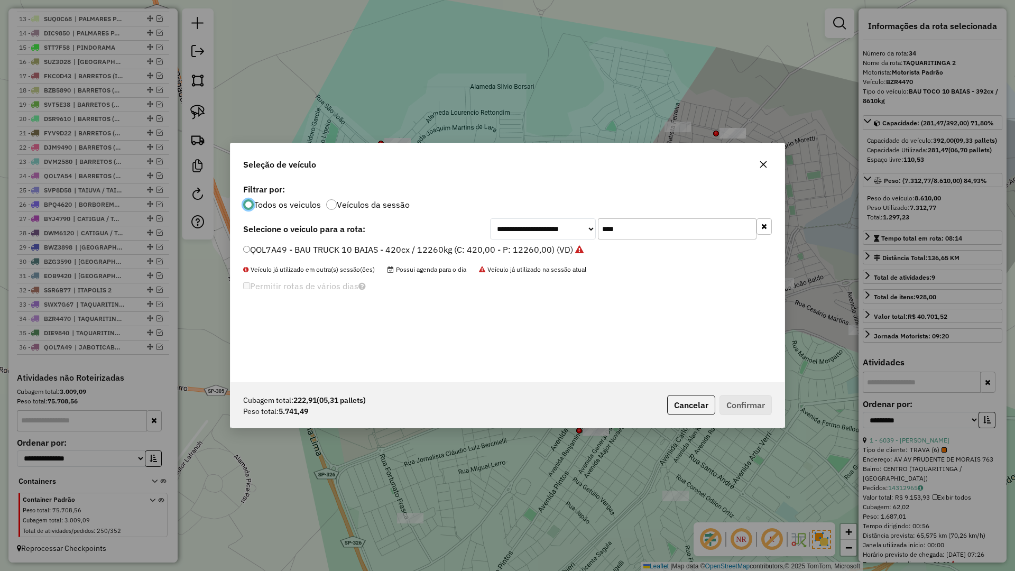
scroll to position [6, 3]
click at [635, 235] on input "****" at bounding box center [677, 228] width 159 height 21
click at [636, 234] on input "****" at bounding box center [677, 228] width 159 height 21
type input "****"
drag, startPoint x: 518, startPoint y: 252, endPoint x: 691, endPoint y: 312, distance: 182.7
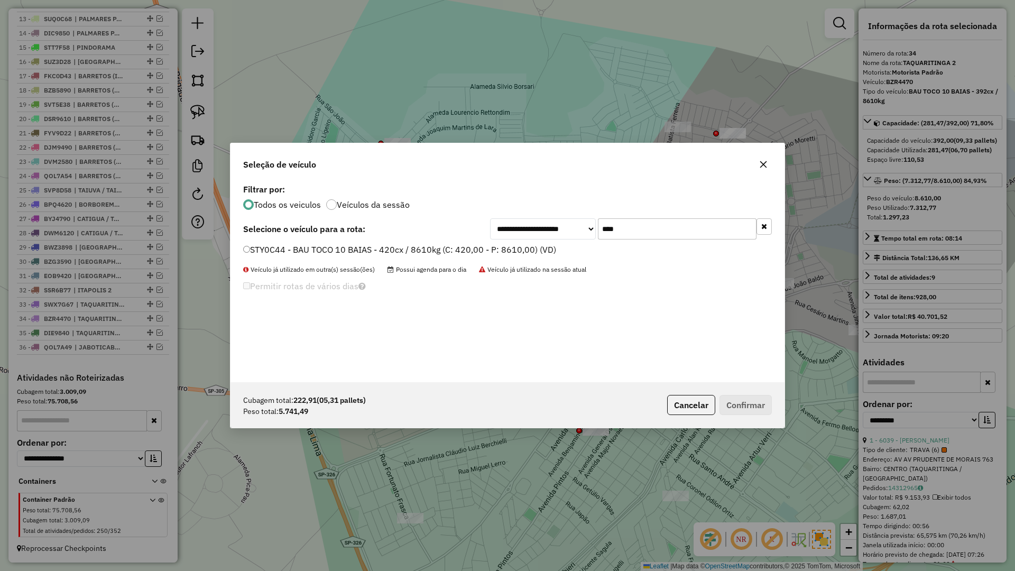
click at [518, 252] on label "STY0C44 - BAU TOCO 10 BAIAS - 420cx / 8610kg (C: 420,00 - P: 8610,00) (VD)" at bounding box center [399, 249] width 313 height 13
click at [771, 394] on div "Cubagem total: 222,91 (05,31 pallets) Peso total: 5.741,49 Cancelar Confirmar" at bounding box center [507, 404] width 554 height 45
drag, startPoint x: 759, startPoint y: 405, endPoint x: 725, endPoint y: 534, distance: 134.0
click at [756, 412] on button "Confirmar" at bounding box center [745, 405] width 52 height 20
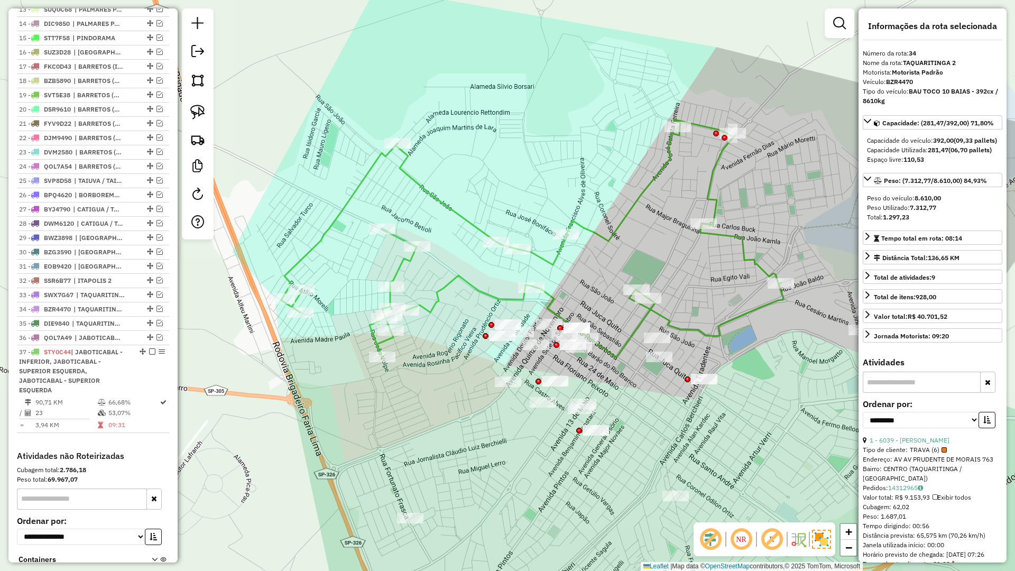
scroll to position [661, 0]
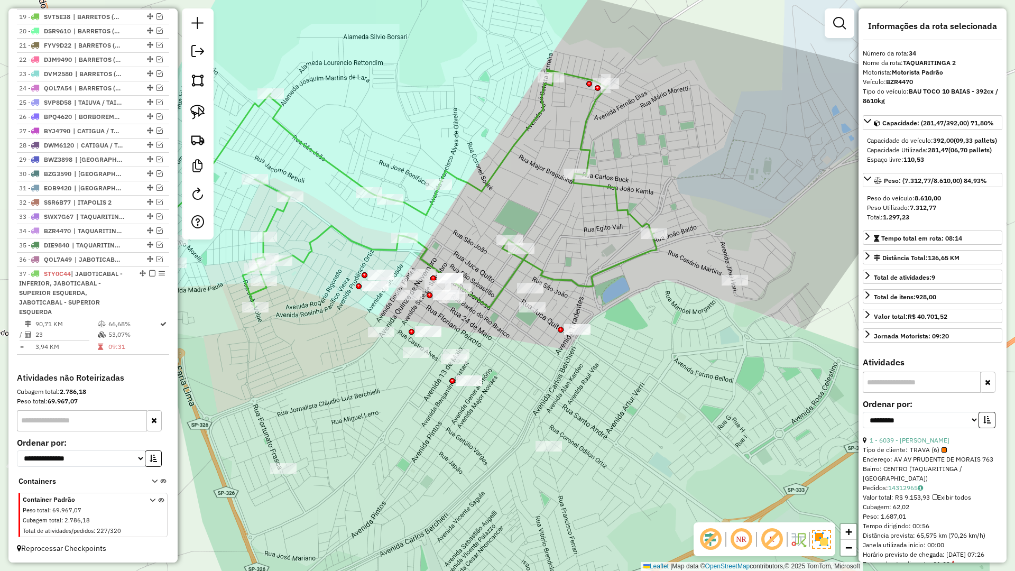
drag, startPoint x: 422, startPoint y: 399, endPoint x: 297, endPoint y: 350, distance: 134.6
click at [295, 349] on div "Janela de atendimento Grade de atendimento Capacidade Transportadoras Veículos …" at bounding box center [507, 285] width 1015 height 571
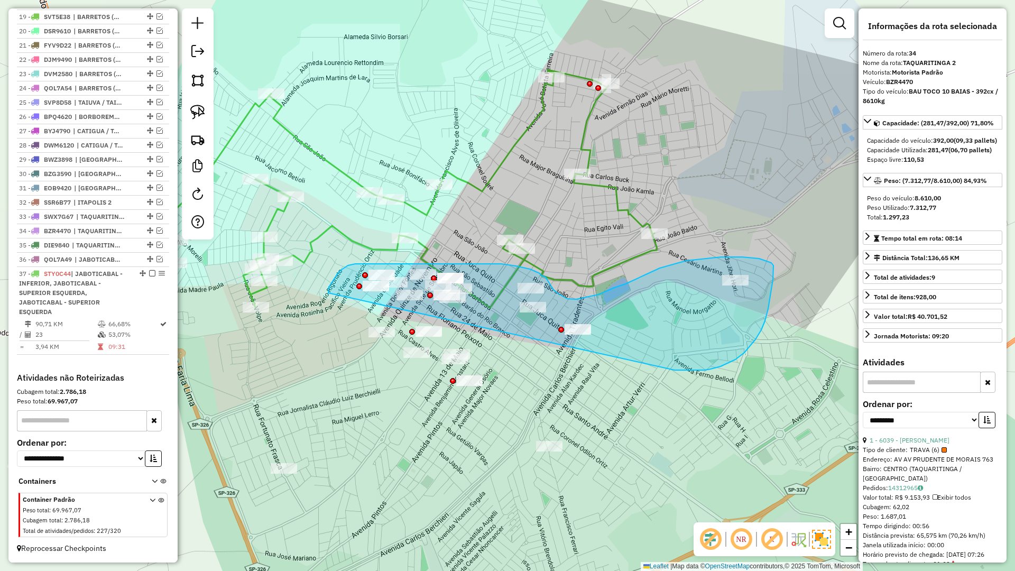
drag, startPoint x: 692, startPoint y: 370, endPoint x: 328, endPoint y: 293, distance: 371.7
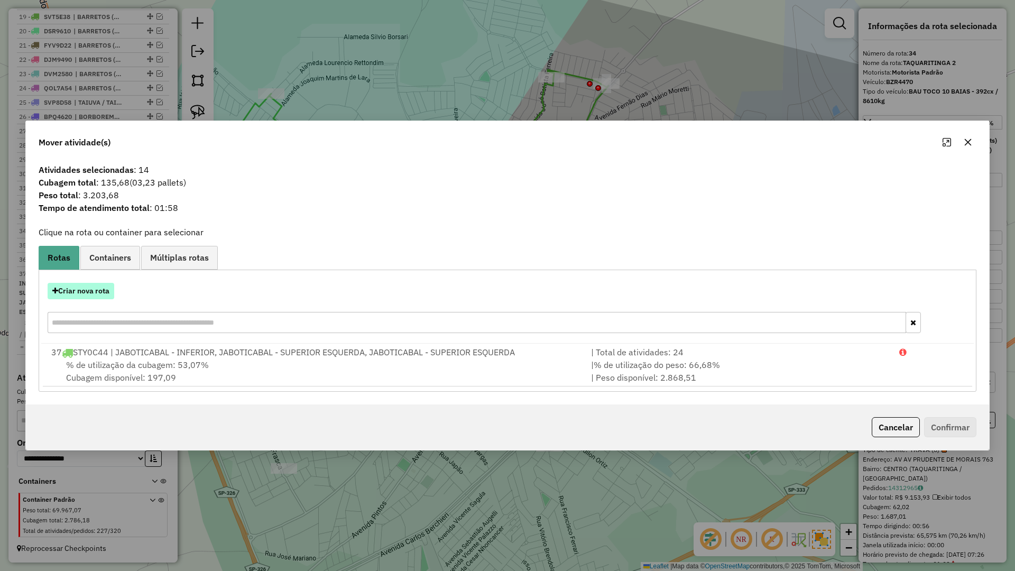
click at [101, 291] on button "Criar nova rota" at bounding box center [81, 291] width 67 height 16
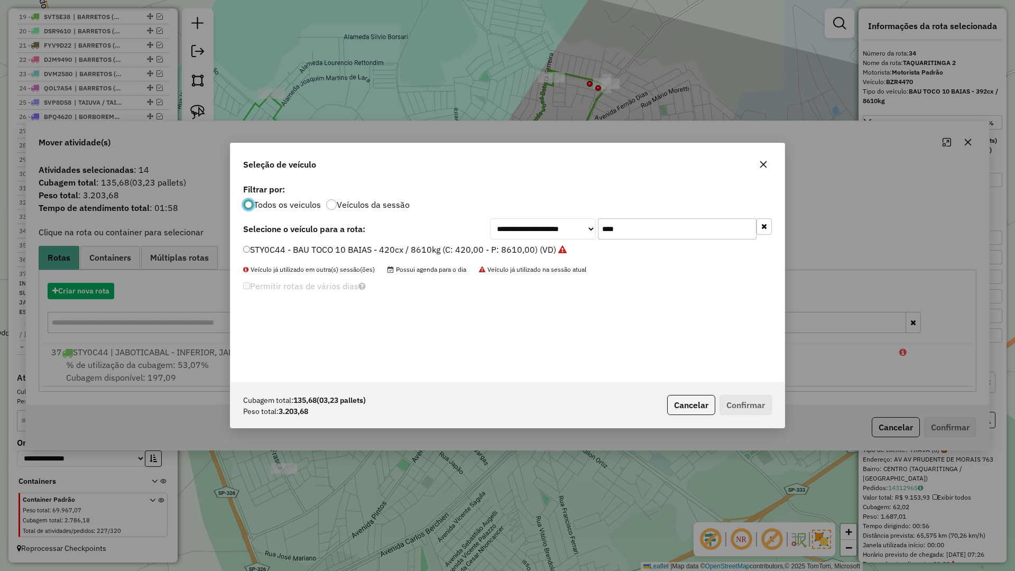
scroll to position [6, 3]
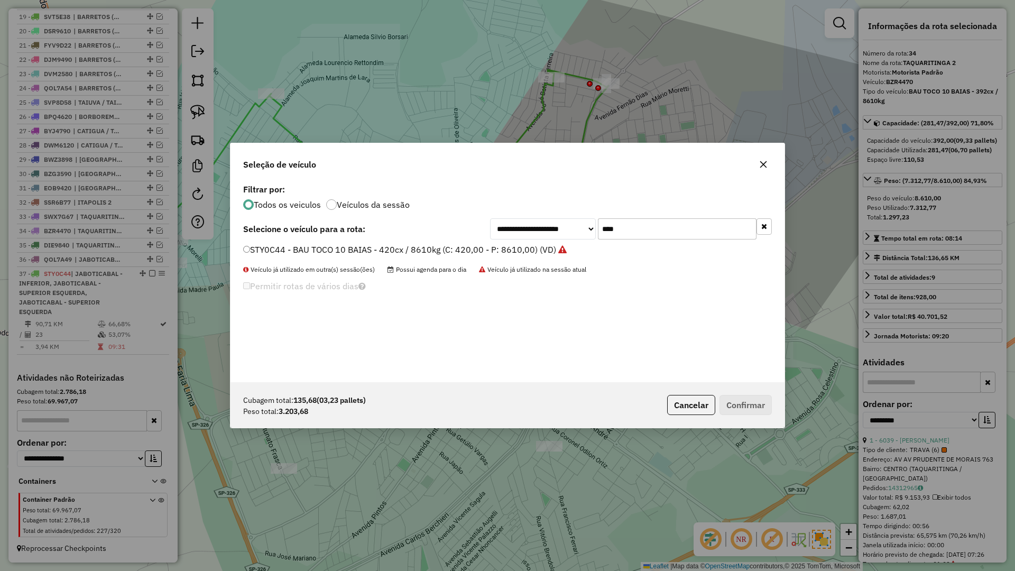
click at [760, 165] on icon "button" at bounding box center [763, 164] width 8 height 8
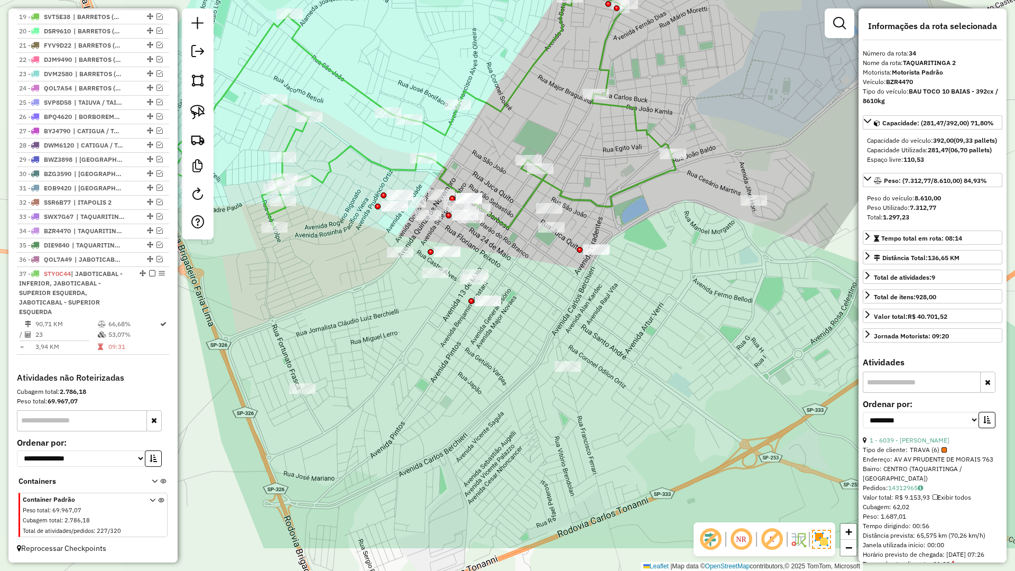
drag, startPoint x: 572, startPoint y: 392, endPoint x: 582, endPoint y: 330, distance: 62.6
click at [582, 330] on div "Janela de atendimento Grade de atendimento Capacidade Transportadoras Veículos …" at bounding box center [507, 285] width 1015 height 571
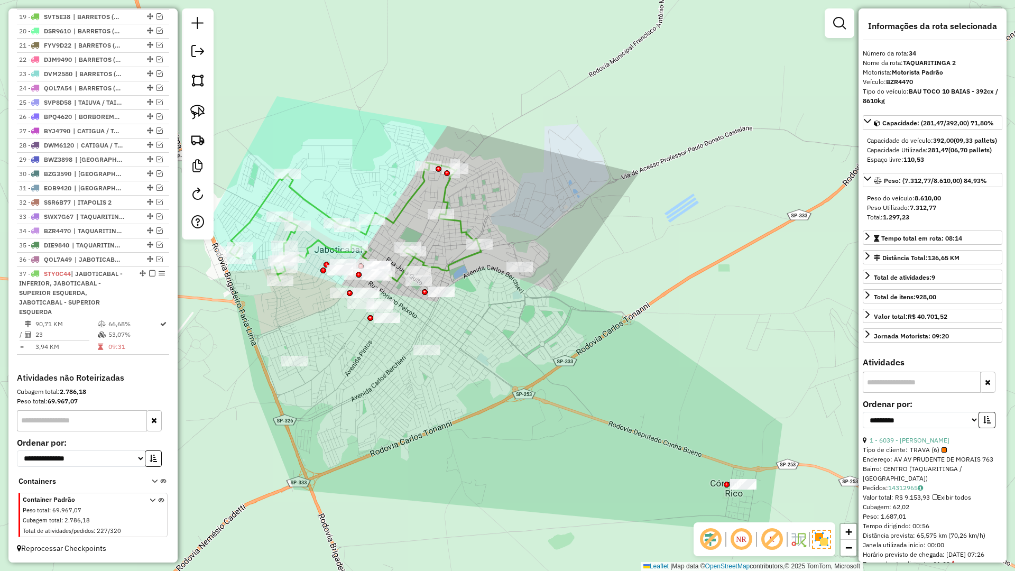
drag, startPoint x: 495, startPoint y: 447, endPoint x: 411, endPoint y: 442, distance: 83.6
click at [407, 436] on div "Janela de atendimento Grade de atendimento Capacidade Transportadoras Veículos …" at bounding box center [507, 285] width 1015 height 571
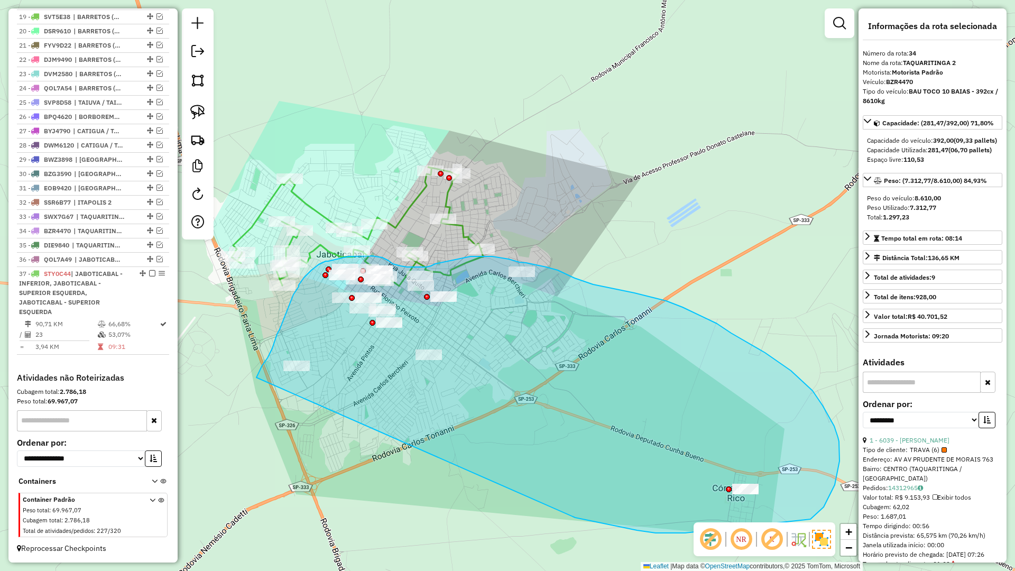
drag, startPoint x: 586, startPoint y: 520, endPoint x: 256, endPoint y: 377, distance: 359.1
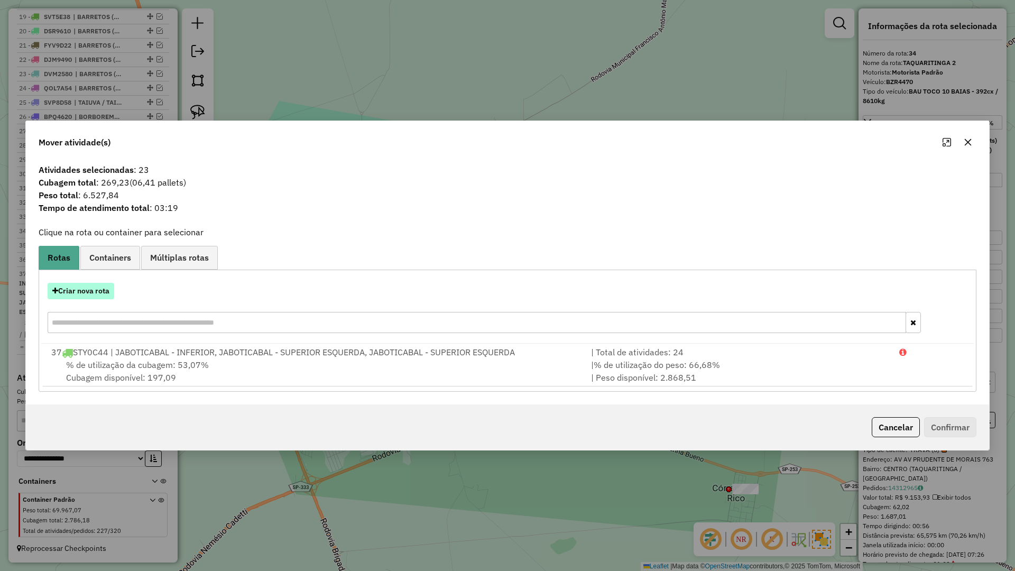
click at [64, 287] on button "Criar nova rota" at bounding box center [81, 291] width 67 height 16
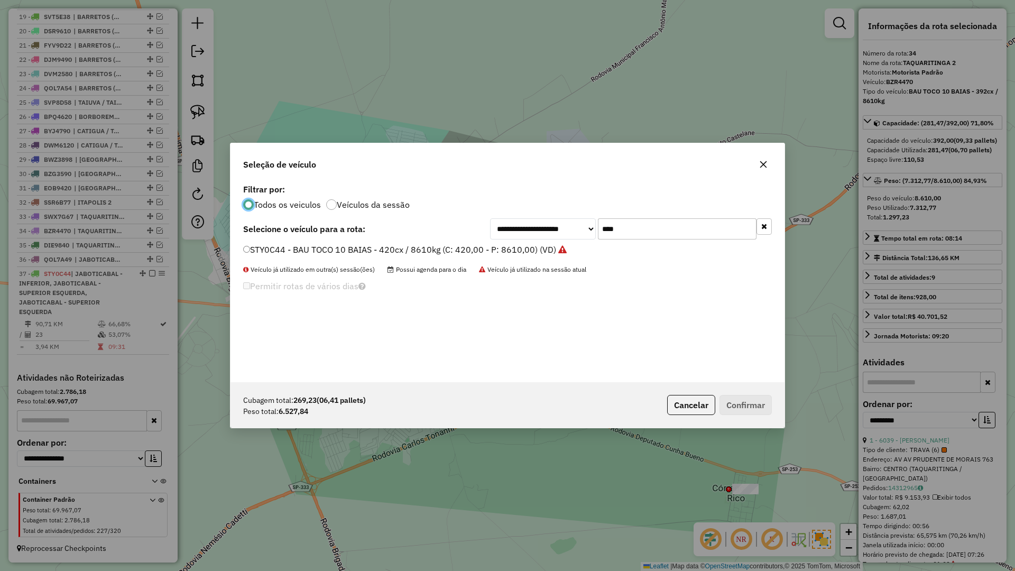
click at [657, 226] on input "****" at bounding box center [677, 228] width 159 height 21
type input "**"
click at [503, 257] on div "FWI5F34 - BAU TOCO 10 BAIAS - 420cx / 8610kg (C: 420,00 - P: 8610,00) (VD)" at bounding box center [507, 254] width 541 height 21
click at [509, 250] on label "FWI5F34 - BAU TOCO 10 BAIAS - 420cx / 8610kg (C: 420,00 - P: 8610,00) (VD)" at bounding box center [399, 249] width 313 height 13
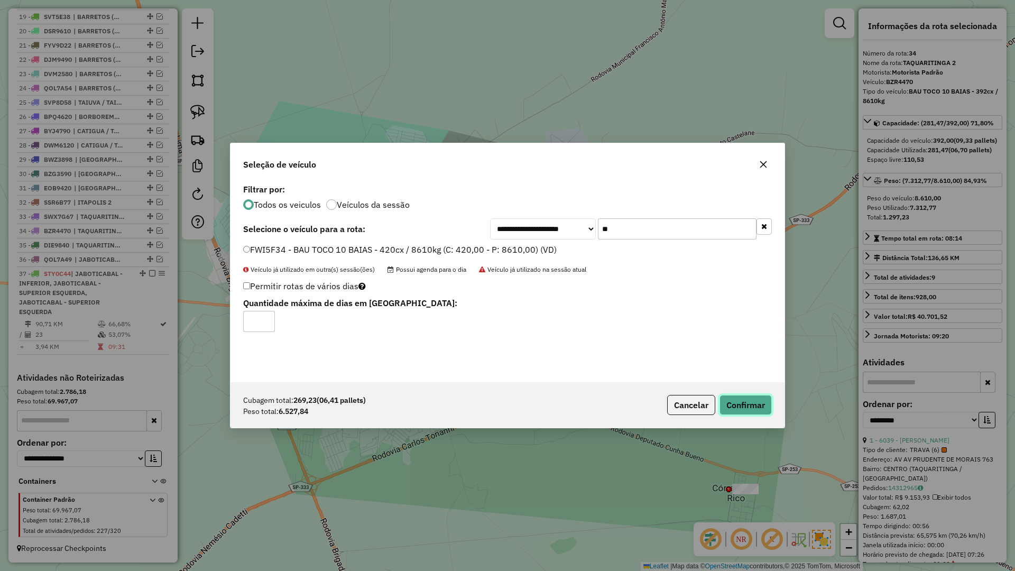
click at [737, 414] on button "Confirmar" at bounding box center [745, 405] width 52 height 20
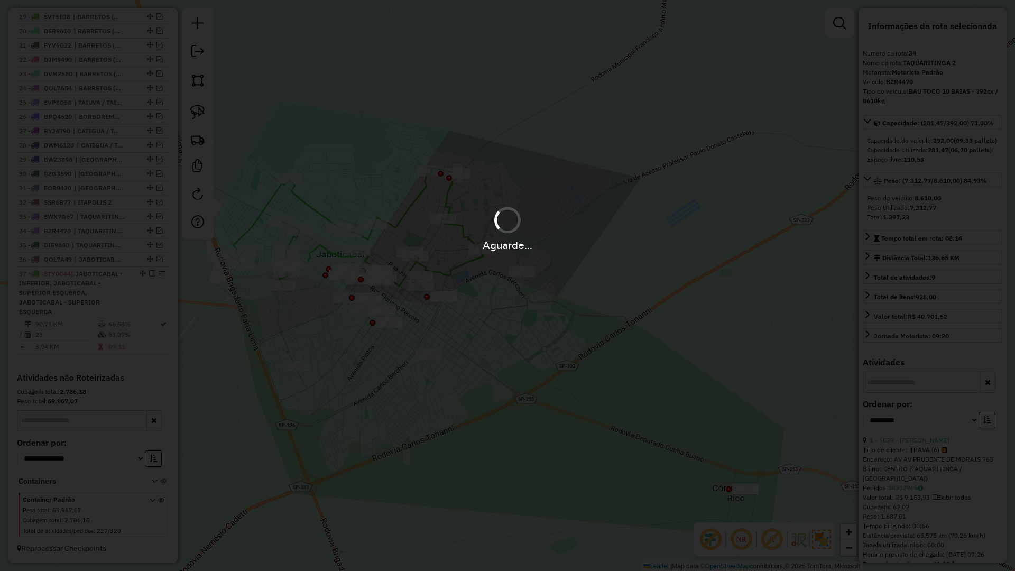
scroll to position [749, 0]
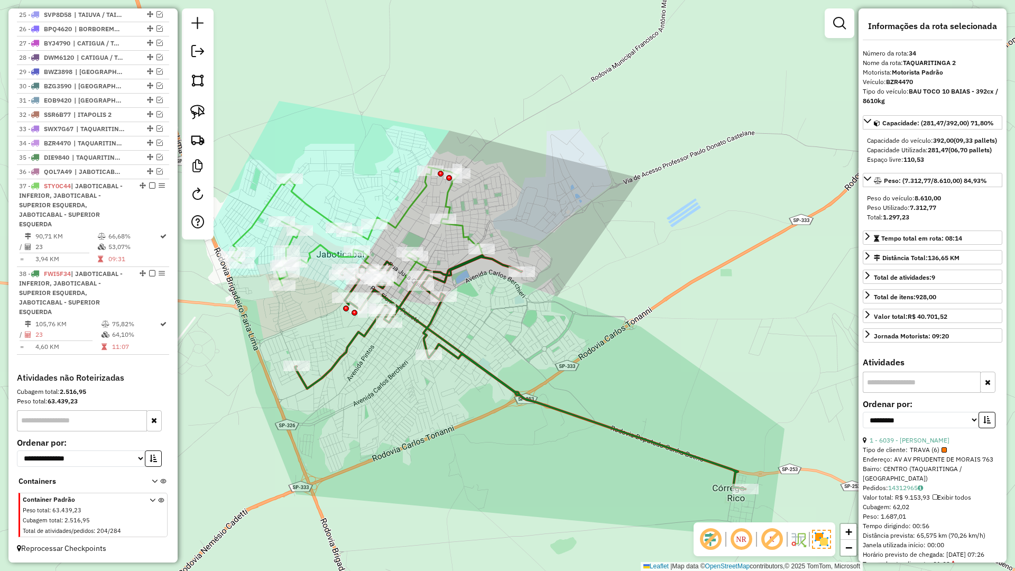
click at [527, 399] on icon at bounding box center [520, 372] width 450 height 234
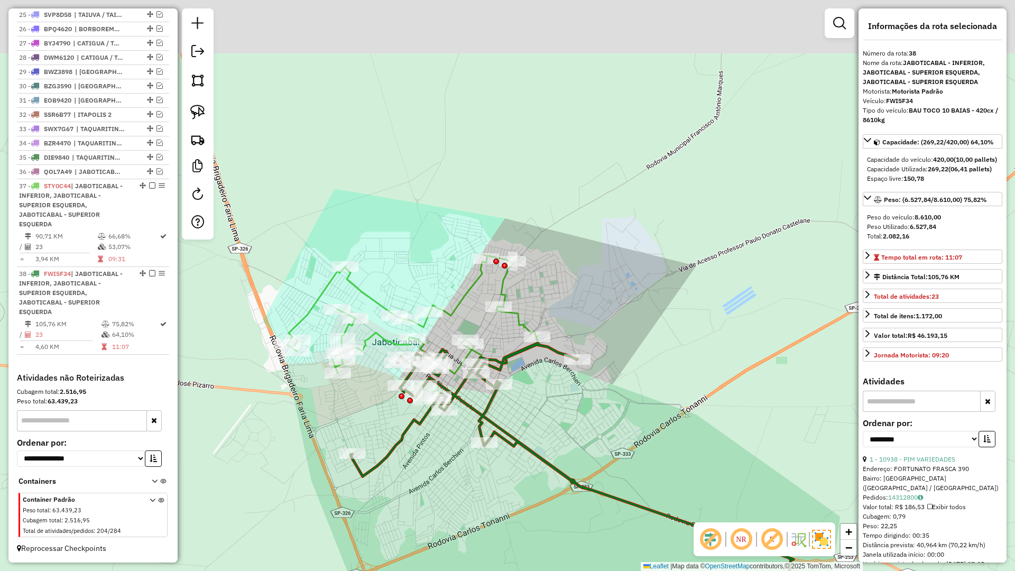
drag, startPoint x: 447, startPoint y: 414, endPoint x: 516, endPoint y: 509, distance: 117.4
click at [516, 509] on div "Janela de atendimento Grade de atendimento Capacidade Transportadoras Veículos …" at bounding box center [507, 285] width 1015 height 571
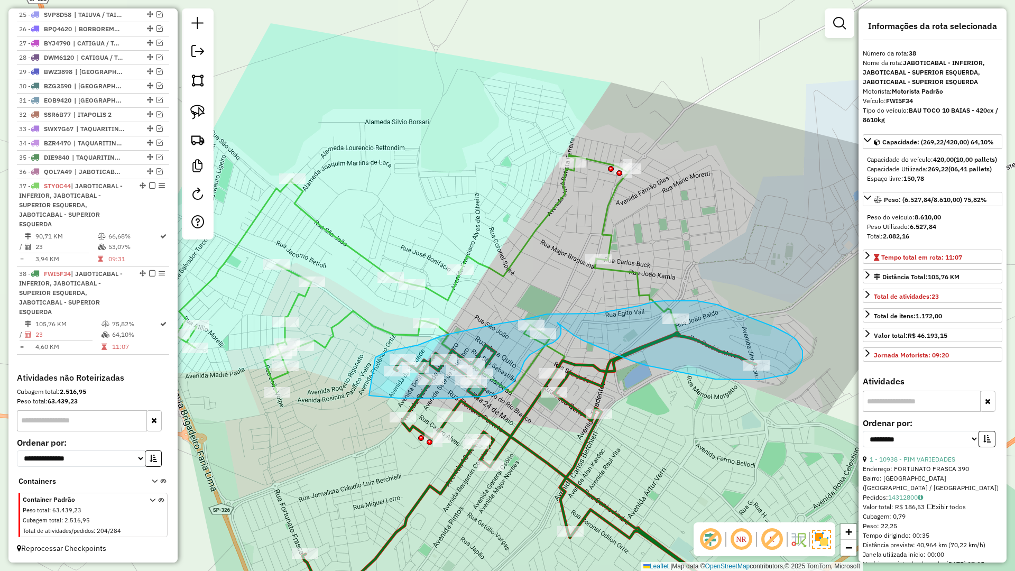
drag, startPoint x: 369, startPoint y: 395, endPoint x: 374, endPoint y: 358, distance: 37.3
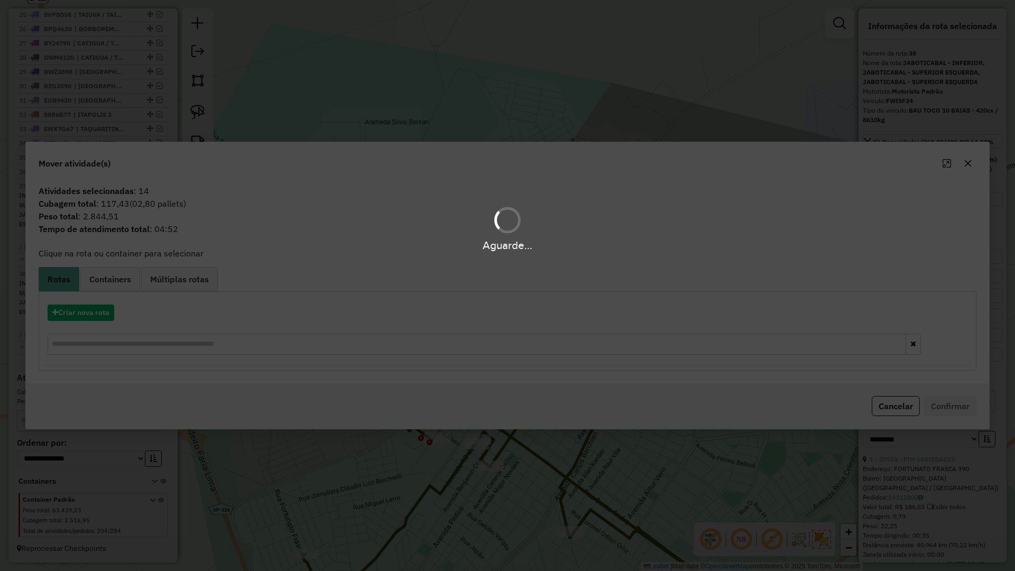
click at [89, 320] on hb-app "Aguarde... Pop-up bloqueado! Seu navegador bloqueou automáticamente a abertura …" at bounding box center [507, 285] width 1015 height 571
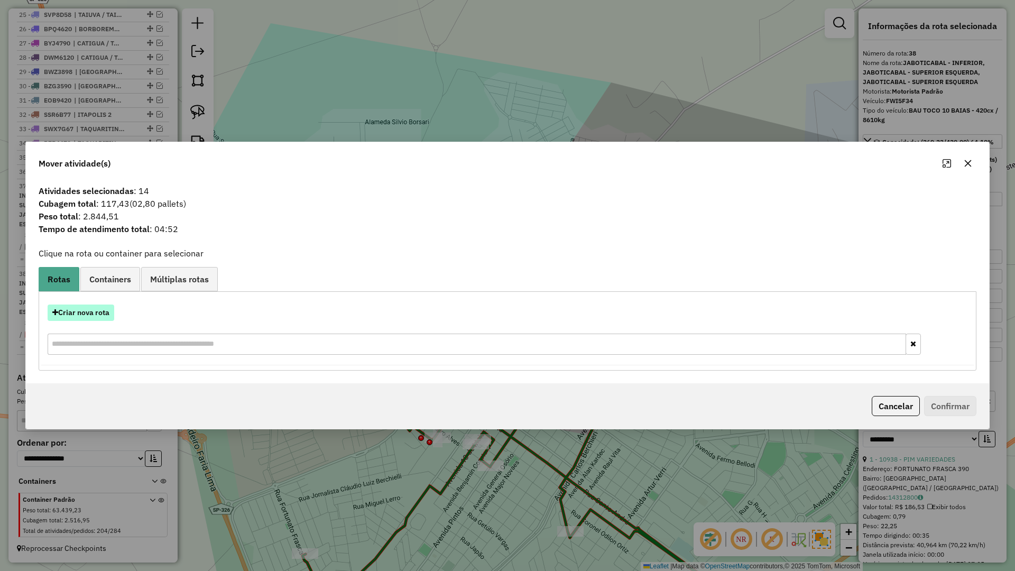
click at [90, 319] on button "Criar nova rota" at bounding box center [81, 312] width 67 height 16
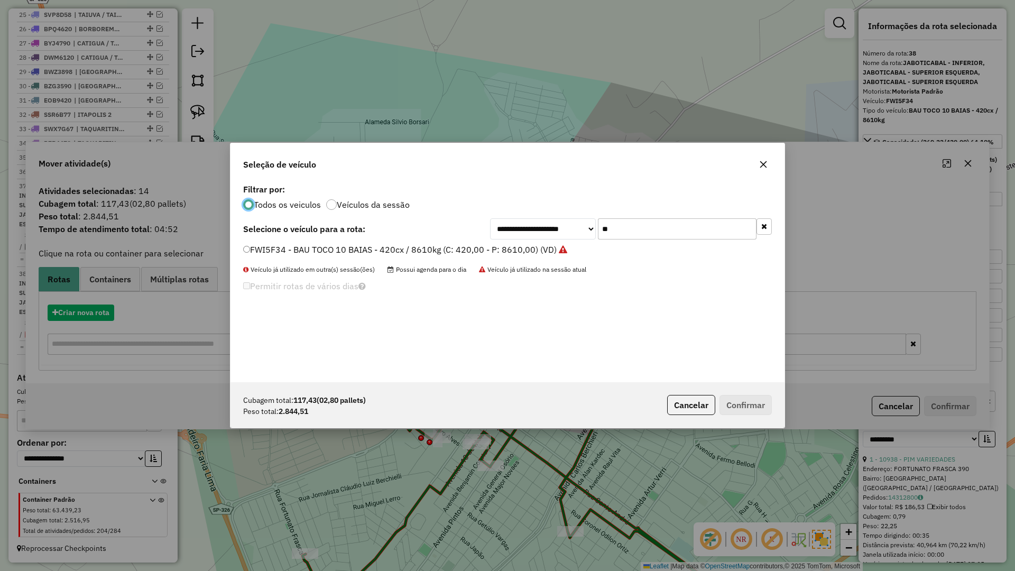
scroll to position [6, 3]
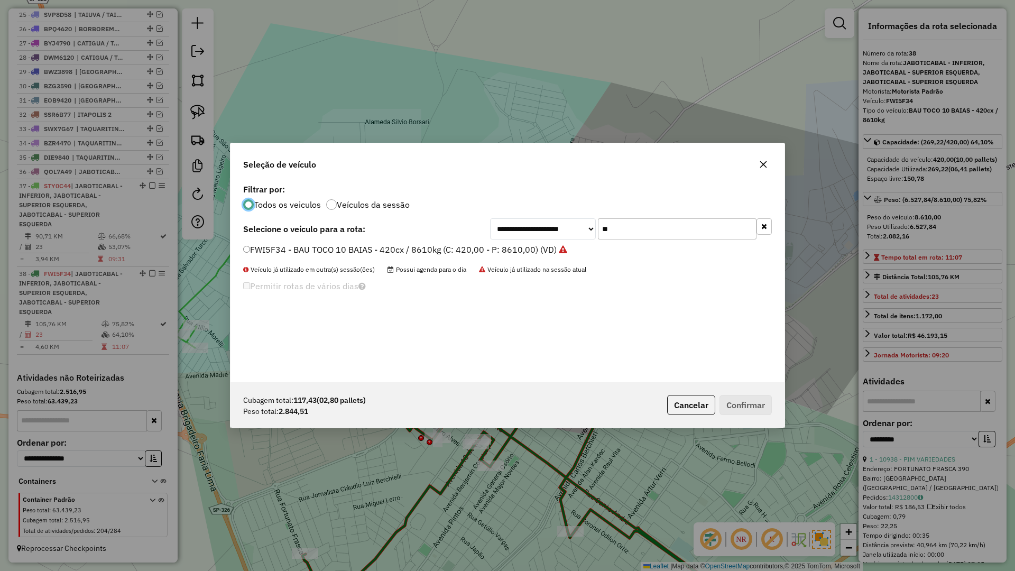
click at [634, 241] on div "**********" at bounding box center [507, 281] width 554 height 201
click at [636, 238] on input "**" at bounding box center [677, 228] width 159 height 21
type input "*"
type input "****"
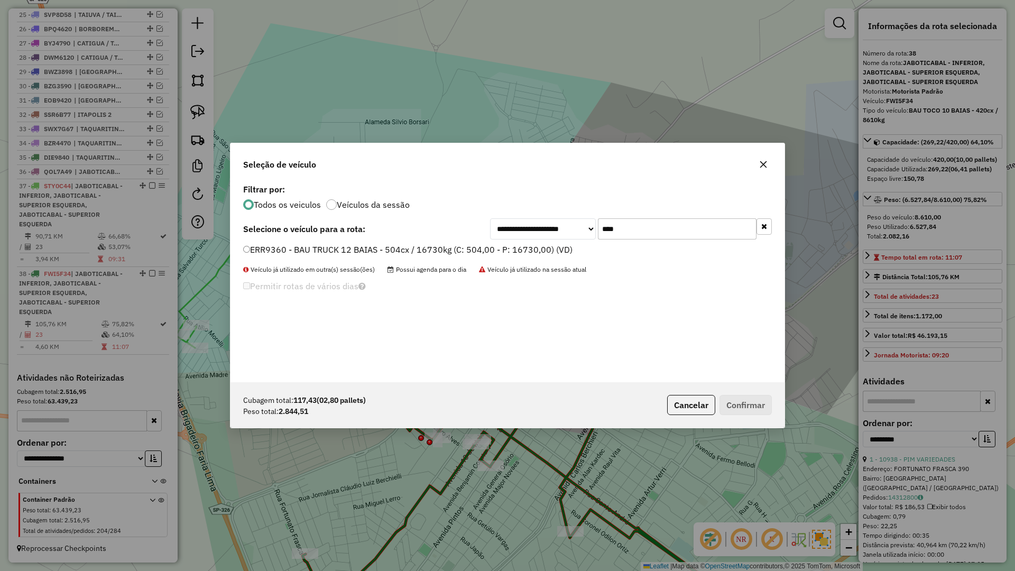
click at [563, 249] on label "ERR9360 - BAU TRUCK 12 BAIAS - 504cx / 16730kg (C: 504,00 - P: 16730,00) (VD)" at bounding box center [407, 249] width 329 height 13
click at [745, 403] on button "Confirmar" at bounding box center [745, 405] width 52 height 20
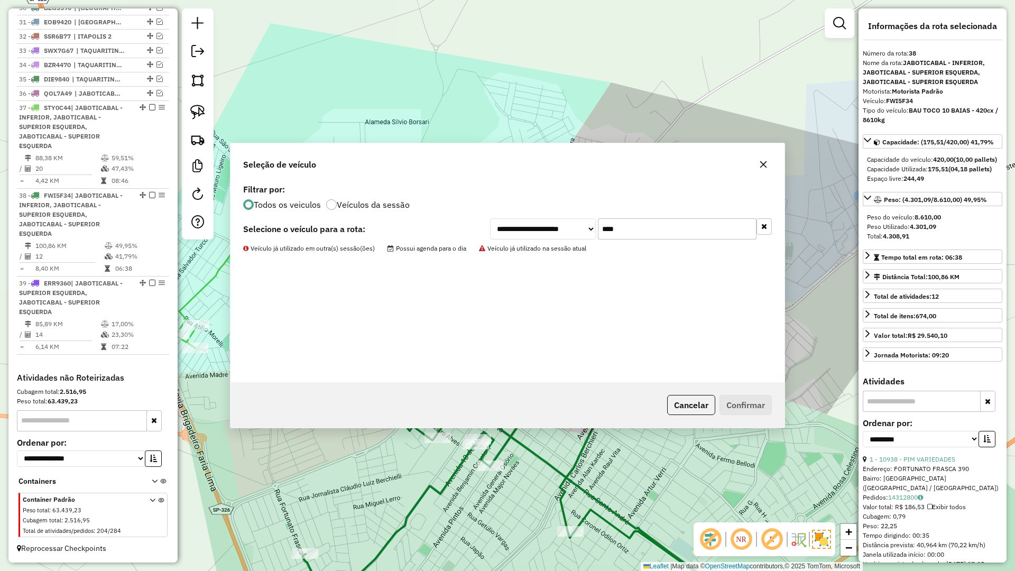
scroll to position [827, 0]
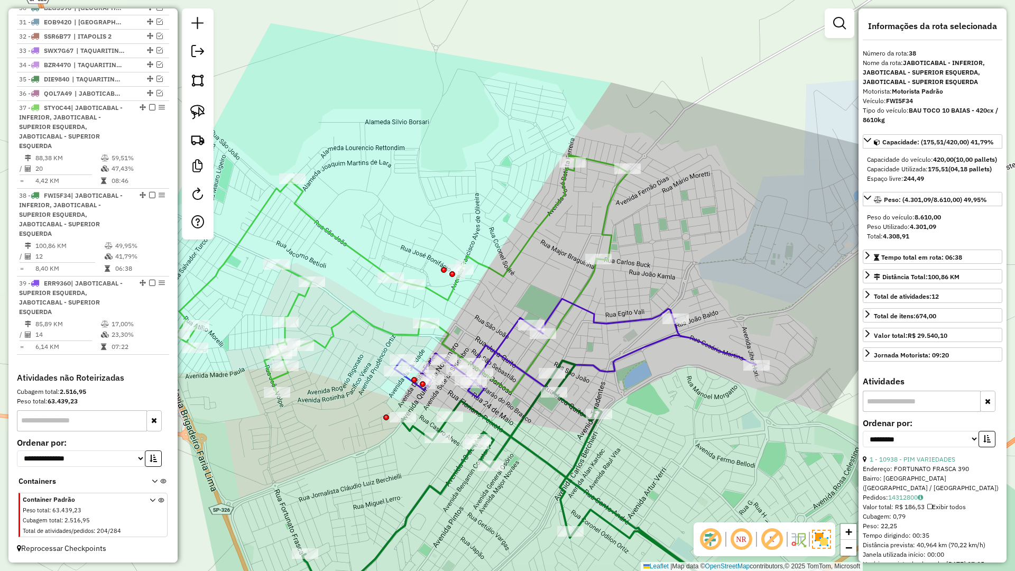
click at [623, 360] on icon at bounding box center [575, 348] width 362 height 99
click at [574, 461] on icon at bounding box center [546, 493] width 489 height 267
click at [512, 266] on icon at bounding box center [402, 274] width 453 height 238
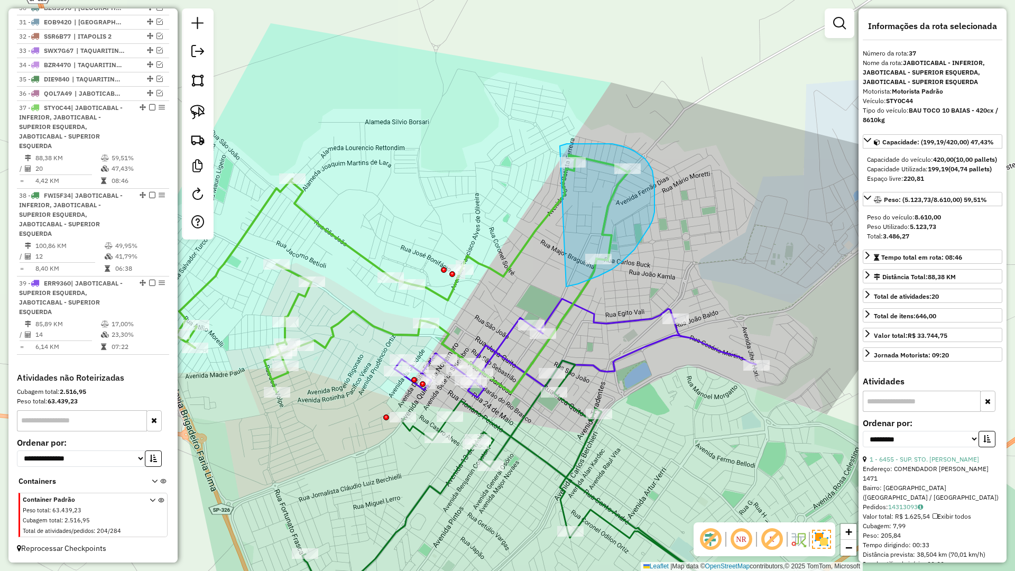
drag, startPoint x: 566, startPoint y: 286, endPoint x: 560, endPoint y: 146, distance: 140.7
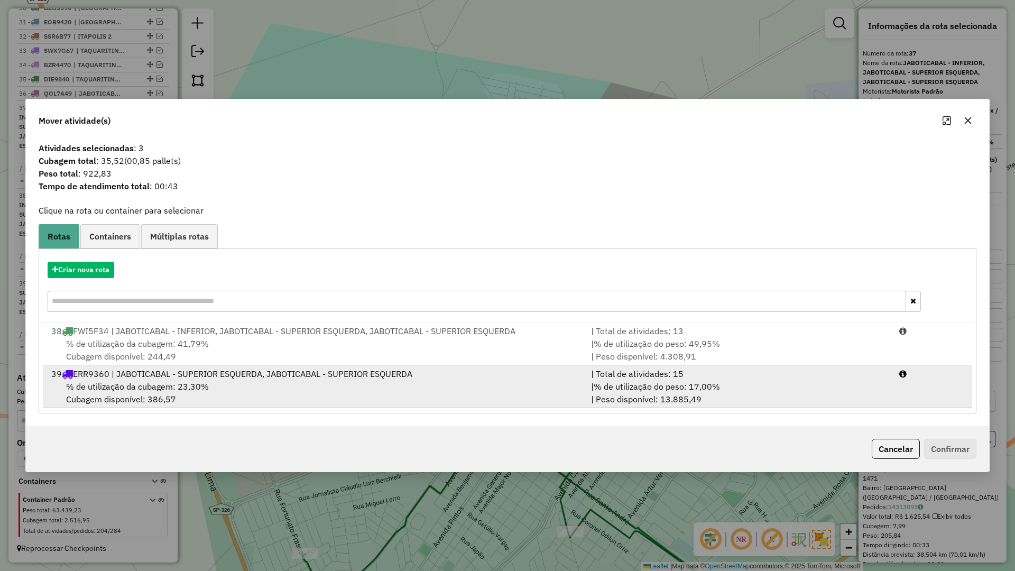
drag, startPoint x: 360, startPoint y: 396, endPoint x: 666, endPoint y: 403, distance: 306.1
click at [364, 396] on div "% de utilização da cubagem: 23,30% Cubagem disponível: 386,57" at bounding box center [315, 392] width 540 height 25
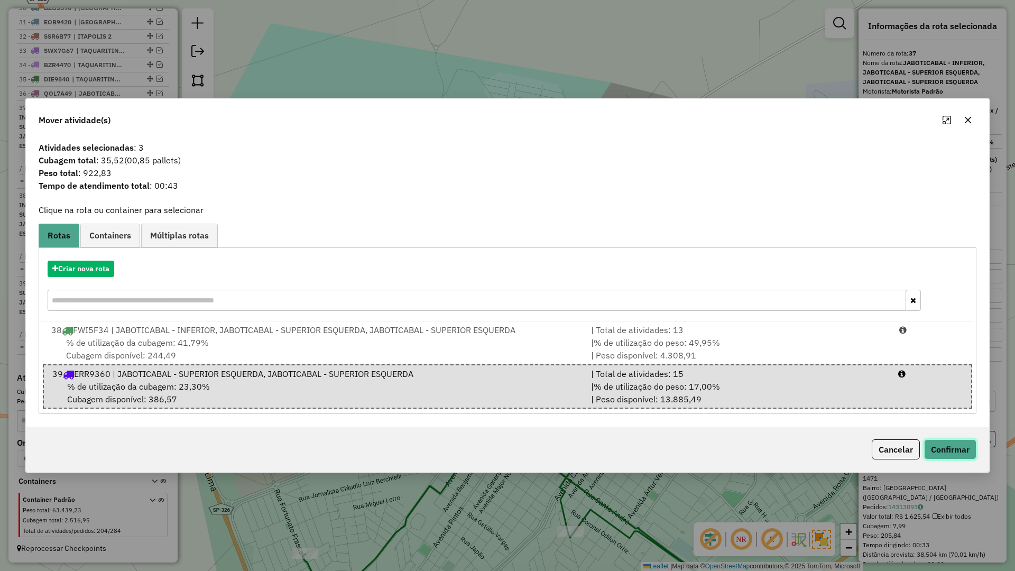
click at [963, 443] on button "Confirmar" at bounding box center [950, 449] width 52 height 20
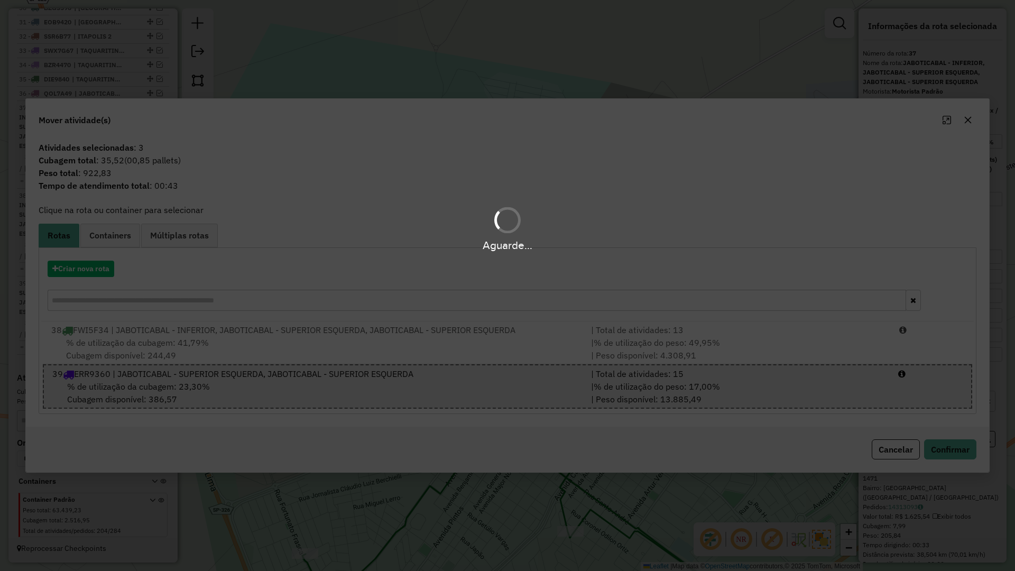
click at [963, 444] on div "Aguarde..." at bounding box center [507, 285] width 1015 height 571
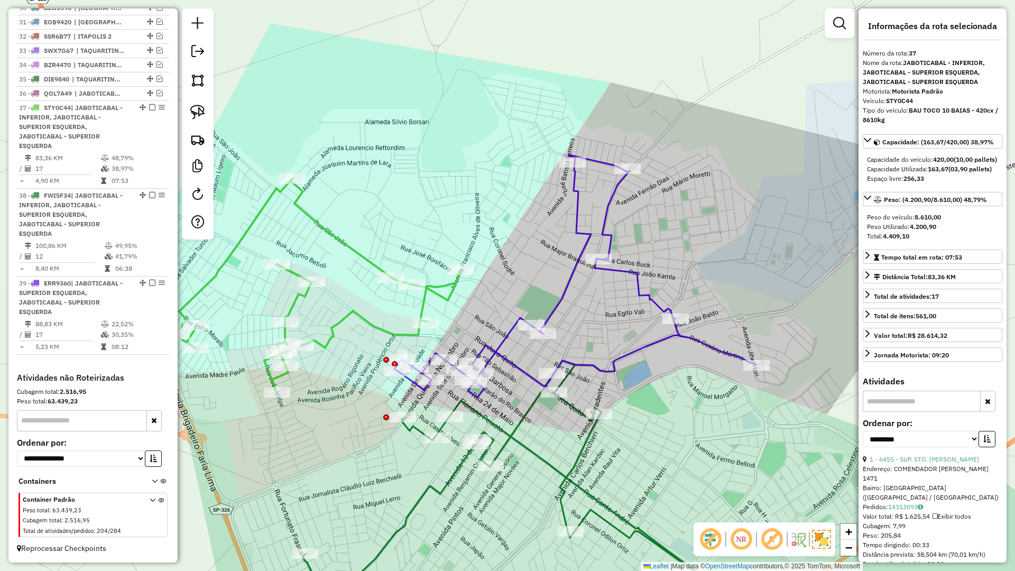
click at [569, 459] on div "Janela de atendimento Grade de atendimento Capacidade Transportadoras Veículos …" at bounding box center [507, 285] width 1015 height 571
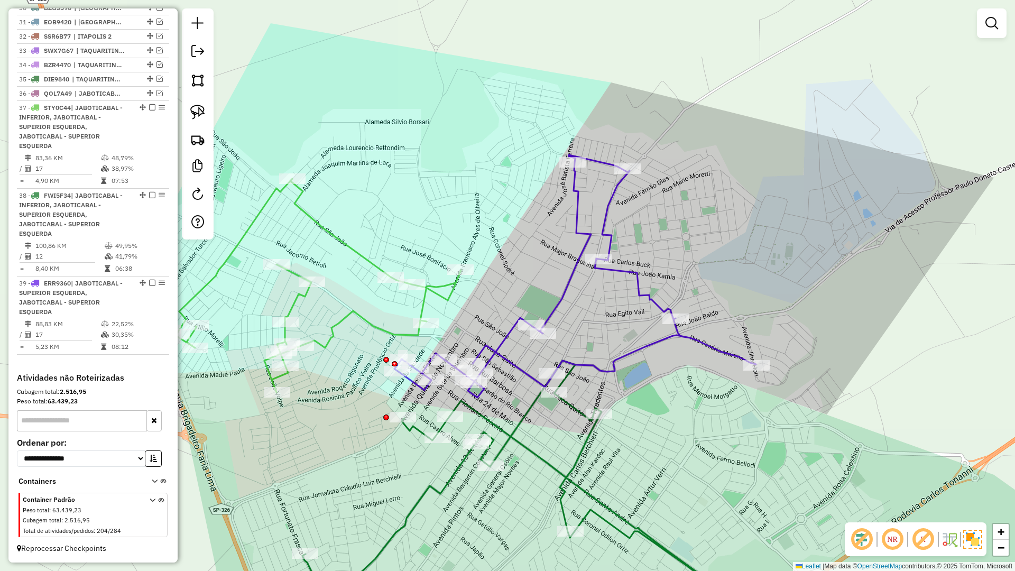
click at [572, 462] on icon at bounding box center [546, 493] width 489 height 267
select select "**********"
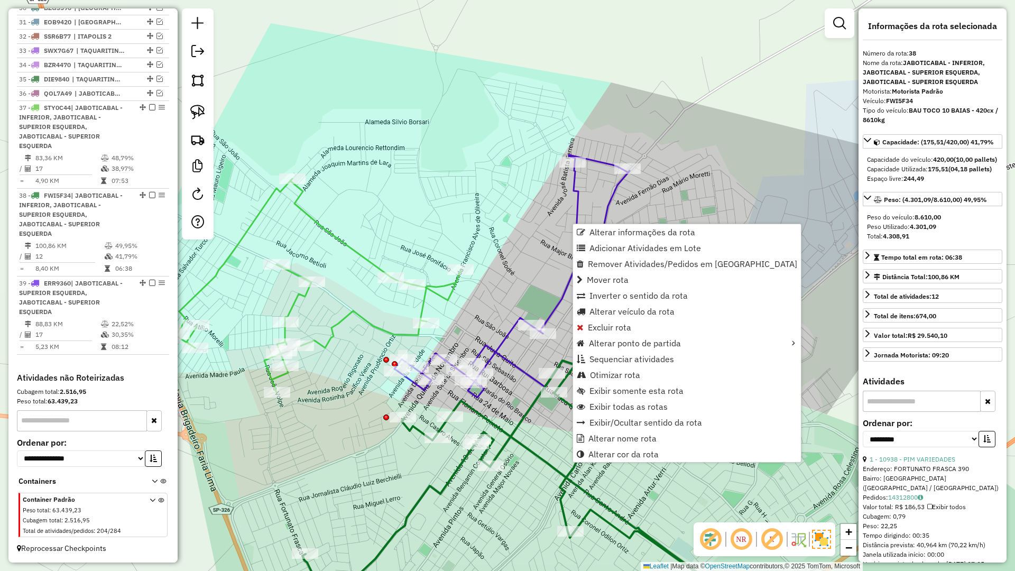
click at [600, 370] on link "Otimizar rota" at bounding box center [687, 375] width 228 height 16
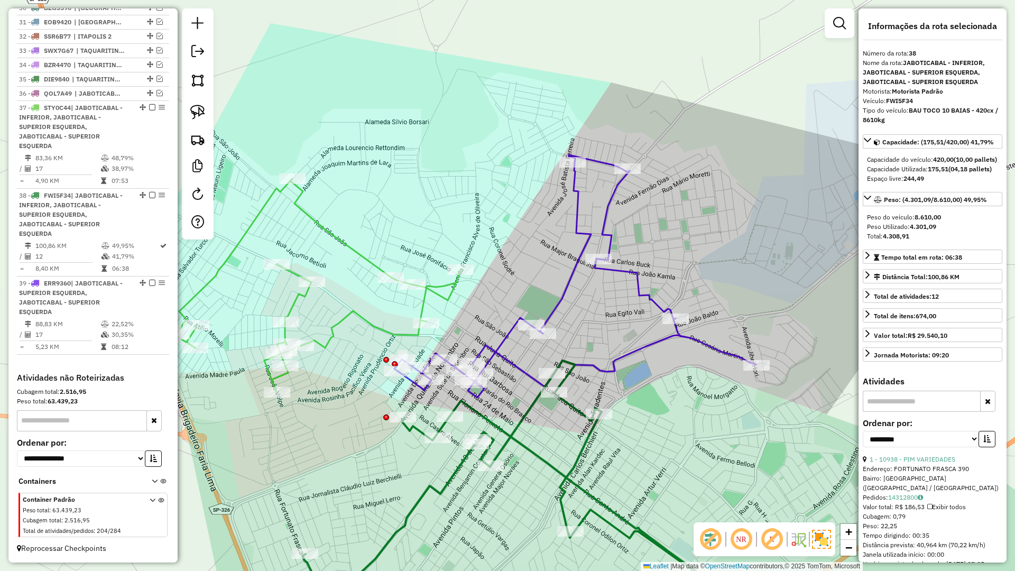
click at [435, 288] on icon at bounding box center [318, 286] width 285 height 214
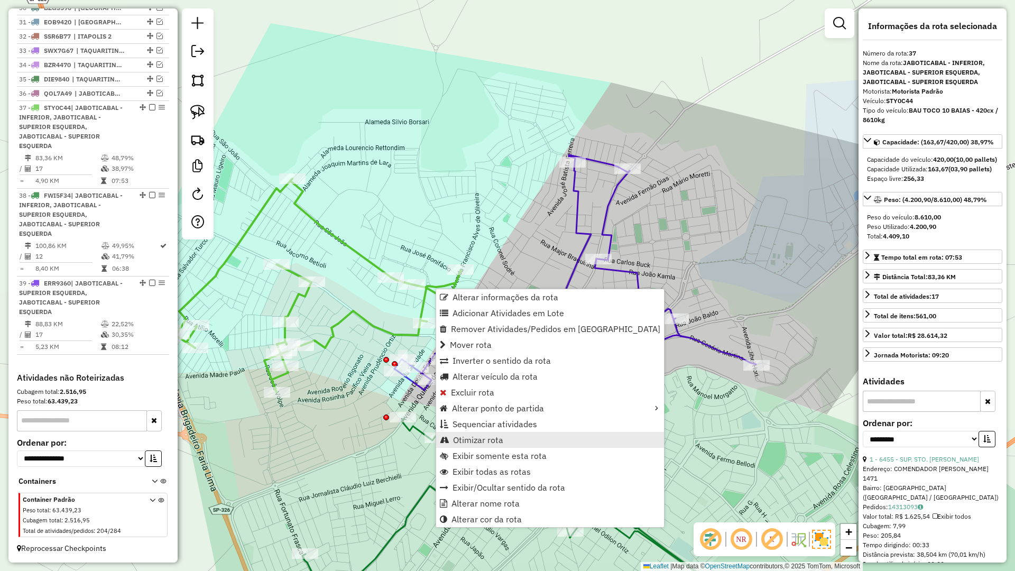
click at [473, 438] on span "Otimizar rota" at bounding box center [478, 440] width 50 height 8
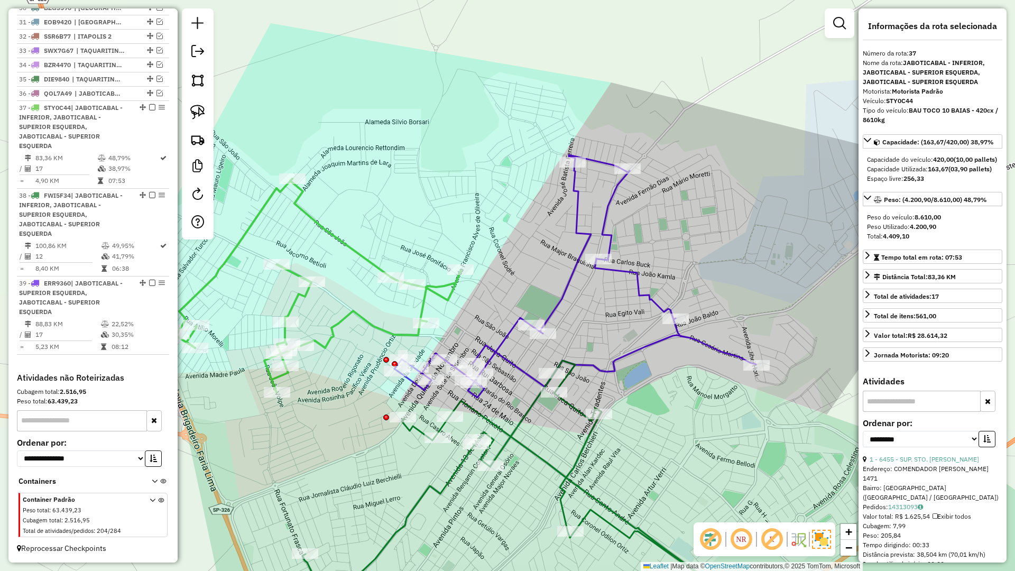
click at [504, 339] on icon at bounding box center [575, 276] width 362 height 243
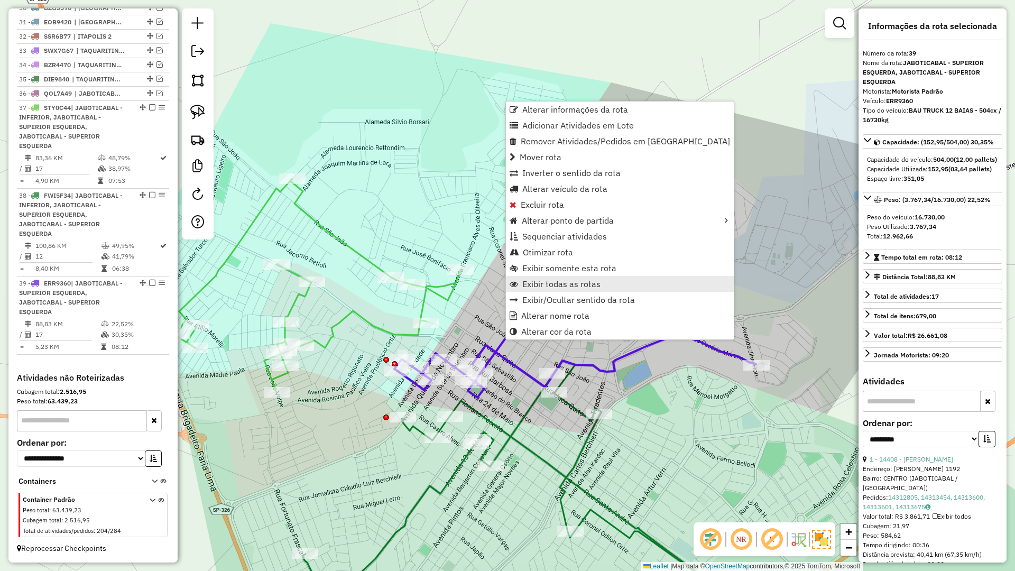
click at [542, 286] on span "Exibir todas as rotas" at bounding box center [561, 284] width 78 height 8
click at [552, 281] on span "Exibir todas as rotas" at bounding box center [563, 280] width 78 height 8
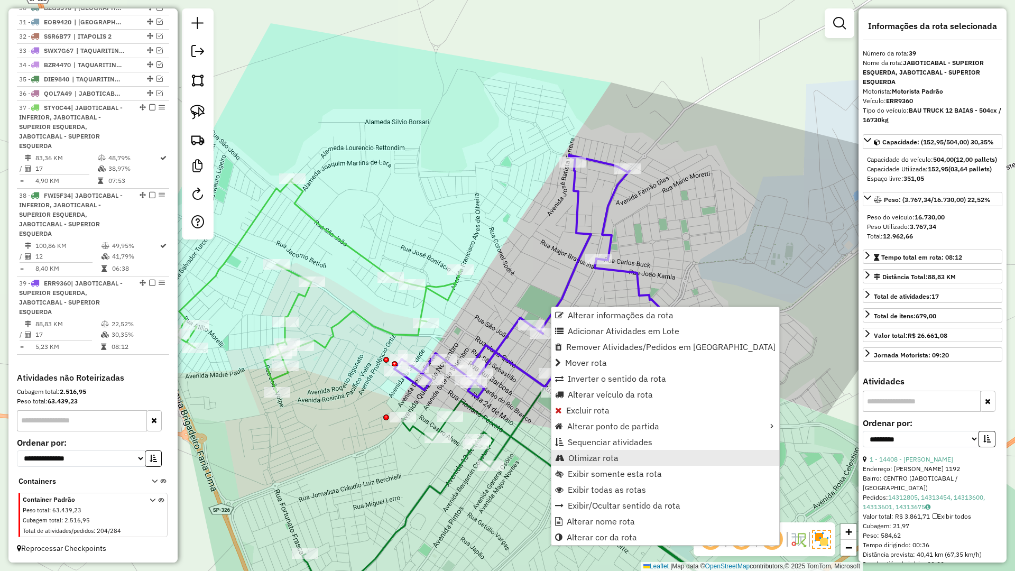
click at [578, 455] on span "Otimizar rota" at bounding box center [593, 457] width 50 height 8
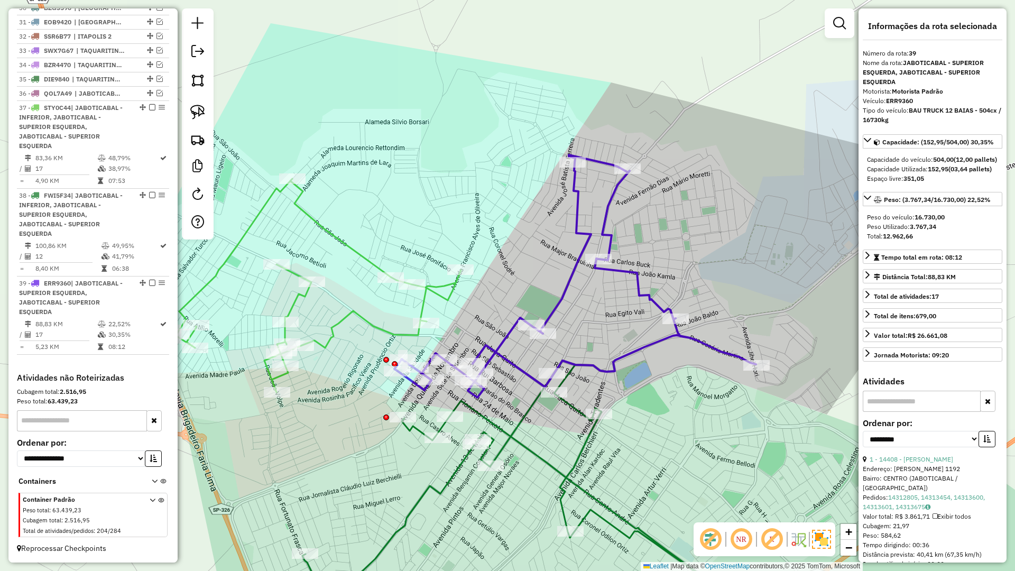
click at [150, 284] on em at bounding box center [152, 283] width 6 height 6
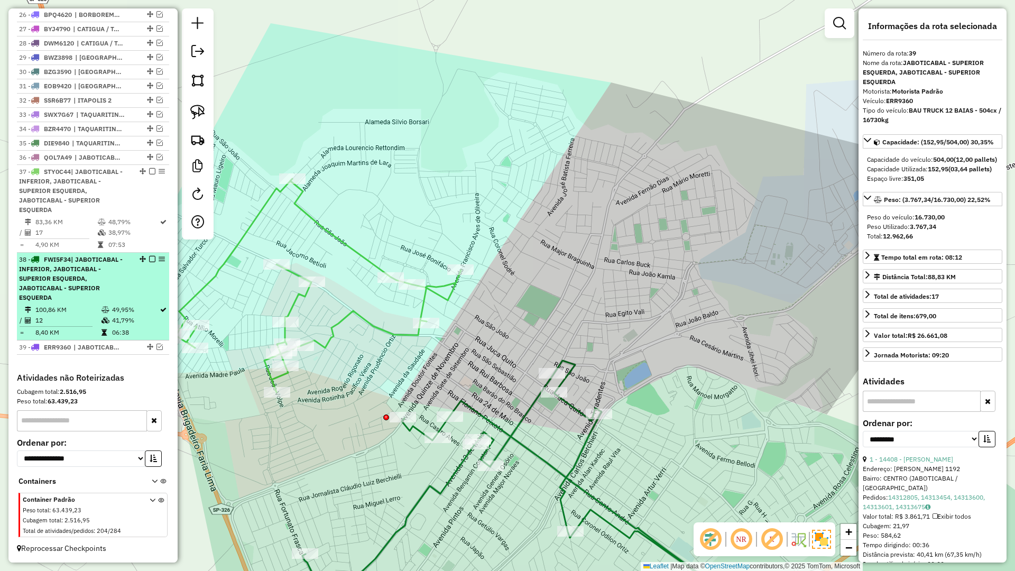
click at [152, 254] on li "38 - FWI5F34 | JABOTICABAL - INFERIOR, JABOTICABAL - SUPERIOR ESQUERDA, JABOTIC…" at bounding box center [93, 297] width 152 height 88
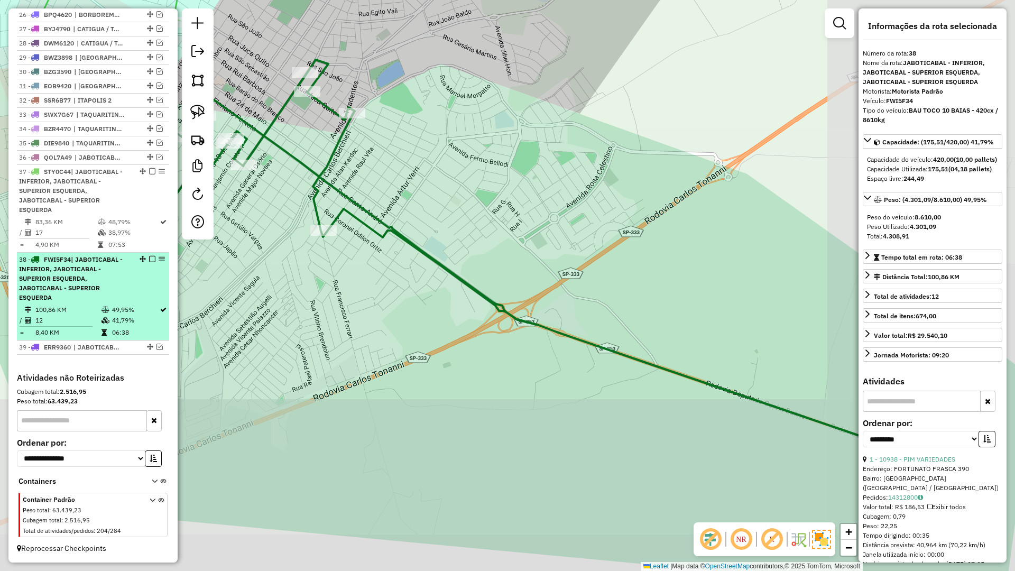
click at [151, 260] on em at bounding box center [152, 259] width 6 height 6
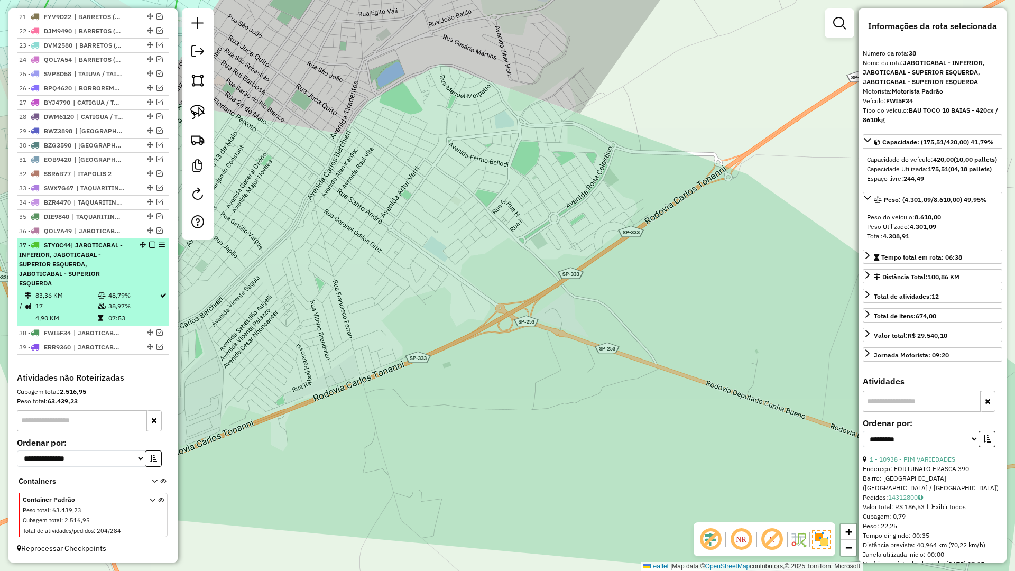
click at [149, 246] on em at bounding box center [152, 245] width 6 height 6
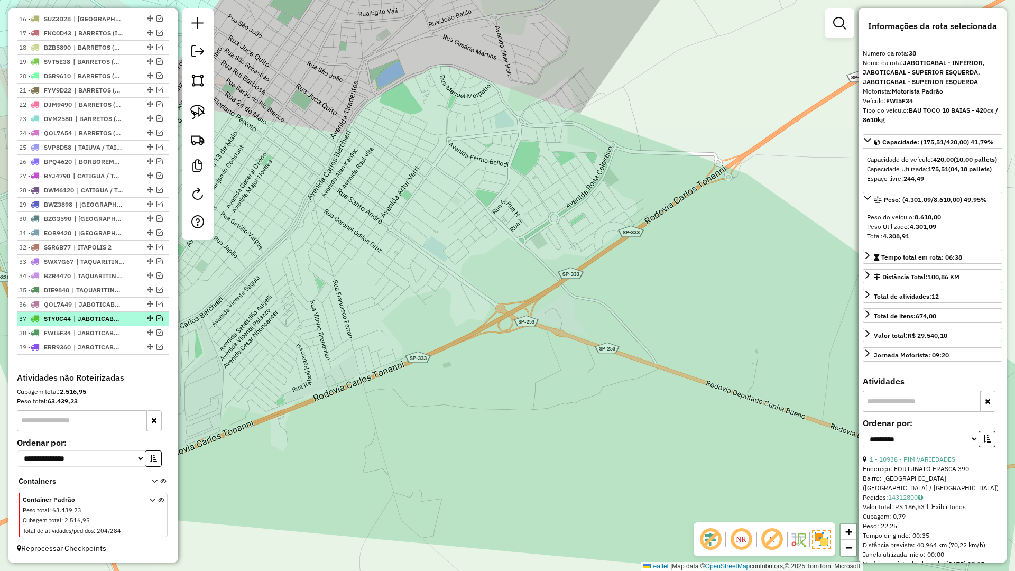
scroll to position [616, 0]
click at [476, 218] on div "Janela de atendimento Grade de atendimento Capacidade Transportadoras Veículos …" at bounding box center [507, 285] width 1015 height 571
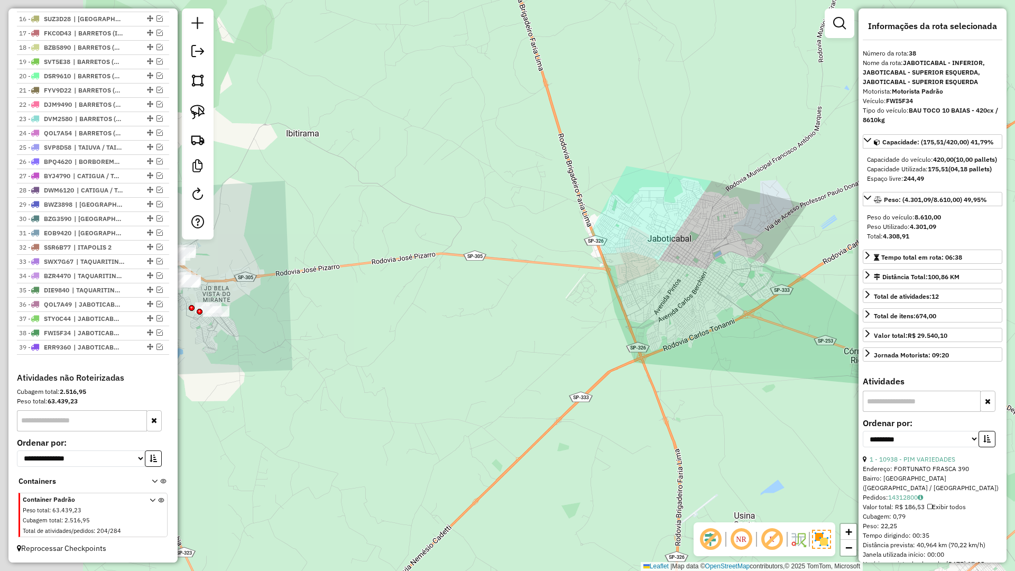
drag, startPoint x: 422, startPoint y: 392, endPoint x: 557, endPoint y: 437, distance: 142.6
click at [557, 437] on div "Janela de atendimento Grade de atendimento Capacidade Transportadoras Veículos …" at bounding box center [507, 285] width 1015 height 571
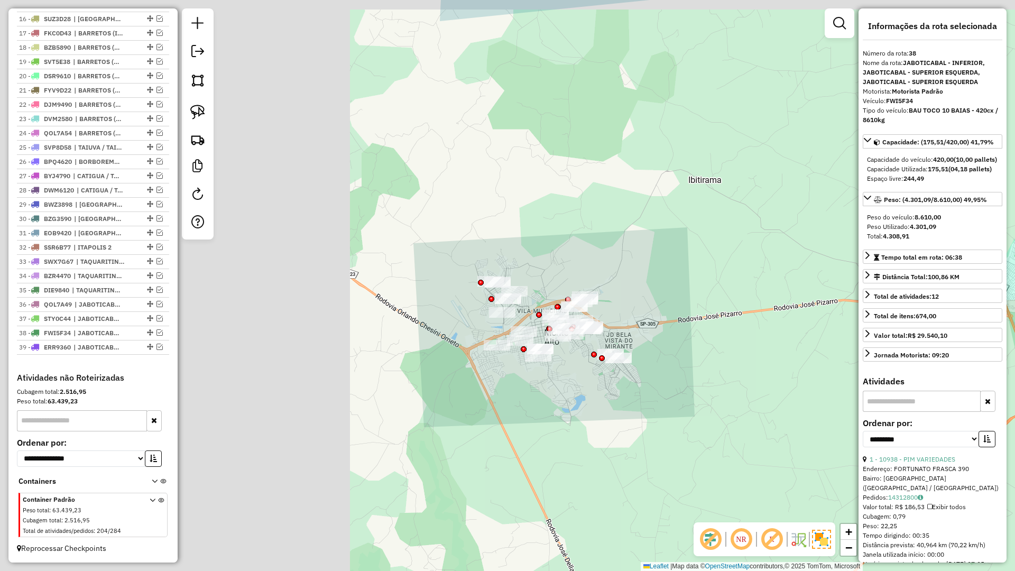
drag, startPoint x: 301, startPoint y: 436, endPoint x: 699, endPoint y: 481, distance: 400.6
click at [699, 481] on div "Janela de atendimento Grade de atendimento Capacidade Transportadoras Veículos …" at bounding box center [507, 285] width 1015 height 571
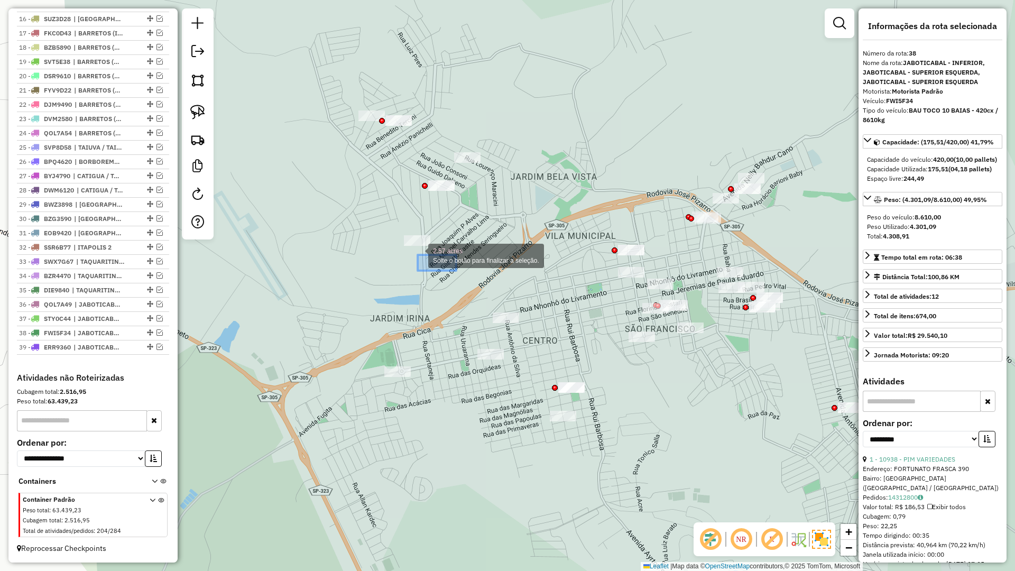
drag, startPoint x: 418, startPoint y: 255, endPoint x: 329, endPoint y: 208, distance: 99.8
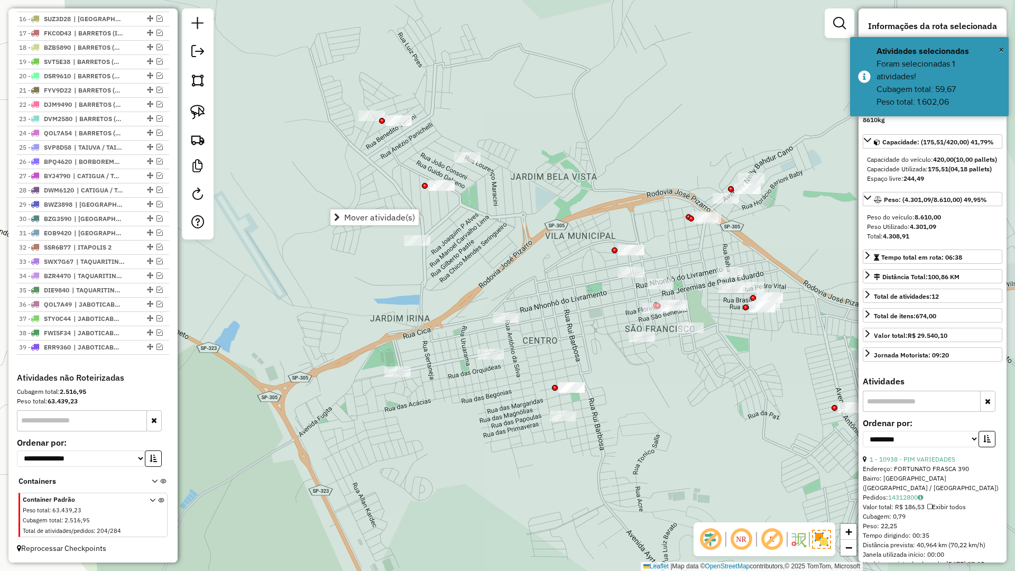
click at [419, 272] on div "Janela de atendimento Grade de atendimento Capacidade Transportadoras Veículos …" at bounding box center [507, 285] width 1015 height 571
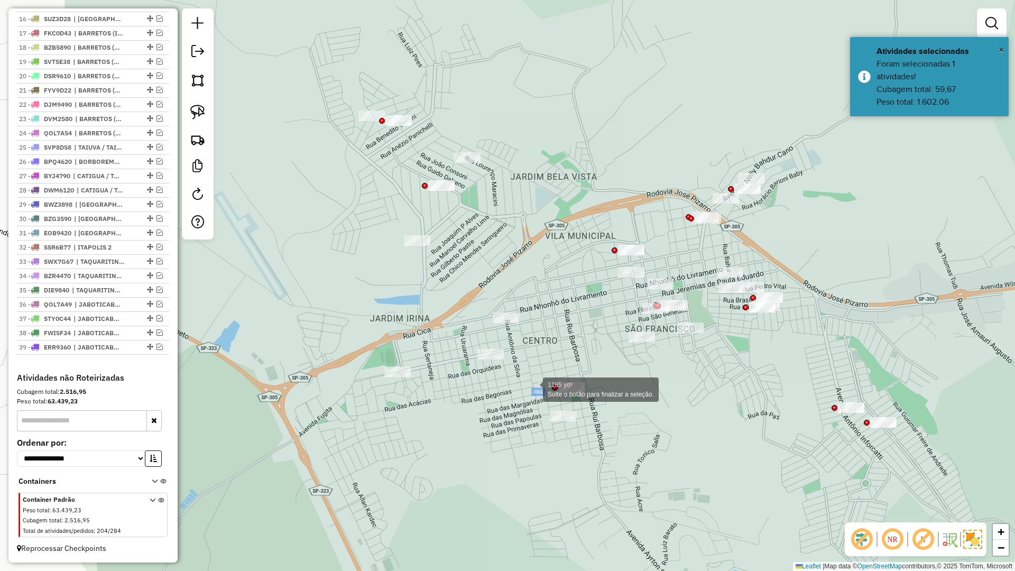
drag, startPoint x: 544, startPoint y: 395, endPoint x: 463, endPoint y: 347, distance: 93.8
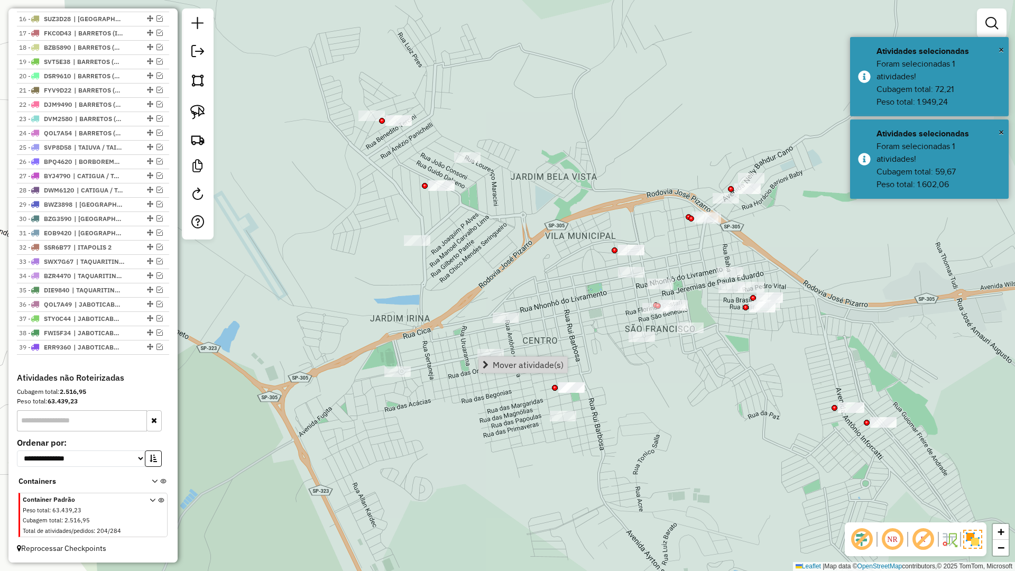
click at [481, 385] on div "Janela de atendimento Grade de atendimento Capacidade Transportadoras Veículos …" at bounding box center [507, 285] width 1015 height 571
drag, startPoint x: 587, startPoint y: 396, endPoint x: 546, endPoint y: 372, distance: 48.1
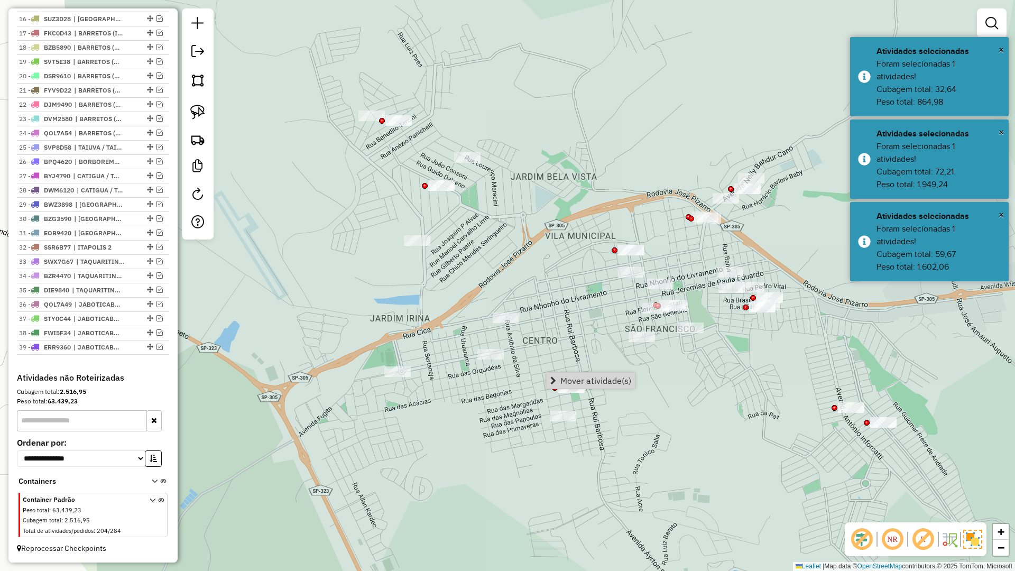
click at [634, 410] on div "Janela de atendimento Grade de atendimento Capacidade Transportadoras Veículos …" at bounding box center [507, 285] width 1015 height 571
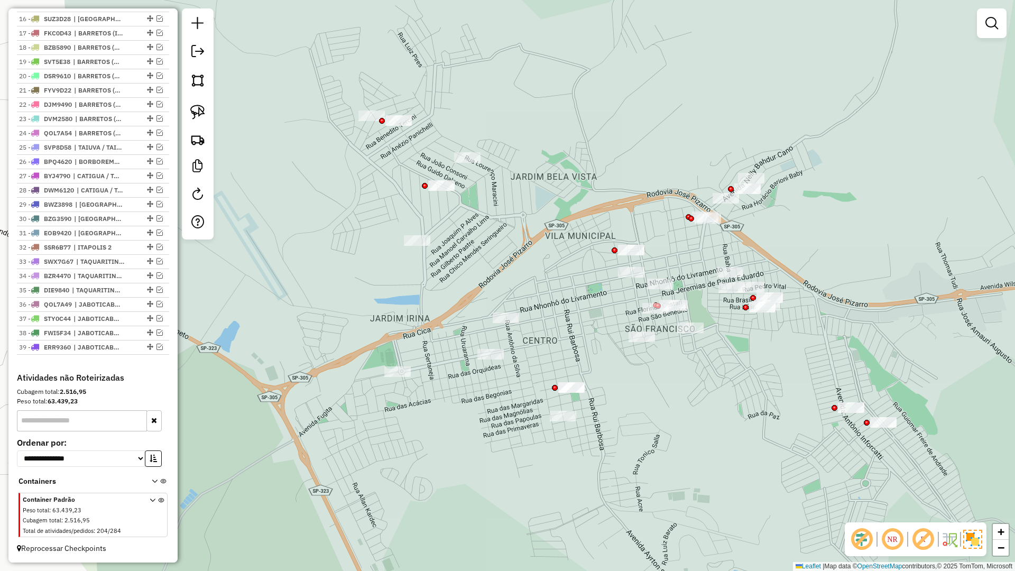
click at [530, 383] on div "Janela de atendimento Grade de atendimento Capacidade Transportadoras Veículos …" at bounding box center [507, 285] width 1015 height 571
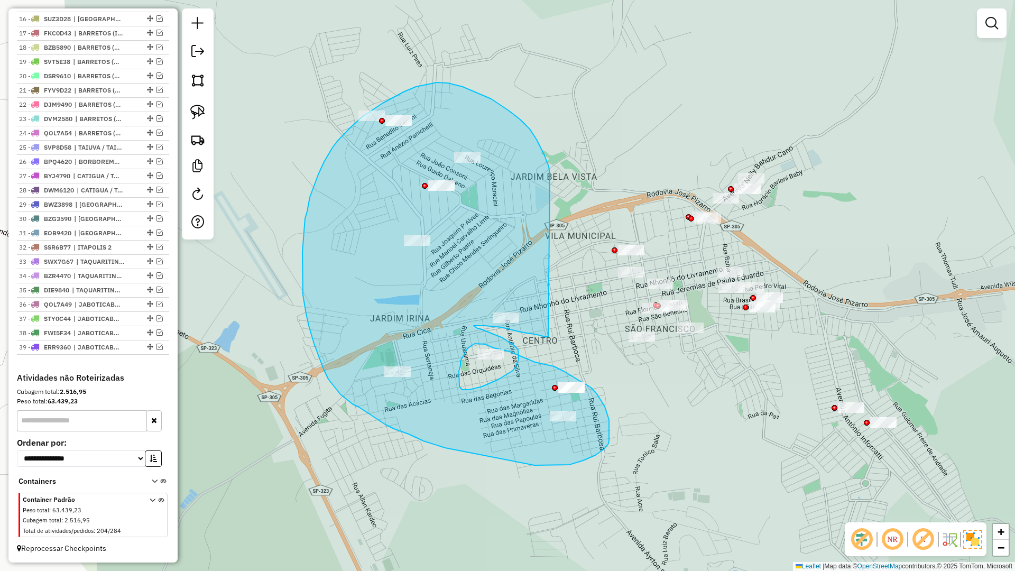
drag, startPoint x: 548, startPoint y: 163, endPoint x: 548, endPoint y: 337, distance: 173.4
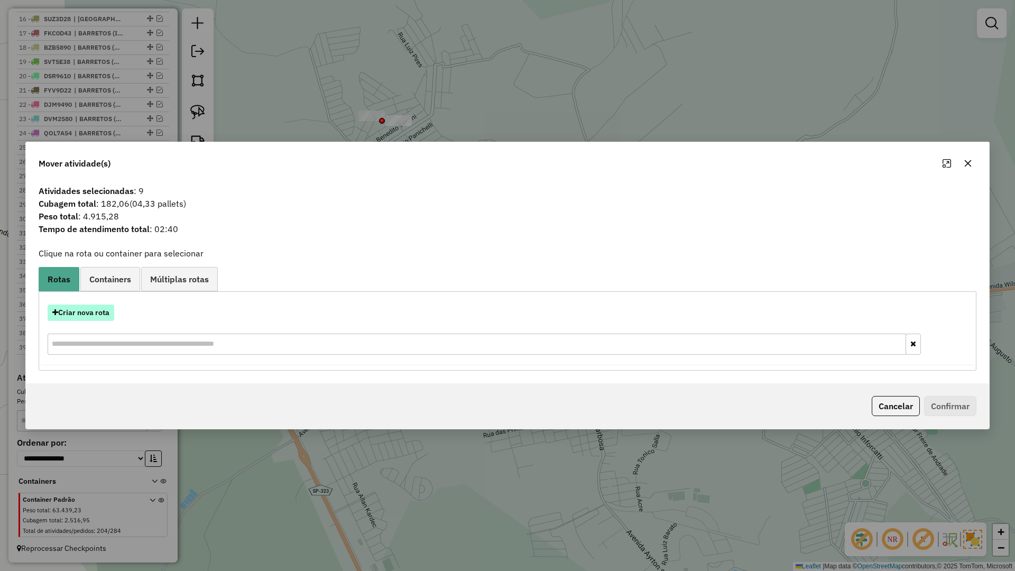
click at [94, 315] on button "Criar nova rota" at bounding box center [81, 312] width 67 height 16
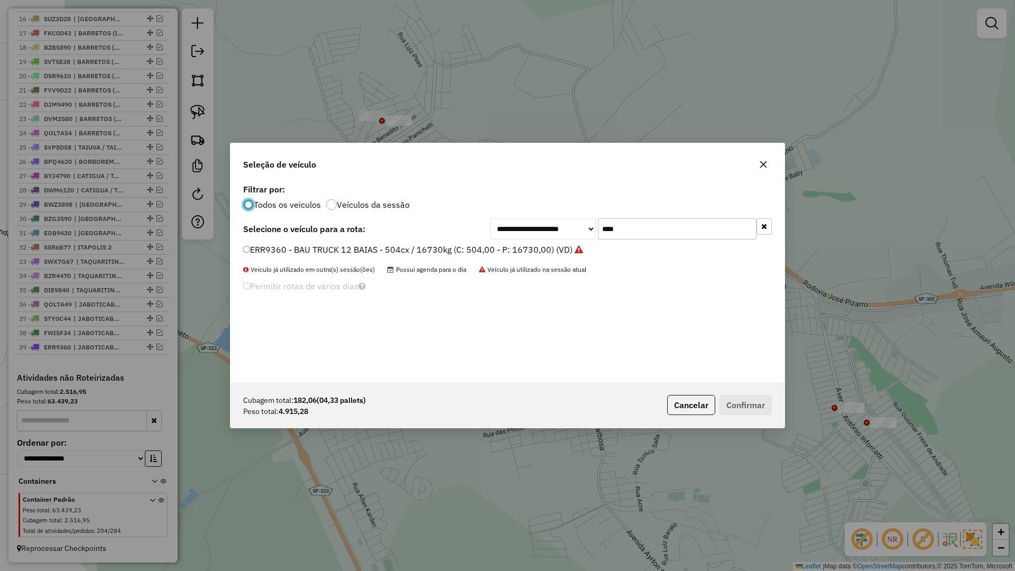
scroll to position [6, 3]
click at [641, 218] on input "****" at bounding box center [677, 228] width 159 height 21
click at [642, 219] on input "****" at bounding box center [677, 228] width 159 height 21
type input "****"
drag, startPoint x: 541, startPoint y: 252, endPoint x: 631, endPoint y: 269, distance: 91.4
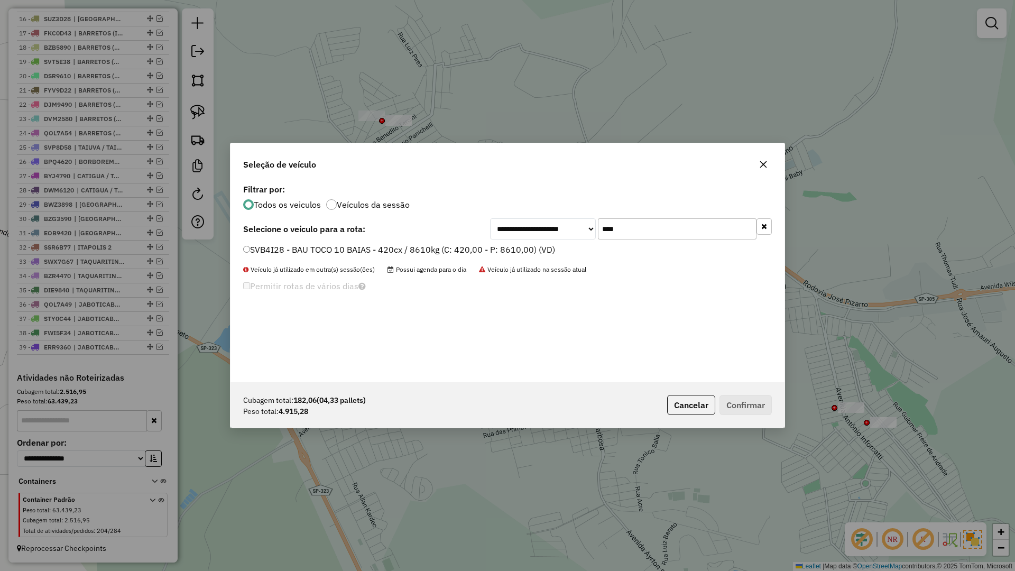
click at [542, 252] on label "SVB4I28 - BAU TOCO 10 BAIAS - 420cx / 8610kg (C: 420,00 - P: 8610,00) (VD)" at bounding box center [399, 249] width 312 height 13
click at [746, 399] on button "Confirmar" at bounding box center [745, 405] width 52 height 20
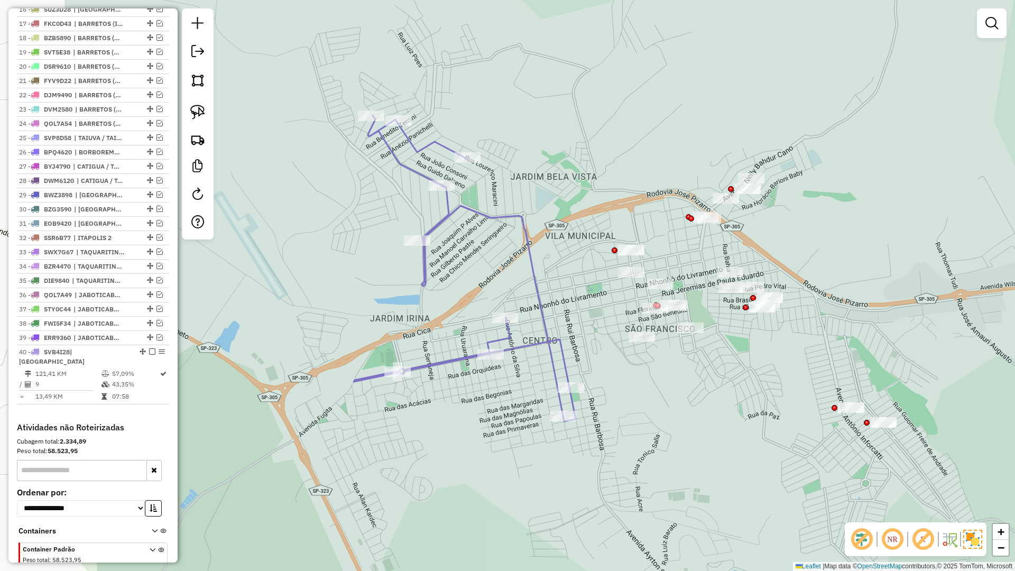
scroll to position [666, 0]
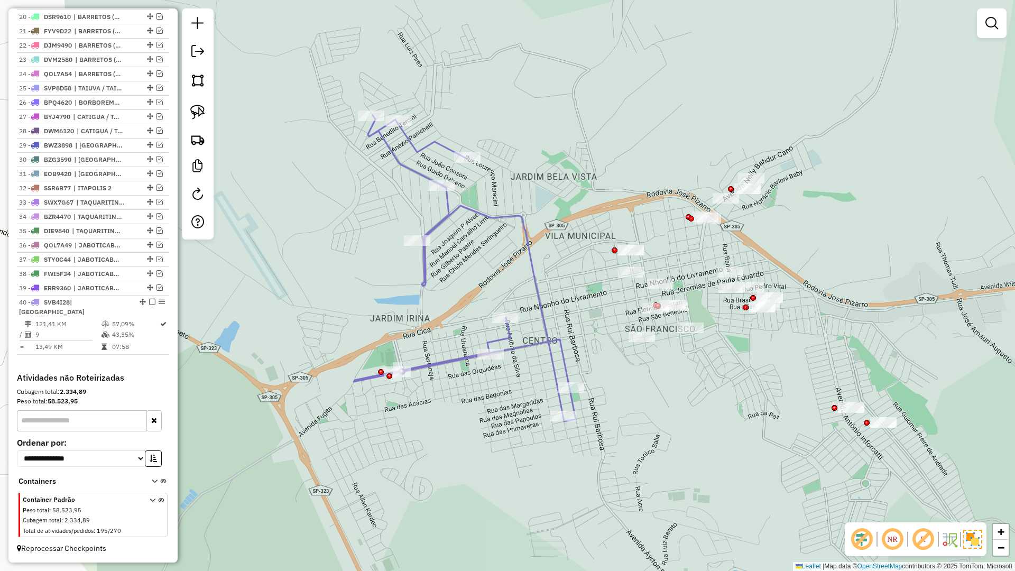
click at [553, 352] on icon at bounding box center [465, 268] width 222 height 306
select select "**********"
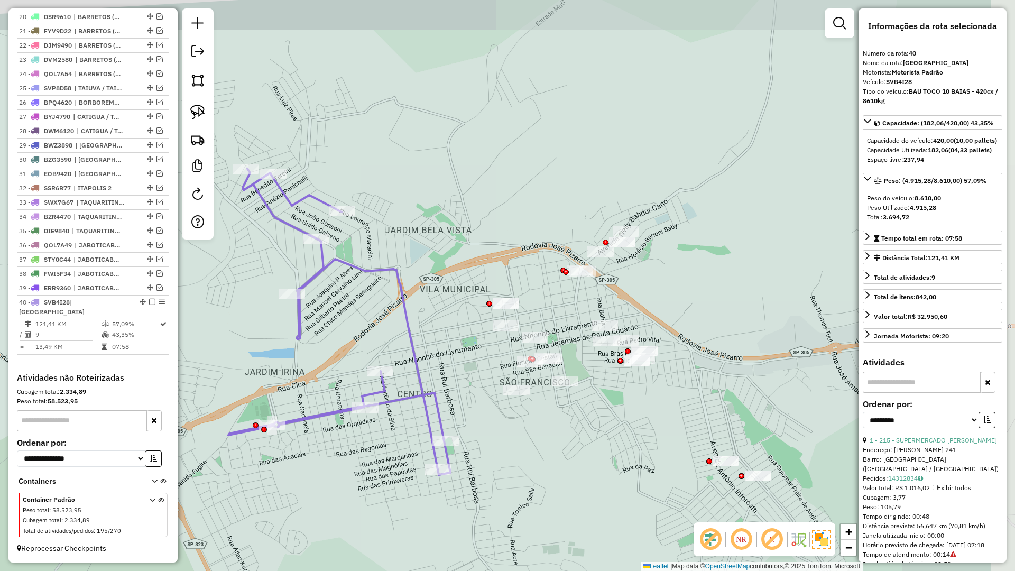
drag, startPoint x: 566, startPoint y: 331, endPoint x: 466, endPoint y: 416, distance: 130.5
click at [446, 383] on div "Janela de atendimento Grade de atendimento Capacidade Transportadoras Veículos …" at bounding box center [507, 285] width 1015 height 571
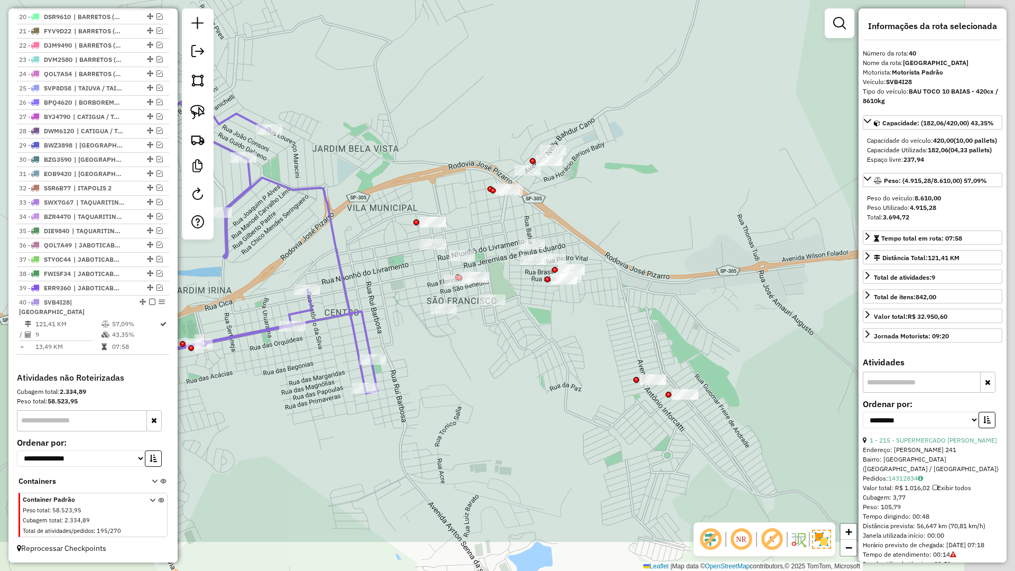
drag, startPoint x: 569, startPoint y: 465, endPoint x: 602, endPoint y: 449, distance: 36.9
click at [501, 395] on div "Janela de atendimento Grade de atendimento Capacidade Transportadoras Veículos …" at bounding box center [507, 285] width 1015 height 571
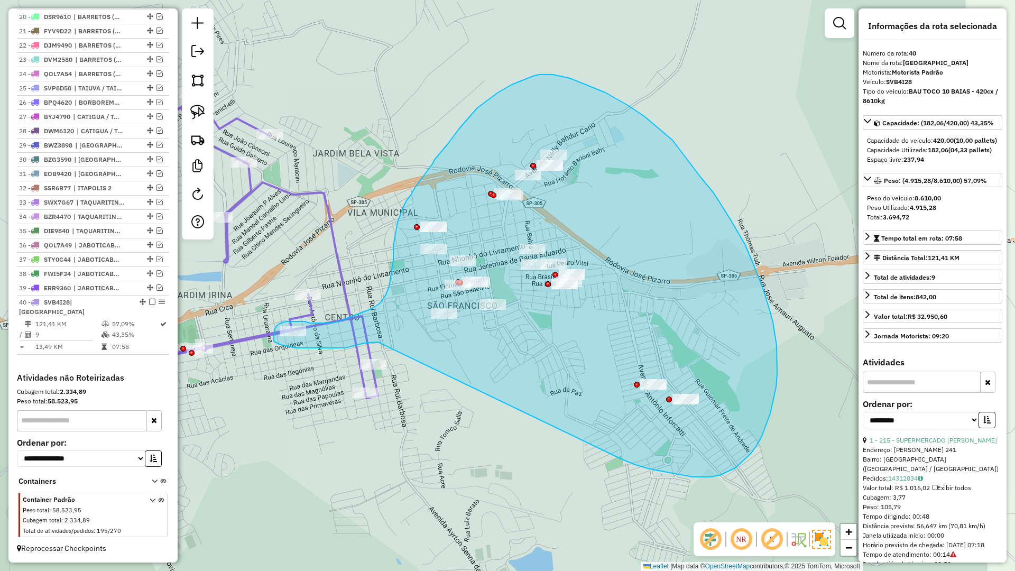
drag, startPoint x: 676, startPoint y: 474, endPoint x: 378, endPoint y: 342, distance: 326.1
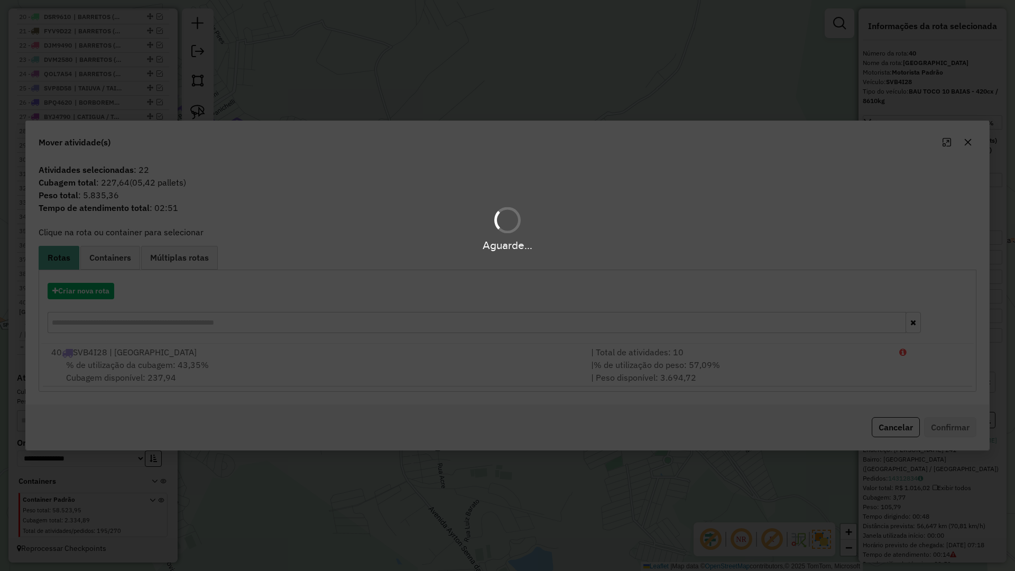
click at [86, 285] on hb-app "Aguarde... Pop-up bloqueado! Seu navegador bloqueou automáticamente a abertura …" at bounding box center [507, 285] width 1015 height 571
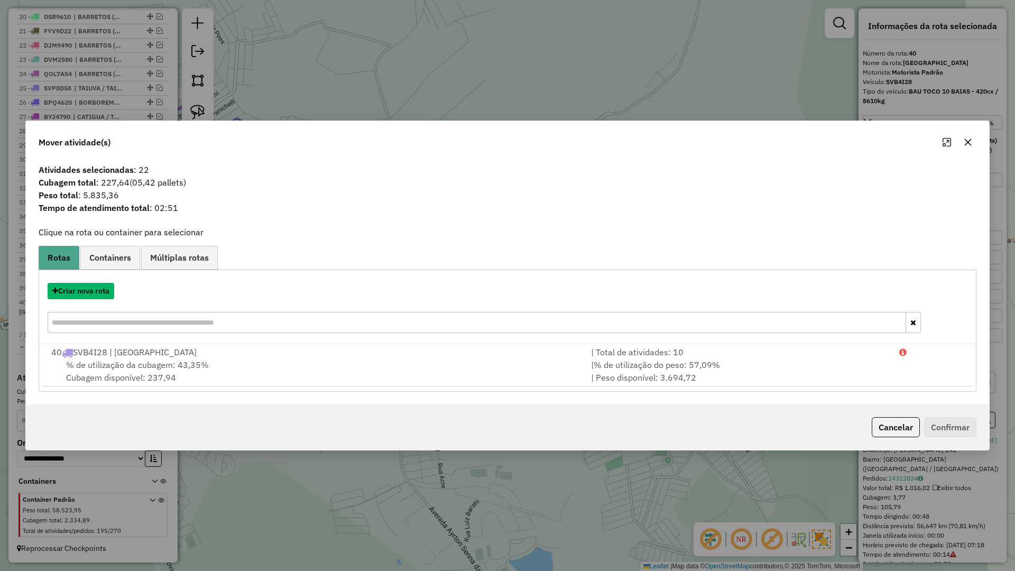
click at [86, 285] on button "Criar nova rota" at bounding box center [81, 291] width 67 height 16
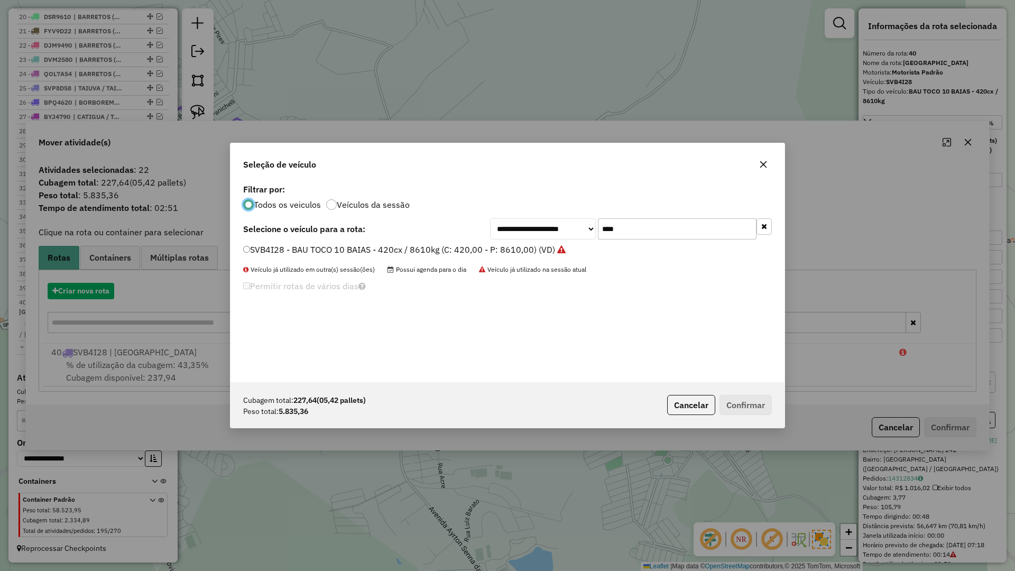
scroll to position [6, 3]
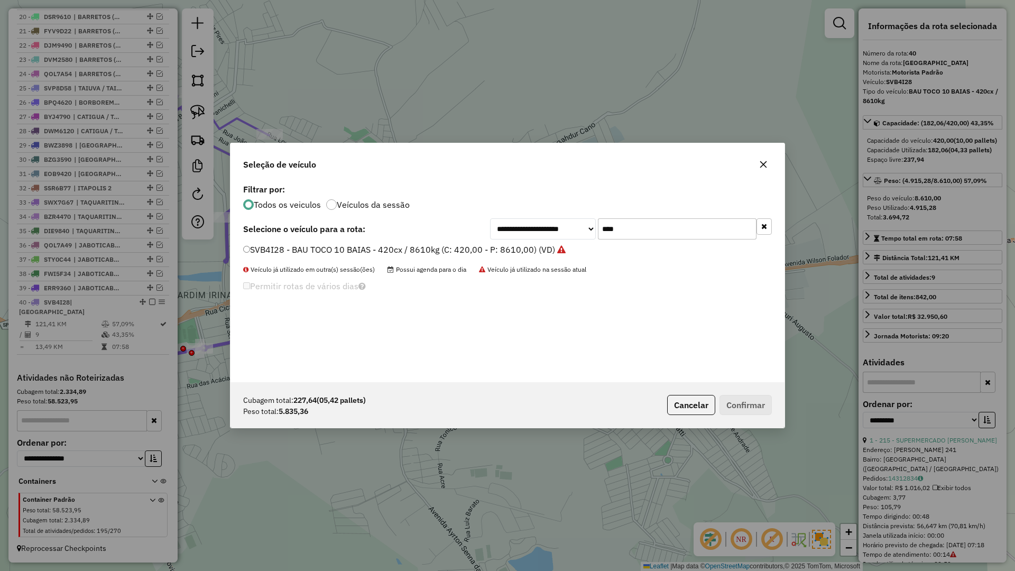
click at [669, 227] on input "****" at bounding box center [677, 228] width 159 height 21
type input "****"
click at [493, 249] on label "BVT3599 - BAU TOCO 10 BAIAS - 392cx / 8610kg (C: 392,00 - P: 8610,00) (VD)" at bounding box center [400, 249] width 314 height 13
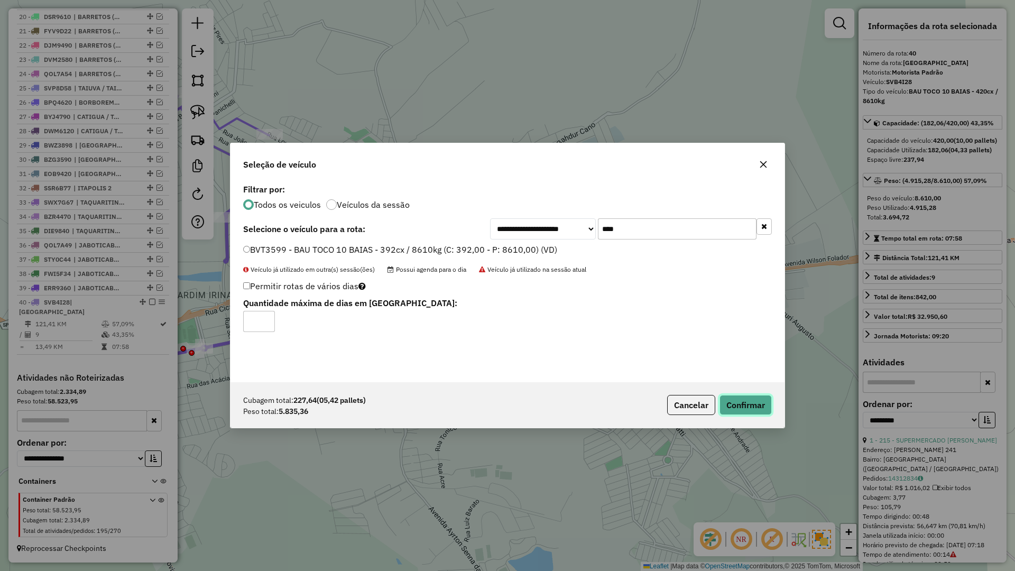
click at [760, 399] on button "Confirmar" at bounding box center [745, 405] width 52 height 20
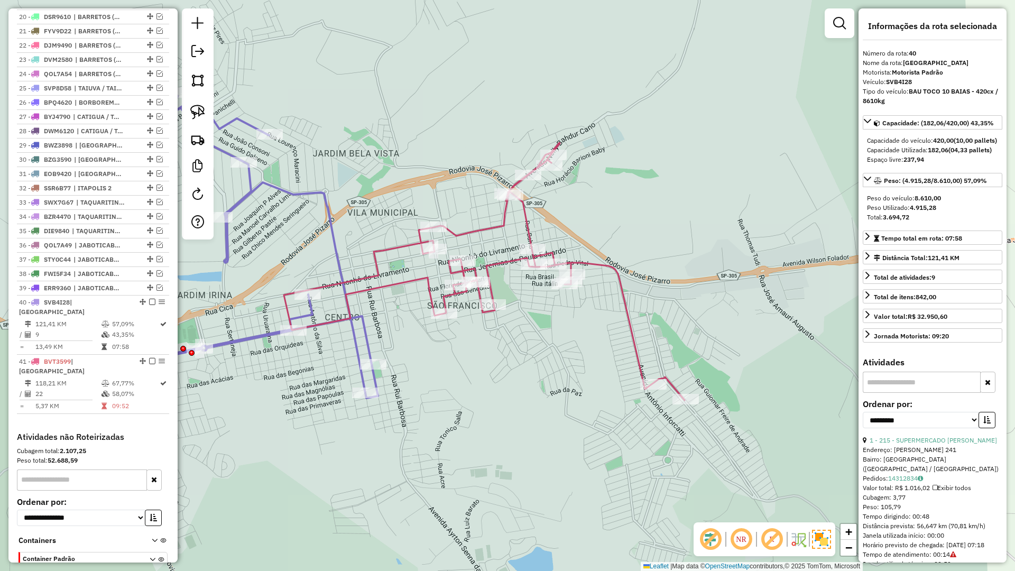
scroll to position [716, 0]
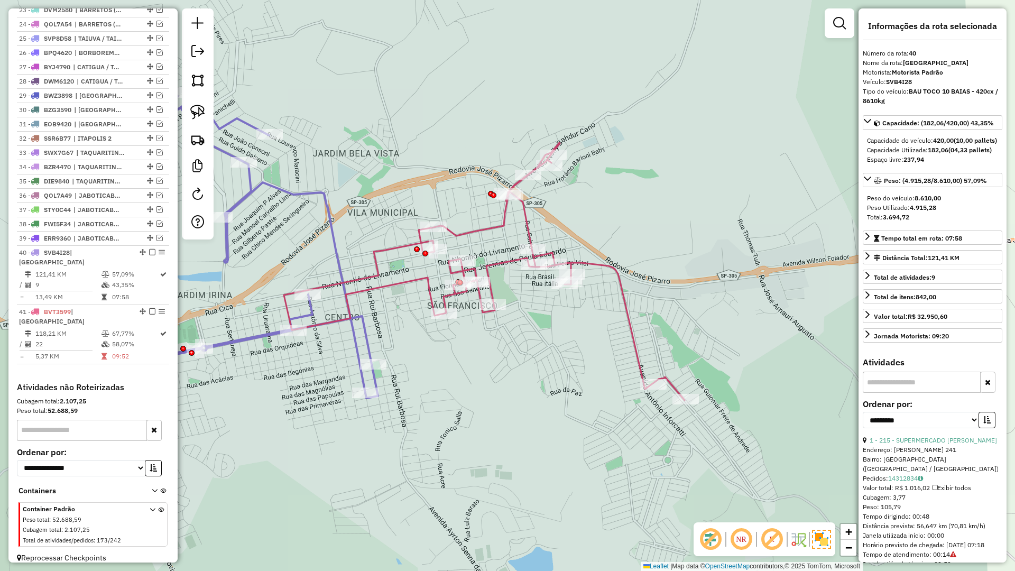
click at [419, 277] on icon at bounding box center [484, 271] width 401 height 257
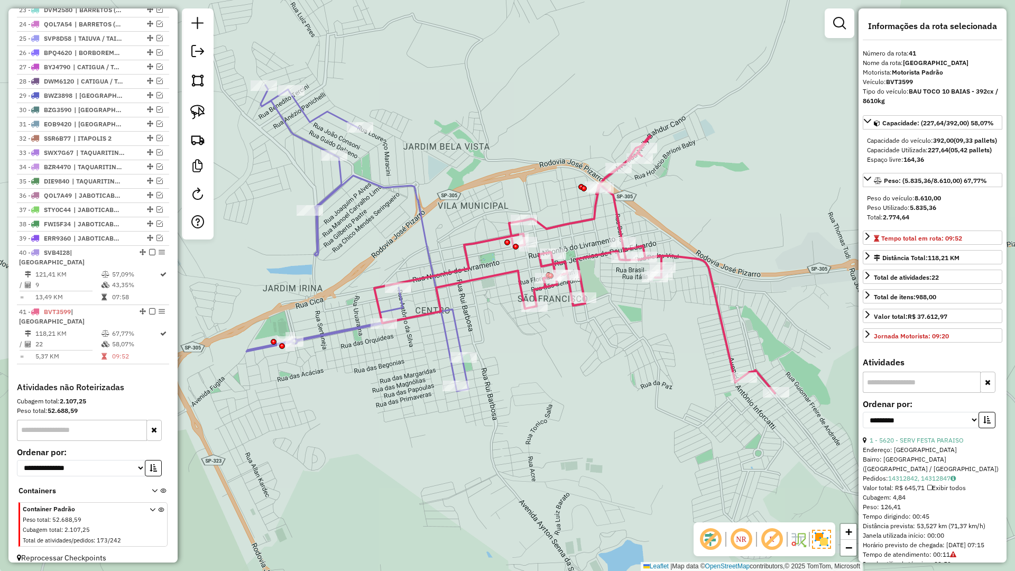
drag, startPoint x: 431, startPoint y: 309, endPoint x: 508, endPoint y: 302, distance: 77.0
click at [508, 302] on div "Janela de atendimento Grade de atendimento Capacidade Transportadoras Veículos …" at bounding box center [507, 285] width 1015 height 571
click at [456, 313] on icon at bounding box center [357, 238] width 222 height 306
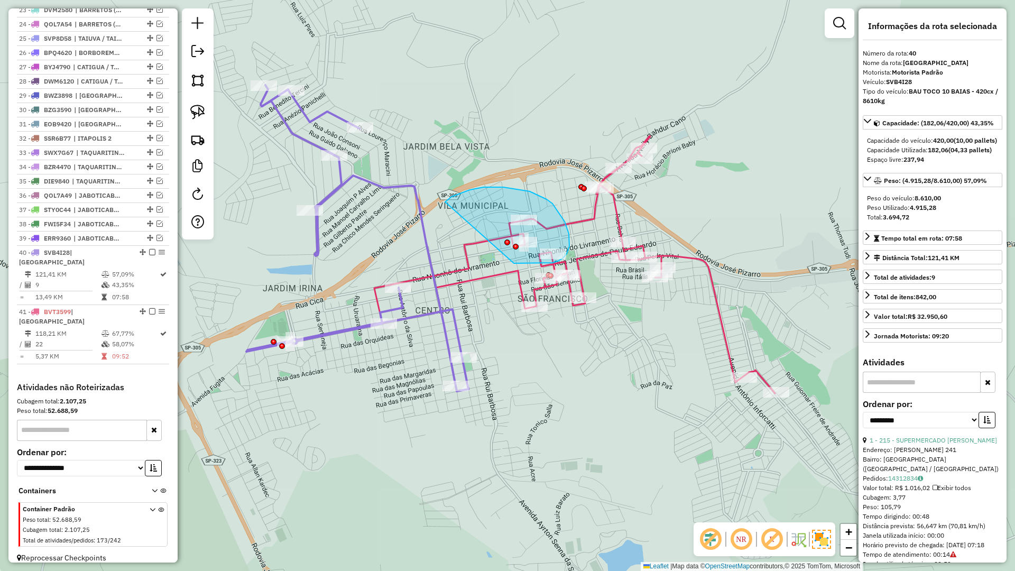
drag, startPoint x: 514, startPoint y: 263, endPoint x: 444, endPoint y: 202, distance: 92.1
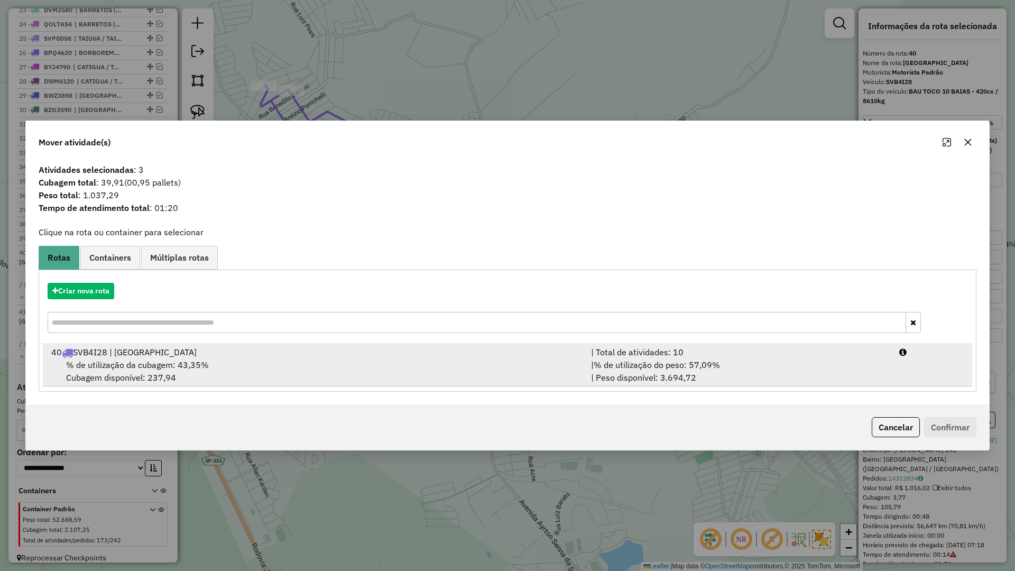
click at [325, 363] on div "% de utilização da cubagem: 43,35% Cubagem disponível: 237,94" at bounding box center [315, 370] width 540 height 25
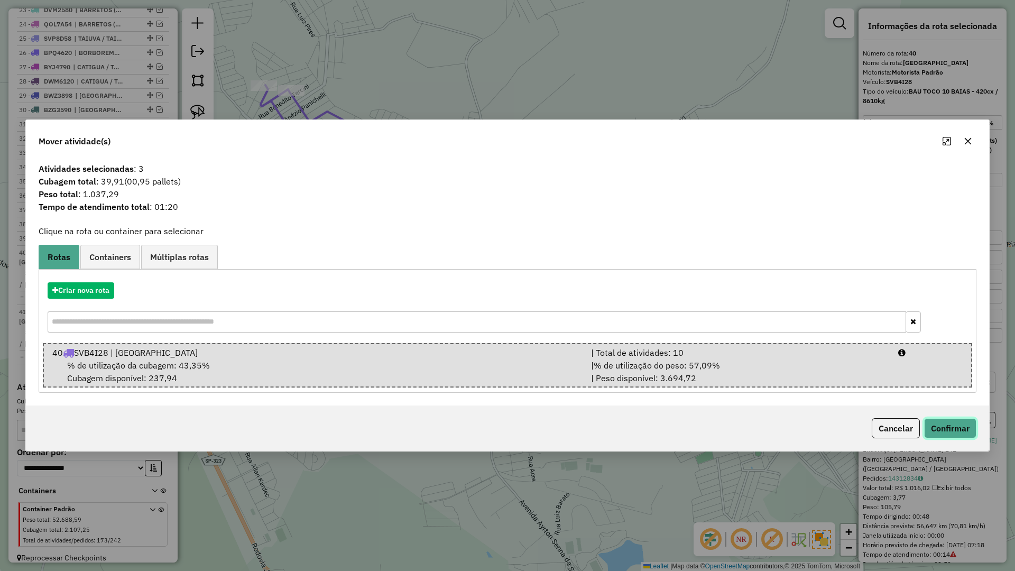
click at [957, 433] on button "Confirmar" at bounding box center [950, 428] width 52 height 20
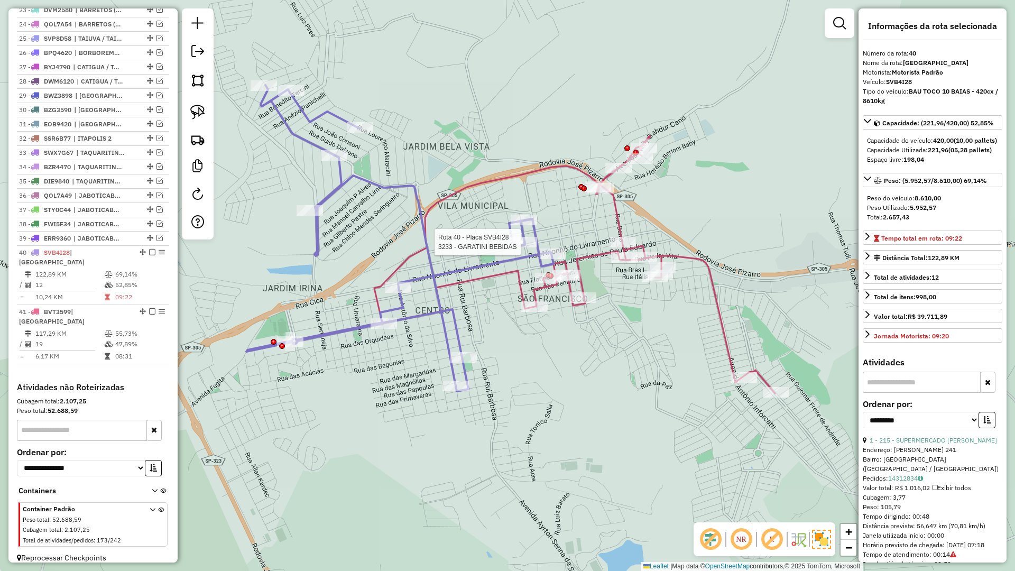
click at [527, 247] on div at bounding box center [524, 242] width 26 height 11
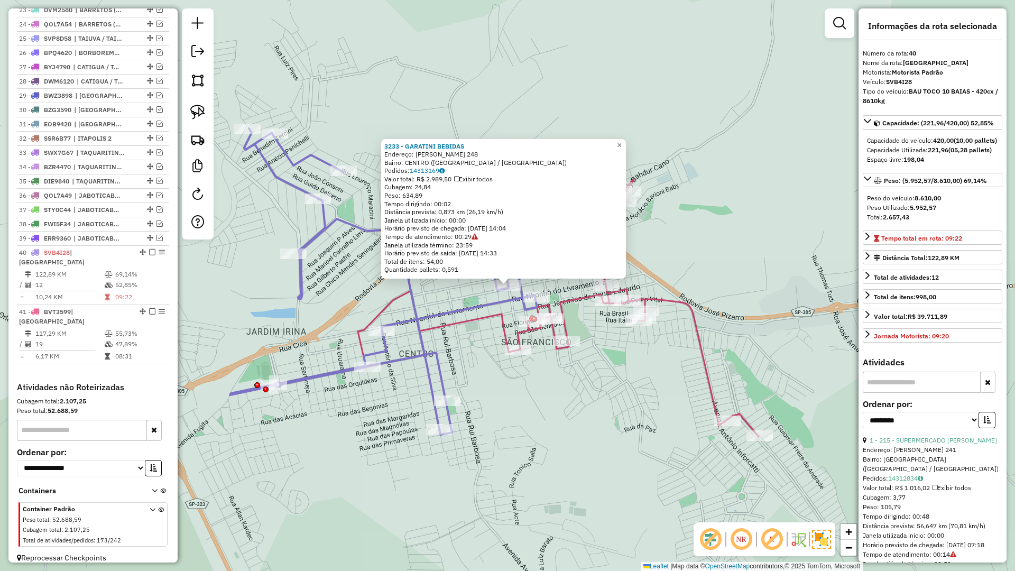
click at [526, 282] on icon at bounding box center [383, 281] width 307 height 306
click at [523, 284] on icon at bounding box center [384, 282] width 307 height 306
drag, startPoint x: 478, startPoint y: 339, endPoint x: 485, endPoint y: 345, distance: 9.0
click at [478, 339] on div "3233 - GARATINI BEBIDAS Endereço: SABINO DE CAMARGO 248 Bairro: CENTRO (MONTE A…" at bounding box center [507, 285] width 1015 height 571
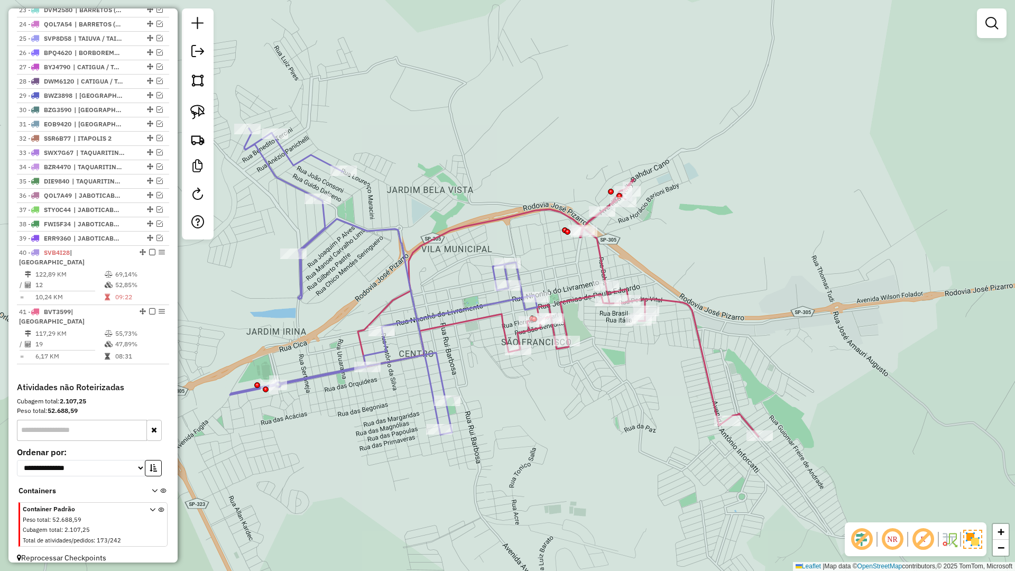
click at [508, 332] on icon at bounding box center [558, 307] width 401 height 257
select select "**********"
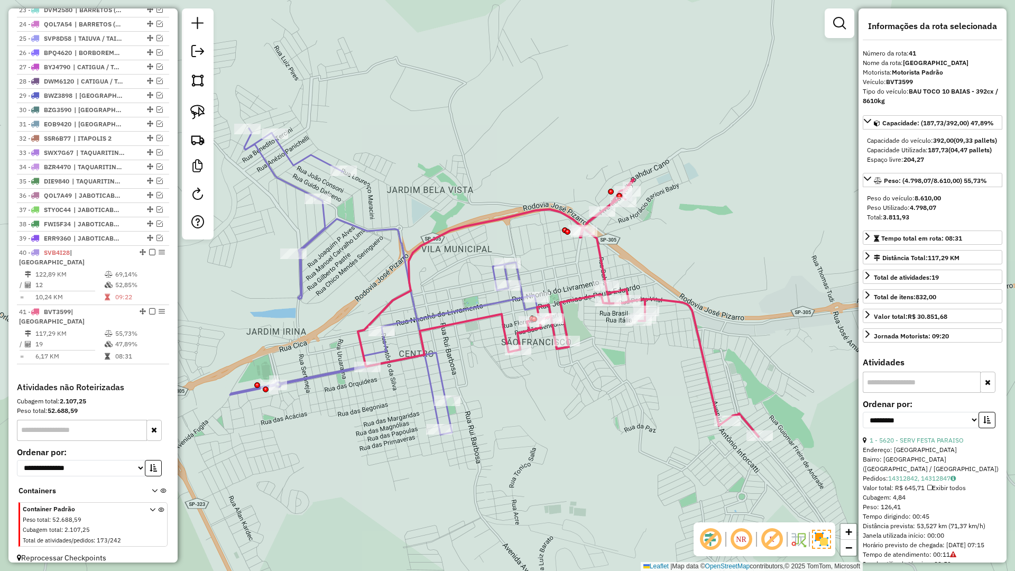
click at [521, 279] on icon at bounding box center [383, 281] width 307 height 306
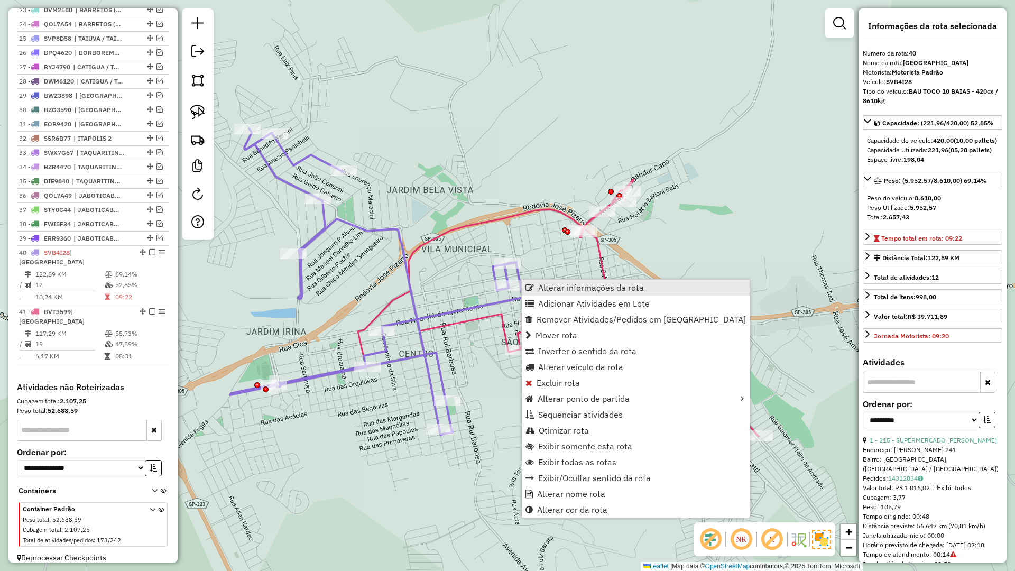
click at [539, 287] on span "Alterar informações da rota" at bounding box center [591, 287] width 106 height 8
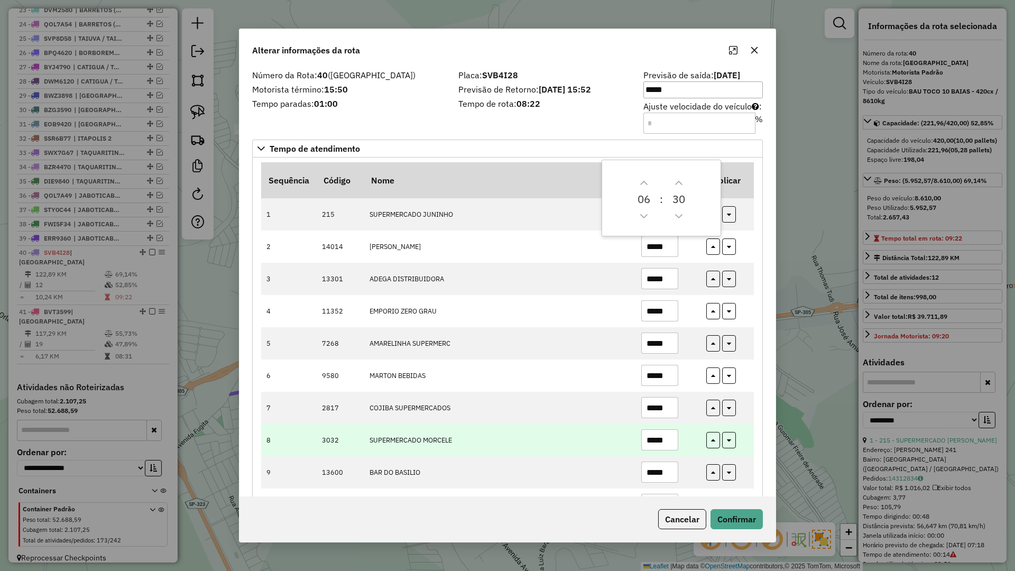
drag, startPoint x: 669, startPoint y: 443, endPoint x: 596, endPoint y: 442, distance: 72.9
click at [596, 442] on tr "8 3032 SUPERMERCADO MORCELE *****" at bounding box center [507, 440] width 493 height 32
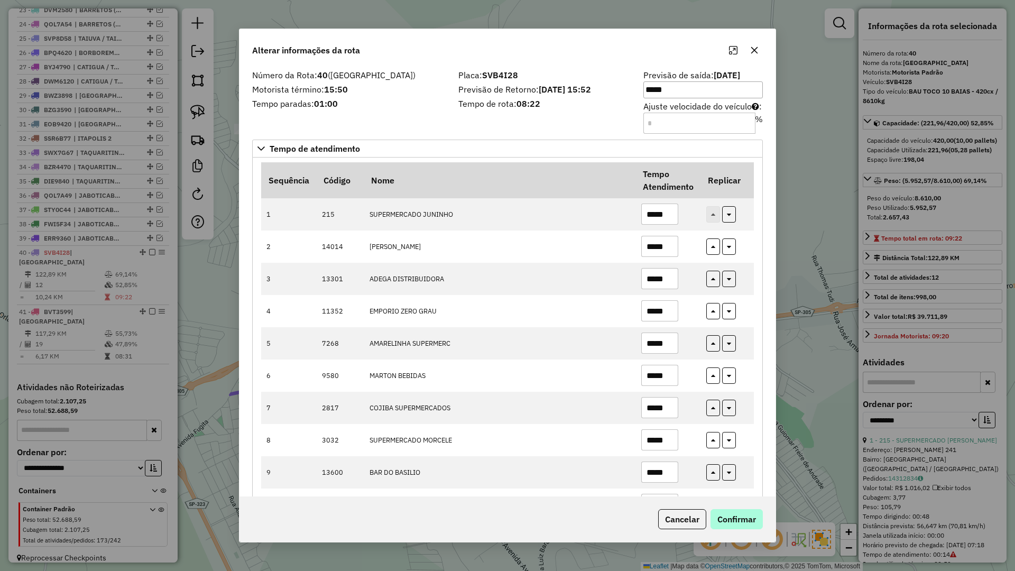
type input "*****"
click at [758, 520] on button "Confirmar" at bounding box center [736, 519] width 52 height 20
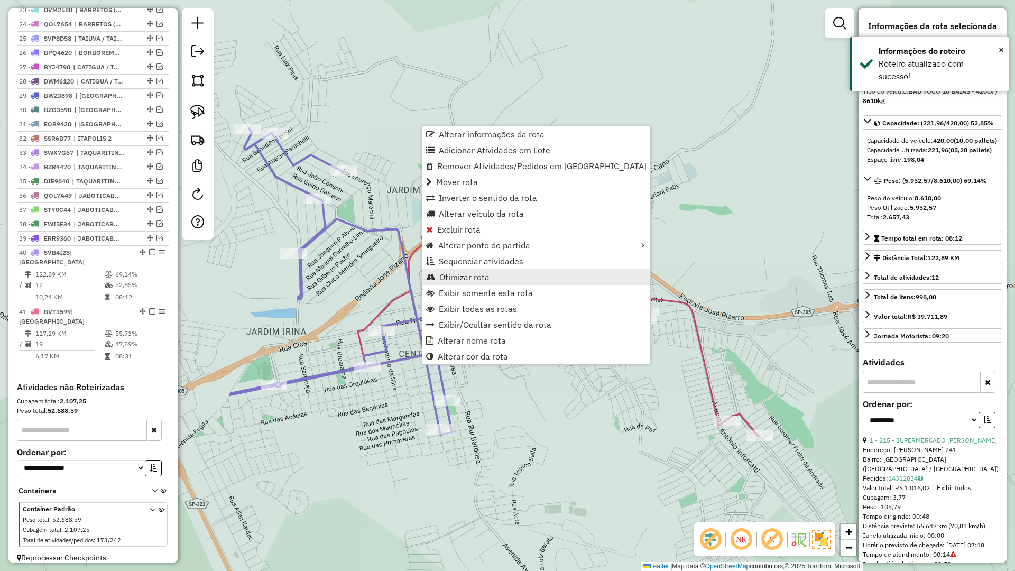
click at [467, 276] on span "Otimizar rota" at bounding box center [464, 277] width 50 height 8
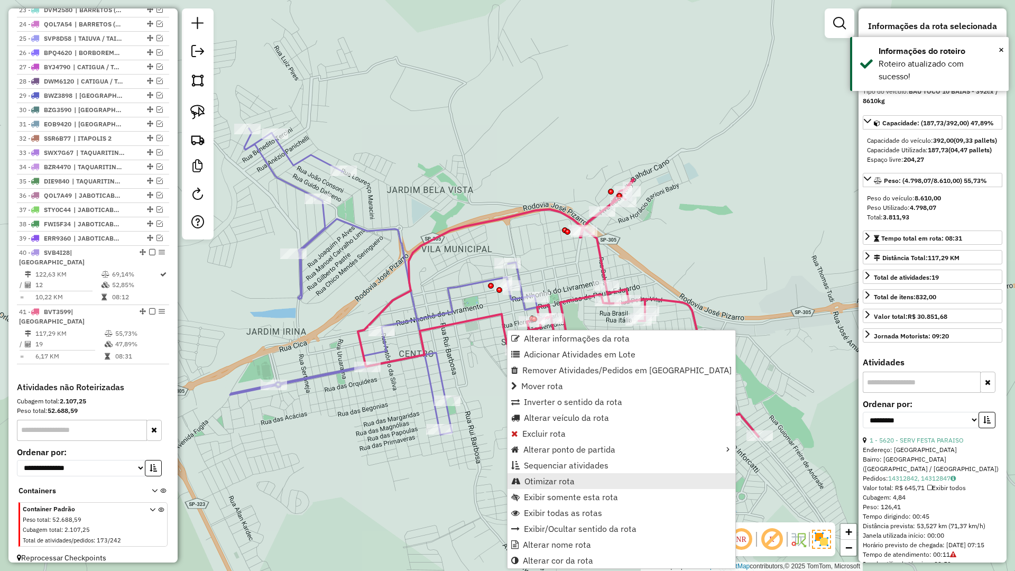
click at [549, 482] on span "Otimizar rota" at bounding box center [549, 481] width 50 height 8
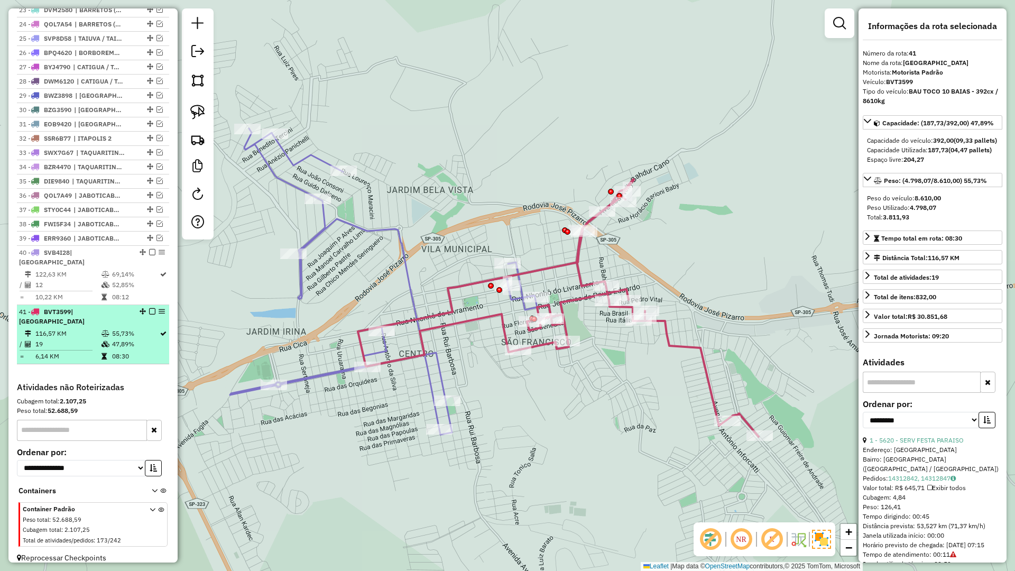
click at [149, 314] on em at bounding box center [152, 311] width 6 height 6
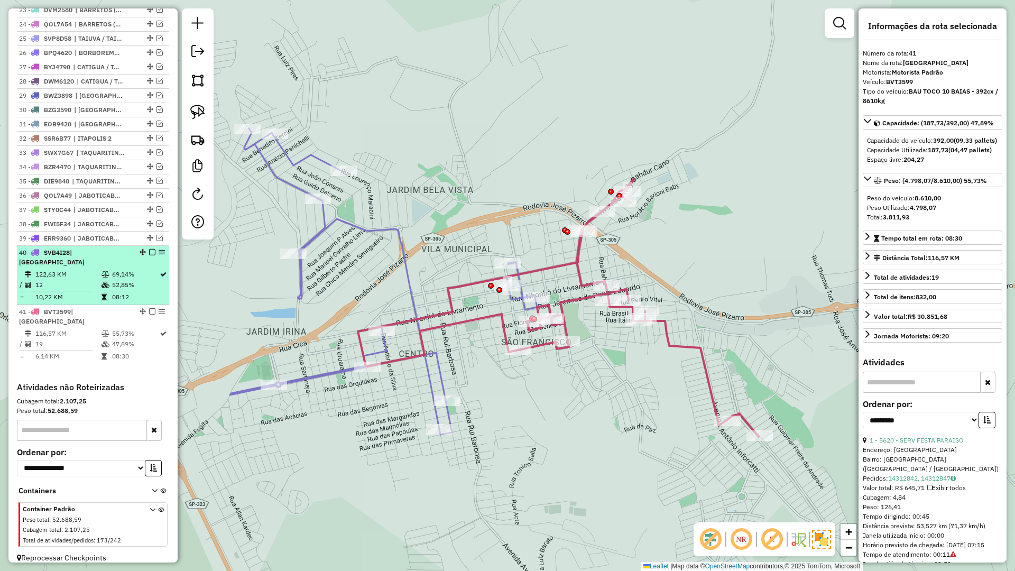
scroll to position [680, 0]
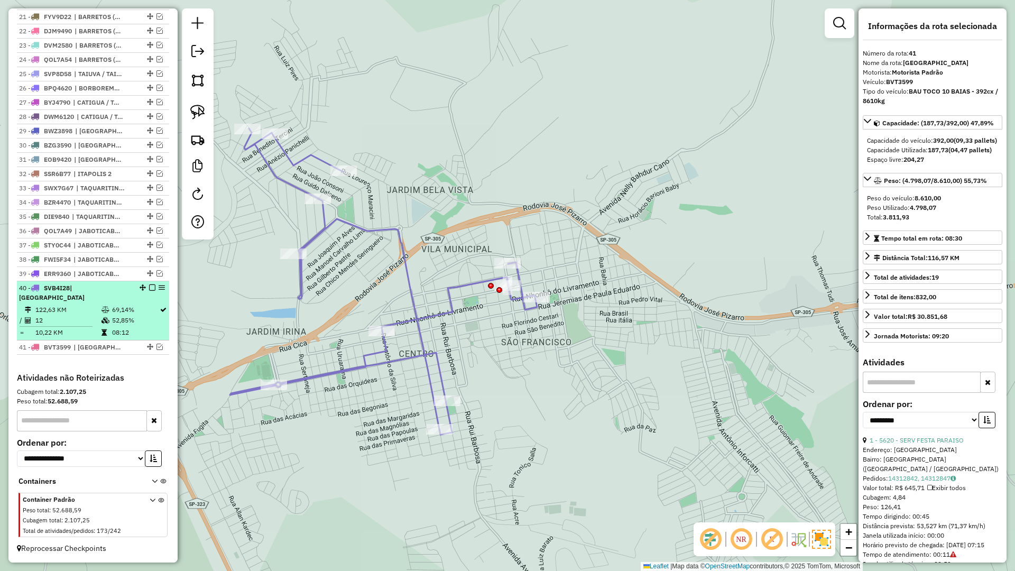
click at [148, 300] on div "40 - SVB4I28 | MONTE ALTO" at bounding box center [93, 292] width 148 height 19
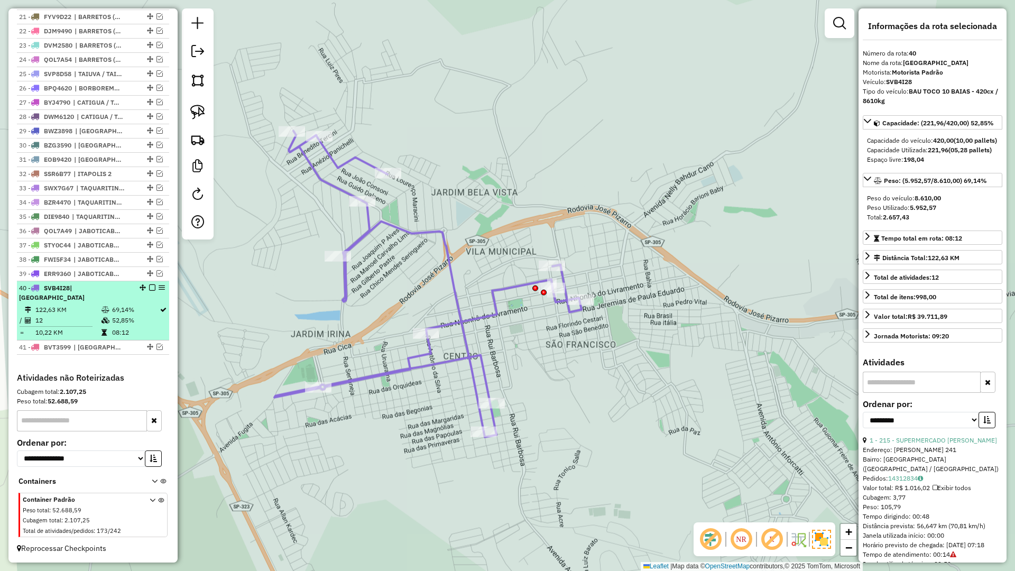
click at [149, 291] on em at bounding box center [152, 287] width 6 height 6
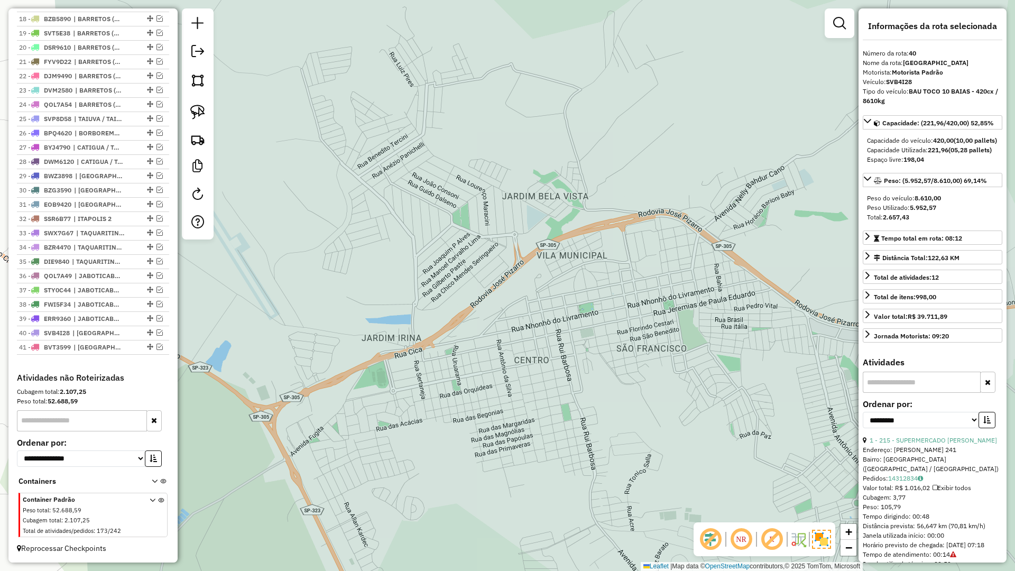
scroll to position [645, 0]
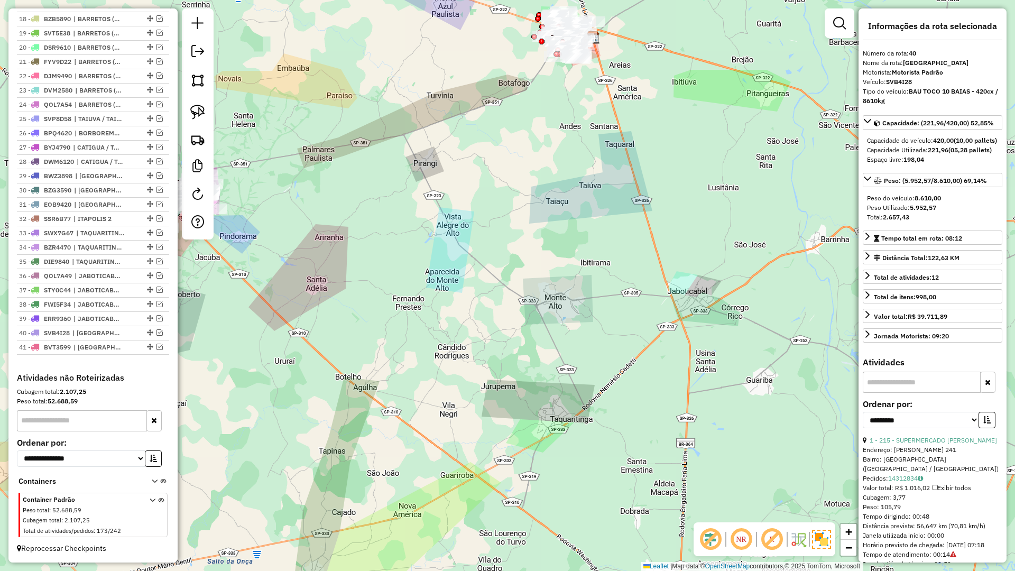
drag, startPoint x: 521, startPoint y: 248, endPoint x: 638, endPoint y: 175, distance: 137.7
click at [633, 178] on div "Janela de atendimento Grade de atendimento Capacidade Transportadoras Veículos …" at bounding box center [507, 285] width 1015 height 571
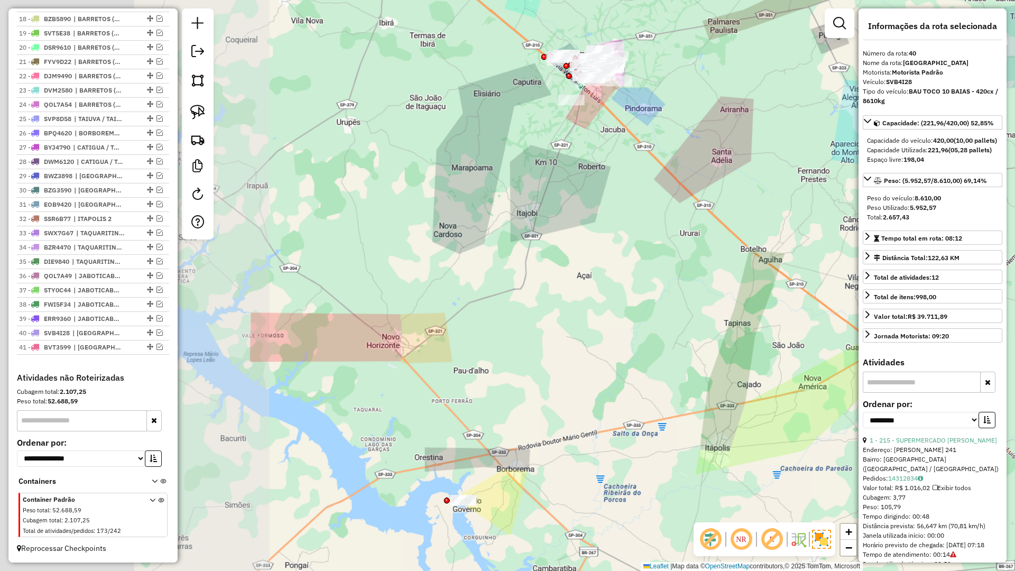
drag, startPoint x: 627, startPoint y: 271, endPoint x: 666, endPoint y: 262, distance: 40.3
click at [666, 262] on div "Janela de atendimento Grade de atendimento Capacidade Transportadoras Veículos …" at bounding box center [507, 285] width 1015 height 571
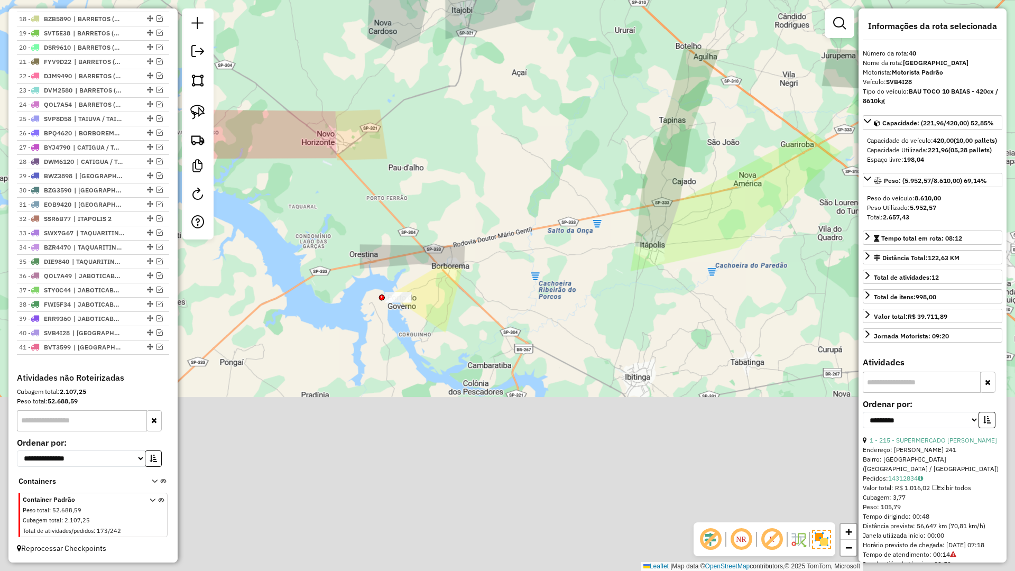
drag, startPoint x: 526, startPoint y: 229, endPoint x: 475, endPoint y: 135, distance: 106.7
click at [475, 135] on div "Janela de atendimento Grade de atendimento Capacidade Transportadoras Veículos …" at bounding box center [507, 285] width 1015 height 571
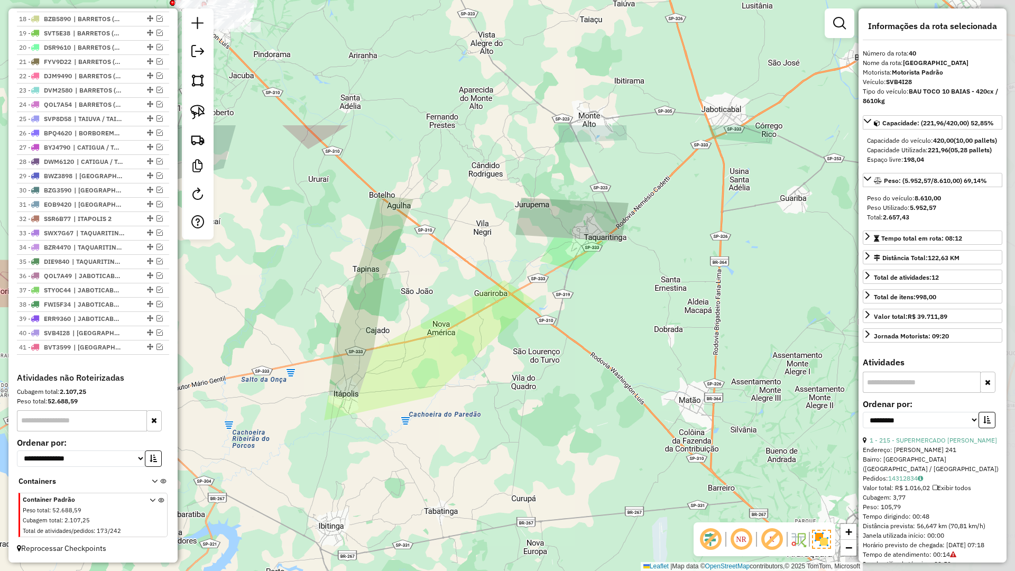
drag, startPoint x: 649, startPoint y: 143, endPoint x: 392, endPoint y: 329, distance: 317.5
click at [405, 325] on div "Janela de atendimento Grade de atendimento Capacidade Transportadoras Veículos …" at bounding box center [507, 285] width 1015 height 571
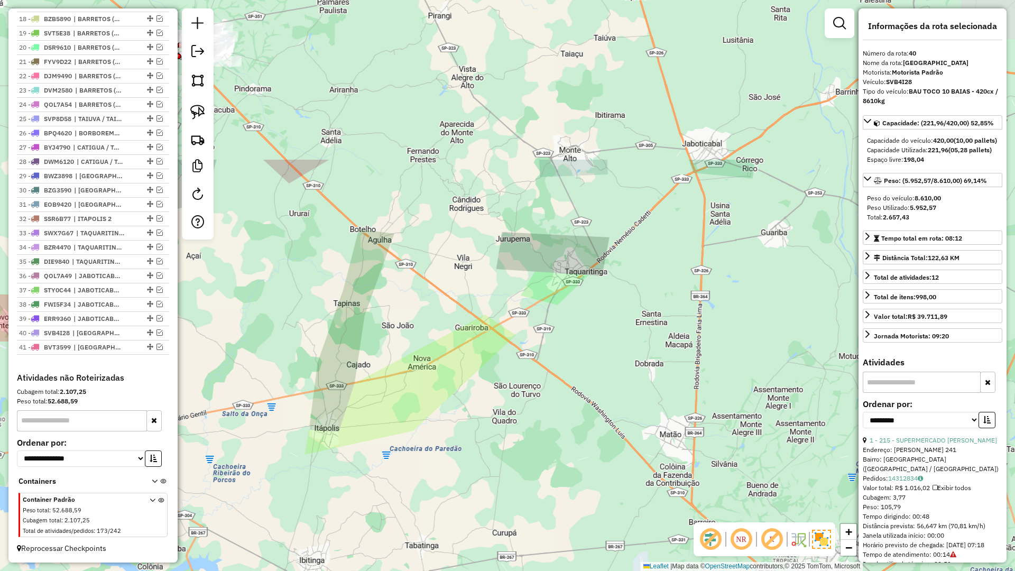
drag, startPoint x: 332, startPoint y: 288, endPoint x: 579, endPoint y: 509, distance: 332.0
click at [579, 509] on div "Janela de atendimento Grade de atendimento Capacidade Transportadoras Veículos …" at bounding box center [507, 285] width 1015 height 571
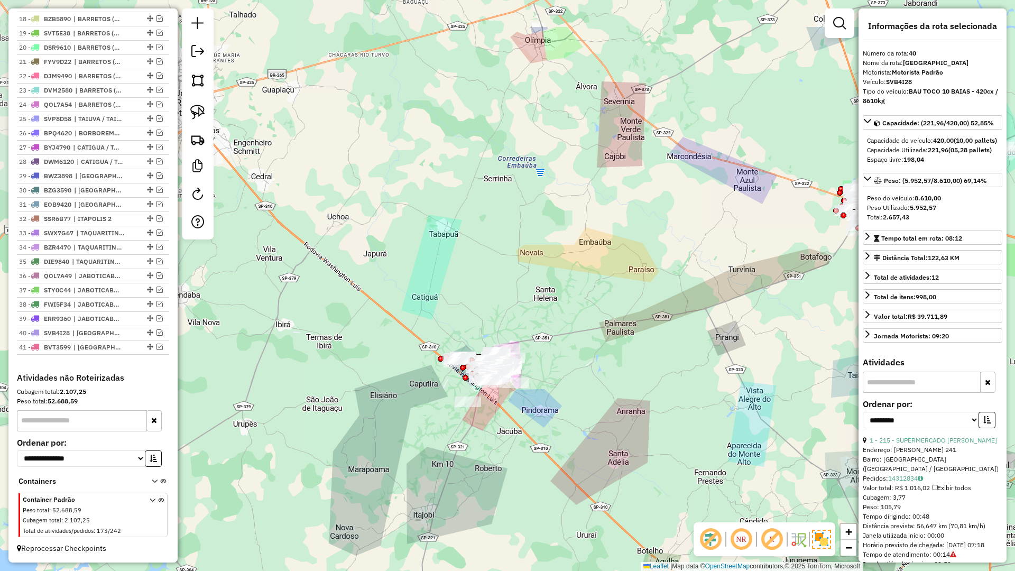
click at [494, 458] on div "Janela de atendimento Grade de atendimento Capacidade Transportadoras Veículos …" at bounding box center [507, 285] width 1015 height 571
drag, startPoint x: 158, startPoint y: 231, endPoint x: 156, endPoint y: 243, distance: 11.8
click at [158, 231] on em at bounding box center [159, 232] width 6 height 6
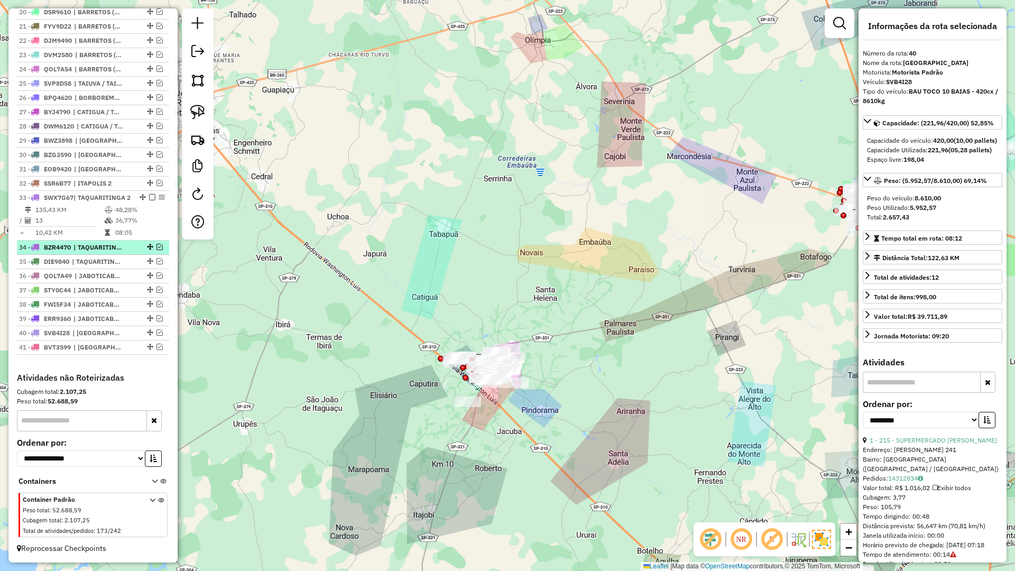
click at [156, 247] on em at bounding box center [159, 247] width 6 height 6
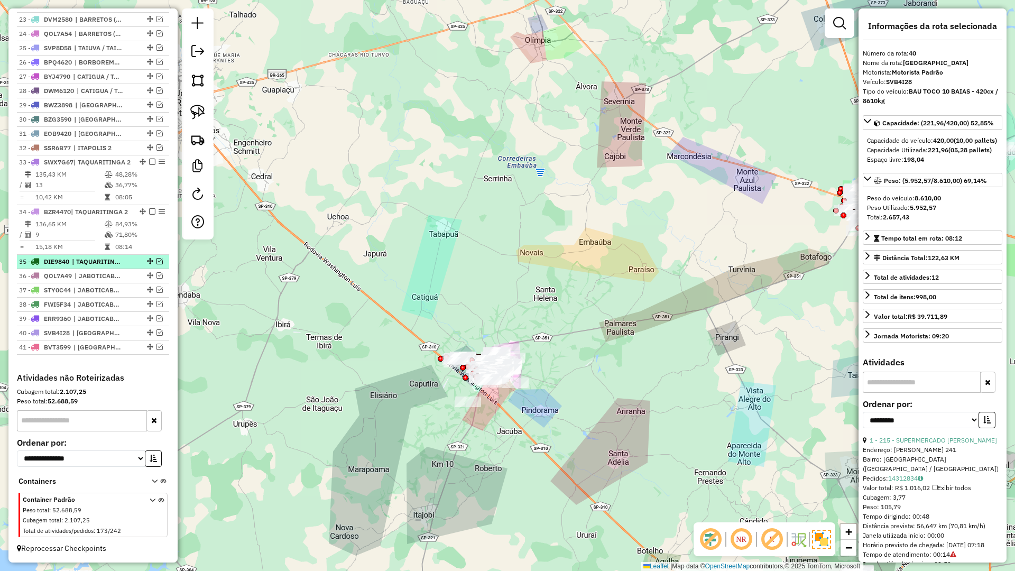
click at [156, 262] on em at bounding box center [159, 261] width 6 height 6
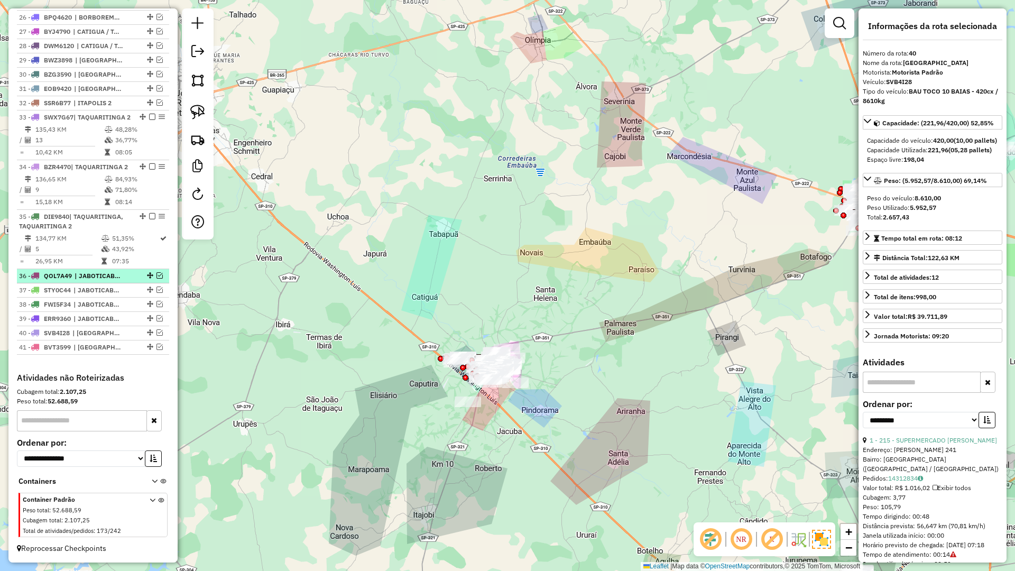
click at [156, 277] on em at bounding box center [159, 275] width 6 height 6
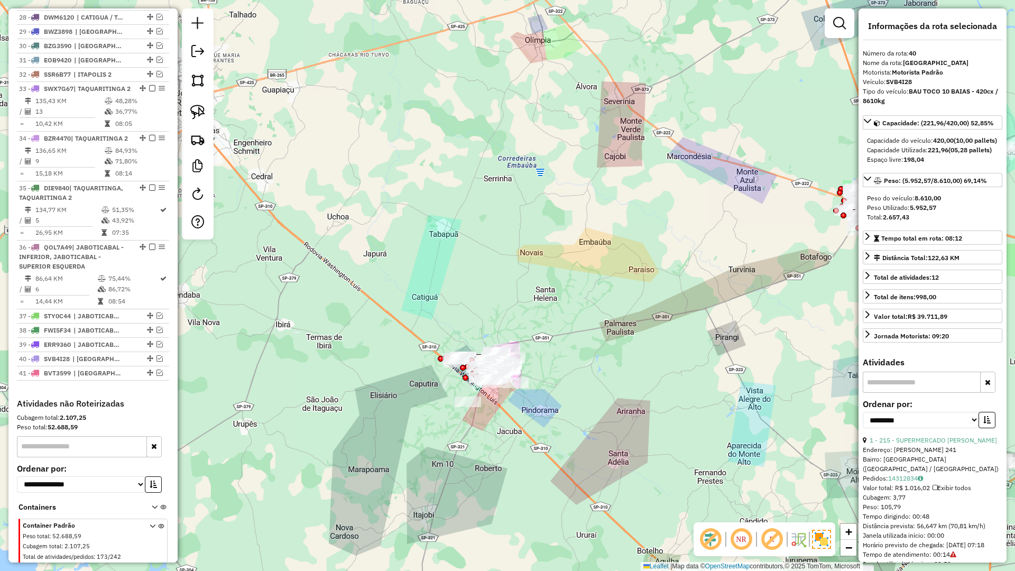
scroll to position [827, 0]
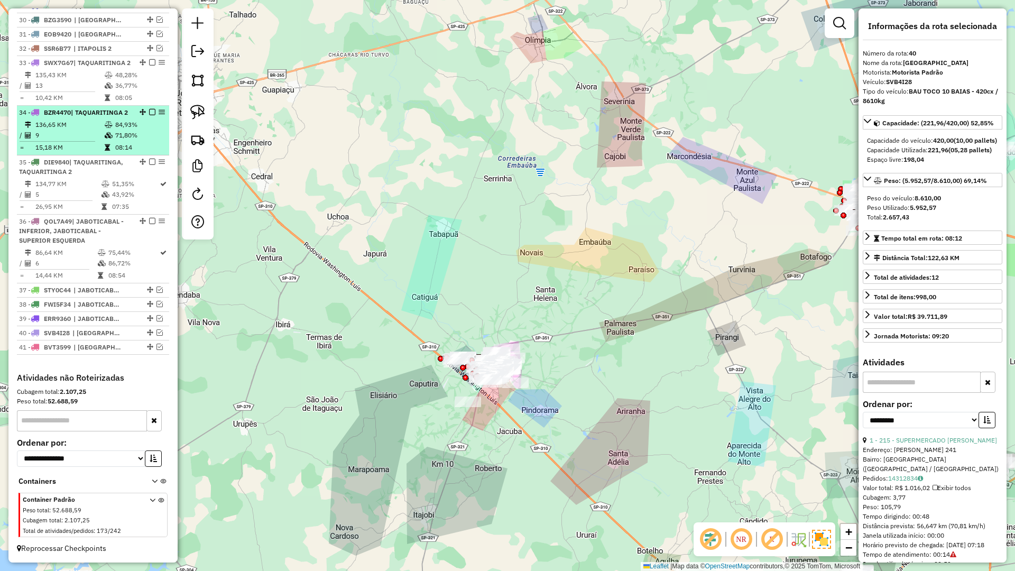
drag, startPoint x: 179, startPoint y: 164, endPoint x: 154, endPoint y: 150, distance: 28.4
click at [154, 150] on hb-router-mapa "Informações da Sessão 979604 - 15/08/2025 Criação: 14/08/2025 17:40 Depósito: B…" at bounding box center [507, 285] width 1015 height 571
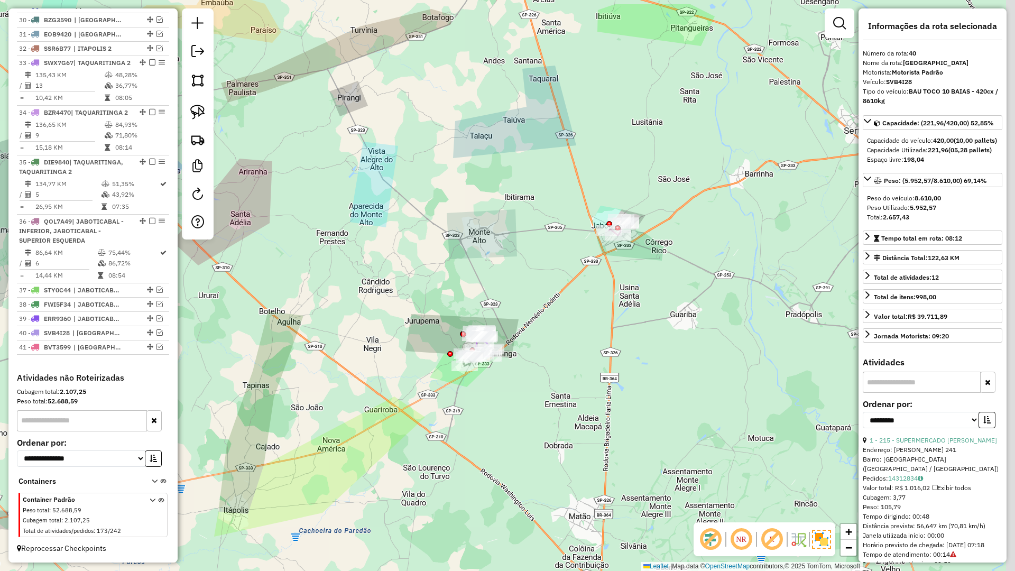
drag, startPoint x: 539, startPoint y: 432, endPoint x: 431, endPoint y: 351, distance: 134.8
click at [386, 331] on div "Janela de atendimento Grade de atendimento Capacidade Transportadoras Veículos …" at bounding box center [507, 285] width 1015 height 571
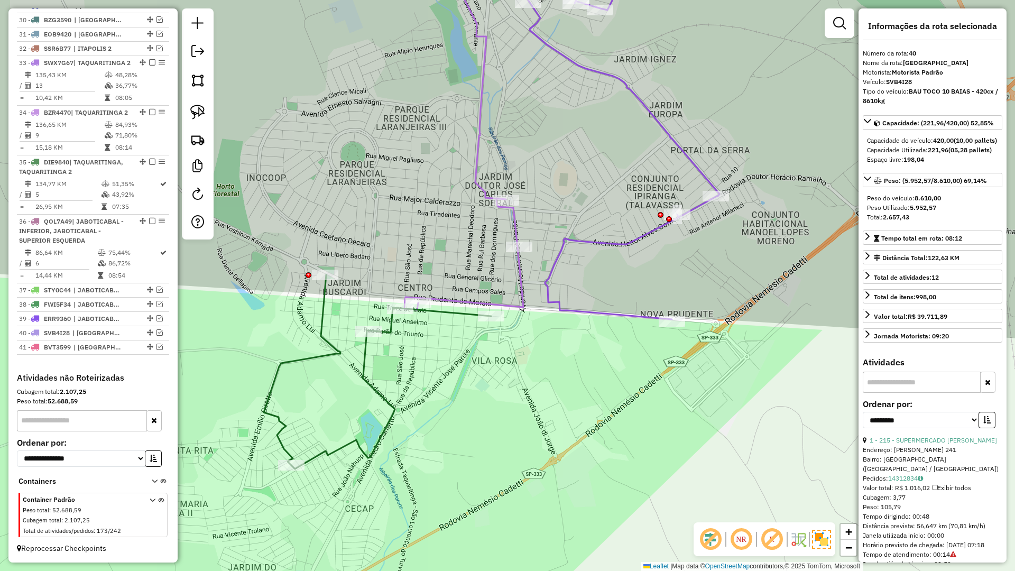
drag, startPoint x: 473, startPoint y: 347, endPoint x: 479, endPoint y: 342, distance: 7.9
click at [485, 359] on div "Janela de atendimento Grade de atendimento Capacidade Transportadoras Veículos …" at bounding box center [507, 285] width 1015 height 571
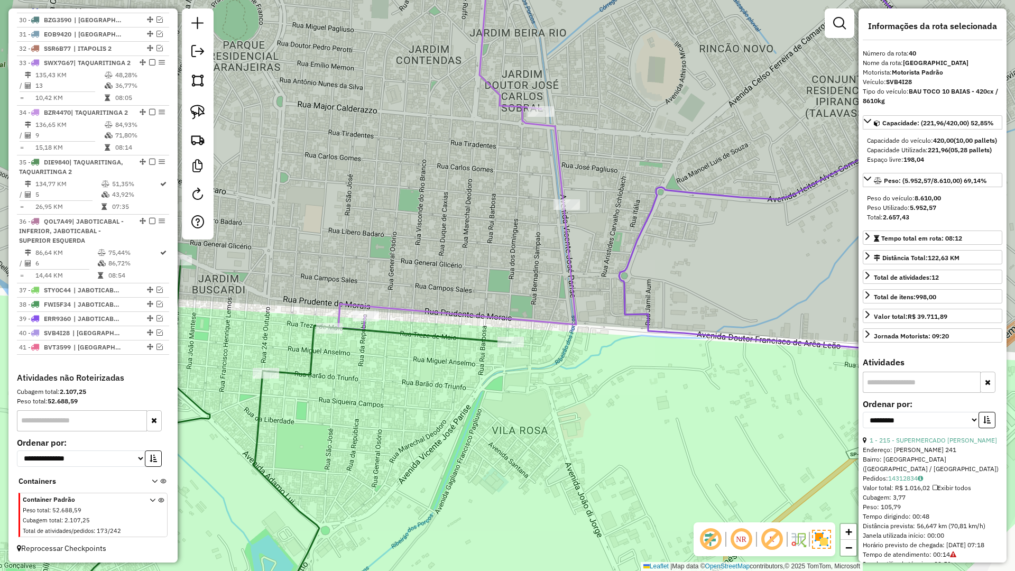
drag, startPoint x: 473, startPoint y: 344, endPoint x: 470, endPoint y: 364, distance: 20.8
click at [470, 360] on div "Janela de atendimento Grade de atendimento Capacidade Transportadoras Veículos …" at bounding box center [507, 285] width 1015 height 571
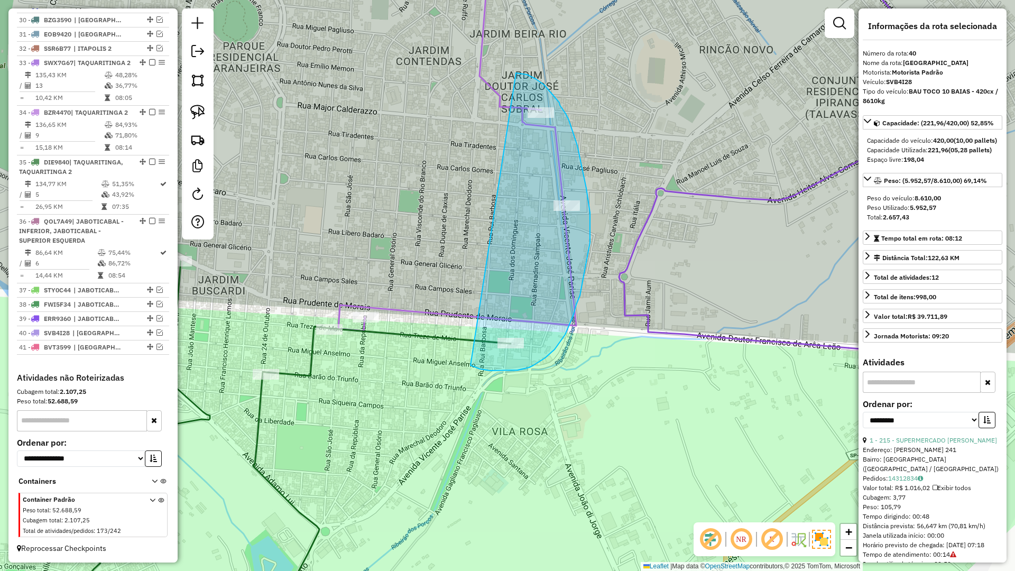
drag, startPoint x: 481, startPoint y: 369, endPoint x: 508, endPoint y: 73, distance: 297.2
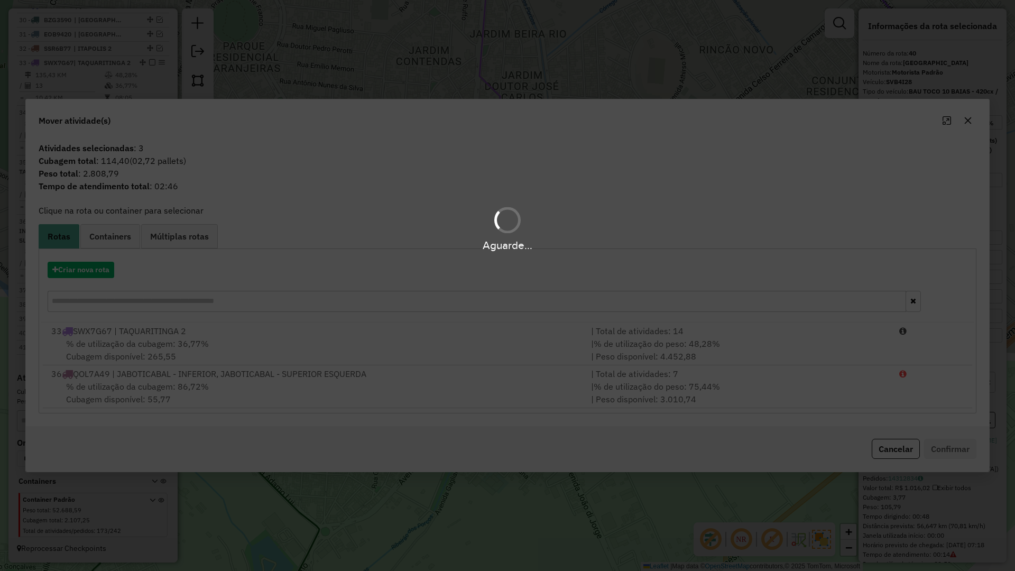
click at [95, 278] on div "Criar nova rota" at bounding box center [507, 288] width 932 height 69
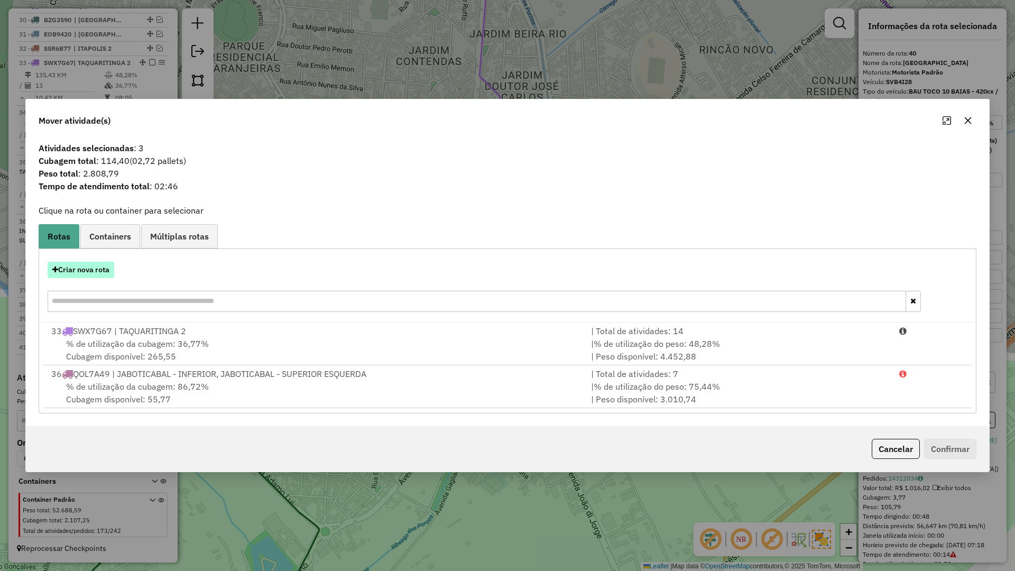
click at [104, 268] on button "Criar nova rota" at bounding box center [81, 270] width 67 height 16
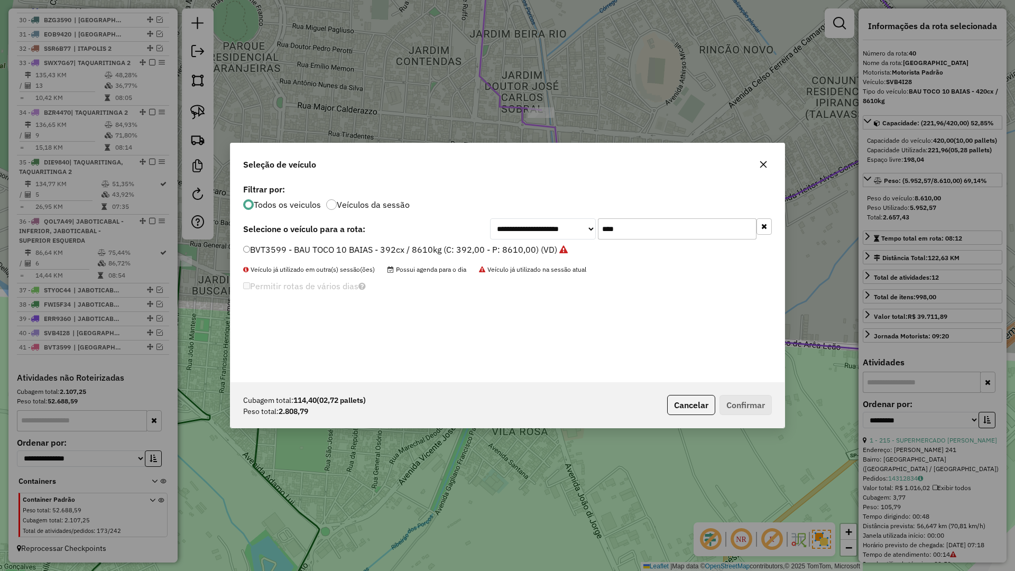
scroll to position [6, 3]
click at [624, 233] on input "****" at bounding box center [677, 228] width 159 height 21
type input "****"
click at [539, 249] on label "DSL4120 - BAU TOCO 10 BAIAS - 392cx / 8610kg (C: 392,00 - P: 8610,00) (VD)" at bounding box center [399, 249] width 313 height 13
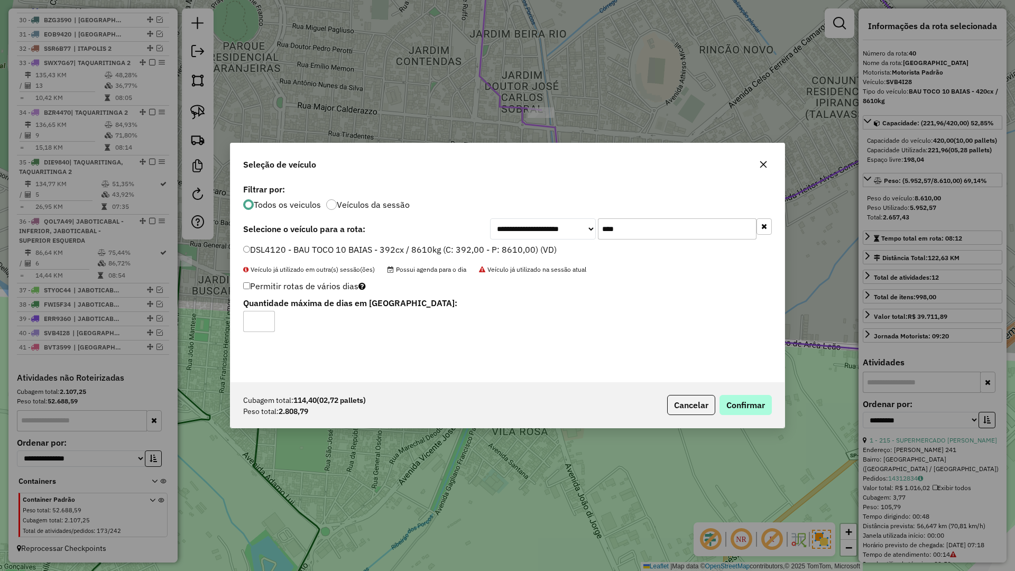
drag, startPoint x: 751, startPoint y: 393, endPoint x: 755, endPoint y: 404, distance: 11.2
click at [752, 397] on div "Cubagem total: 114,40 (02,72 pallets) Peso total: 2.808,79 Cancelar Confirmar" at bounding box center [507, 404] width 554 height 45
click at [755, 404] on button "Confirmar" at bounding box center [745, 405] width 52 height 20
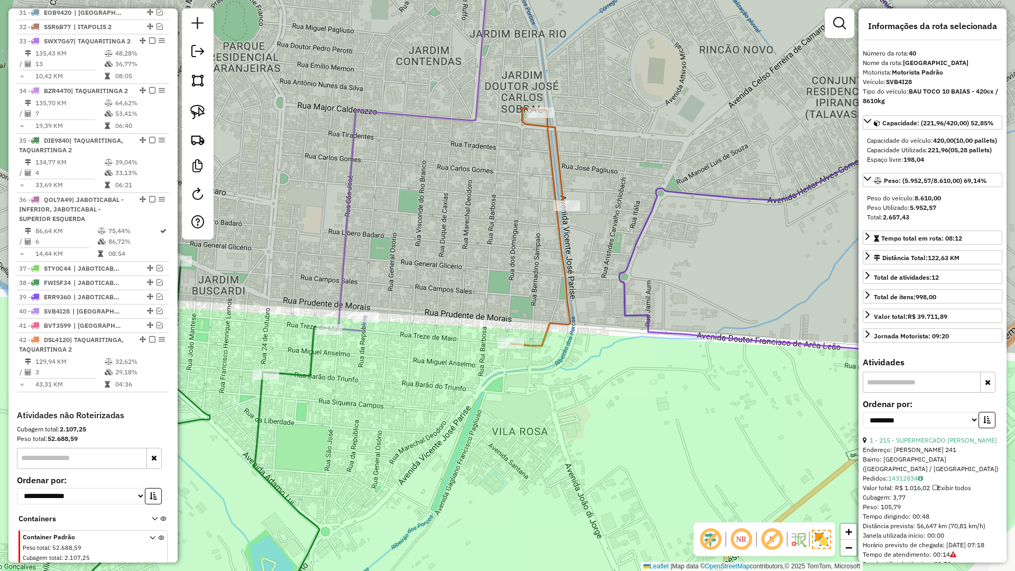
scroll to position [893, 0]
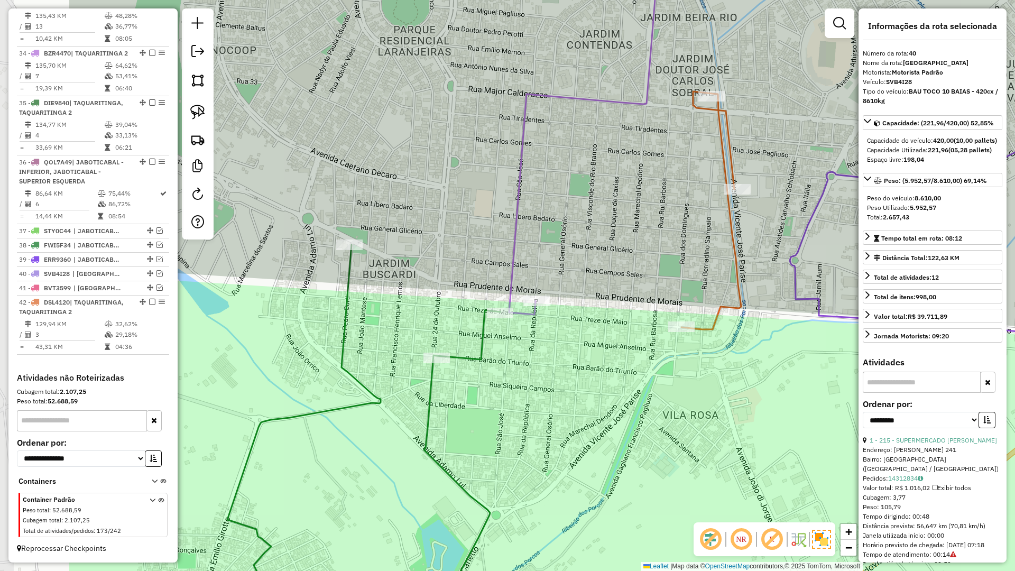
drag, startPoint x: 446, startPoint y: 388, endPoint x: 613, endPoint y: 371, distance: 167.9
click at [613, 371] on div "Janela de atendimento Grade de atendimento Capacidade Transportadoras Veículos …" at bounding box center [507, 285] width 1015 height 571
click at [442, 212] on div "Janela de atendimento Grade de atendimento Capacidade Transportadoras Veículos …" at bounding box center [507, 285] width 1015 height 571
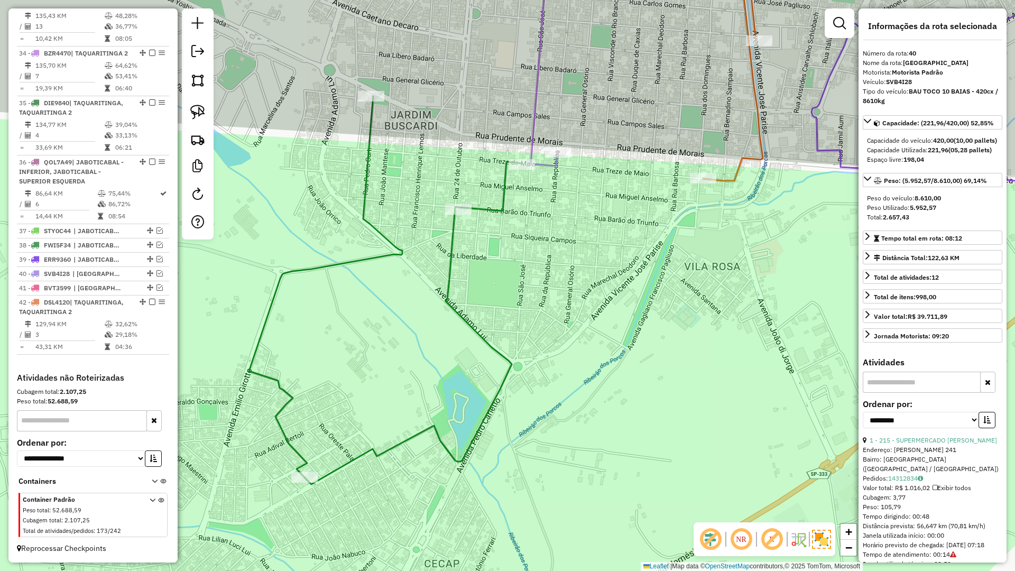
click at [438, 440] on icon at bounding box center [385, 290] width 273 height 388
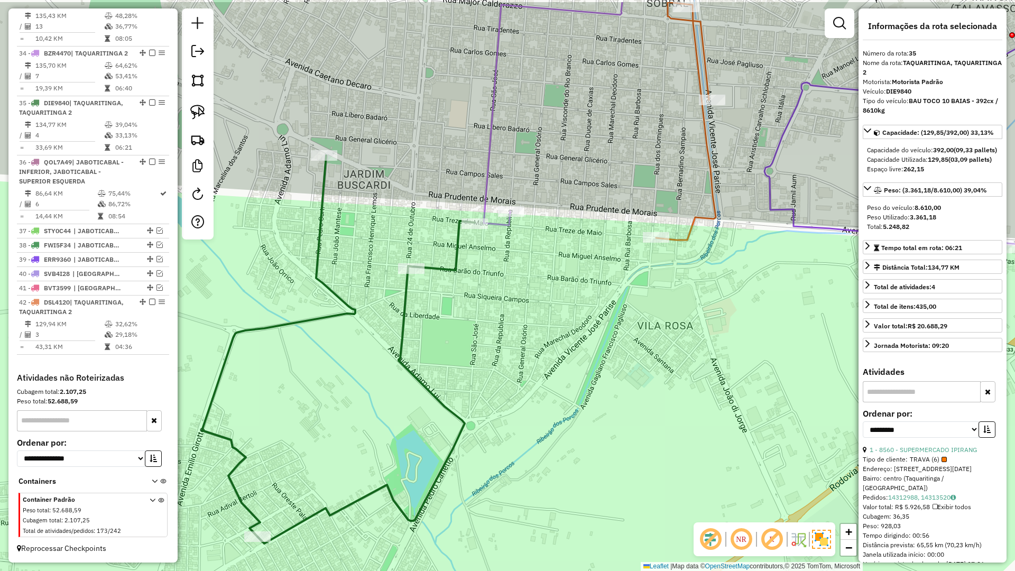
drag, startPoint x: 427, startPoint y: 444, endPoint x: 392, endPoint y: 507, distance: 72.6
click at [392, 507] on div "Janela de atendimento Grade de atendimento Capacidade Transportadoras Veículos …" at bounding box center [507, 285] width 1015 height 571
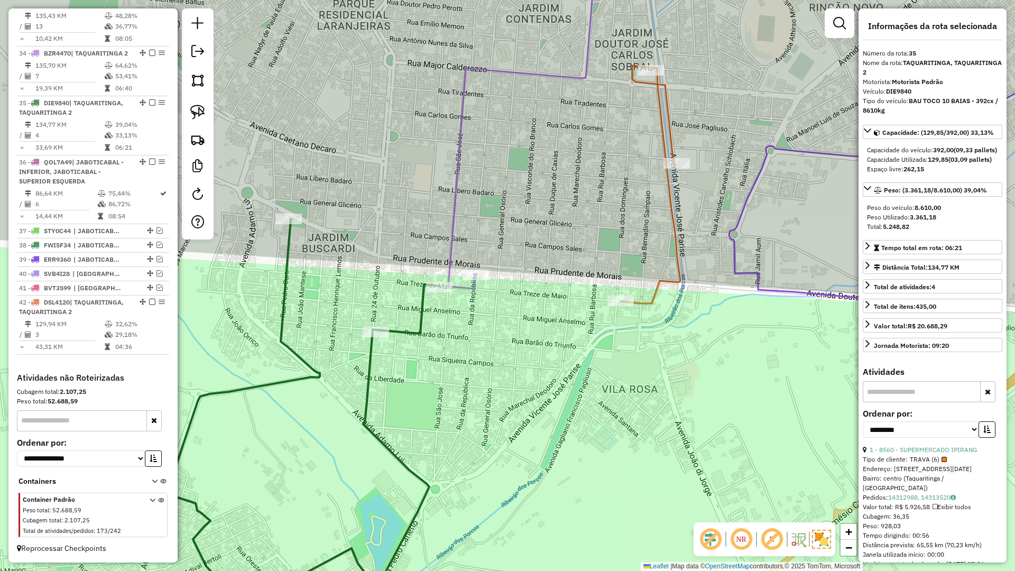
click at [450, 248] on icon at bounding box center [522, 116] width 149 height 346
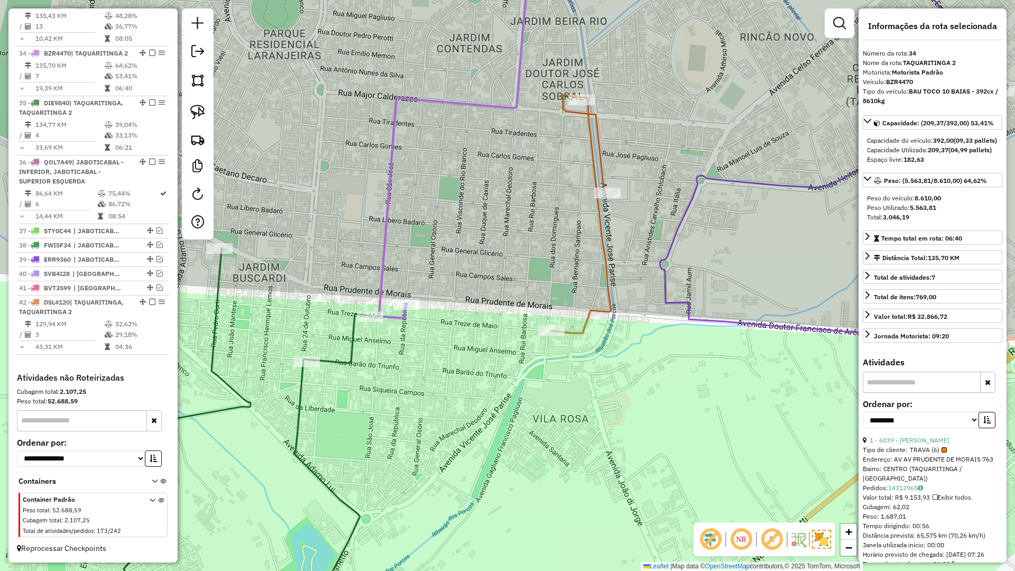
drag, startPoint x: 452, startPoint y: 272, endPoint x: 301, endPoint y: 306, distance: 154.9
click at [291, 306] on div "Janela de atendimento Grade de atendimento Capacidade Transportadoras Veículos …" at bounding box center [507, 285] width 1015 height 571
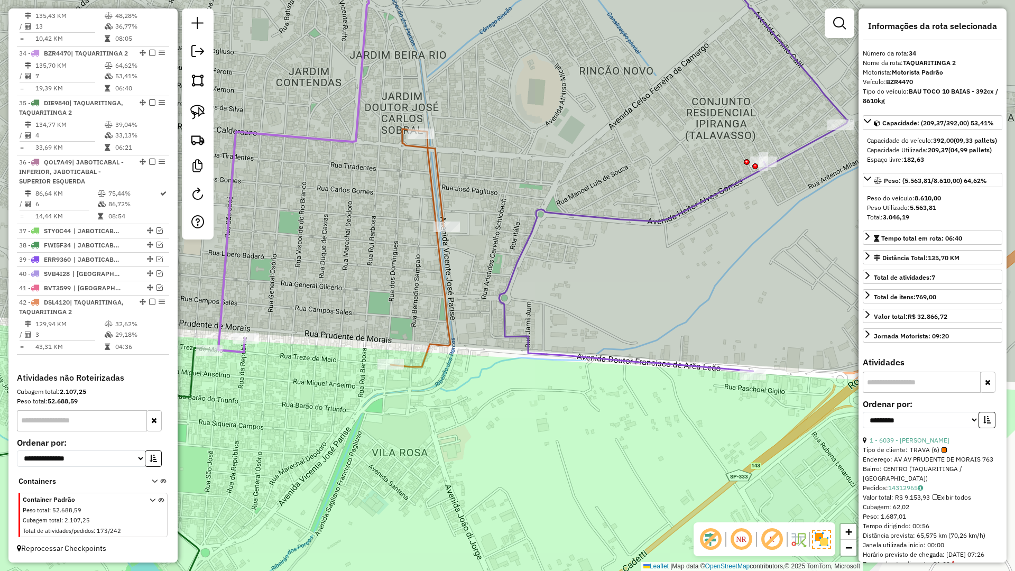
click at [524, 336] on icon at bounding box center [673, 157] width 349 height 428
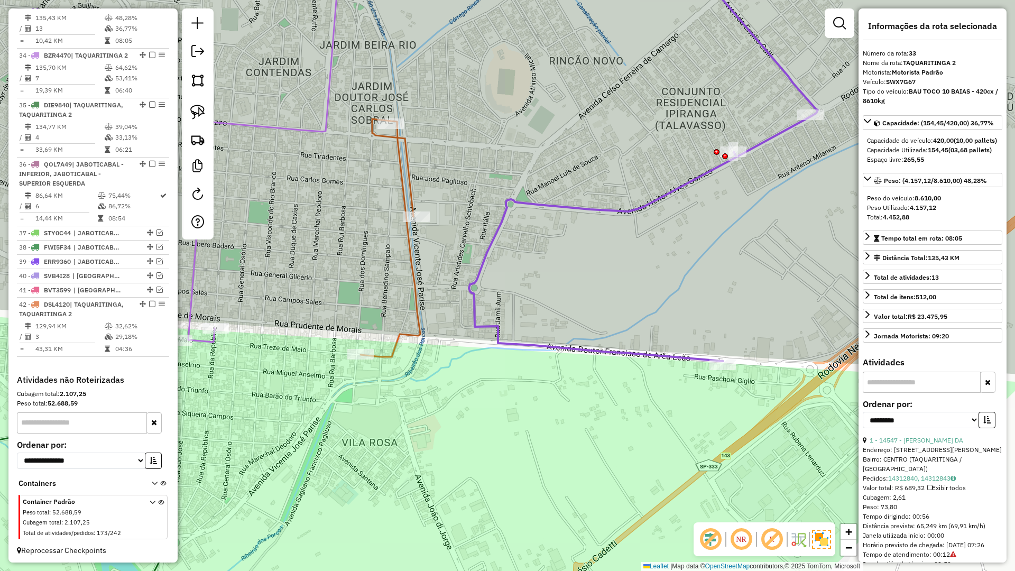
drag, startPoint x: 561, startPoint y: 396, endPoint x: 523, endPoint y: 390, distance: 38.1
click at [518, 385] on div "Janela de atendimento Grade de atendimento Capacidade Transportadoras Veículos …" at bounding box center [507, 285] width 1015 height 571
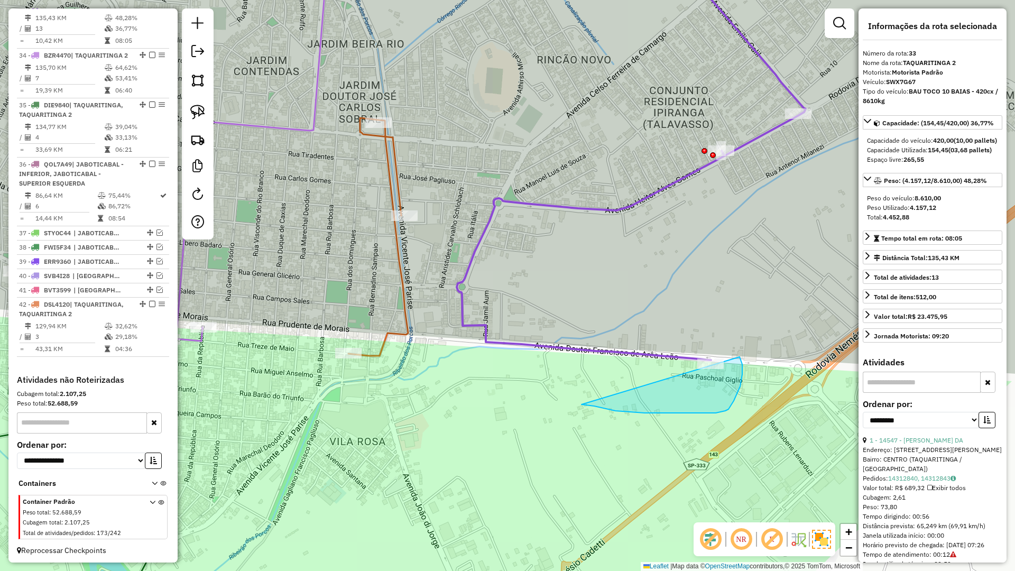
drag, startPoint x: 644, startPoint y: 413, endPoint x: 692, endPoint y: 444, distance: 57.3
drag, startPoint x: 736, startPoint y: 393, endPoint x: 633, endPoint y: 352, distance: 110.3
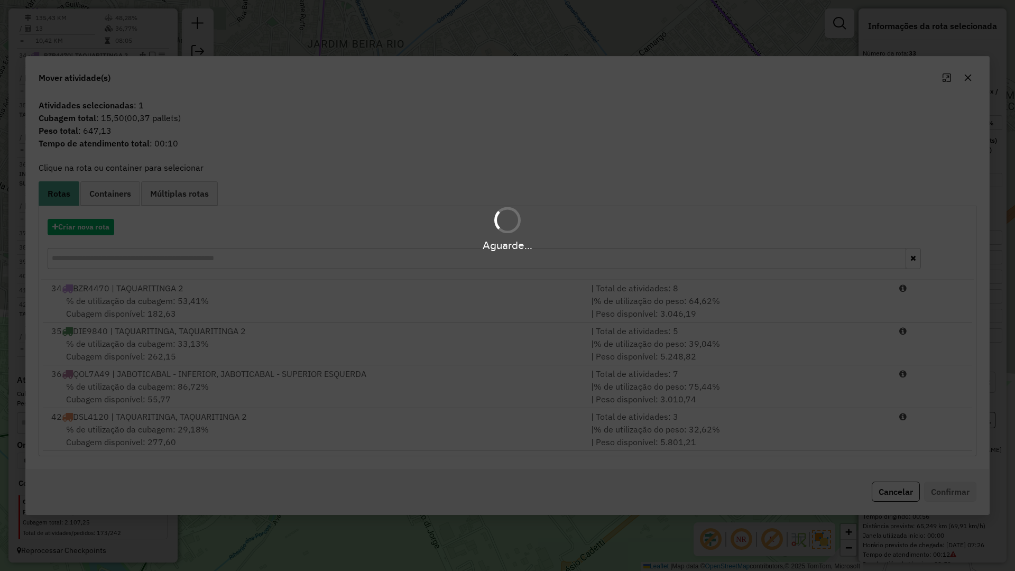
click at [480, 433] on hb-app "Aguarde... Pop-up bloqueado! Seu navegador bloqueou automáticamente a abertura …" at bounding box center [507, 285] width 1015 height 571
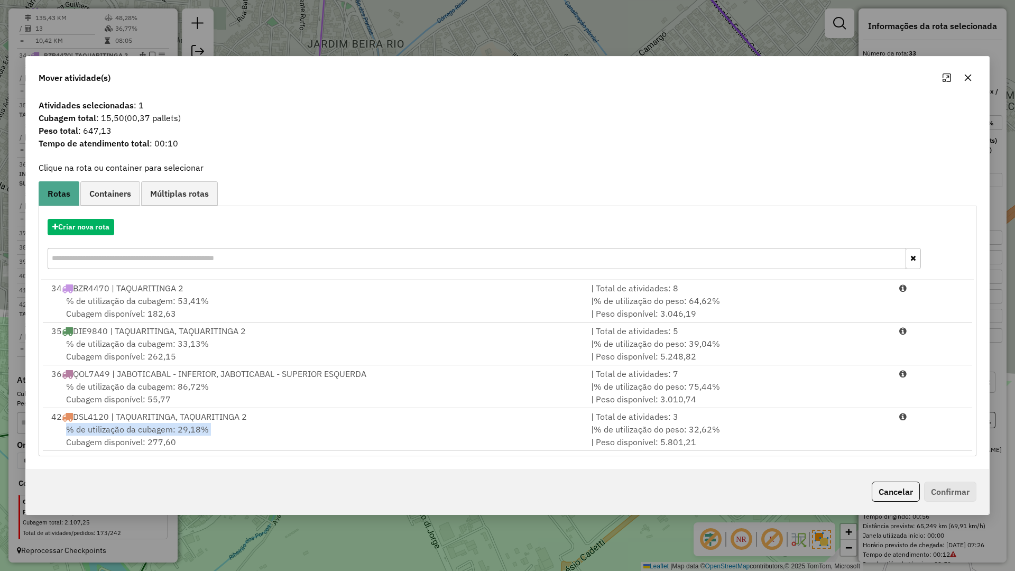
click at [480, 433] on div "% de utilização da cubagem: 29,18% Cubagem disponível: 277,60" at bounding box center [315, 435] width 540 height 25
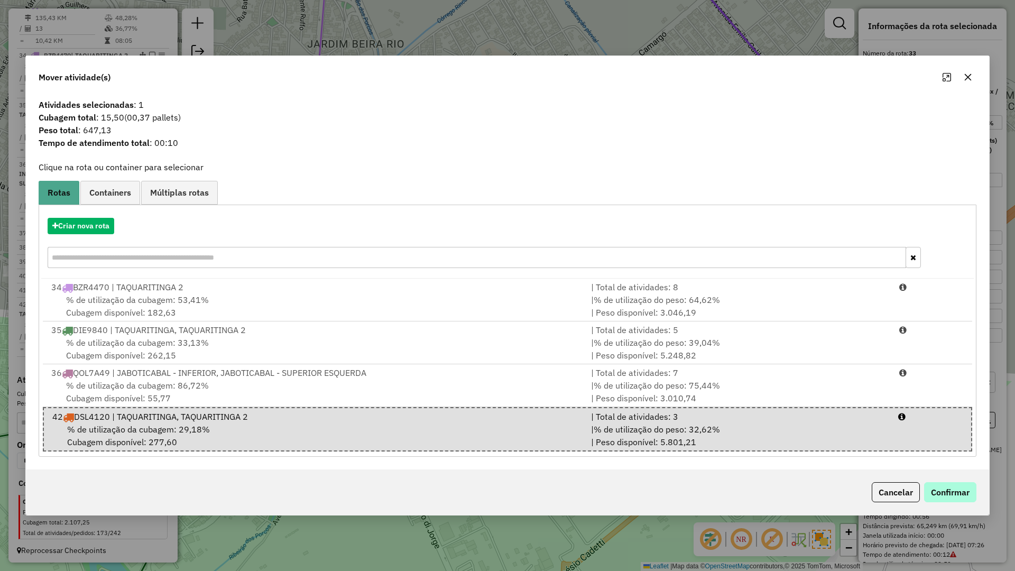
click at [933, 483] on div "Cancelar Confirmar" at bounding box center [507, 491] width 963 height 45
click at [934, 485] on button "Confirmar" at bounding box center [950, 492] width 52 height 20
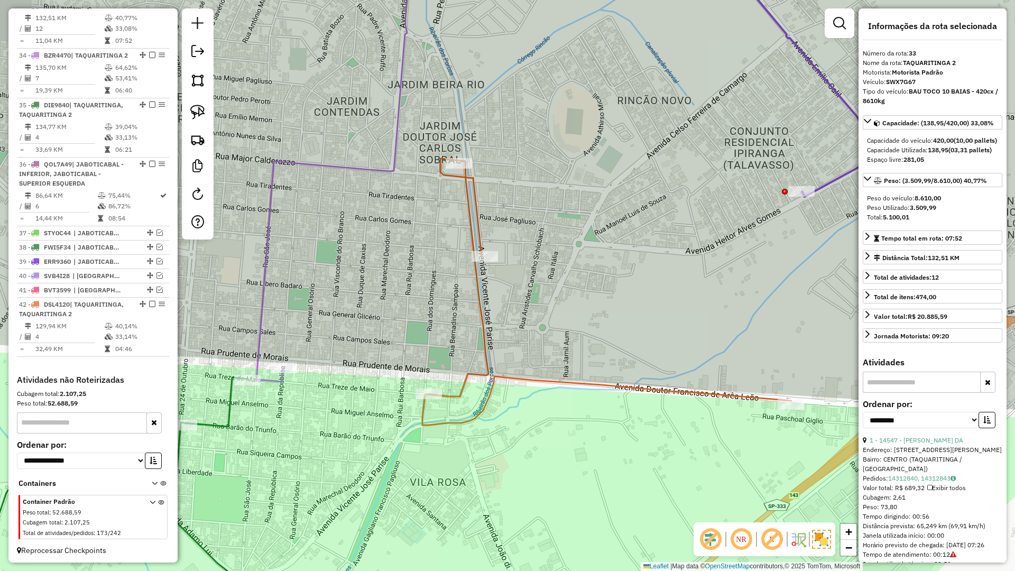
drag, startPoint x: 467, startPoint y: 394, endPoint x: 520, endPoint y: 418, distance: 57.7
click at [520, 418] on div "Janela de atendimento Grade de atendimento Capacidade Transportadoras Veículos …" at bounding box center [507, 285] width 1015 height 571
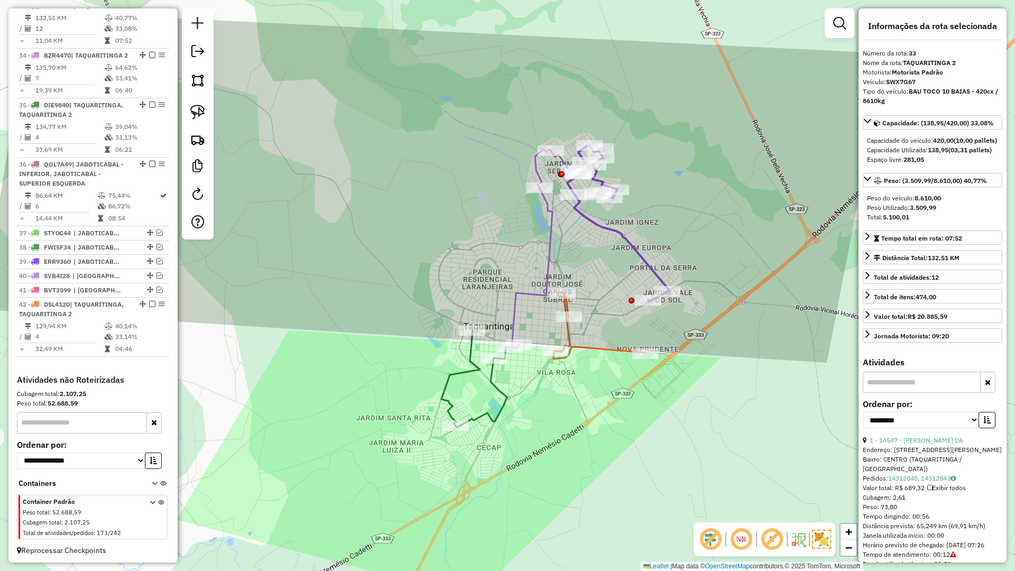
click at [596, 349] on icon at bounding box center [599, 325] width 92 height 67
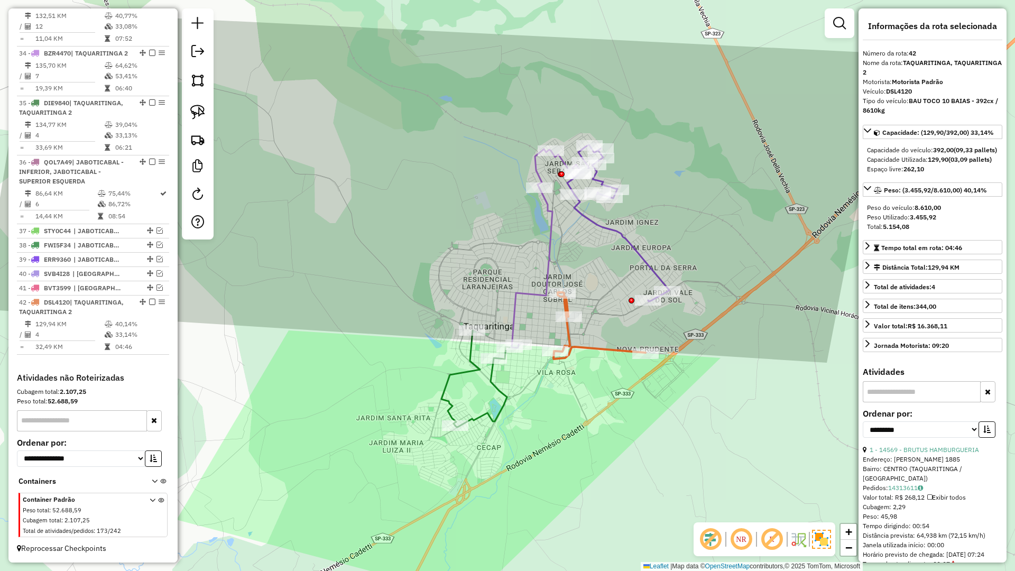
click at [596, 345] on icon at bounding box center [599, 325] width 92 height 67
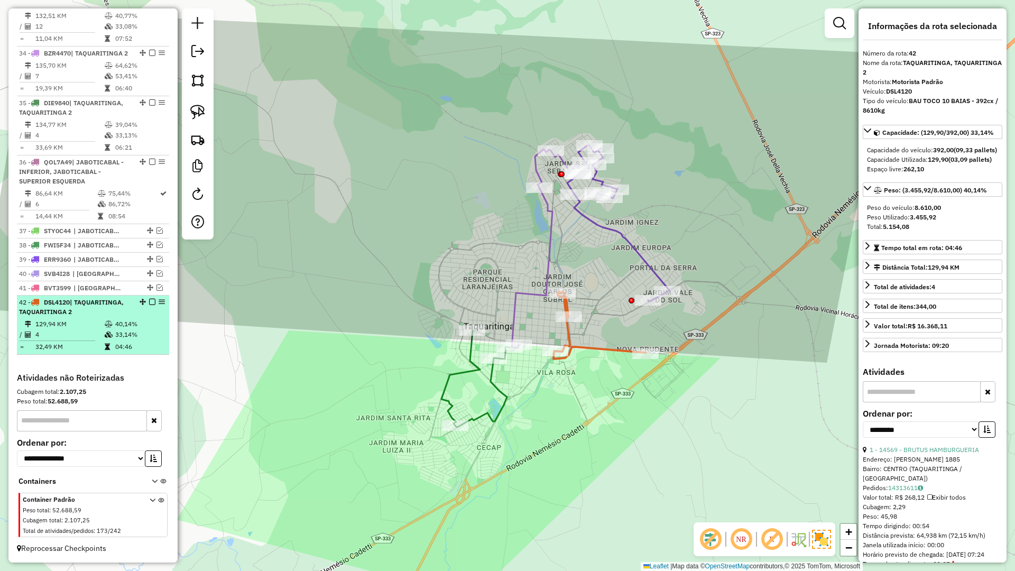
click at [151, 304] on em at bounding box center [152, 302] width 6 height 6
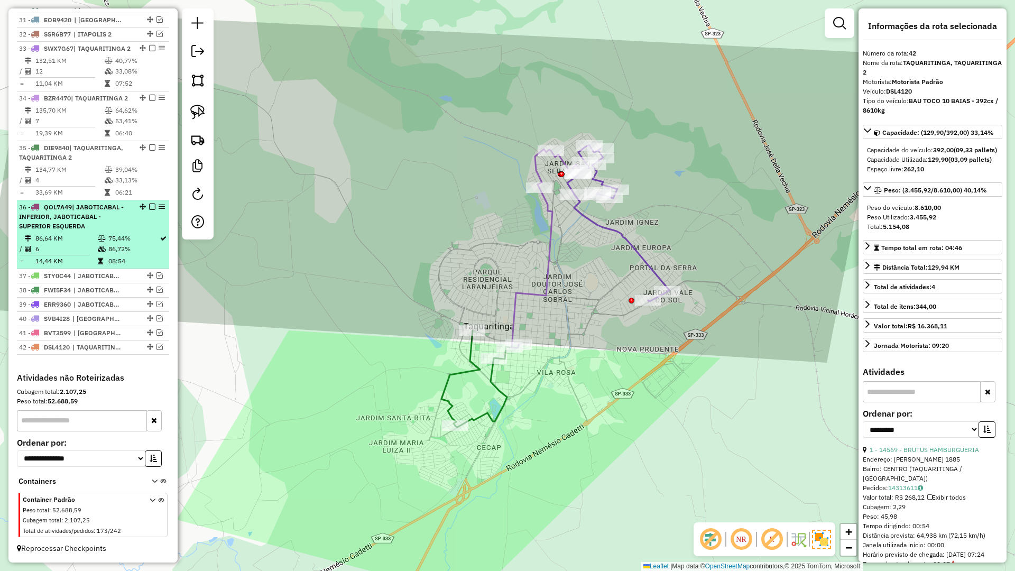
click at [150, 208] on em at bounding box center [152, 206] width 6 height 6
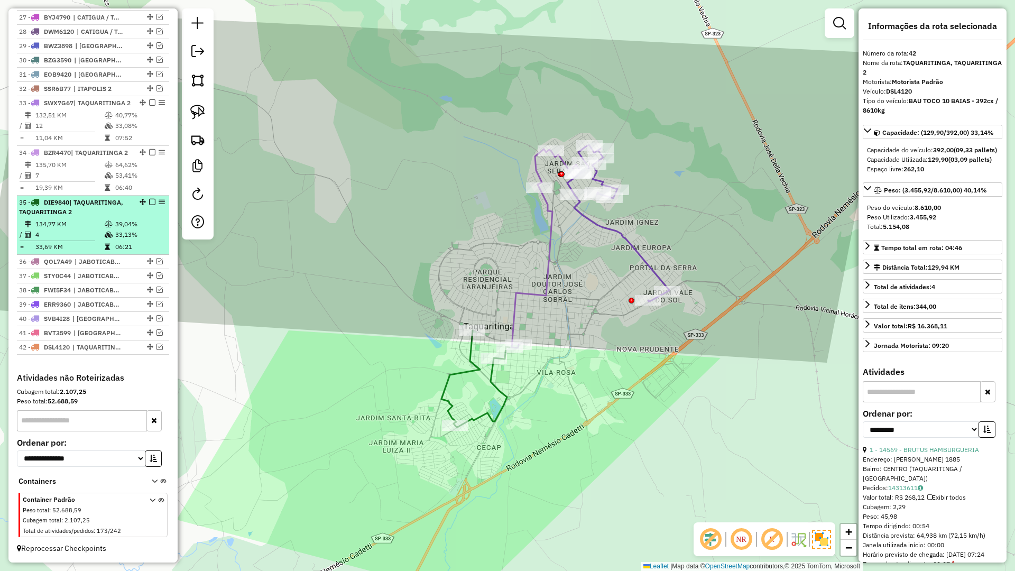
click at [150, 201] on em at bounding box center [152, 202] width 6 height 6
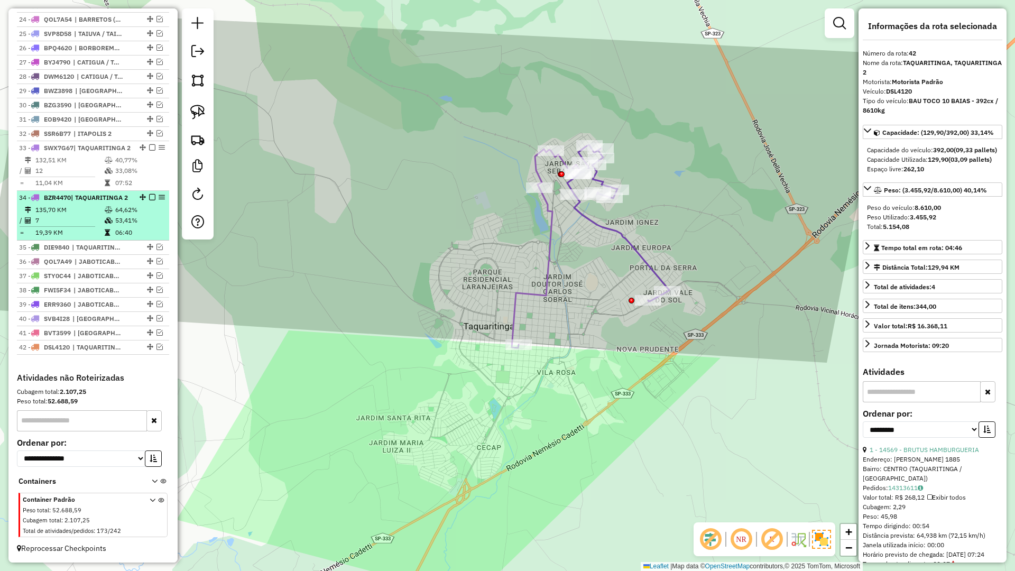
click at [150, 194] on em at bounding box center [152, 197] width 6 height 6
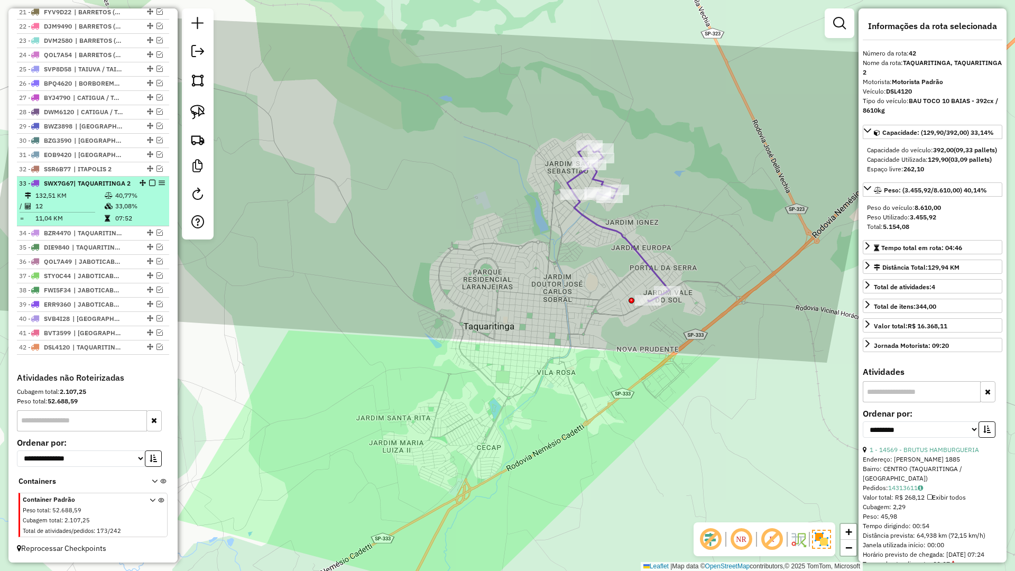
click at [149, 180] on em at bounding box center [152, 183] width 6 height 6
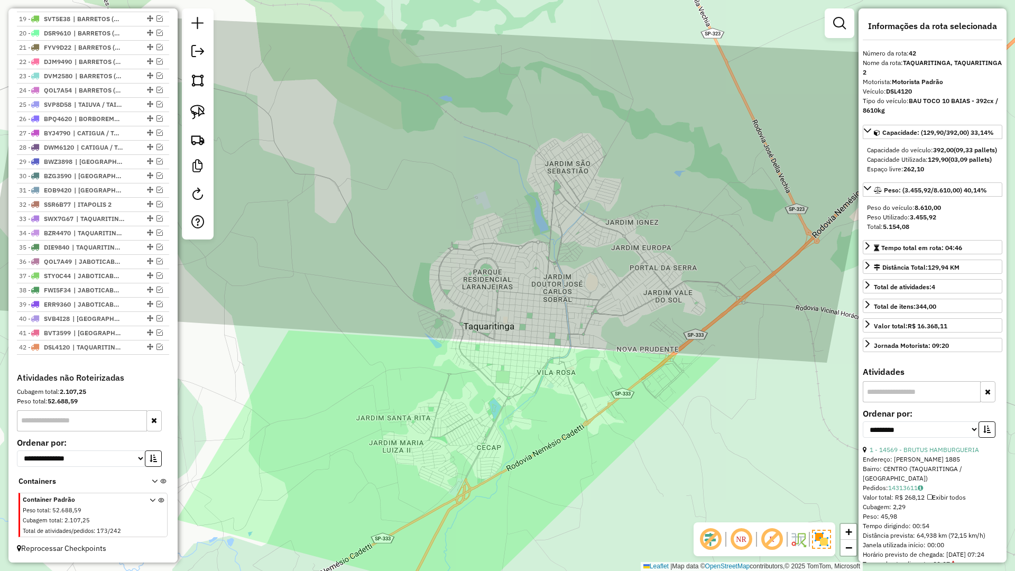
scroll to position [659, 0]
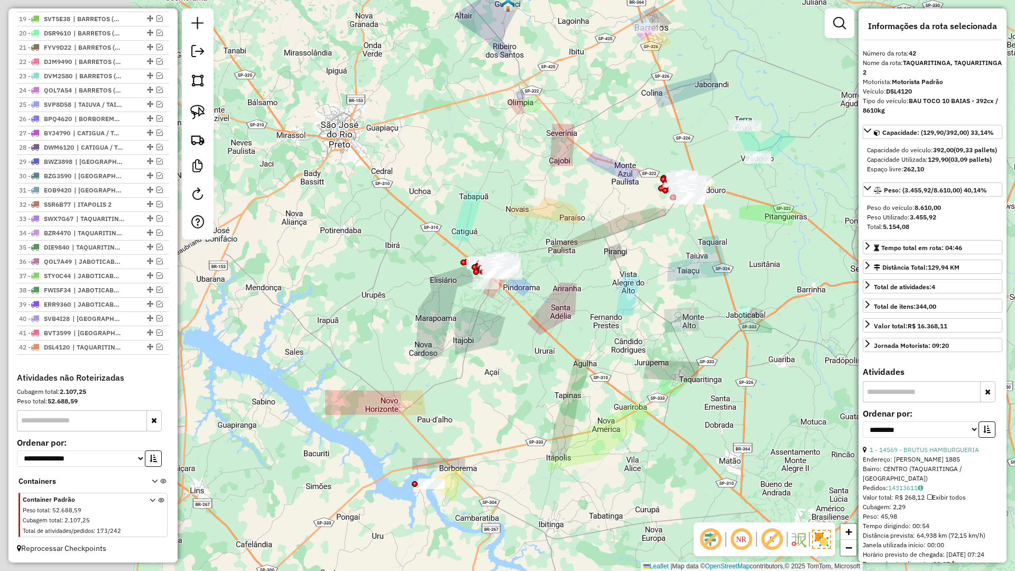
drag, startPoint x: 424, startPoint y: 357, endPoint x: 638, endPoint y: 395, distance: 217.8
click at [640, 397] on div "Janela de atendimento Grade de atendimento Capacidade Transportadoras Veículos …" at bounding box center [507, 285] width 1015 height 571
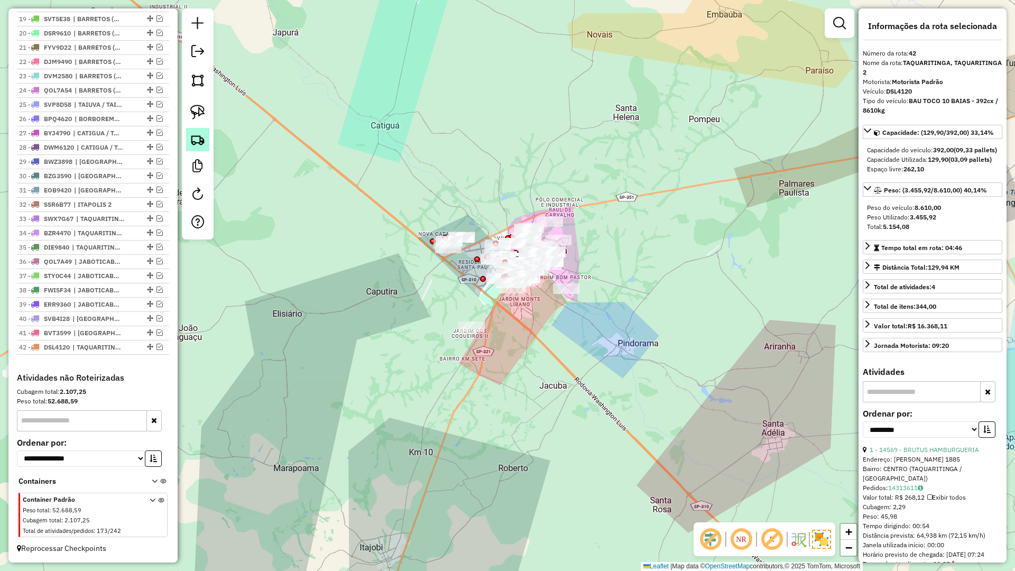
click at [200, 134] on img at bounding box center [197, 139] width 15 height 15
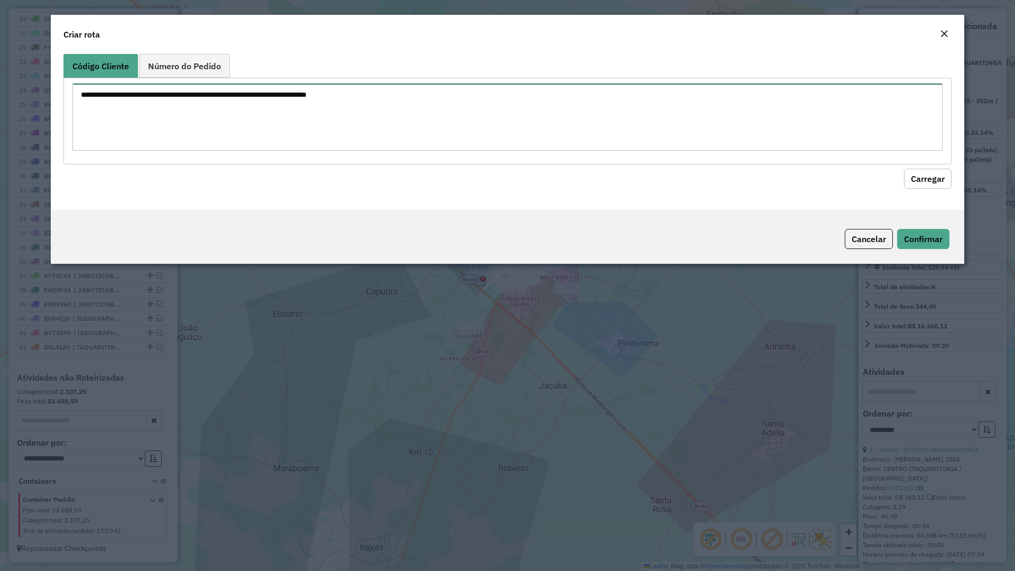
click at [305, 132] on textarea at bounding box center [507, 117] width 870 height 67
click at [946, 31] on em "Close" at bounding box center [944, 34] width 8 height 8
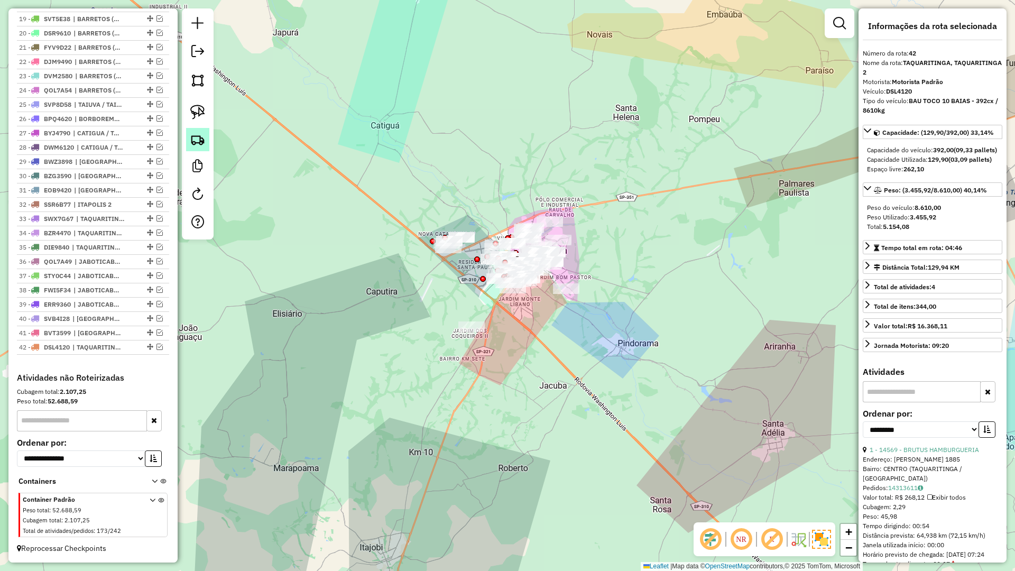
click at [205, 142] on link at bounding box center [197, 139] width 23 height 23
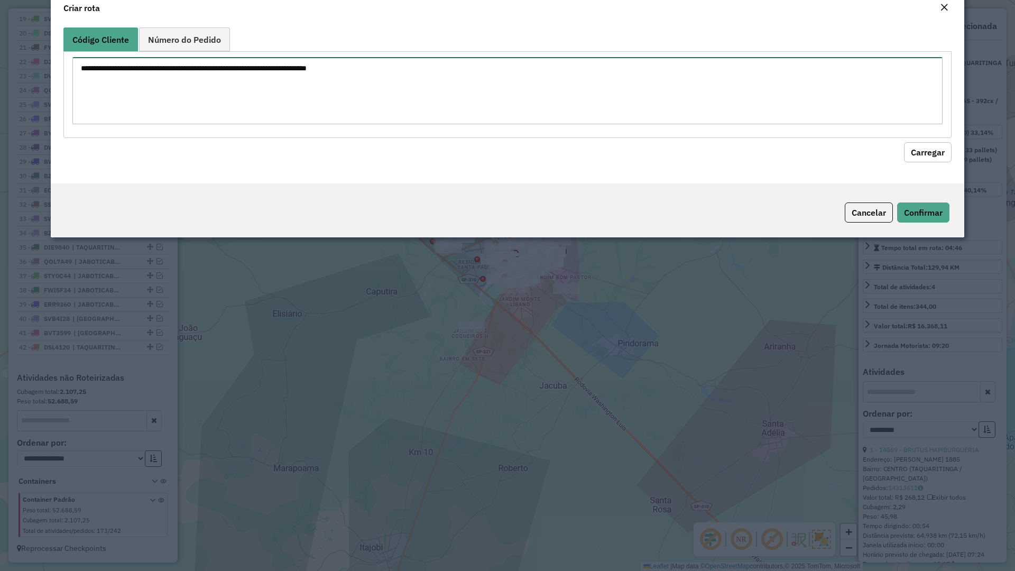
click at [211, 124] on textarea at bounding box center [507, 90] width 870 height 67
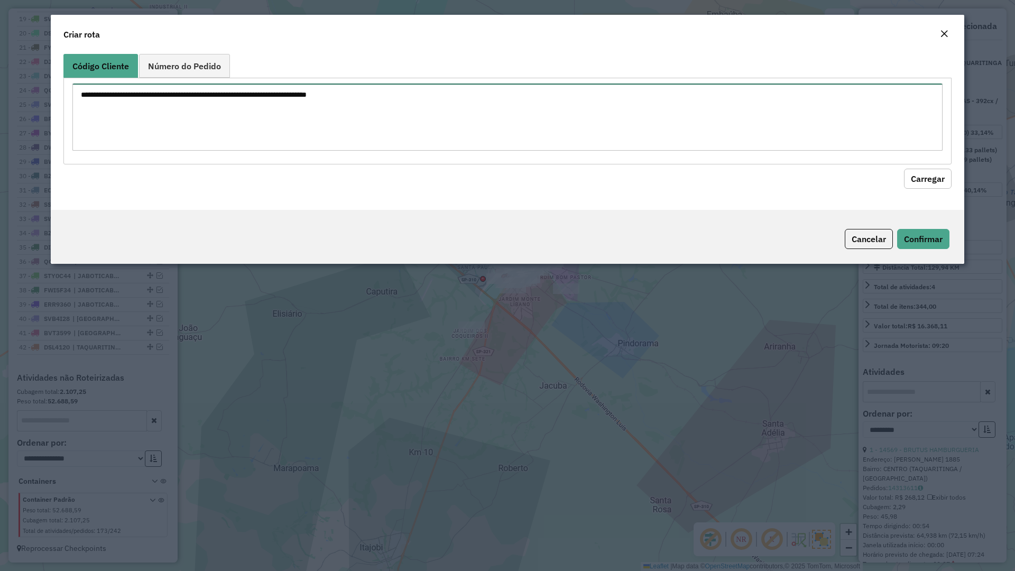
paste textarea "**** ** **** ****"
type textarea "**** ** **** ****"
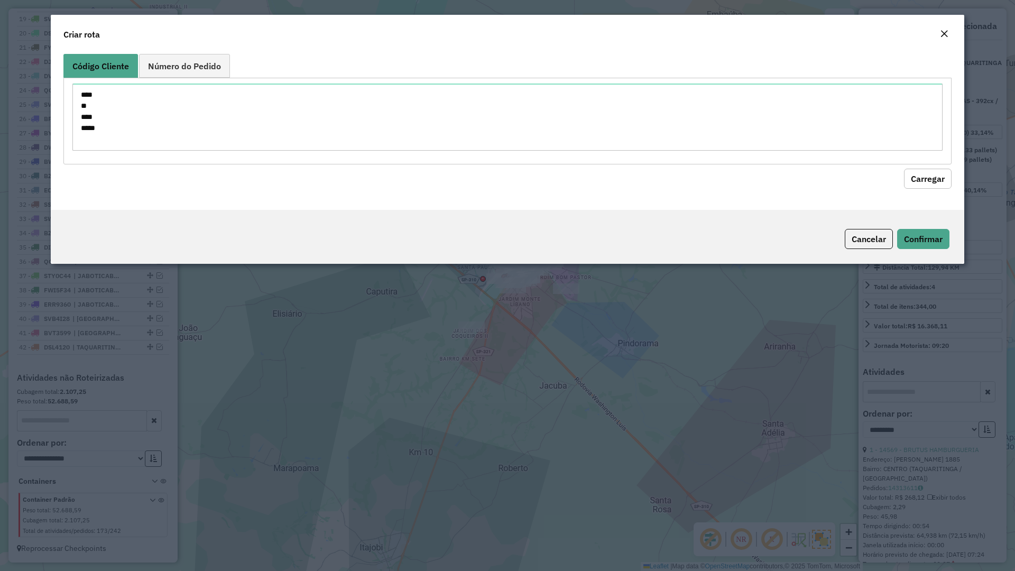
click at [937, 179] on button "Carregar" at bounding box center [928, 179] width 48 height 20
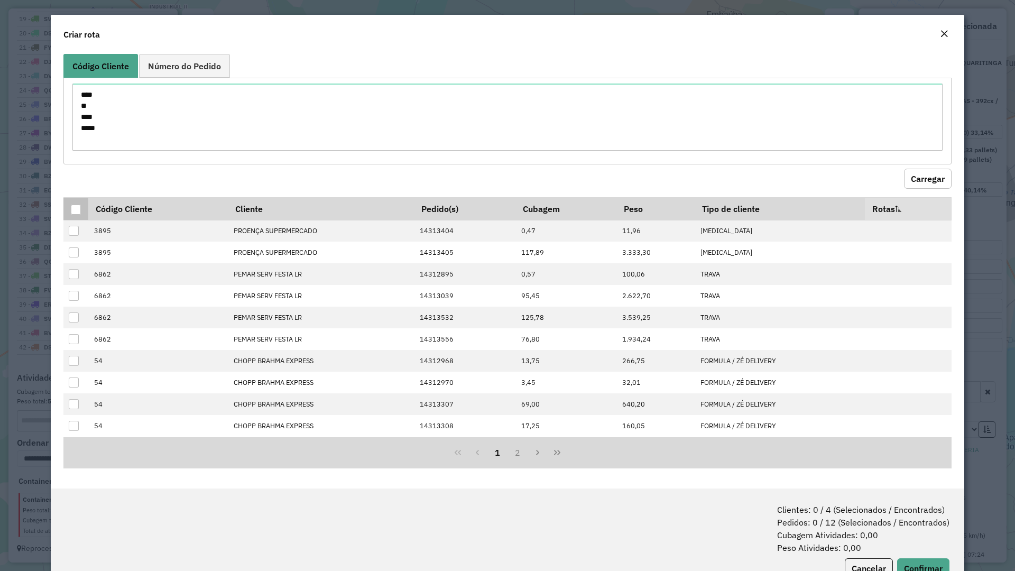
click at [72, 206] on div at bounding box center [76, 210] width 10 height 10
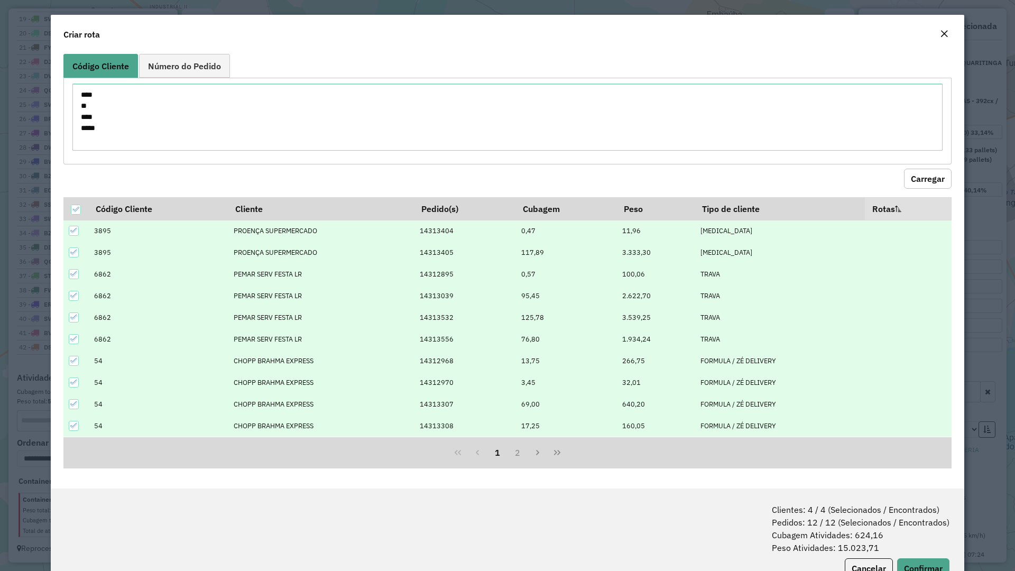
click at [74, 255] on icon at bounding box center [73, 251] width 7 height 7
click at [73, 229] on icon at bounding box center [73, 230] width 7 height 7
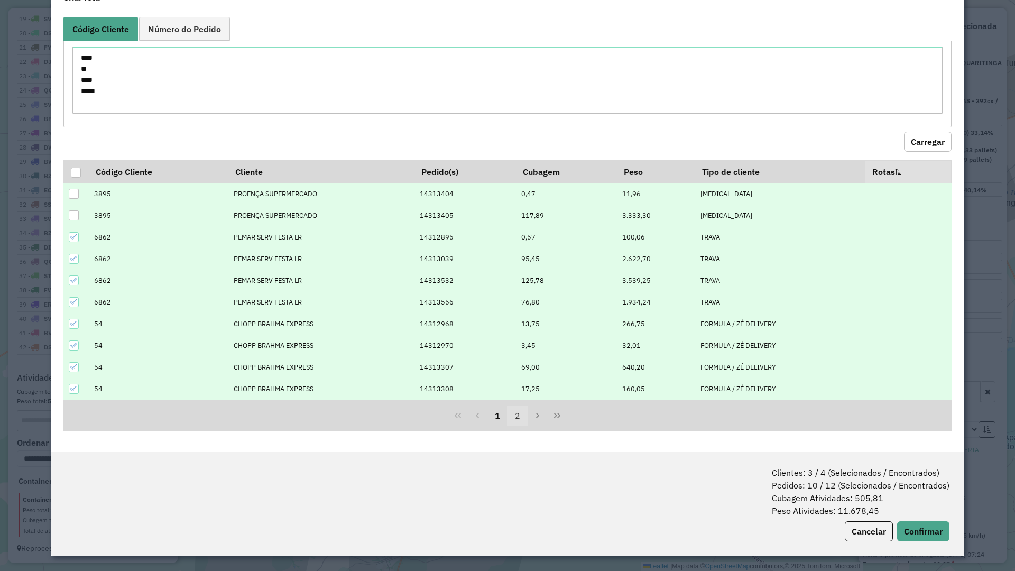
click at [516, 412] on button "2" at bounding box center [517, 415] width 20 height 20
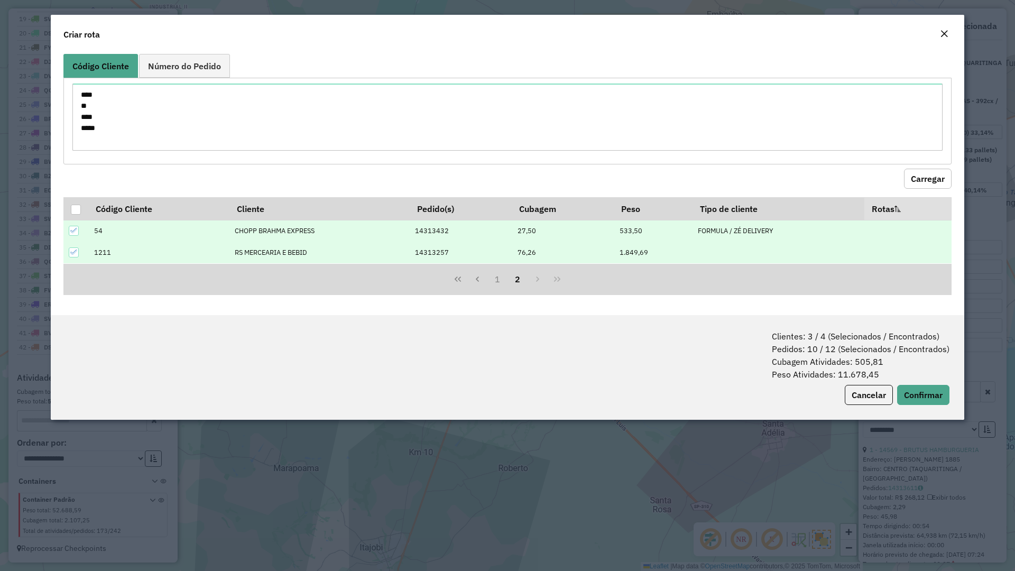
click at [72, 252] on icon at bounding box center [73, 251] width 7 height 7
click at [497, 280] on button "1" at bounding box center [497, 279] width 20 height 20
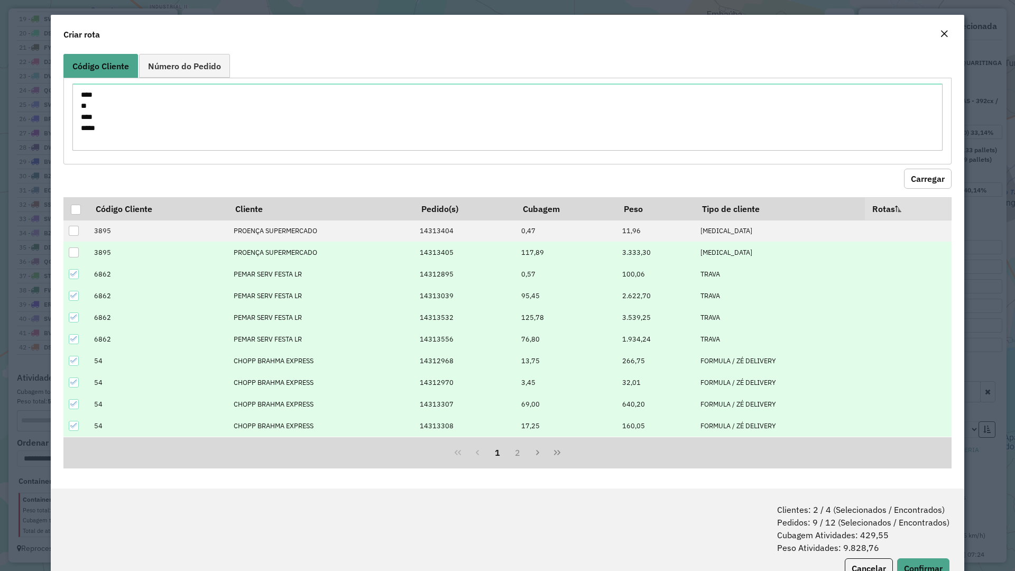
click at [72, 256] on div at bounding box center [74, 252] width 10 height 10
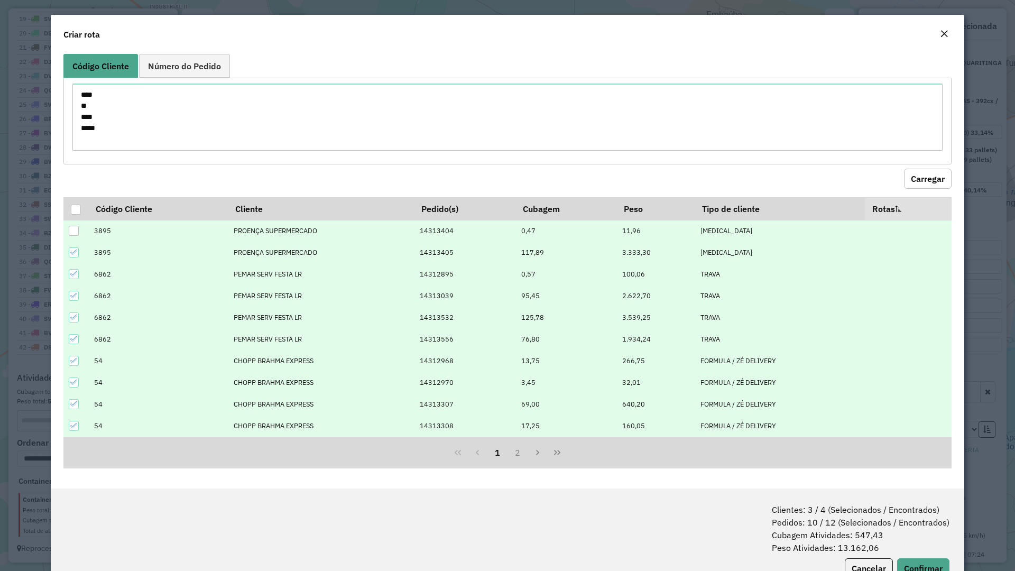
click at [73, 231] on div at bounding box center [74, 231] width 10 height 10
click at [927, 563] on button "Confirmar" at bounding box center [923, 568] width 52 height 20
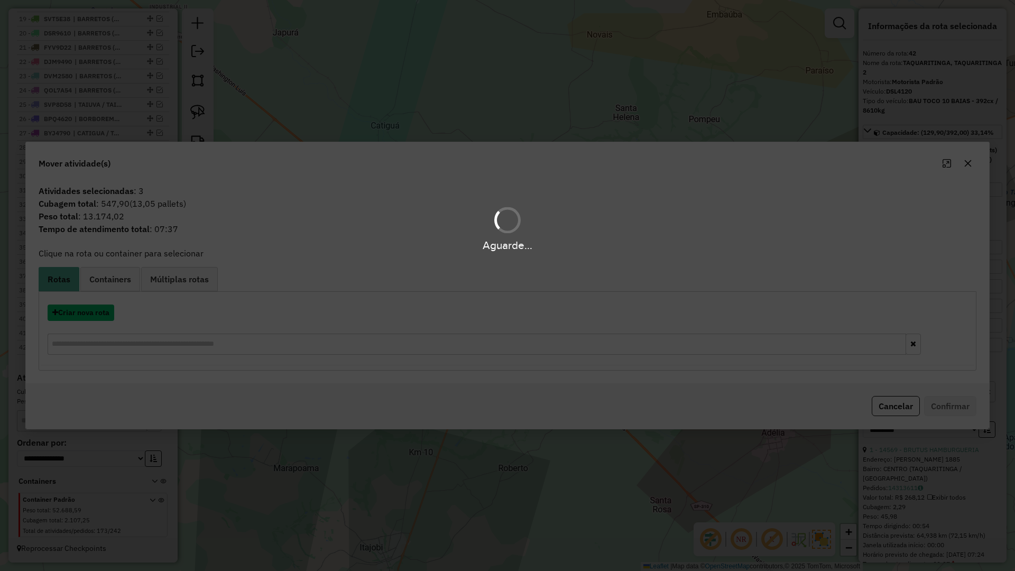
click at [97, 309] on button "Criar nova rota" at bounding box center [81, 312] width 67 height 16
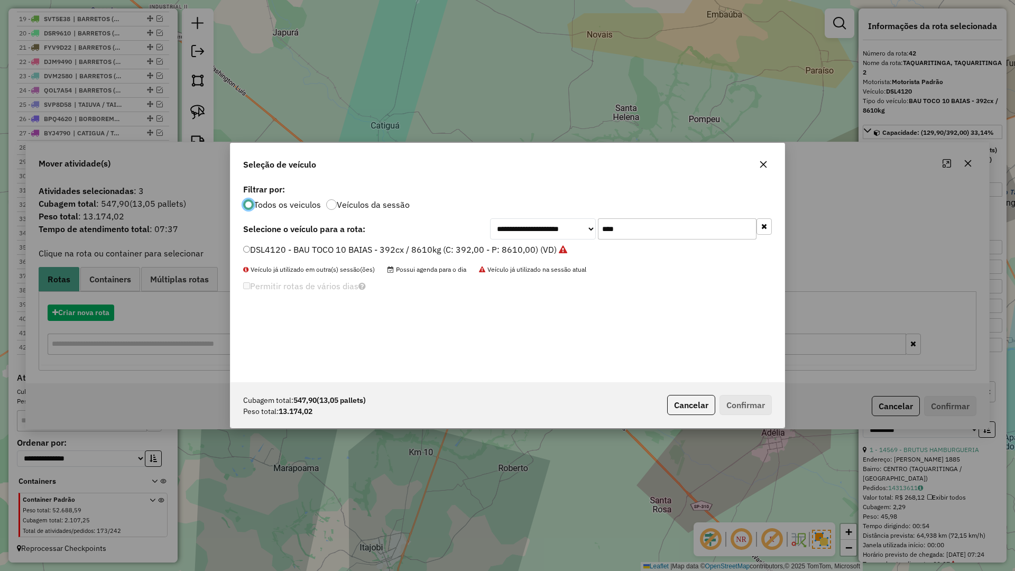
scroll to position [6, 3]
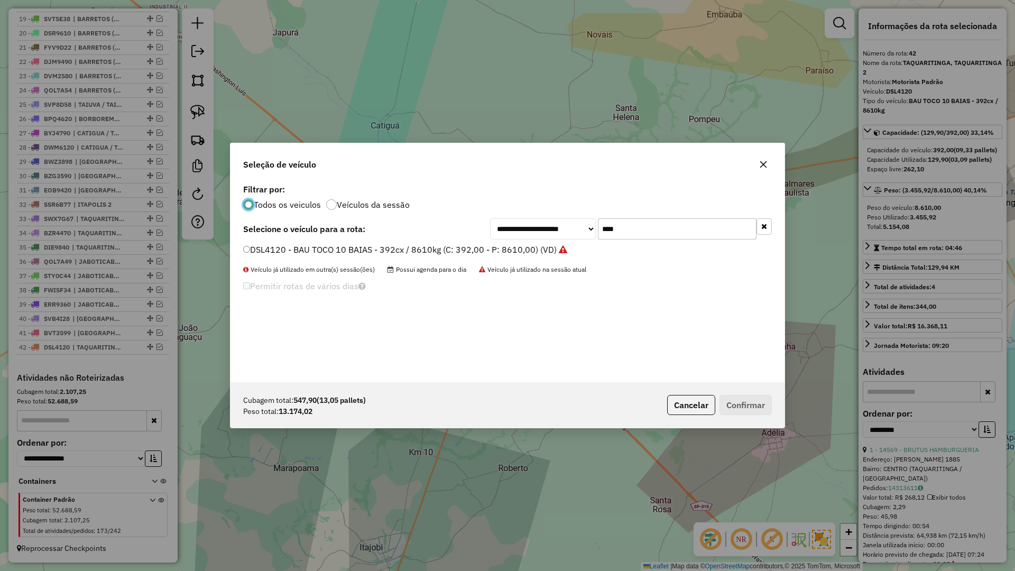
click at [636, 229] on input "****" at bounding box center [677, 228] width 159 height 21
type input "****"
click at [536, 255] on label "DBT0660 - CARGA SECA 14 BAIAS - 588cx / 16730kg (C: 588,00 - P: 16730,00) (VD)" at bounding box center [410, 249] width 334 height 13
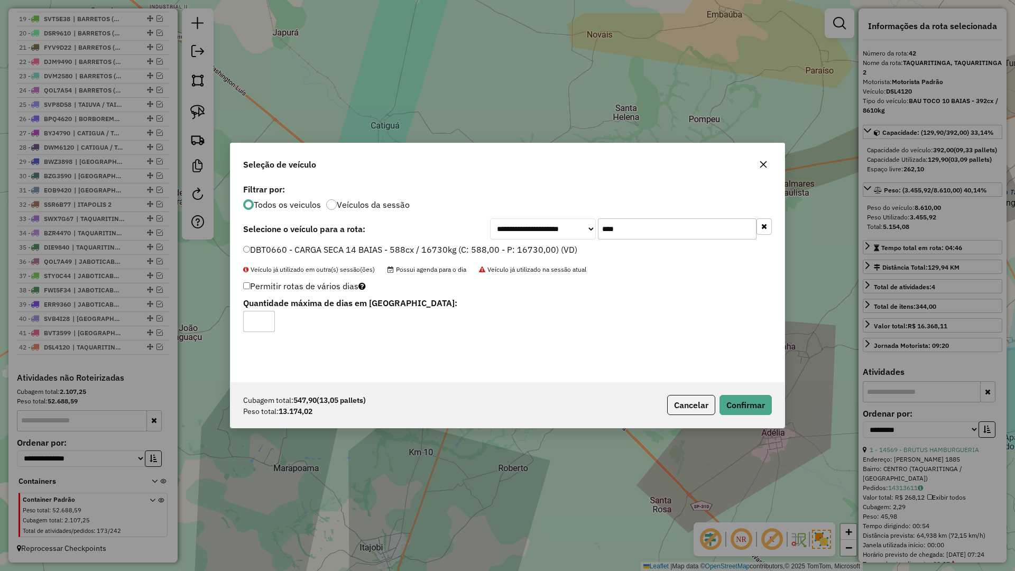
click at [716, 398] on p-footer "Cubagem total: 547,90 (13,05 pallets) Peso total: 13.174,02 Cancelar Confirmar" at bounding box center [717, 405] width 109 height 20
click at [726, 404] on button "Confirmar" at bounding box center [745, 405] width 52 height 20
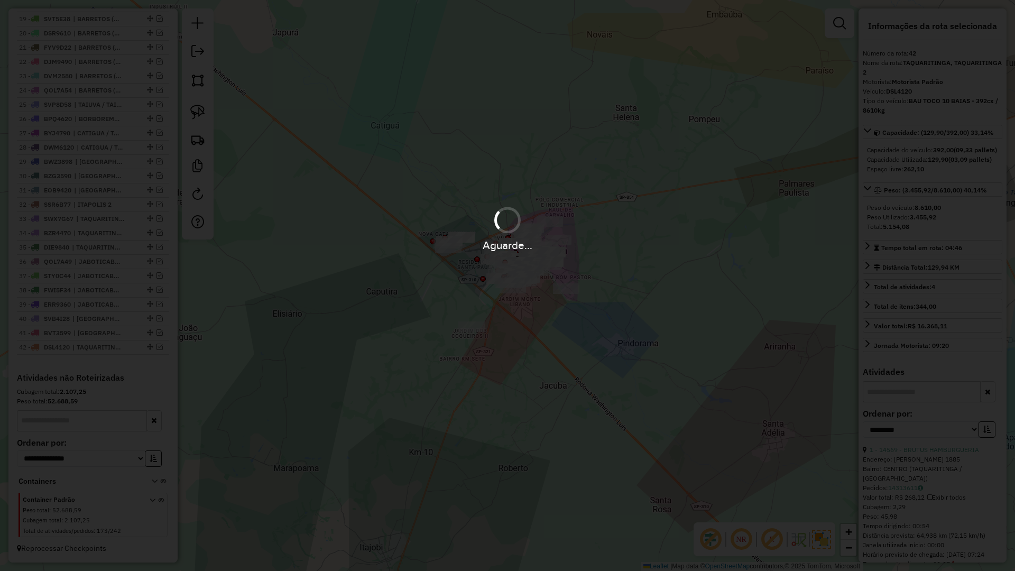
scroll to position [718, 0]
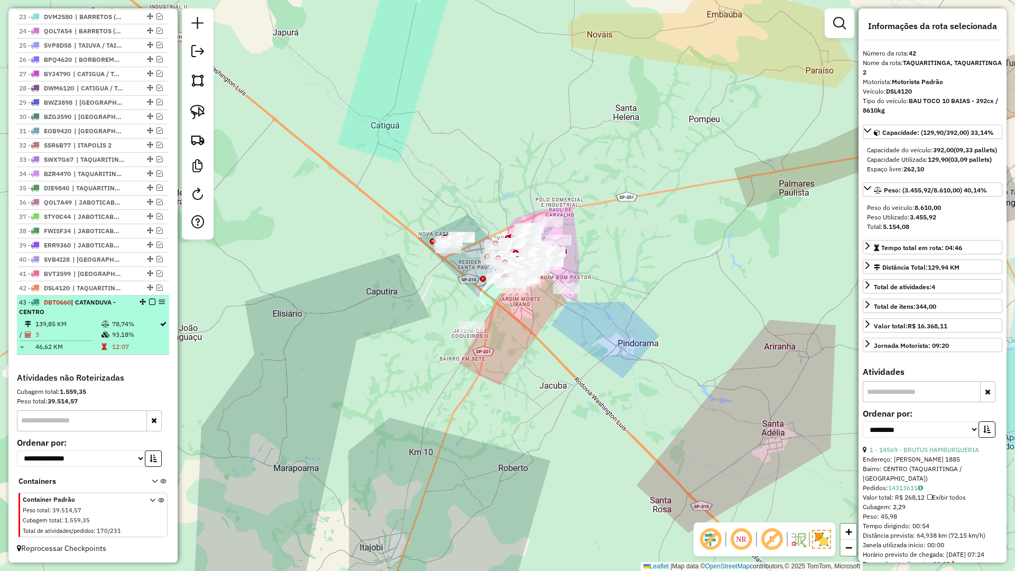
click at [137, 318] on li "43 - DBT0660 | CATANDUVA - CENTRO 139,85 KM 78,74% / 3 93,18% = 46,62 KM 12:07" at bounding box center [93, 324] width 152 height 59
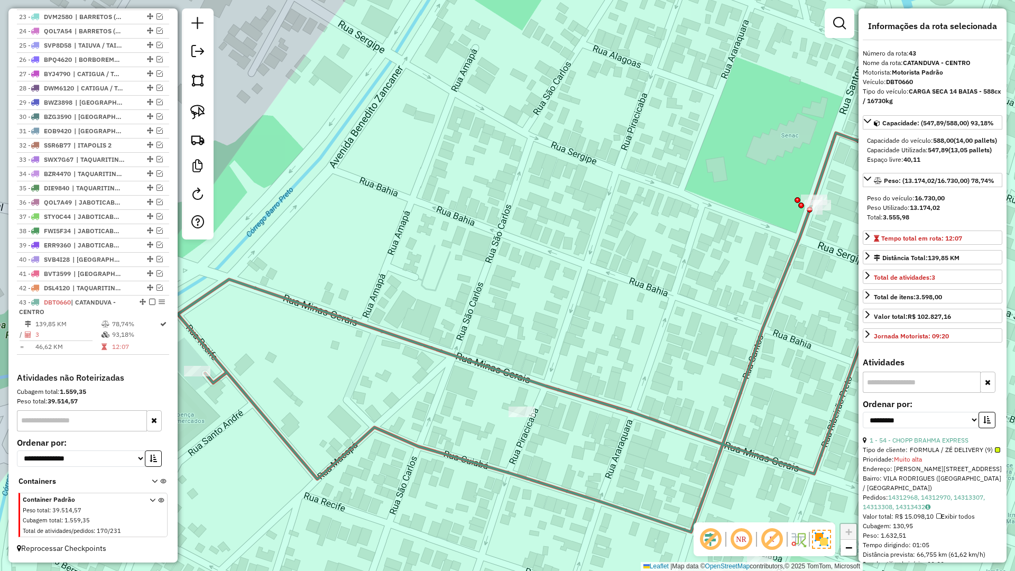
click at [456, 364] on div "Janela de atendimento Grade de atendimento Capacidade Transportadoras Veículos …" at bounding box center [507, 285] width 1015 height 571
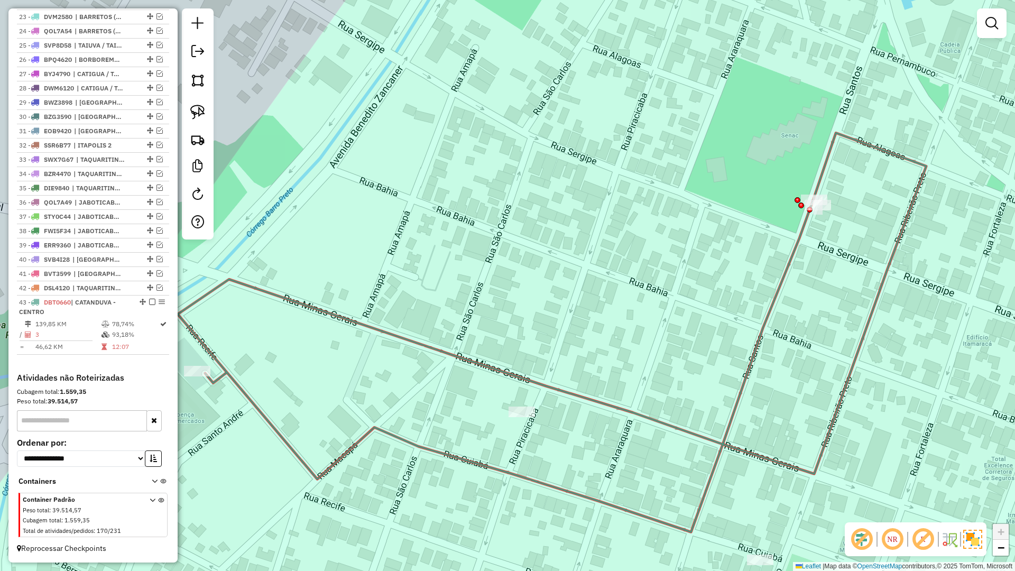
click at [461, 359] on icon at bounding box center [552, 332] width 748 height 399
select select "**********"
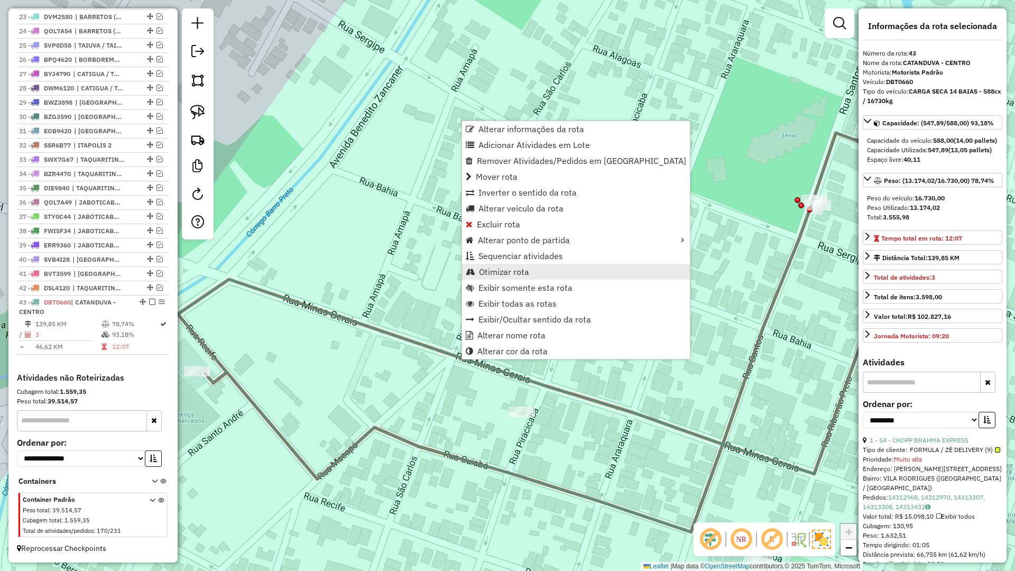
click at [506, 272] on span "Otimizar rota" at bounding box center [504, 271] width 50 height 8
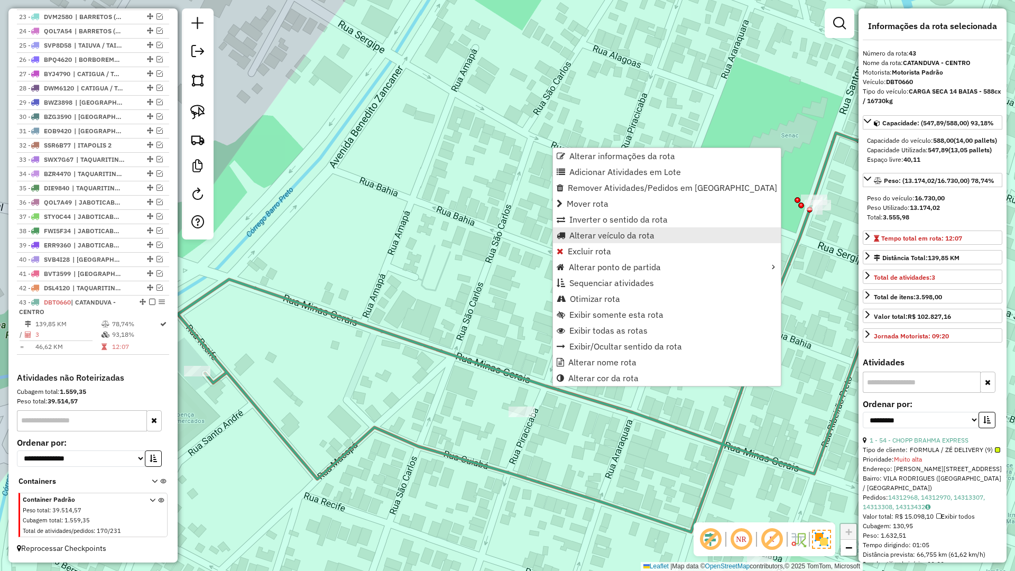
click at [591, 231] on span "Alterar veículo da rota" at bounding box center [611, 235] width 85 height 8
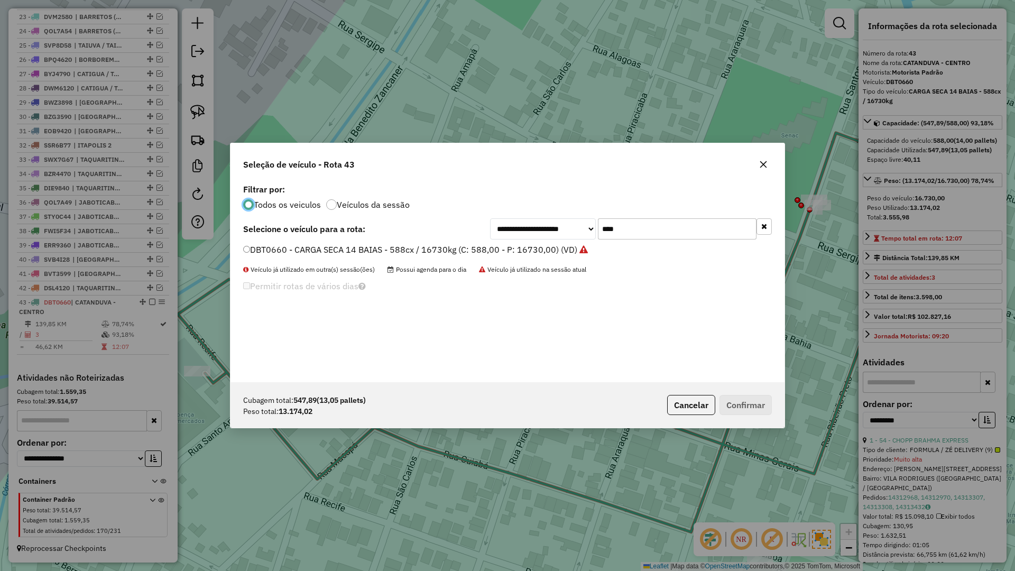
scroll to position [6, 3]
drag, startPoint x: 762, startPoint y: 169, endPoint x: 768, endPoint y: 176, distance: 9.7
click at [763, 169] on button "button" at bounding box center [763, 164] width 17 height 17
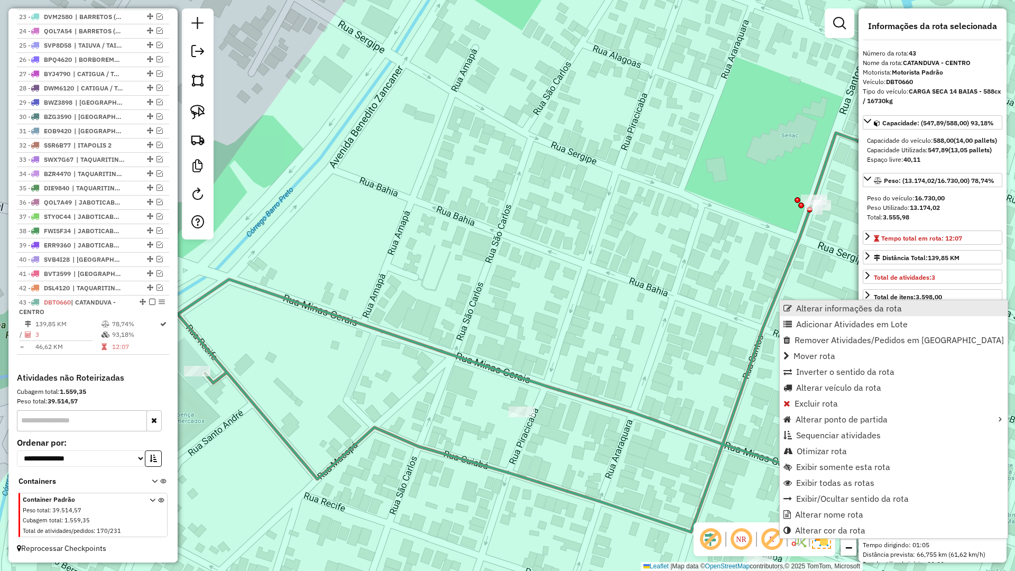
click at [795, 308] on link "Alterar informações da rota" at bounding box center [894, 308] width 228 height 16
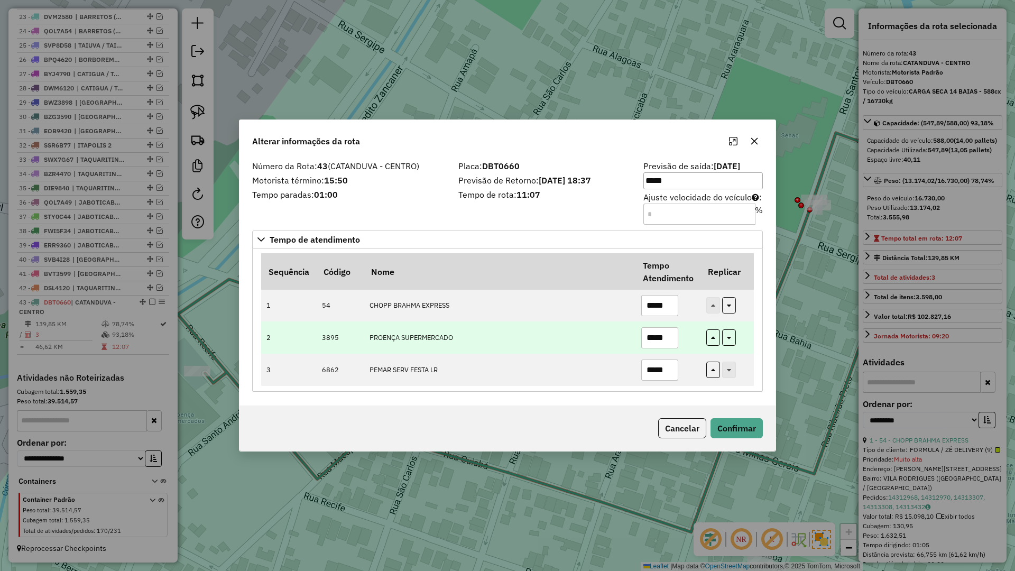
drag, startPoint x: 675, startPoint y: 343, endPoint x: 576, endPoint y: 344, distance: 99.4
click at [576, 344] on tr "2 3895 PROENÇA SUPERMERCADO *****" at bounding box center [507, 337] width 493 height 32
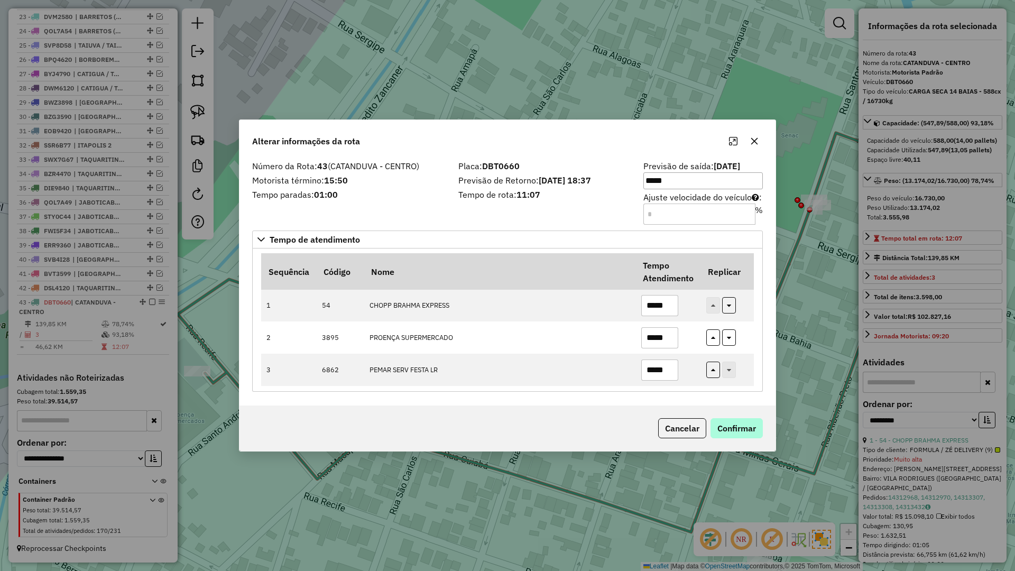
type input "*****"
click at [738, 427] on button "Confirmar" at bounding box center [736, 428] width 52 height 20
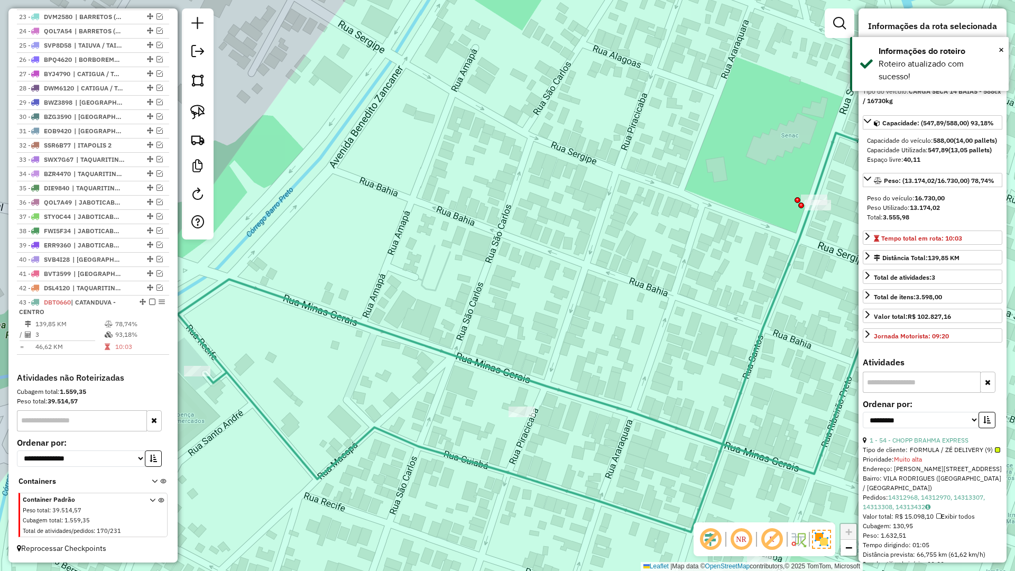
drag, startPoint x: 403, startPoint y: 327, endPoint x: 402, endPoint y: 339, distance: 12.2
click at [403, 333] on div "Janela de atendimento Grade de atendimento Capacidade Transportadoras Veículos …" at bounding box center [507, 285] width 1015 height 571
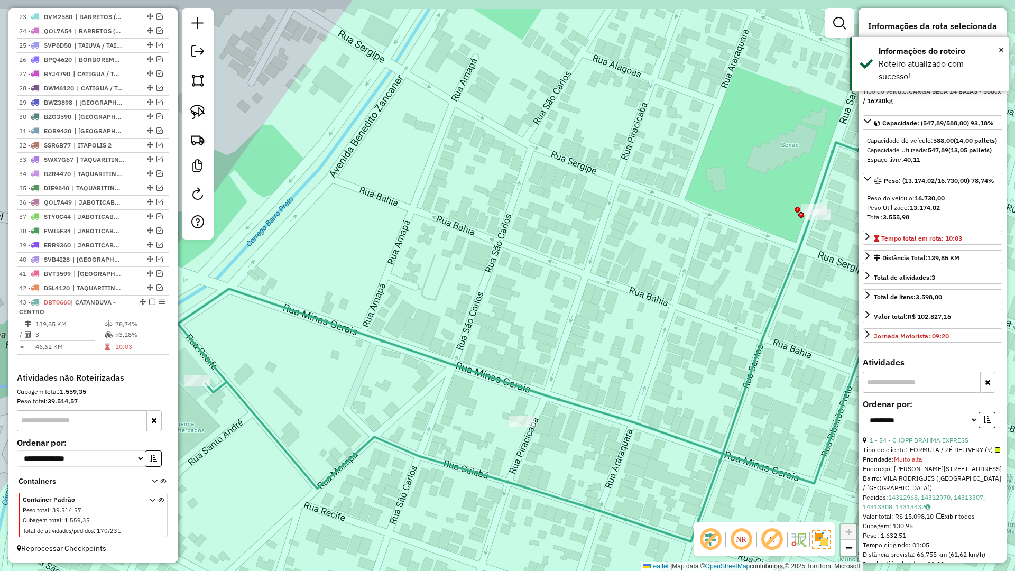
drag, startPoint x: 402, startPoint y: 339, endPoint x: 402, endPoint y: 346, distance: 7.4
click at [402, 340] on div "Janela de atendimento Grade de atendimento Capacidade Transportadoras Veículos …" at bounding box center [507, 285] width 1015 height 571
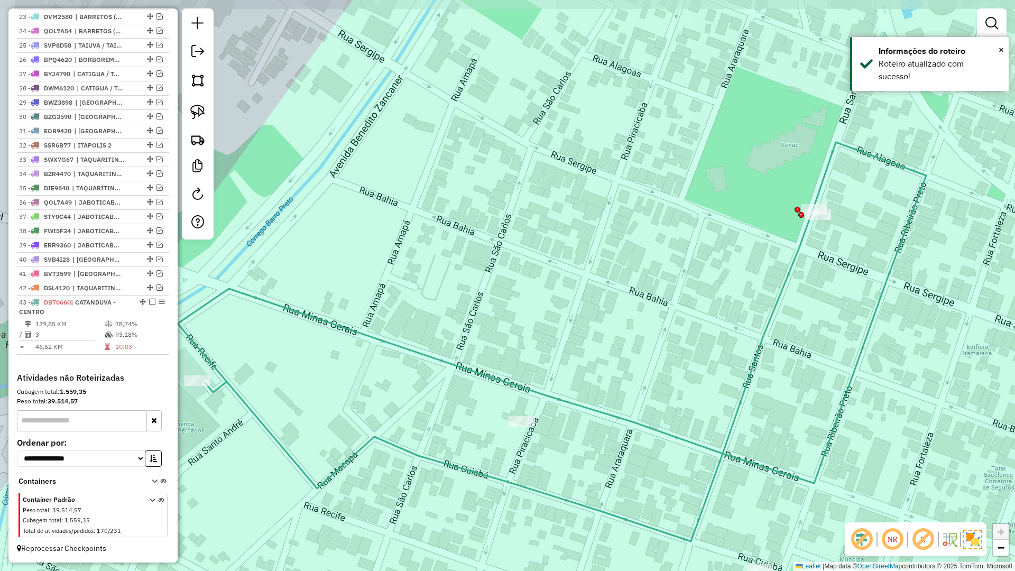
click at [402, 348] on icon at bounding box center [552, 341] width 748 height 399
select select "**********"
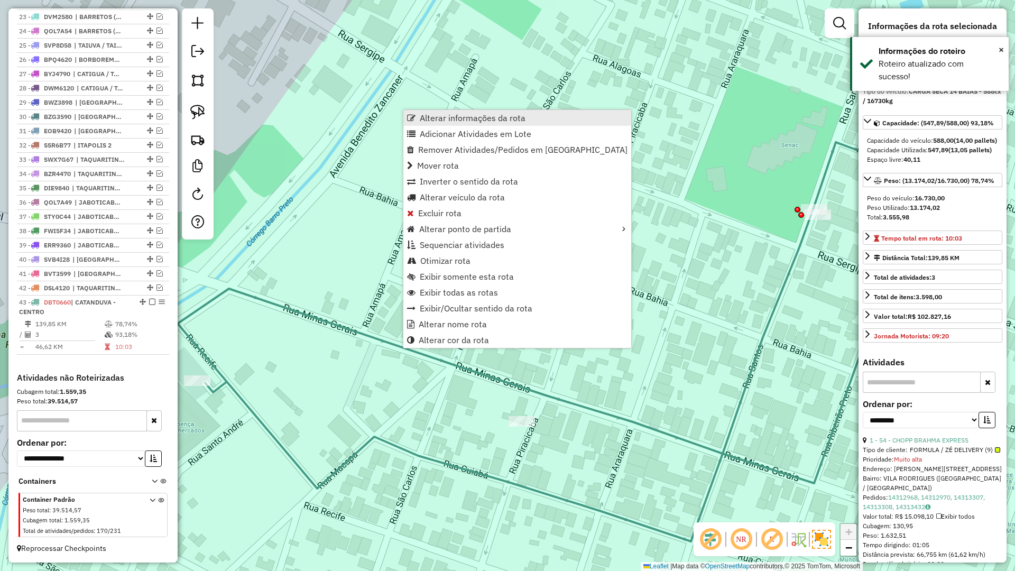
click at [476, 121] on span "Alterar informações da rota" at bounding box center [473, 118] width 106 height 8
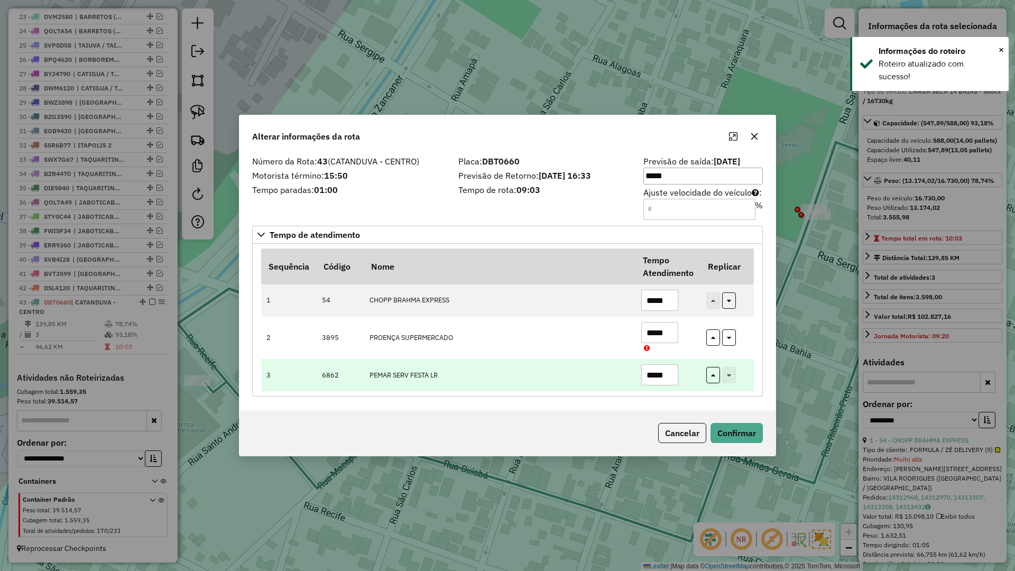
drag, startPoint x: 622, startPoint y: 379, endPoint x: 599, endPoint y: 385, distance: 23.5
click at [599, 385] on tr "3 6862 PEMAR SERV FESTA LR *****" at bounding box center [507, 375] width 493 height 32
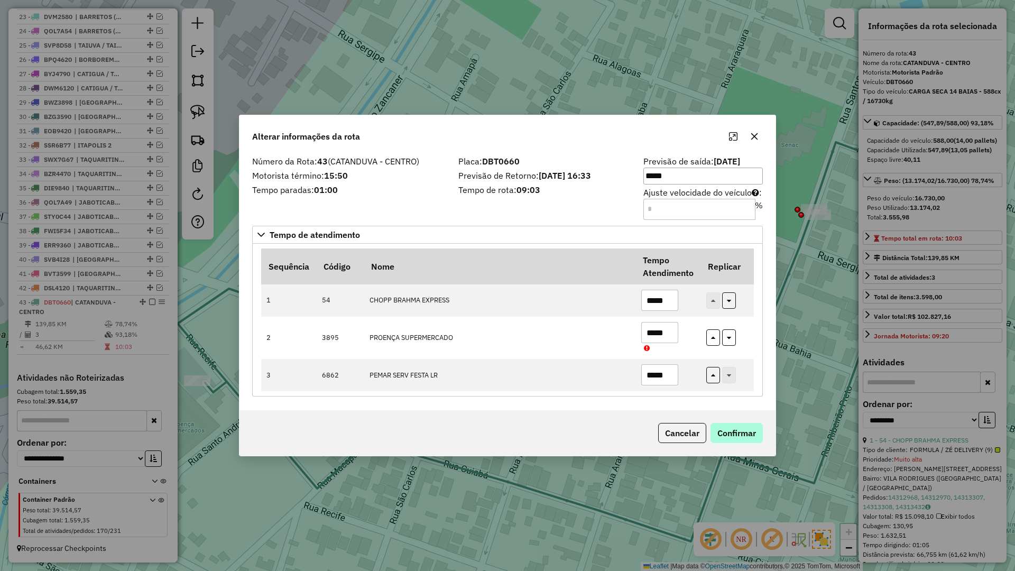
type input "*****"
click at [731, 437] on button "Confirmar" at bounding box center [736, 433] width 52 height 20
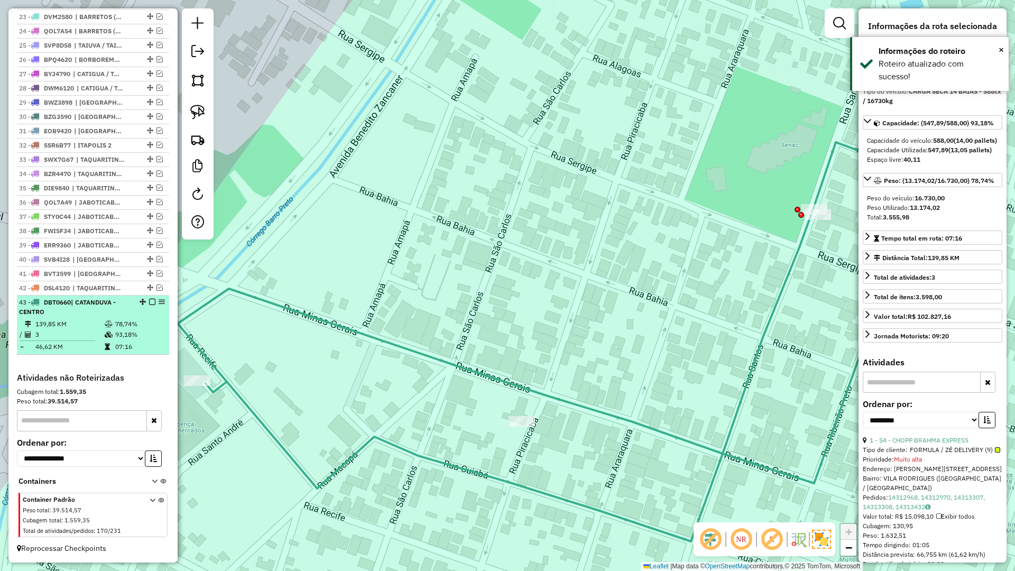
click at [149, 300] on em at bounding box center [152, 302] width 6 height 6
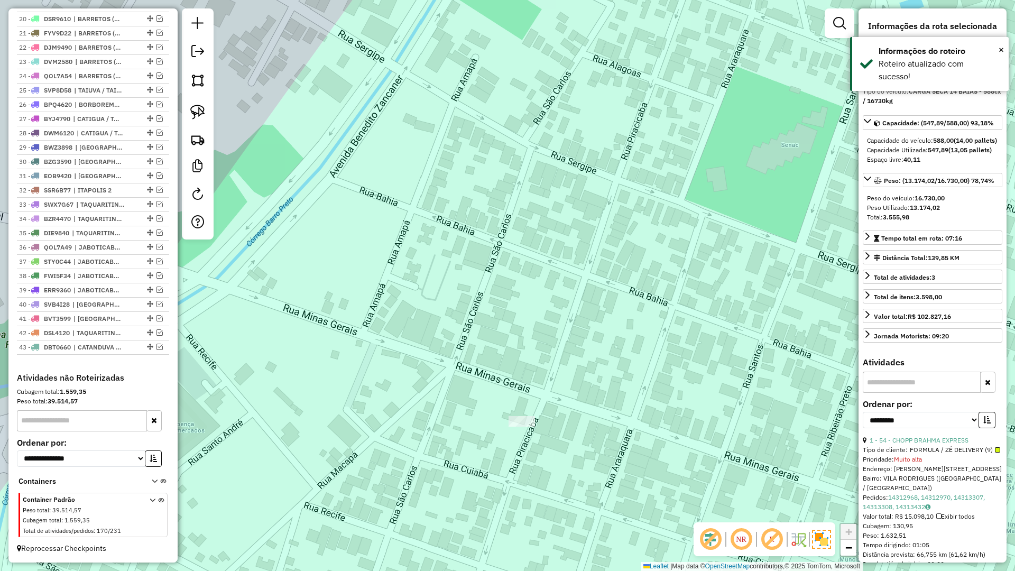
scroll to position [673, 0]
drag, startPoint x: 410, startPoint y: 384, endPoint x: 305, endPoint y: 284, distance: 144.7
click at [310, 286] on div "Janela de atendimento Grade de atendimento Capacidade Transportadoras Veículos …" at bounding box center [507, 285] width 1015 height 571
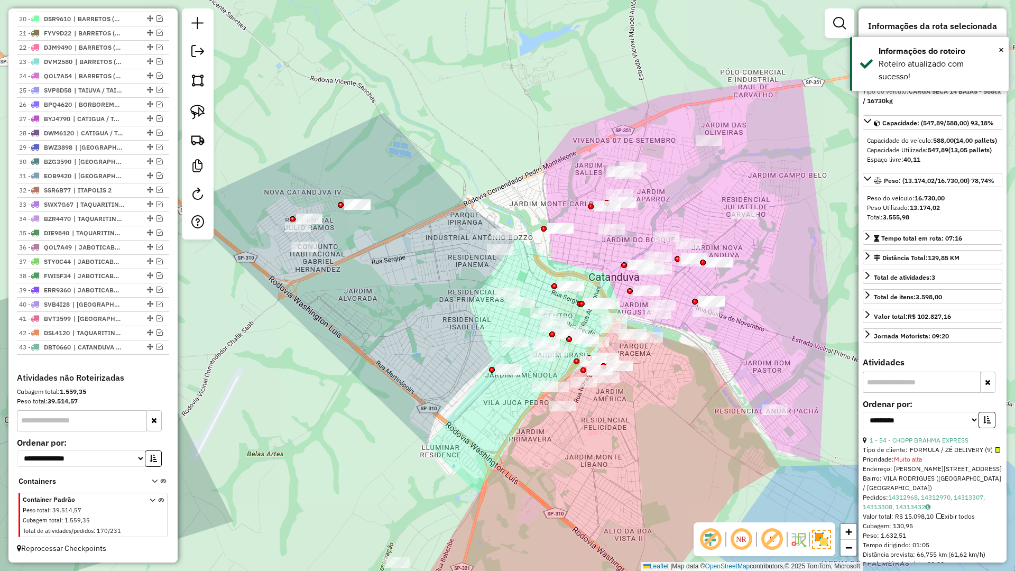
click at [836, 34] on div at bounding box center [839, 23] width 30 height 30
click at [836, 31] on link at bounding box center [839, 23] width 21 height 21
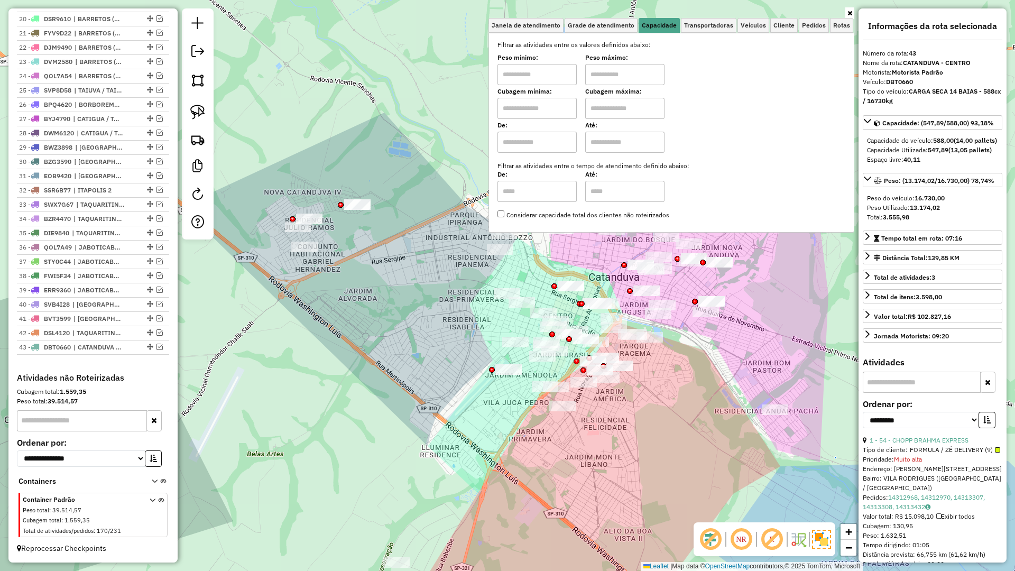
click at [564, 110] on input "text" at bounding box center [536, 108] width 79 height 21
type input "*****"
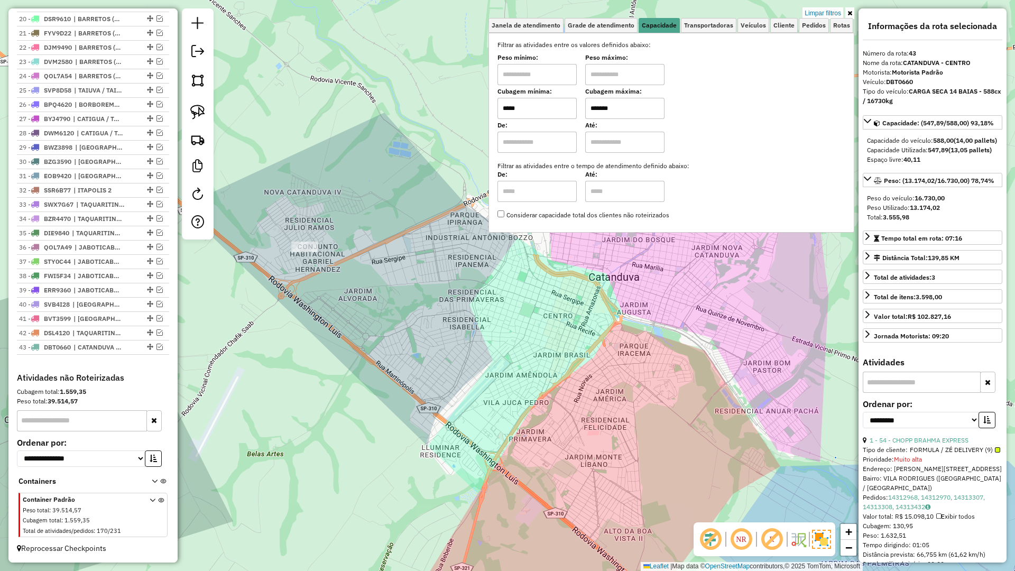
type input "*******"
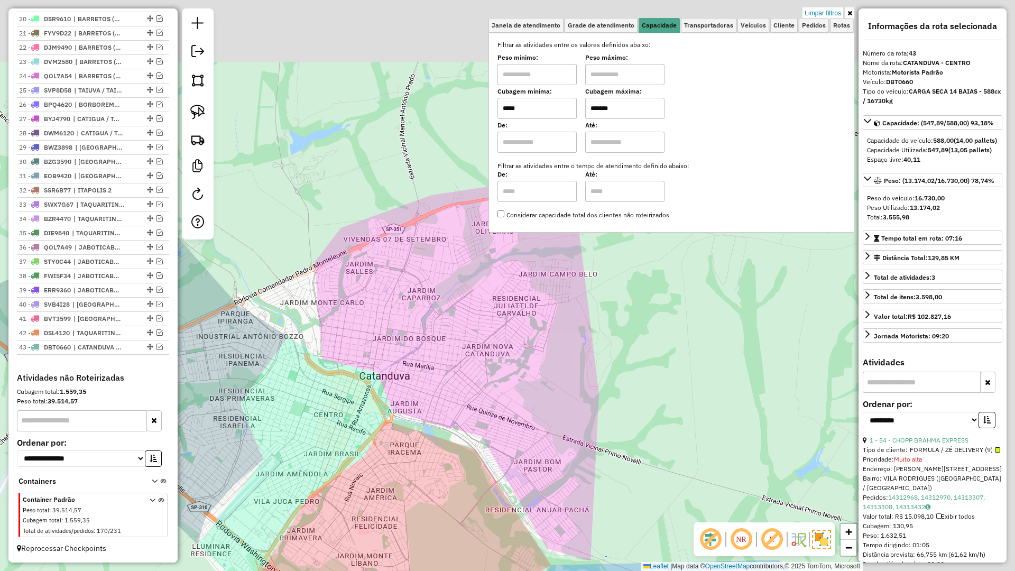
drag, startPoint x: 457, startPoint y: 394, endPoint x: 323, endPoint y: 448, distance: 144.2
click at [323, 448] on div "Limpar filtros Janela de atendimento Grade de atendimento Capacidade Transporta…" at bounding box center [507, 285] width 1015 height 571
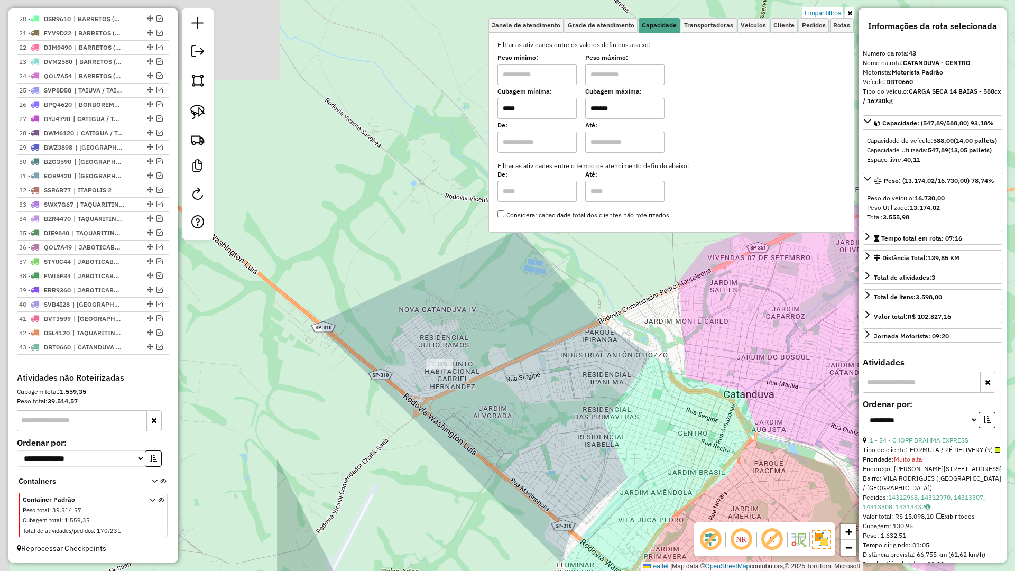
drag, startPoint x: 323, startPoint y: 448, endPoint x: 721, endPoint y: 461, distance: 398.7
click at [722, 461] on div "Limpar filtros Janela de atendimento Grade de atendimento Capacidade Transporta…" at bounding box center [507, 285] width 1015 height 571
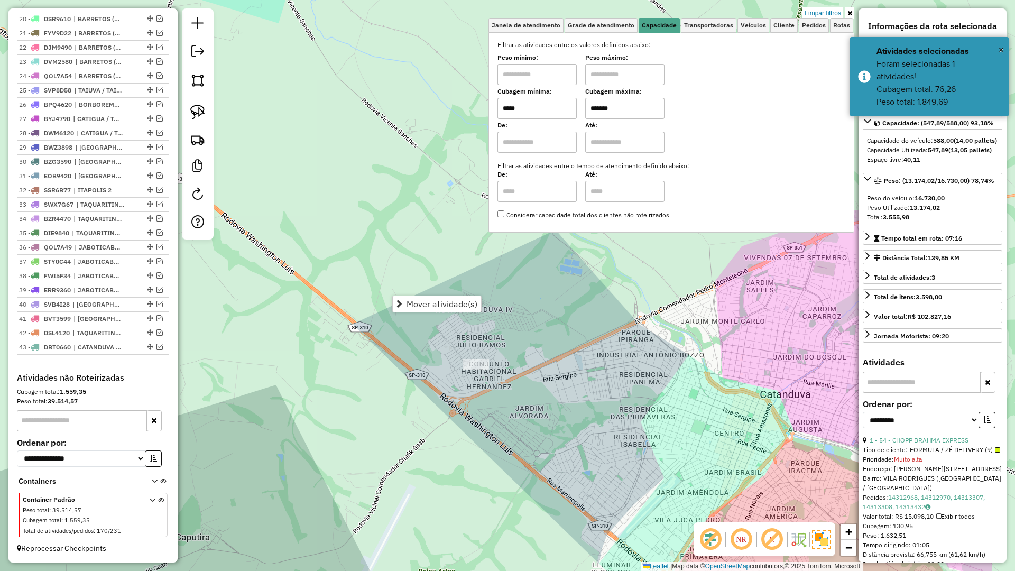
click at [551, 390] on div "Limpar filtros Janela de atendimento Grade de atendimento Capacidade Transporta…" at bounding box center [507, 285] width 1015 height 571
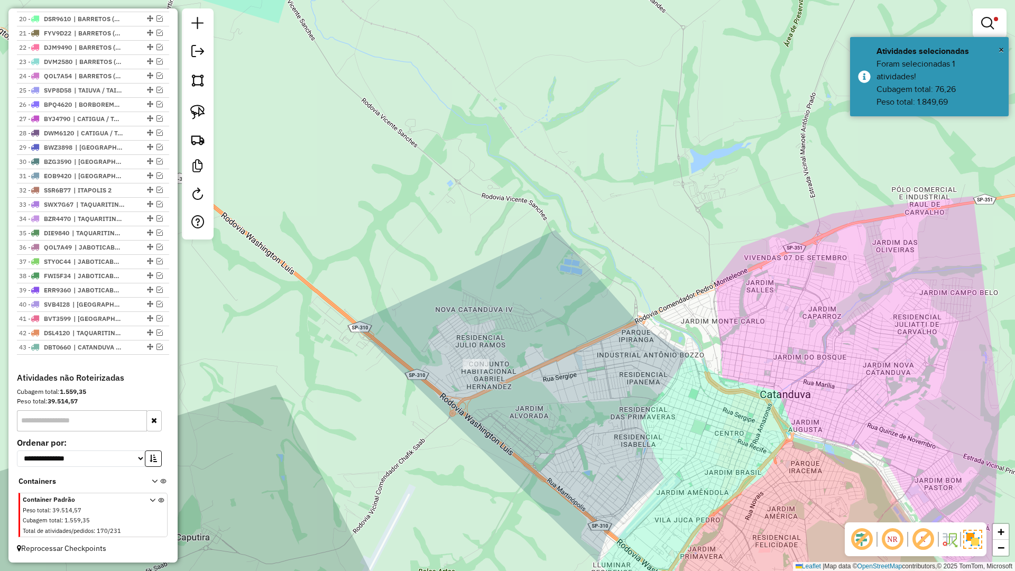
drag, startPoint x: 627, startPoint y: 386, endPoint x: 571, endPoint y: 305, distance: 98.4
click at [569, 288] on div "Limpar filtros Janela de atendimento Grade de atendimento Capacidade Transporta…" at bounding box center [507, 285] width 1015 height 571
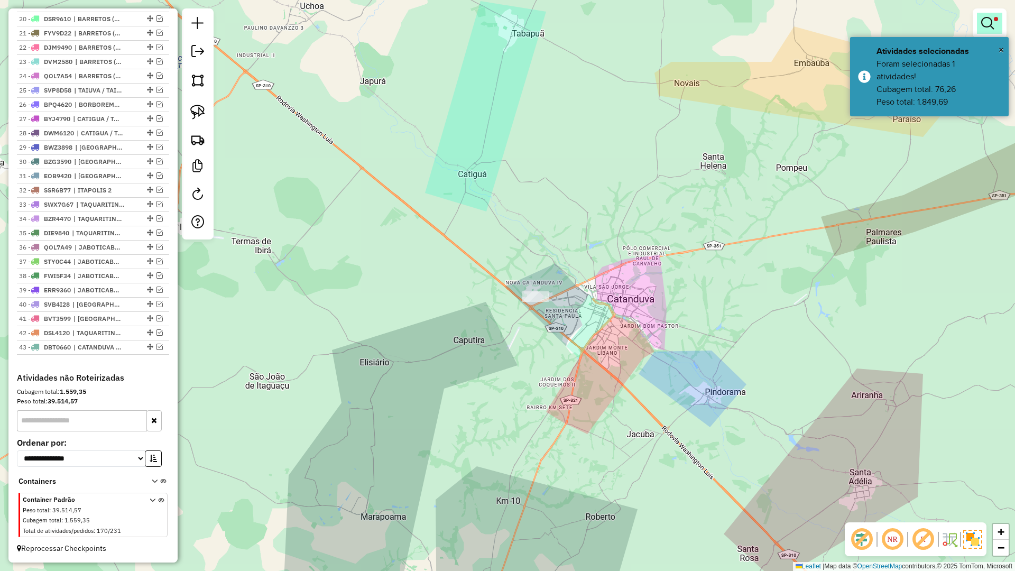
click at [987, 23] on em at bounding box center [987, 23] width 13 height 13
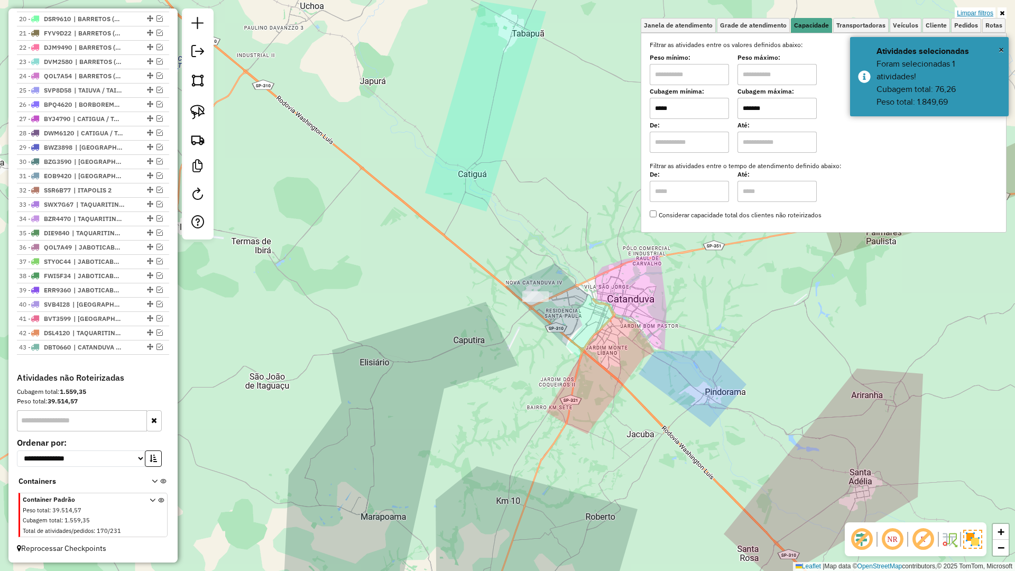
click at [981, 8] on link "Limpar filtros" at bounding box center [975, 13] width 41 height 12
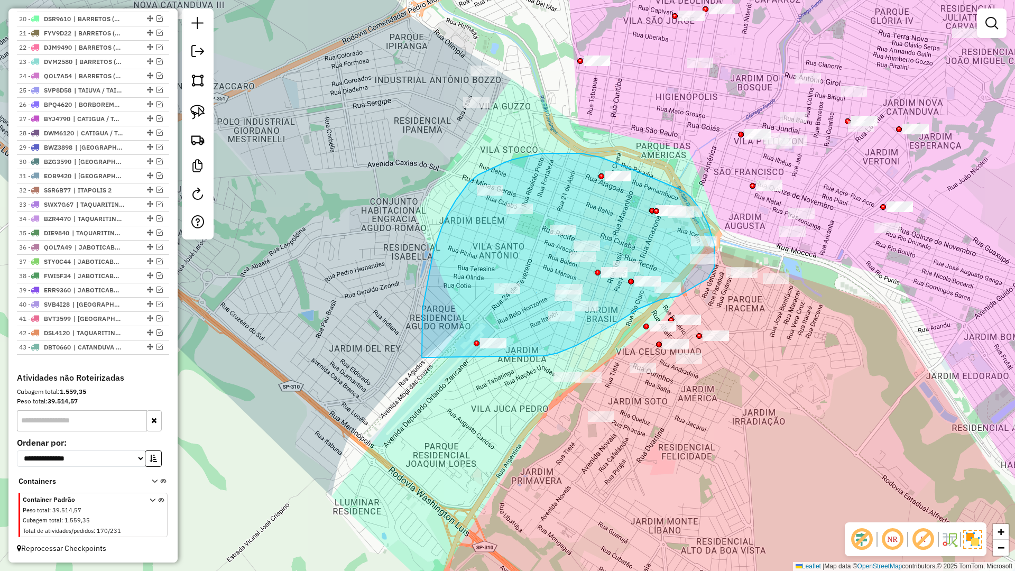
drag, startPoint x: 589, startPoint y: 338, endPoint x: 422, endPoint y: 369, distance: 170.3
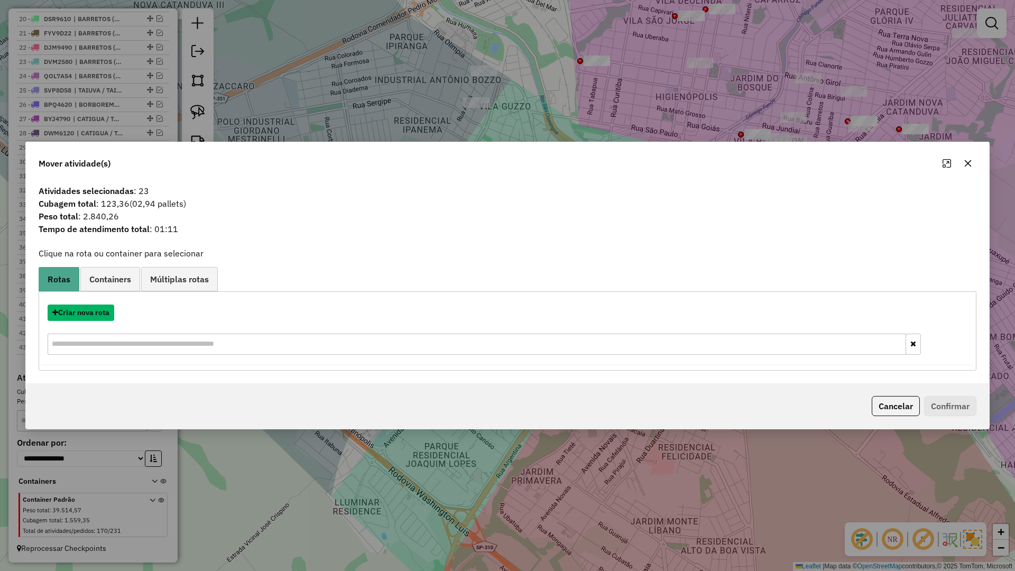
click at [95, 310] on button "Criar nova rota" at bounding box center [81, 312] width 67 height 16
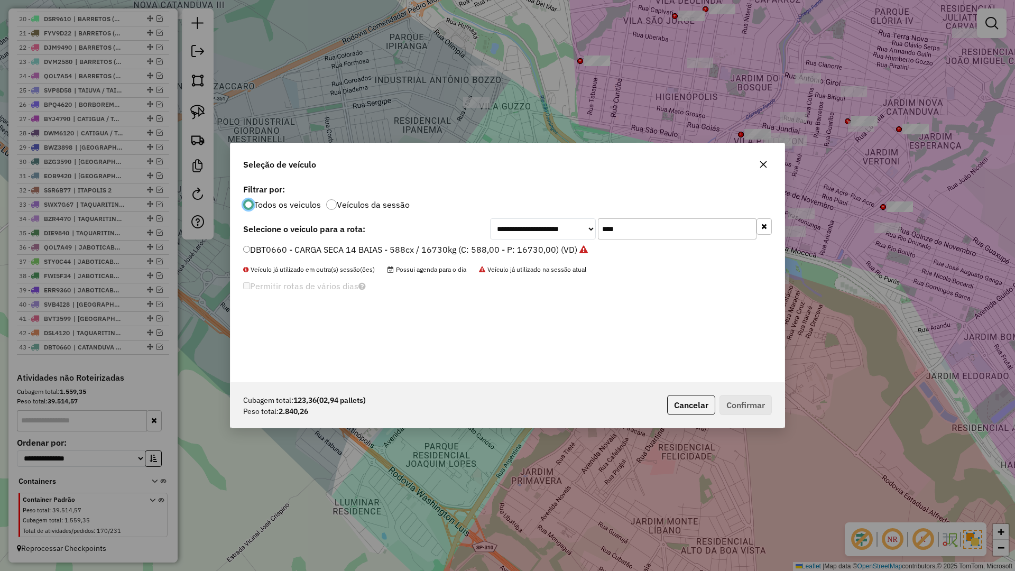
scroll to position [6, 3]
click at [715, 212] on div "**********" at bounding box center [507, 281] width 554 height 201
drag, startPoint x: 713, startPoint y: 216, endPoint x: 709, endPoint y: 223, distance: 8.3
click at [710, 223] on div "**********" at bounding box center [507, 281] width 554 height 201
click at [709, 223] on input "****" at bounding box center [677, 228] width 159 height 21
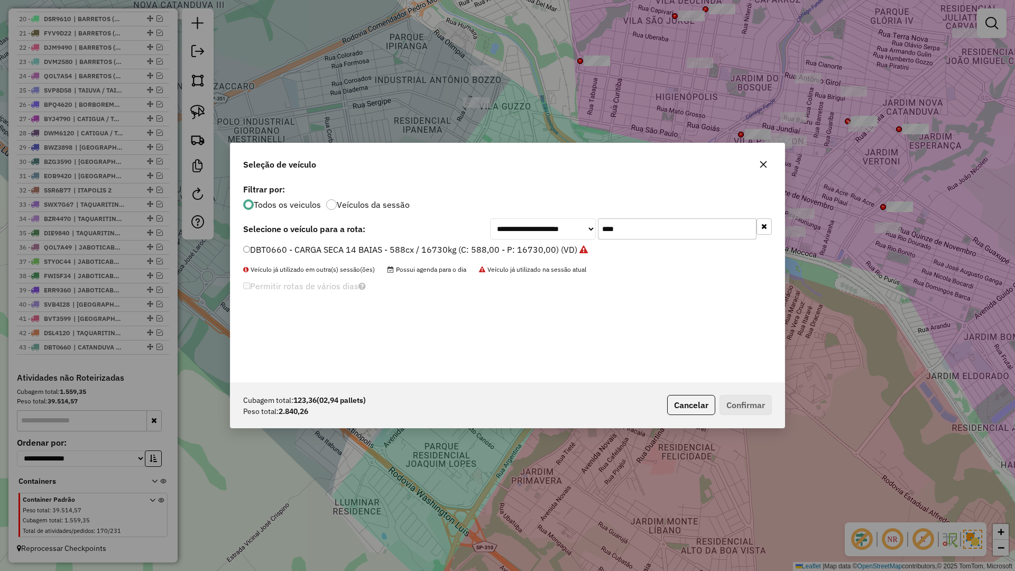
click at [709, 223] on input "****" at bounding box center [677, 228] width 159 height 21
type input "****"
drag, startPoint x: 508, startPoint y: 242, endPoint x: 502, endPoint y: 243, distance: 5.9
click at [506, 242] on div "**********" at bounding box center [507, 281] width 554 height 201
click at [496, 245] on label "QNK3D88 - VUC 6 BAIS - 210 cx / 6000kg (C: 210,00 - P: 6000,00) (VD)" at bounding box center [385, 249] width 284 height 13
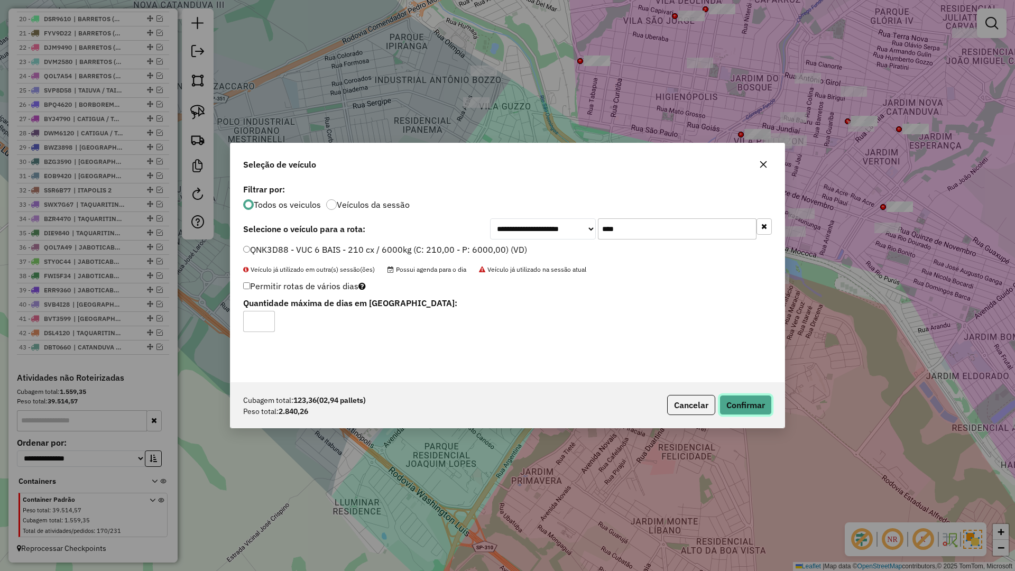
click at [745, 412] on button "Confirmar" at bounding box center [745, 405] width 52 height 20
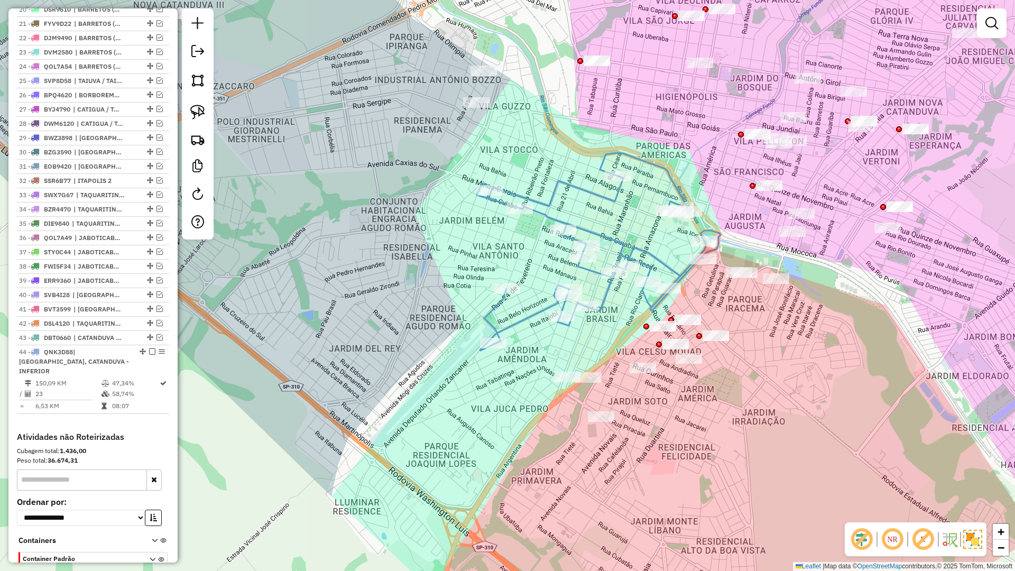
scroll to position [718, 0]
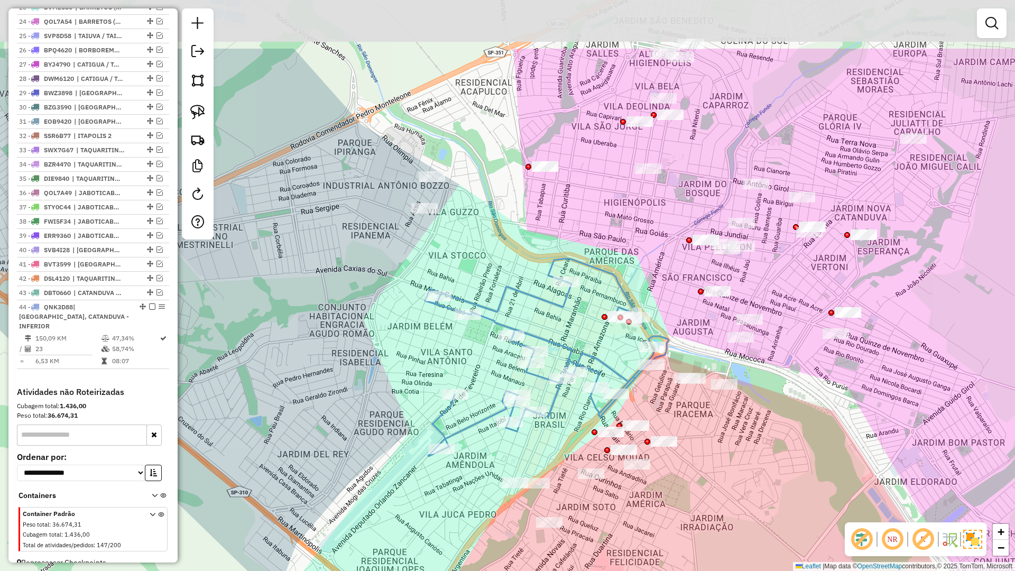
drag, startPoint x: 657, startPoint y: 416, endPoint x: 603, endPoint y: 526, distance: 122.9
click at [604, 524] on div "Janela de atendimento Grade de atendimento Capacidade Transportadoras Veículos …" at bounding box center [507, 285] width 1015 height 571
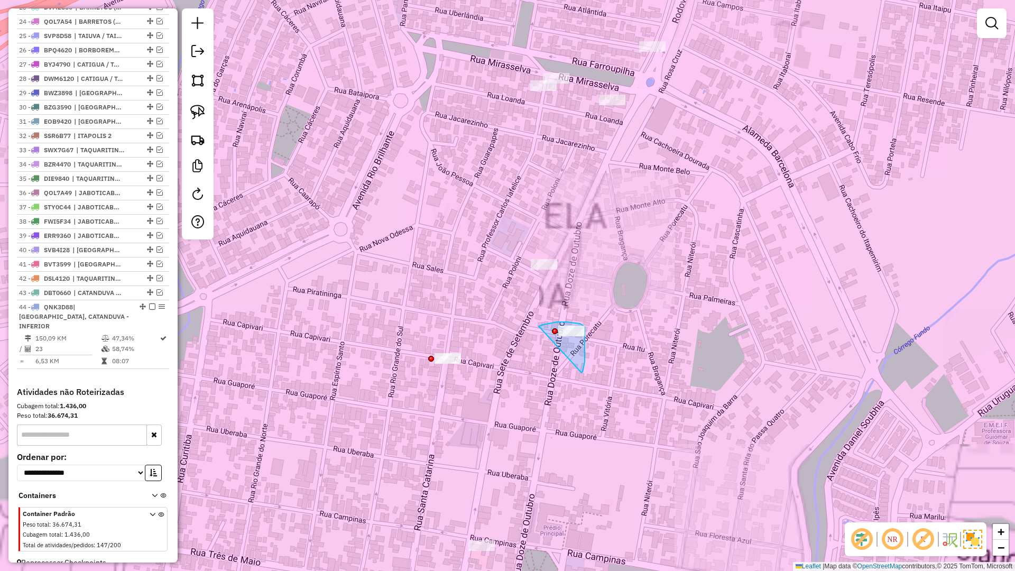
drag, startPoint x: 585, startPoint y: 360, endPoint x: 532, endPoint y: 329, distance: 60.6
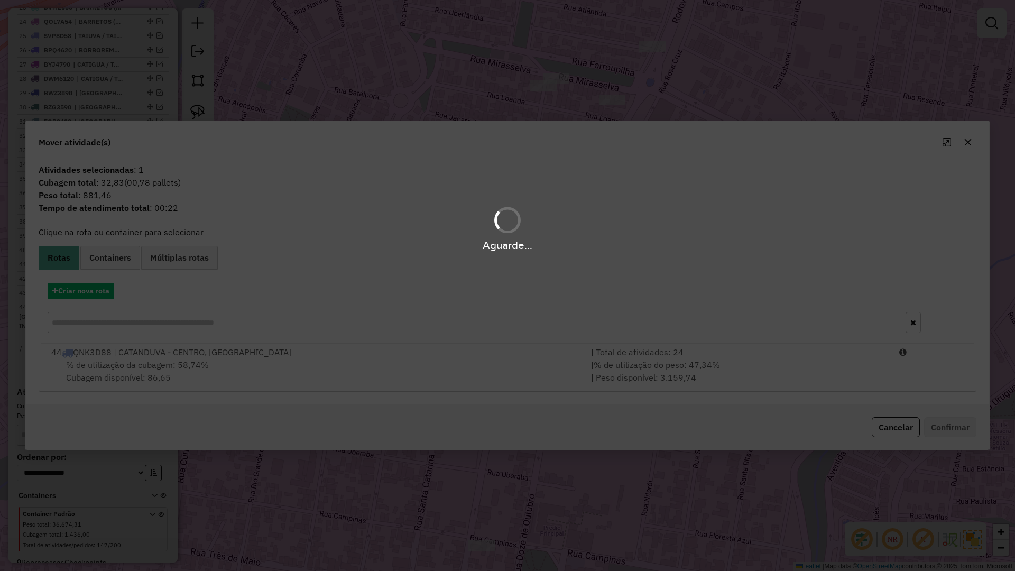
click at [455, 364] on hb-app "Aguarde... Pop-up bloqueado! Seu navegador bloqueou automáticamente a abertura …" at bounding box center [507, 285] width 1015 height 571
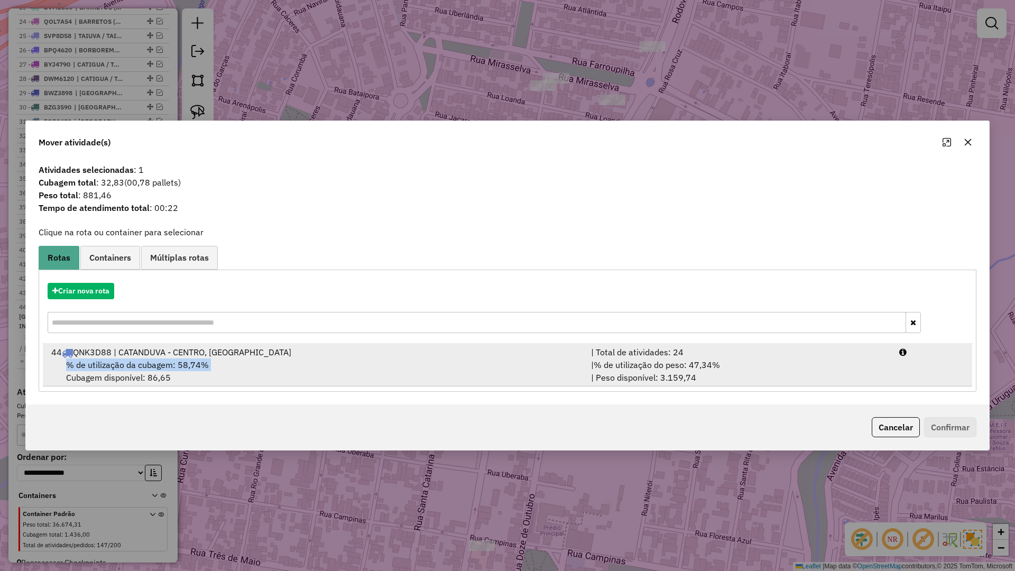
drag, startPoint x: 455, startPoint y: 364, endPoint x: 506, endPoint y: 373, distance: 52.6
click at [456, 364] on div "% de utilização da cubagem: 58,74% Cubagem disponível: 86,65" at bounding box center [315, 370] width 540 height 25
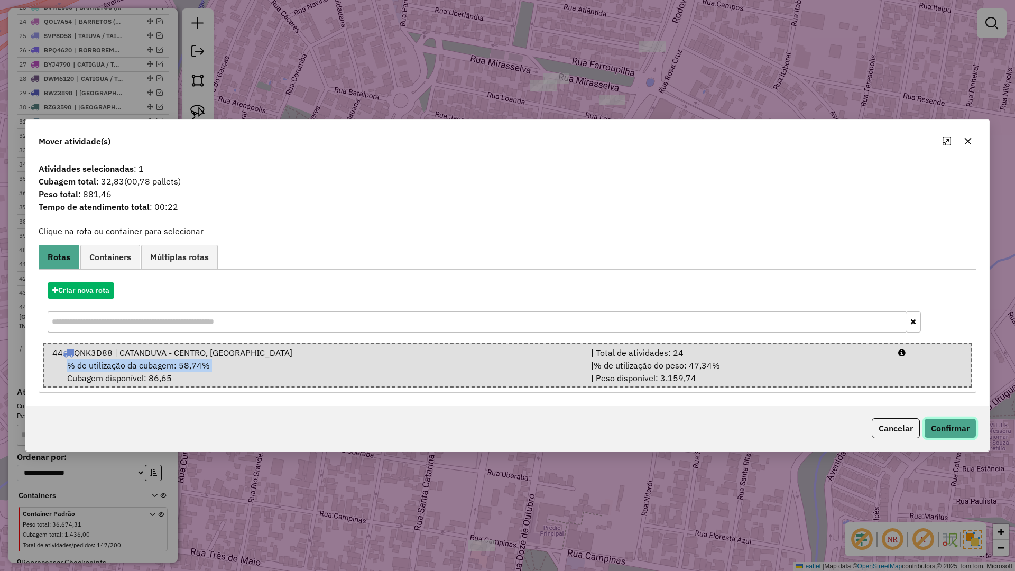
click at [945, 424] on button "Confirmar" at bounding box center [950, 428] width 52 height 20
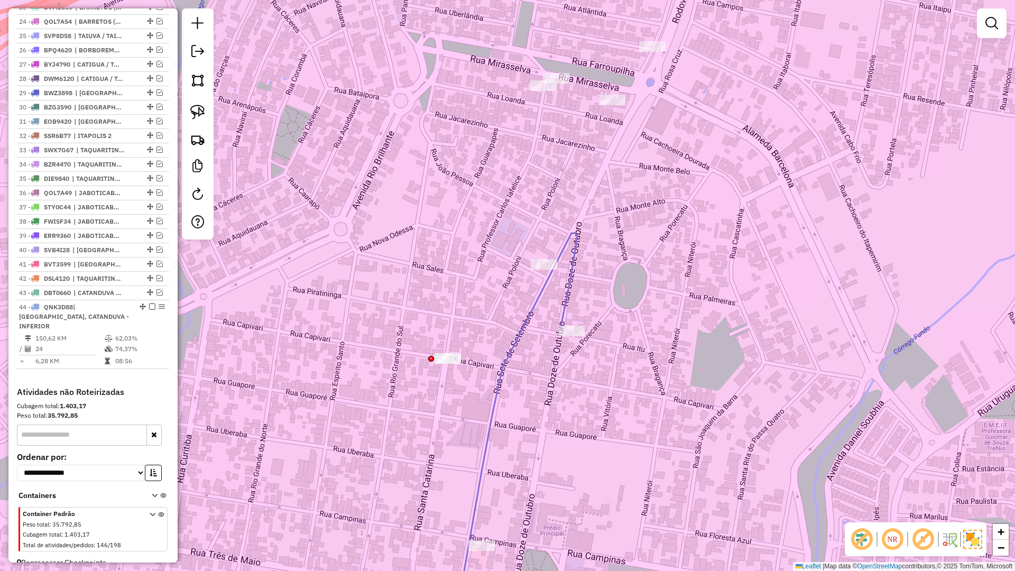
click at [525, 325] on icon at bounding box center [515, 430] width 123 height 395
select select "**********"
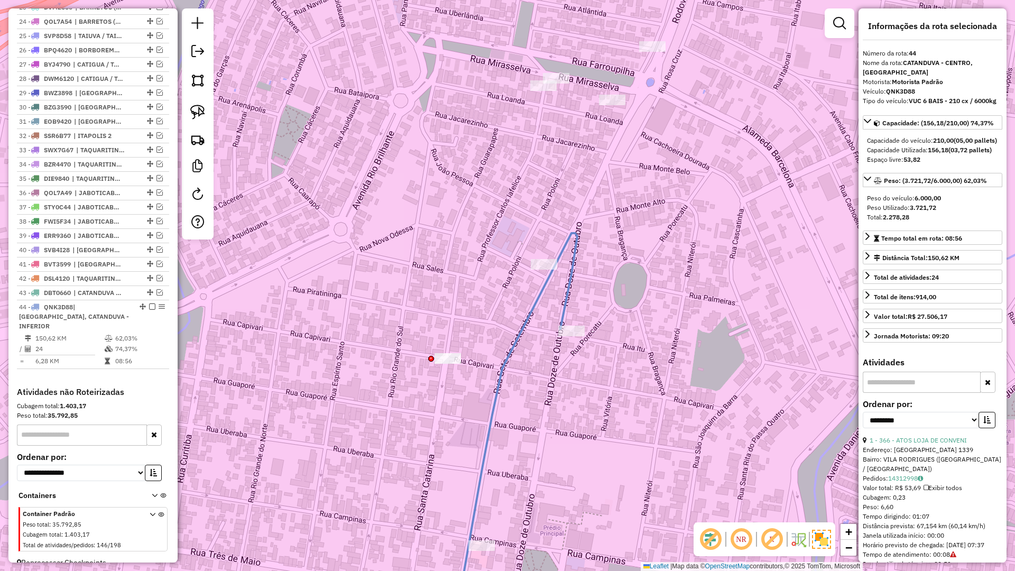
scroll to position [733, 0]
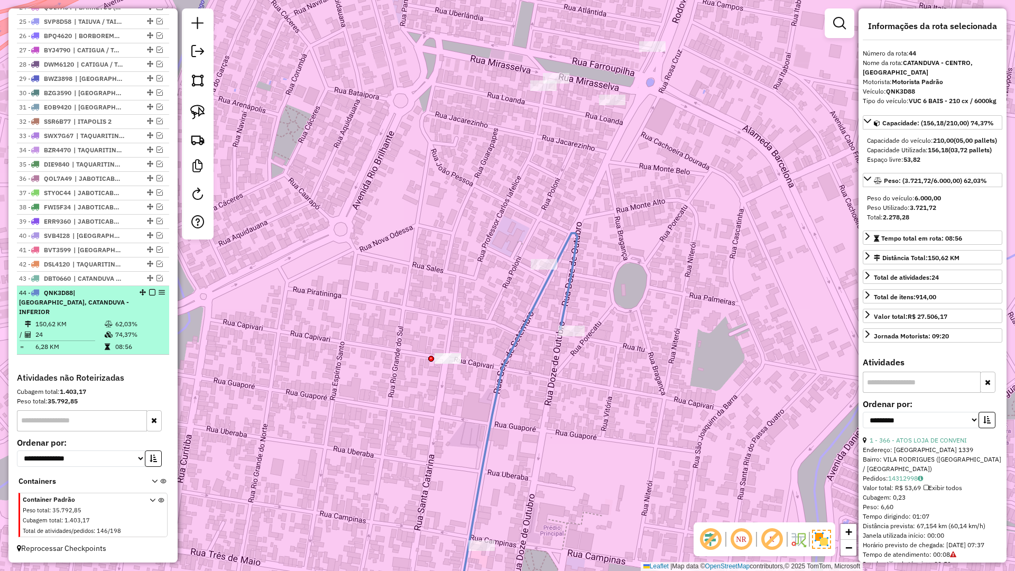
click at [150, 295] on em at bounding box center [152, 292] width 6 height 6
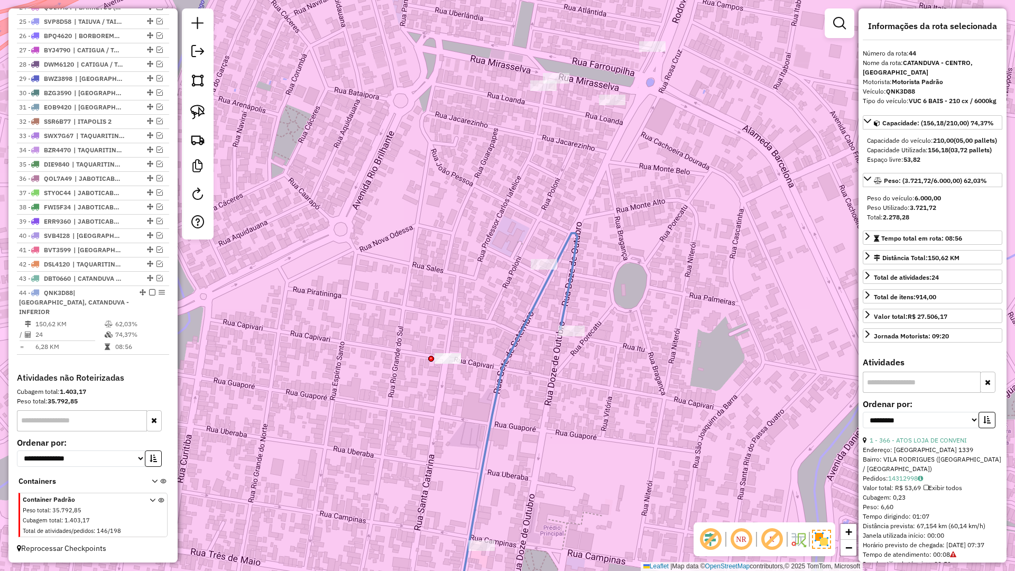
scroll to position [688, 0]
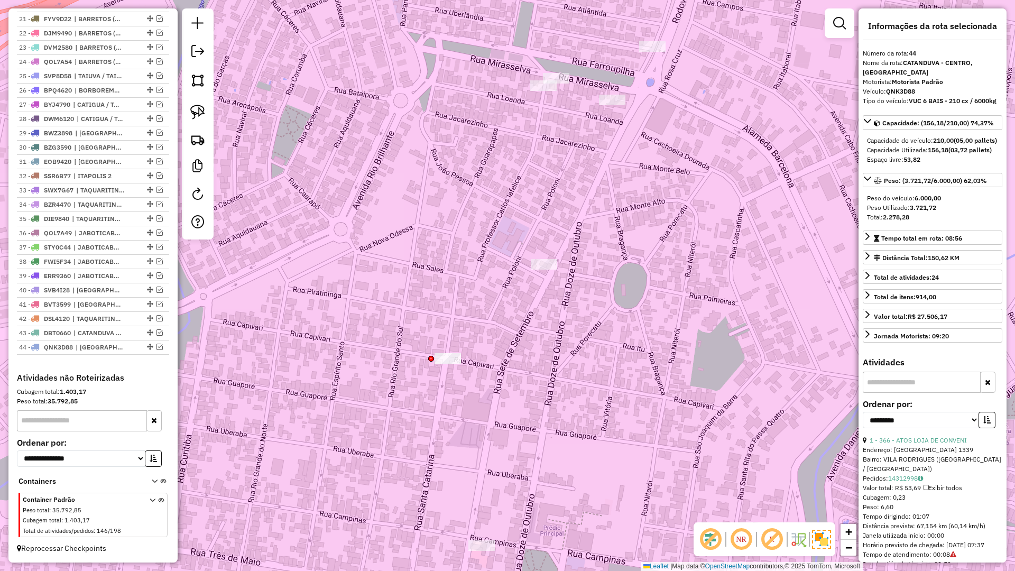
drag, startPoint x: 552, startPoint y: 348, endPoint x: 580, endPoint y: 281, distance: 72.5
click at [578, 288] on div "Janela de atendimento Grade de atendimento Capacidade Transportadoras Veículos …" at bounding box center [507, 285] width 1015 height 571
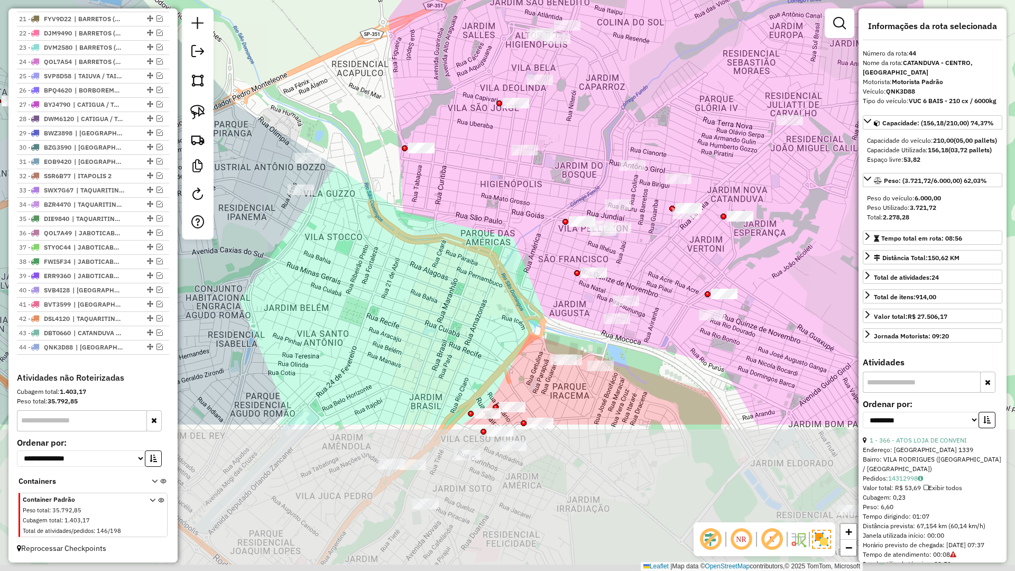
drag, startPoint x: 519, startPoint y: 330, endPoint x: 508, endPoint y: 270, distance: 61.3
click at [508, 273] on div "Janela de atendimento Grade de atendimento Capacidade Transportadoras Veículos …" at bounding box center [507, 285] width 1015 height 571
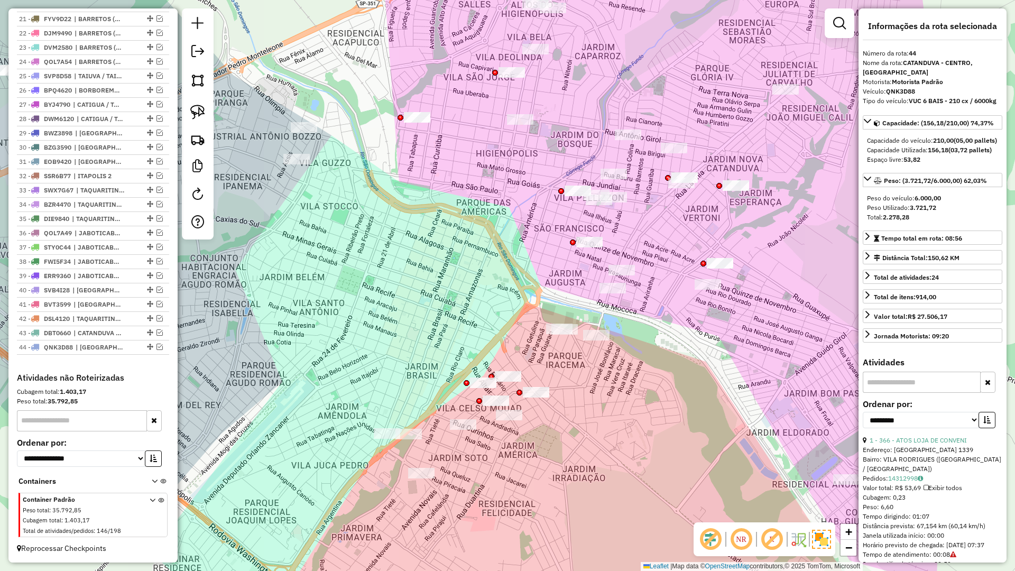
drag, startPoint x: 423, startPoint y: 362, endPoint x: 416, endPoint y: 286, distance: 75.9
click at [416, 286] on div "Janela de atendimento Grade de atendimento Capacidade Transportadoras Veículos …" at bounding box center [507, 285] width 1015 height 571
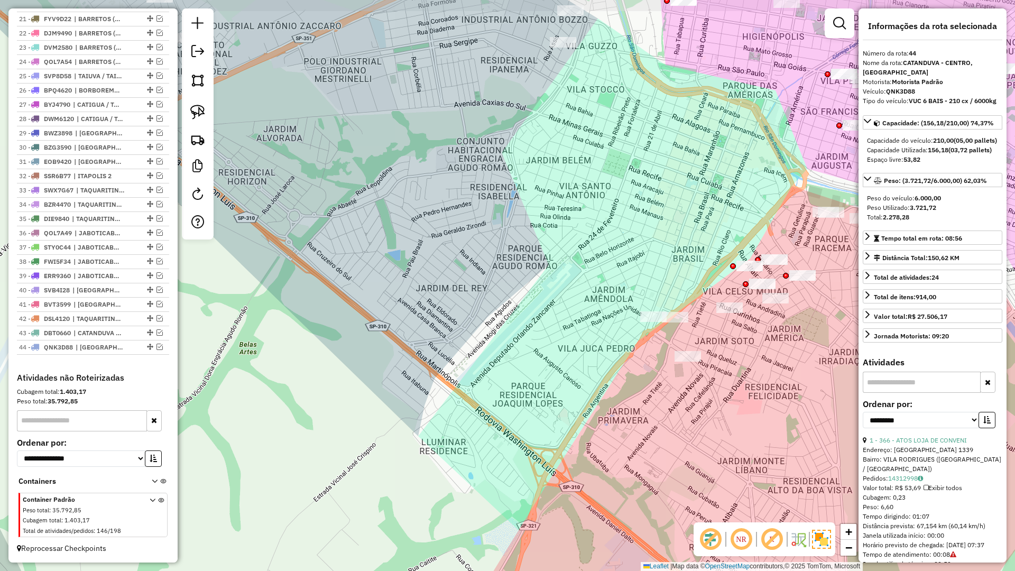
drag, startPoint x: 576, startPoint y: 406, endPoint x: 301, endPoint y: 351, distance: 279.8
click at [476, 393] on div "Janela de atendimento Grade de atendimento Capacidade Transportadoras Veículos …" at bounding box center [507, 285] width 1015 height 571
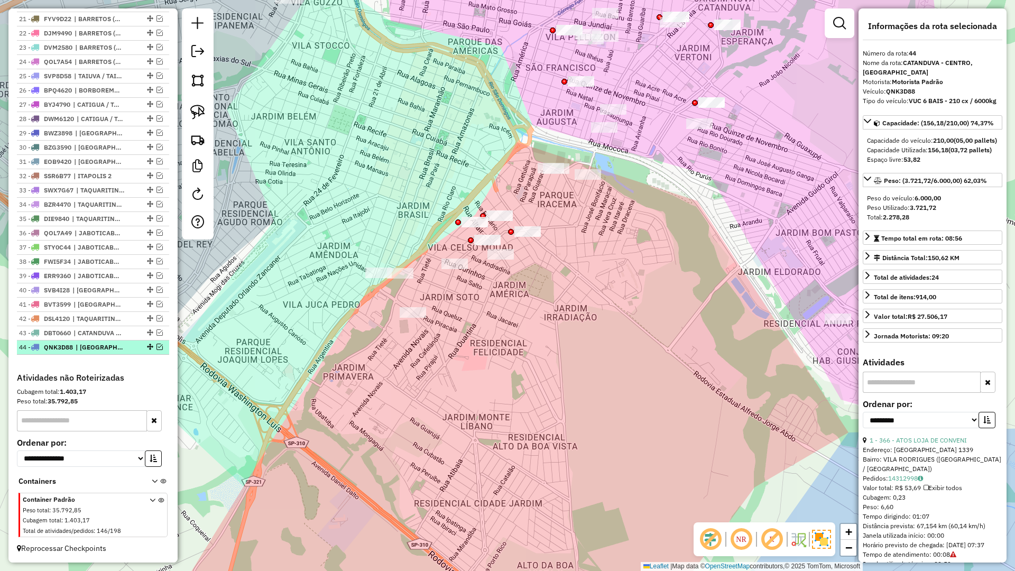
click at [157, 346] on em at bounding box center [159, 347] width 6 height 6
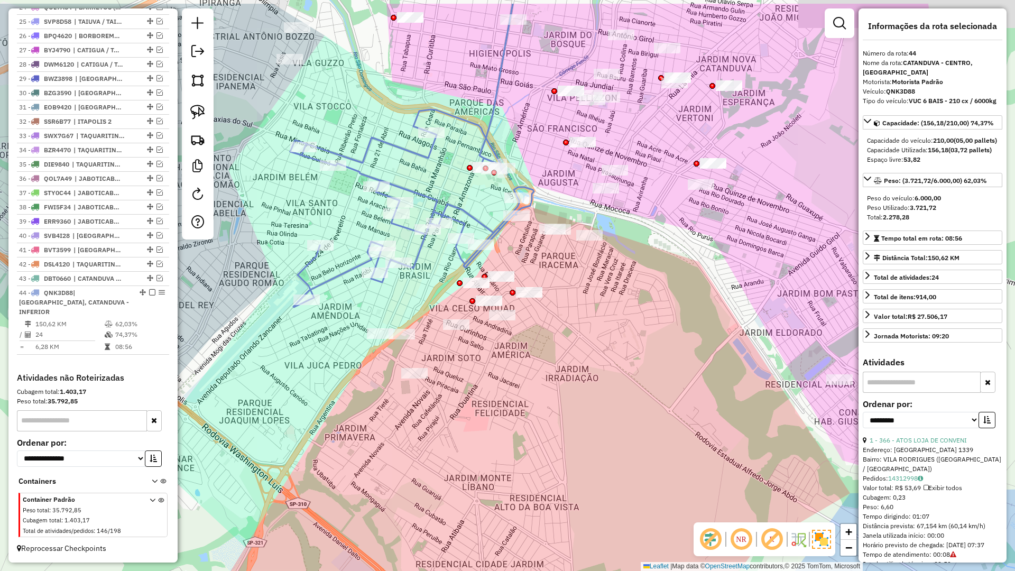
drag, startPoint x: 444, startPoint y: 332, endPoint x: 460, endPoint y: 316, distance: 22.8
click at [444, 336] on div "Janela de atendimento Grade de atendimento Capacidade Transportadoras Veículos …" at bounding box center [507, 285] width 1015 height 571
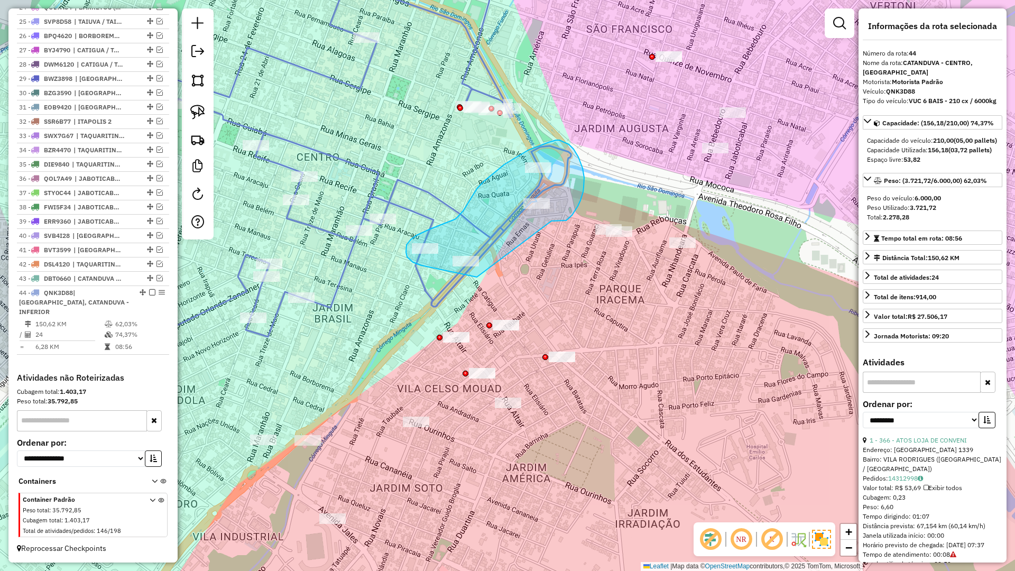
drag, startPoint x: 576, startPoint y: 209, endPoint x: 477, endPoint y: 277, distance: 119.8
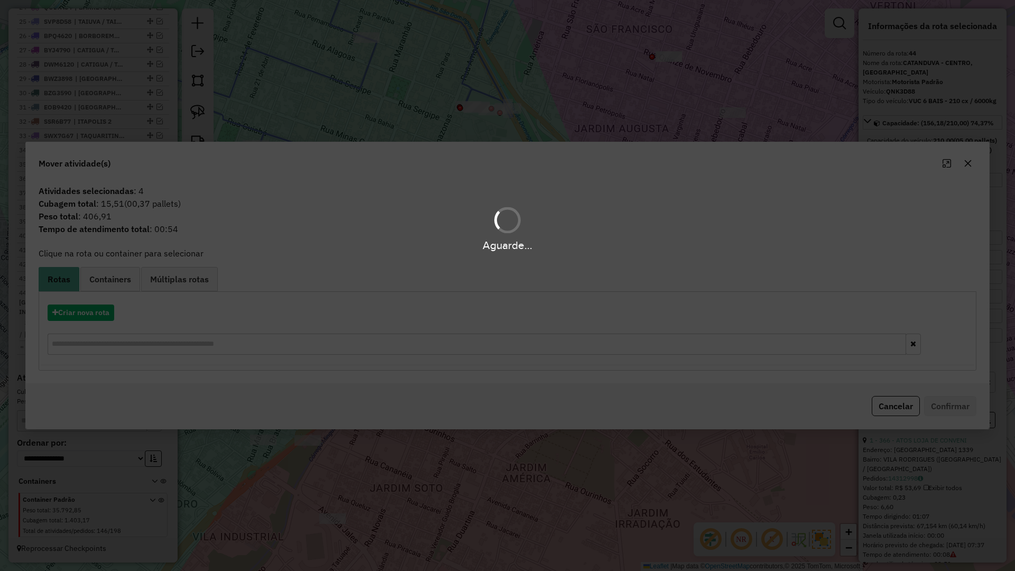
click at [122, 289] on div "Aguarde..." at bounding box center [507, 285] width 1015 height 571
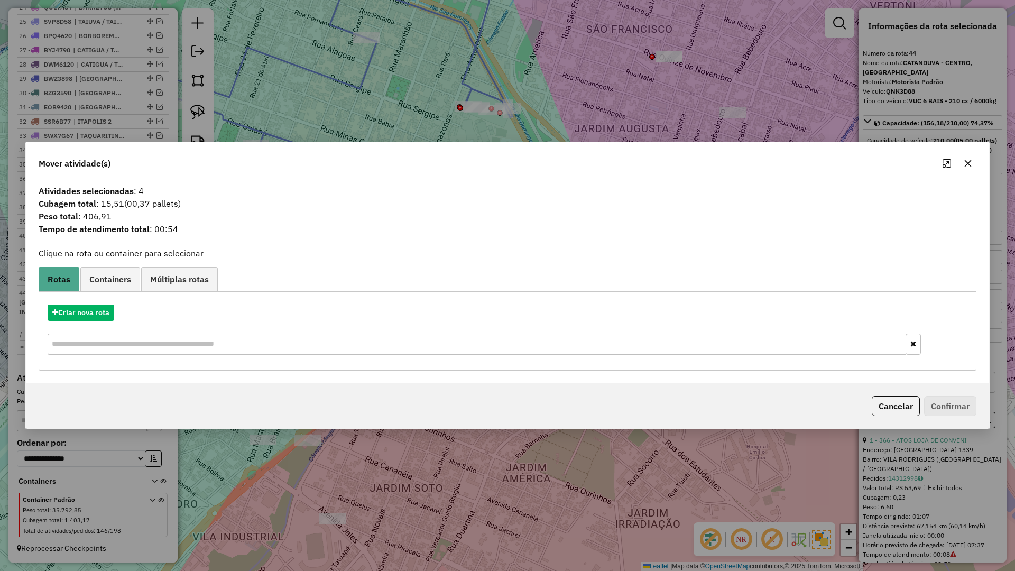
click at [122, 289] on link "Containers" at bounding box center [110, 279] width 60 height 24
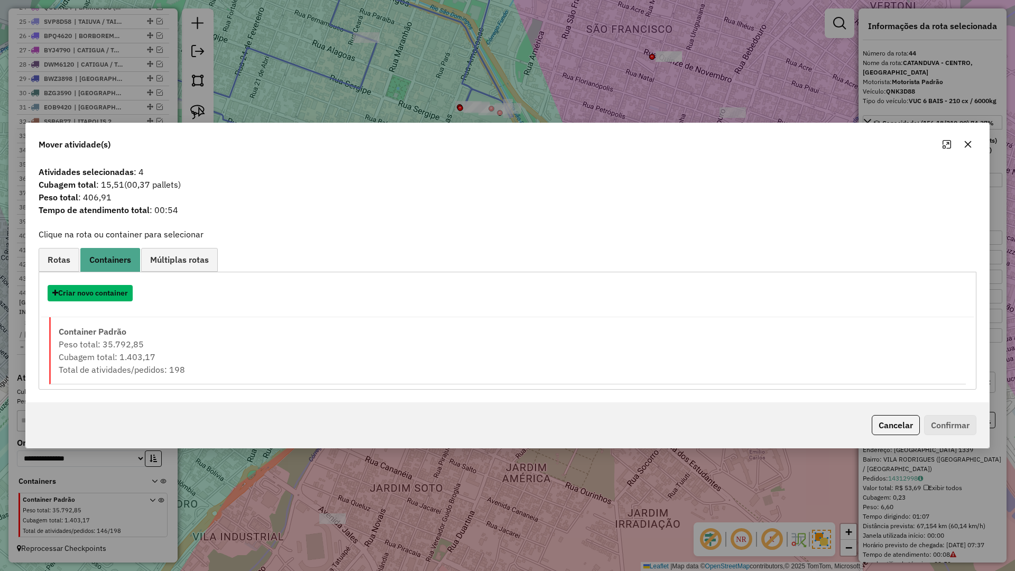
click at [122, 289] on button "Criar novo container" at bounding box center [90, 293] width 85 height 16
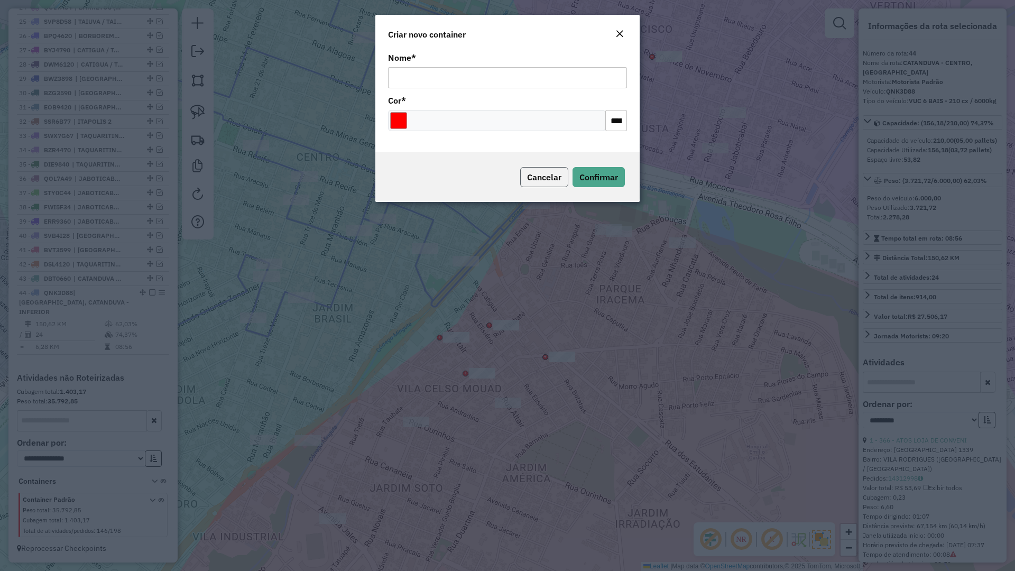
click at [550, 173] on span "Cancelar" at bounding box center [544, 177] width 34 height 11
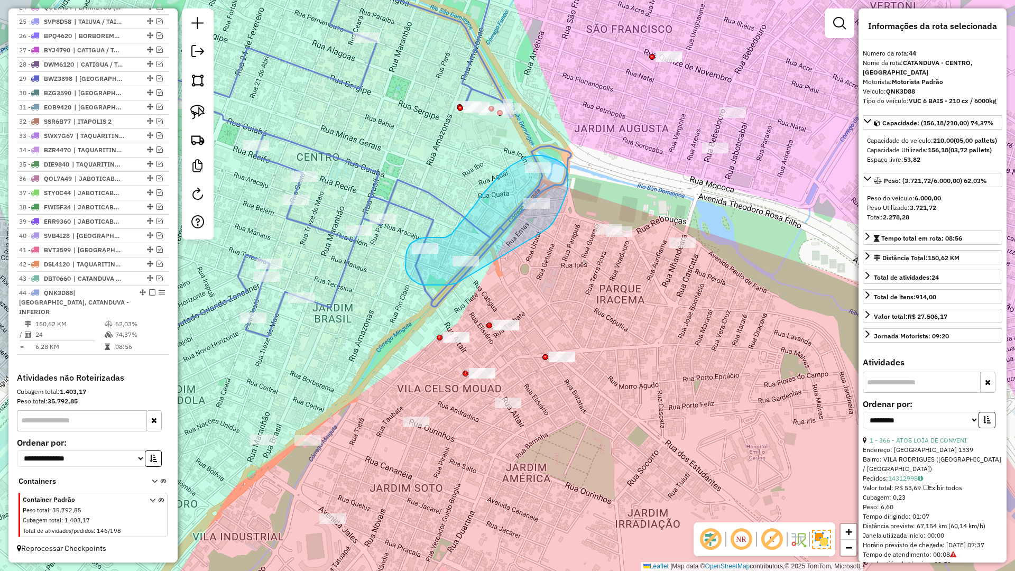
drag, startPoint x: 543, startPoint y: 231, endPoint x: 456, endPoint y: 283, distance: 101.7
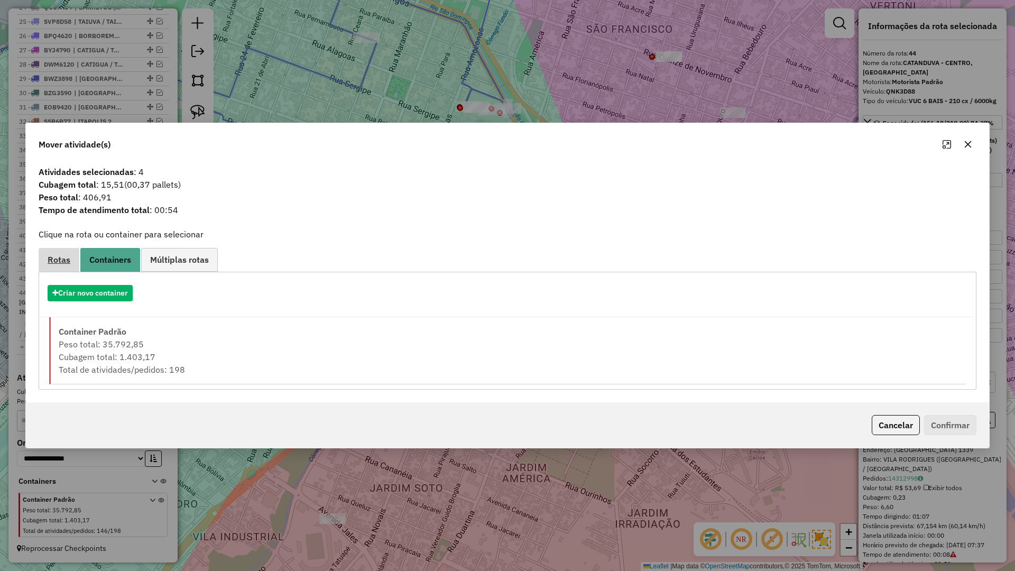
click at [62, 268] on link "Rotas" at bounding box center [59, 260] width 41 height 24
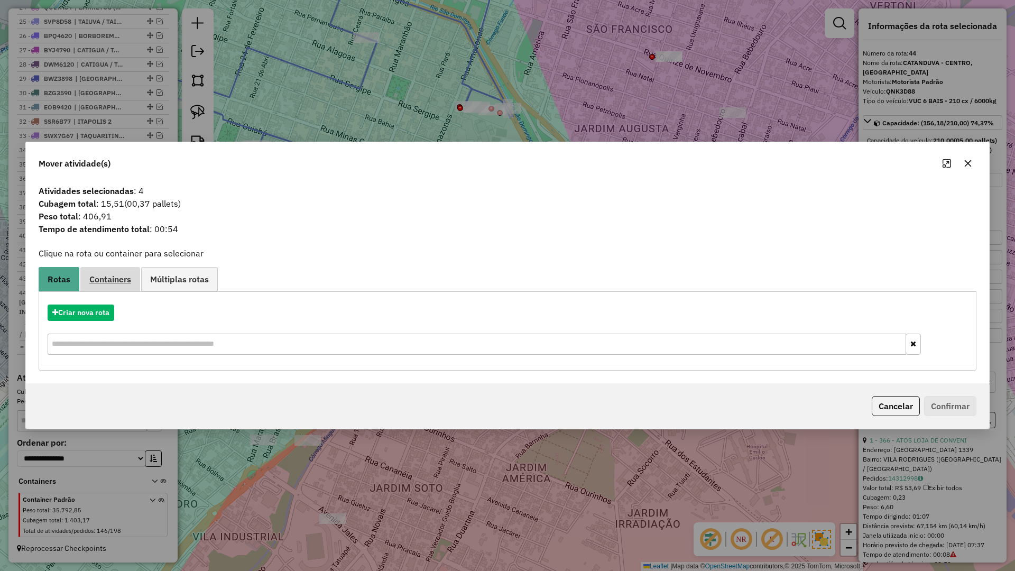
click at [106, 279] on span "Containers" at bounding box center [110, 279] width 42 height 8
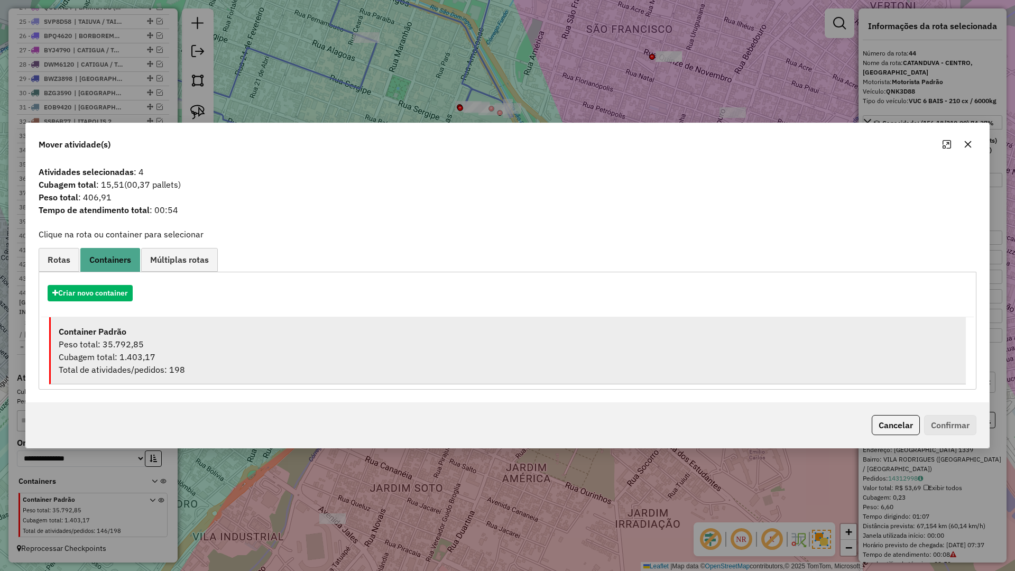
click at [103, 340] on div "Peso total: 35.792,85" at bounding box center [508, 344] width 899 height 13
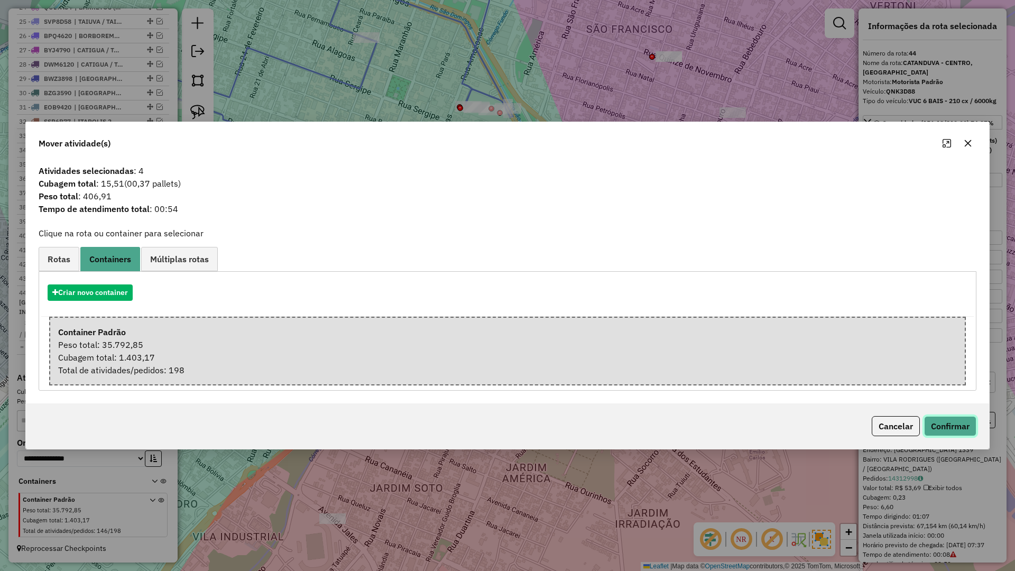
click at [956, 426] on button "Confirmar" at bounding box center [950, 426] width 52 height 20
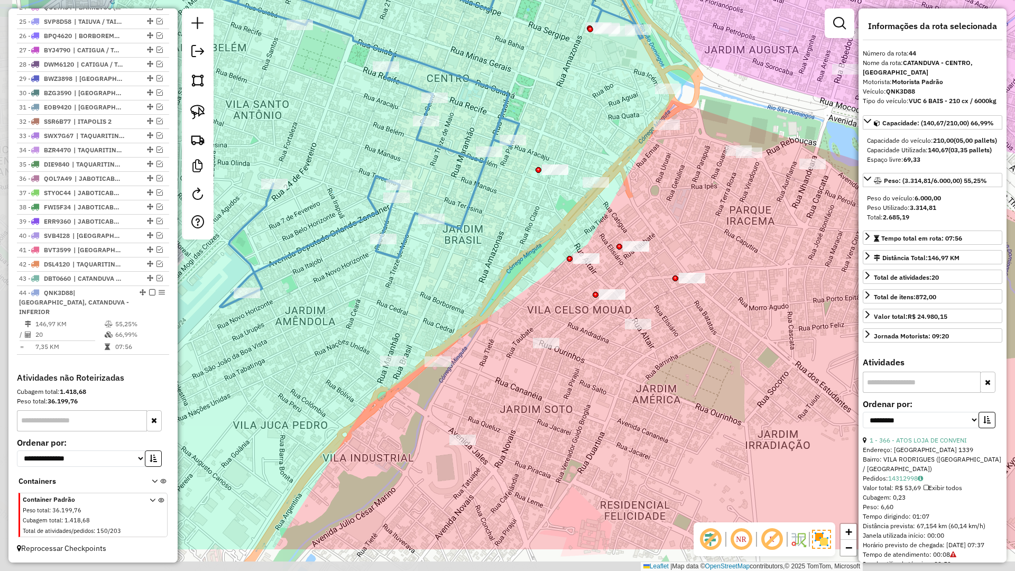
drag, startPoint x: 520, startPoint y: 268, endPoint x: 591, endPoint y: 224, distance: 83.9
click at [591, 224] on div "Janela de atendimento Grade de atendimento Capacidade Transportadoras Veículos …" at bounding box center [507, 285] width 1015 height 571
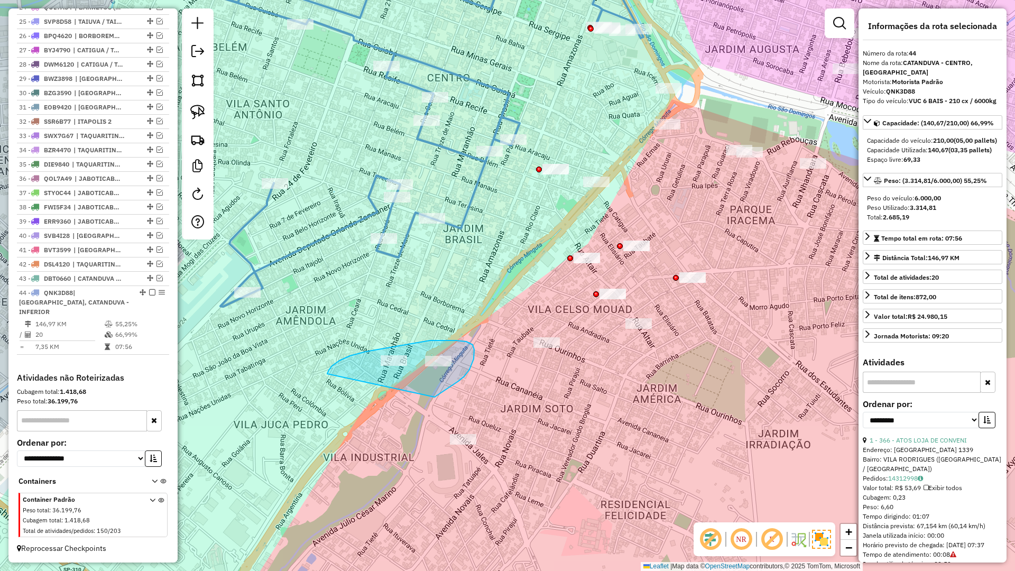
drag, startPoint x: 474, startPoint y: 359, endPoint x: 327, endPoint y: 374, distance: 147.1
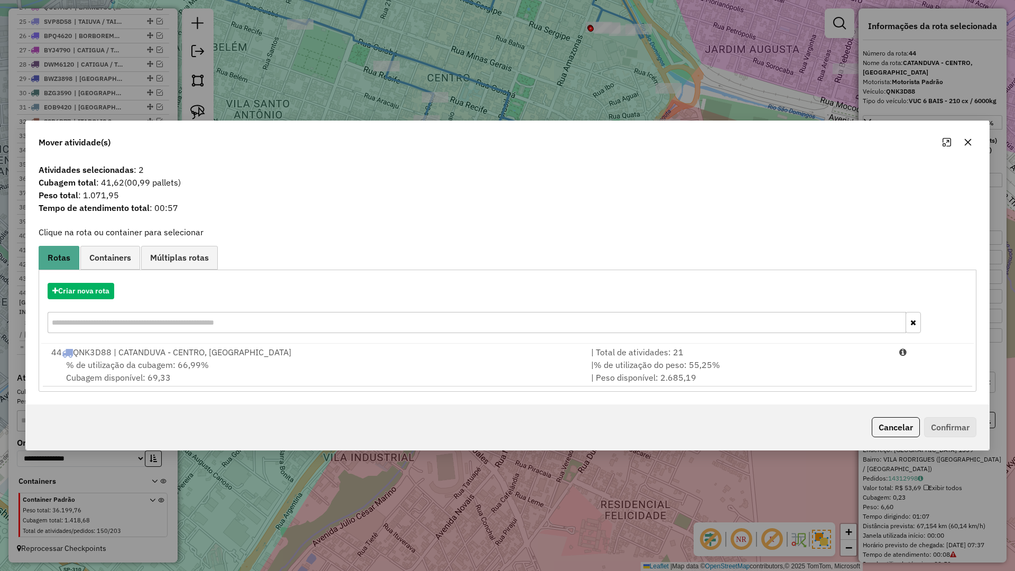
drag, startPoint x: 659, startPoint y: 371, endPoint x: 826, endPoint y: 401, distance: 169.7
click at [659, 371] on div "| % de utilização do peso: 55,25% | Peso disponível: 2.685,19" at bounding box center [739, 370] width 308 height 25
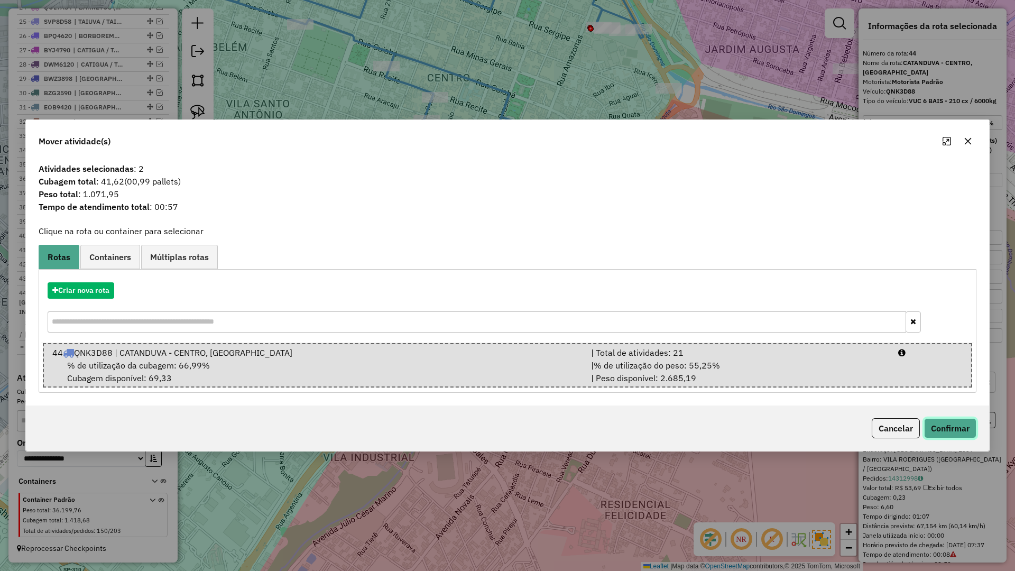
click at [952, 429] on button "Confirmar" at bounding box center [950, 428] width 52 height 20
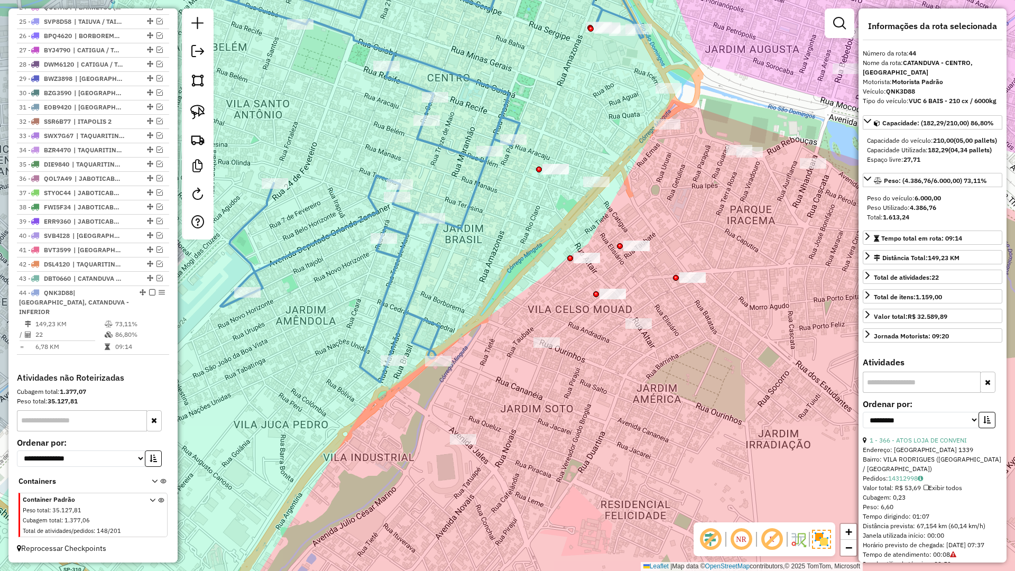
click at [435, 337] on icon at bounding box center [429, 162] width 428 height 439
click at [404, 339] on div "Janela de atendimento Grade de atendimento Capacidade Transportadoras Veículos …" at bounding box center [507, 285] width 1015 height 571
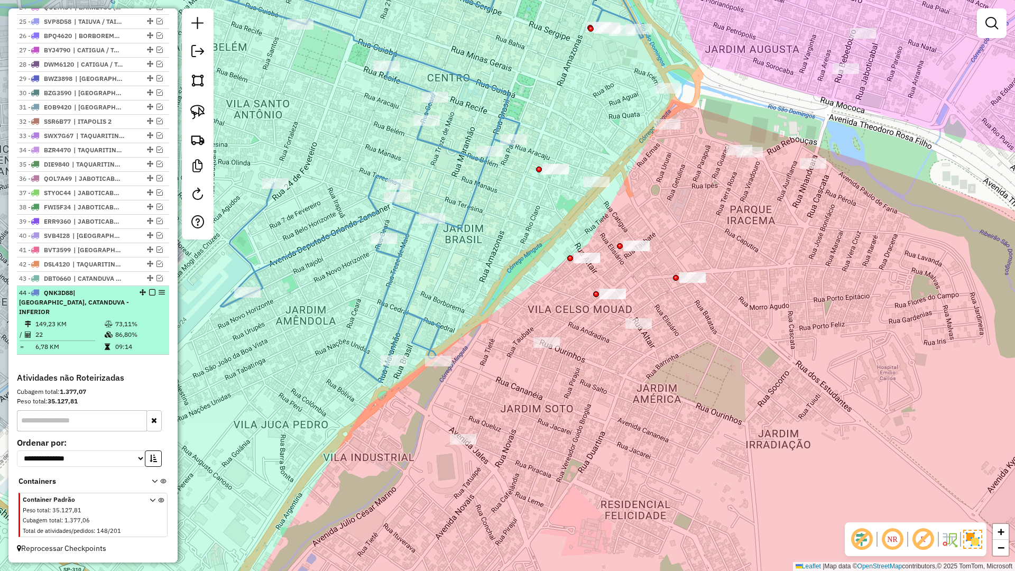
click at [149, 295] on em at bounding box center [152, 292] width 6 height 6
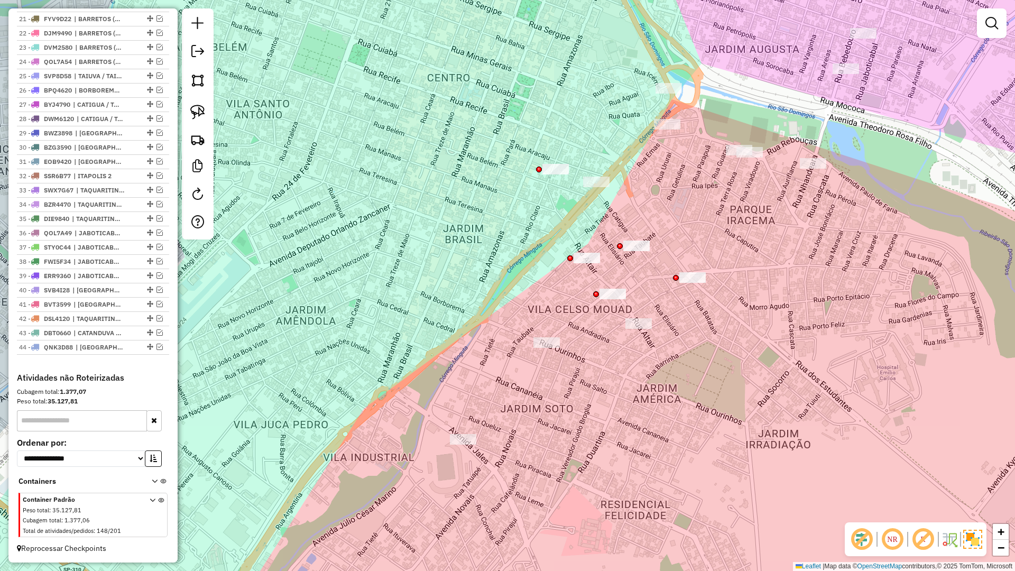
scroll to position [688, 0]
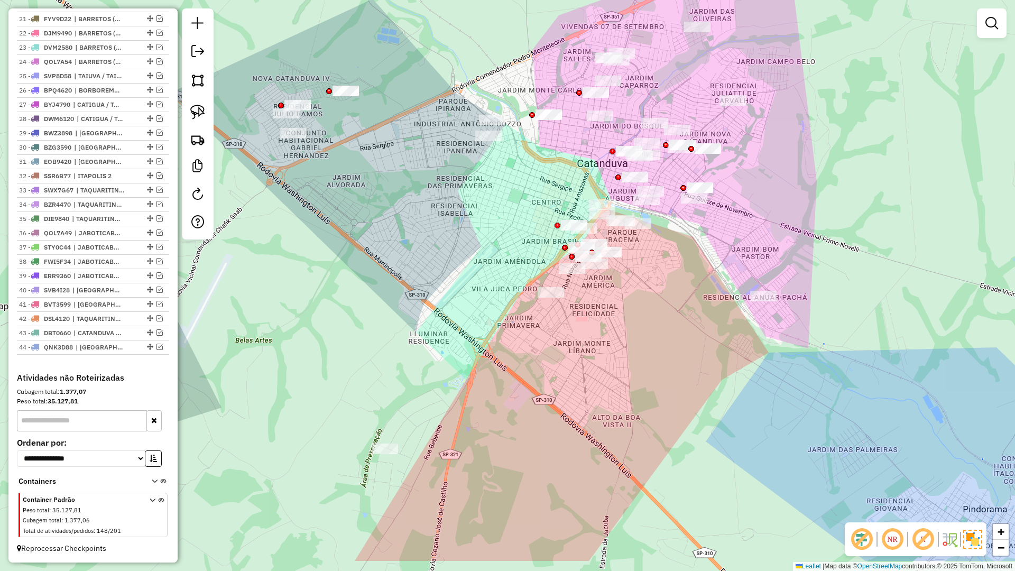
drag, startPoint x: 590, startPoint y: 301, endPoint x: 535, endPoint y: 336, distance: 65.5
click at [596, 312] on div "Janela de atendimento Grade de atendimento Capacidade Transportadoras Veículos …" at bounding box center [507, 285] width 1015 height 571
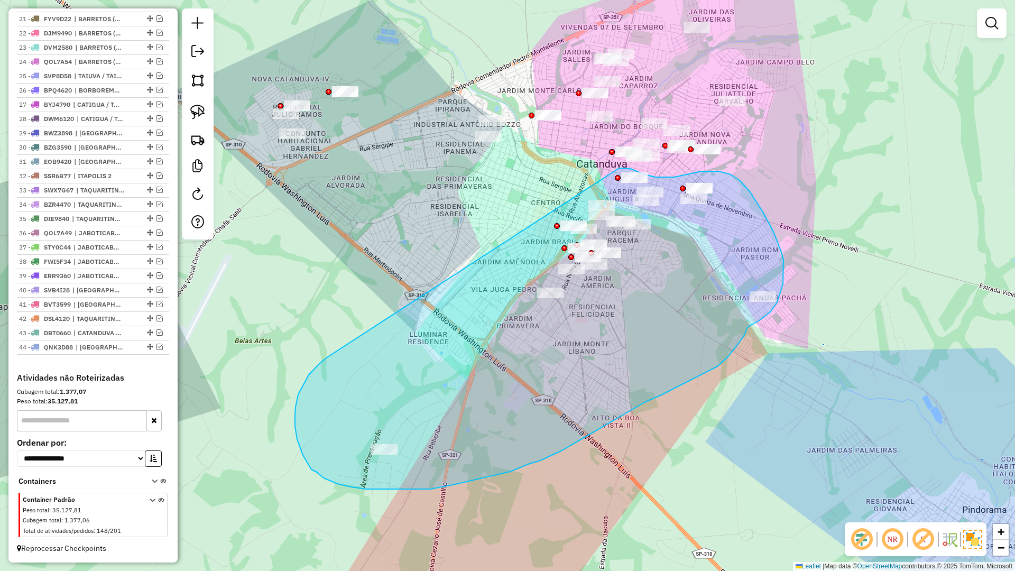
drag, startPoint x: 295, startPoint y: 418, endPoint x: 619, endPoint y: 168, distance: 408.9
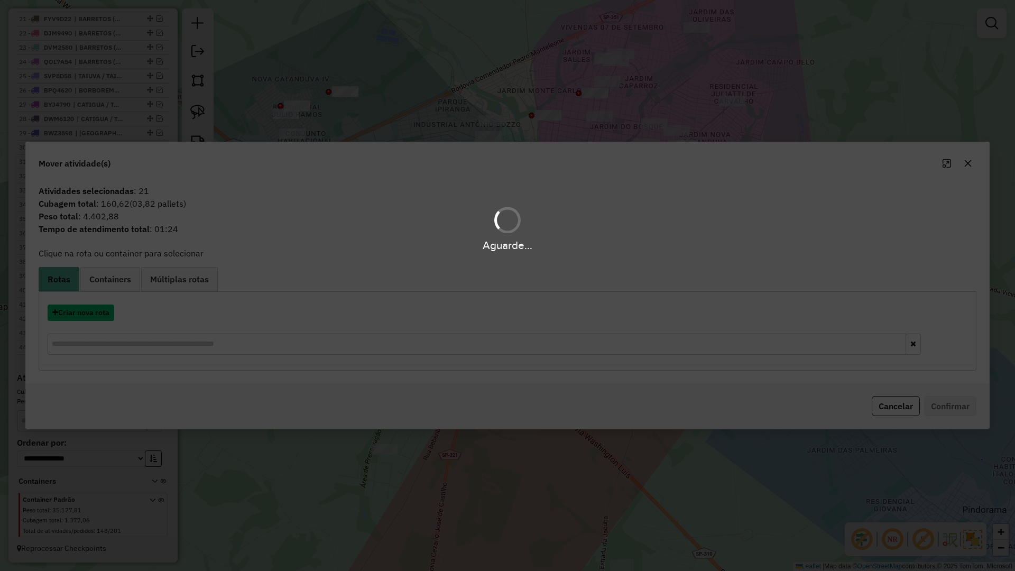
click at [91, 316] on button "Criar nova rota" at bounding box center [81, 312] width 67 height 16
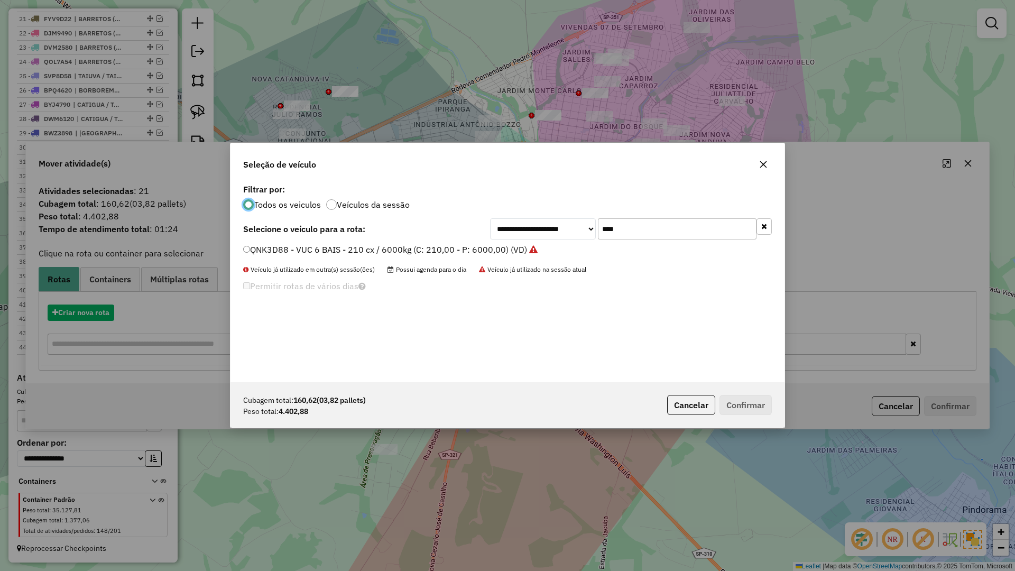
scroll to position [6, 3]
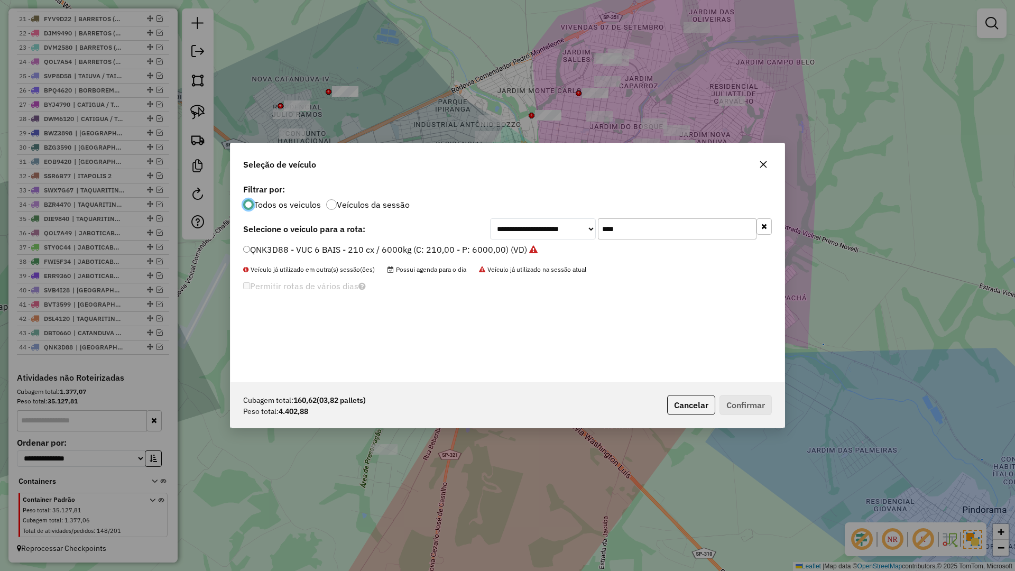
click at [669, 235] on input "****" at bounding box center [677, 228] width 159 height 21
type input "****"
click at [537, 254] on label "DYE4200 - BAU TOCO 10 BAIAS - 392cx / 8610kg (C: 392,00 - P: 8610,00) (VD)" at bounding box center [400, 249] width 314 height 13
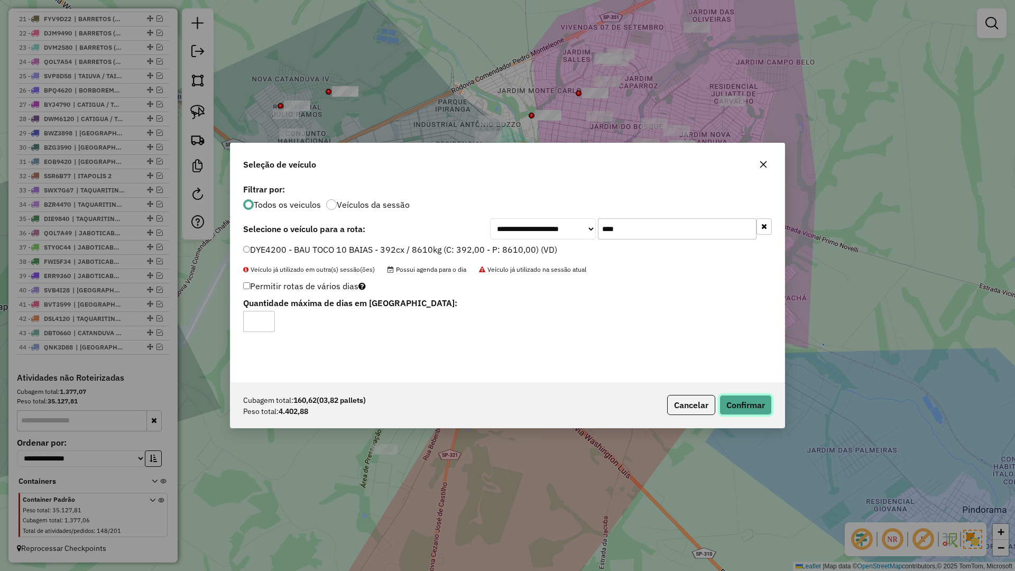
click at [752, 403] on button "Confirmar" at bounding box center [745, 405] width 52 height 20
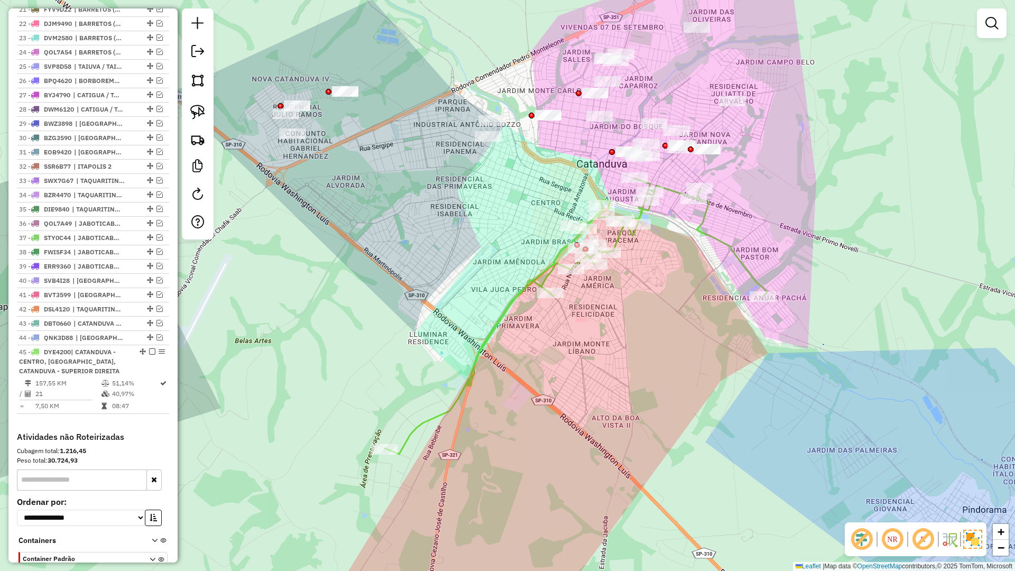
scroll to position [733, 0]
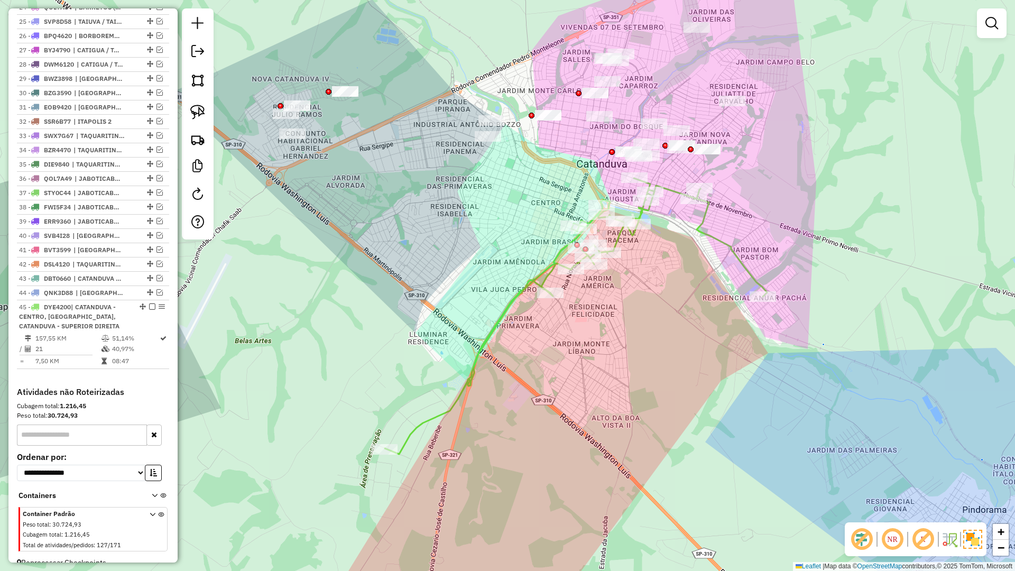
drag, startPoint x: 148, startPoint y: 314, endPoint x: 200, endPoint y: 316, distance: 52.3
click at [149, 310] on em at bounding box center [152, 306] width 6 height 6
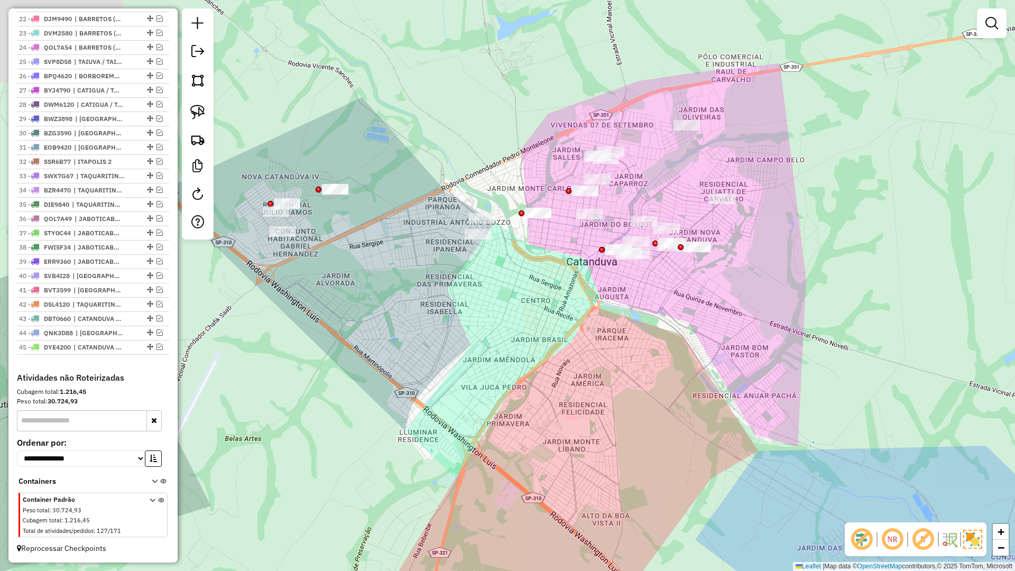
drag, startPoint x: 550, startPoint y: 350, endPoint x: 574, endPoint y: 388, distance: 45.2
click at [543, 400] on div "Janela de atendimento Grade de atendimento Capacidade Transportadoras Veículos …" at bounding box center [507, 285] width 1015 height 571
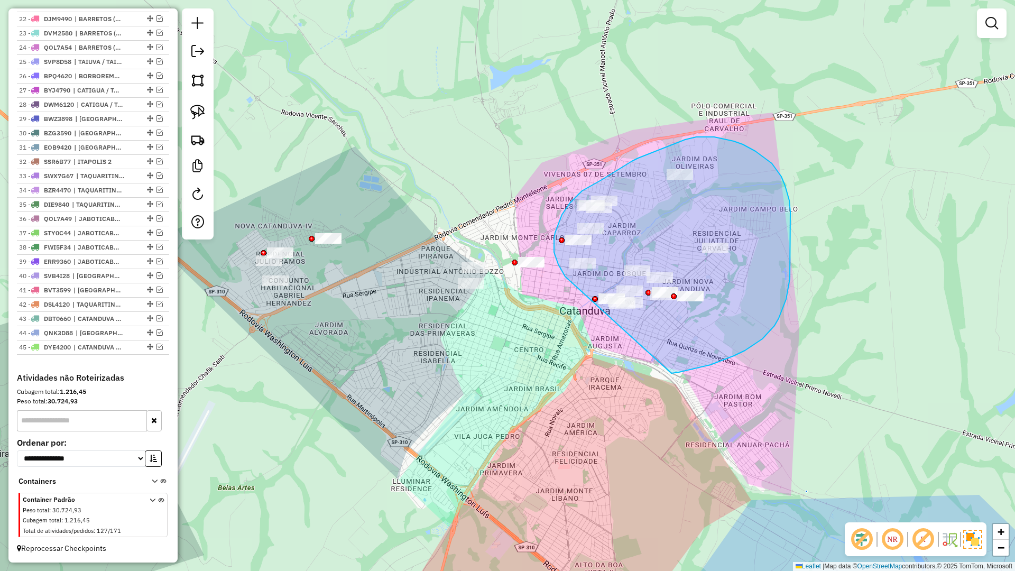
drag, startPoint x: 762, startPoint y: 339, endPoint x: 568, endPoint y: 283, distance: 201.8
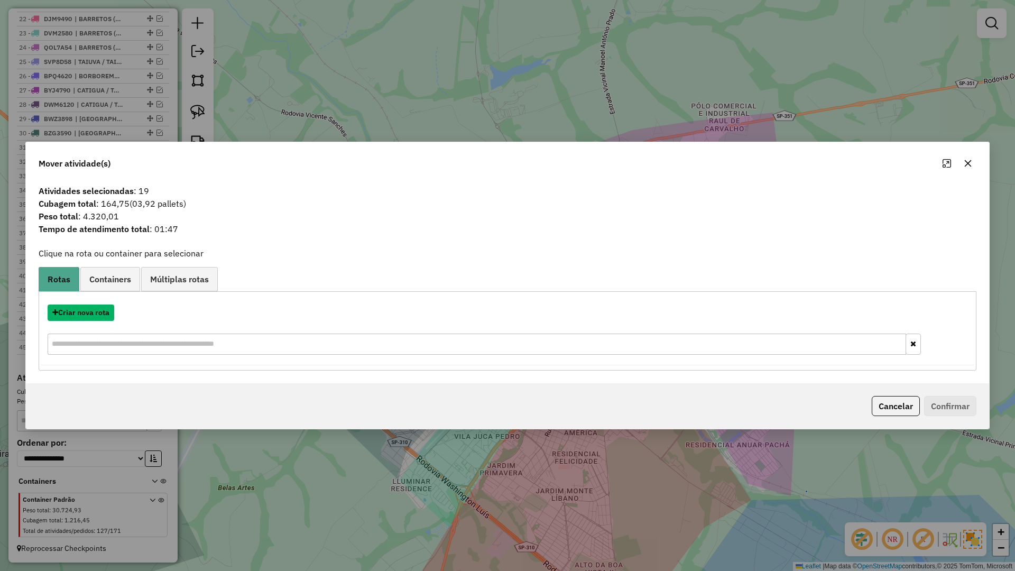
click at [105, 318] on button "Criar nova rota" at bounding box center [81, 312] width 67 height 16
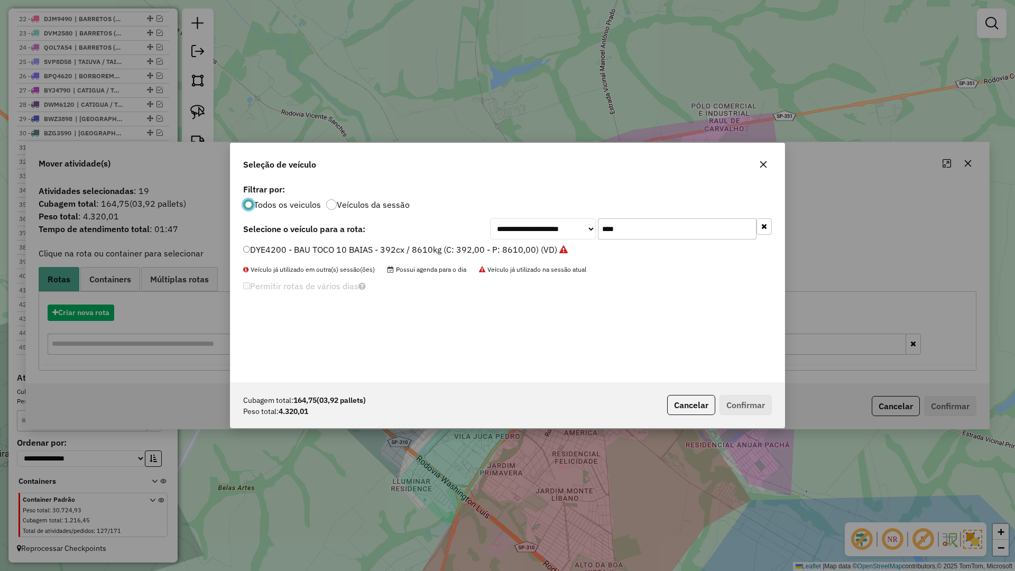
scroll to position [6, 3]
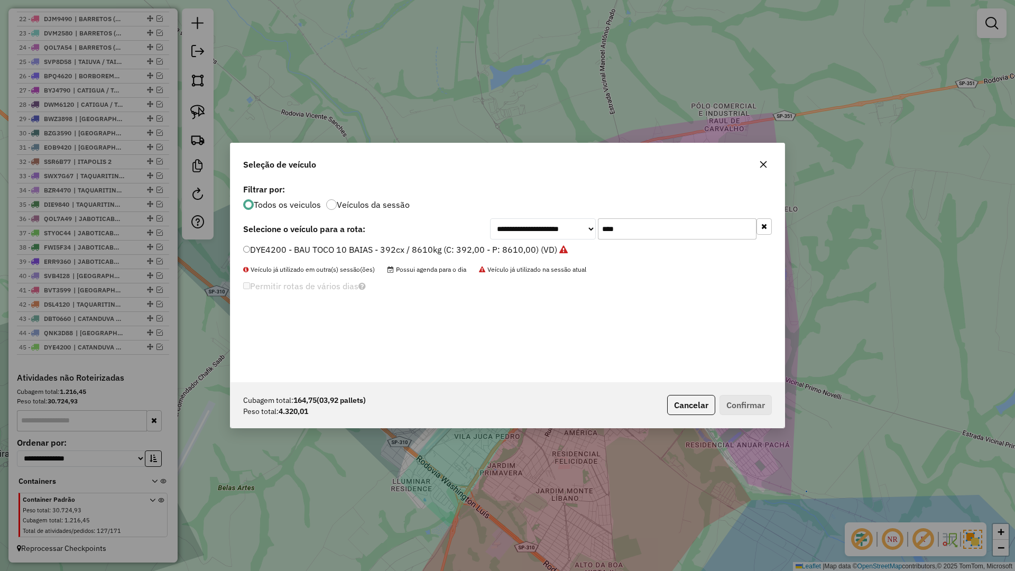
click at [703, 231] on input "****" at bounding box center [677, 228] width 159 height 21
type input "****"
drag, startPoint x: 545, startPoint y: 245, endPoint x: 663, endPoint y: 305, distance: 132.1
click at [545, 246] on label "DOD2380 - BAU TOCO 10 BAIAS - 392cx / 8610kg (C: 392,00 - P: 8610,00) (VD)" at bounding box center [401, 249] width 316 height 13
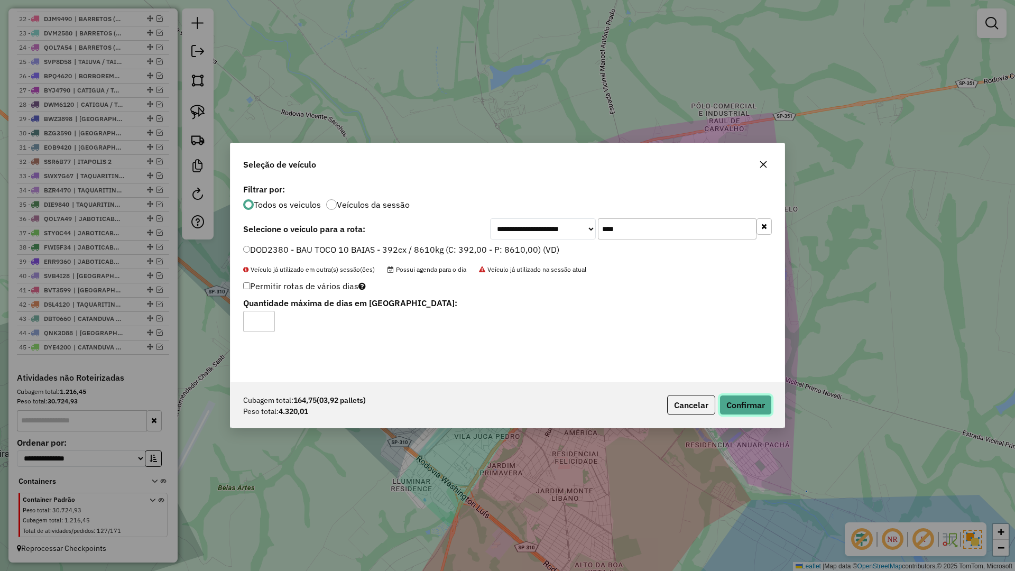
drag, startPoint x: 727, startPoint y: 410, endPoint x: 685, endPoint y: 443, distance: 53.0
click at [727, 410] on button "Confirmar" at bounding box center [745, 405] width 52 height 20
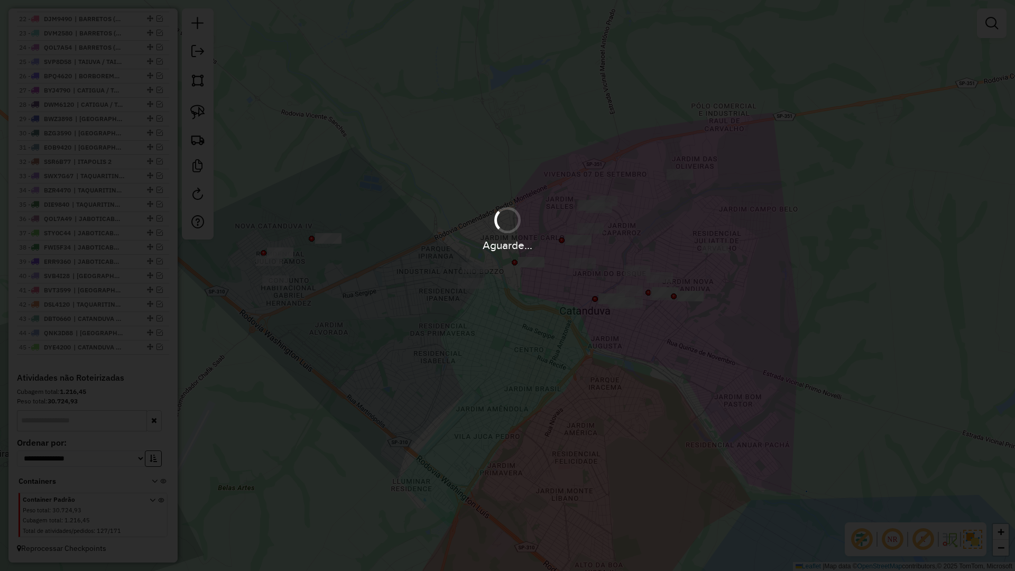
scroll to position [733, 0]
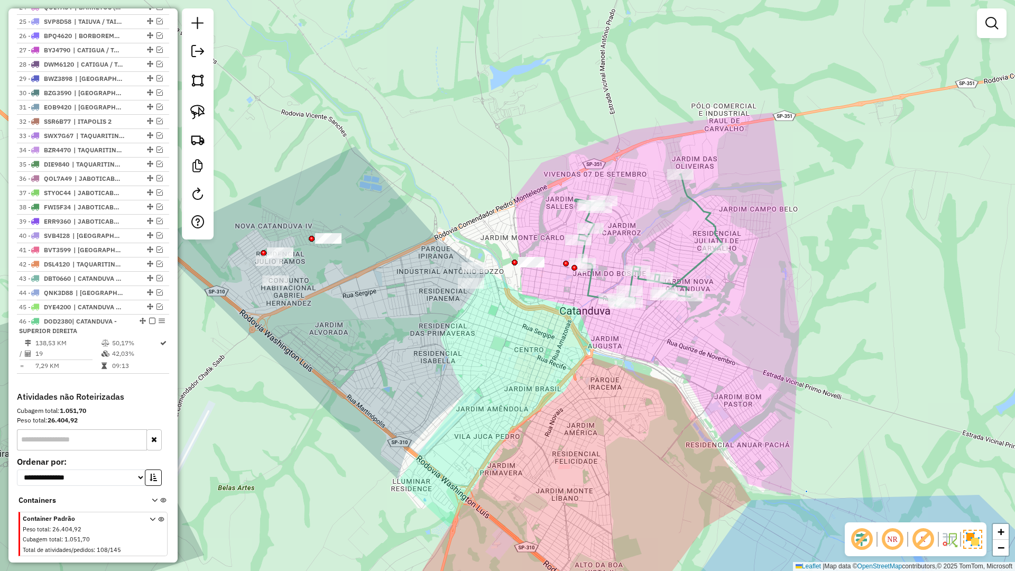
drag, startPoint x: 550, startPoint y: 453, endPoint x: 559, endPoint y: 449, distance: 9.7
click at [557, 450] on div "Janela de atendimento Grade de atendimento Capacidade Transportadoras Veículos …" at bounding box center [507, 285] width 1015 height 571
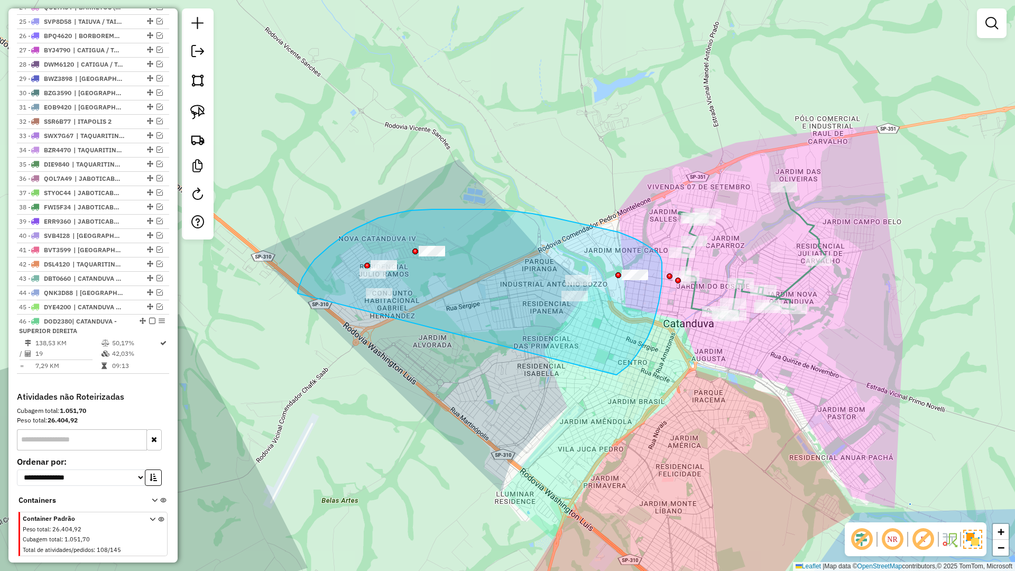
drag, startPoint x: 621, startPoint y: 372, endPoint x: 294, endPoint y: 343, distance: 328.4
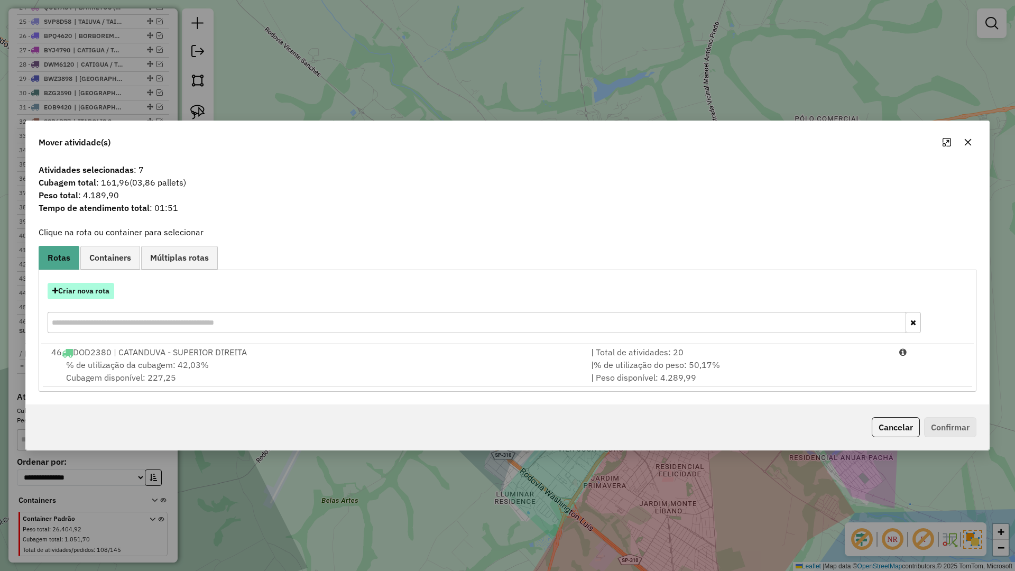
click at [103, 293] on button "Criar nova rota" at bounding box center [81, 291] width 67 height 16
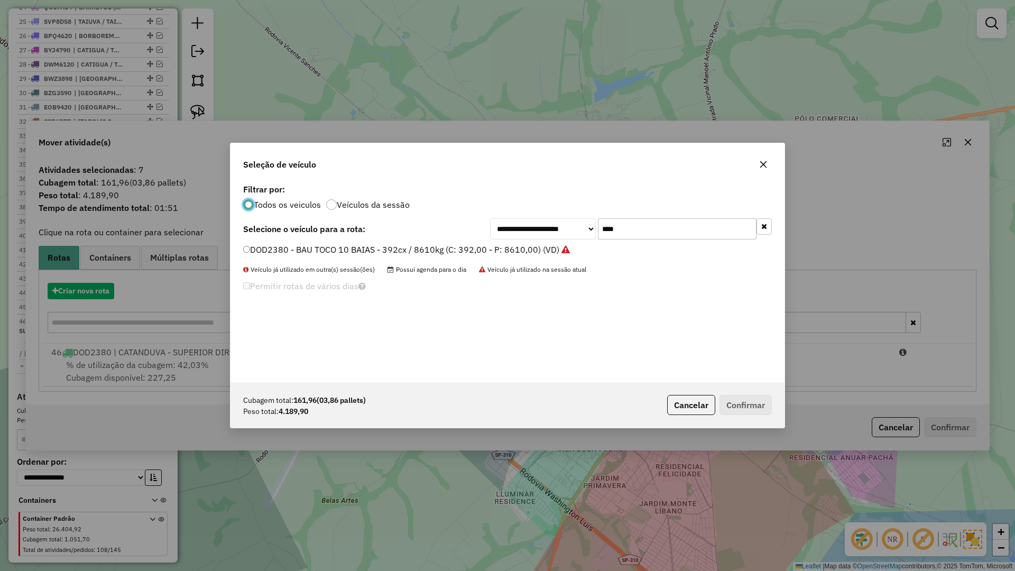
scroll to position [6, 3]
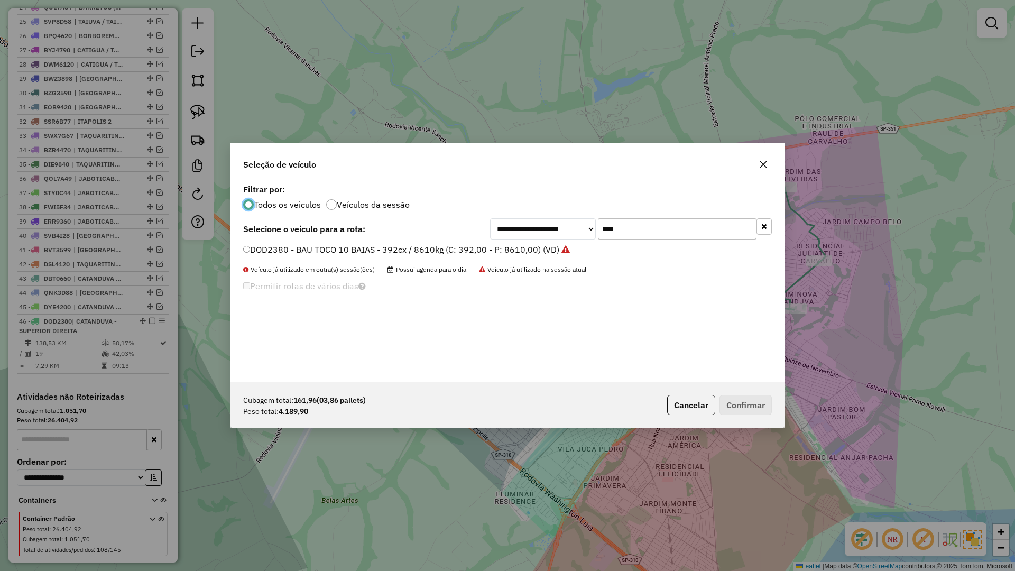
click at [633, 230] on input "****" at bounding box center [677, 228] width 159 height 21
type input "****"
click at [506, 259] on div "FJQ2D65 - BAU TOCO 10 BAIAS - 420cx / 8610kg (C: 420,00 - P: 8610,00) (VD)" at bounding box center [507, 254] width 541 height 21
click at [521, 251] on label "FJQ2D65 - BAU TOCO 10 BAIAS - 420cx / 8610kg (C: 420,00 - P: 8610,00) (VD)" at bounding box center [399, 249] width 313 height 13
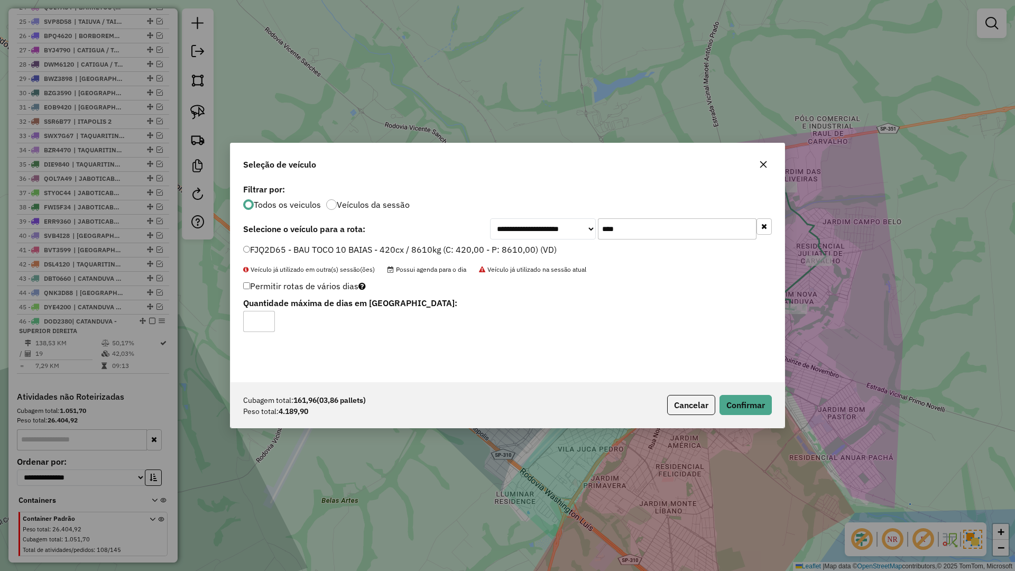
drag, startPoint x: 709, startPoint y: 396, endPoint x: 718, endPoint y: 400, distance: 9.2
click at [710, 397] on div "Cubagem total: 161,96 (03,86 pallets) Peso total: 4.189,90 Cancelar Confirmar" at bounding box center [507, 404] width 554 height 45
click at [722, 401] on button "Confirmar" at bounding box center [745, 405] width 52 height 20
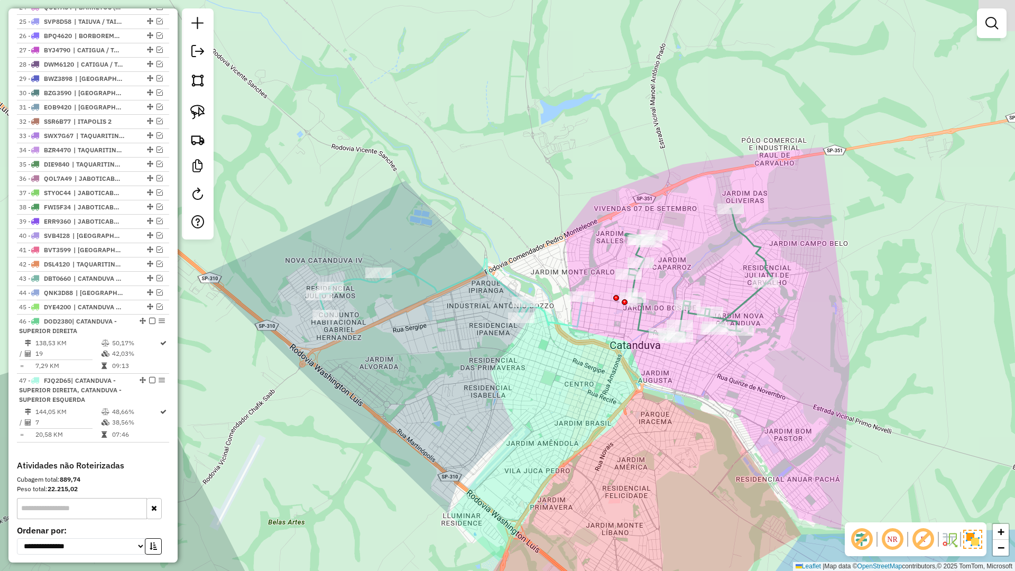
drag, startPoint x: 591, startPoint y: 336, endPoint x: 575, endPoint y: 342, distance: 17.8
click at [575, 342] on div "Janela de atendimento Grade de atendimento Capacidade Transportadoras Veículos …" at bounding box center [507, 285] width 1015 height 571
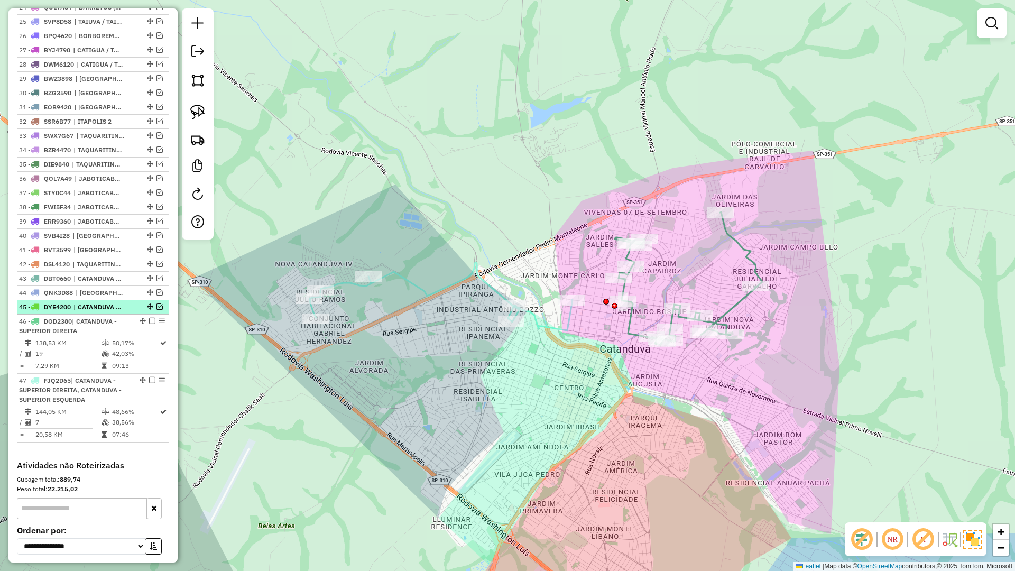
click at [93, 312] on span "| CATANDUVA - CENTRO, CATANDUVA - INFERIOR, CATANDUVA - SUPERIOR DIREITA" at bounding box center [97, 307] width 49 height 10
select select "**********"
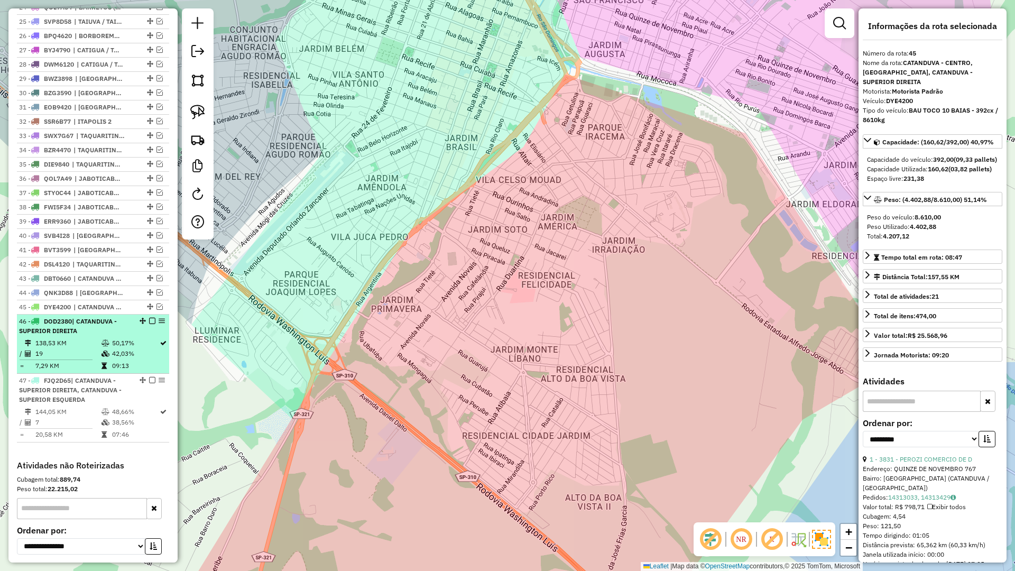
click at [132, 348] on td "50,17%" at bounding box center [136, 343] width 48 height 11
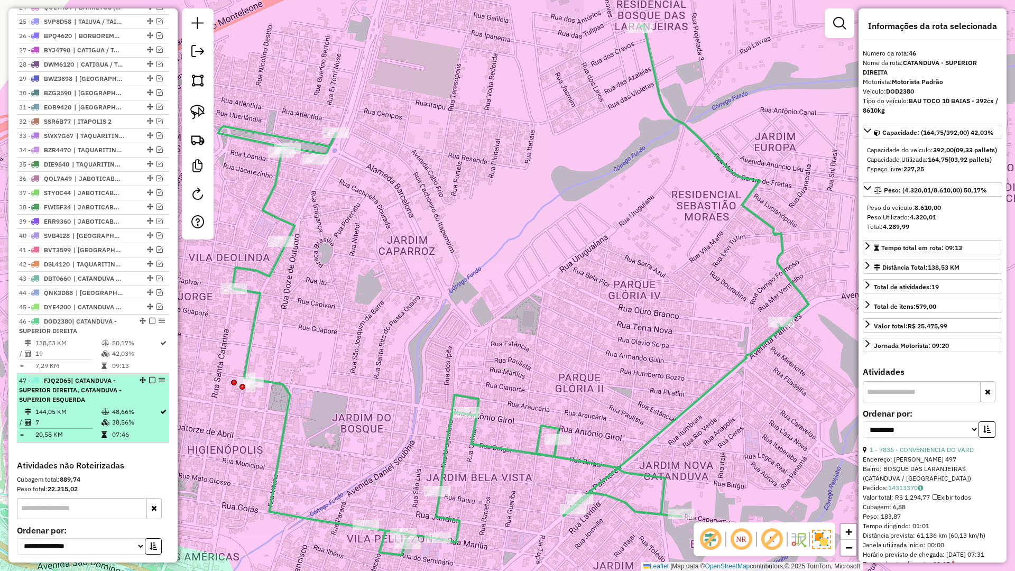
click at [130, 416] on td "48,66%" at bounding box center [136, 411] width 48 height 11
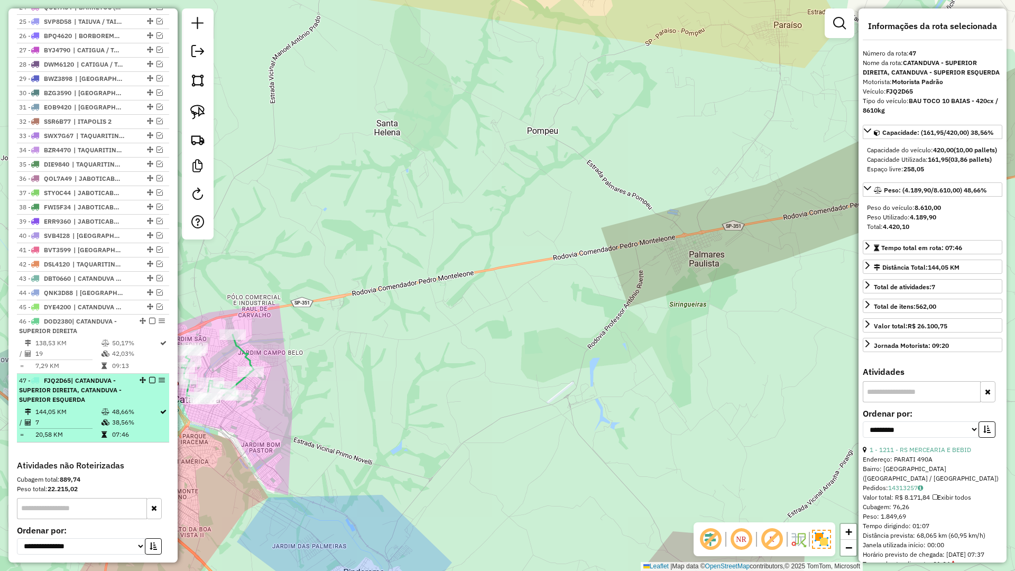
click at [150, 383] on em at bounding box center [152, 380] width 6 height 6
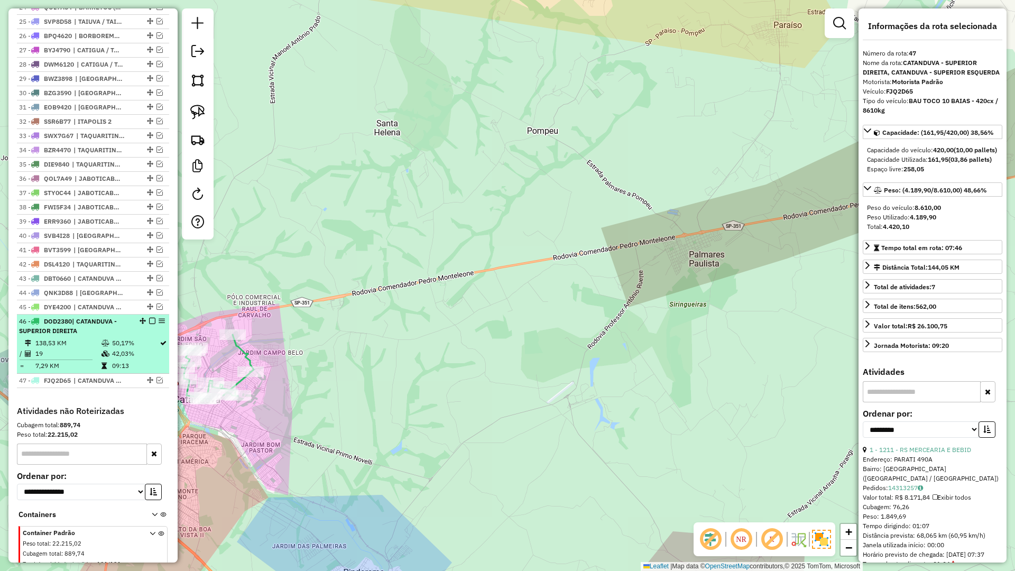
click at [149, 324] on em at bounding box center [152, 321] width 6 height 6
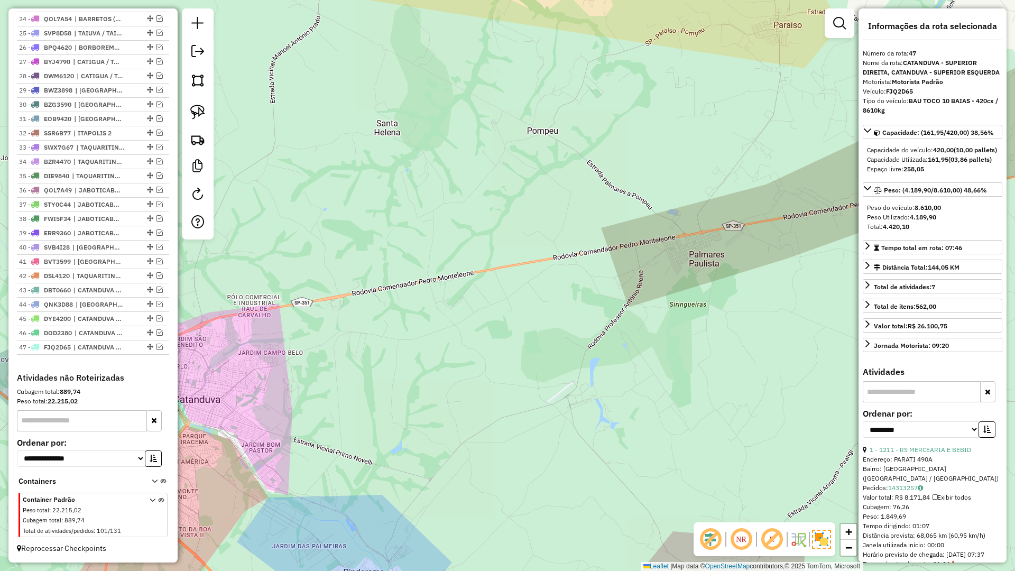
drag, startPoint x: 571, startPoint y: 303, endPoint x: 585, endPoint y: 301, distance: 13.9
click at [585, 301] on div "Janela de atendimento Grade de atendimento Capacidade Transportadoras Veículos …" at bounding box center [507, 285] width 1015 height 571
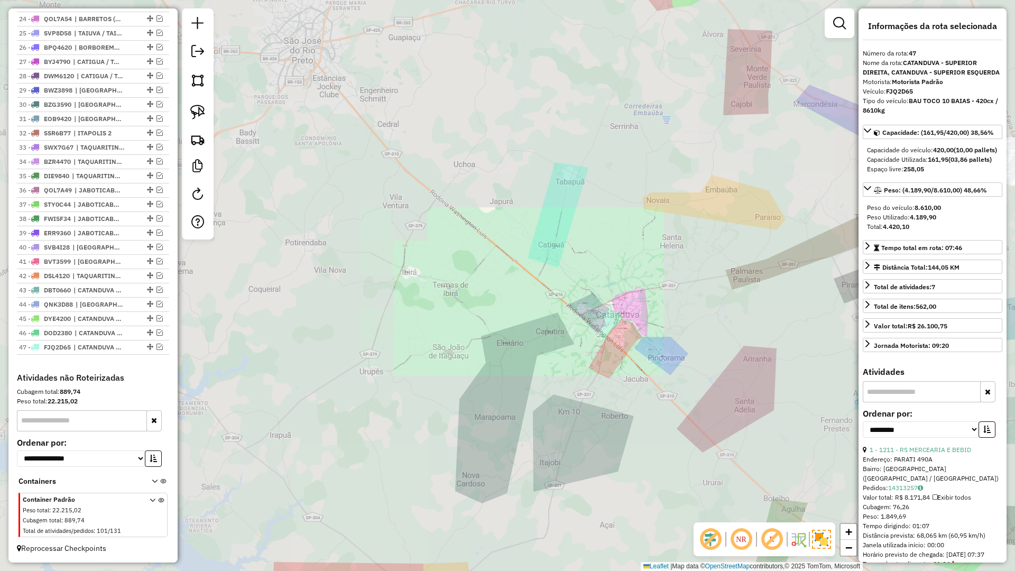
drag, startPoint x: 552, startPoint y: 364, endPoint x: 464, endPoint y: 362, distance: 88.3
click at [464, 362] on div "Janela de atendimento Grade de atendimento Capacidade Transportadoras Veículos …" at bounding box center [507, 285] width 1015 height 571
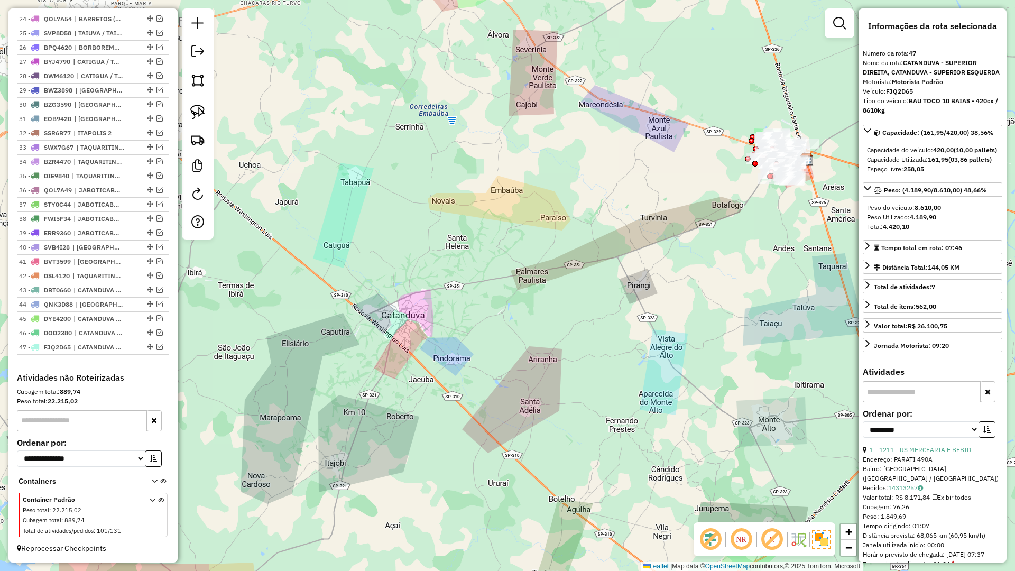
drag, startPoint x: 649, startPoint y: 321, endPoint x: 465, endPoint y: 441, distance: 219.6
click at [456, 455] on div "Janela de atendimento Grade de atendimento Capacidade Transportadoras Veículos …" at bounding box center [507, 285] width 1015 height 571
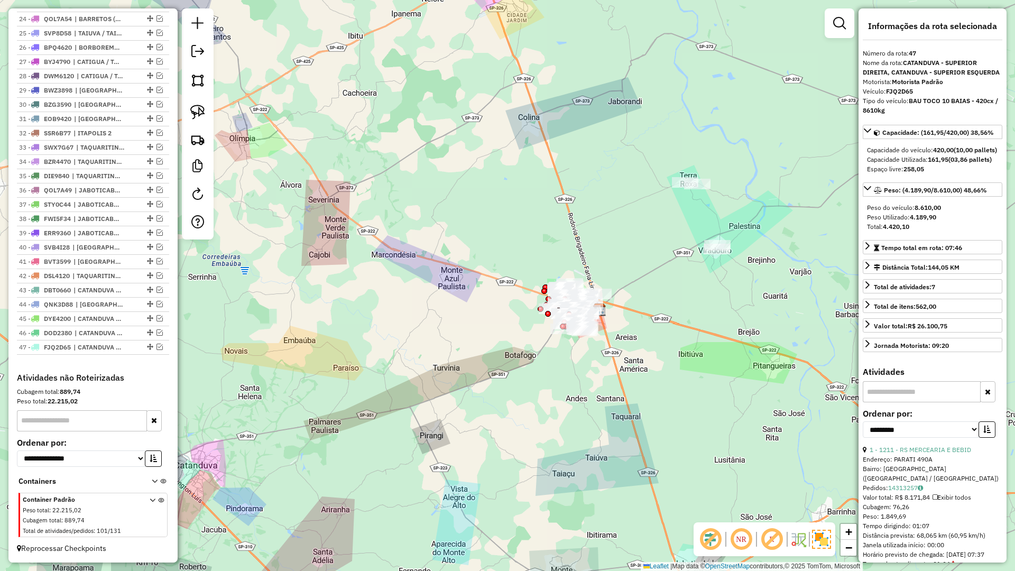
drag, startPoint x: 581, startPoint y: 350, endPoint x: 473, endPoint y: 413, distance: 125.5
click at [473, 413] on div "Janela de atendimento Grade de atendimento Capacidade Transportadoras Veículos …" at bounding box center [507, 285] width 1015 height 571
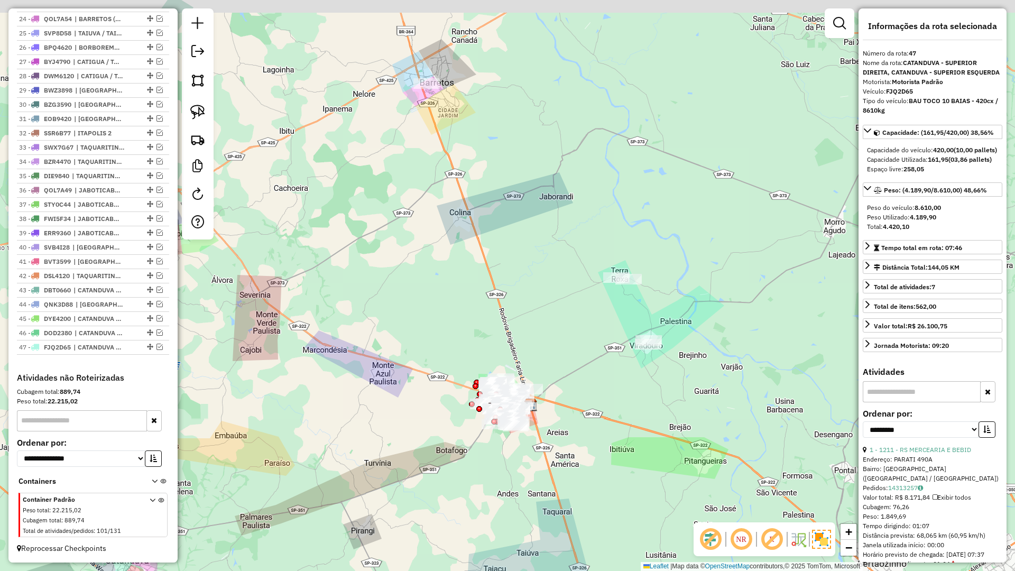
drag, startPoint x: 498, startPoint y: 425, endPoint x: 519, endPoint y: 444, distance: 28.4
click at [517, 445] on div "Janela de atendimento Grade de atendimento Capacidade Transportadoras Veículos …" at bounding box center [507, 285] width 1015 height 571
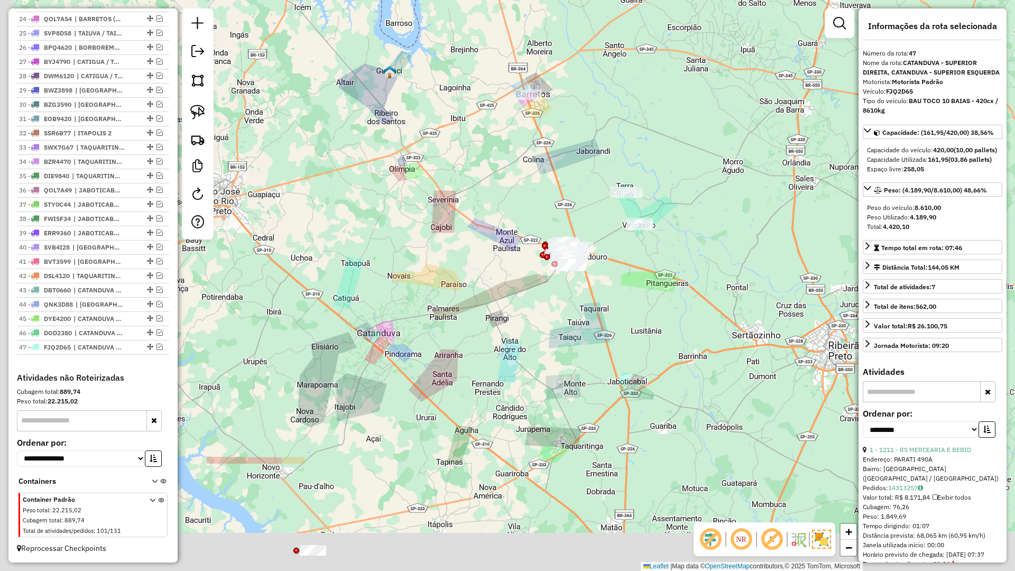
drag, startPoint x: 548, startPoint y: 432, endPoint x: 585, endPoint y: 229, distance: 206.9
click at [585, 229] on div "Janela de atendimento Grade de atendimento Capacidade Transportadoras Veículos …" at bounding box center [507, 285] width 1015 height 571
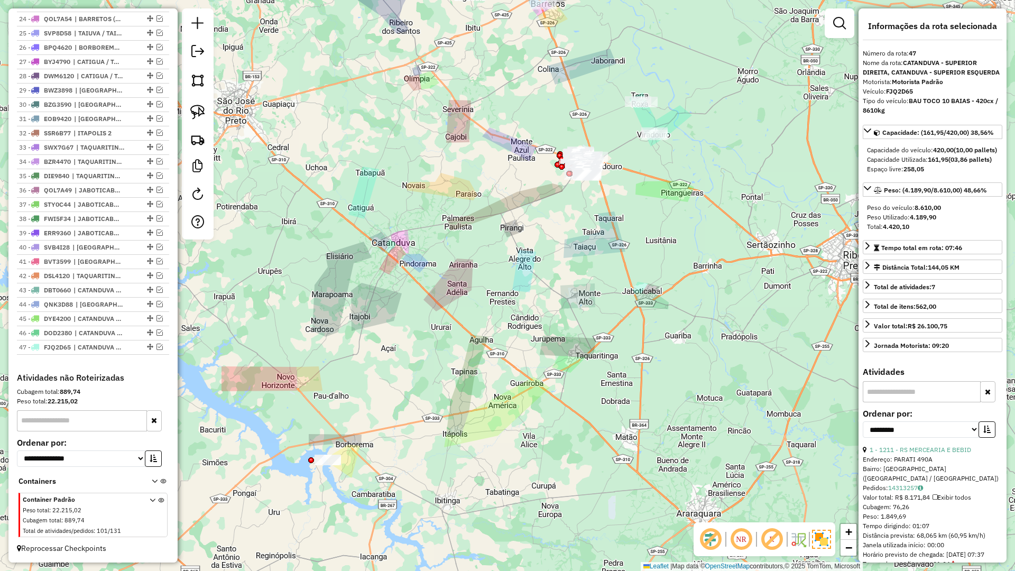
drag, startPoint x: 588, startPoint y: 245, endPoint x: 548, endPoint y: 346, distance: 108.4
click at [548, 344] on div "Janela de atendimento Grade de atendimento Capacidade Transportadoras Veículos …" at bounding box center [507, 285] width 1015 height 571
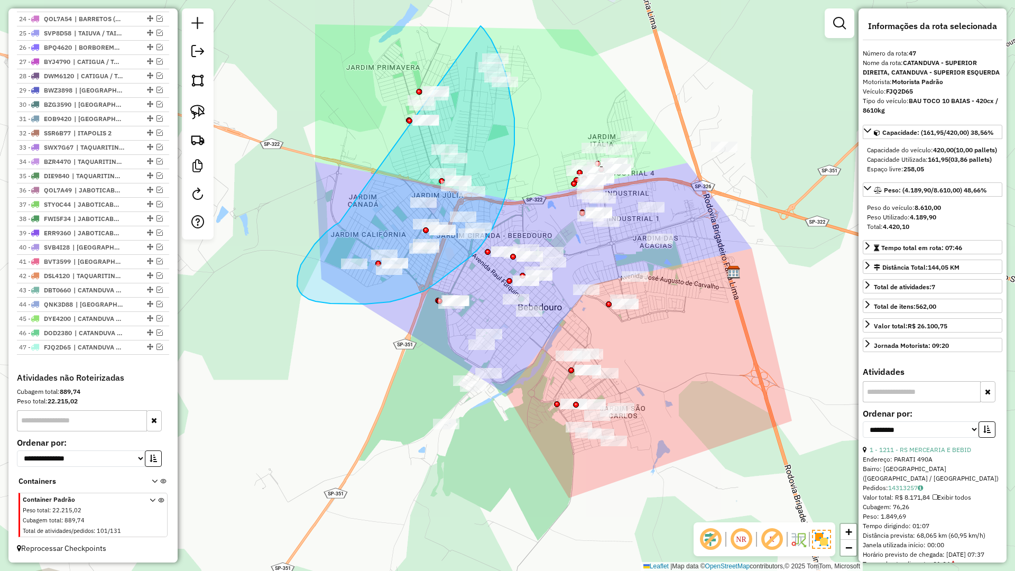
drag, startPoint x: 306, startPoint y: 257, endPoint x: 480, endPoint y: 26, distance: 289.4
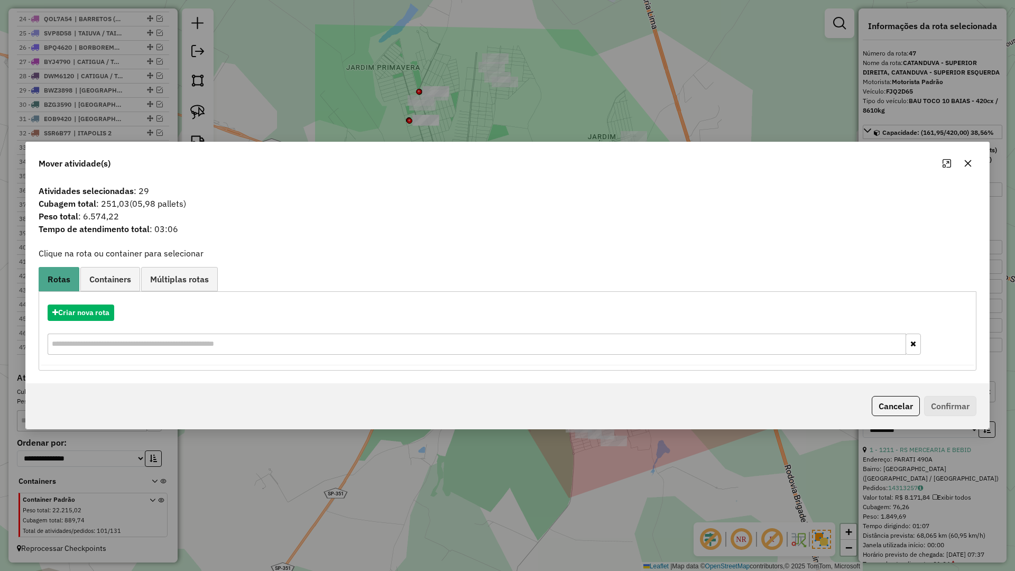
drag, startPoint x: 969, startPoint y: 163, endPoint x: 959, endPoint y: 165, distance: 10.3
click at [968, 163] on icon "button" at bounding box center [968, 163] width 8 height 8
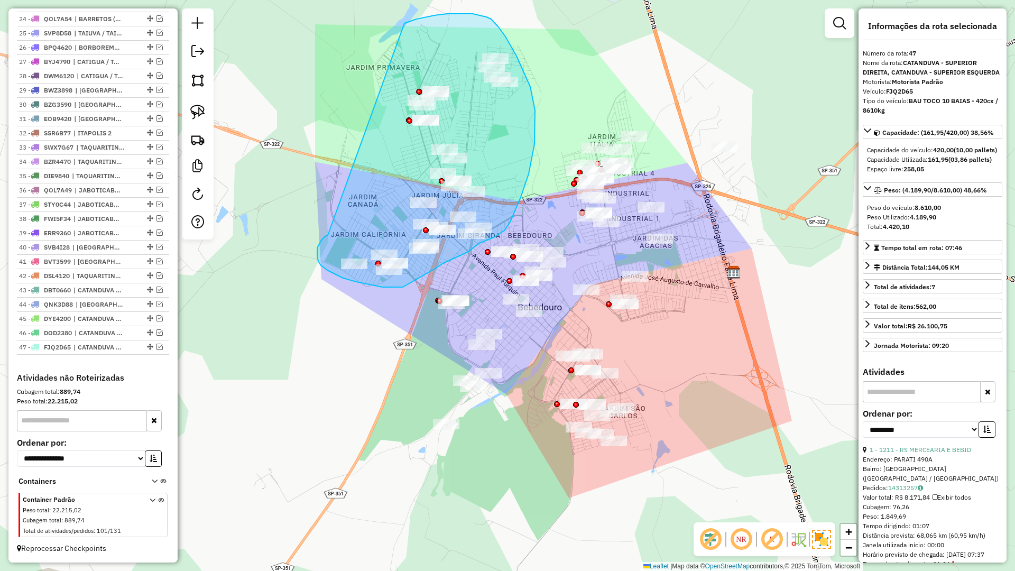
drag, startPoint x: 319, startPoint y: 243, endPoint x: 351, endPoint y: 68, distance: 177.8
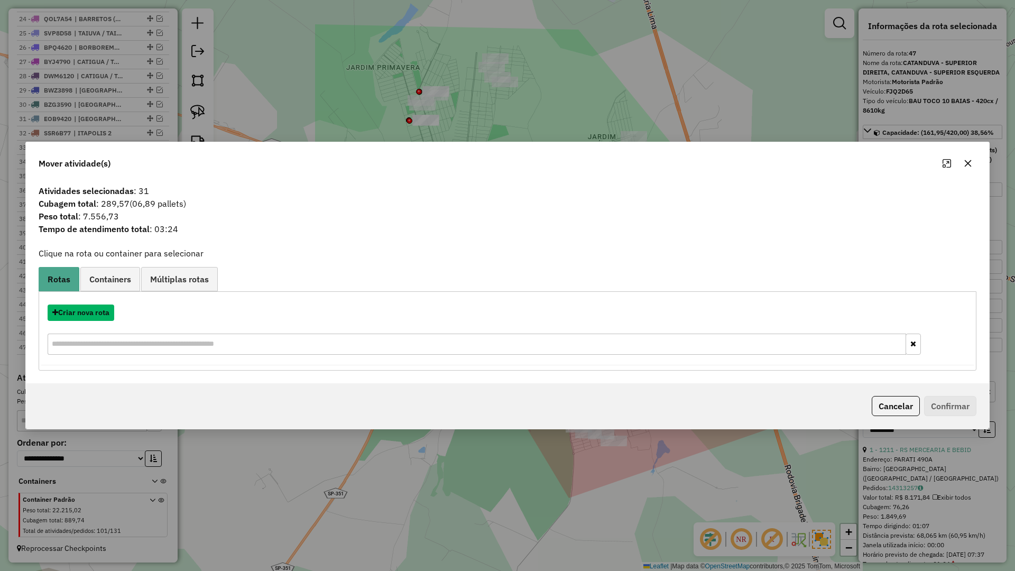
click at [98, 319] on button "Criar nova rota" at bounding box center [81, 312] width 67 height 16
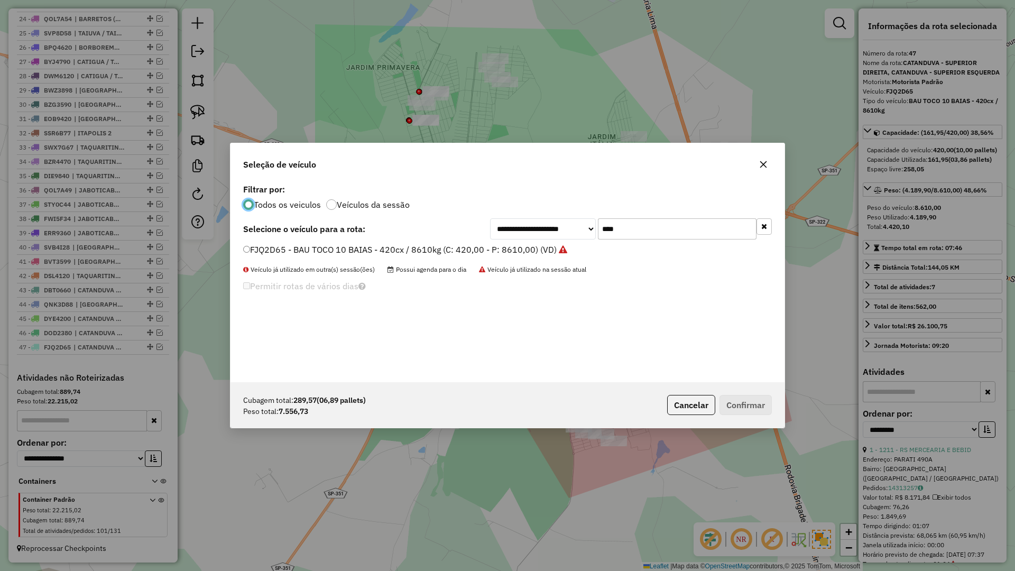
scroll to position [6, 3]
click at [662, 233] on input "****" at bounding box center [677, 228] width 159 height 21
type input "****"
click at [532, 245] on label "FVG1J04 - BAU TOCO 10 BAIAS - 420cx / 8610kg (C: 420,00 - P: 8610,00) (VD)" at bounding box center [399, 249] width 313 height 13
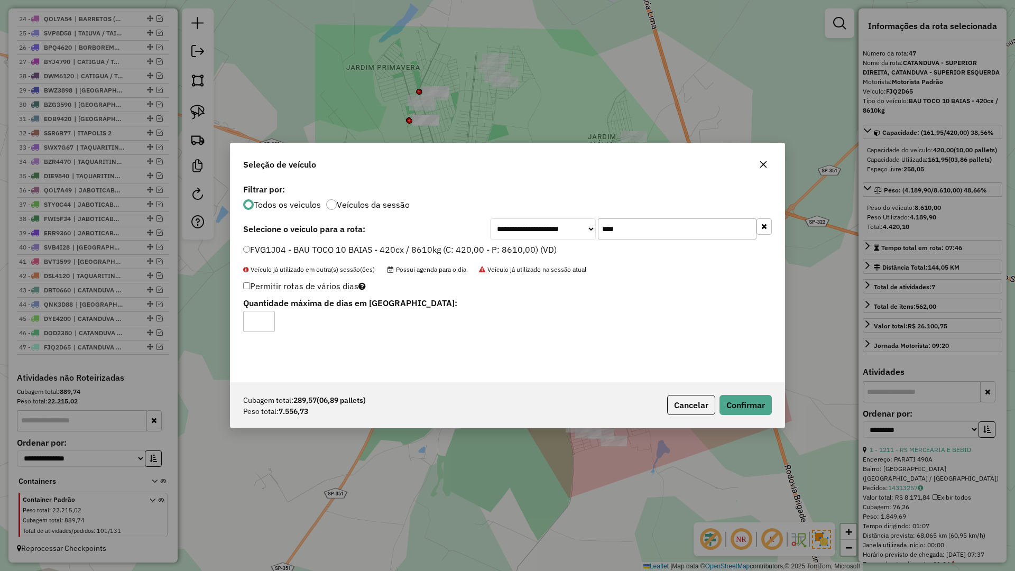
click at [774, 409] on div "Cubagem total: 289,57 (06,89 pallets) Peso total: 7.556,73 Cancelar Confirmar" at bounding box center [507, 404] width 554 height 45
click at [765, 407] on button "Confirmar" at bounding box center [745, 405] width 52 height 20
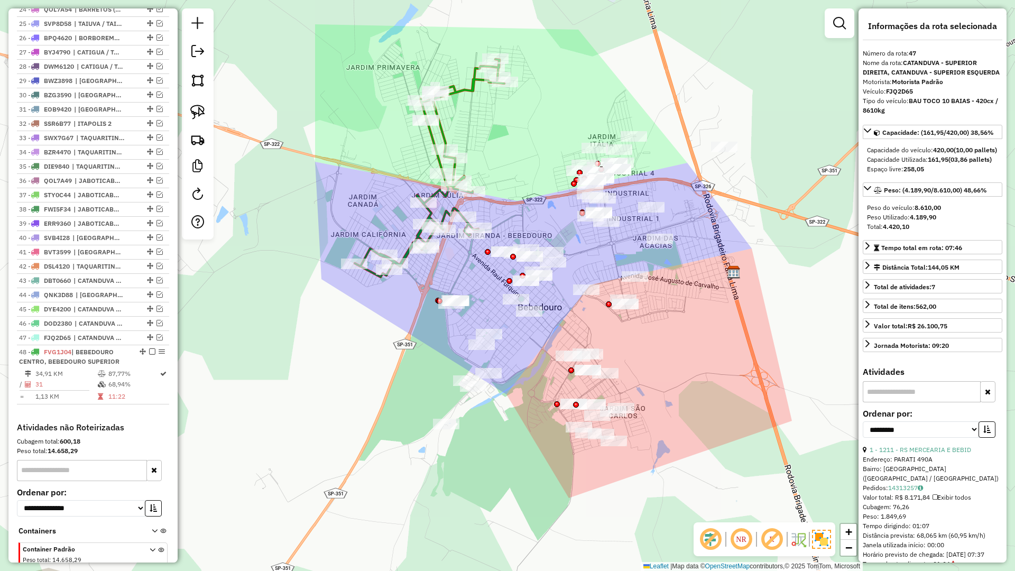
scroll to position [790, 0]
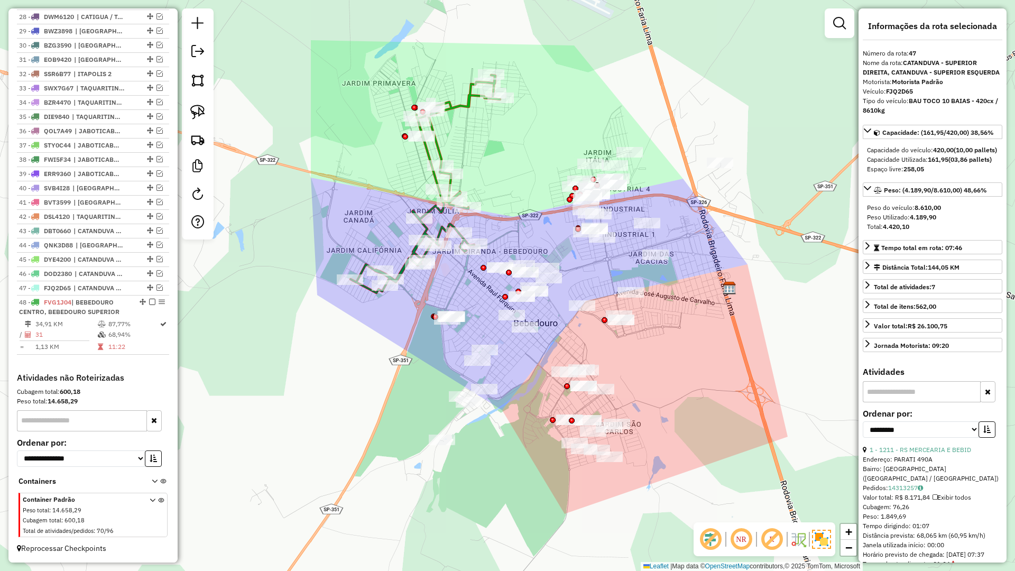
drag, startPoint x: 399, startPoint y: 403, endPoint x: 414, endPoint y: 447, distance: 46.5
click at [414, 449] on div "Janela de atendimento Grade de atendimento Capacidade Transportadoras Veículos …" at bounding box center [507, 285] width 1015 height 571
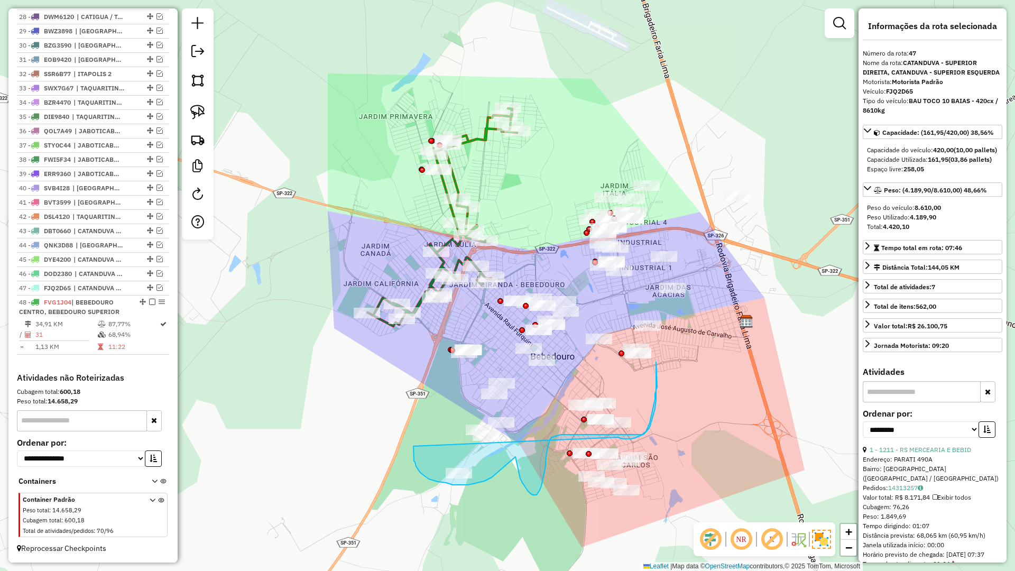
drag, startPoint x: 415, startPoint y: 462, endPoint x: 605, endPoint y: 432, distance: 192.6
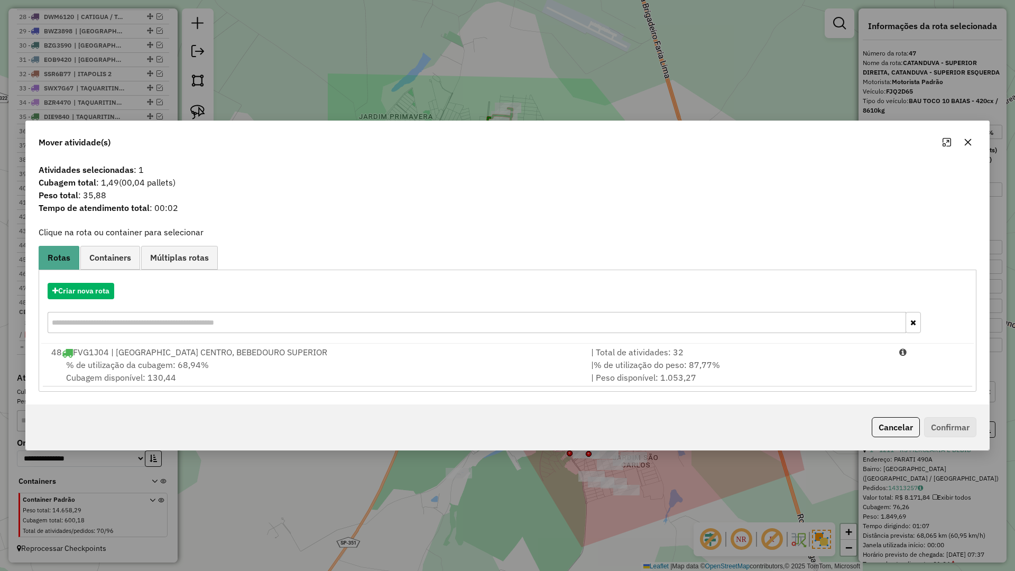
click at [954, 141] on button "Maximize" at bounding box center [946, 142] width 17 height 17
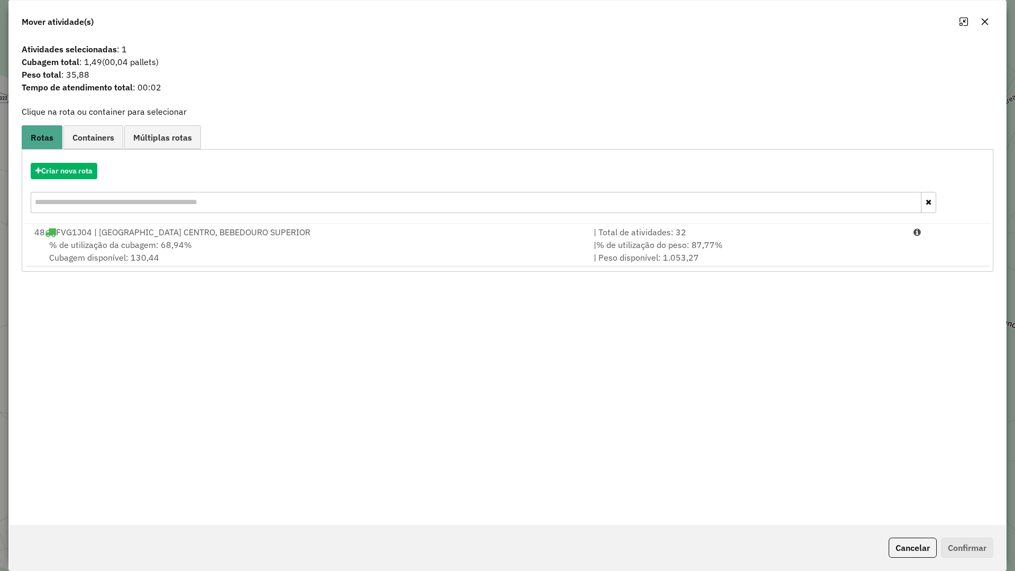
select select "**********"
click at [984, 21] on icon "button" at bounding box center [984, 21] width 7 height 7
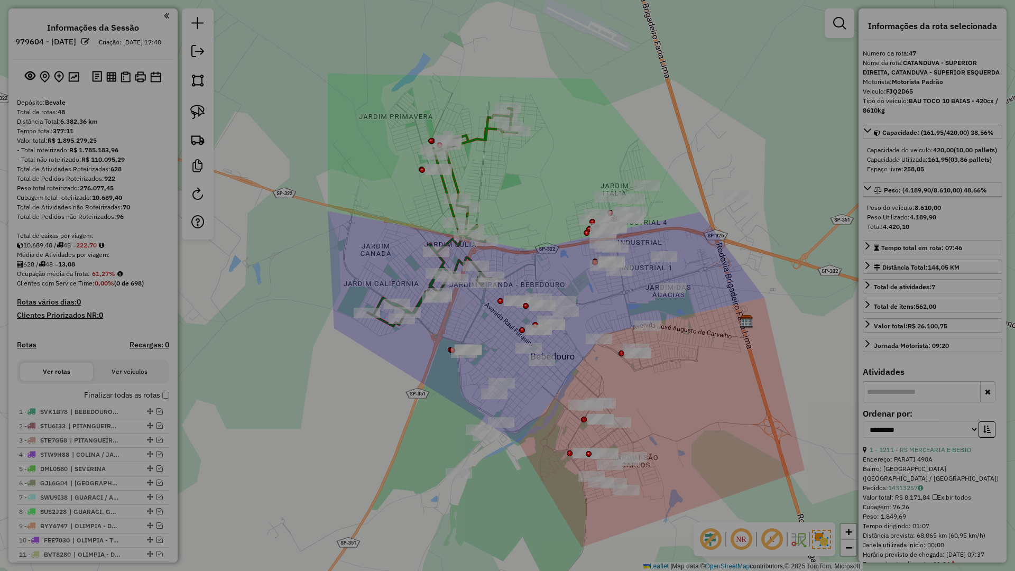
scroll to position [790, 0]
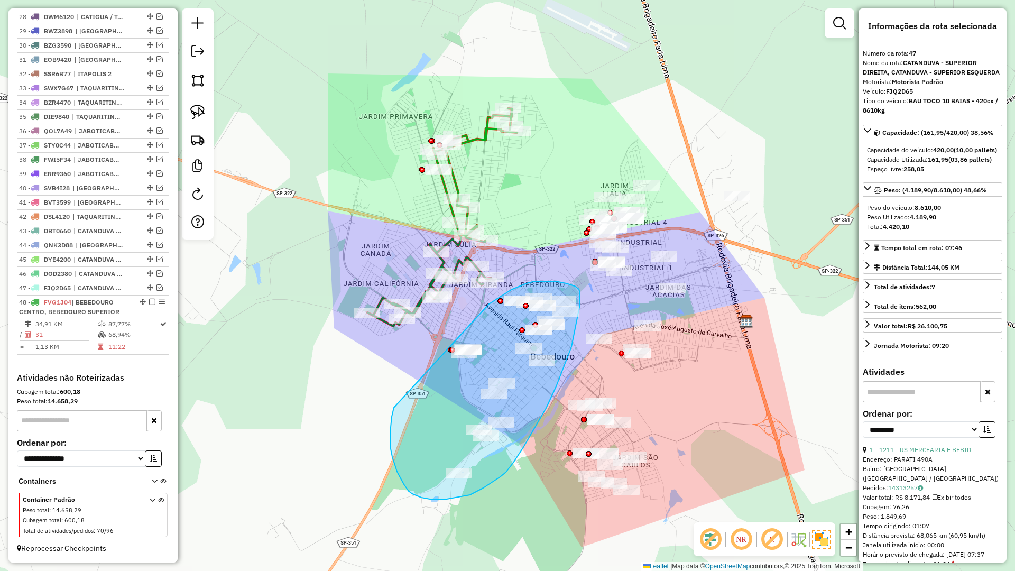
drag, startPoint x: 391, startPoint y: 449, endPoint x: 489, endPoint y: 304, distance: 175.0
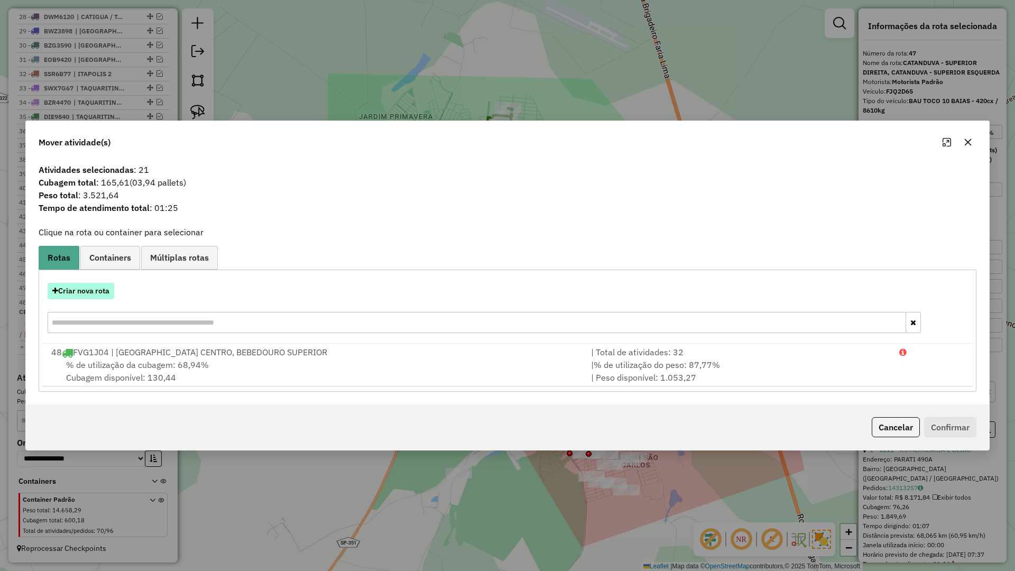
click at [74, 294] on button "Criar nova rota" at bounding box center [81, 291] width 67 height 16
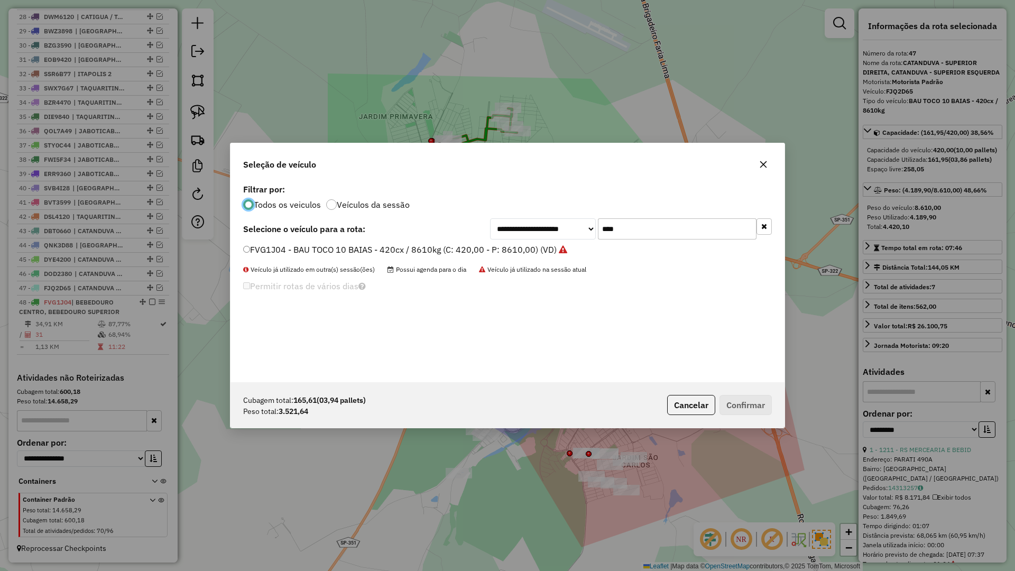
scroll to position [6, 3]
click at [649, 235] on input "****" at bounding box center [677, 228] width 159 height 21
type input "****"
click at [524, 252] on label "FSE4G04 - BAU TOCO 10 BAIAS - 420cx / 8610kg (C: 420,00 - P: 8610,00) (VD)" at bounding box center [399, 249] width 313 height 13
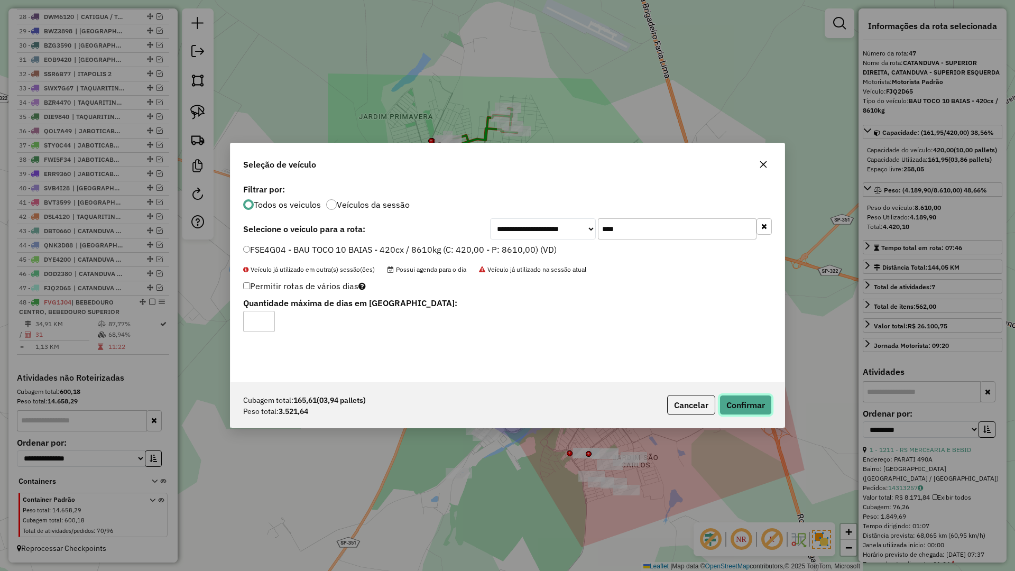
click at [755, 401] on button "Confirmar" at bounding box center [745, 405] width 52 height 20
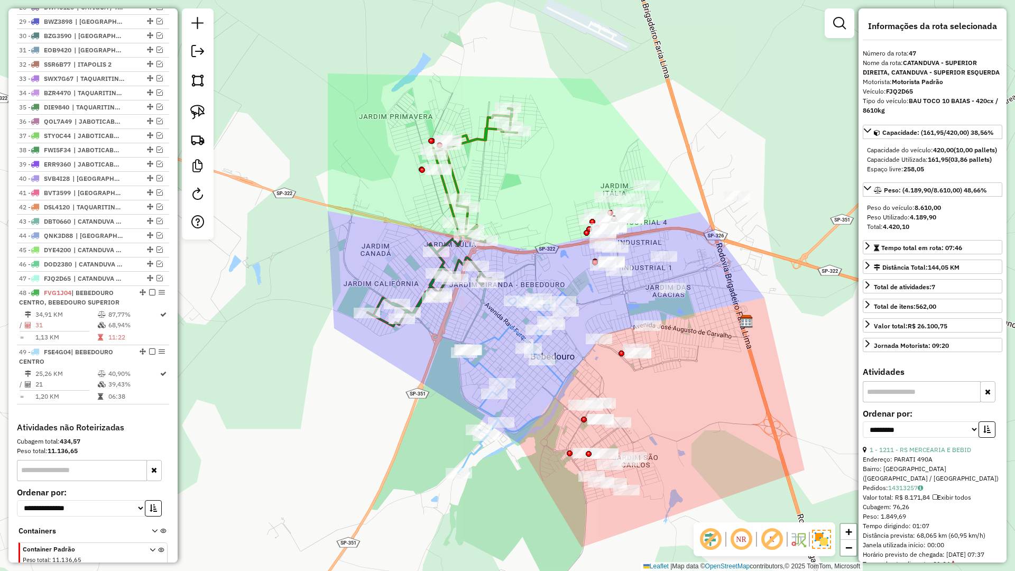
scroll to position [849, 0]
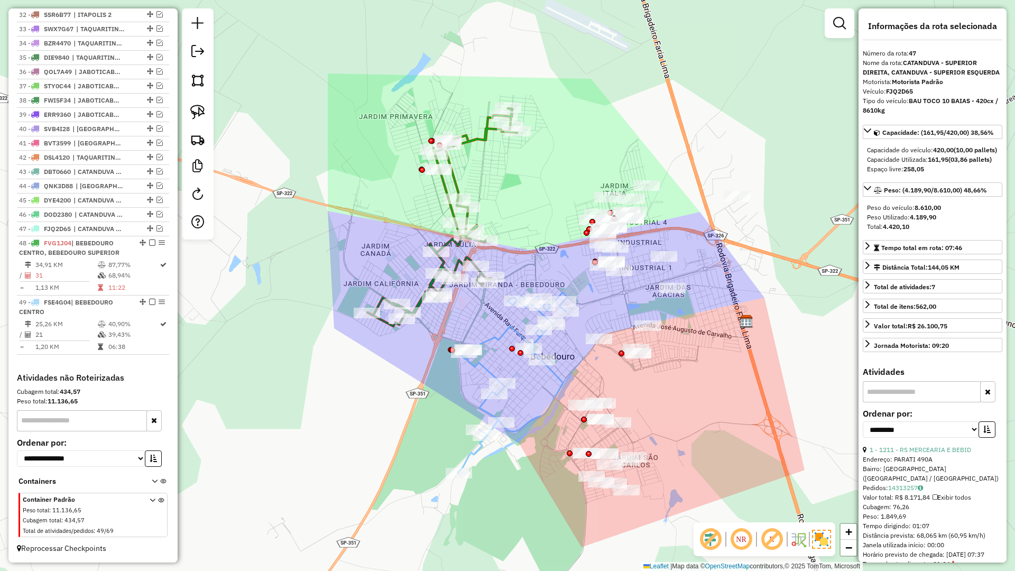
click at [468, 456] on icon at bounding box center [512, 382] width 109 height 180
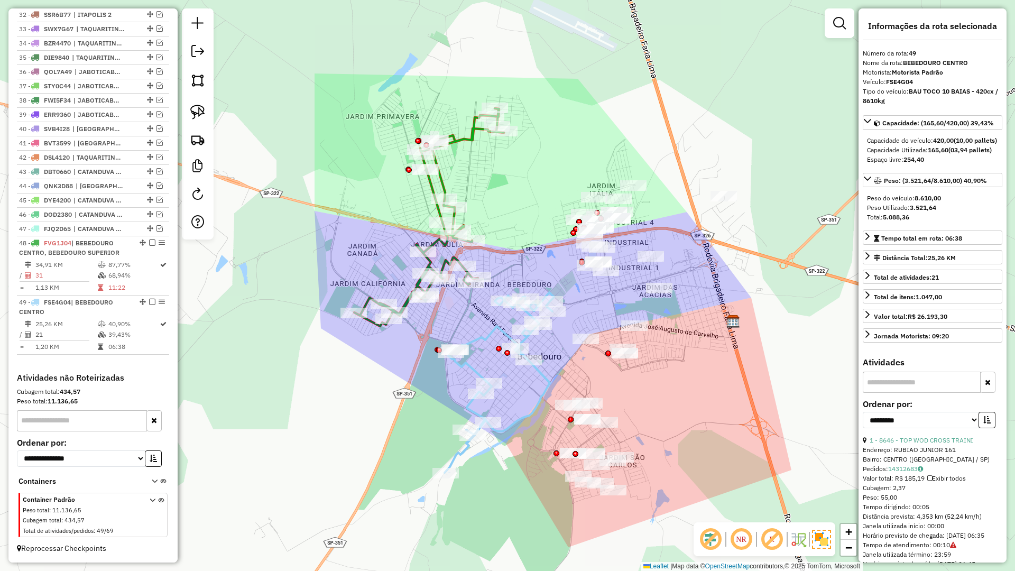
drag, startPoint x: 567, startPoint y: 473, endPoint x: 505, endPoint y: 472, distance: 61.8
click at [526, 473] on div "Janela de atendimento Grade de atendimento Capacidade Transportadoras Veículos …" at bounding box center [507, 285] width 1015 height 571
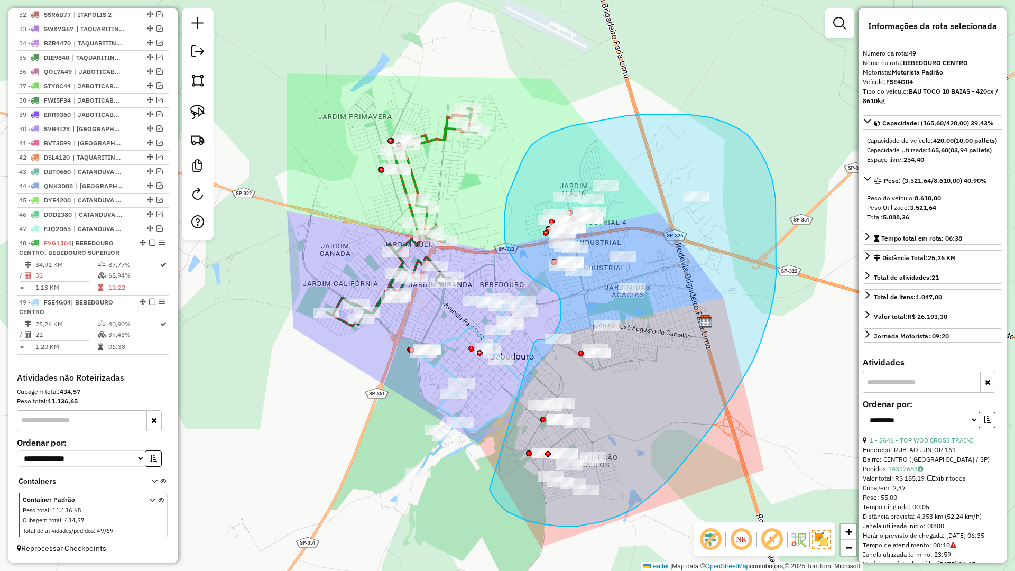
drag, startPoint x: 521, startPoint y: 518, endPoint x: 534, endPoint y: 343, distance: 175.9
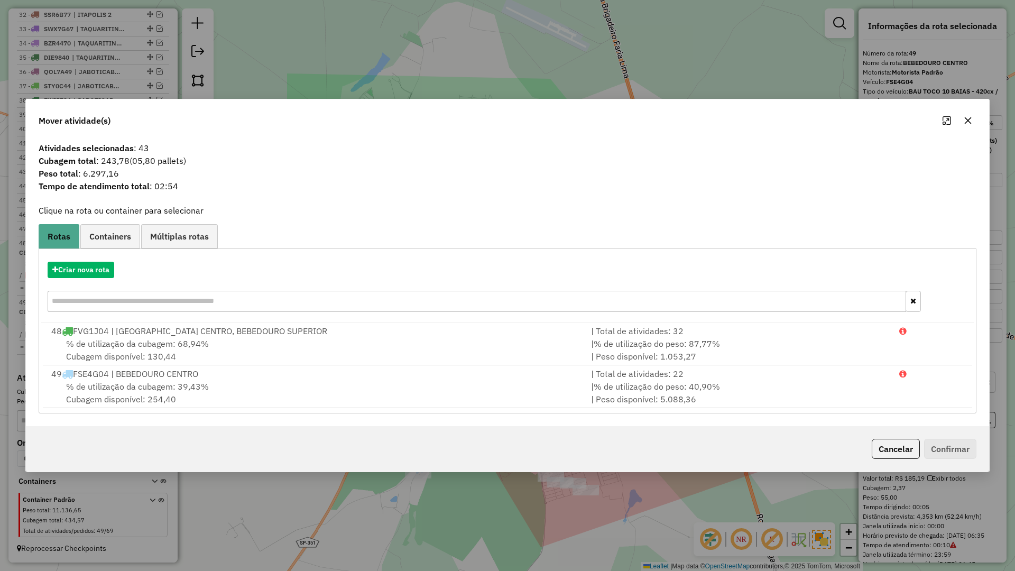
click at [971, 120] on icon "button" at bounding box center [968, 120] width 8 height 8
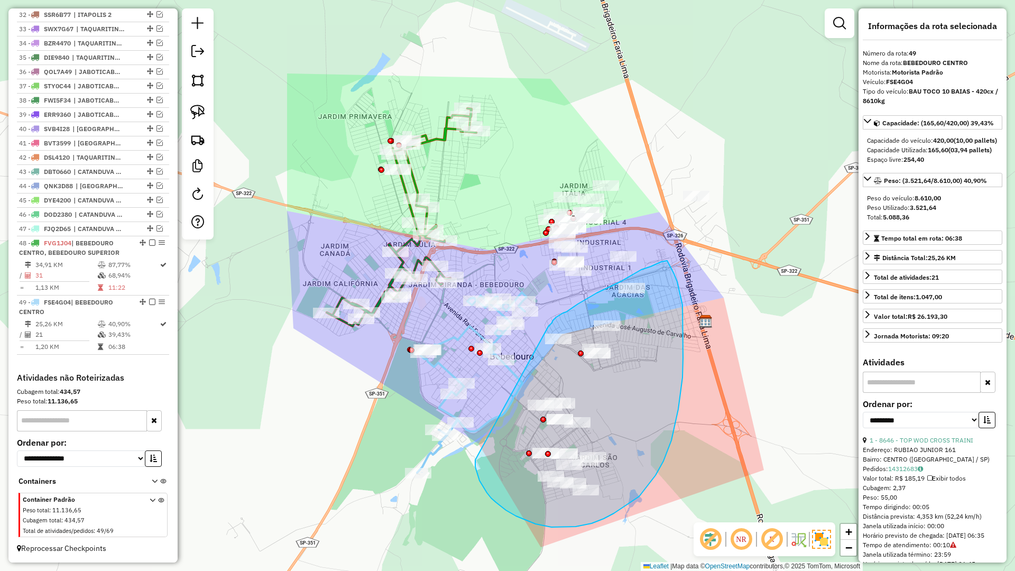
drag, startPoint x: 483, startPoint y: 485, endPoint x: 549, endPoint y: 326, distance: 172.7
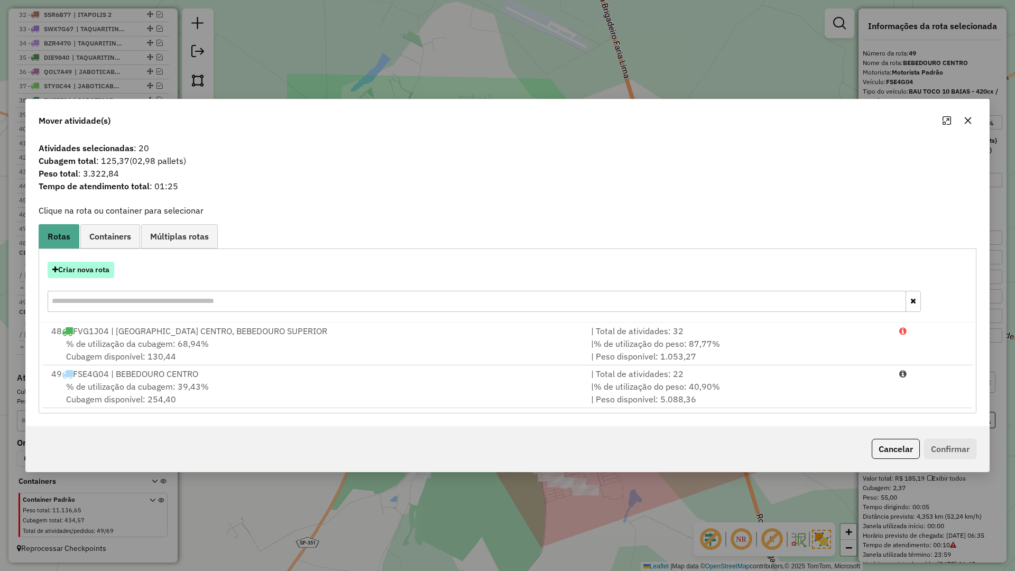
click at [95, 268] on button "Criar nova rota" at bounding box center [81, 270] width 67 height 16
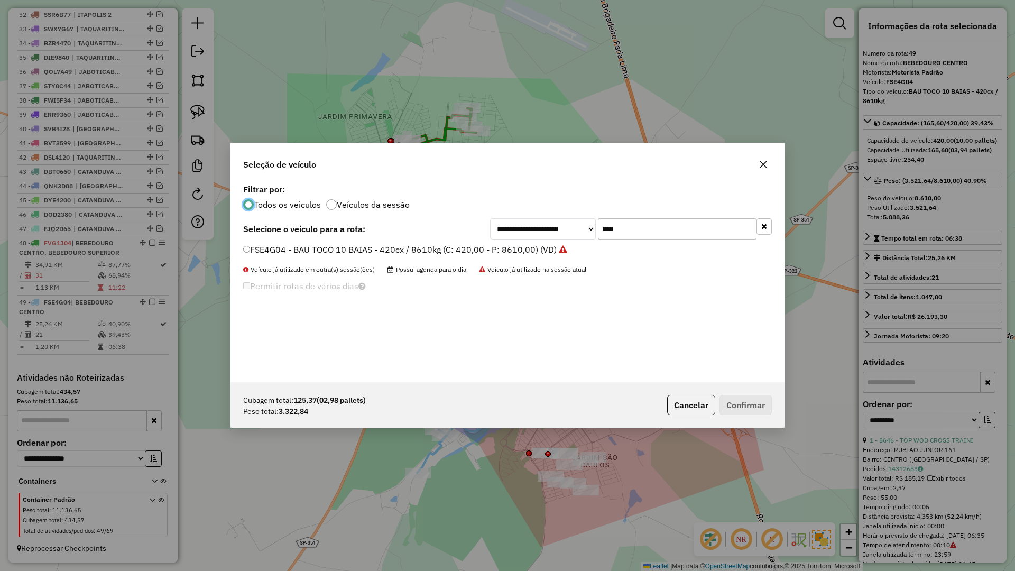
scroll to position [6, 3]
click at [666, 239] on div "**********" at bounding box center [507, 281] width 554 height 201
click at [666, 235] on input "****" at bounding box center [677, 228] width 159 height 21
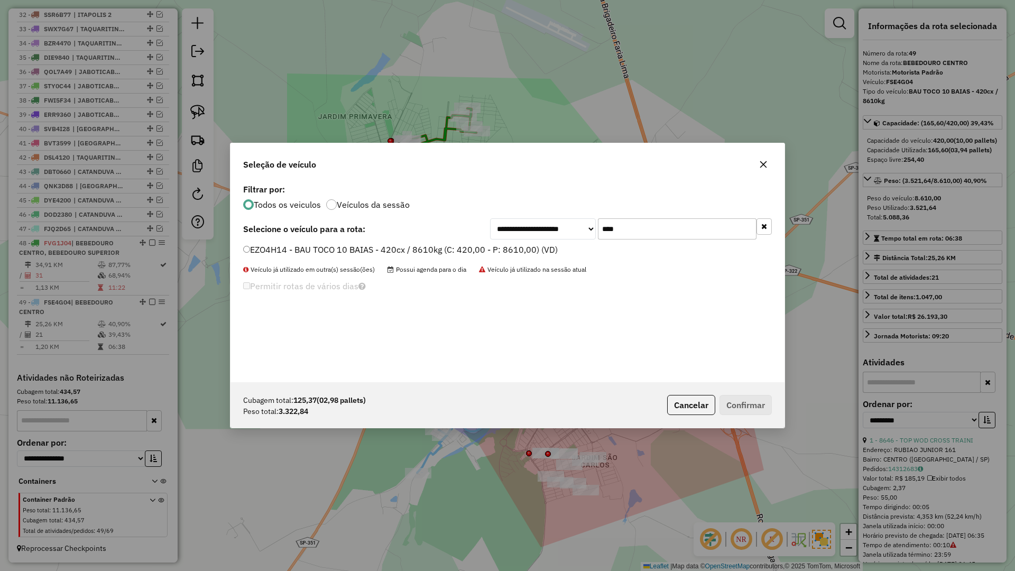
type input "****"
drag, startPoint x: 532, startPoint y: 252, endPoint x: 544, endPoint y: 260, distance: 14.5
click at [532, 252] on label "EZO4H14 - BAU TOCO 10 BAIAS - 420cx / 8610kg (C: 420,00 - P: 8610,00) (VD)" at bounding box center [400, 249] width 314 height 13
click at [745, 404] on button "Confirmar" at bounding box center [745, 405] width 52 height 20
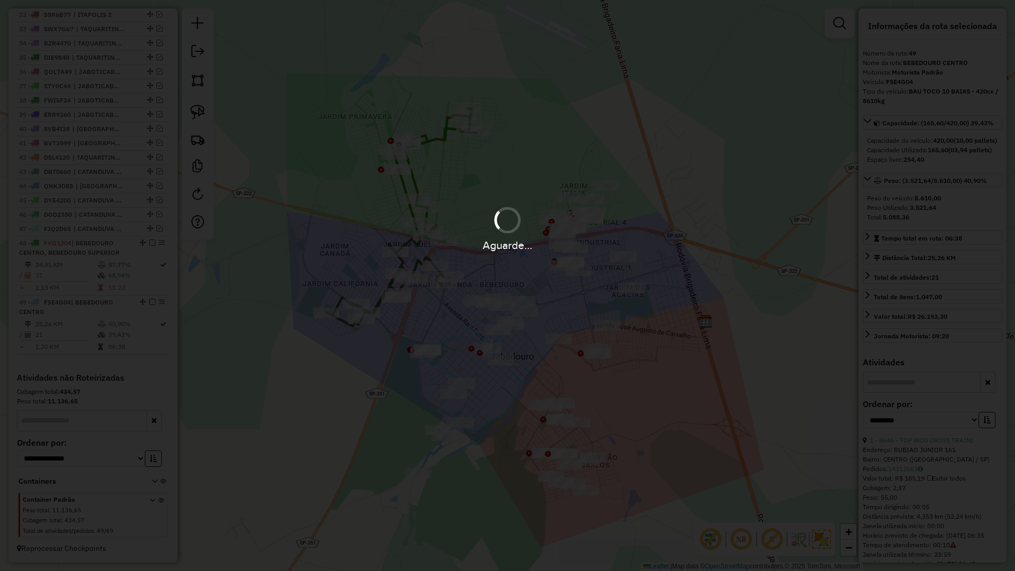
scroll to position [908, 0]
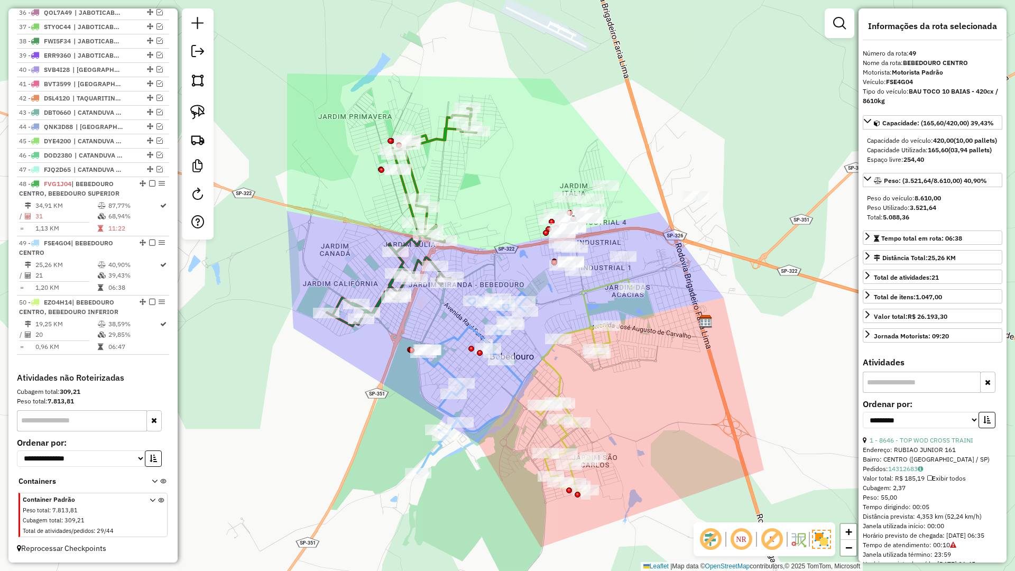
click at [559, 377] on icon at bounding box center [584, 386] width 97 height 214
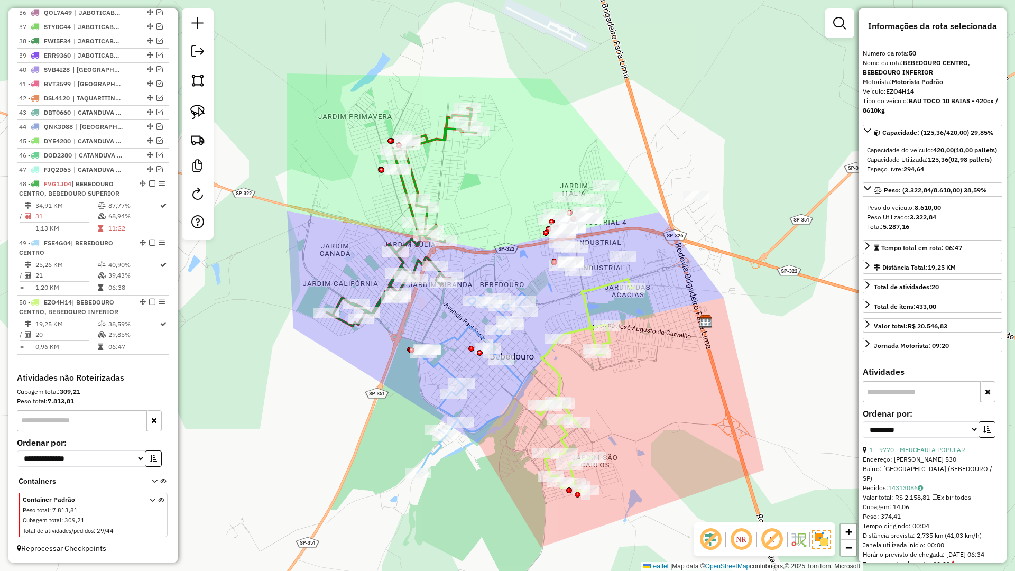
click at [559, 377] on icon at bounding box center [584, 386] width 97 height 214
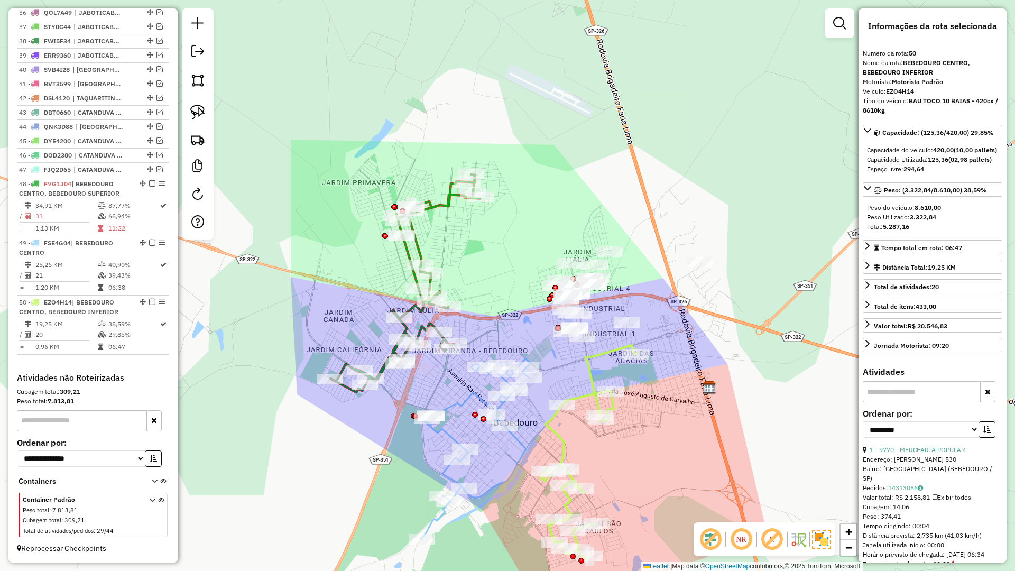
drag, startPoint x: 637, startPoint y: 401, endPoint x: 638, endPoint y: 448, distance: 47.6
click at [638, 448] on div "Janela de atendimento Grade de atendimento Capacidade Transportadoras Veículos …" at bounding box center [507, 285] width 1015 height 571
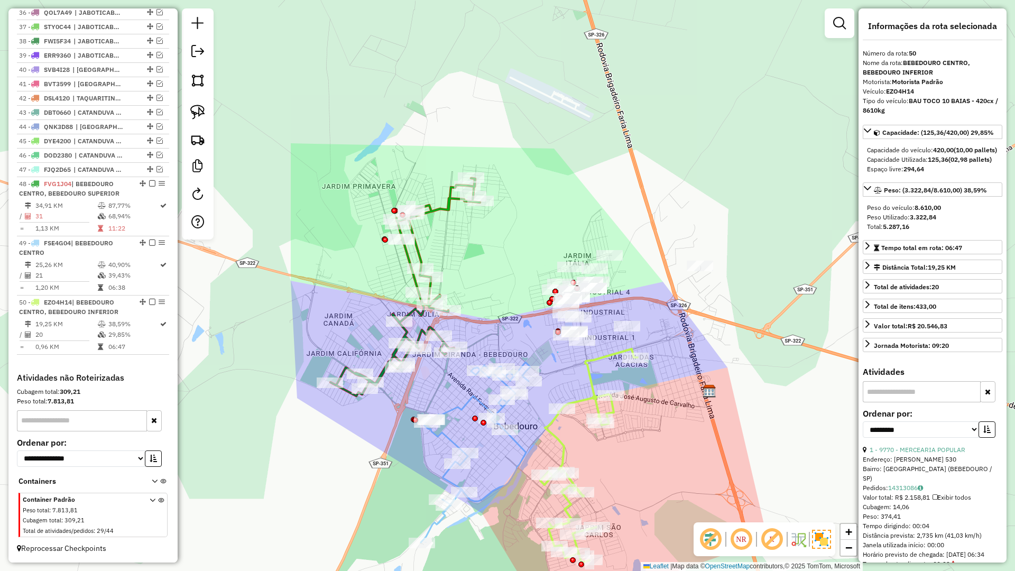
drag, startPoint x: 558, startPoint y: 352, endPoint x: 606, endPoint y: 346, distance: 48.4
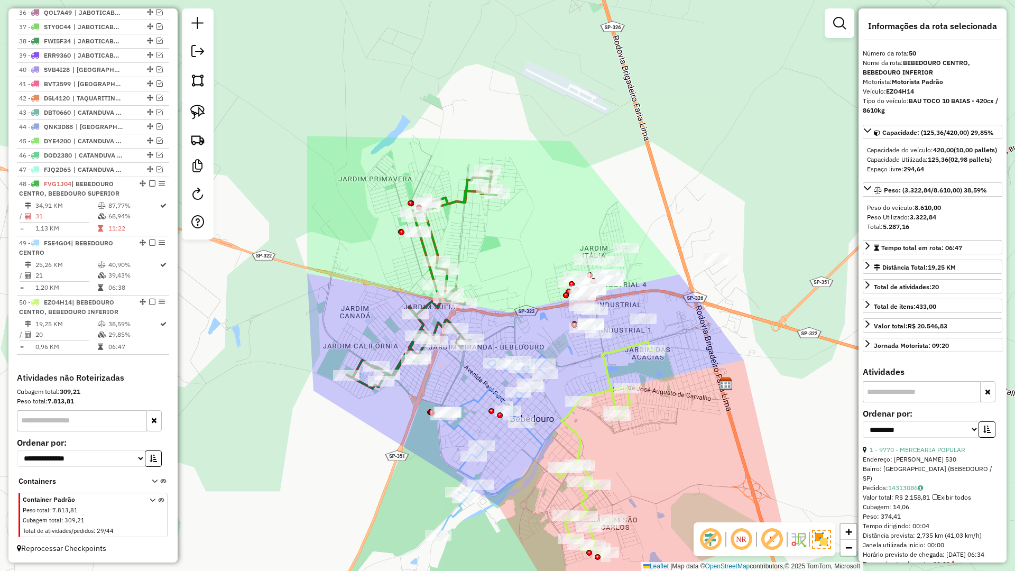
drag, startPoint x: 606, startPoint y: 346, endPoint x: 648, endPoint y: 326, distance: 47.0
click at [628, 333] on div "Janela de atendimento Grade de atendimento Capacidade Transportadoras Veículos …" at bounding box center [507, 285] width 1015 height 571
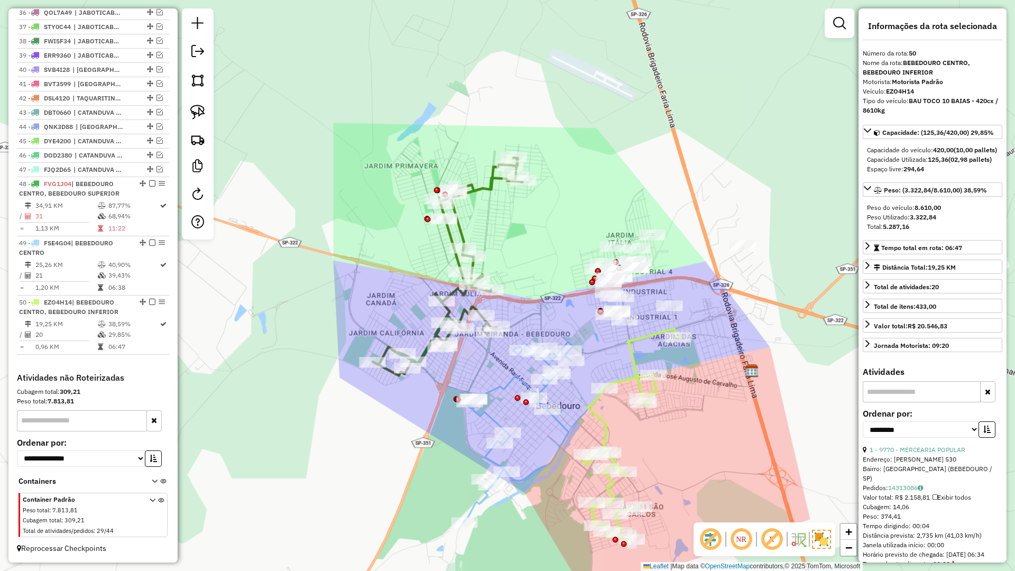
click at [660, 323] on div "Janela de atendimento Grade de atendimento Capacidade Transportadoras Veículos …" at bounding box center [507, 285] width 1015 height 571
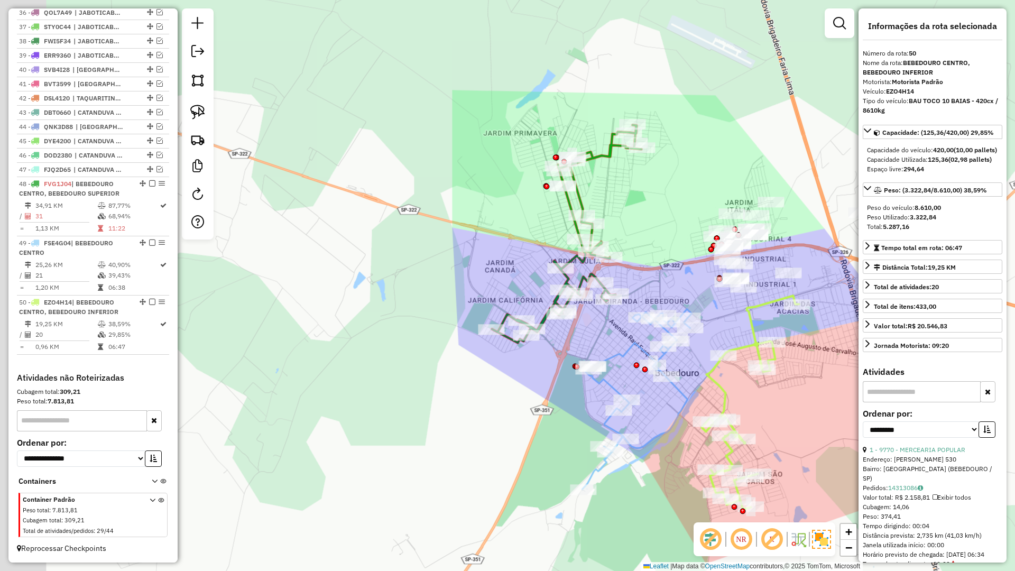
drag, startPoint x: 646, startPoint y: 328, endPoint x: 783, endPoint y: 281, distance: 144.9
click at [783, 281] on div "Janela de atendimento Grade de atendimento Capacidade Transportadoras Veículos …" at bounding box center [507, 285] width 1015 height 571
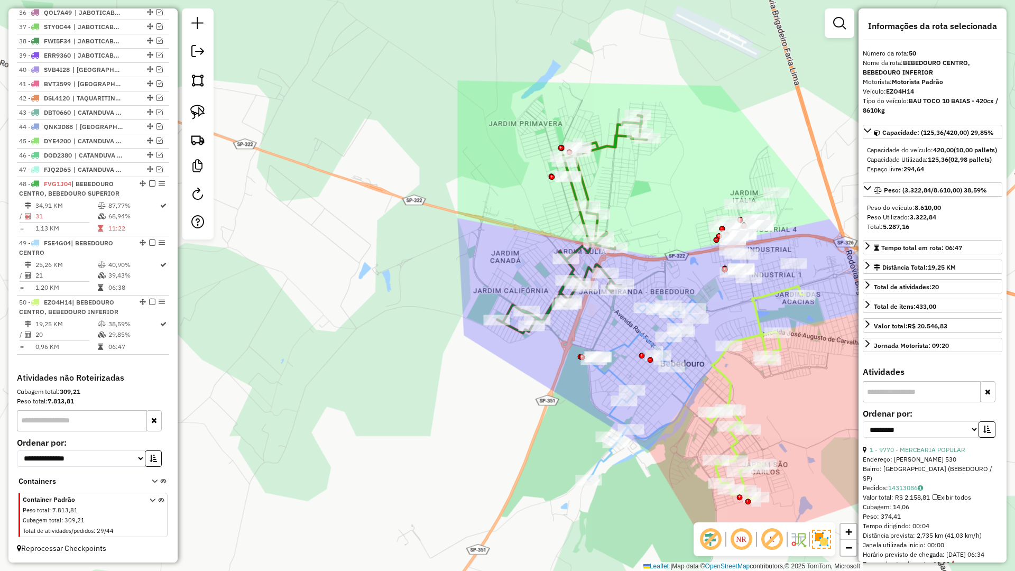
drag, startPoint x: 764, startPoint y: 290, endPoint x: 645, endPoint y: 328, distance: 124.4
click at [707, 328] on icon at bounding box center [755, 393] width 97 height 214
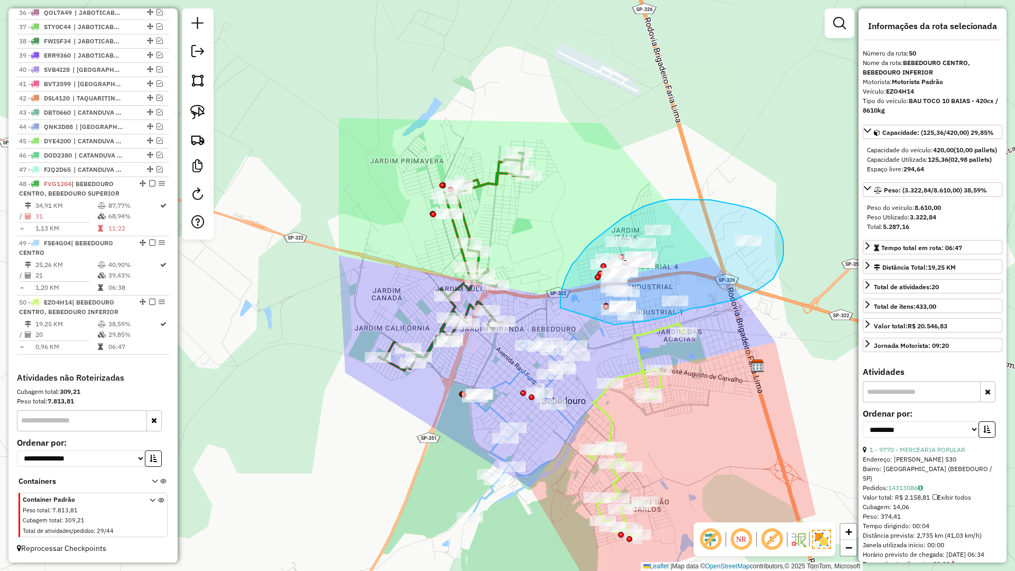
drag, startPoint x: 614, startPoint y: 325, endPoint x: 560, endPoint y: 308, distance: 56.5
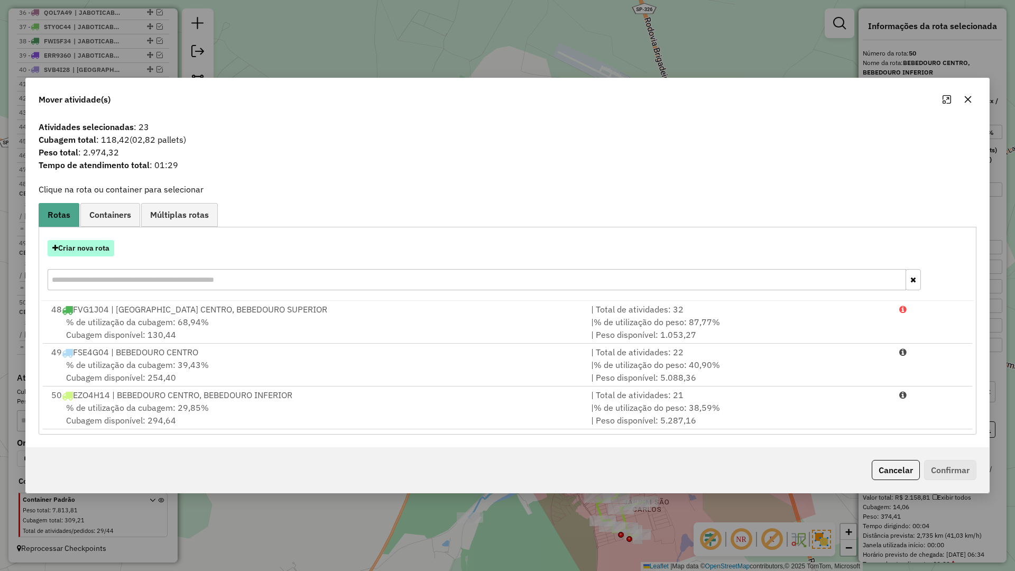
click at [84, 247] on button "Criar nova rota" at bounding box center [81, 248] width 67 height 16
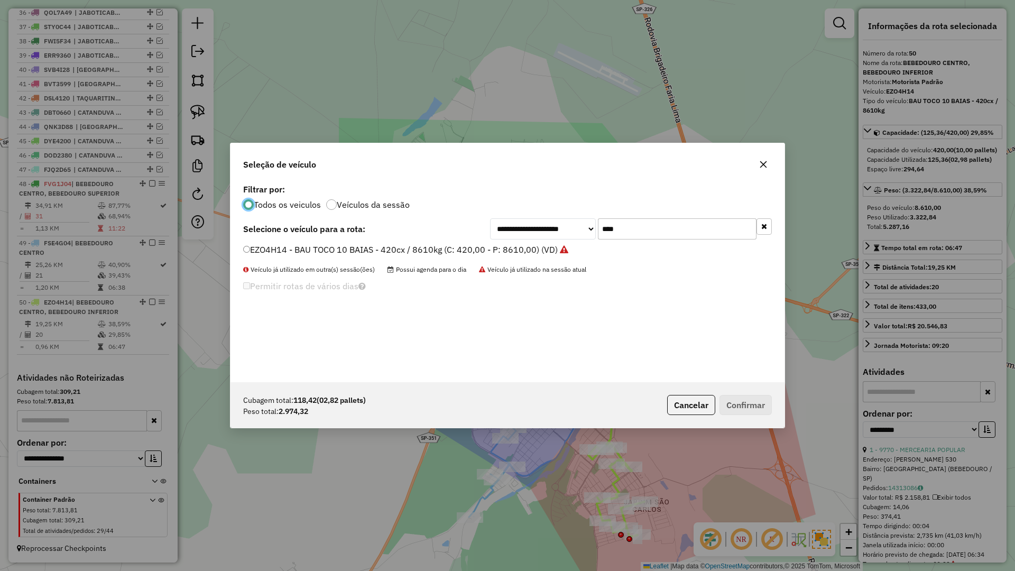
scroll to position [6, 3]
click at [631, 226] on input "****" at bounding box center [677, 228] width 159 height 21
type input "****"
click at [558, 248] on label "DST7820 - BAU TRUCK 12 BAIAS - 504cx / 16730kg (C: 504,00 - P: 16730,00) (VD)" at bounding box center [407, 249] width 329 height 13
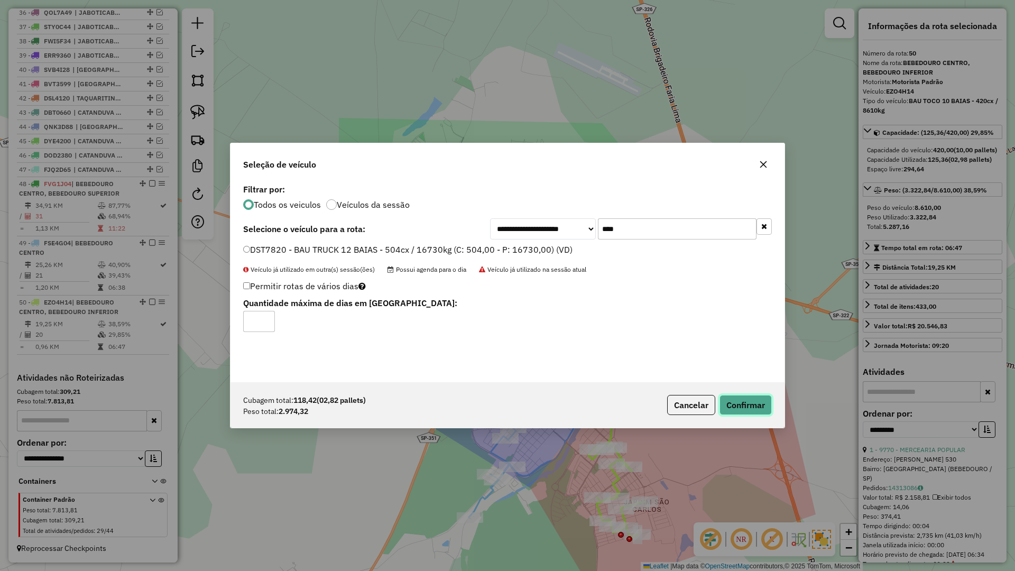
click at [754, 400] on button "Confirmar" at bounding box center [745, 405] width 52 height 20
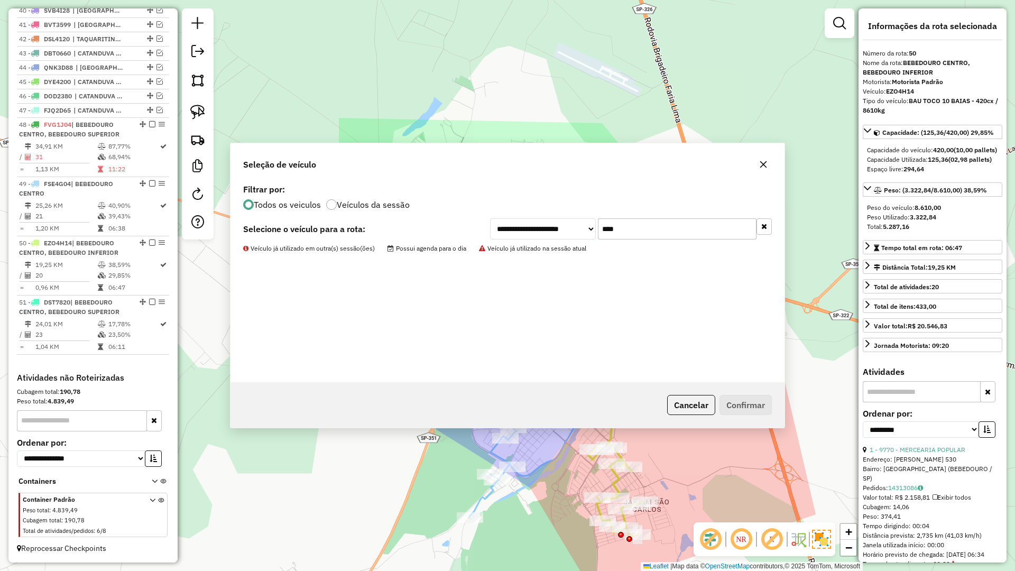
scroll to position [967, 0]
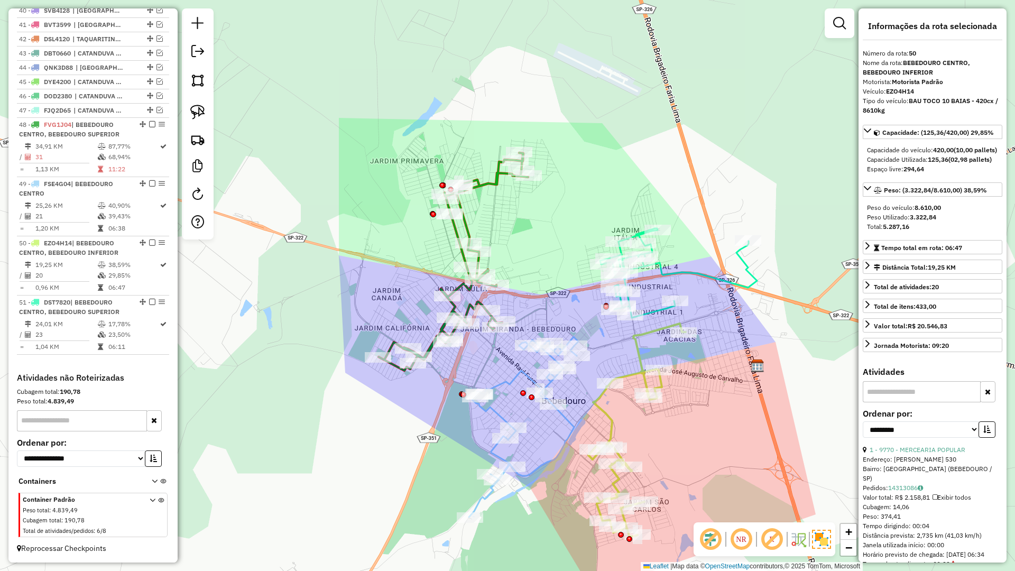
click at [651, 312] on icon at bounding box center [678, 272] width 157 height 89
click at [654, 355] on div "Janela de atendimento Grade de atendimento Capacidade Transportadoras Veículos …" at bounding box center [507, 285] width 1015 height 571
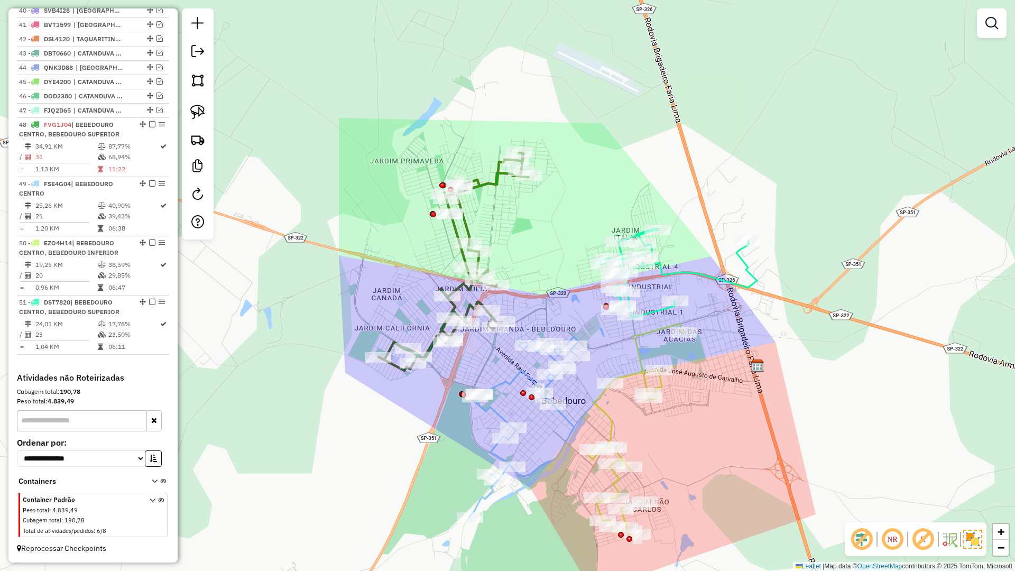
click at [645, 354] on div "Janela de atendimento Grade de atendimento Capacidade Transportadoras Veículos …" at bounding box center [507, 285] width 1015 height 571
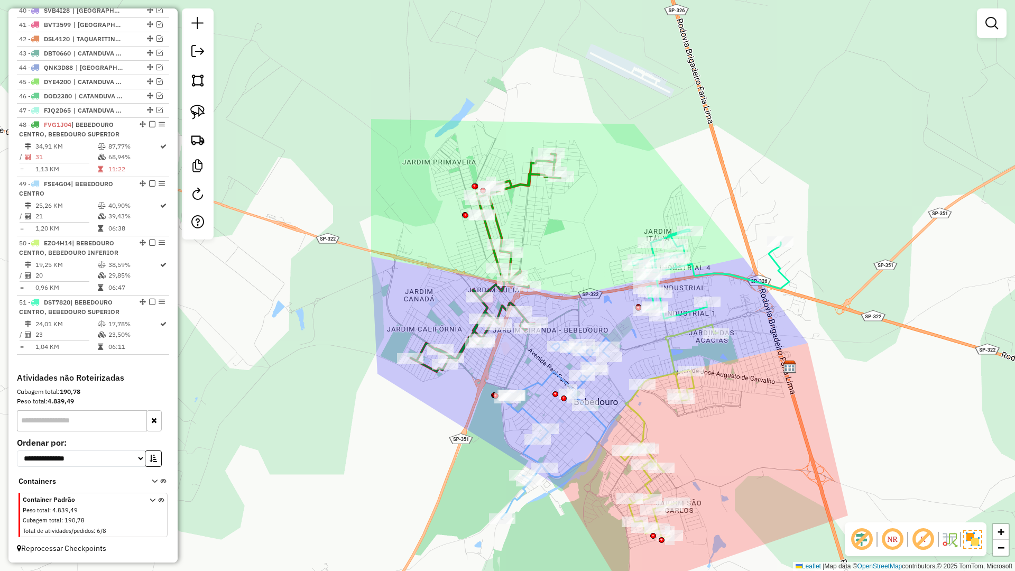
drag, startPoint x: 594, startPoint y: 391, endPoint x: 661, endPoint y: 392, distance: 67.1
click at [661, 392] on div "Rota 50 - Placa EZO4H14 14444 - FABIANO ALBERTO Janela de atendimento Grade de …" at bounding box center [507, 285] width 1015 height 571
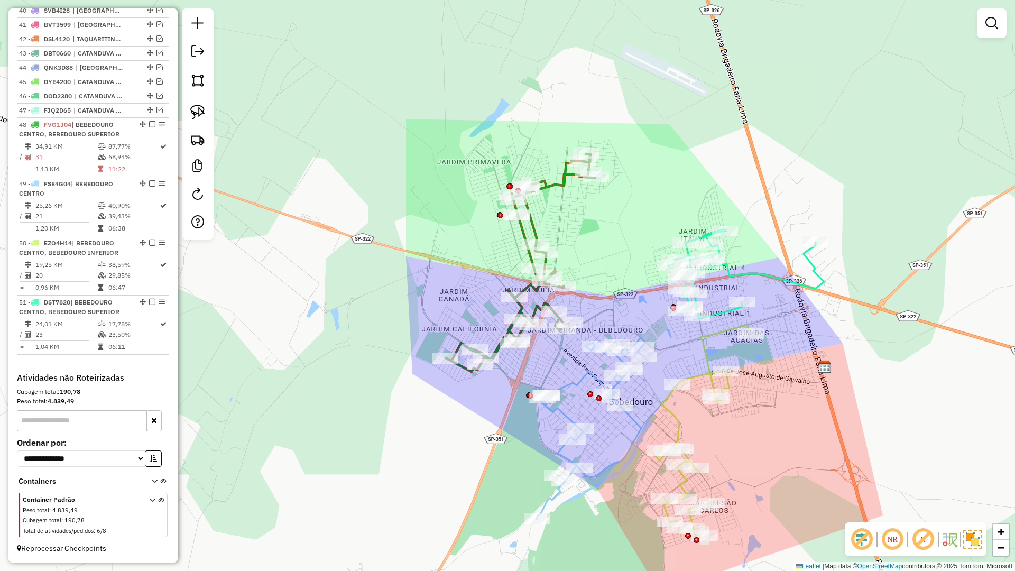
click at [571, 388] on icon at bounding box center [590, 428] width 109 height 180
select select "**********"
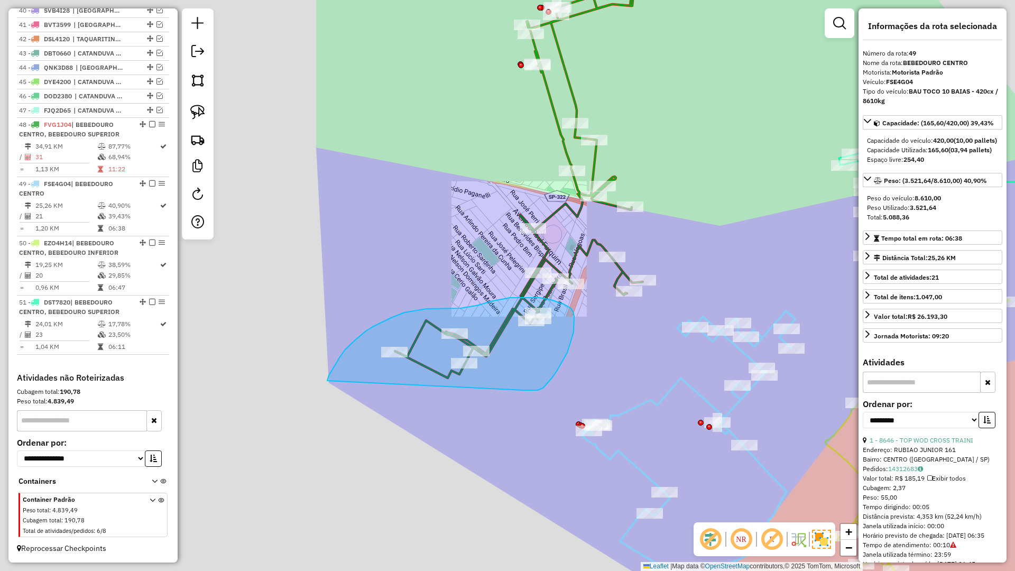
drag, startPoint x: 530, startPoint y: 390, endPoint x: 327, endPoint y: 381, distance: 203.2
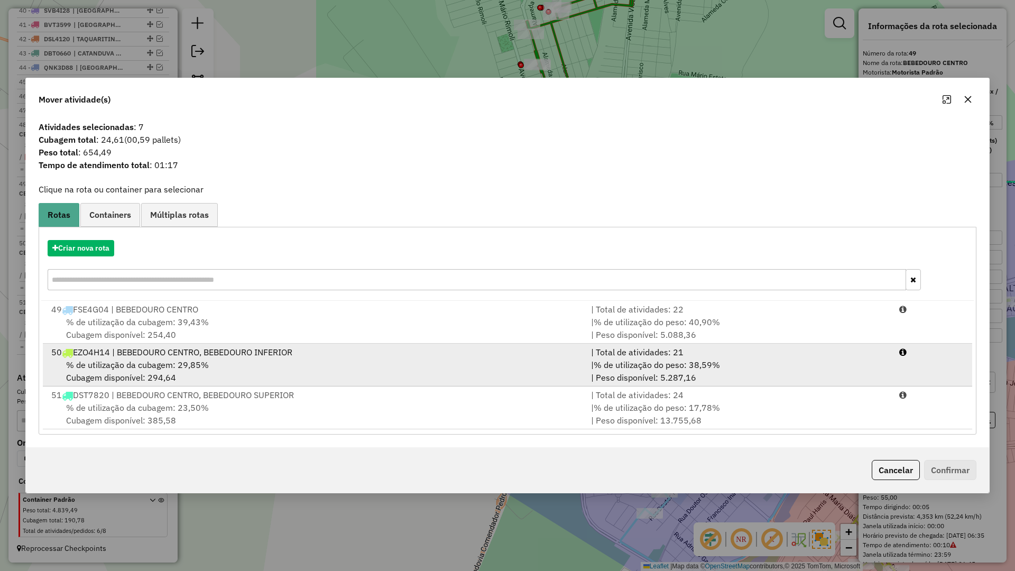
click at [277, 364] on div "% de utilização da cubagem: 29,85% Cubagem disponível: 294,64" at bounding box center [315, 370] width 540 height 25
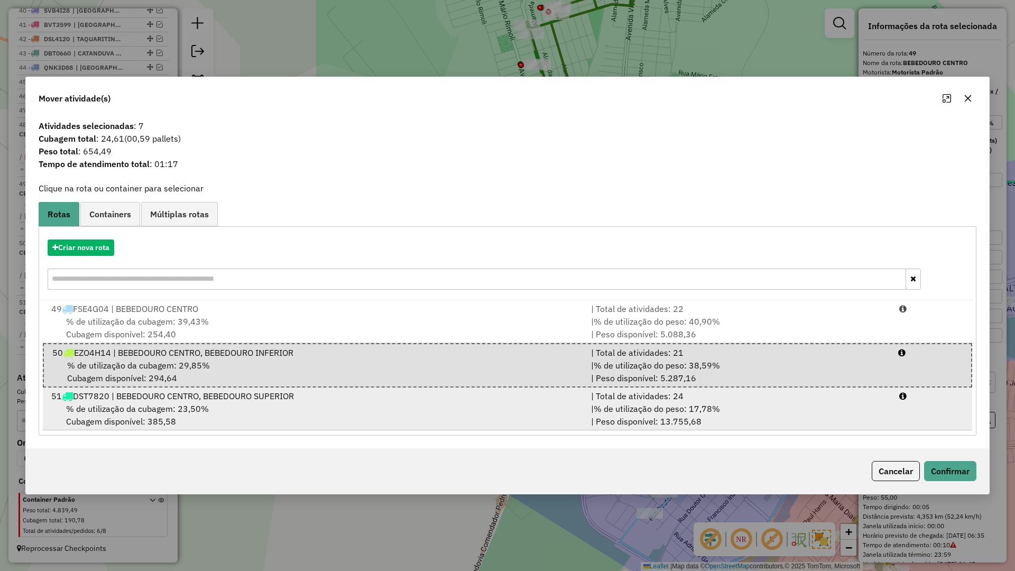
click at [690, 408] on span "% de utilização do peso: 17,78%" at bounding box center [657, 408] width 126 height 11
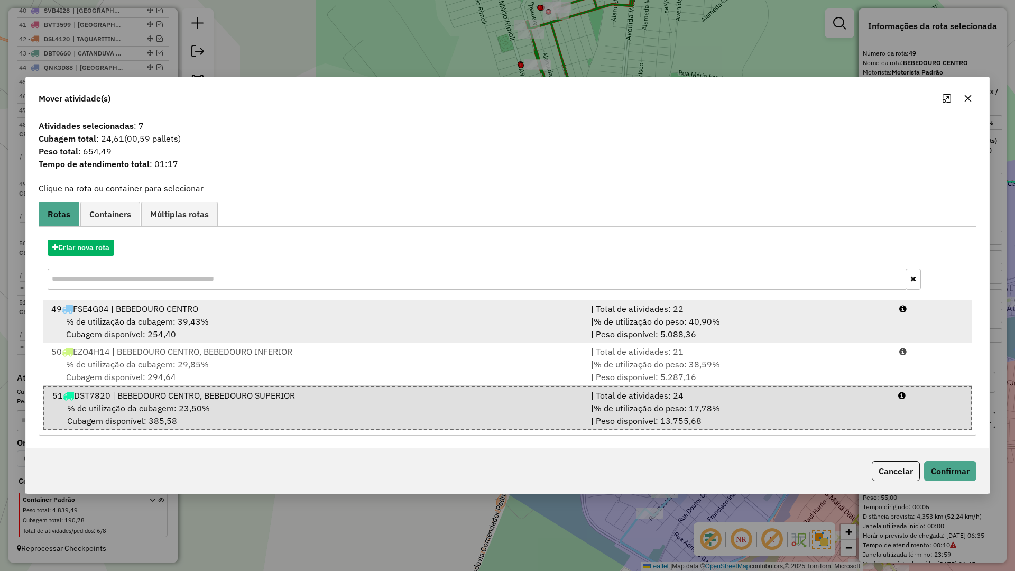
click at [545, 328] on div "% de utilização da cubagem: 39,43% Cubagem disponível: 254,40" at bounding box center [315, 327] width 540 height 25
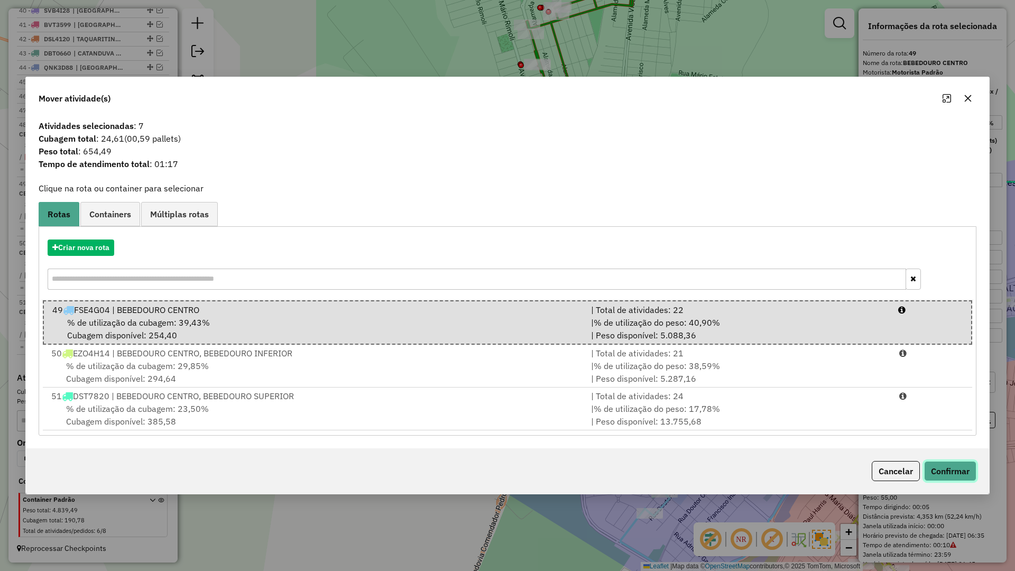
click at [935, 470] on button "Confirmar" at bounding box center [950, 471] width 52 height 20
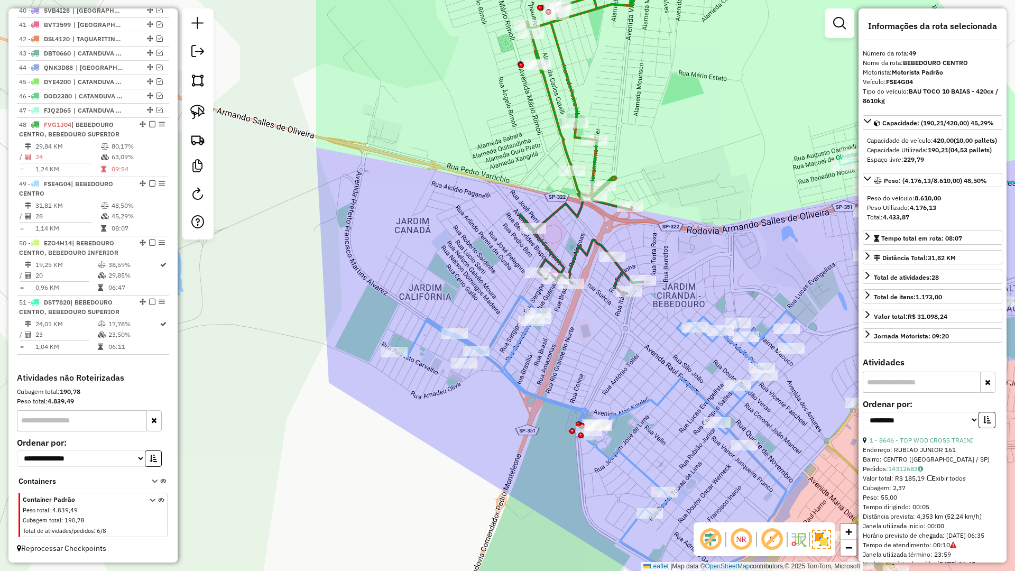
click at [572, 258] on icon at bounding box center [607, 119] width 175 height 352
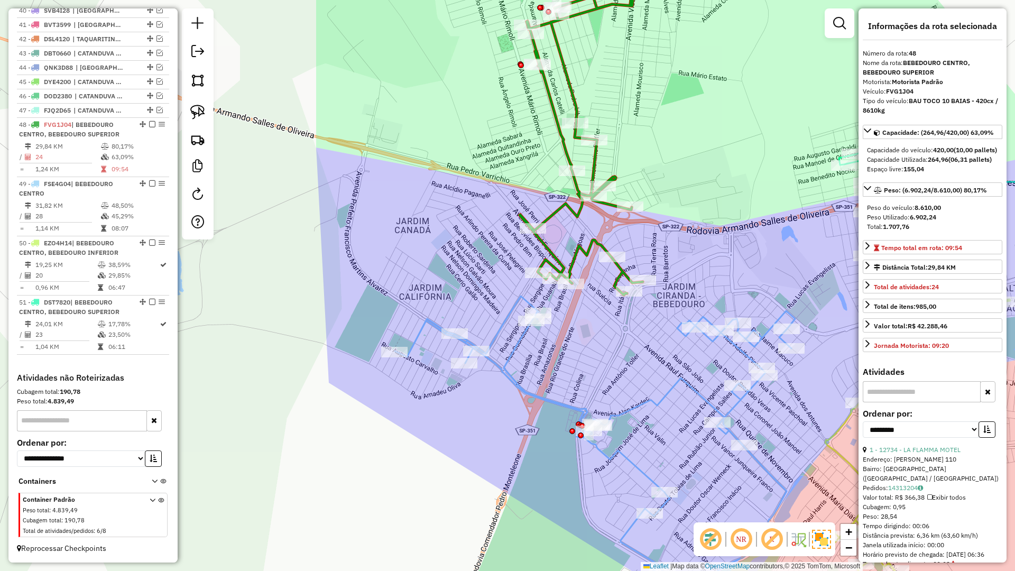
click at [572, 258] on icon at bounding box center [607, 119] width 175 height 352
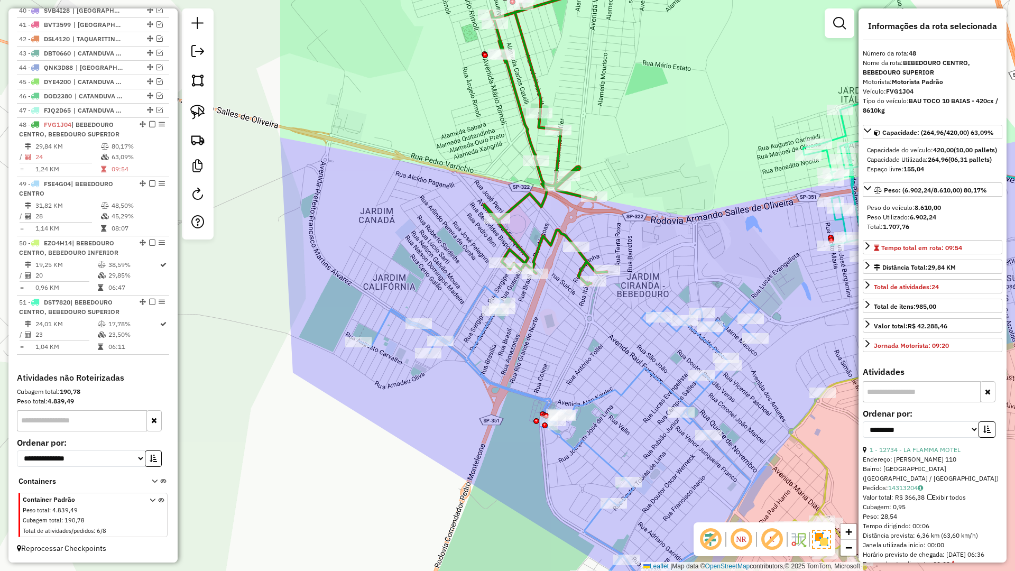
drag, startPoint x: 604, startPoint y: 306, endPoint x: 565, endPoint y: 296, distance: 39.9
click at [566, 296] on div "Janela de atendimento Grade de atendimento Capacidade Transportadoras Veículos …" at bounding box center [507, 285] width 1015 height 571
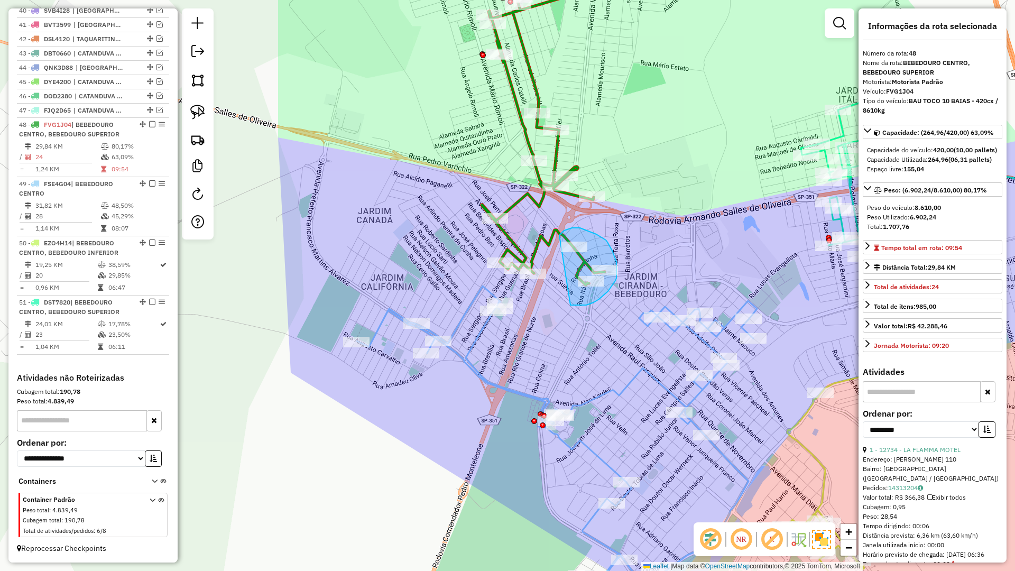
drag, startPoint x: 590, startPoint y: 303, endPoint x: 559, endPoint y: 235, distance: 75.0
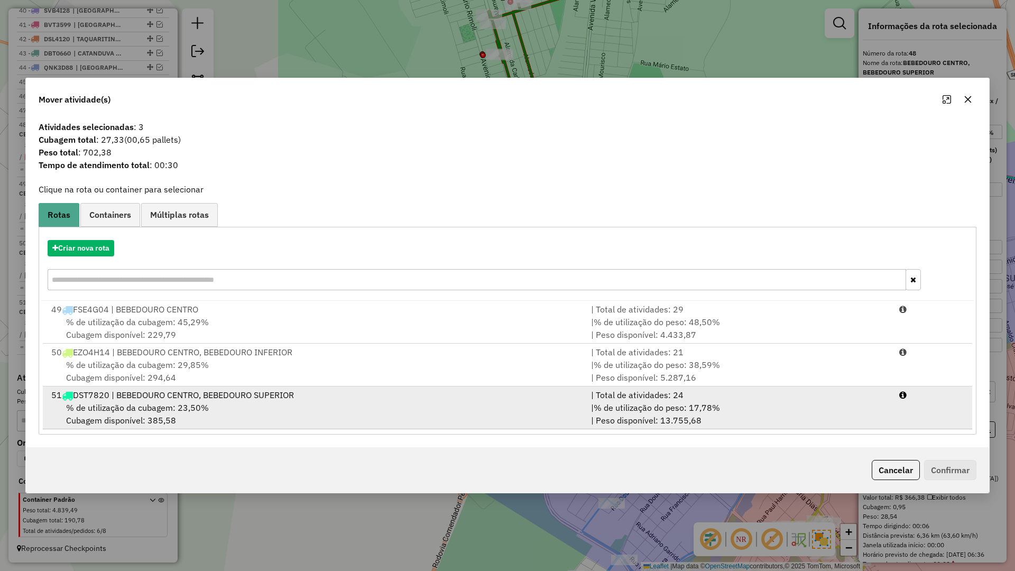
click at [277, 404] on div "% de utilização da cubagem: 23,50% Cubagem disponível: 385,58" at bounding box center [315, 413] width 540 height 25
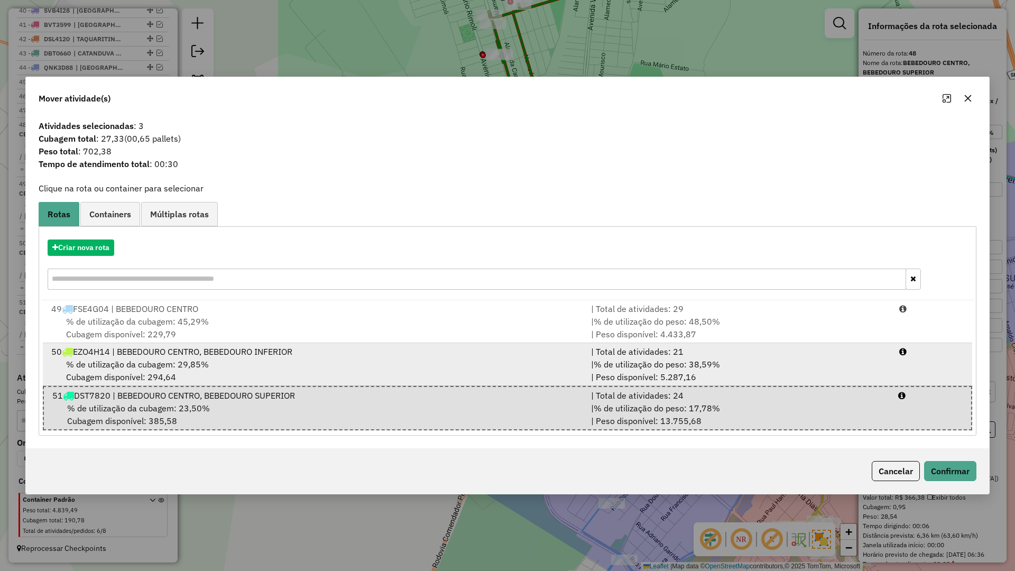
click at [282, 366] on div "% de utilização da cubagem: 29,85% Cubagem disponível: 294,64" at bounding box center [315, 370] width 540 height 25
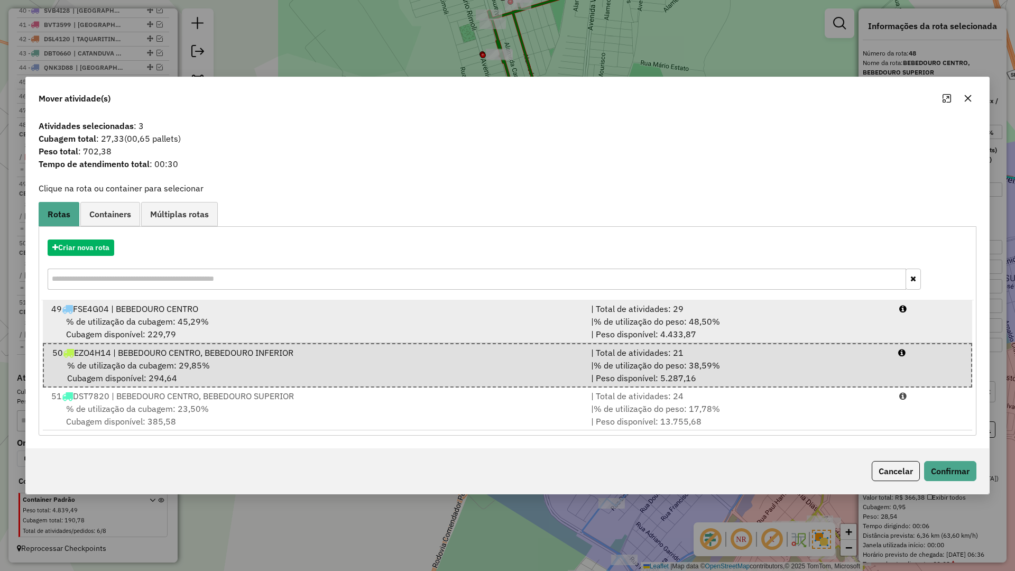
click at [287, 323] on div "% de utilização da cubagem: 45,29% Cubagem disponível: 229,79" at bounding box center [315, 327] width 540 height 25
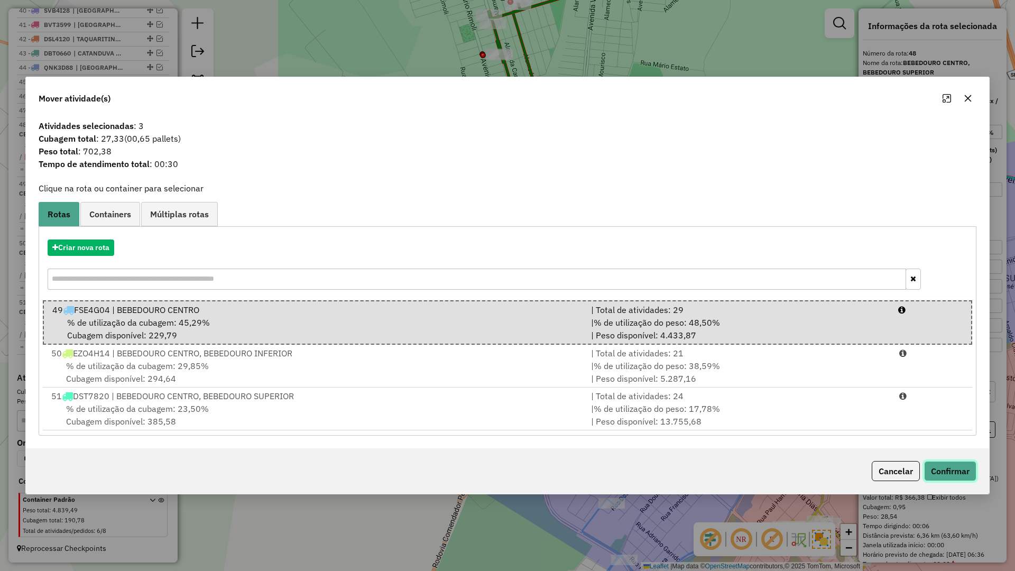
click at [947, 473] on button "Confirmar" at bounding box center [950, 471] width 52 height 20
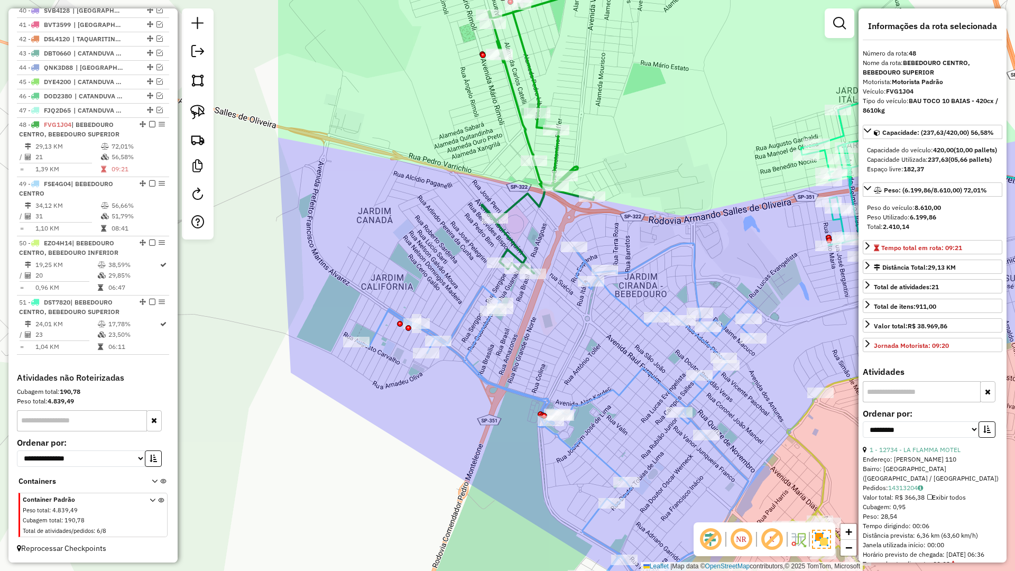
click at [519, 257] on icon at bounding box center [568, 108] width 175 height 330
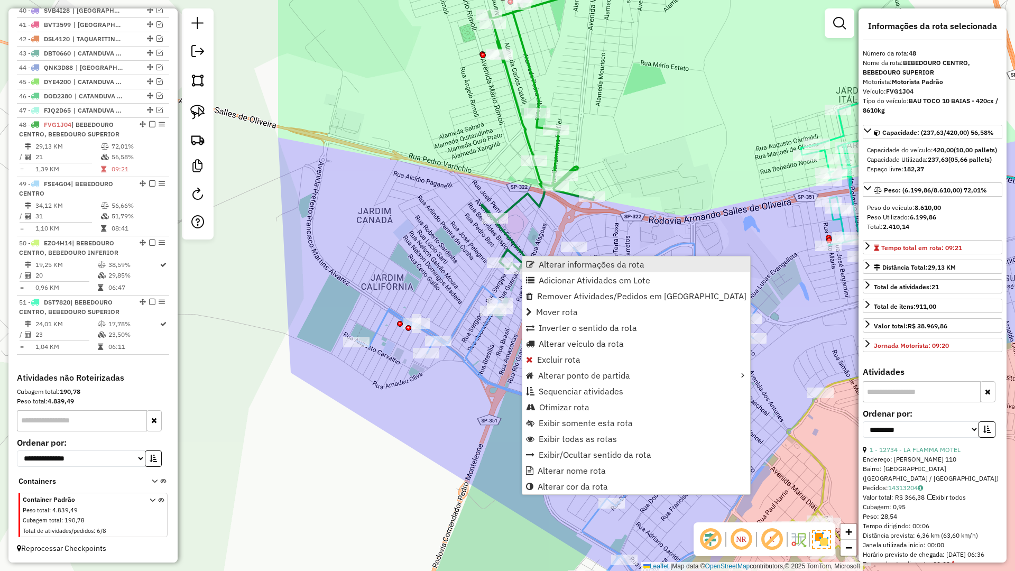
click at [530, 266] on span "Alterar informações da rota" at bounding box center [530, 264] width 8 height 8
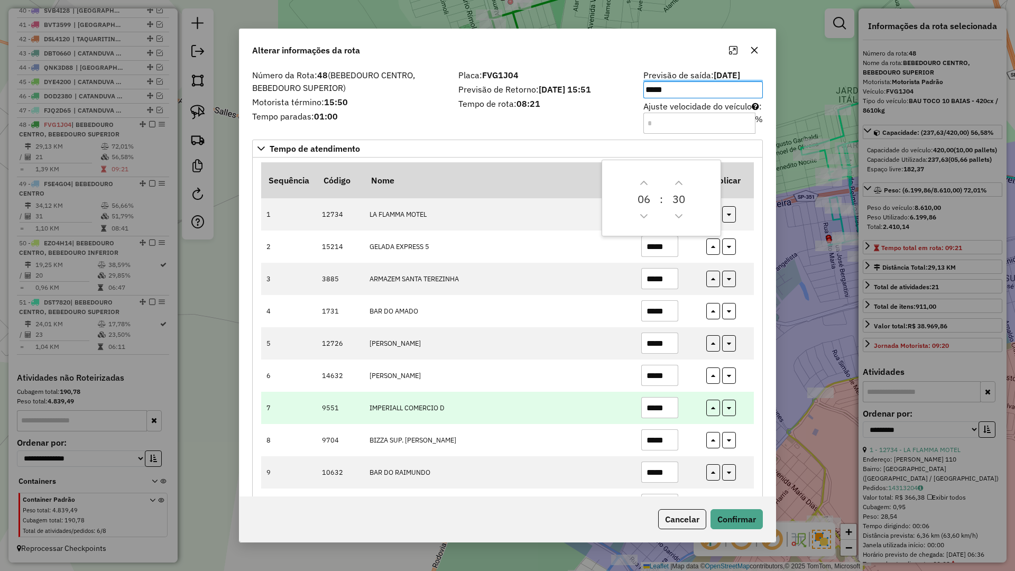
click at [671, 404] on input "*****" at bounding box center [659, 407] width 37 height 21
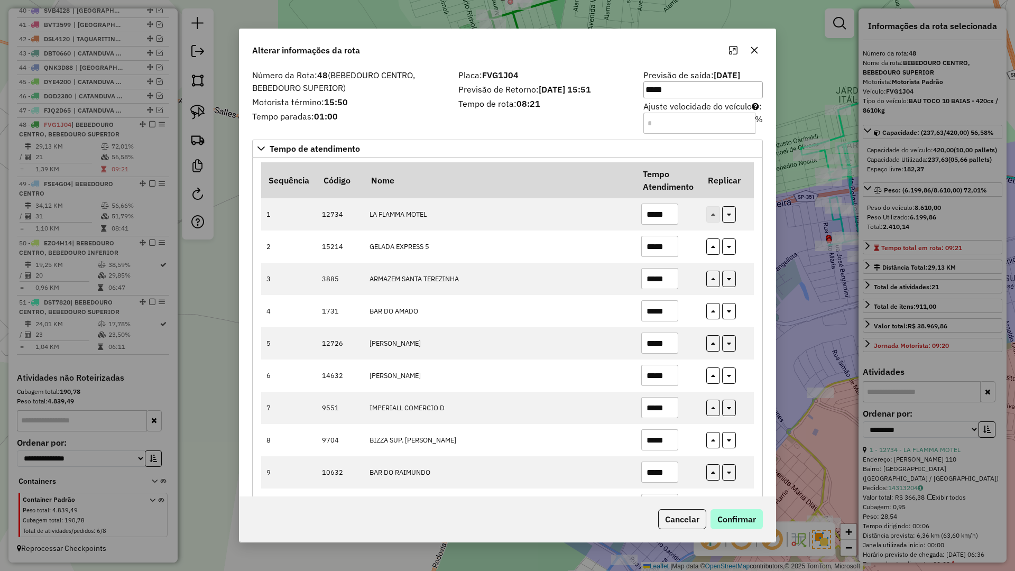
type input "*****"
click at [737, 520] on button "Confirmar" at bounding box center [736, 519] width 52 height 20
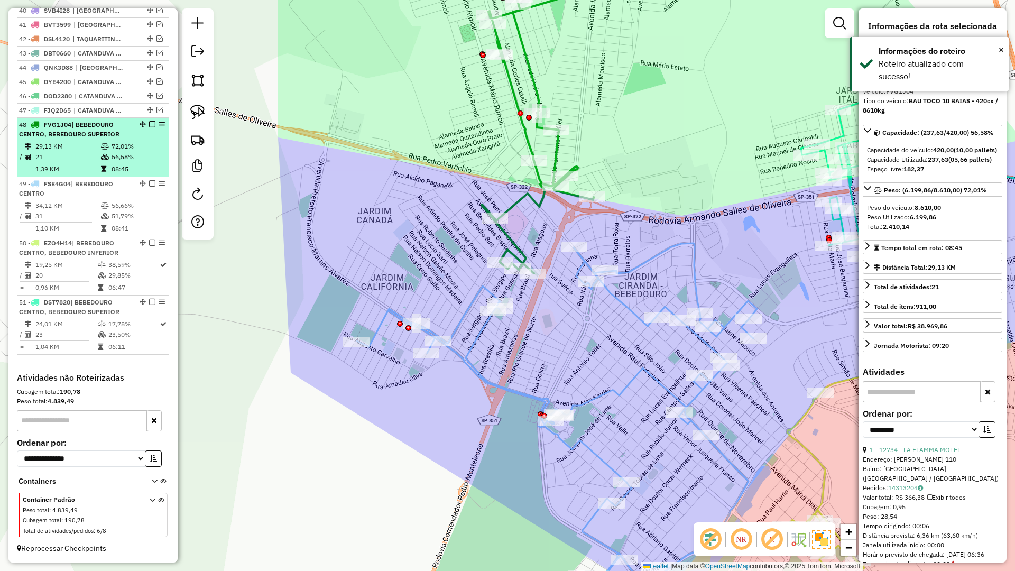
click at [149, 123] on em at bounding box center [152, 124] width 6 height 6
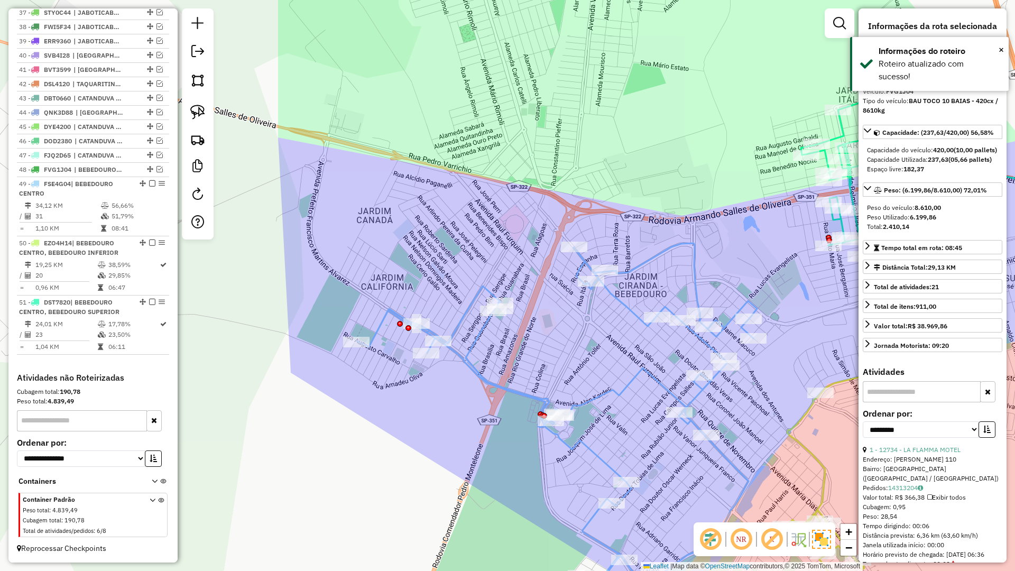
click at [387, 249] on div "Janela de atendimento Grade de atendimento Capacidade Transportadoras Veículos …" at bounding box center [507, 285] width 1015 height 571
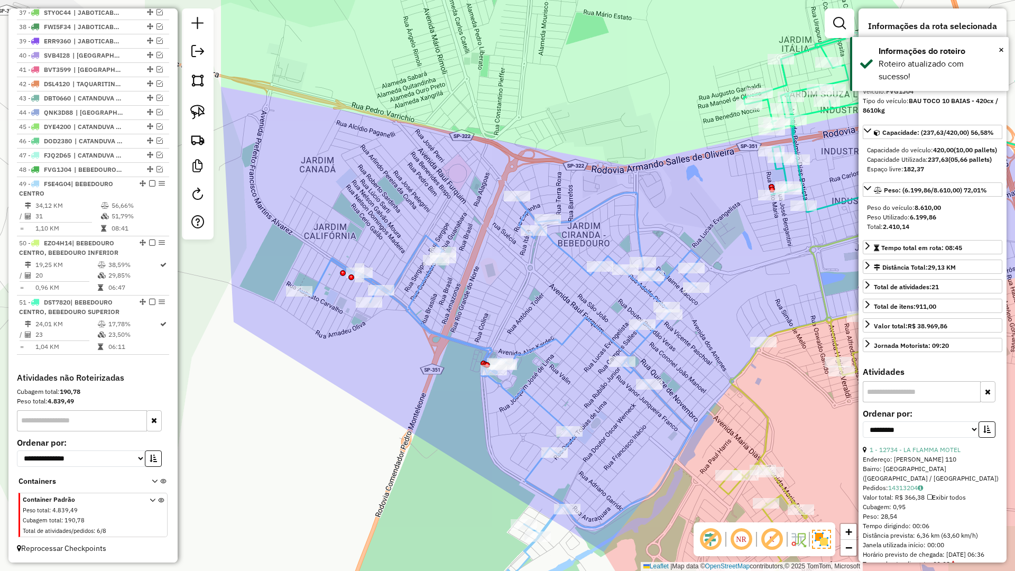
click at [557, 248] on icon at bounding box center [500, 401] width 400 height 418
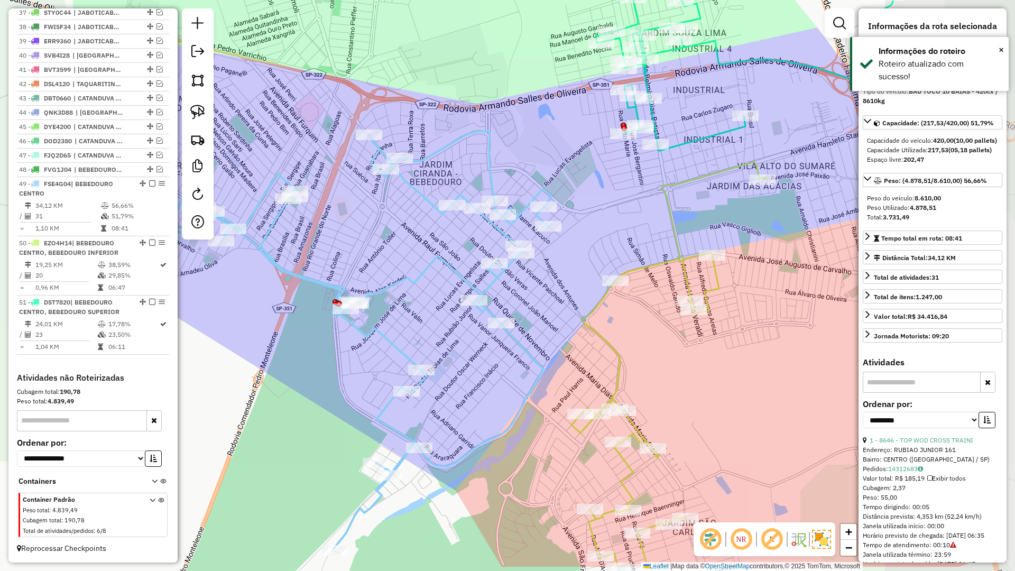
drag, startPoint x: 569, startPoint y: 292, endPoint x: 421, endPoint y: 231, distance: 160.2
click at [421, 231] on div "Janela de atendimento Grade de atendimento Capacidade Transportadoras Veículos …" at bounding box center [507, 285] width 1015 height 571
click at [618, 365] on icon at bounding box center [669, 376] width 196 height 428
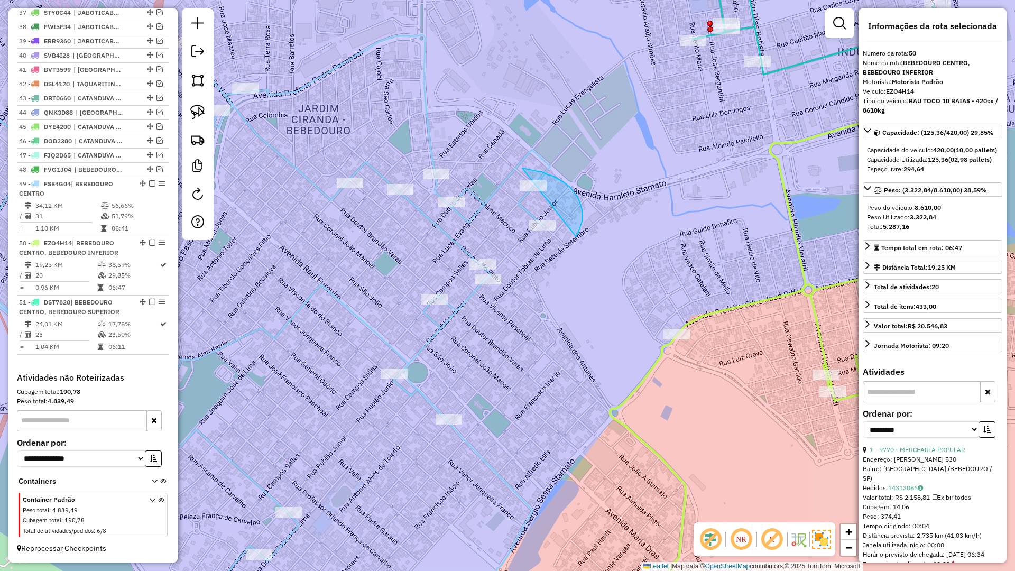
drag, startPoint x: 579, startPoint y: 229, endPoint x: 481, endPoint y: 175, distance: 111.4
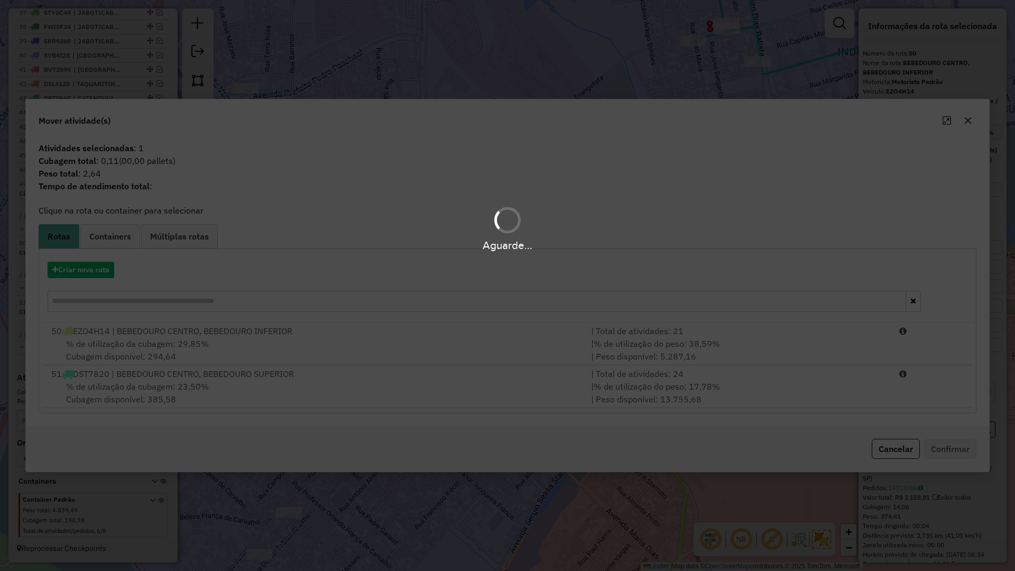
drag, startPoint x: 449, startPoint y: 193, endPoint x: 509, endPoint y: 194, distance: 60.8
click at [453, 194] on div "Aguarde..." at bounding box center [507, 285] width 1015 height 571
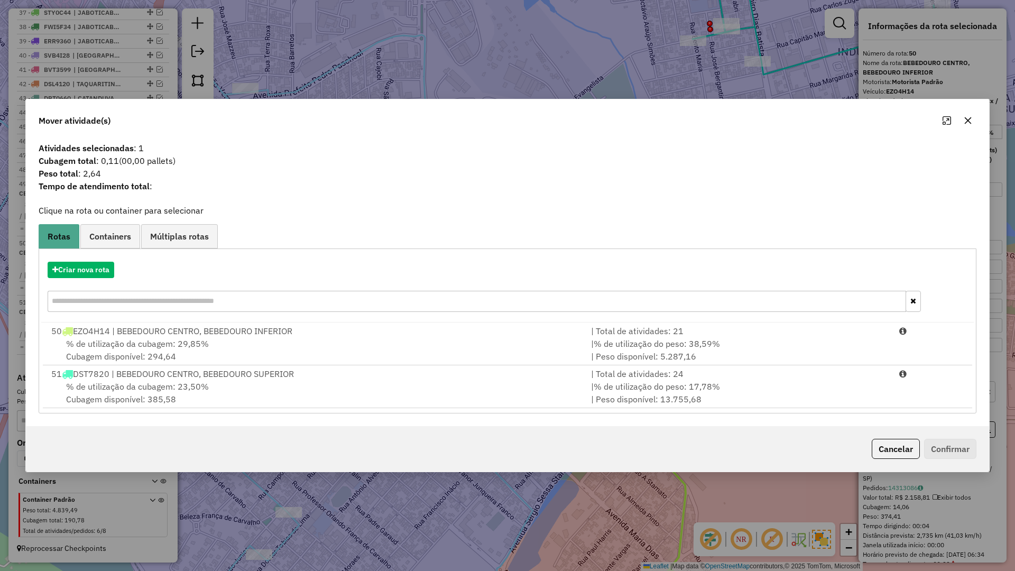
drag, startPoint x: 964, startPoint y: 120, endPoint x: 831, endPoint y: 197, distance: 153.0
click at [964, 121] on icon "button" at bounding box center [968, 120] width 8 height 8
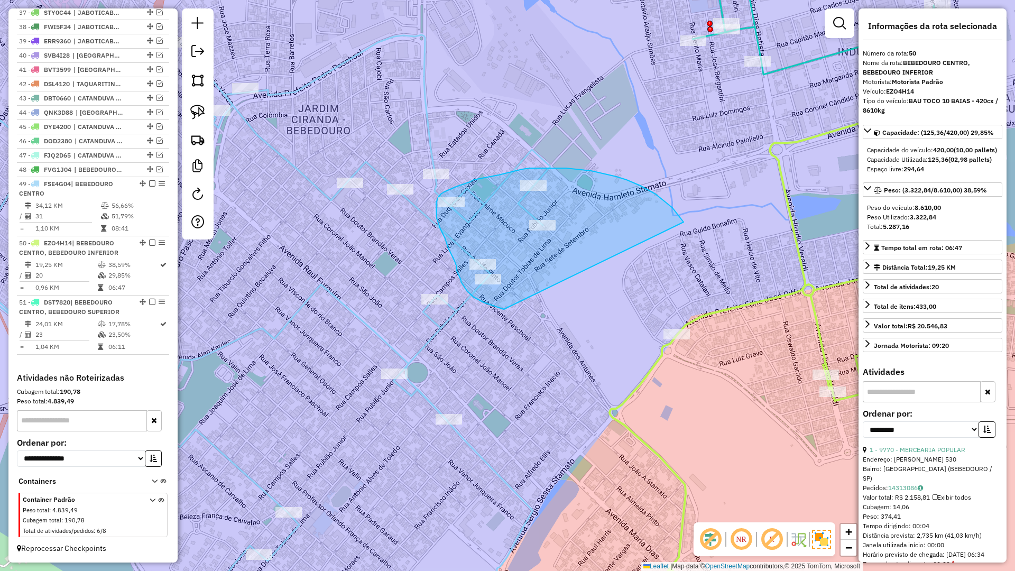
drag, startPoint x: 672, startPoint y: 208, endPoint x: 504, endPoint y: 309, distance: 196.8
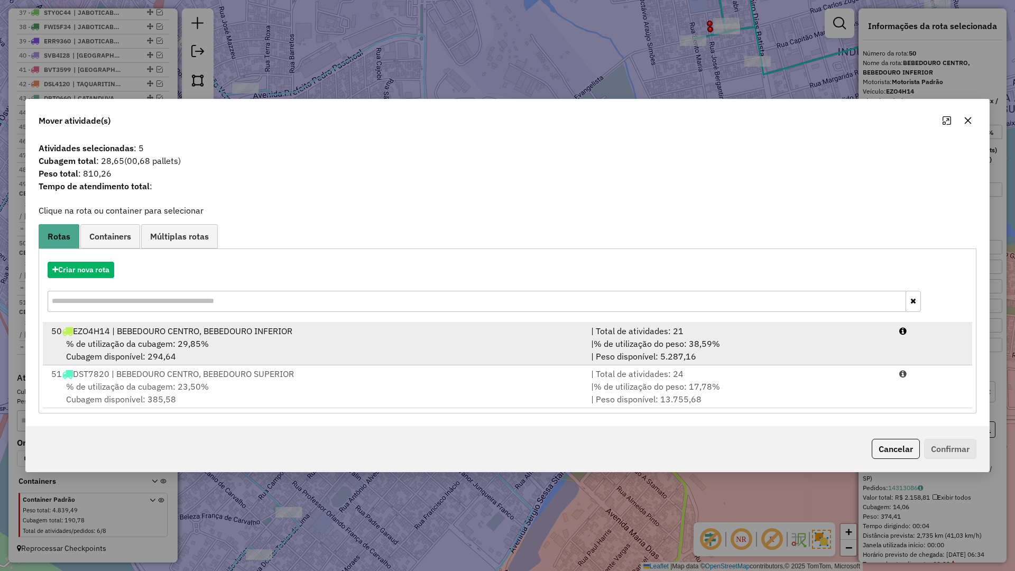
click at [368, 335] on div "50 EZO4H14 | BEBEDOURO CENTRO, BEBEDOURO INFERIOR" at bounding box center [315, 331] width 540 height 13
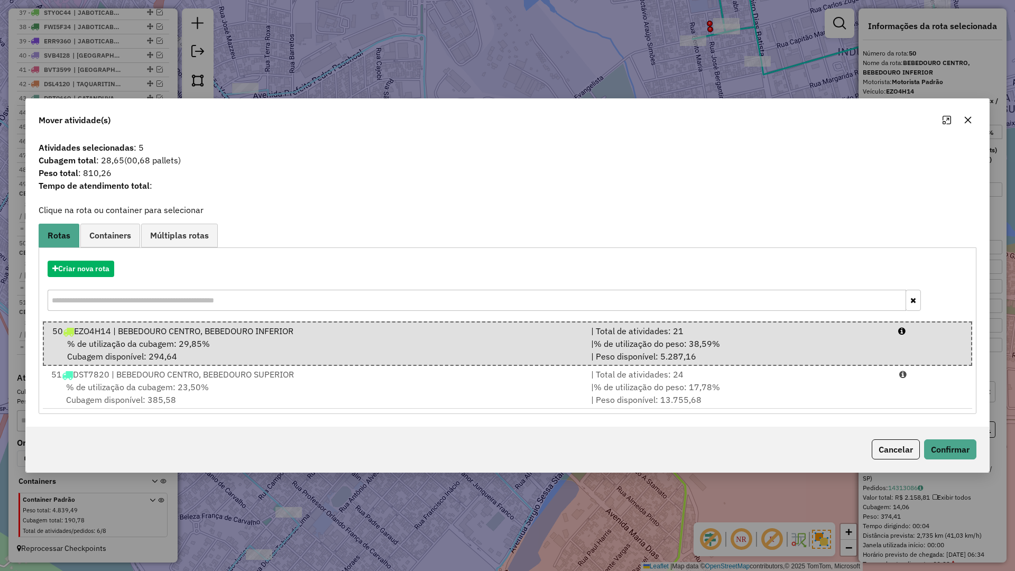
click at [977, 451] on div "Cancelar Confirmar" at bounding box center [507, 449] width 963 height 45
click at [942, 449] on button "Confirmar" at bounding box center [950, 449] width 52 height 20
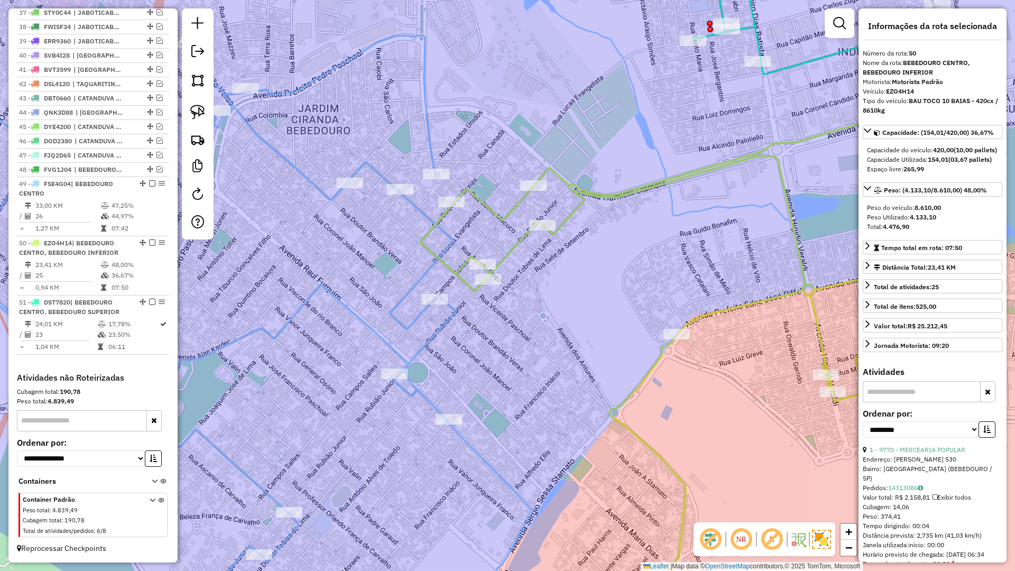
click at [505, 258] on icon at bounding box center [699, 362] width 559 height 532
click at [508, 244] on div "Janela de atendimento Grade de atendimento Capacidade Transportadoras Veículos …" at bounding box center [507, 285] width 1015 height 571
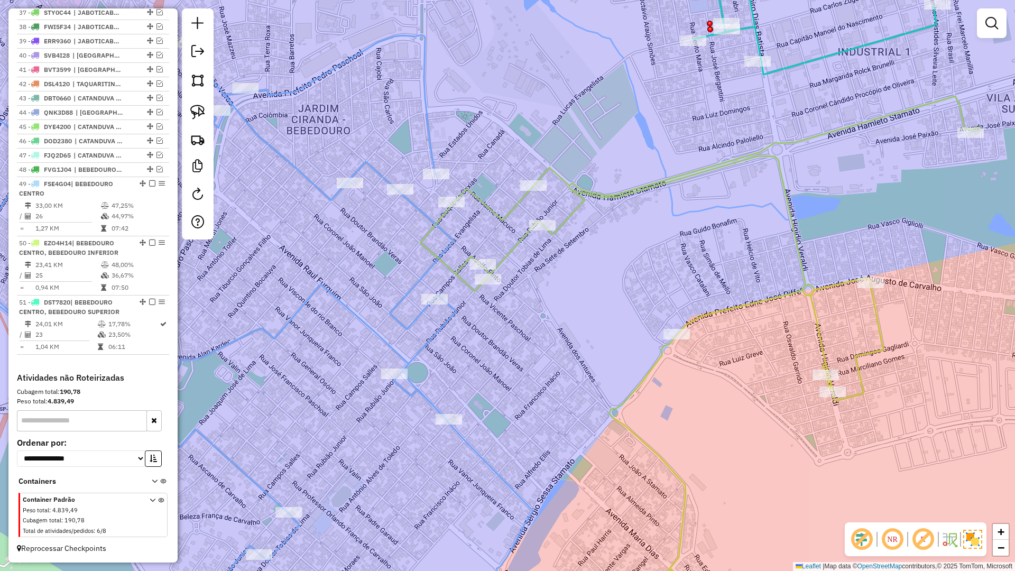
click at [521, 242] on icon at bounding box center [699, 362] width 559 height 532
select select "**********"
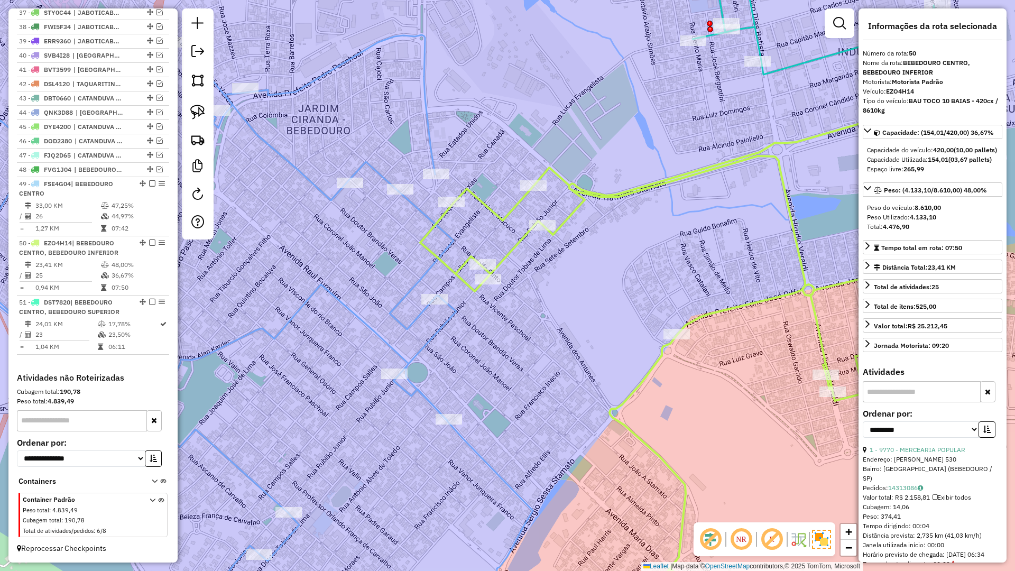
click at [442, 319] on icon at bounding box center [216, 331] width 634 height 593
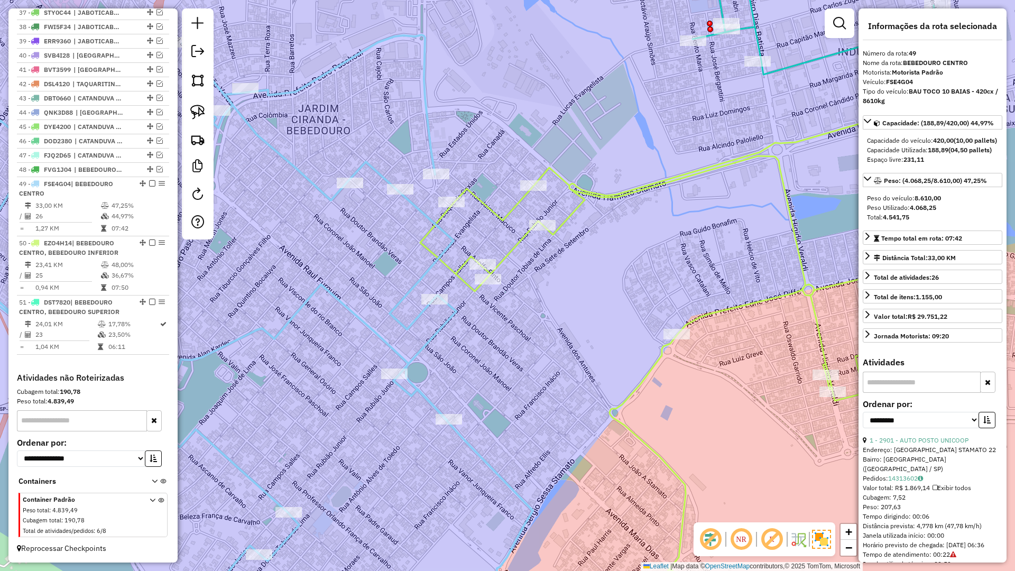
click at [513, 252] on icon at bounding box center [699, 362] width 559 height 532
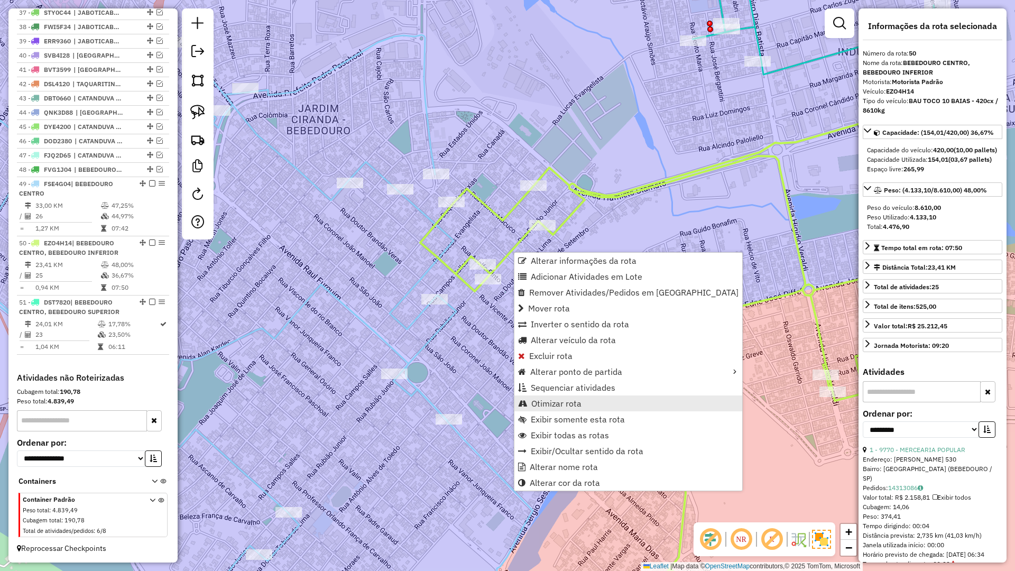
click at [556, 399] on span "Otimizar rota" at bounding box center [556, 403] width 50 height 8
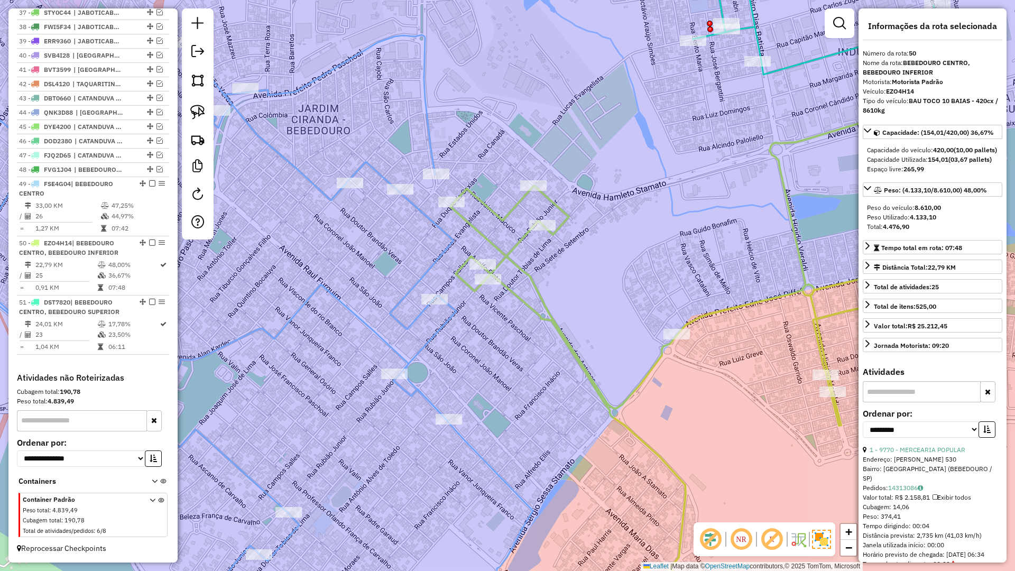
click at [453, 313] on icon at bounding box center [216, 331] width 634 height 593
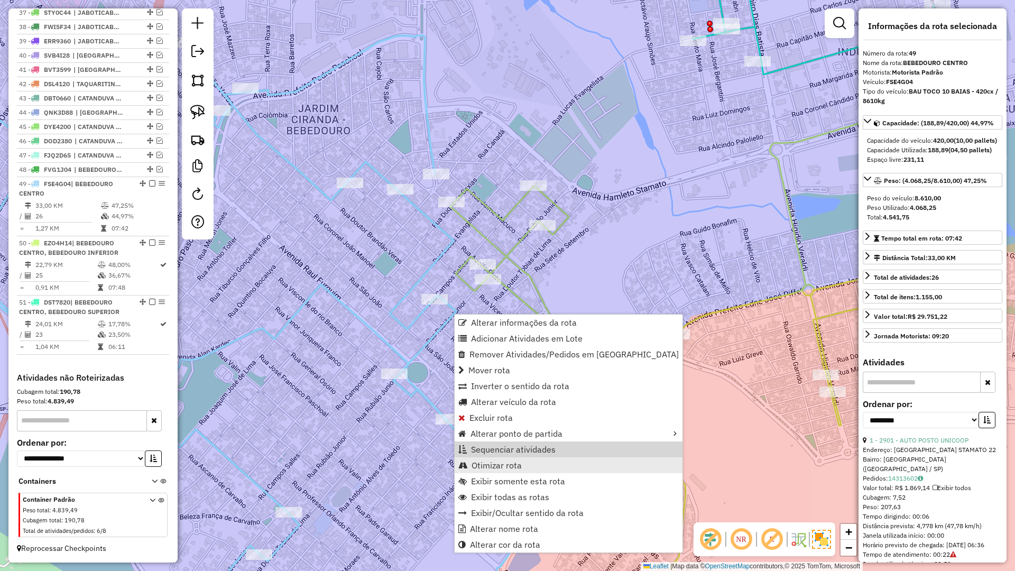
click at [511, 458] on link "Otimizar rota" at bounding box center [569, 465] width 228 height 16
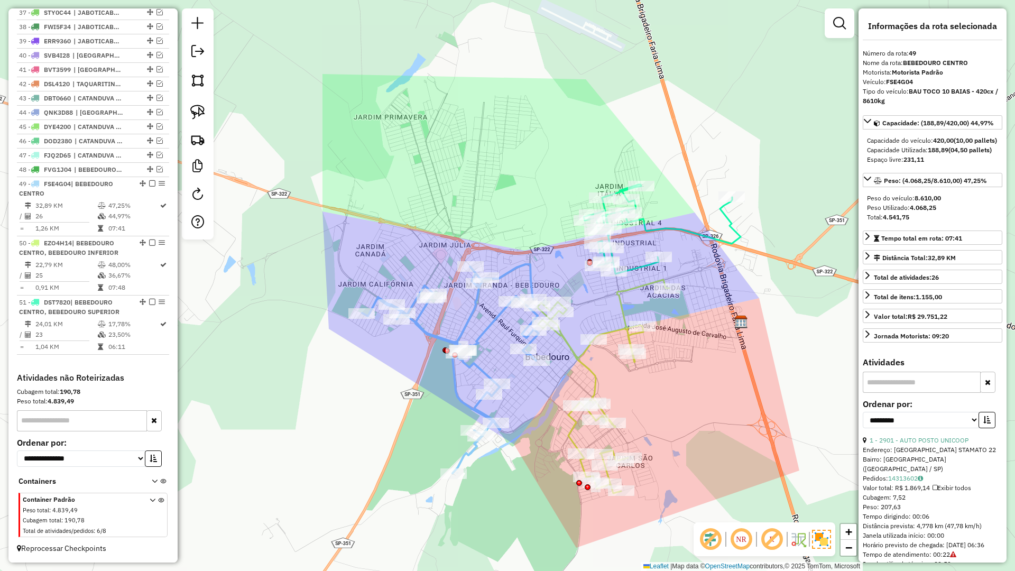
click at [628, 265] on icon at bounding box center [661, 228] width 157 height 89
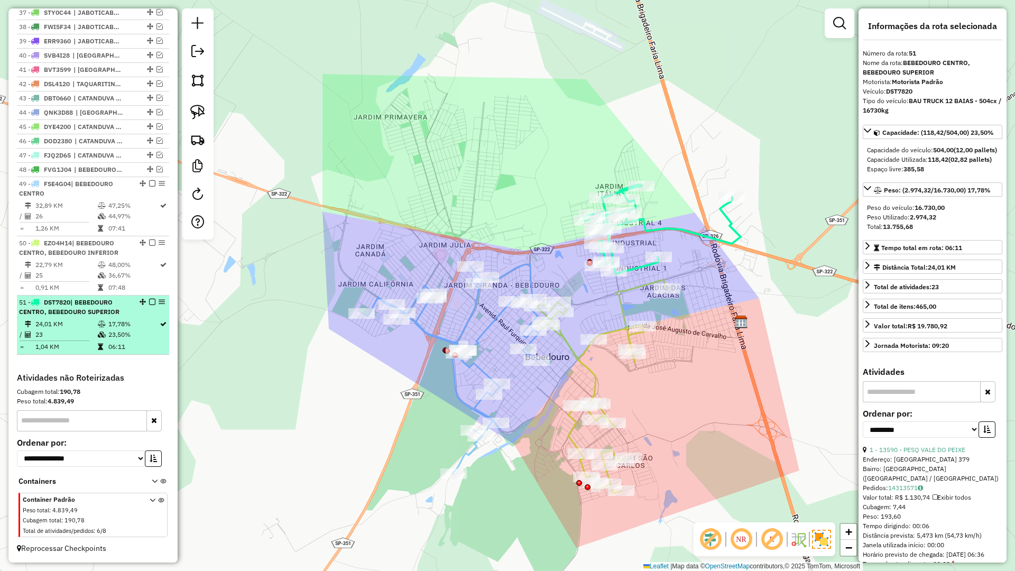
click at [149, 300] on em at bounding box center [152, 302] width 6 height 6
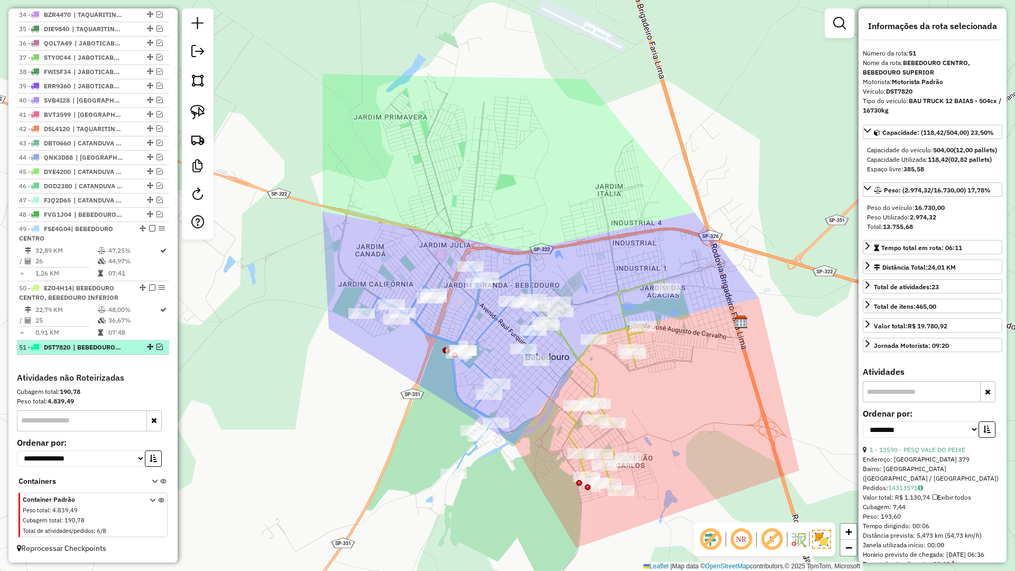
scroll to position [877, 0]
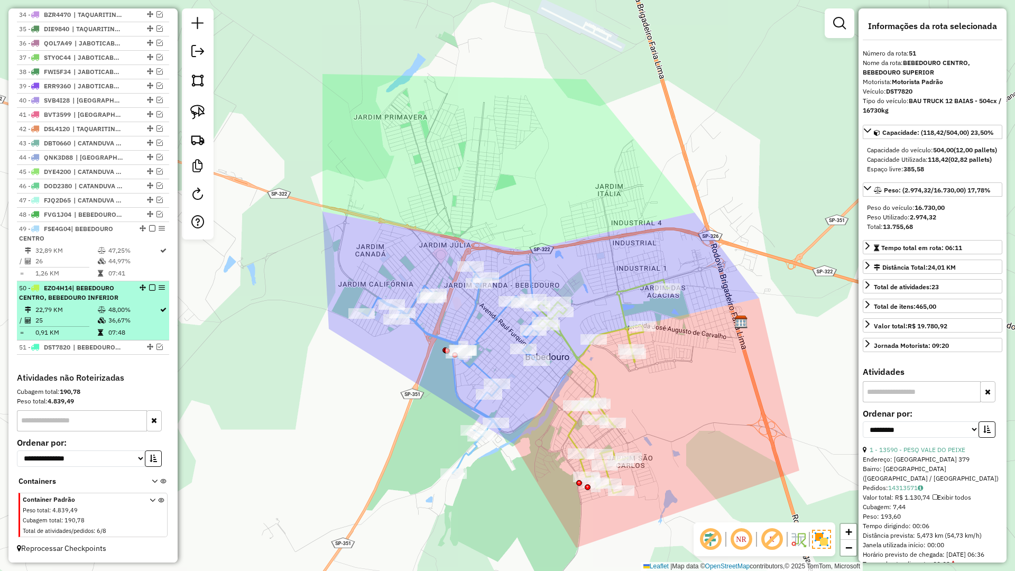
click at [152, 286] on em at bounding box center [152, 287] width 6 height 6
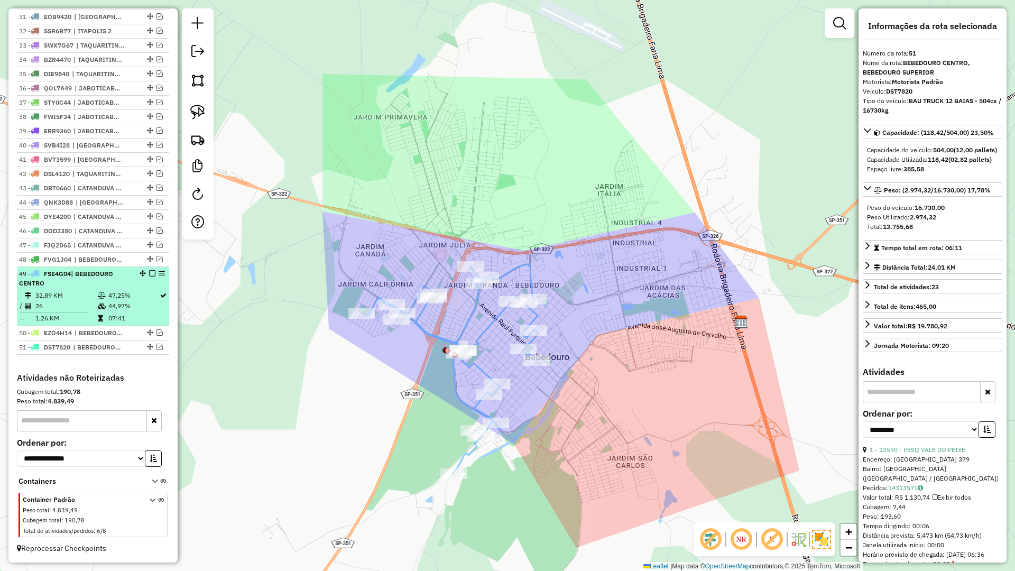
click at [149, 271] on em at bounding box center [152, 273] width 6 height 6
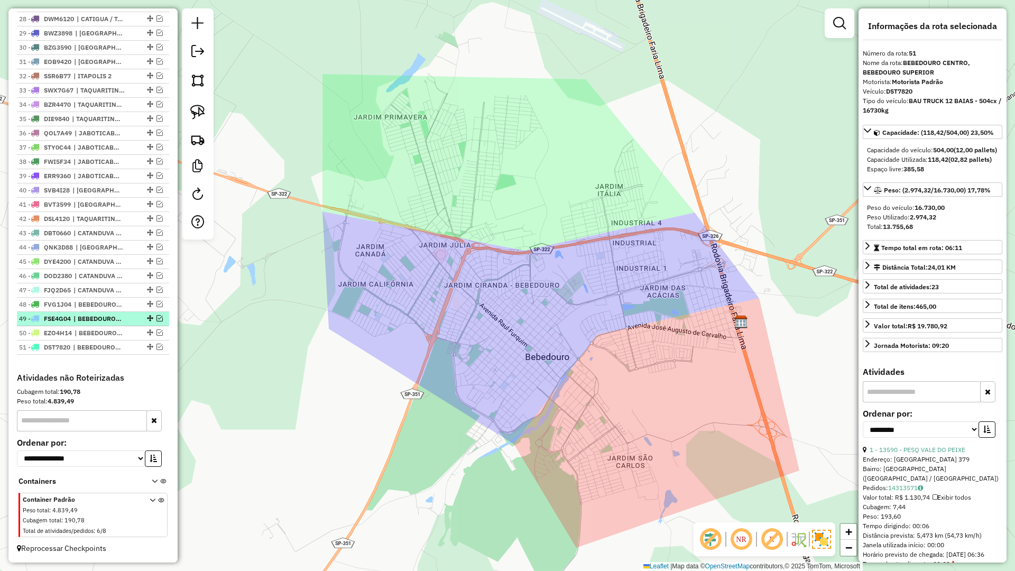
scroll to position [788, 0]
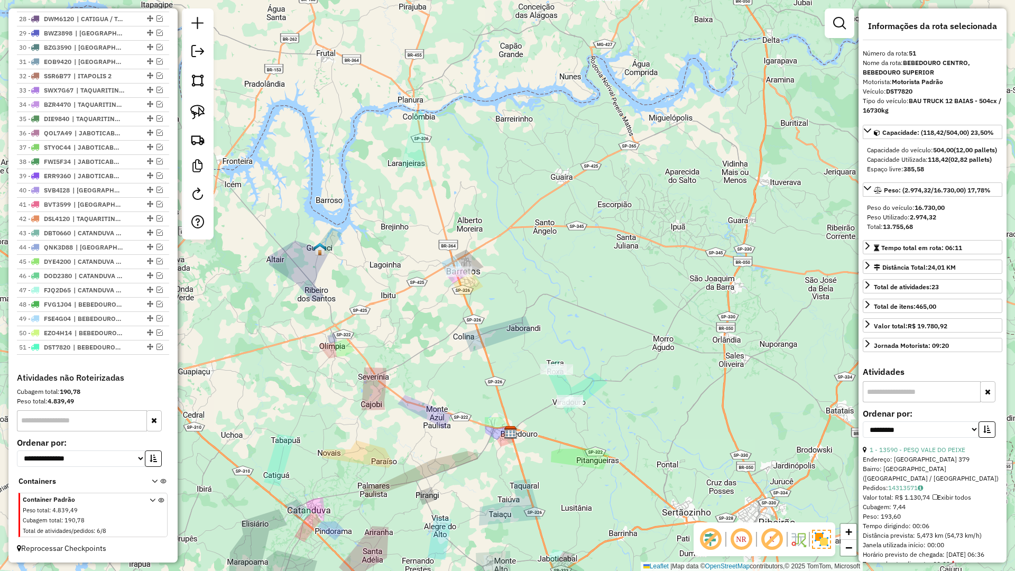
drag, startPoint x: 442, startPoint y: 323, endPoint x: 445, endPoint y: 397, distance: 74.1
click at [445, 397] on div "Janela de atendimento Grade de atendimento Capacidade Transportadoras Veículos …" at bounding box center [507, 285] width 1015 height 571
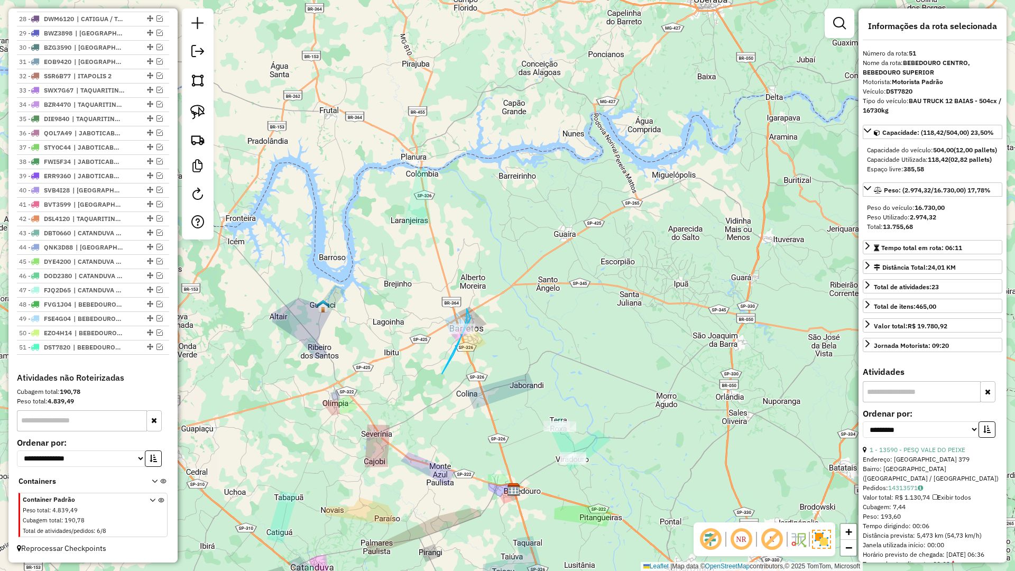
drag, startPoint x: 459, startPoint y: 342, endPoint x: 480, endPoint y: 345, distance: 21.8
drag, startPoint x: 422, startPoint y: 368, endPoint x: 411, endPoint y: 307, distance: 62.4
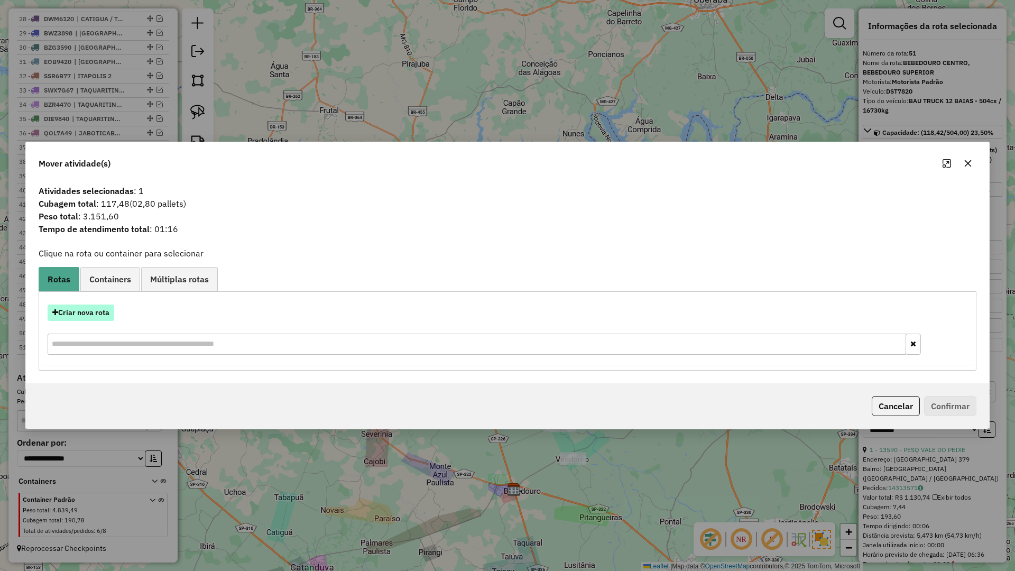
click at [92, 316] on button "Criar nova rota" at bounding box center [81, 312] width 67 height 16
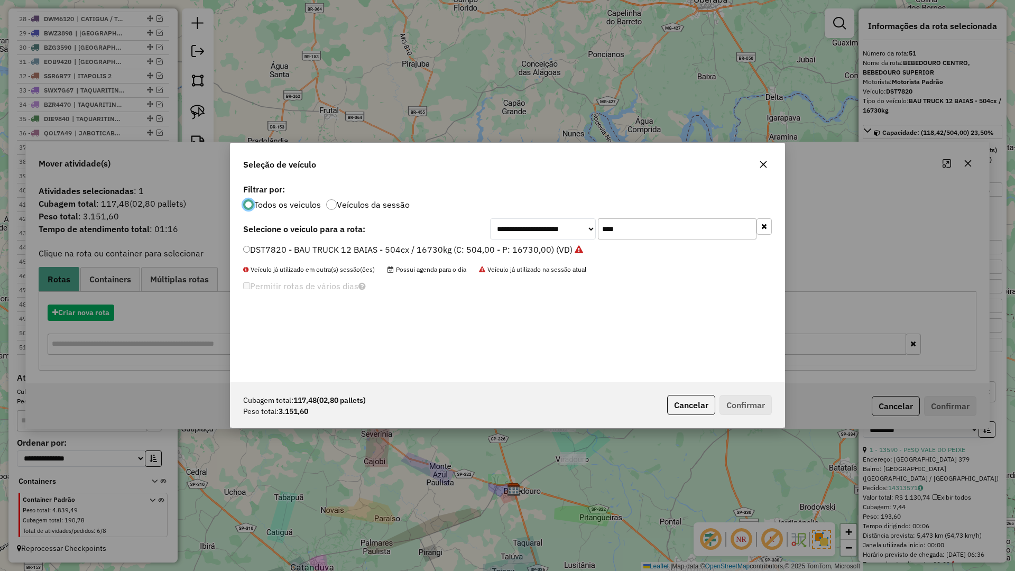
scroll to position [6, 3]
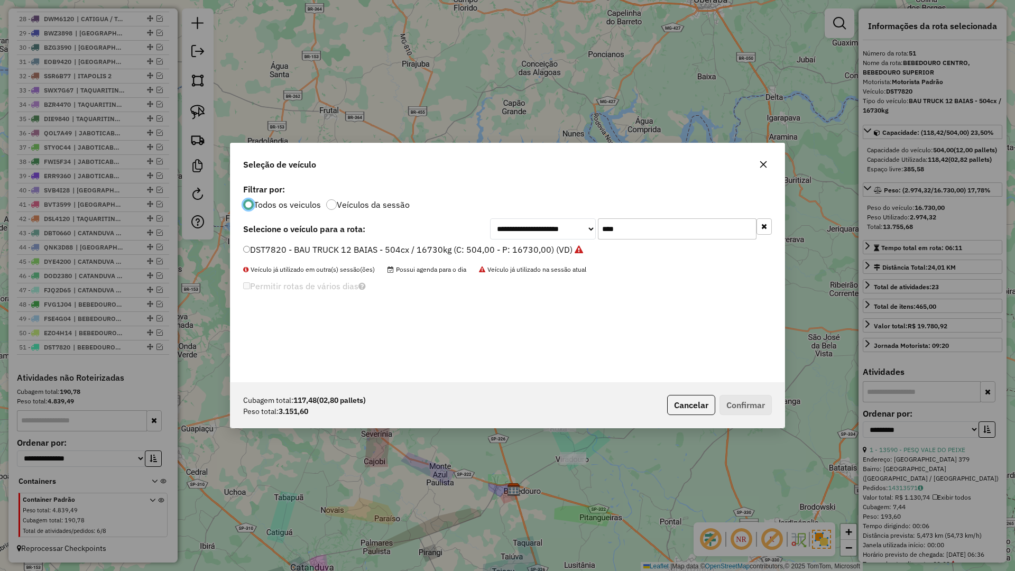
click at [629, 238] on input "****" at bounding box center [677, 228] width 159 height 21
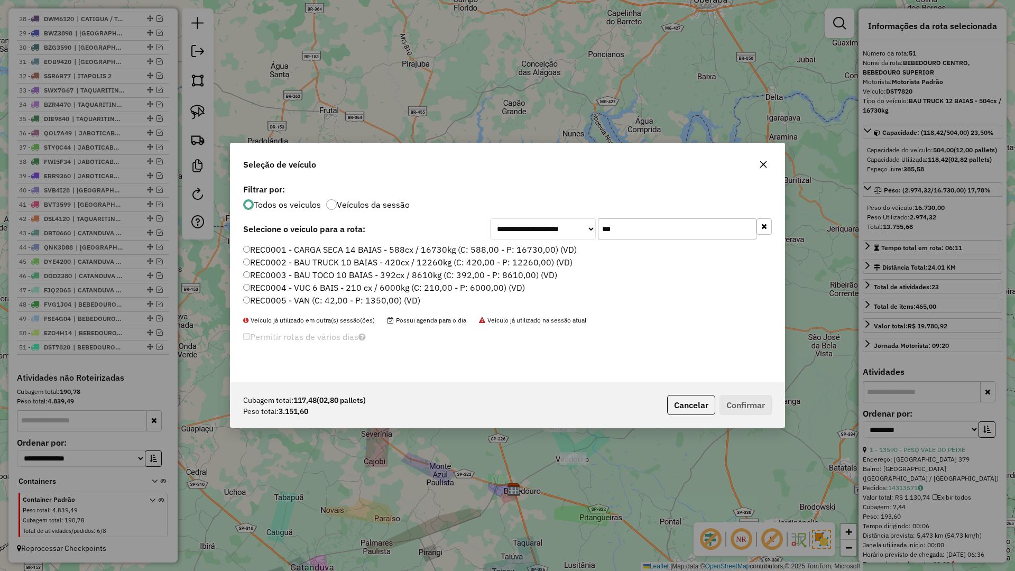
type input "***"
click at [317, 277] on label "REC0003 - BAU TOCO 10 BAIAS - 392cx / 8610kg (C: 392,00 - P: 8610,00) (VD)" at bounding box center [400, 274] width 314 height 13
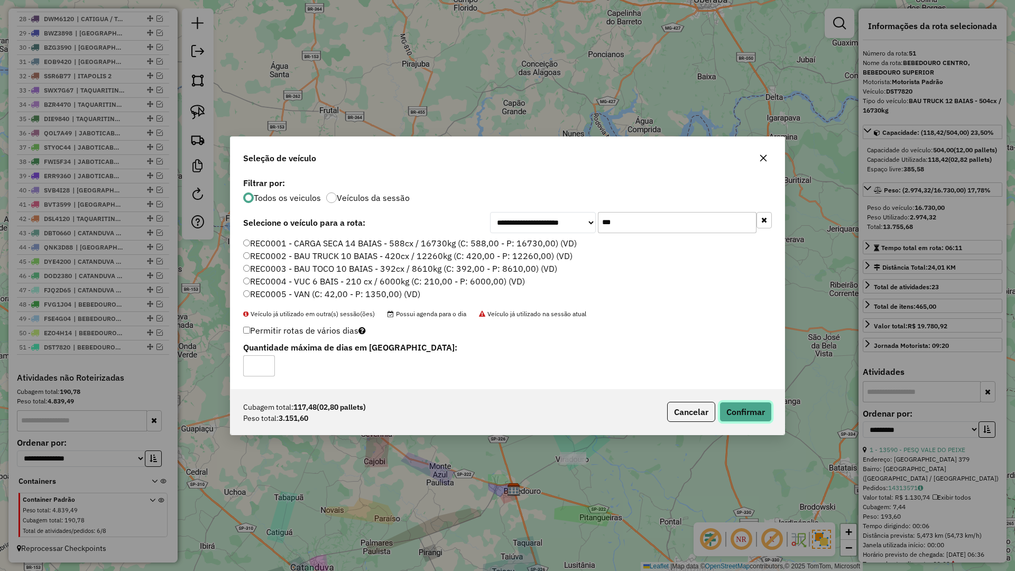
click at [722, 402] on button "Confirmar" at bounding box center [745, 412] width 52 height 20
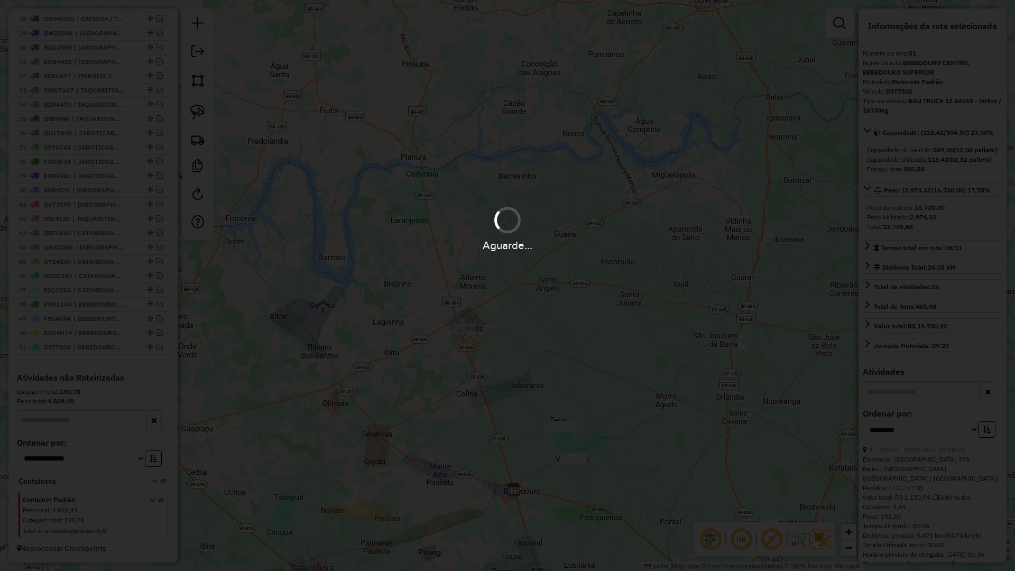
scroll to position [847, 0]
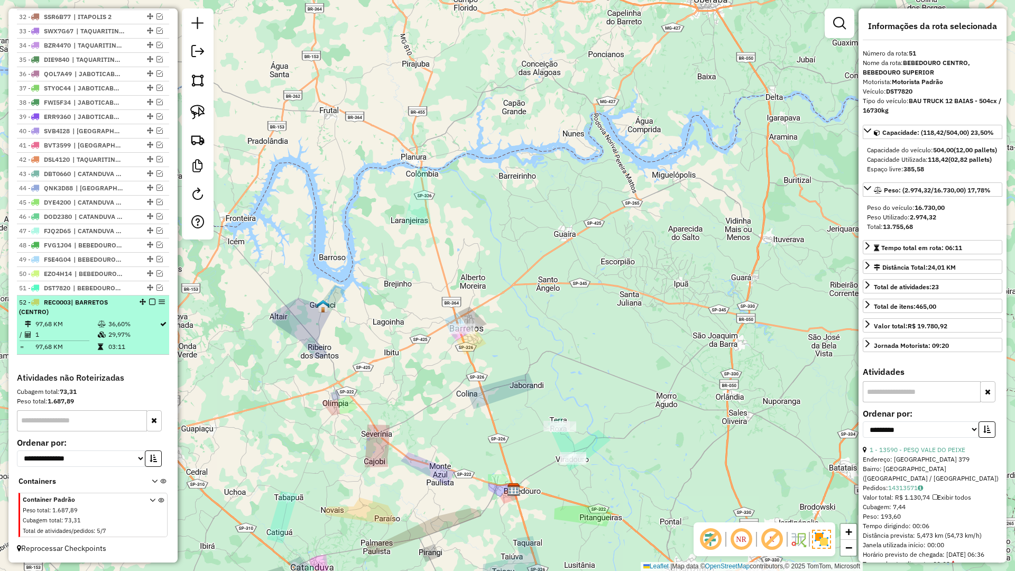
click at [150, 302] on em at bounding box center [152, 302] width 6 height 6
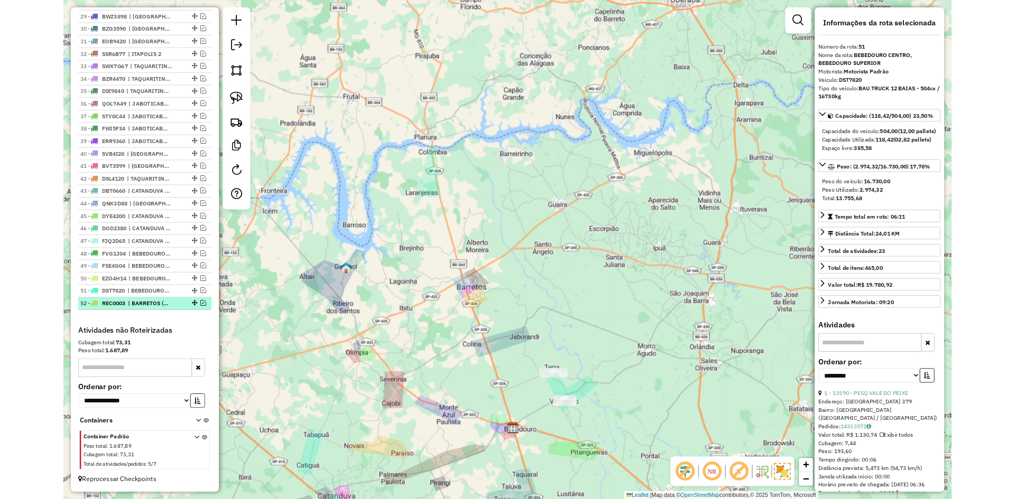
scroll to position [802, 0]
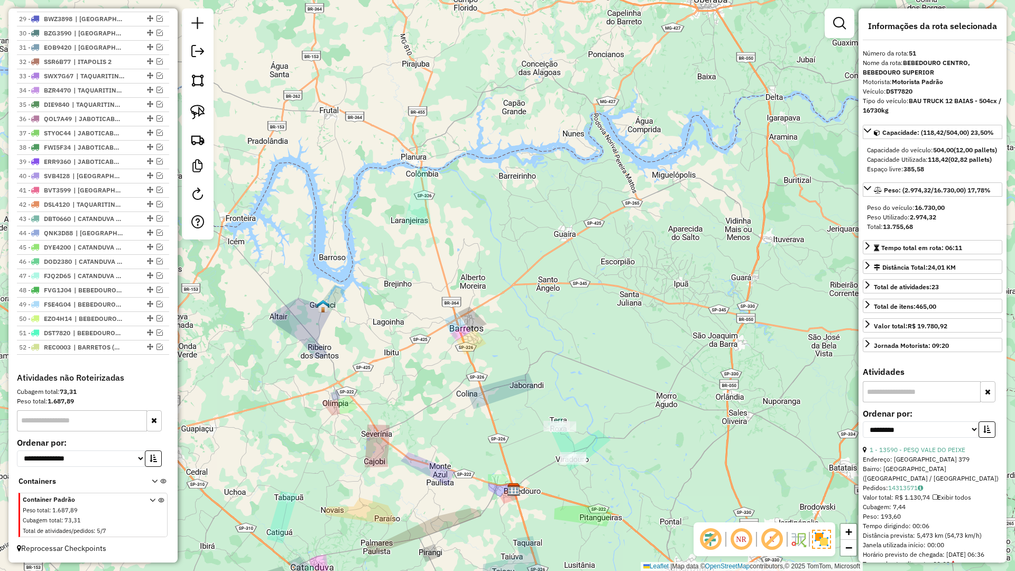
drag, startPoint x: 499, startPoint y: 325, endPoint x: 567, endPoint y: 250, distance: 100.3
click at [566, 250] on div "Janela de atendimento Grade de atendimento Capacidade Transportadoras Veículos …" at bounding box center [507, 285] width 1015 height 571
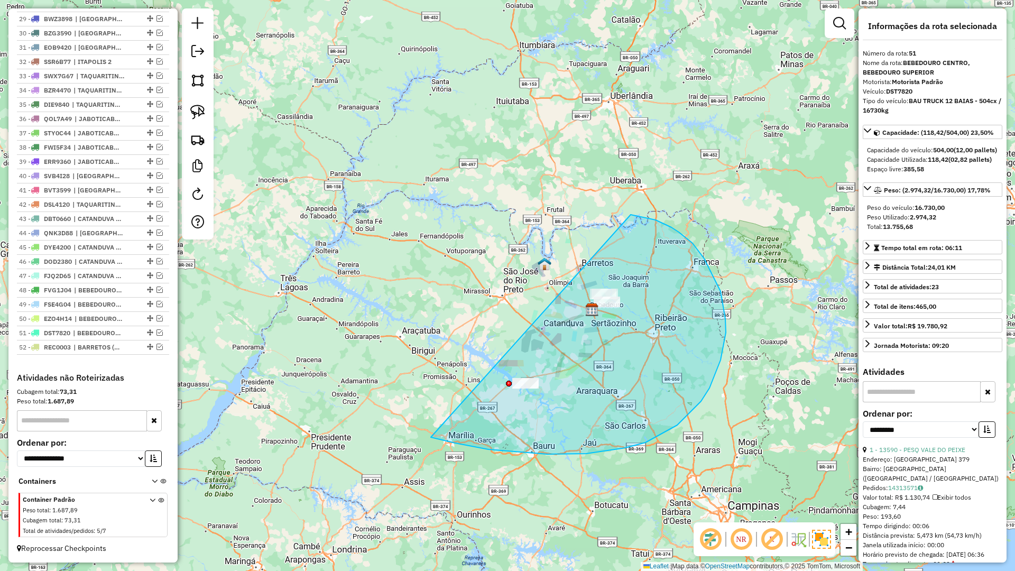
drag, startPoint x: 529, startPoint y: 453, endPoint x: 562, endPoint y: 220, distance: 235.5
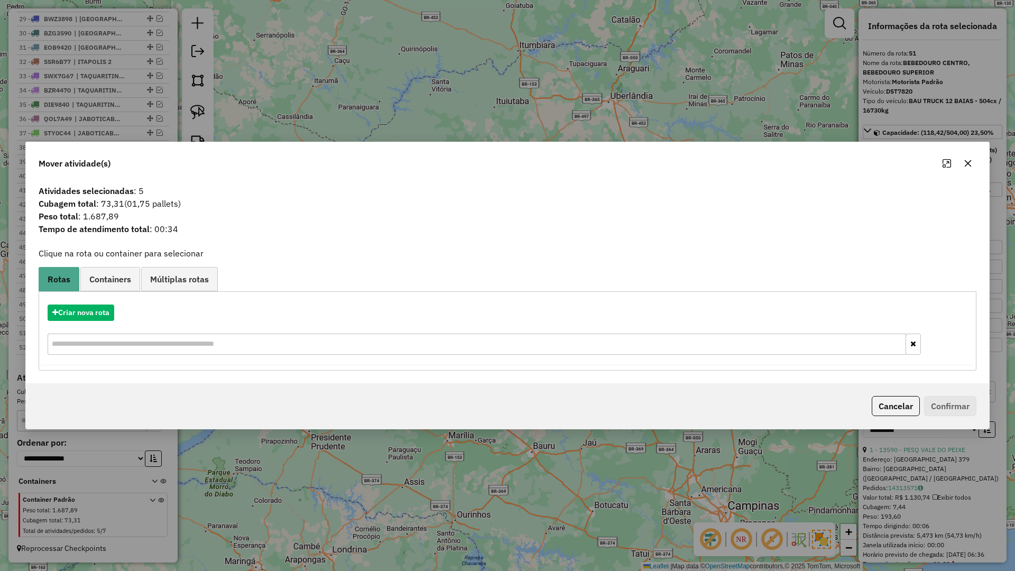
click at [966, 164] on icon "button" at bounding box center [968, 163] width 8 height 8
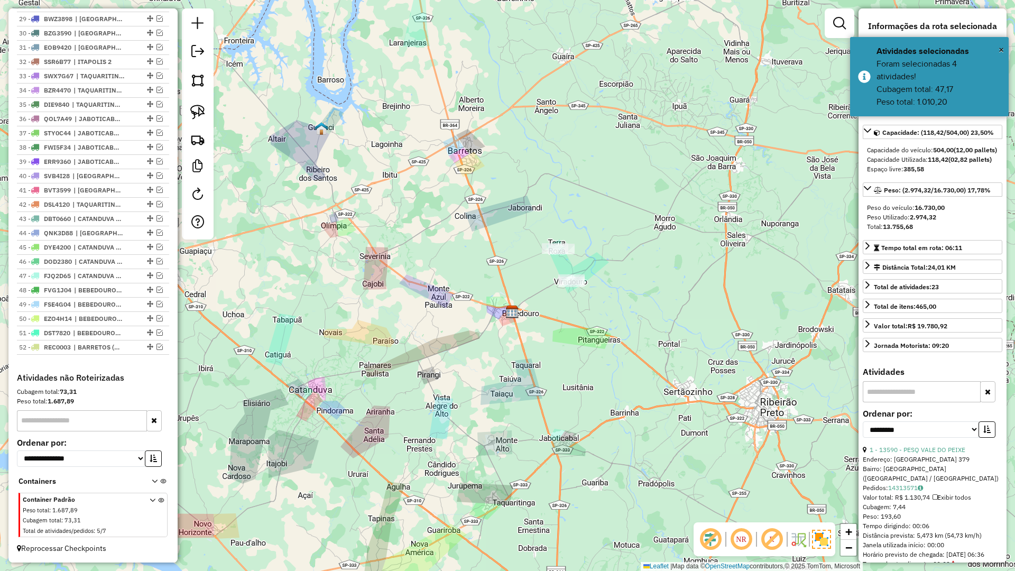
click at [443, 149] on div "Janela de atendimento Grade de atendimento Capacidade Transportadoras Veículos …" at bounding box center [507, 285] width 1015 height 571
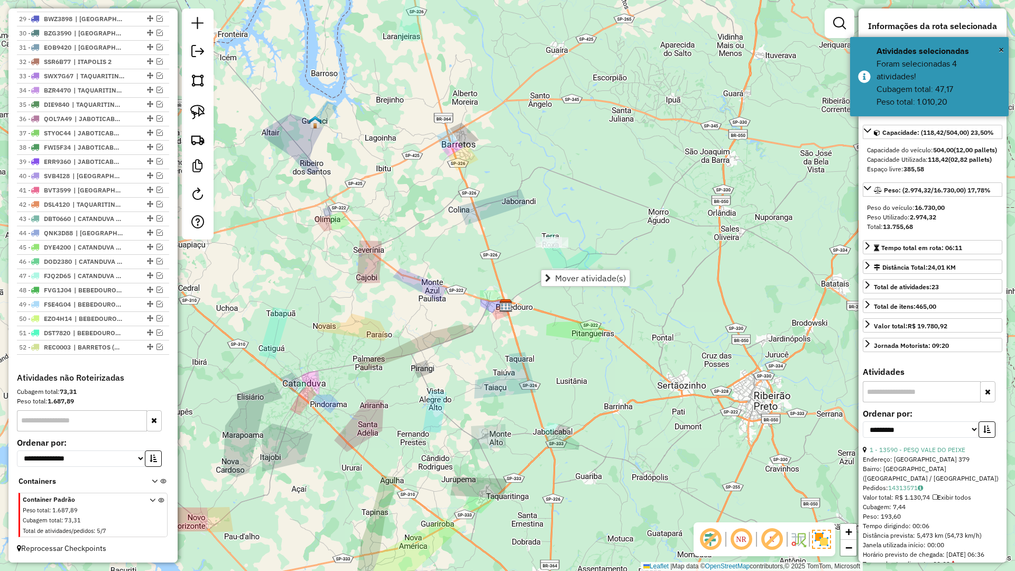
drag, startPoint x: 587, startPoint y: 295, endPoint x: 591, endPoint y: 304, distance: 9.2
click at [588, 297] on div "Janela de atendimento Grade de atendimento Capacidade Transportadoras Veículos …" at bounding box center [507, 285] width 1015 height 571
drag, startPoint x: 540, startPoint y: 349, endPoint x: 614, endPoint y: 183, distance: 182.0
click at [611, 187] on div "Janela de atendimento Grade de atendimento Capacidade Transportadoras Veículos …" at bounding box center [507, 285] width 1015 height 571
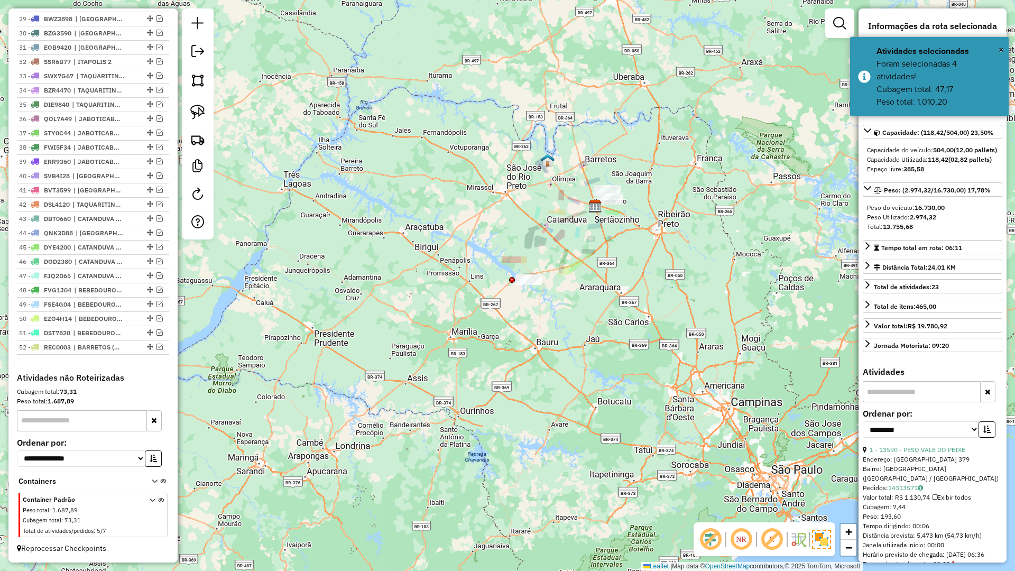
drag, startPoint x: 493, startPoint y: 386, endPoint x: 473, endPoint y: 401, distance: 24.6
click at [485, 400] on div "Janela de atendimento Grade de atendimento Capacidade Transportadoras Veículos …" at bounding box center [507, 285] width 1015 height 571
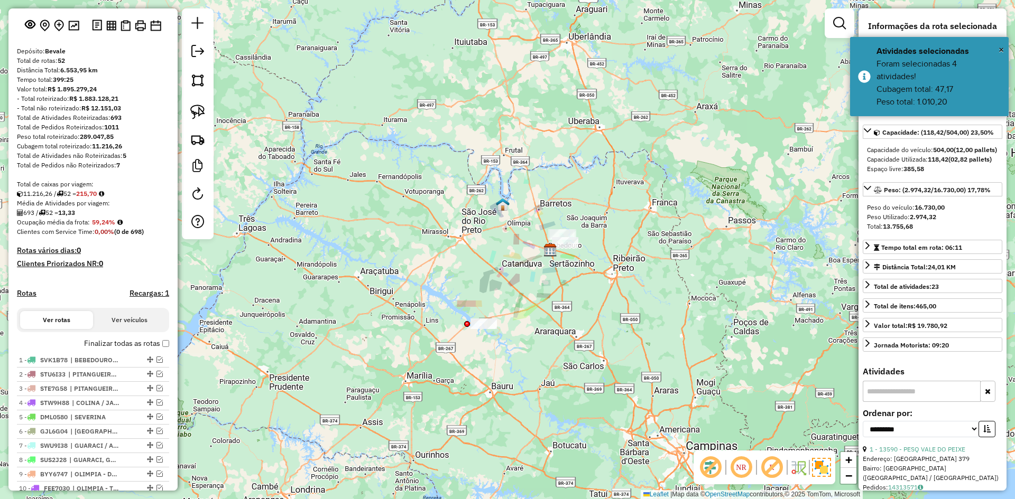
scroll to position [0, 0]
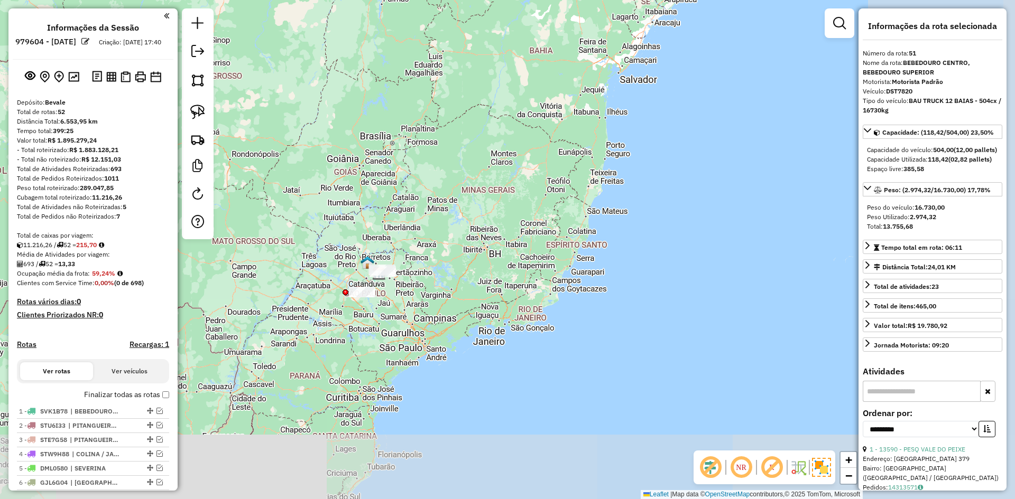
drag, startPoint x: 331, startPoint y: 309, endPoint x: 381, endPoint y: 264, distance: 67.0
click at [381, 264] on div "Janela de atendimento Grade de atendimento Capacidade Transportadoras Veículos …" at bounding box center [507, 249] width 1015 height 499
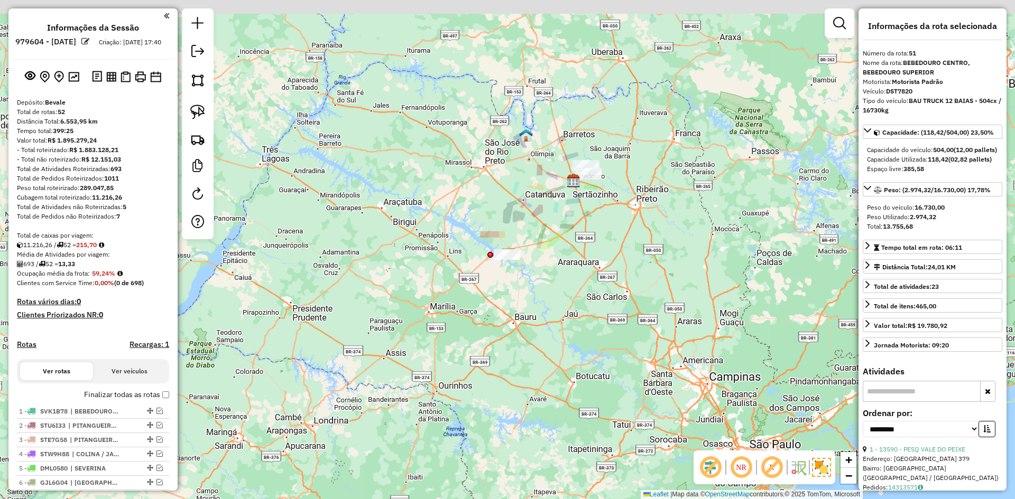
drag, startPoint x: 377, startPoint y: 255, endPoint x: 363, endPoint y: 292, distance: 40.0
click at [385, 301] on div "Janela de atendimento Grade de atendimento Capacidade Transportadoras Veículos …" at bounding box center [507, 249] width 1015 height 499
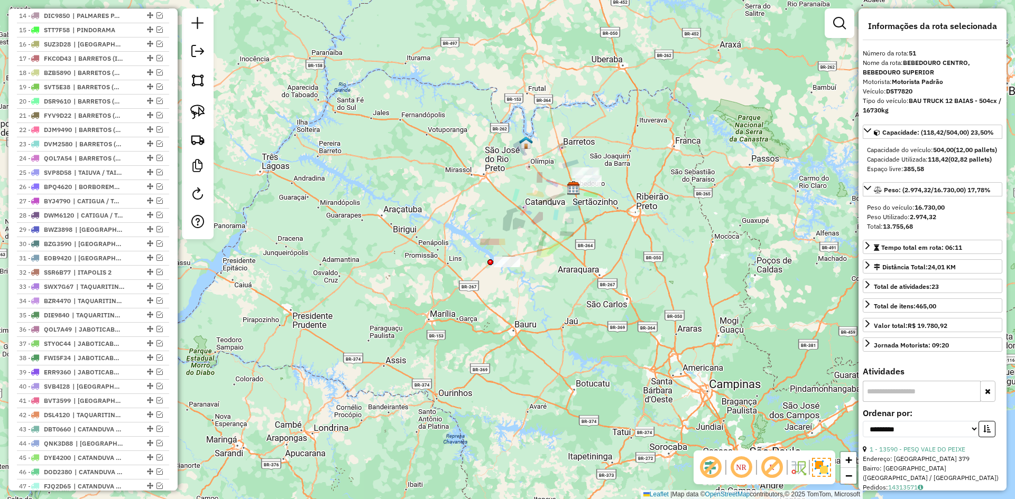
scroll to position [793, 0]
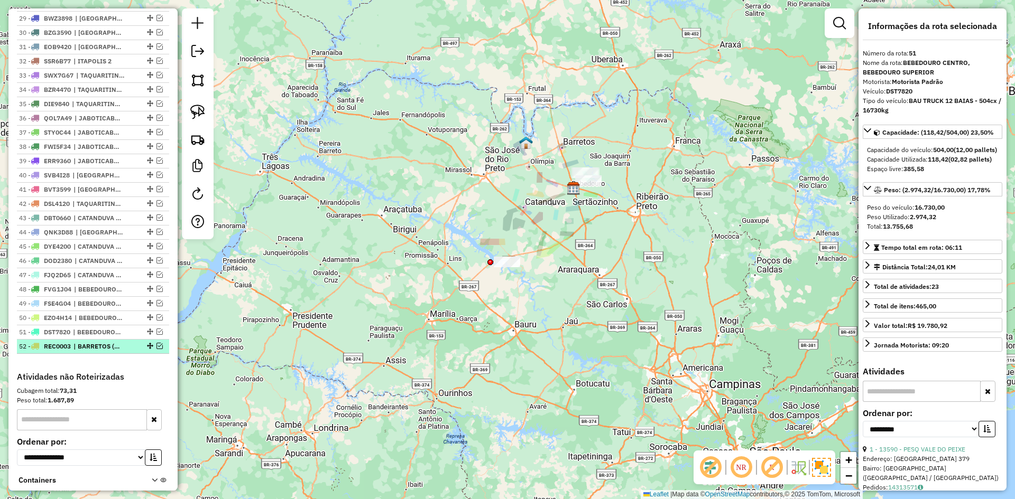
click at [156, 349] on em at bounding box center [159, 346] width 6 height 6
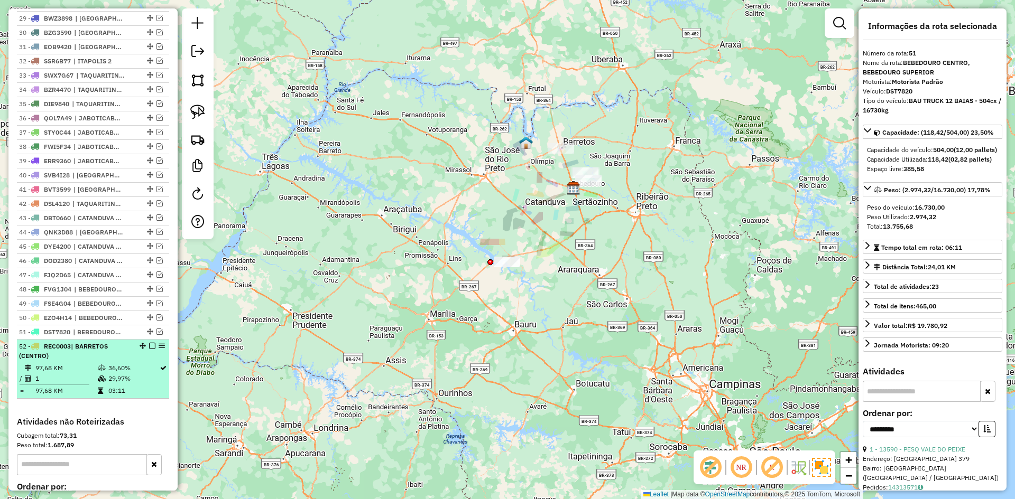
click at [150, 349] on em at bounding box center [152, 346] width 6 height 6
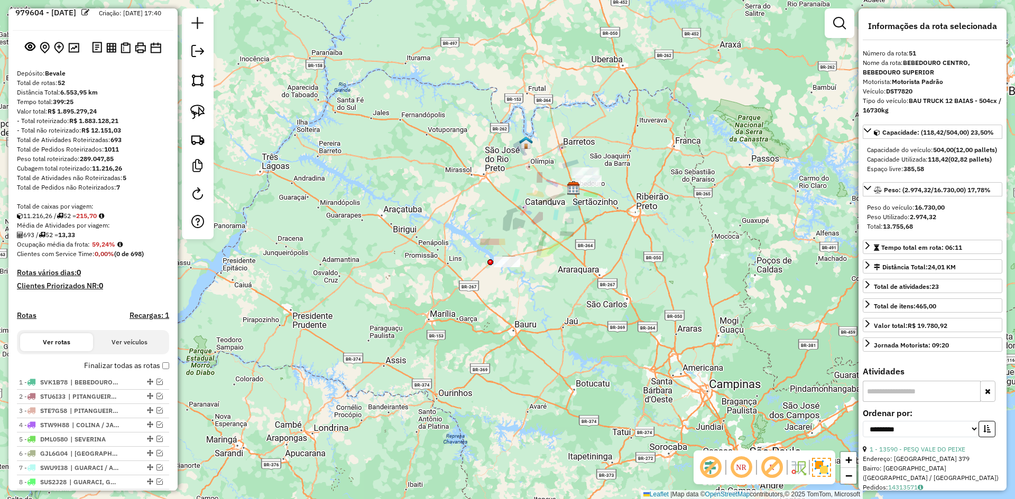
scroll to position [0, 0]
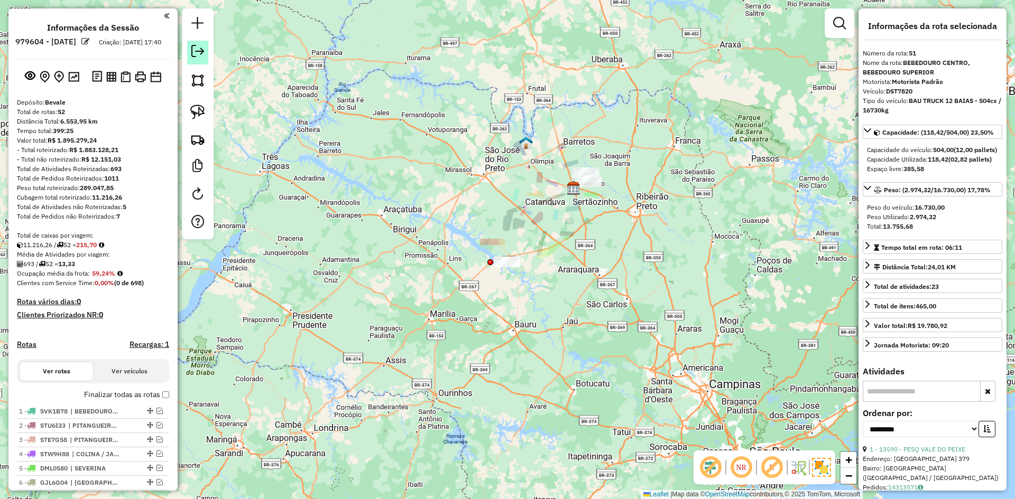
click at [207, 54] on link at bounding box center [197, 53] width 21 height 24
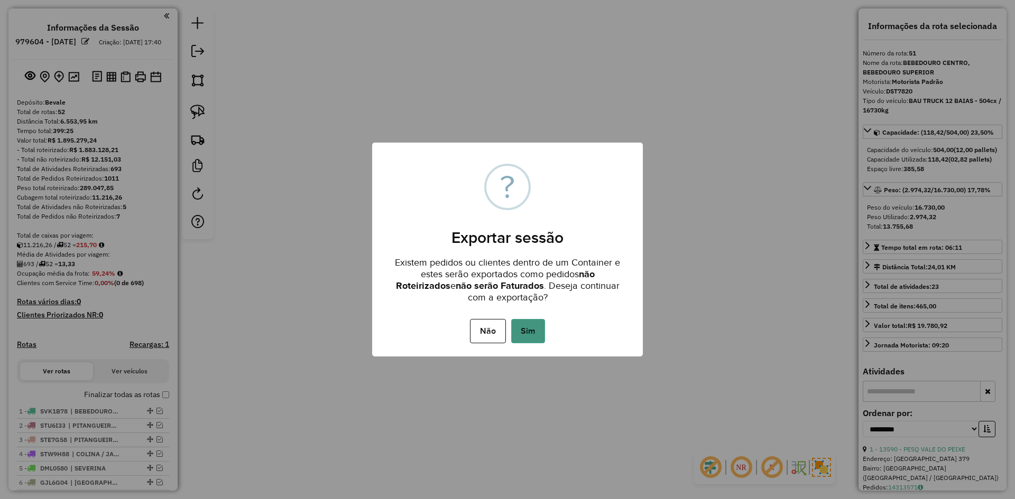
click at [526, 328] on button "Sim" at bounding box center [528, 331] width 34 height 24
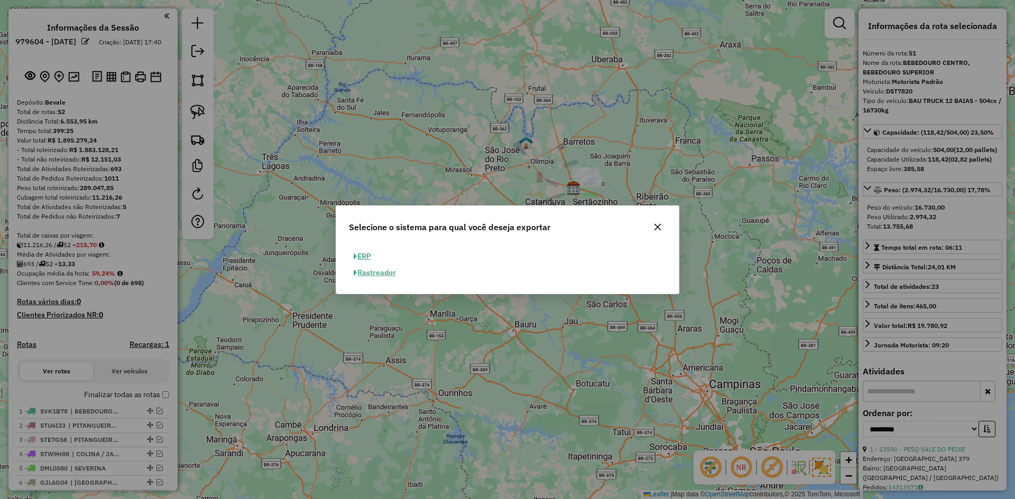
click at [368, 258] on button "ERP" at bounding box center [362, 256] width 27 height 16
select select "**"
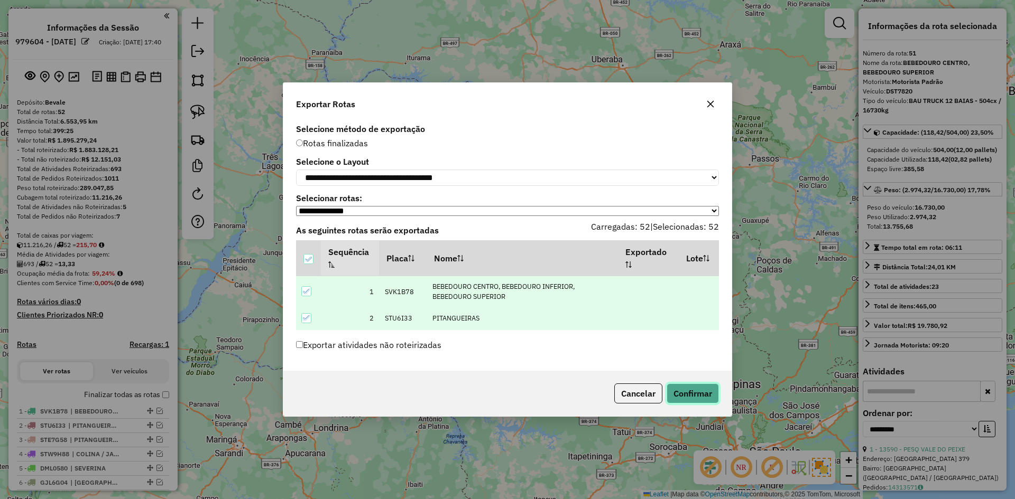
click at [688, 401] on button "Confirmar" at bounding box center [692, 394] width 52 height 20
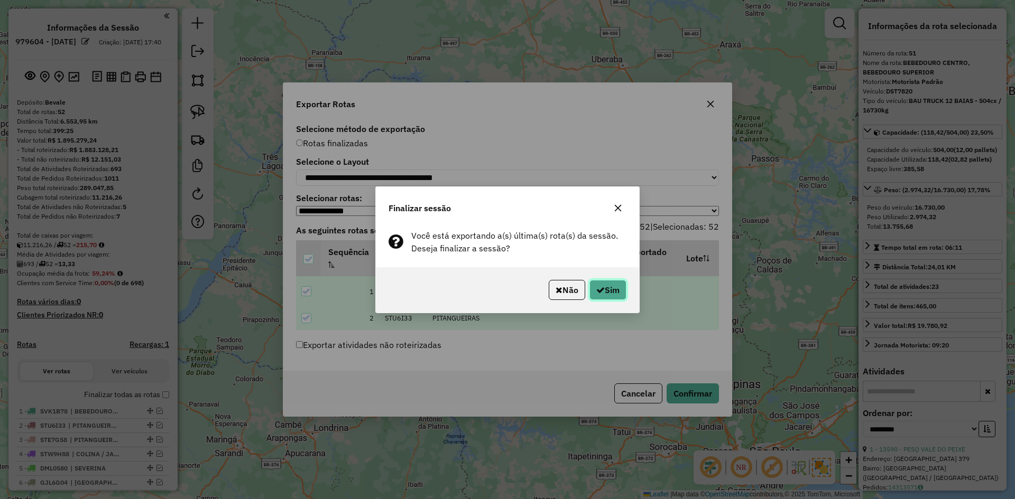
click at [612, 292] on button "Sim" at bounding box center [607, 290] width 37 height 20
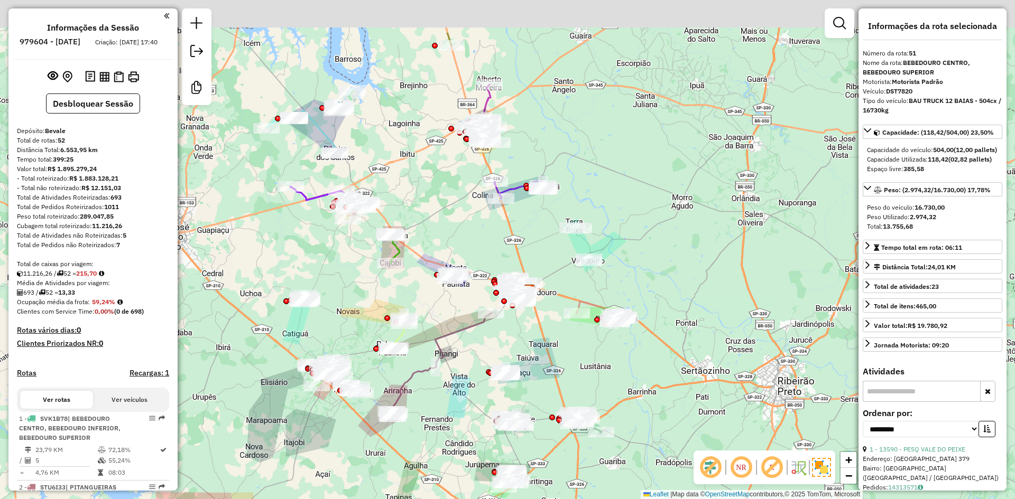
drag, startPoint x: 488, startPoint y: 233, endPoint x: 486, endPoint y: 212, distance: 20.7
click at [488, 246] on div "Janela de atendimento Grade de atendimento Capacidade Transportadoras Veículos …" at bounding box center [507, 249] width 1015 height 499
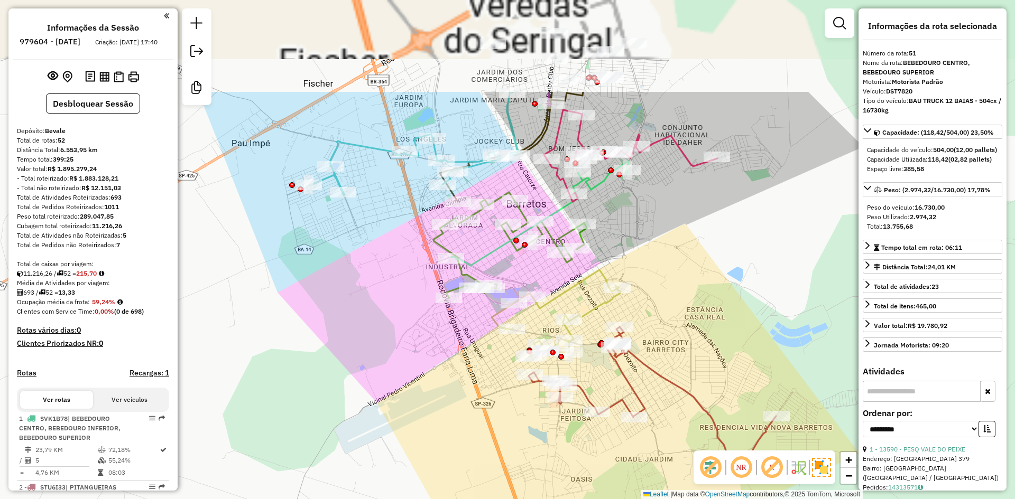
click at [422, 323] on div "Janela de atendimento Grade de atendimento Capacidade Transportadoras Veículos …" at bounding box center [507, 249] width 1015 height 499
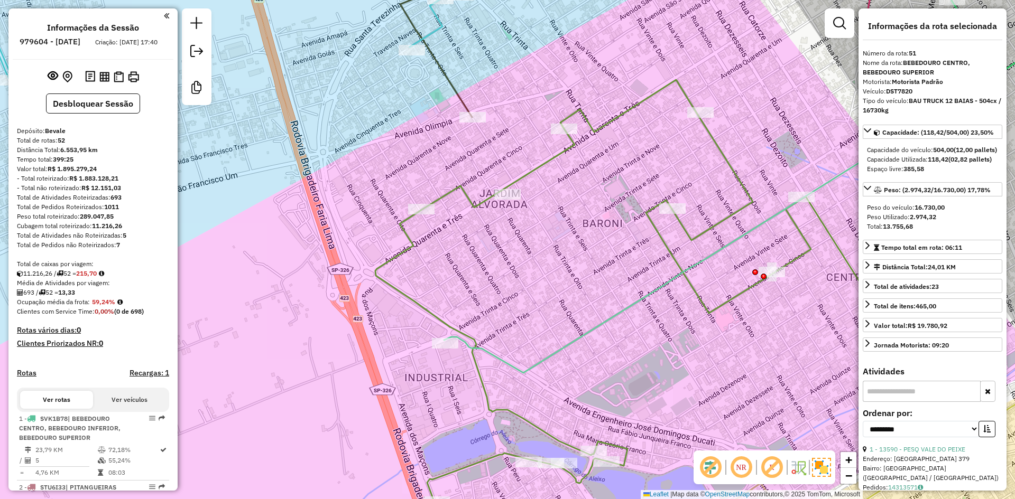
click at [104, 192] on strong "R$ 12.151,03" at bounding box center [101, 188] width 40 height 8
copy strong "12.151,03"
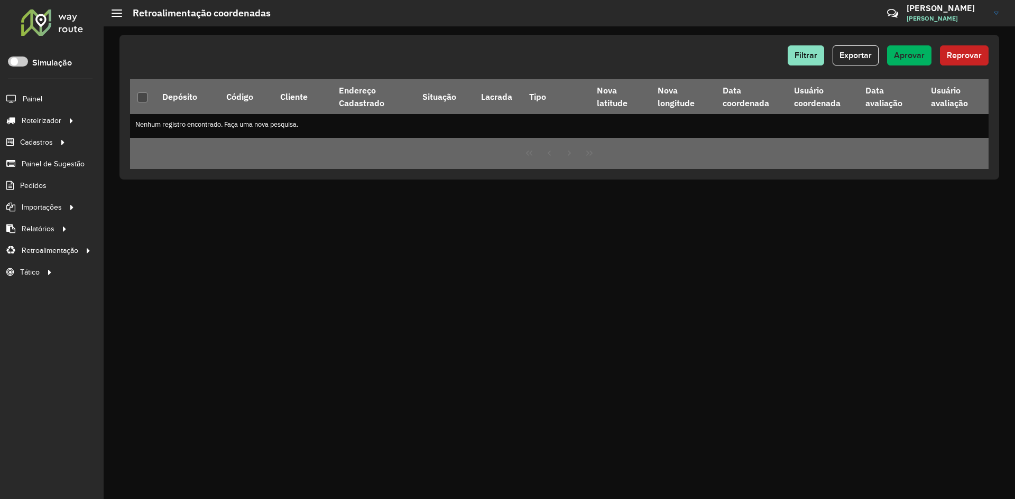
click at [57, 30] on div at bounding box center [52, 21] width 64 height 27
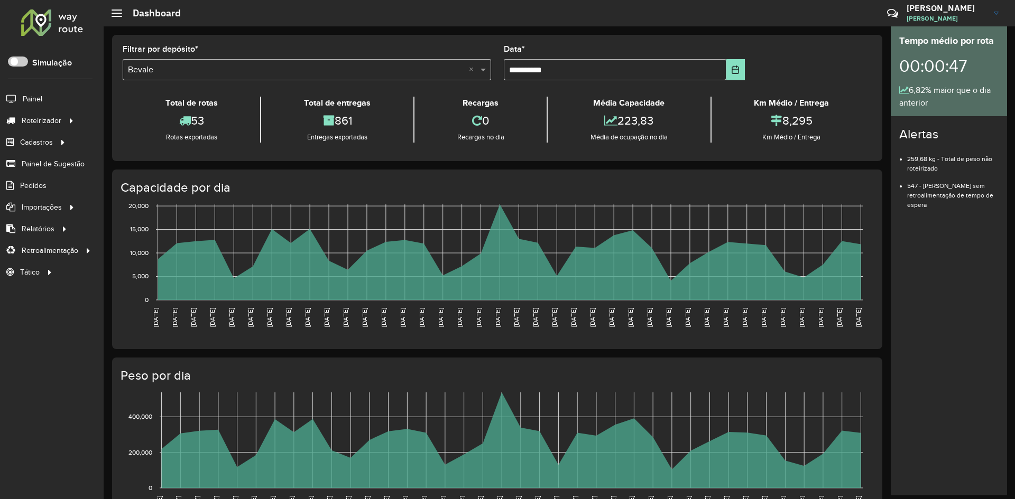
click at [67, 36] on link at bounding box center [52, 23] width 64 height 31
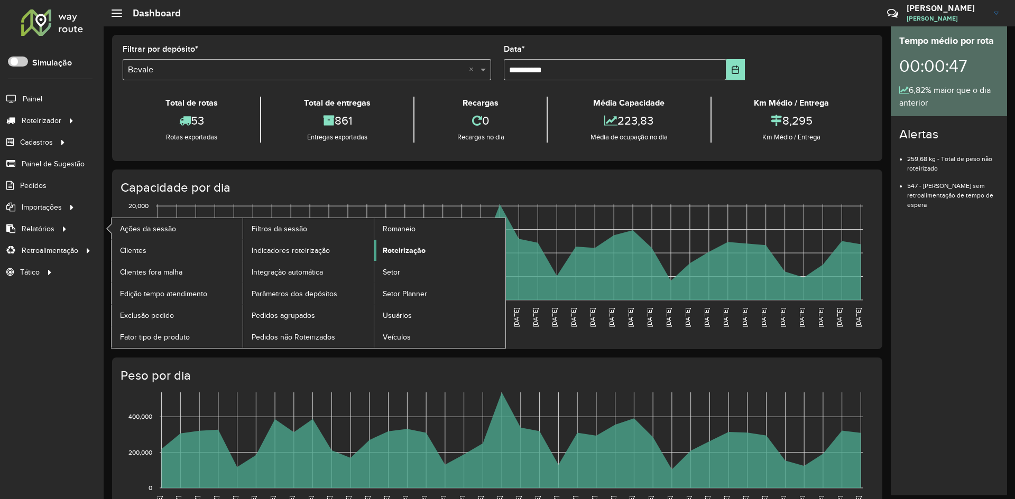
click at [386, 251] on span "Roteirização" at bounding box center [404, 250] width 43 height 11
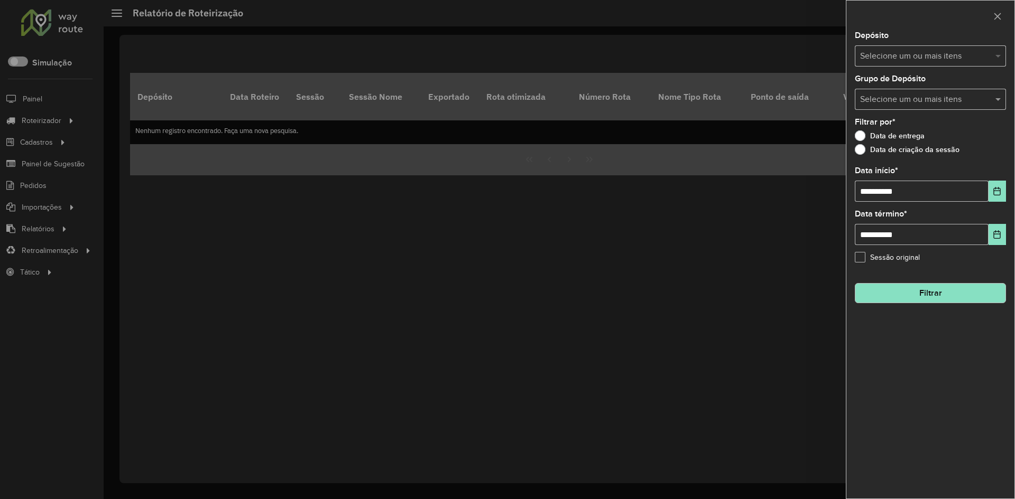
click at [994, 57] on span at bounding box center [999, 56] width 13 height 13
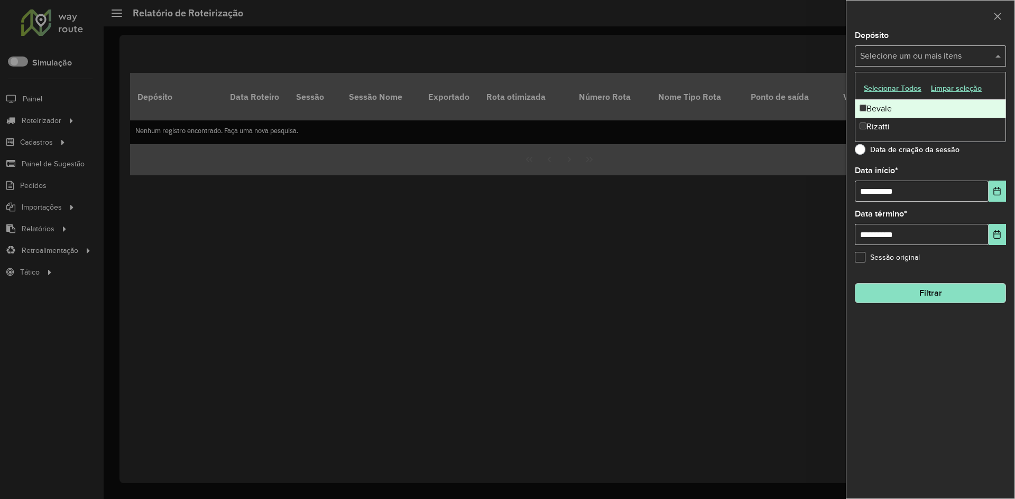
click at [911, 111] on div "Bevale" at bounding box center [930, 109] width 150 height 18
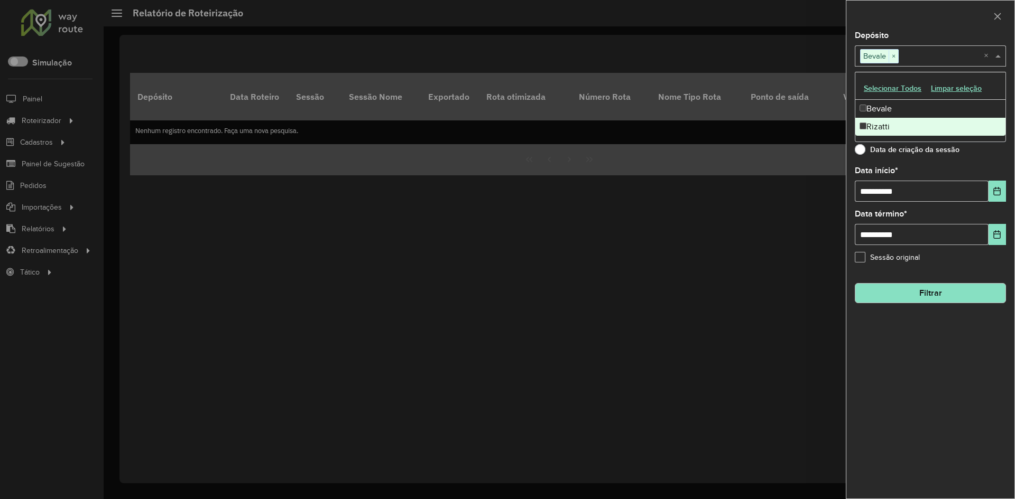
click at [1006, 197] on div "**********" at bounding box center [930, 265] width 168 height 467
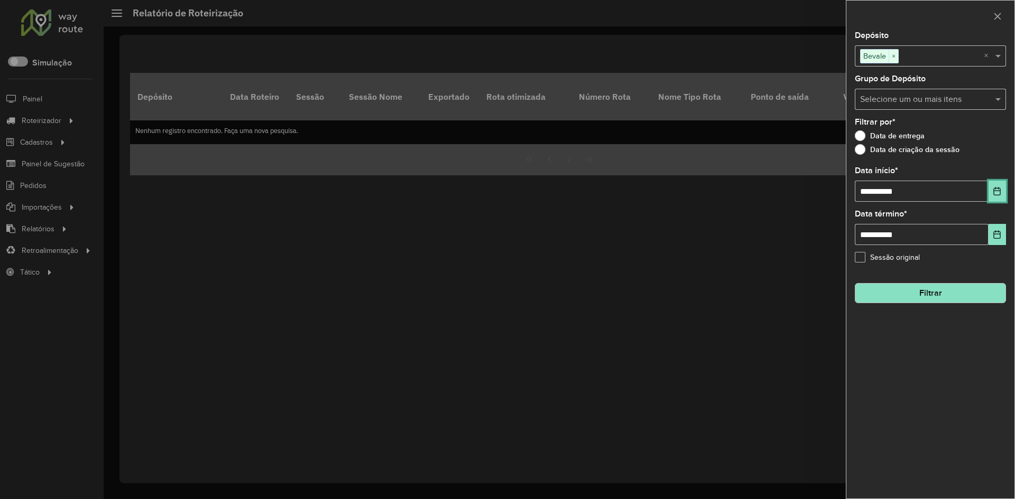
click at [998, 198] on button "Choose Date" at bounding box center [996, 191] width 17 height 21
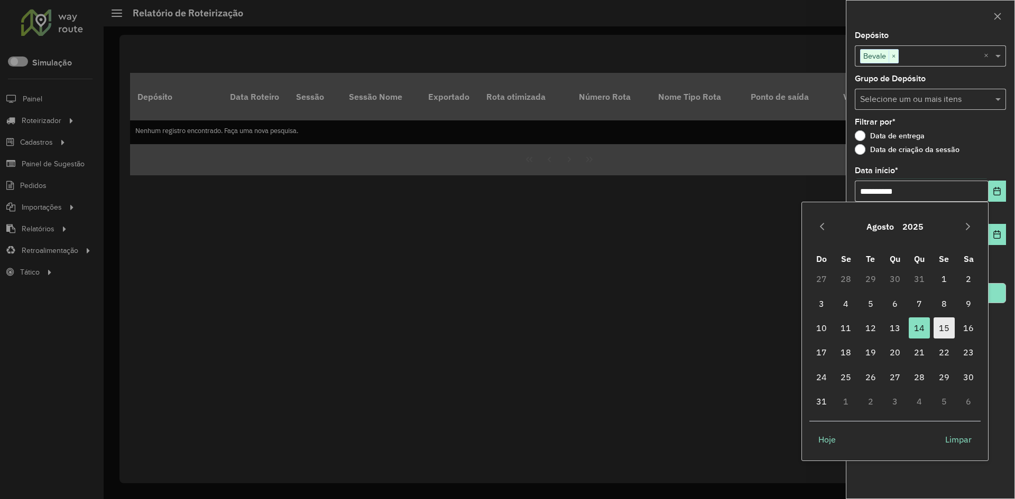
click at [941, 330] on span "15" at bounding box center [943, 328] width 21 height 21
type input "**********"
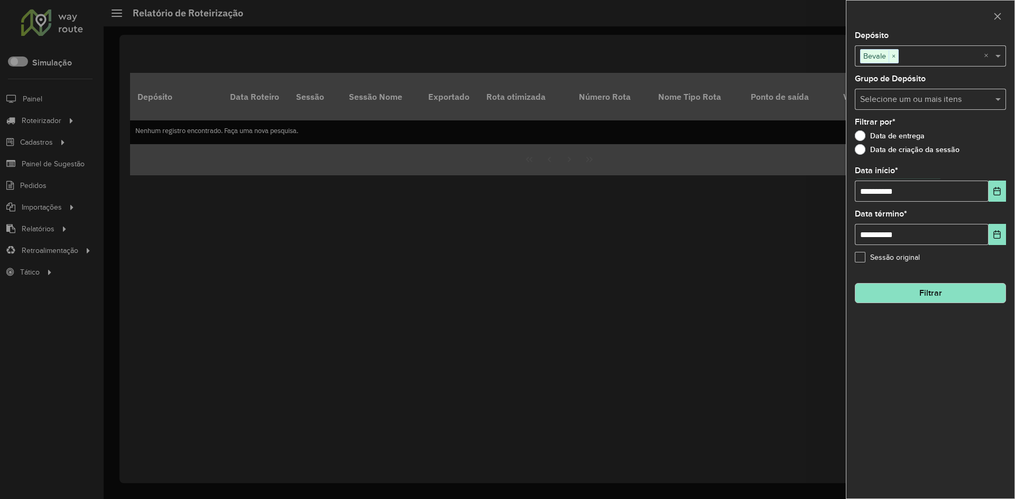
click at [940, 302] on button "Filtrar" at bounding box center [930, 293] width 151 height 20
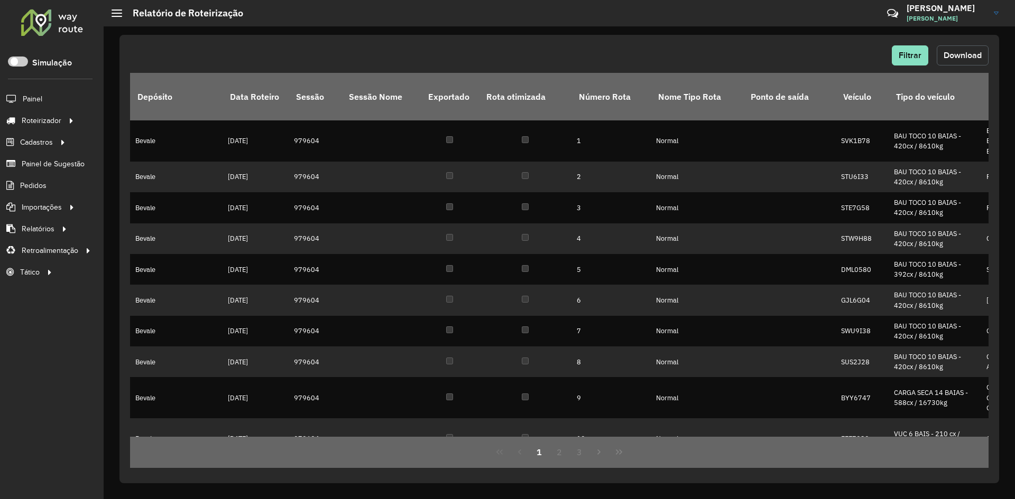
click at [980, 53] on span "Download" at bounding box center [962, 55] width 38 height 9
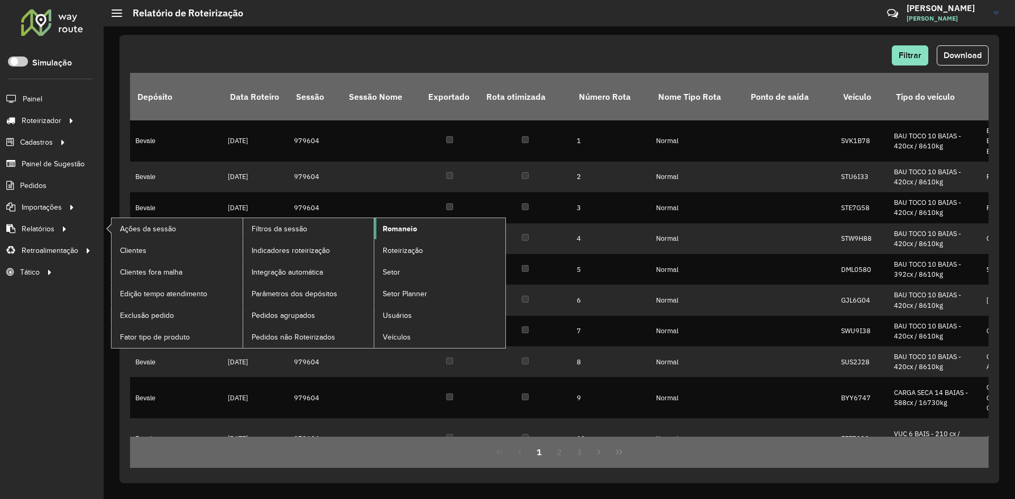
click at [399, 235] on link "Romaneio" at bounding box center [439, 228] width 131 height 21
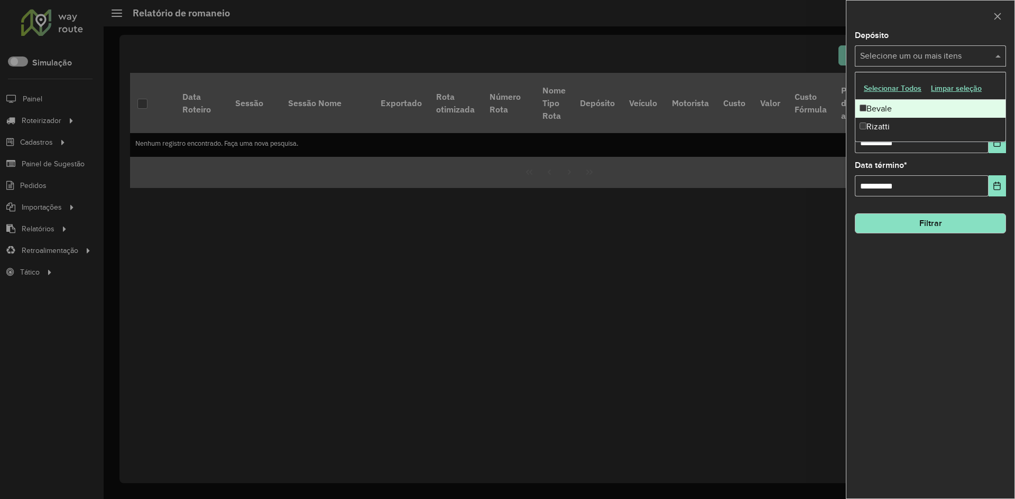
click at [927, 56] on input "text" at bounding box center [924, 56] width 135 height 13
click at [910, 111] on div "Bevale" at bounding box center [930, 109] width 150 height 18
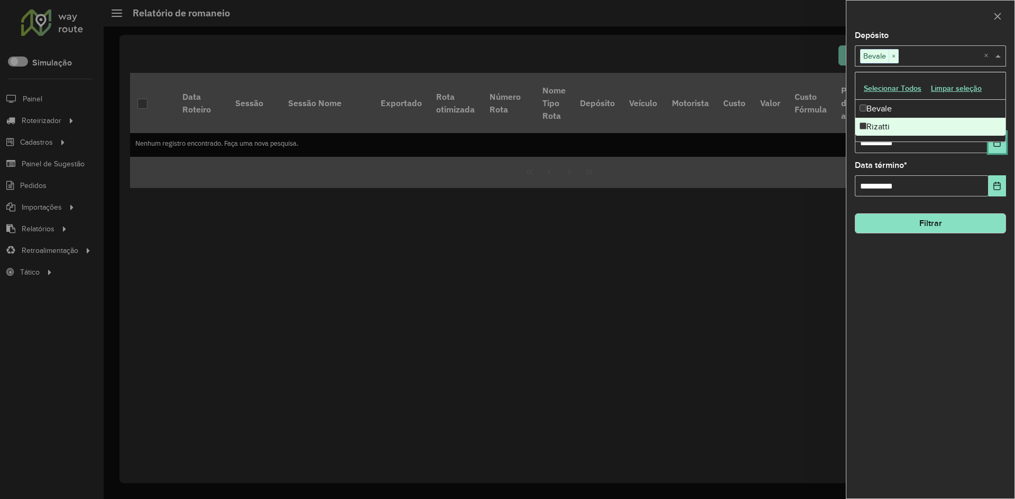
click at [998, 148] on button "Choose Date" at bounding box center [996, 142] width 17 height 21
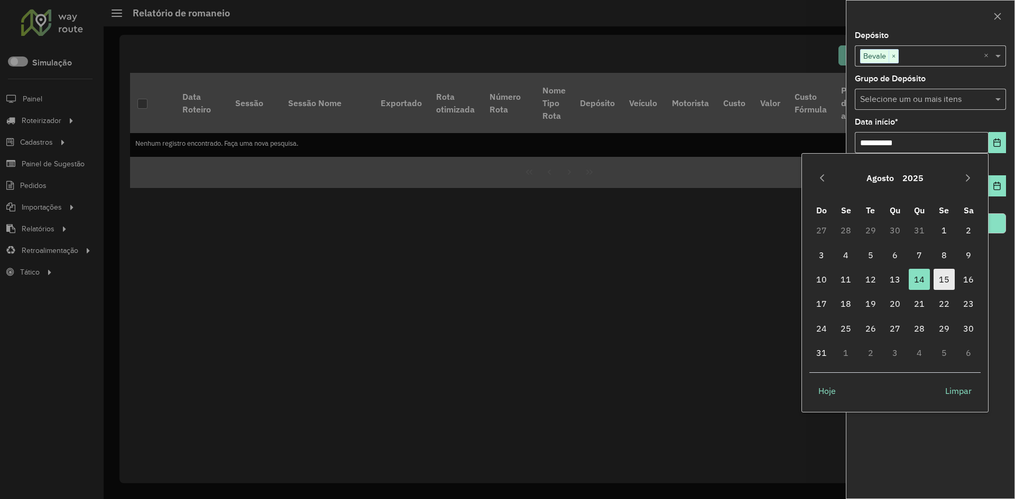
click at [936, 275] on span "15" at bounding box center [943, 279] width 21 height 21
type input "**********"
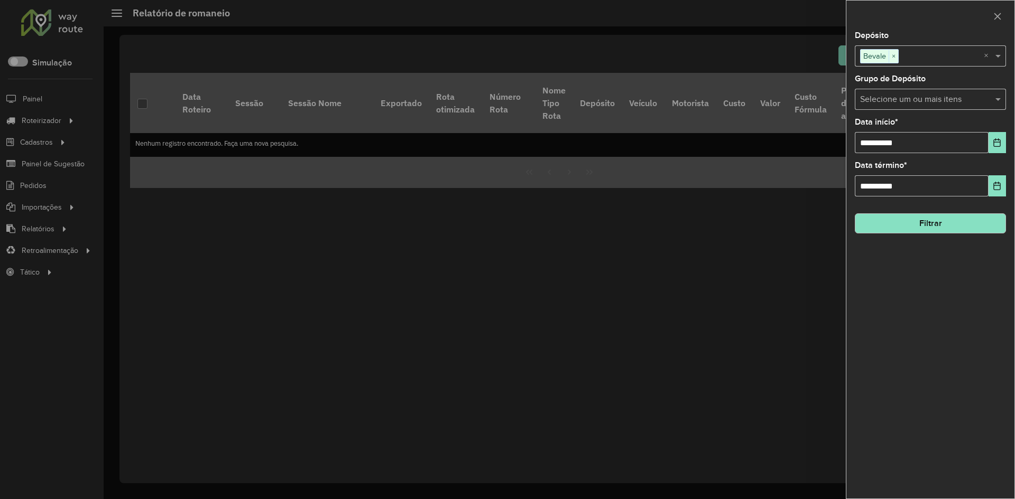
click at [957, 224] on button "Filtrar" at bounding box center [930, 224] width 151 height 20
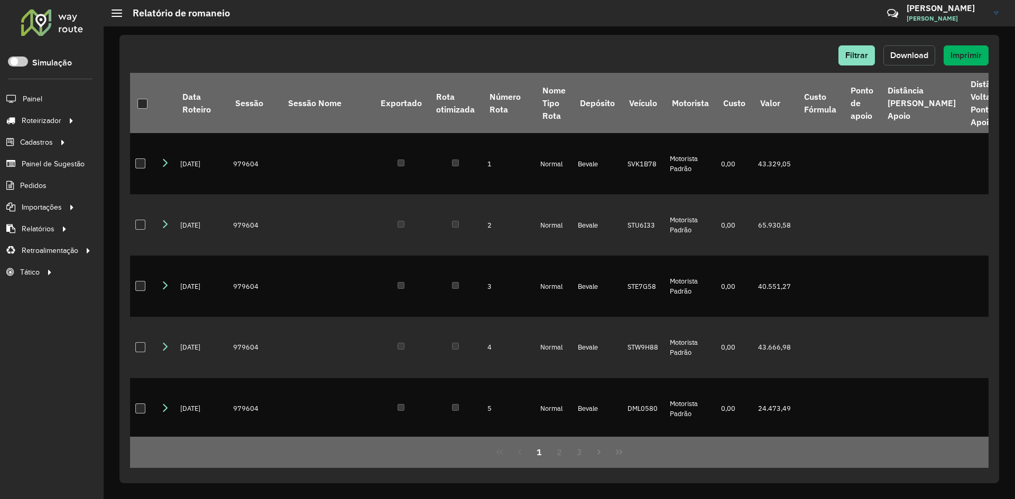
click at [923, 63] on button "Download" at bounding box center [909, 55] width 52 height 20
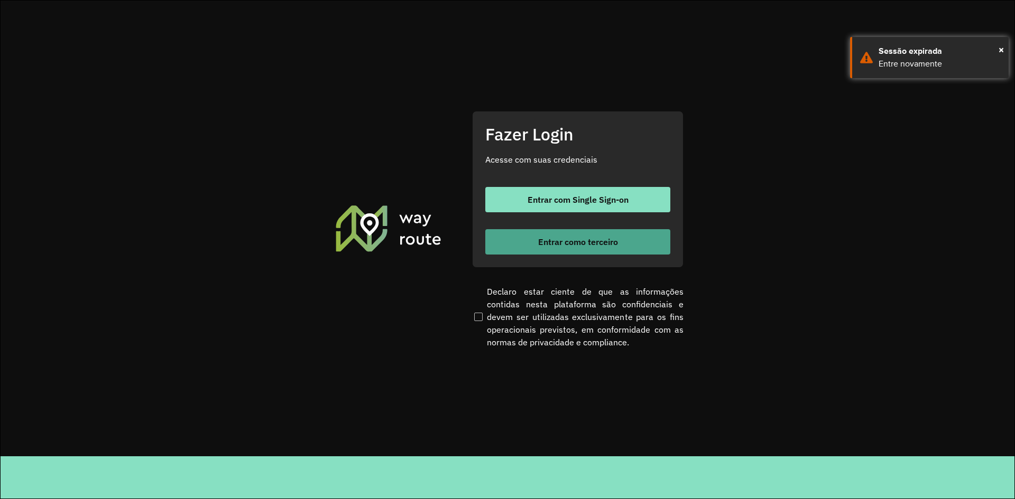
click at [652, 248] on button "Entrar como terceiro" at bounding box center [577, 241] width 185 height 25
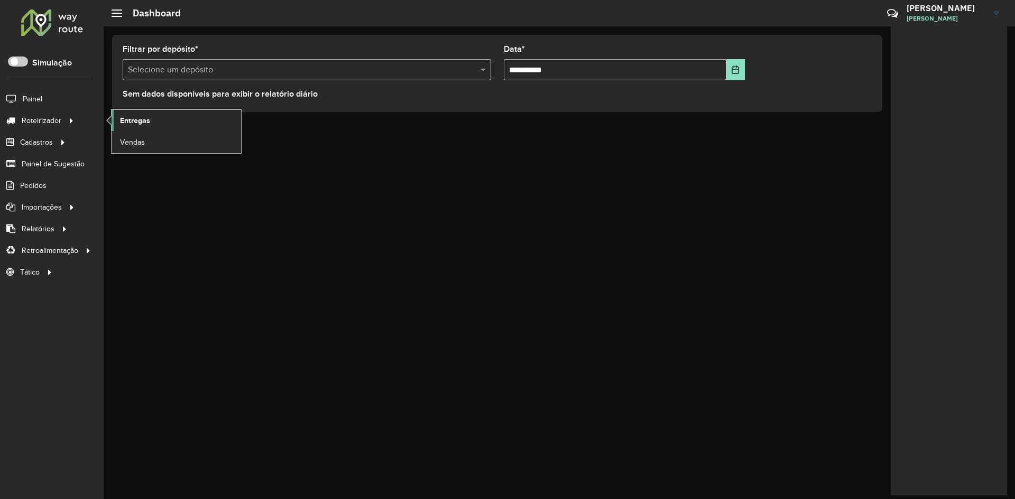
click at [117, 118] on link "Entregas" at bounding box center [176, 120] width 129 height 21
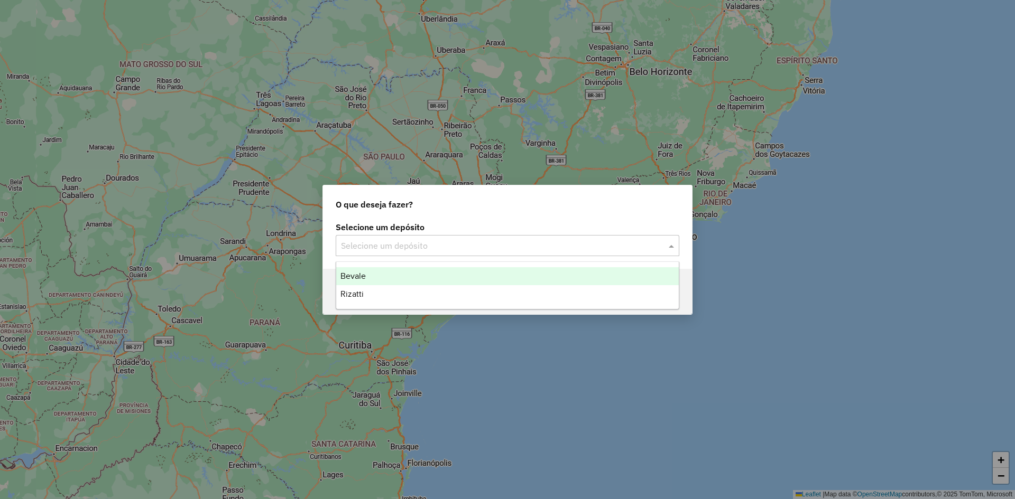
click at [359, 247] on input "text" at bounding box center [497, 246] width 312 height 13
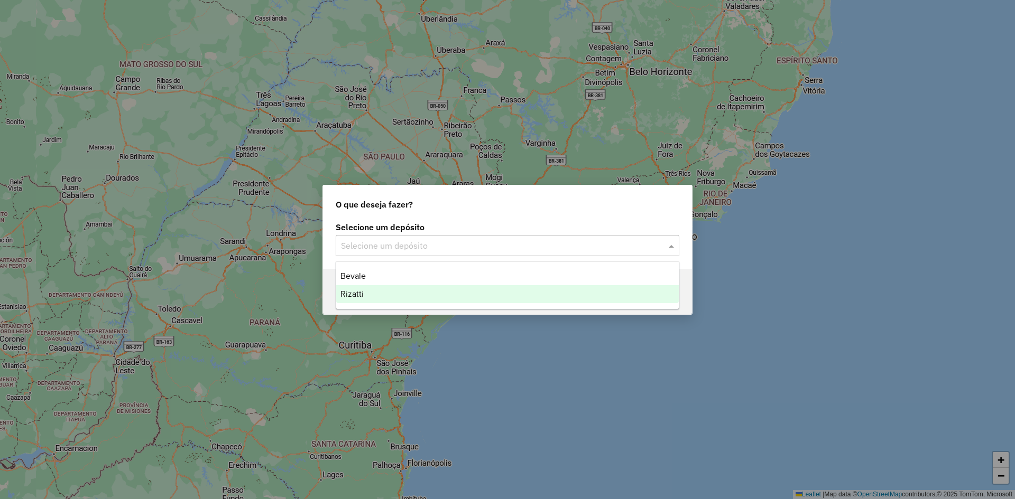
click at [364, 286] on div "Rizatti" at bounding box center [507, 294] width 342 height 18
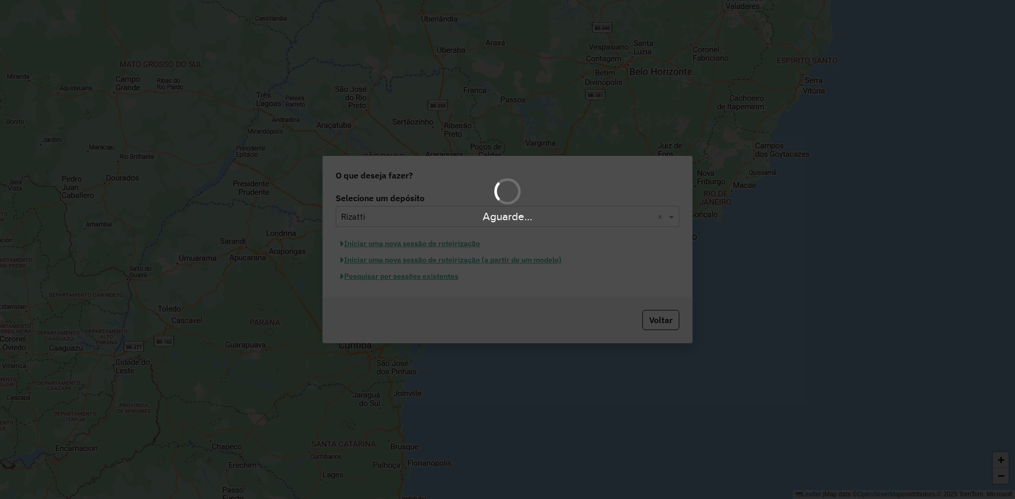
click at [387, 280] on div "Aguarde..." at bounding box center [507, 249] width 1015 height 499
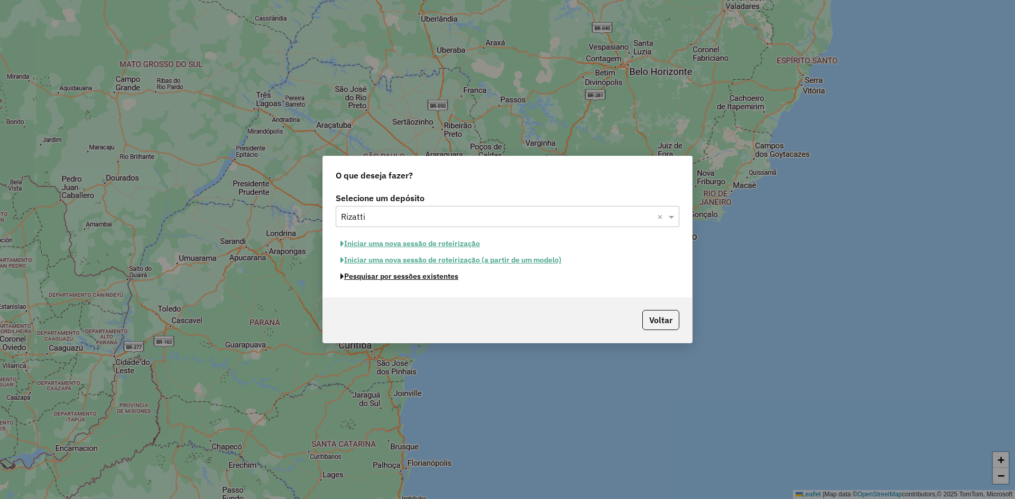
click at [387, 280] on button "Pesquisar por sessões existentes" at bounding box center [399, 276] width 127 height 16
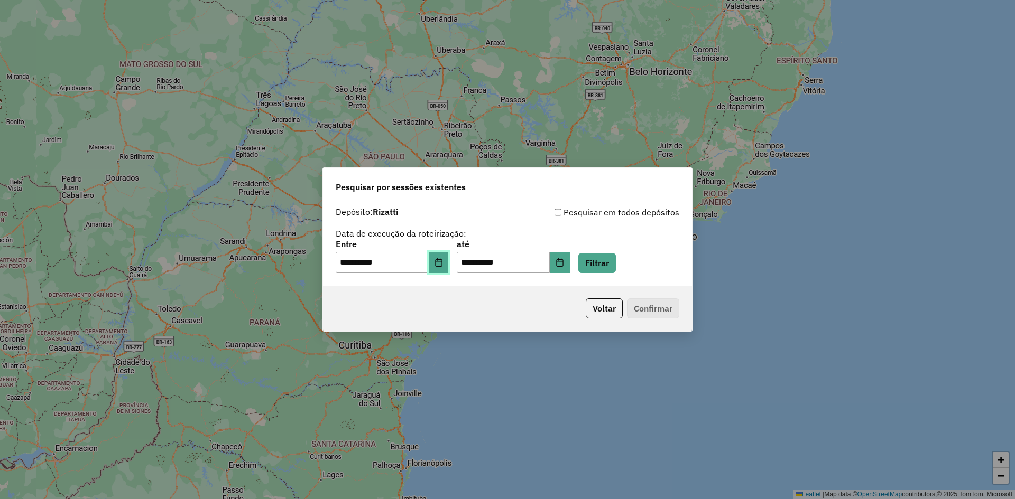
click at [449, 265] on button "Choose Date" at bounding box center [439, 262] width 20 height 21
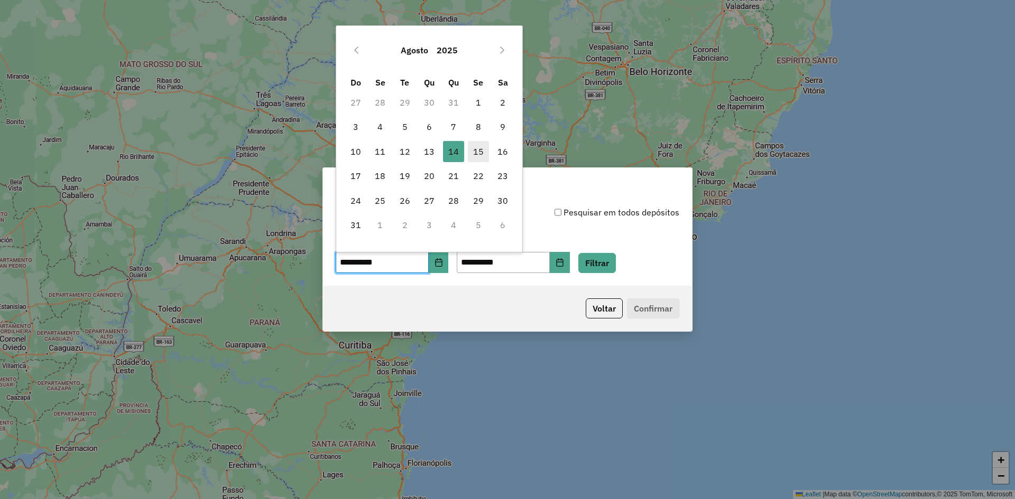
click at [479, 151] on span "15" at bounding box center [478, 151] width 21 height 21
type input "**********"
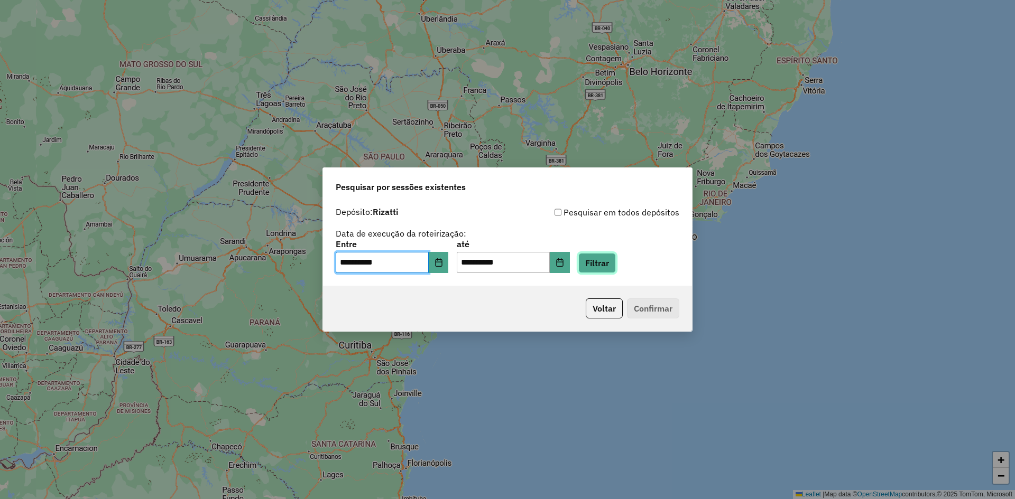
click at [616, 258] on button "Filtrar" at bounding box center [597, 263] width 38 height 20
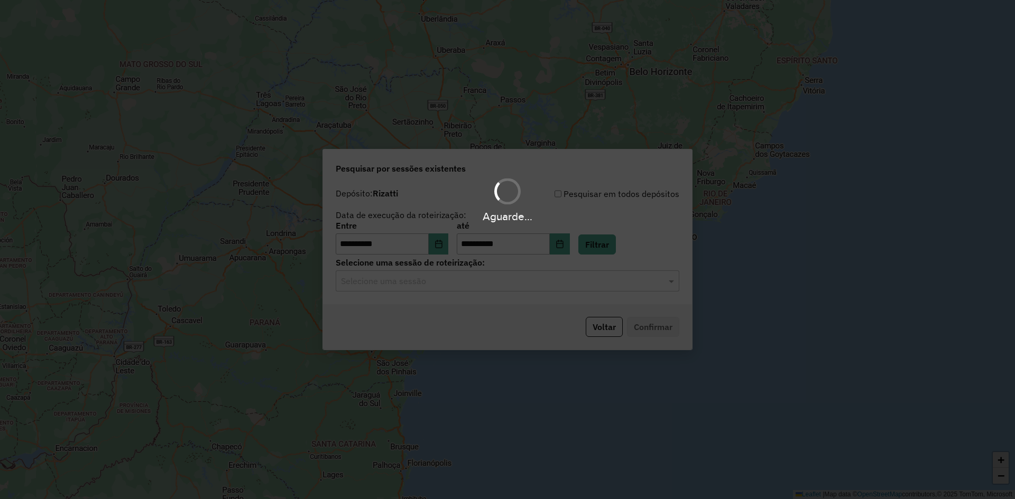
click at [472, 286] on div "Aguarde..." at bounding box center [507, 249] width 1015 height 499
click at [472, 286] on input "text" at bounding box center [497, 281] width 312 height 13
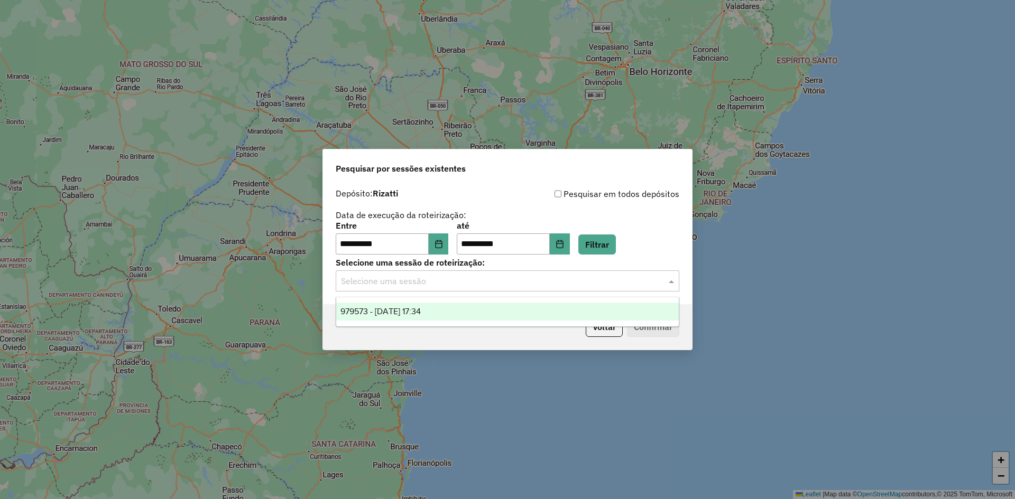
drag, startPoint x: 472, startPoint y: 314, endPoint x: 545, endPoint y: 325, distance: 73.7
click at [472, 315] on div "979573 - [DATE] 17:34" at bounding box center [507, 312] width 342 height 18
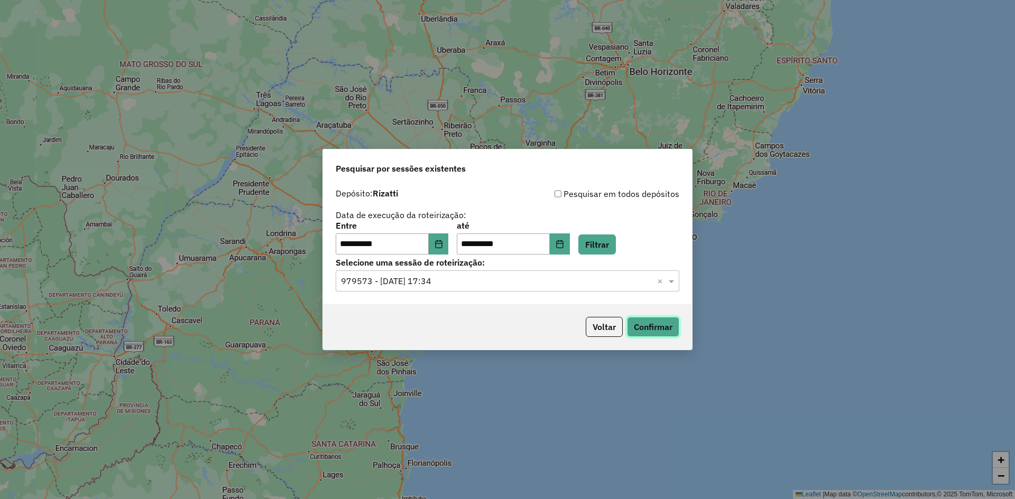
click at [647, 324] on button "Confirmar" at bounding box center [653, 327] width 52 height 20
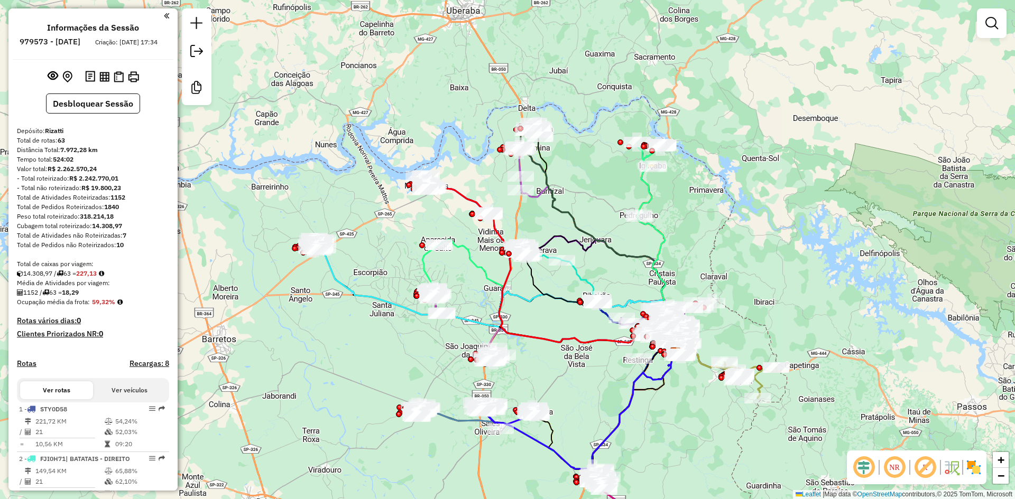
drag, startPoint x: 427, startPoint y: 299, endPoint x: 589, endPoint y: 390, distance: 186.4
click at [589, 390] on div "Janela de atendimento Grade de atendimento Capacidade Transportadoras Veículos …" at bounding box center [507, 249] width 1015 height 499
click at [409, 349] on div "Janela de atendimento Grade de atendimento Capacidade Transportadoras Veículos …" at bounding box center [507, 249] width 1015 height 499
click at [381, 68] on input "text" at bounding box center [513, 63] width 317 height 21
click at [400, 61] on input "text" at bounding box center [513, 63] width 317 height 21
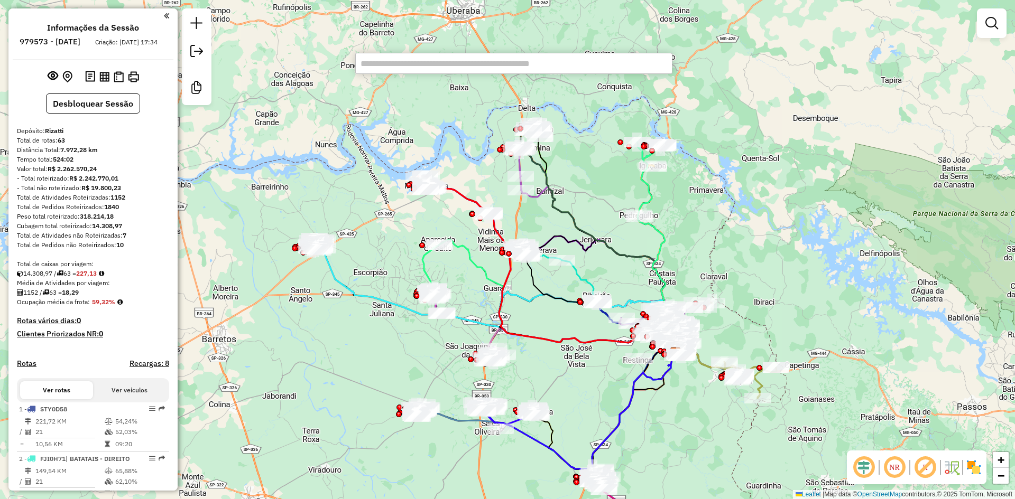
paste input "*****"
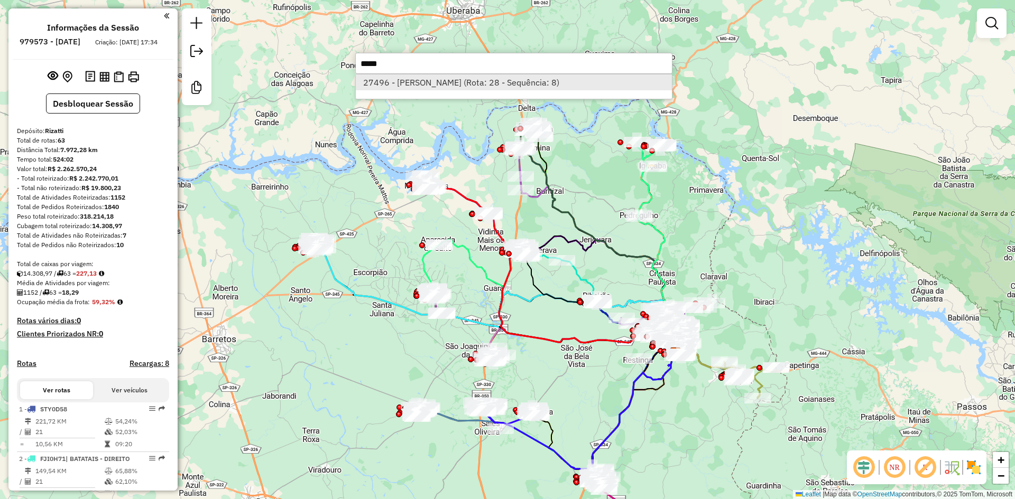
type input "*****"
click at [422, 84] on li "27496 - [PERSON_NAME] (Rota: 28 - Sequência: 8)" at bounding box center [514, 83] width 316 height 16
select select "**********"
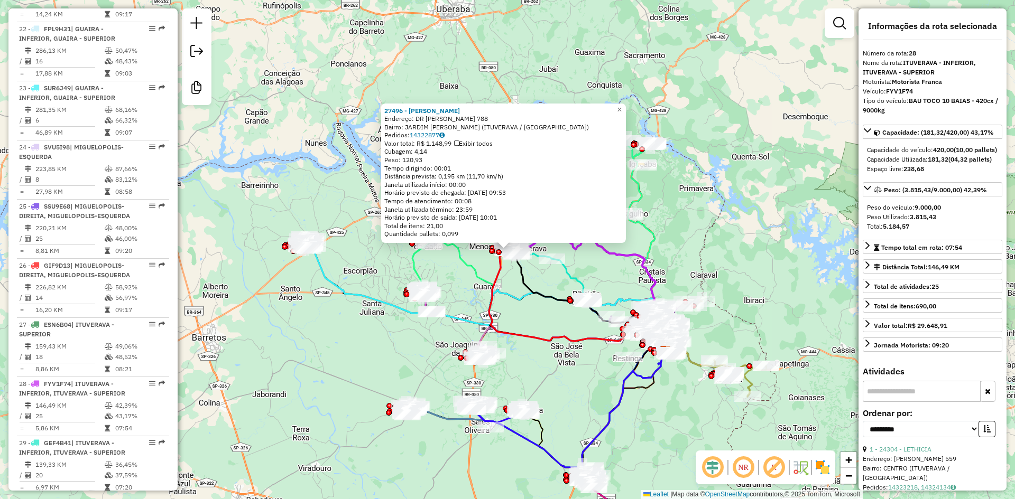
scroll to position [2031, 0]
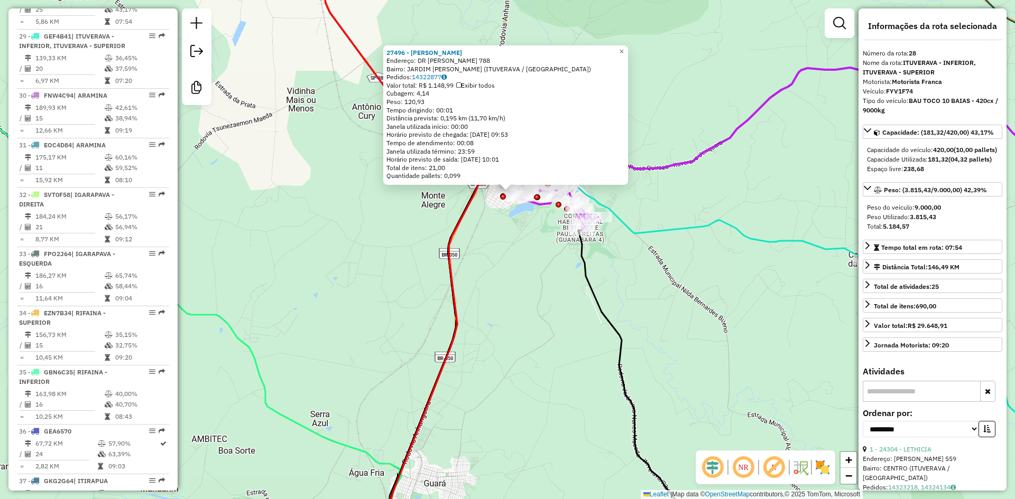
drag, startPoint x: 503, startPoint y: 277, endPoint x: 496, endPoint y: 315, distance: 38.7
click at [494, 323] on div "27496 - [PERSON_NAME]: DR [PERSON_NAME] 788 Bairro: JARDIM [PERSON_NAME] (ITUVE…" at bounding box center [507, 249] width 1015 height 499
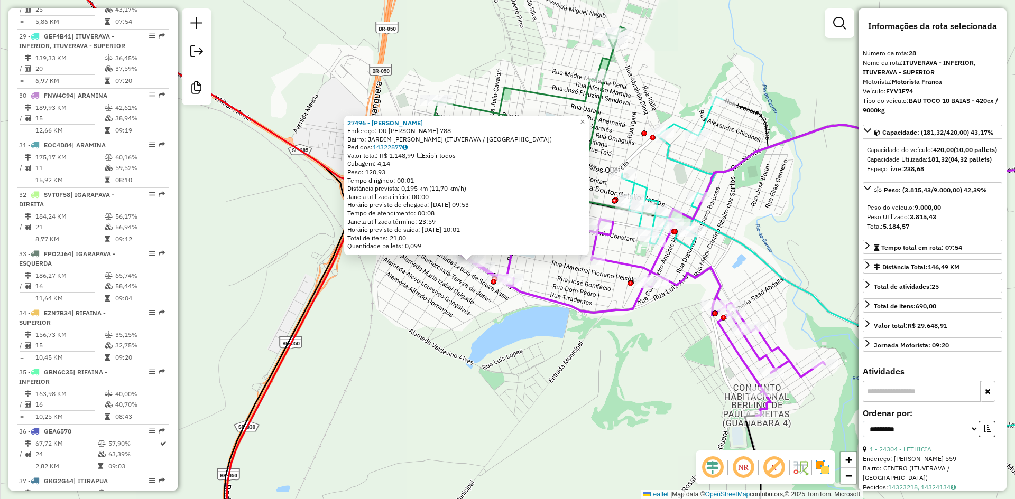
click at [487, 308] on div "27496 - [PERSON_NAME]: DR [PERSON_NAME] 788 Bairro: JARDIM [PERSON_NAME] (ITUVE…" at bounding box center [507, 249] width 1015 height 499
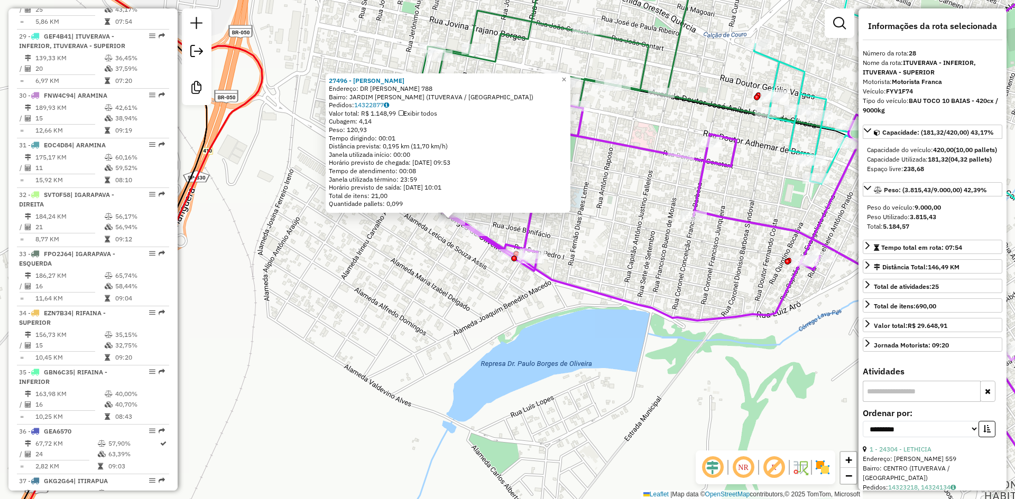
click at [543, 281] on icon at bounding box center [774, 311] width 683 height 432
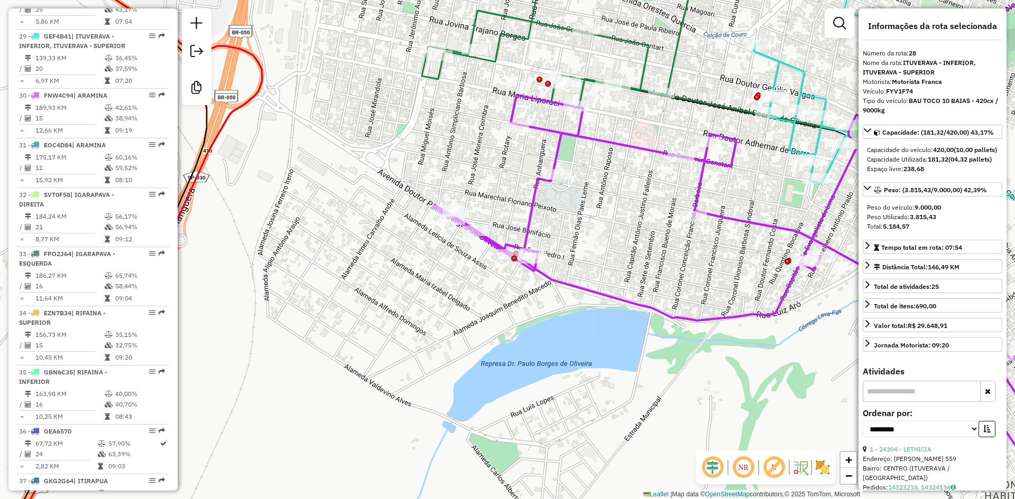
click at [907, 92] on strong "FYV1F74" at bounding box center [899, 91] width 27 height 8
copy strong "FYV1F74"
click at [328, 271] on div "Janela de atendimento Grade de atendimento Capacidade Transportadoras Veículos …" at bounding box center [507, 249] width 1015 height 499
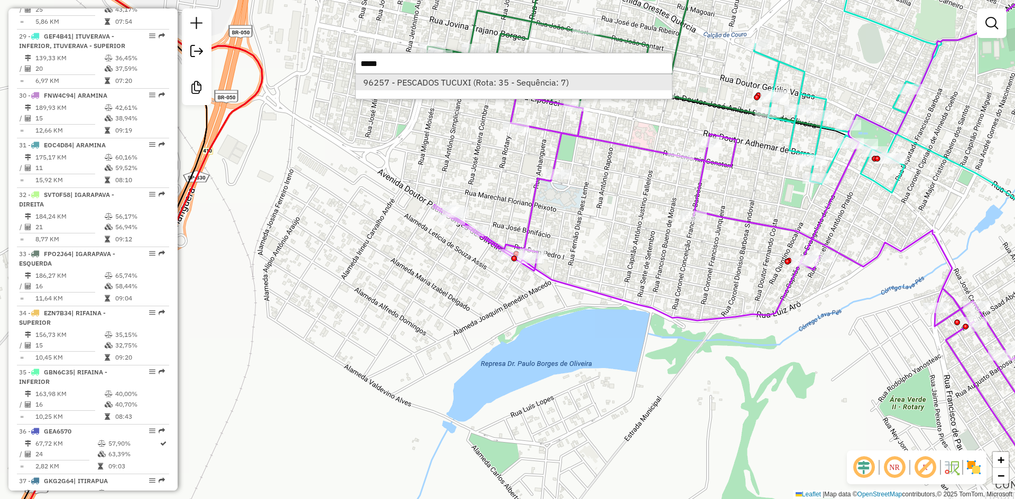
type input "*****"
click at [485, 90] on li "96257 - PESCADOS TUCUXI (Rota: 35 - Sequência: 7)" at bounding box center [514, 83] width 316 height 16
select select "**********"
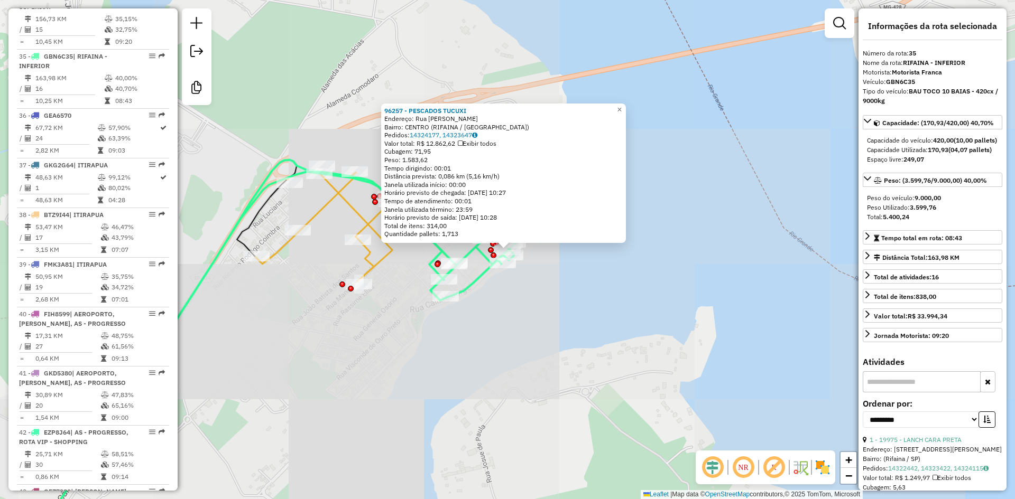
scroll to position [2426, 0]
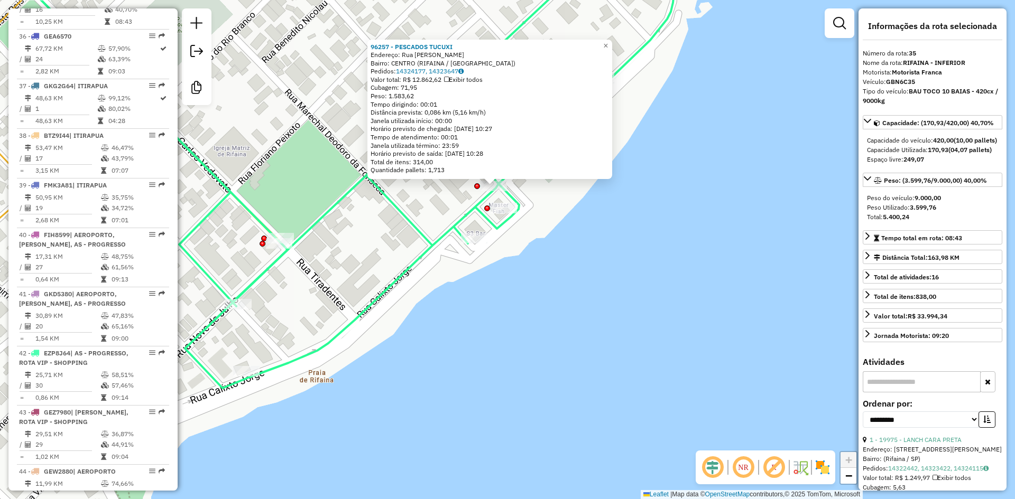
click at [499, 228] on icon at bounding box center [335, 164] width 687 height 428
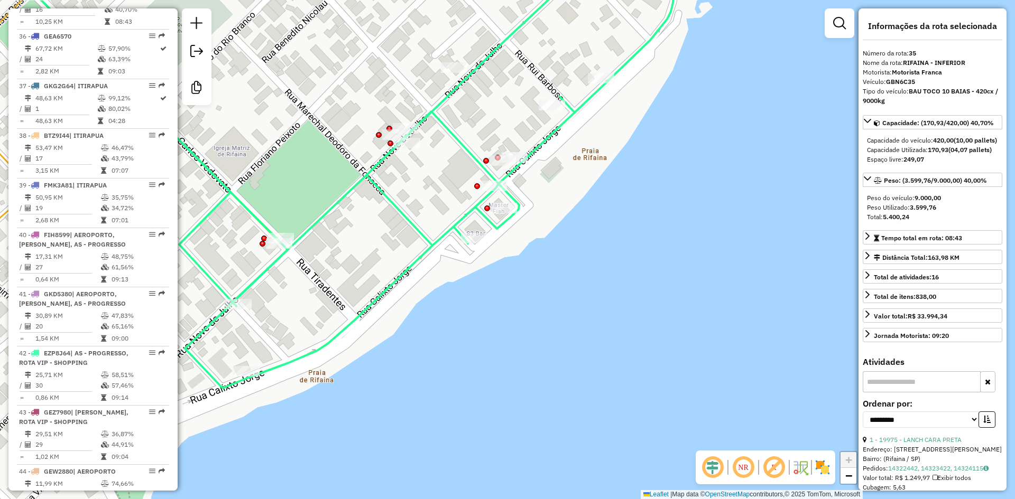
click at [499, 225] on icon at bounding box center [335, 164] width 687 height 428
click at [899, 82] on strong "GBN6C35" at bounding box center [900, 82] width 29 height 8
copy strong "GBN6C35"
click at [312, 304] on div "Janela de atendimento Grade de atendimento Capacidade Transportadoras Veículos …" at bounding box center [507, 249] width 1015 height 499
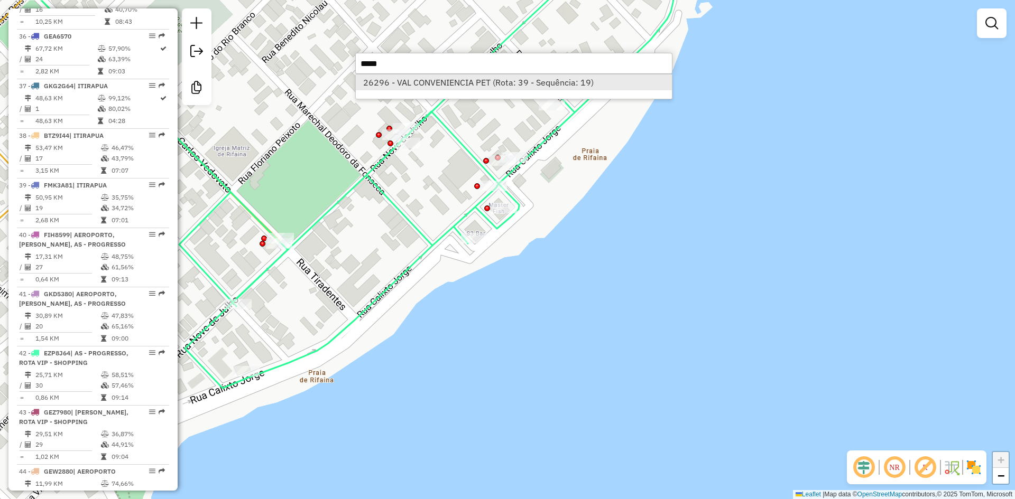
type input "*****"
click at [480, 81] on li "26296 - VAL CONVENIENCIA PET (Rota: 39 - Sequência: 19)" at bounding box center [514, 83] width 316 height 16
select select "**********"
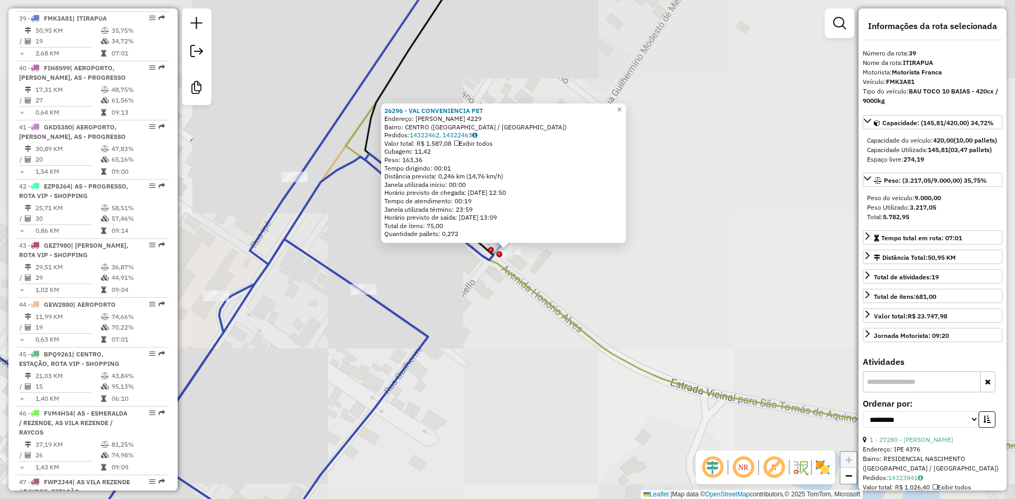
scroll to position [2634, 0]
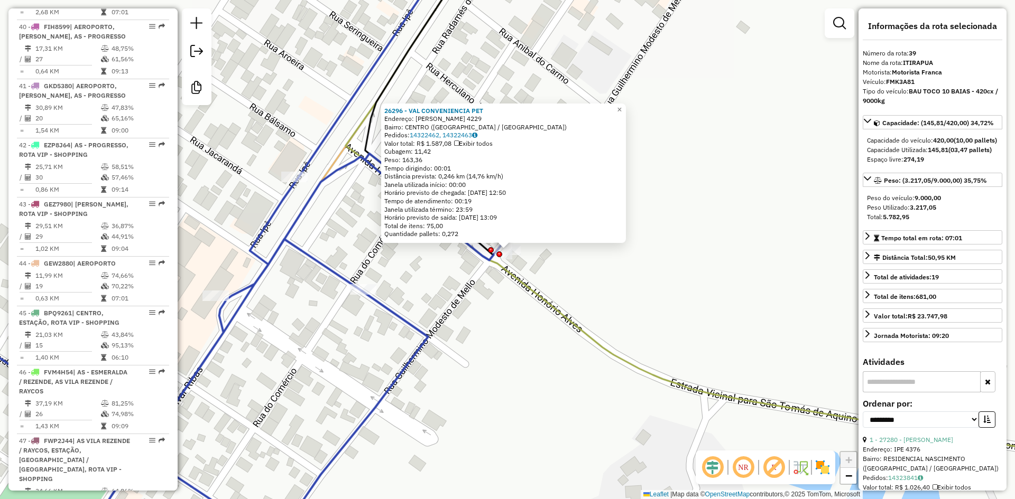
click at [478, 253] on icon at bounding box center [200, 352] width 603 height 396
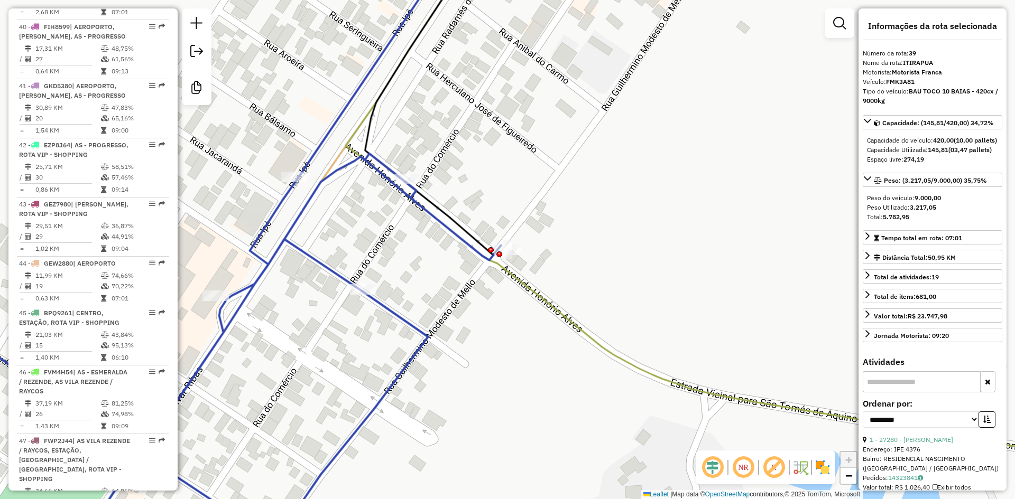
click at [900, 82] on strong "FMK3A81" at bounding box center [900, 82] width 29 height 8
copy strong "FMK3A81"
click at [422, 284] on div "Janela de atendimento Grade de atendimento Capacidade Transportadoras Veículos …" at bounding box center [507, 249] width 1015 height 499
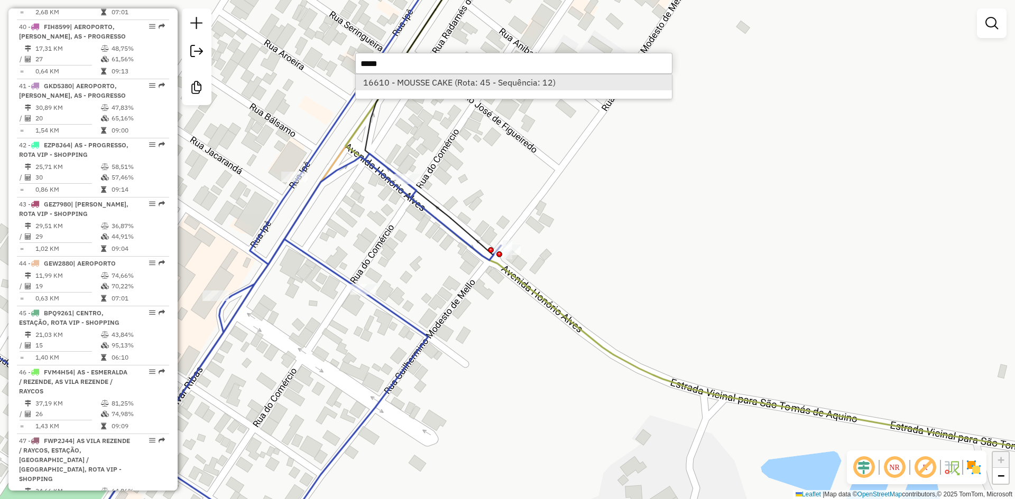
type input "*****"
click at [453, 89] on li "16610 - MOUSSE CAKE (Rota: 45 - Sequência: 12)" at bounding box center [514, 83] width 316 height 16
select select "**********"
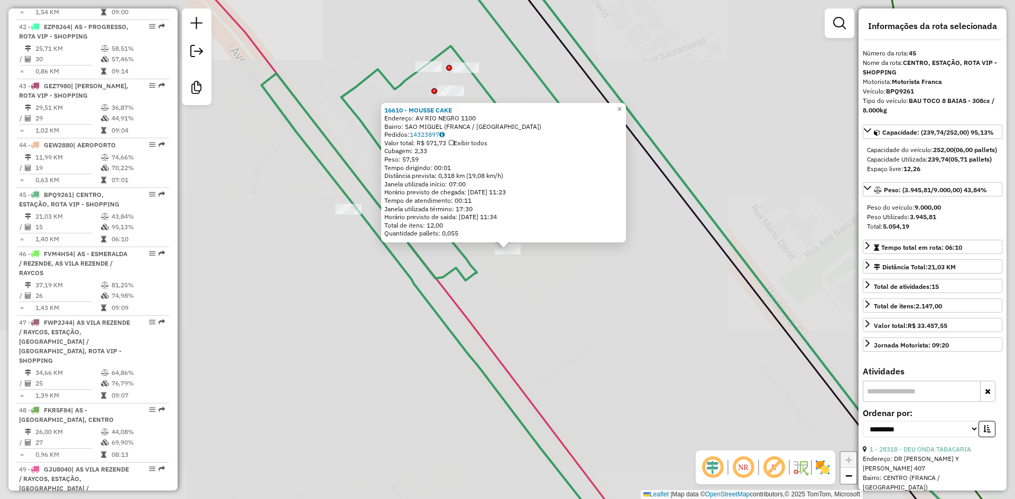
scroll to position [2970, 0]
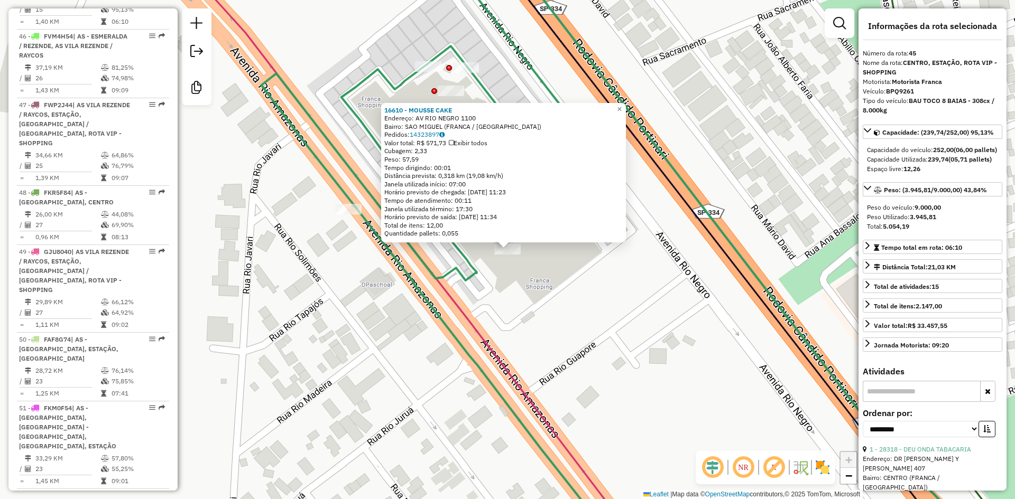
click at [472, 271] on icon at bounding box center [628, 249] width 733 height 599
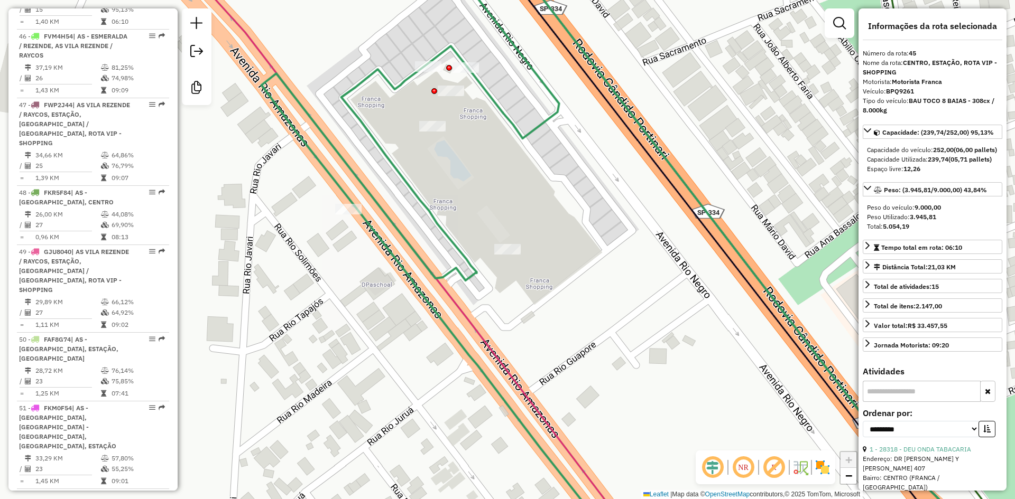
click at [893, 90] on strong "BPQ9261" at bounding box center [900, 91] width 28 height 8
copy strong "BPQ9261"
click at [353, 344] on div "Janela de atendimento Grade de atendimento Capacidade Transportadoras Veículos …" at bounding box center [507, 249] width 1015 height 499
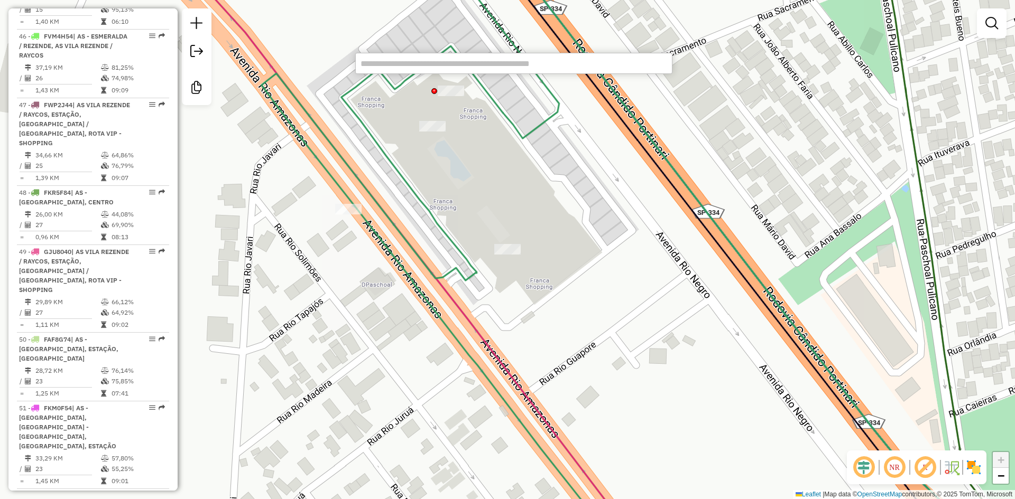
paste input "*****"
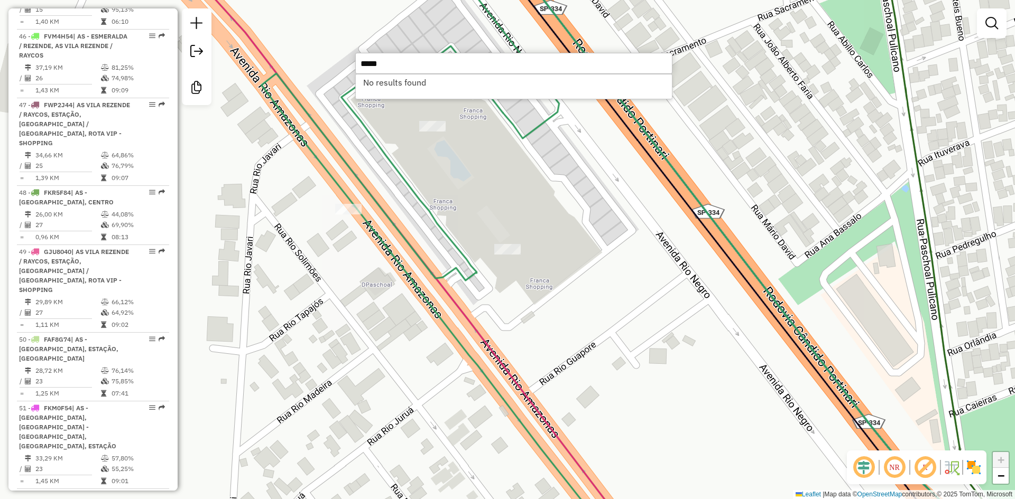
type input "*****"
click at [301, 397] on div "Janela de atendimento Grade de atendimento Capacidade Transportadoras Veículos …" at bounding box center [507, 249] width 1015 height 499
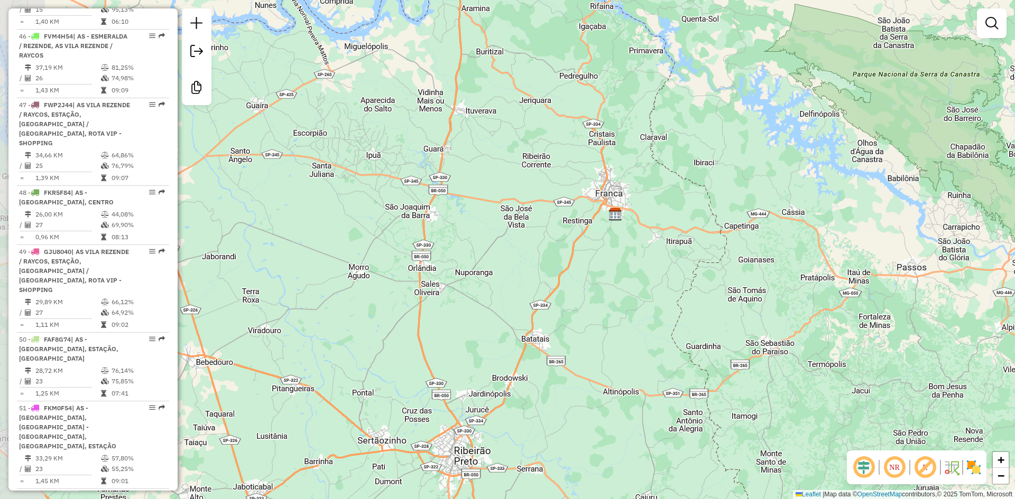
drag, startPoint x: 528, startPoint y: 344, endPoint x: 581, endPoint y: 276, distance: 85.8
click at [581, 276] on div "Janela de atendimento Grade de atendimento Capacidade Transportadoras Veículos …" at bounding box center [507, 249] width 1015 height 499
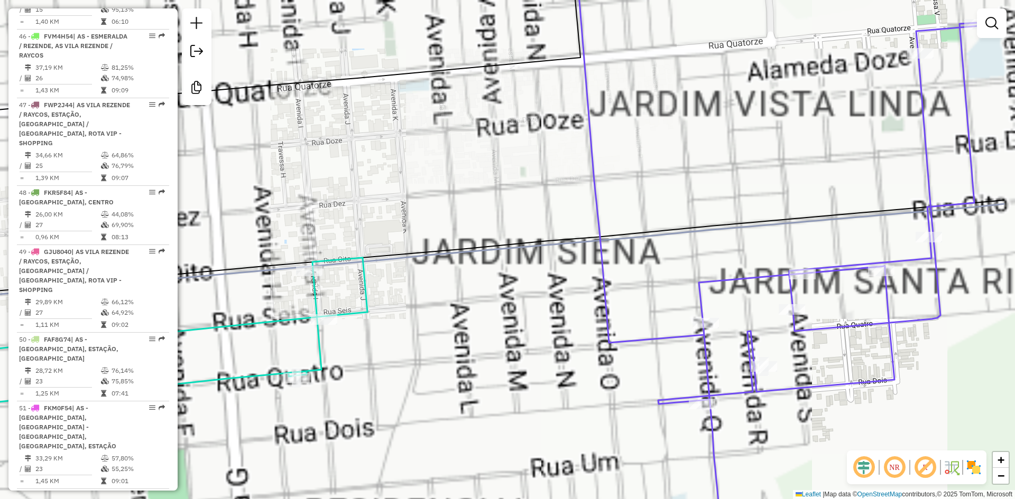
drag, startPoint x: 657, startPoint y: 161, endPoint x: 543, endPoint y: 184, distance: 116.5
click at [543, 184] on div "Janela de atendimento Grade de atendimento Capacidade Transportadoras Veículos …" at bounding box center [507, 249] width 1015 height 499
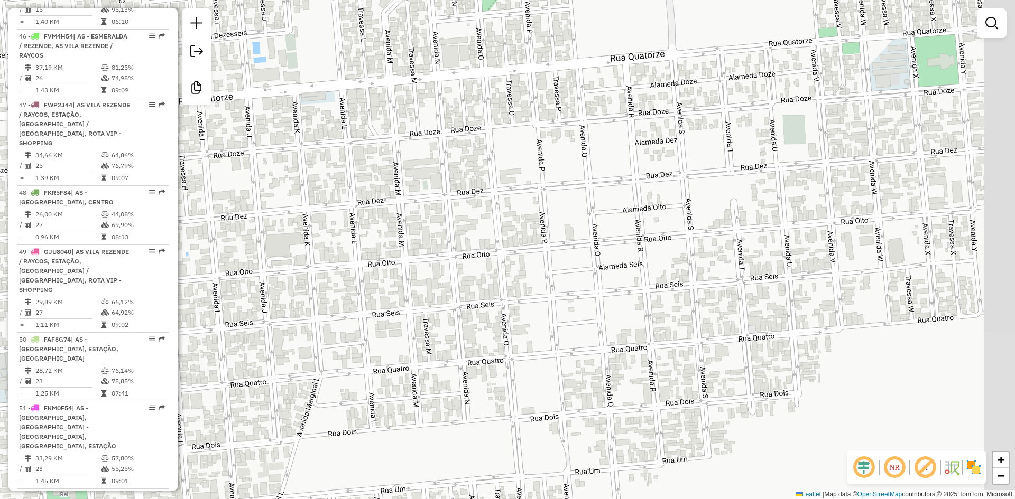
drag, startPoint x: 676, startPoint y: 170, endPoint x: 589, endPoint y: 179, distance: 87.2
click at [589, 179] on div "Janela de atendimento Grade de atendimento Capacidade Transportadoras Veículos …" at bounding box center [507, 249] width 1015 height 499
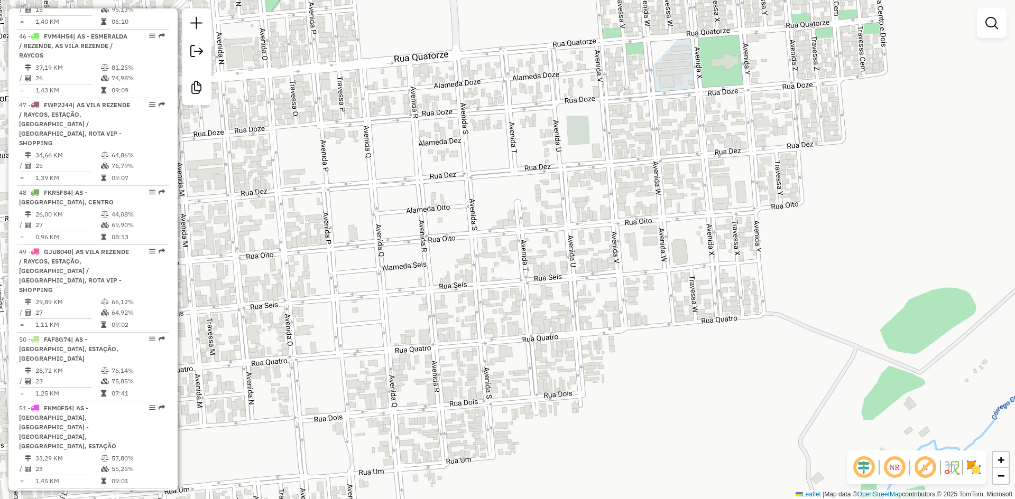
drag, startPoint x: 655, startPoint y: 184, endPoint x: 595, endPoint y: 149, distance: 69.6
click at [456, 184] on div "Janela de atendimento Grade de atendimento Capacidade Transportadoras Veículos …" at bounding box center [507, 249] width 1015 height 499
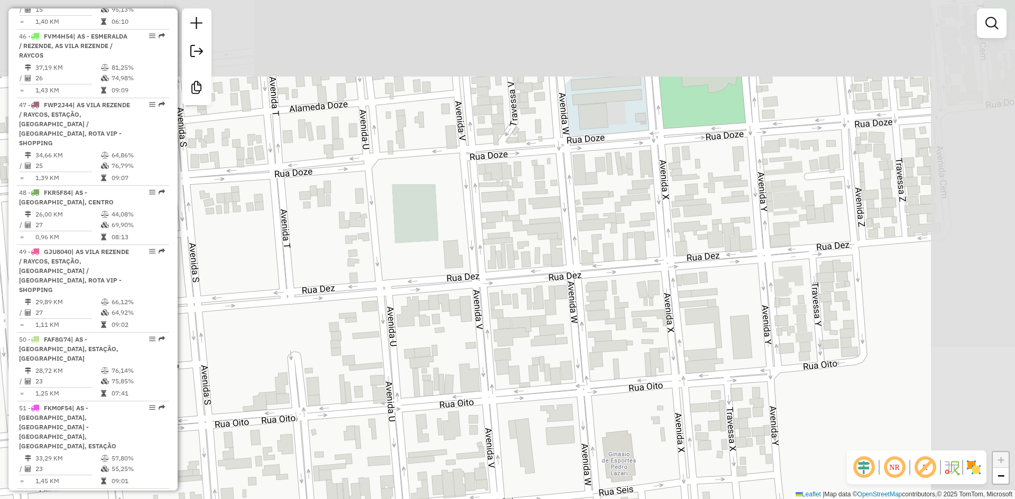
drag, startPoint x: 672, startPoint y: 168, endPoint x: 628, endPoint y: 252, distance: 94.8
click at [628, 252] on div "Janela de atendimento Grade de atendimento Capacidade Transportadoras Veículos …" at bounding box center [507, 249] width 1015 height 499
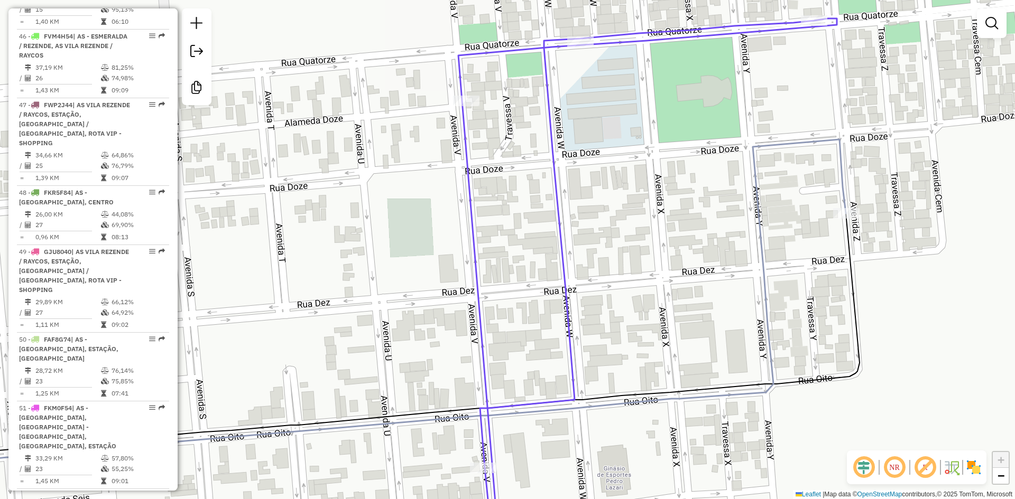
click at [758, 225] on icon at bounding box center [372, 304] width 947 height 329
select select "**********"
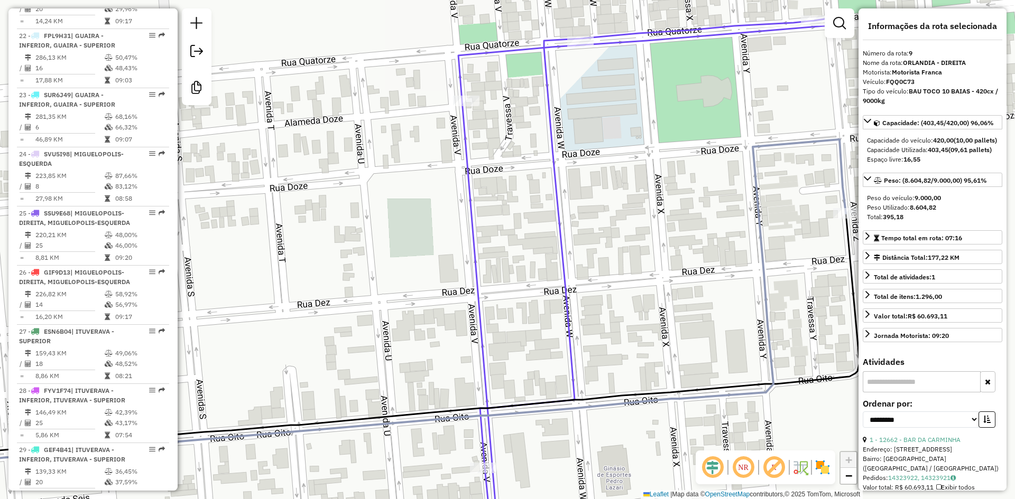
scroll to position [887, 0]
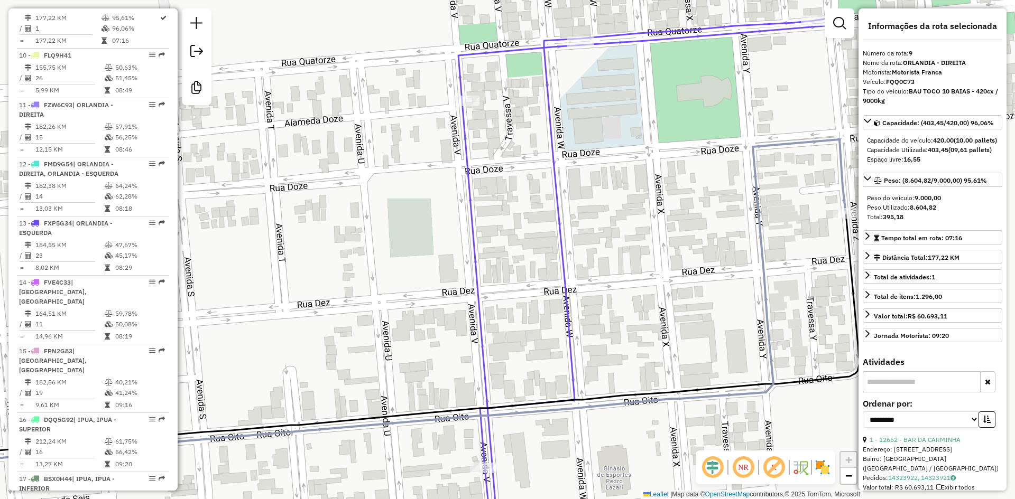
click at [892, 88] on div "Tipo do veículo: BAU TOCO 10 BAIAS - 420cx / 9000kg" at bounding box center [933, 96] width 140 height 19
click at [896, 80] on strong "FQQ0C73" at bounding box center [900, 82] width 29 height 8
copy strong "FQQ0C73"
